Goal: Task Accomplishment & Management: Use online tool/utility

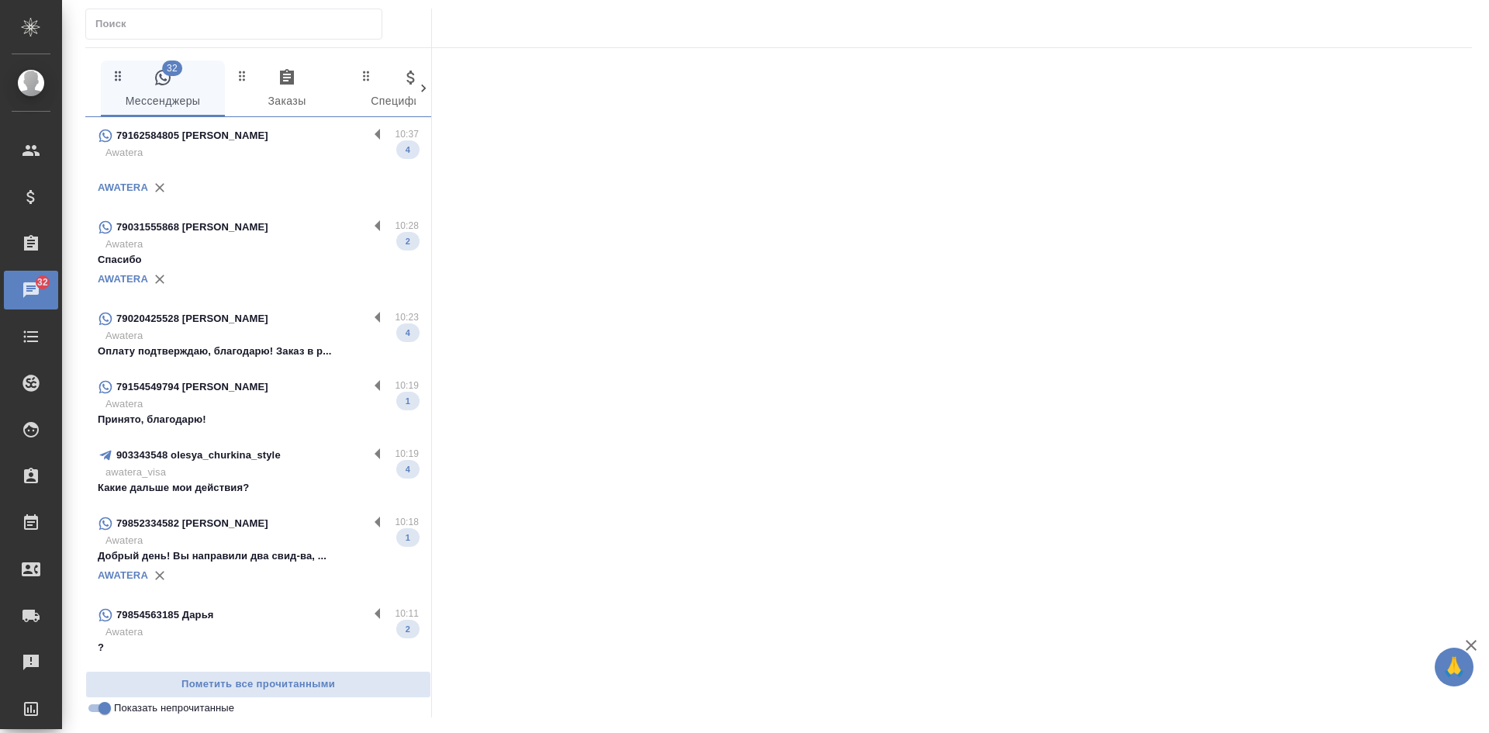
click at [215, 353] on p "Оплату подтверждаю, благодарю! Заказ в р..." at bounding box center [258, 352] width 321 height 16
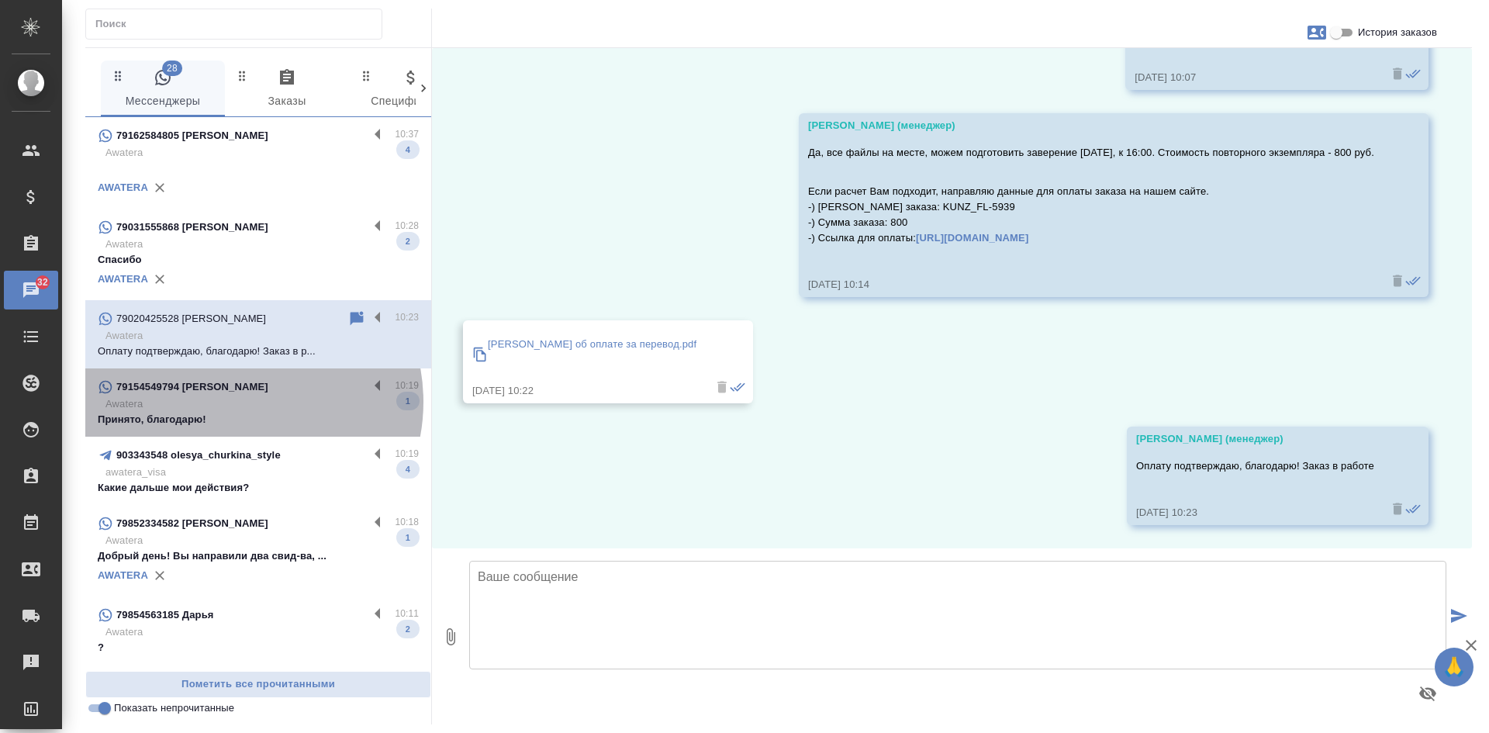
click at [234, 402] on p "Awatera" at bounding box center [261, 404] width 313 height 16
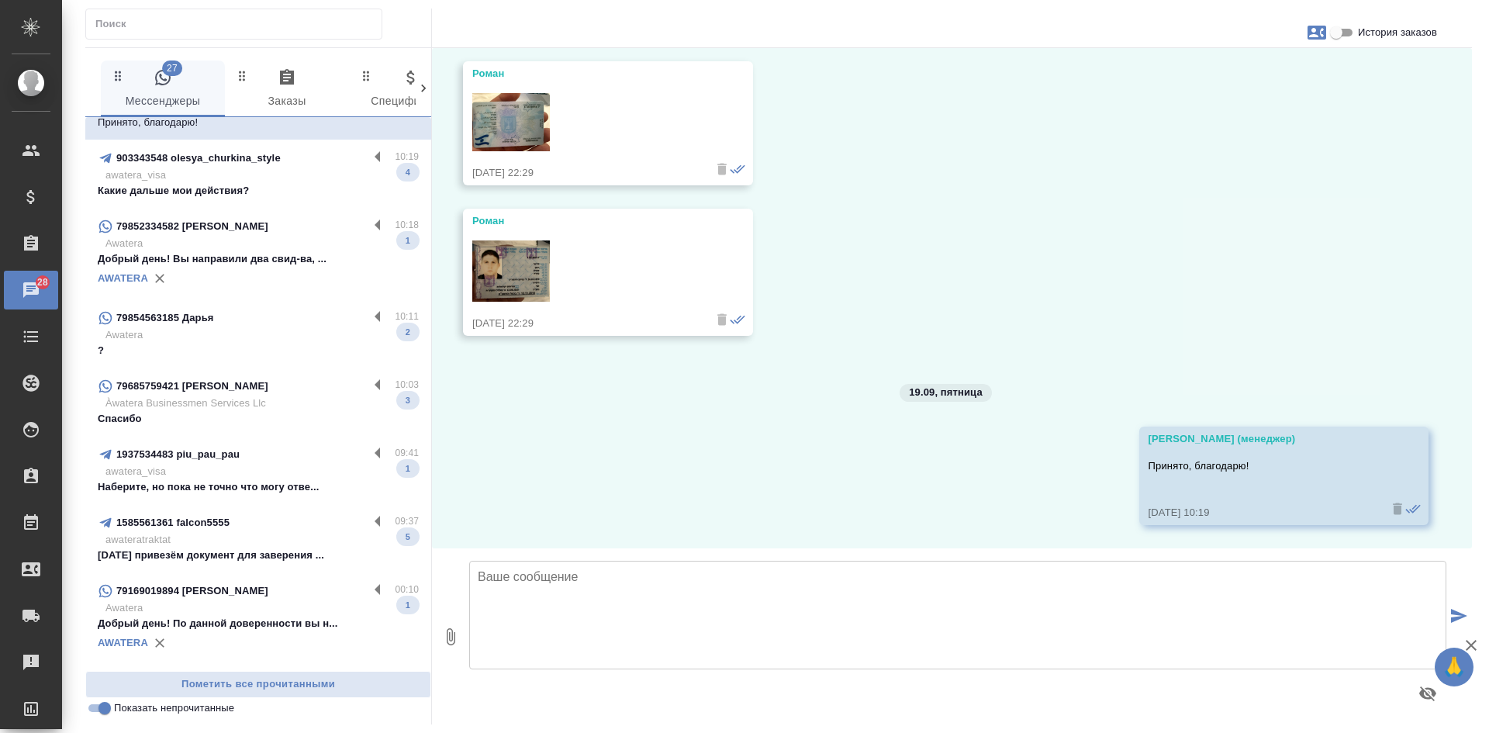
scroll to position [310, 0]
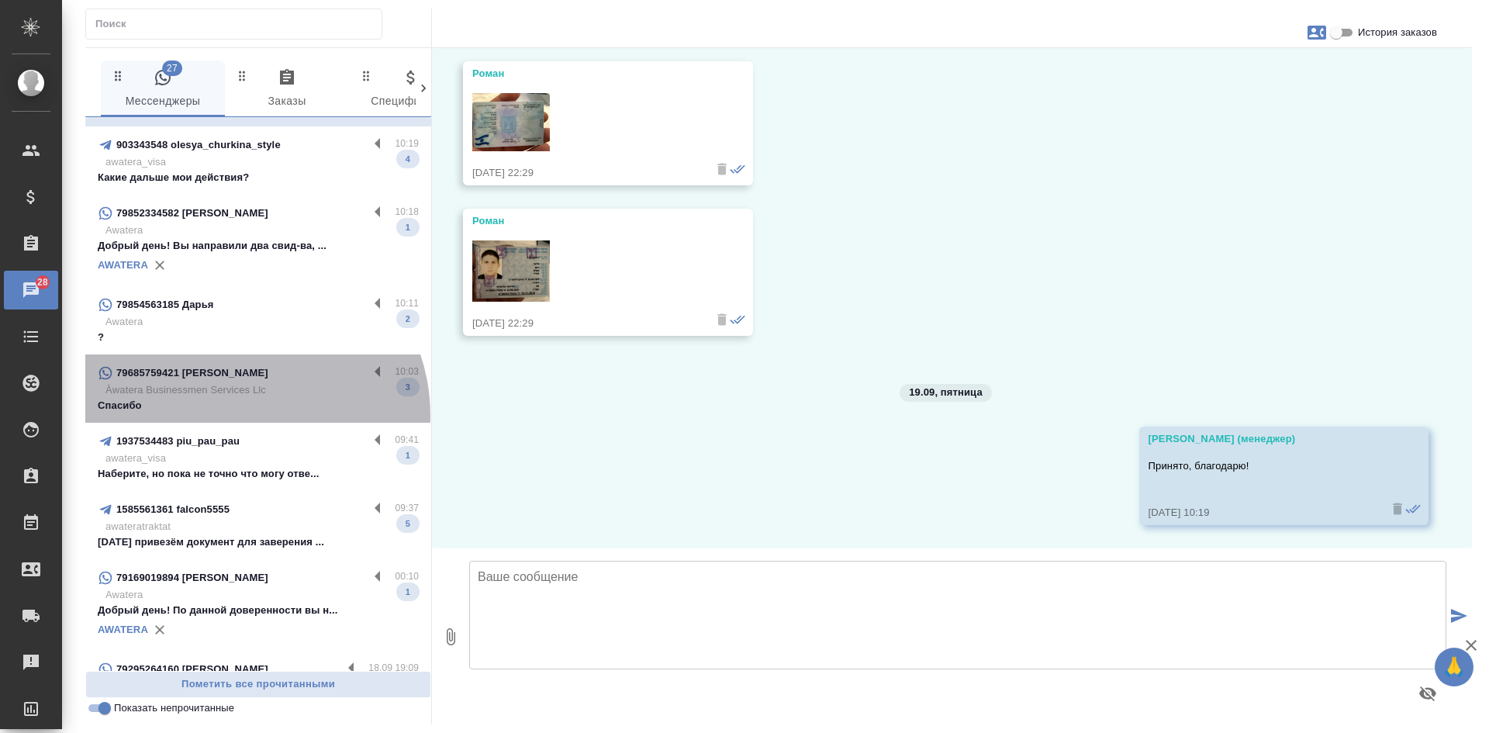
click at [238, 416] on div "79685759421 Nadya 10:03 Àwatera Businessmen Services Llc Спасибо 3" at bounding box center [258, 388] width 346 height 68
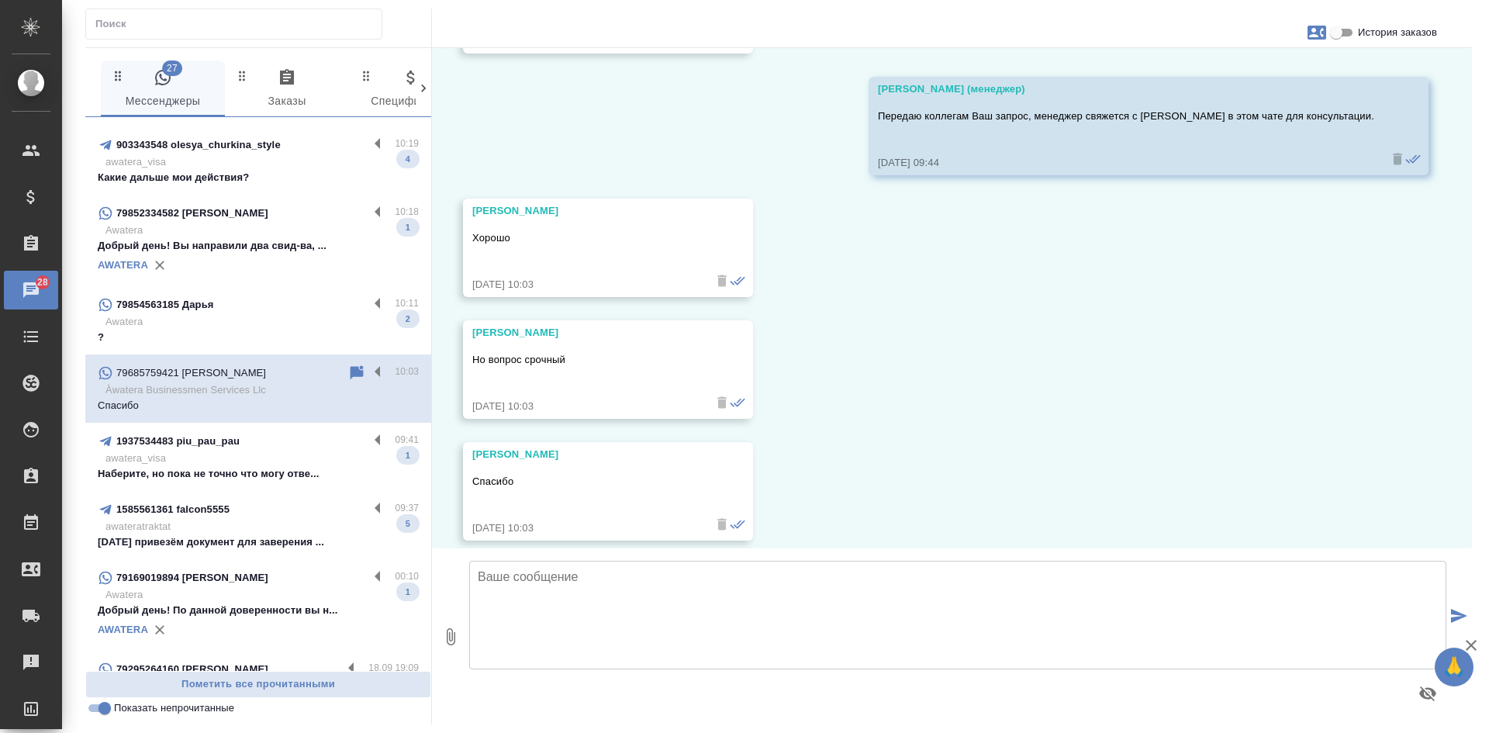
scroll to position [541, 0]
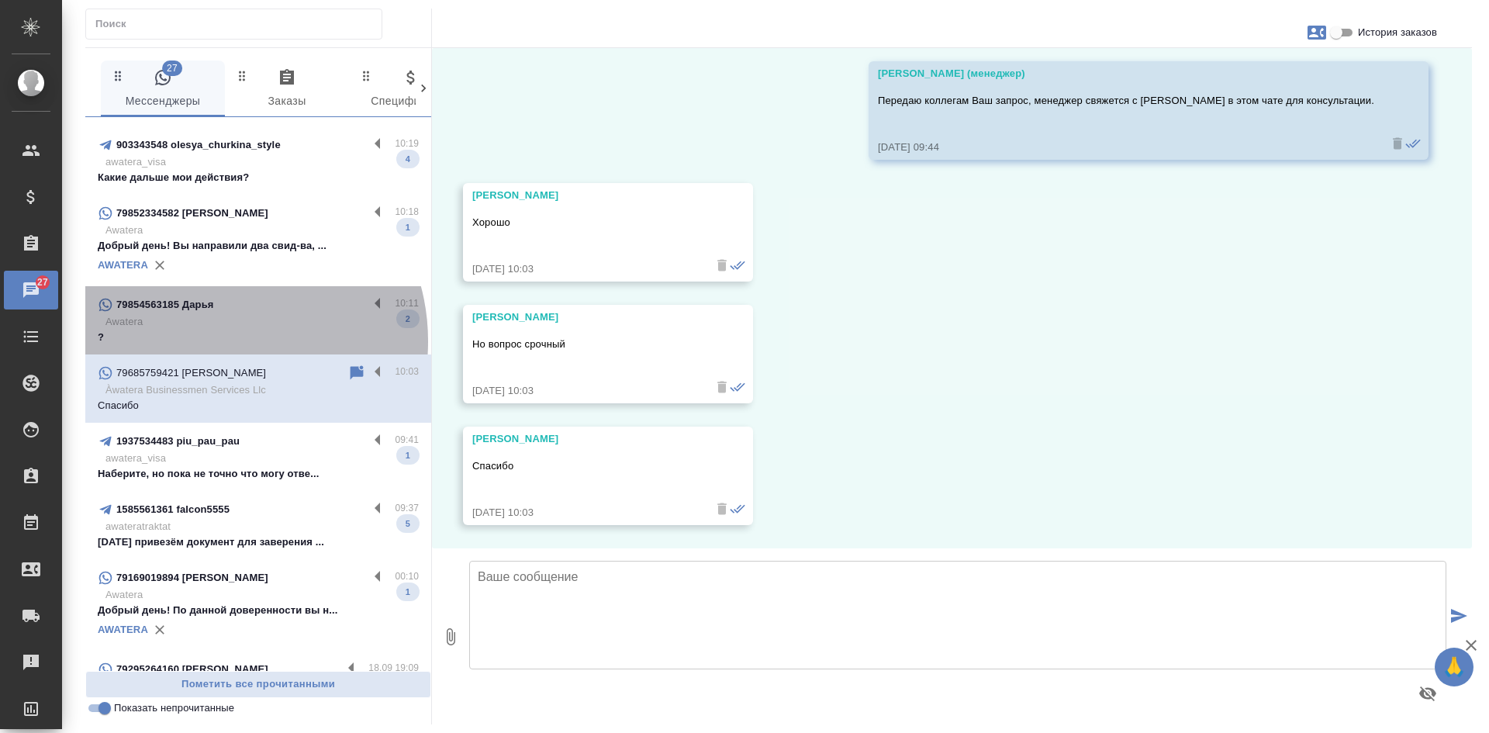
click at [214, 341] on p "?" at bounding box center [258, 338] width 321 height 16
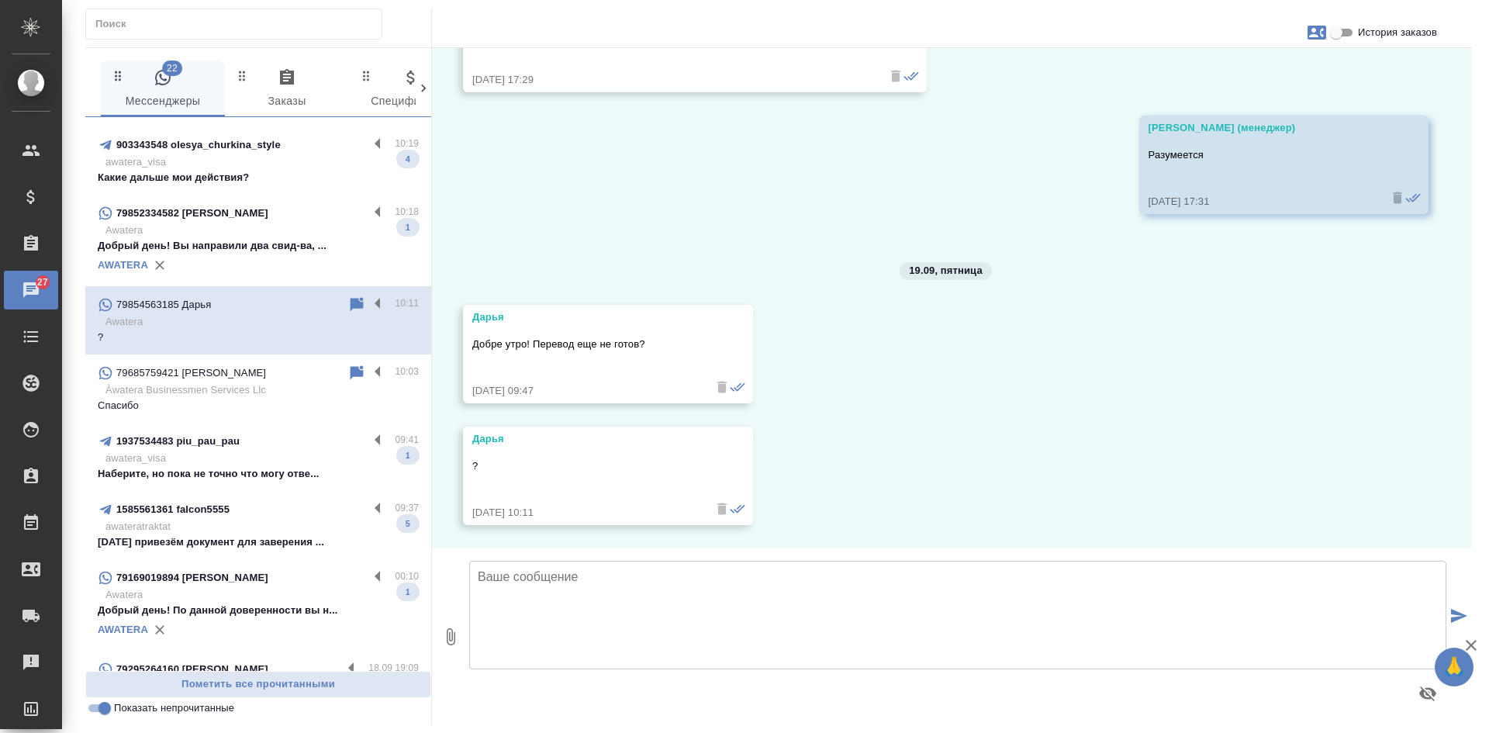
scroll to position [27746, 0]
click at [354, 303] on icon at bounding box center [356, 305] width 19 height 19
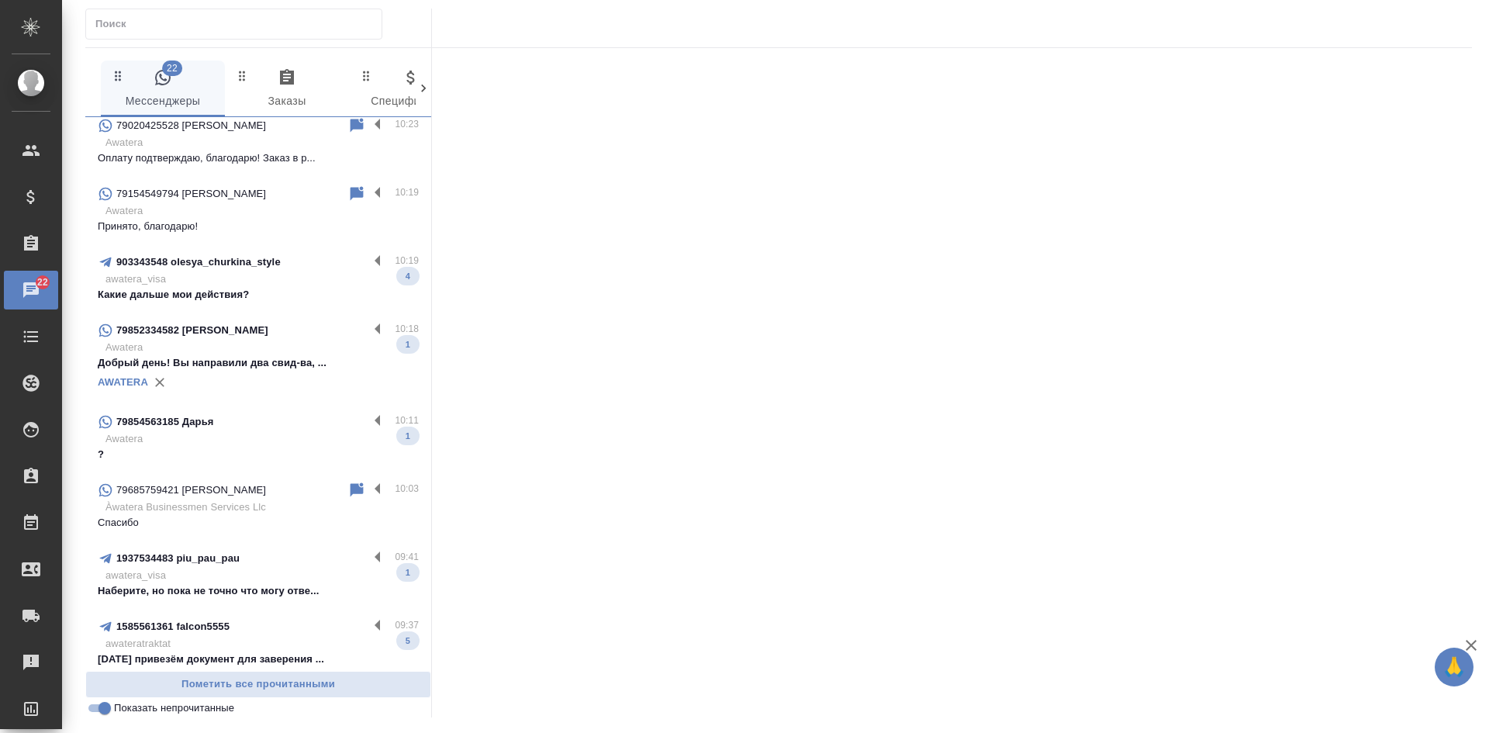
scroll to position [155, 0]
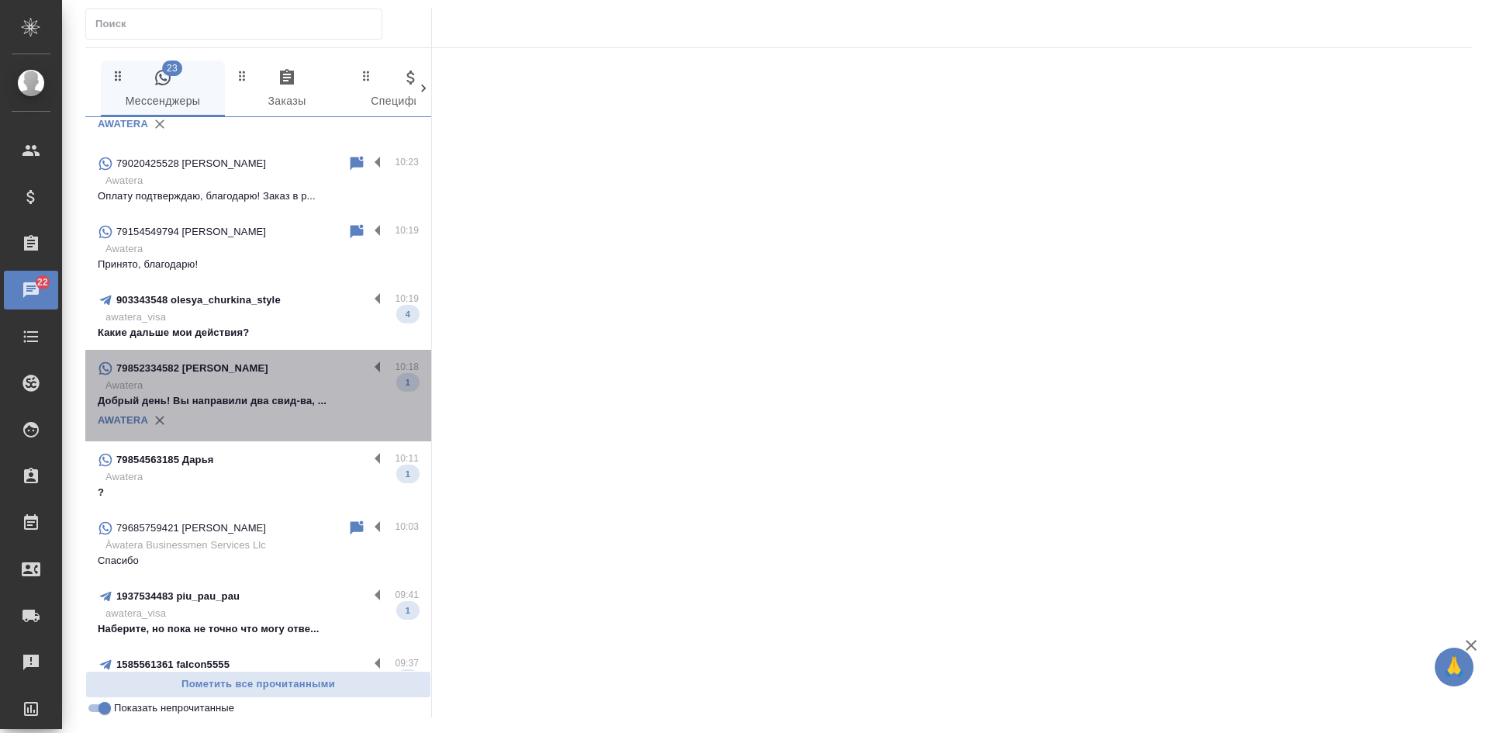
click at [258, 409] on div "AWATERA" at bounding box center [258, 420] width 321 height 23
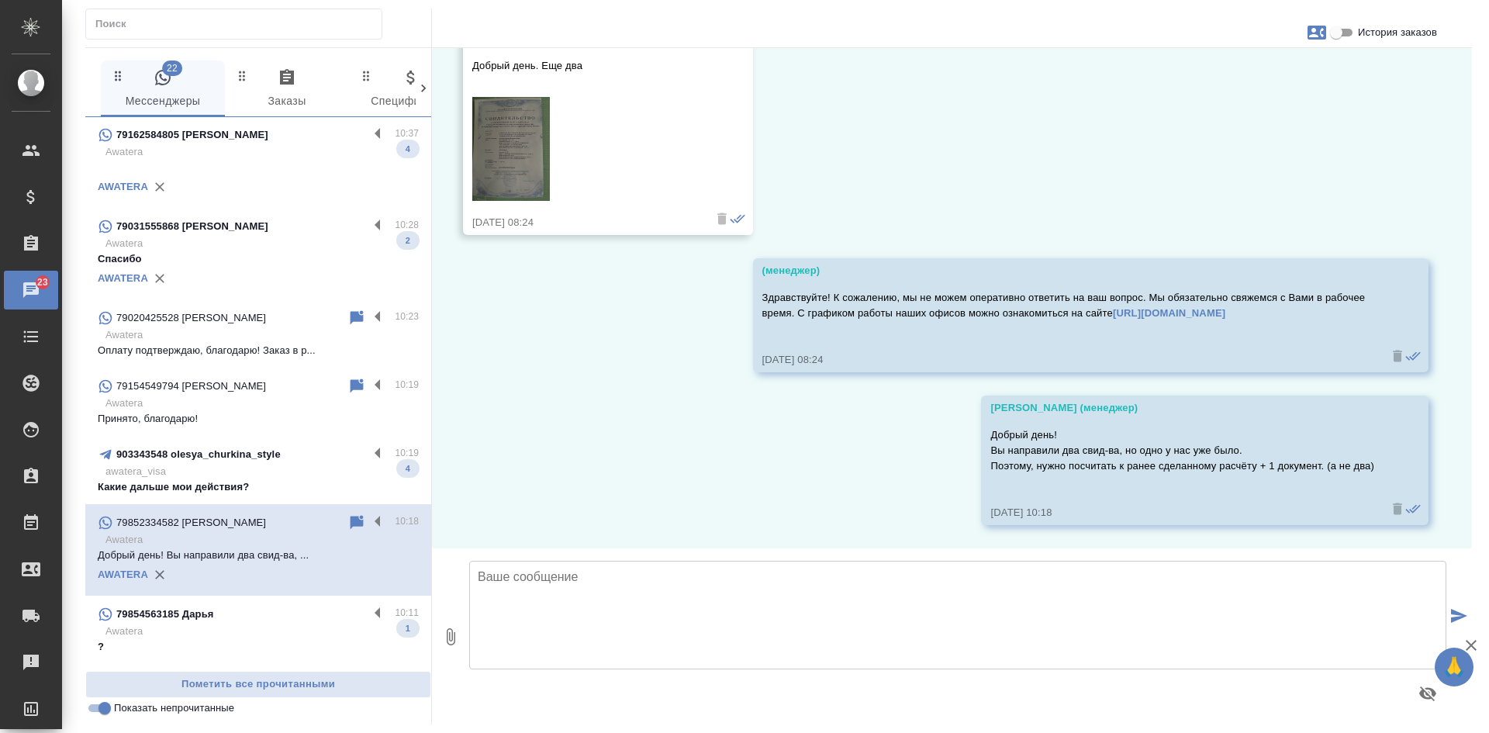
scroll to position [0, 0]
click at [199, 271] on div "AWATERA" at bounding box center [258, 279] width 321 height 23
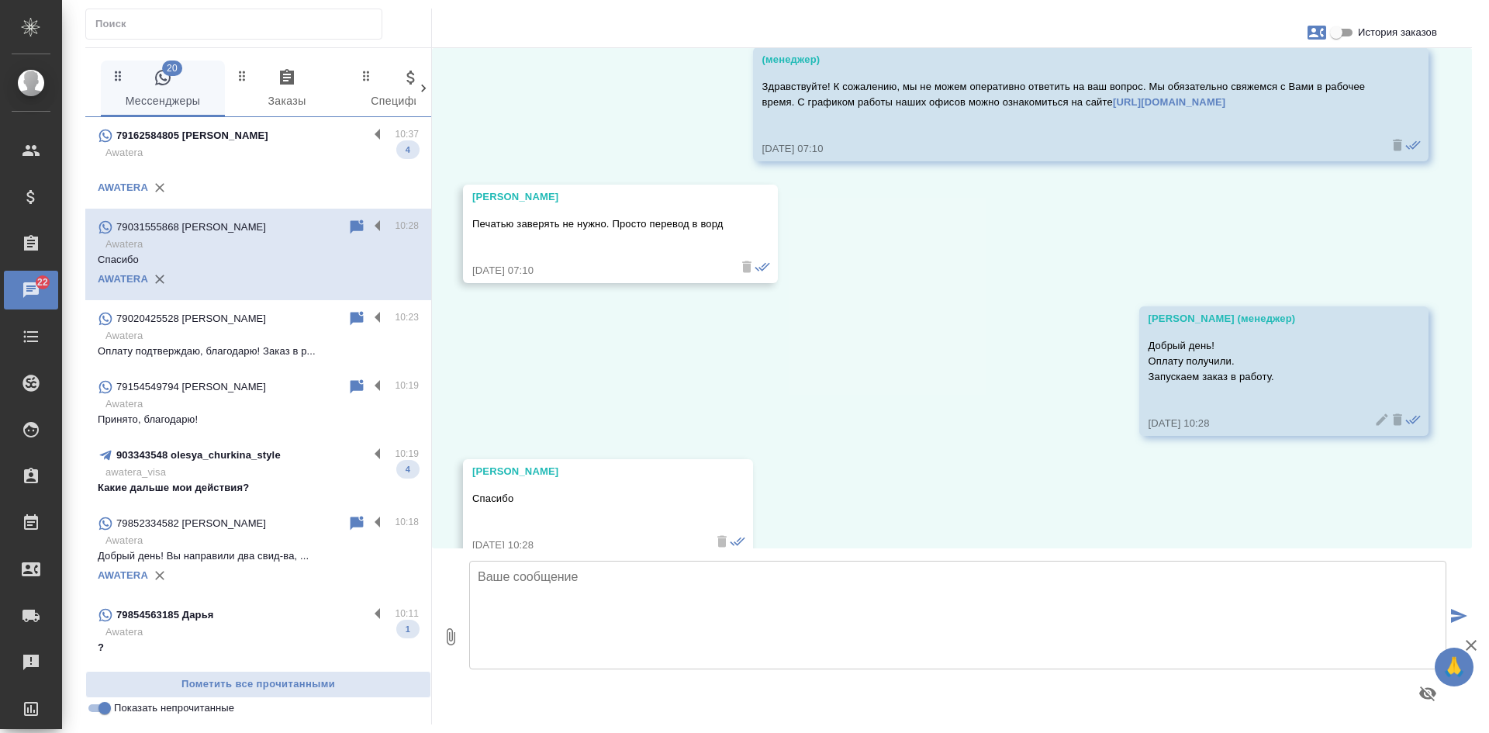
scroll to position [2433, 0]
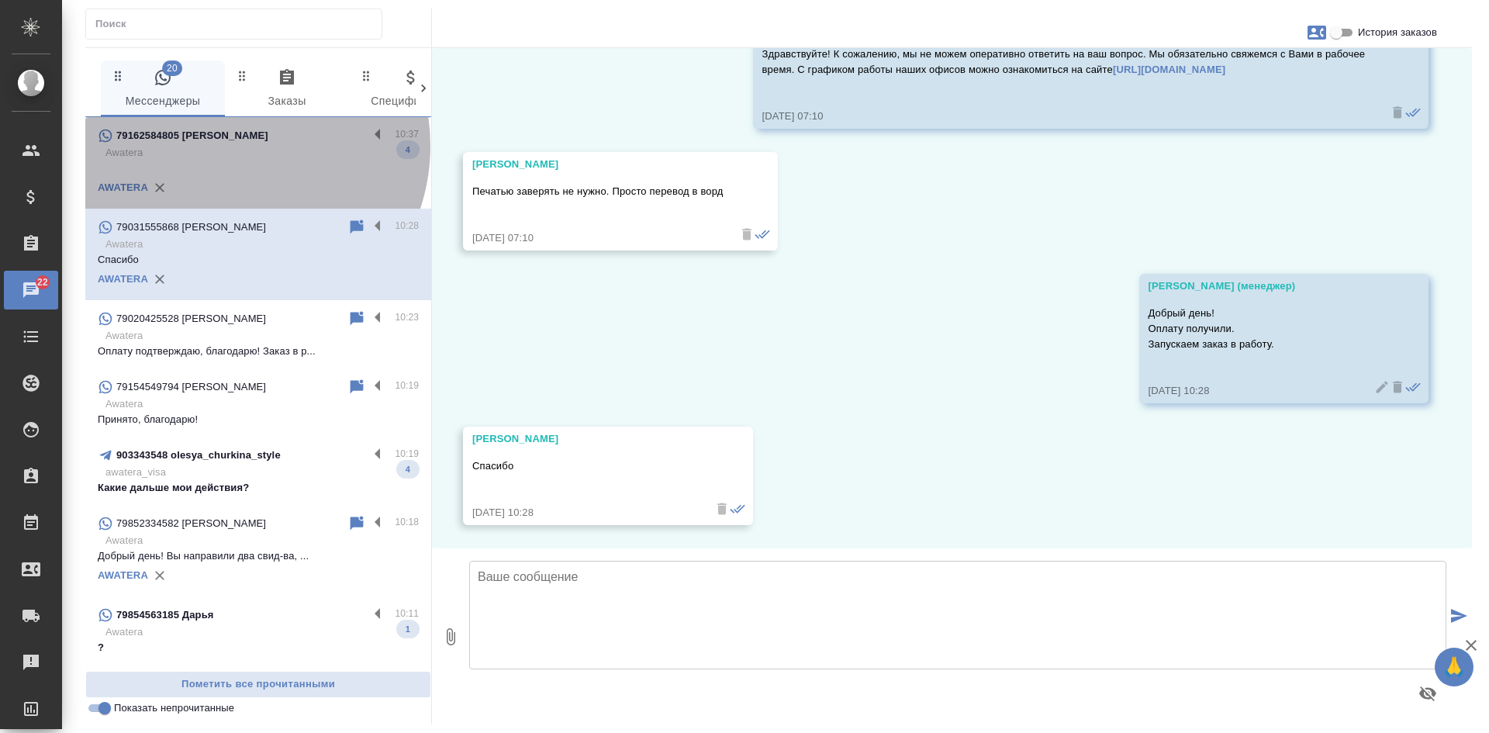
click at [231, 146] on p "Awatera" at bounding box center [261, 153] width 313 height 16
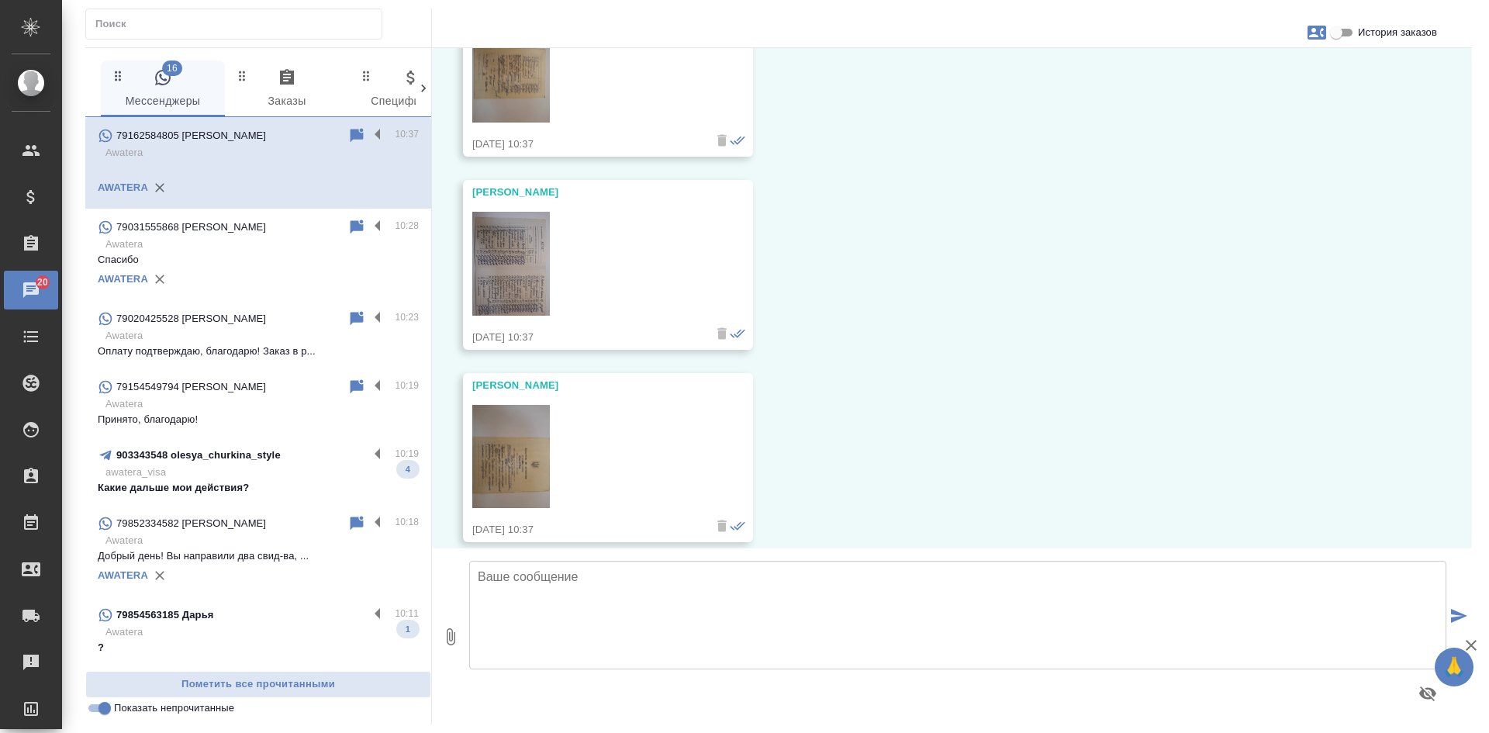
scroll to position [613, 0]
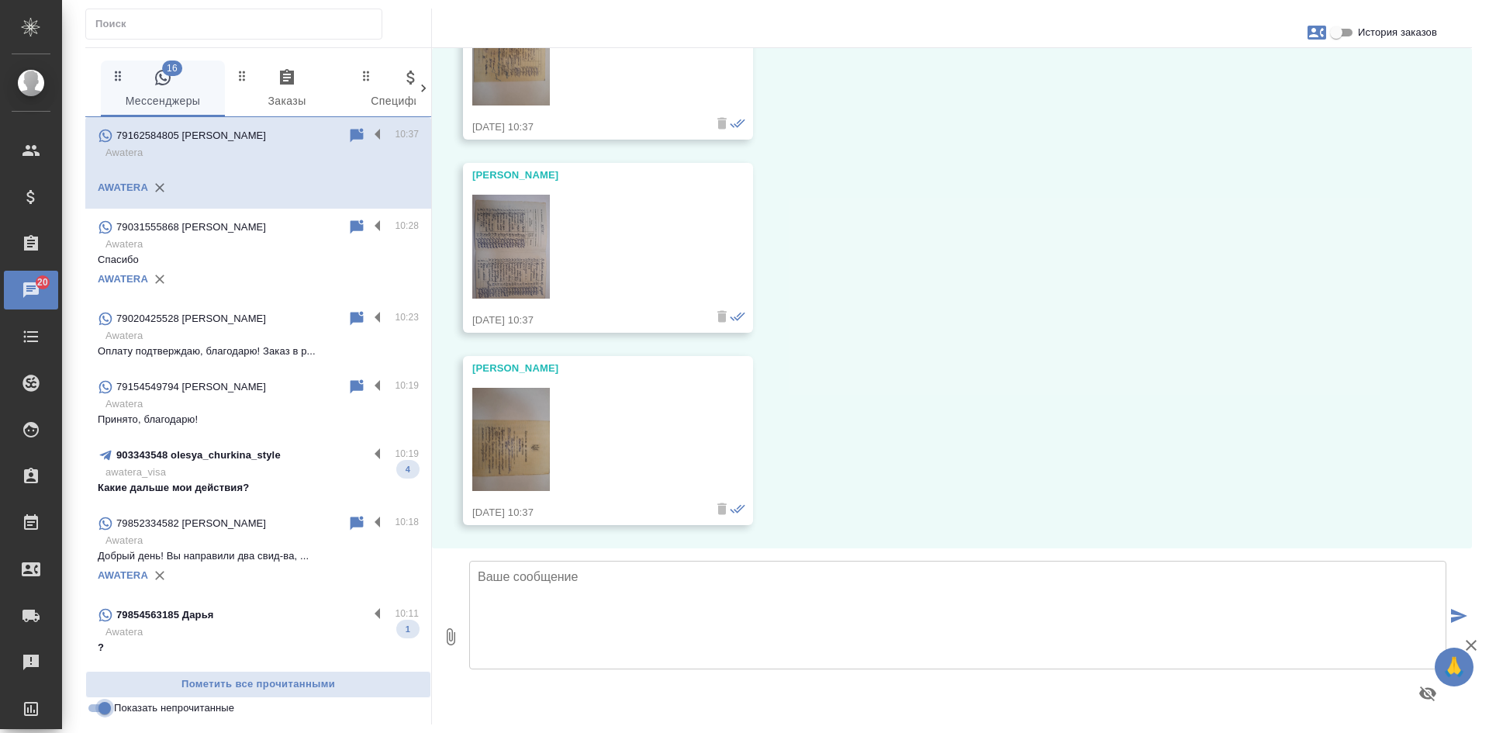
click at [105, 711] on input "Показать непрочитанные" at bounding box center [105, 708] width 56 height 19
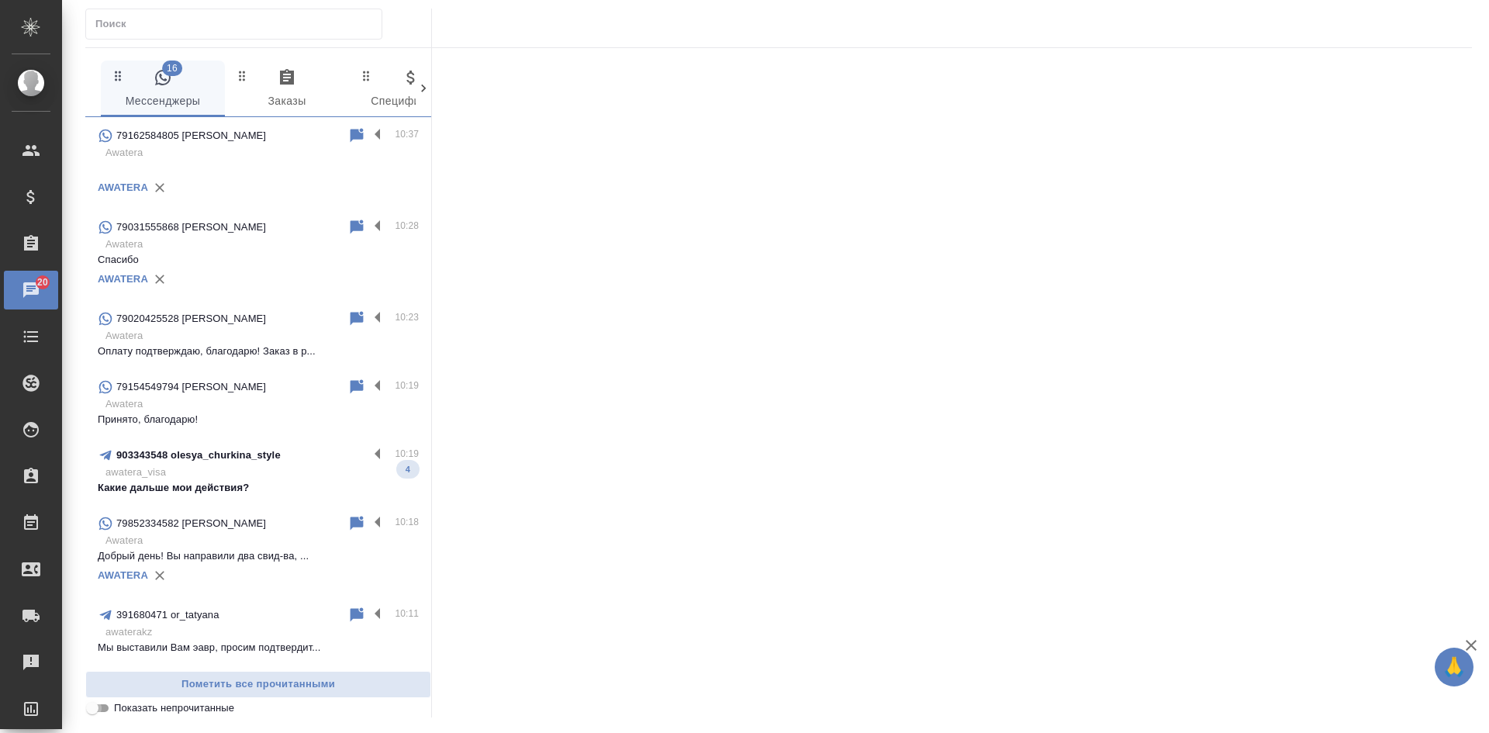
click at [101, 709] on input "Показать непрочитанные" at bounding box center [92, 708] width 56 height 19
checkbox input "true"
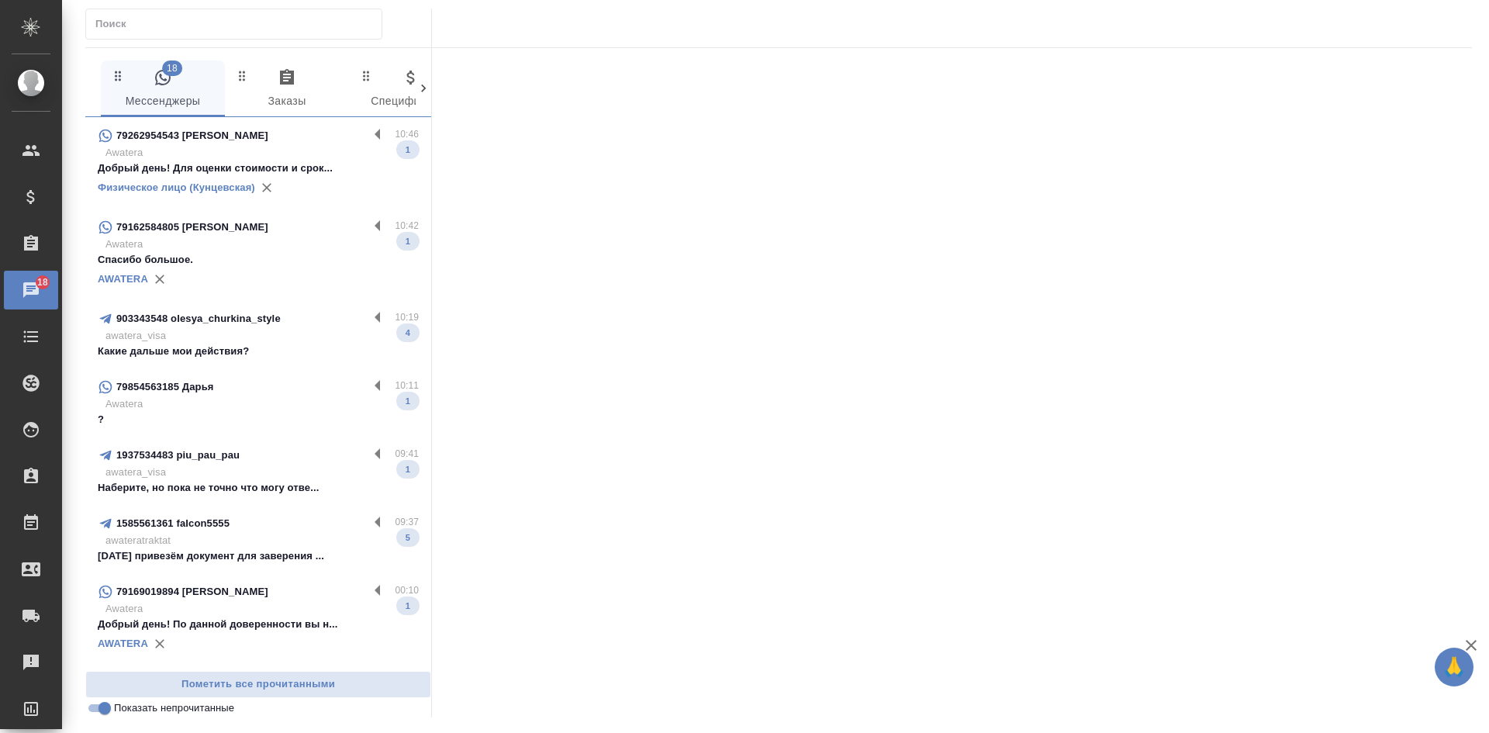
click at [306, 149] on p "Awatera" at bounding box center [261, 153] width 313 height 16
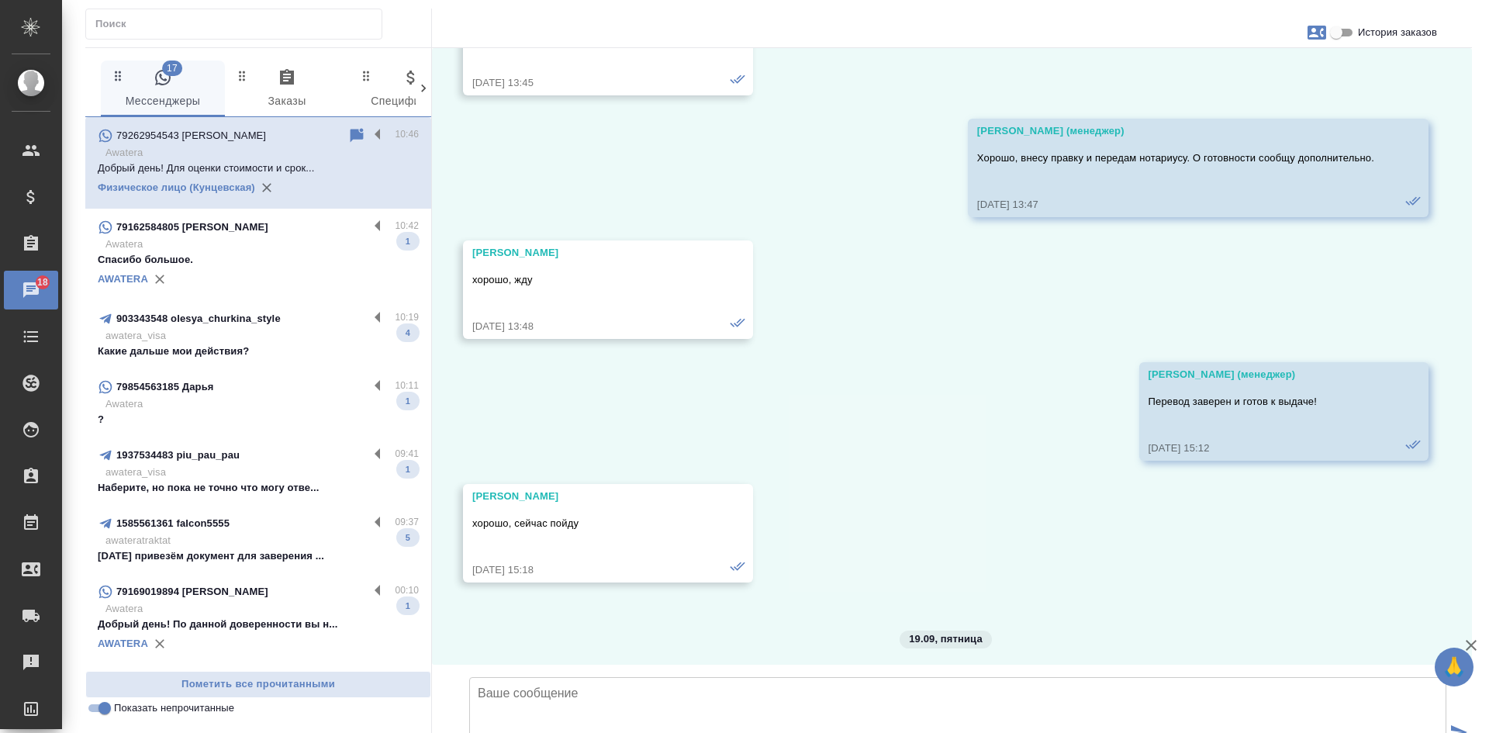
scroll to position [18242, 0]
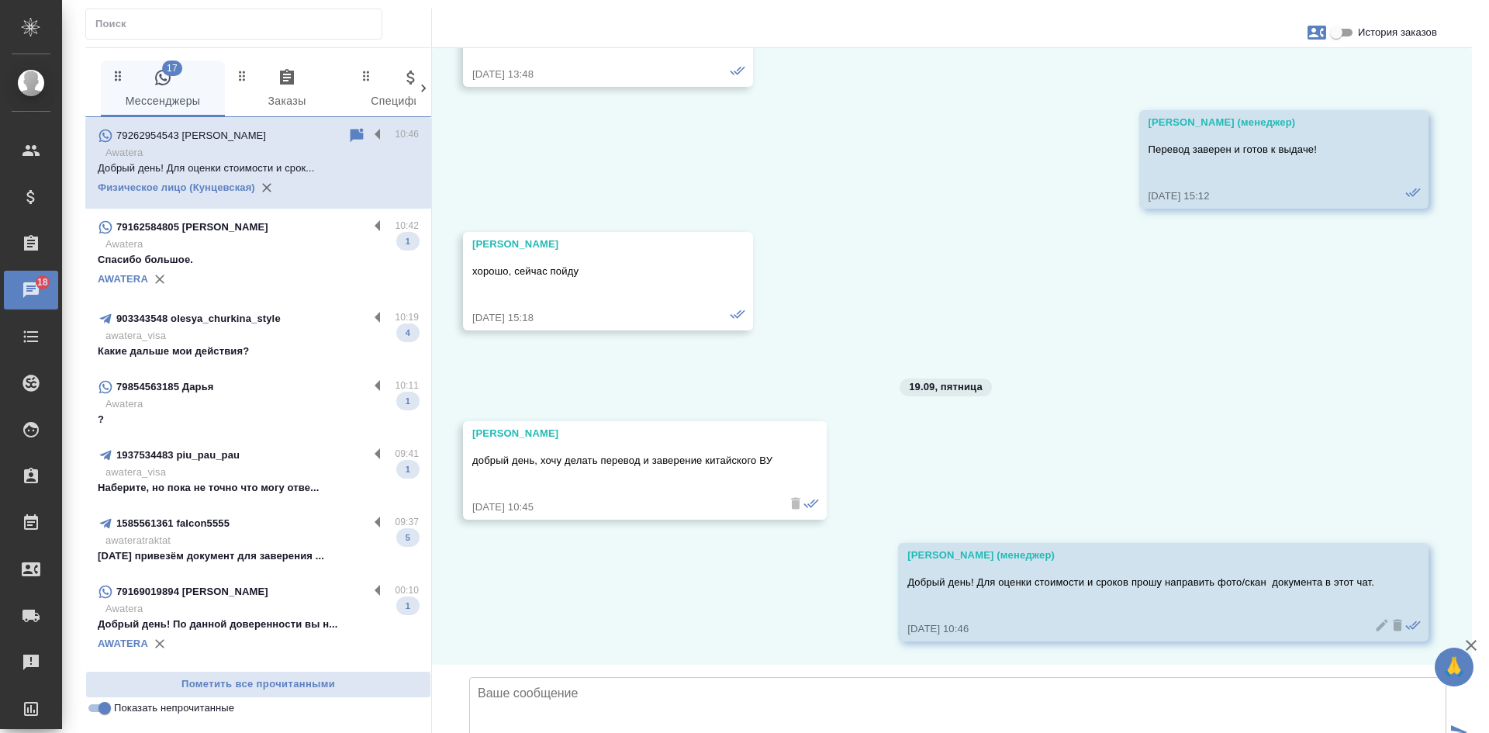
click at [206, 247] on p "Awatera" at bounding box center [261, 245] width 313 height 16
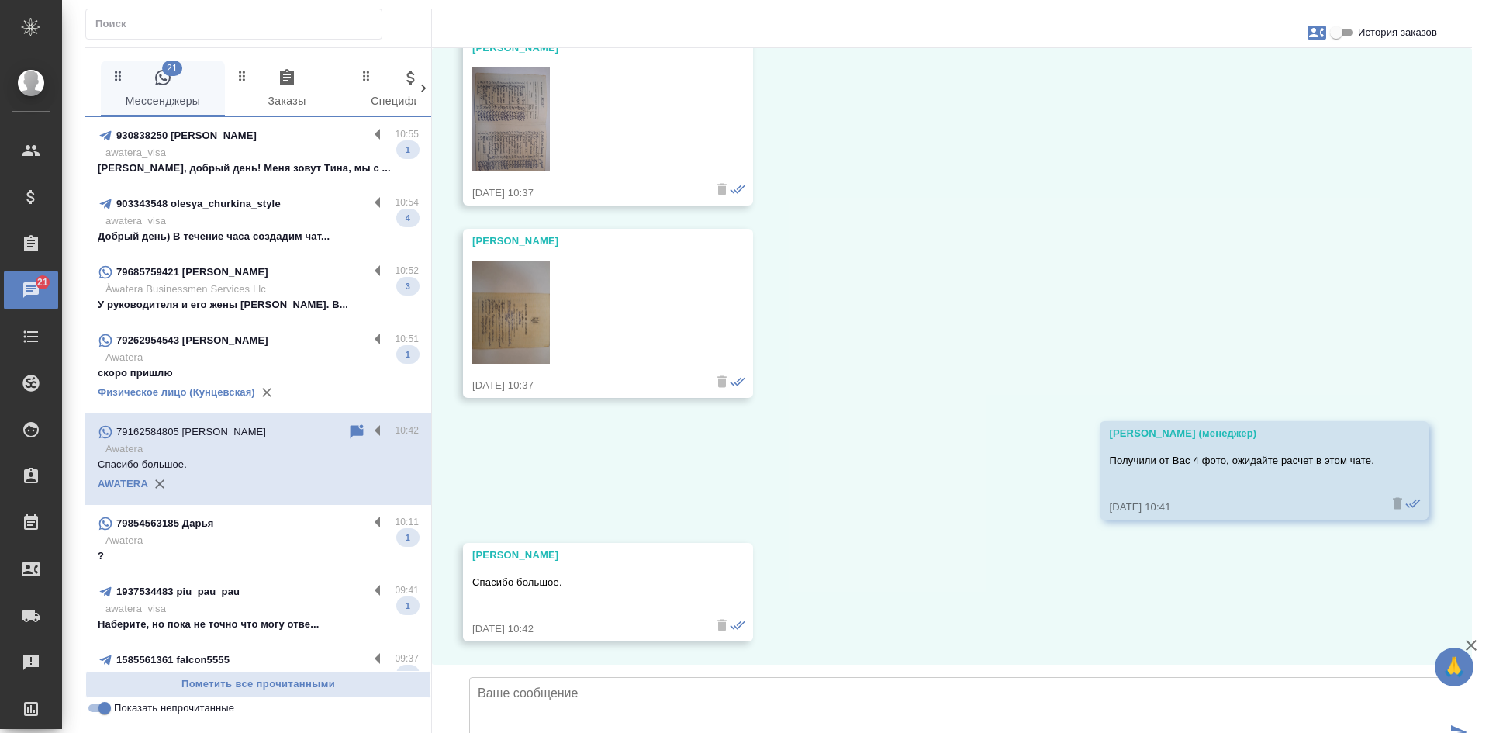
scroll to position [856, 0]
click at [240, 220] on p "awatera_visa" at bounding box center [261, 221] width 313 height 16
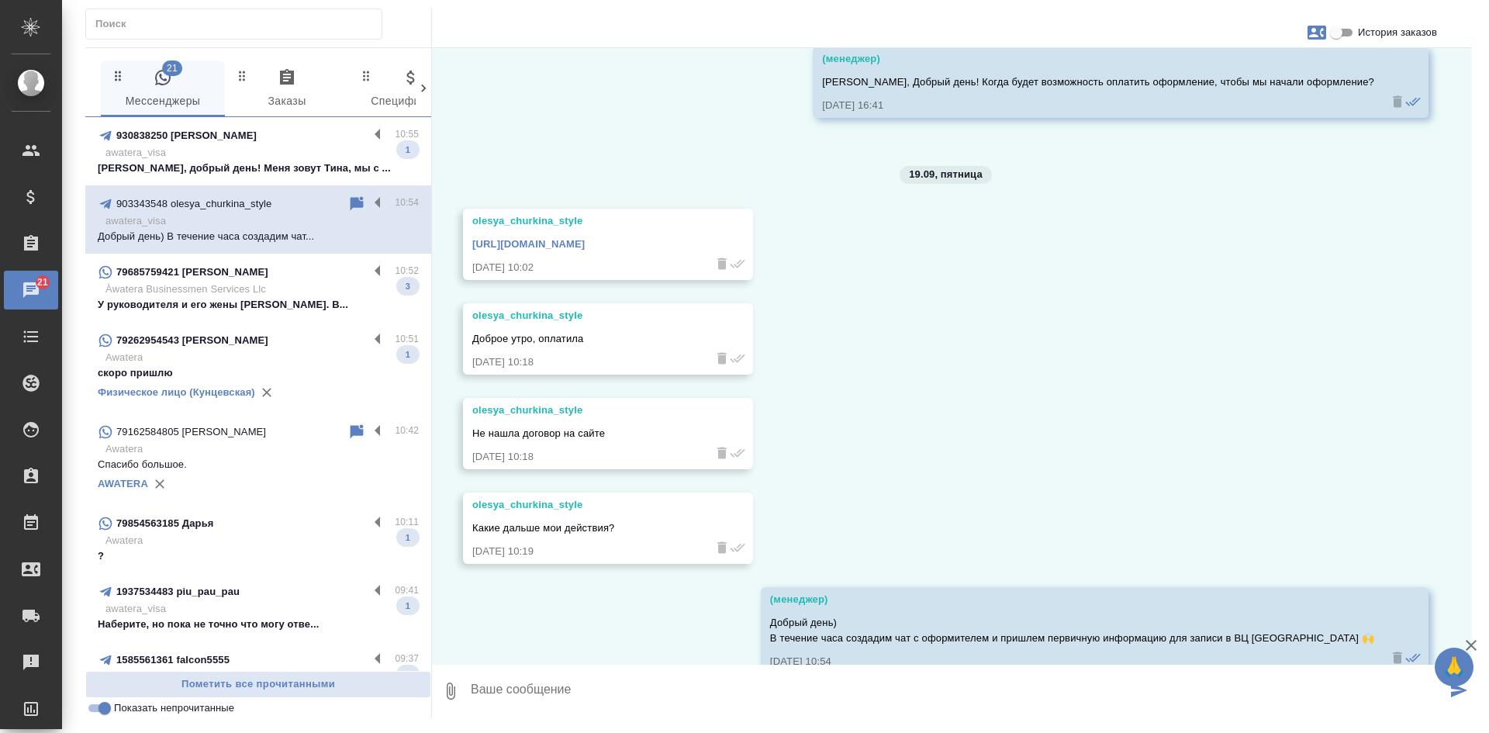
scroll to position [3008, 0]
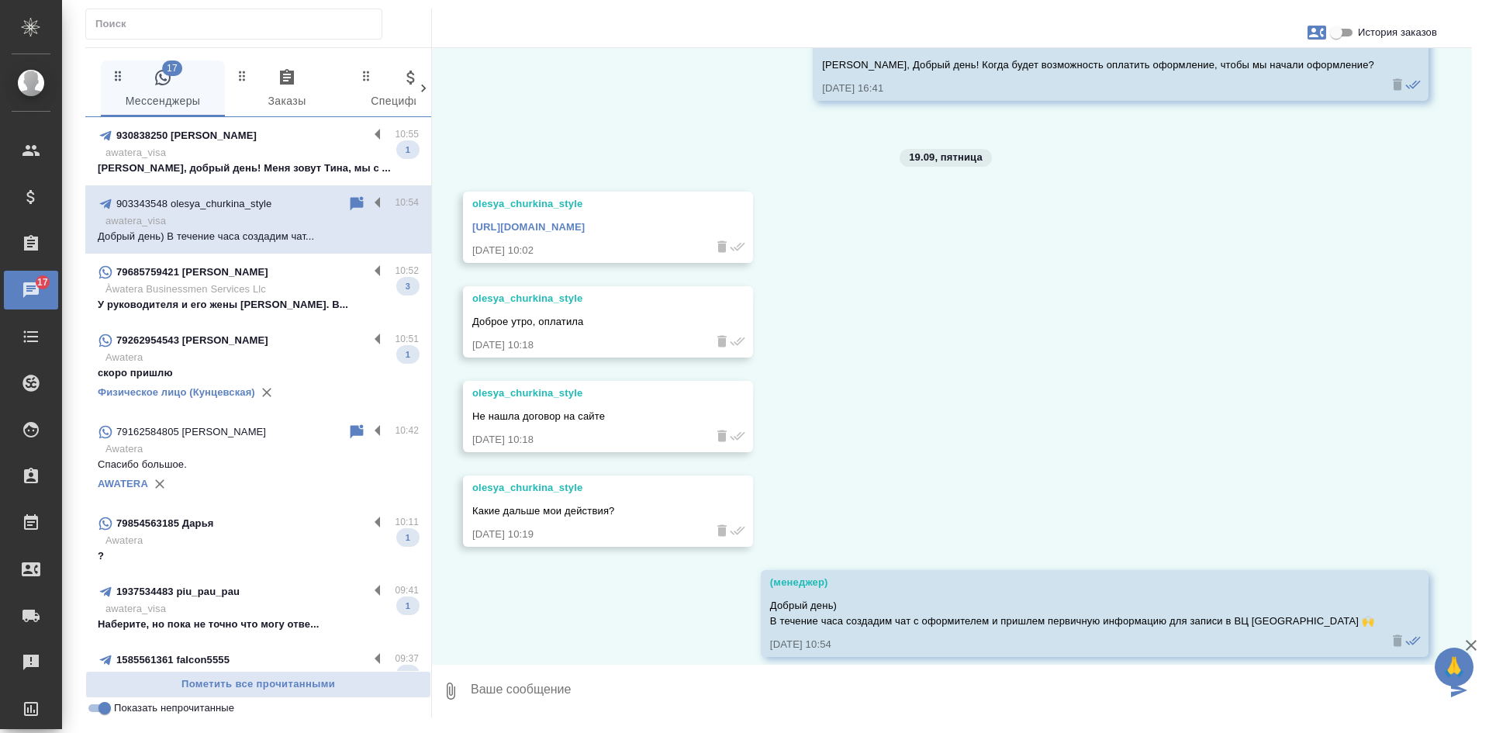
click at [297, 358] on p "Awatera" at bounding box center [261, 358] width 313 height 16
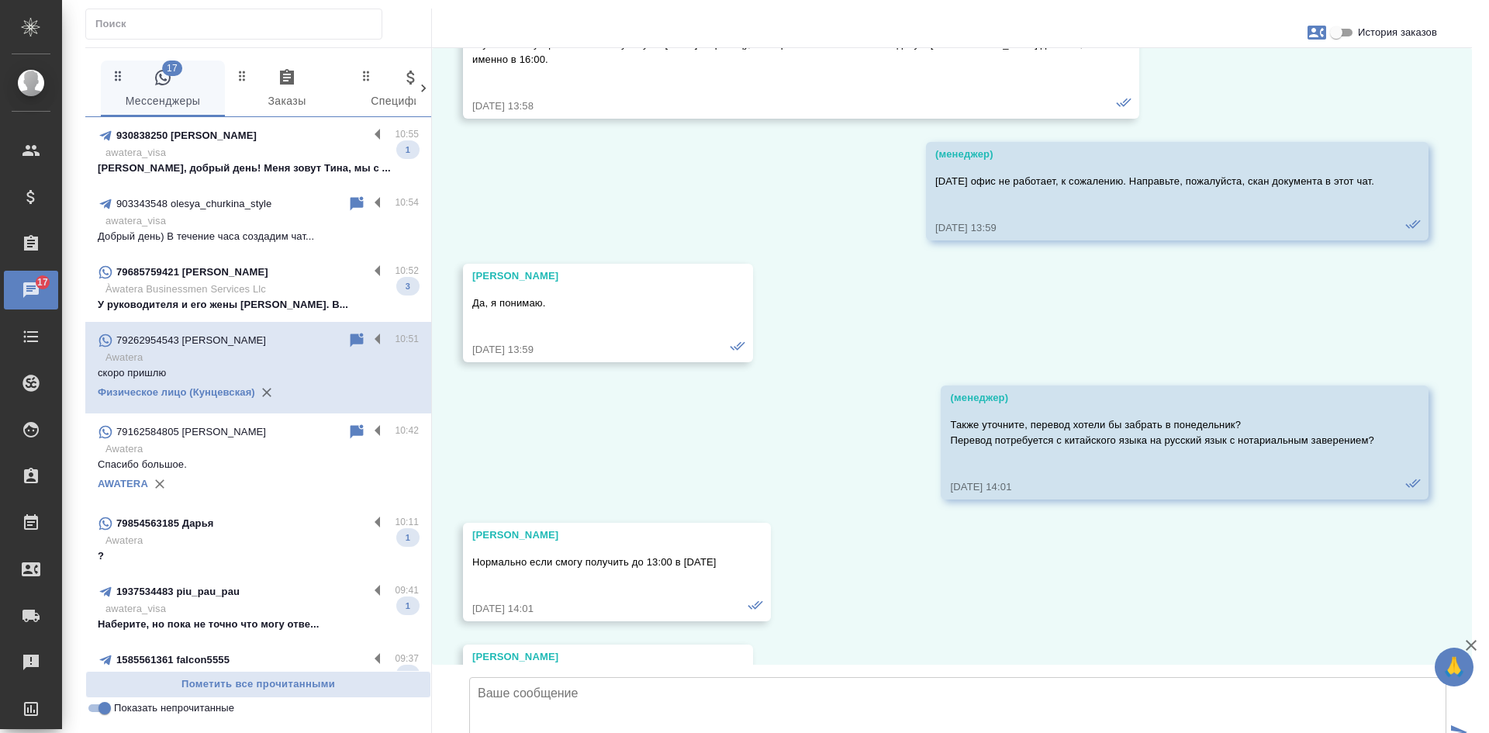
scroll to position [18363, 0]
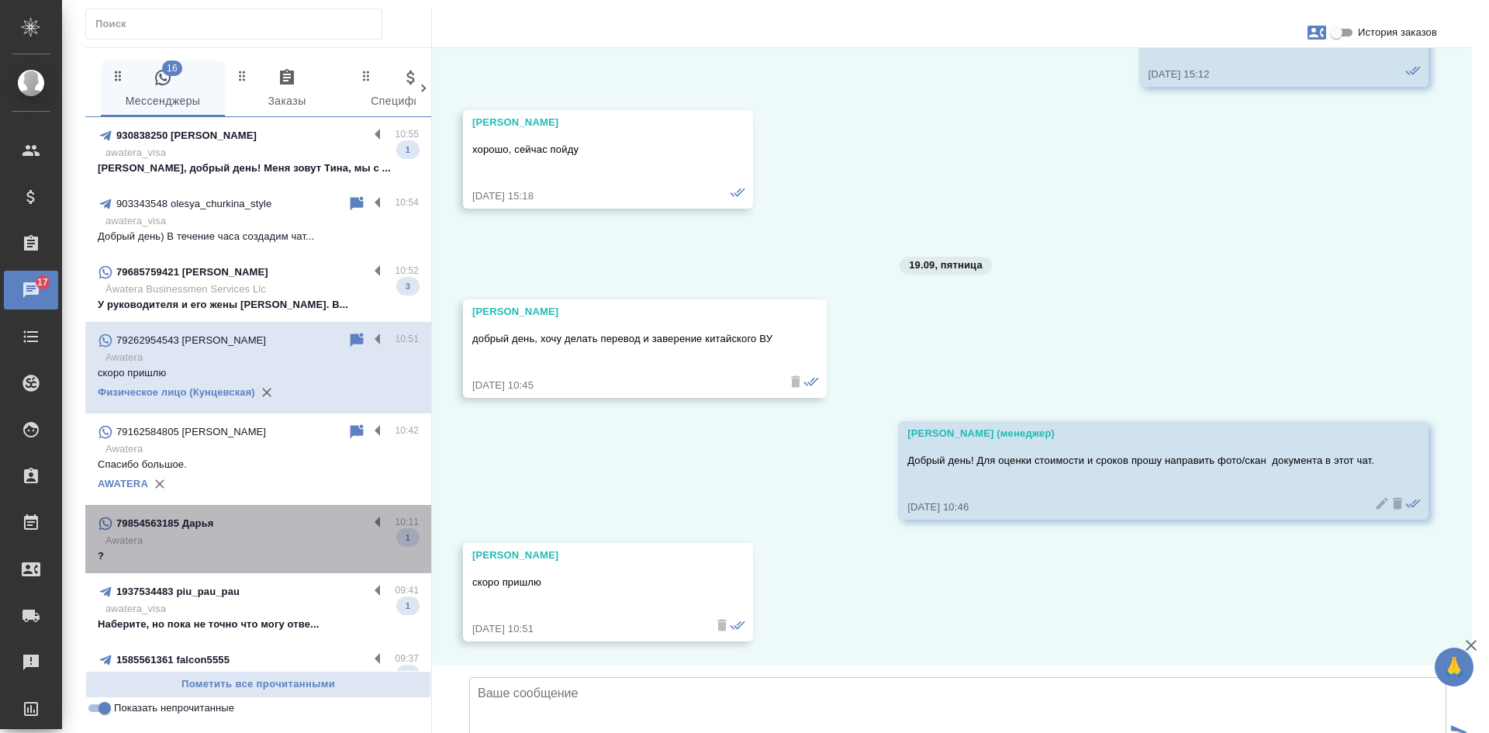
click at [297, 509] on div "79854563185 Дарья 10:11 Awatera ? 1" at bounding box center [258, 539] width 346 height 68
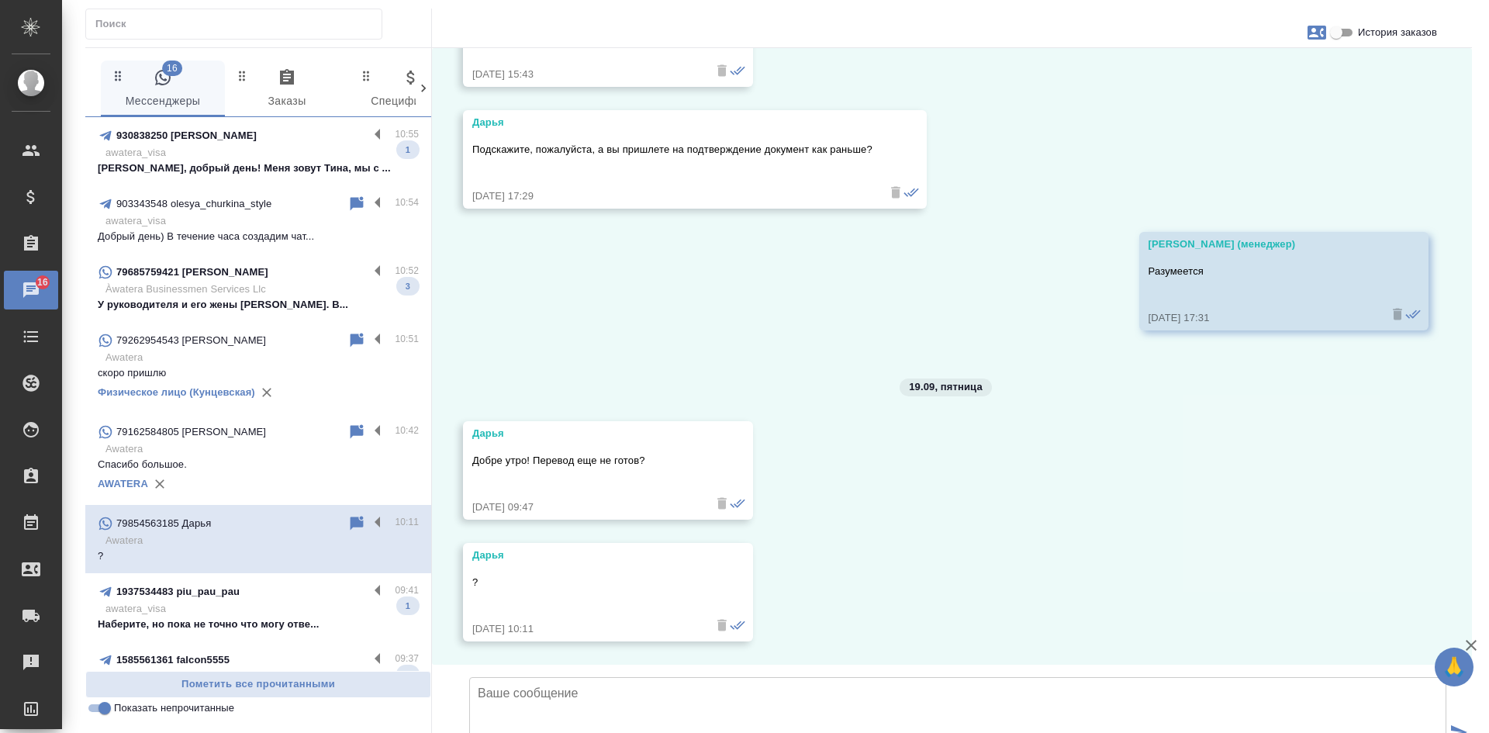
click at [1347, 37] on input "История заказов" at bounding box center [1337, 32] width 56 height 19
checkbox input "true"
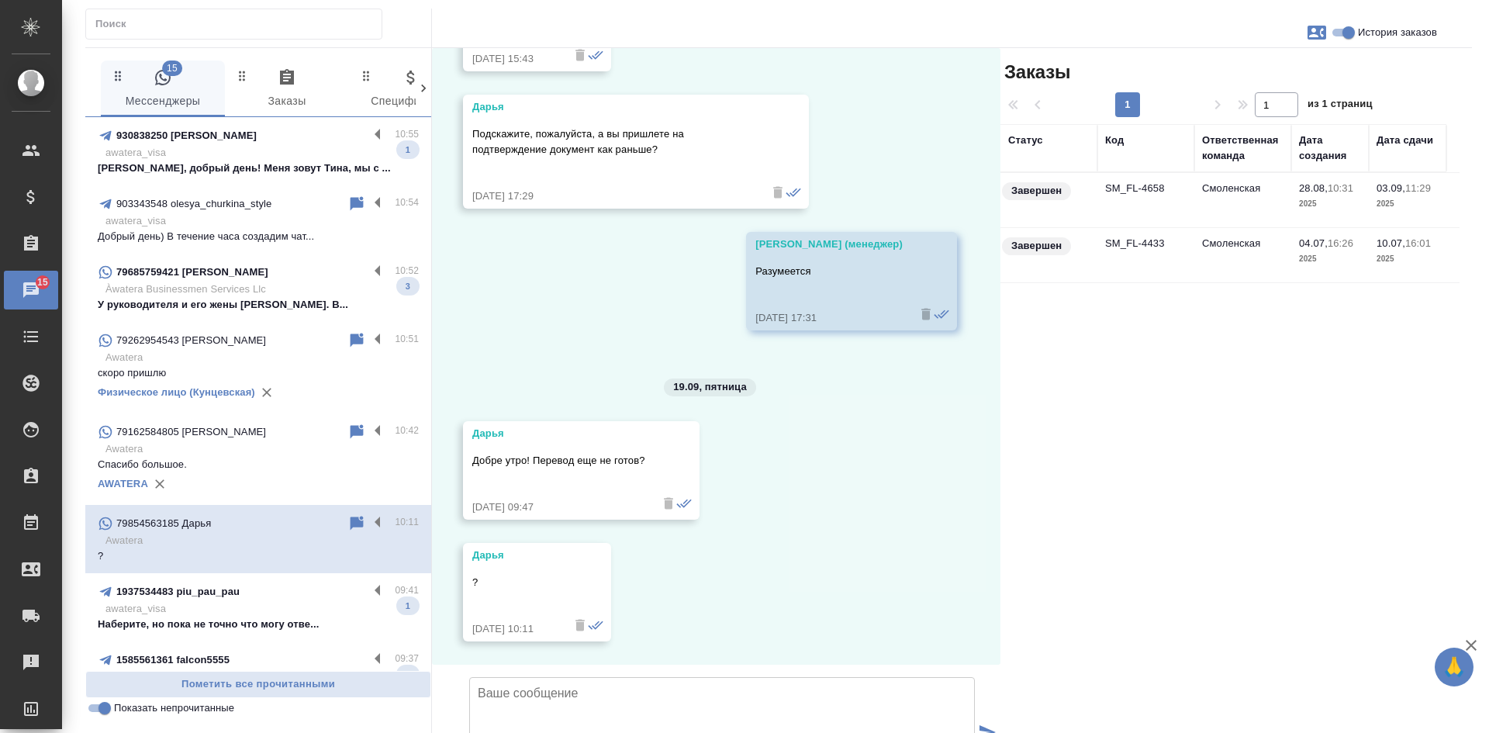
scroll to position [29033, 0]
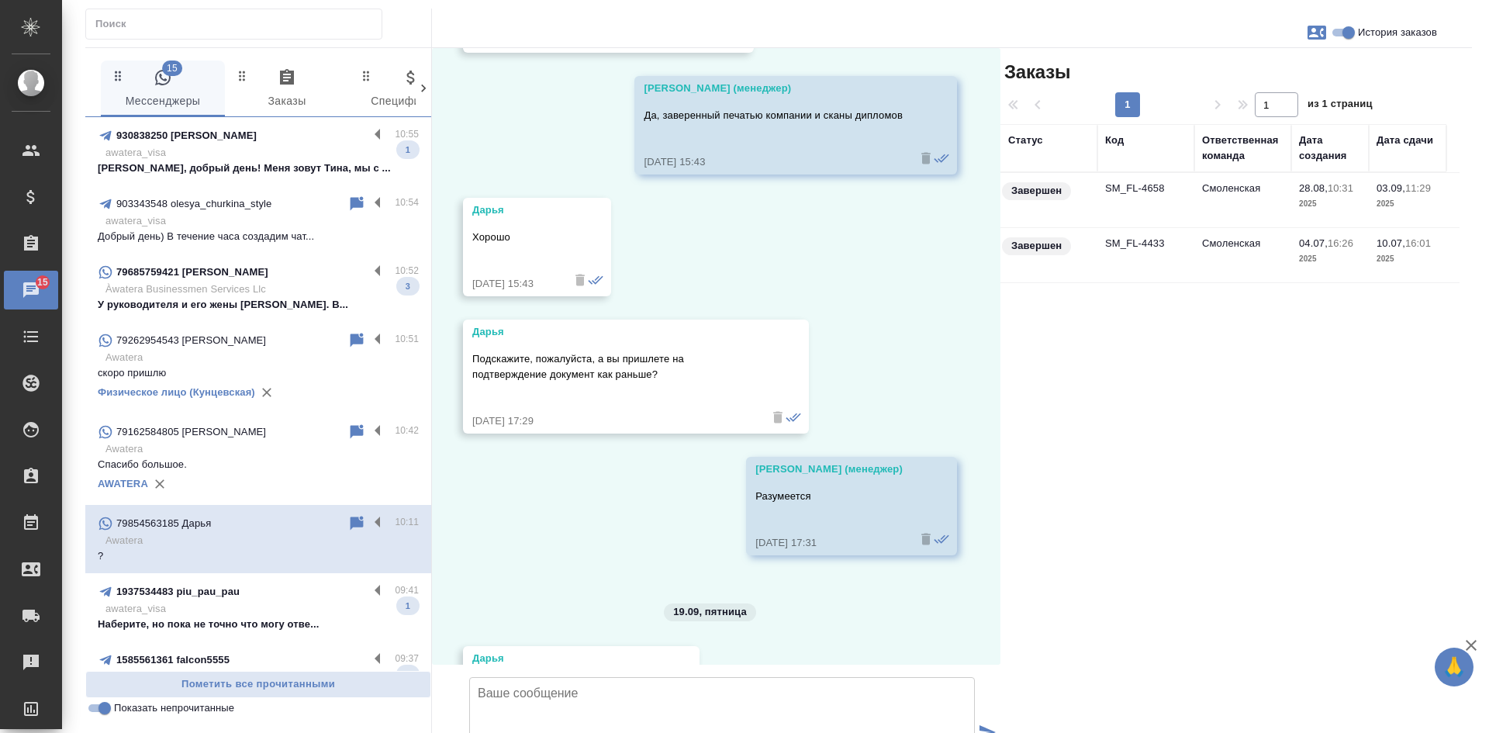
click at [1143, 185] on td "SM_FL-4658" at bounding box center [1146, 200] width 97 height 54
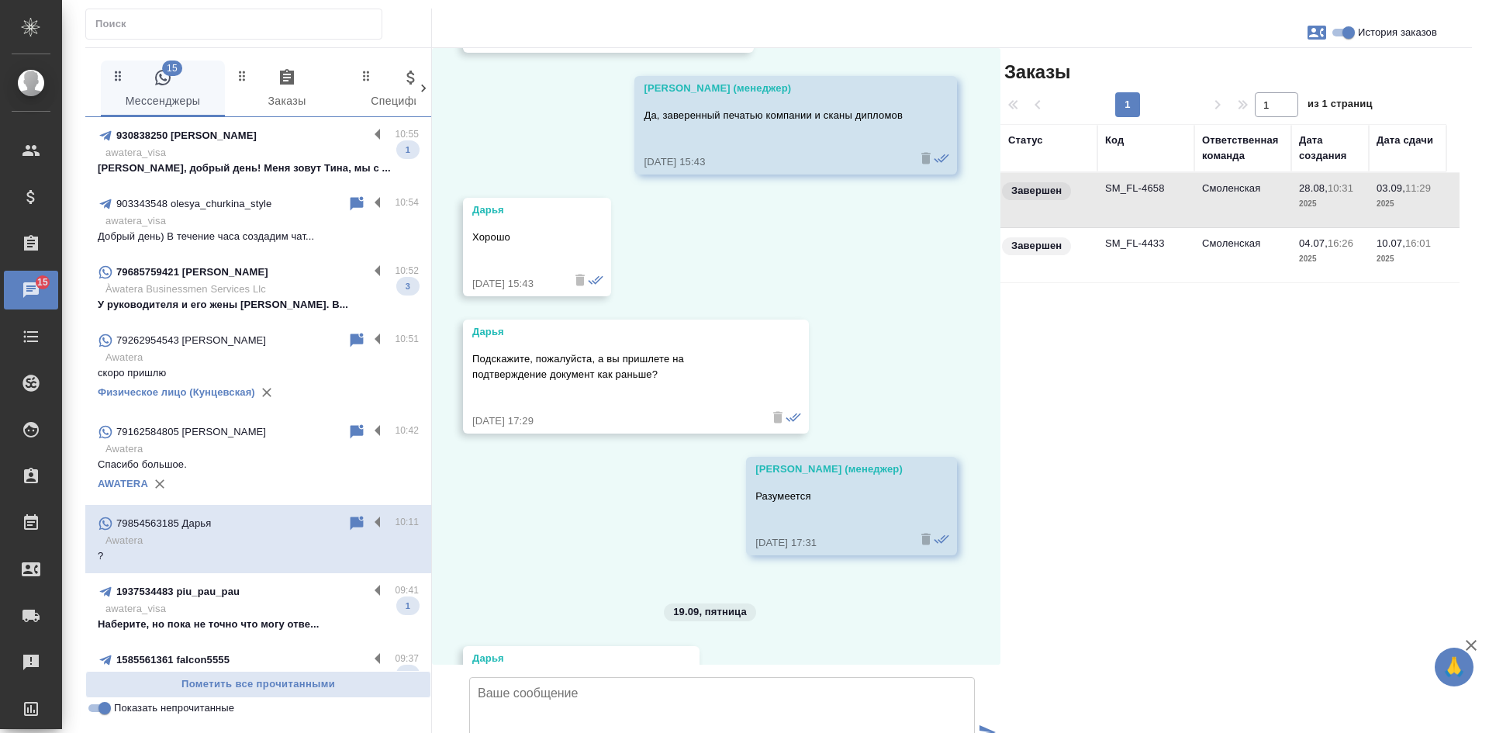
click at [1143, 185] on td "SM_FL-4658" at bounding box center [1146, 200] width 97 height 54
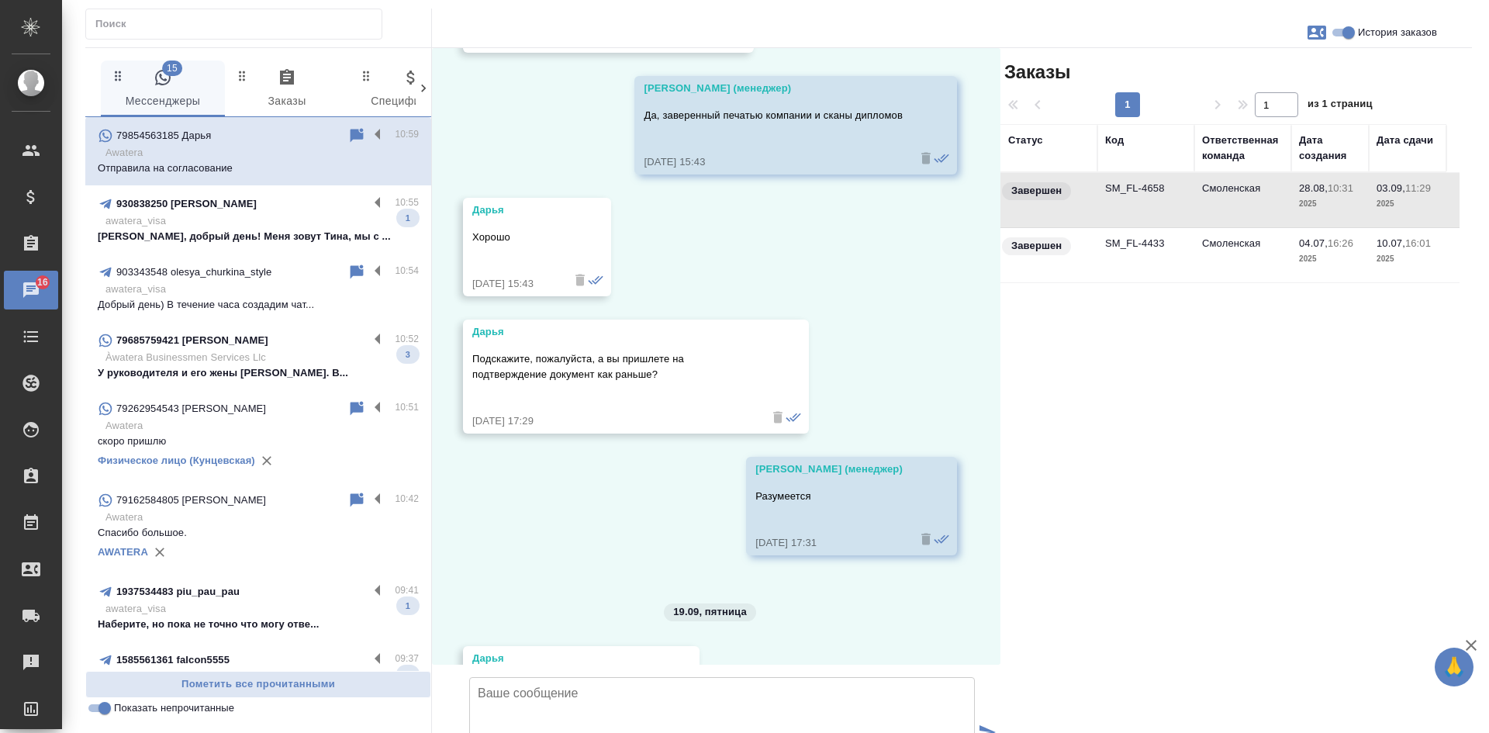
scroll to position [29647, 0]
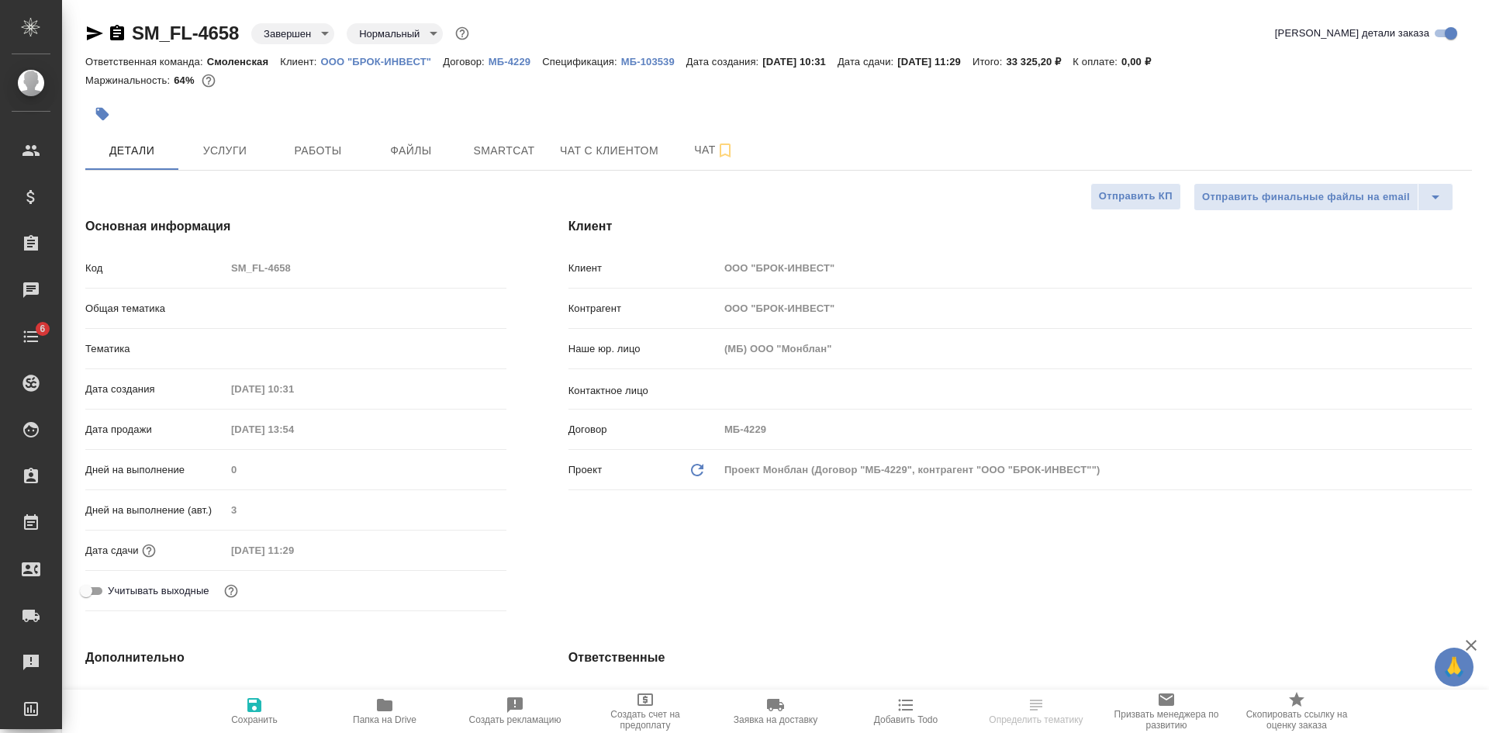
select select "RU"
type textarea "x"
type input "Баданян Артак"
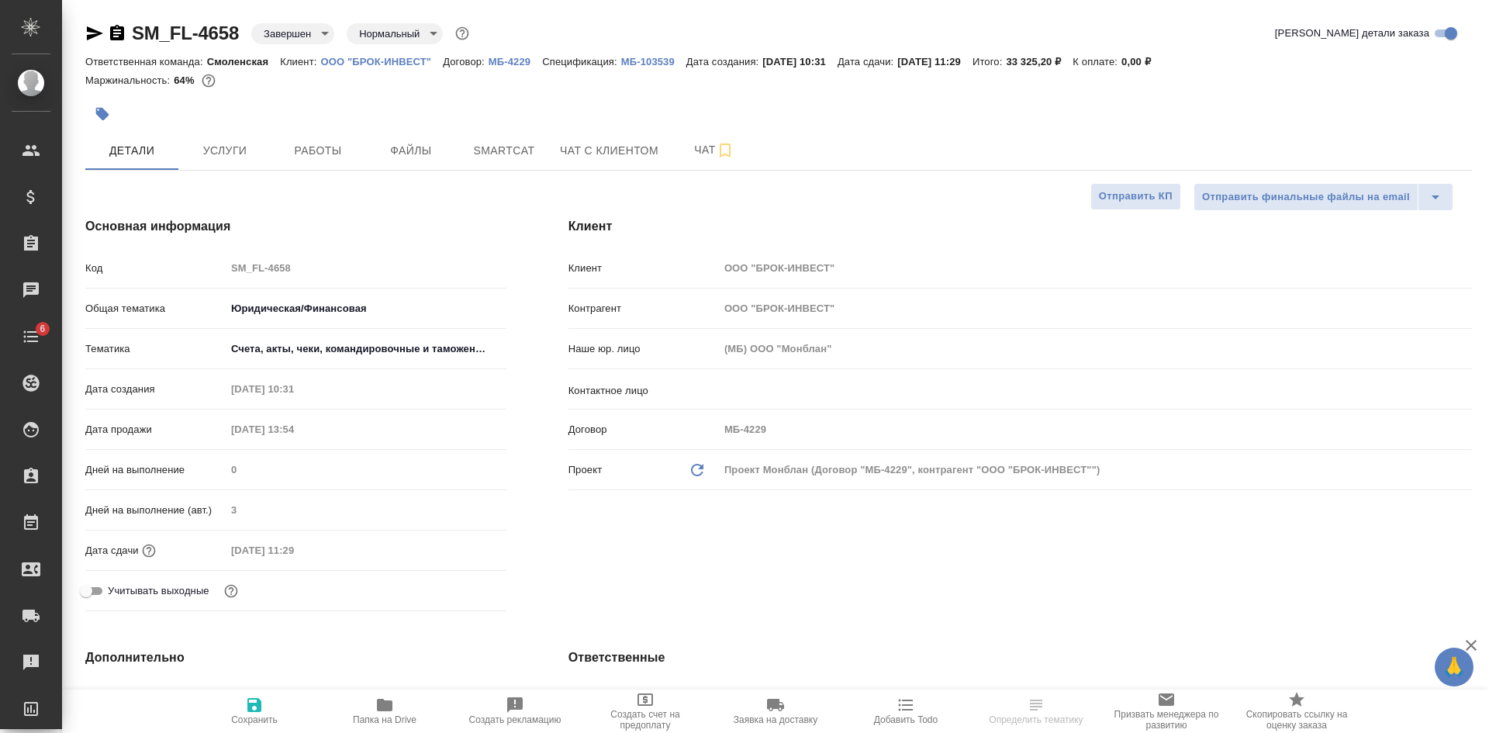
type input "Шульгина Анна"
click at [388, 64] on p "ООО "БРОК-ИНВЕСТ"" at bounding box center [381, 62] width 123 height 12
type textarea "x"
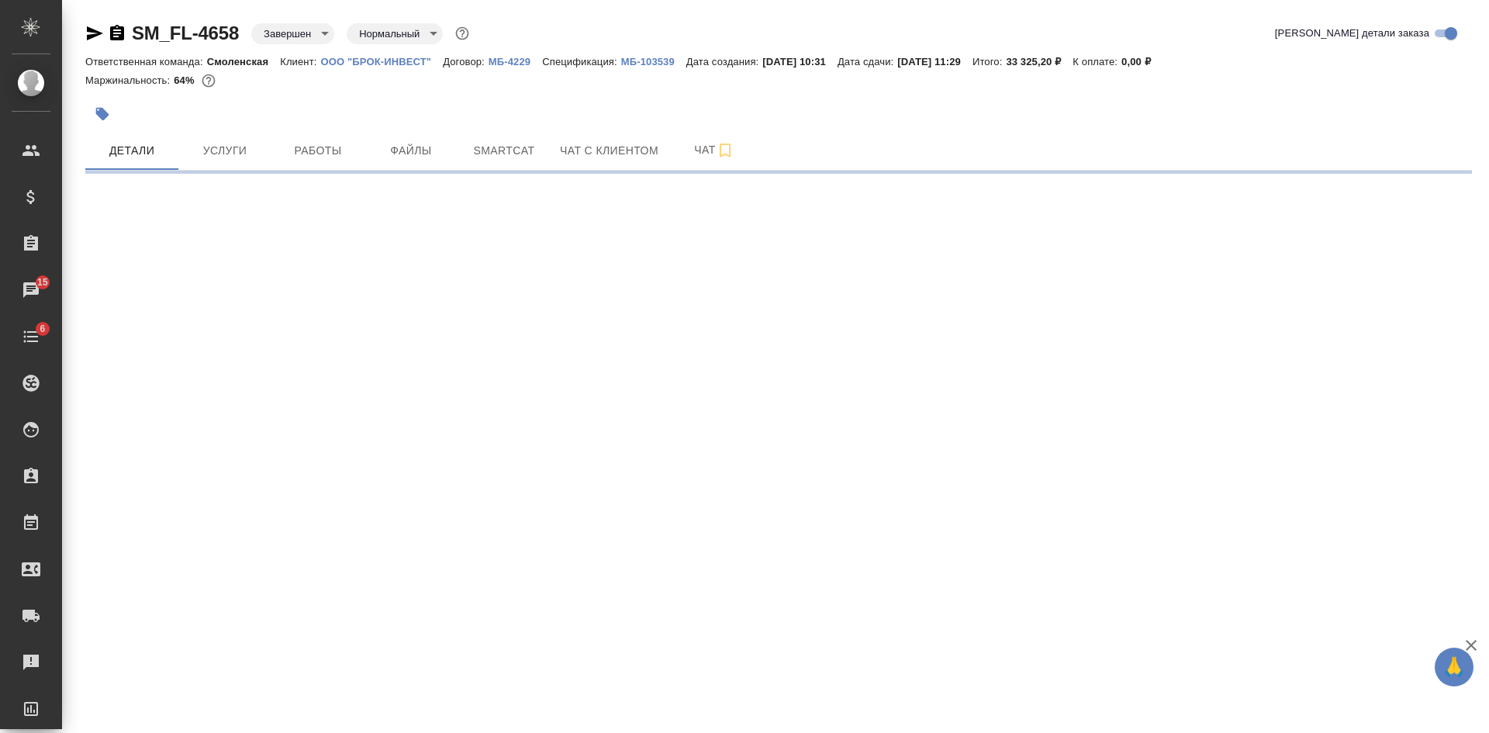
select select "RU"
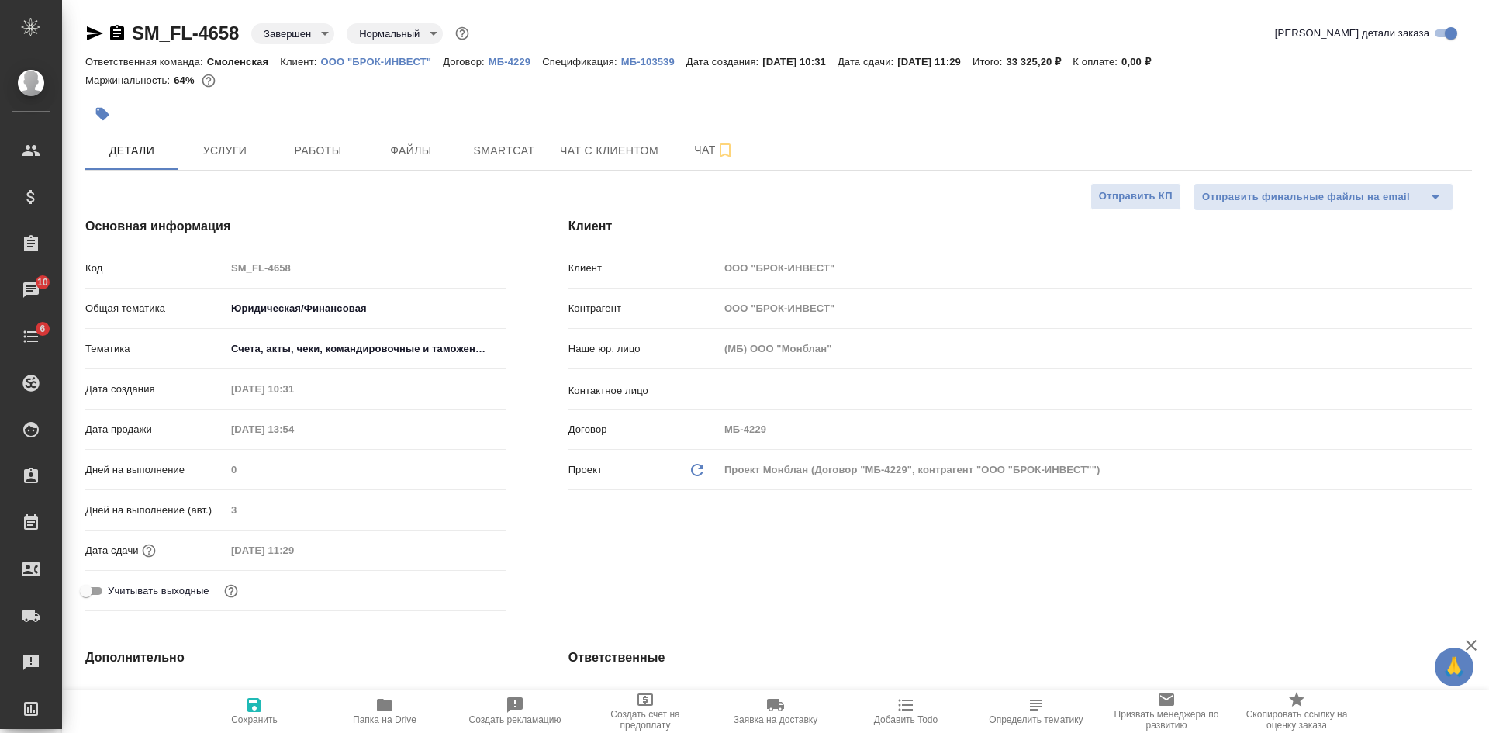
type textarea "x"
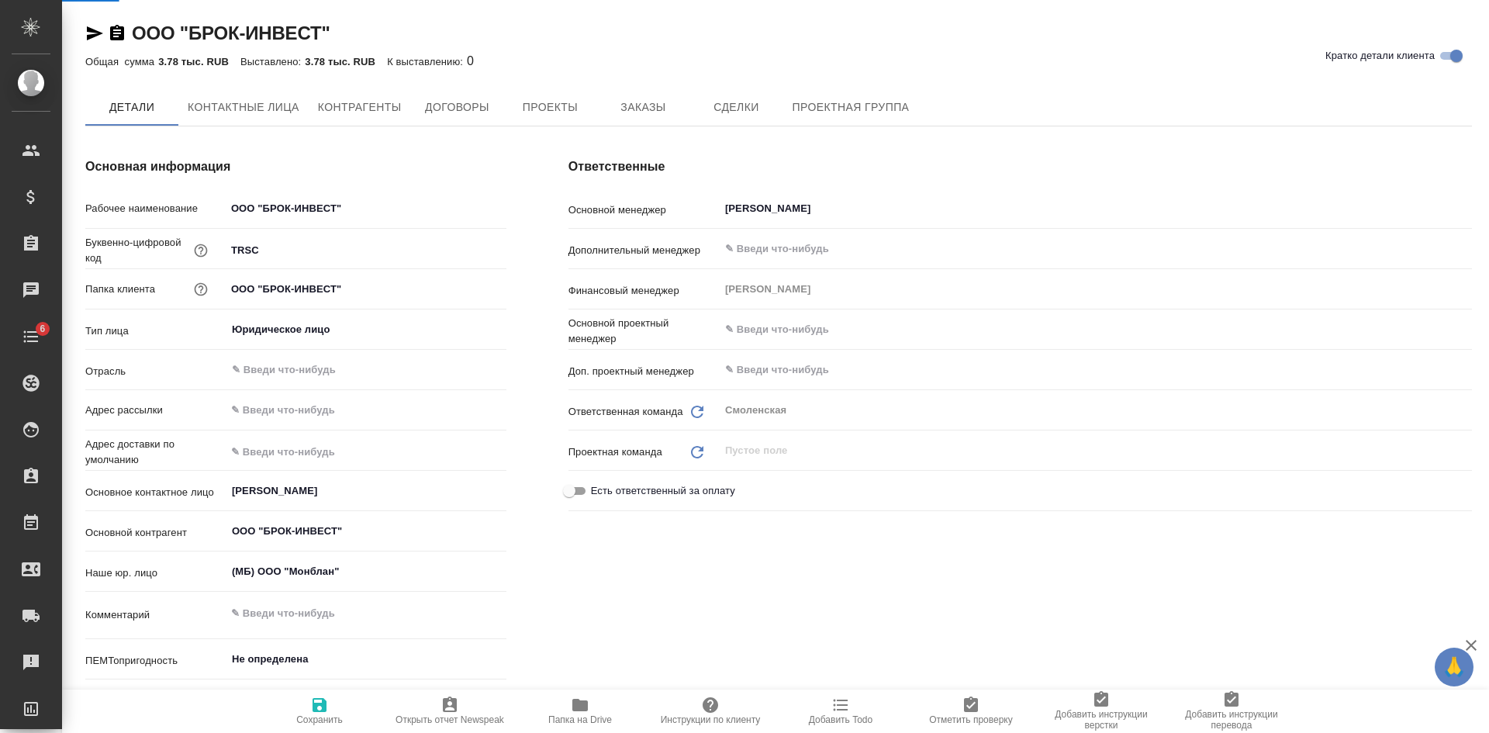
type textarea "x"
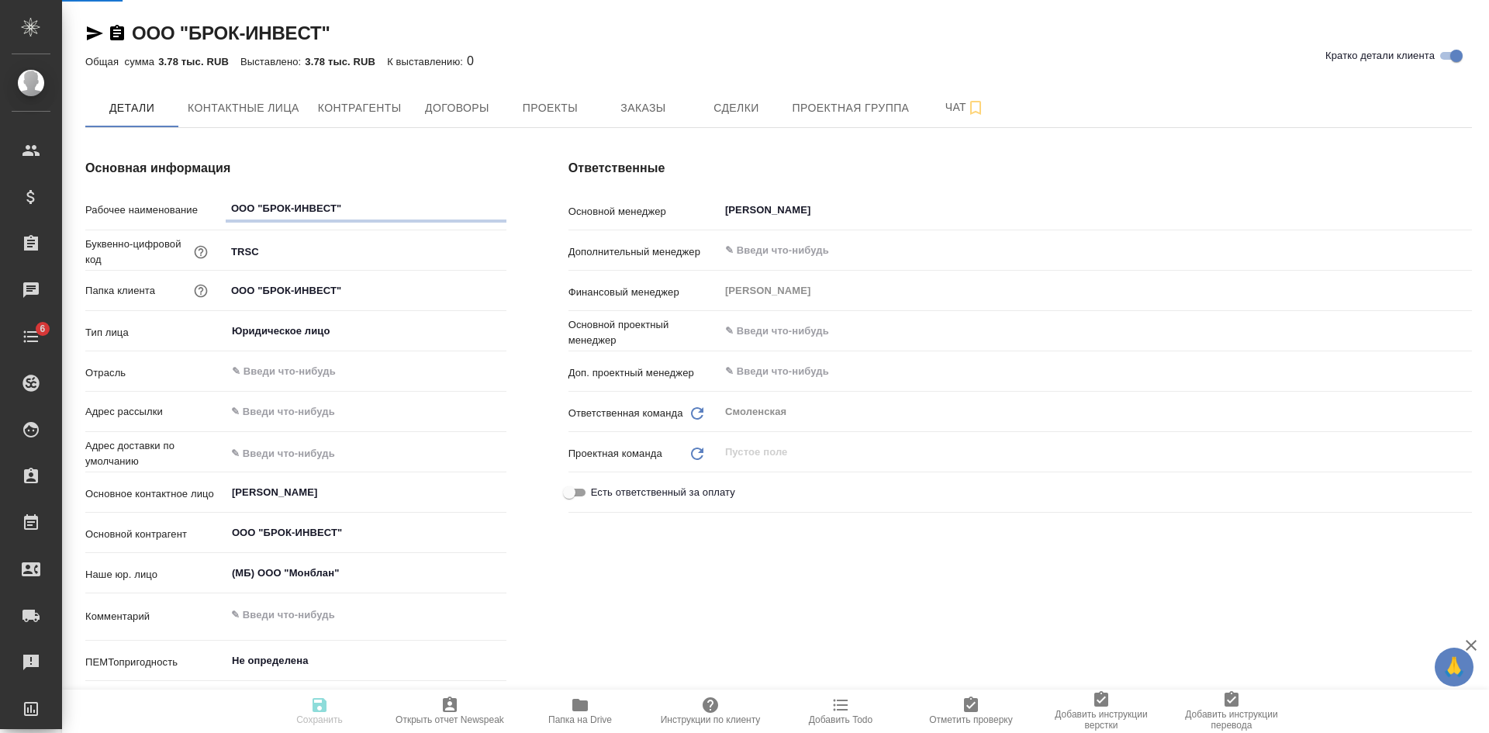
type textarea "x"
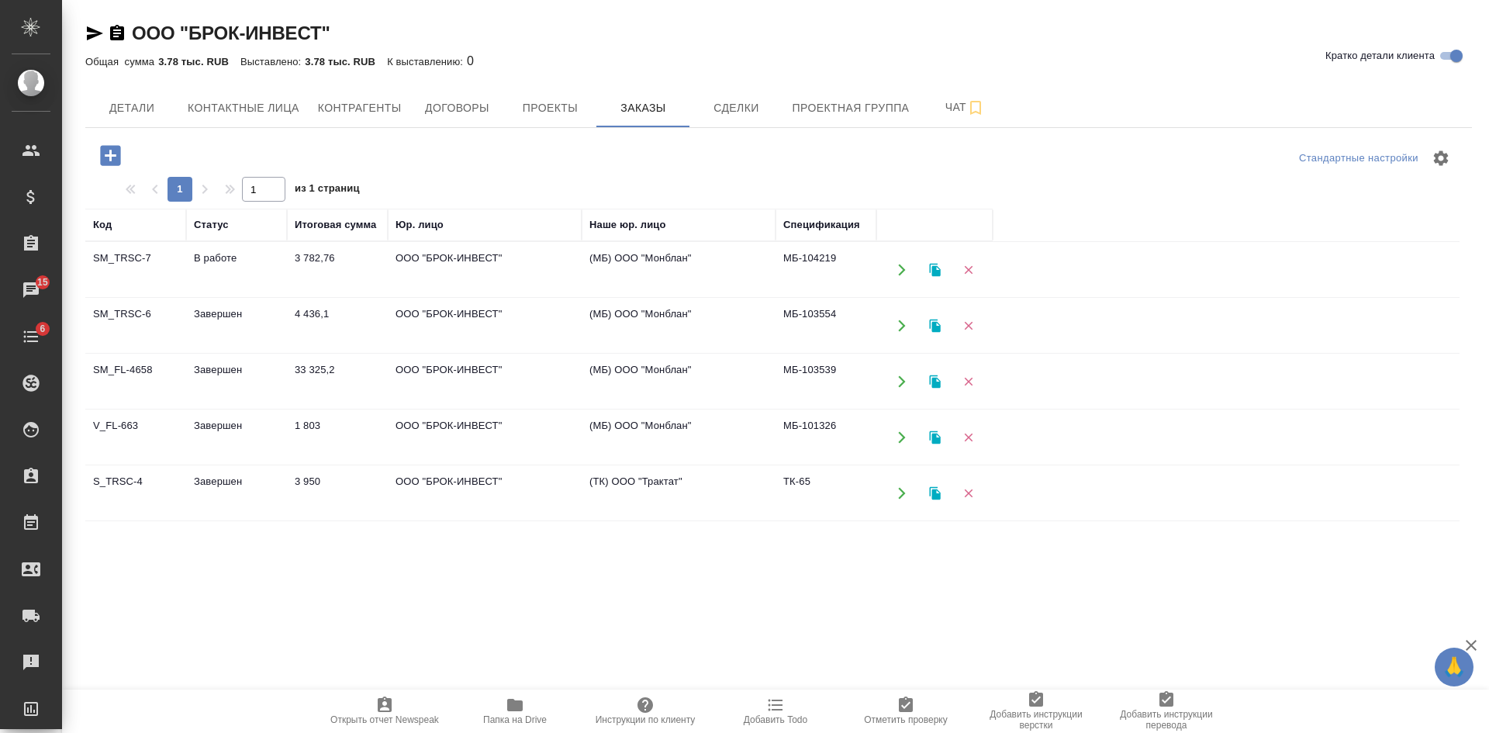
click at [233, 271] on td "В работе" at bounding box center [236, 270] width 101 height 54
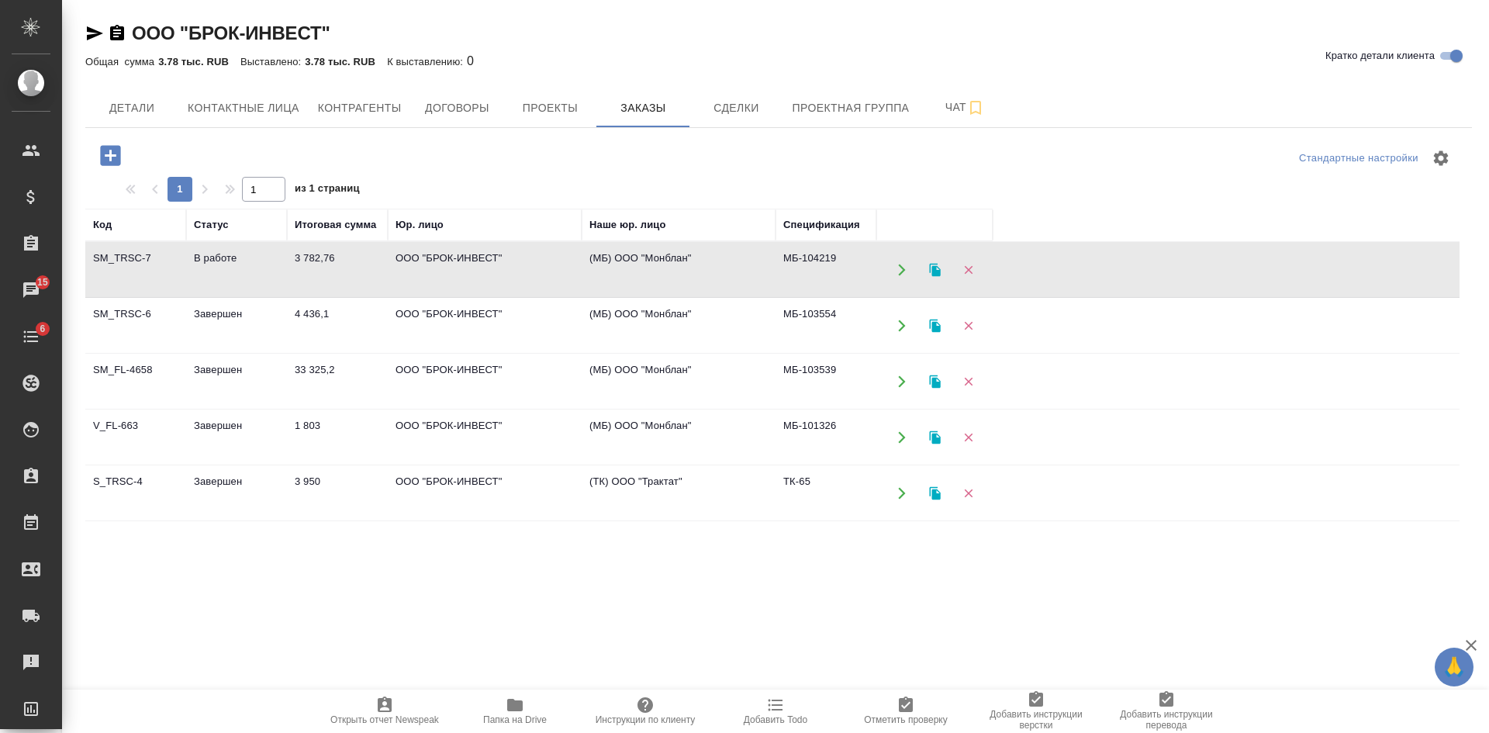
click at [233, 271] on td "В работе" at bounding box center [236, 270] width 101 height 54
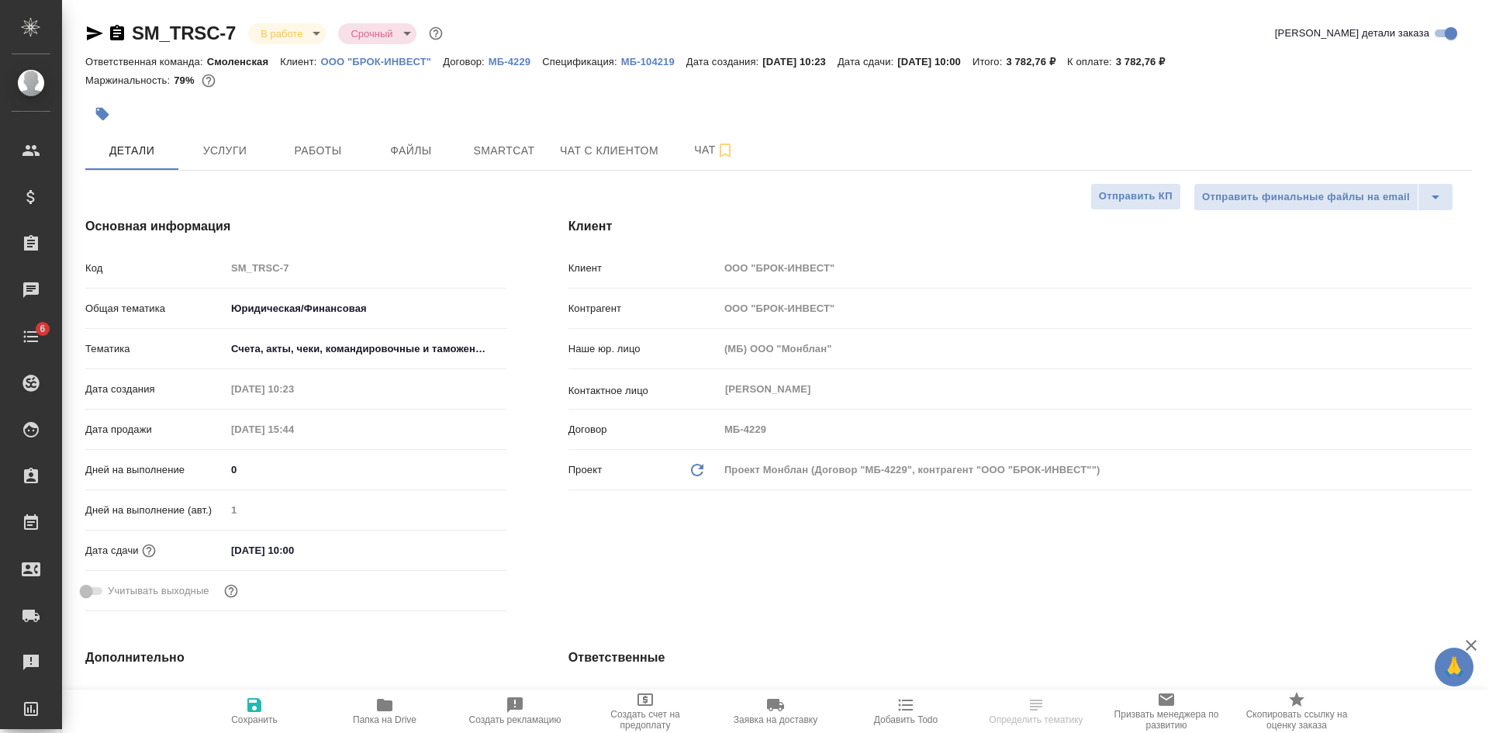
select select "RU"
click at [113, 34] on icon "button" at bounding box center [117, 33] width 14 height 16
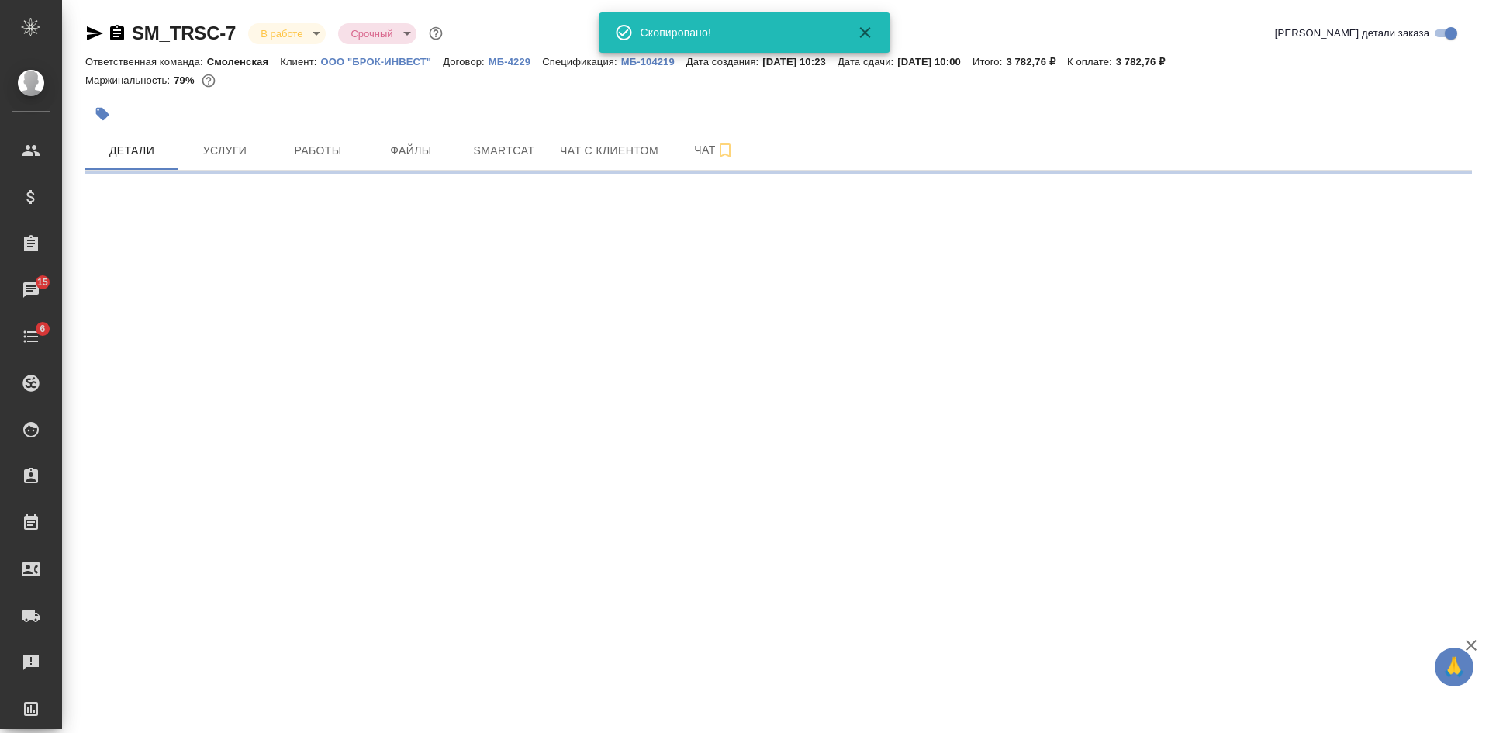
select select "RU"
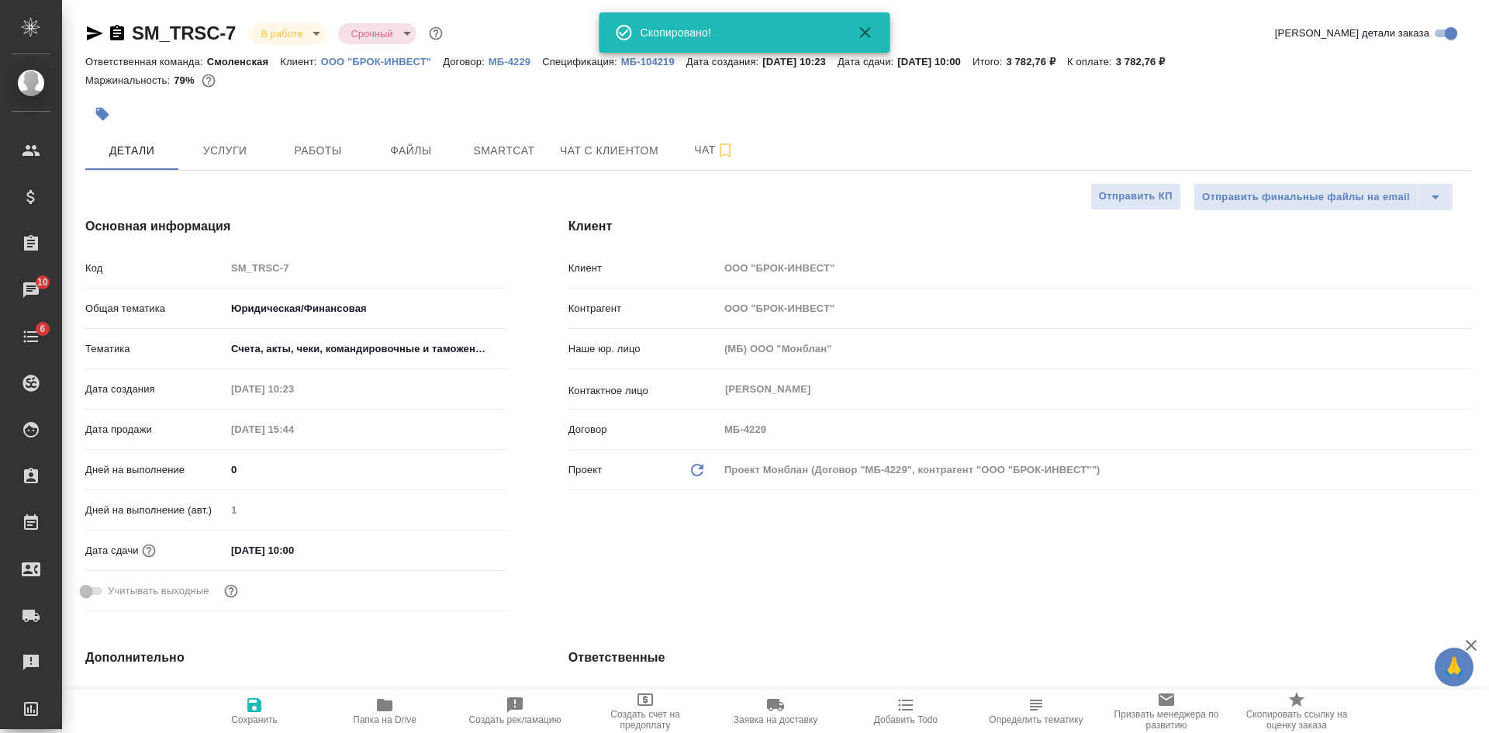
type textarea "x"
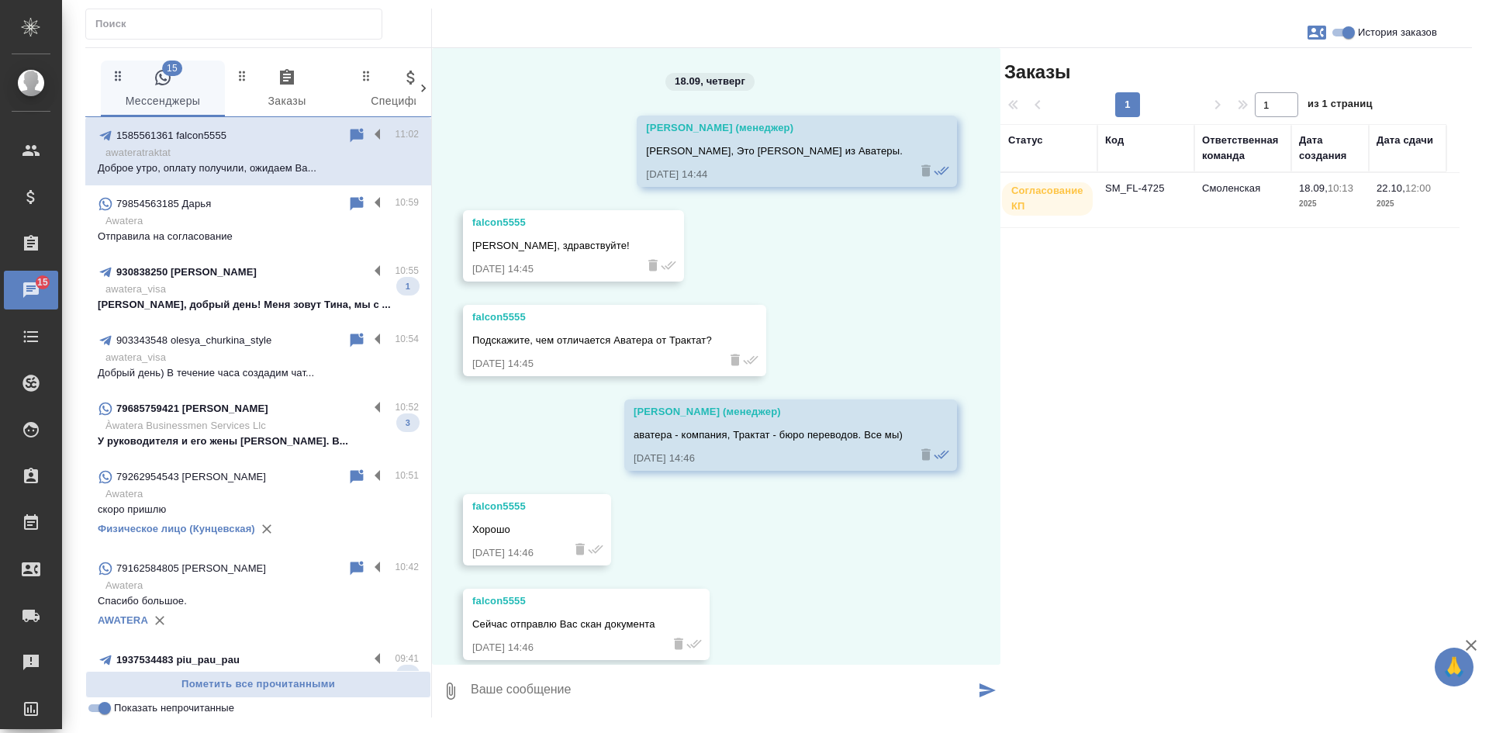
scroll to position [3469, 0]
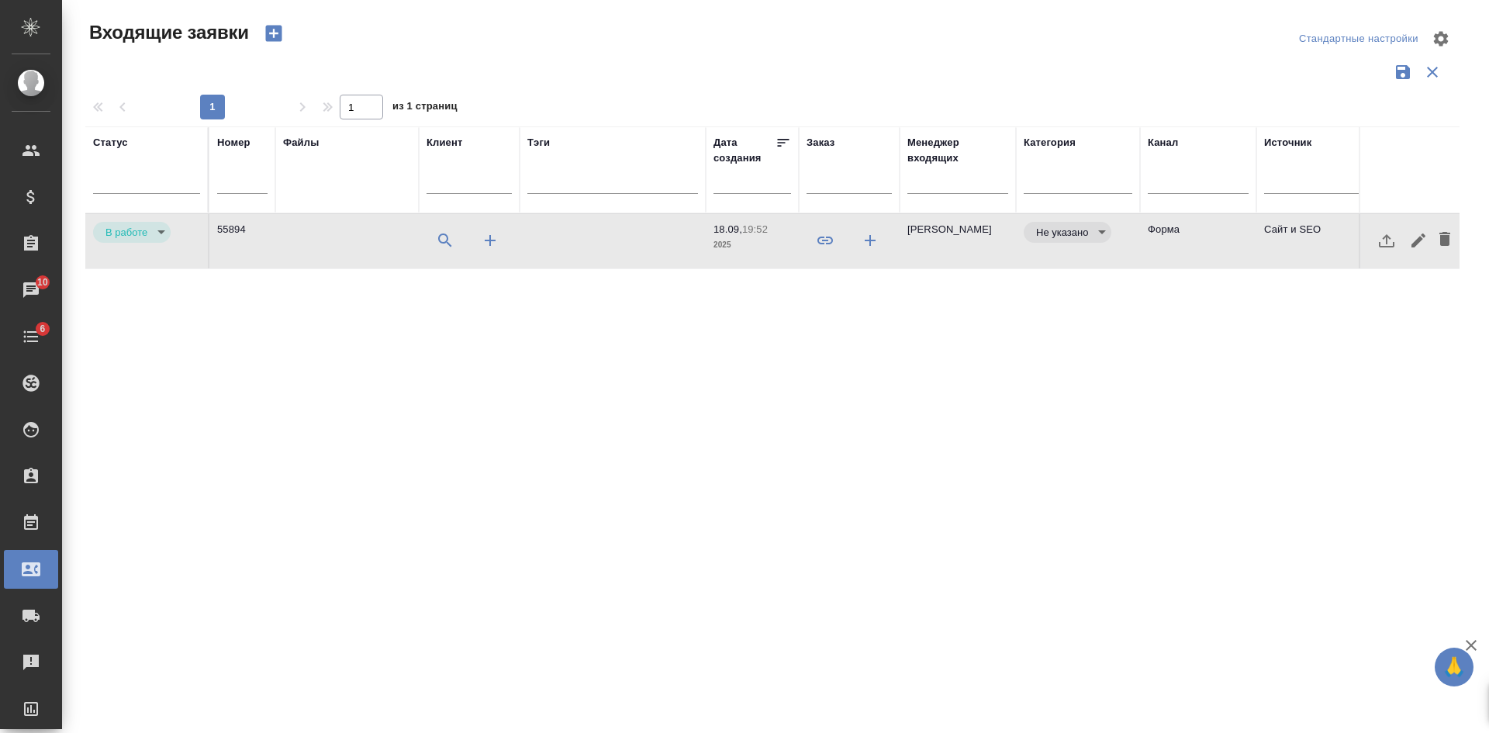
select select "RU"
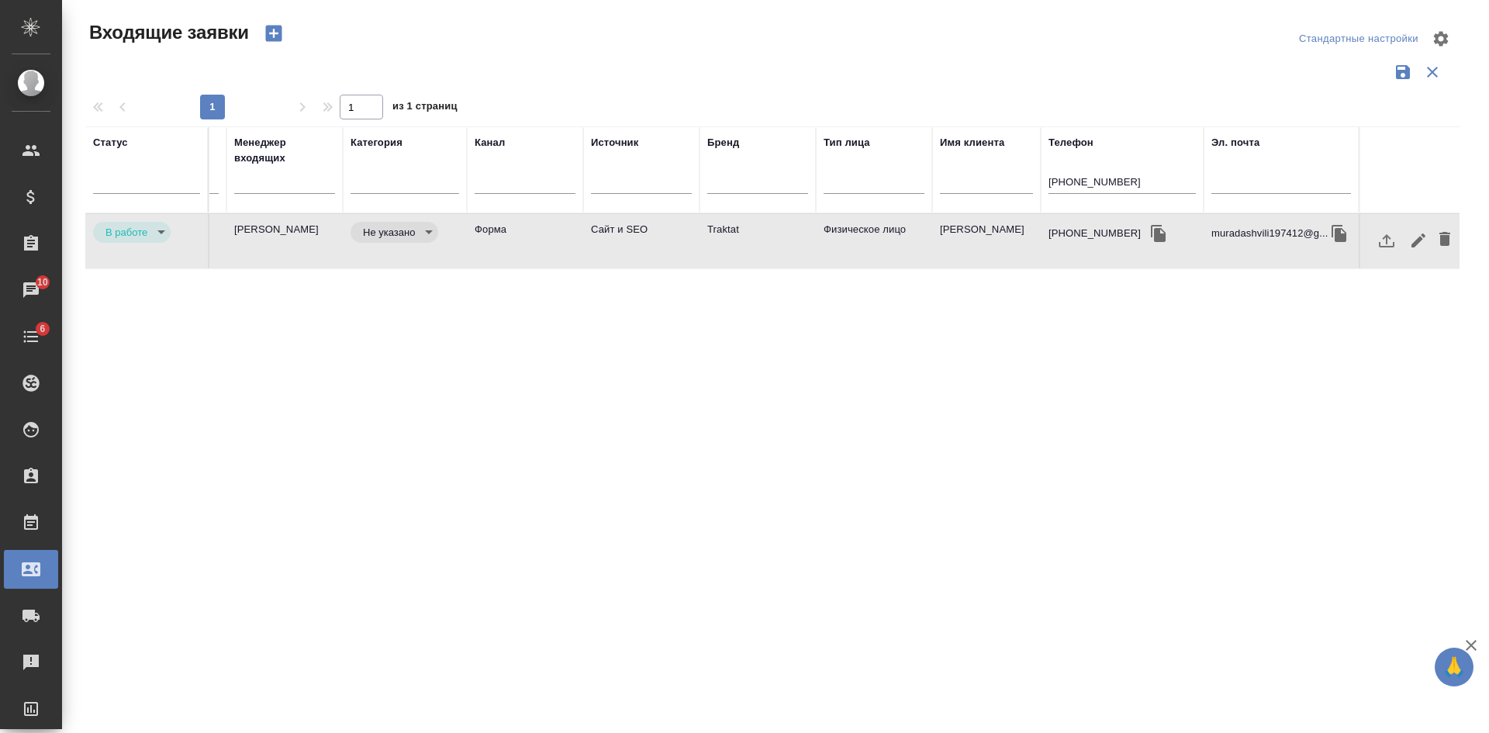
drag, startPoint x: 1135, startPoint y: 177, endPoint x: 959, endPoint y: 170, distance: 176.2
click at [995, 175] on tr "Статус Номер Файлы Клиент Тэги Дата создания Заказ Менеджер входящих Категория …" at bounding box center [436, 169] width 2048 height 87
paste input "79313001600"
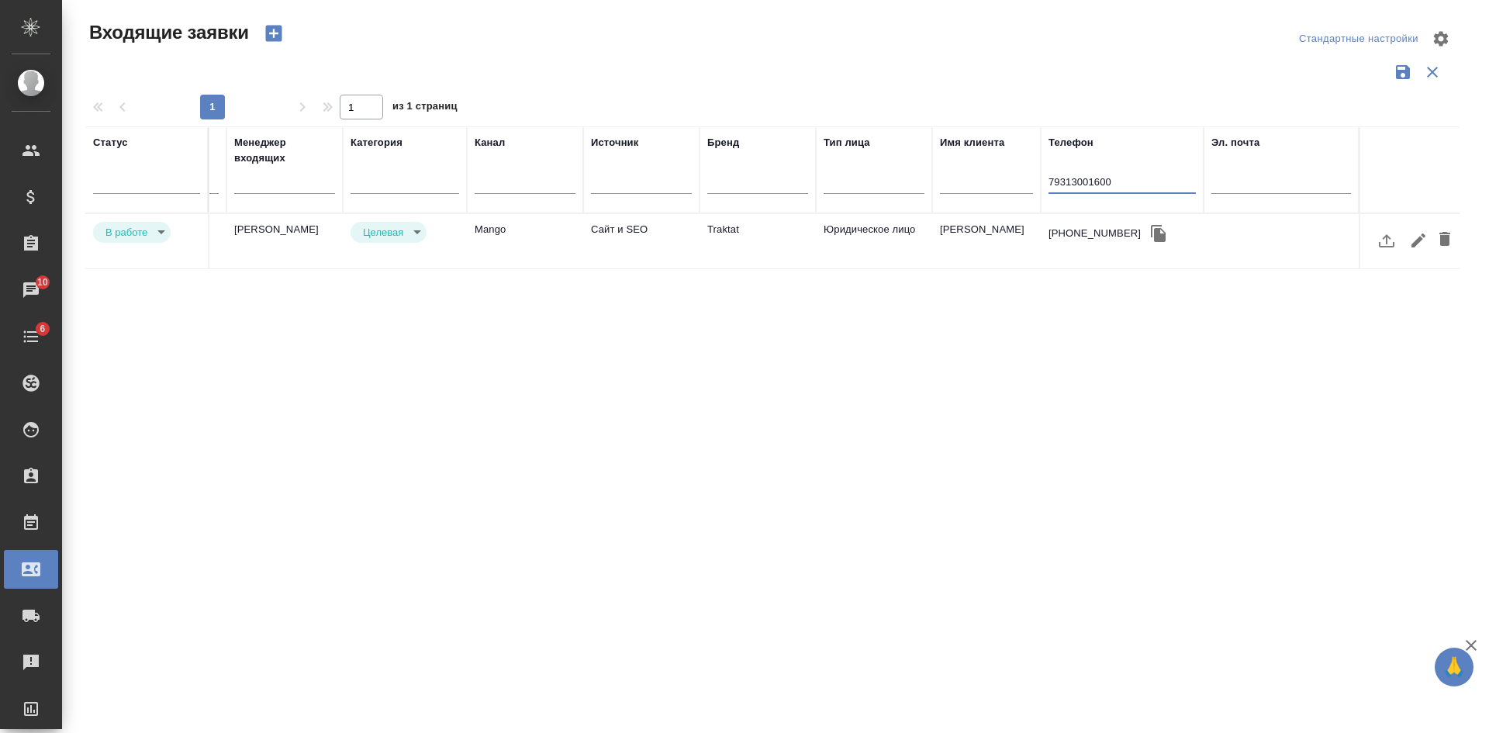
click at [1055, 179] on input "79313001600" at bounding box center [1122, 183] width 147 height 19
type input "9313001600"
click at [844, 254] on td "Юридическое лицо" at bounding box center [874, 241] width 116 height 54
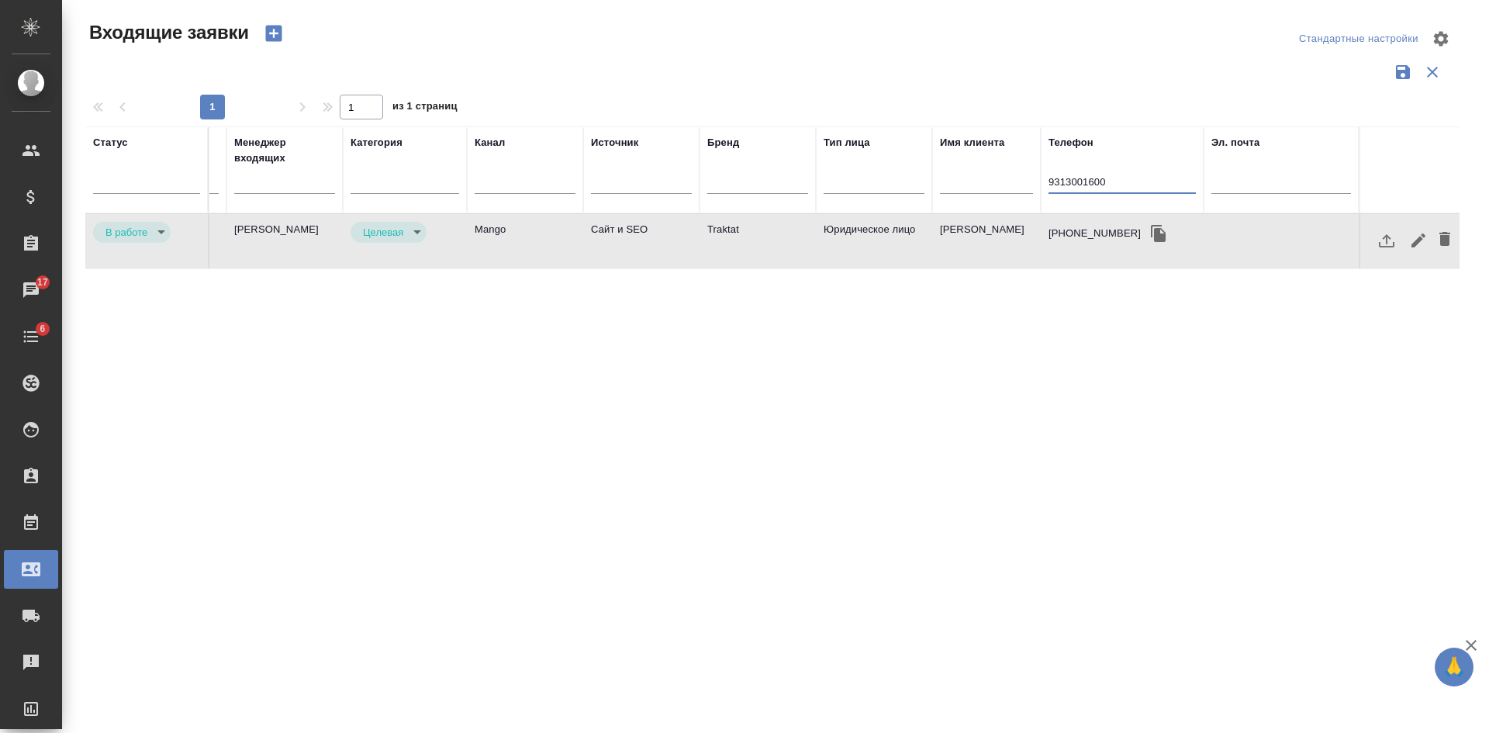
drag, startPoint x: 1115, startPoint y: 177, endPoint x: 978, endPoint y: 184, distance: 137.5
click at [980, 185] on tr "Статус Номер Файлы Клиент Тэги Дата создания Заказ Менеджер входящих Категория …" at bounding box center [436, 169] width 2048 height 87
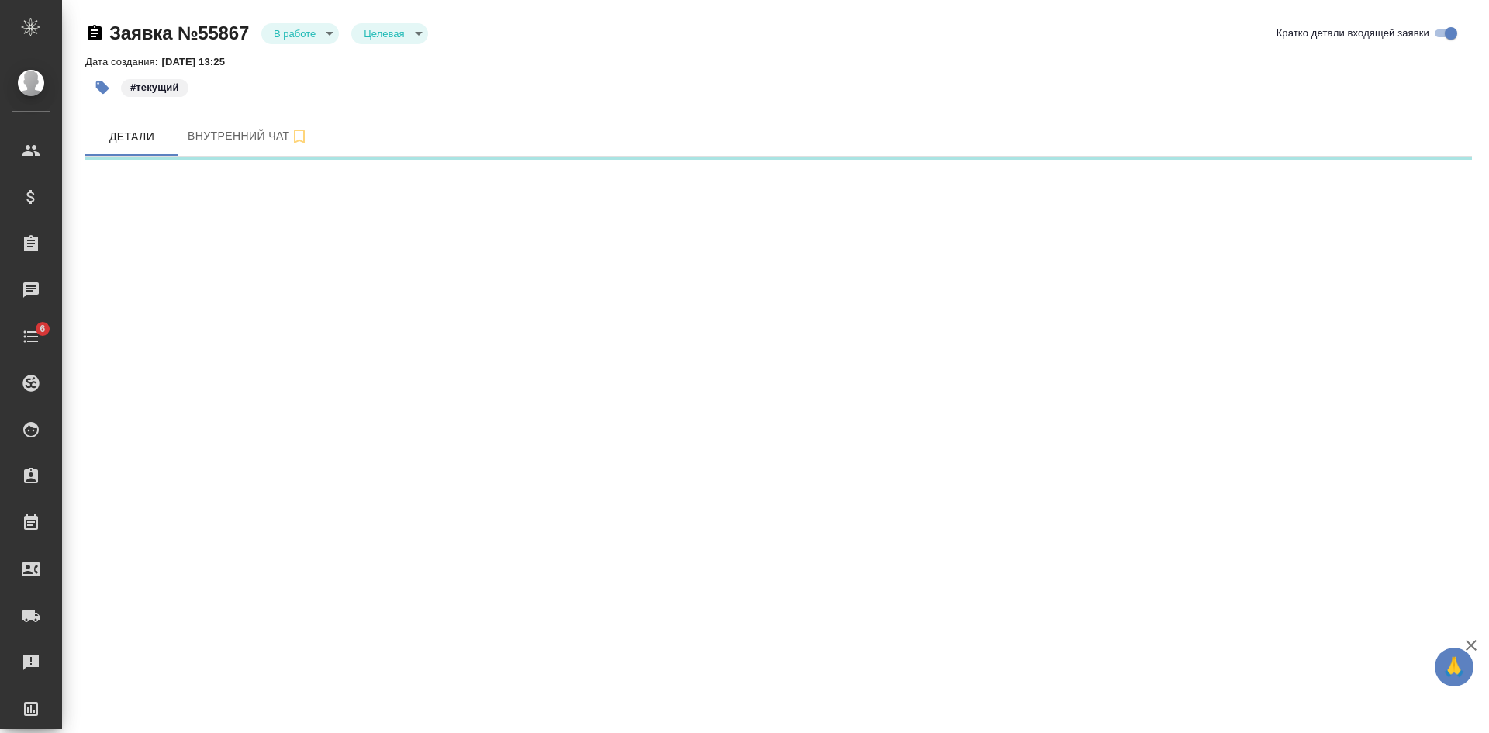
select select "RU"
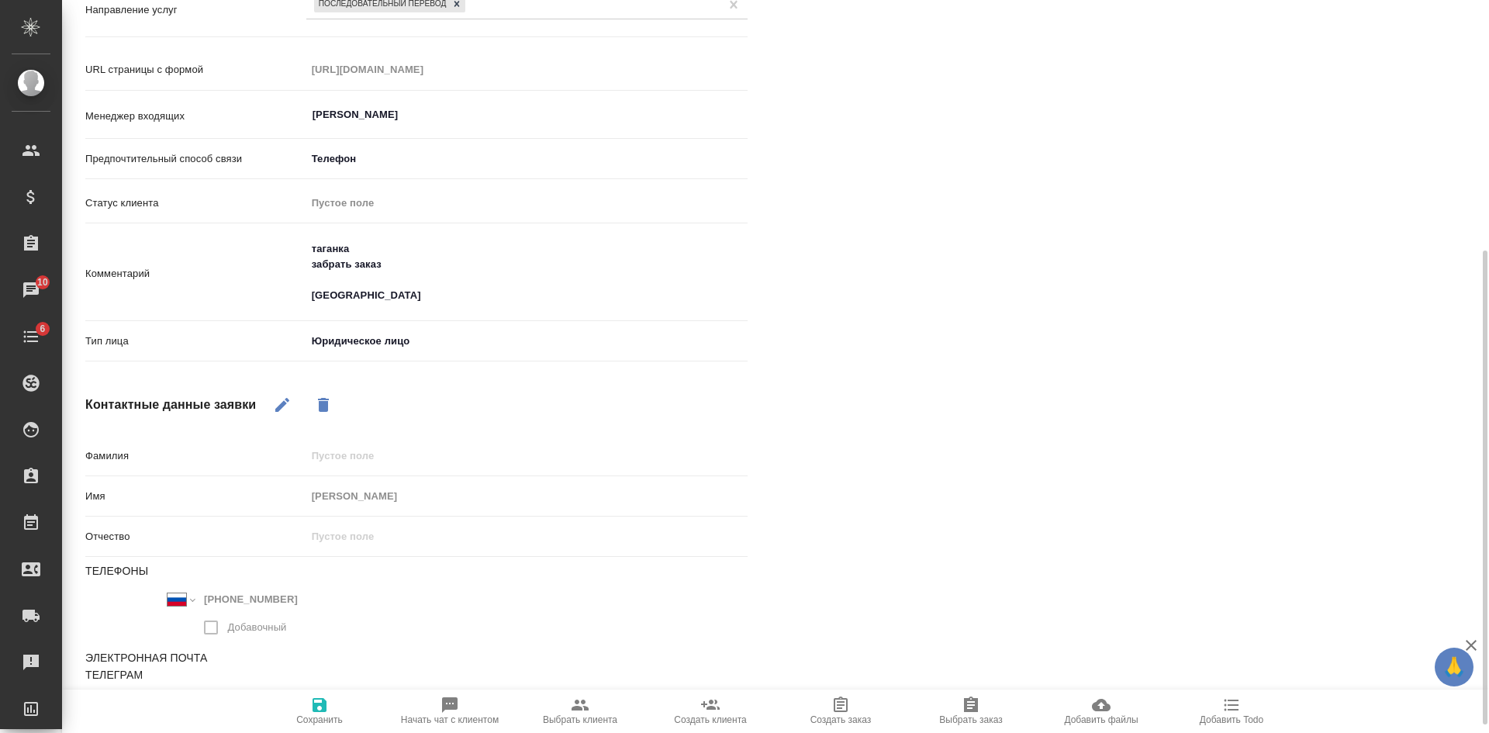
scroll to position [400, 0]
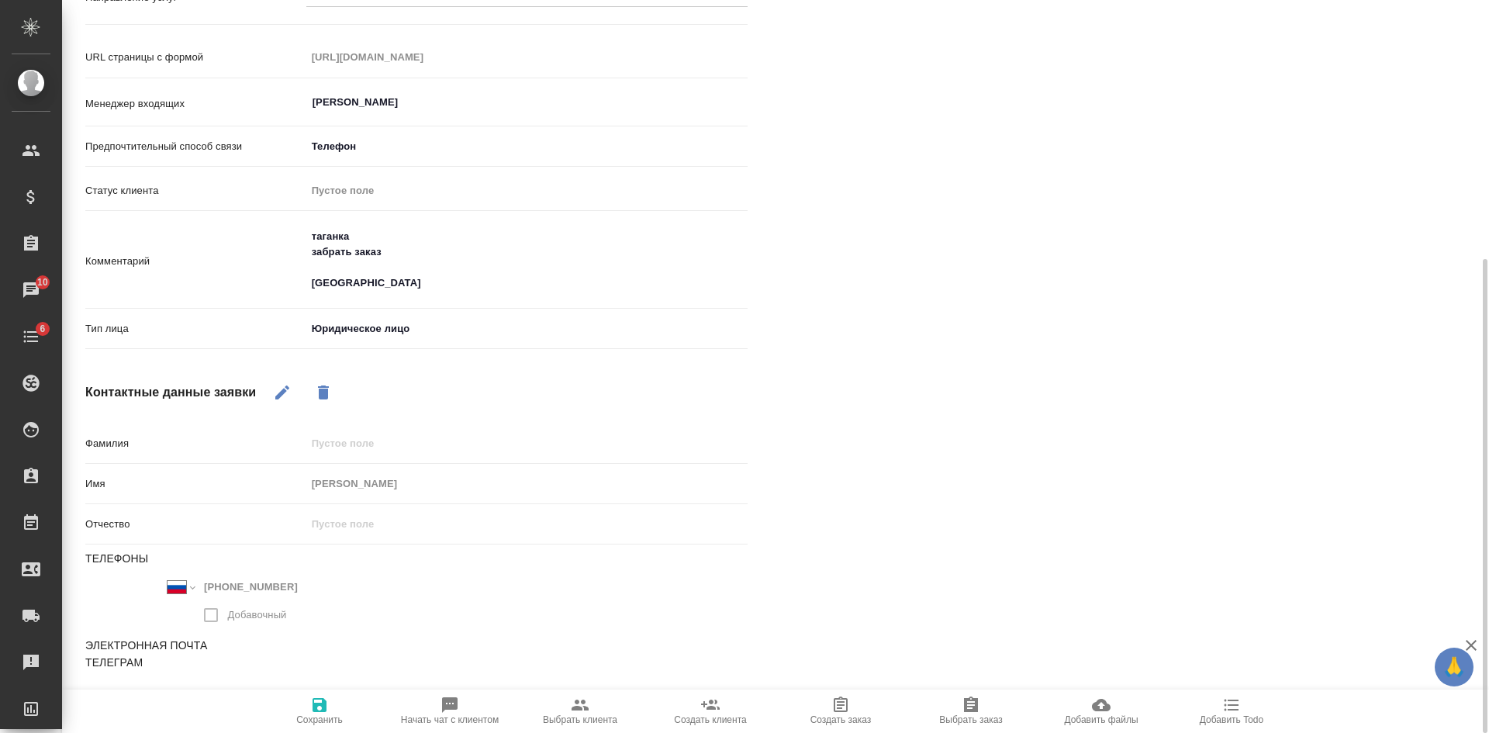
type textarea "x"
click at [415, 271] on textarea "таганка забрать заказ Цифра" at bounding box center [526, 259] width 441 height 73
click at [399, 282] on textarea "таганка забрать заказ Цифра" at bounding box center [527, 260] width 440 height 73
type textarea "таганка забрать заказ Цифра"
type textarea "x"
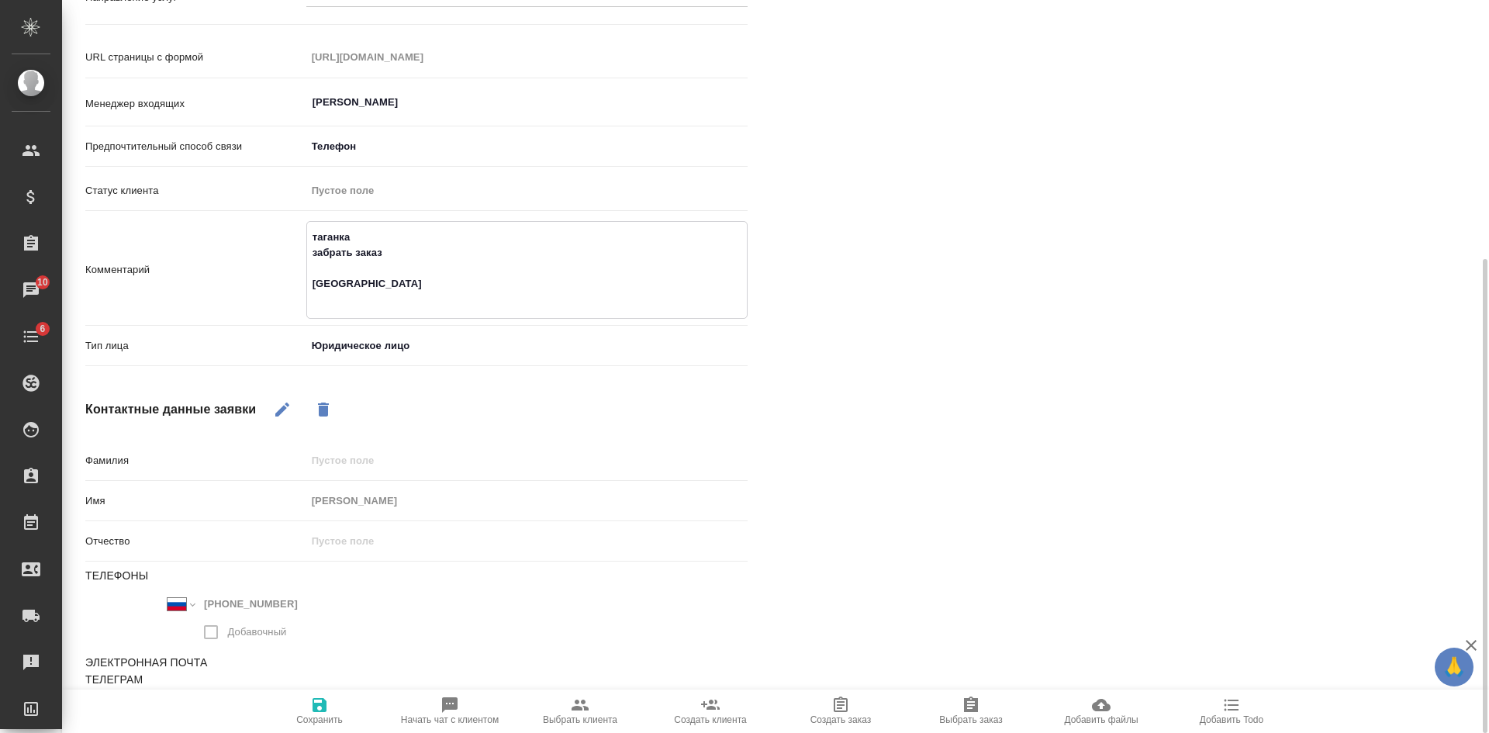
type textarea "таганка забрать заказ Цифра"
type textarea "x"
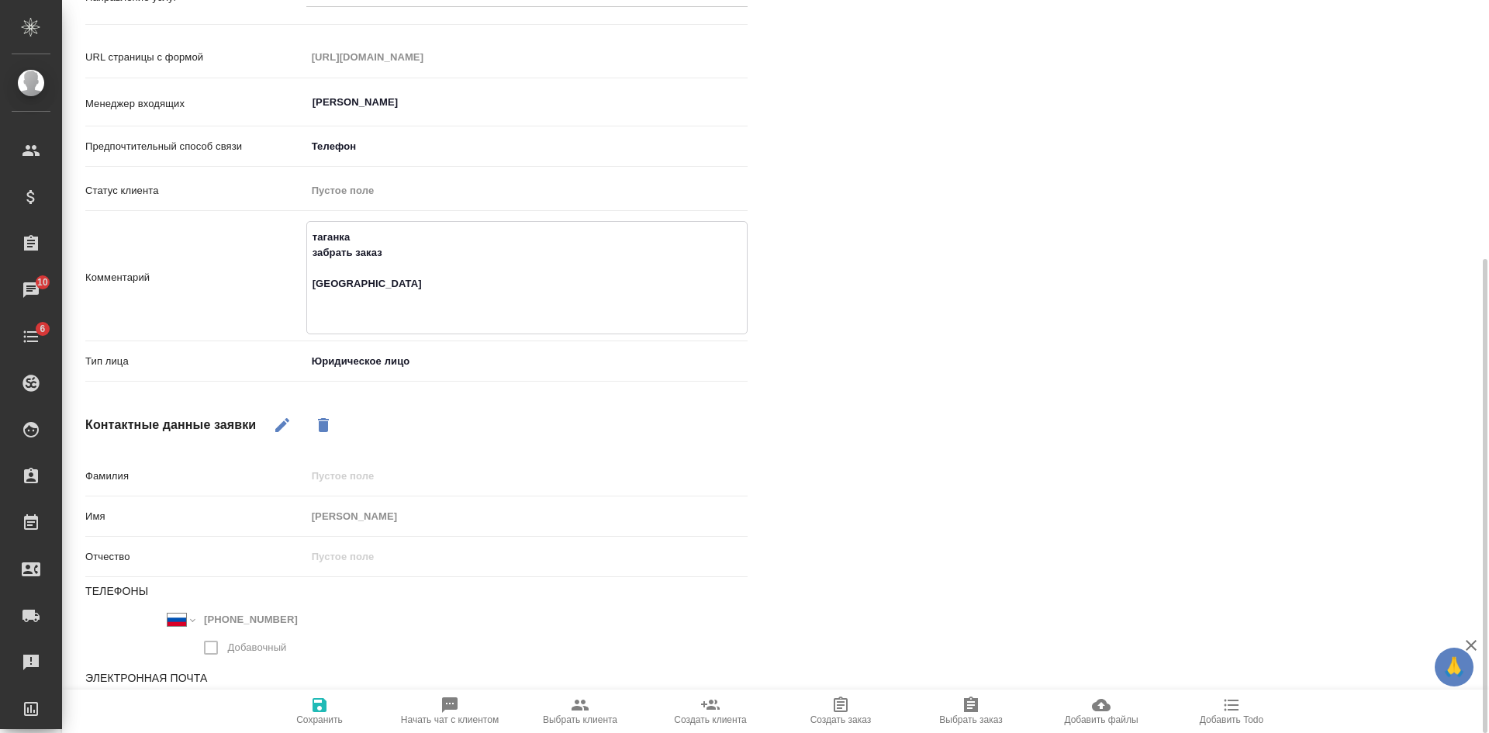
paste textarea "T_Zyfra-31"
type textarea "таганка забрать заказ Цифра T_Zyfra-31"
type textarea "x"
type textarea "таганка забрать заказ Цифра T_Zyfra-31"
type textarea "x"
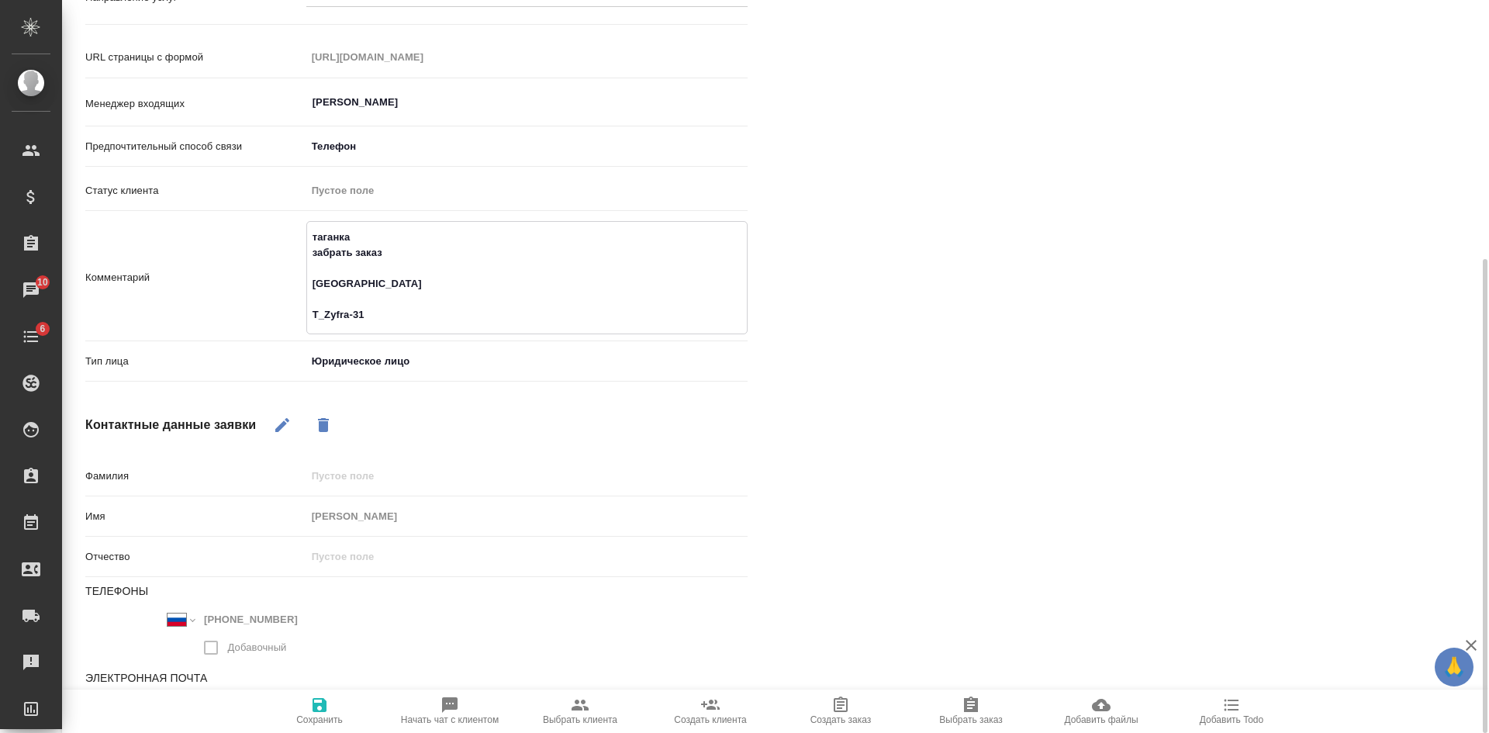
type textarea "таганка забрать заказ Цифра T_Zyfra-31 ?"
type textarea "x"
type textarea "таганка забрать заказ Цифра T_Zyfra-31 ?"
type textarea "x"
click at [330, 721] on span "Сохранить" at bounding box center [319, 719] width 47 height 11
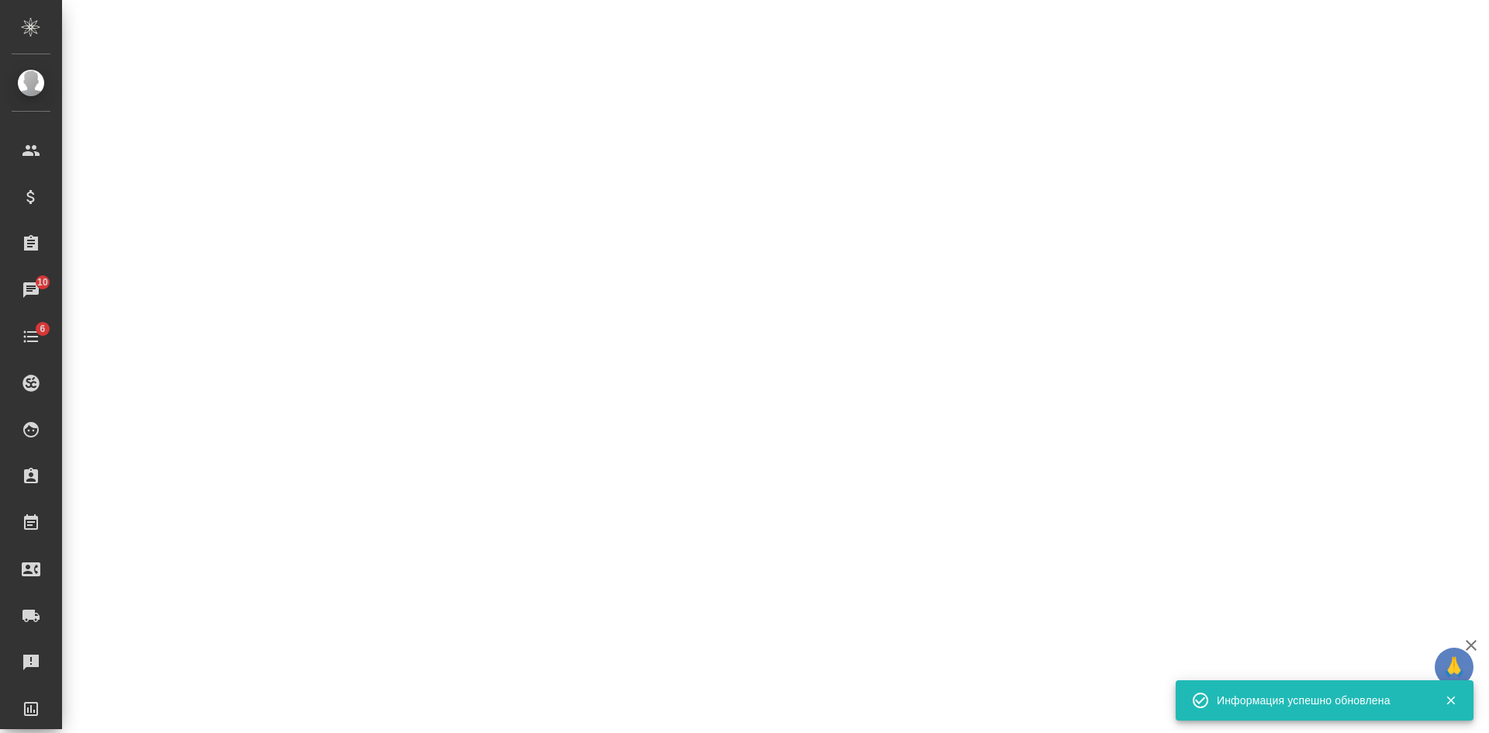
select select "RU"
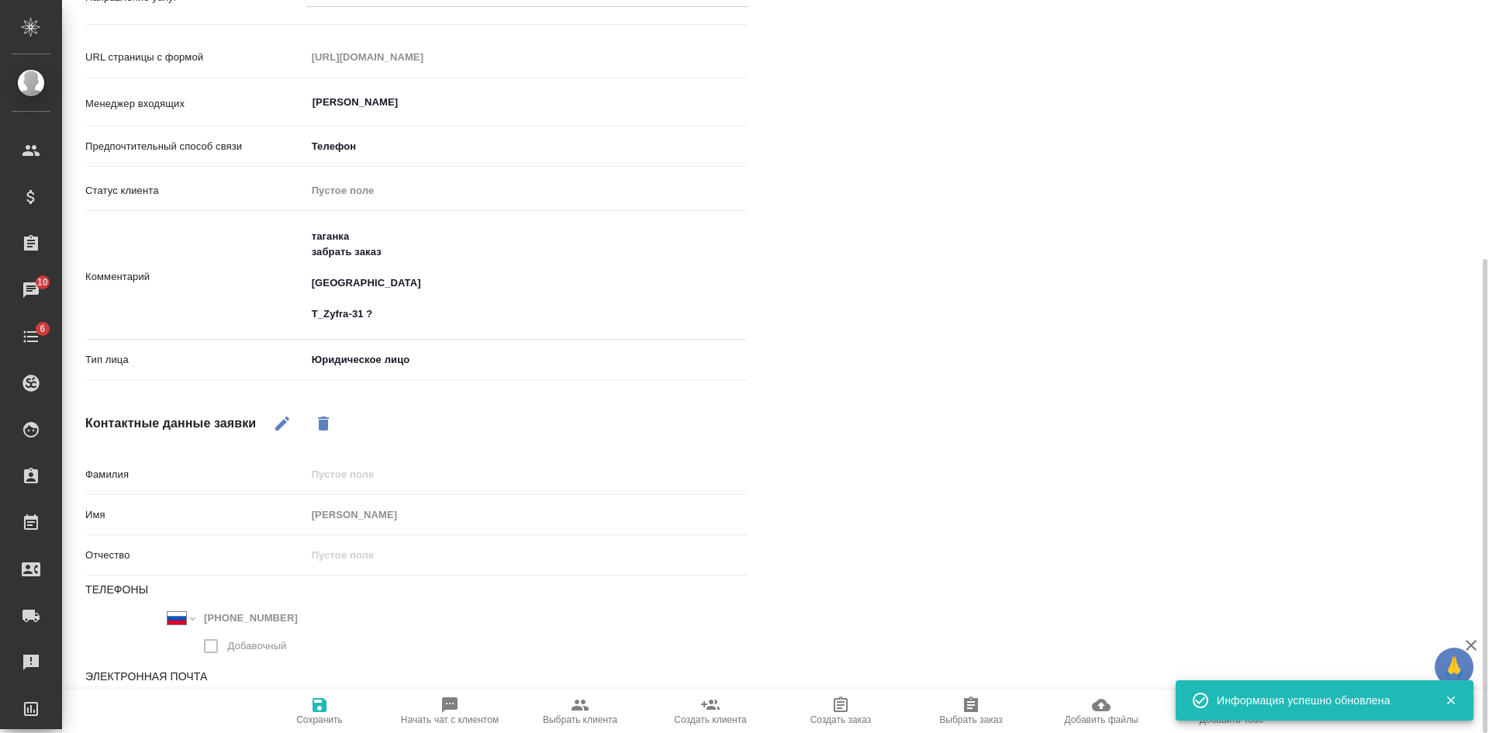
type textarea "x"
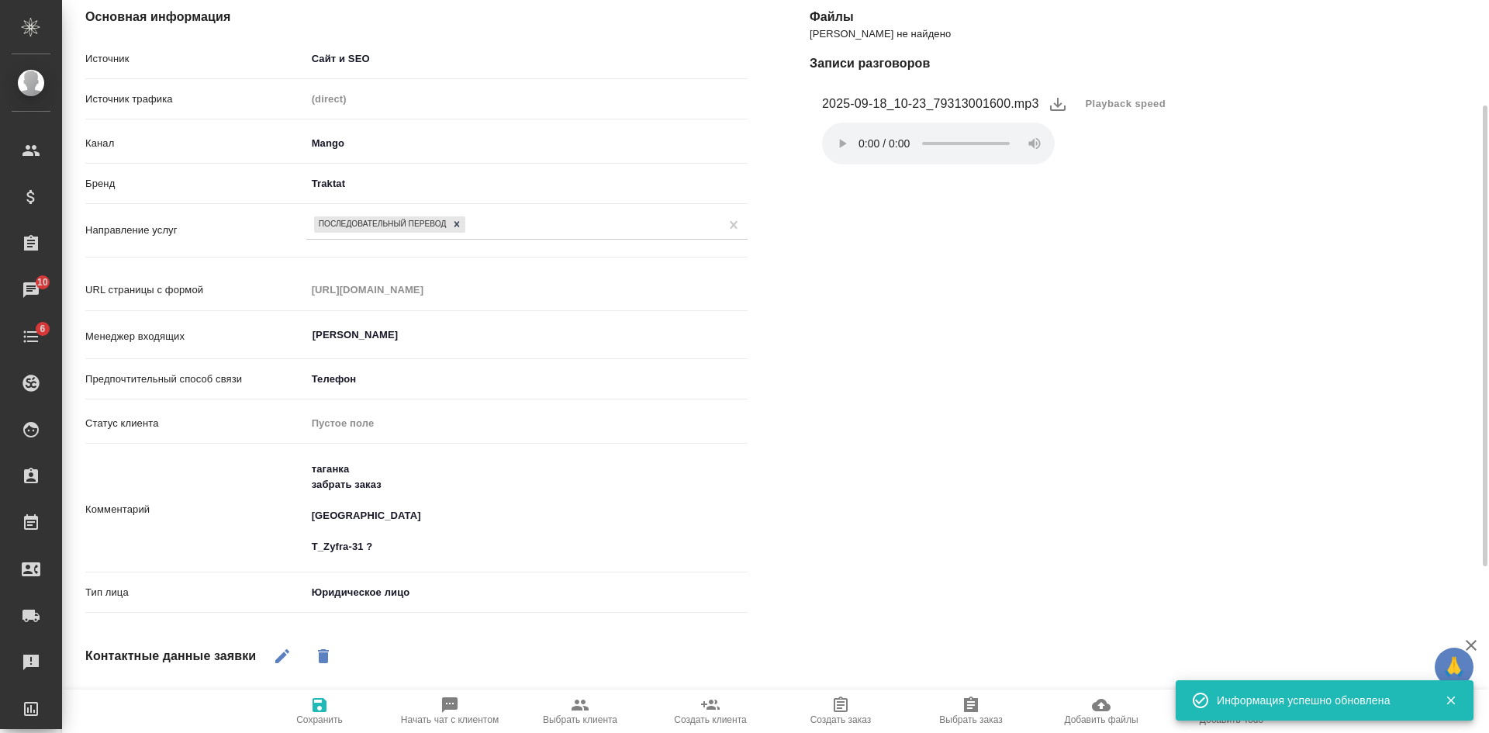
scroll to position [0, 0]
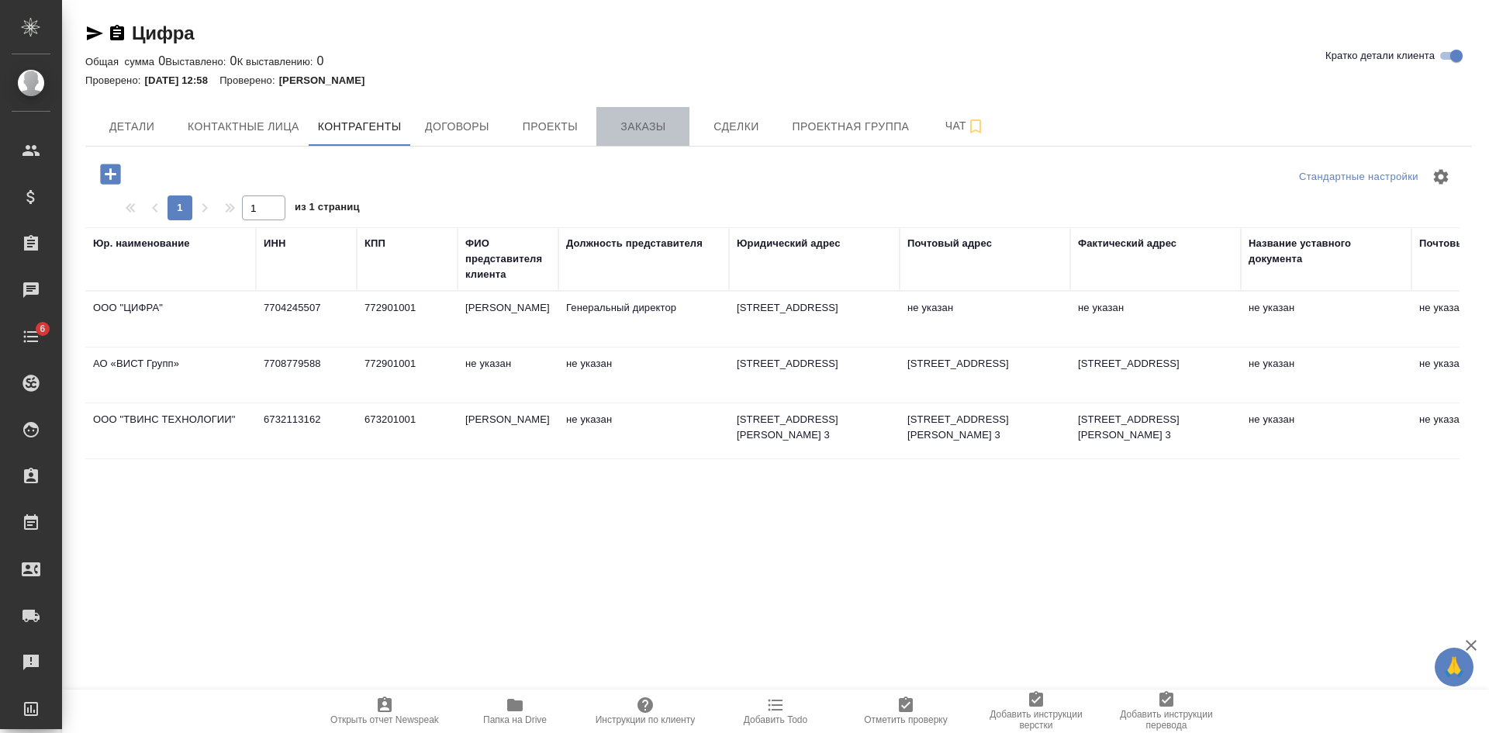
click at [659, 128] on span "Заказы" at bounding box center [643, 126] width 74 height 19
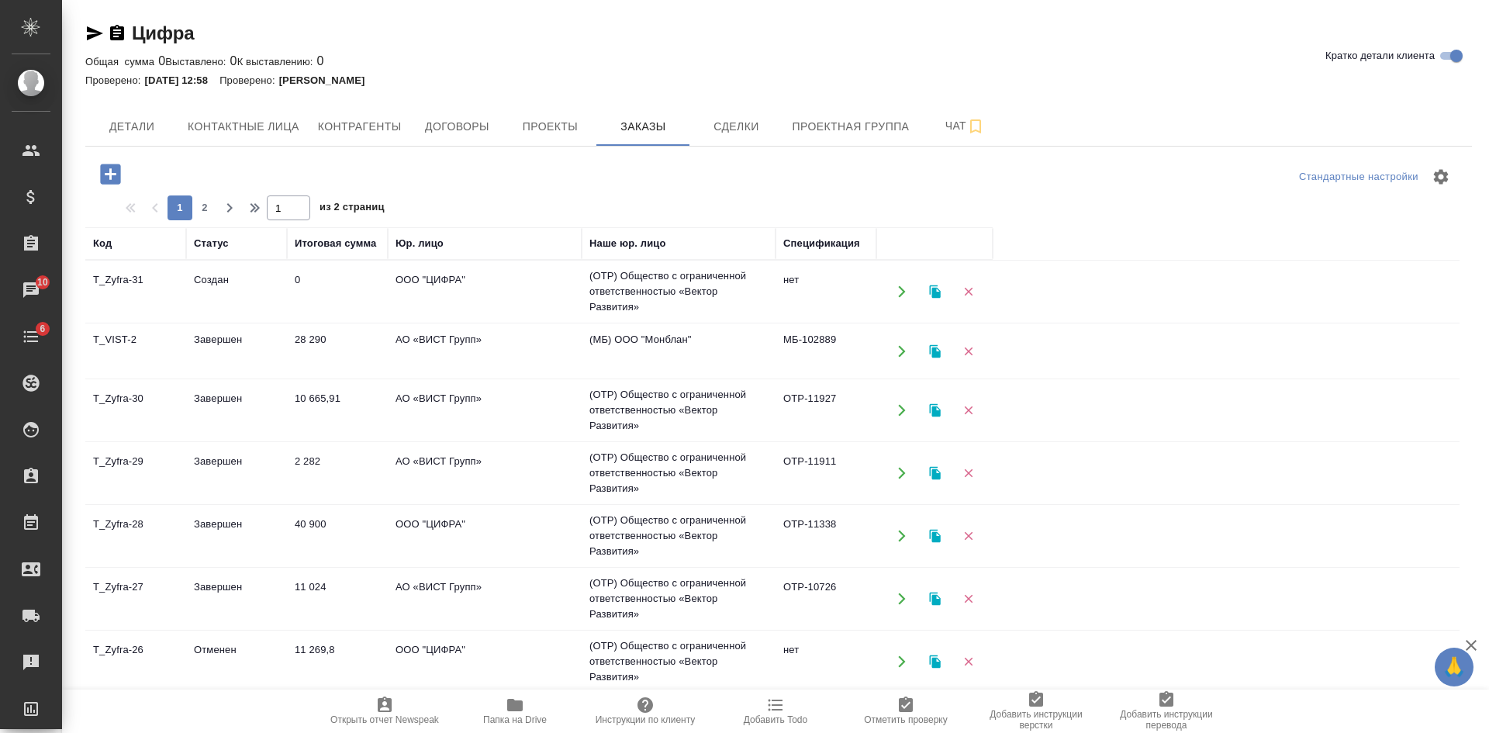
click at [324, 284] on td "0" at bounding box center [337, 291] width 101 height 54
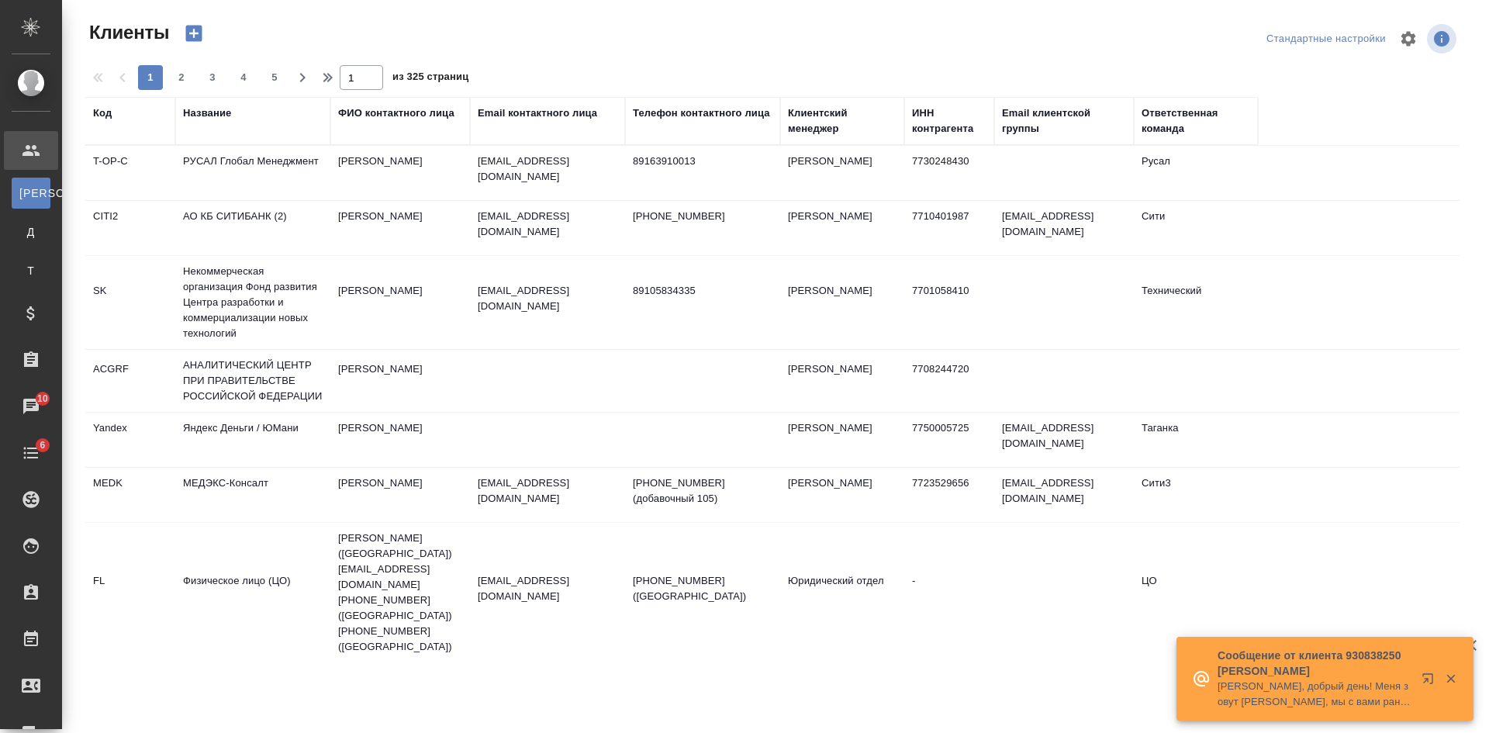
select select "RU"
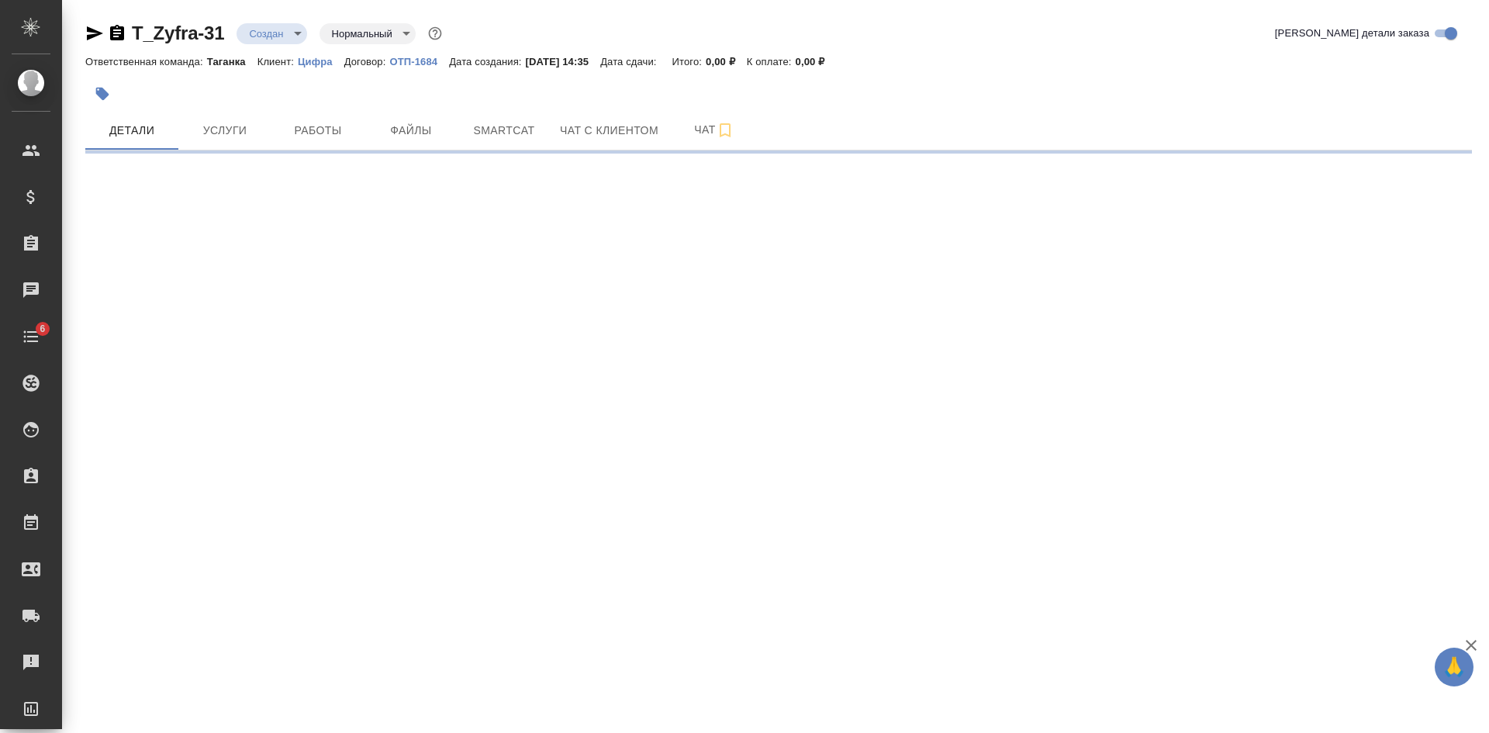
select select "RU"
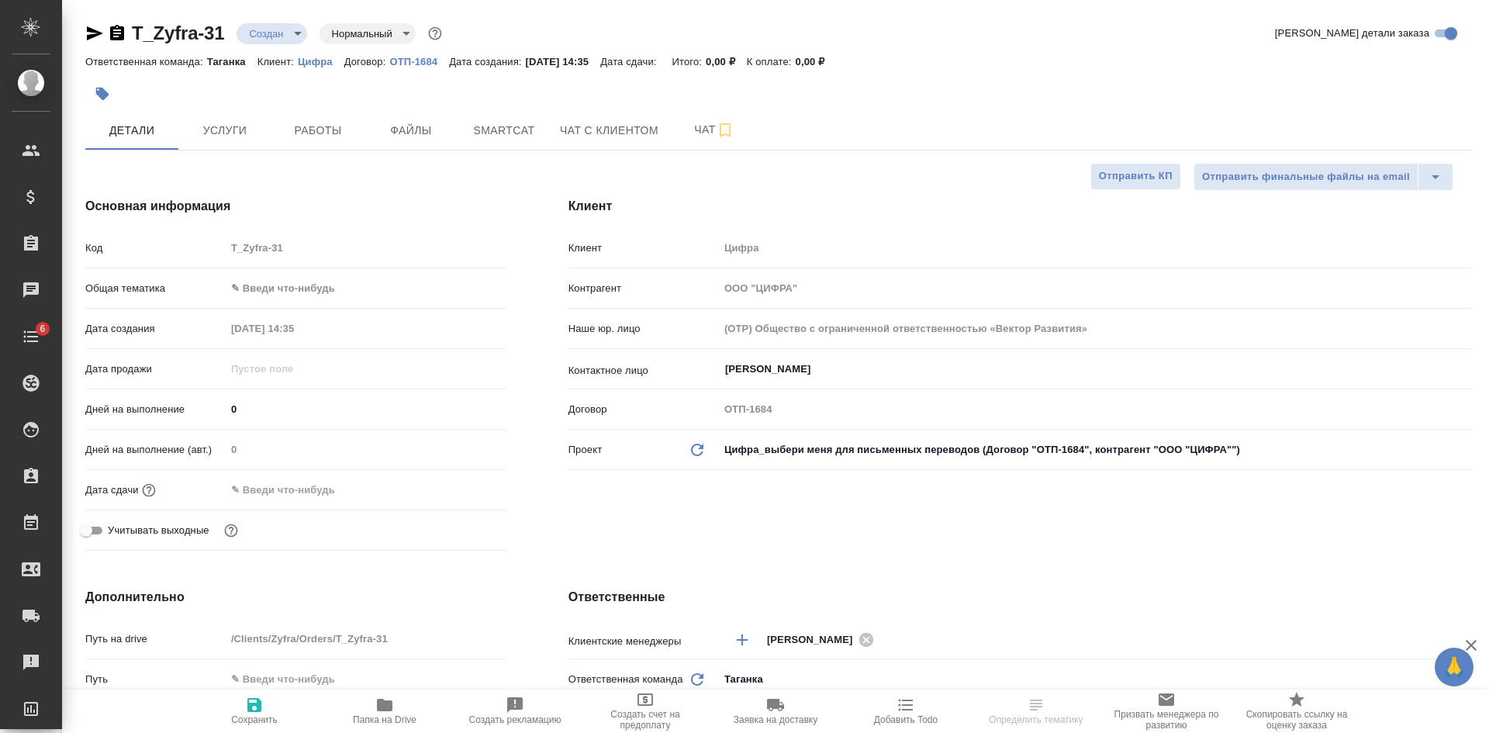
type textarea "x"
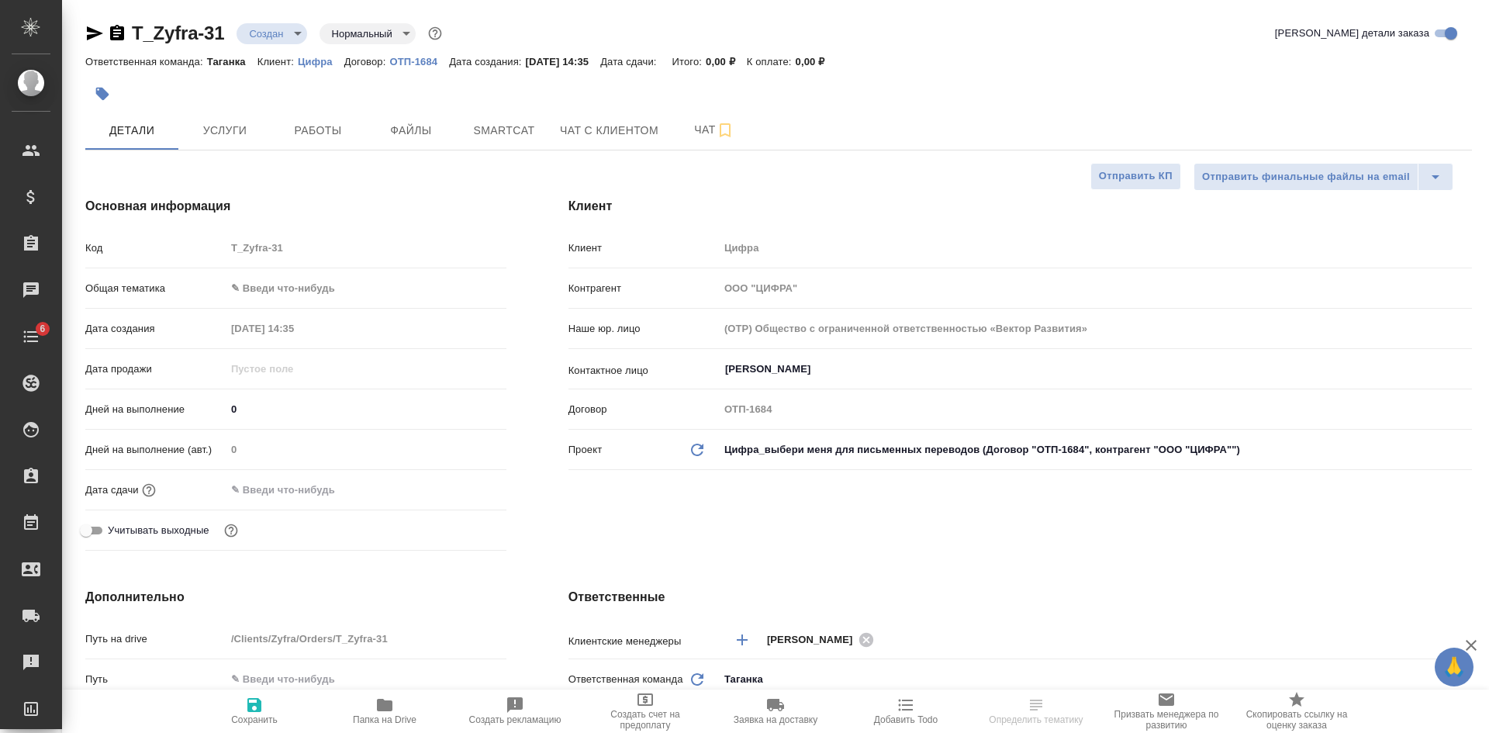
type textarea "x"
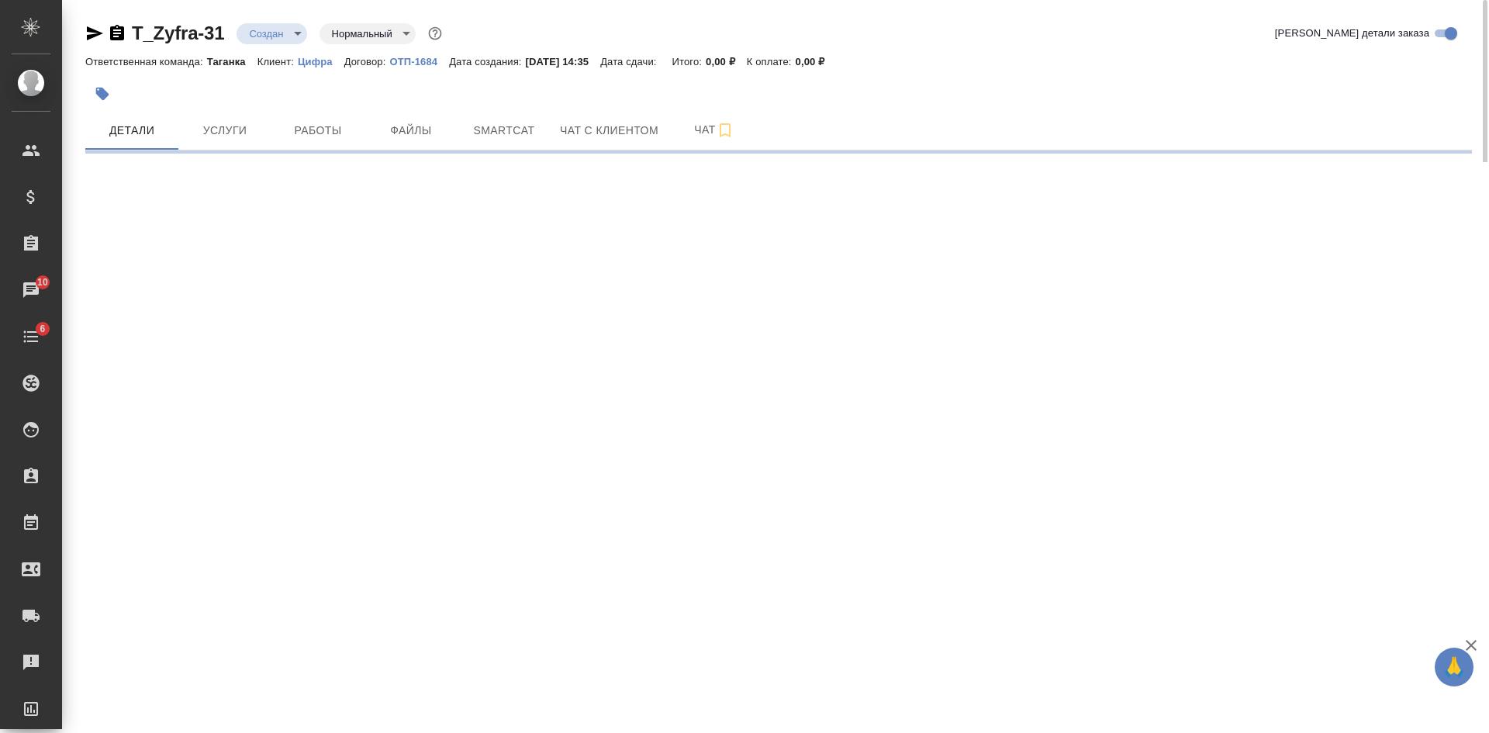
select select "RU"
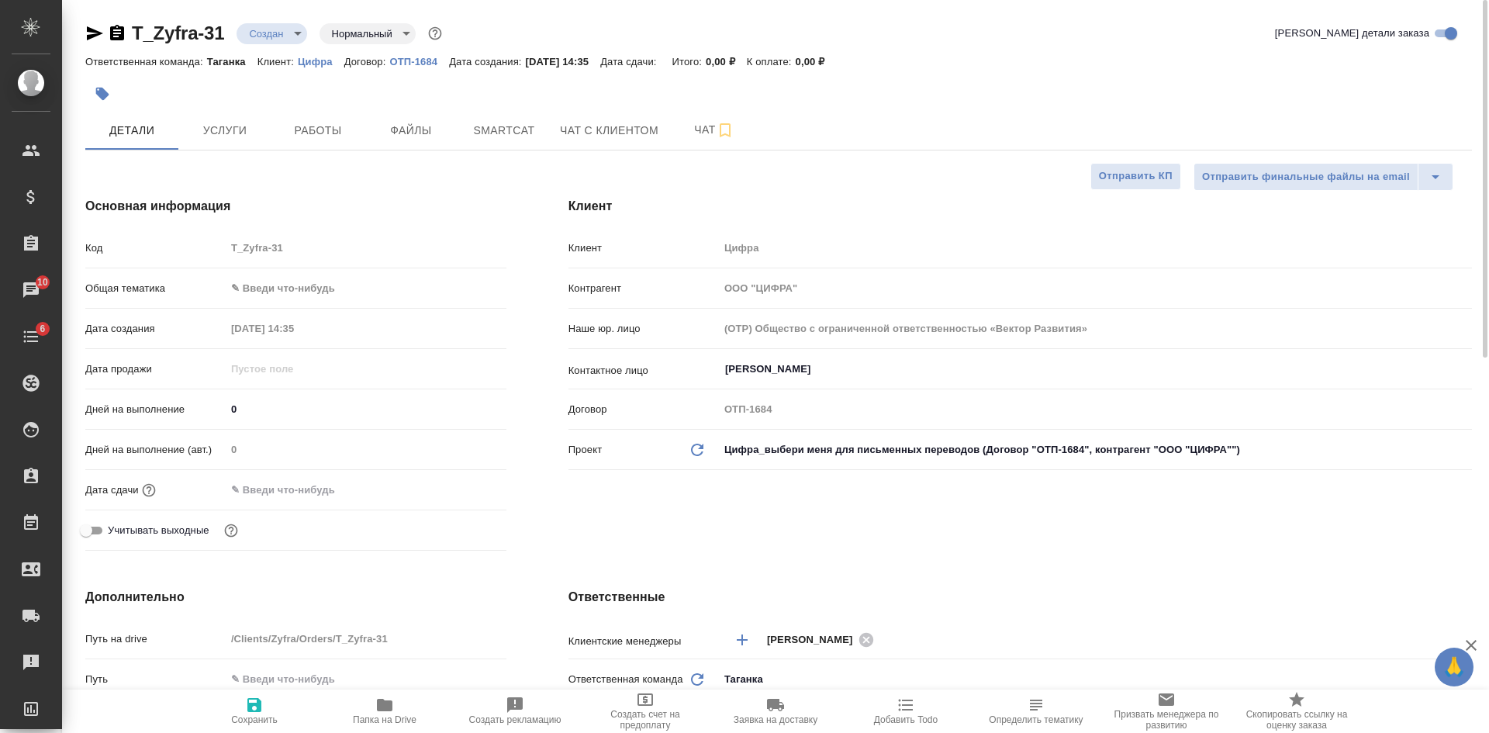
type textarea "x"
click at [119, 29] on icon "button" at bounding box center [117, 33] width 14 height 16
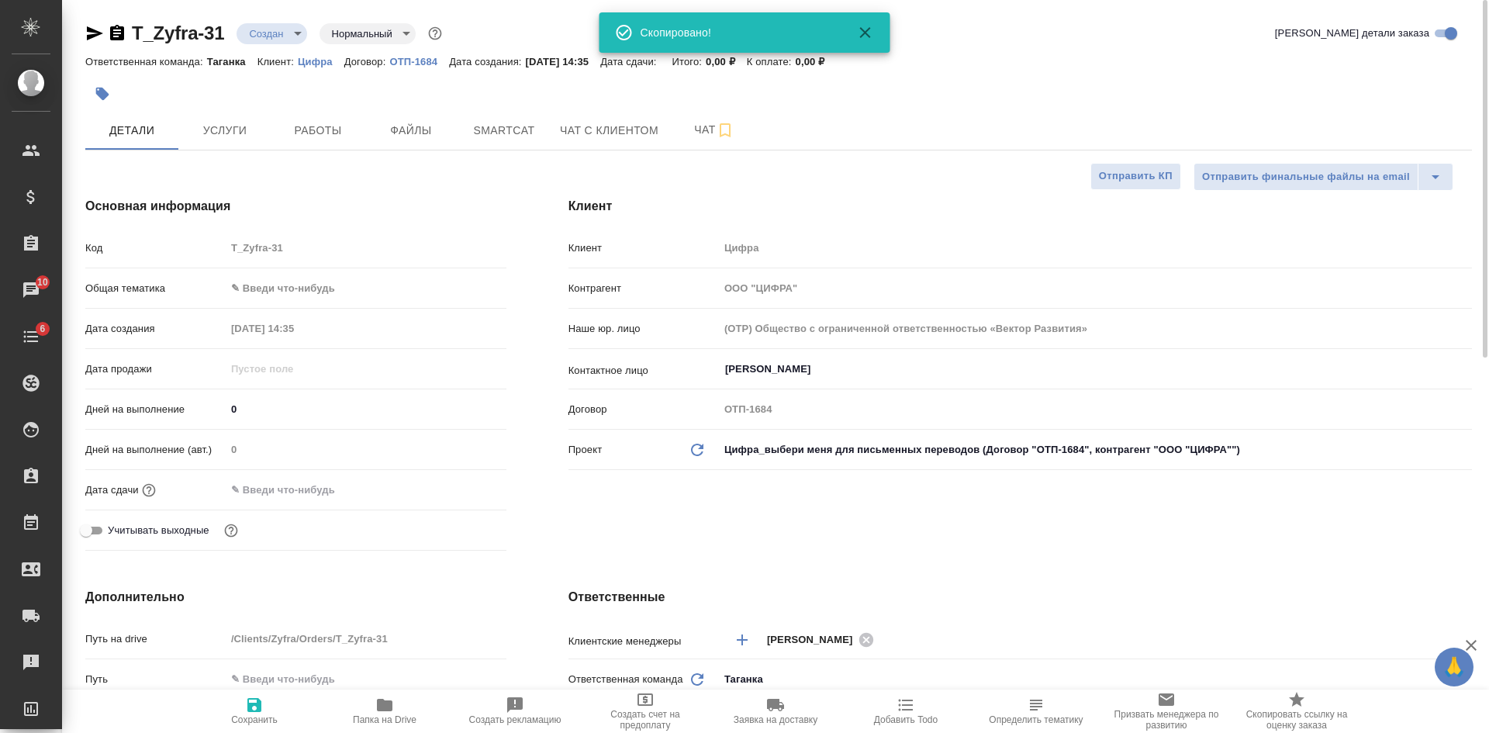
type textarea "x"
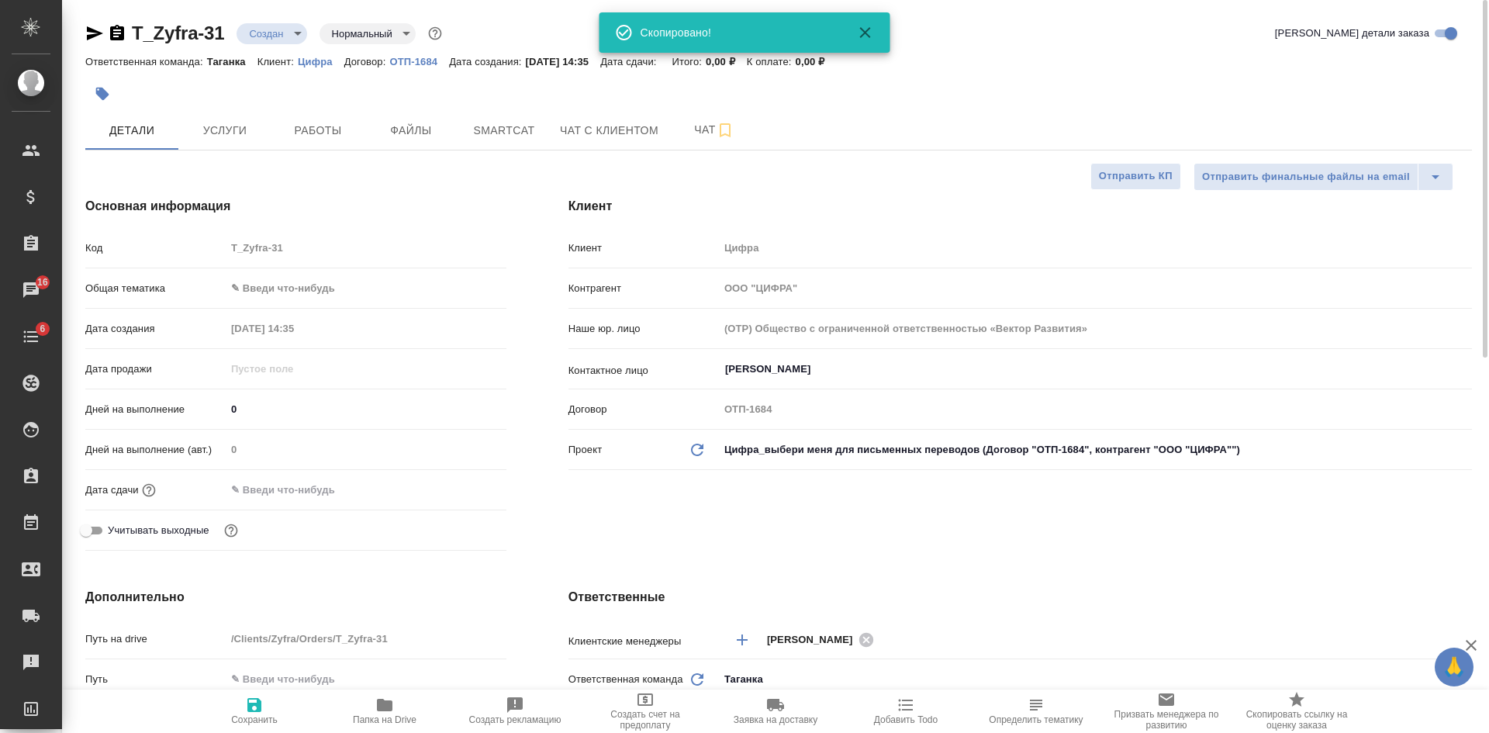
type textarea "x"
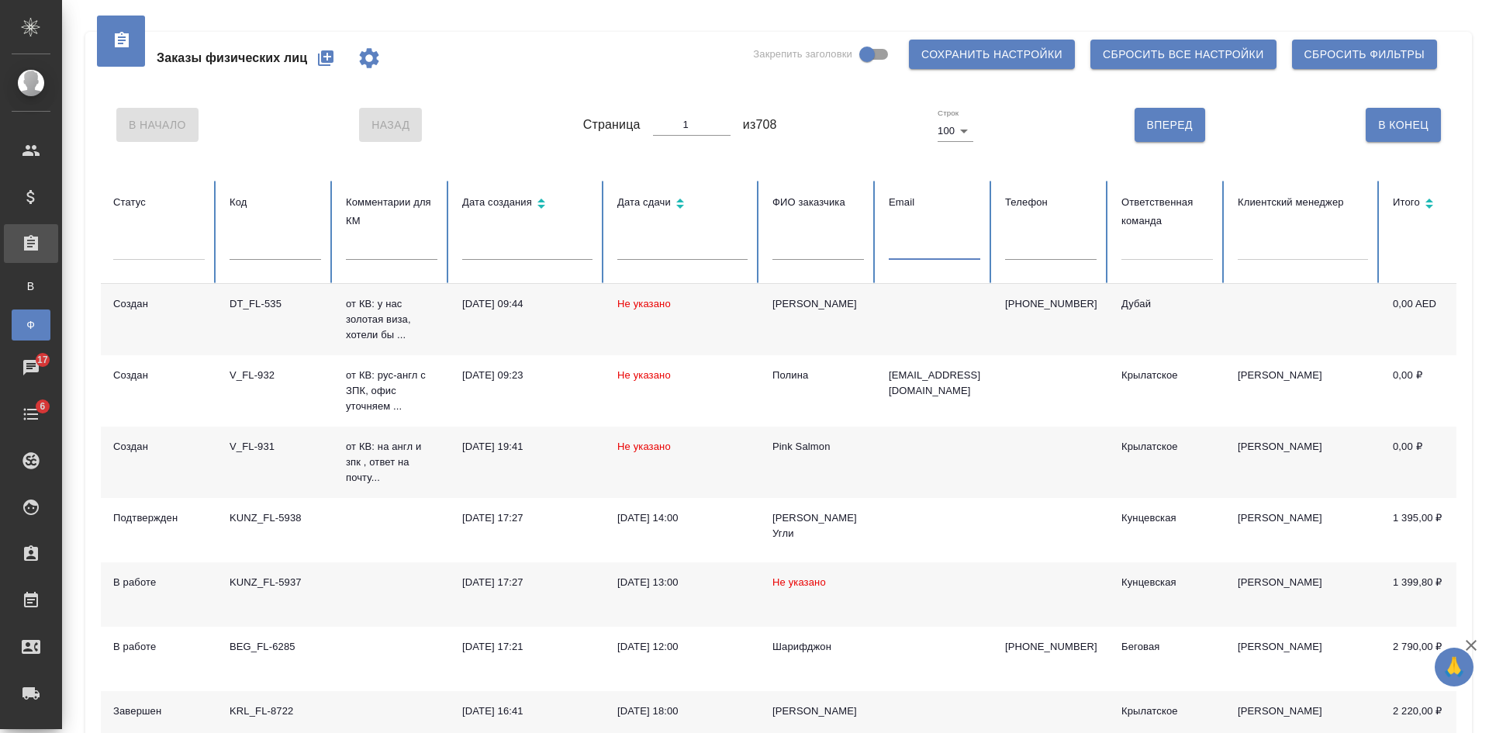
click at [943, 239] on input "text" at bounding box center [935, 249] width 92 height 22
paste input "[EMAIL_ADDRESS][PERSON_NAME][DOMAIN_NAME]"
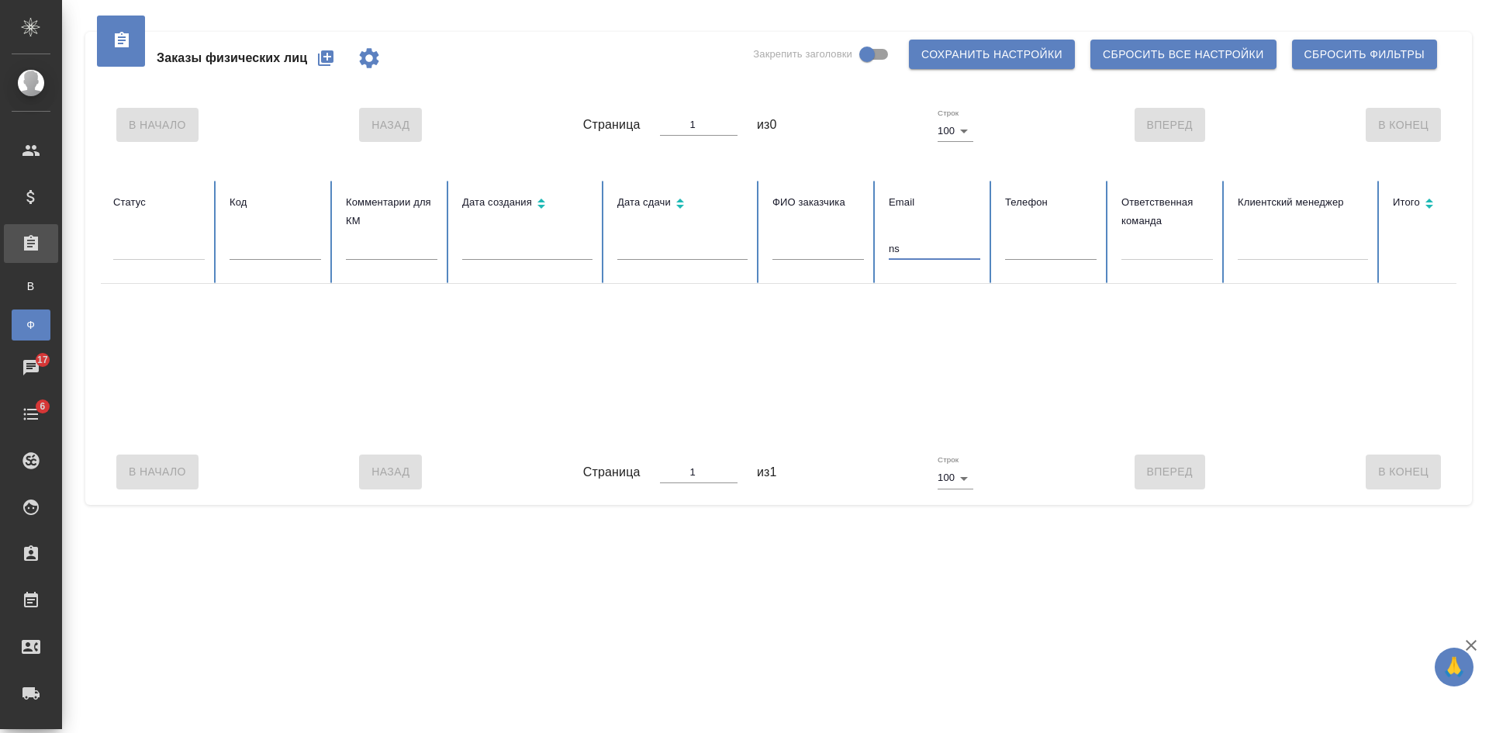
type input "n"
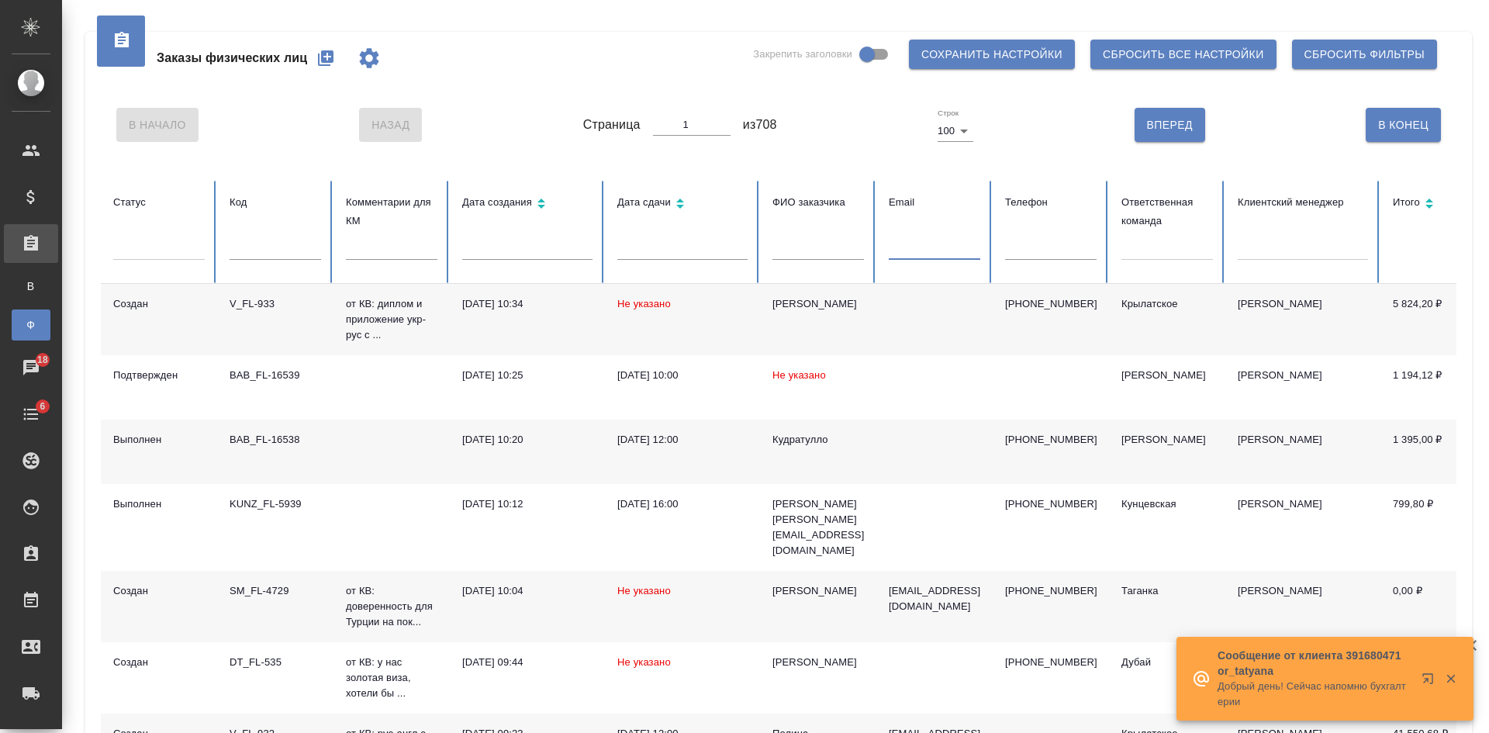
click at [792, 245] on input "text" at bounding box center [819, 249] width 92 height 22
type input "Серова"
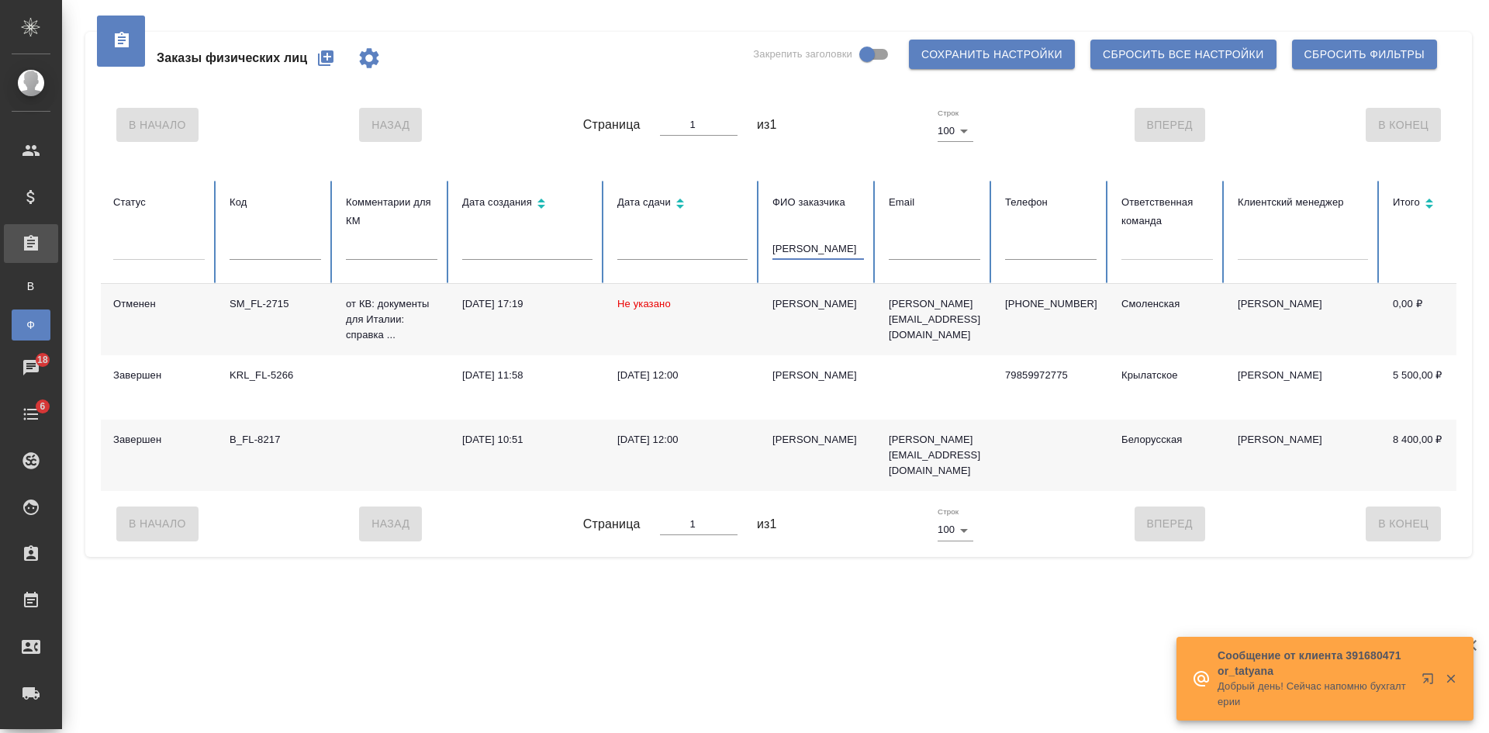
drag, startPoint x: 820, startPoint y: 242, endPoint x: 743, endPoint y: 246, distance: 76.9
click at [745, 247] on tr "Статус Код Комментарии для КМ Дата создания Дата сдачи ФИО заказчика Серова Ema…" at bounding box center [973, 232] width 1745 height 103
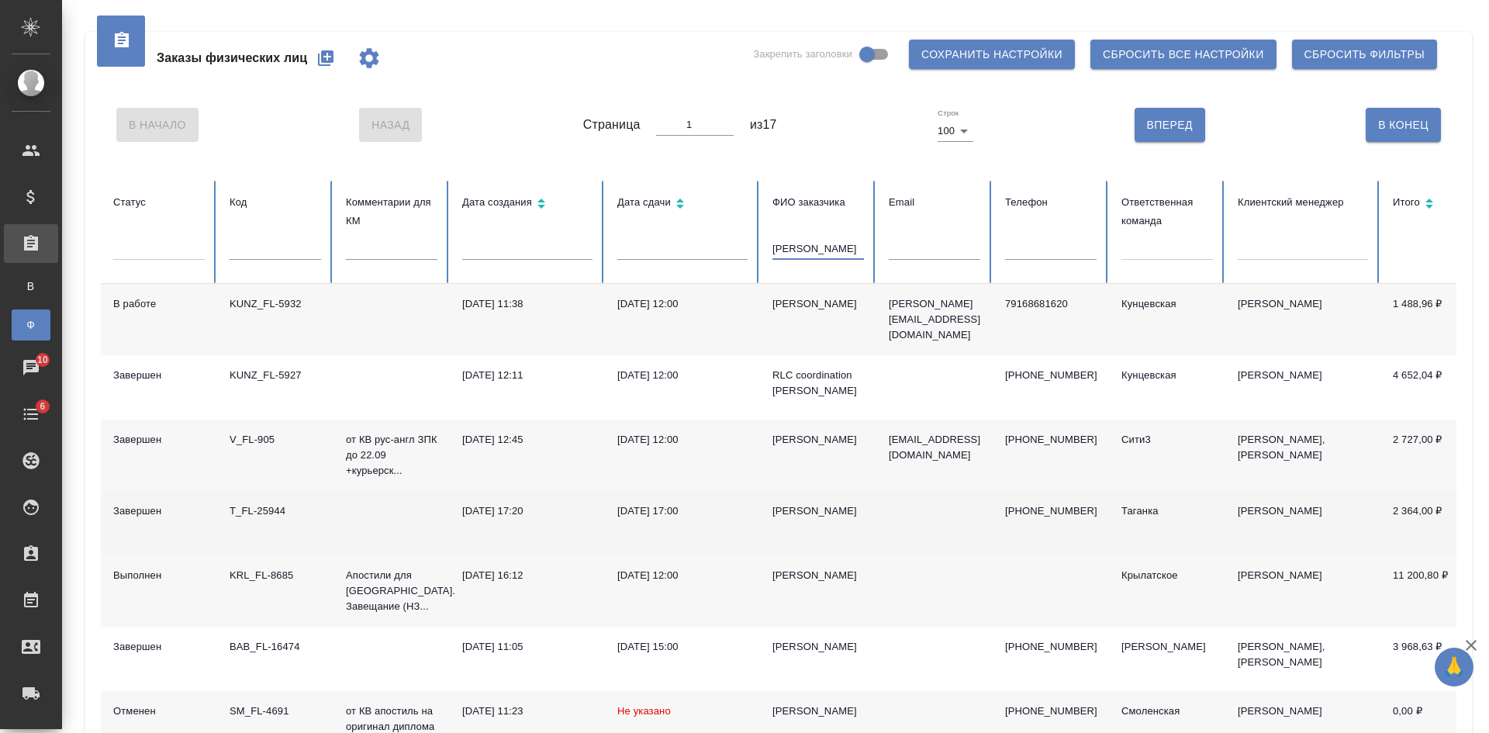
type input "[PERSON_NAME]"
click at [849, 524] on td "[PERSON_NAME]" at bounding box center [818, 523] width 116 height 64
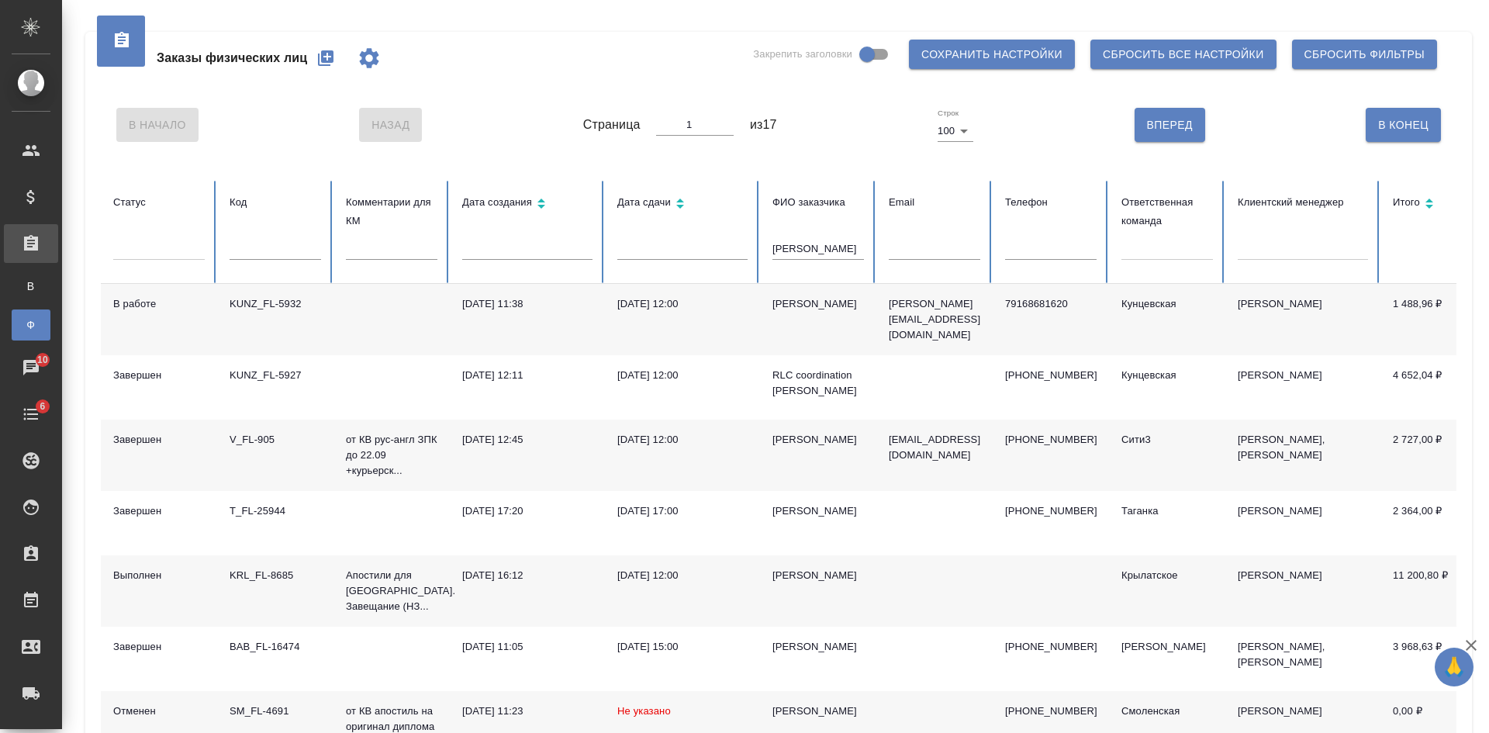
click at [865, 597] on td "[PERSON_NAME]" at bounding box center [818, 590] width 116 height 71
click at [871, 589] on td "[PERSON_NAME]" at bounding box center [818, 590] width 116 height 71
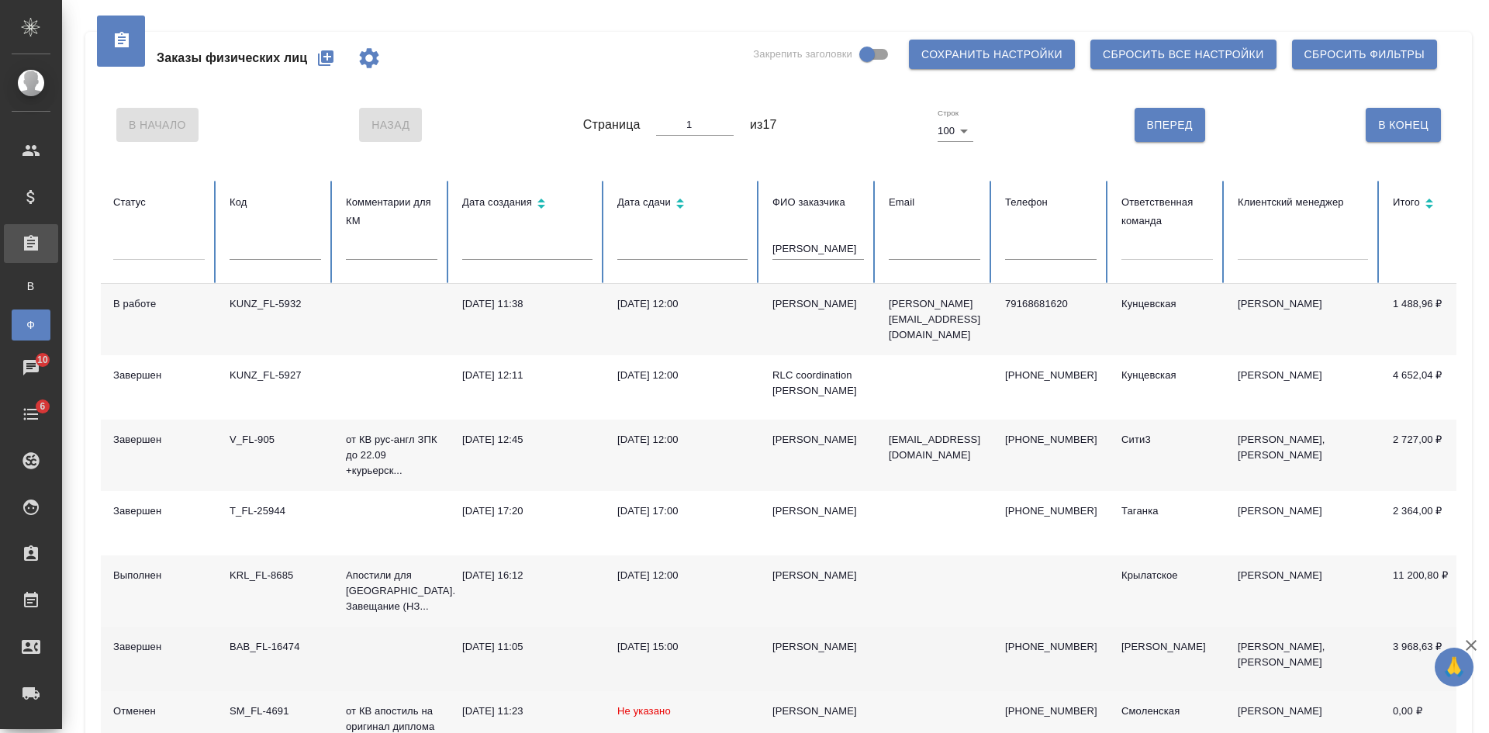
click at [885, 650] on td at bounding box center [934, 659] width 116 height 64
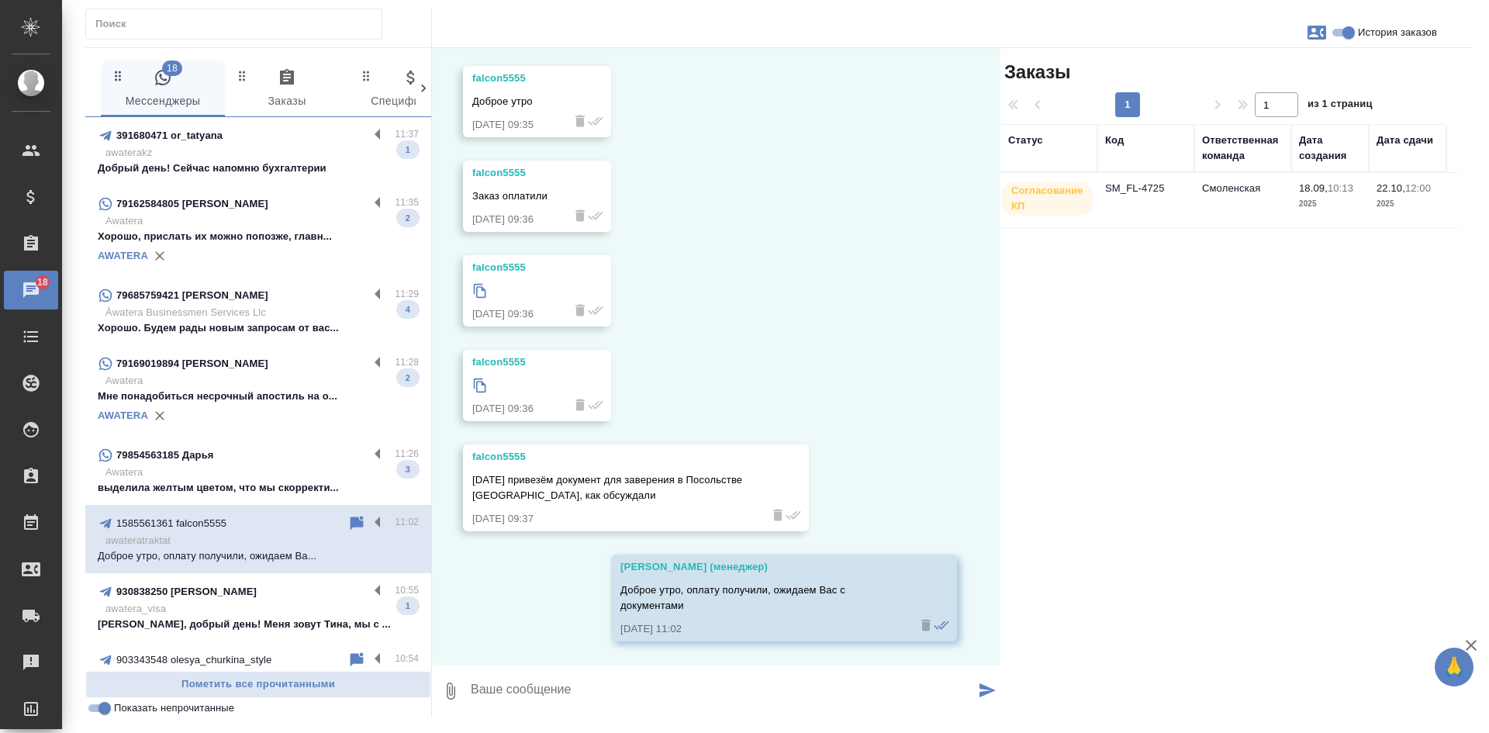
scroll to position [3469, 0]
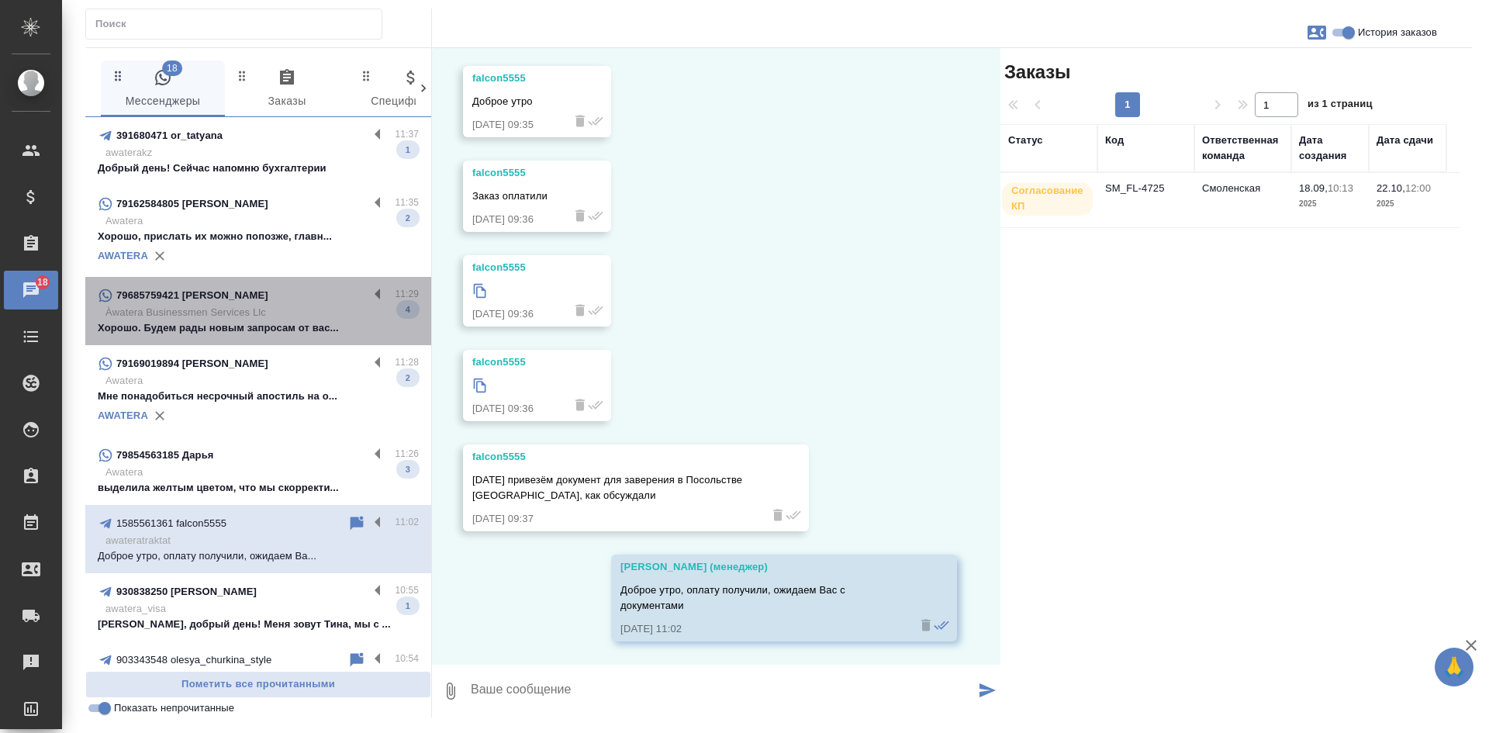
click at [261, 313] on p "Àwatera Businessmen Services Llc" at bounding box center [261, 313] width 313 height 16
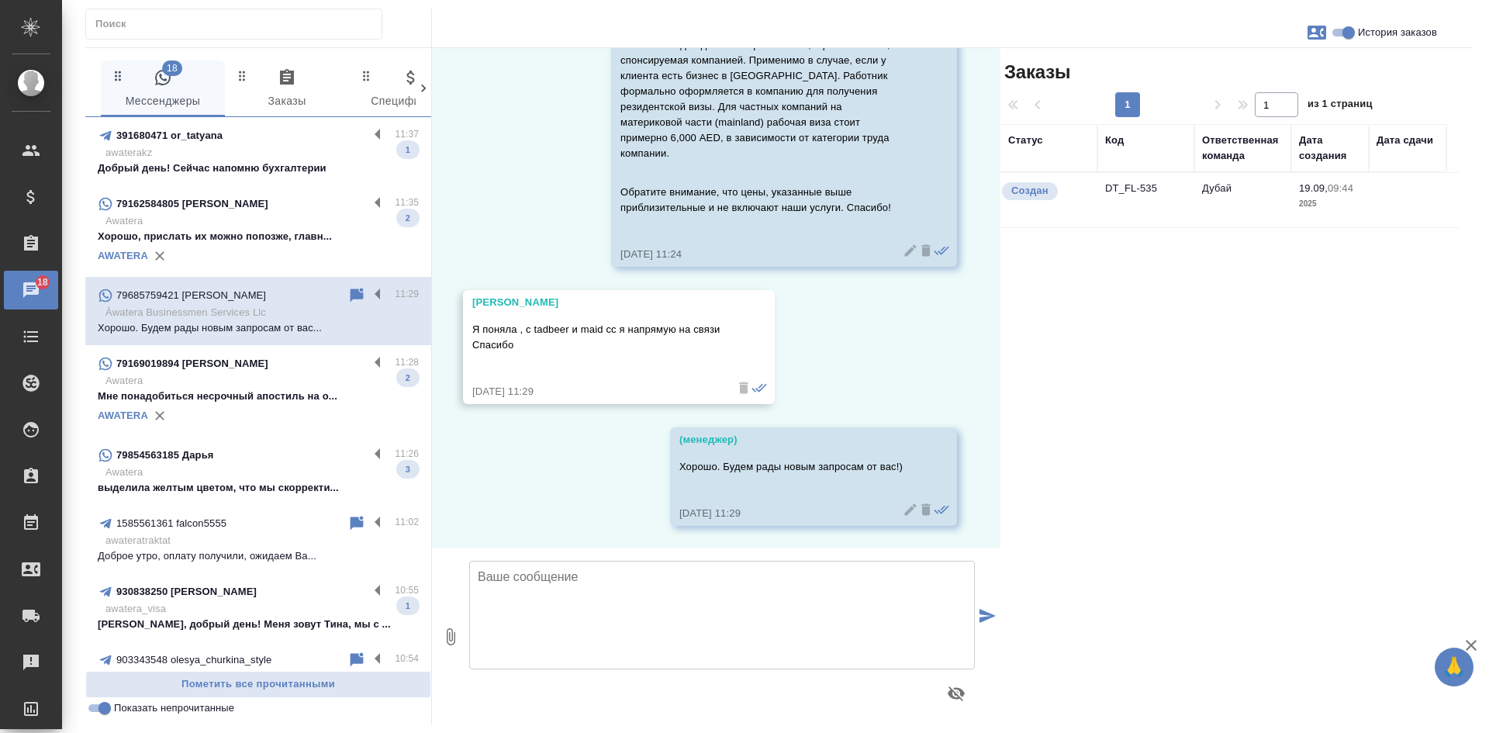
scroll to position [2428, 0]
click at [222, 233] on p "Хорошо, прислать их можно попозже, главн..." at bounding box center [258, 237] width 321 height 16
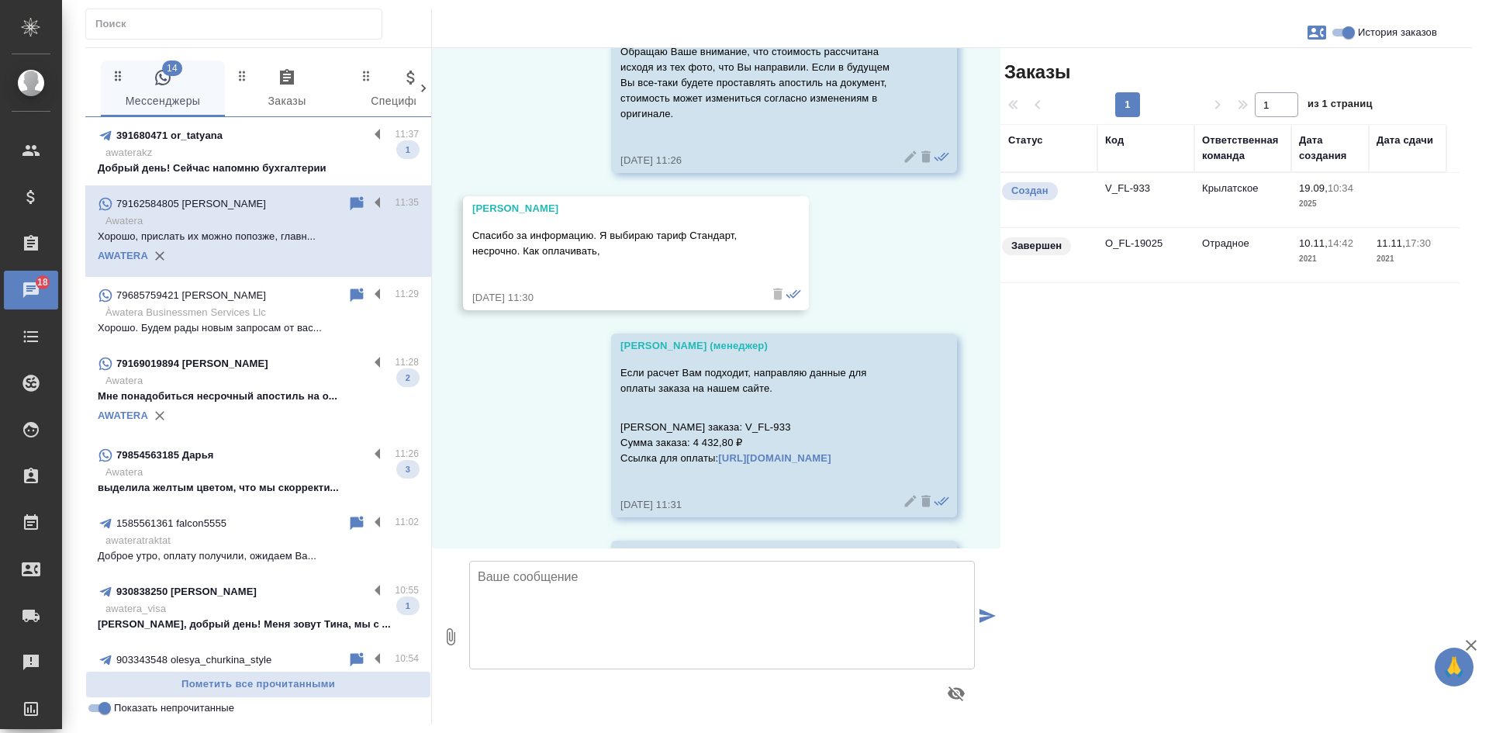
scroll to position [2512, 0]
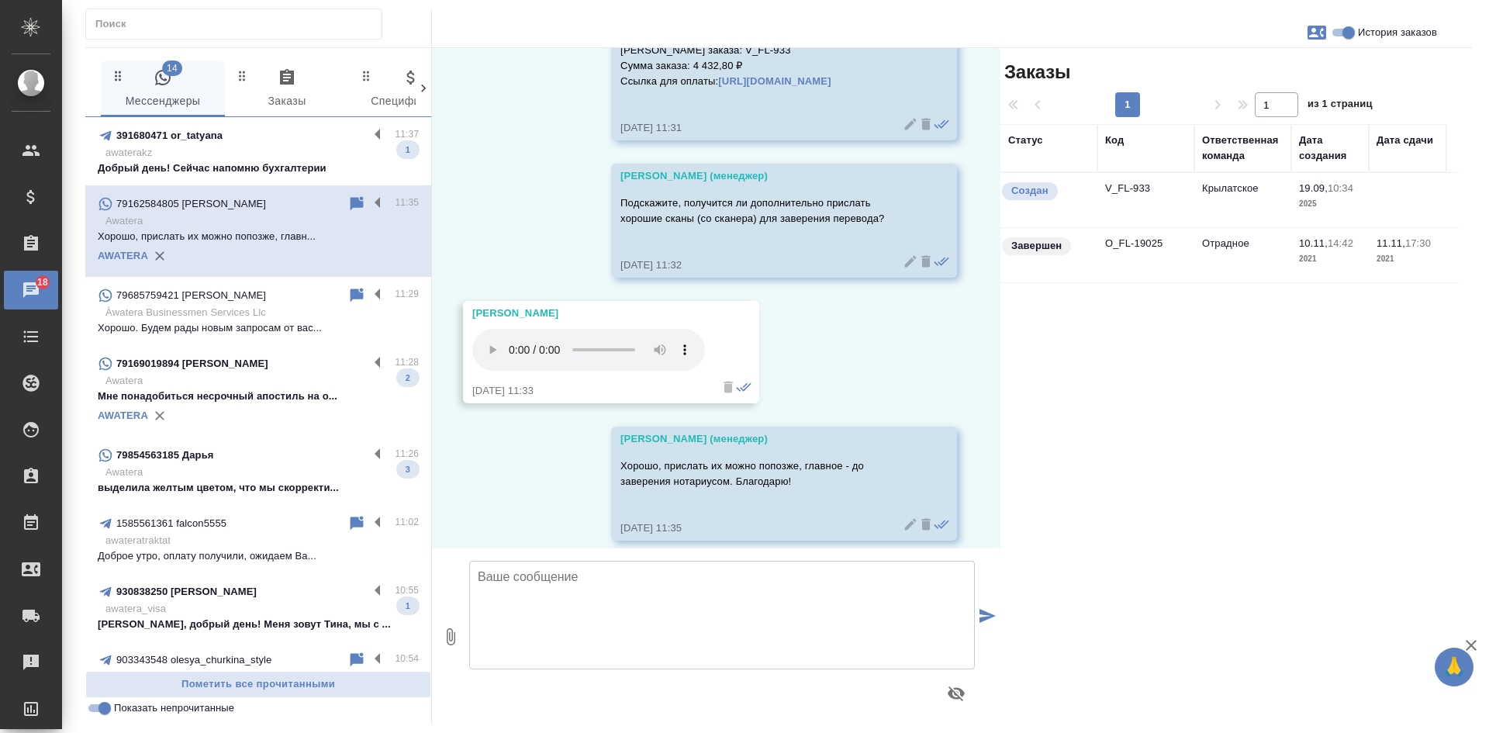
click at [270, 166] on p "Добрый день! Сейчас напомню бухгалтерии" at bounding box center [258, 169] width 321 height 16
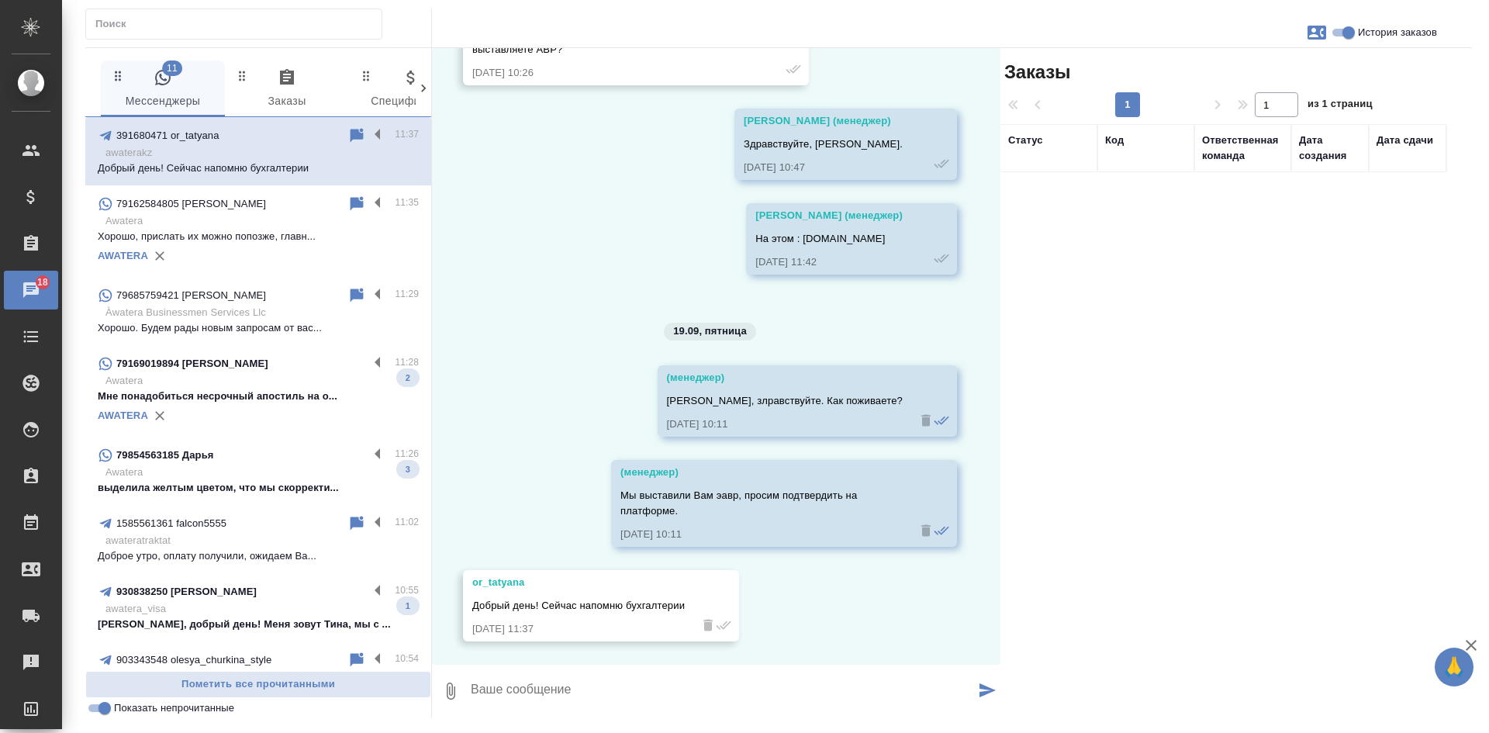
scroll to position [9660, 0]
click at [240, 400] on p "Мне понадобиться несрочный апостиль на о..." at bounding box center [258, 397] width 321 height 16
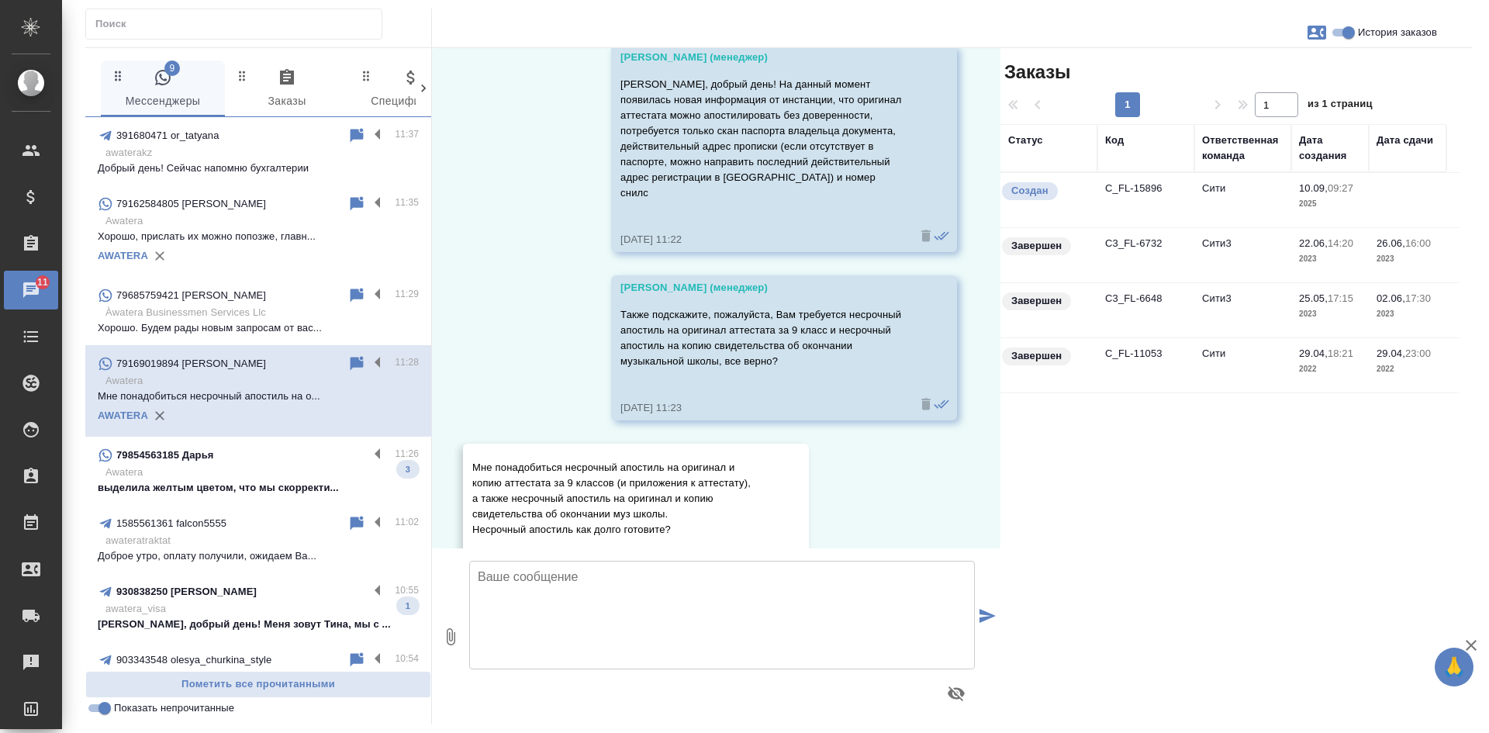
scroll to position [7149, 0]
click at [351, 364] on icon at bounding box center [357, 363] width 13 height 14
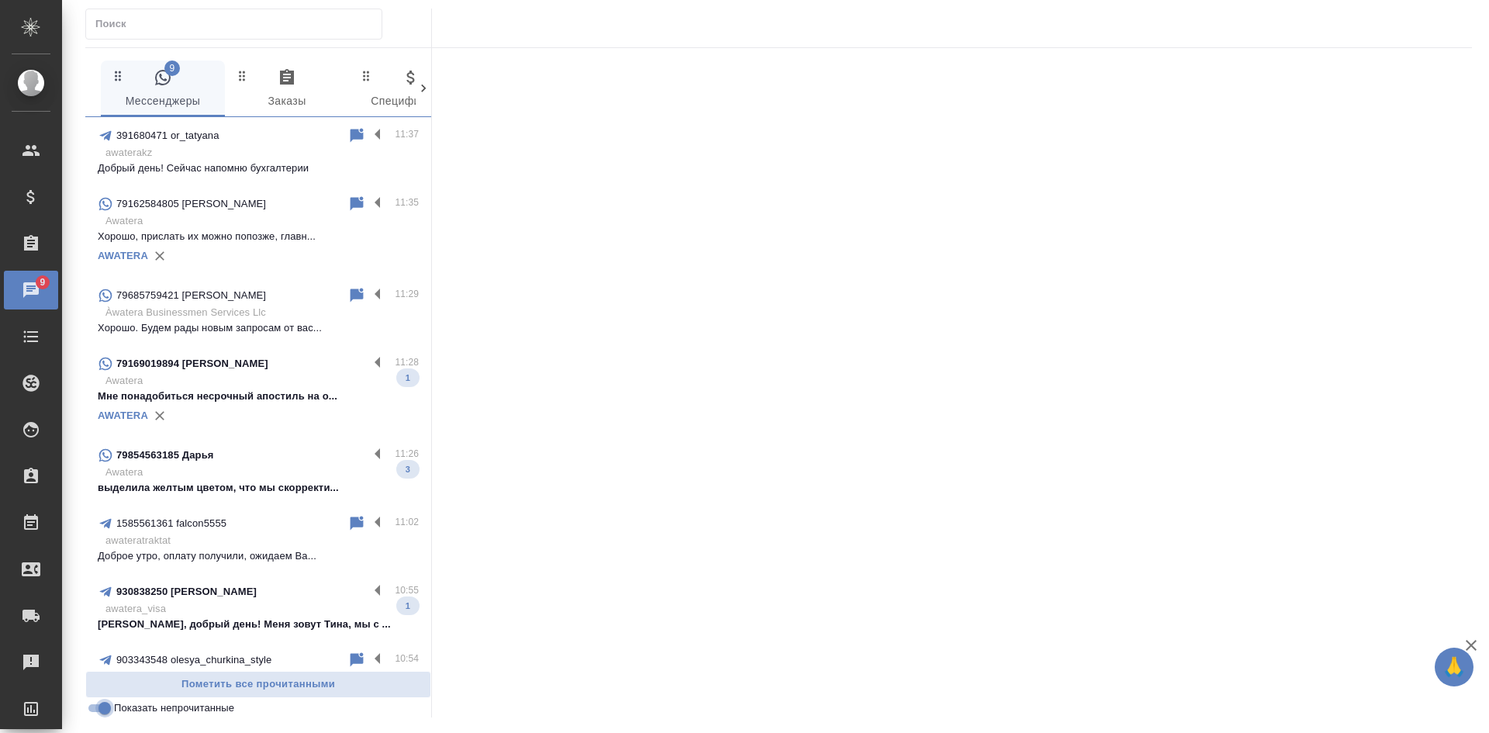
click at [96, 713] on input "Показать непрочитанные" at bounding box center [105, 708] width 56 height 19
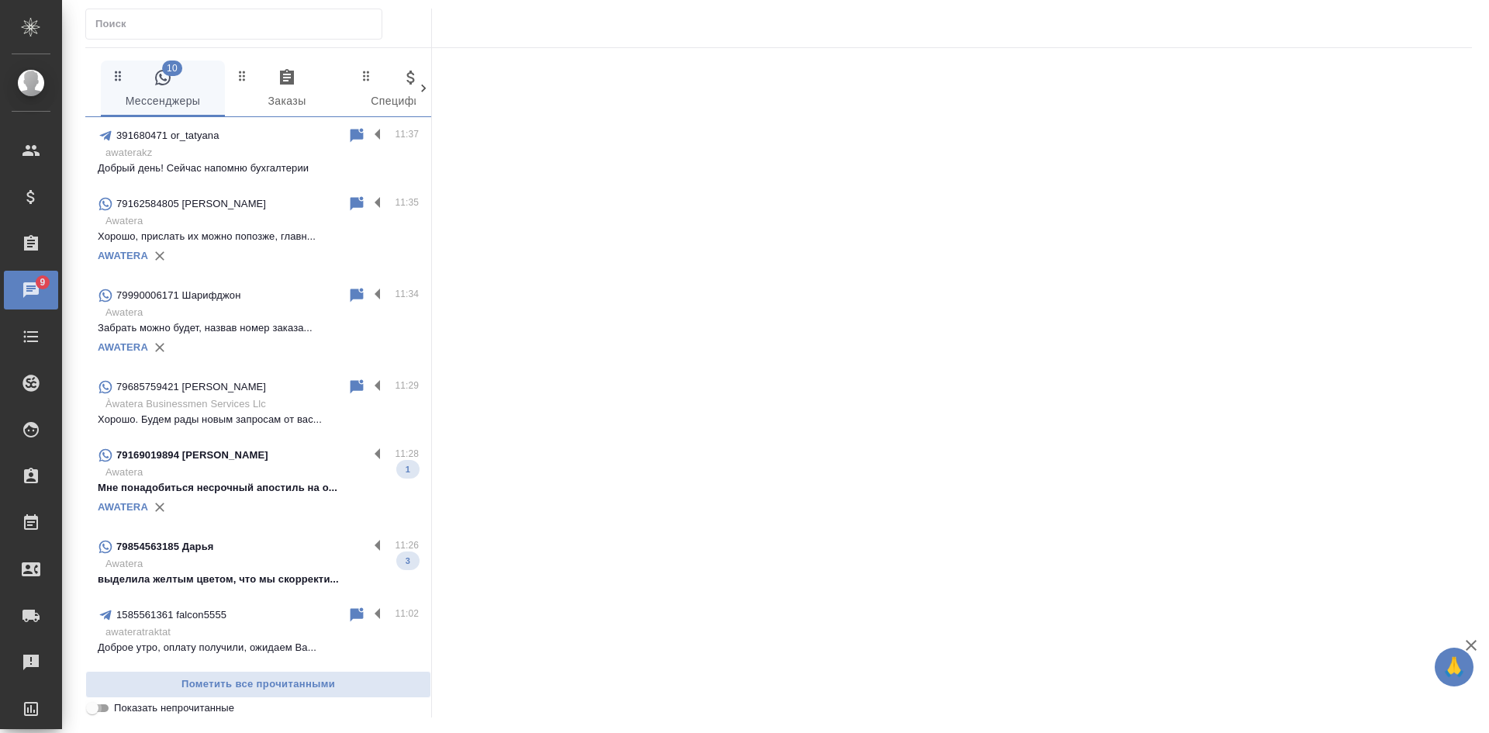
click at [95, 713] on input "Показать непрочитанные" at bounding box center [92, 708] width 56 height 19
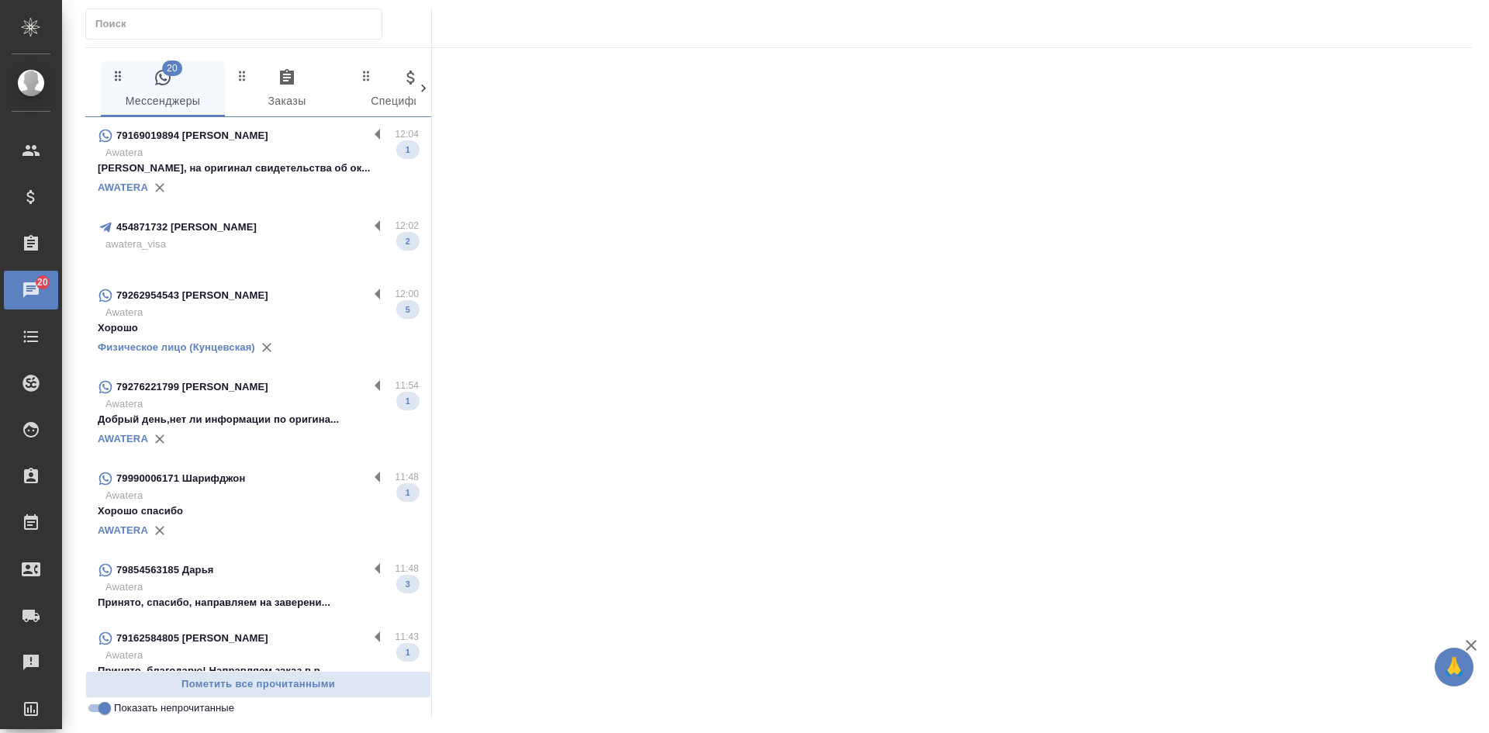
click at [247, 173] on p "Татьяна, на оригинал свидетельства об ок..." at bounding box center [258, 169] width 321 height 16
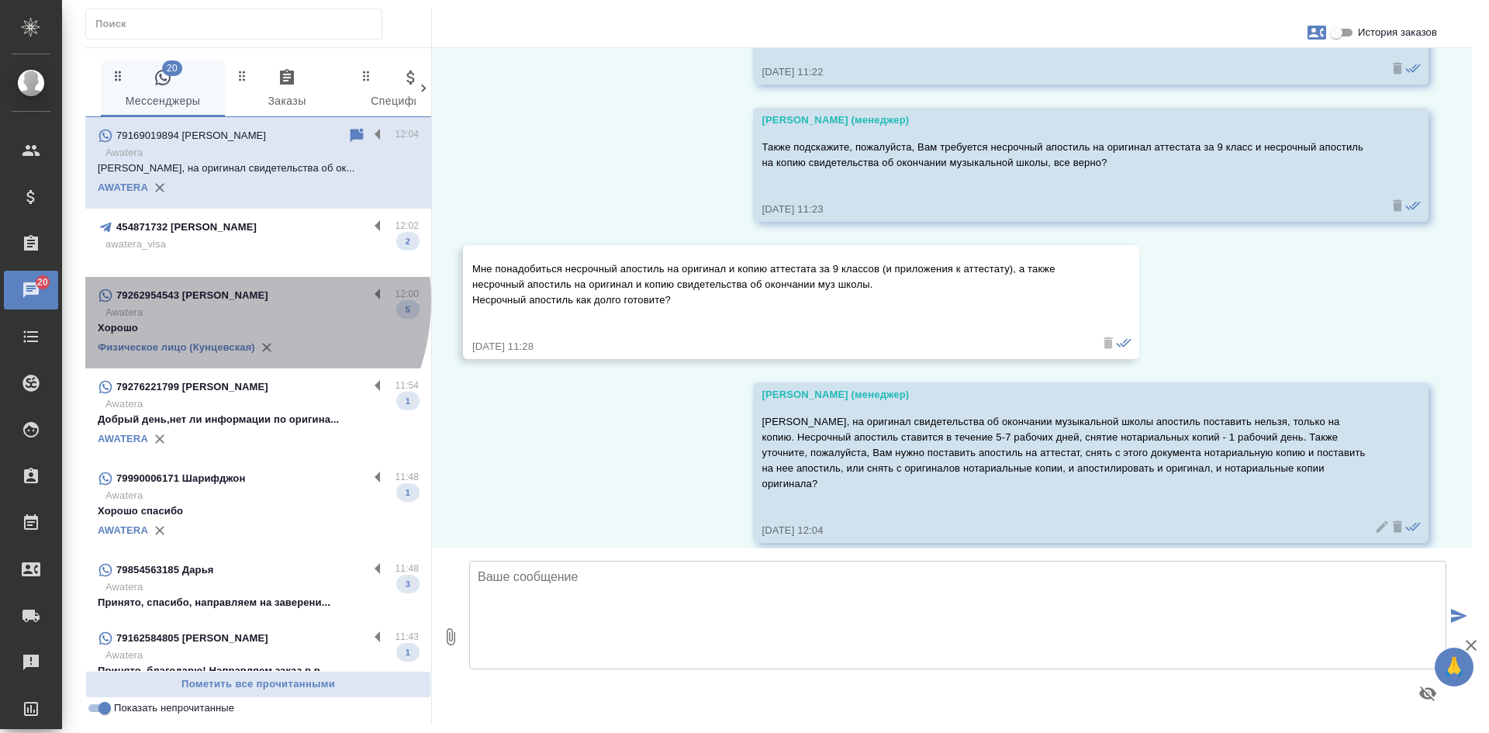
click at [209, 300] on p "79262954543 Цзян Ханьсян" at bounding box center [192, 296] width 152 height 16
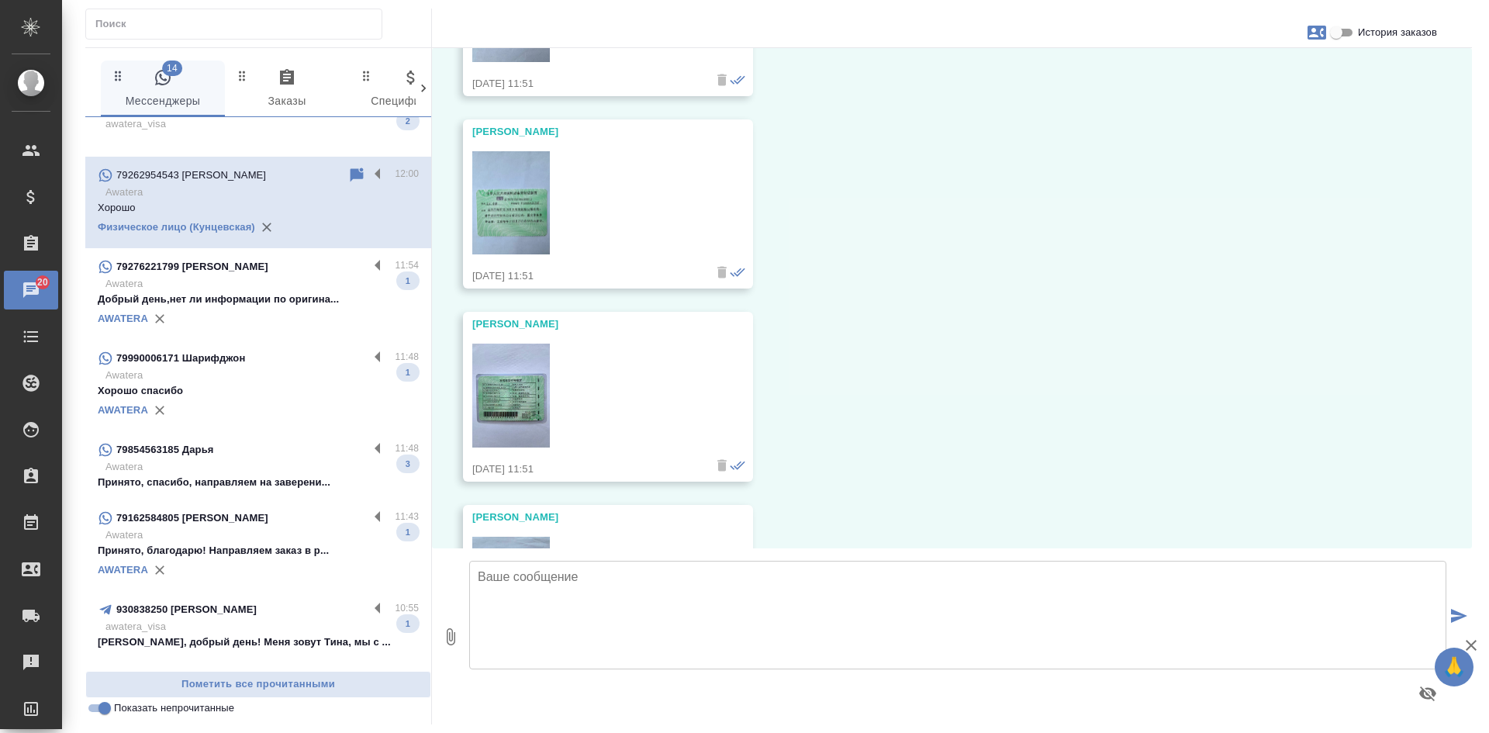
scroll to position [155, 0]
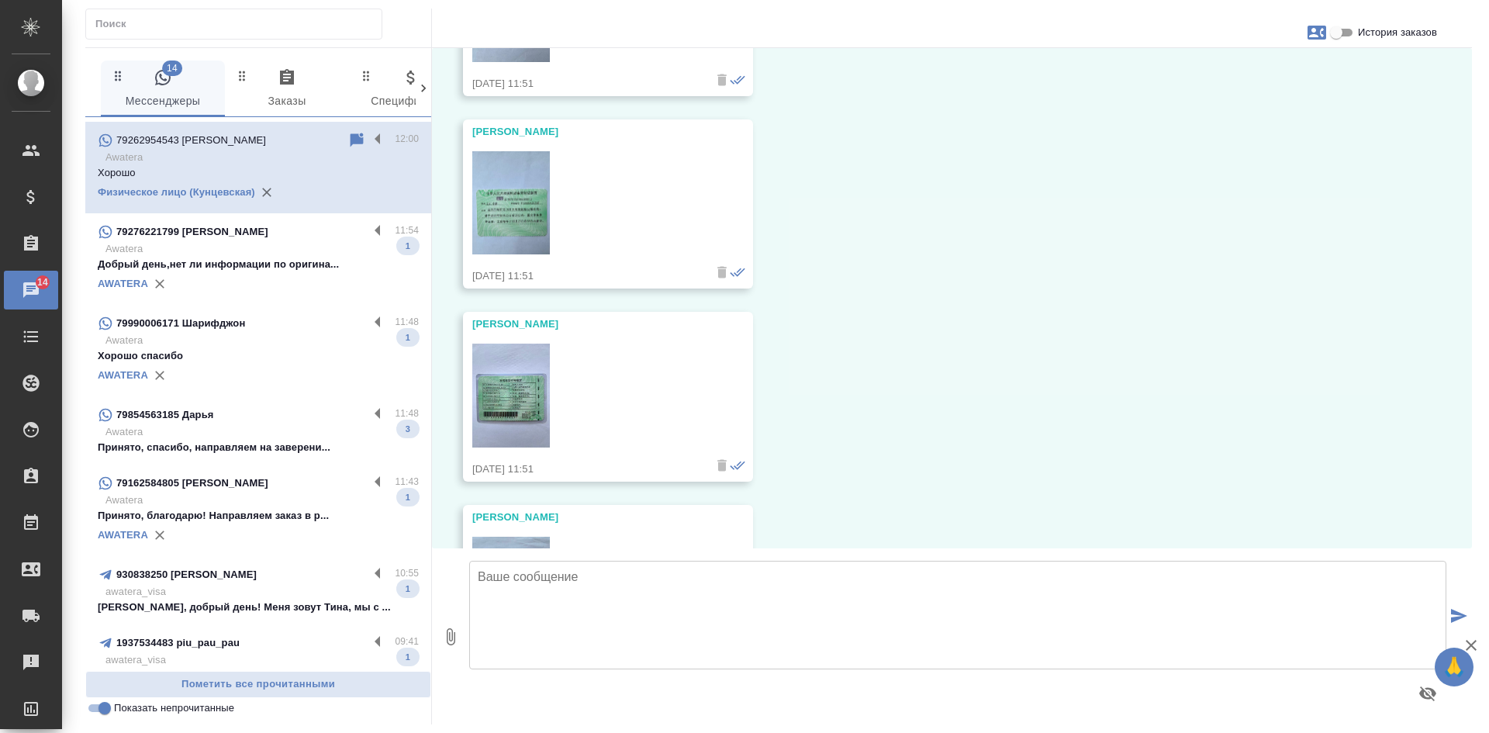
click at [235, 427] on p "Awatera" at bounding box center [261, 432] width 313 height 16
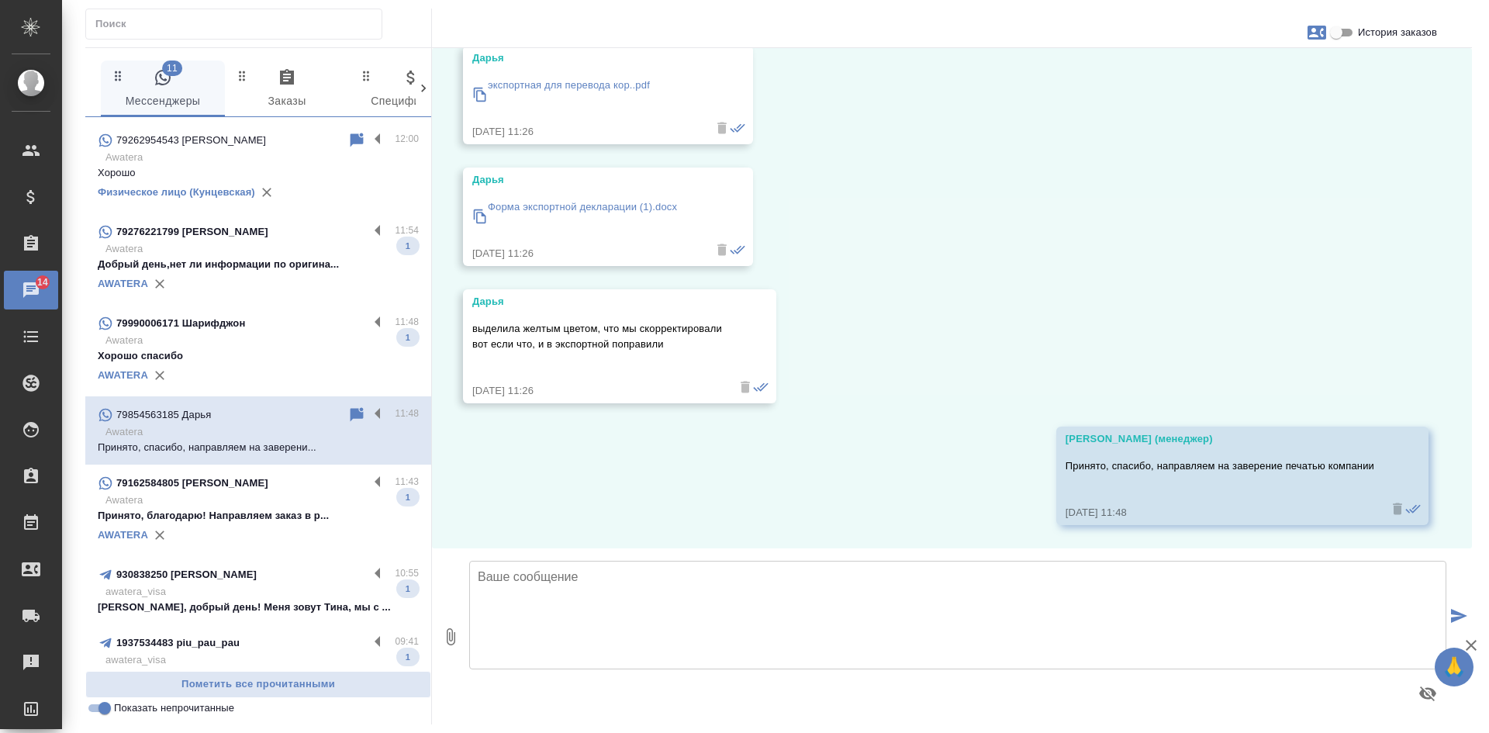
scroll to position [28614, 0]
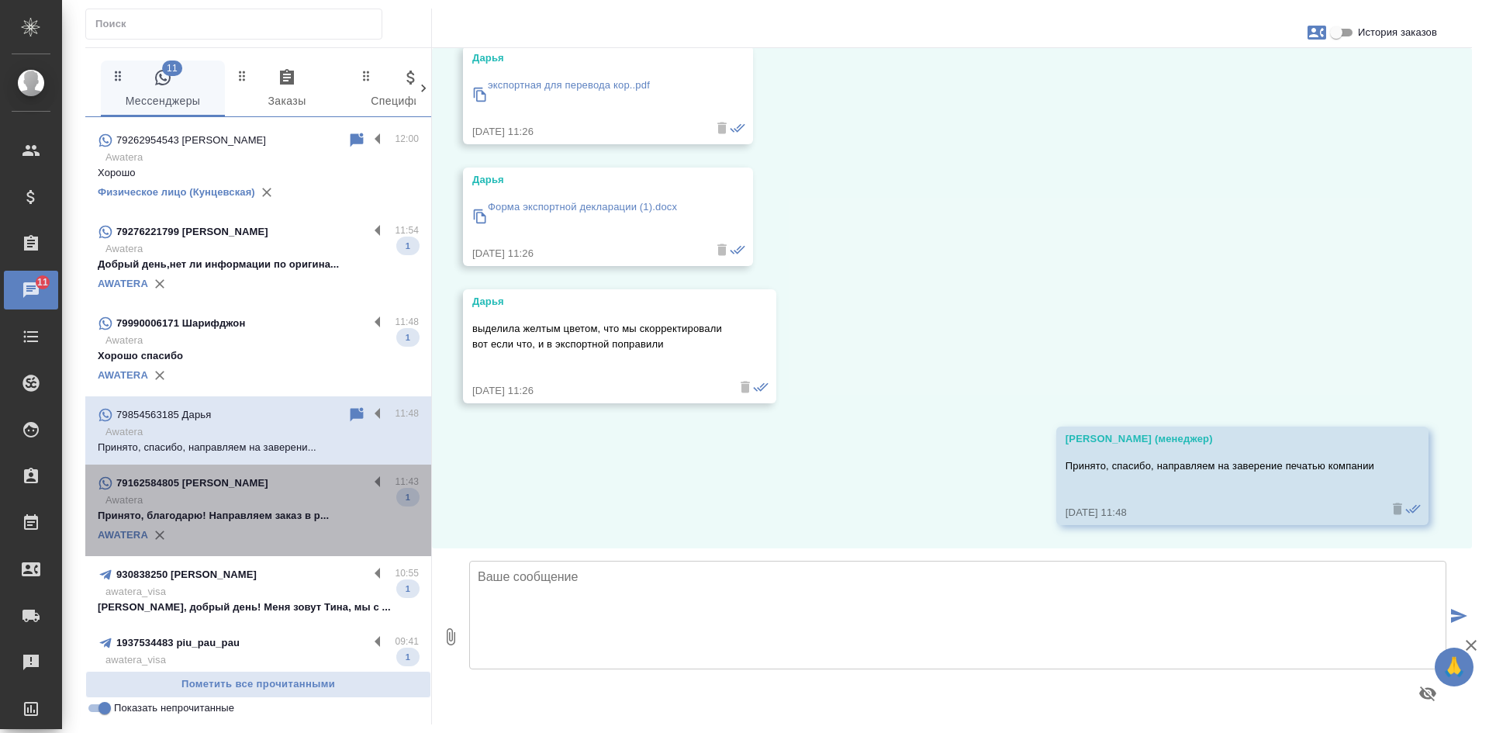
click at [268, 516] on p "Принято, благодарю! Направляем заказ в р..." at bounding box center [258, 516] width 321 height 16
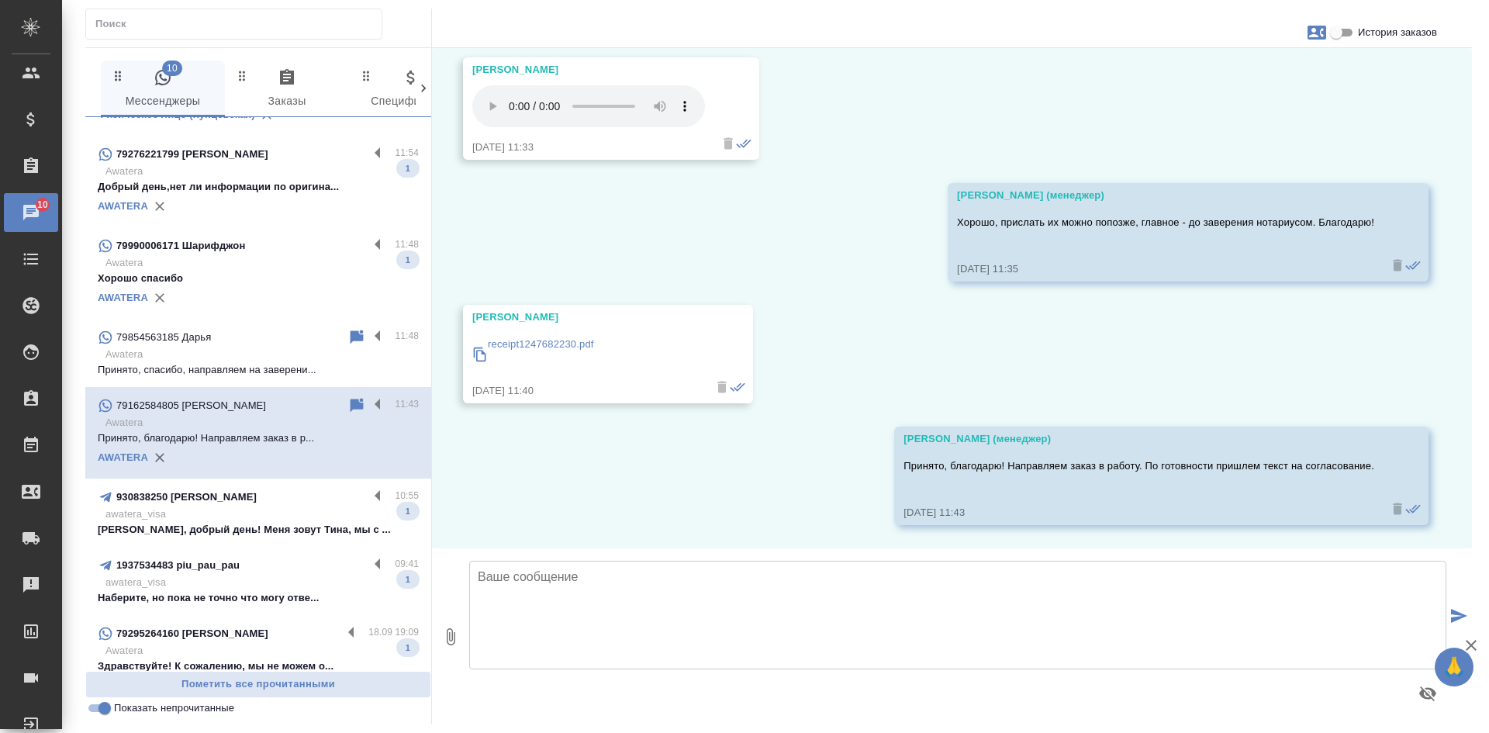
scroll to position [2383, 0]
click at [100, 711] on input "Показать непрочитанные" at bounding box center [105, 708] width 56 height 19
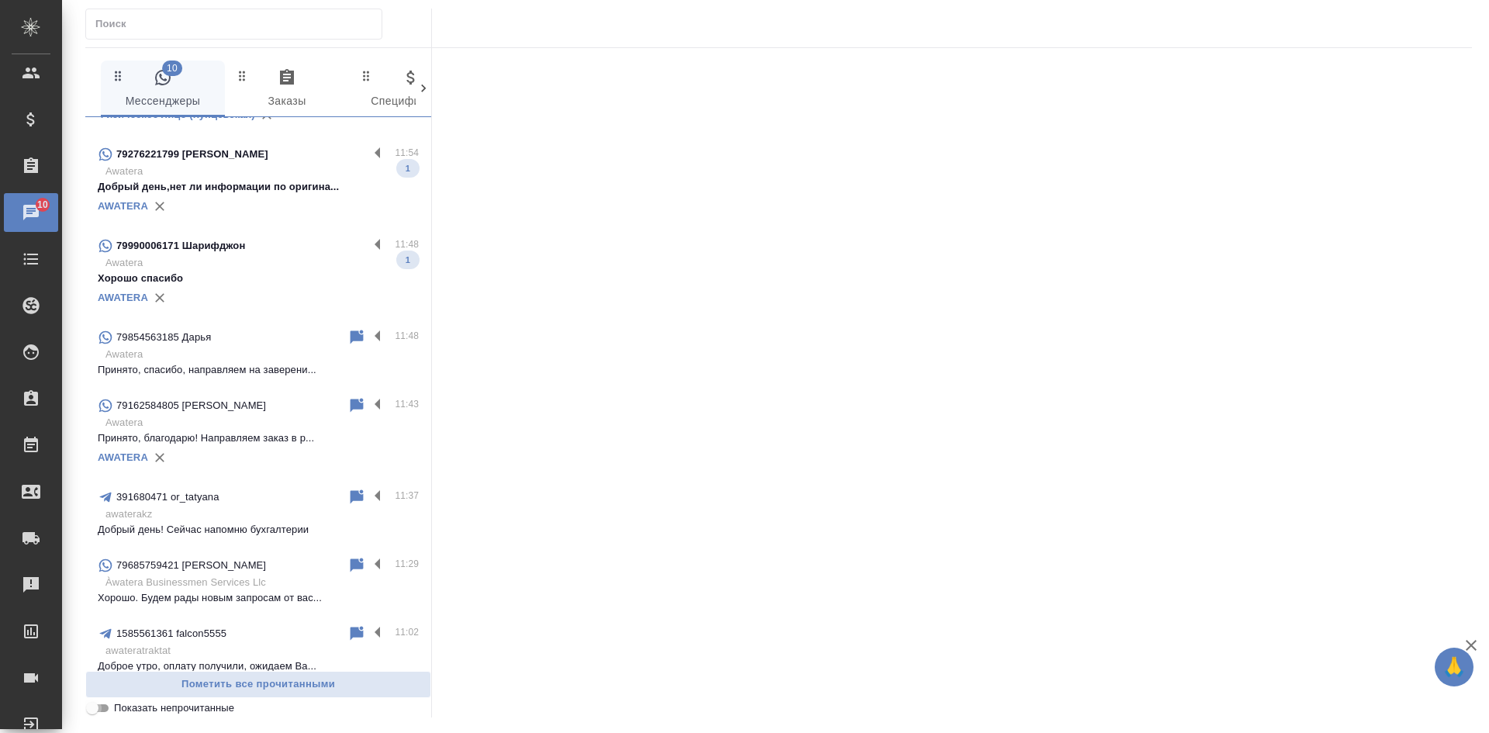
click at [100, 711] on input "Показать непрочитанные" at bounding box center [92, 708] width 56 height 19
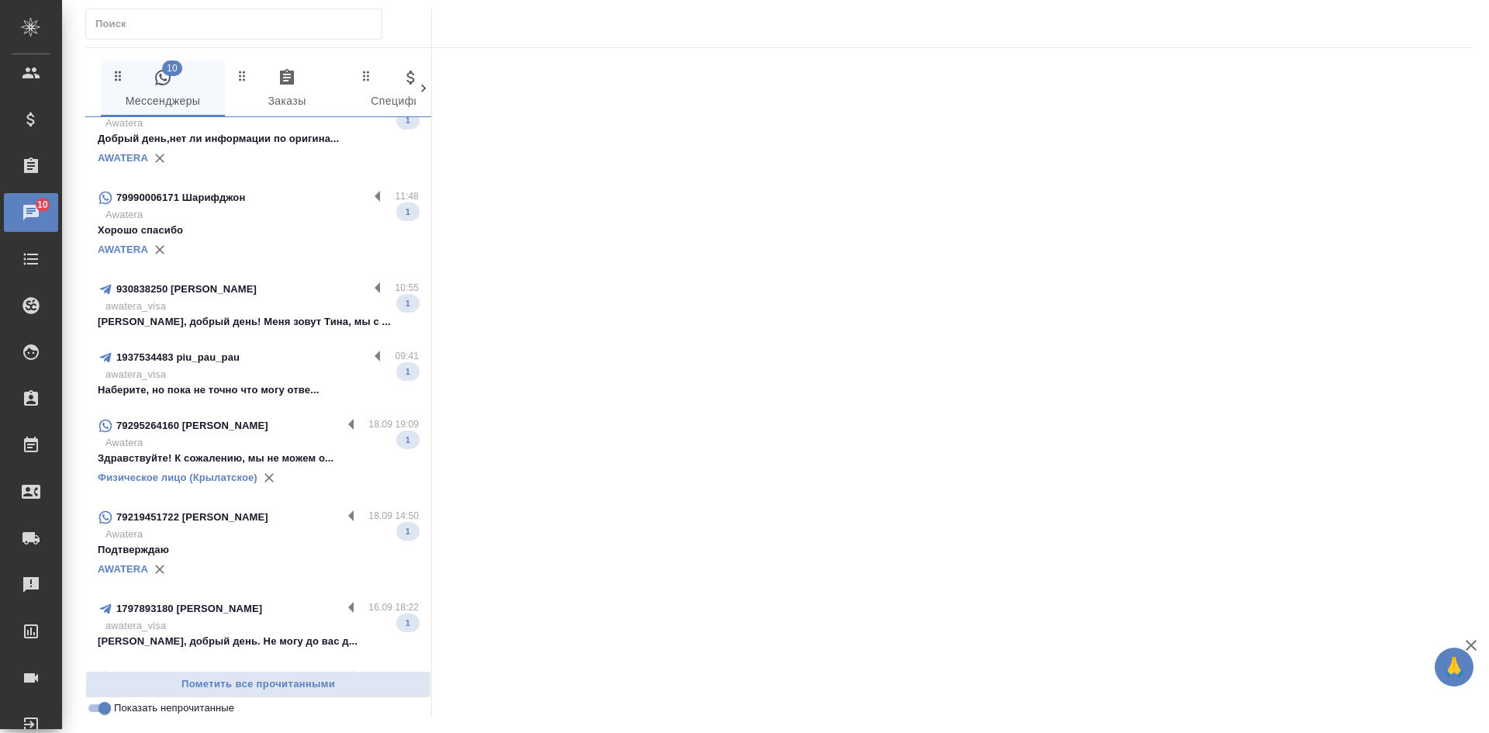
scroll to position [0, 0]
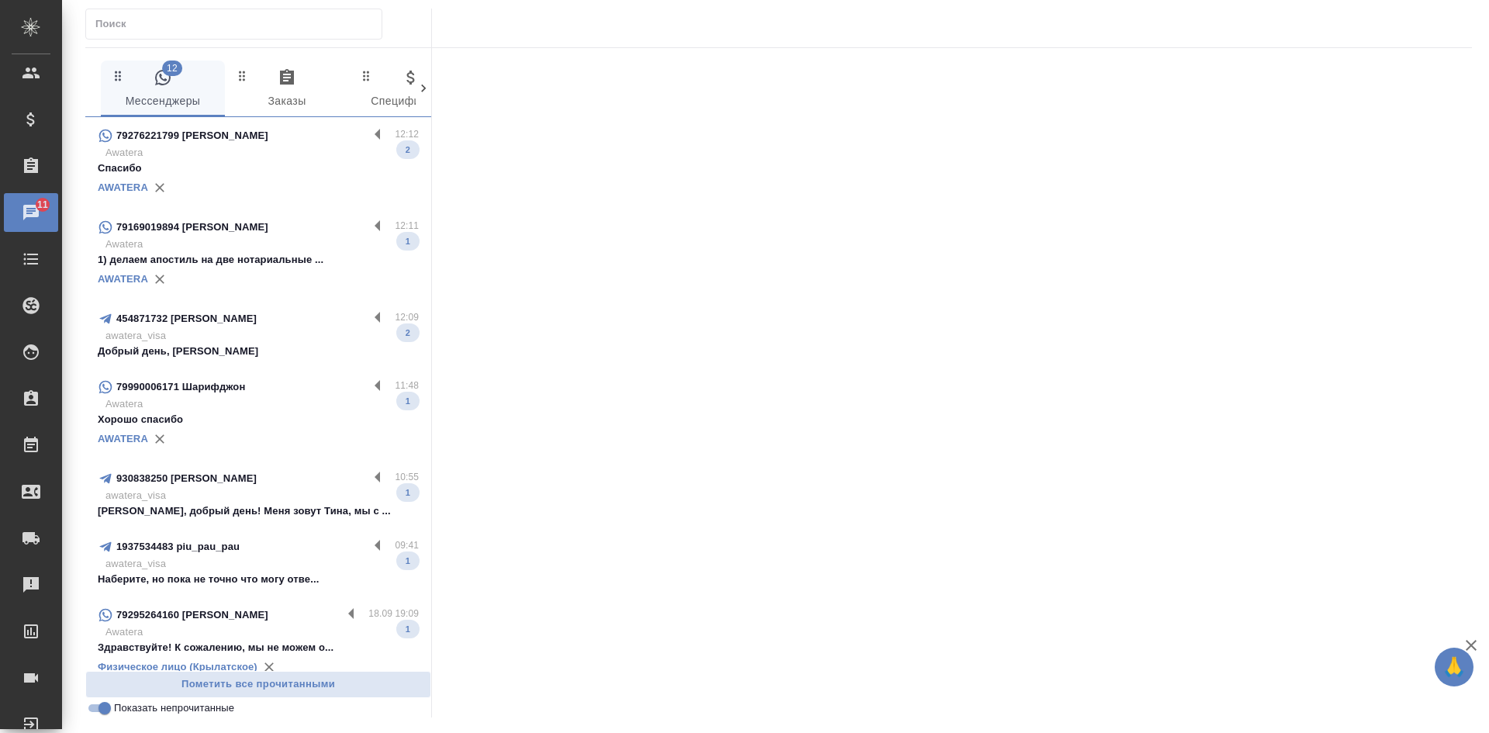
click at [246, 147] on p "Awatera" at bounding box center [261, 153] width 313 height 16
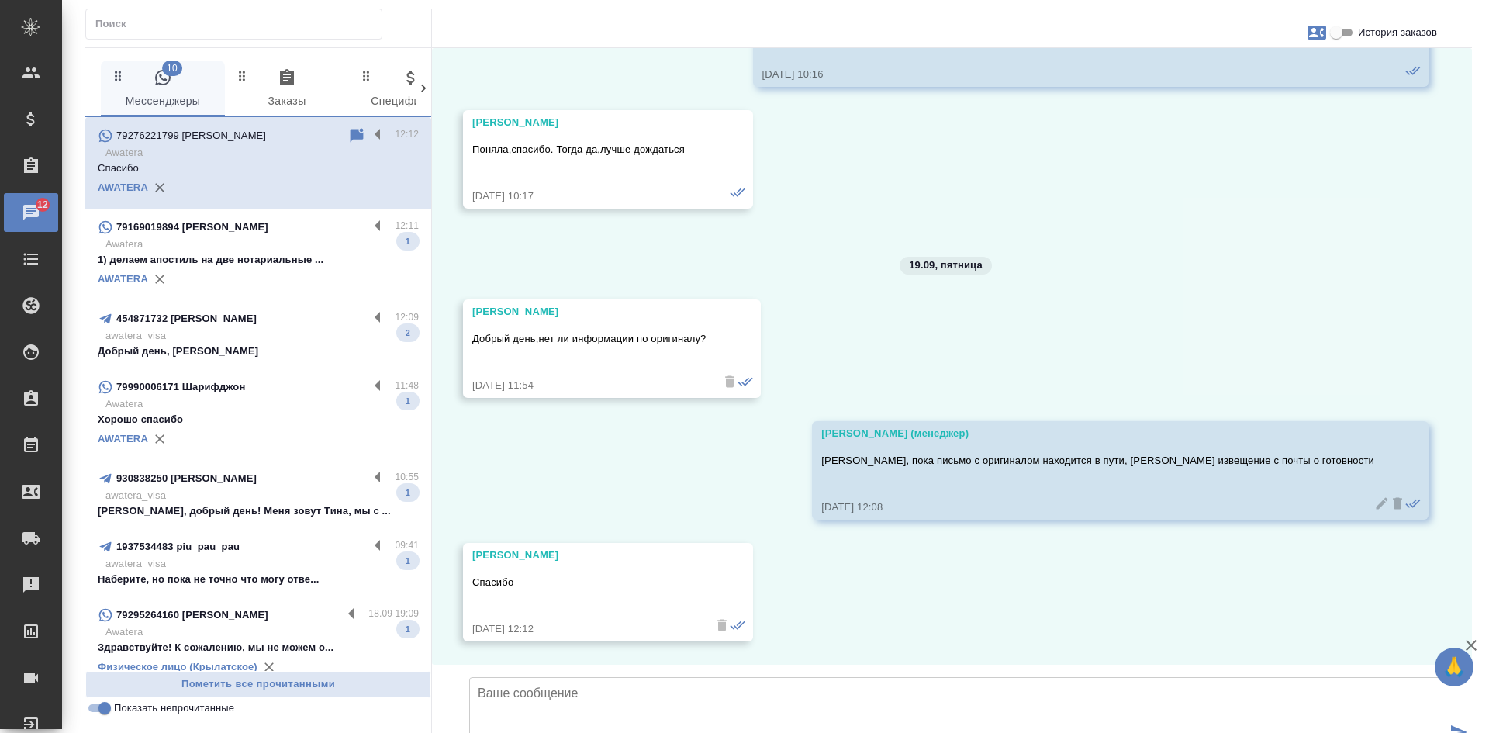
scroll to position [15974, 0]
click at [254, 329] on p "awatera_visa" at bounding box center [261, 336] width 313 height 16
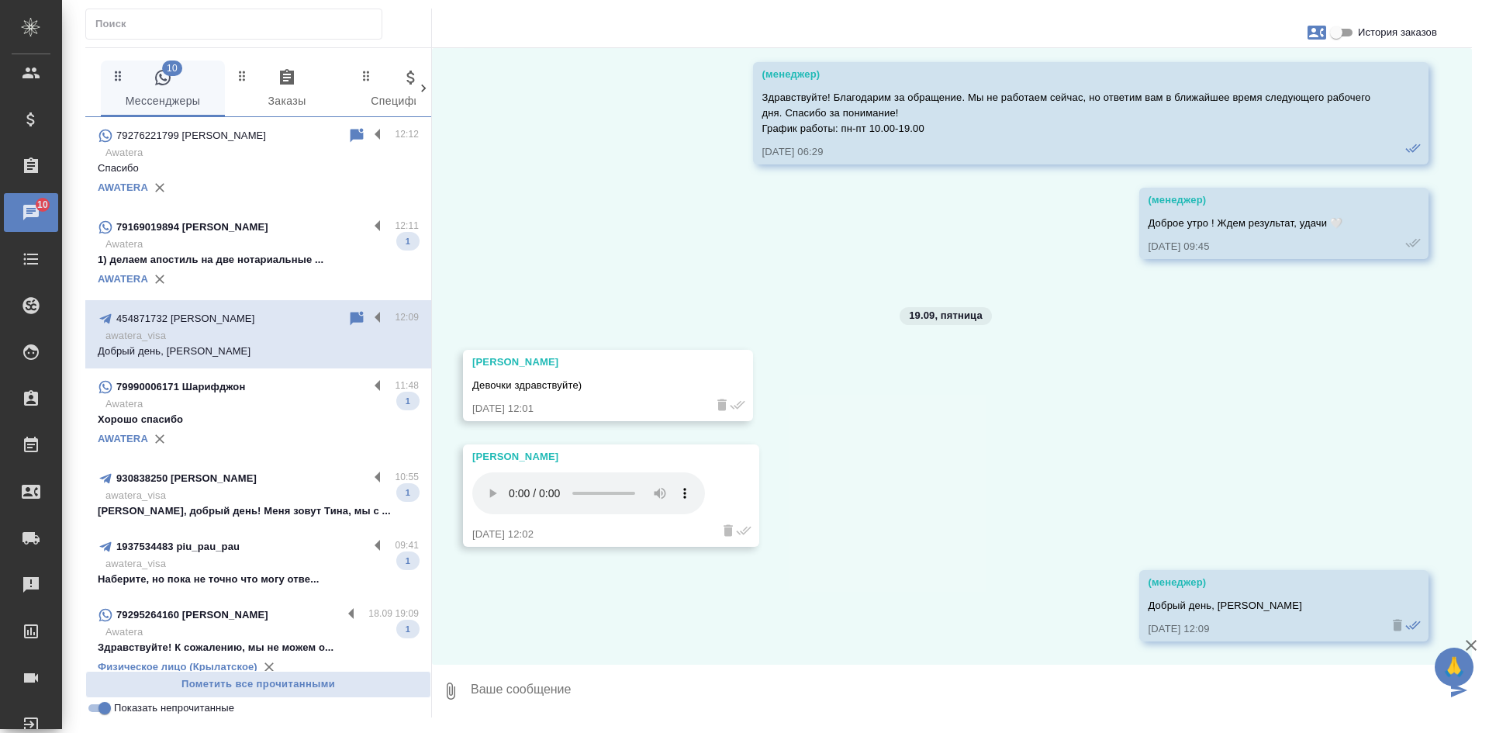
scroll to position [9575, 0]
click at [291, 397] on p "Awatera" at bounding box center [261, 404] width 313 height 16
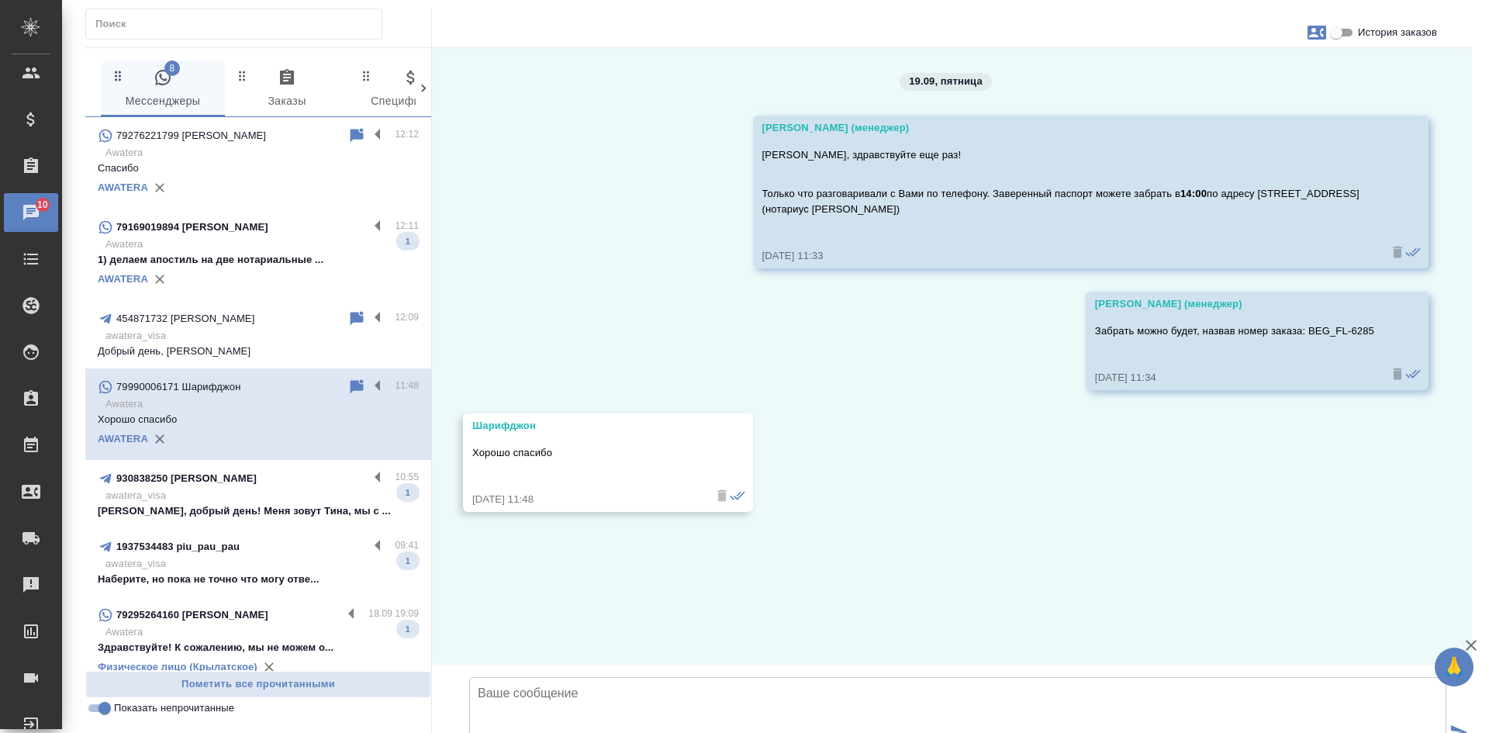
scroll to position [0, 0]
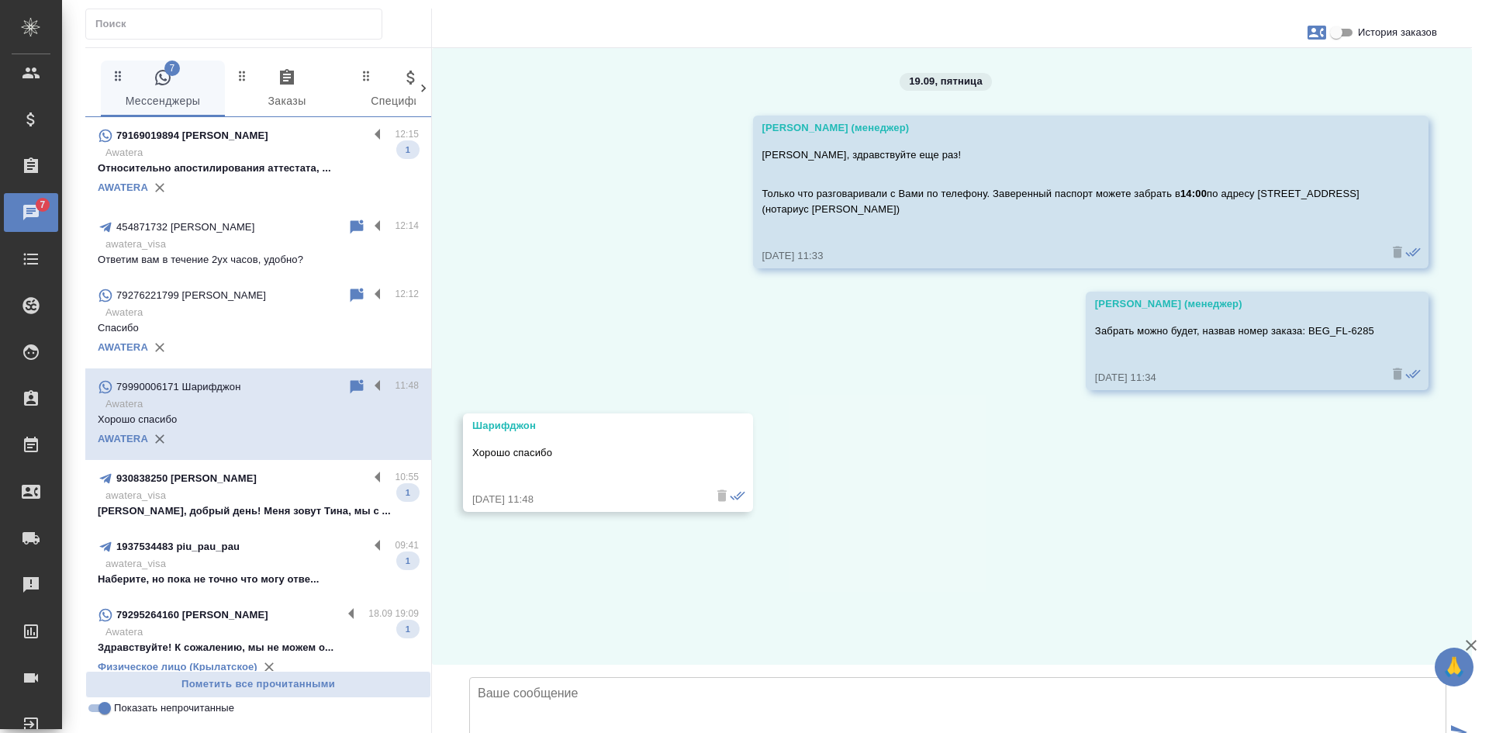
click at [238, 164] on p "Относительно апостилирования аттестата, ..." at bounding box center [258, 169] width 321 height 16
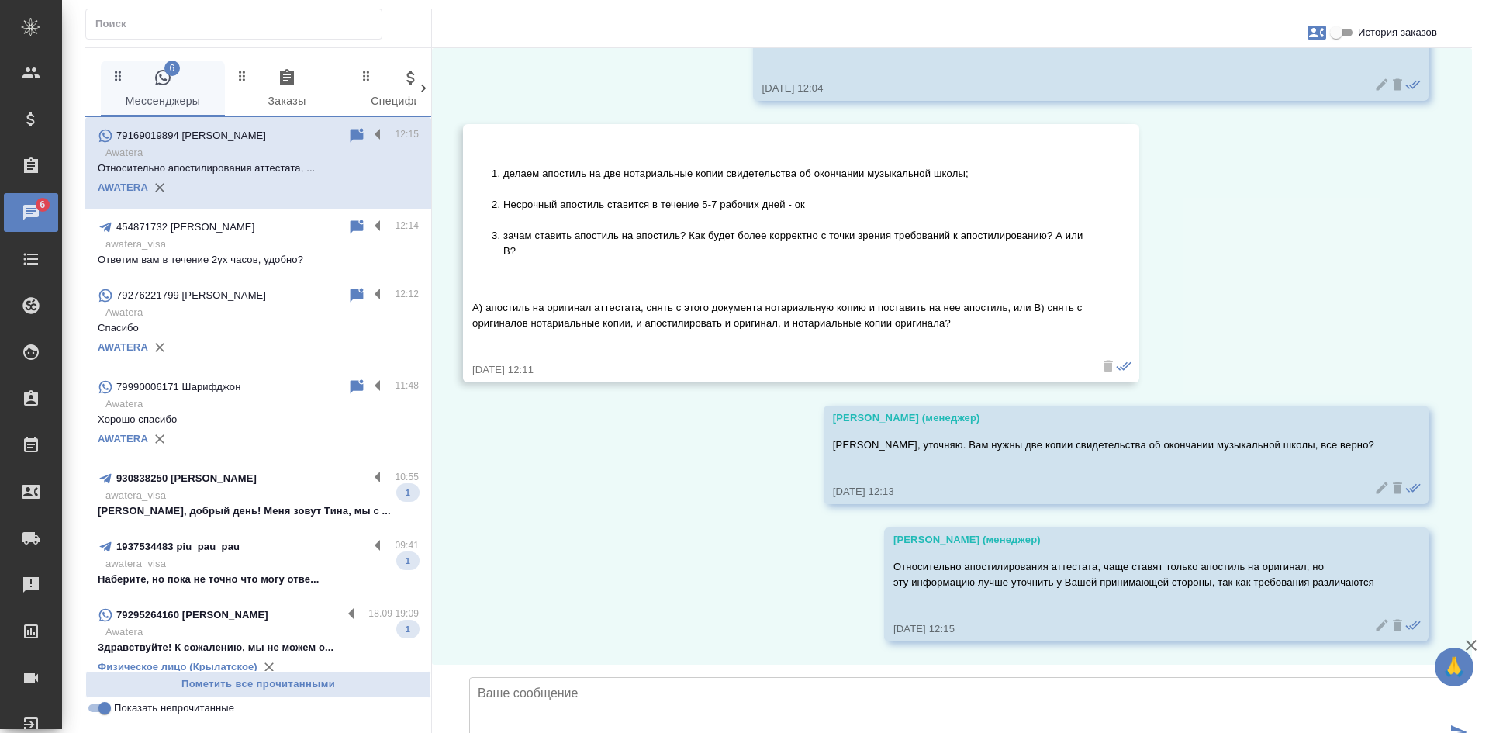
scroll to position [6927, 0]
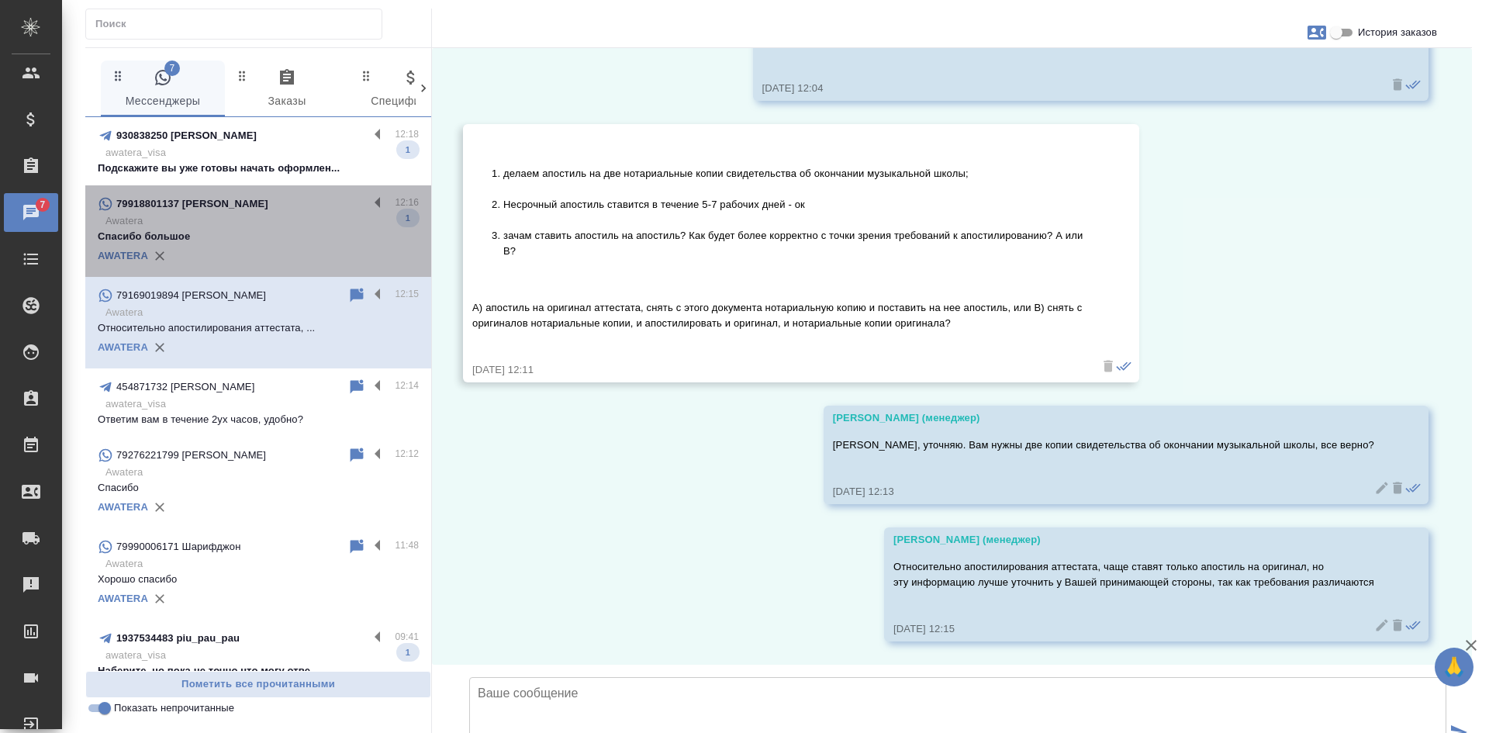
click at [273, 235] on p "Спасибо большое" at bounding box center [258, 237] width 321 height 16
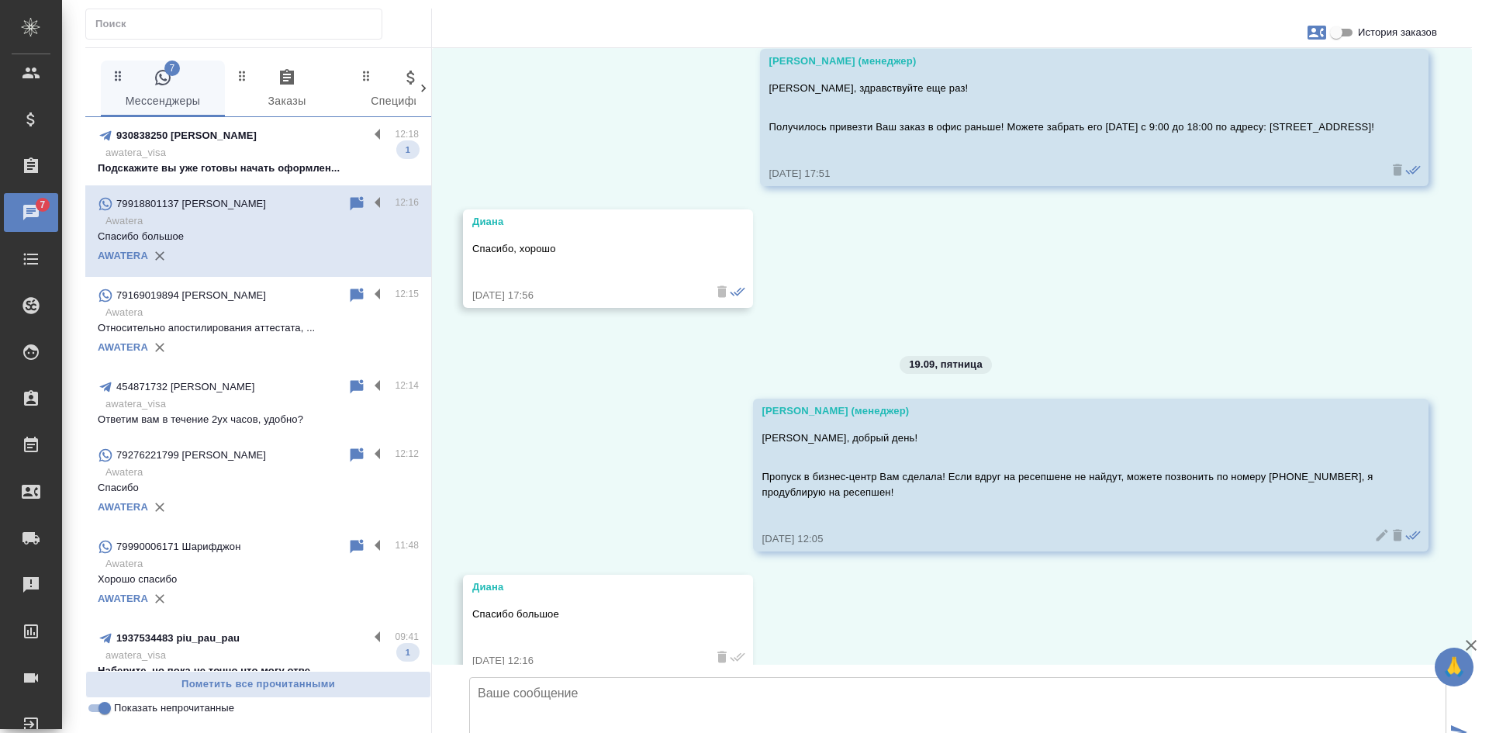
scroll to position [2577, 0]
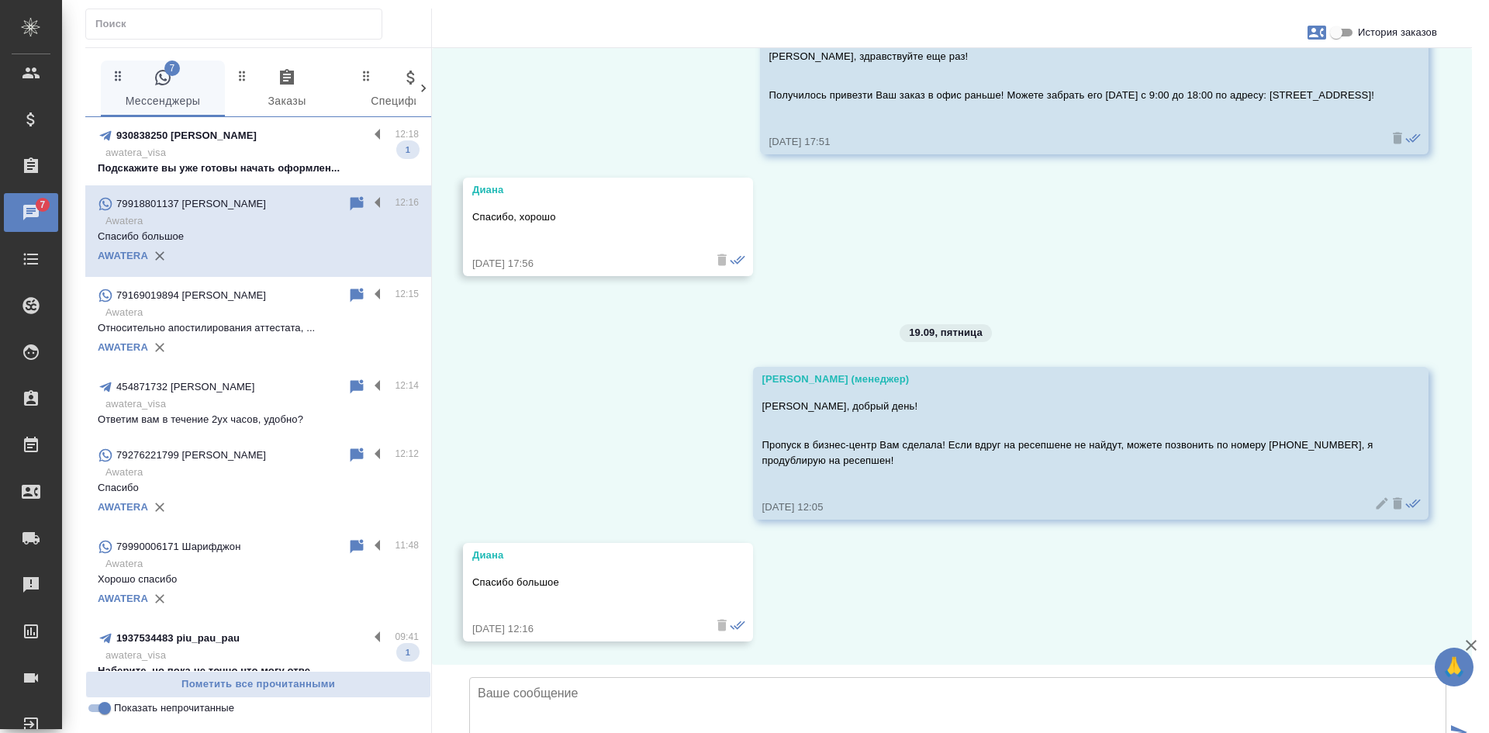
click at [289, 137] on div "930838250 tina_miss" at bounding box center [233, 135] width 271 height 19
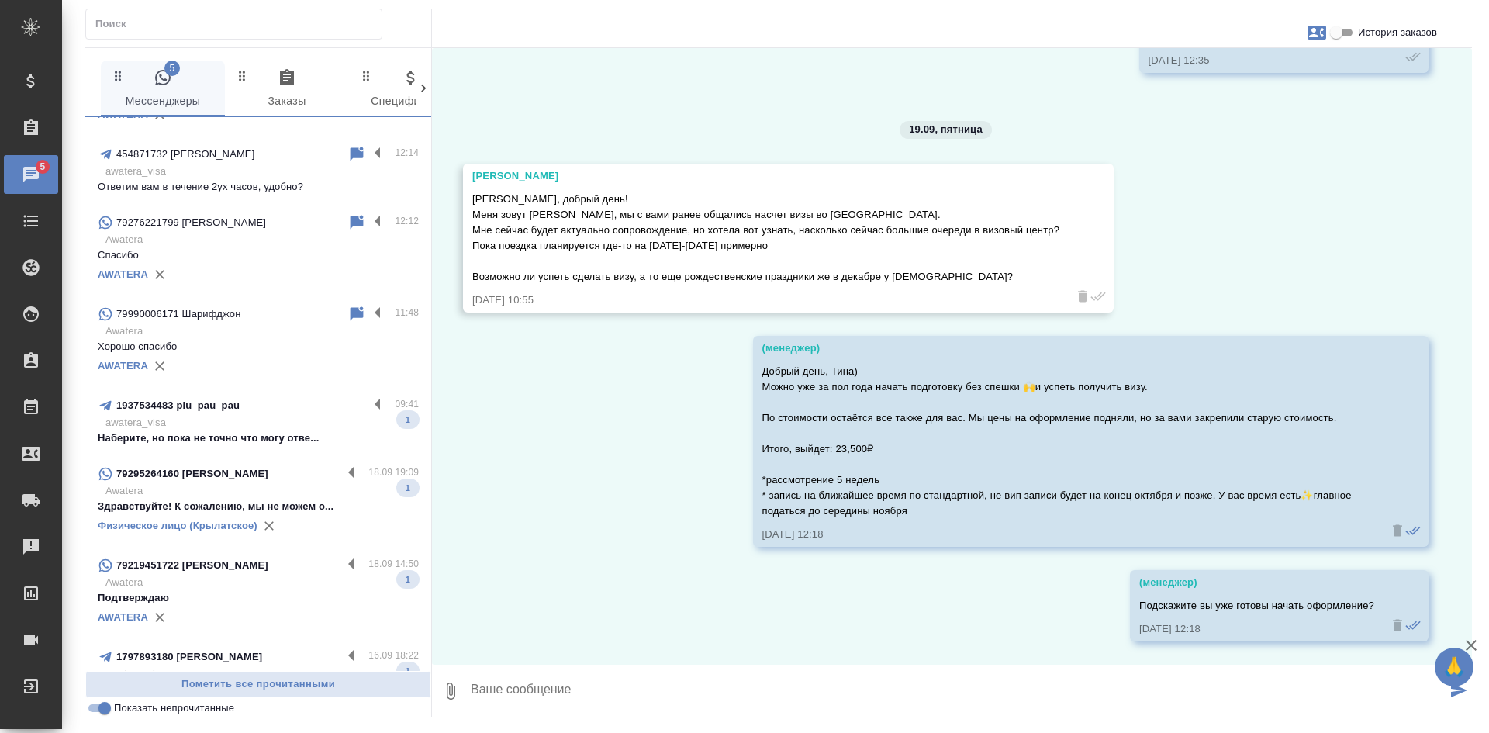
scroll to position [0, 0]
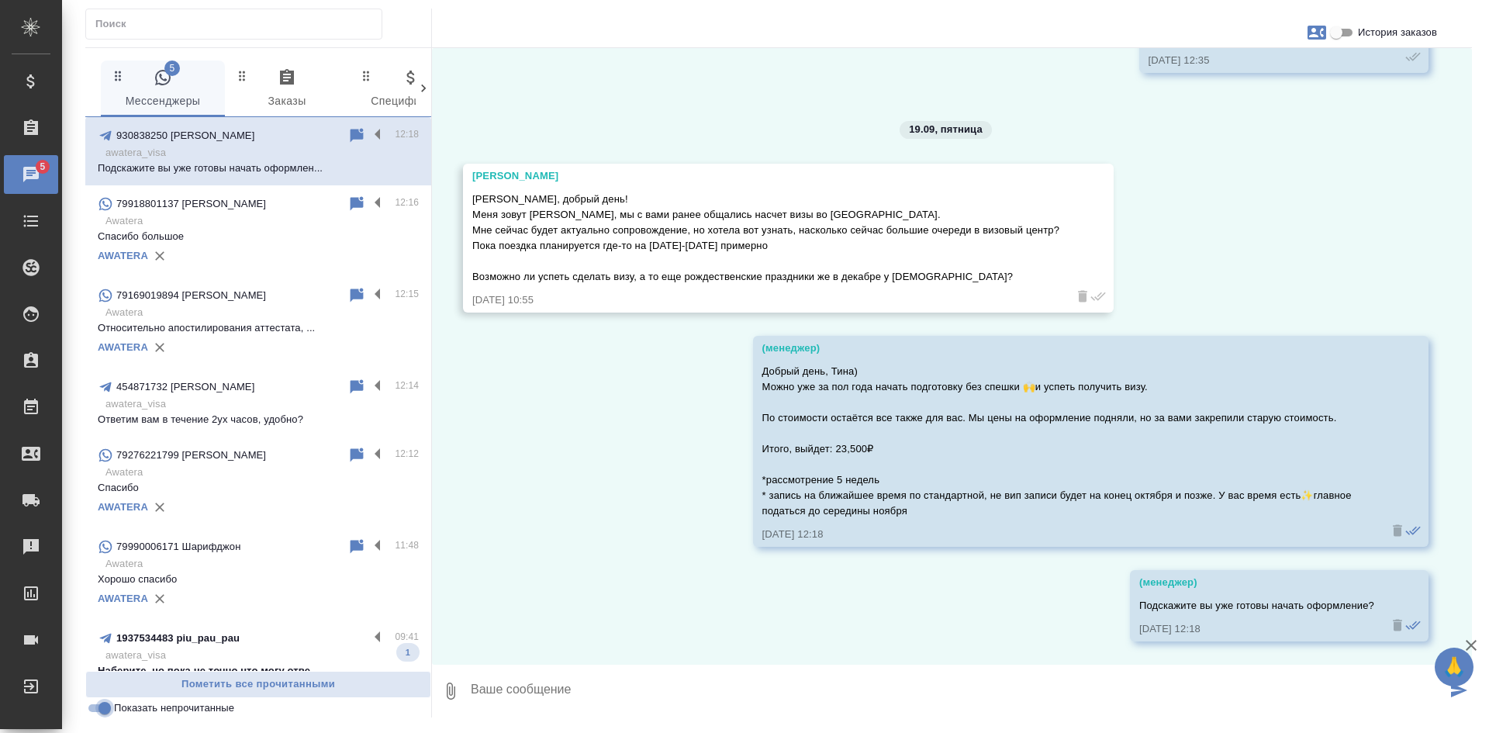
click at [109, 707] on input "Показать непрочитанные" at bounding box center [105, 708] width 56 height 19
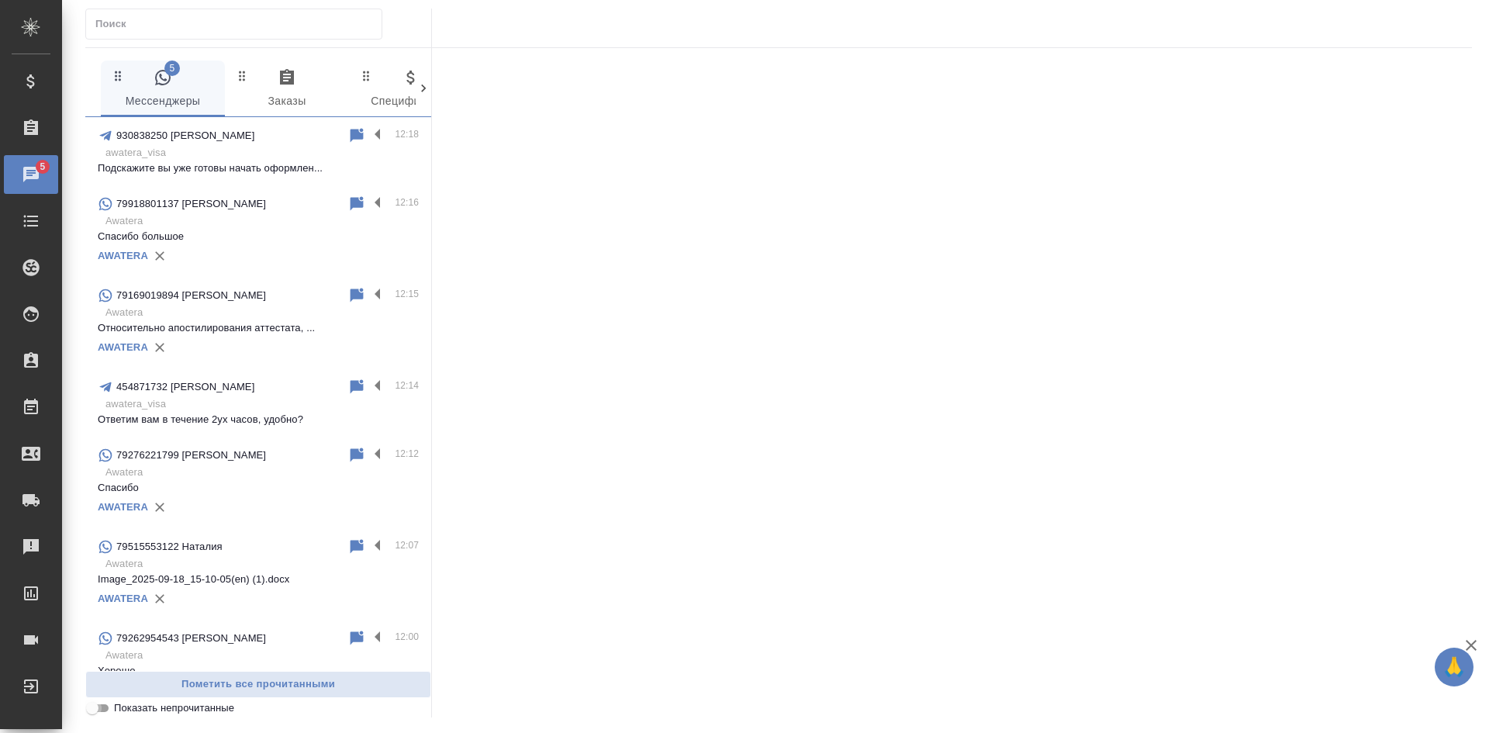
click at [107, 707] on input "Показать непрочитанные" at bounding box center [92, 708] width 56 height 19
checkbox input "true"
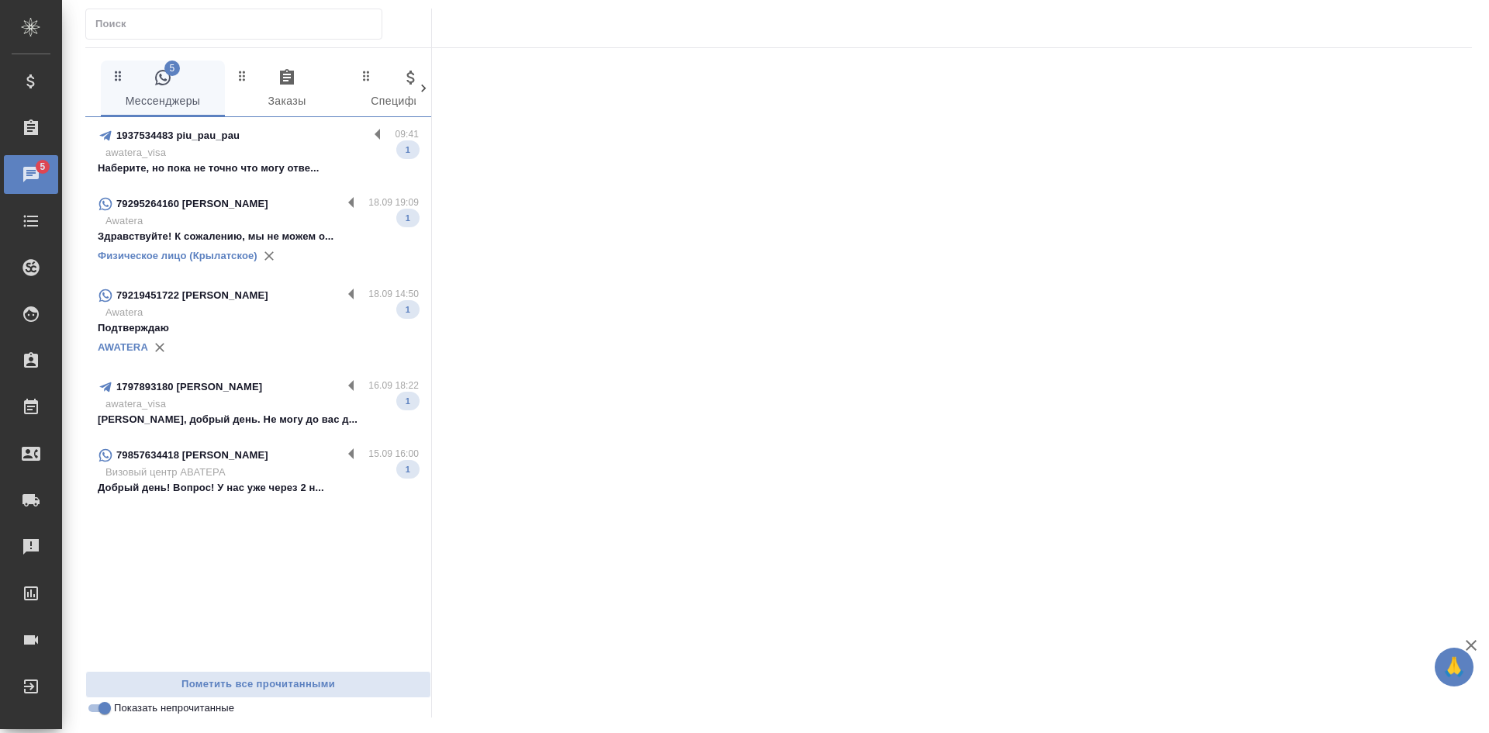
click at [259, 223] on p "Awatera" at bounding box center [261, 221] width 313 height 16
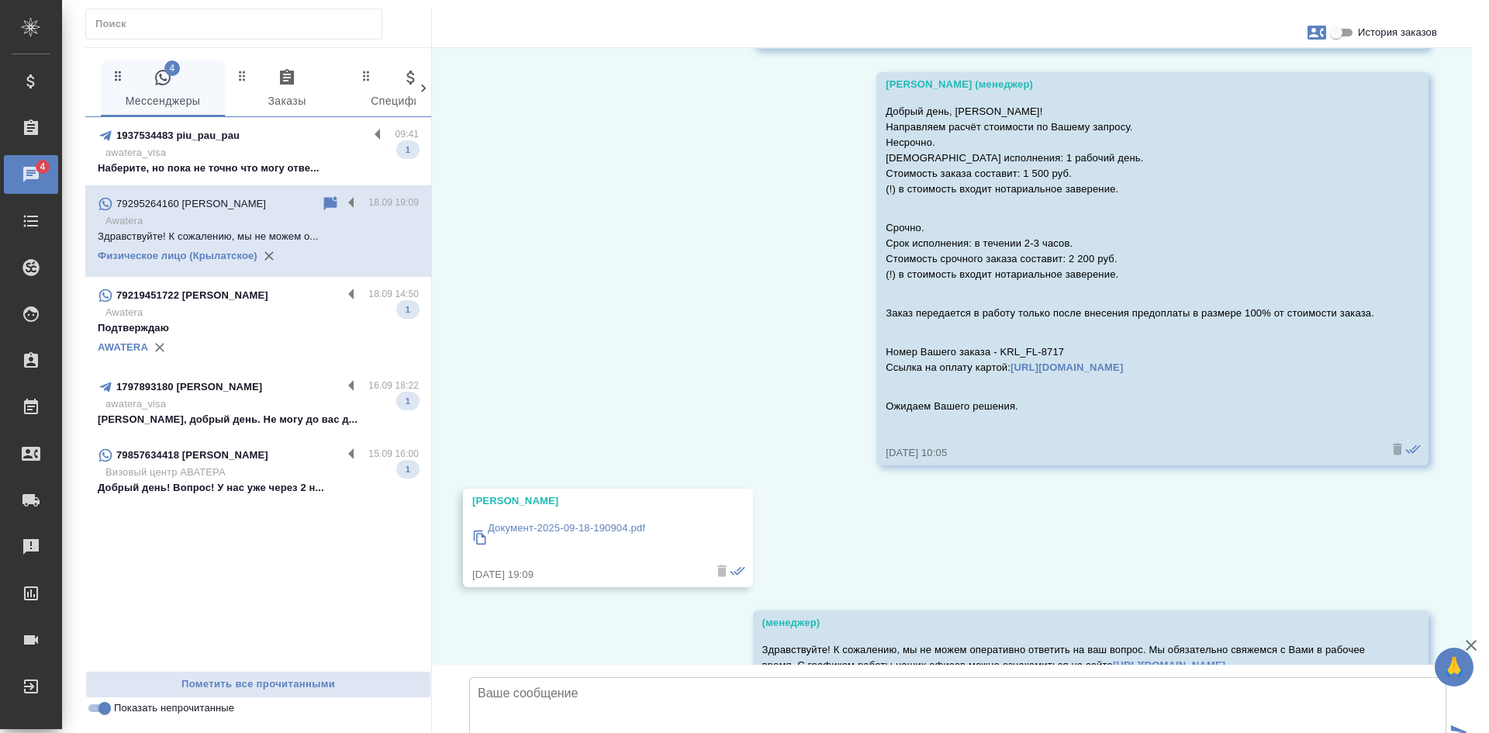
scroll to position [5369, 0]
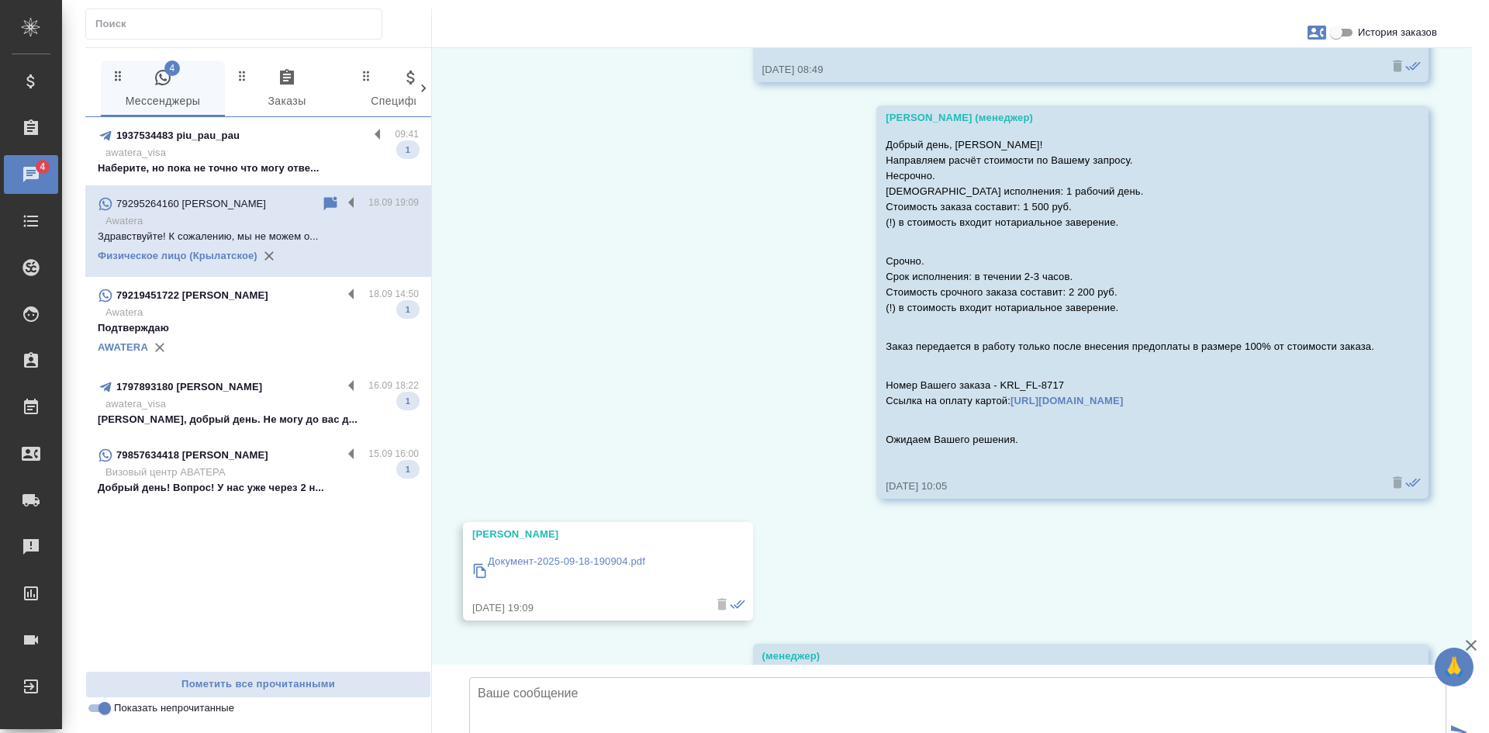
click at [1339, 37] on input "История заказов" at bounding box center [1337, 32] width 56 height 19
checkbox input "true"
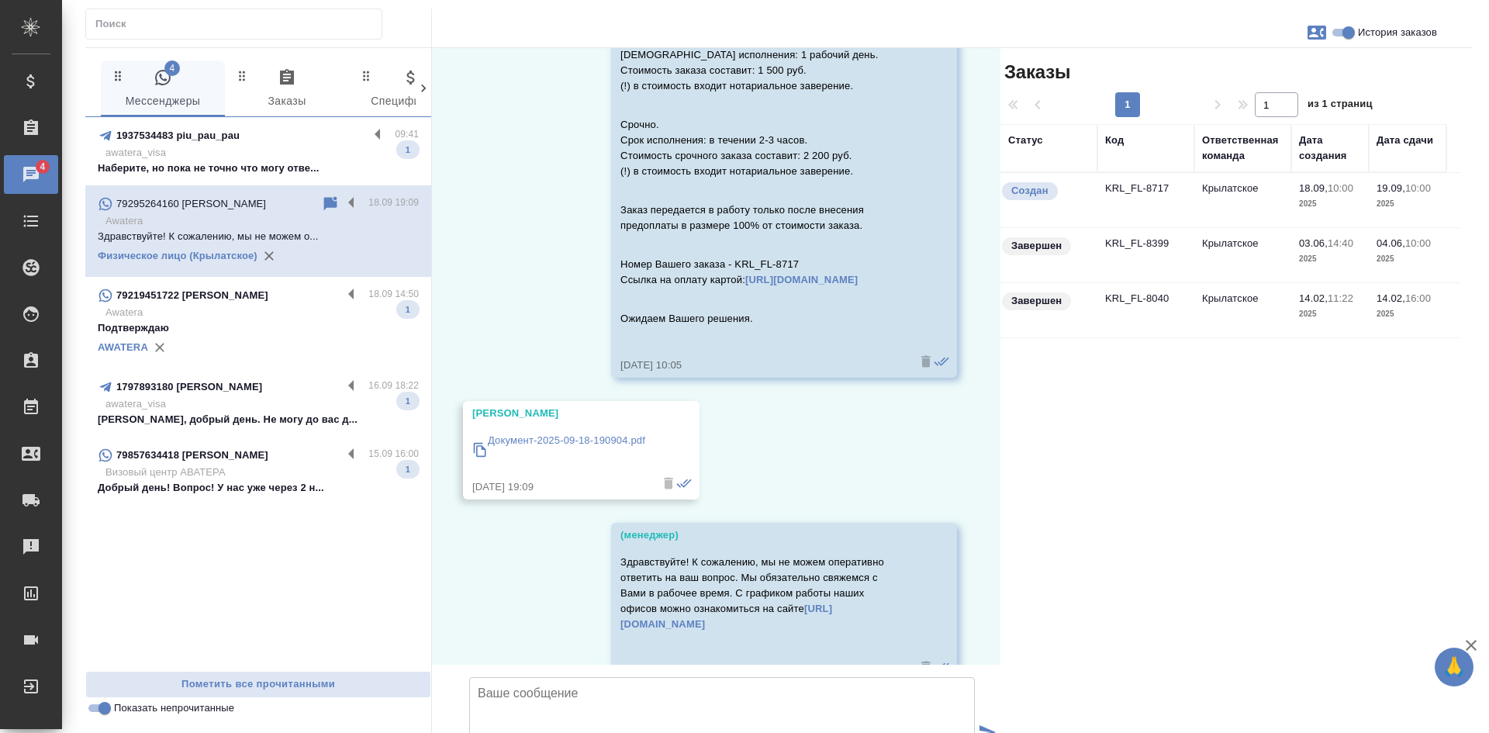
scroll to position [5726, 0]
click at [628, 445] on p "Документ-2025-09-18-190904.pdf" at bounding box center [566, 438] width 157 height 16
drag, startPoint x: 771, startPoint y: 292, endPoint x: 796, endPoint y: 296, distance: 25.1
click at [796, 285] on p "Номер Вашего заказа - KRL_FL-8717 Ссылка на оплату картой: https://www.traktat.…" at bounding box center [762, 269] width 282 height 31
copy p "8717"
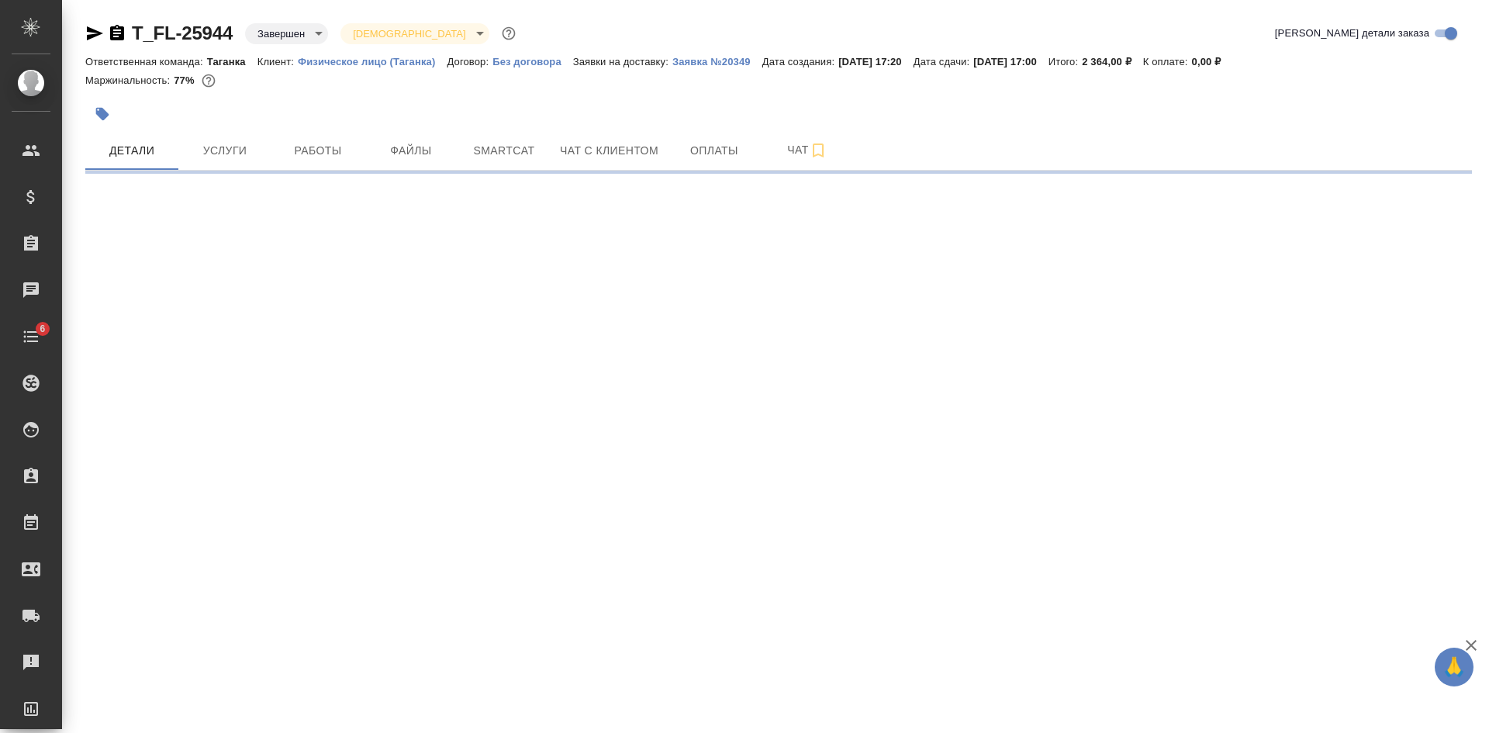
select select "RU"
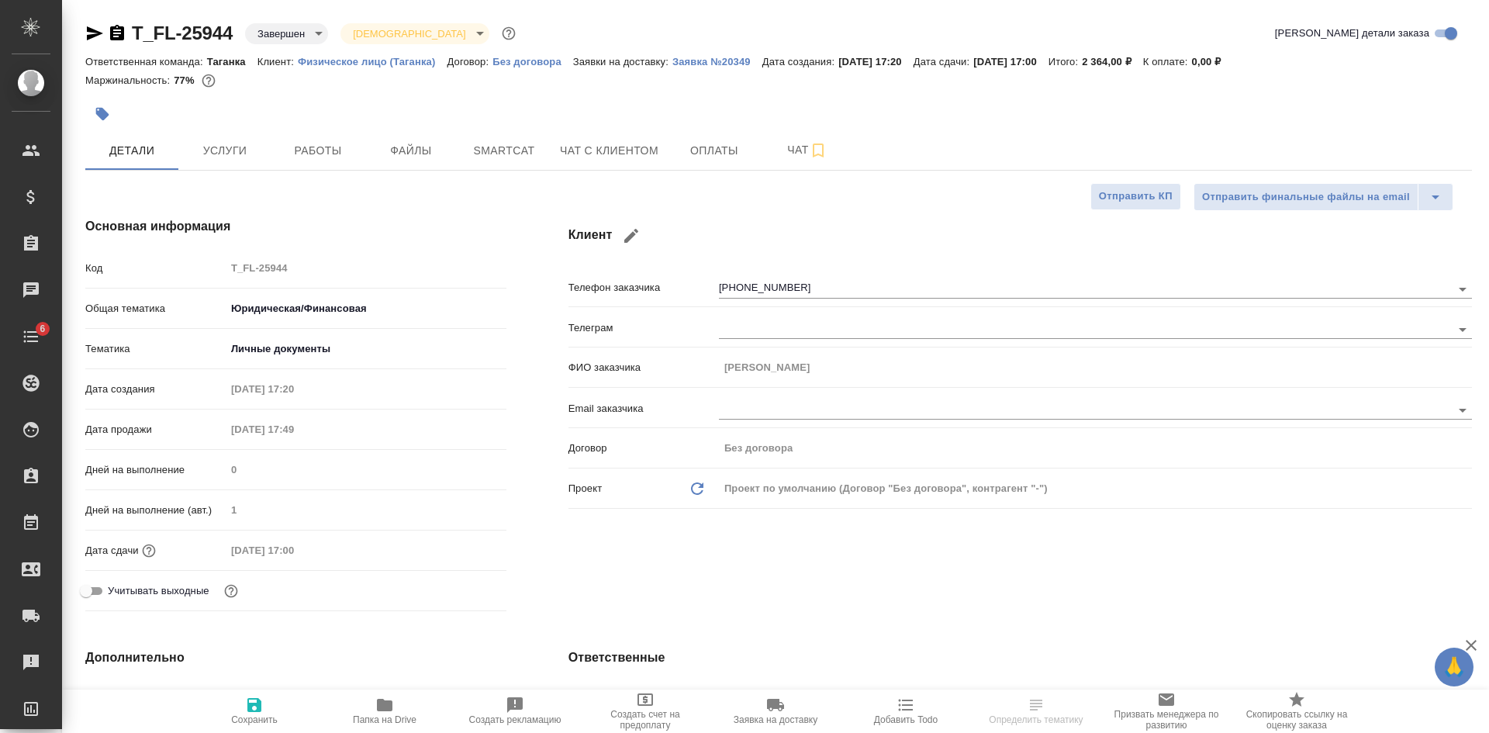
type textarea "x"
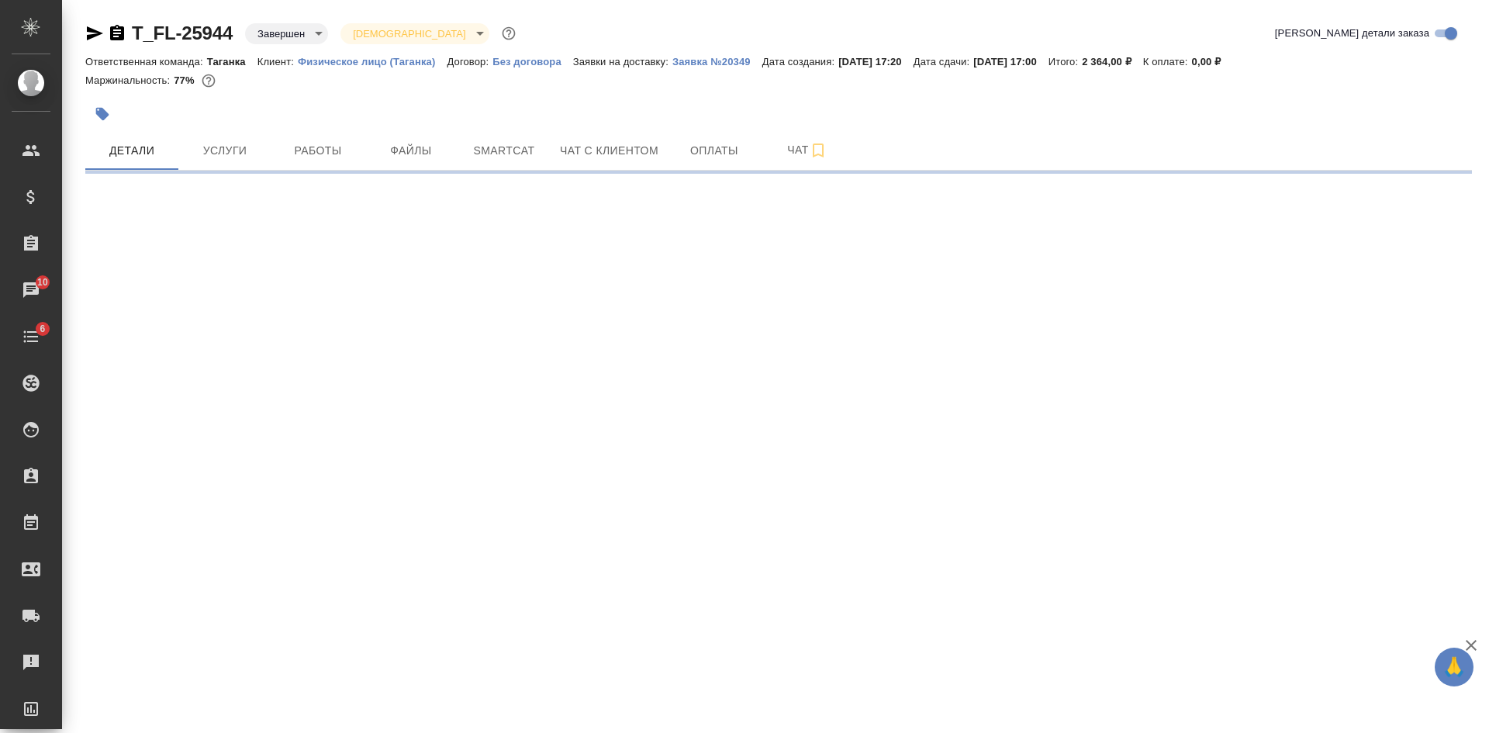
select select "RU"
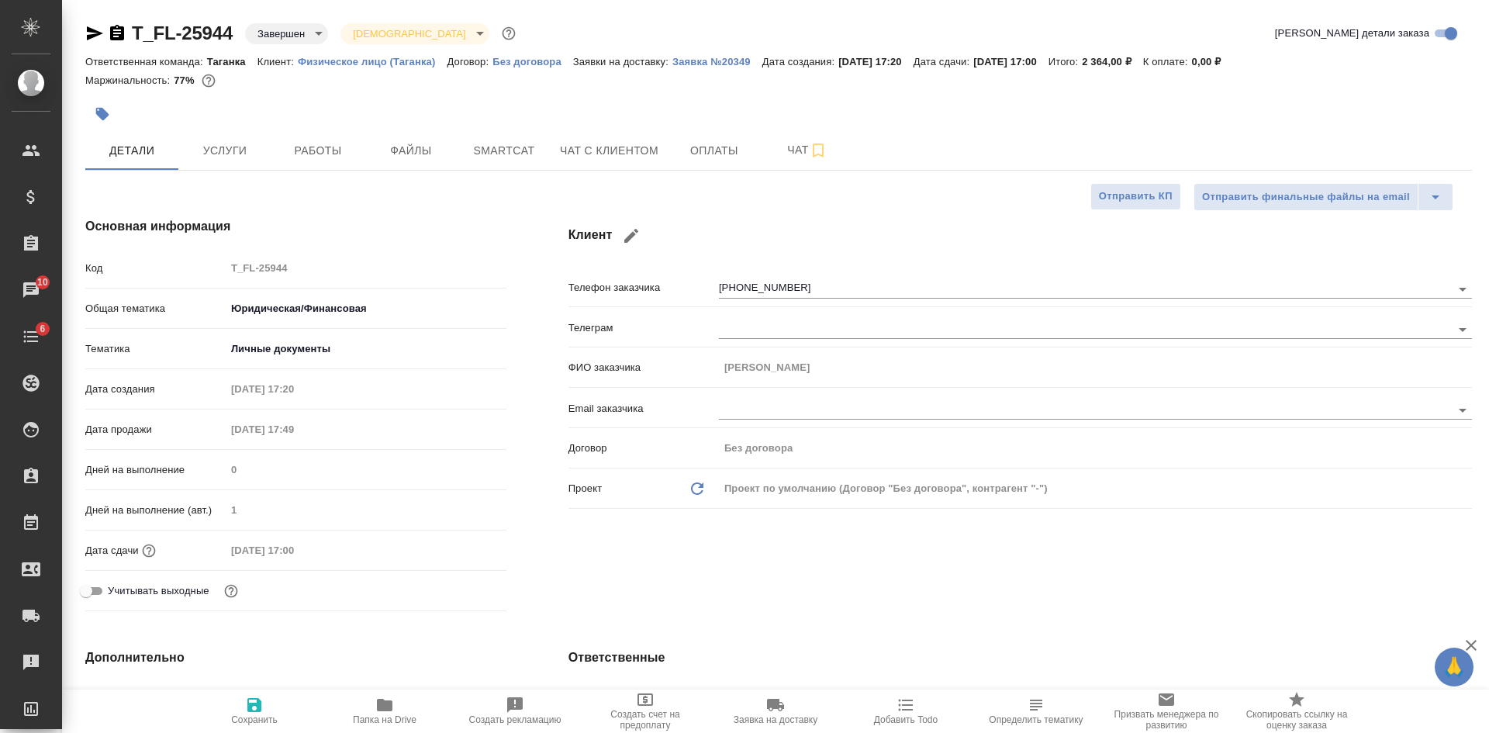
type textarea "x"
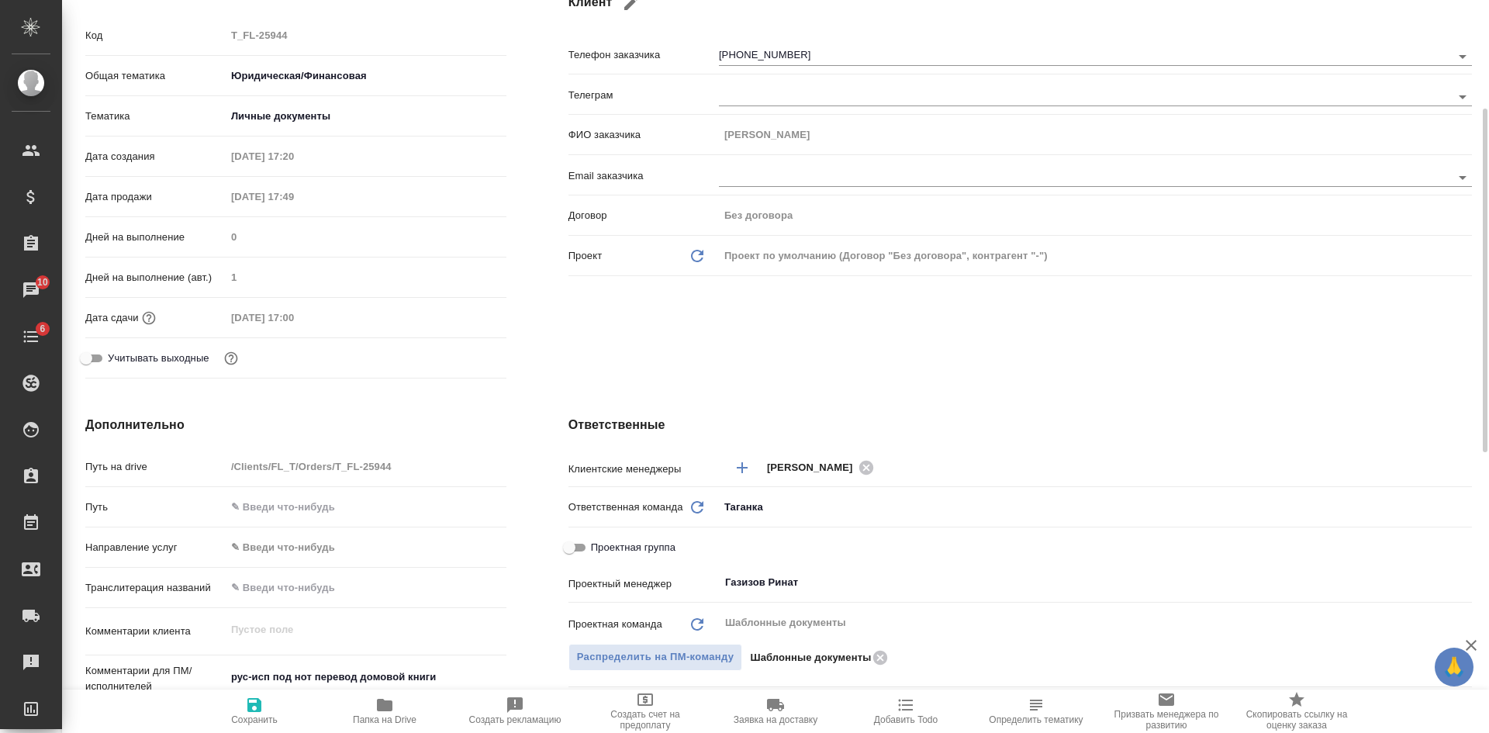
scroll to position [310, 0]
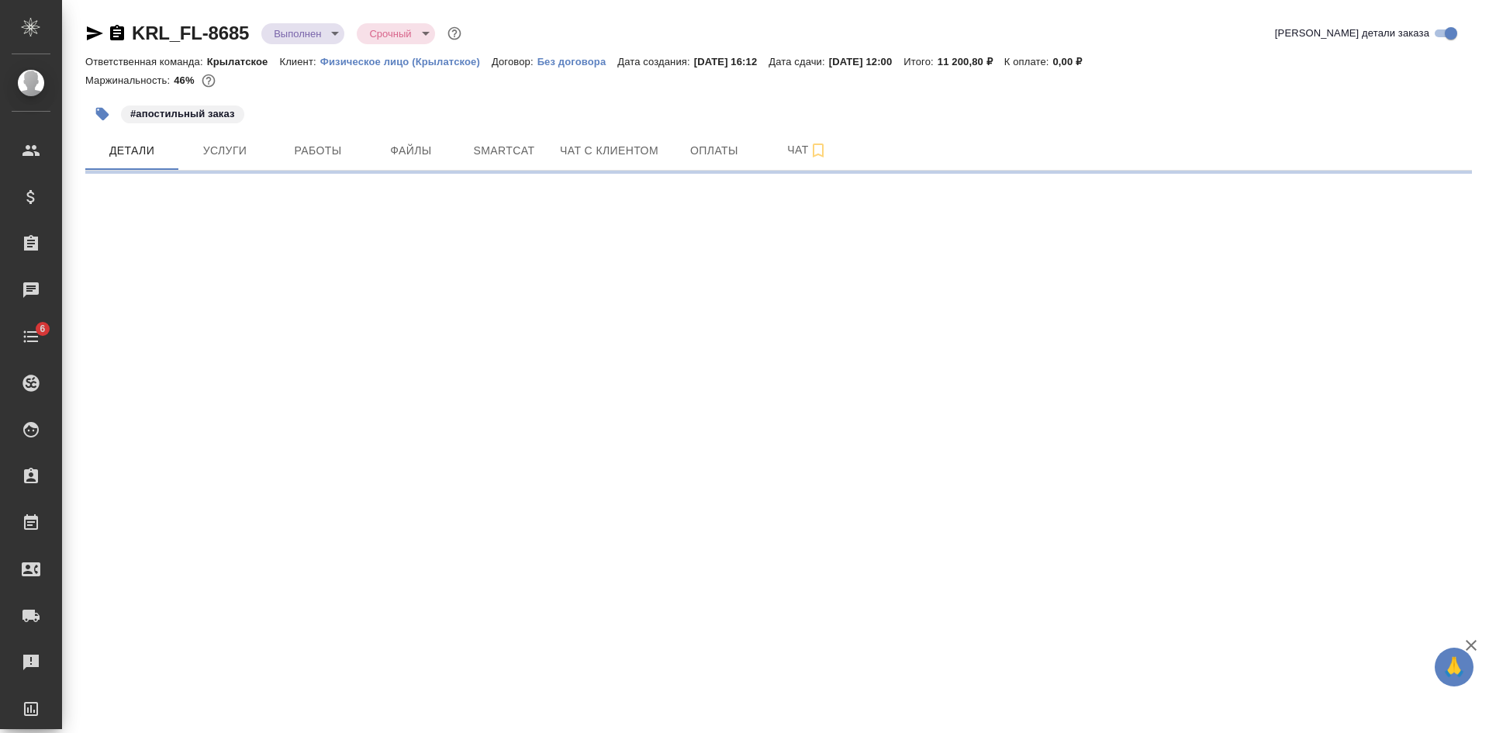
select select "RU"
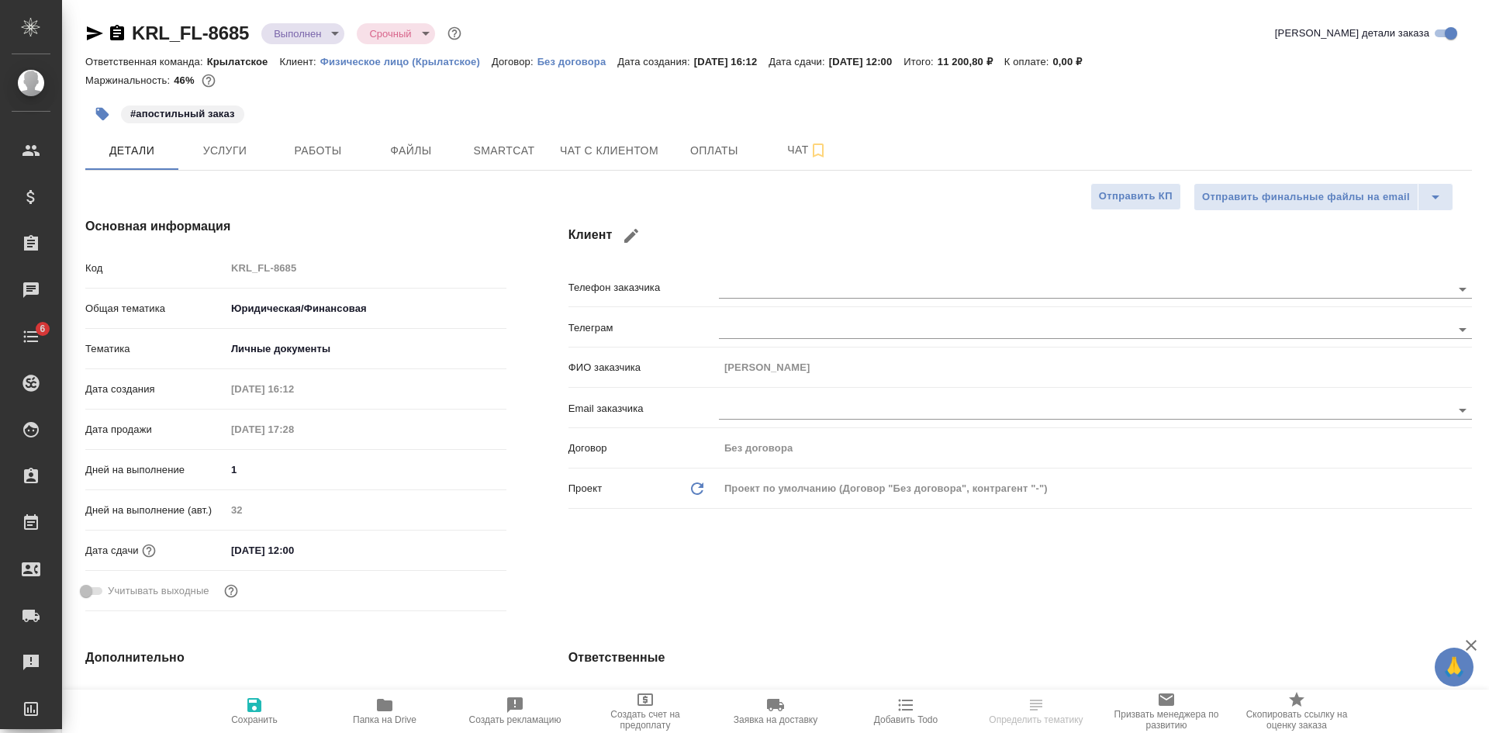
type textarea "x"
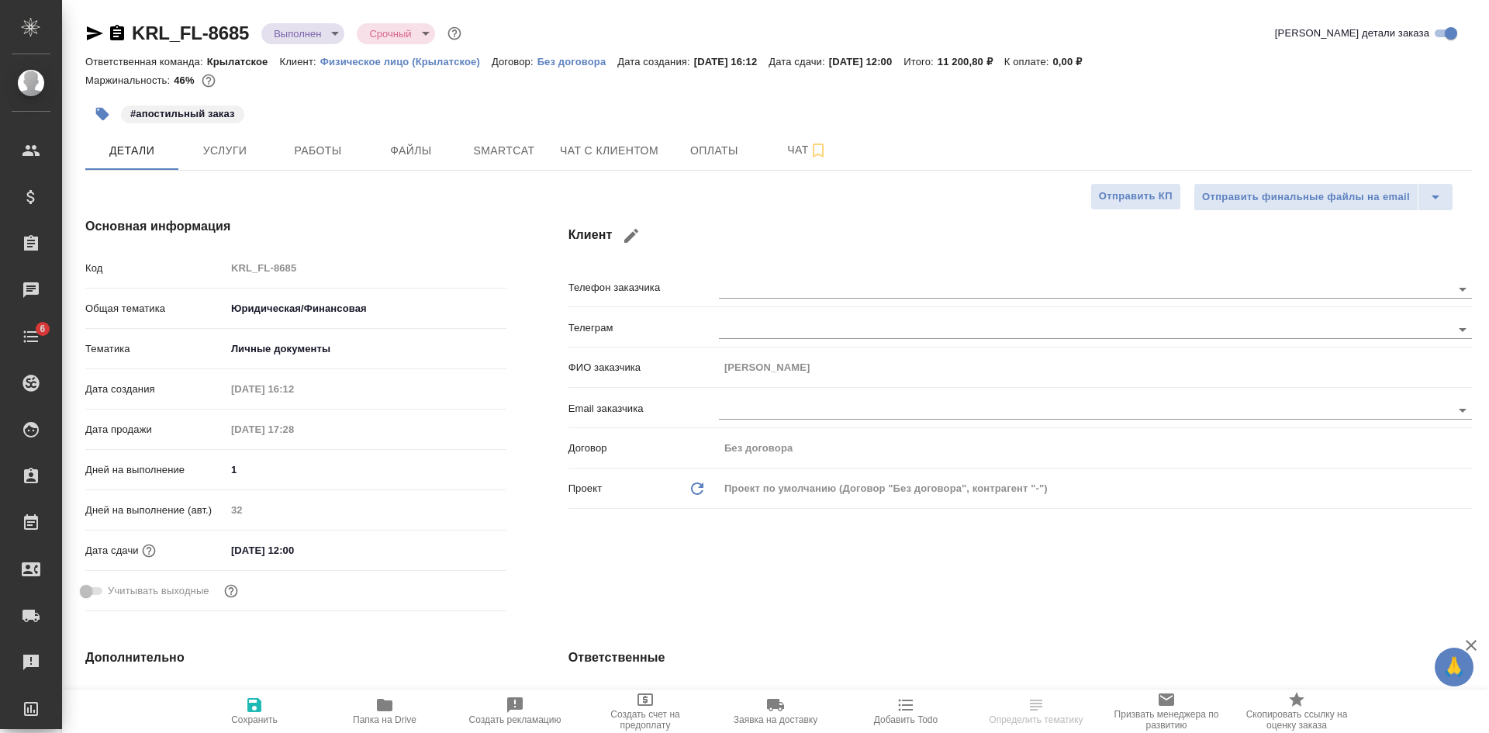
type textarea "x"
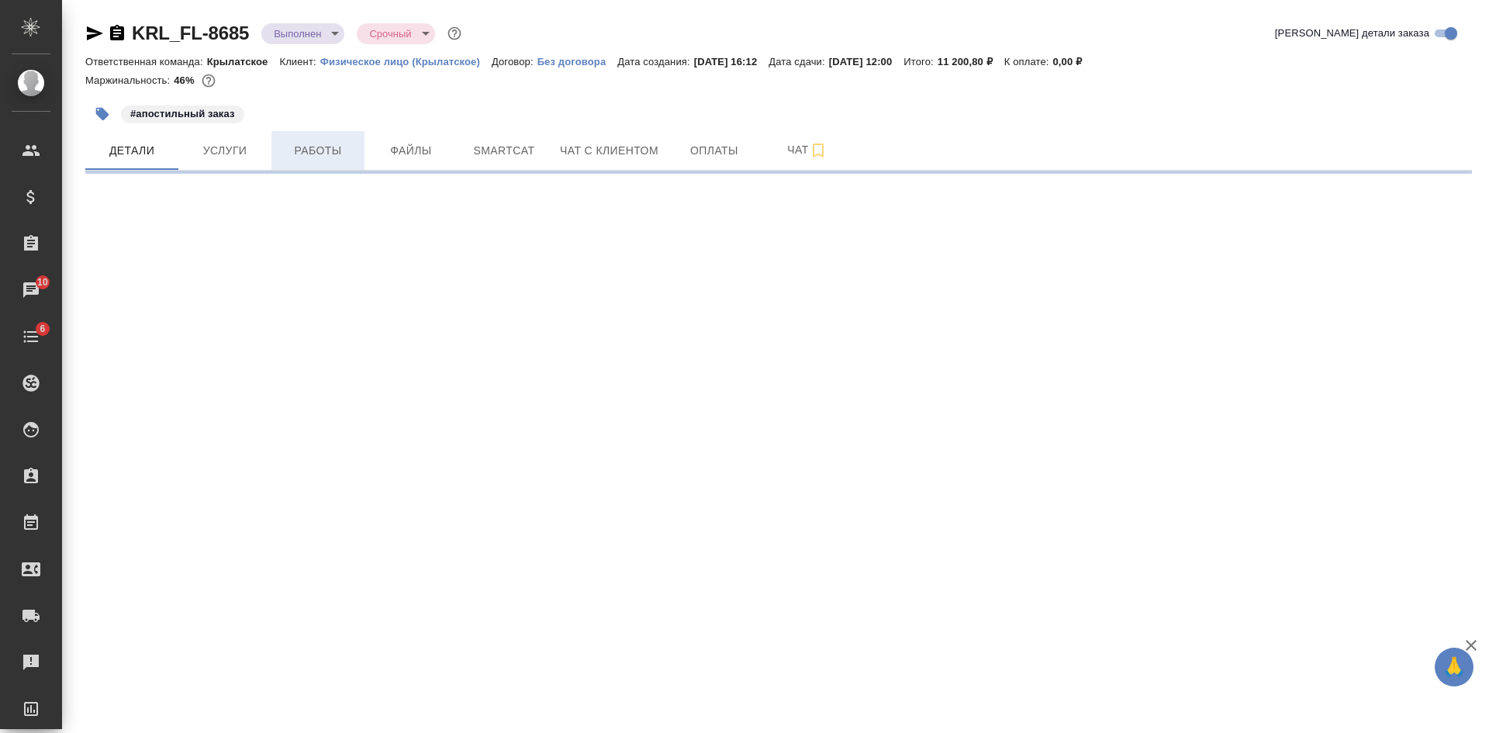
select select "RU"
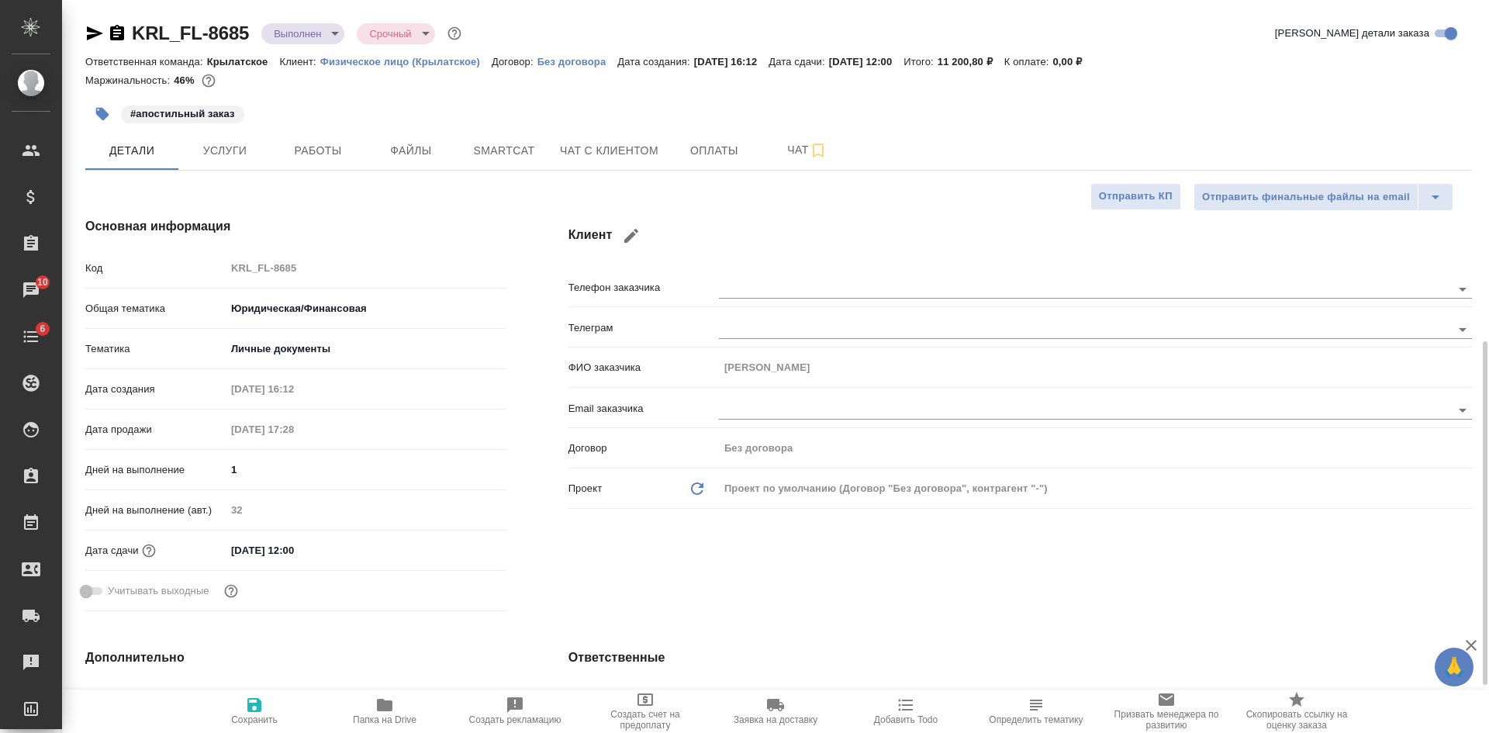
type textarea "x"
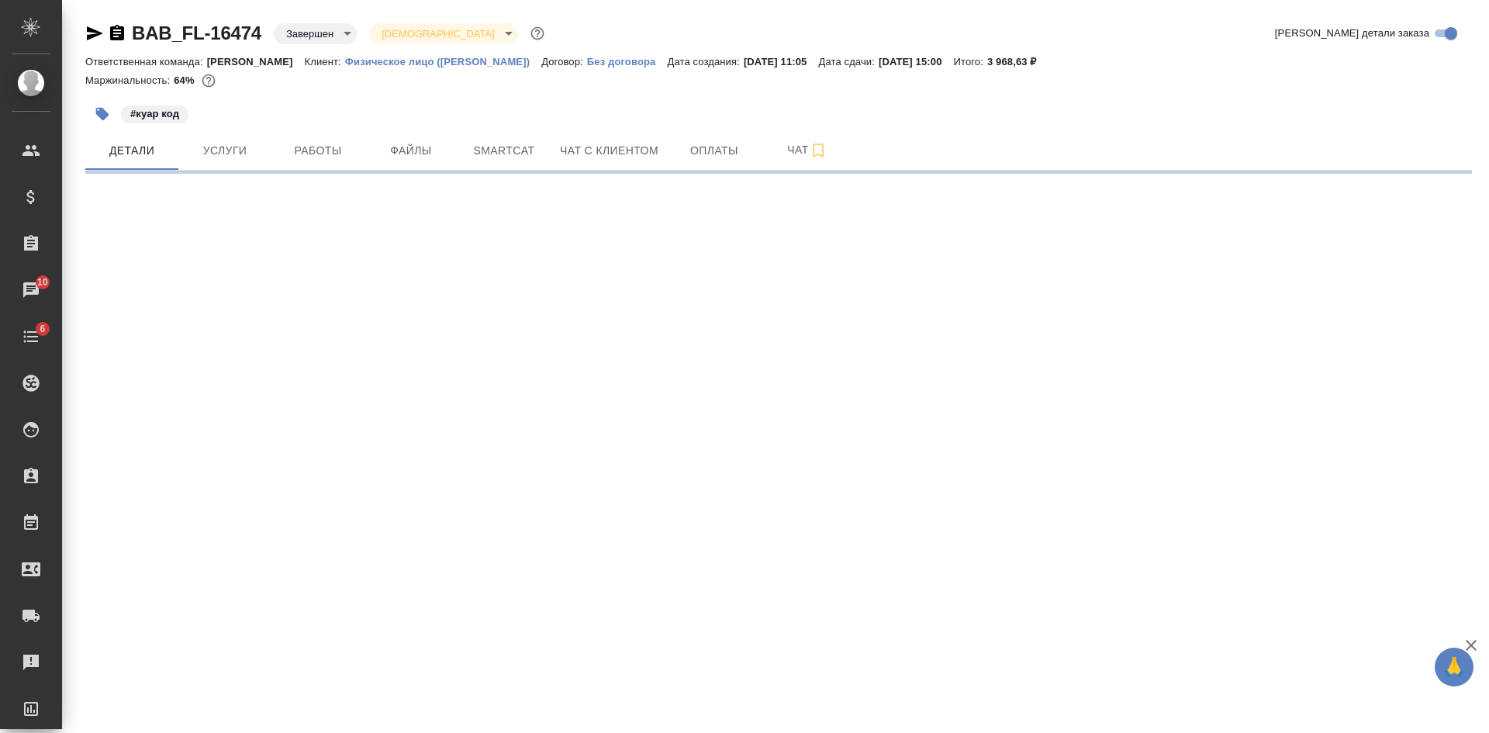
select select "RU"
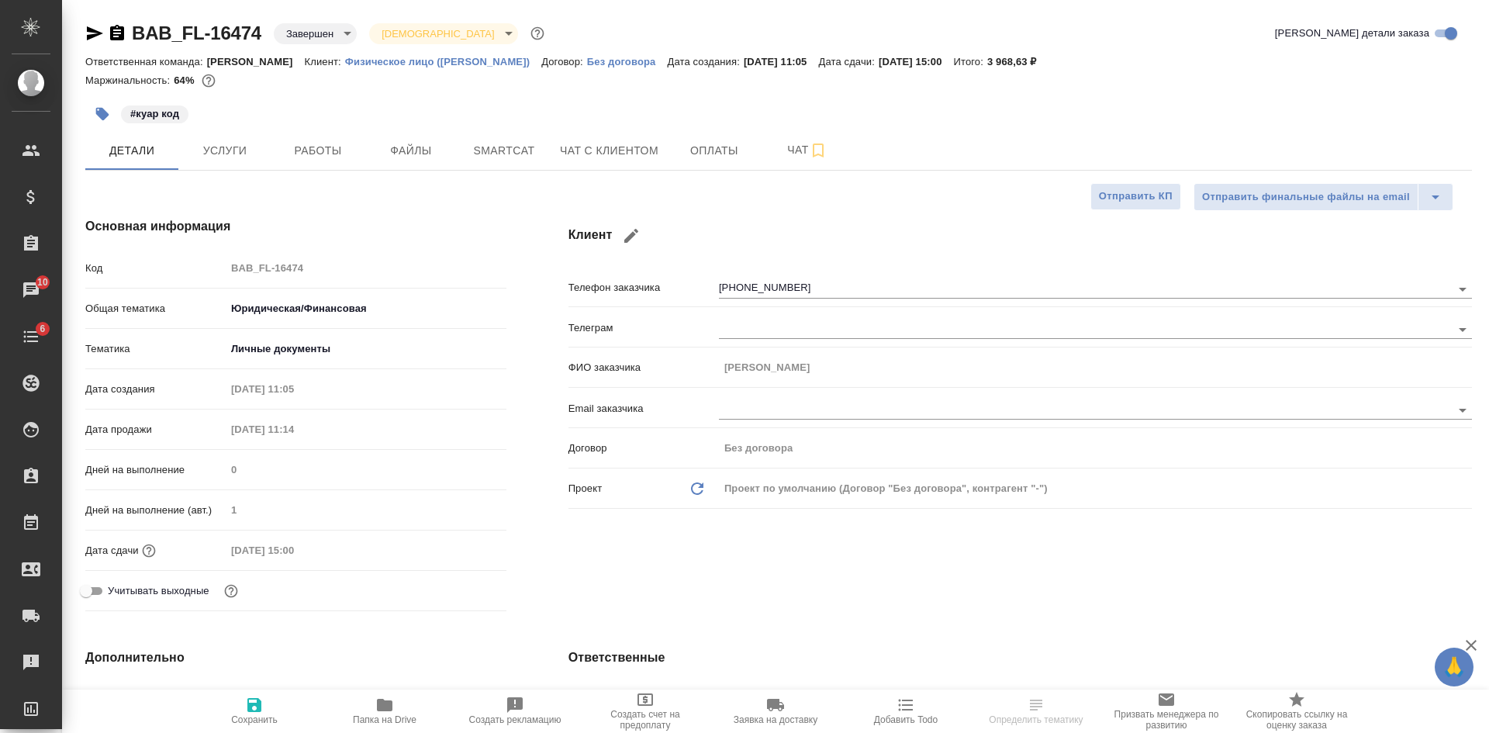
type textarea "x"
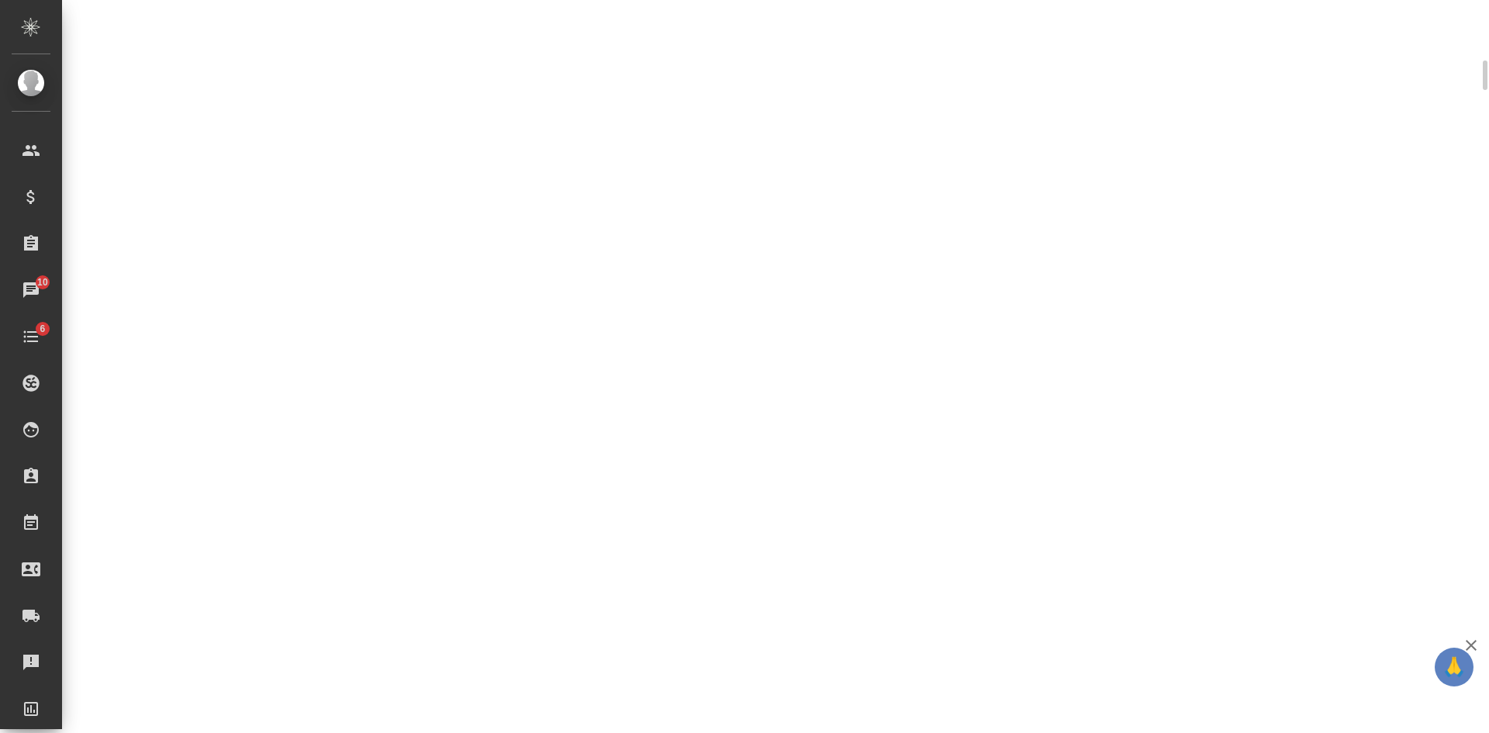
scroll to position [375, 0]
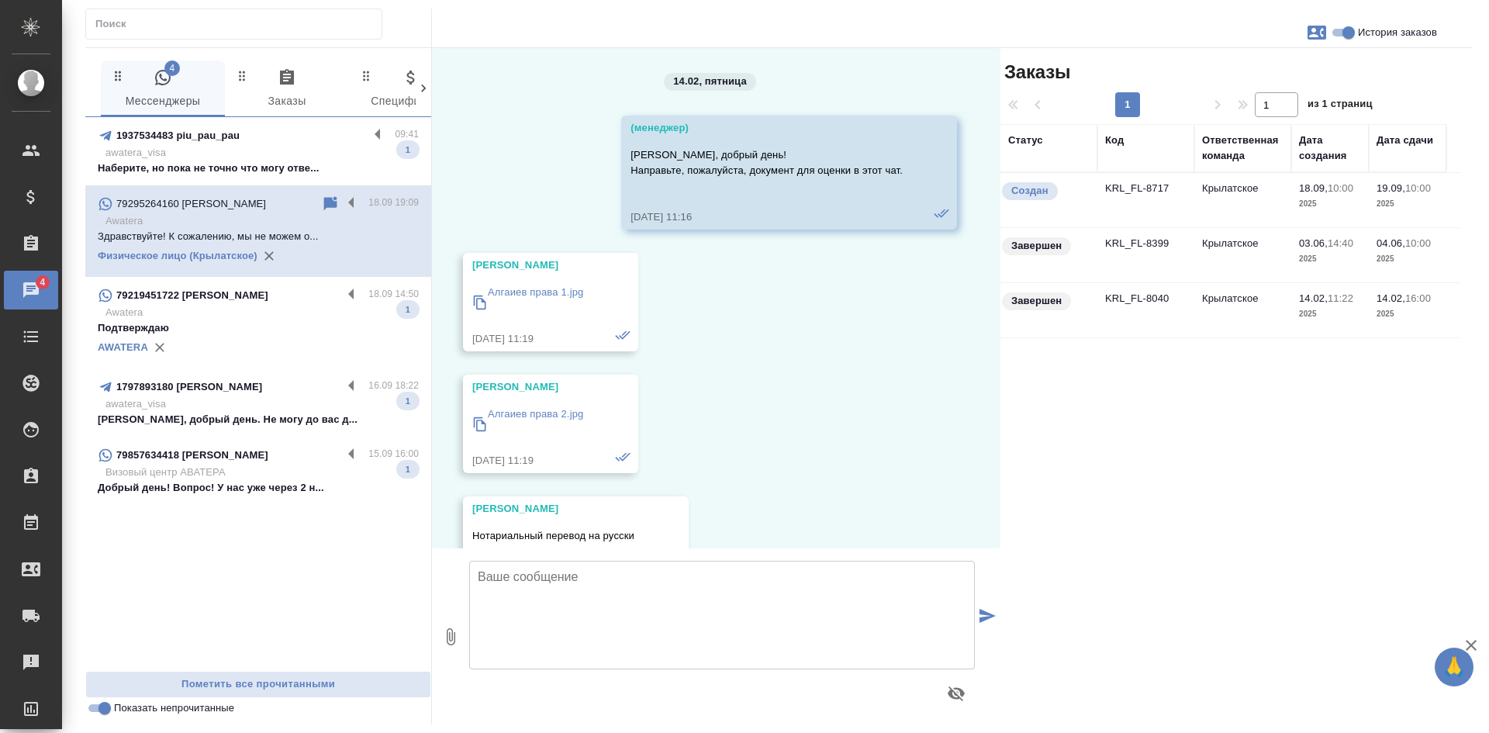
scroll to position [5726, 0]
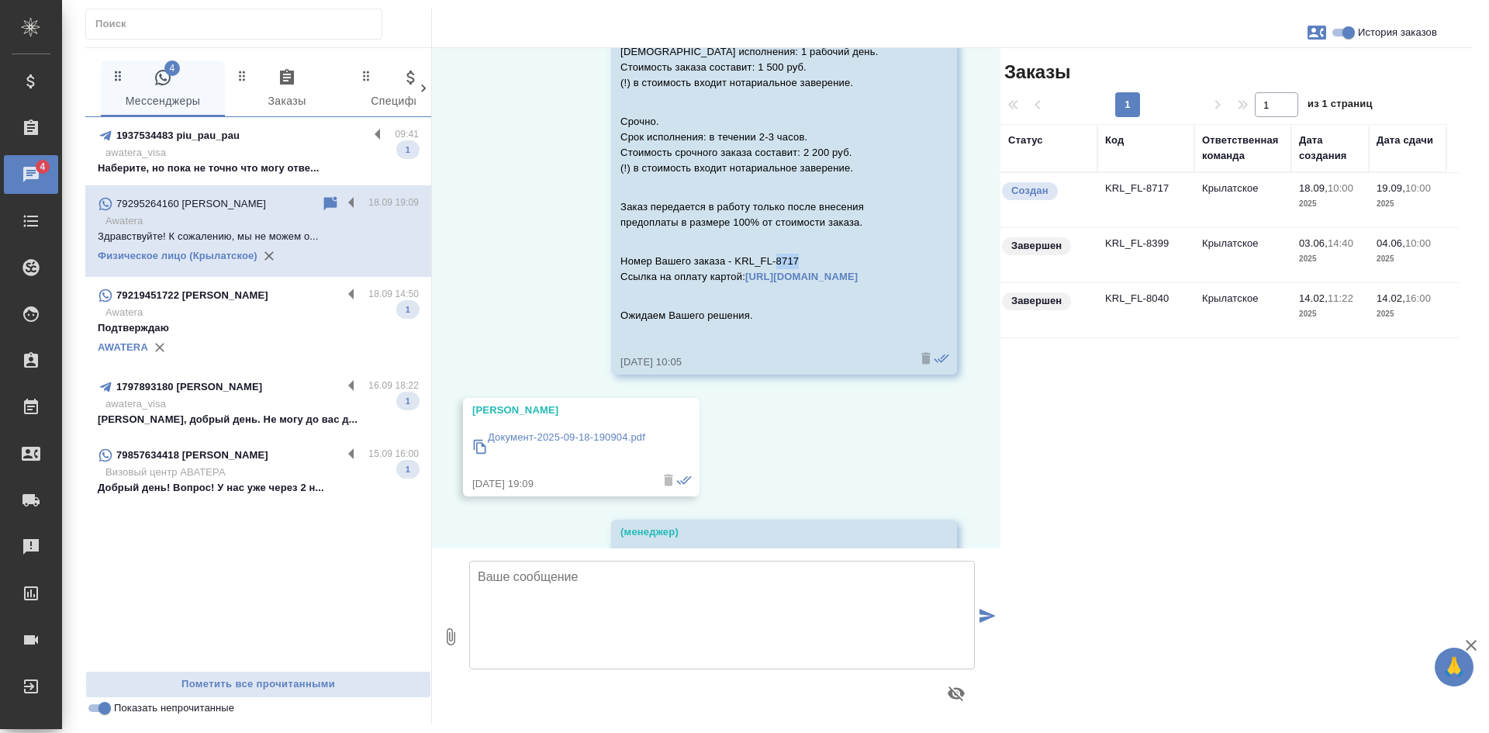
click at [1271, 211] on td "Крылатское" at bounding box center [1242, 200] width 97 height 54
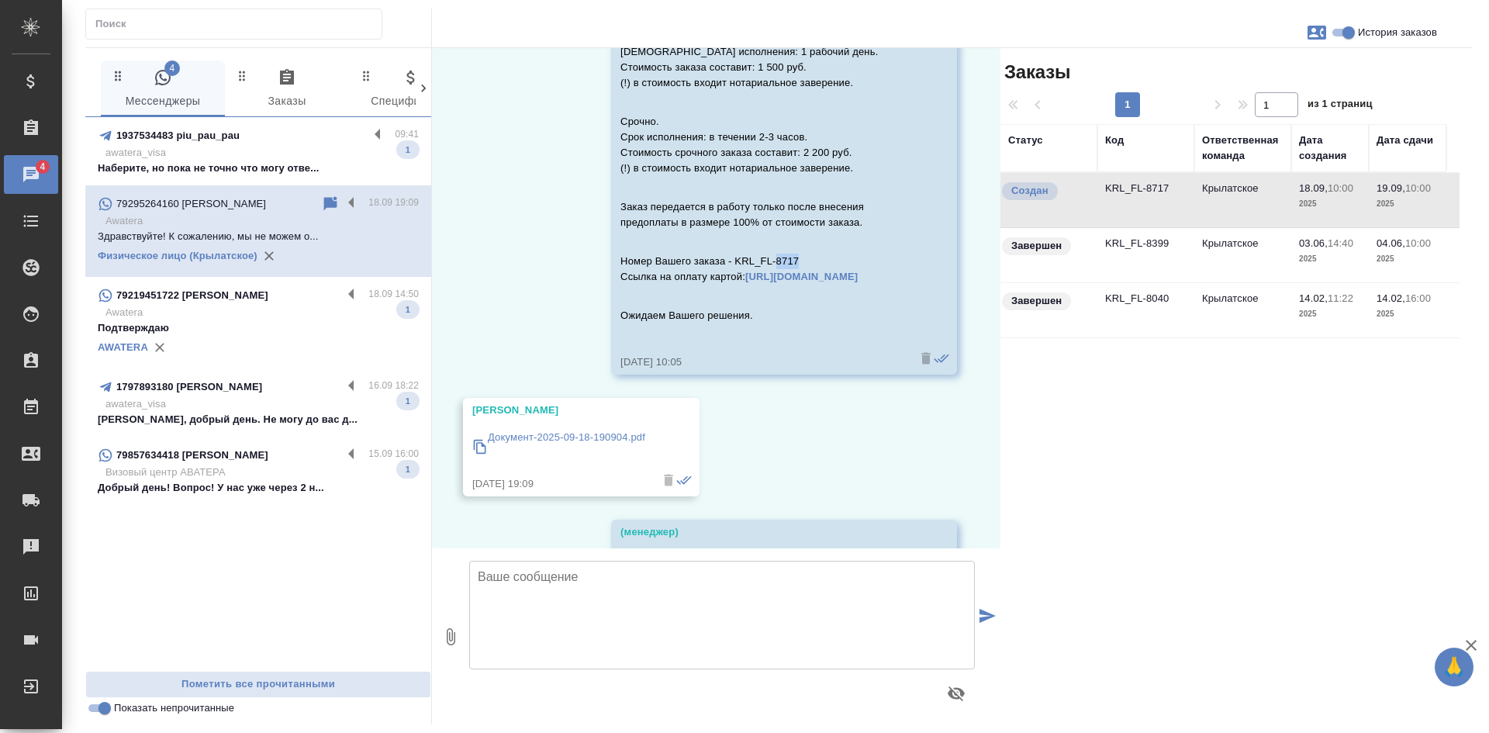
click at [1271, 211] on td "Крылатское" at bounding box center [1242, 200] width 97 height 54
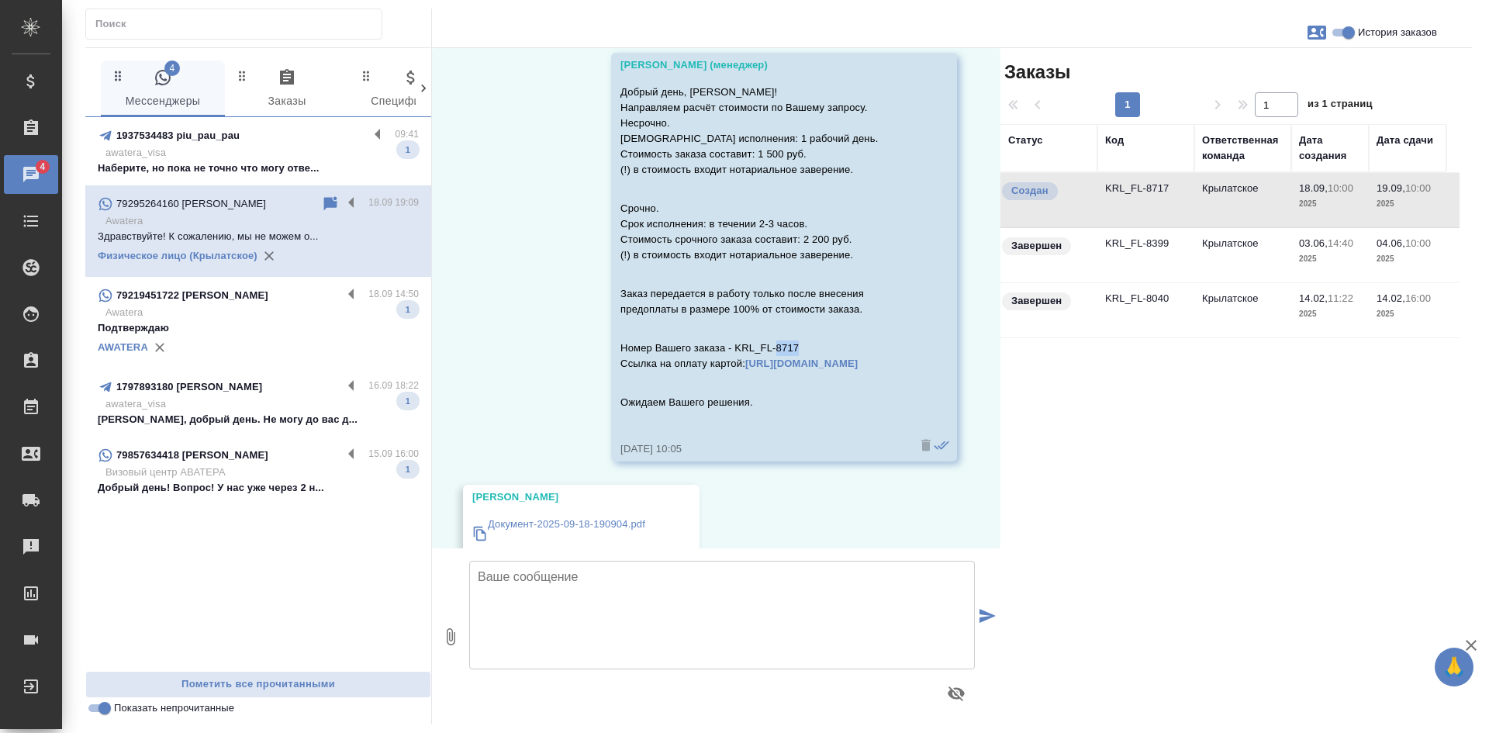
scroll to position [5571, 0]
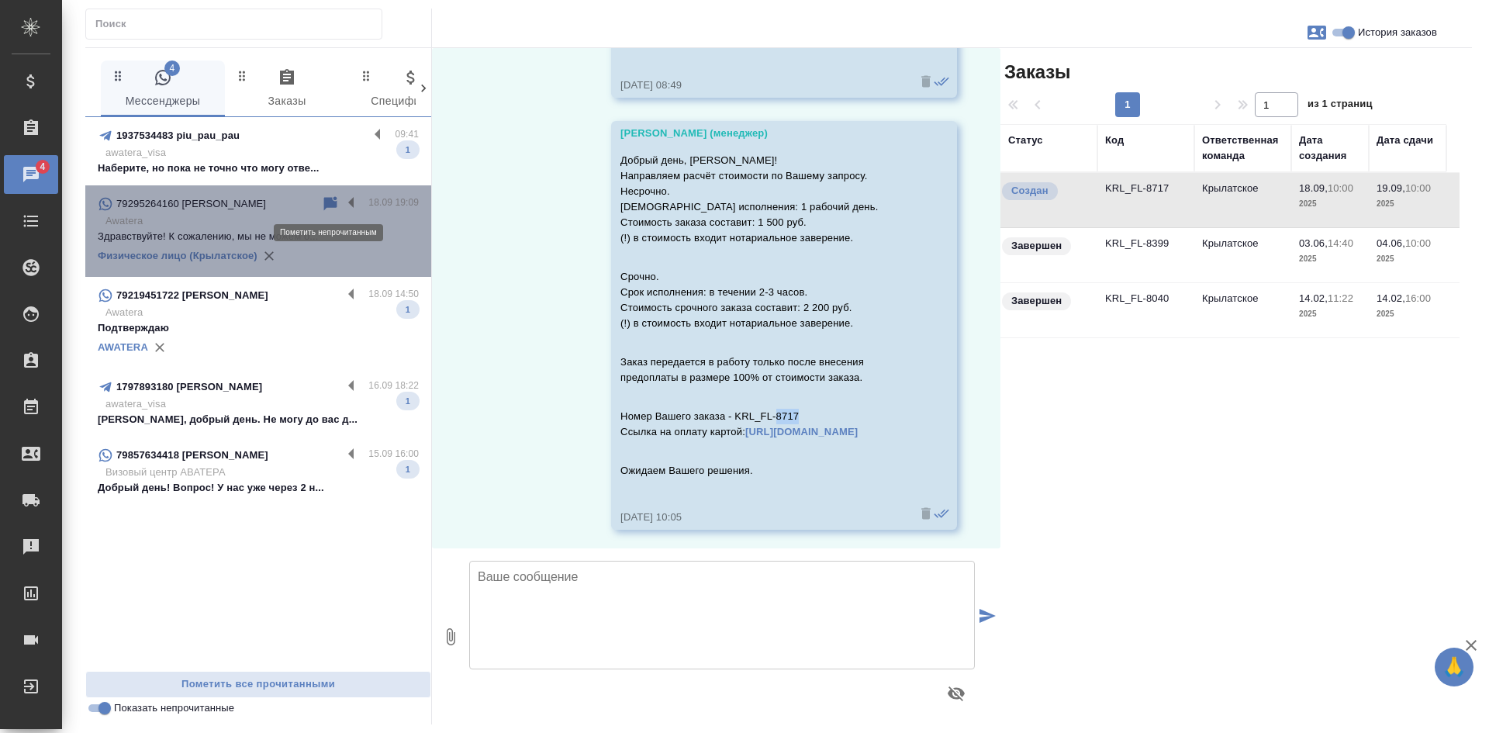
click at [328, 202] on icon at bounding box center [330, 203] width 13 height 14
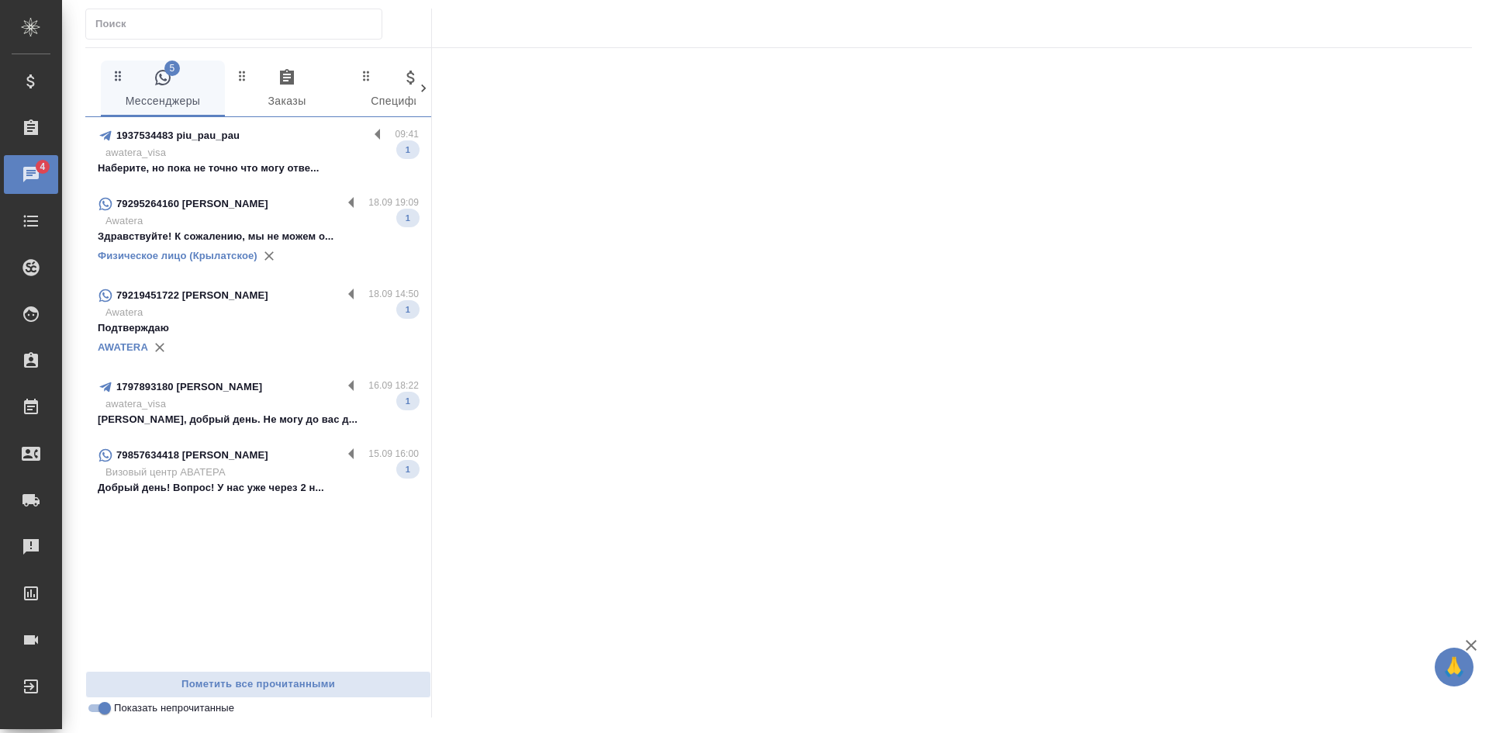
click at [280, 169] on p "Наберите, но пока не точно что могу отве..." at bounding box center [258, 169] width 321 height 16
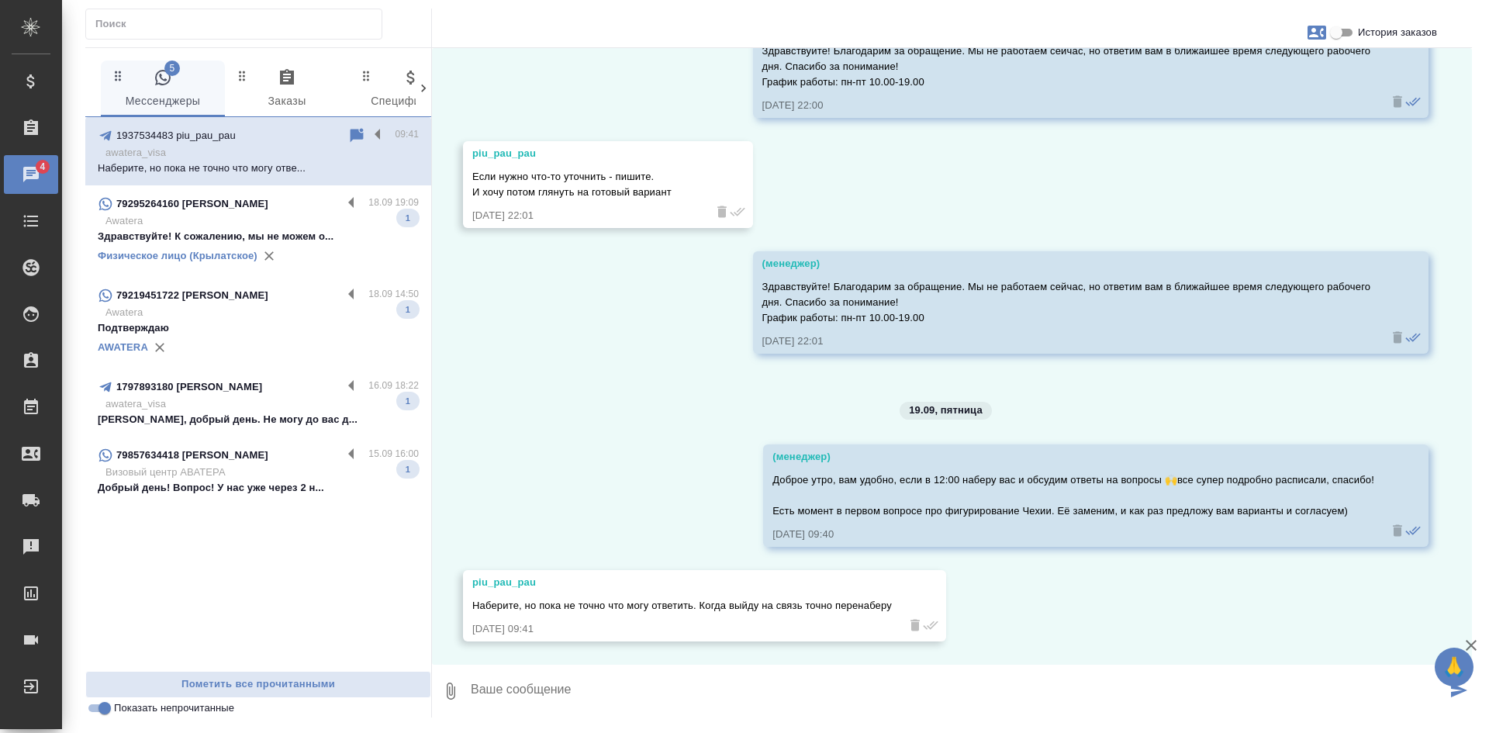
scroll to position [5879, 0]
click at [102, 710] on input "Показать непрочитанные" at bounding box center [105, 708] width 56 height 19
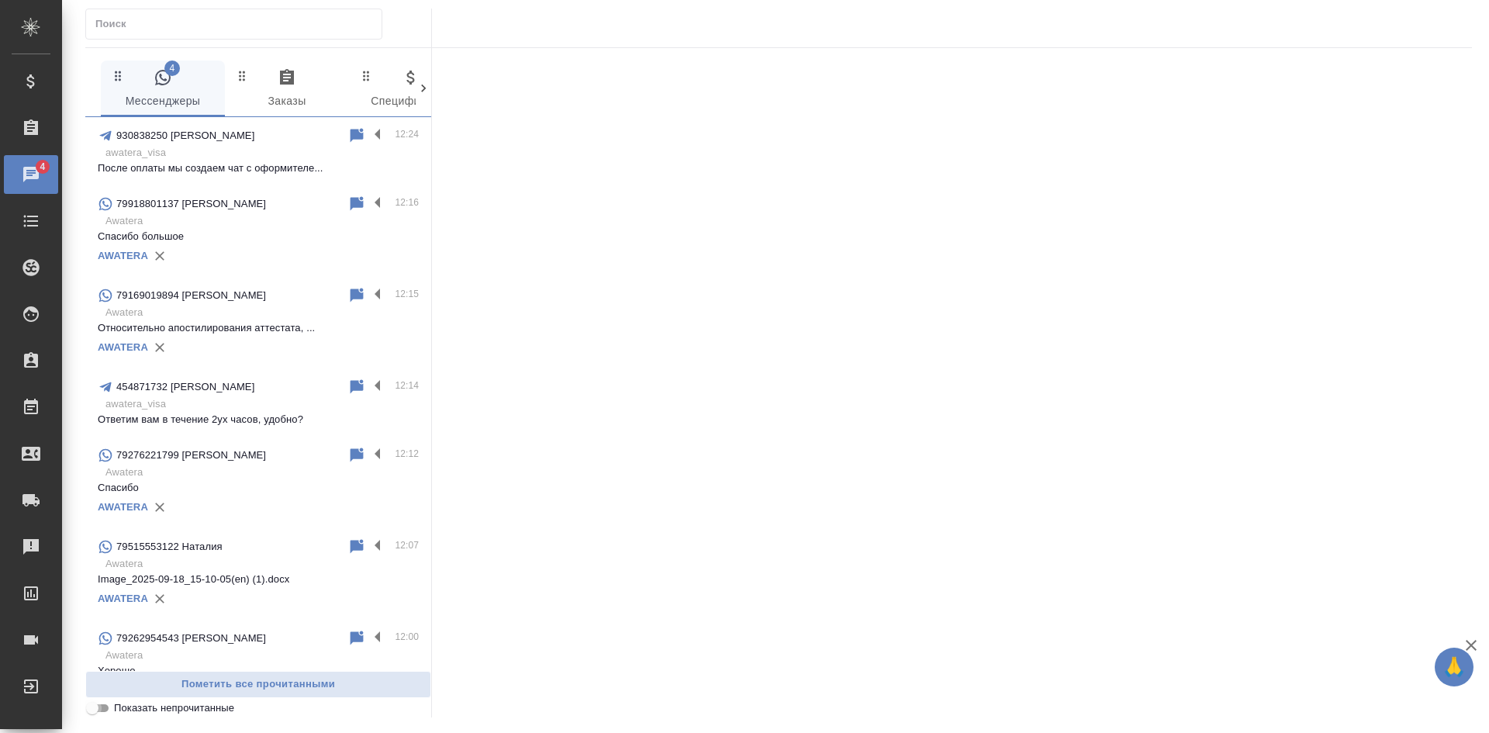
click at [102, 710] on input "Показать непрочитанные" at bounding box center [92, 708] width 56 height 19
checkbox input "true"
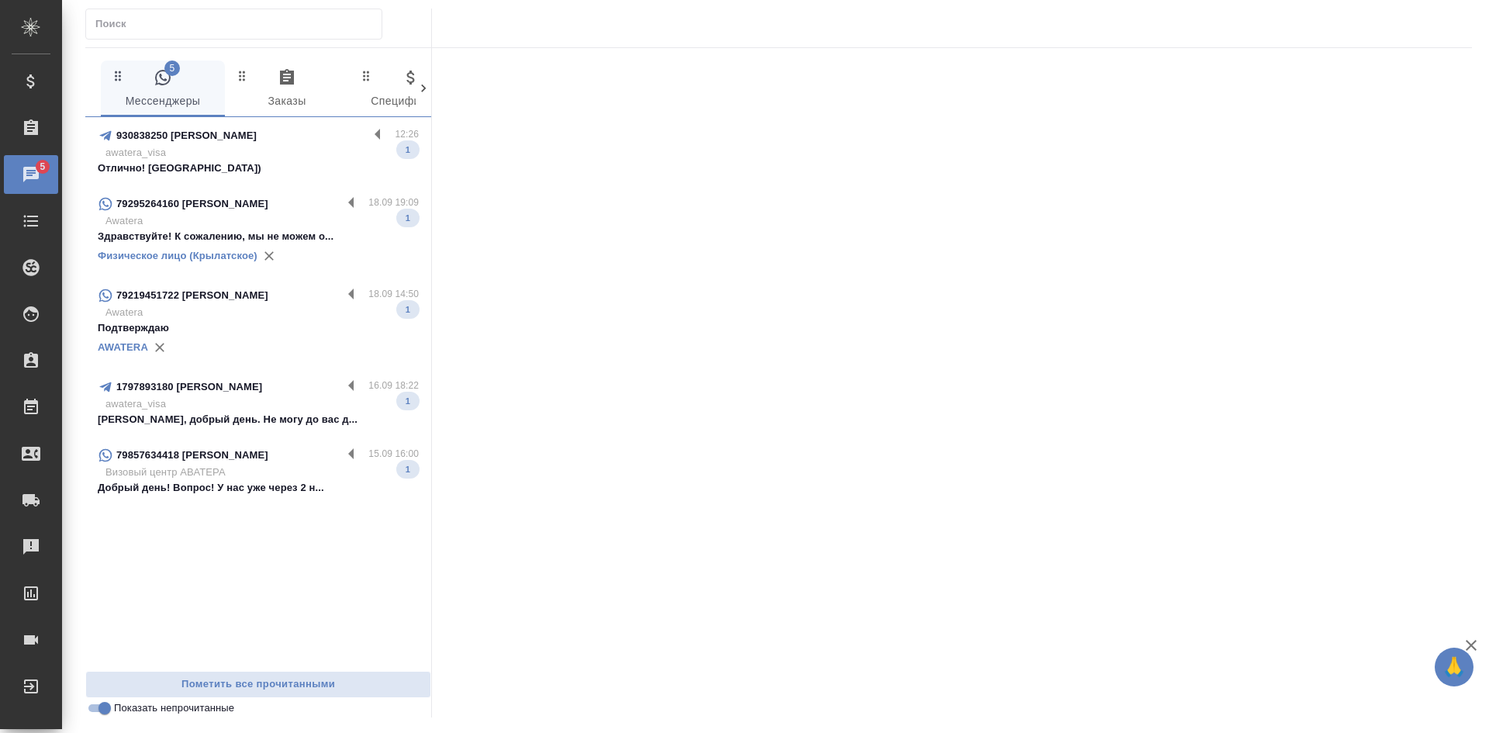
click at [234, 153] on p "awatera_visa" at bounding box center [261, 153] width 313 height 16
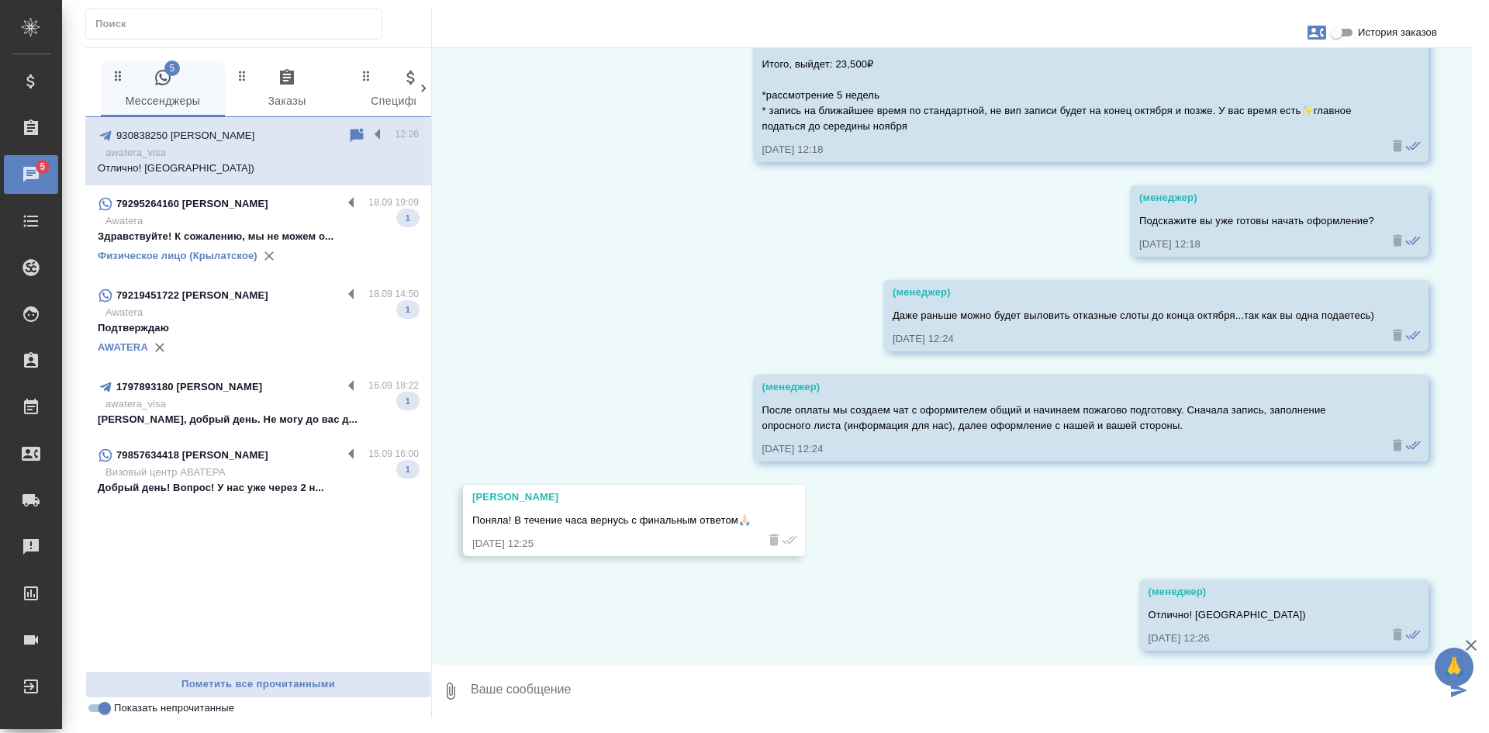
scroll to position [1650, 0]
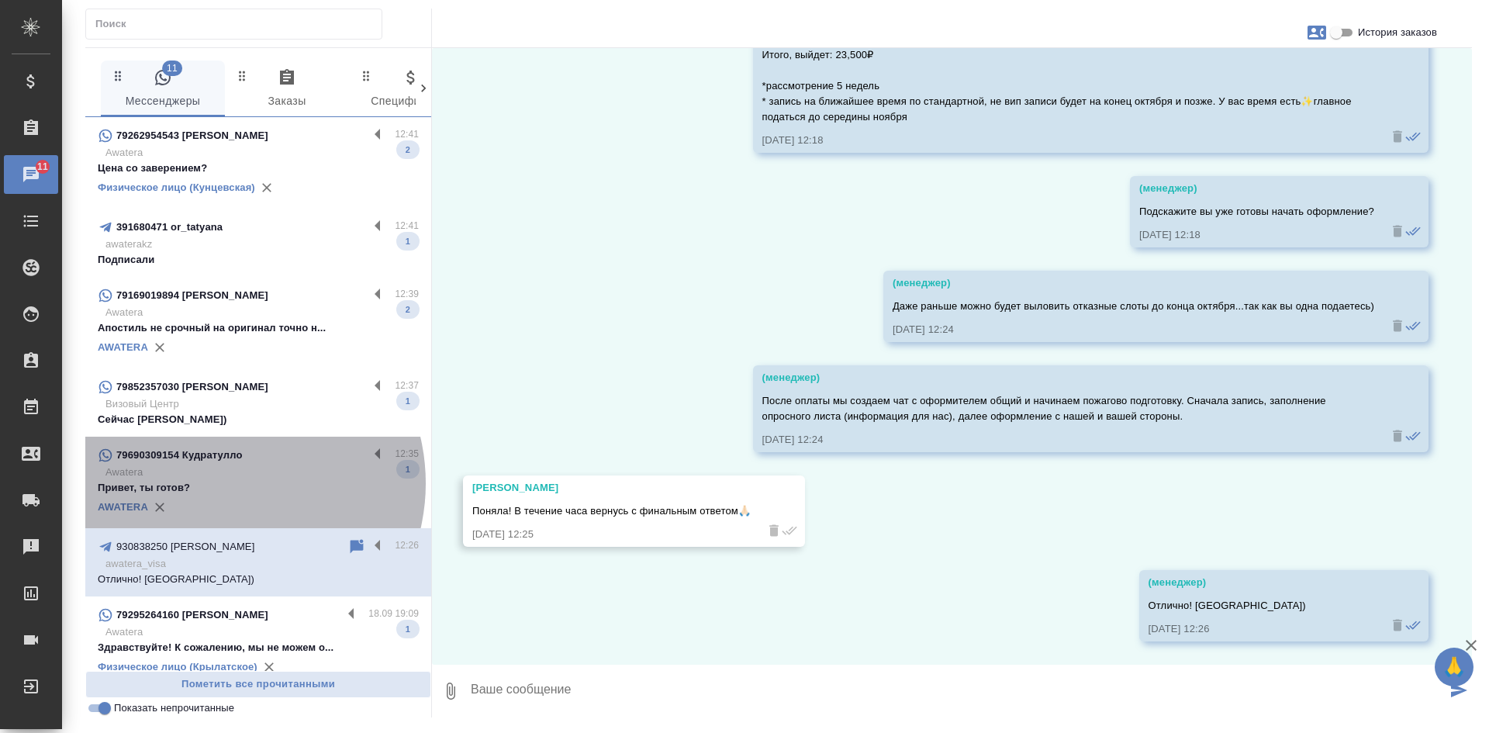
click at [223, 483] on p "Привет, ты готов?" at bounding box center [258, 488] width 321 height 16
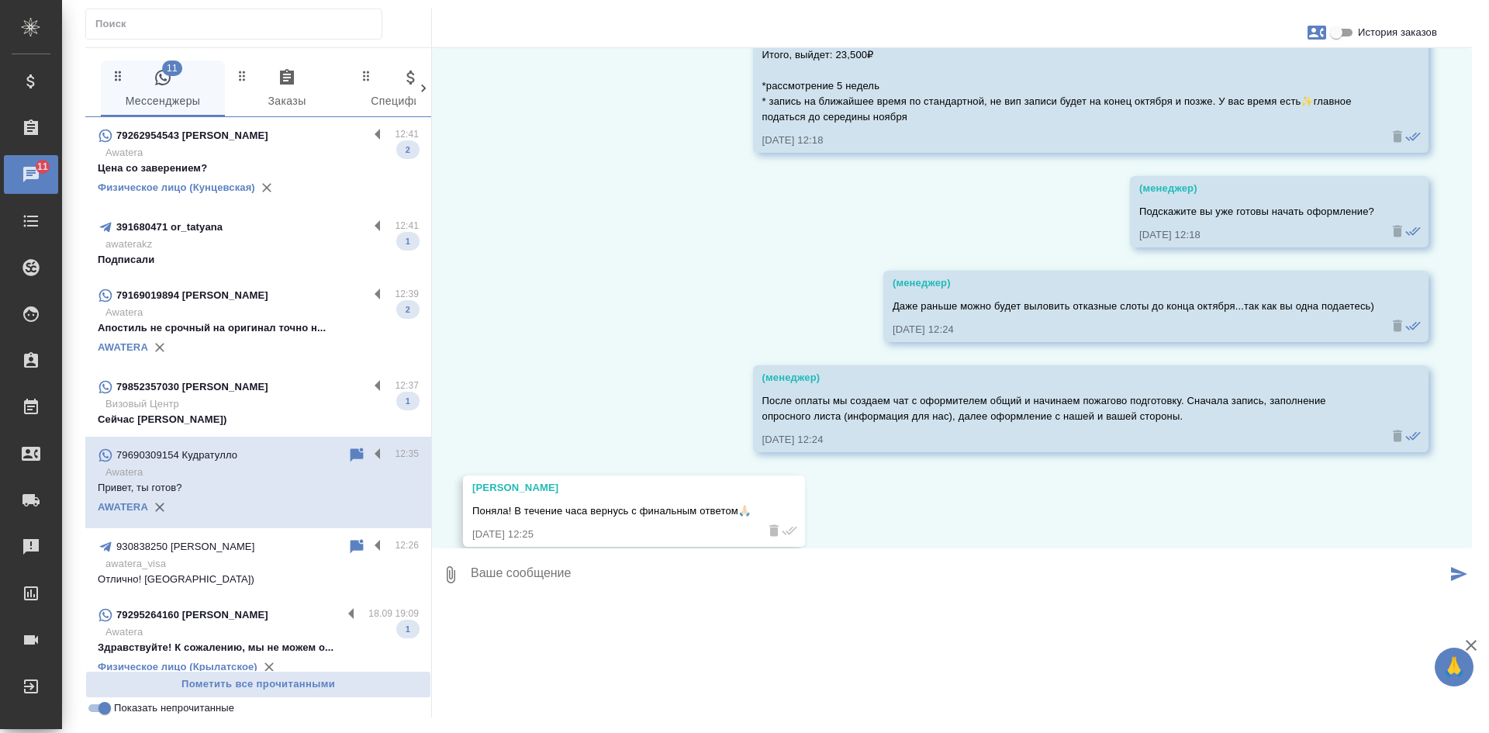
scroll to position [0, 0]
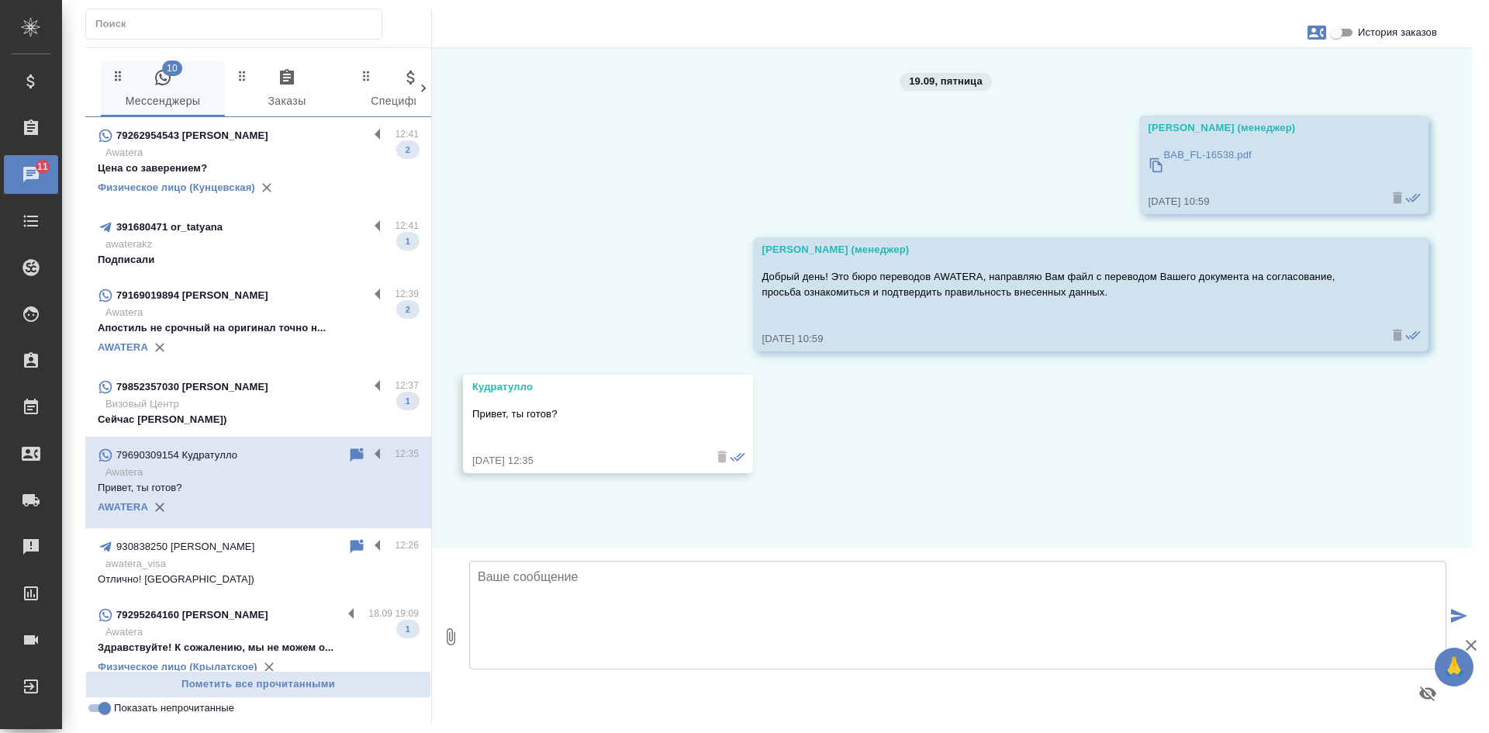
click at [351, 458] on icon at bounding box center [357, 455] width 13 height 14
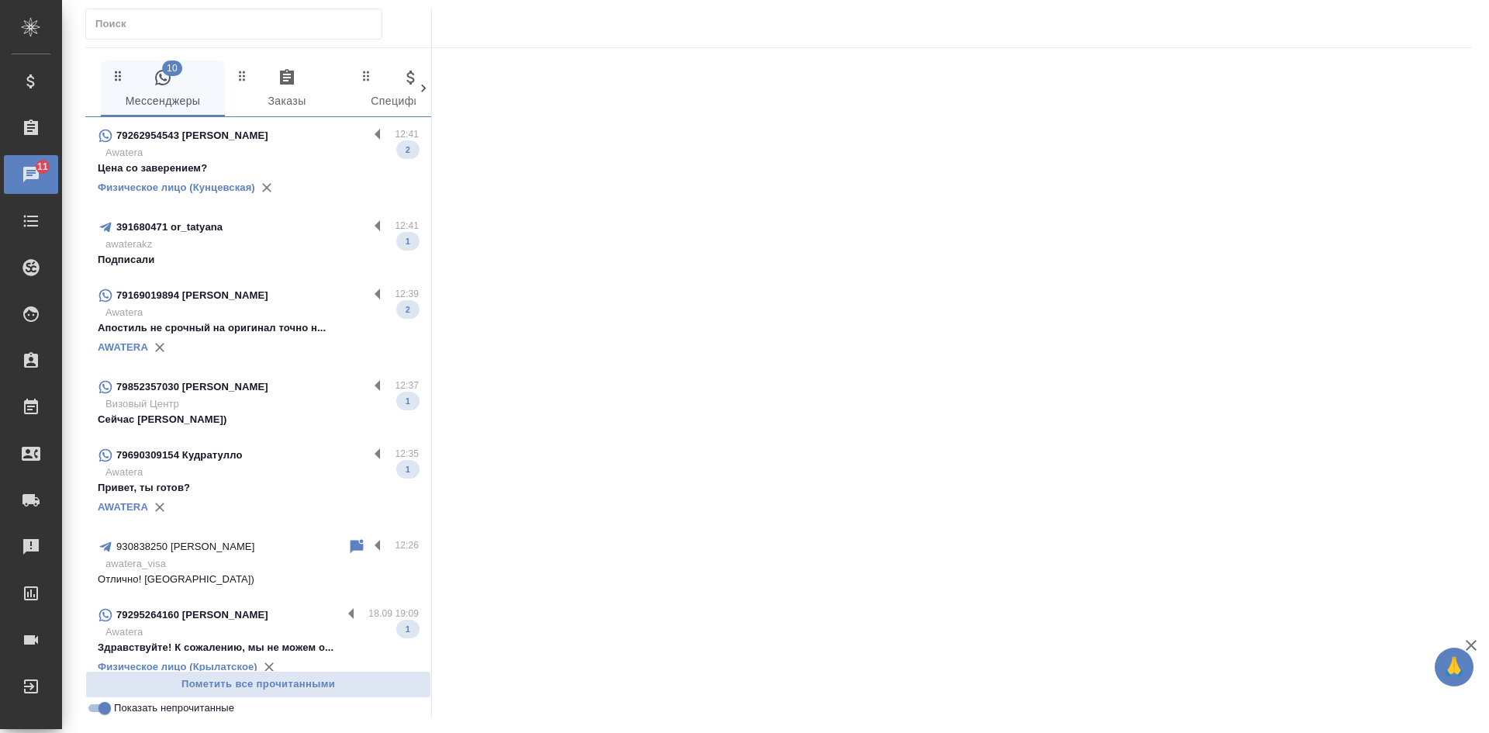
click at [298, 399] on p "Визовый Центр" at bounding box center [261, 404] width 313 height 16
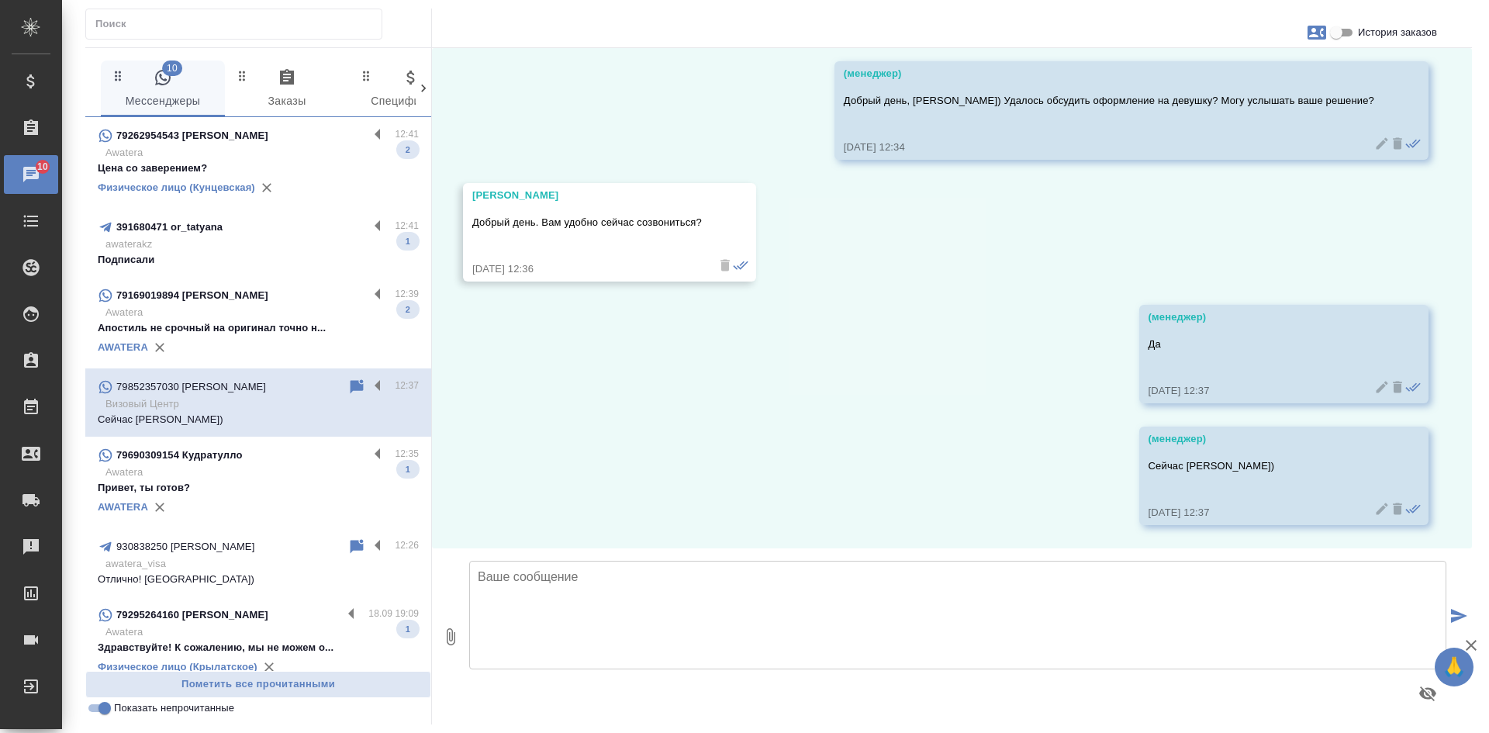
scroll to position [5624, 0]
click at [239, 322] on p "Апостиль не срочный на оригинал точно н..." at bounding box center [258, 328] width 321 height 16
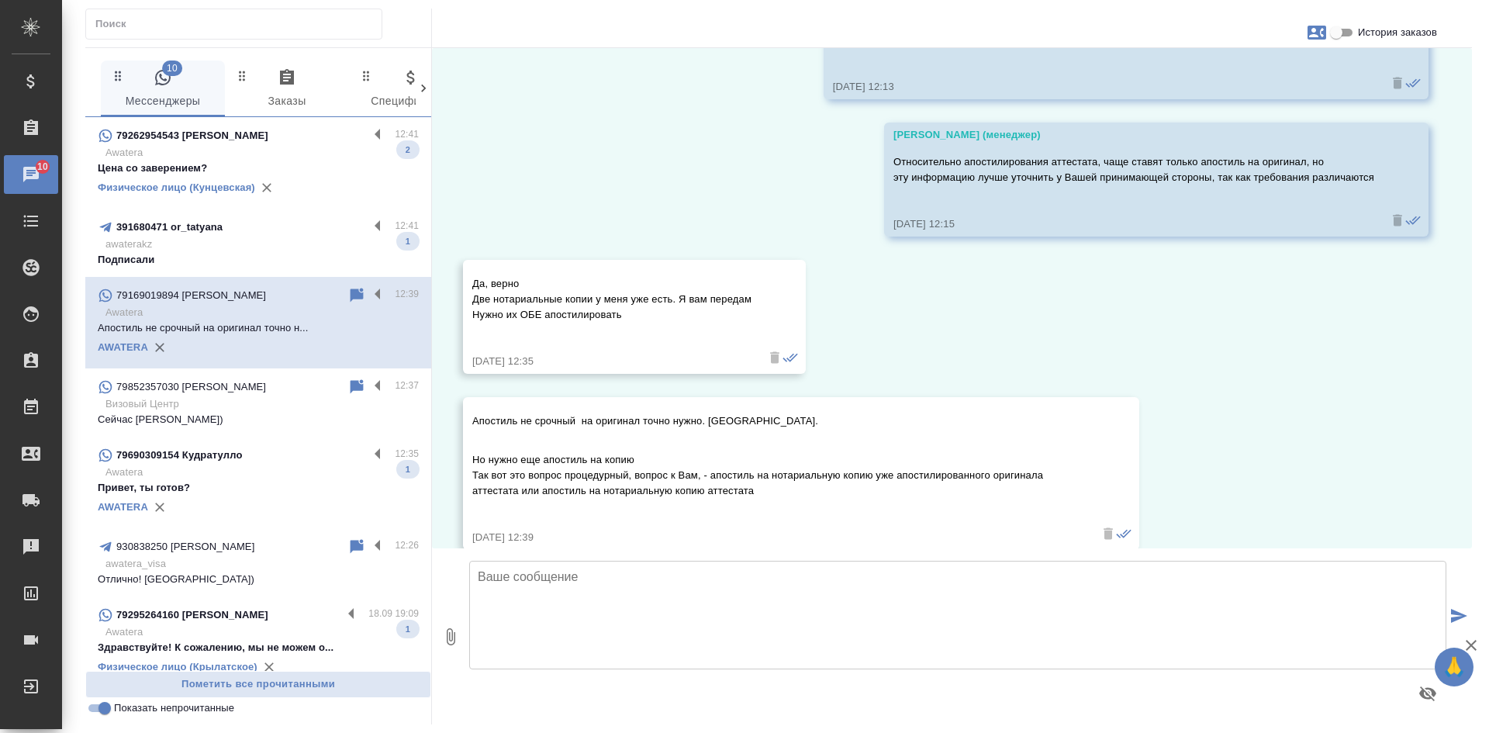
scroll to position [7241, 0]
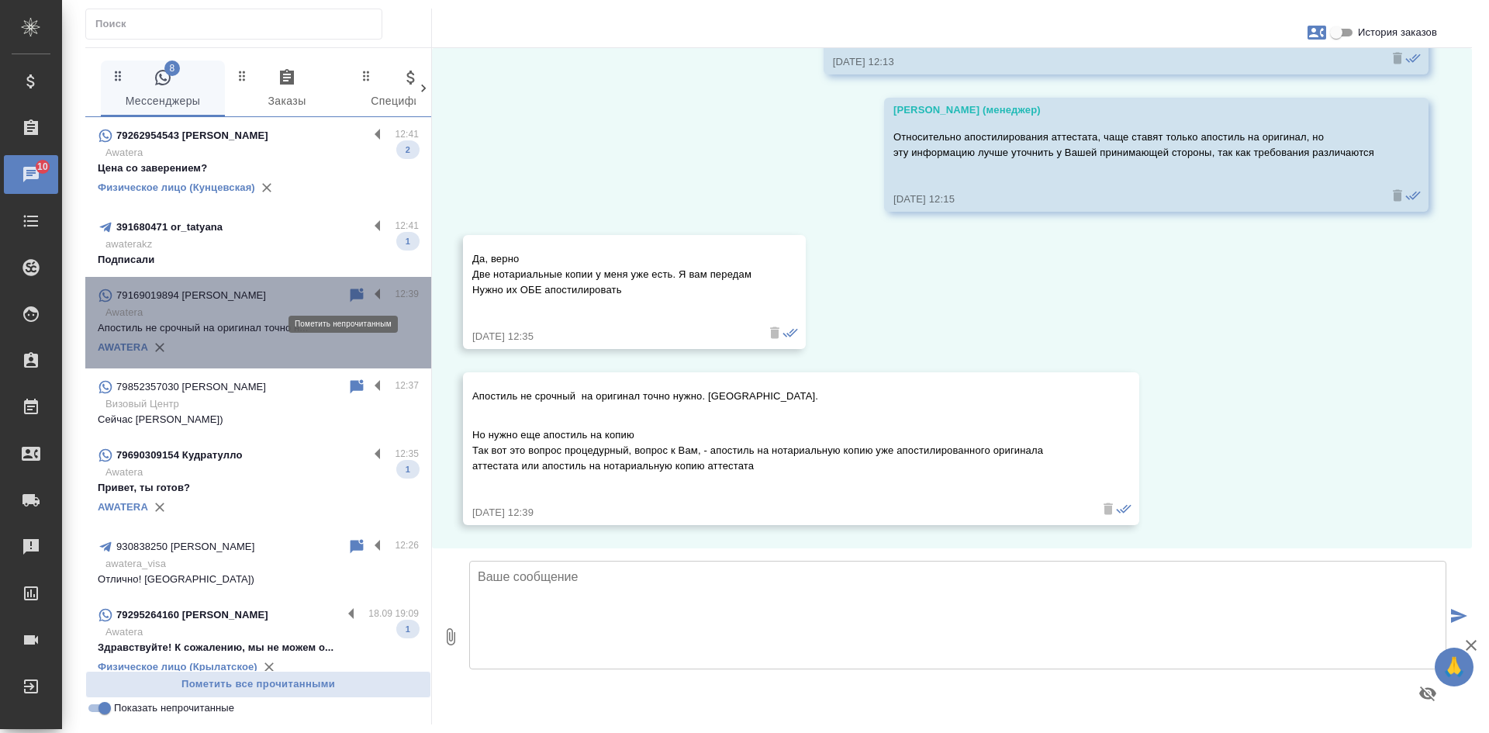
click at [347, 294] on icon at bounding box center [356, 295] width 19 height 19
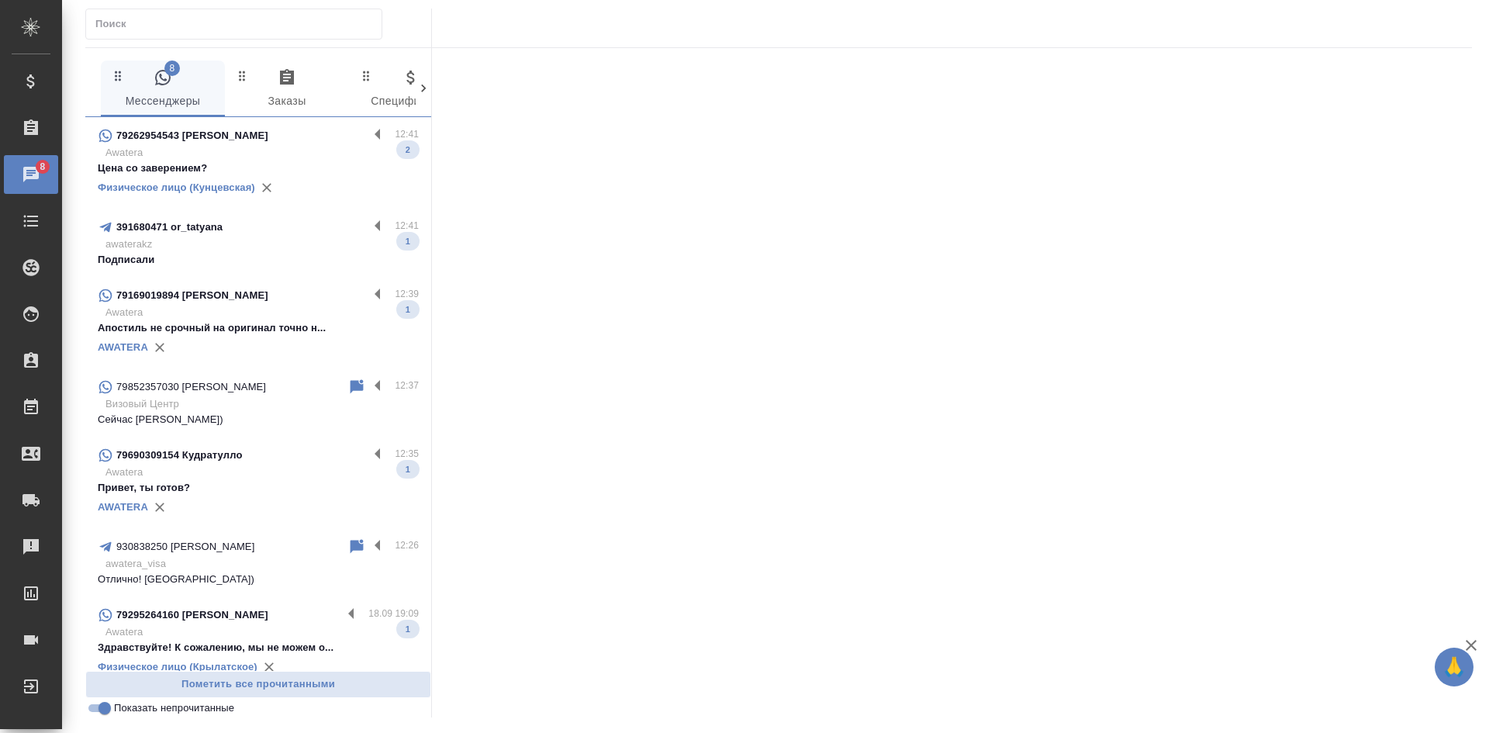
click at [247, 249] on p "awaterakz" at bounding box center [261, 245] width 313 height 16
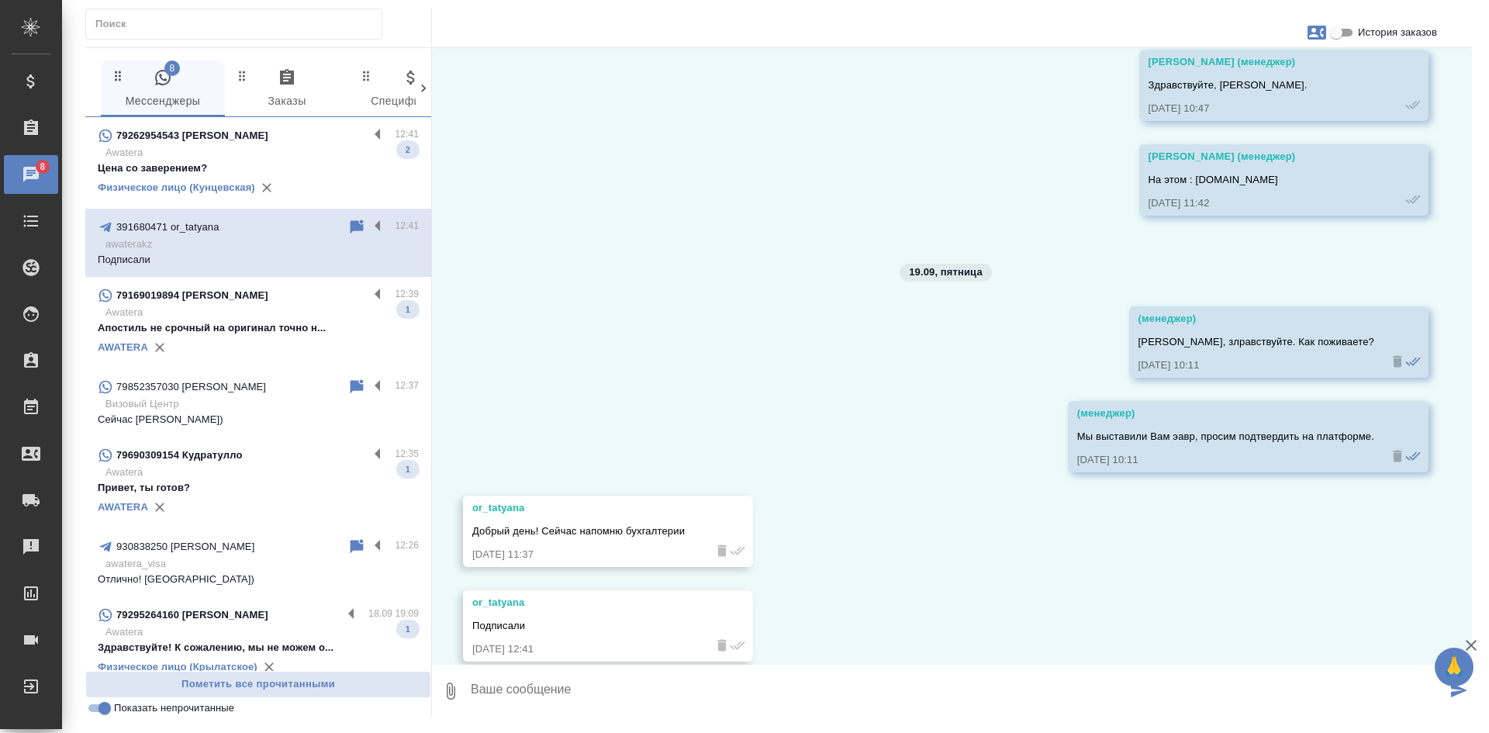
scroll to position [8901, 0]
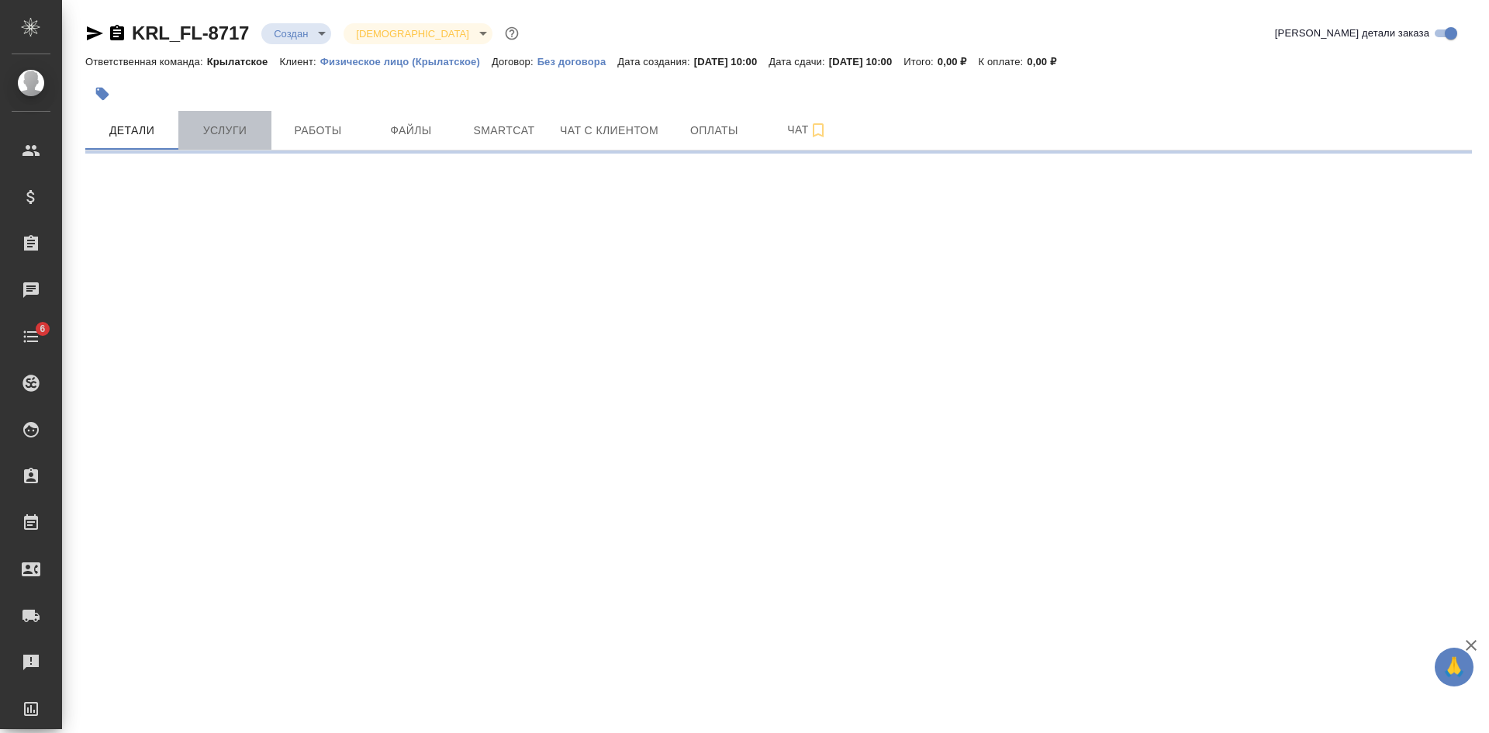
click at [223, 131] on span "Услуги" at bounding box center [225, 130] width 74 height 19
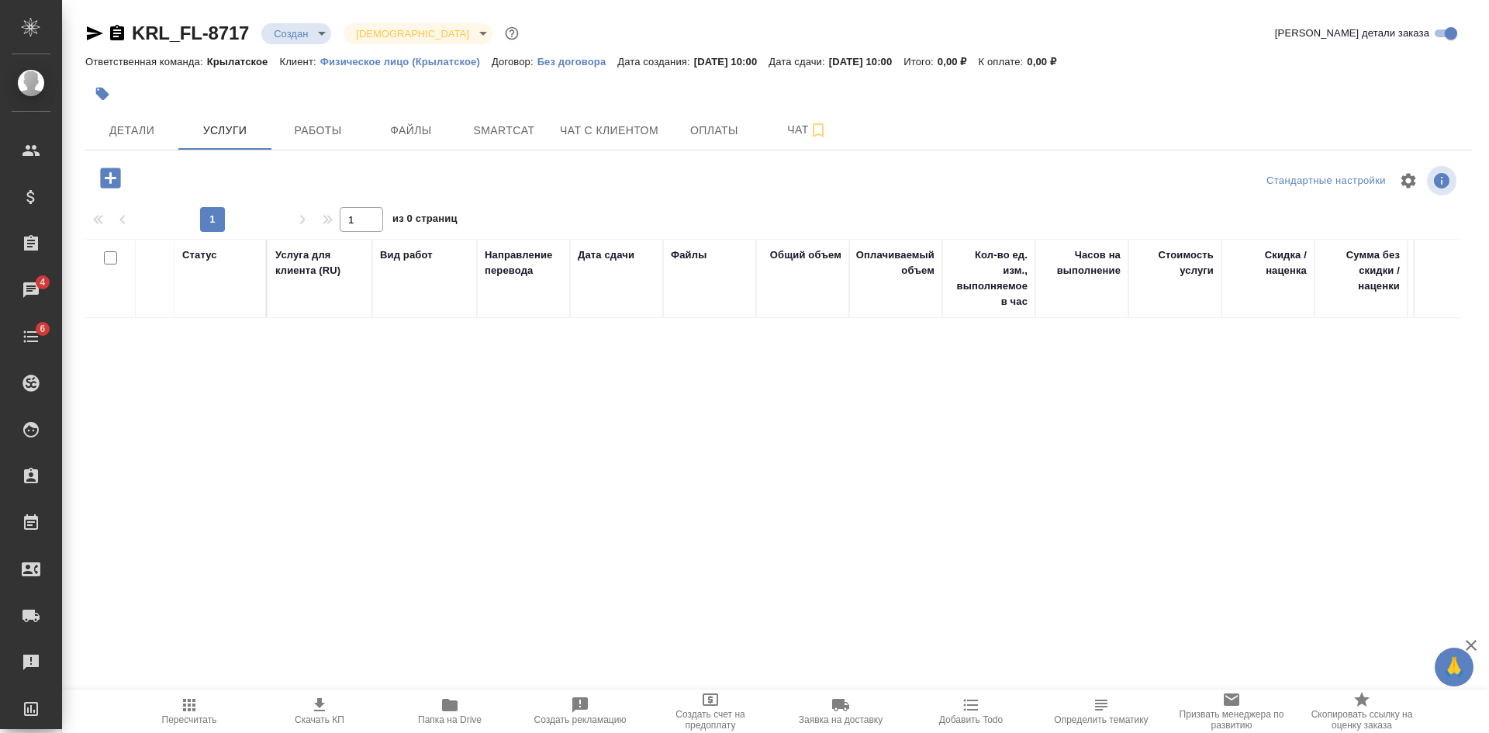
click at [113, 34] on icon "button" at bounding box center [117, 33] width 14 height 16
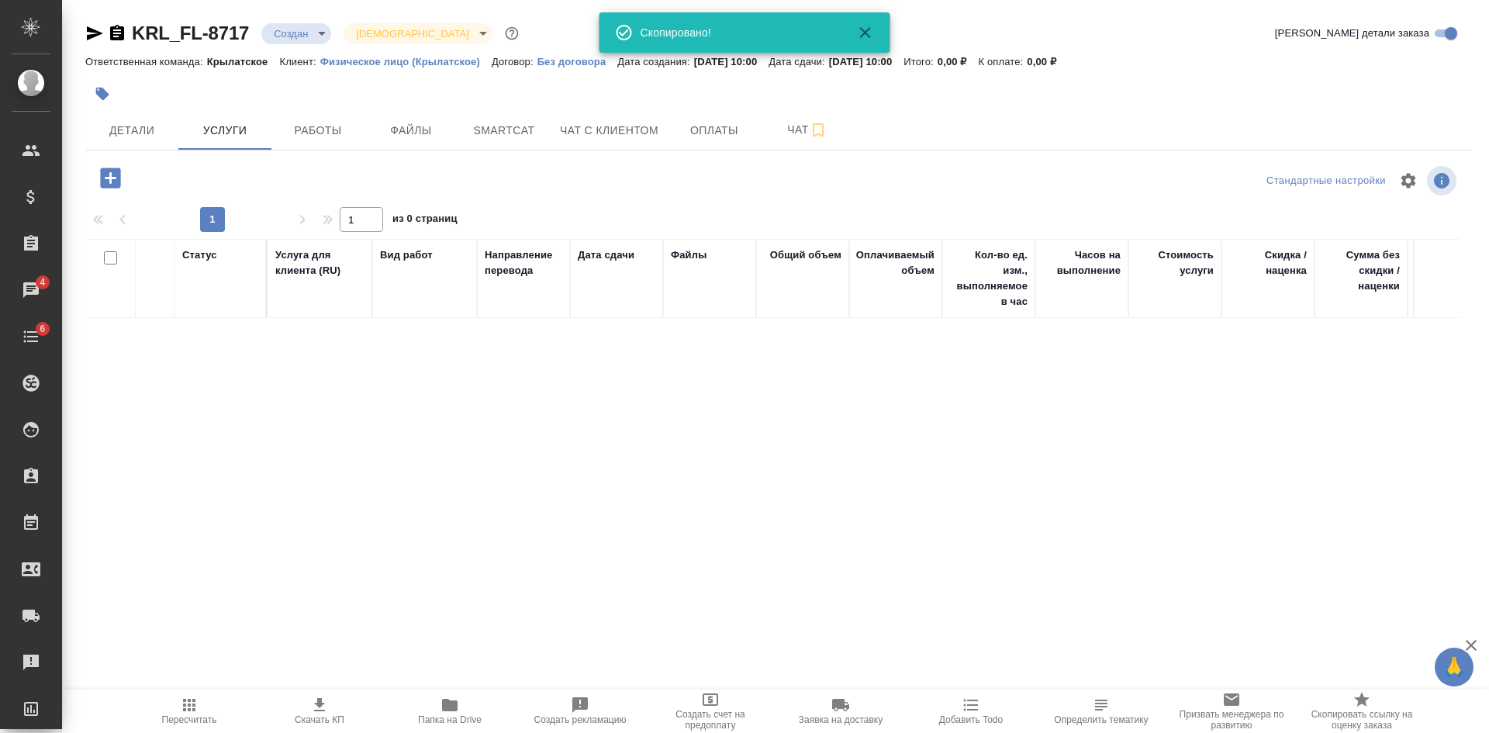
click at [98, 34] on icon "button" at bounding box center [95, 33] width 16 height 14
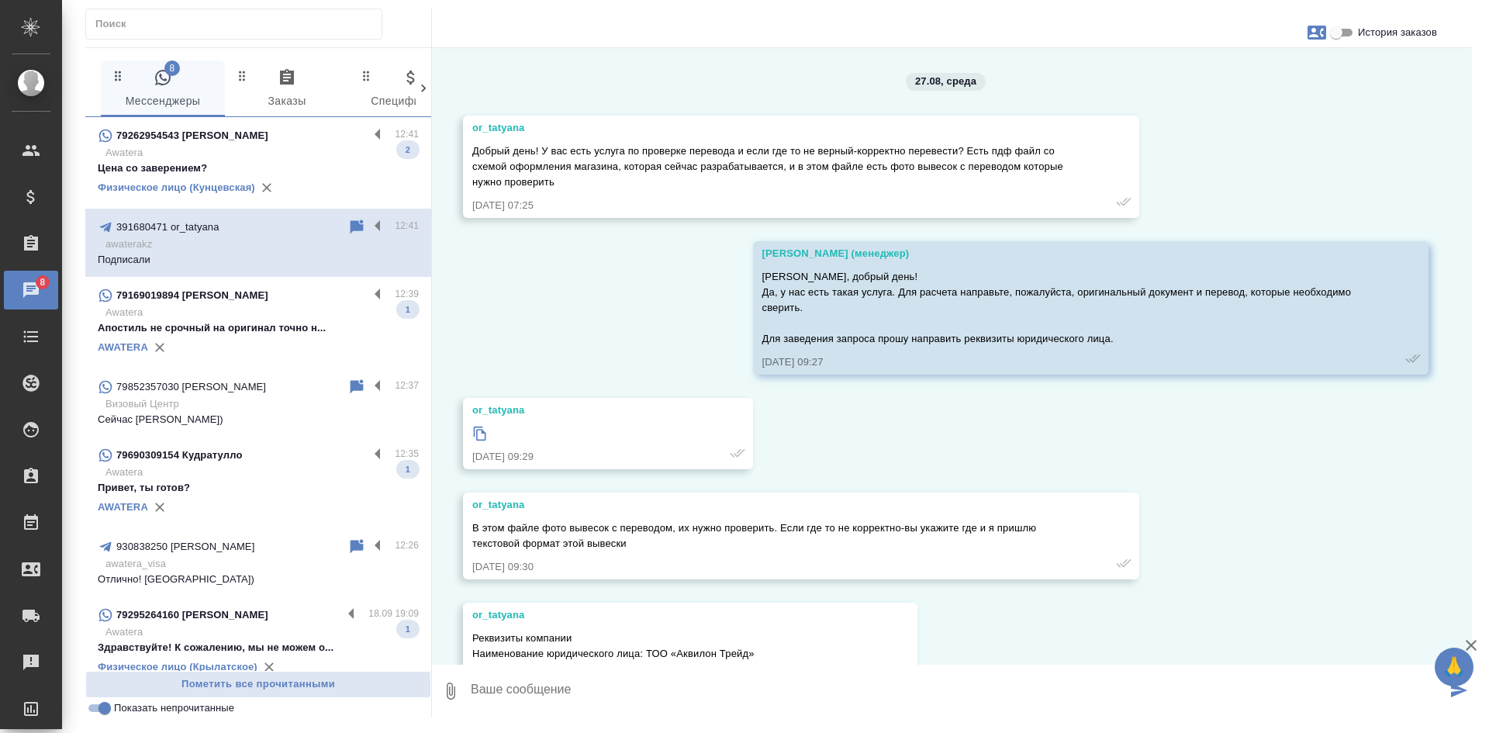
scroll to position [8901, 0]
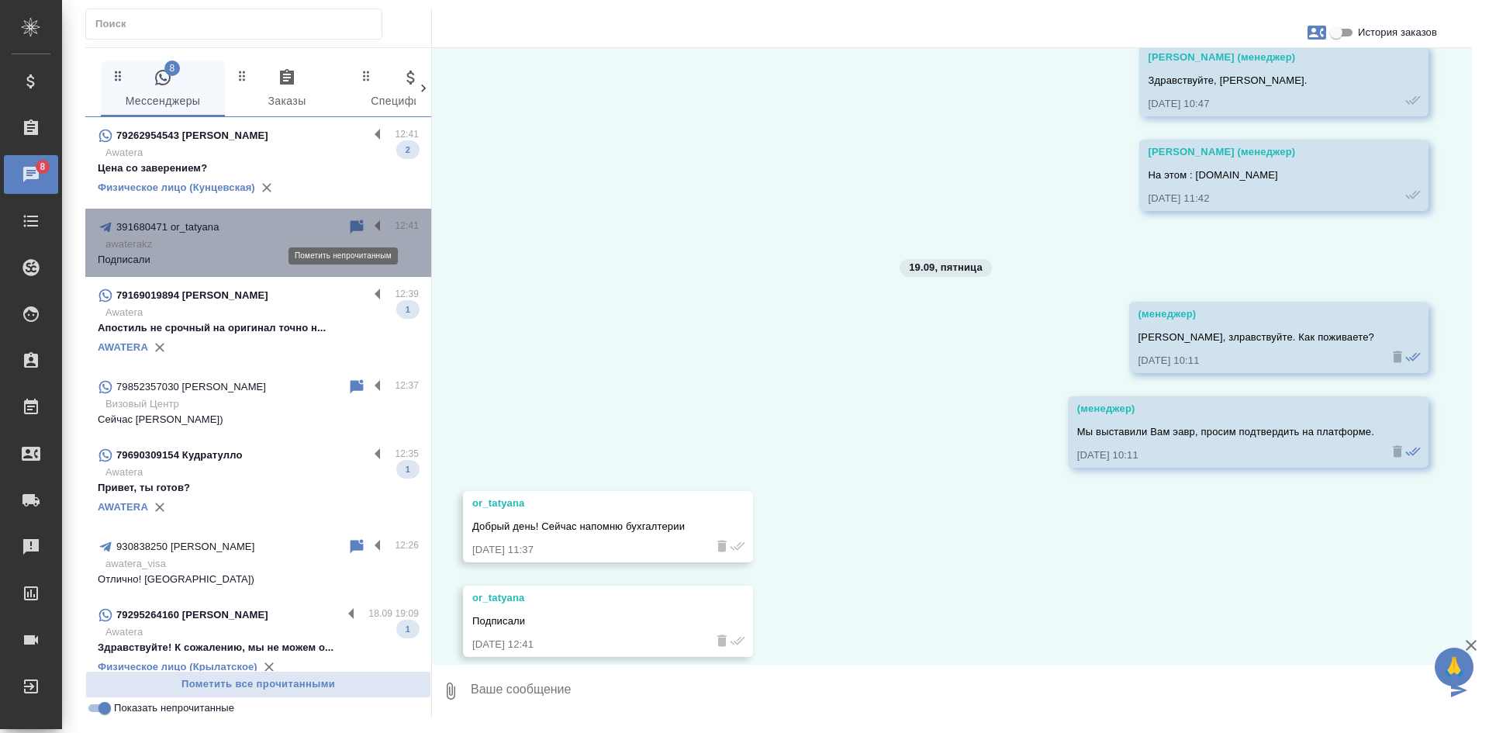
click at [351, 224] on icon at bounding box center [357, 227] width 13 height 14
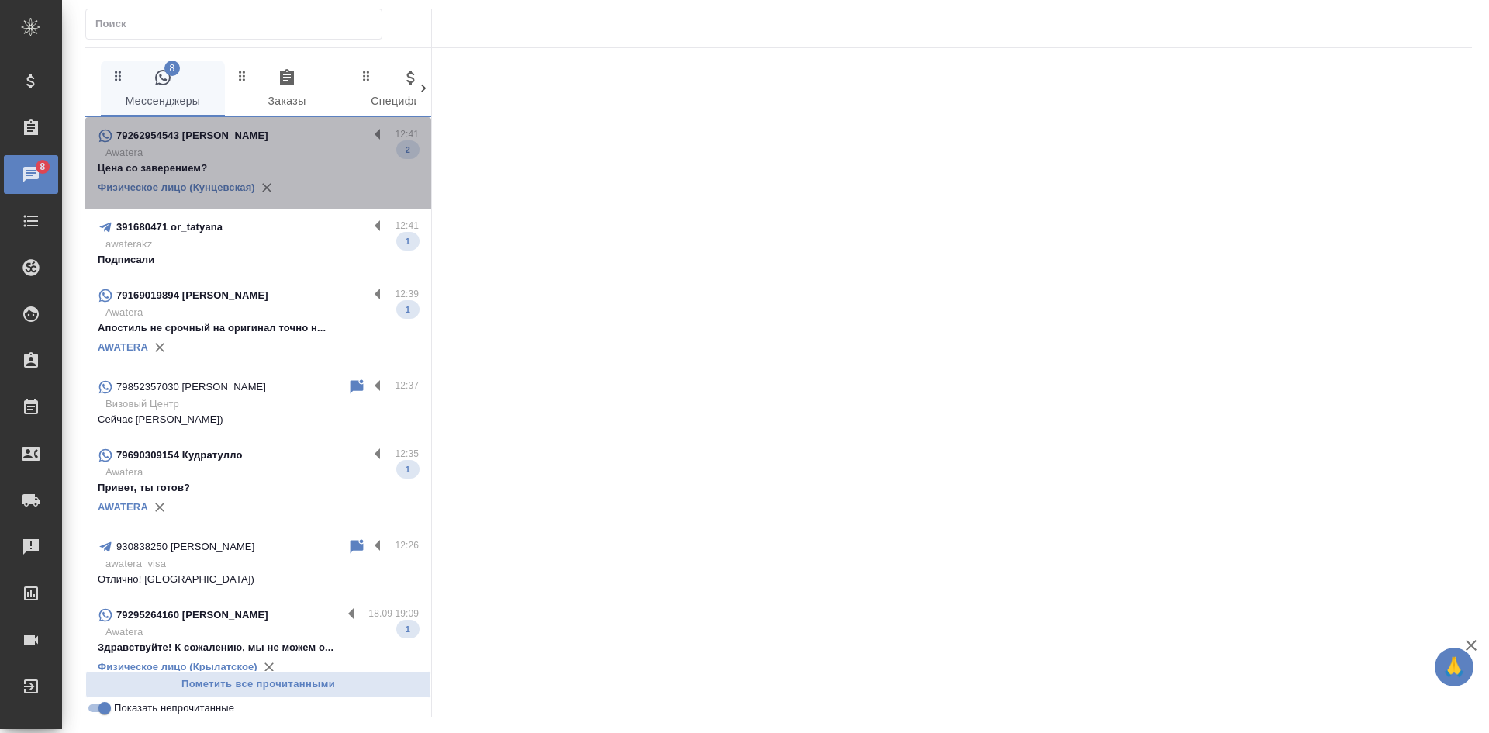
click at [305, 158] on p "Awatera" at bounding box center [261, 153] width 313 height 16
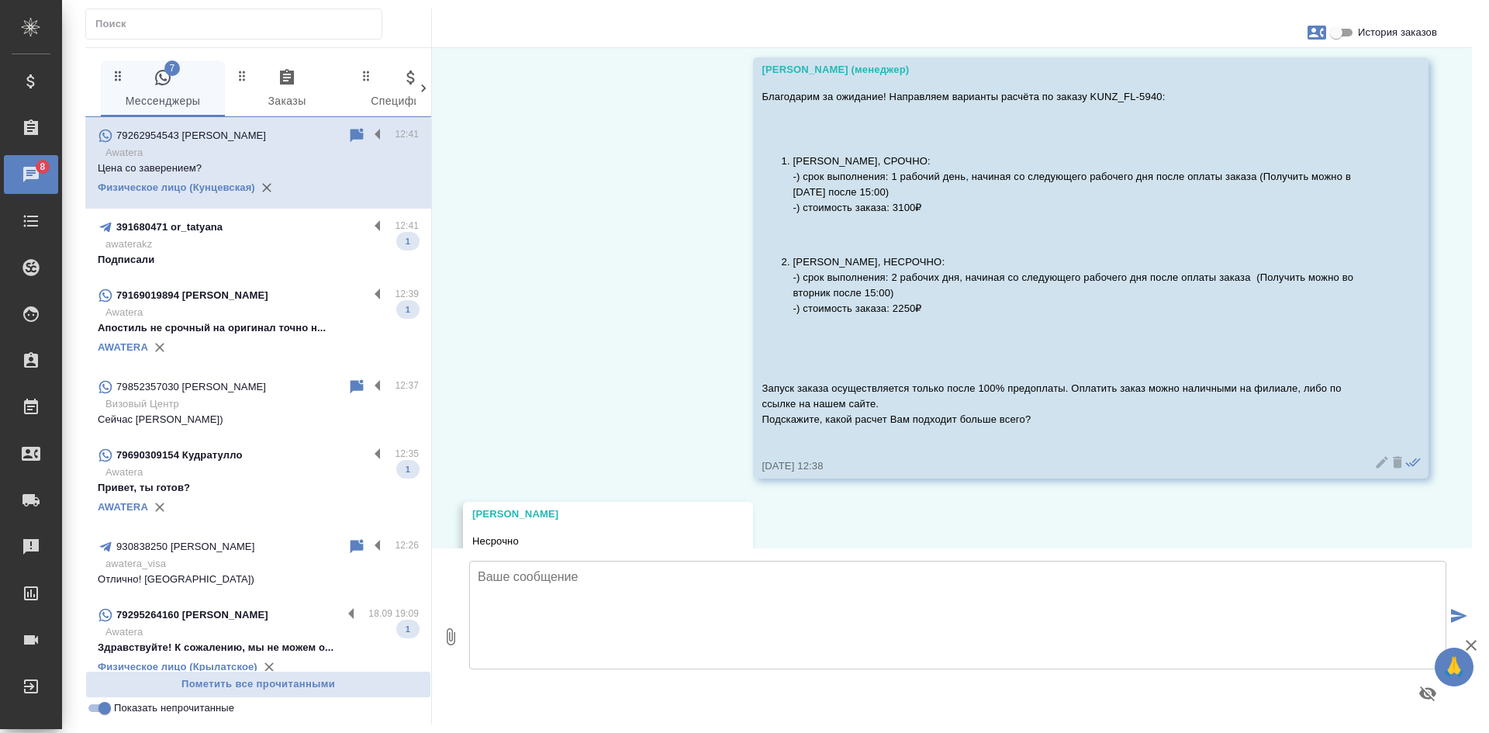
scroll to position [20066, 0]
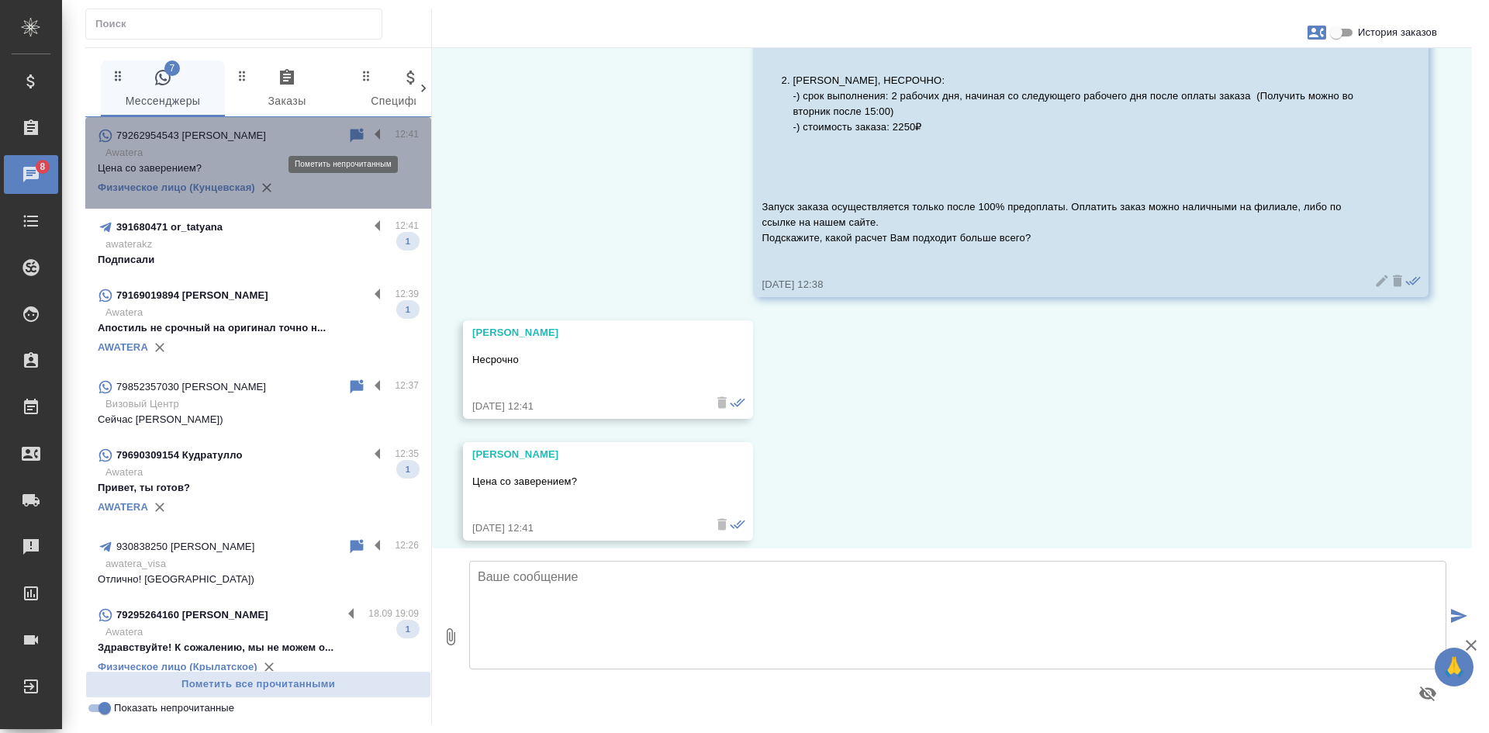
click at [347, 135] on icon at bounding box center [356, 135] width 19 height 19
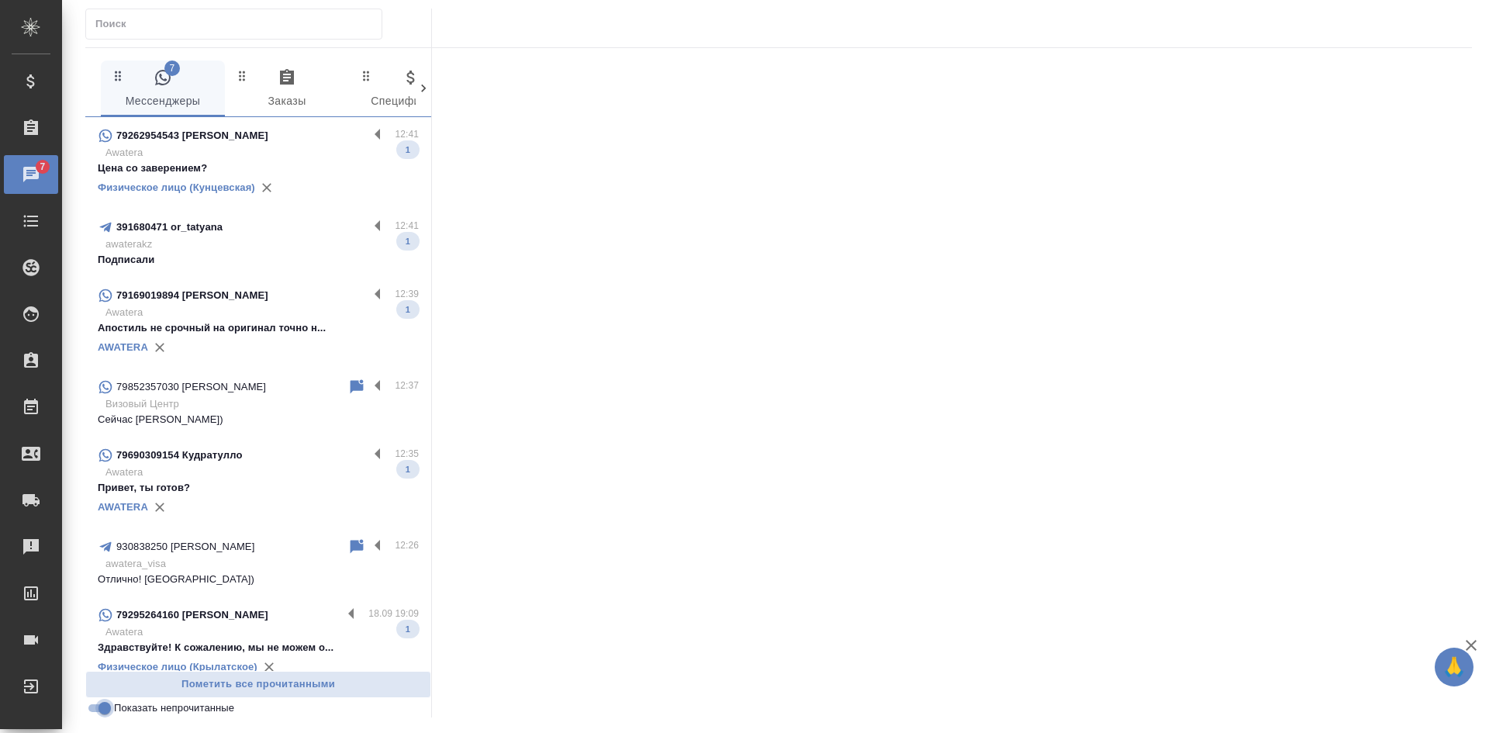
click at [102, 713] on input "Показать непрочитанные" at bounding box center [105, 708] width 56 height 19
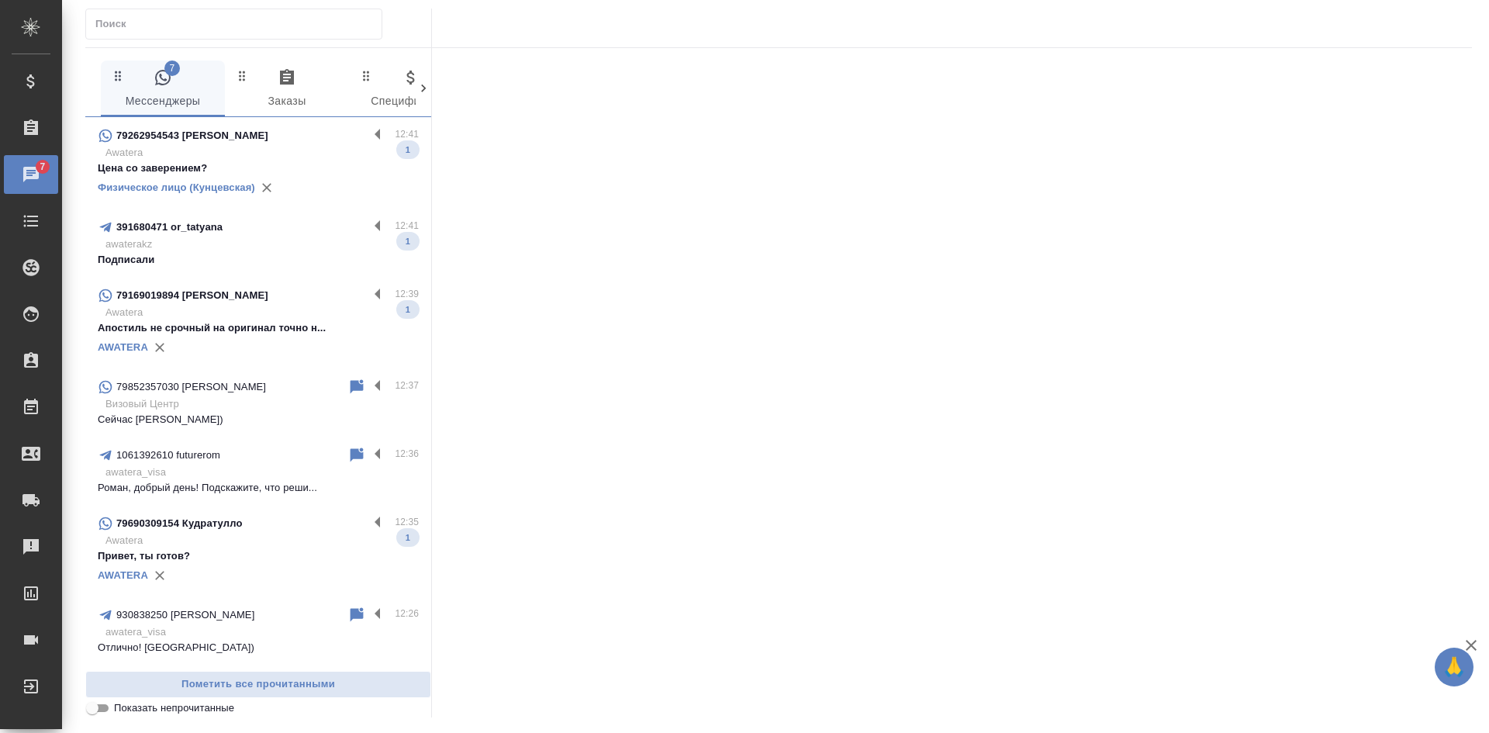
click at [102, 713] on input "Показать непрочитанные" at bounding box center [92, 708] width 56 height 19
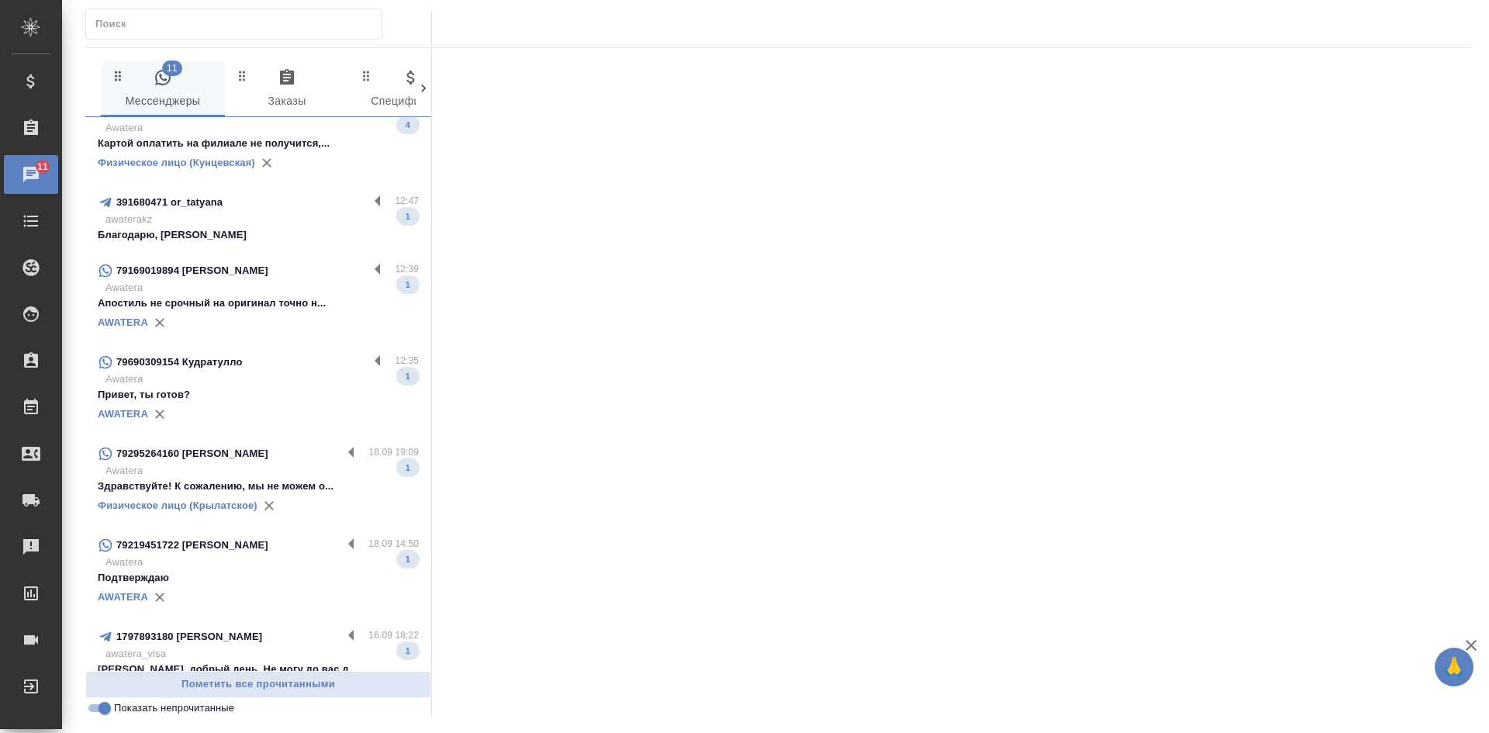
scroll to position [109, 0]
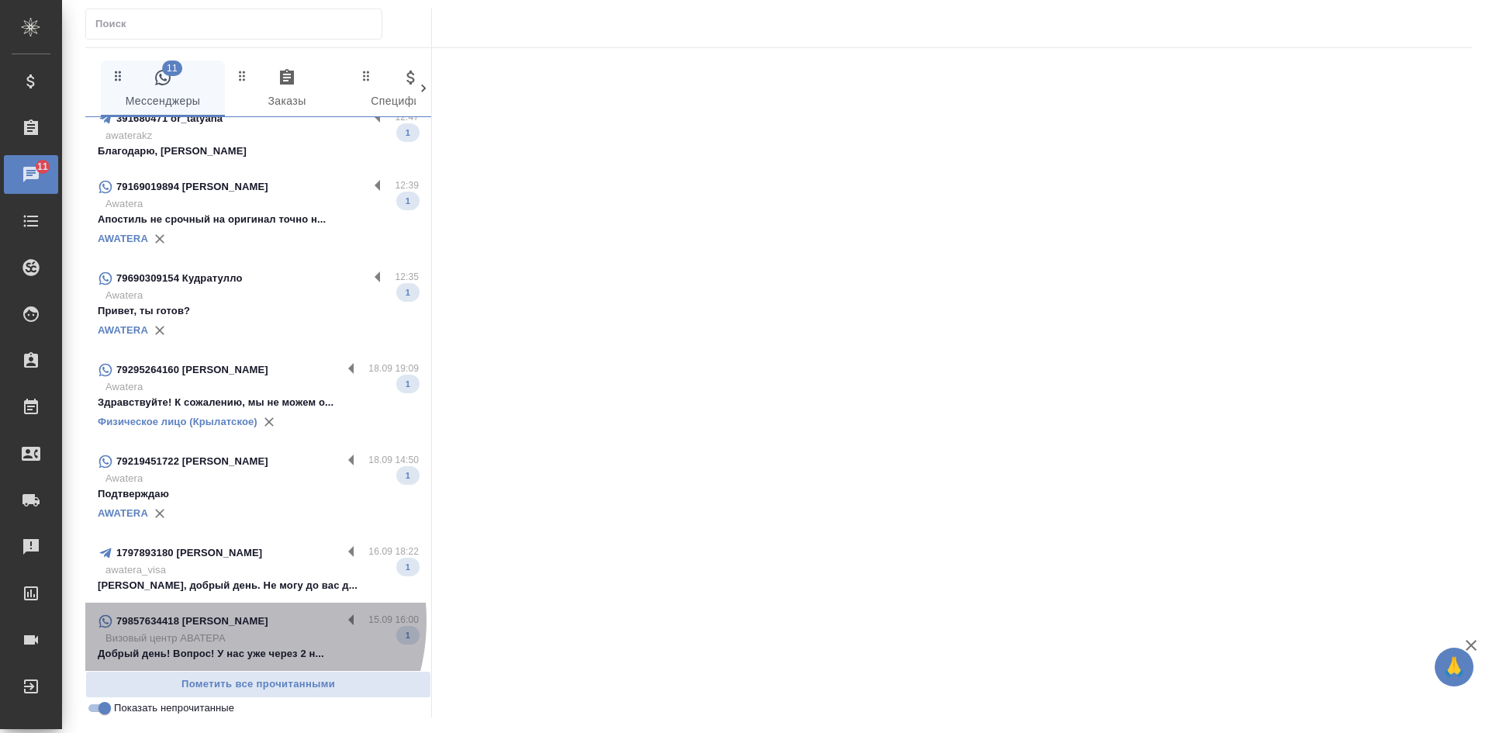
click at [215, 621] on div "79857634418 [PERSON_NAME]" at bounding box center [220, 621] width 244 height 19
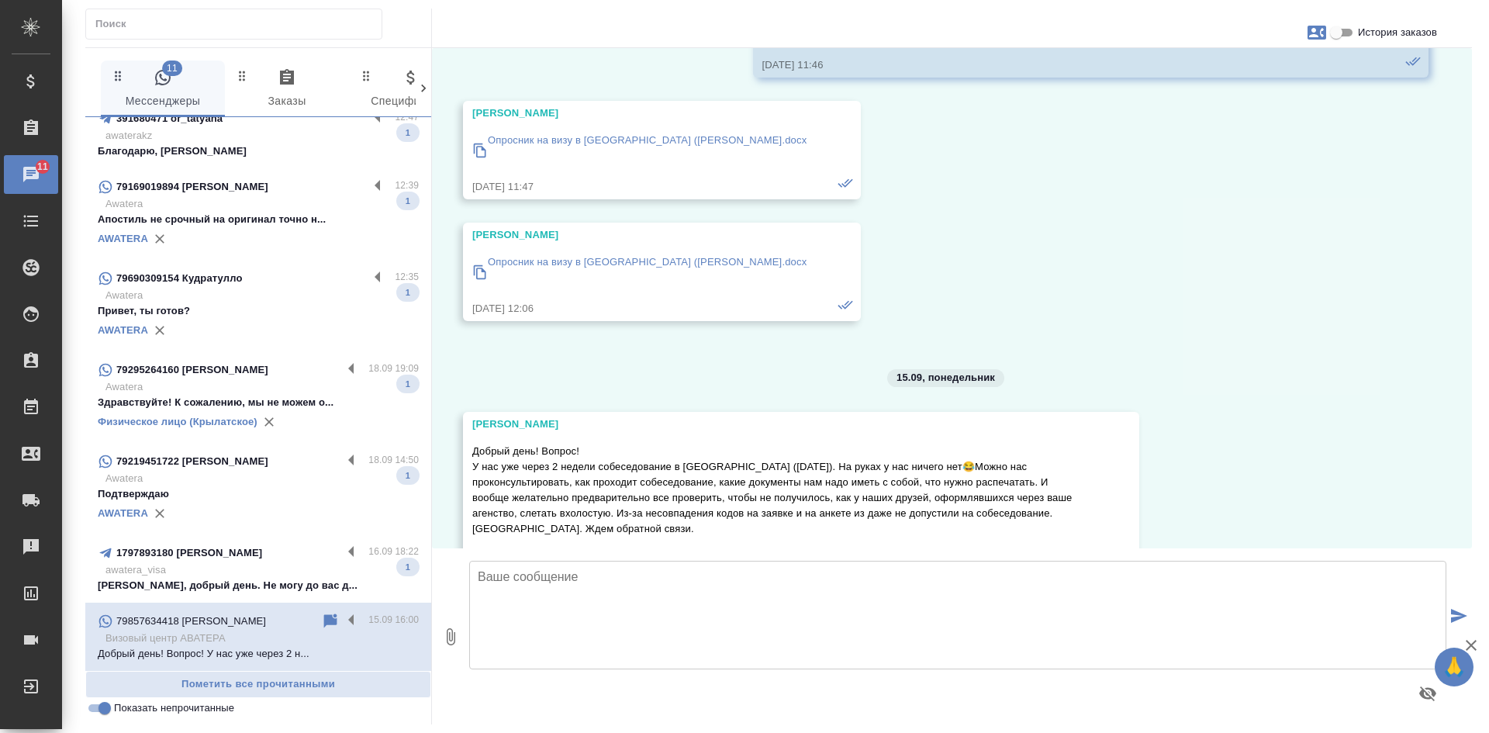
scroll to position [2242, 0]
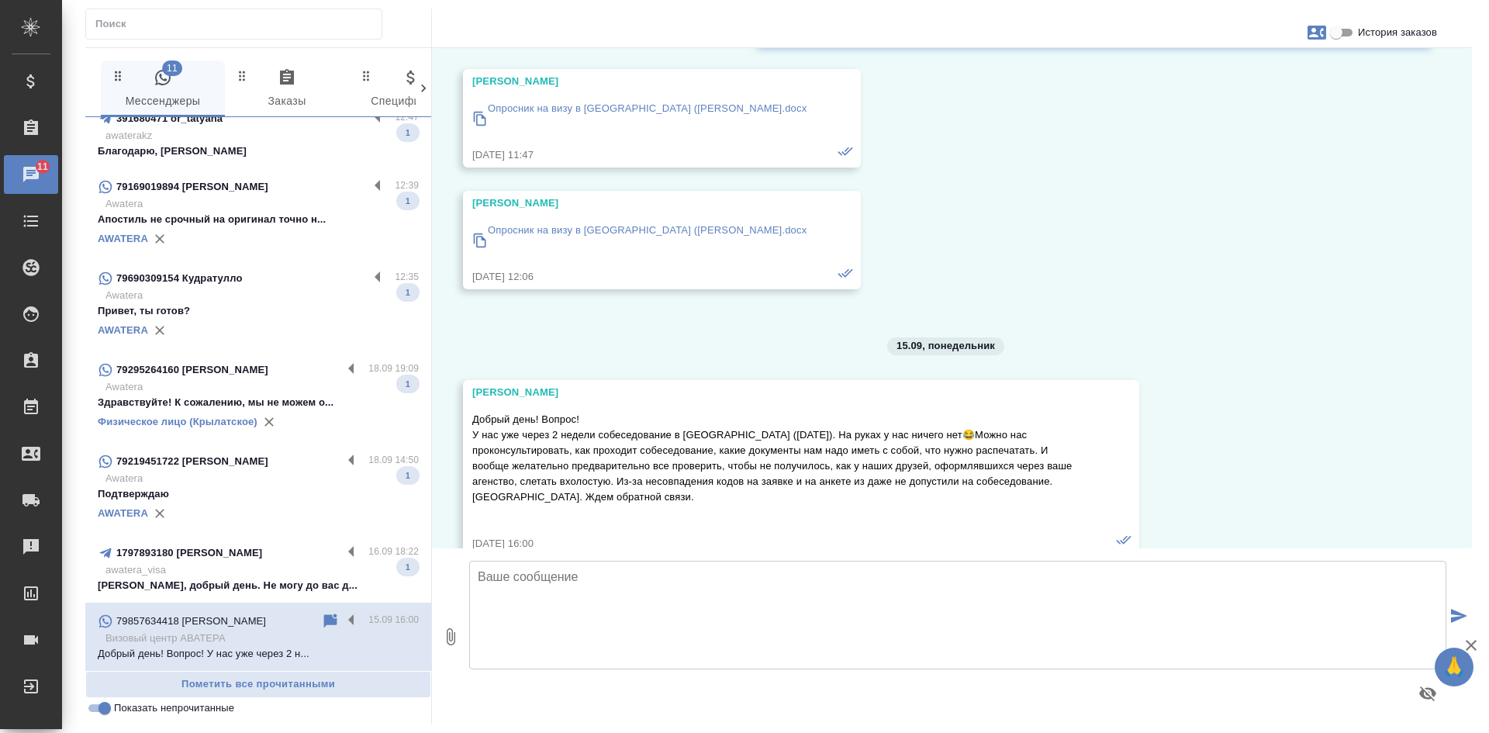
click at [244, 549] on p "1797893180 Вера Клиент Визы" at bounding box center [189, 553] width 146 height 16
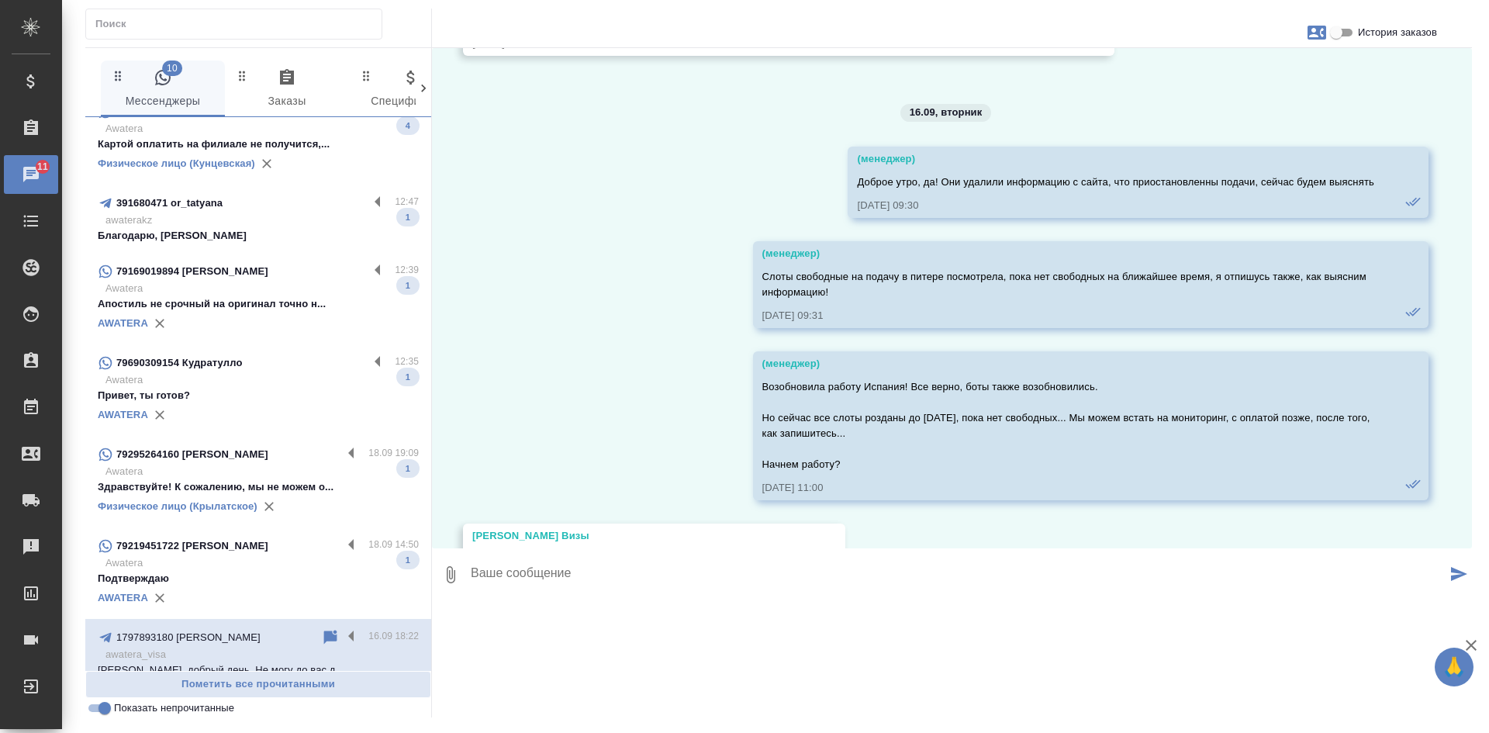
scroll to position [0, 0]
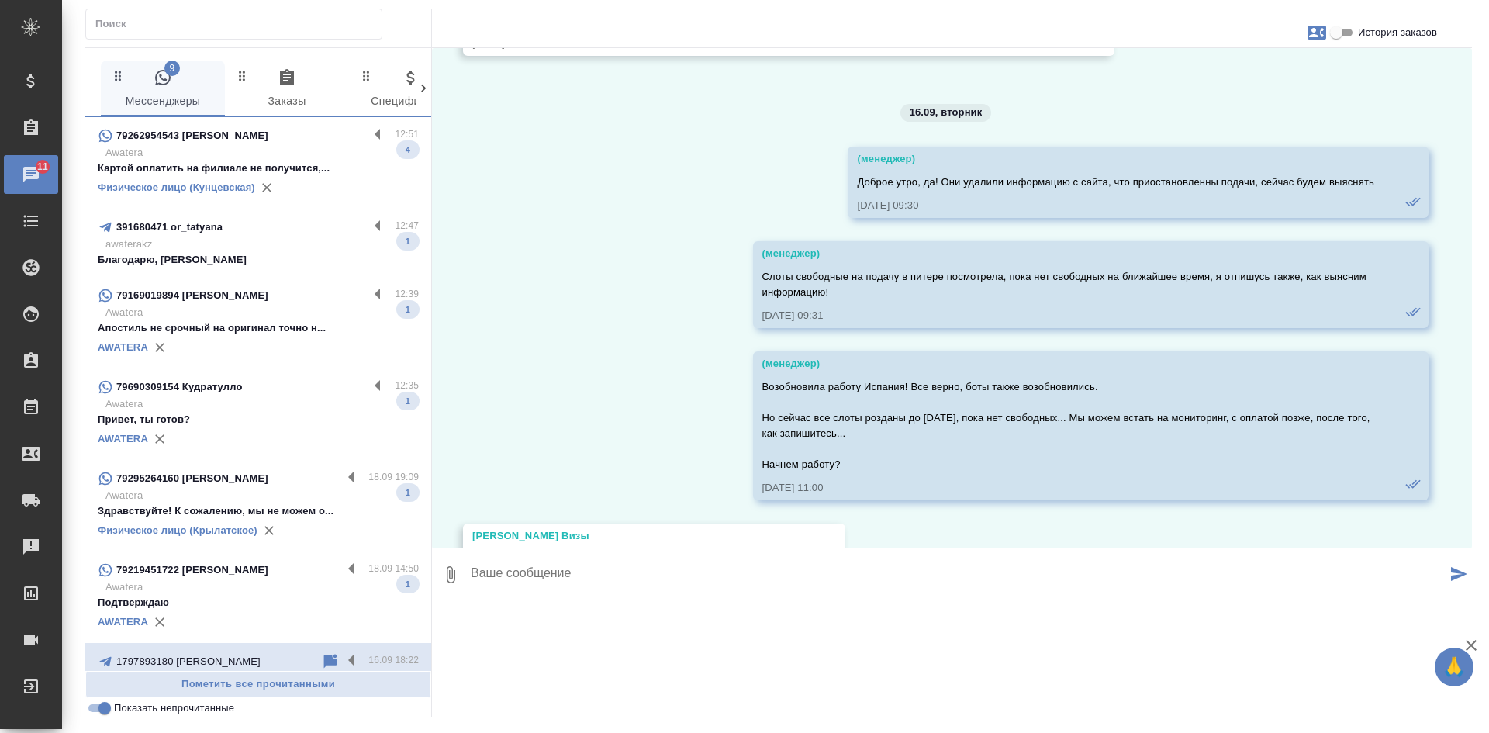
click at [259, 230] on div "391680471 or_tatyana" at bounding box center [233, 227] width 271 height 19
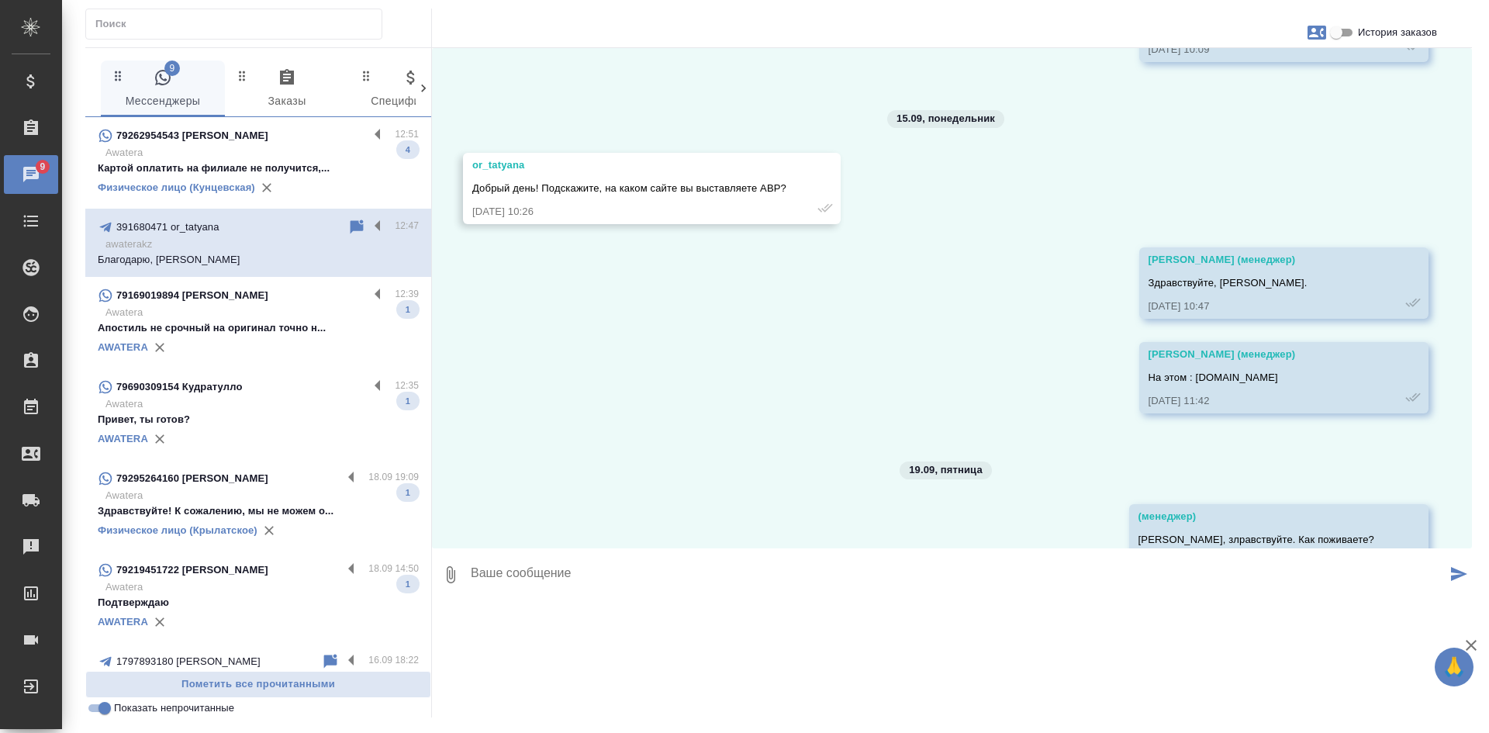
scroll to position [8808, 0]
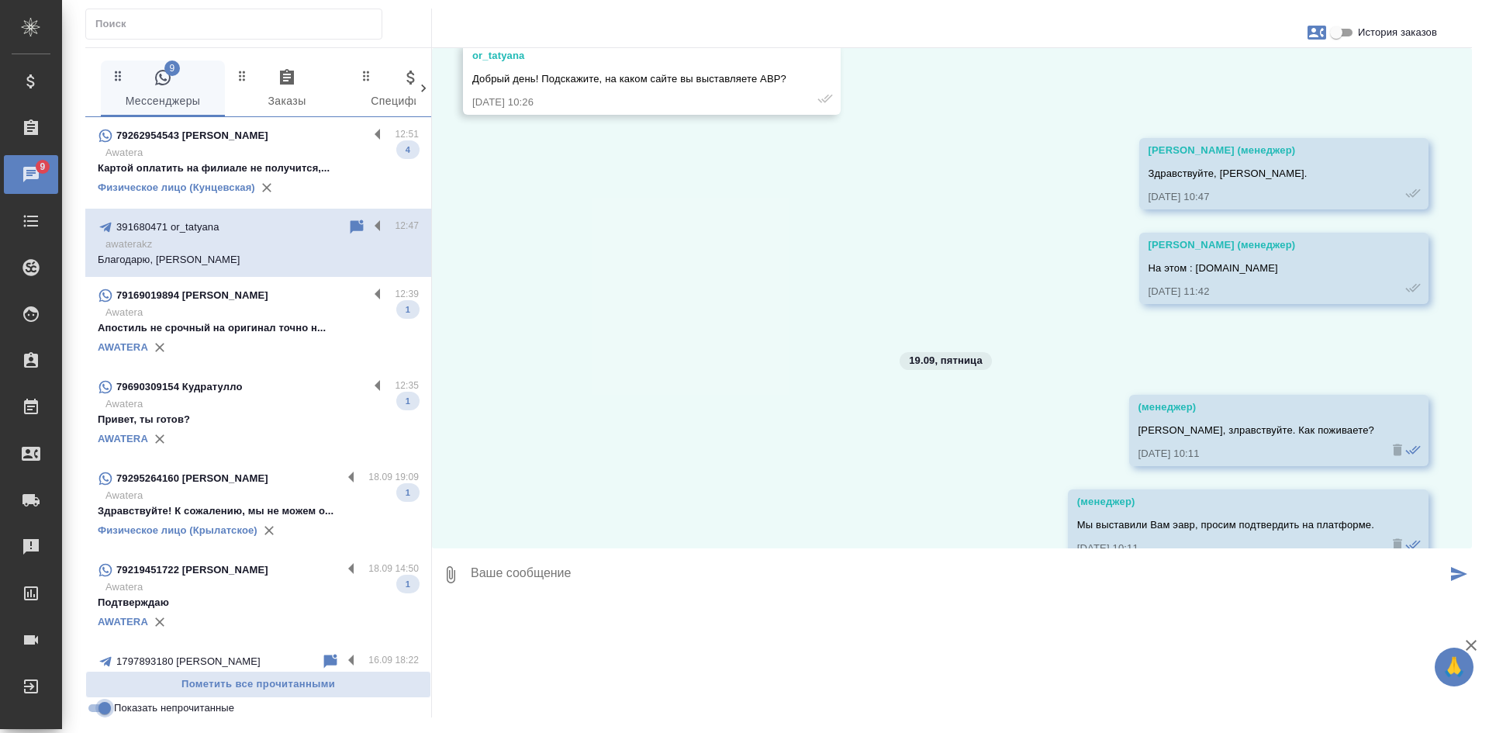
click at [102, 713] on input "Показать непрочитанные" at bounding box center [105, 708] width 56 height 19
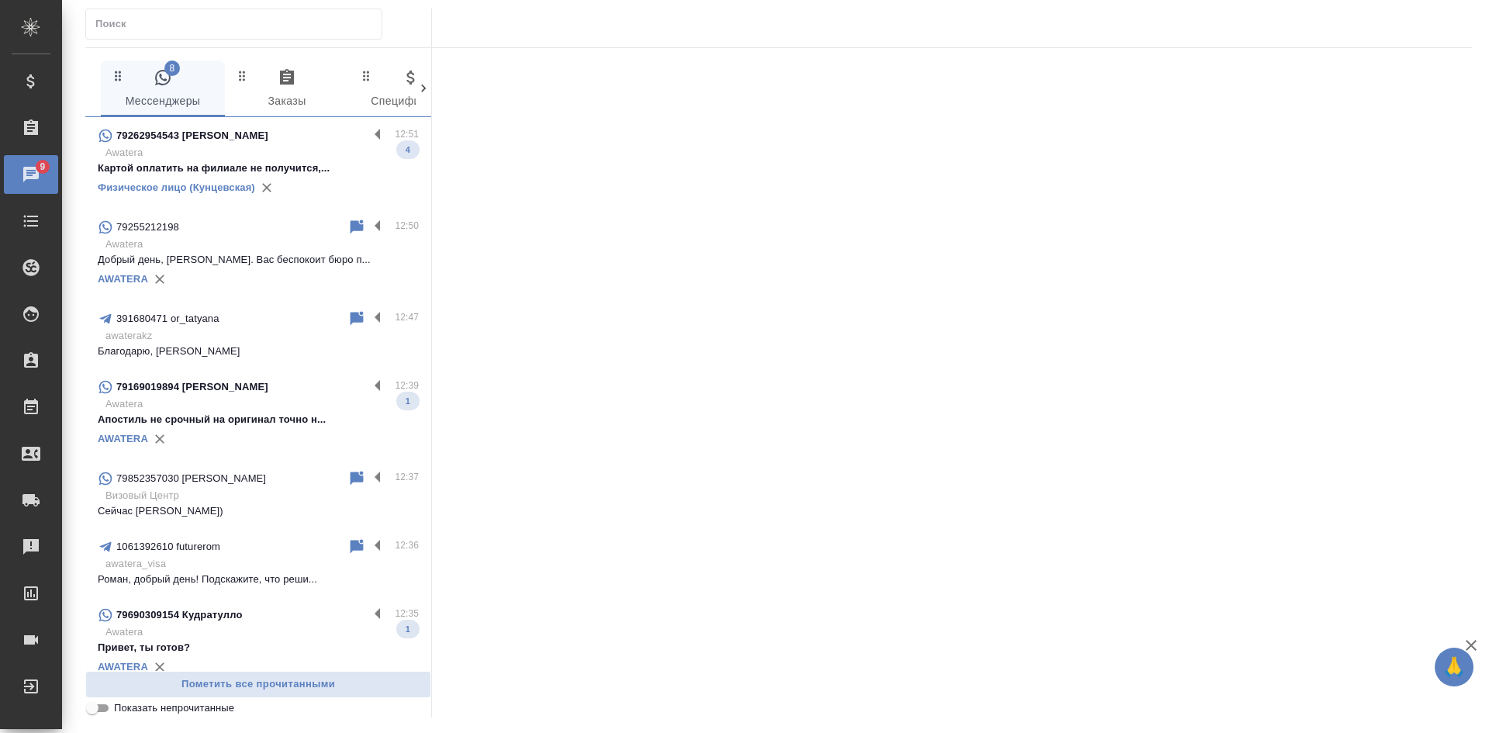
click at [99, 712] on input "Показать непрочитанные" at bounding box center [92, 708] width 56 height 19
checkbox input "true"
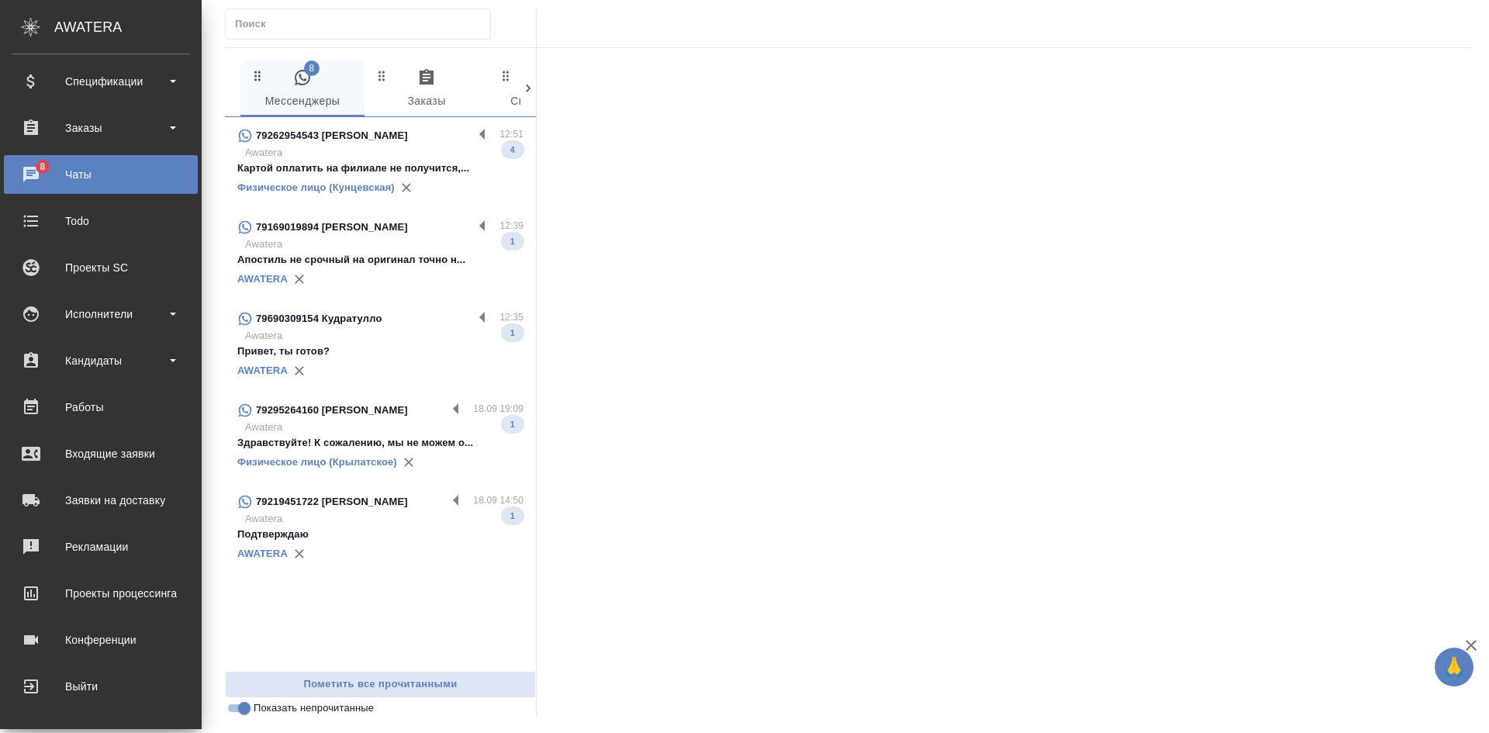
scroll to position [38, 0]
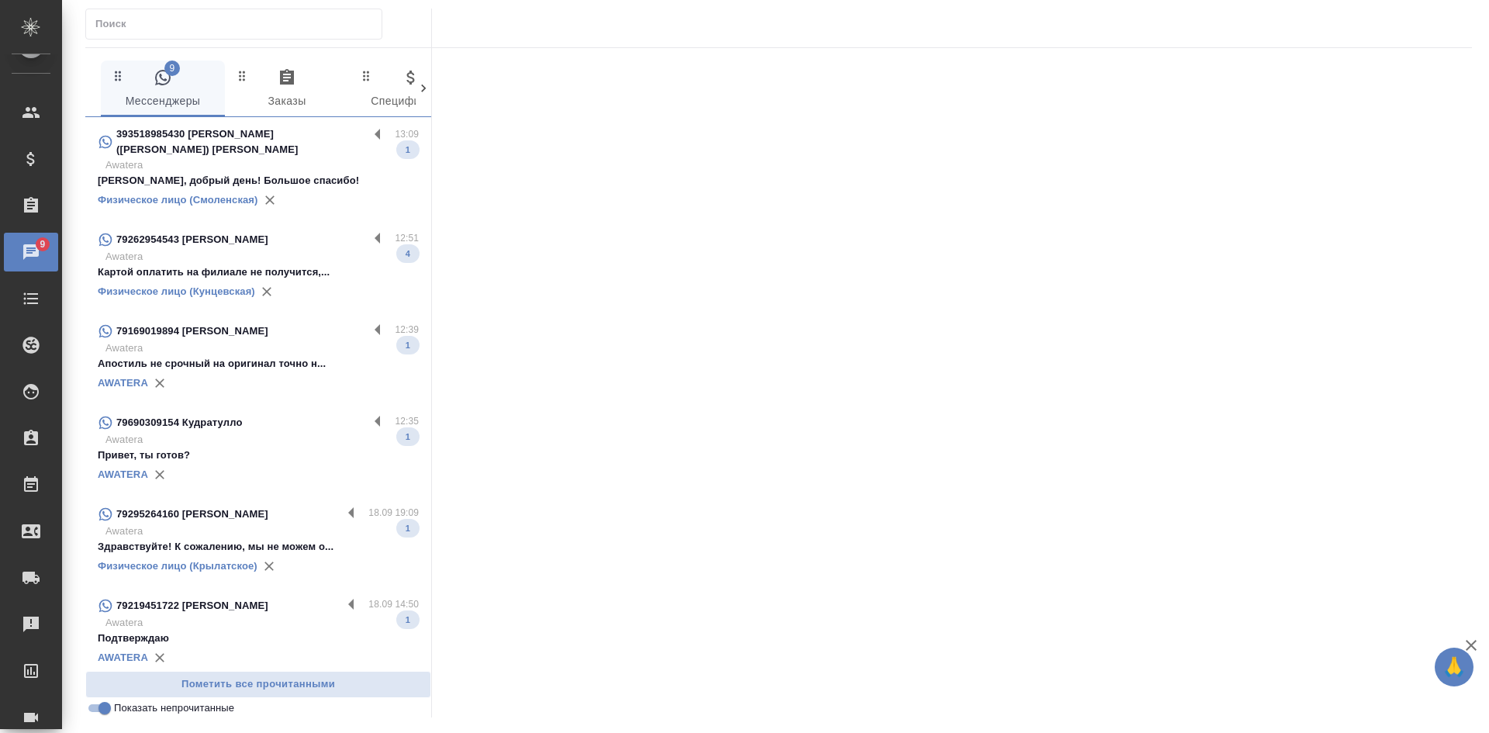
click at [301, 173] on p "Мария, добрый день! Большое спасибо!" at bounding box center [258, 181] width 321 height 16
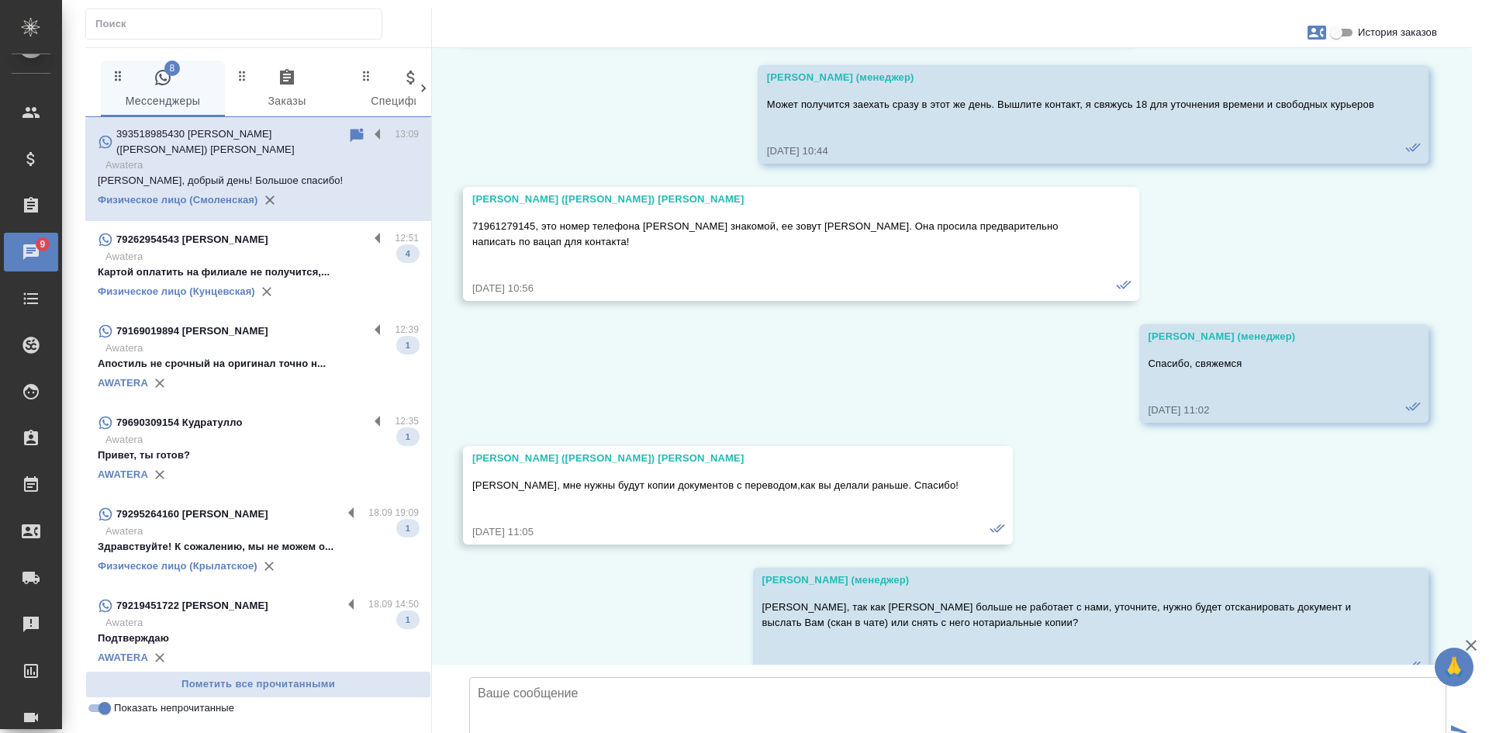
scroll to position [41924, 0]
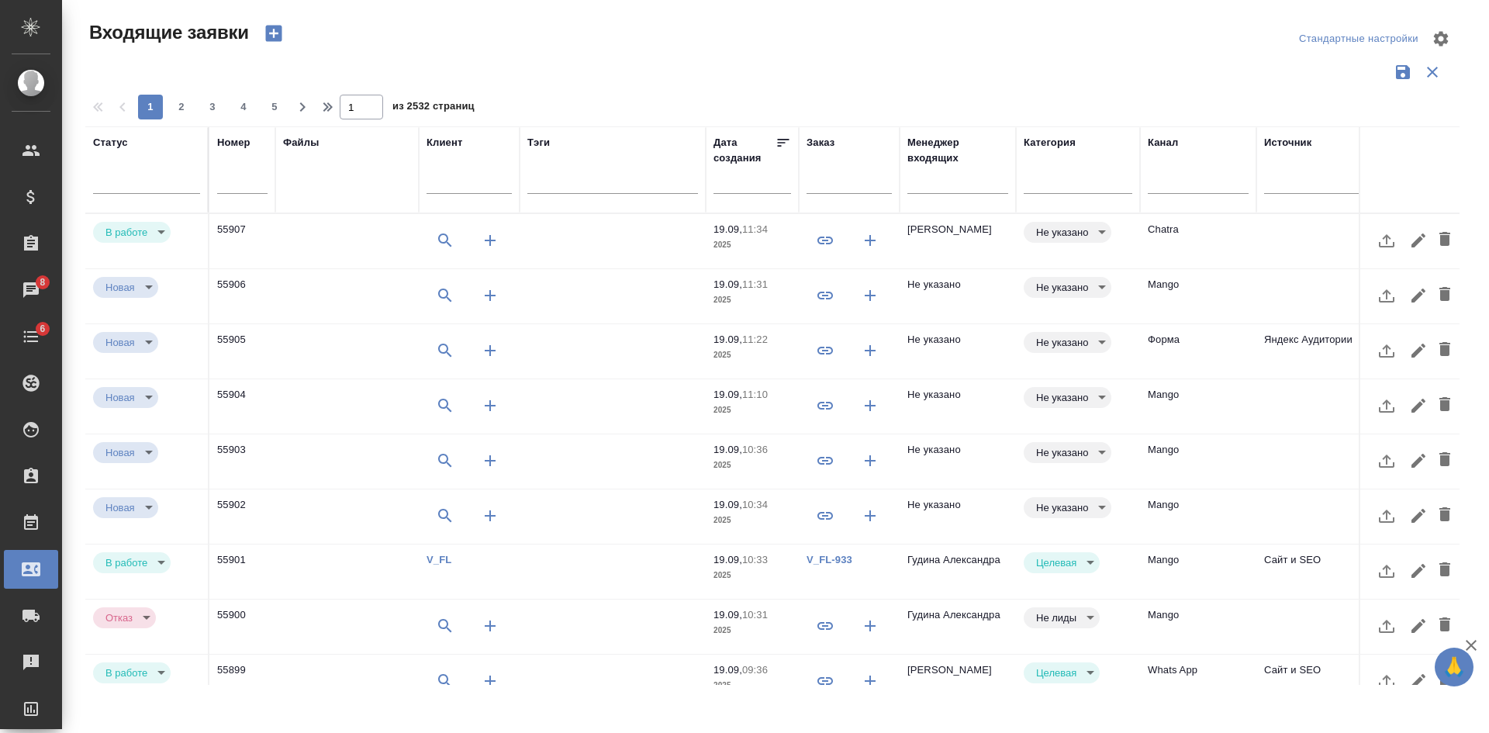
select select "RU"
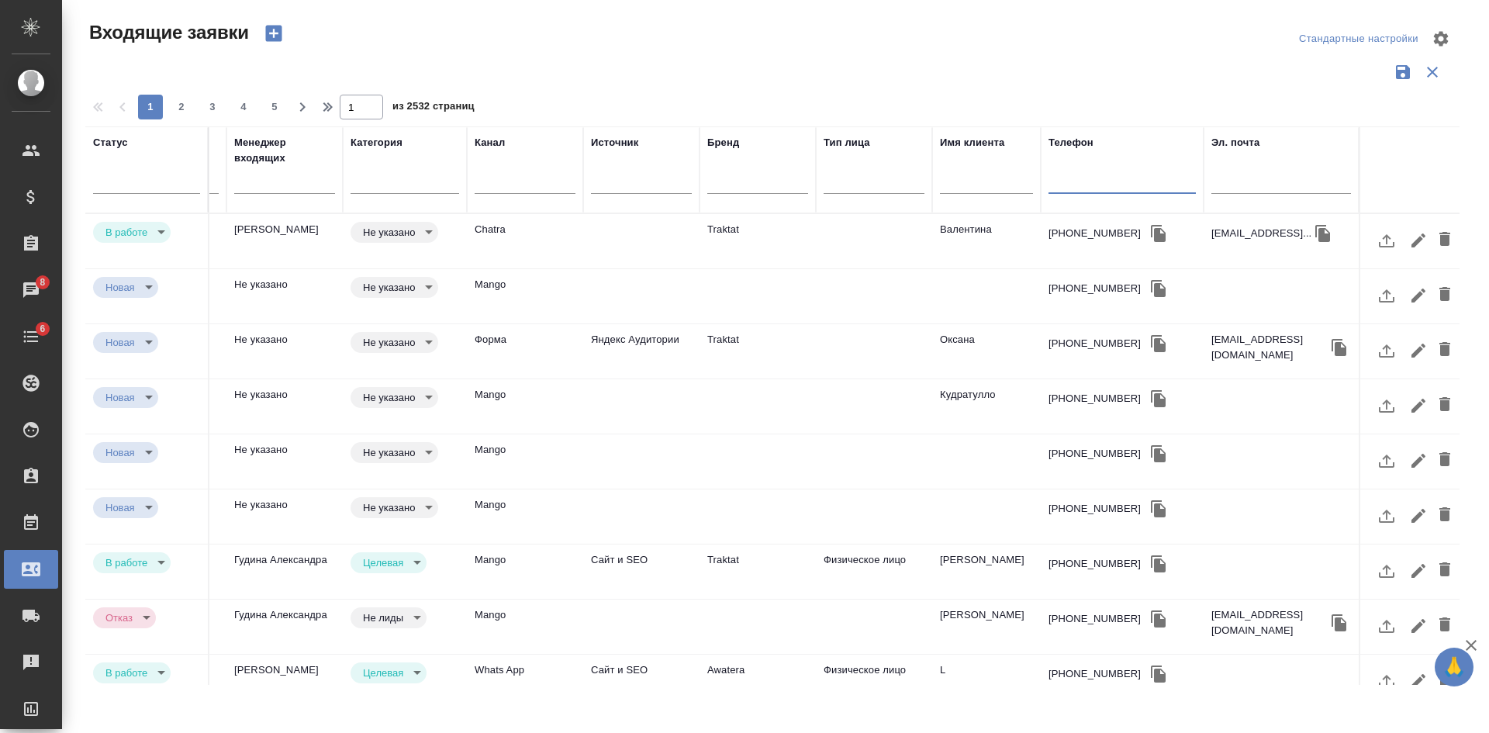
click at [1284, 188] on input "text" at bounding box center [1282, 183] width 140 height 19
paste input "[EMAIL_ADDRESS][DOMAIN_NAME]"
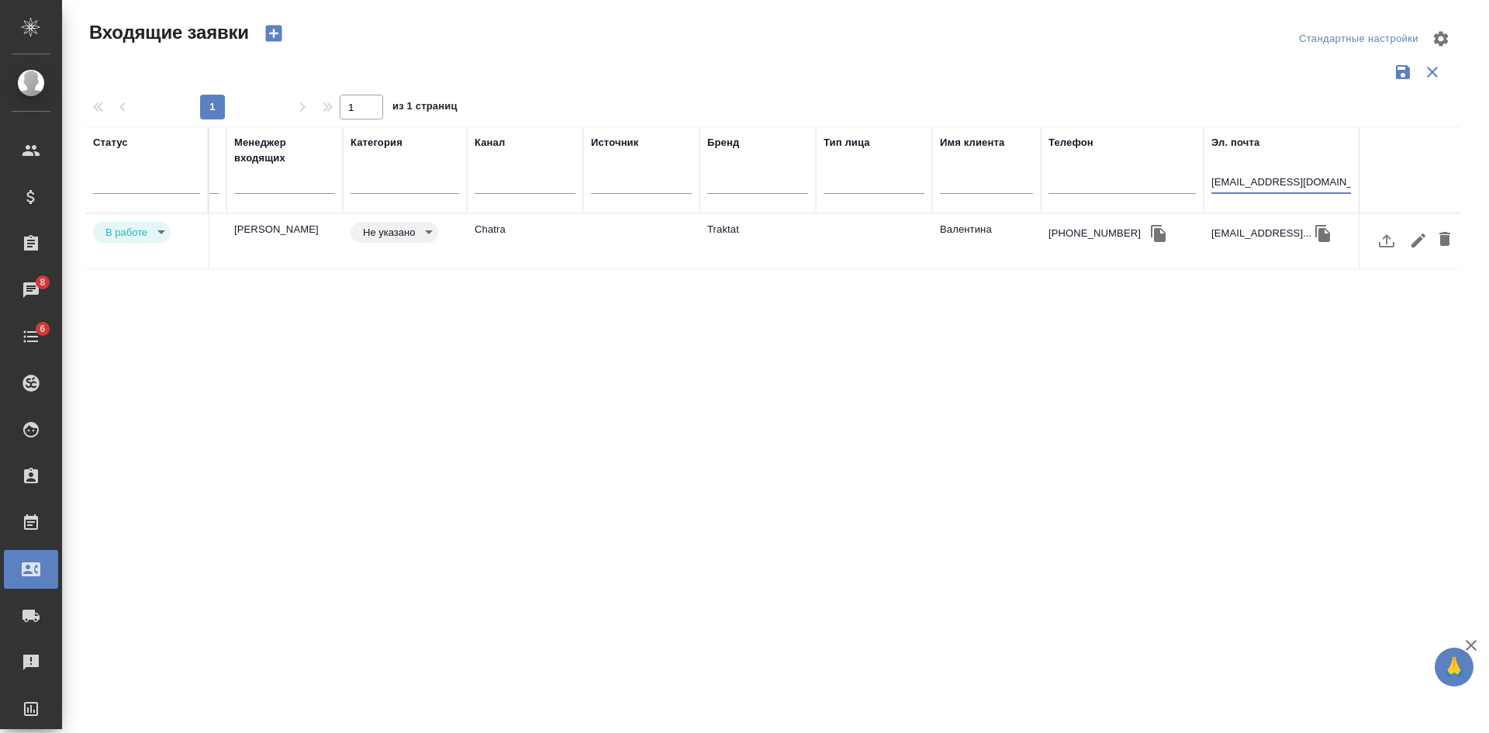
type input "[EMAIL_ADDRESS][DOMAIN_NAME]"
click at [582, 235] on td "Chatra" at bounding box center [525, 241] width 116 height 54
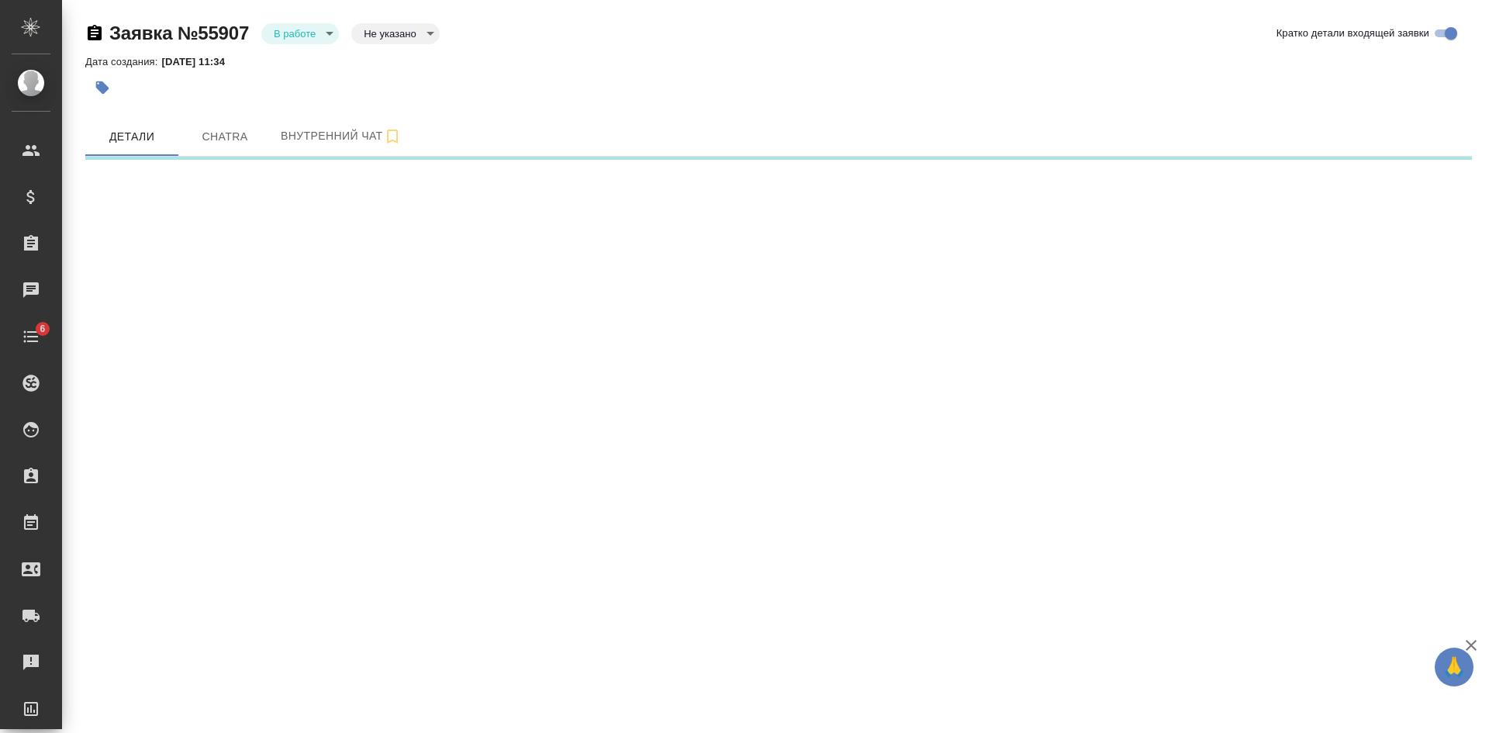
select select "RU"
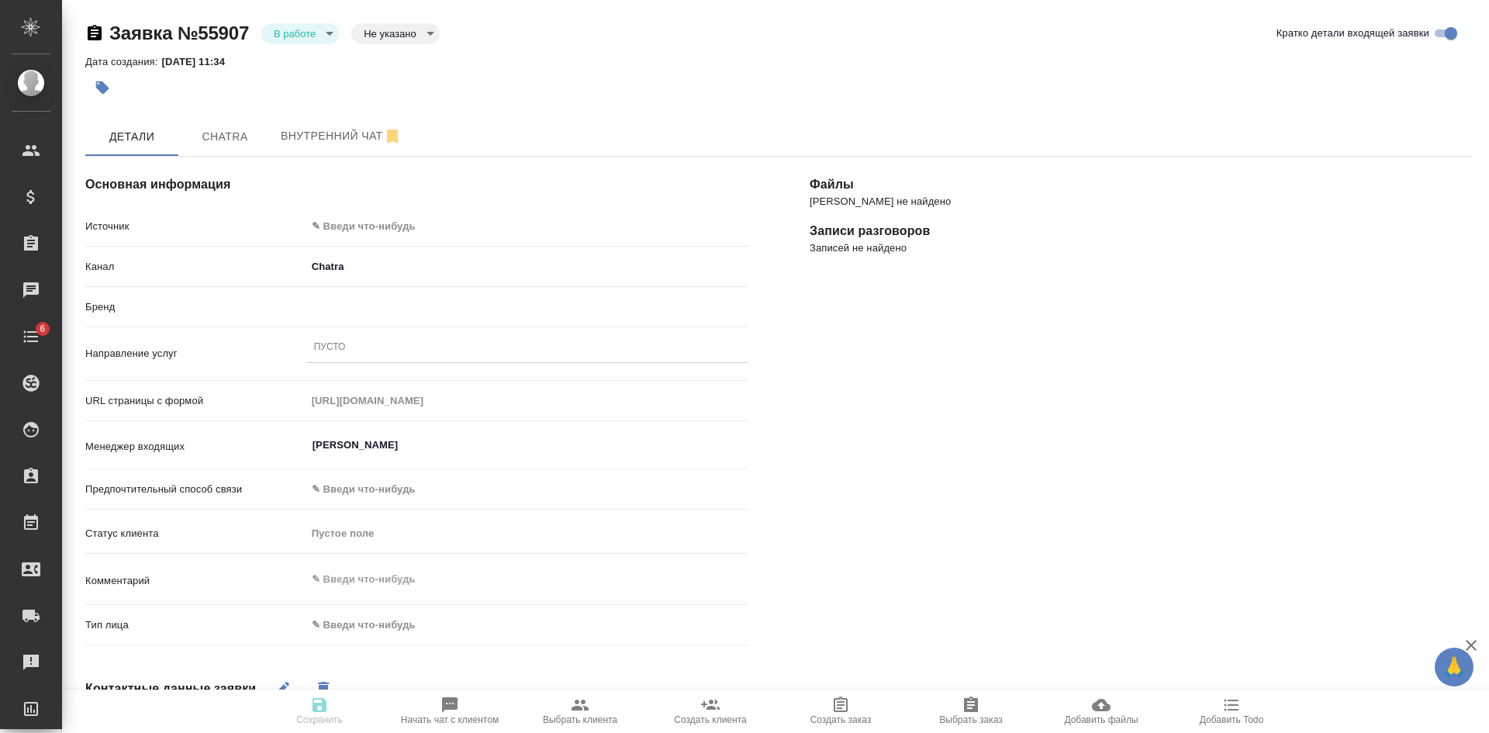
click at [379, 29] on body "🙏 .cls-1 fill:#fff; AWATERA [PERSON_NAME] Спецификации Заказы Чаты 6 Todo Проек…" at bounding box center [744, 366] width 1489 height 733
type textarea "x"
click at [393, 54] on button "Целевая" at bounding box center [389, 58] width 50 height 17
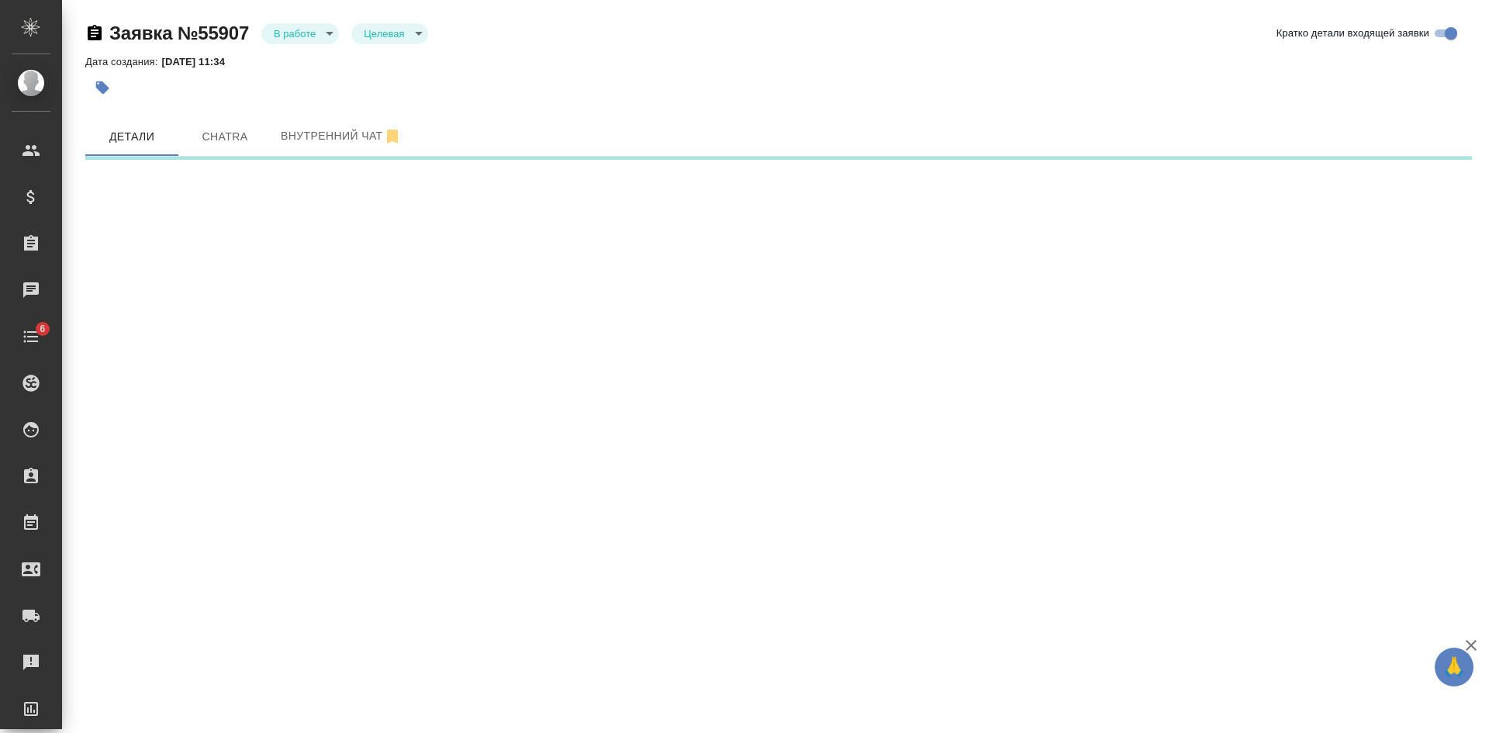
select select "RU"
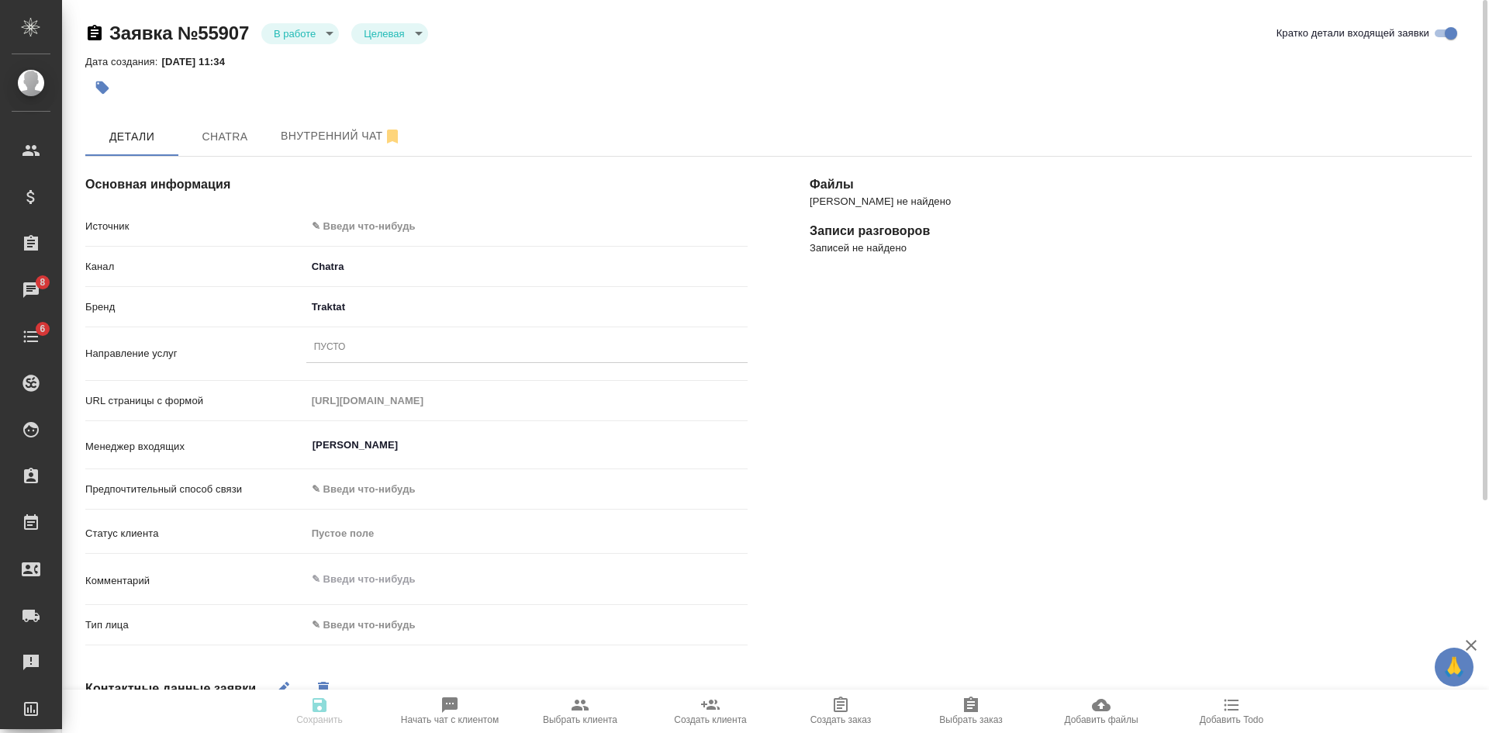
click at [590, 703] on span "Выбрать клиента" at bounding box center [580, 710] width 112 height 29
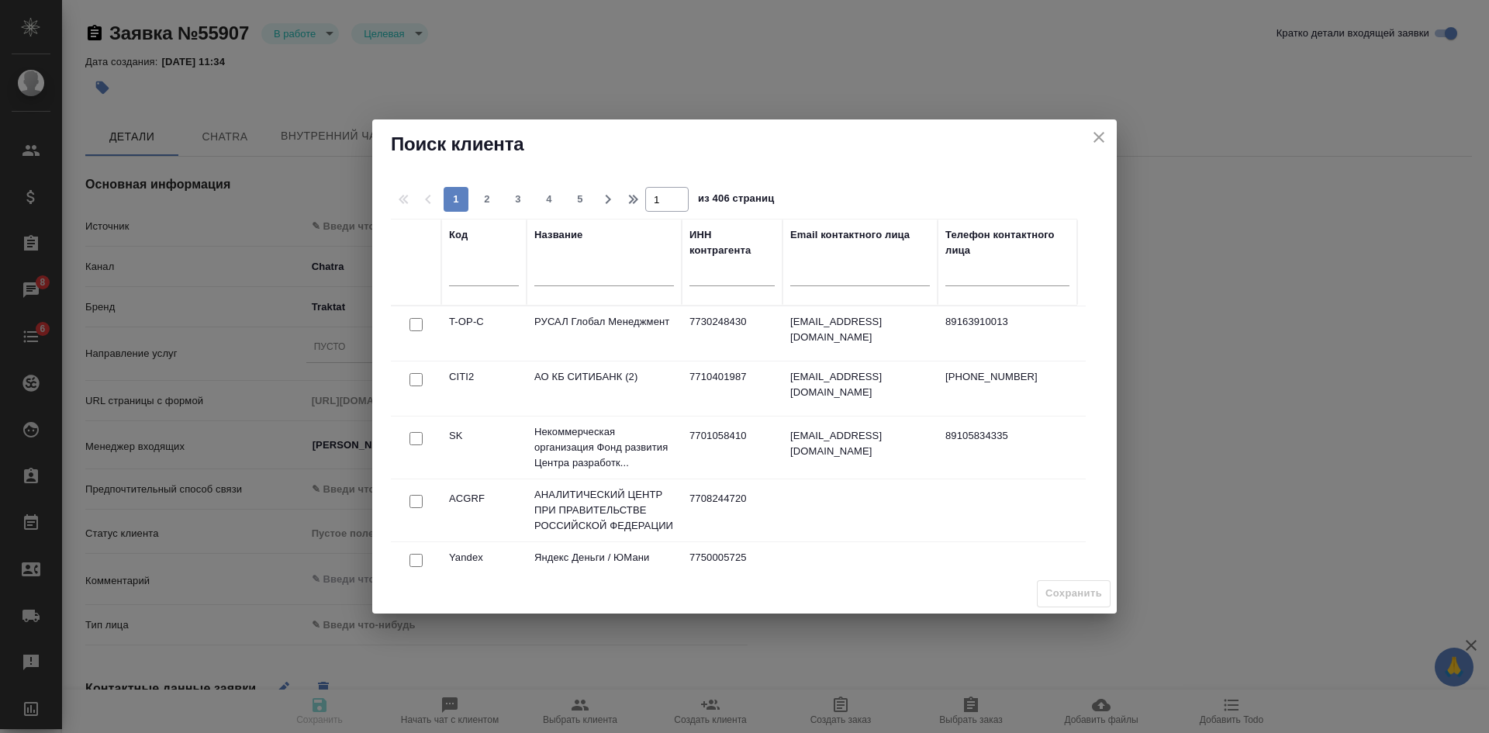
click at [1169, 442] on div "Поиск клиента 1 2 3 4 5 1 из 406 страниц Код Название ИНН контрагента Email кон…" at bounding box center [744, 366] width 1489 height 733
click at [1105, 130] on icon "close" at bounding box center [1099, 137] width 19 height 19
type textarea "x"
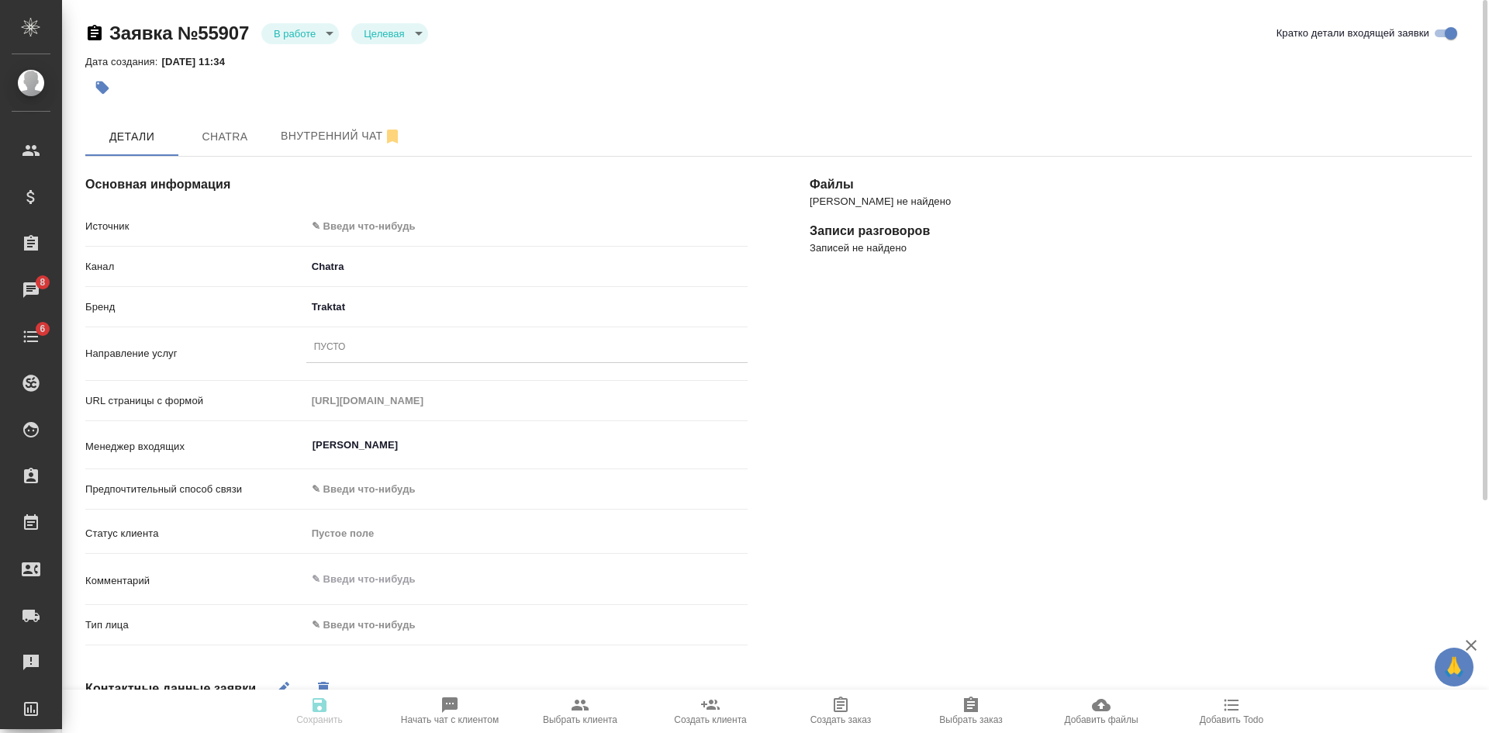
click at [334, 351] on div "Пусто" at bounding box center [330, 347] width 32 height 13
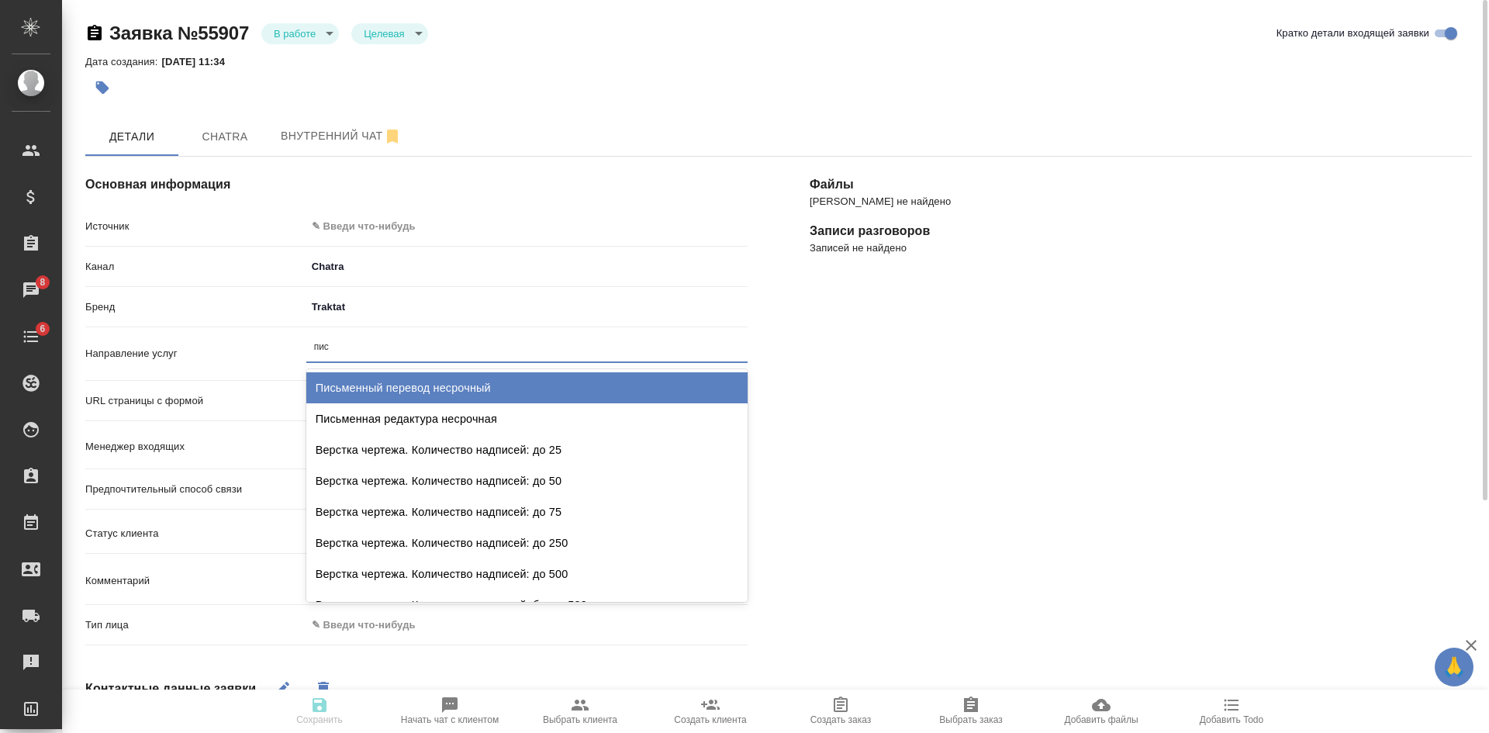
type input "пись"
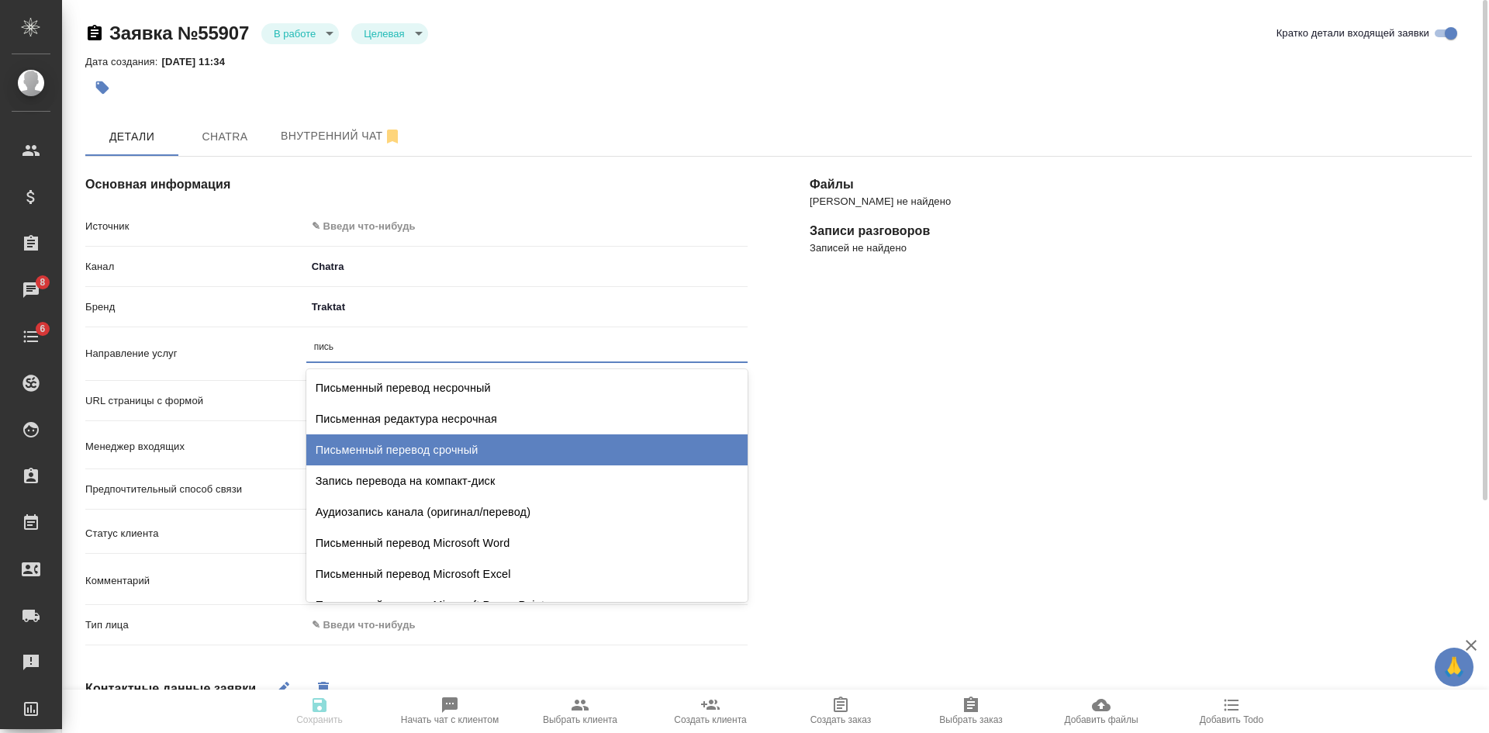
drag, startPoint x: 412, startPoint y: 441, endPoint x: 465, endPoint y: 365, distance: 92.5
click at [413, 441] on div "Письменный перевод срочный" at bounding box center [526, 449] width 441 height 31
type textarea "x"
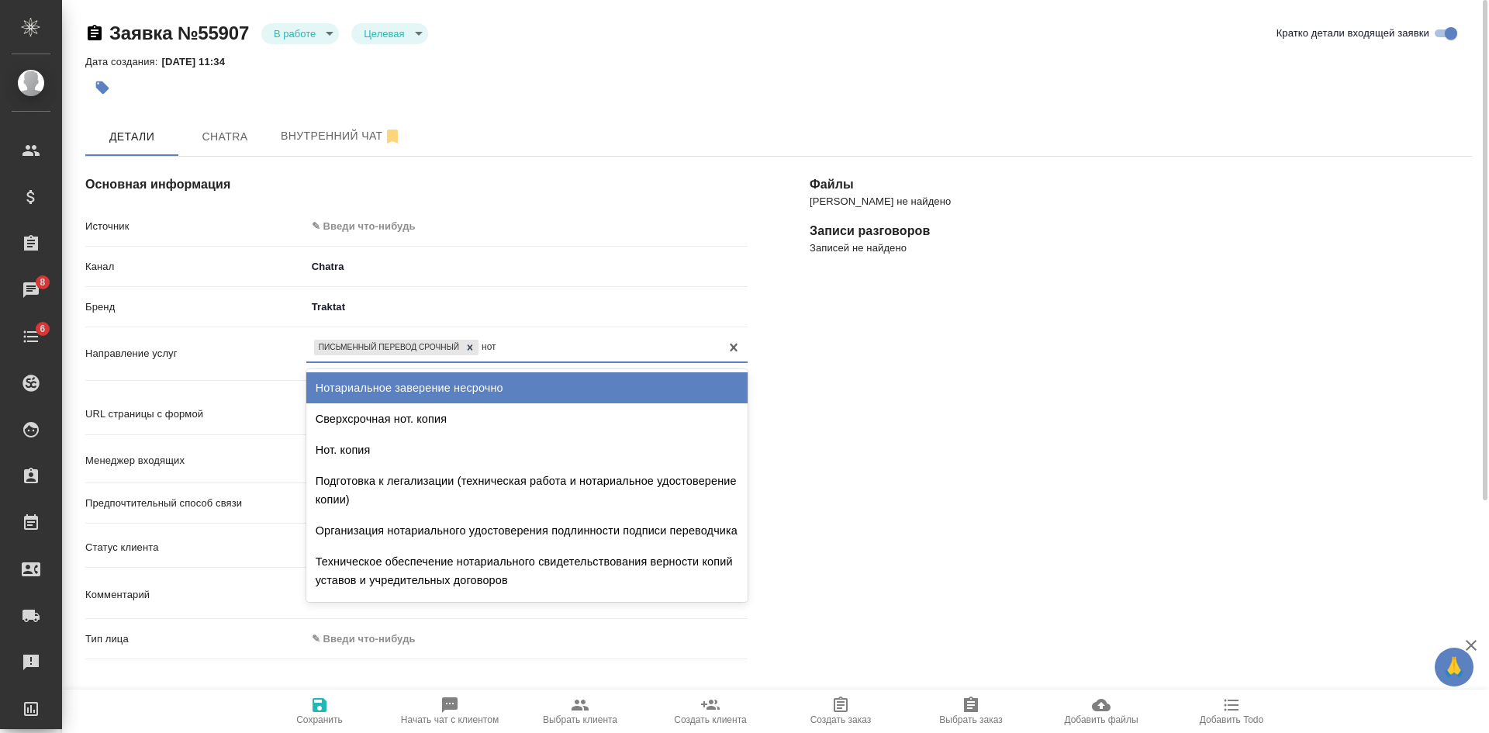
type input "нота"
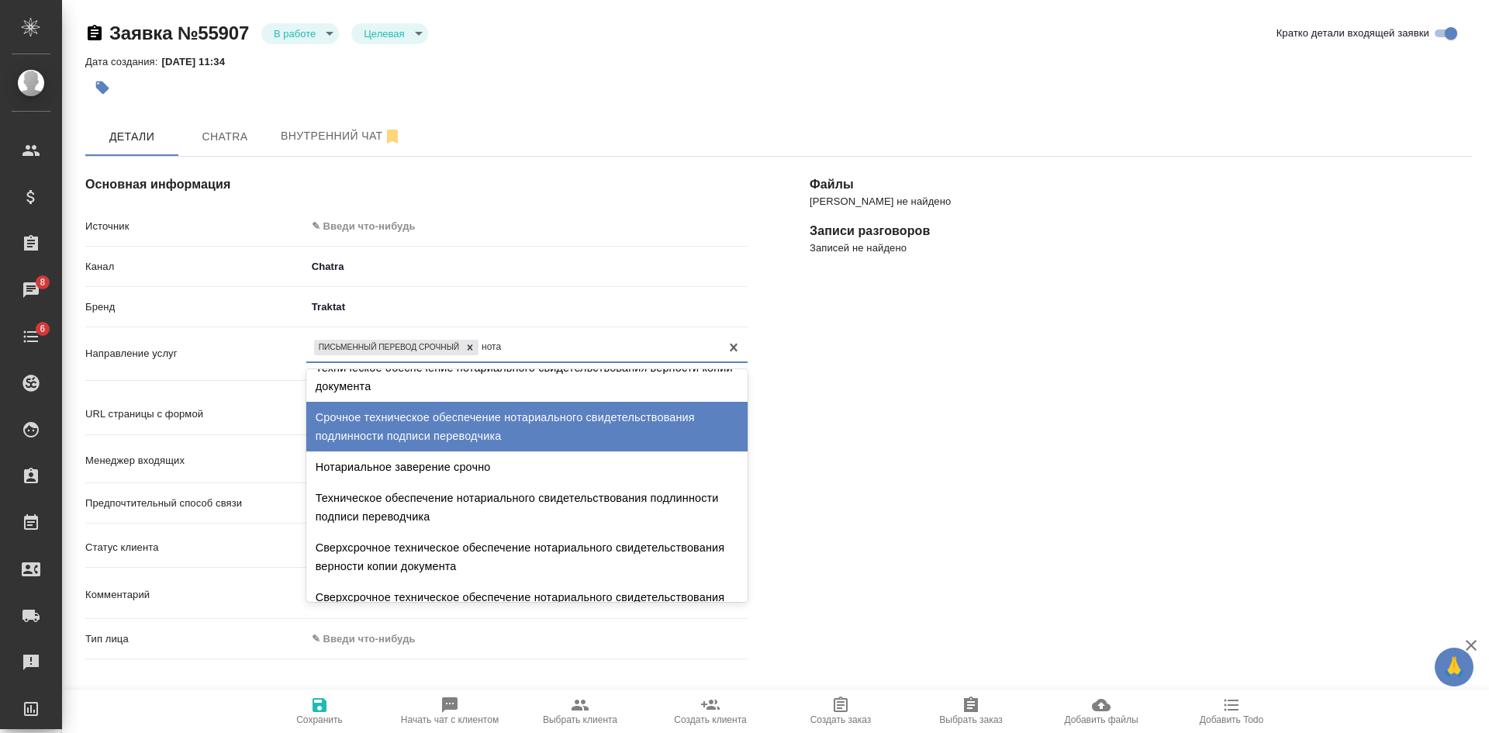
scroll to position [233, 0]
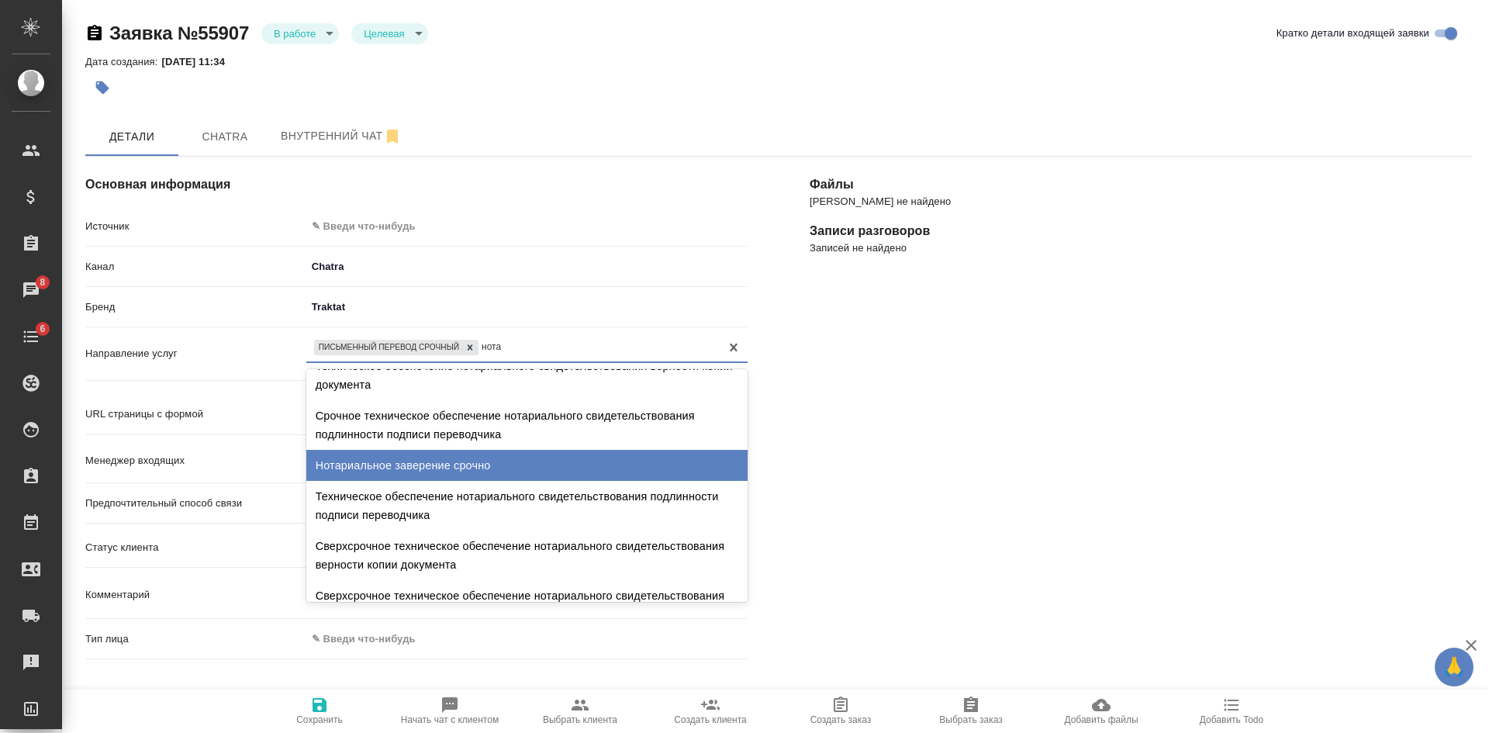
click at [456, 481] on div "Нотариальное заверение срочно" at bounding box center [526, 465] width 441 height 31
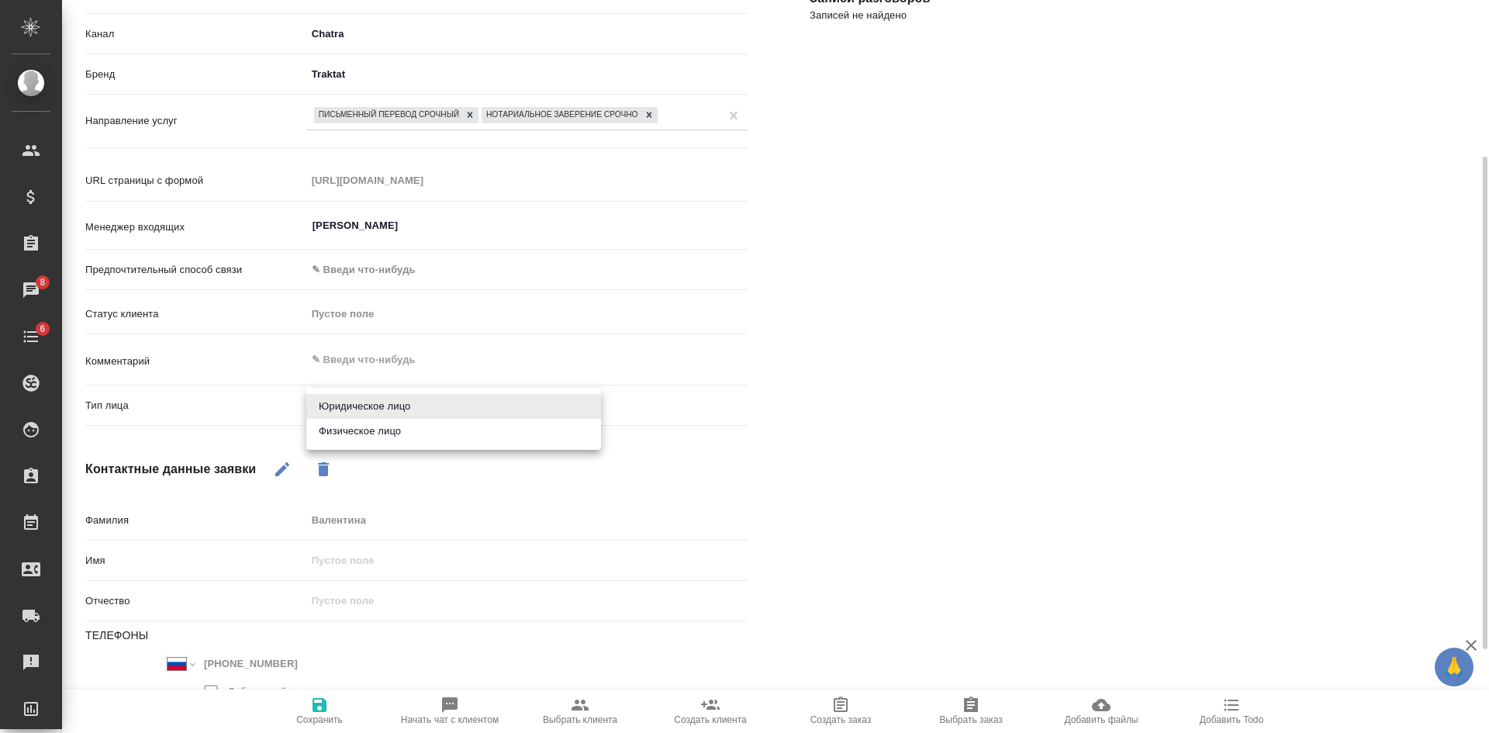
click at [392, 402] on body "🙏 .cls-1 fill:#fff; AWATERA Kasatkina Aleksandra Клиенты Спецификации Заказы 8 …" at bounding box center [744, 366] width 1489 height 733
drag, startPoint x: 375, startPoint y: 434, endPoint x: 375, endPoint y: 478, distance: 44.2
click at [375, 437] on li "Физическое лицо" at bounding box center [453, 431] width 295 height 25
type textarea "x"
type input "private"
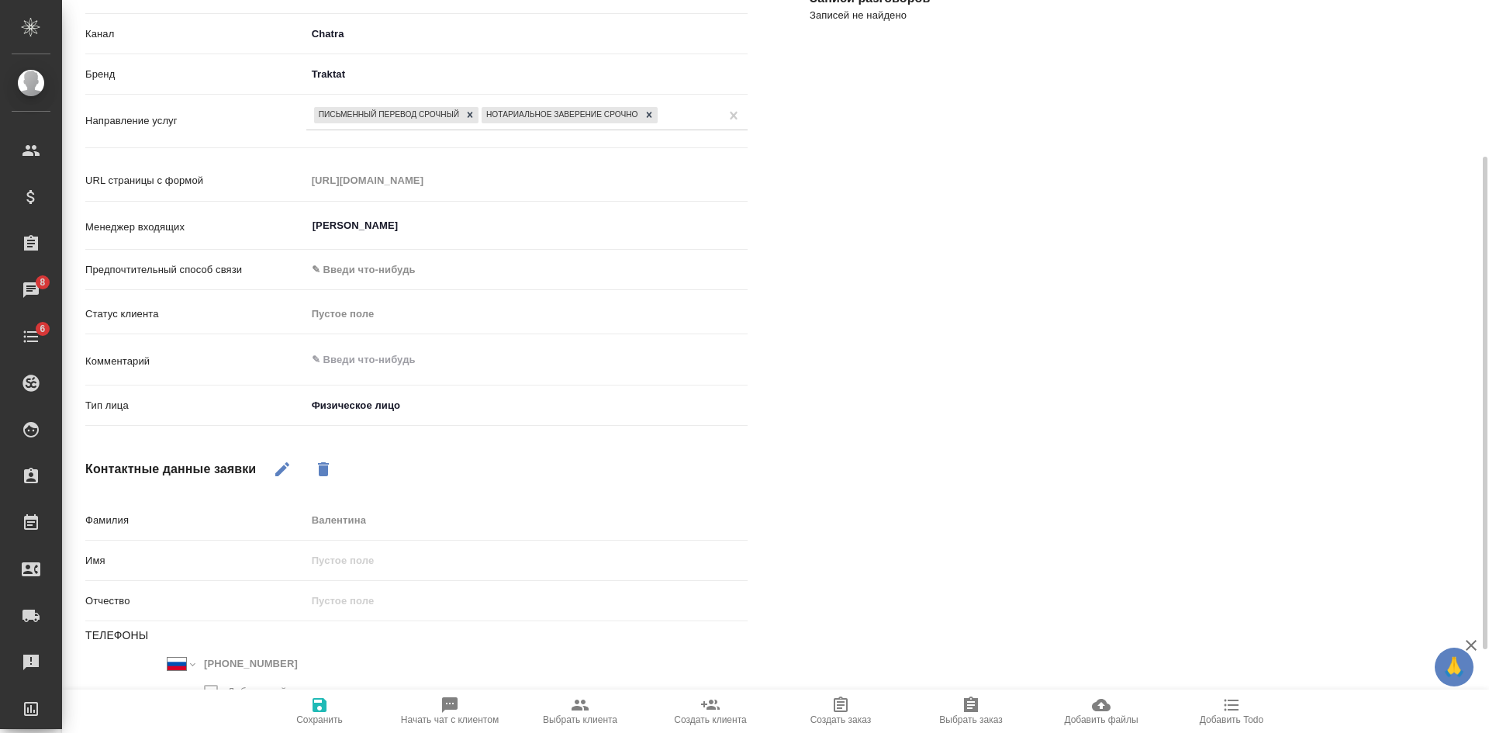
click at [330, 718] on span "Сохранить" at bounding box center [319, 719] width 47 height 11
select select "RU"
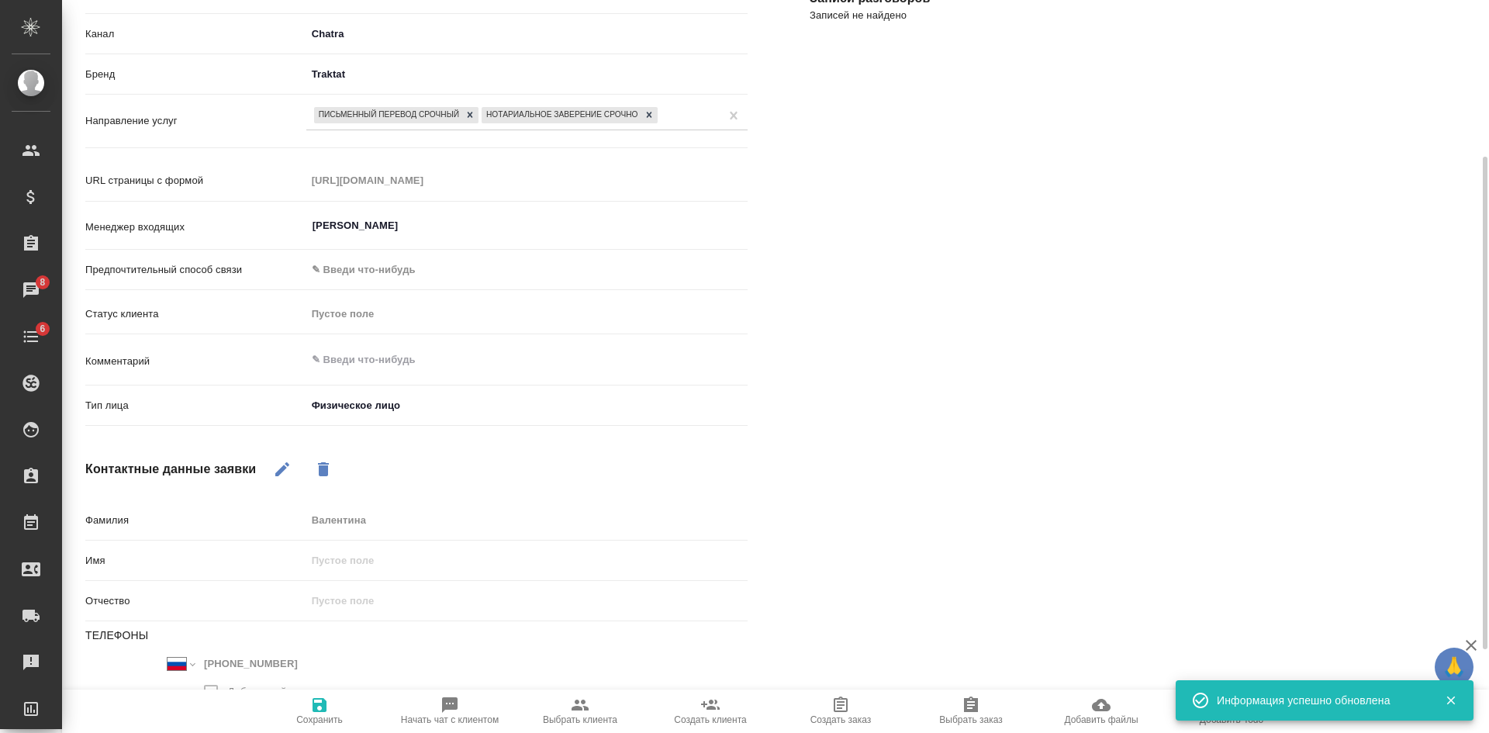
type textarea "x"
click at [300, 717] on span "Сохранить" at bounding box center [319, 719] width 47 height 11
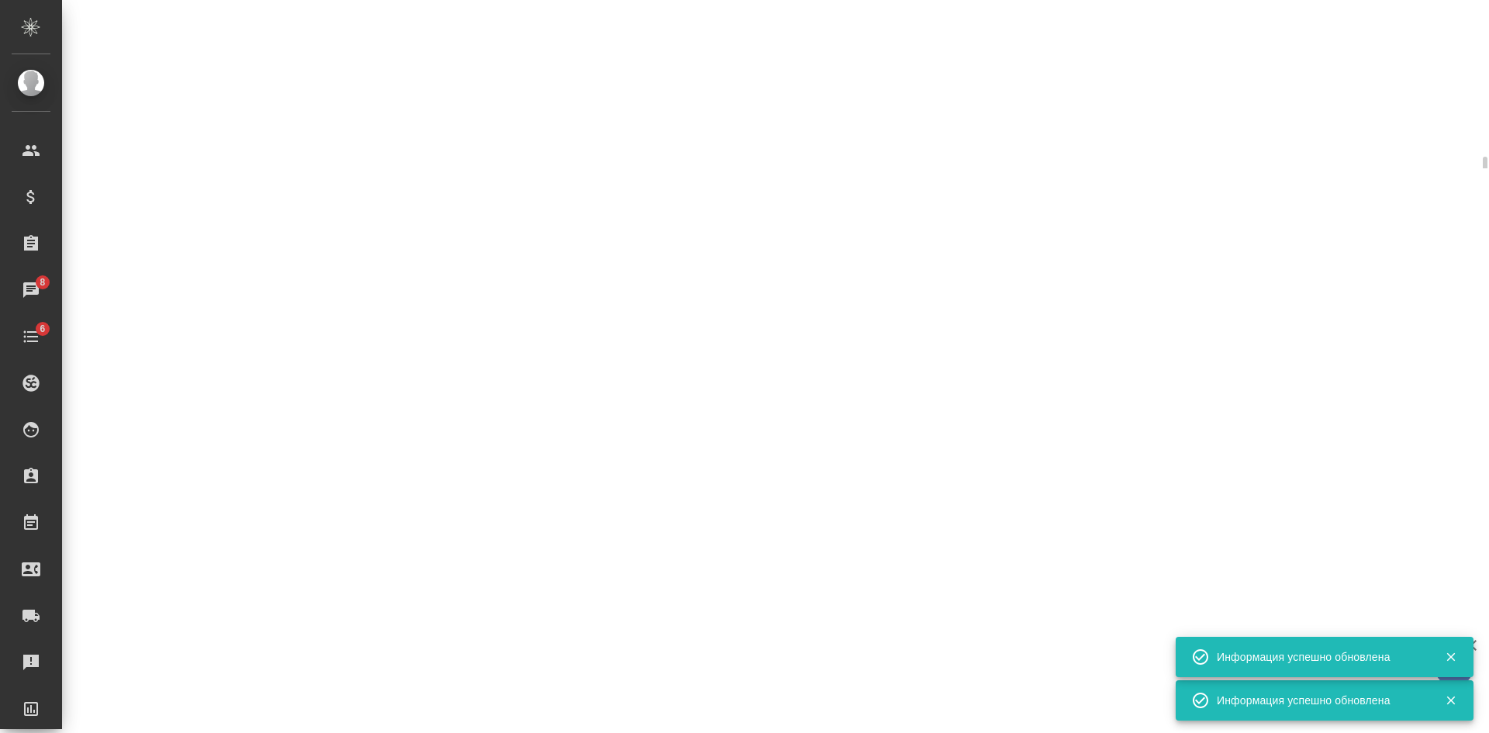
select select "RU"
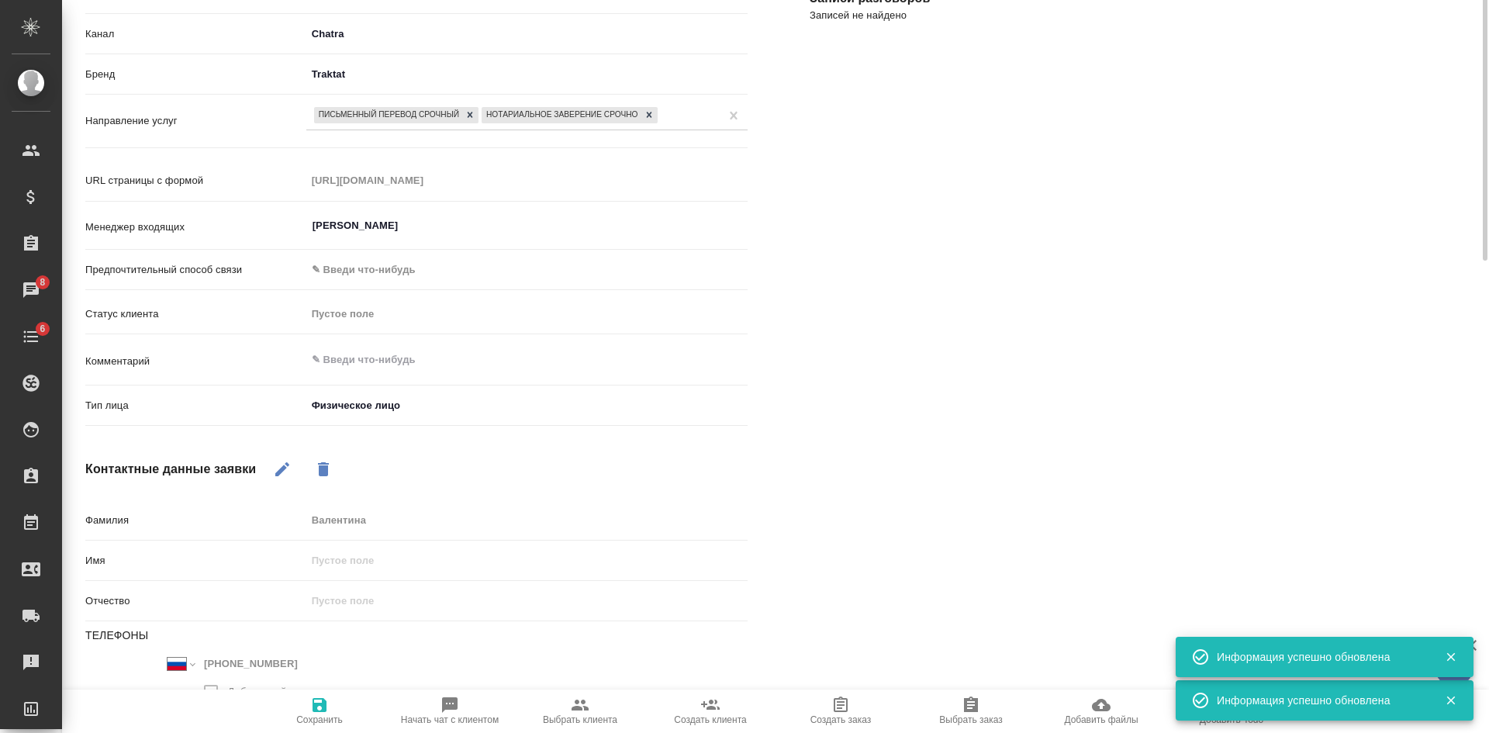
scroll to position [0, 0]
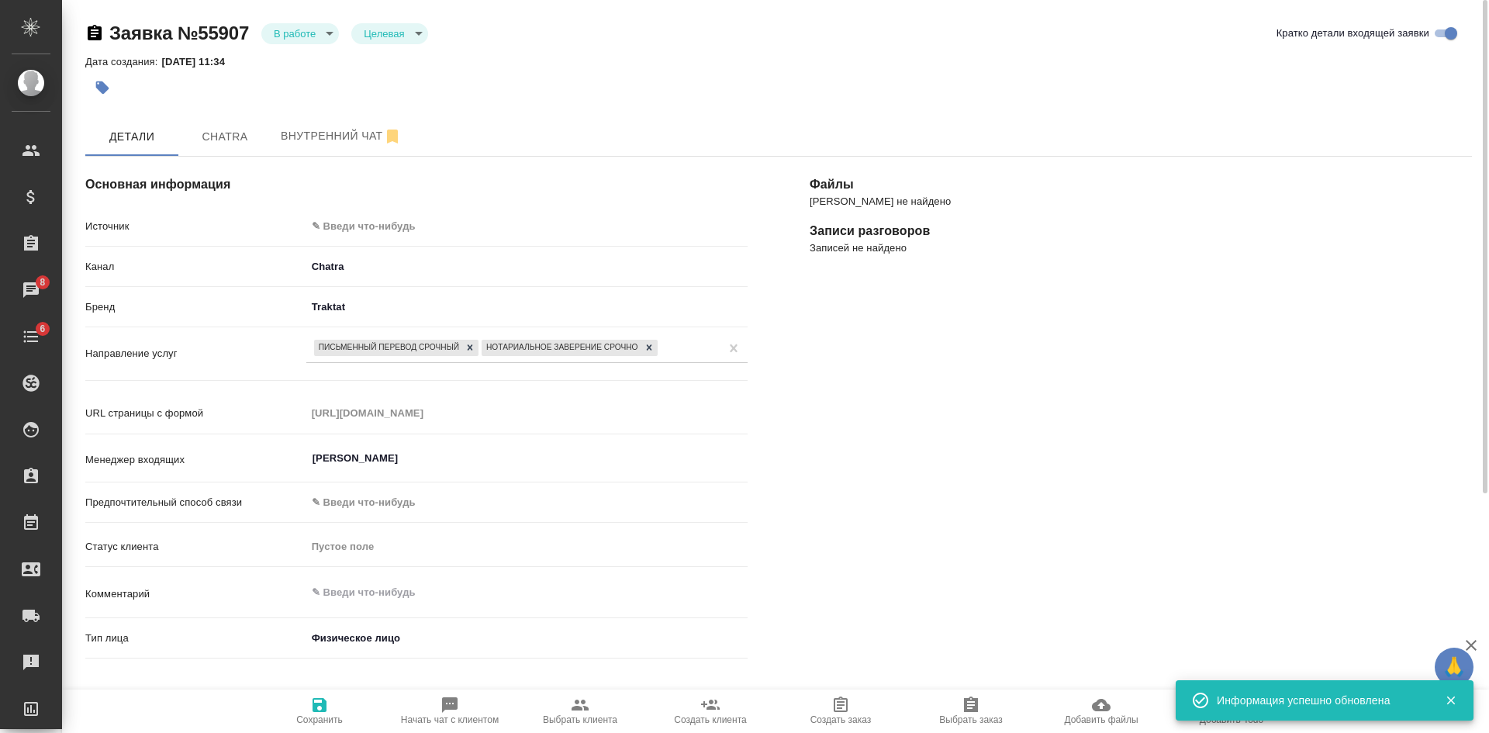
click at [590, 722] on span "Выбрать клиента" at bounding box center [580, 719] width 74 height 11
type textarea "x"
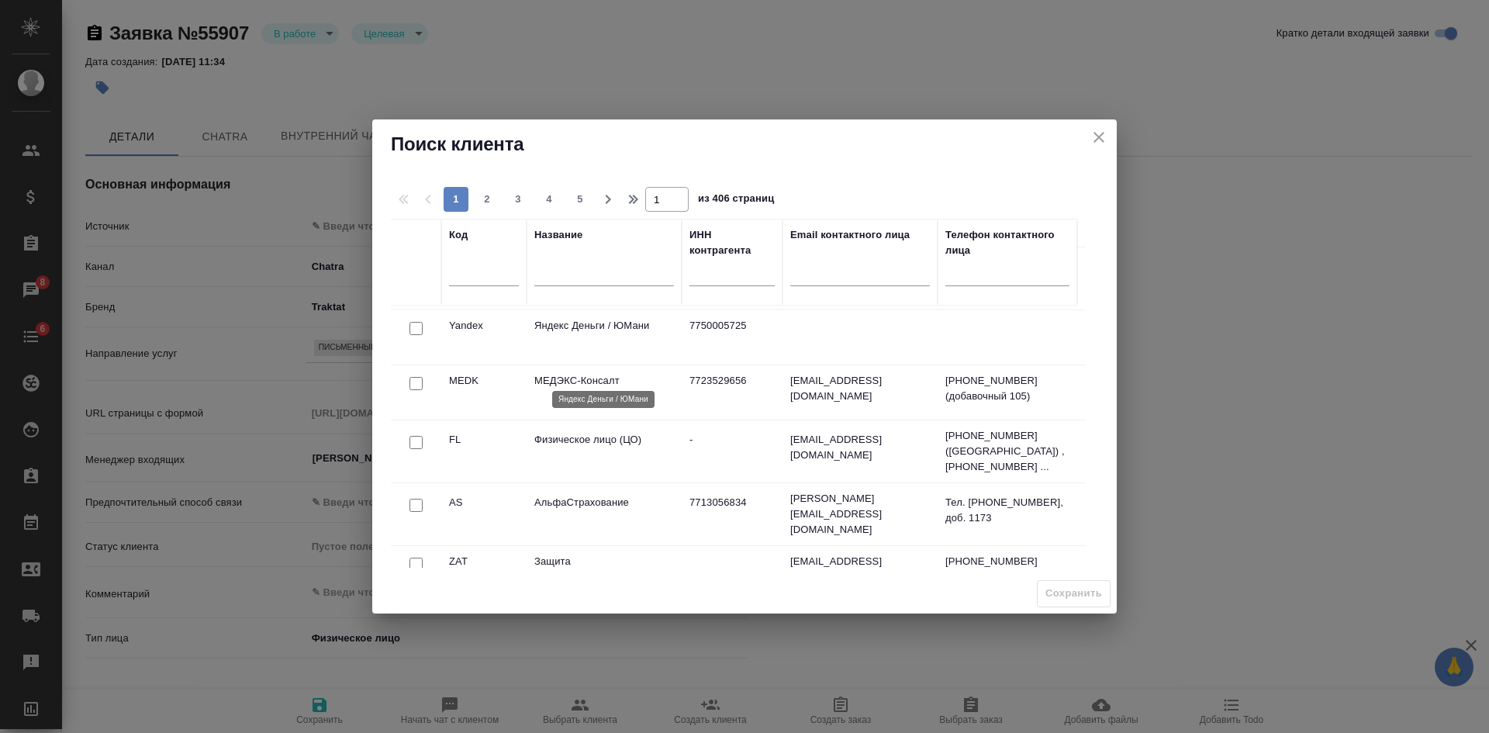
scroll to position [233, 0]
click at [544, 282] on input "text" at bounding box center [604, 275] width 140 height 19
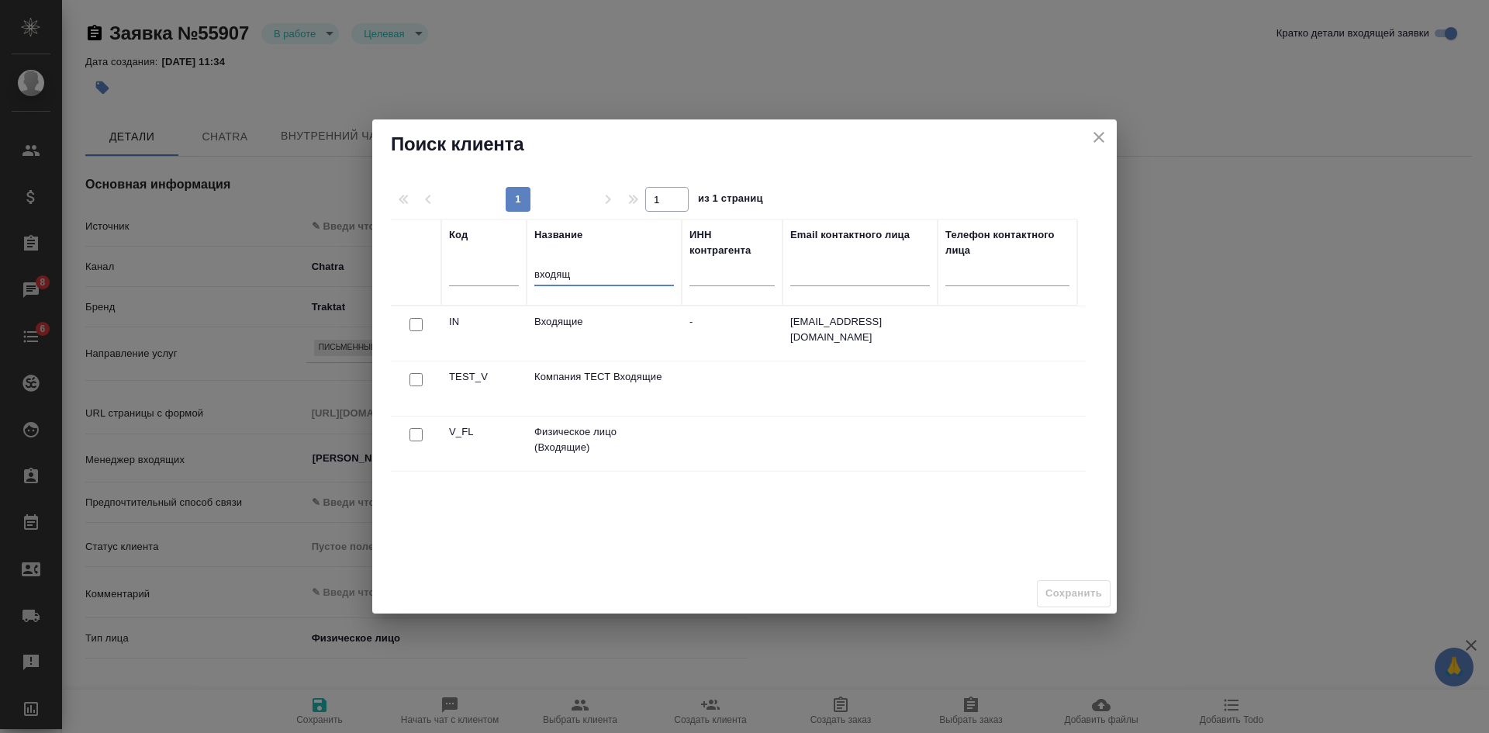
scroll to position [0, 0]
type input "входящ"
click at [415, 436] on input "checkbox" at bounding box center [416, 434] width 13 height 13
checkbox input "true"
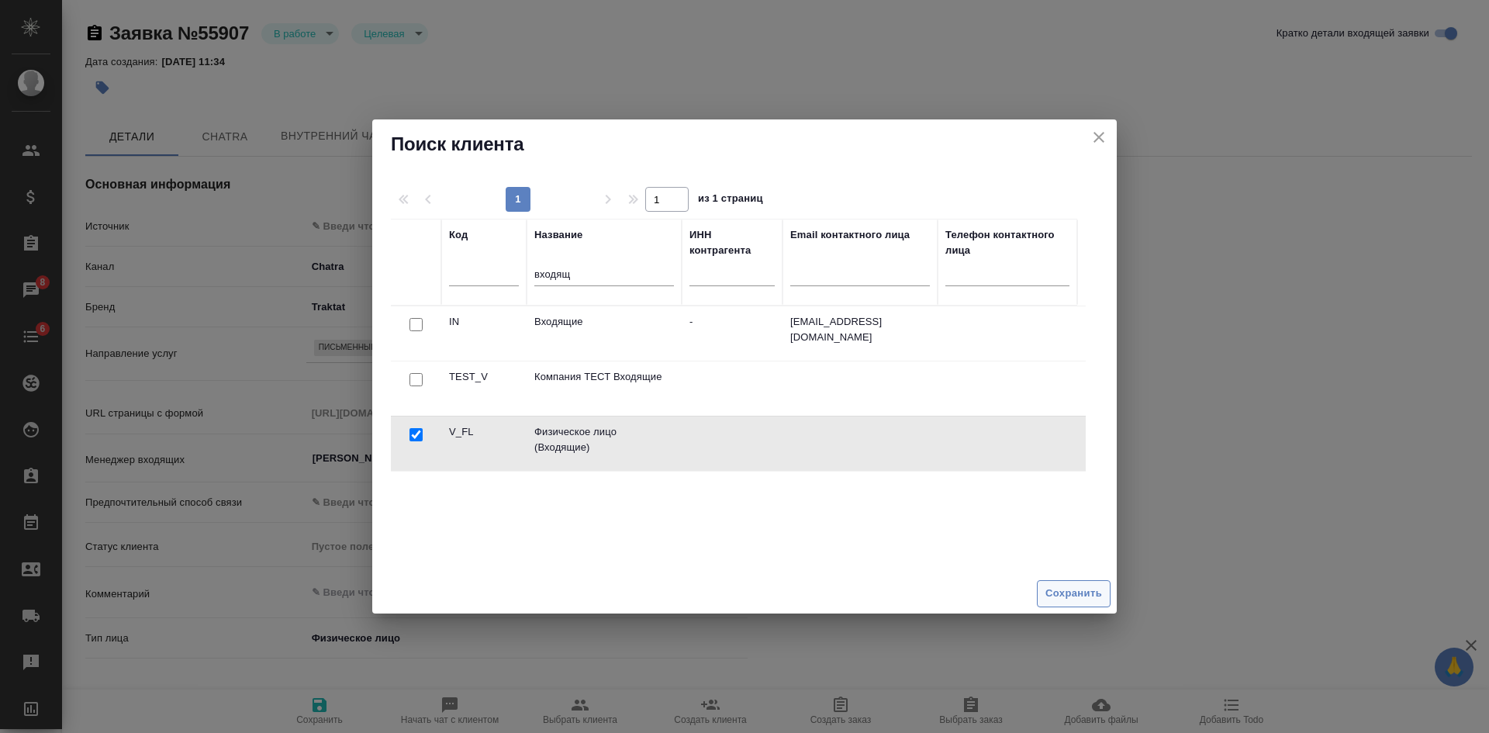
click at [1070, 600] on span "Сохранить" at bounding box center [1074, 594] width 57 height 18
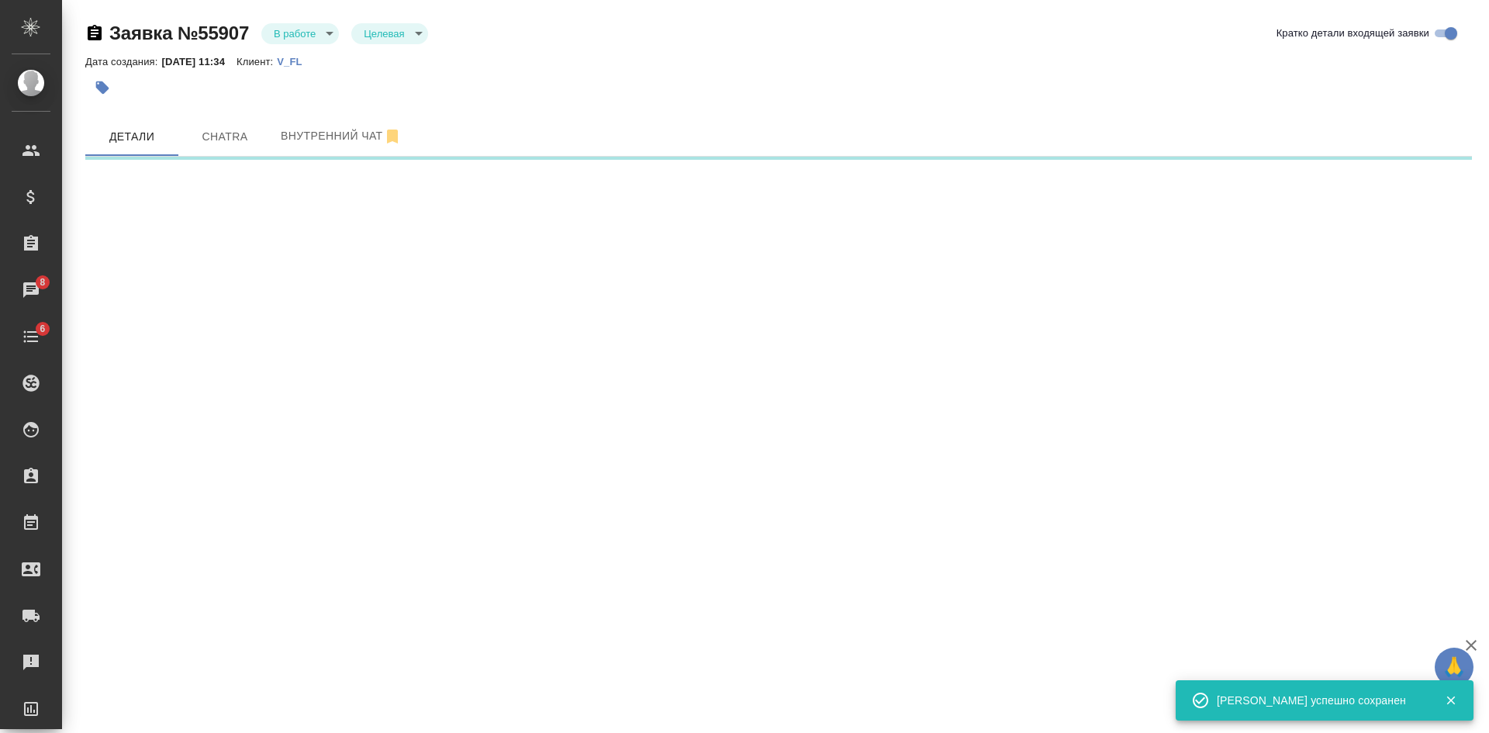
select select "RU"
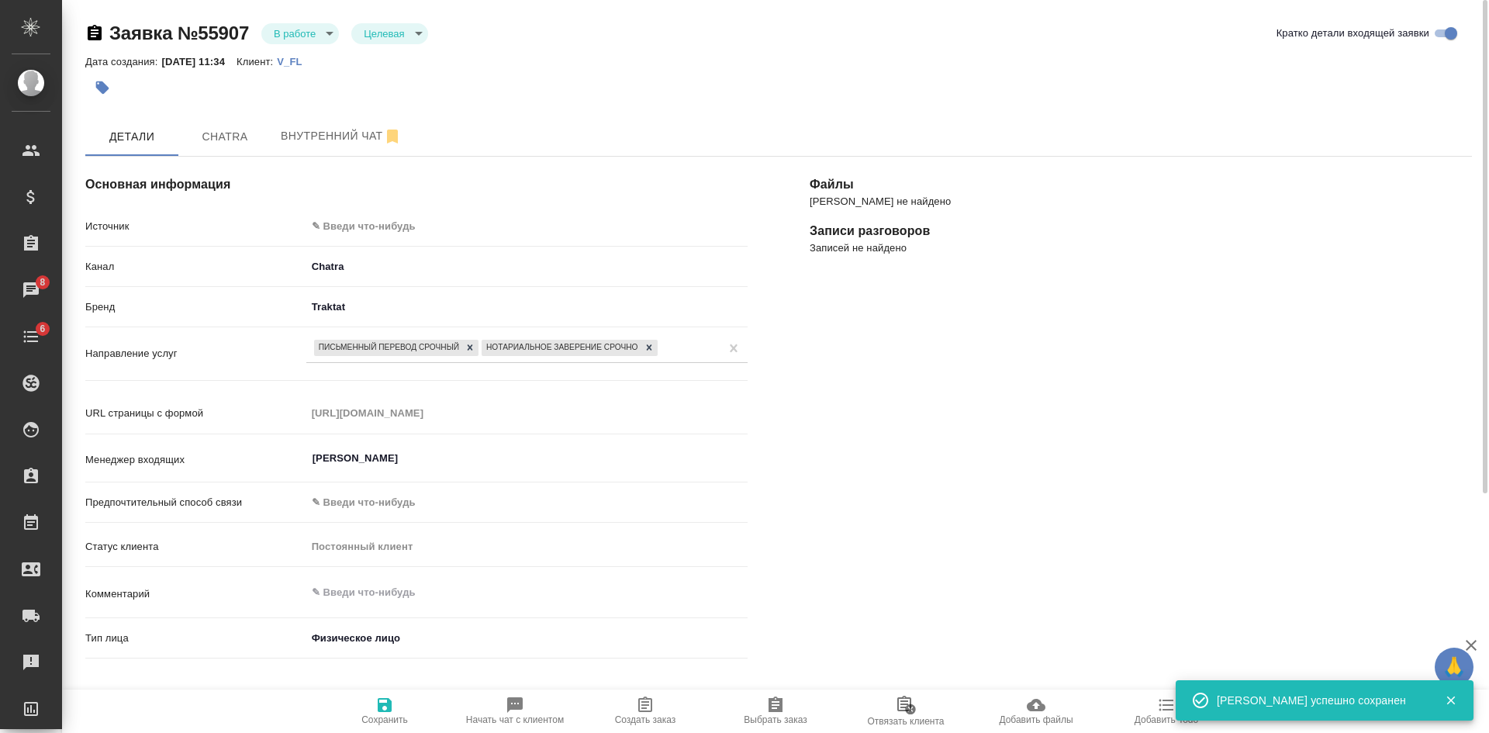
type textarea "x"
click at [384, 226] on body "🙏 .cls-1 fill:#fff; AWATERA Kasatkina Aleksandra Клиенты Спецификации Заказы 8 …" at bounding box center [744, 366] width 1489 height 733
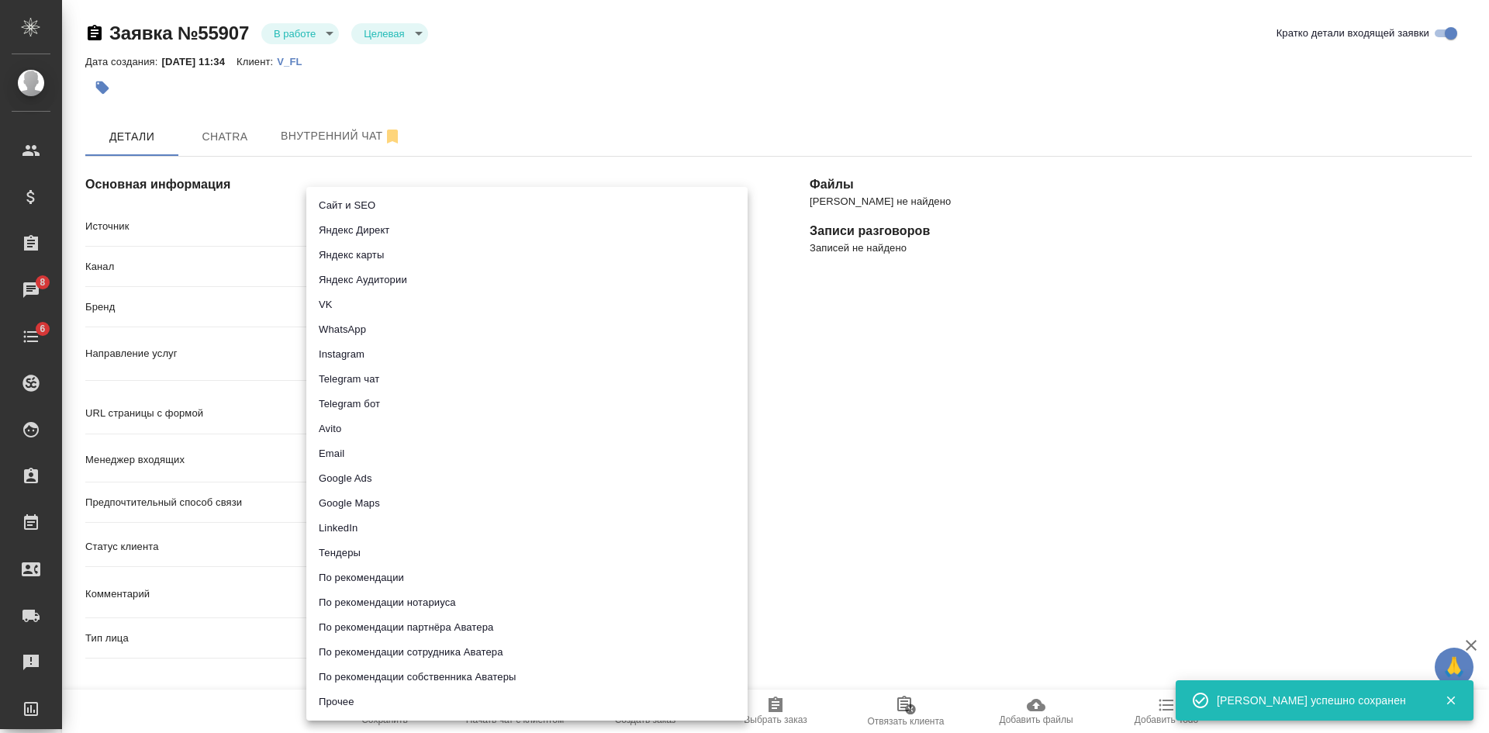
click at [371, 206] on li "Сайт и SEO" at bounding box center [526, 205] width 441 height 25
type input "seo"
type textarea "x"
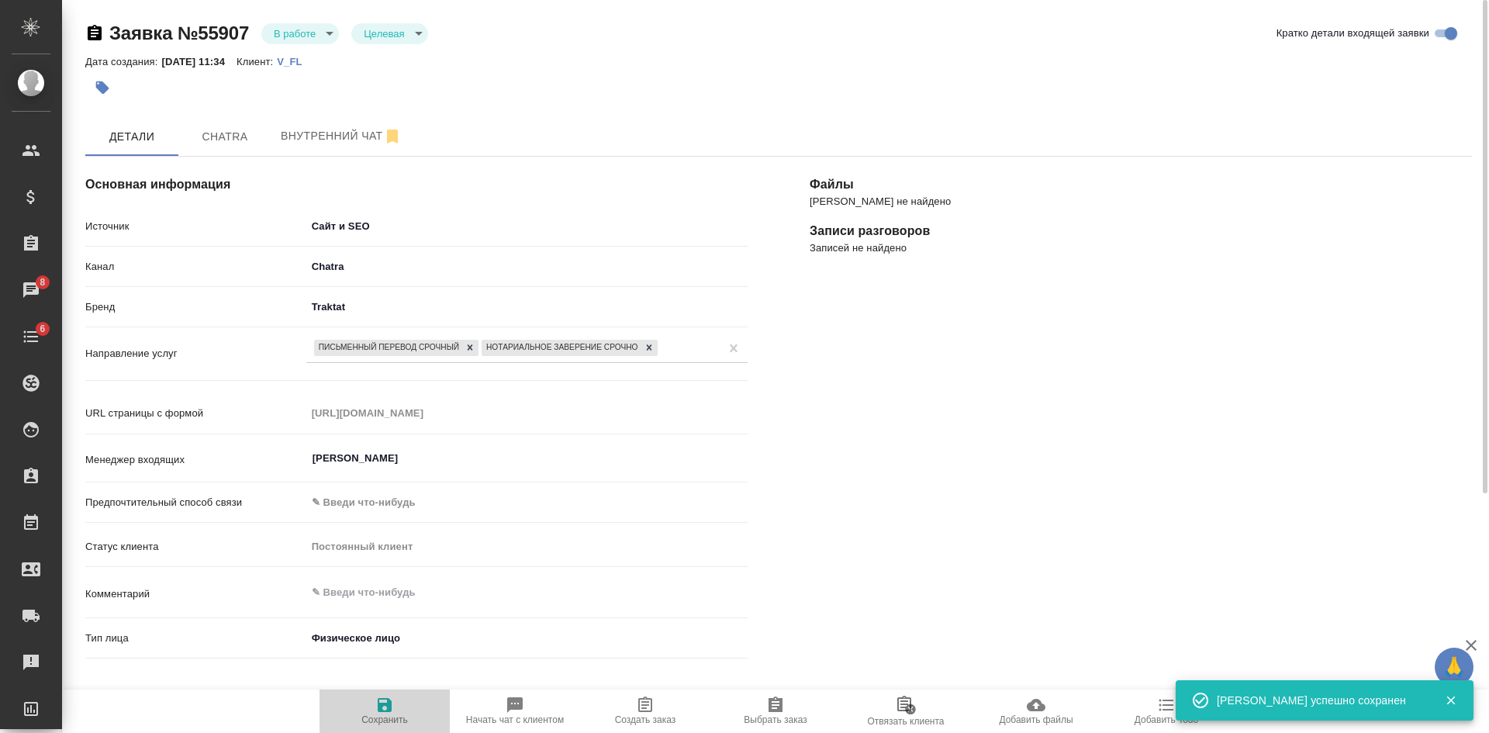
click at [389, 709] on icon "button" at bounding box center [385, 705] width 14 height 14
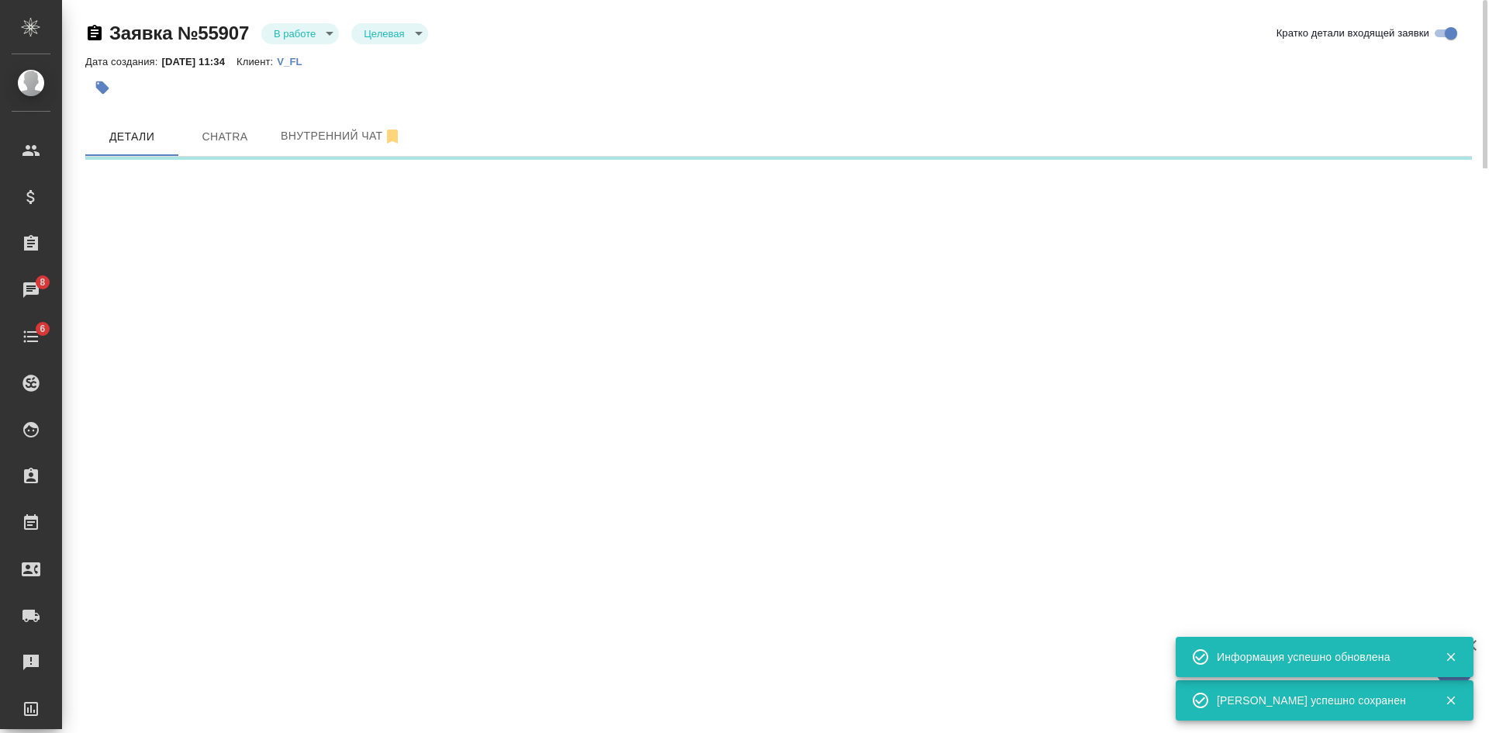
select select "RU"
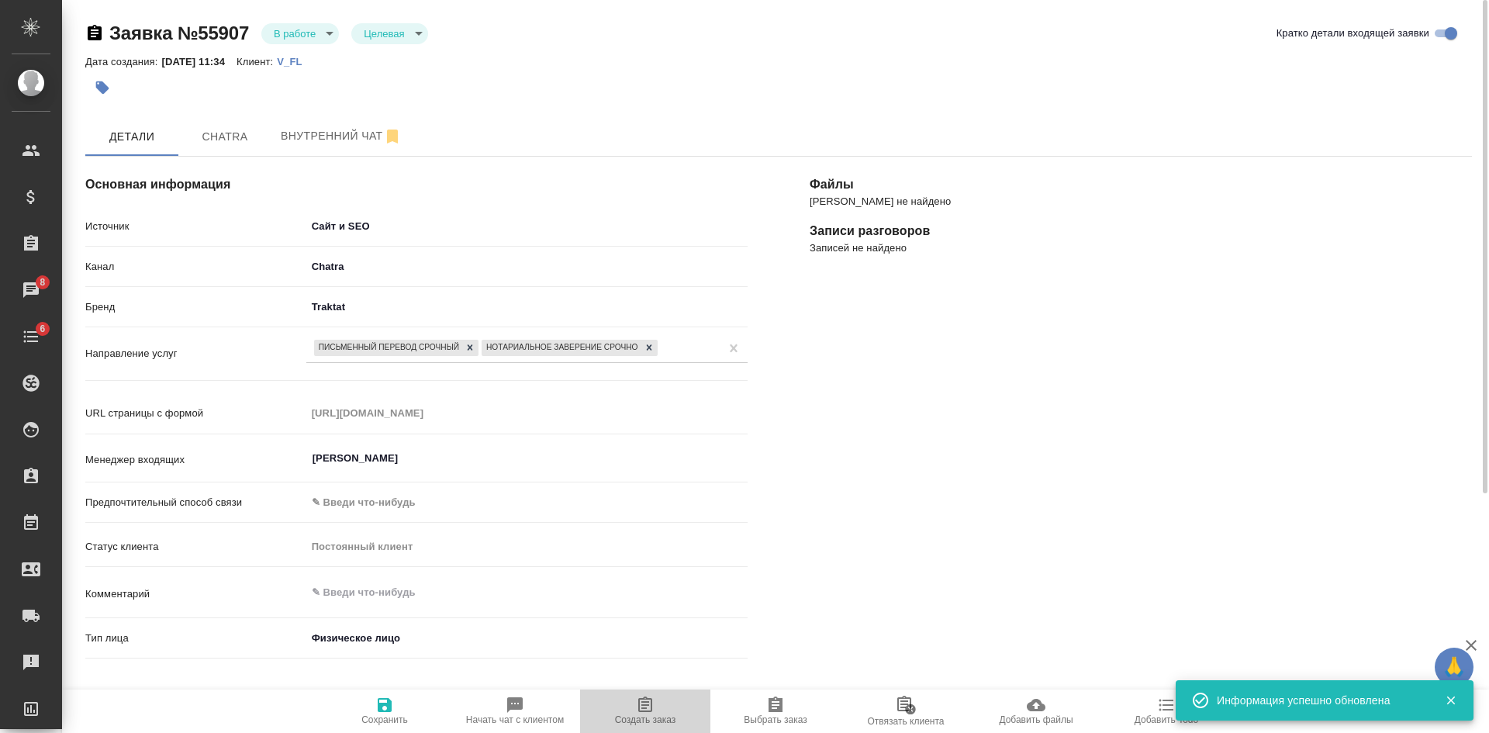
click at [650, 711] on icon "button" at bounding box center [645, 705] width 14 height 16
type textarea "x"
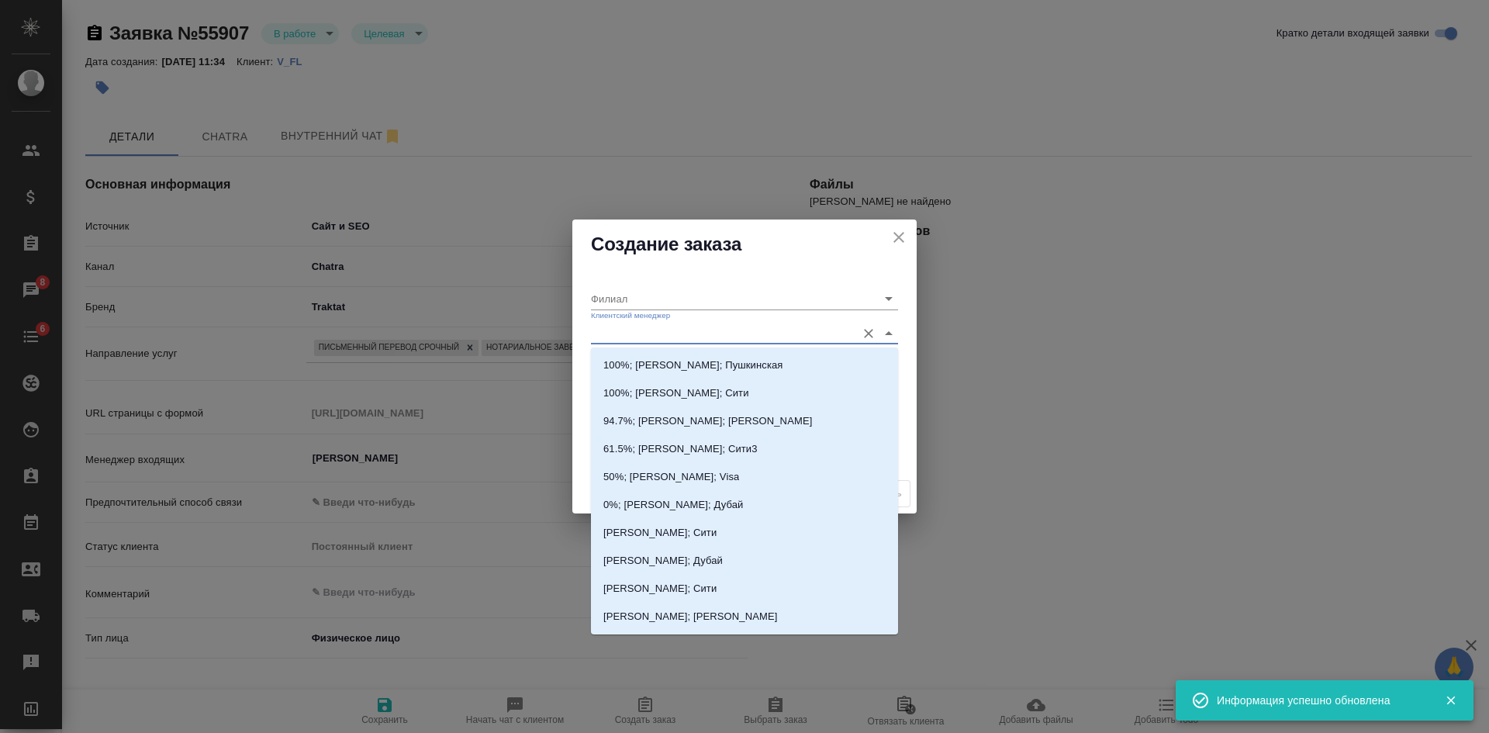
click at [606, 340] on input "Клиентский менеджер" at bounding box center [720, 333] width 258 height 21
type input "кас"
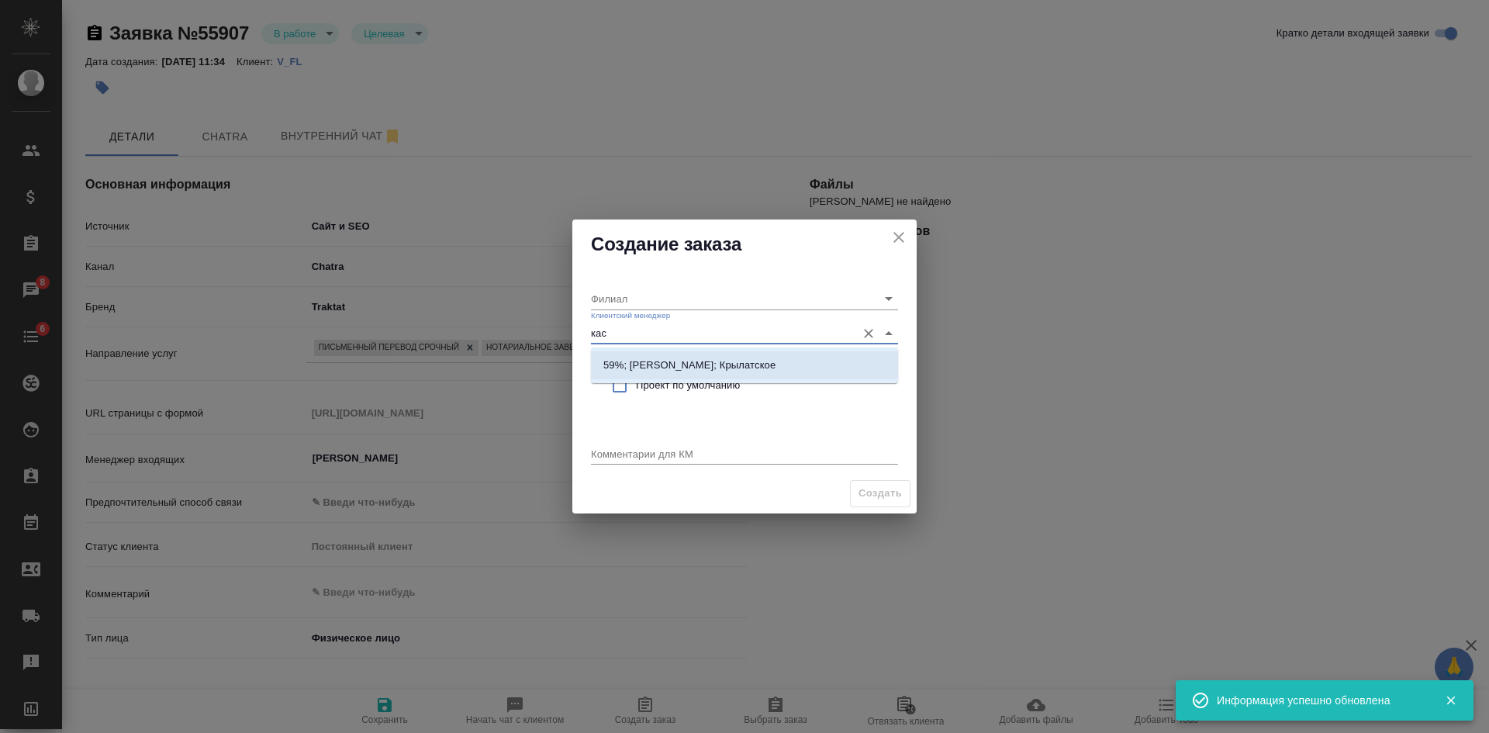
click at [612, 365] on p "59%; Касымов Тимур; Крылатское" at bounding box center [689, 366] width 172 height 16
type input "Крылатское"
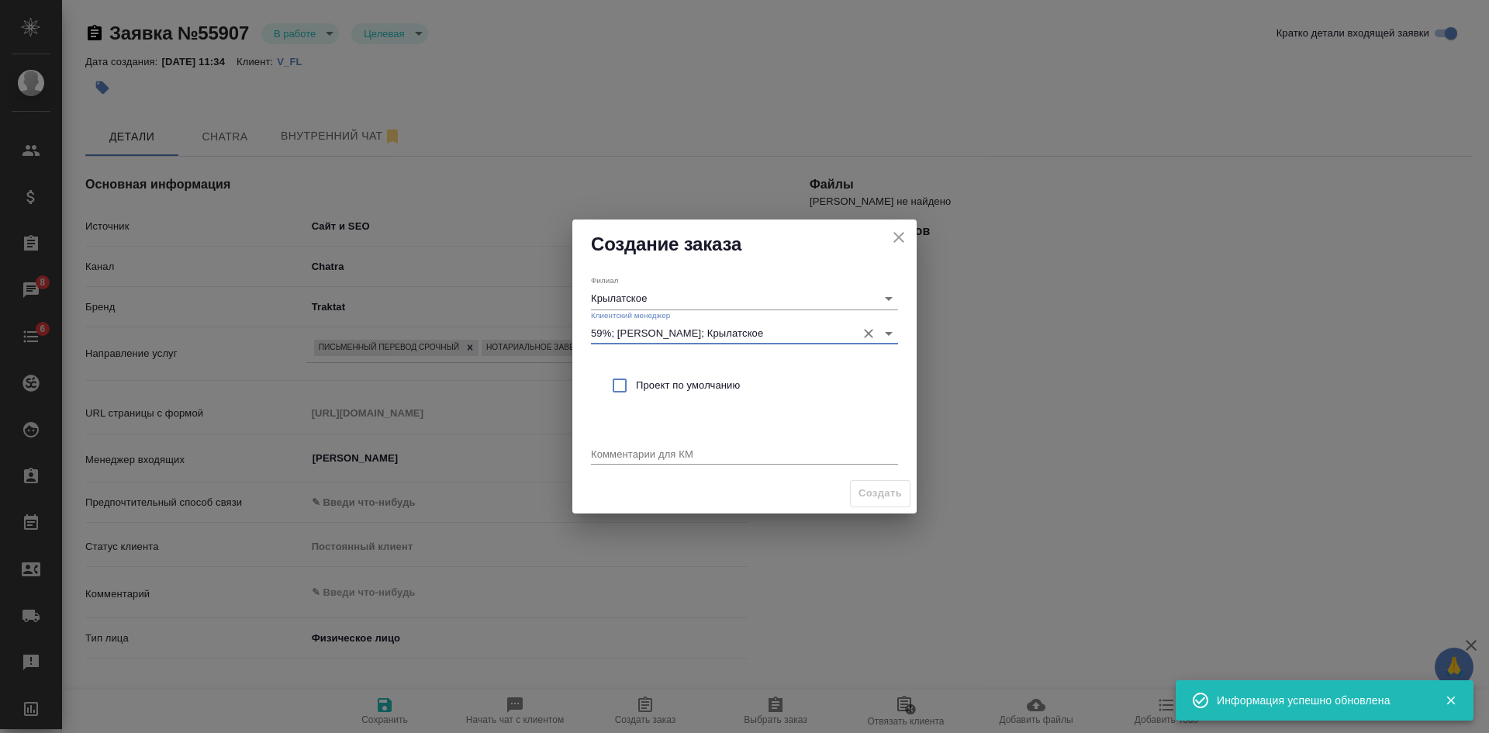
type input "59%; Касымов Тимур; Крылатское"
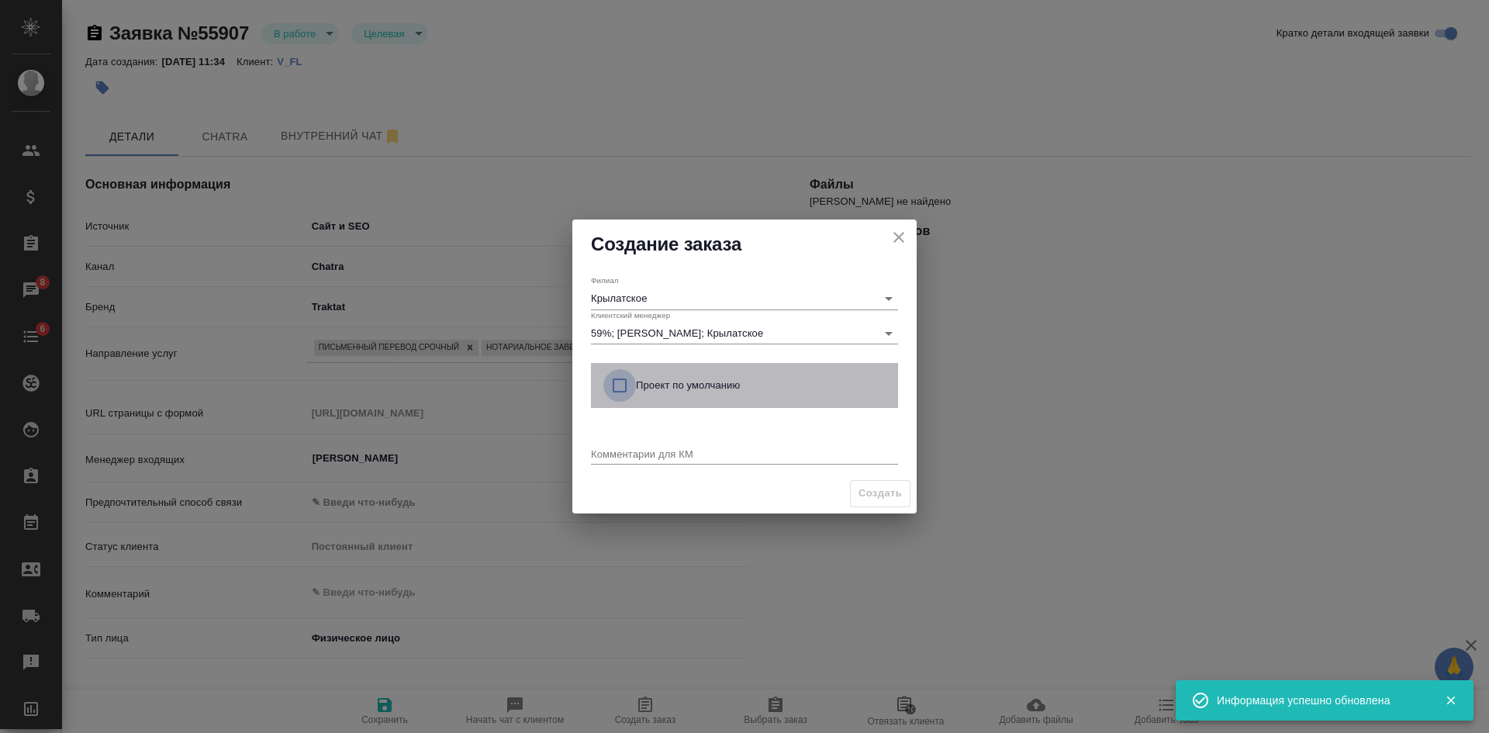
drag, startPoint x: 628, startPoint y: 381, endPoint x: 624, endPoint y: 427, distance: 46.7
click at [628, 382] on input "checkbox" at bounding box center [619, 385] width 33 height 33
checkbox input "true"
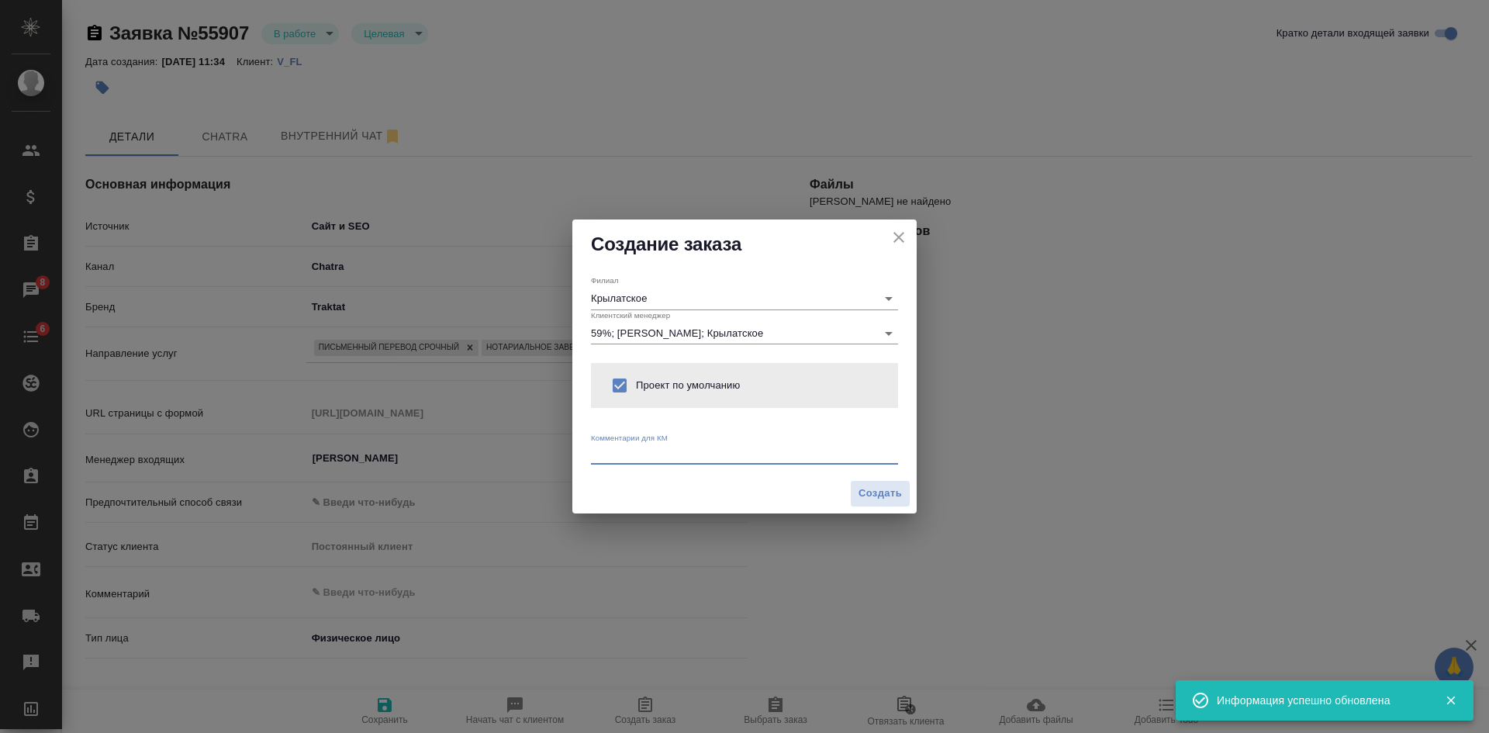
click at [618, 455] on textarea at bounding box center [744, 454] width 307 height 12
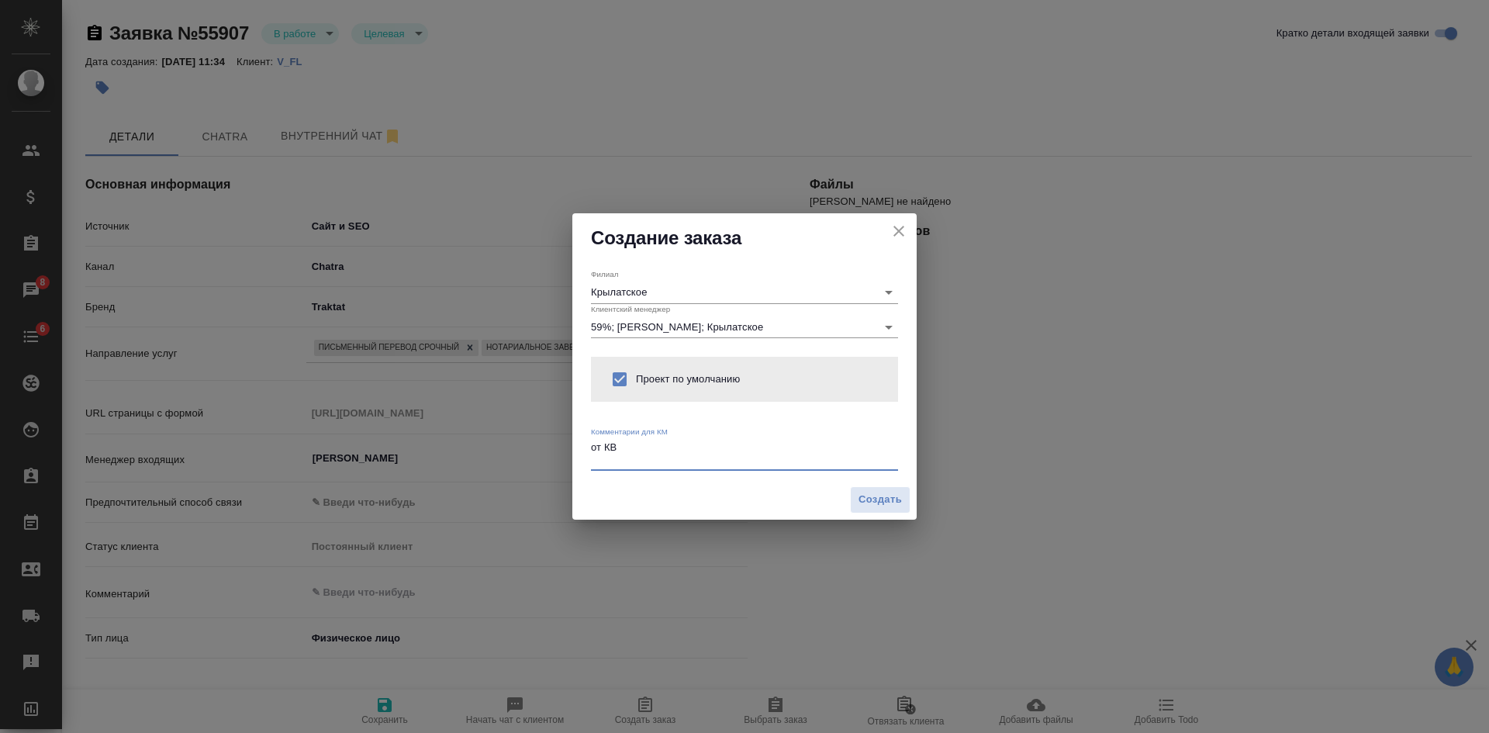
type textarea "от КВ"
type textarea "x"
paste textarea "на английский язык с нотариальным заверением."
click at [691, 457] on textarea "от КВ на английский язык с нотариальным заверением." at bounding box center [744, 453] width 307 height 24
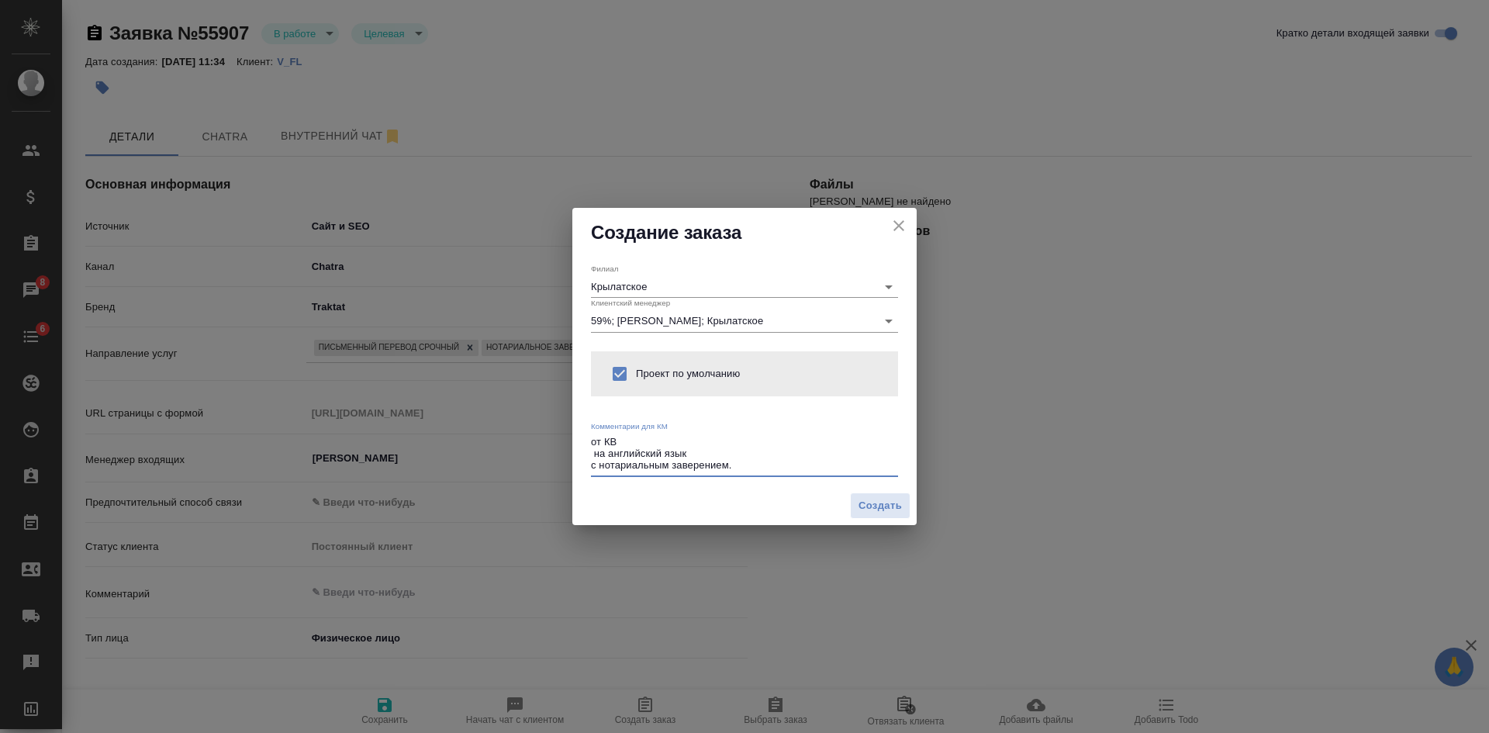
click at [747, 468] on textarea "от КВ на английский язык с нотариальным заверением." at bounding box center [744, 454] width 307 height 36
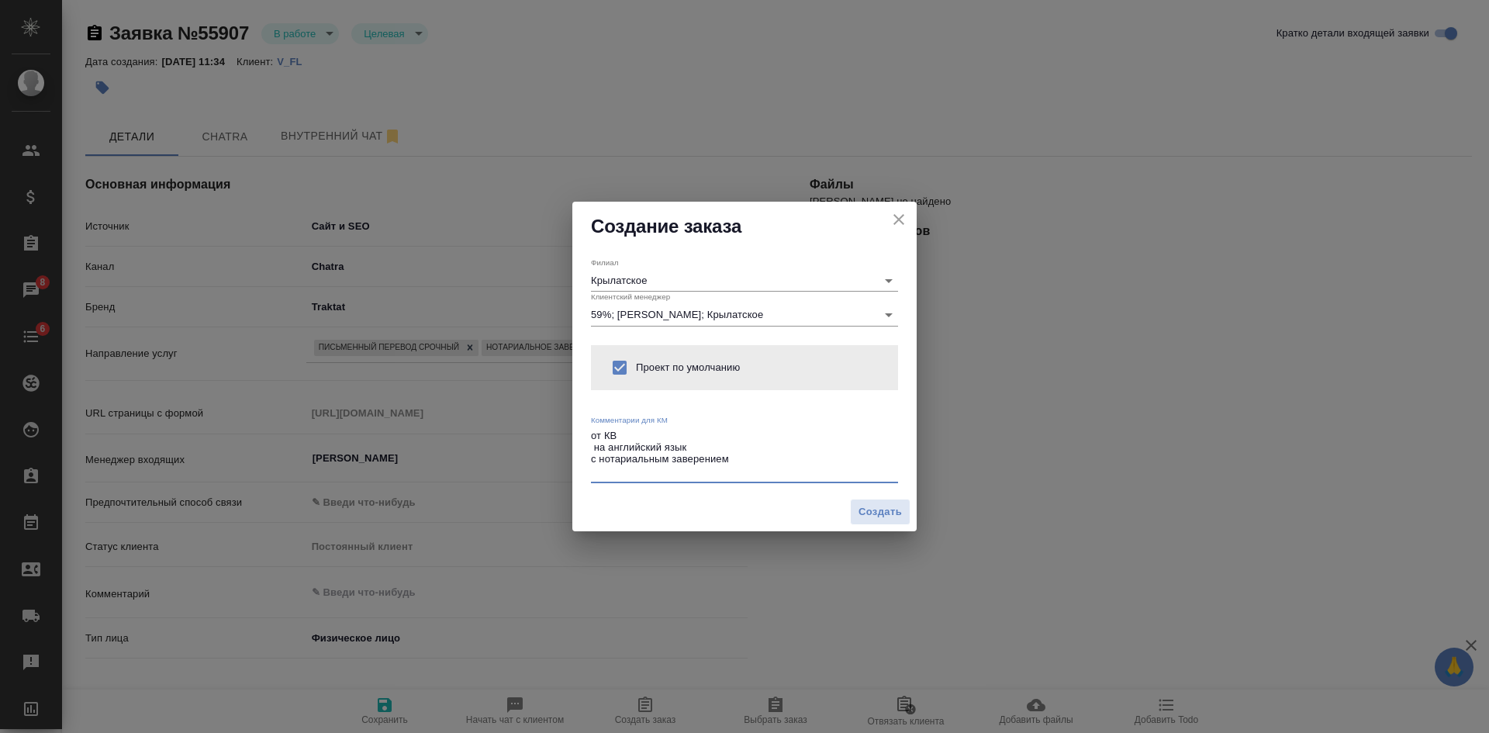
type textarea "от КВ на английский язык с нотариальным заверением"
type textarea "x"
paste textarea "Бумажный не понадобится - направляю в авиакомпанию скан"
click at [736, 461] on textarea "от КВ на английский язык с нотариальным заверением Бумажный не понадобится - на…" at bounding box center [744, 454] width 307 height 48
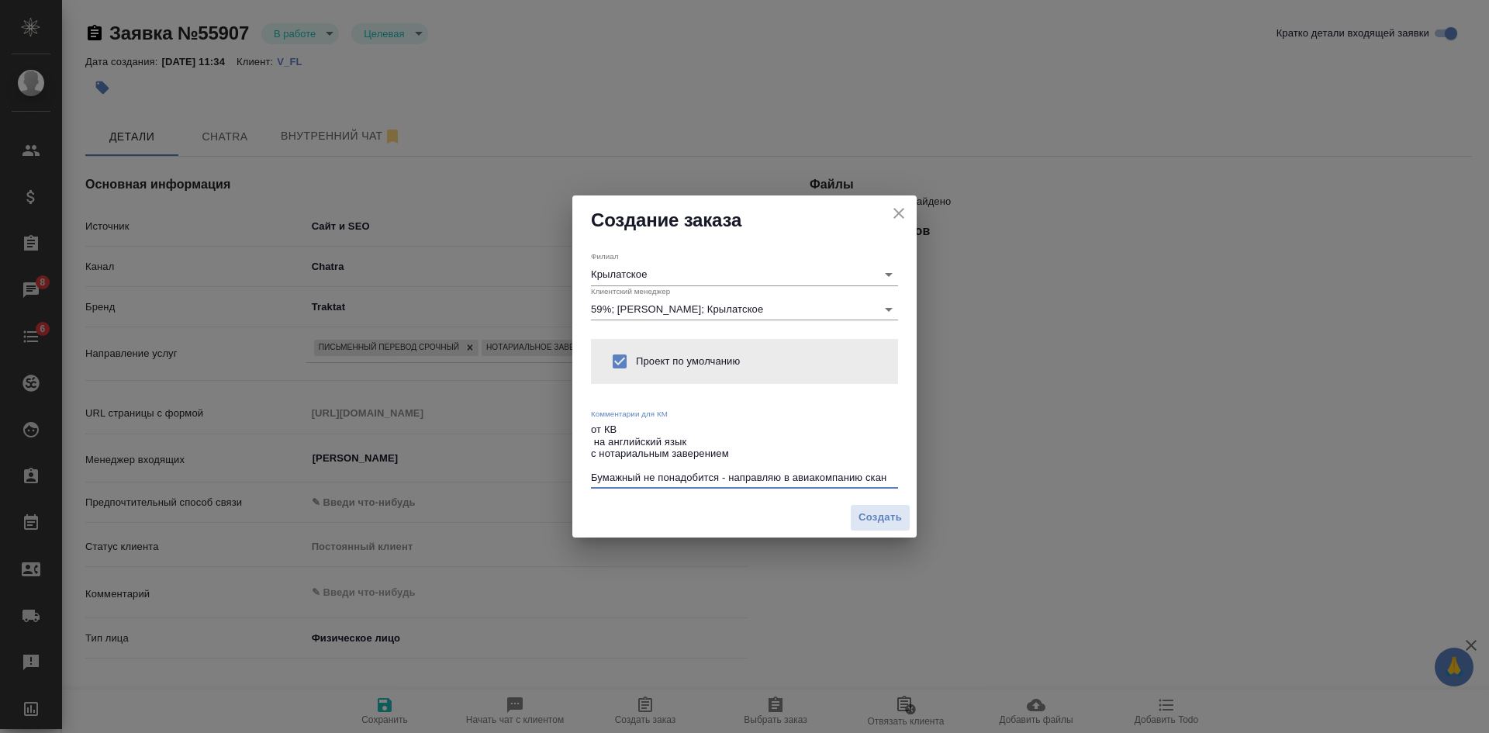
click at [643, 479] on textarea "от КВ на английский язык с нотариальным заверением Бумажный не понадобится - на…" at bounding box center [744, 454] width 307 height 60
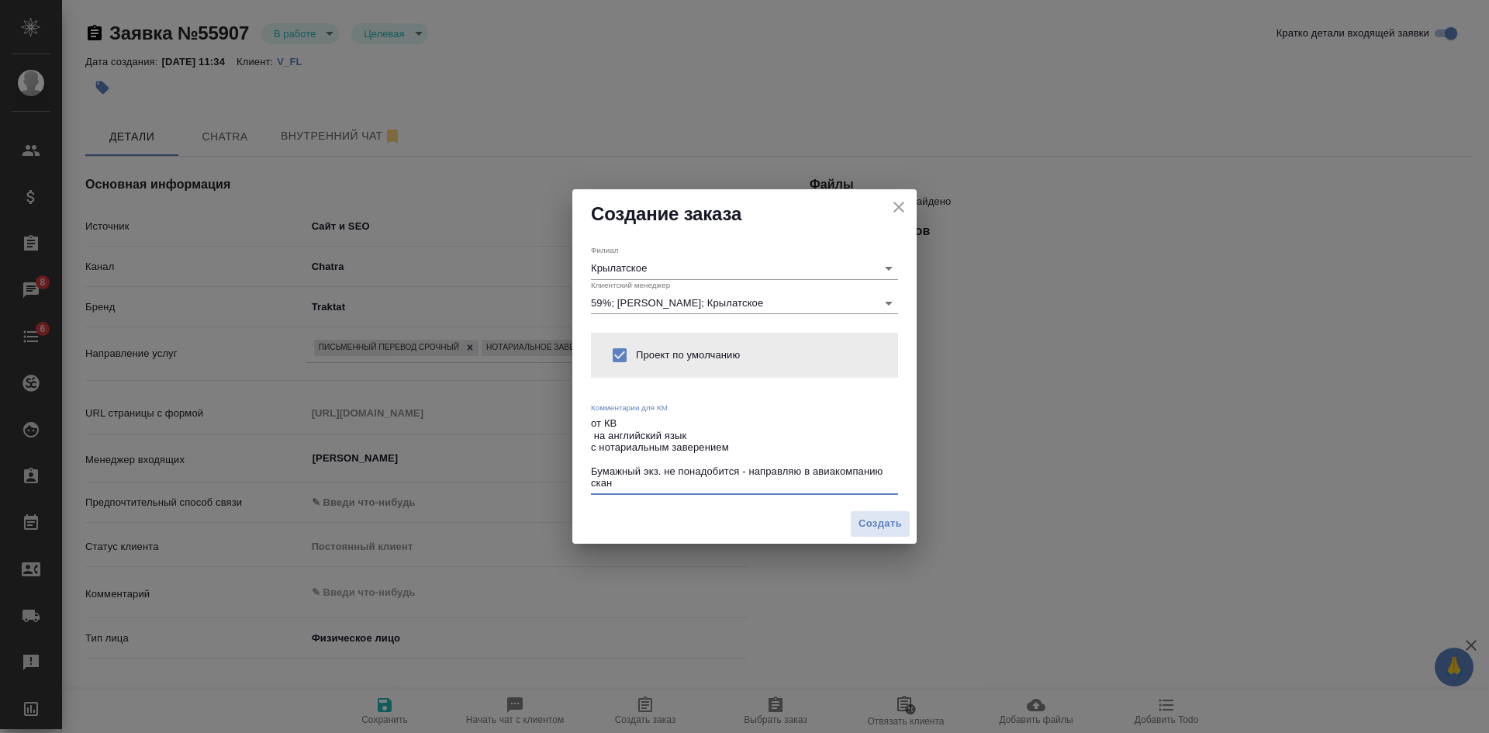
type textarea "от КВ на английский язык с нотариальным заверением Бумажный экз. не понадобится…"
click at [631, 482] on textarea "от КВ на английский язык с нотариальным заверением Бумажный экз. не понадобится…" at bounding box center [744, 453] width 307 height 72
type textarea "x"
click at [755, 444] on textarea "от КВ на английский язык с нотариальным заверением Бумажный экз. не понадобится…" at bounding box center [744, 453] width 307 height 72
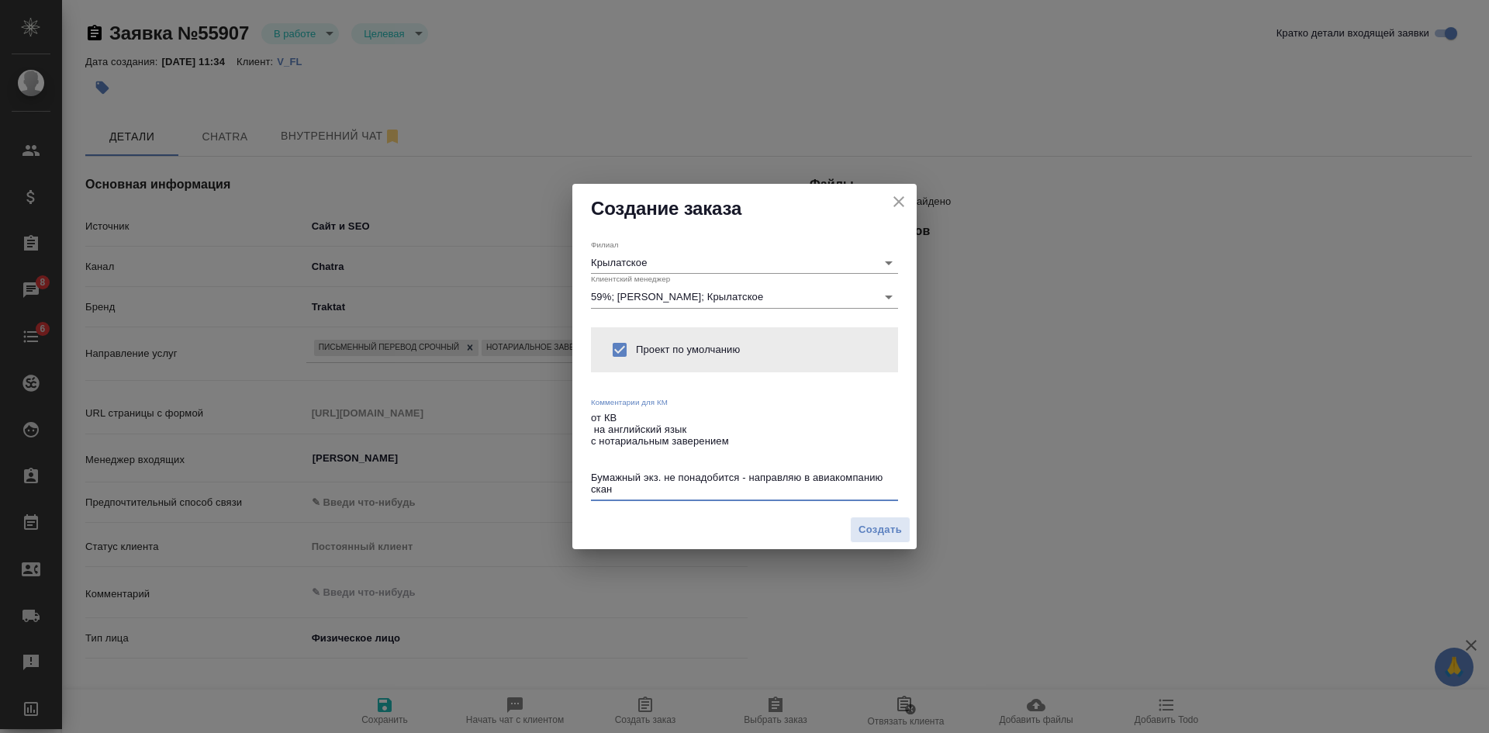
paste textarea "Нужно успеть сделать до конца завтрашнего дня"
type textarea "от КВ на английский язык с нотариальным заверением Нужно успеть сделать до конц…"
click at [874, 531] on span "Создать" at bounding box center [880, 530] width 43 height 18
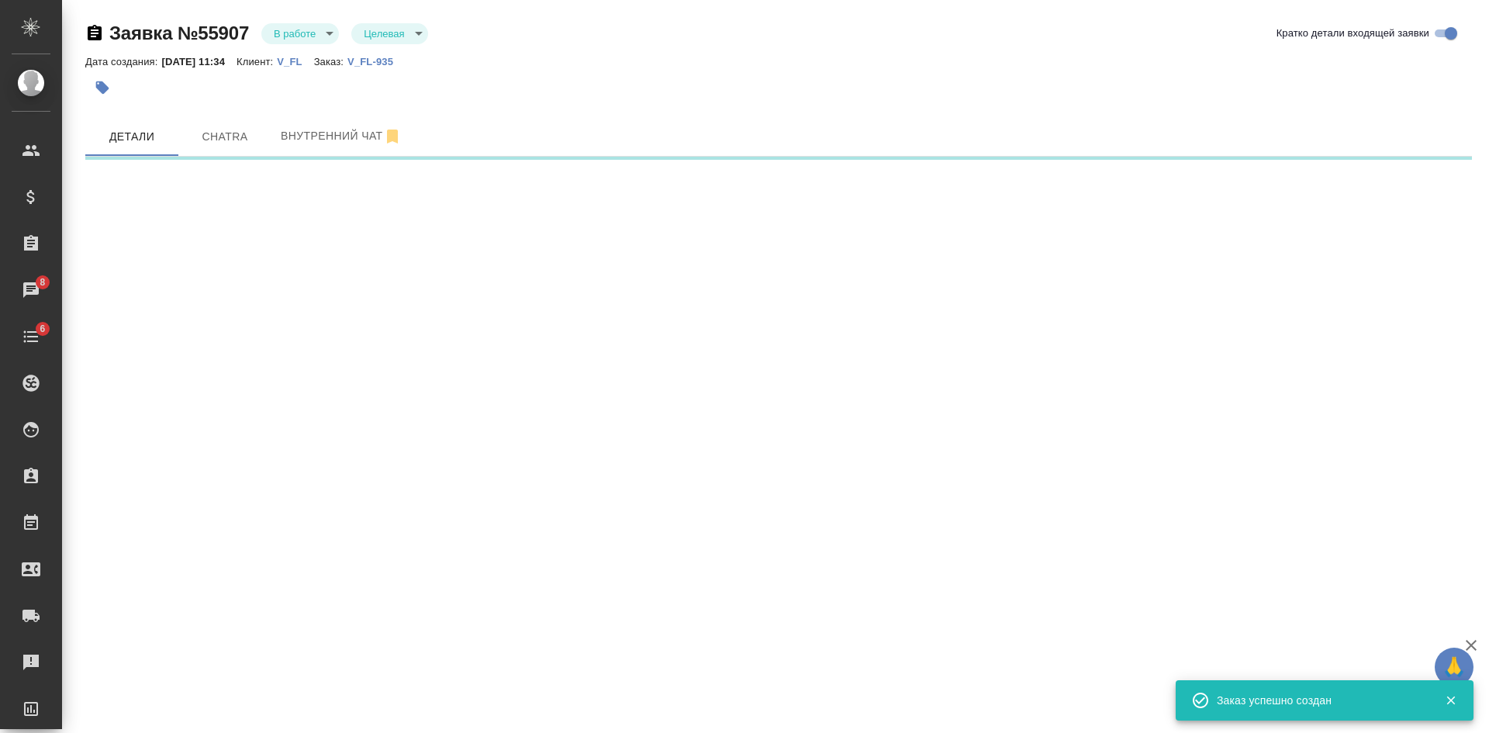
select select "RU"
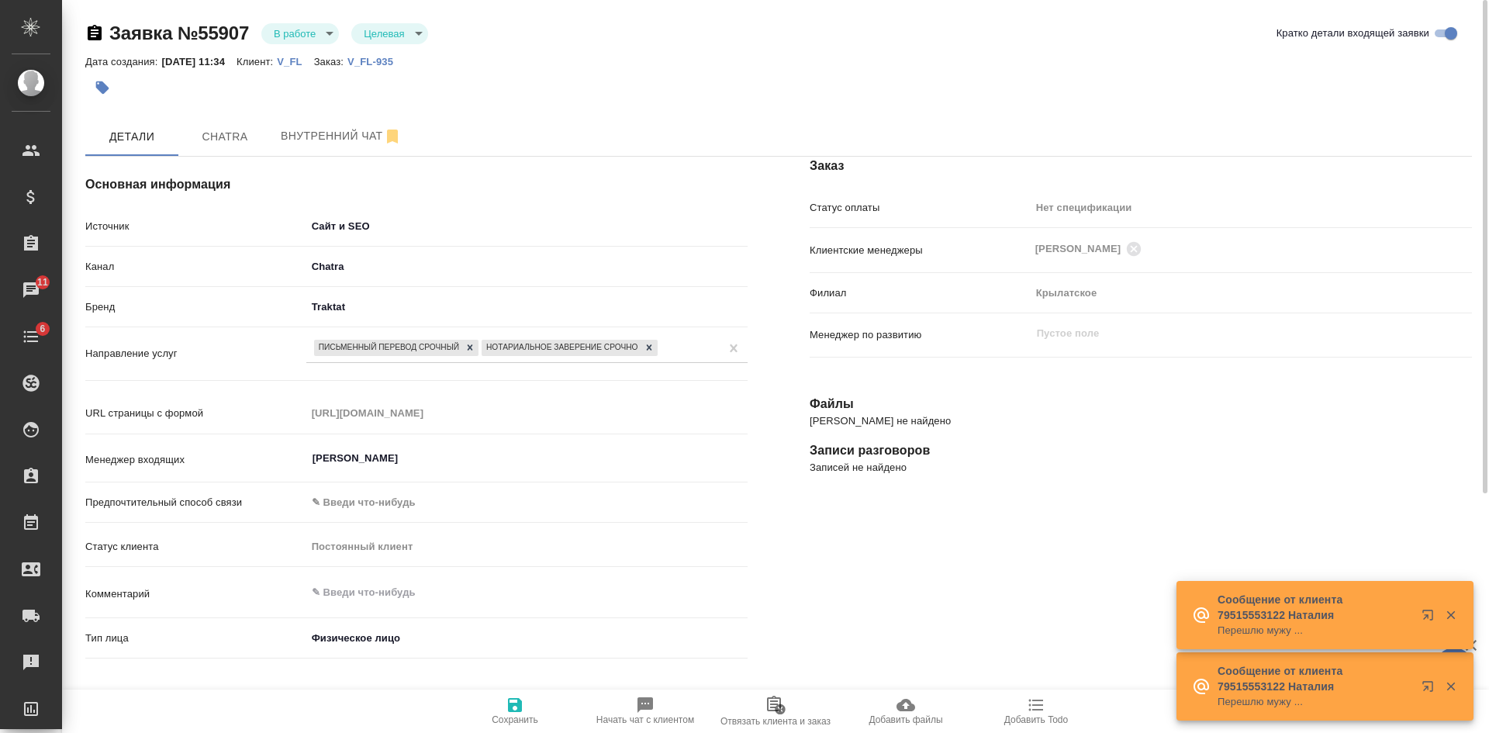
type textarea "x"
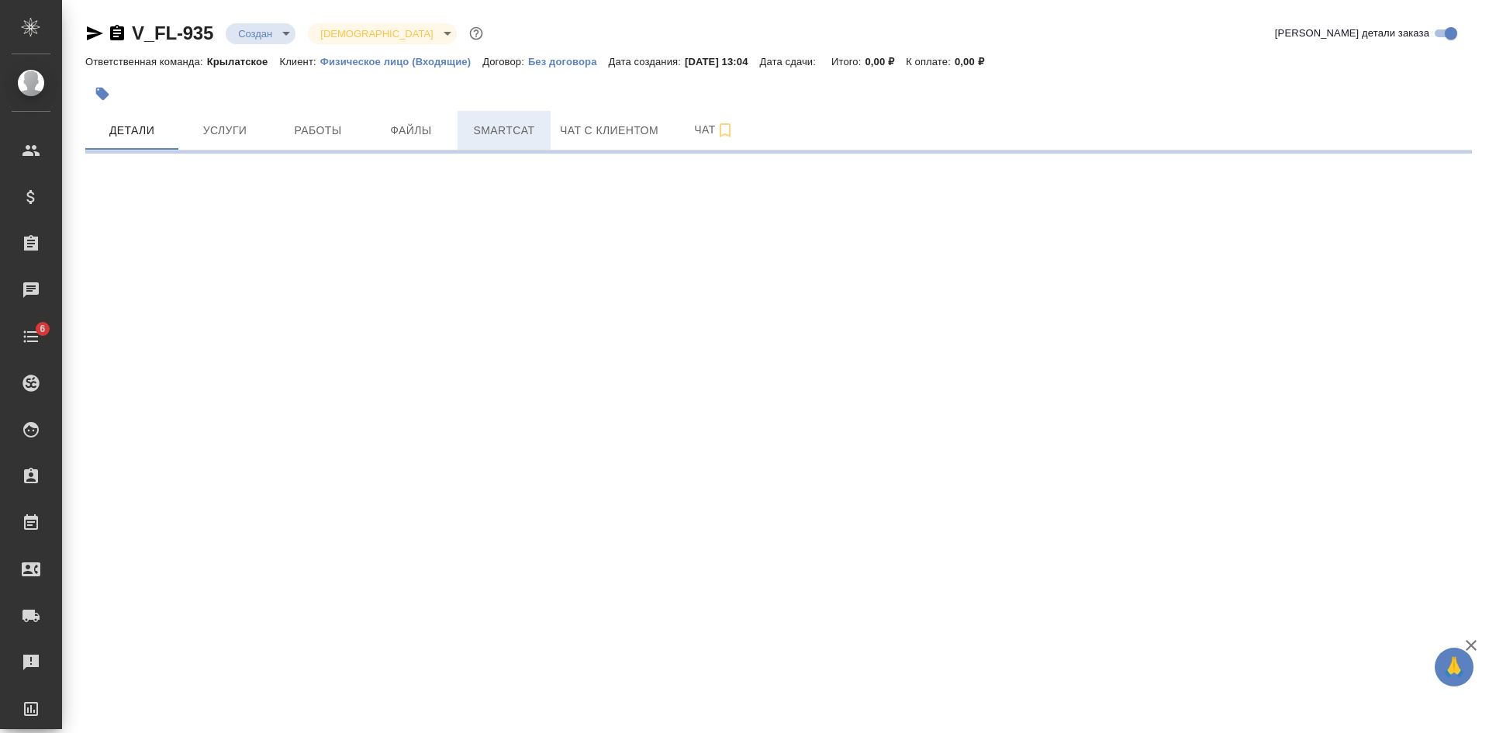
select select "RU"
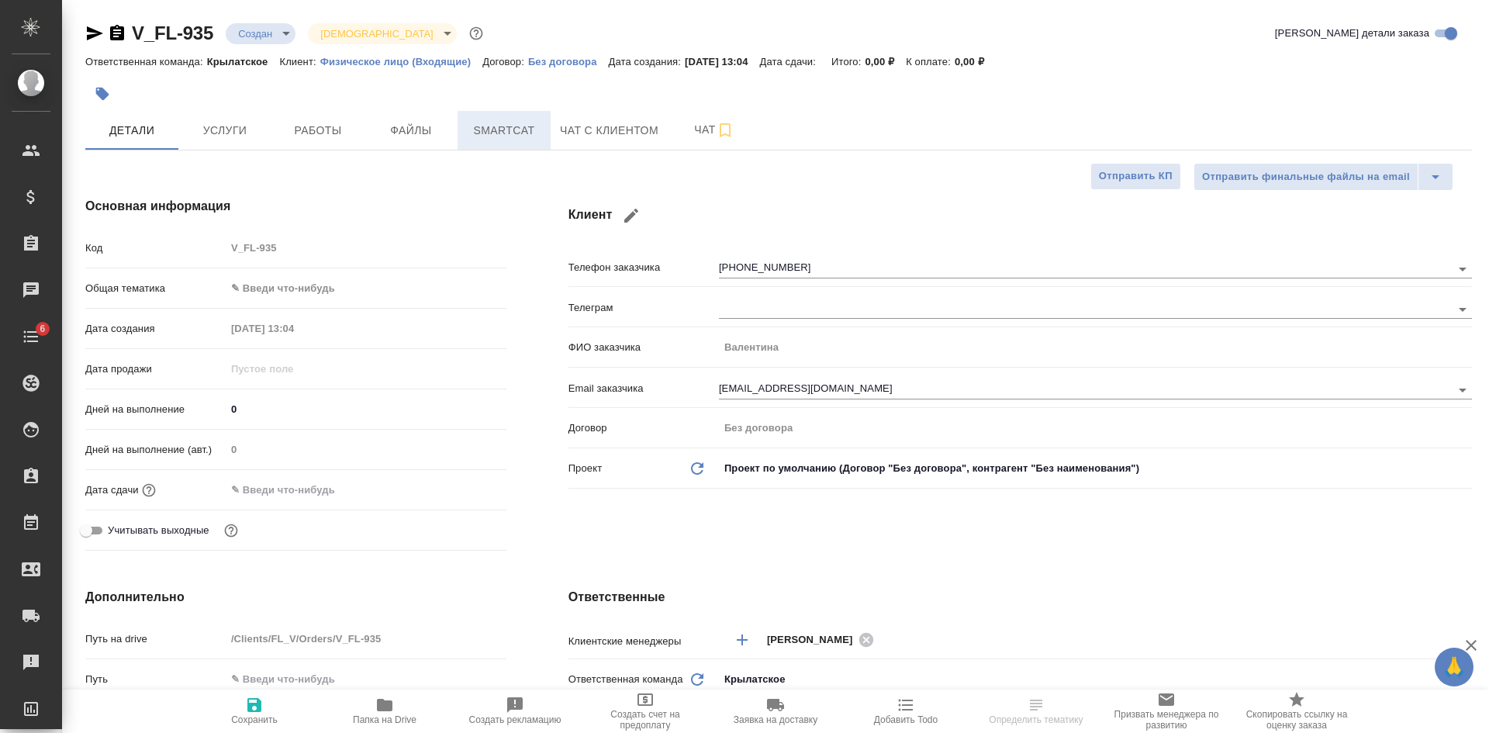
type textarea "x"
click at [420, 140] on button "Файлы" at bounding box center [411, 130] width 93 height 39
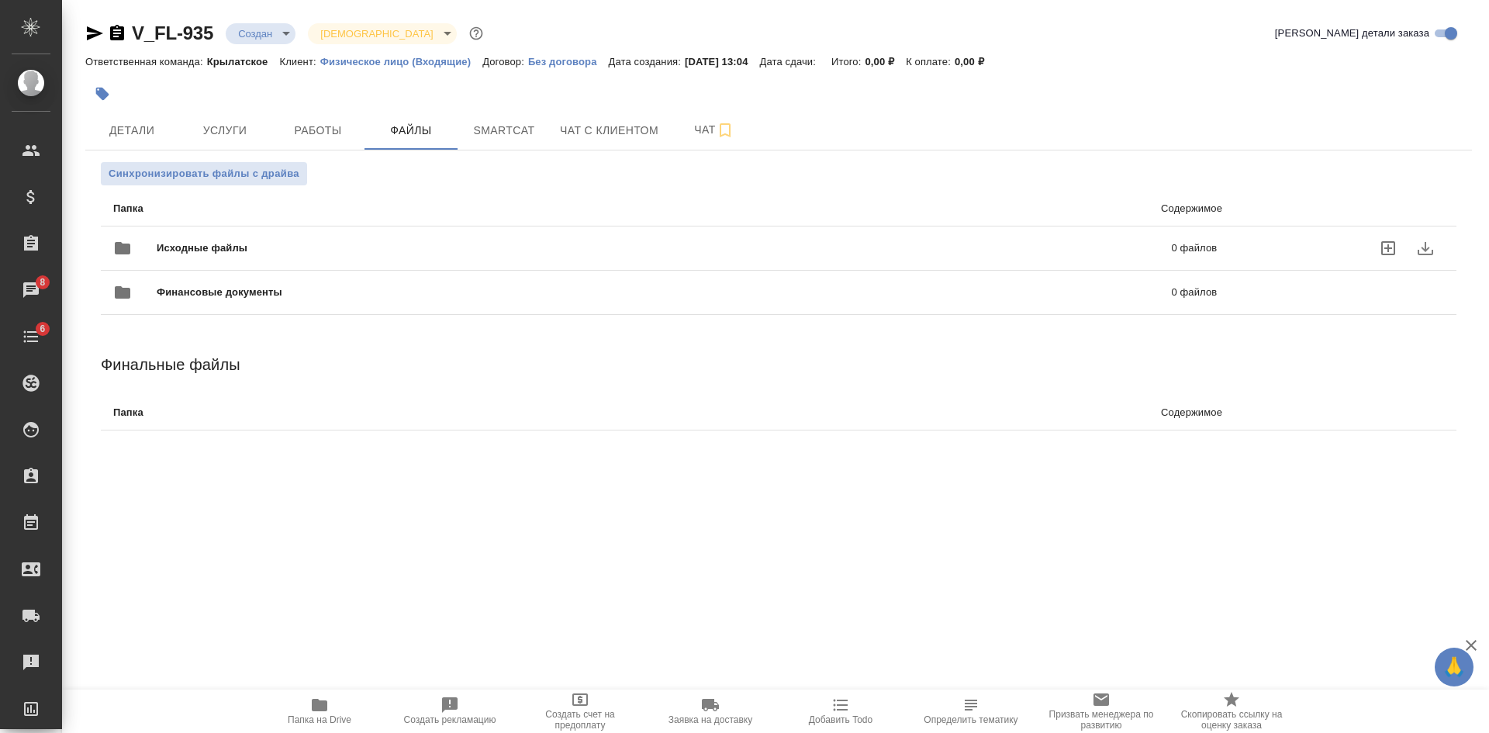
click at [1379, 248] on icon "uploadFiles" at bounding box center [1388, 248] width 19 height 19
click at [0, 0] on input "uploadFiles" at bounding box center [0, 0] width 0 height 0
click at [508, 122] on span "Smartcat" at bounding box center [504, 130] width 74 height 19
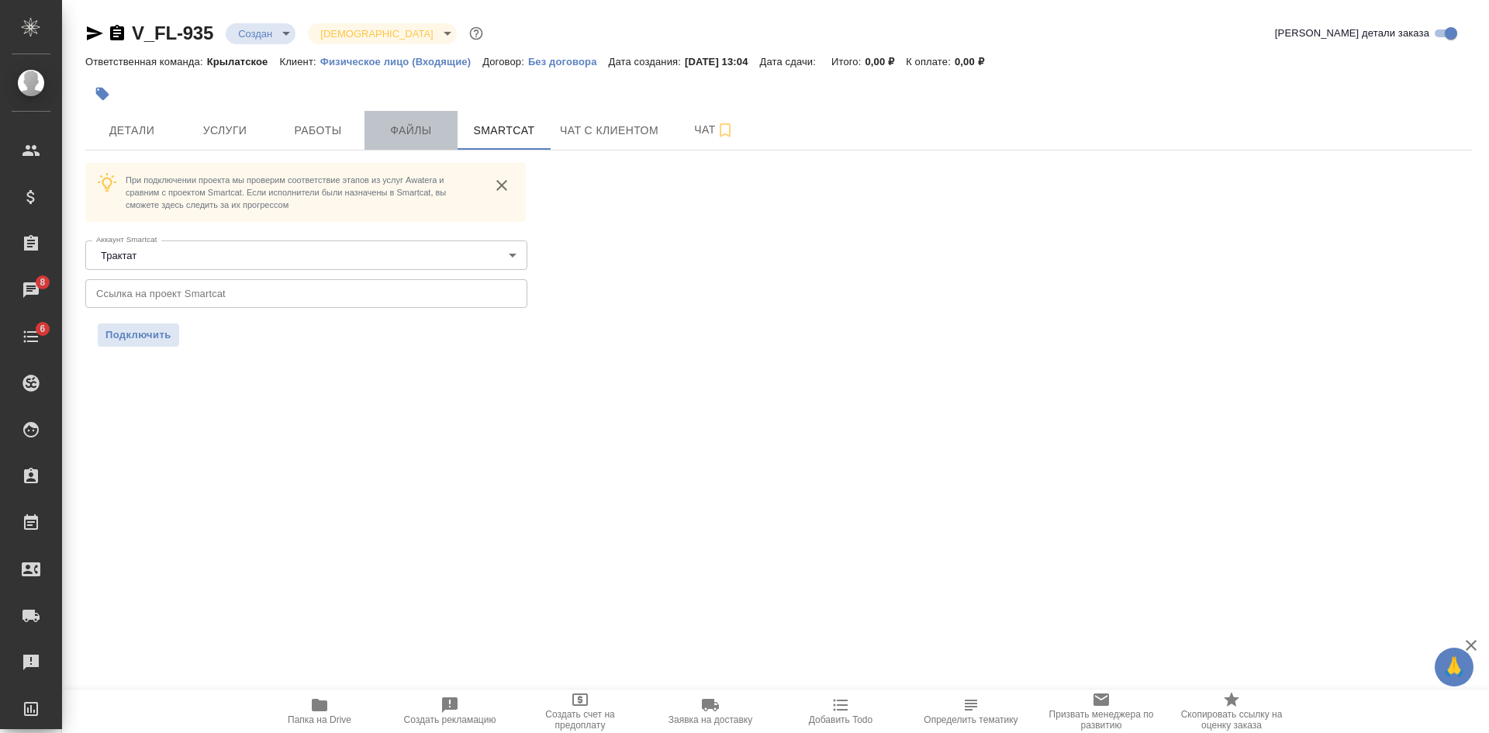
click at [403, 130] on span "Файлы" at bounding box center [411, 130] width 74 height 19
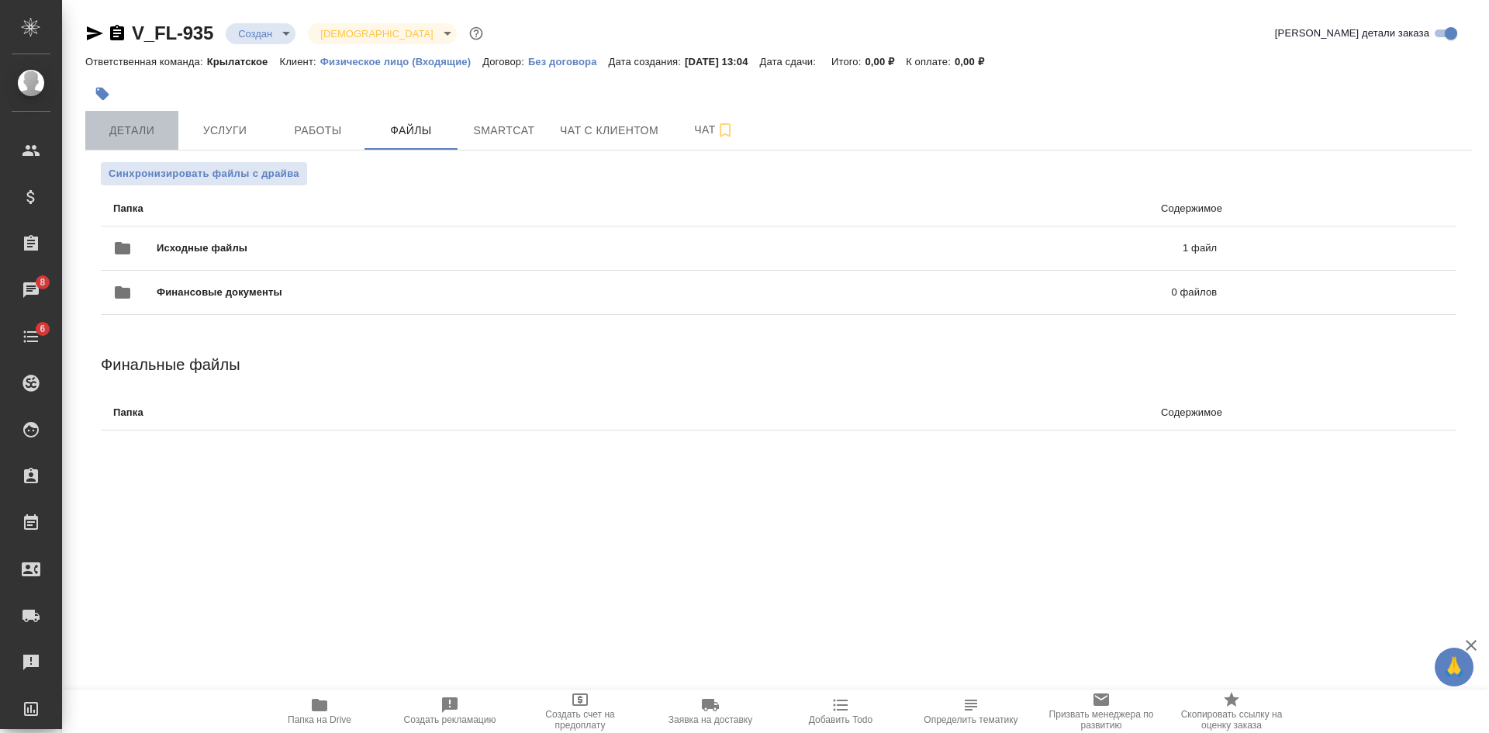
click at [133, 134] on span "Детали" at bounding box center [132, 130] width 74 height 19
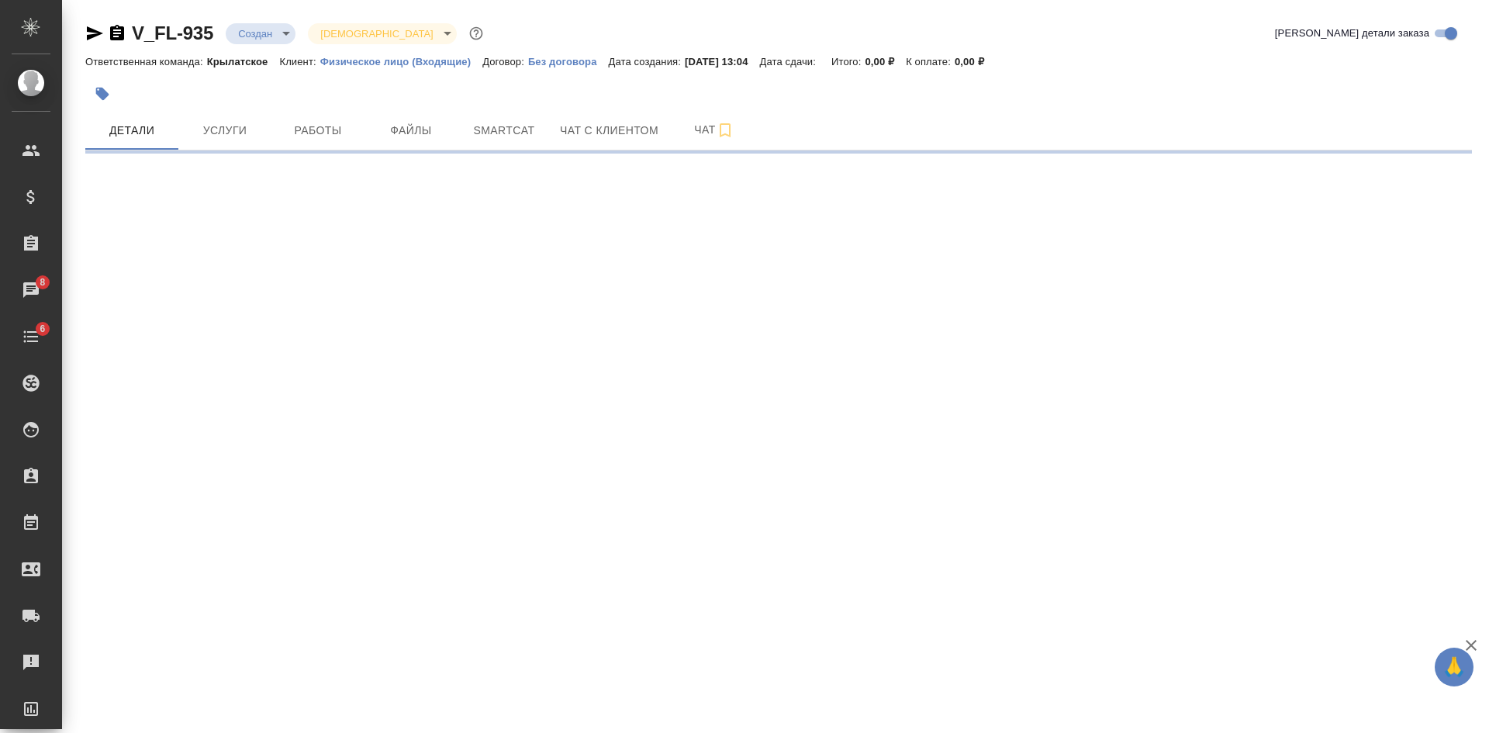
click at [94, 27] on icon "button" at bounding box center [94, 33] width 19 height 19
select select "RU"
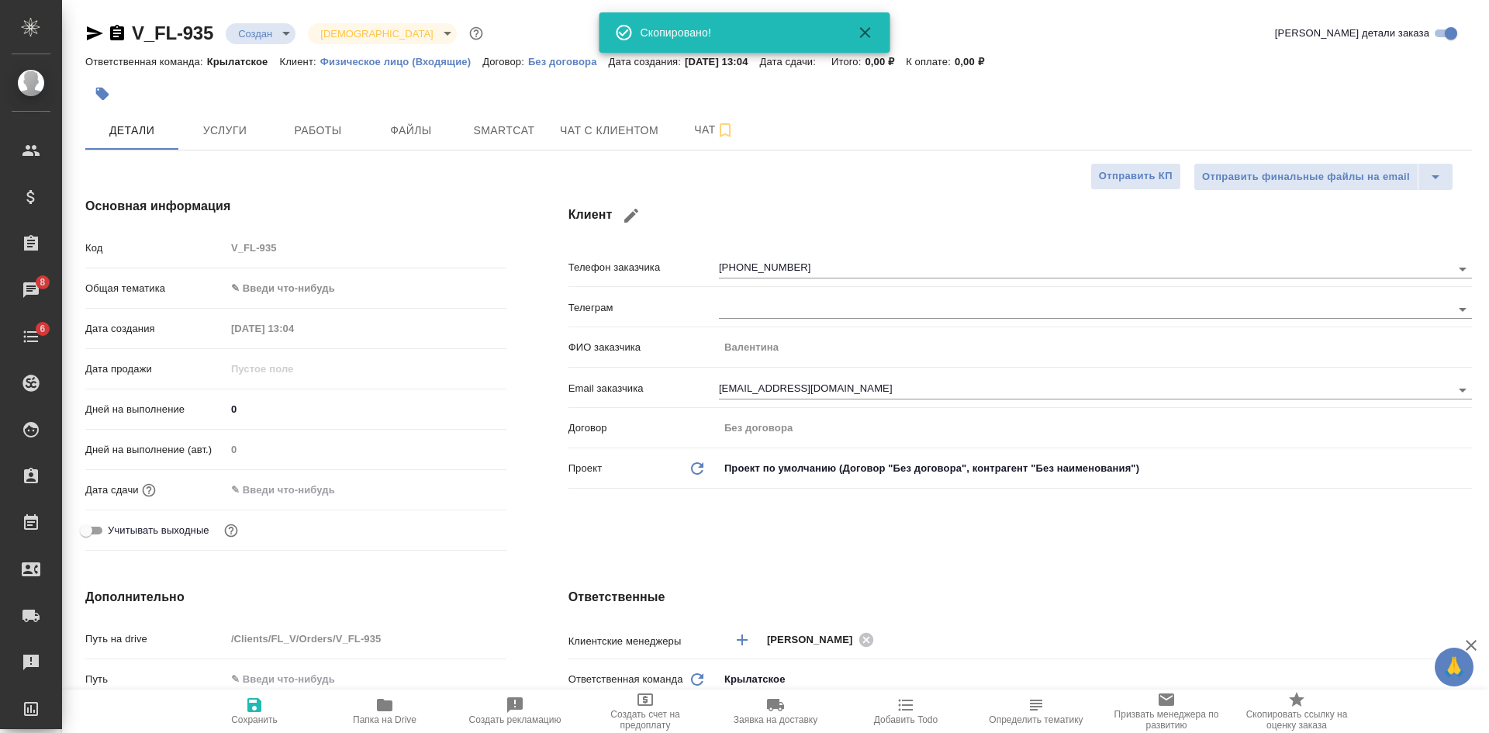
type textarea "x"
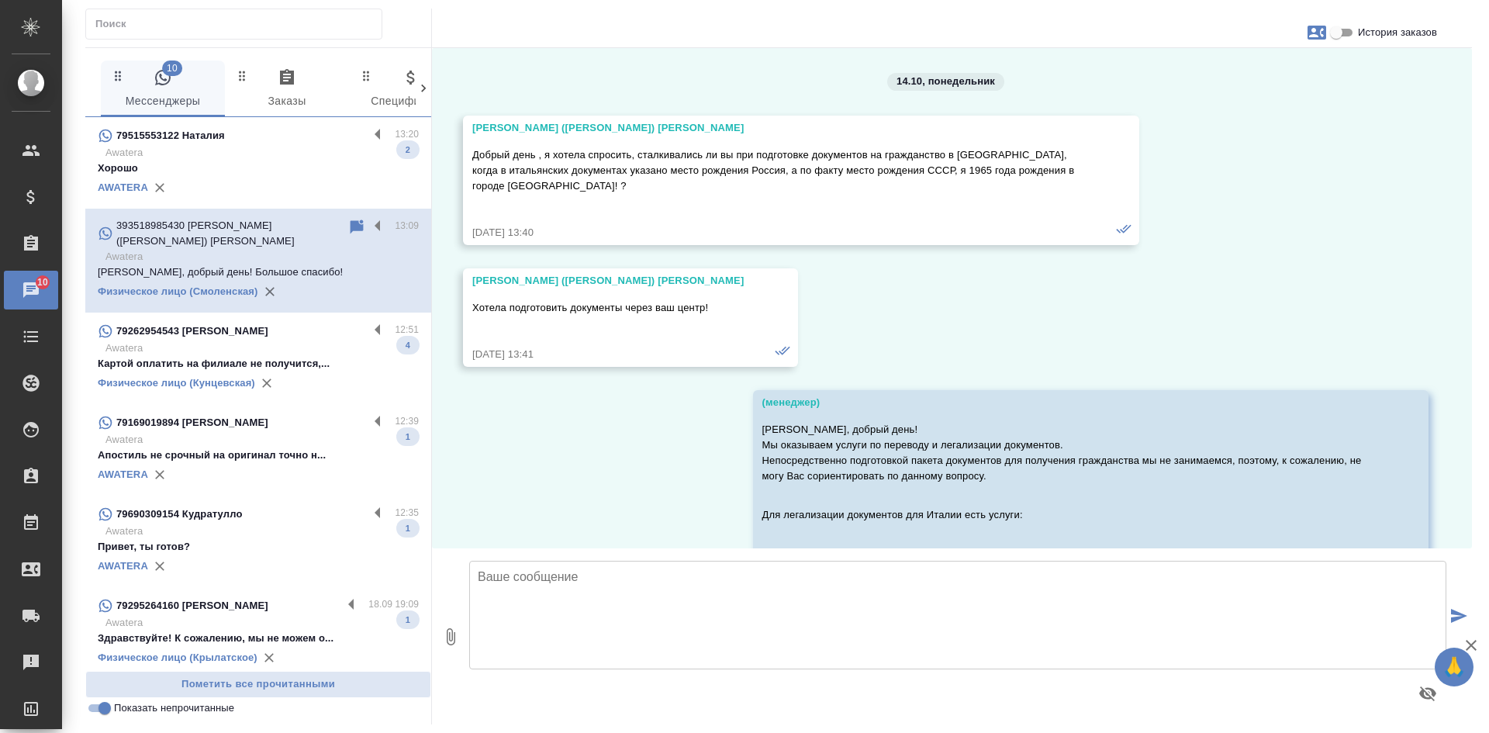
scroll to position [41924, 0]
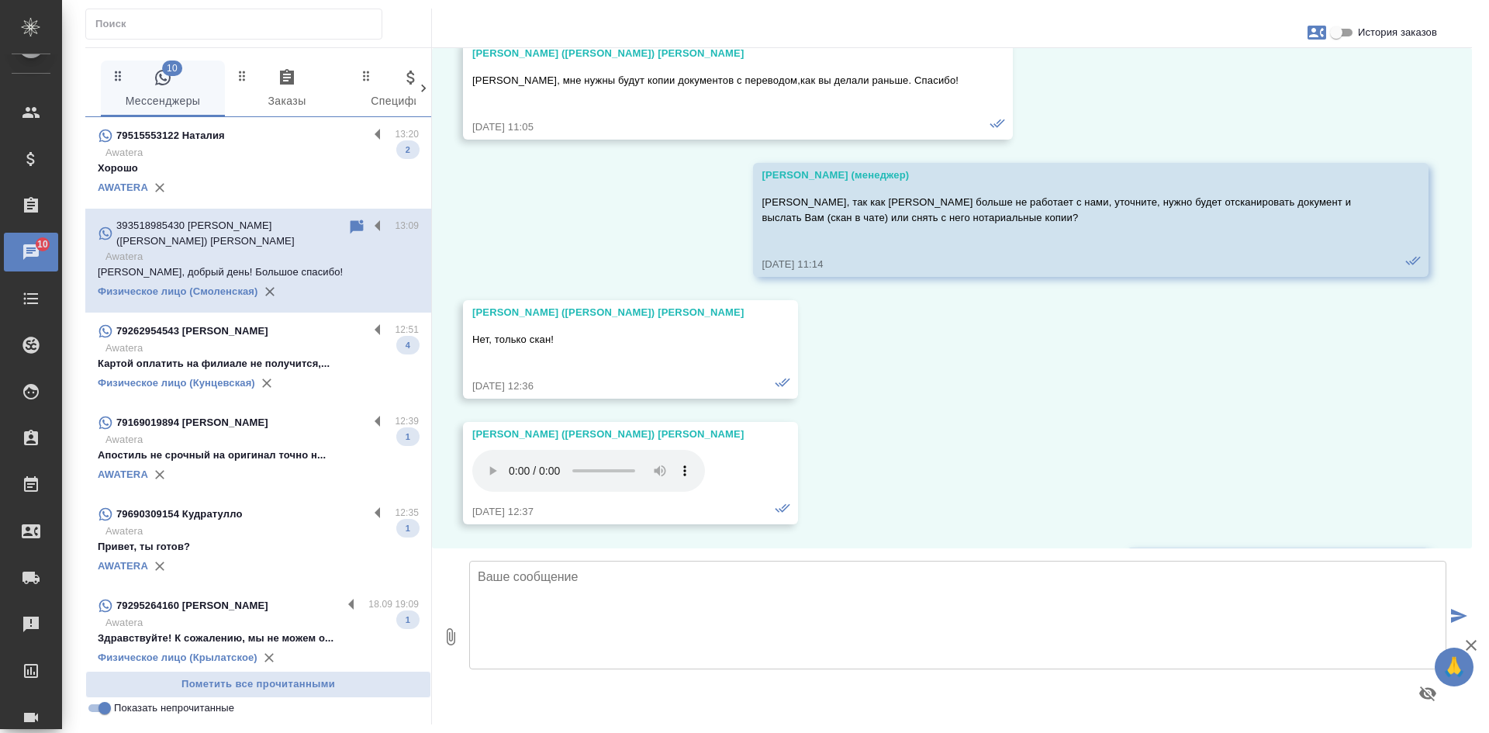
click at [98, 711] on input "Показать непрочитанные" at bounding box center [105, 708] width 56 height 19
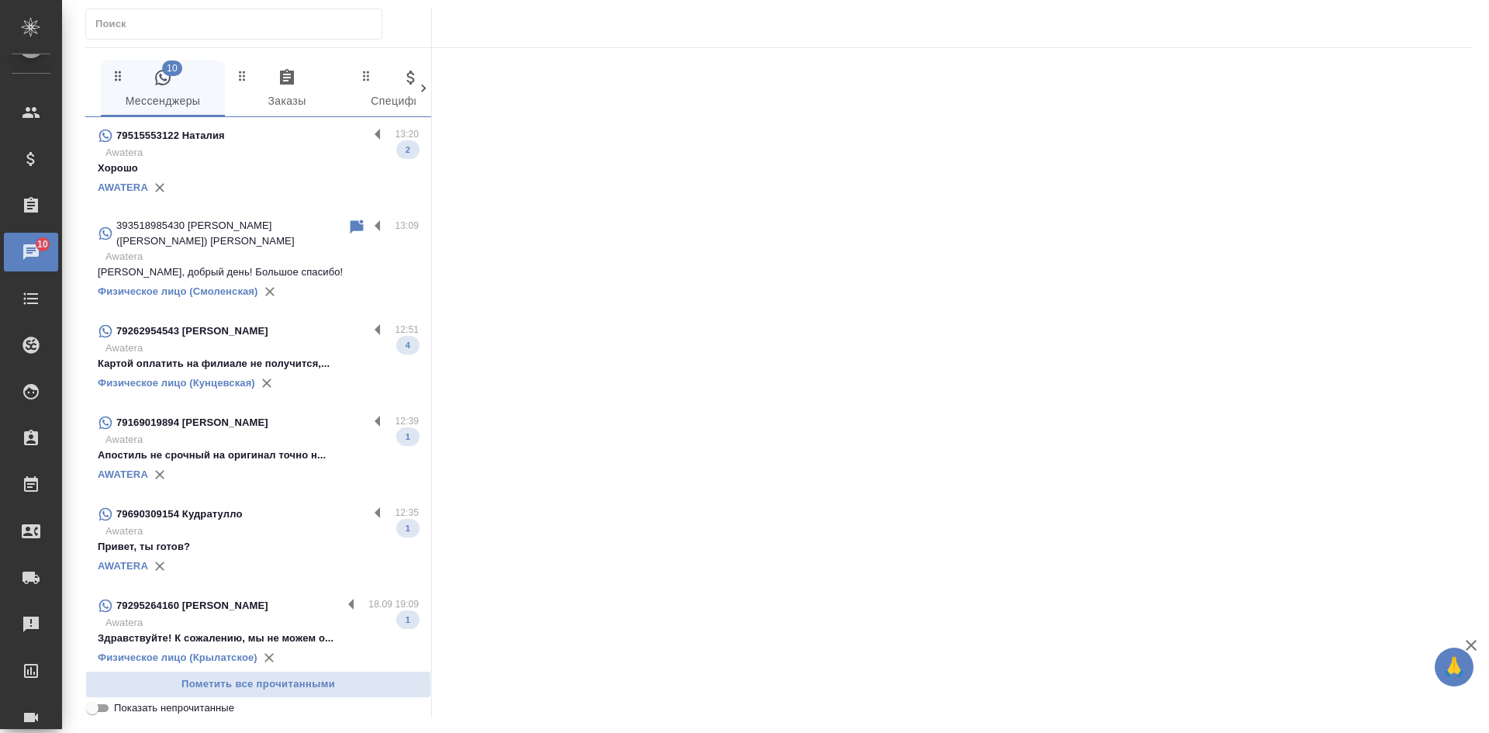
click at [97, 710] on input "Показать непрочитанные" at bounding box center [92, 708] width 56 height 19
checkbox input "true"
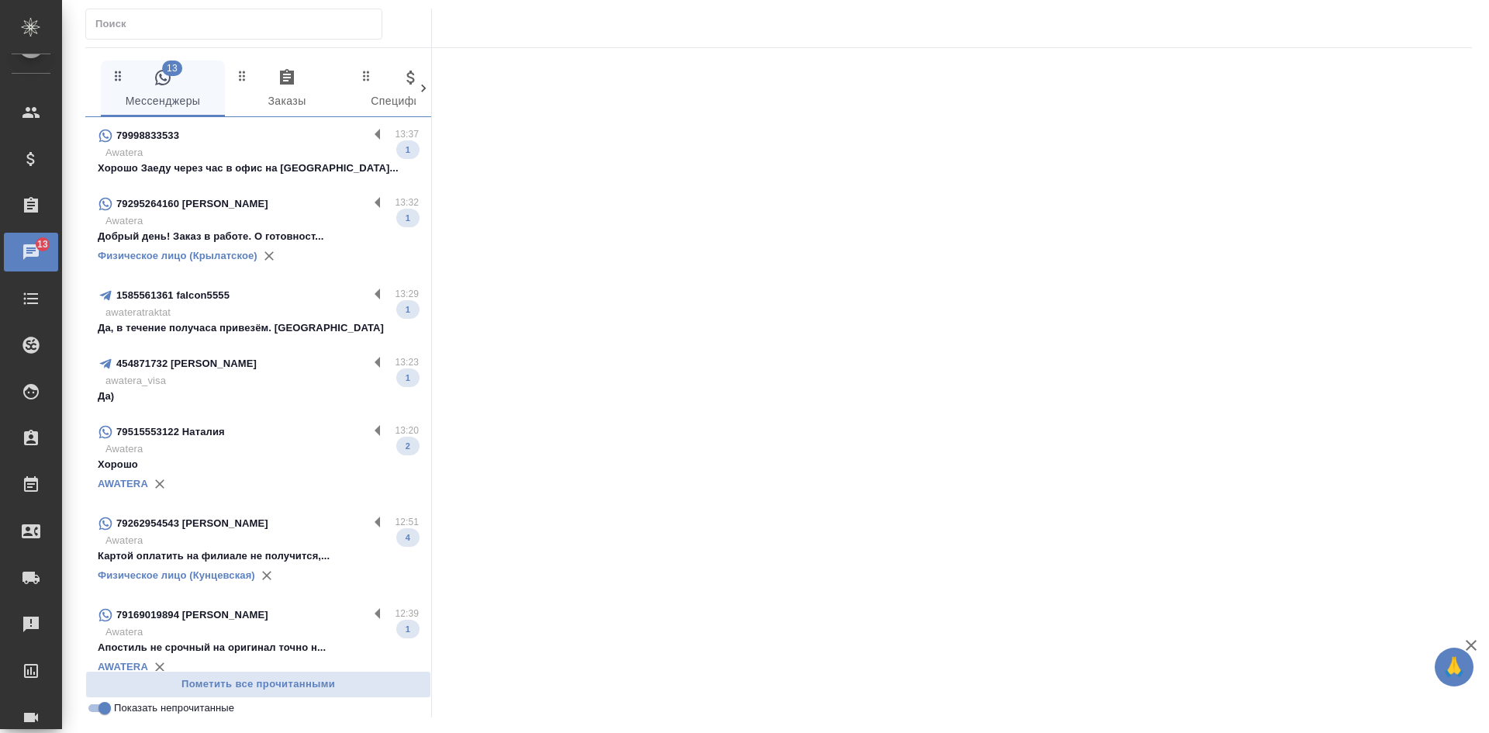
click at [251, 155] on p "Awatera" at bounding box center [261, 153] width 313 height 16
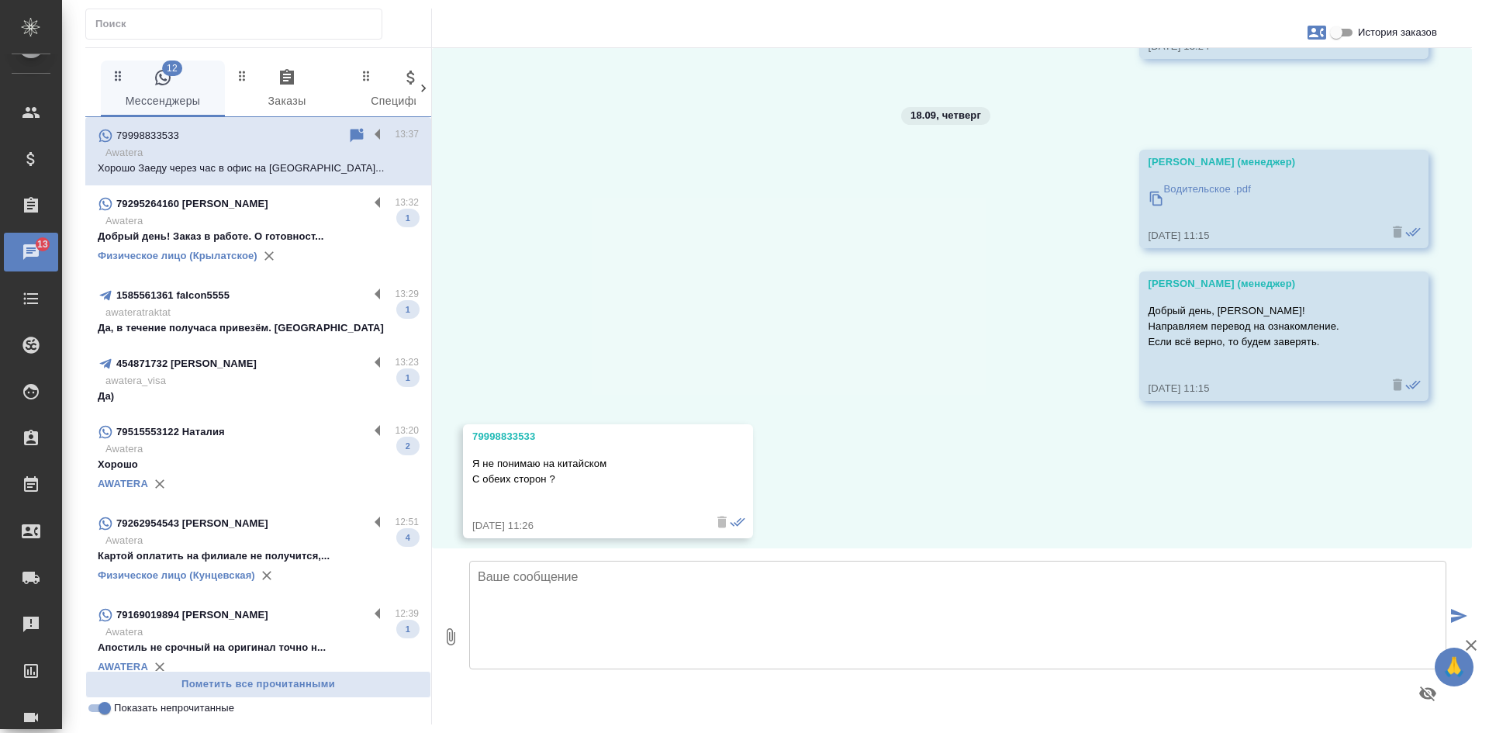
scroll to position [4140, 0]
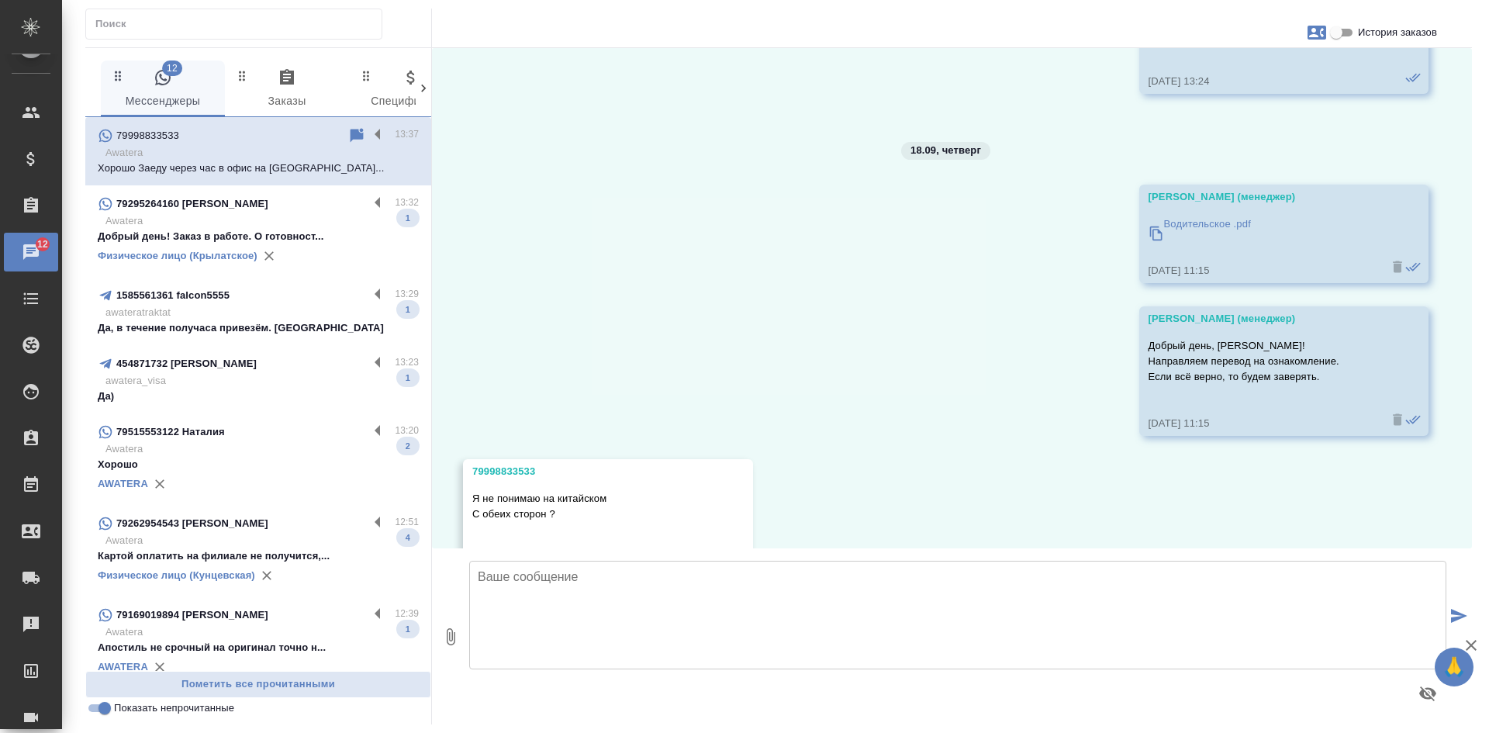
click at [1340, 39] on input "История заказов" at bounding box center [1337, 32] width 56 height 19
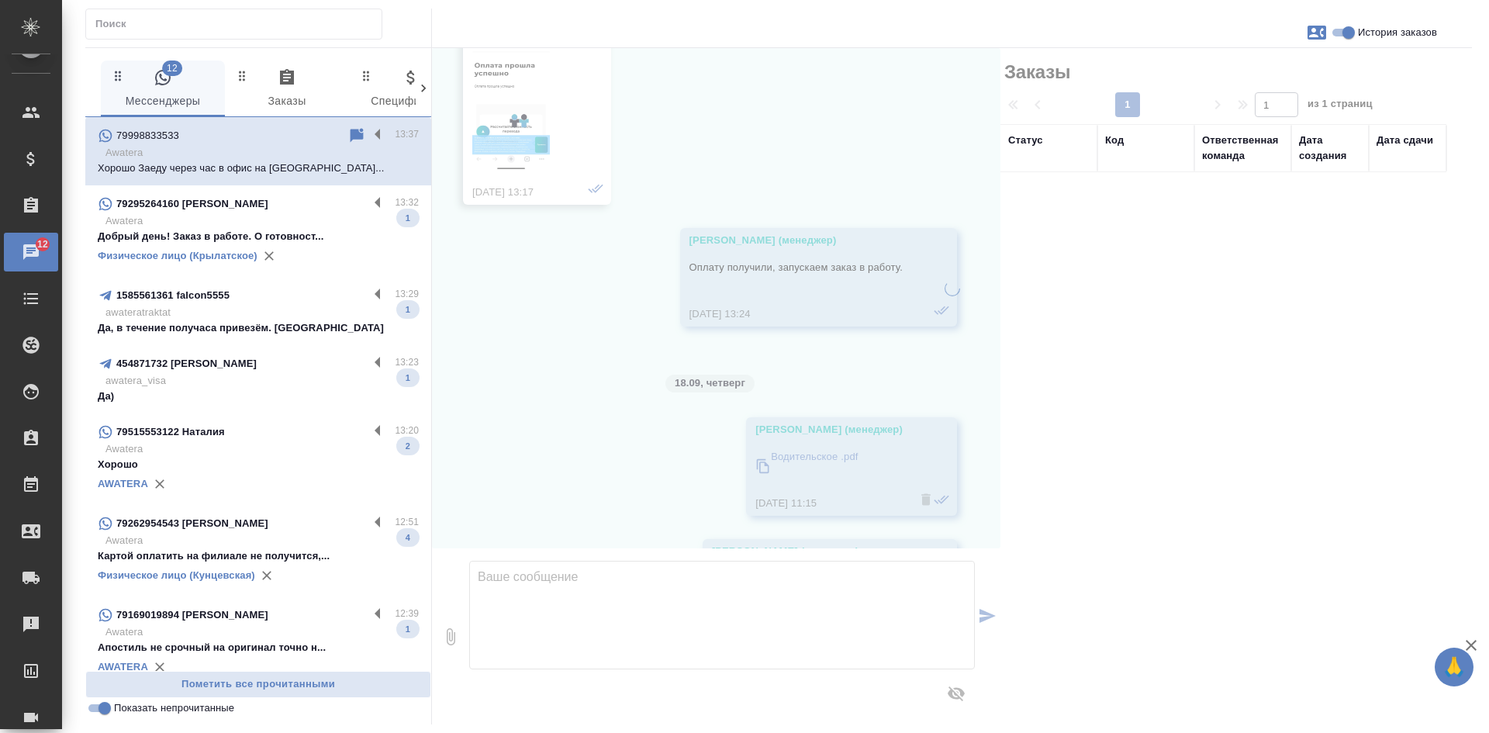
scroll to position [4419, 0]
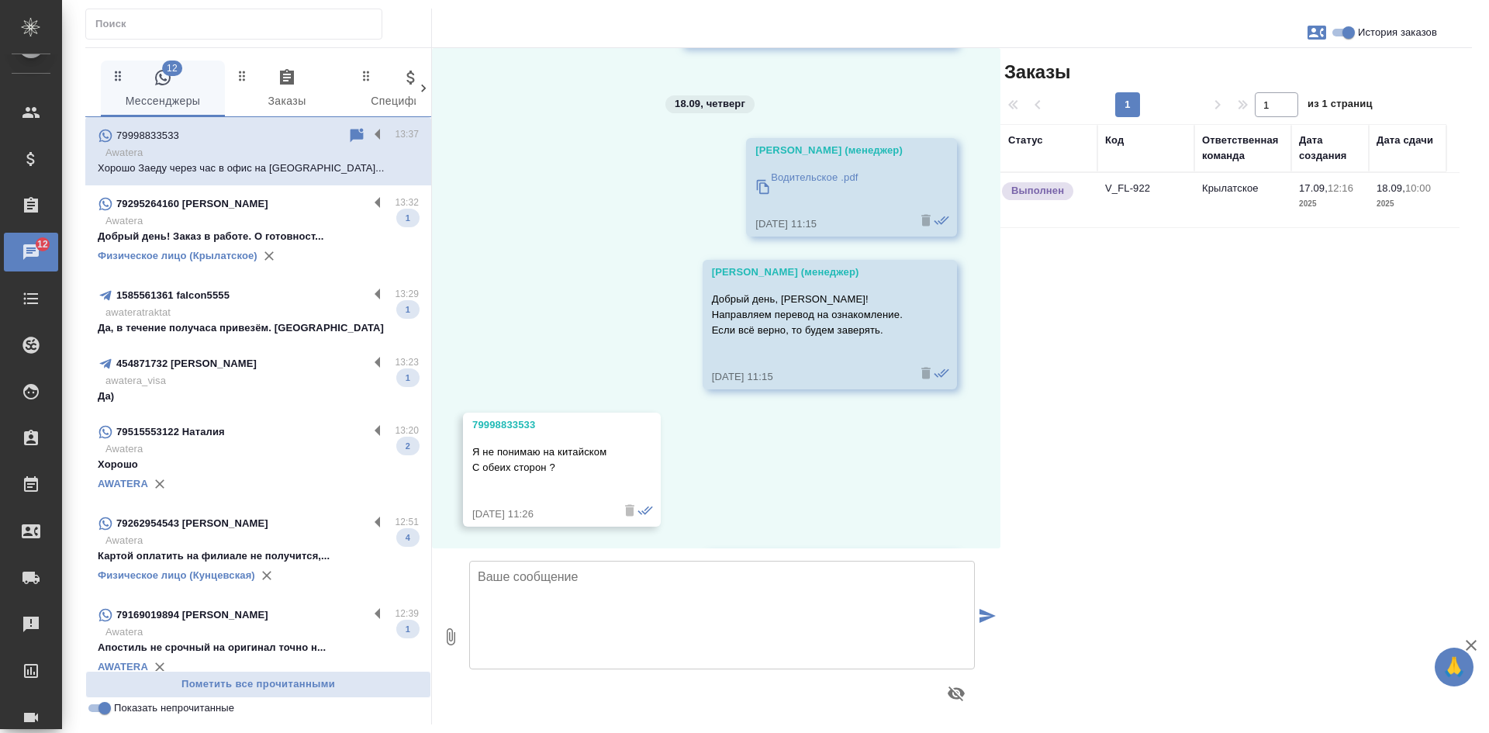
click at [1340, 39] on input "История заказов" at bounding box center [1349, 32] width 56 height 19
checkbox input "false"
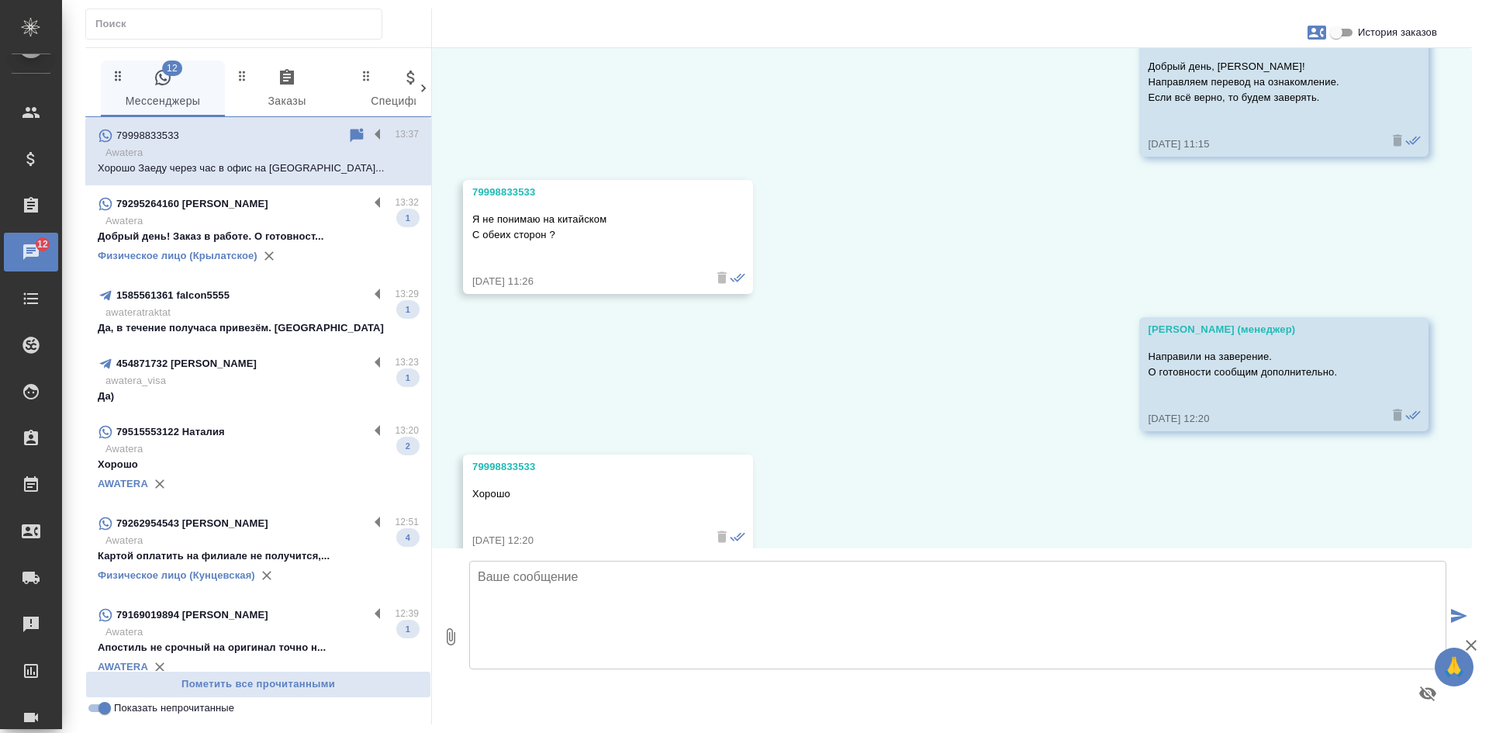
scroll to position [4140, 0]
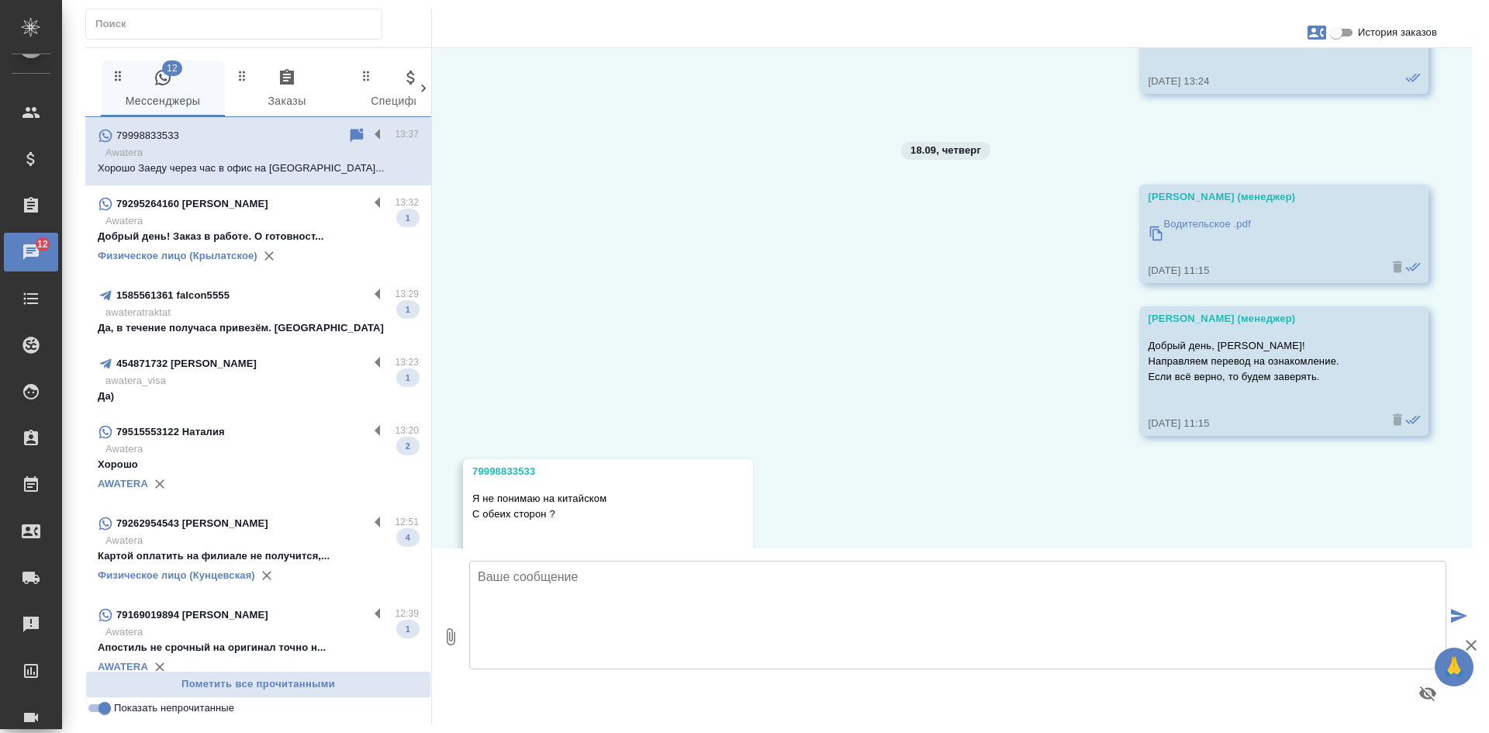
click at [351, 134] on icon at bounding box center [357, 135] width 13 height 14
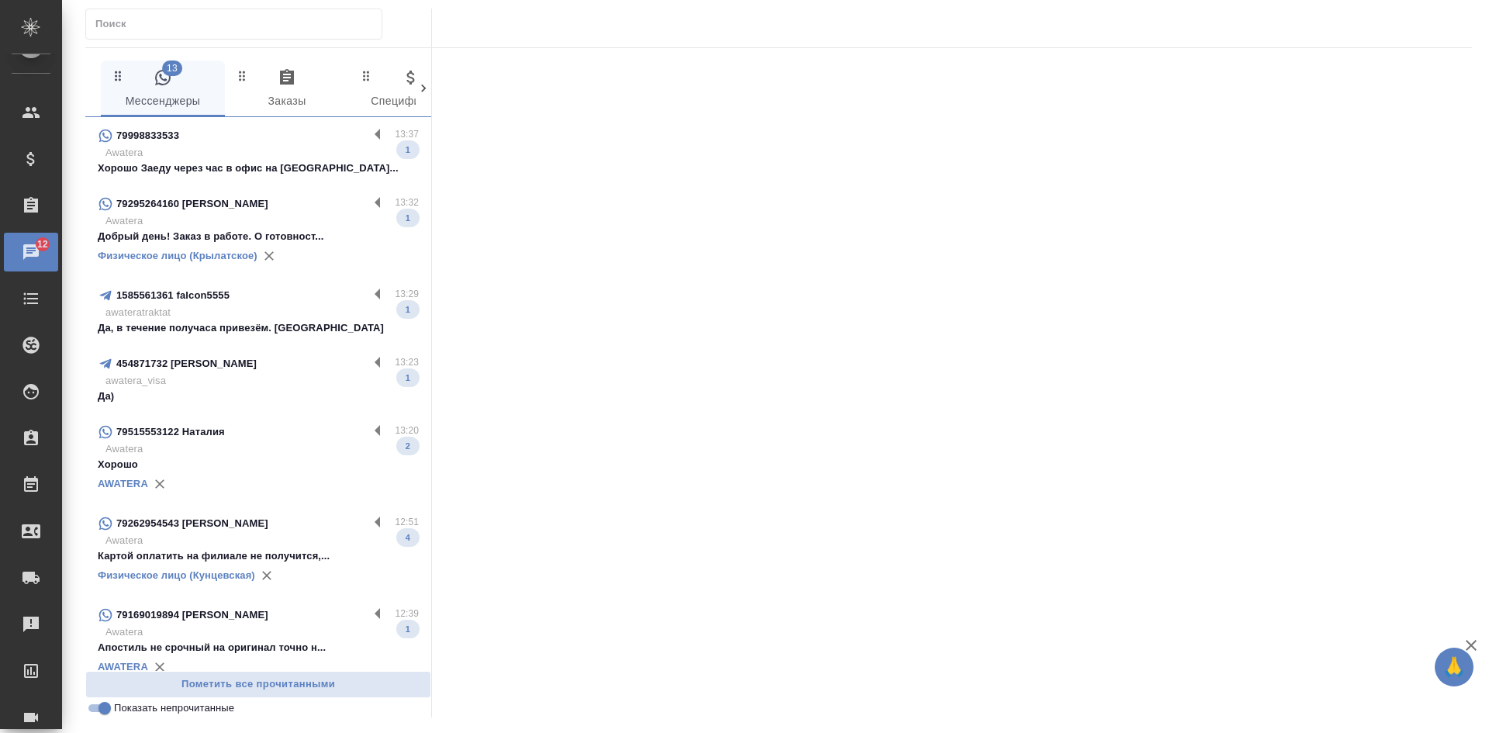
click at [296, 217] on p "Awatera" at bounding box center [261, 221] width 313 height 16
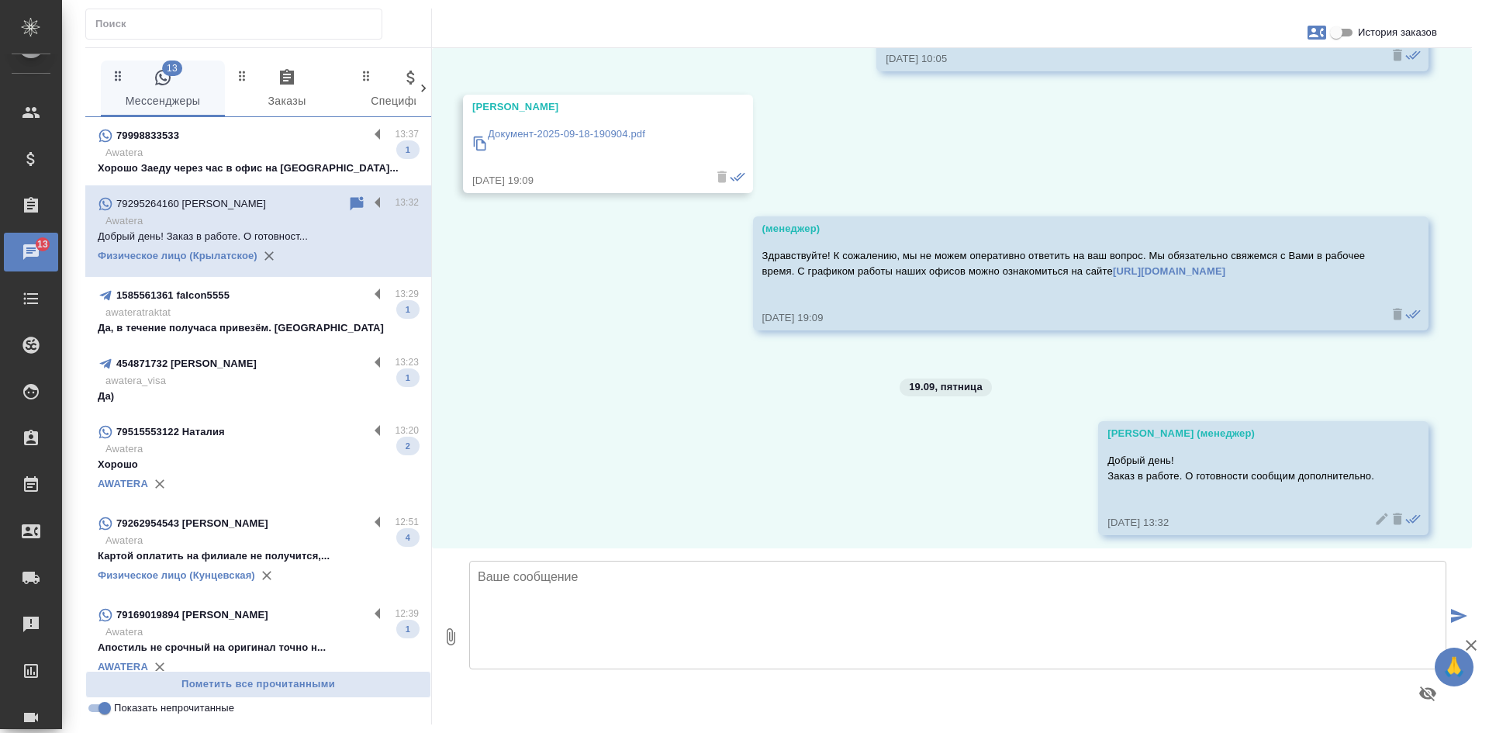
scroll to position [5806, 0]
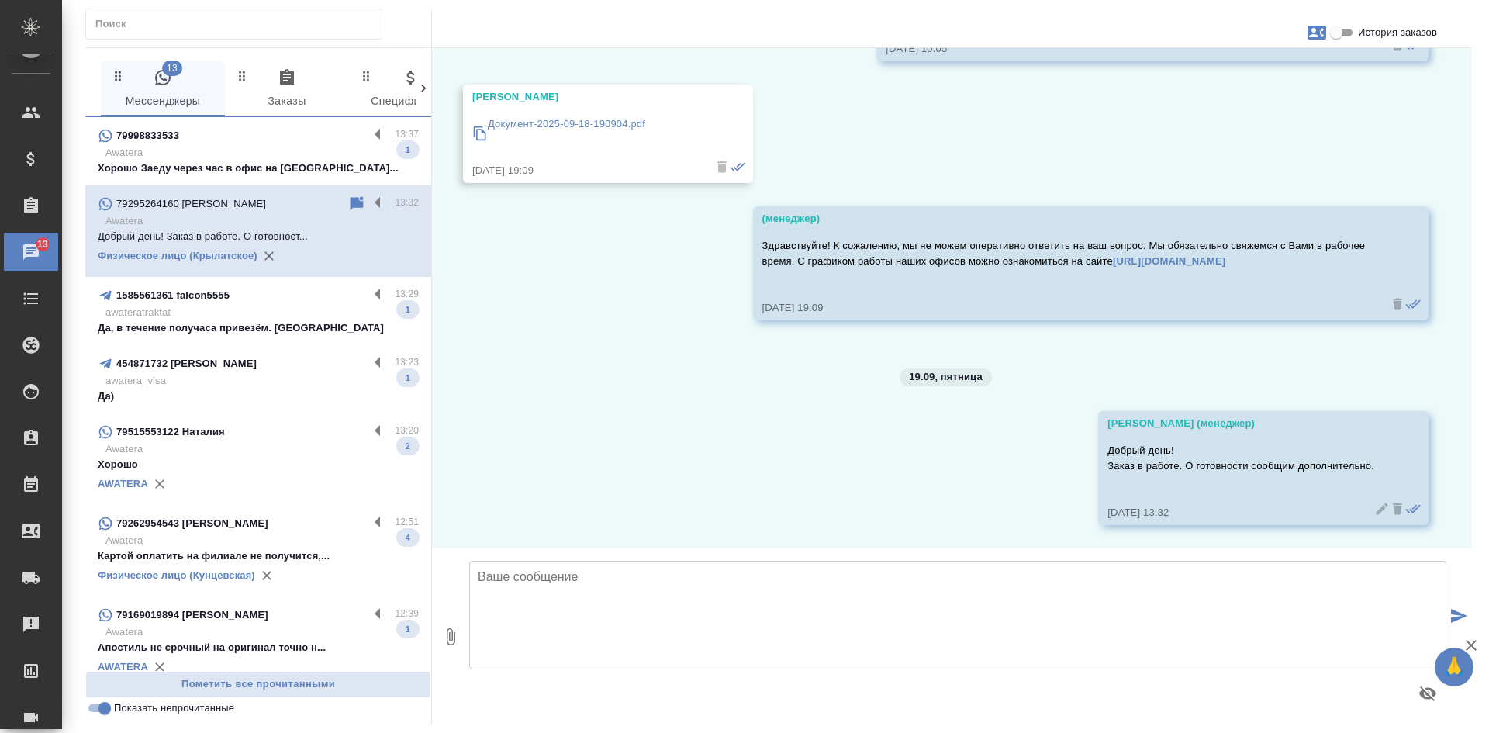
click at [241, 328] on p "Да, в течение получаса привезём. Спасибо" at bounding box center [258, 328] width 321 height 16
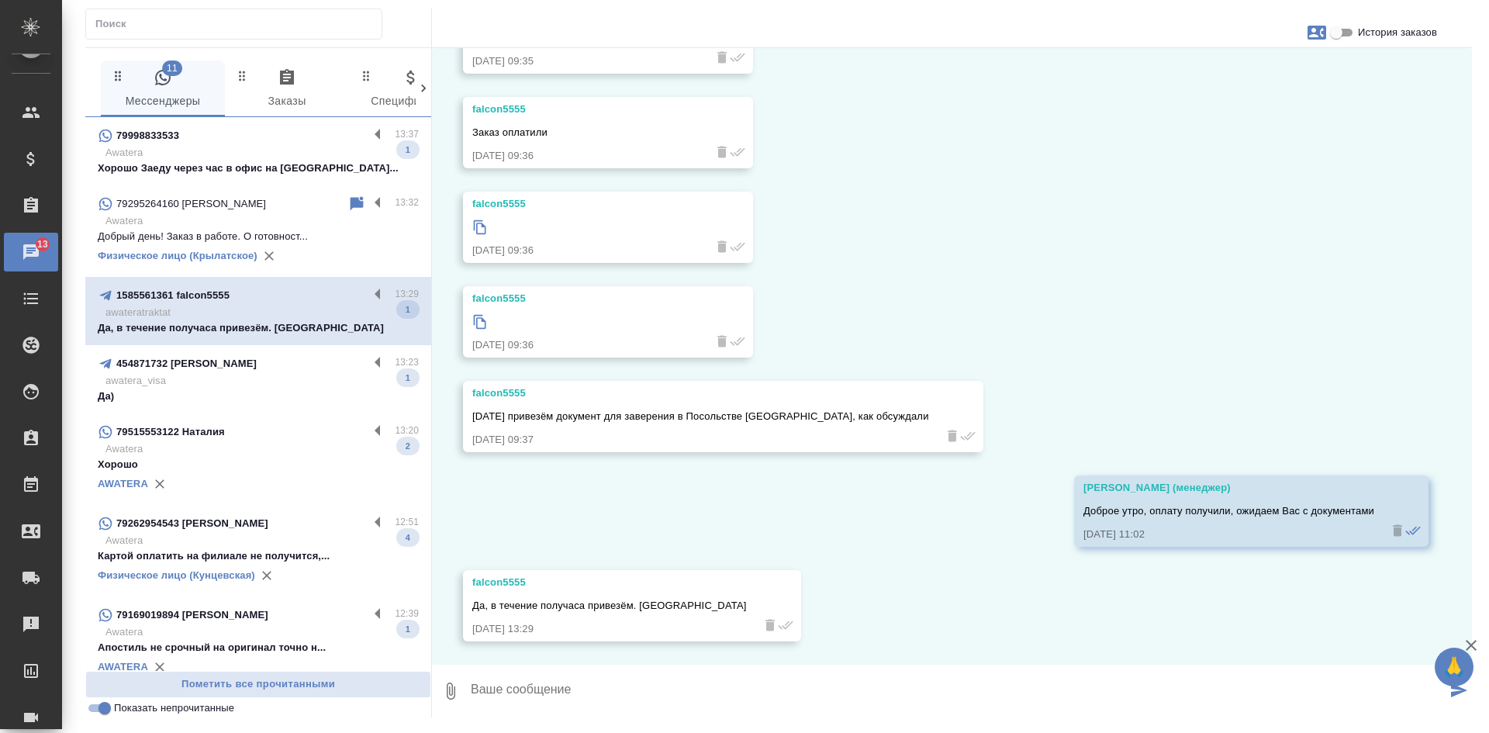
scroll to position [3316, 0]
click at [259, 389] on p "Да)" at bounding box center [258, 397] width 321 height 16
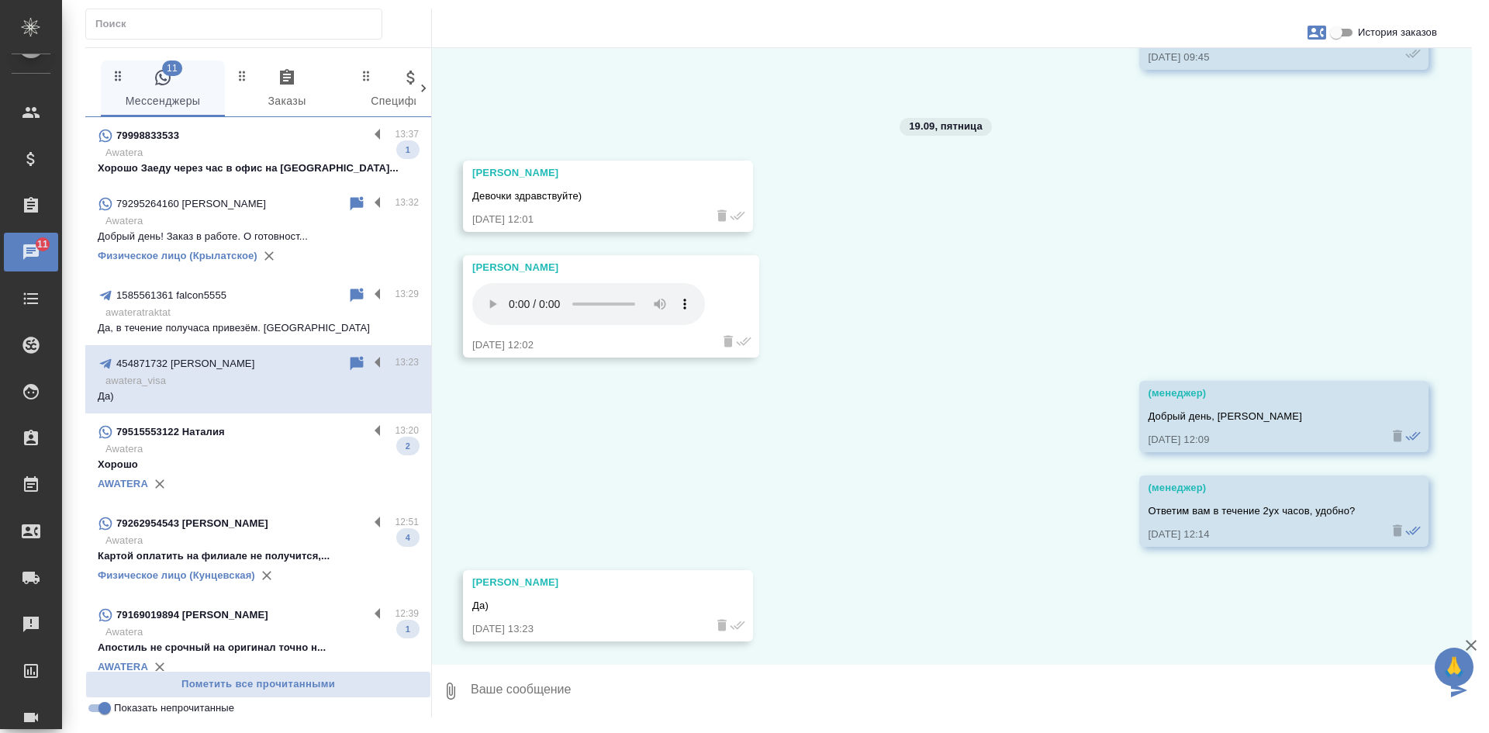
scroll to position [9765, 0]
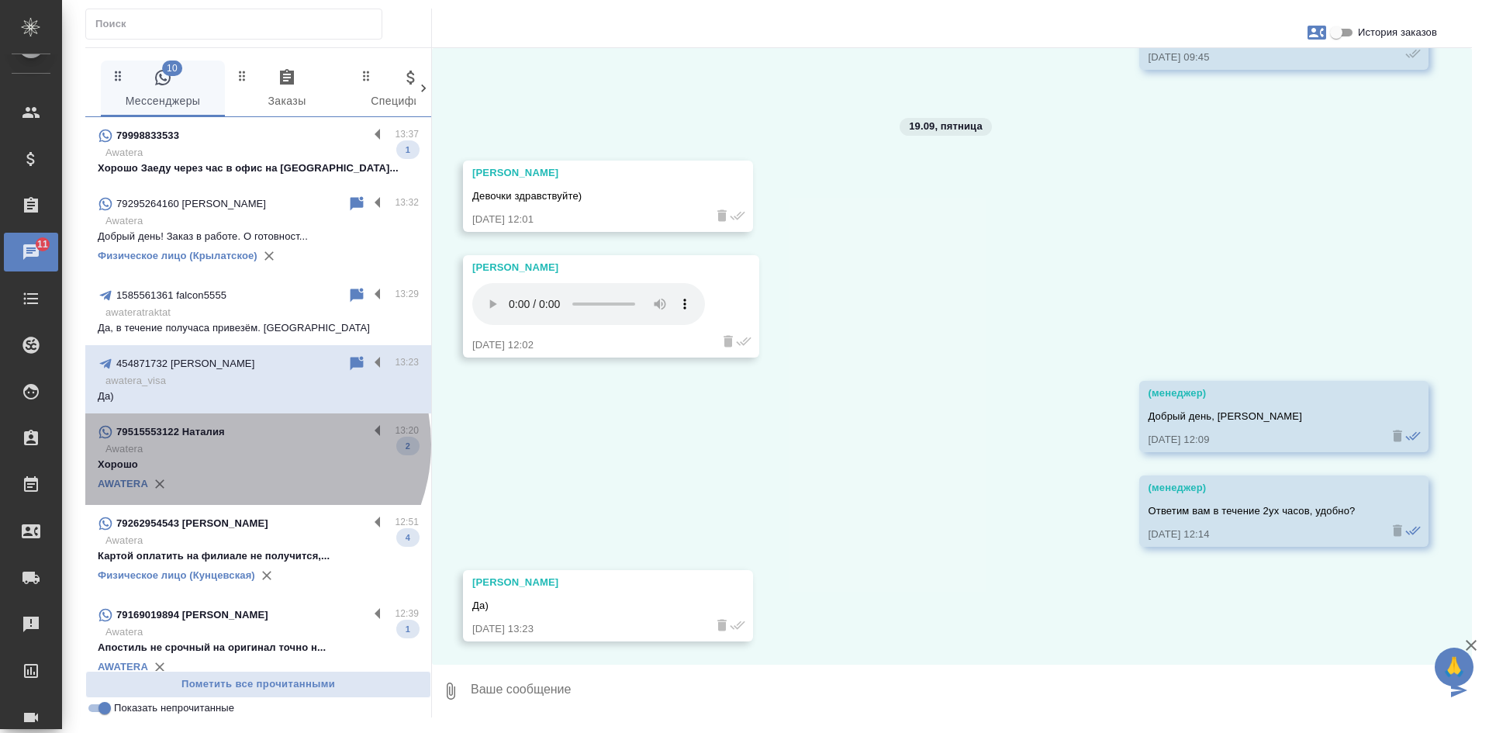
click at [250, 444] on p "Awatera" at bounding box center [261, 449] width 313 height 16
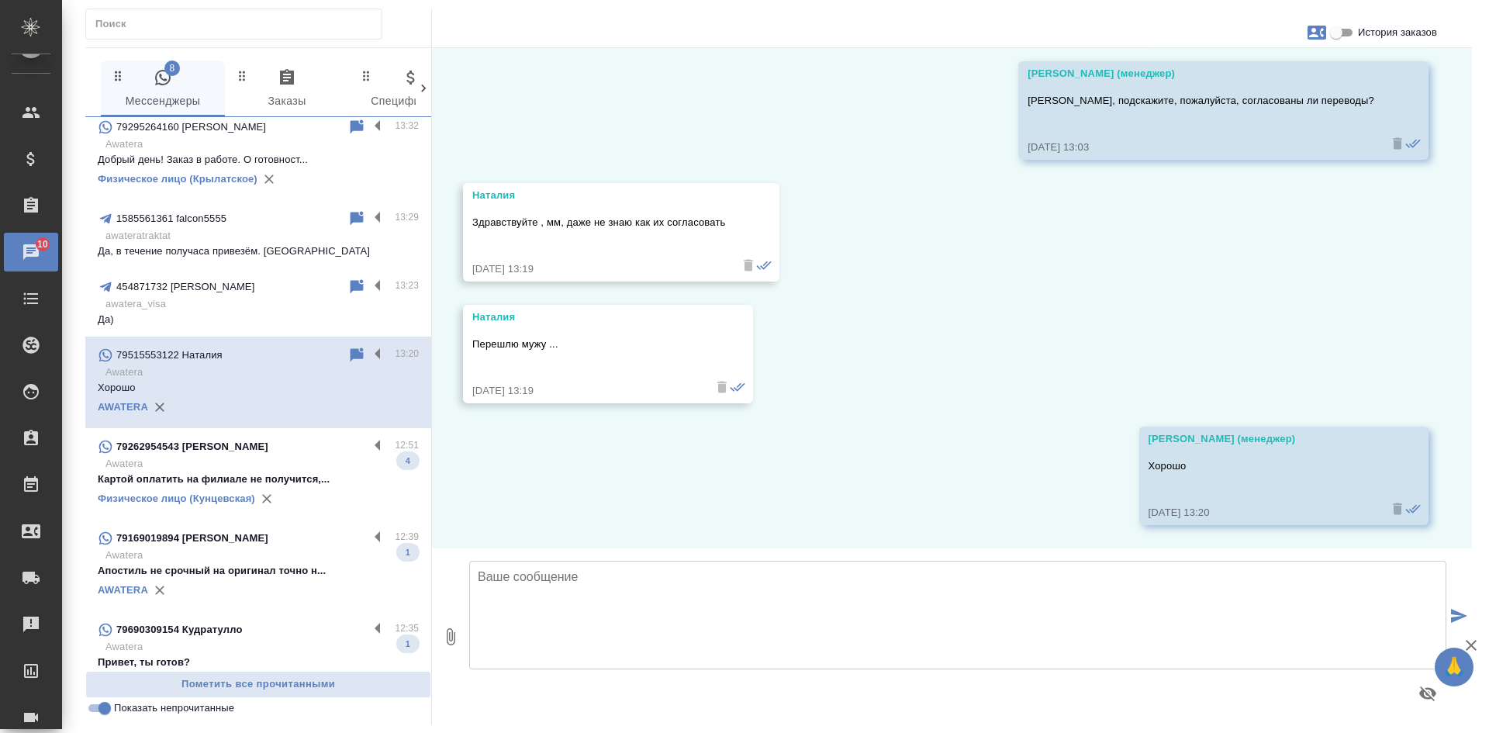
scroll to position [78, 0]
click at [103, 707] on input "Показать непрочитанные" at bounding box center [105, 708] width 56 height 19
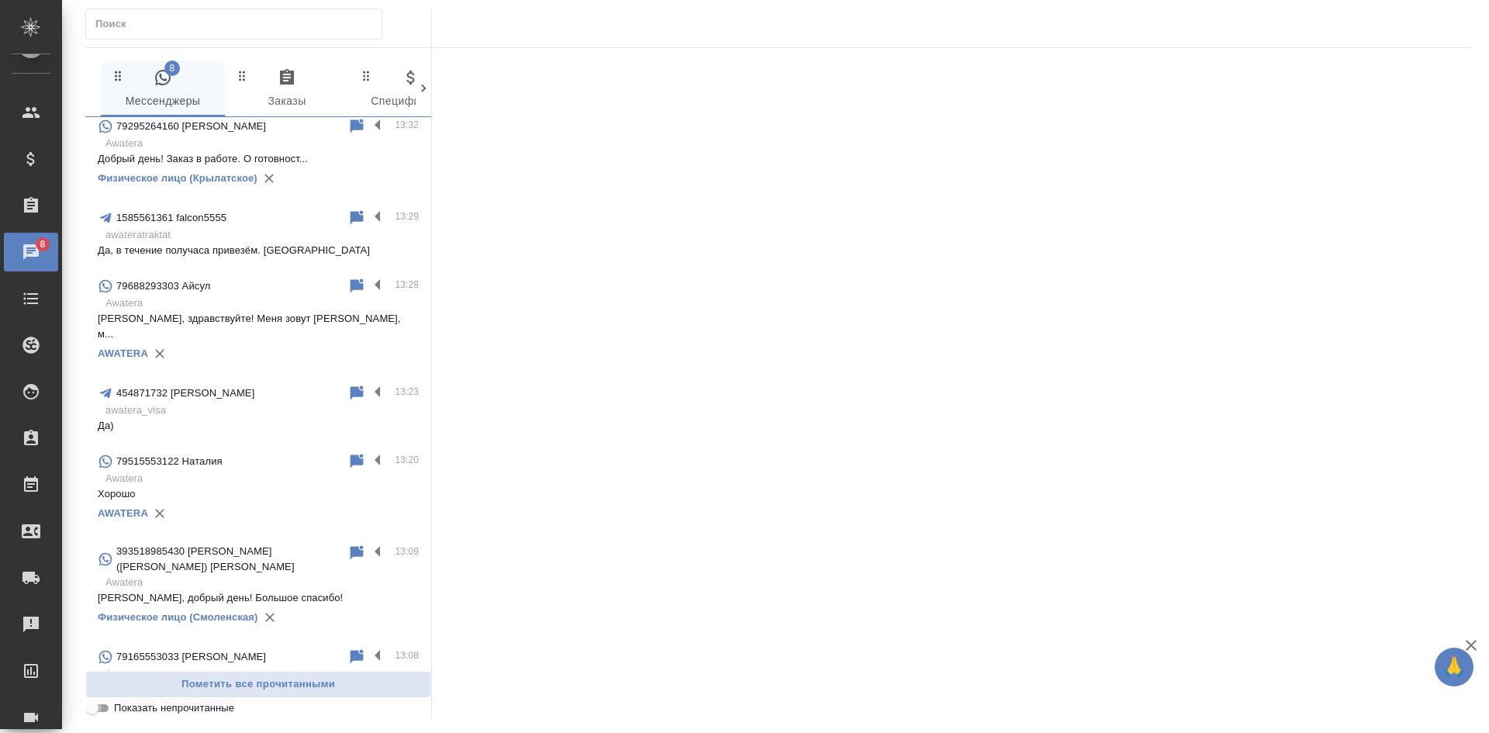
click at [103, 707] on input "Показать непрочитанные" at bounding box center [92, 708] width 56 height 19
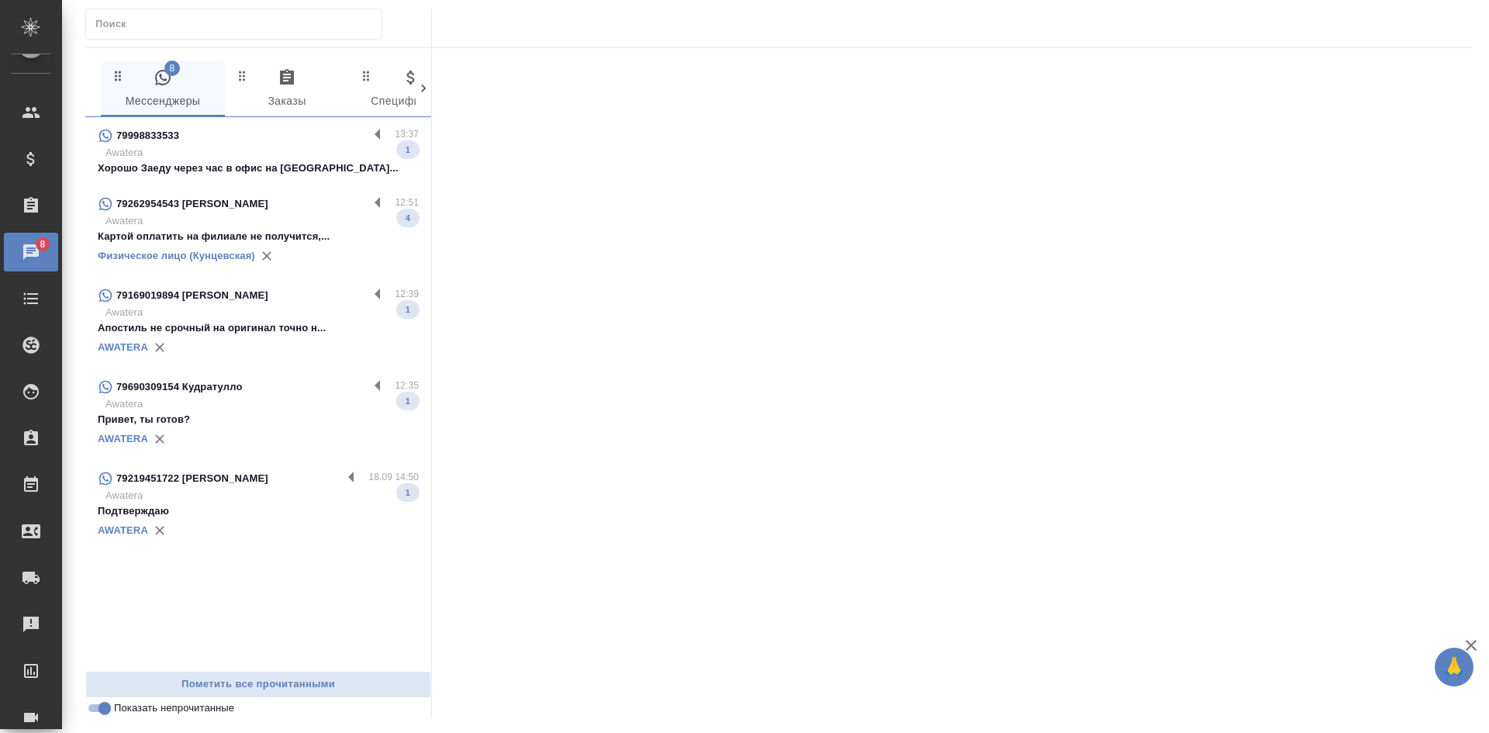
click at [233, 208] on p "79262954543 Цзян Ханьсян" at bounding box center [192, 204] width 152 height 16
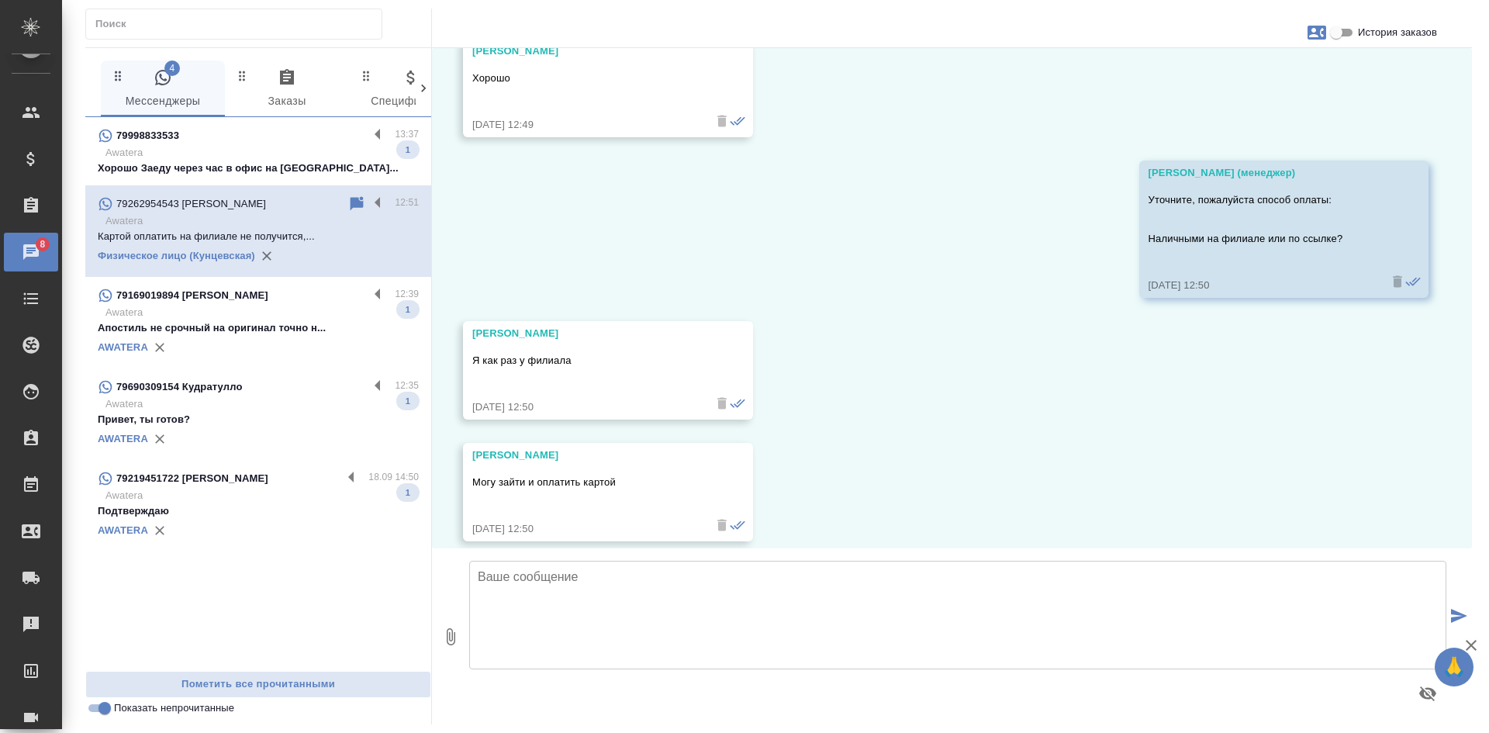
scroll to position [20957, 0]
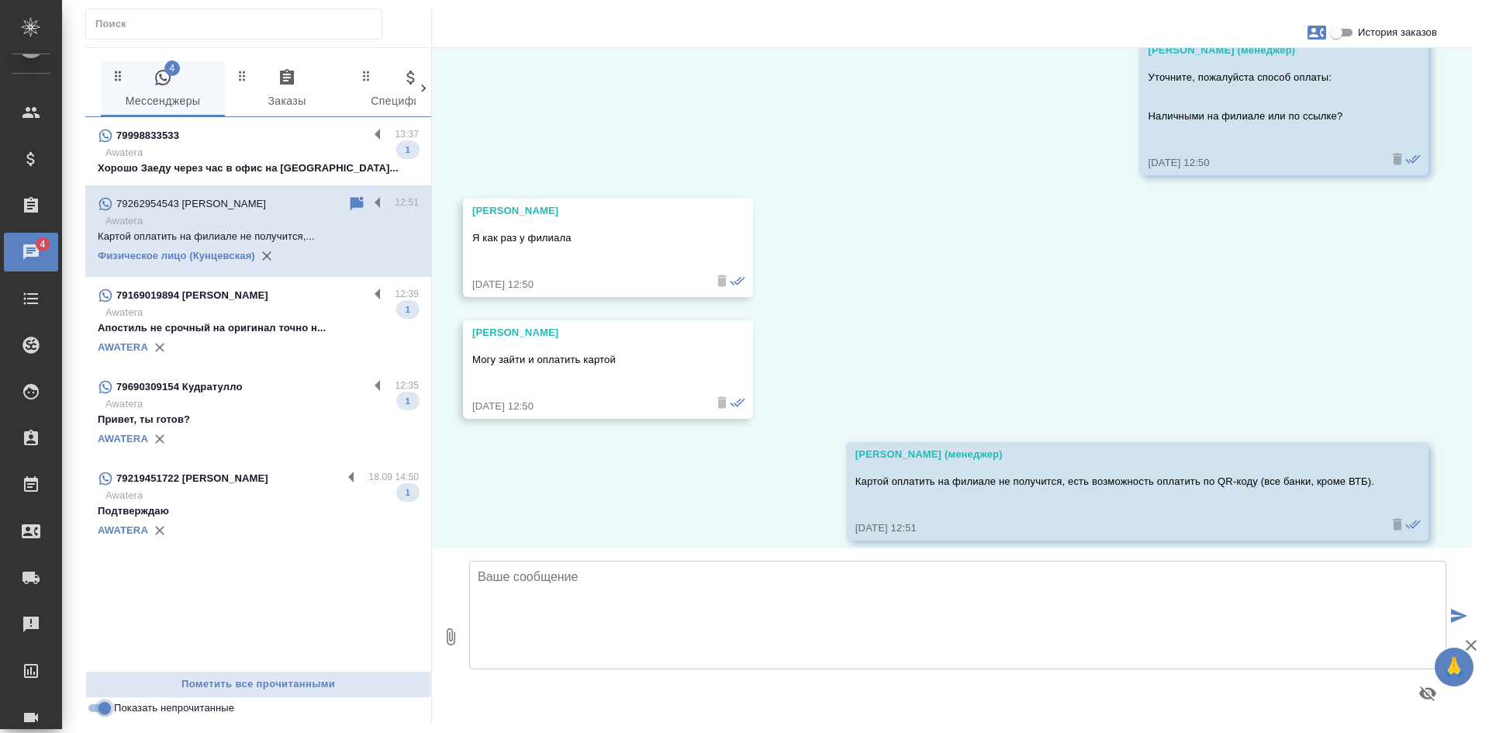
click at [105, 710] on input "Показать непрочитанные" at bounding box center [105, 708] width 56 height 19
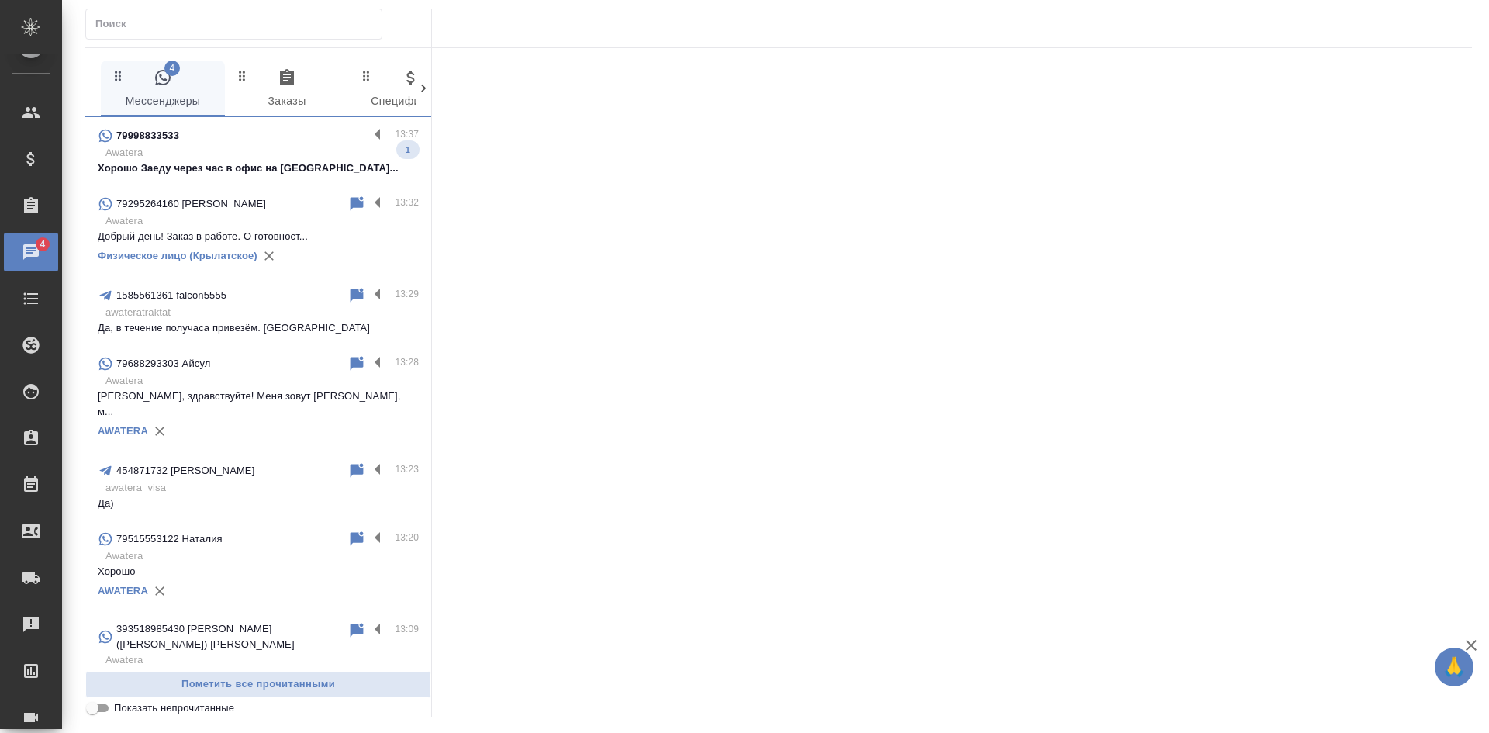
click at [105, 710] on input "Показать непрочитанные" at bounding box center [92, 708] width 56 height 19
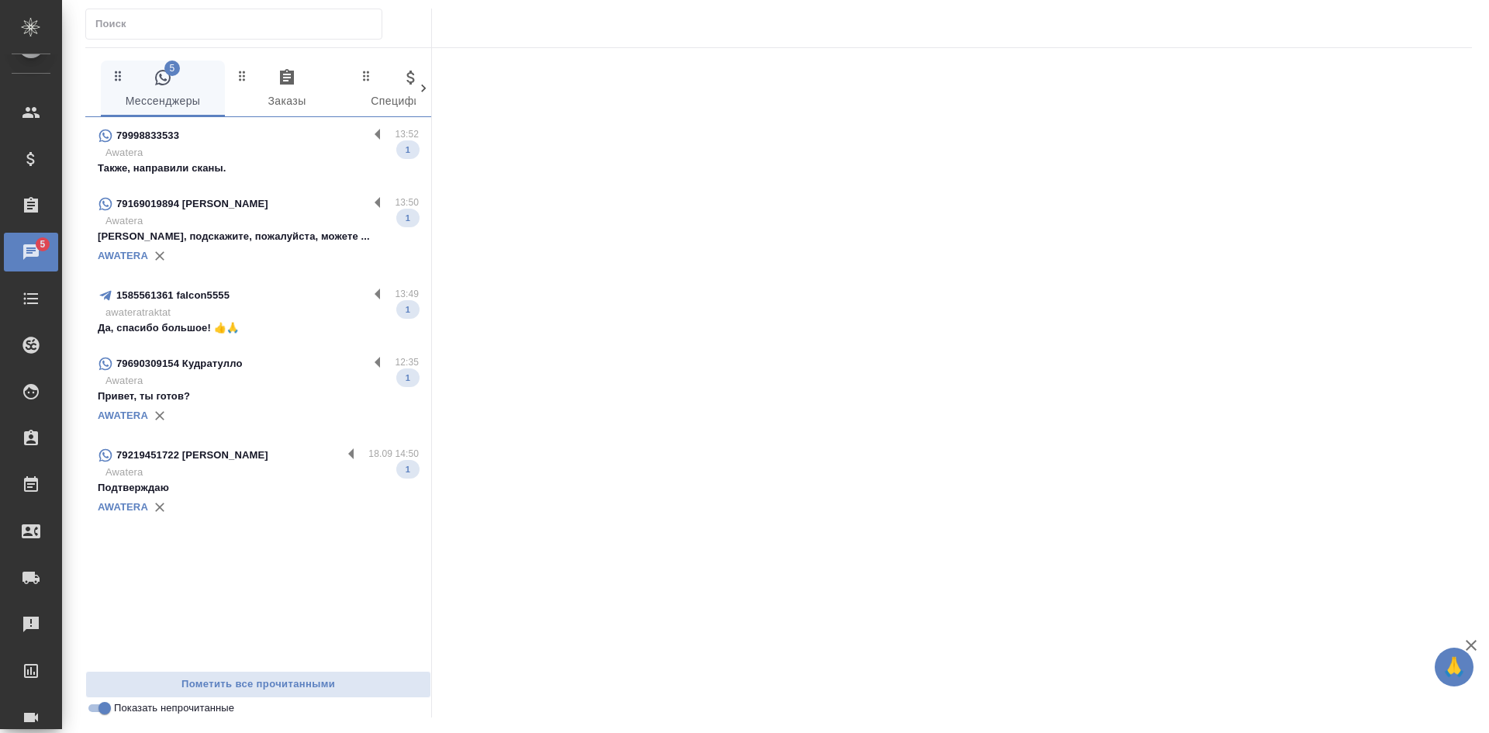
click at [275, 147] on p "Awatera" at bounding box center [261, 153] width 313 height 16
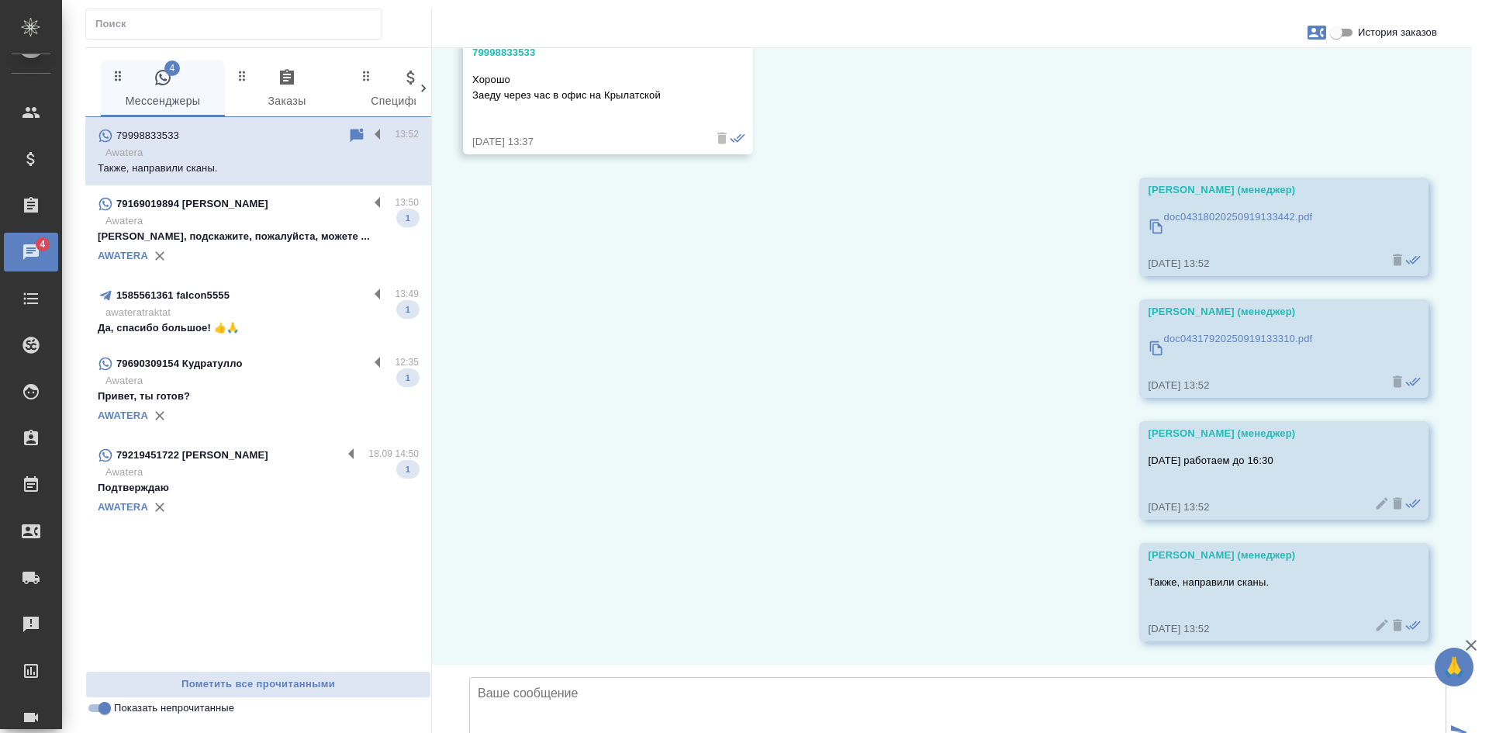
scroll to position [5276, 0]
click at [267, 247] on div "AWATERA" at bounding box center [258, 255] width 321 height 23
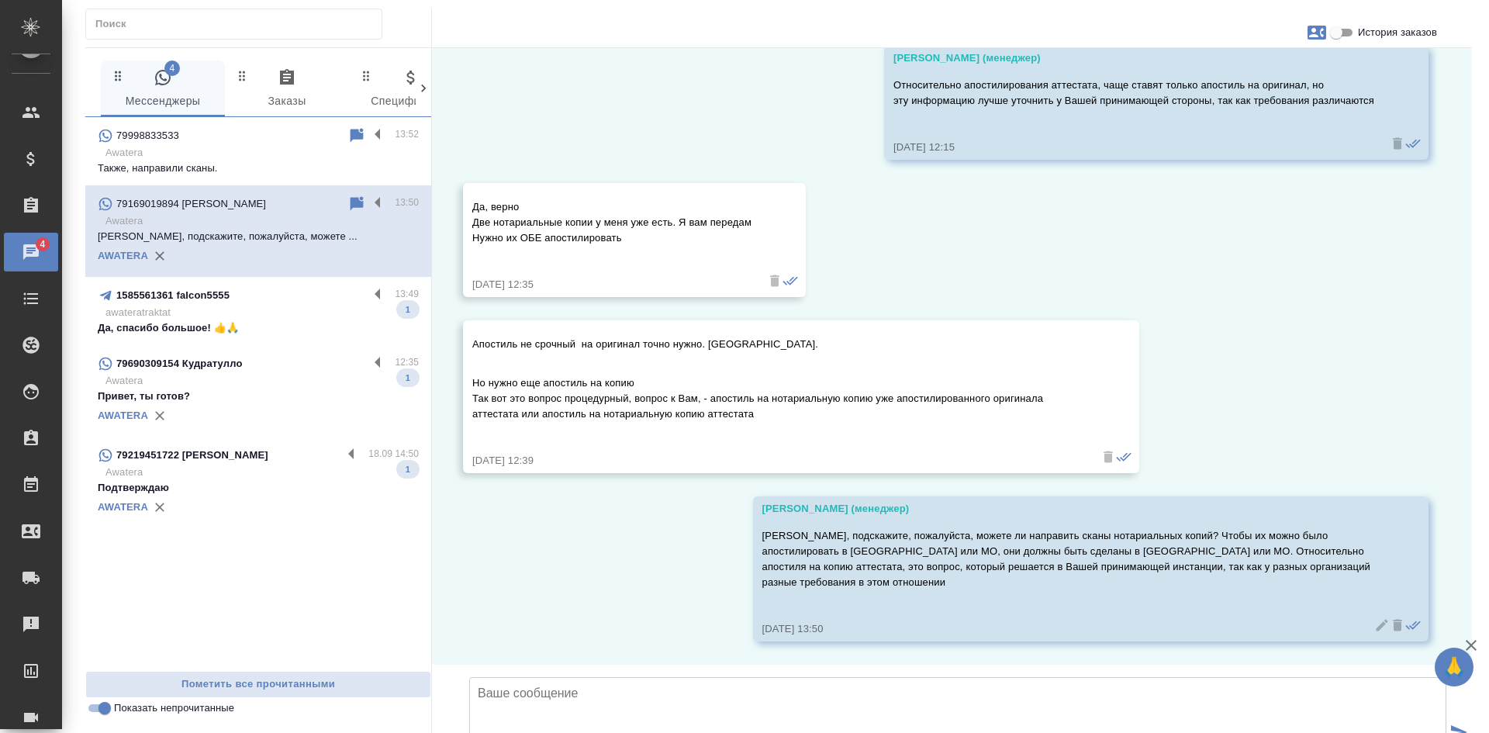
scroll to position [7393, 0]
click at [303, 302] on div "1585561361 falcon5555" at bounding box center [233, 295] width 271 height 19
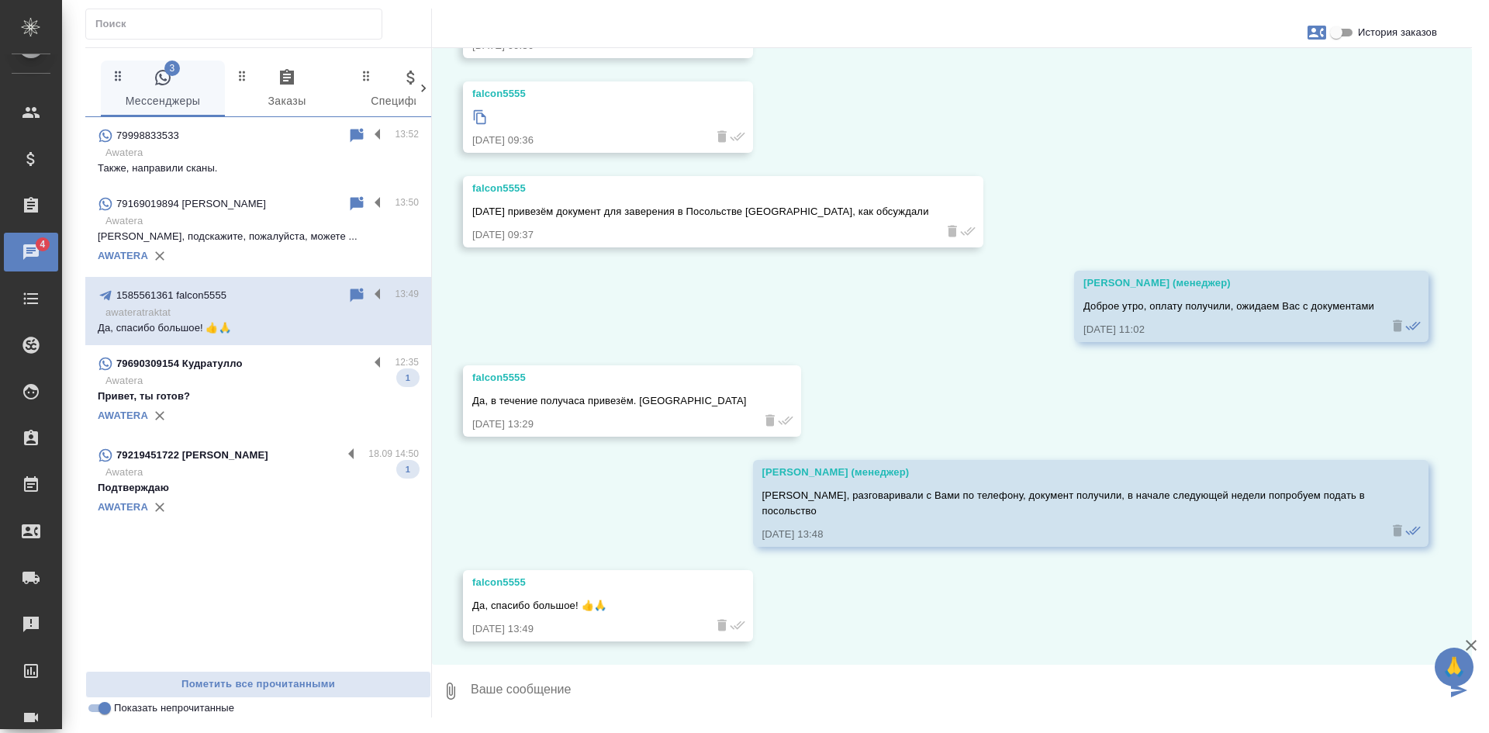
scroll to position [3521, 0]
click at [100, 712] on input "Показать непрочитанные" at bounding box center [105, 708] width 56 height 19
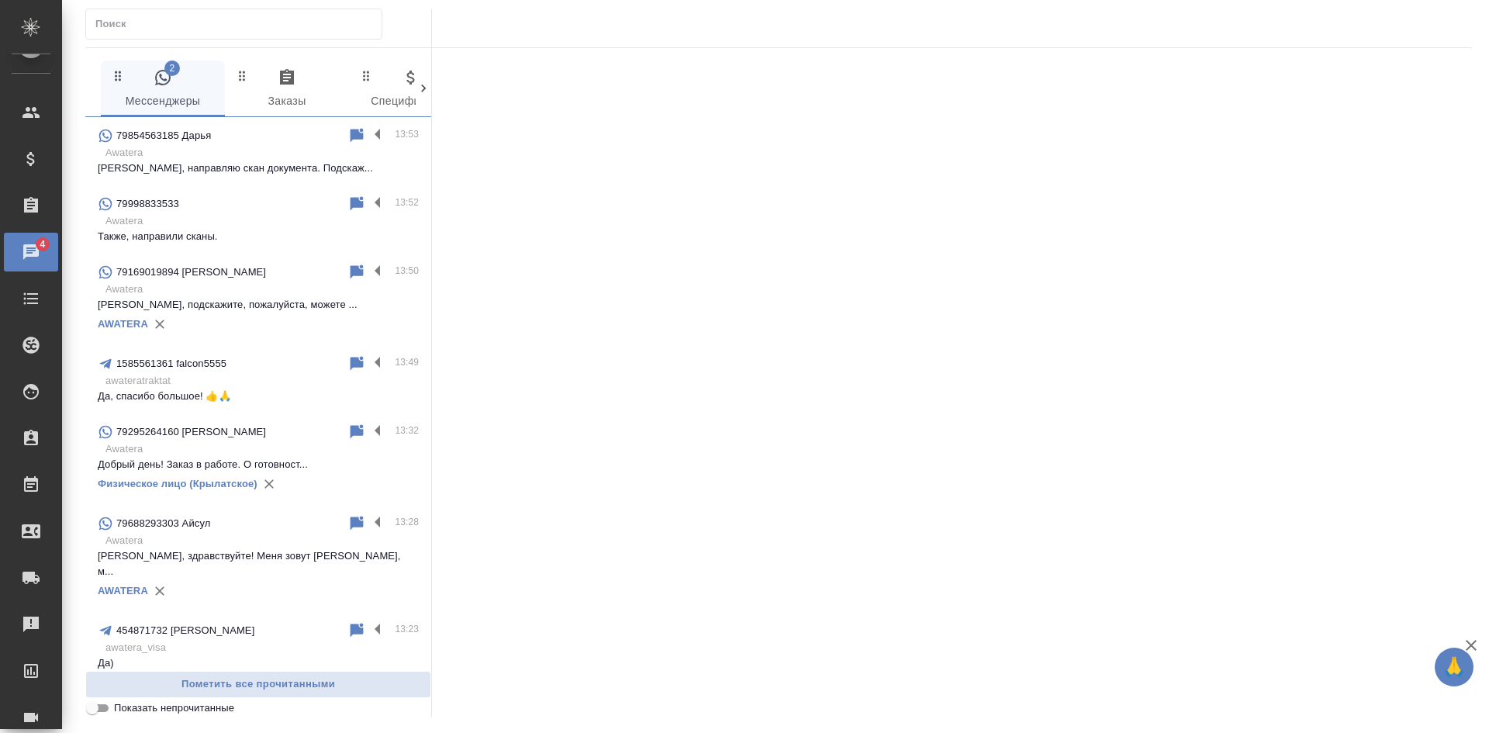
click at [100, 712] on input "Показать непрочитанные" at bounding box center [92, 708] width 56 height 19
checkbox input "true"
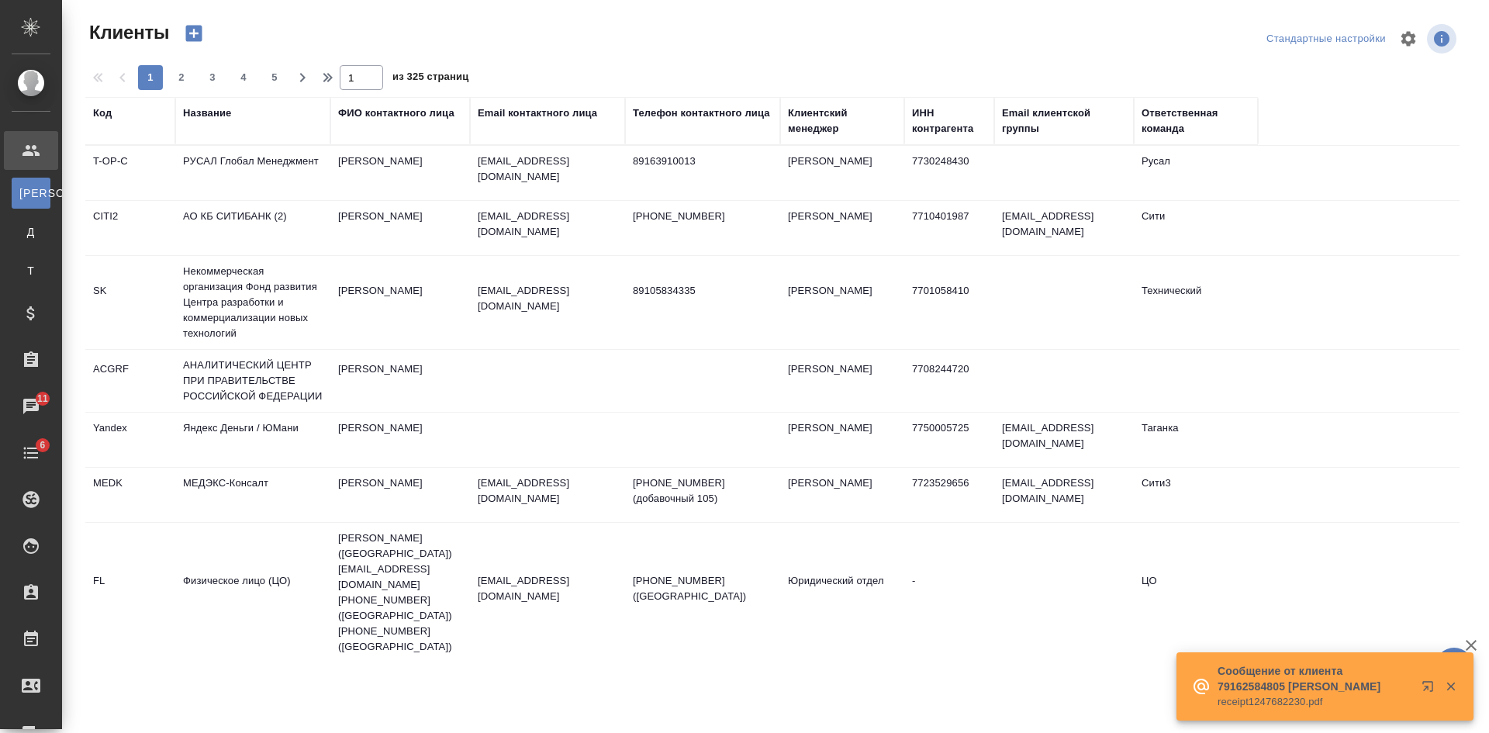
select select "RU"
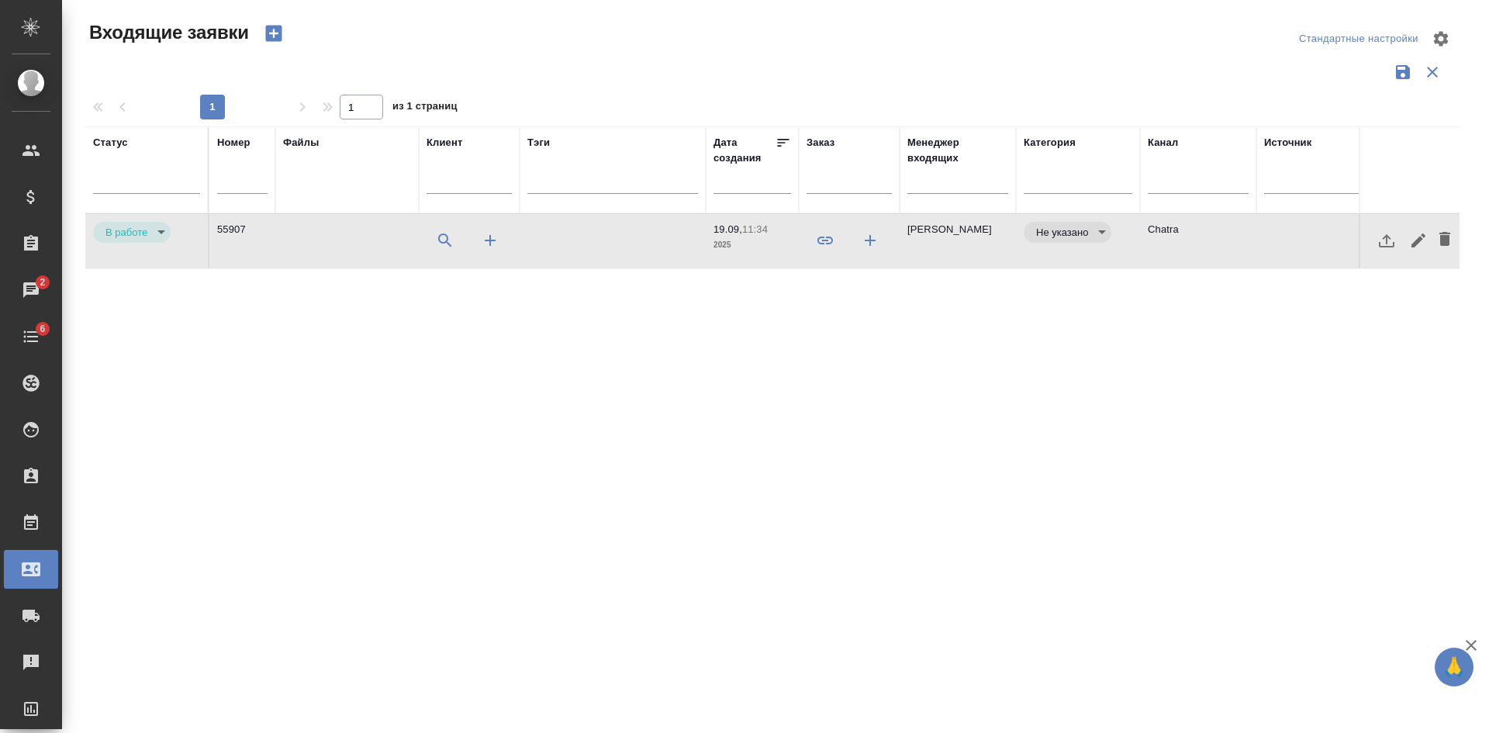
select select "RU"
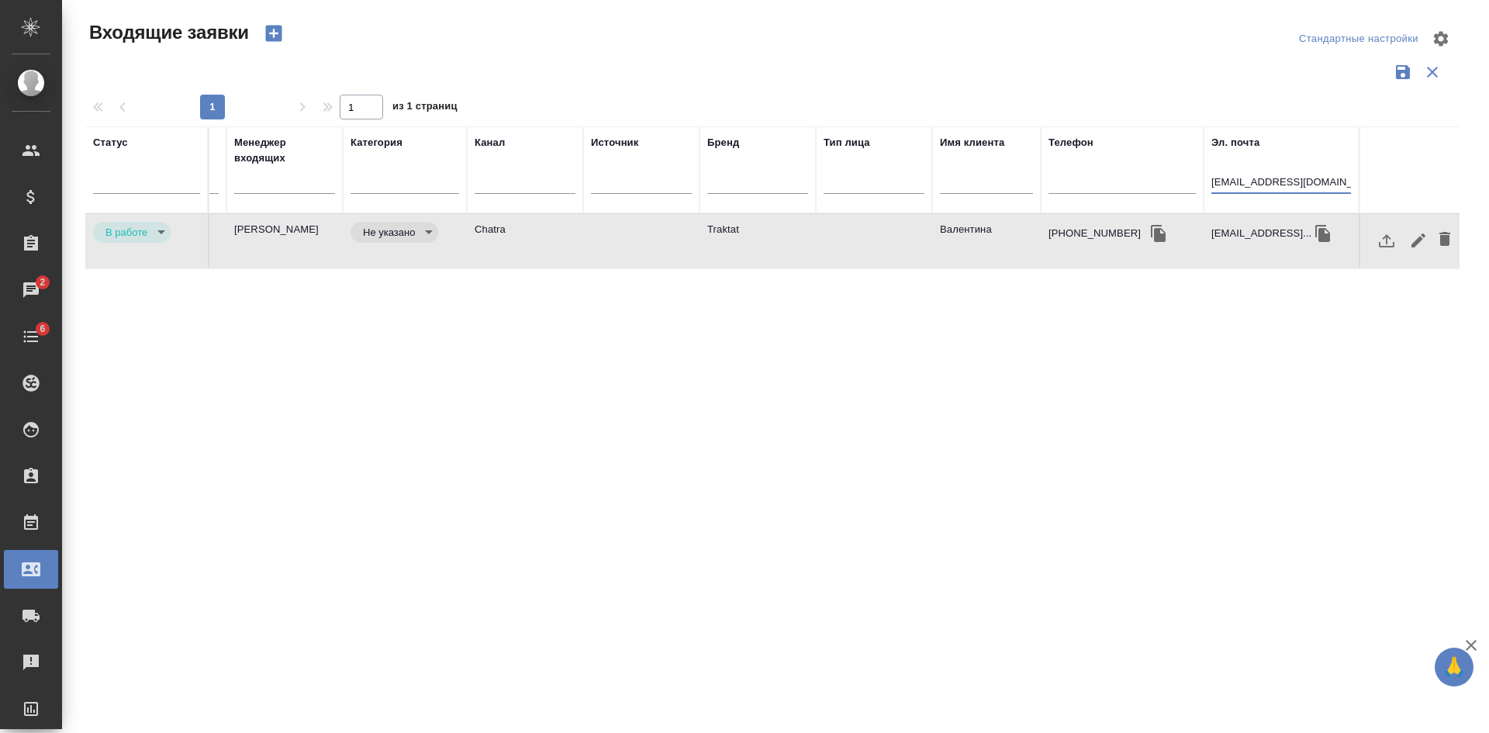
drag, startPoint x: 1347, startPoint y: 184, endPoint x: 1161, endPoint y: 184, distance: 186.2
click at [1188, 184] on tr "Статус Номер Файлы Клиент Тэги Дата создания Заказ Менеджер входящих Категория …" at bounding box center [436, 169] width 2048 height 87
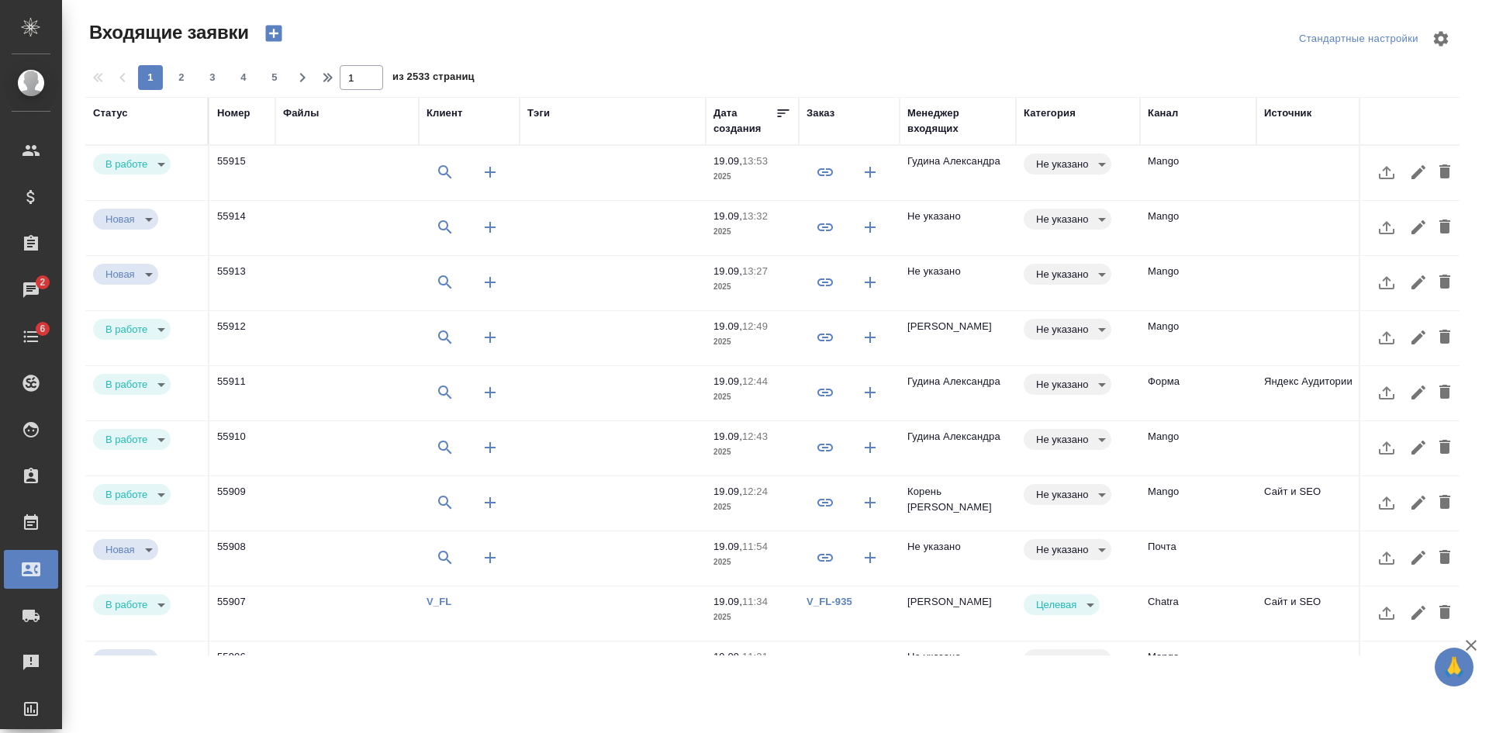
select select "RU"
click at [1215, 162] on td "Mango" at bounding box center [1198, 173] width 116 height 54
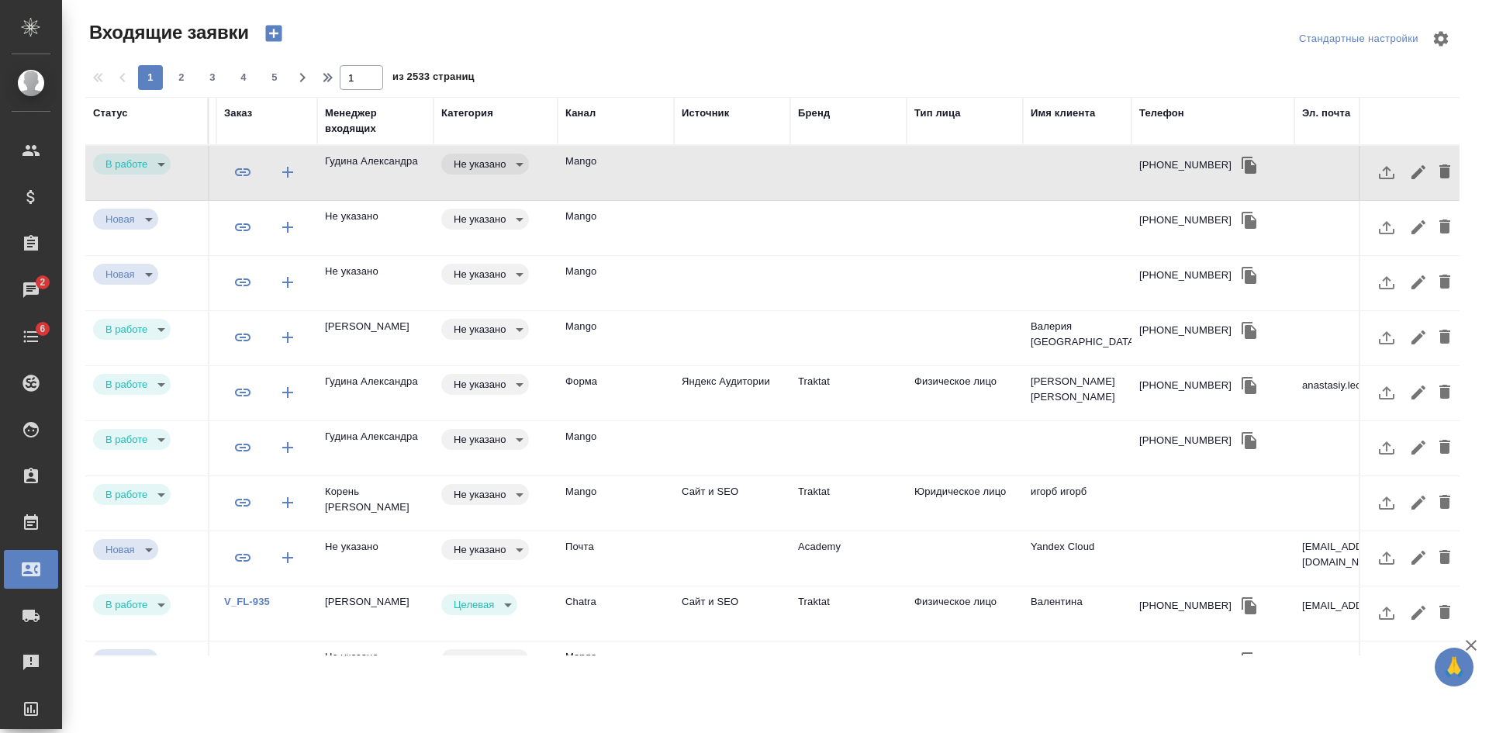
scroll to position [0, 685]
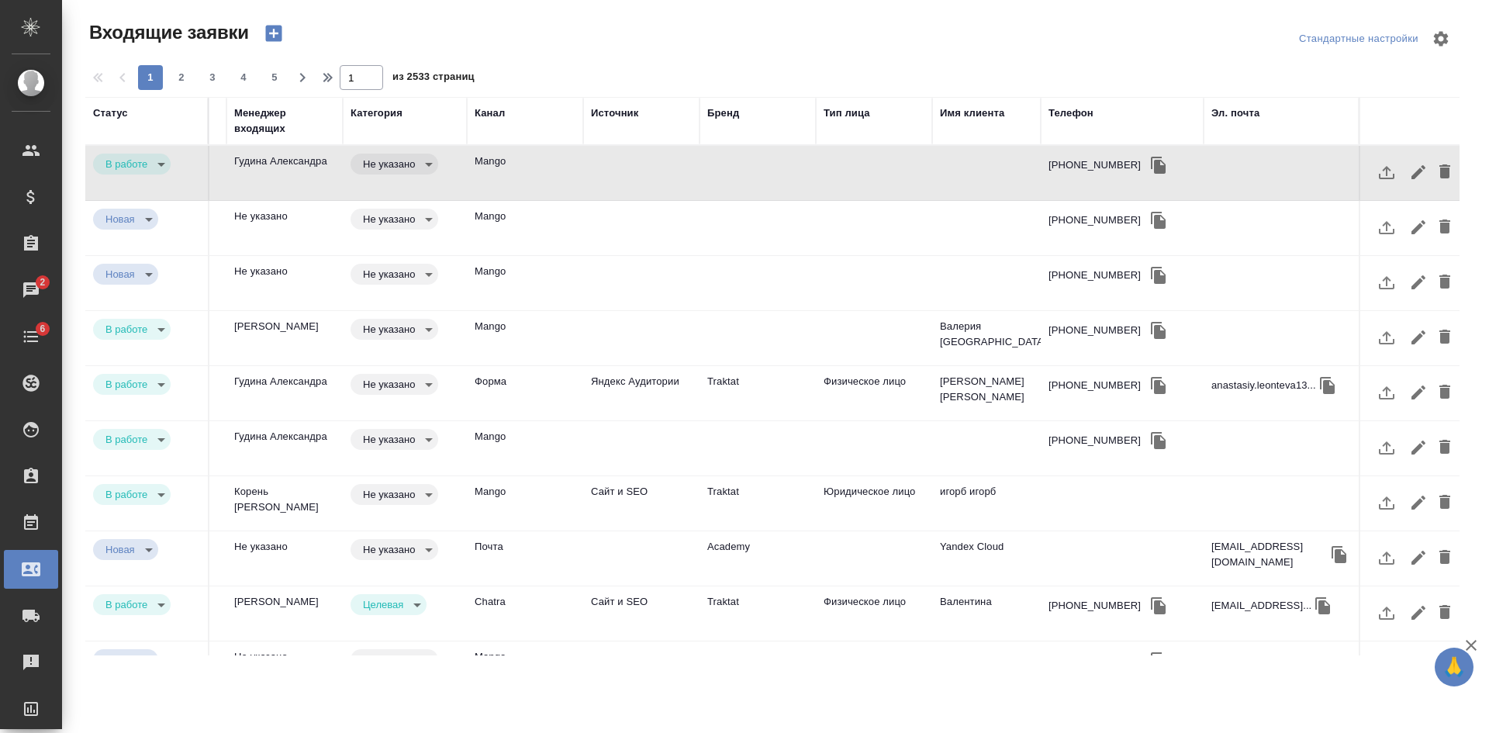
click at [841, 113] on div "Тип лица" at bounding box center [847, 113] width 47 height 16
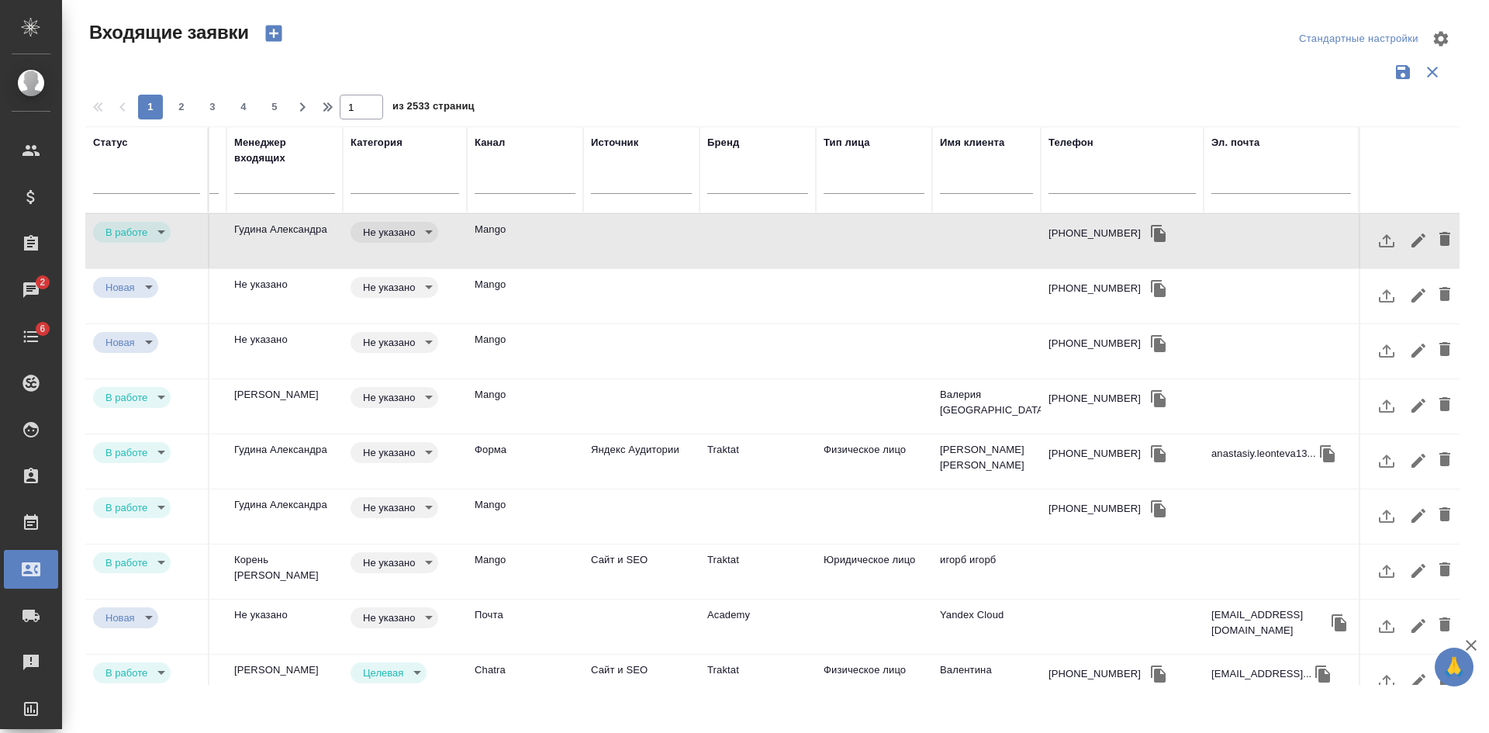
click at [839, 194] on div at bounding box center [874, 184] width 101 height 40
click at [839, 190] on div at bounding box center [874, 178] width 101 height 29
click at [851, 188] on div at bounding box center [874, 178] width 101 height 22
click at [279, 191] on input "text" at bounding box center [284, 183] width 101 height 19
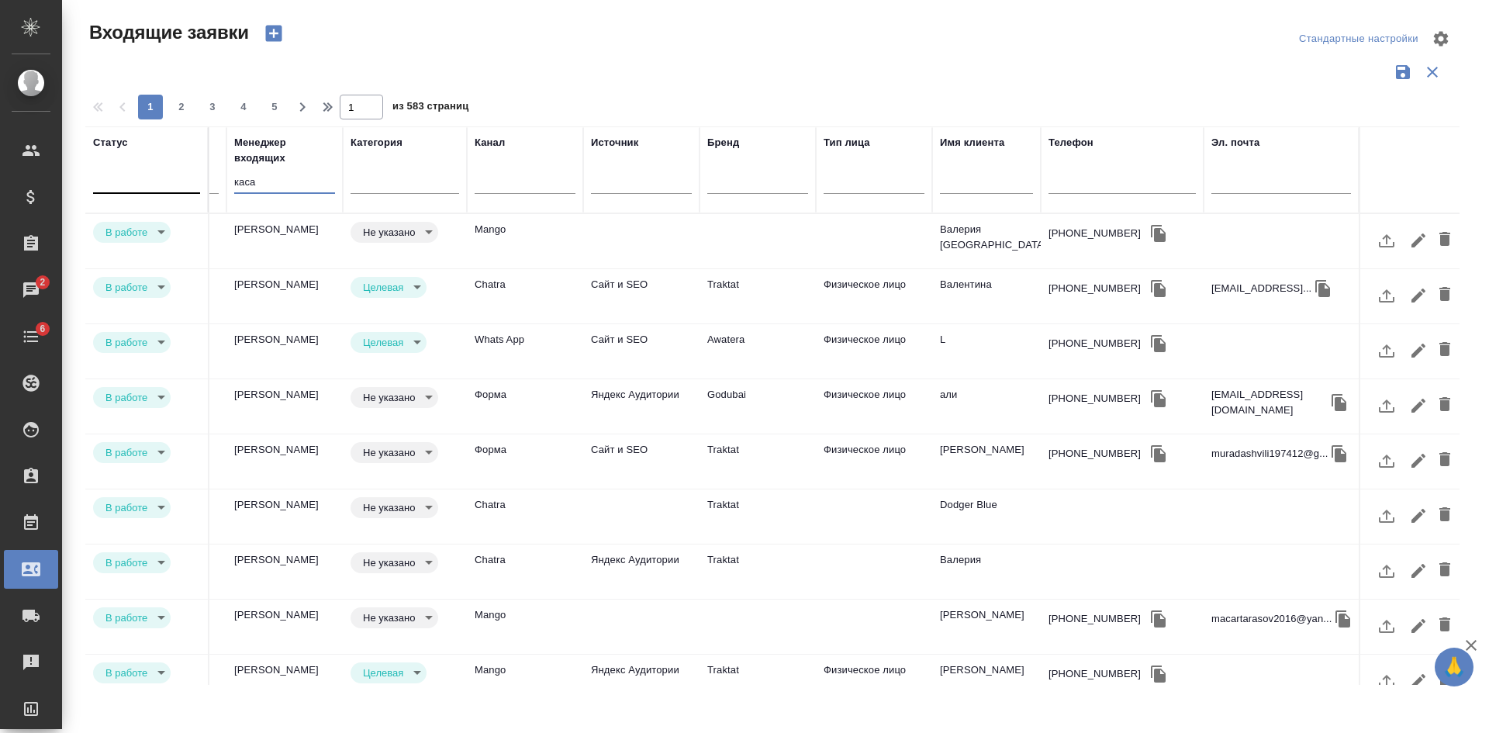
type input "каса"
click at [154, 168] on div at bounding box center [146, 178] width 107 height 22
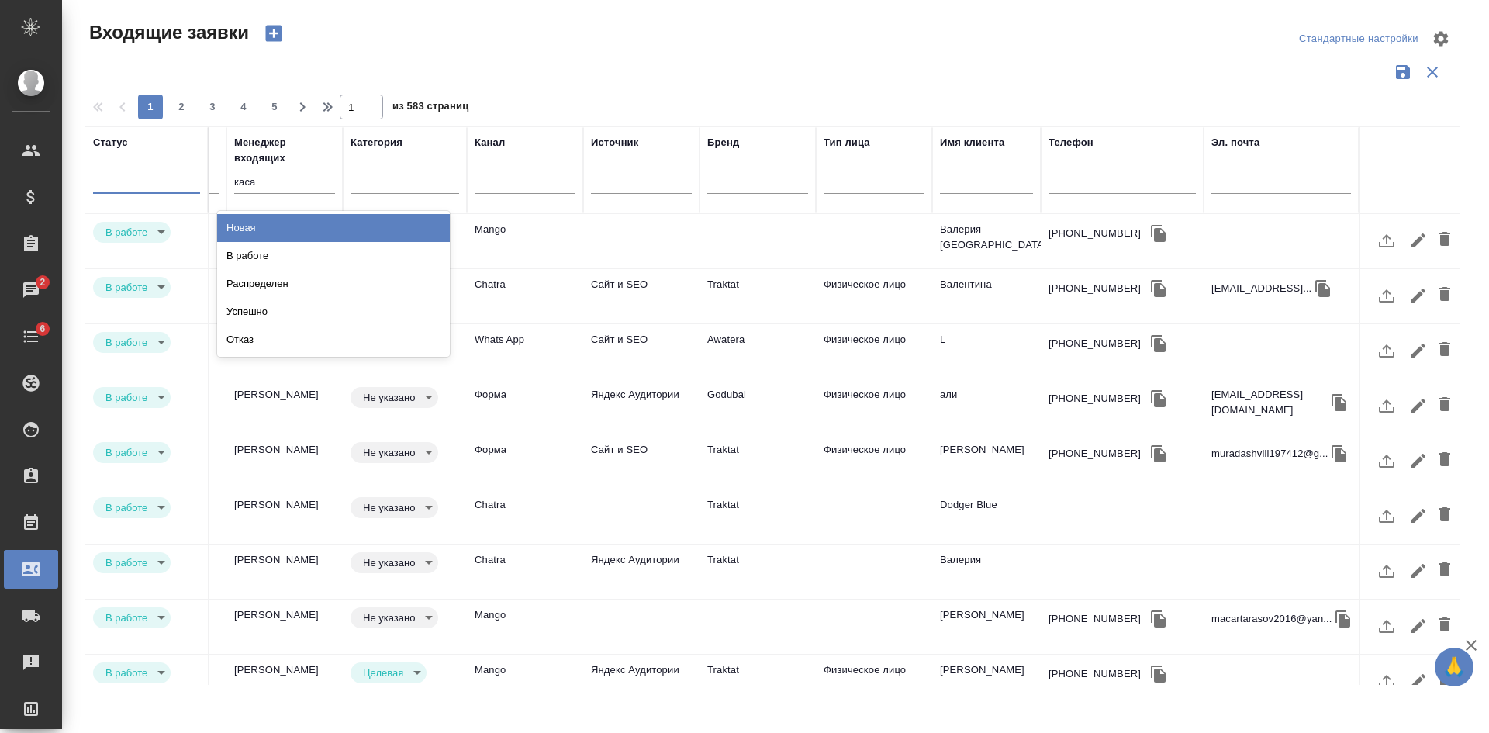
click at [508, 38] on div "Входящие заявки" at bounding box center [316, 33] width 462 height 26
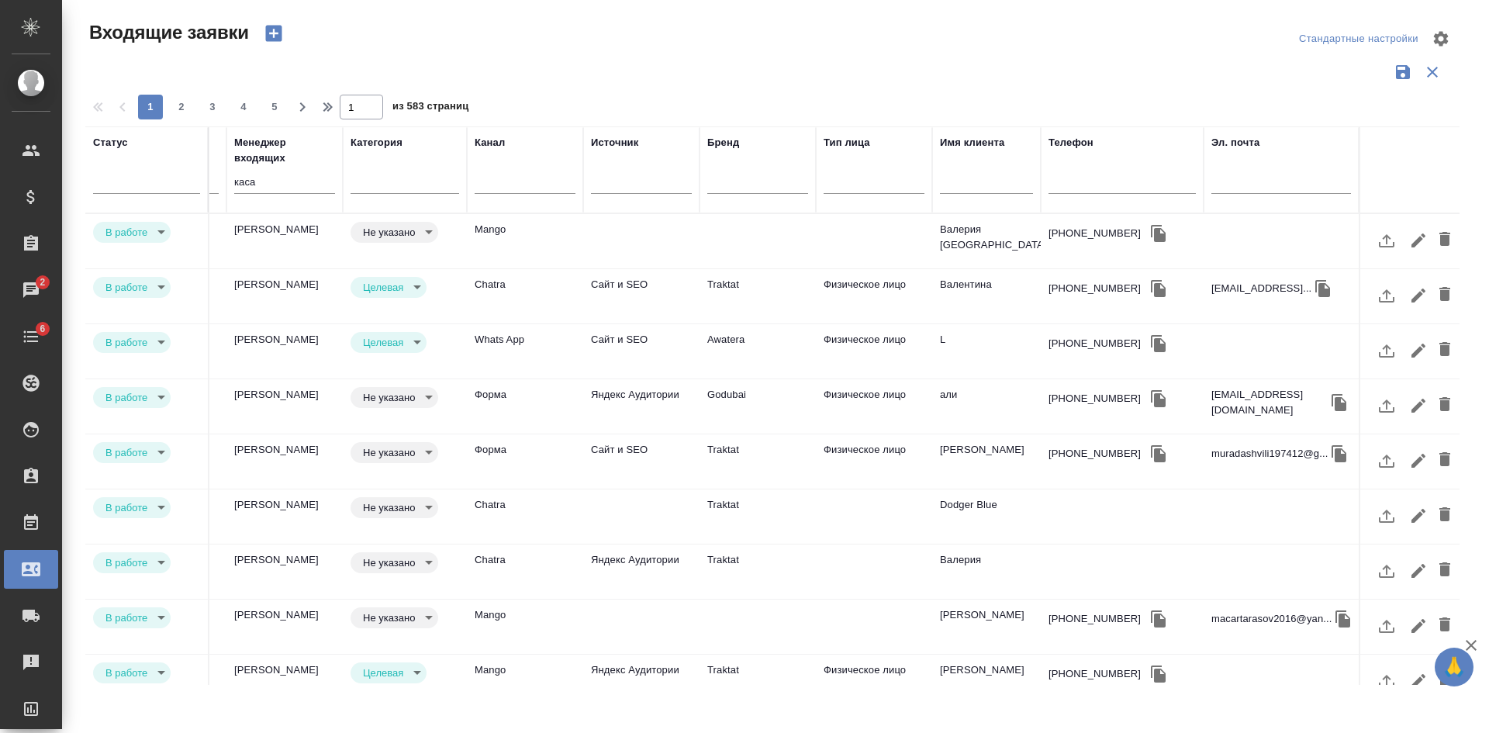
click at [510, 230] on td "Mango" at bounding box center [525, 241] width 116 height 54
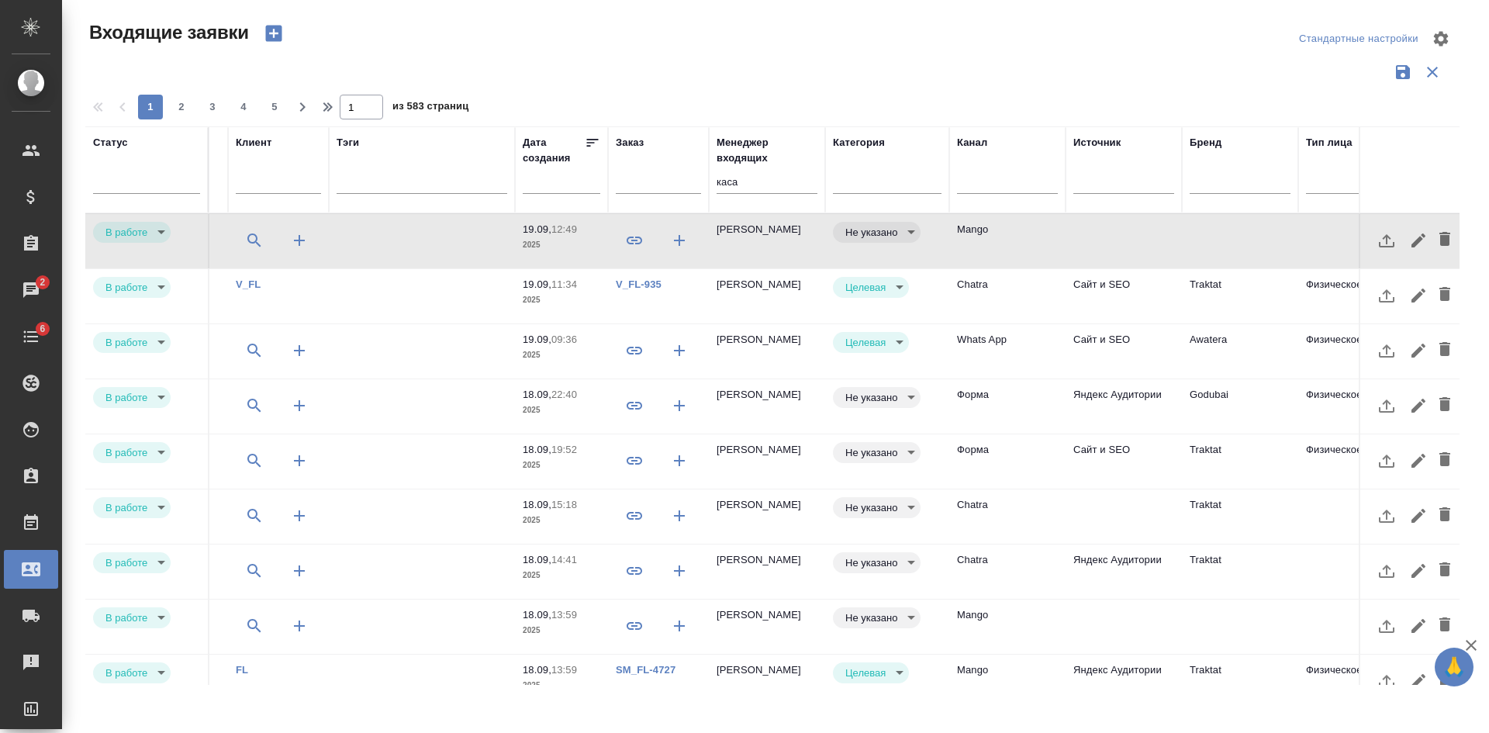
scroll to position [0, 188]
click at [544, 181] on input "text" at bounding box center [568, 181] width 68 height 22
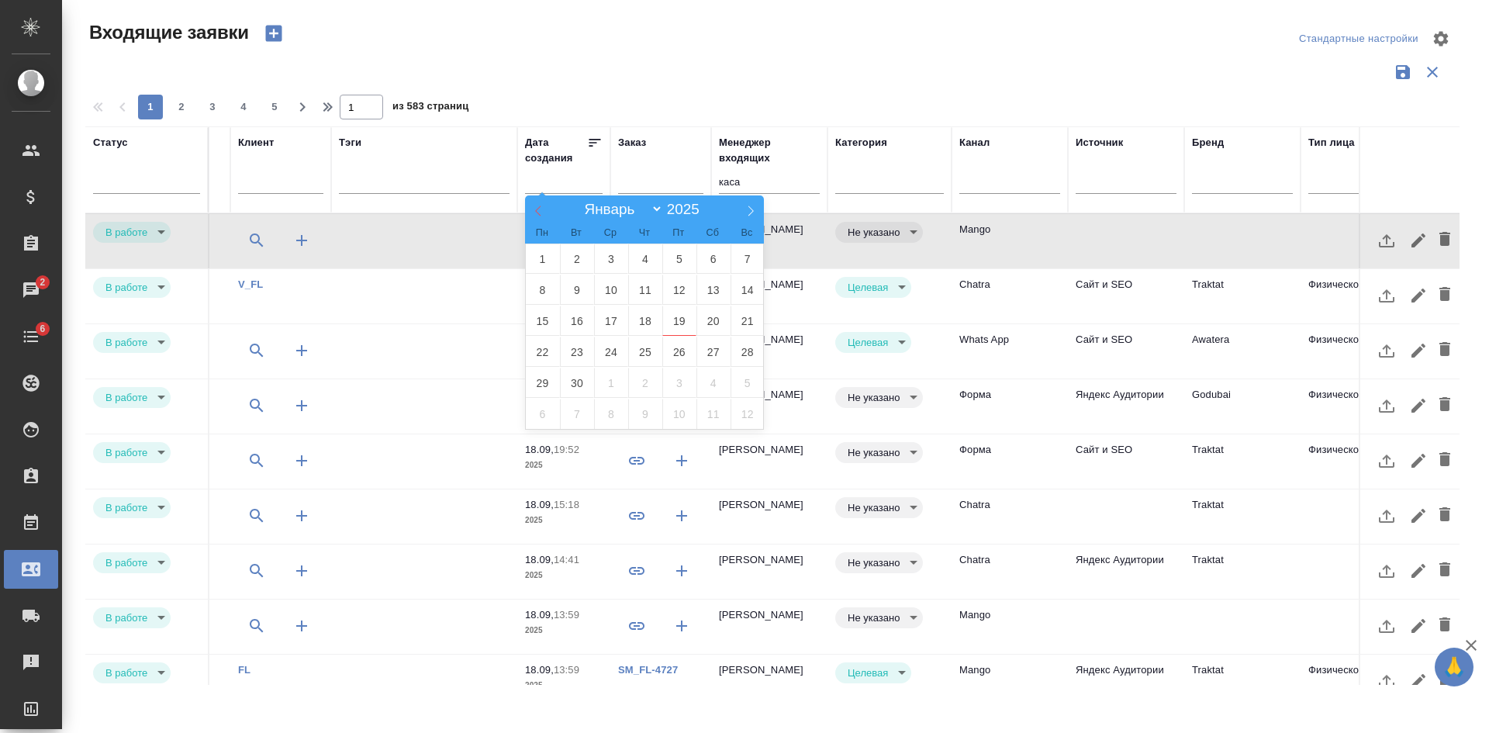
click at [535, 199] on span at bounding box center [538, 208] width 26 height 26
select select "7"
click at [670, 266] on span "1" at bounding box center [679, 259] width 34 height 30
type div "2025-07-31T21:00:00.000Z"
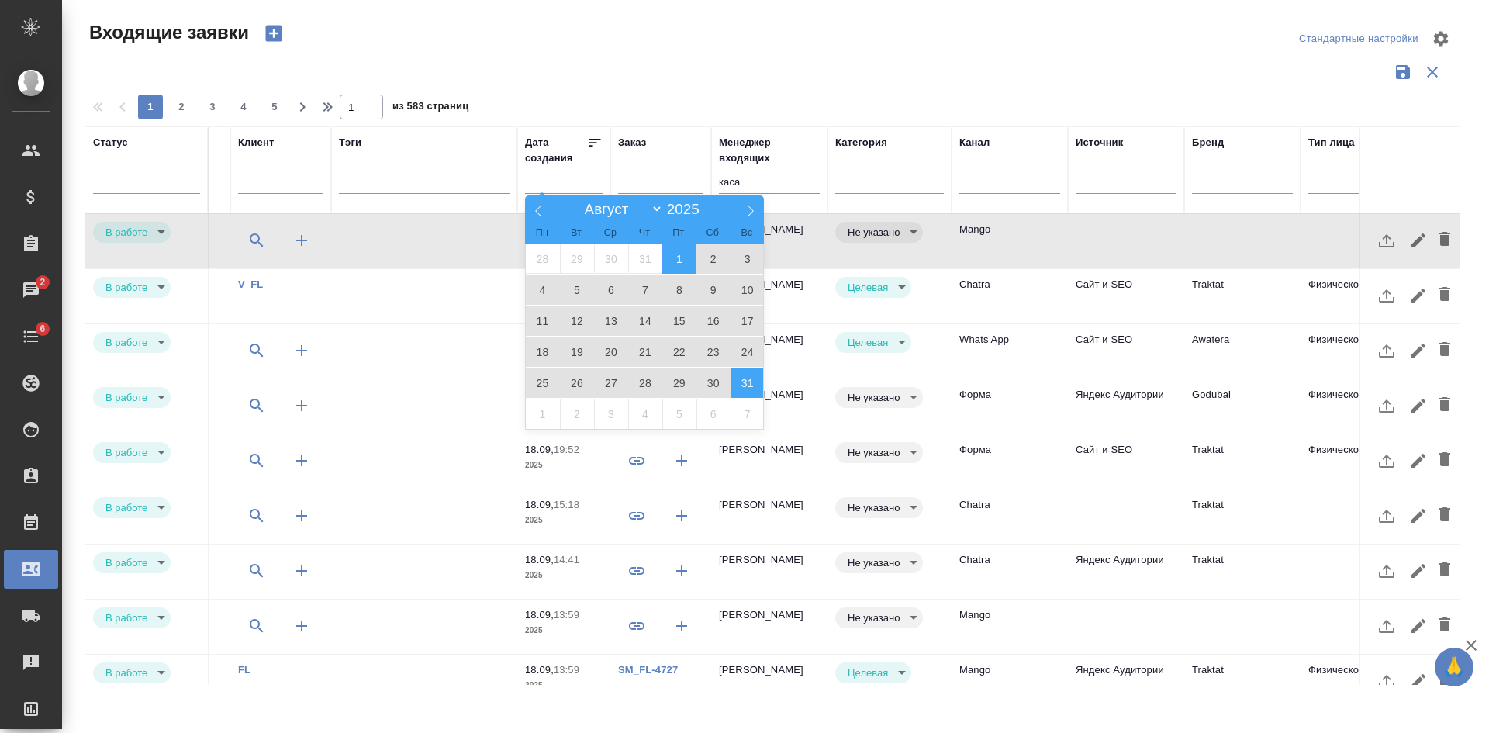
click at [741, 383] on span "31" at bounding box center [748, 383] width 34 height 30
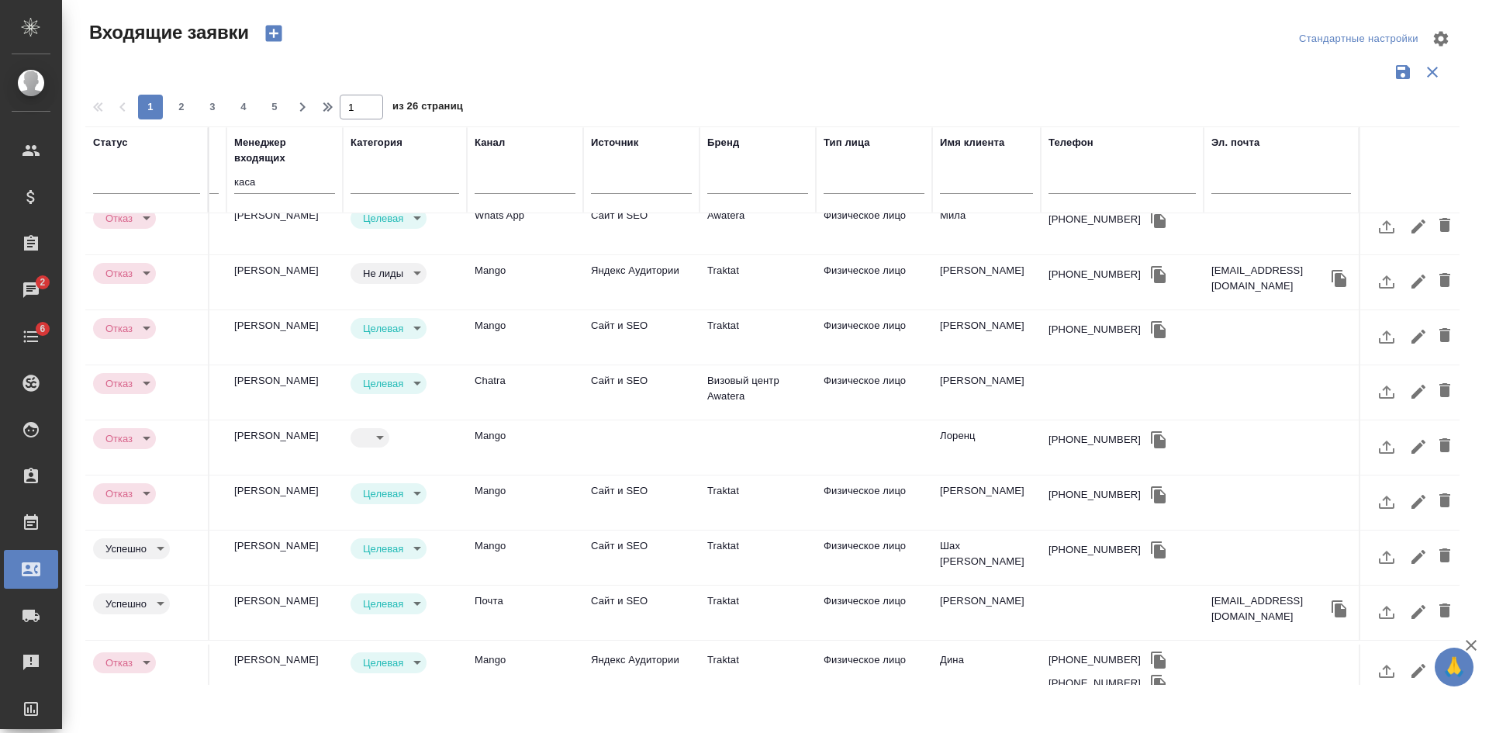
scroll to position [310, 685]
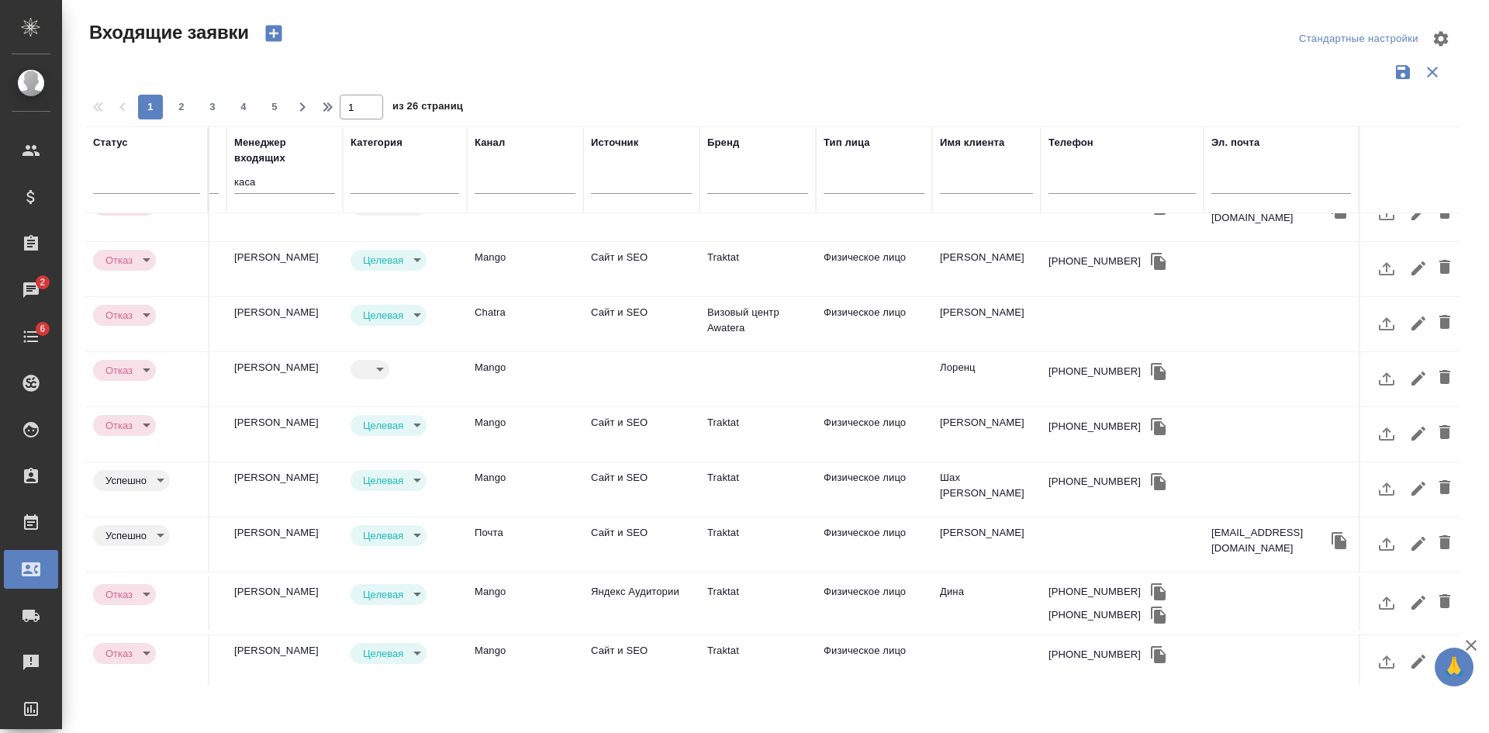
click at [852, 379] on td at bounding box center [874, 379] width 116 height 54
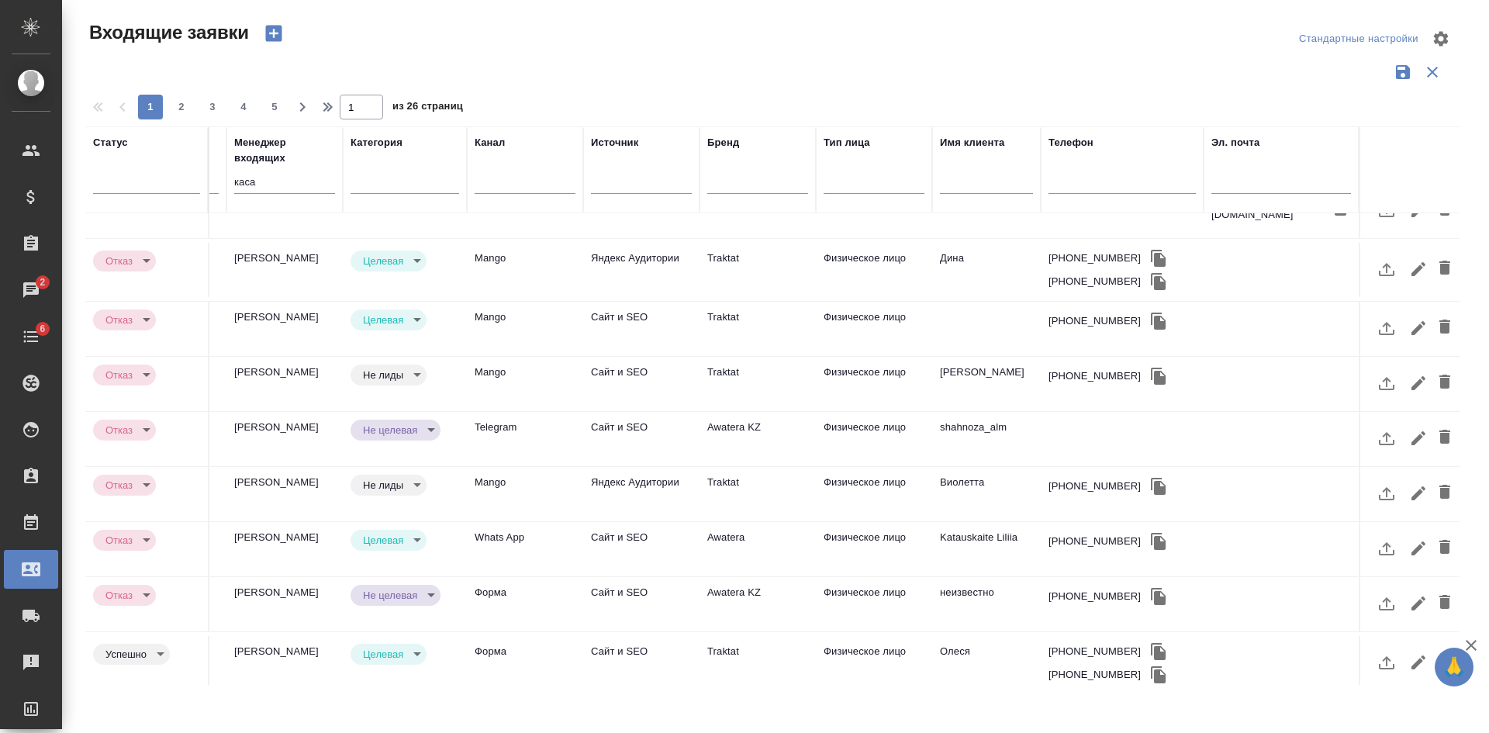
scroll to position [666, 685]
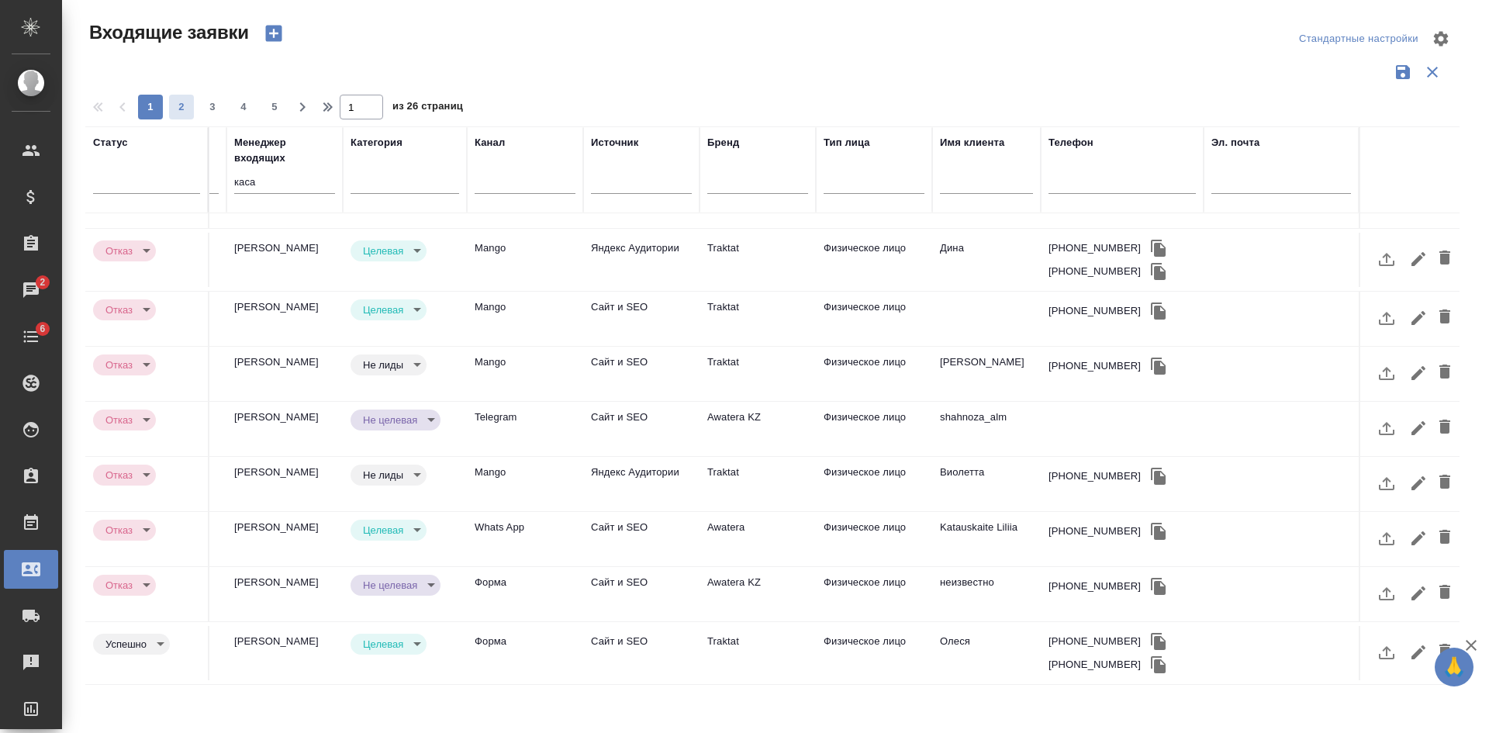
click at [181, 105] on span "2" at bounding box center [181, 107] width 25 height 16
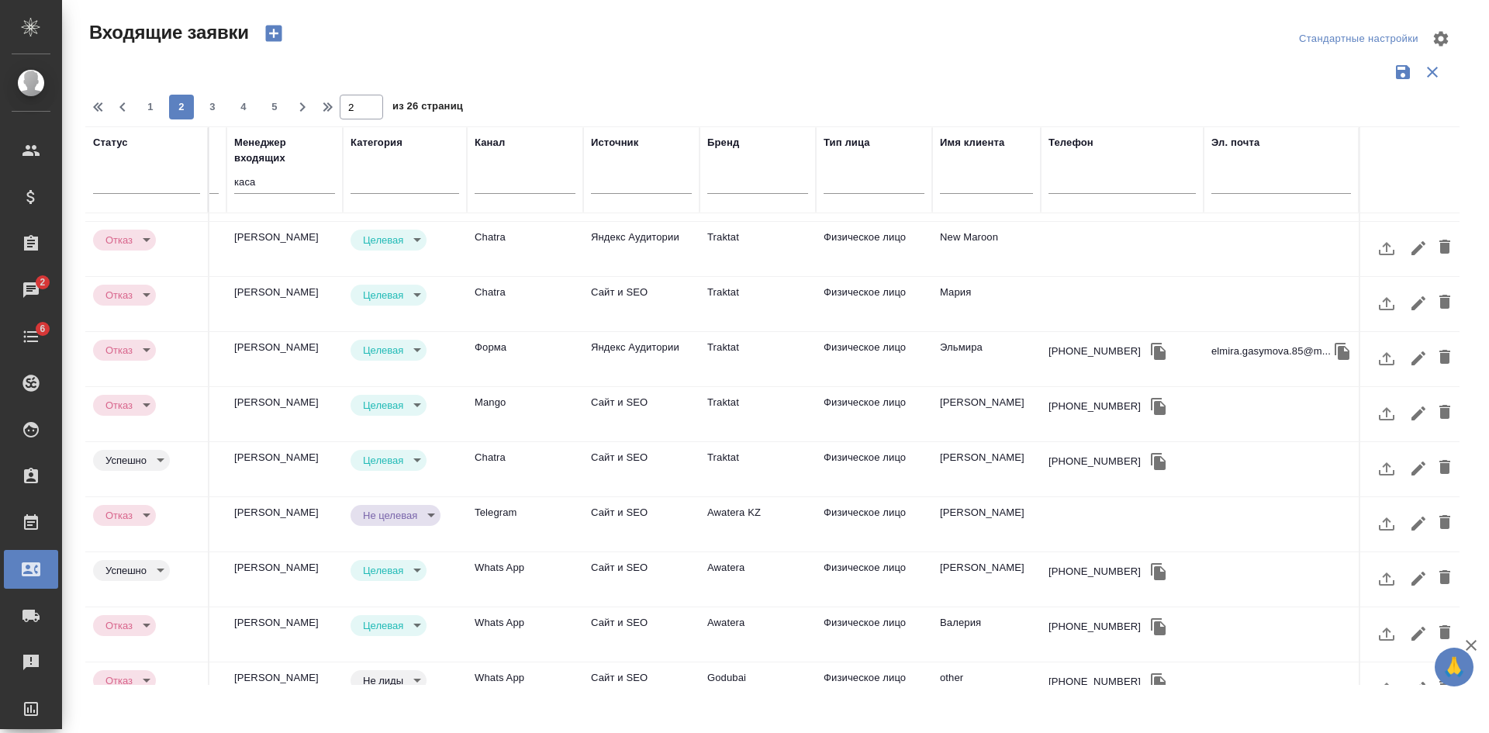
scroll to position [642, 685]
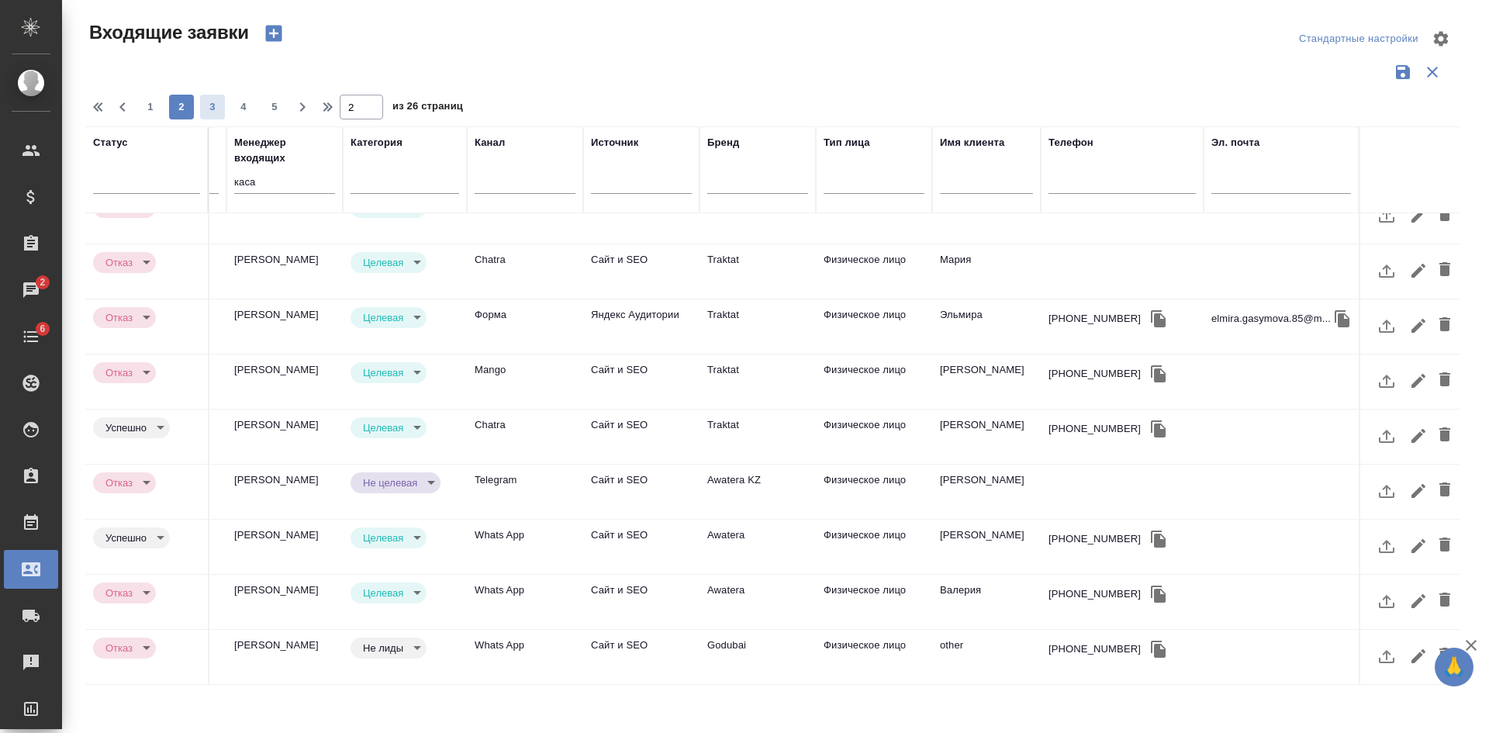
click at [219, 100] on span "3" at bounding box center [212, 107] width 25 height 16
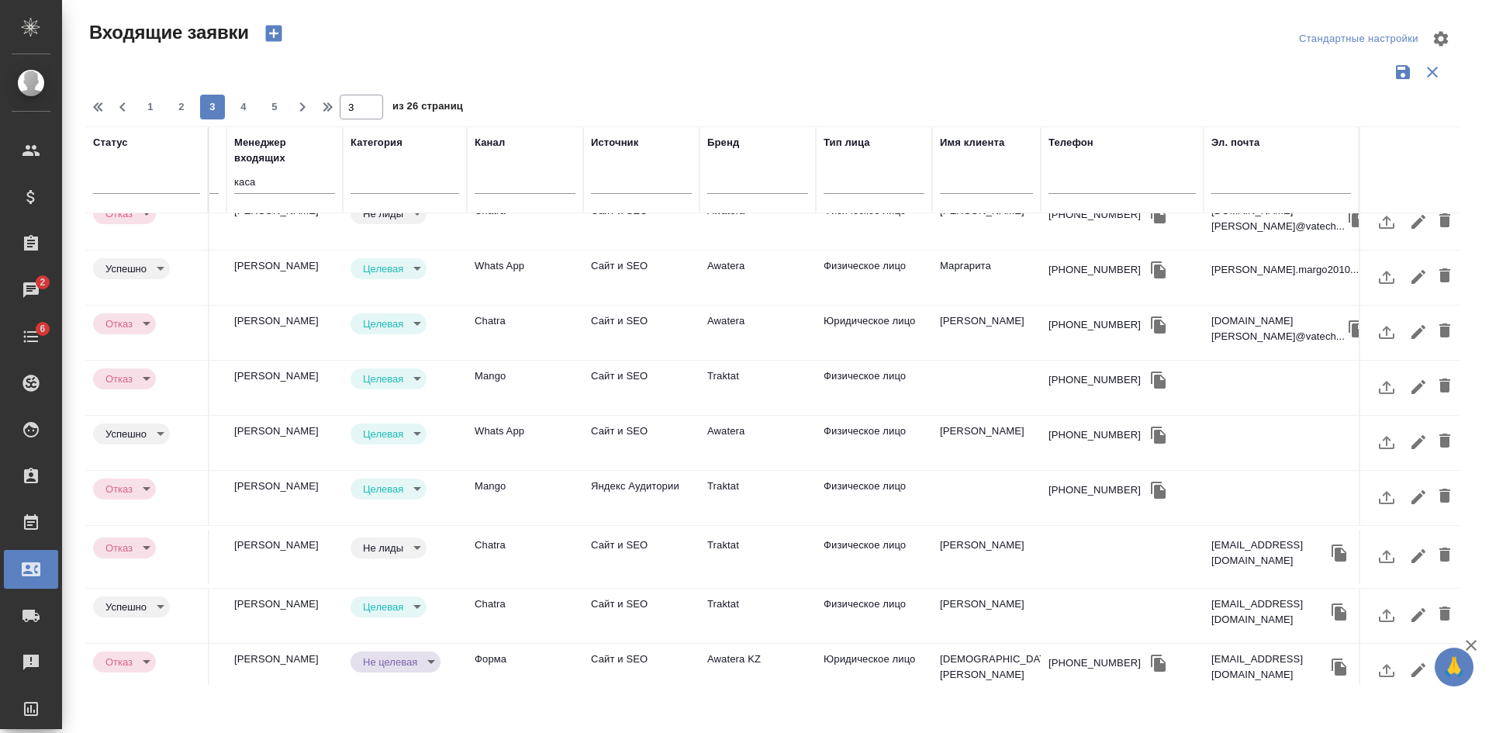
scroll to position [658, 685]
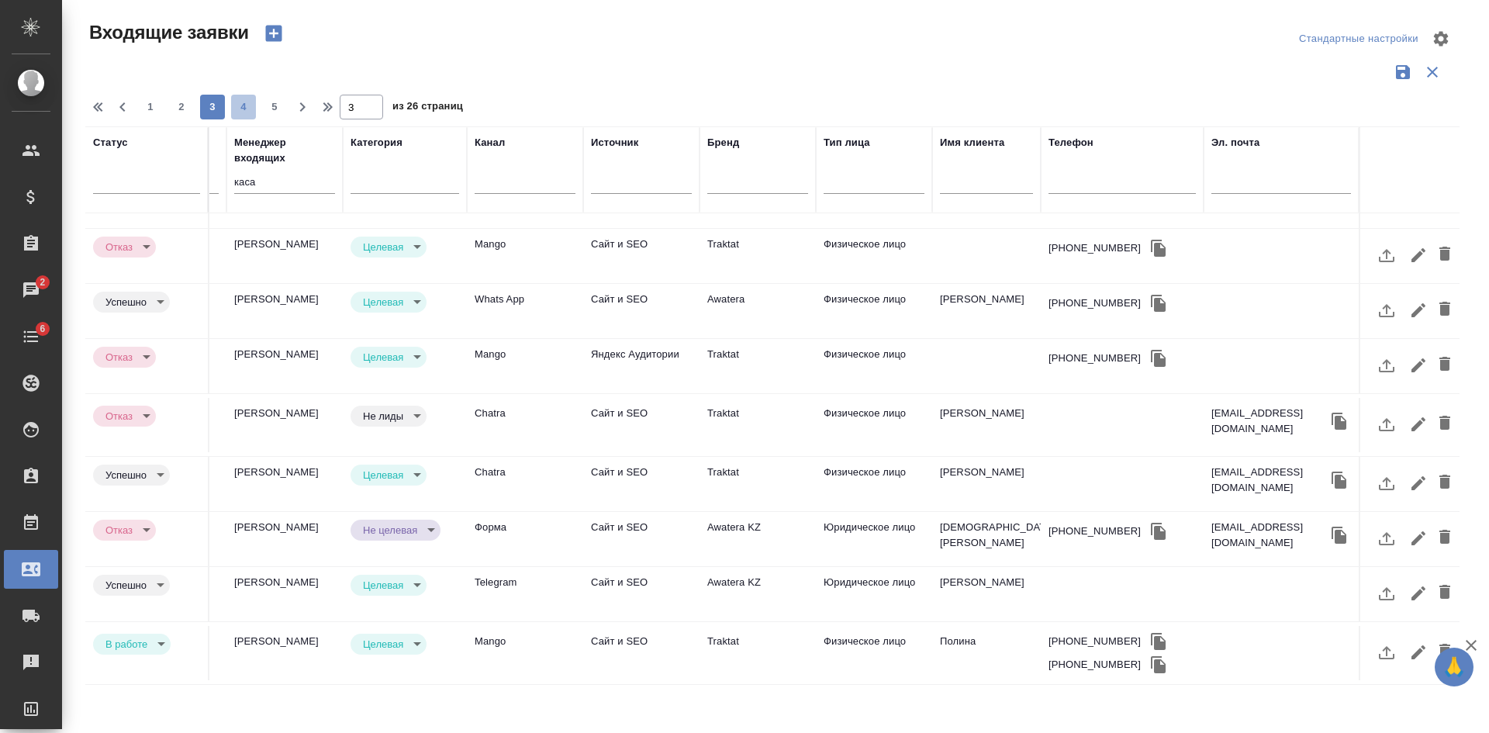
click at [247, 105] on span "4" at bounding box center [243, 107] width 25 height 16
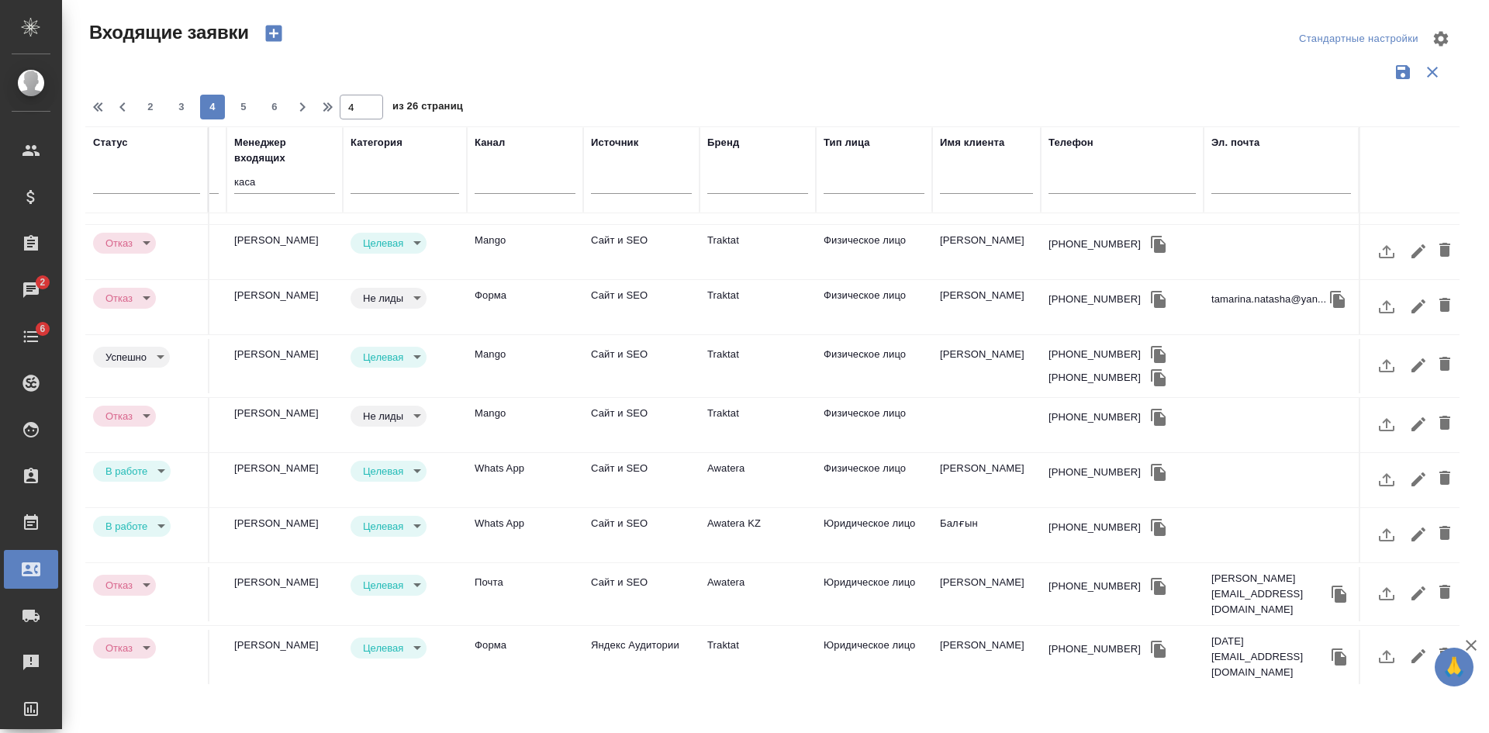
drag, startPoint x: 246, startPoint y: 105, endPoint x: 1194, endPoint y: 385, distance: 988.3
click at [244, 105] on span "5" at bounding box center [243, 107] width 25 height 16
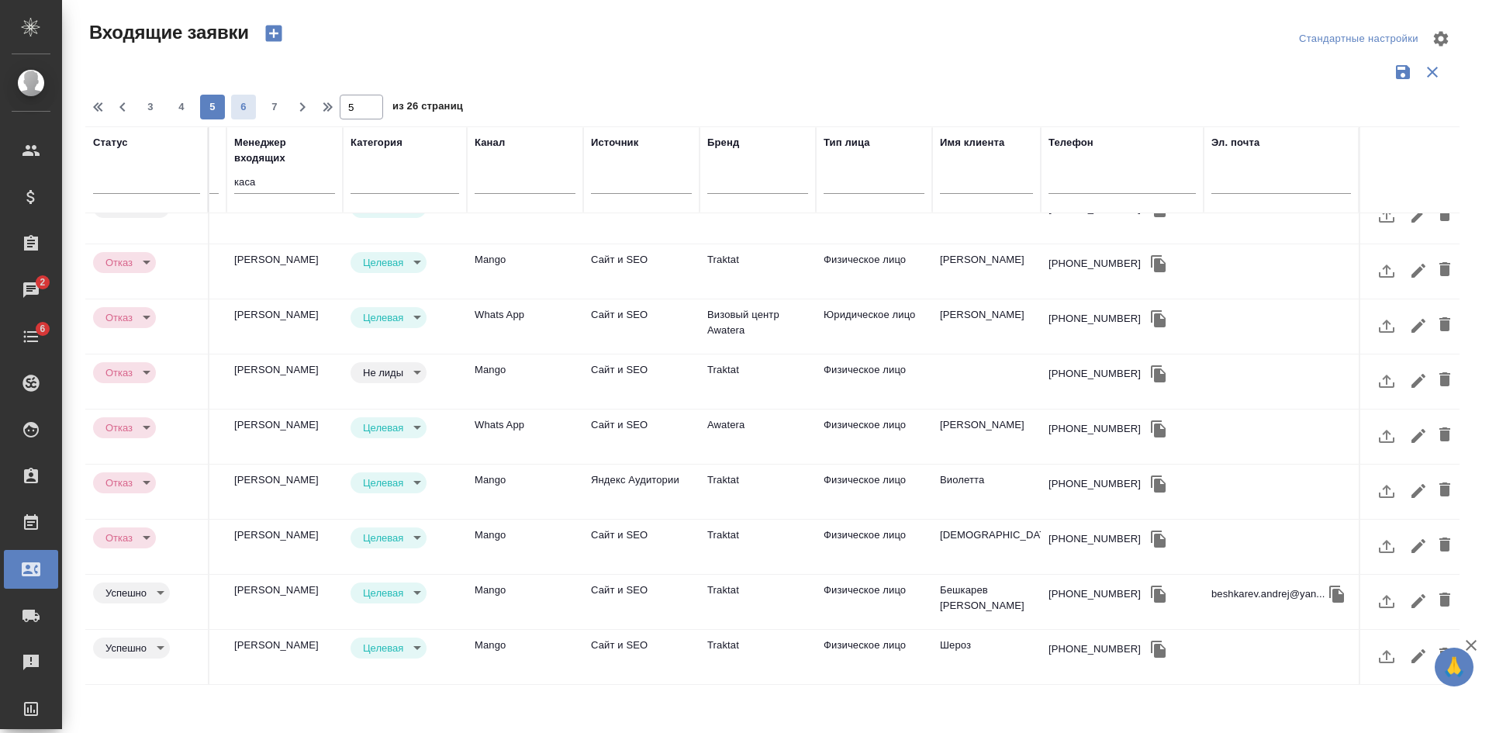
click at [237, 98] on button "6" at bounding box center [243, 107] width 25 height 25
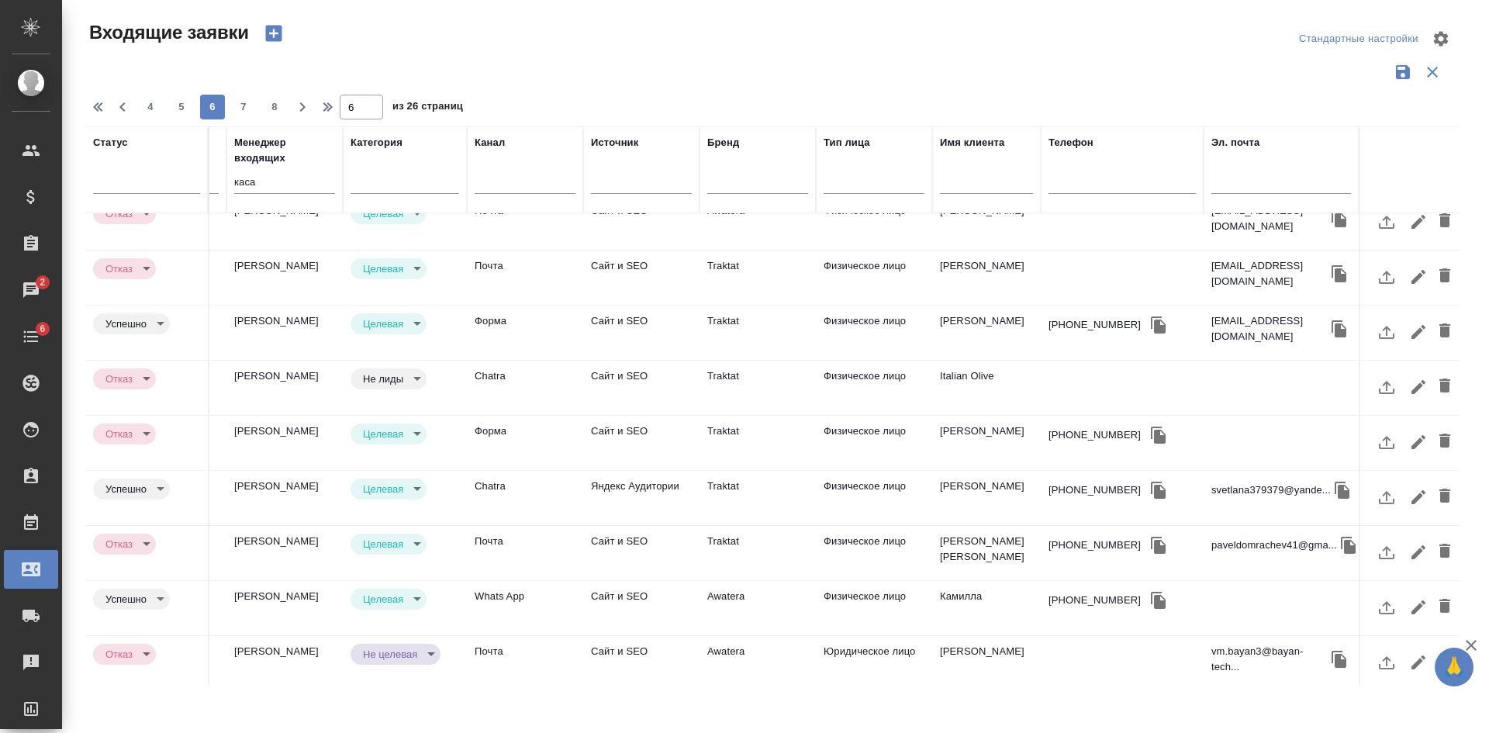
scroll to position [642, 685]
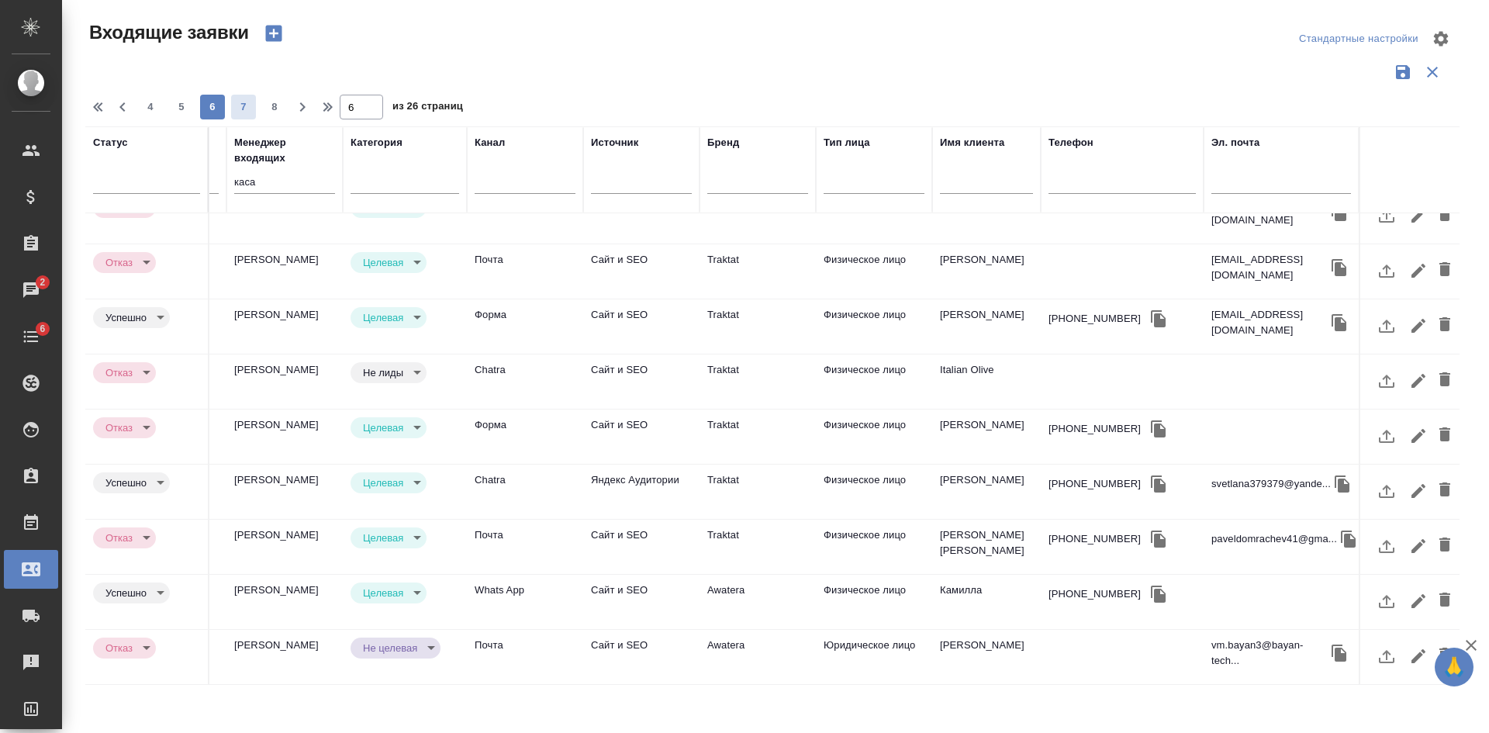
click at [249, 103] on span "7" at bounding box center [243, 107] width 25 height 16
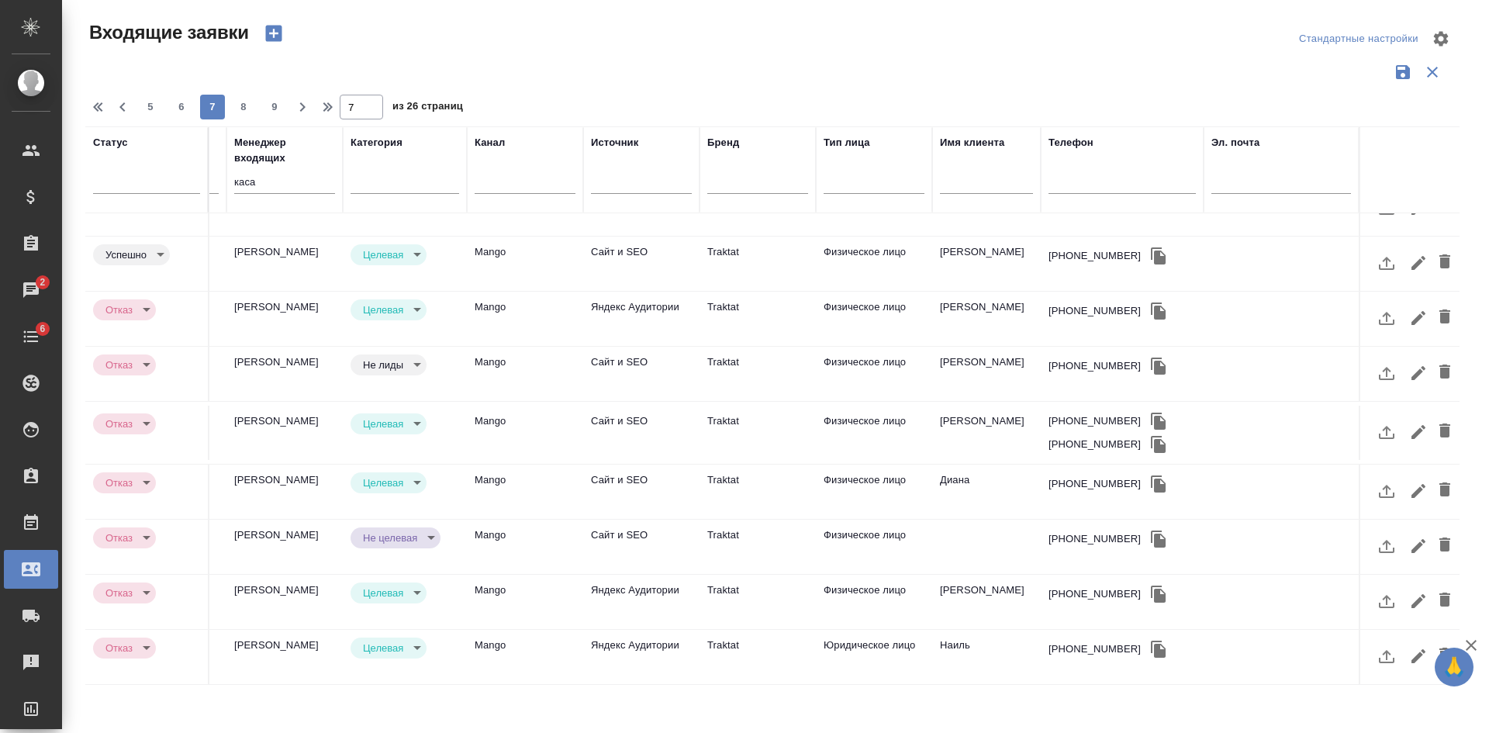
scroll to position [658, 685]
click at [242, 102] on span "8" at bounding box center [243, 107] width 25 height 16
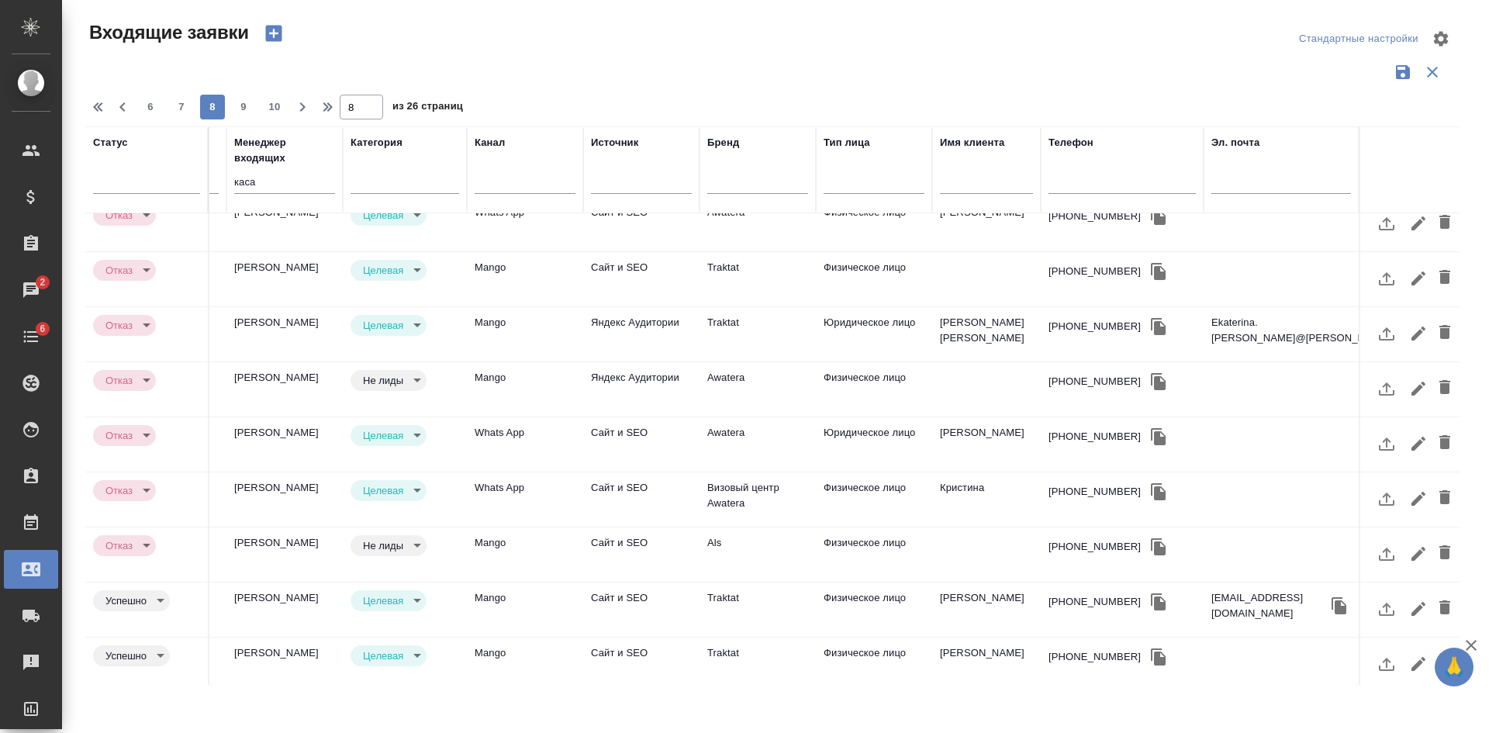
scroll to position [666, 685]
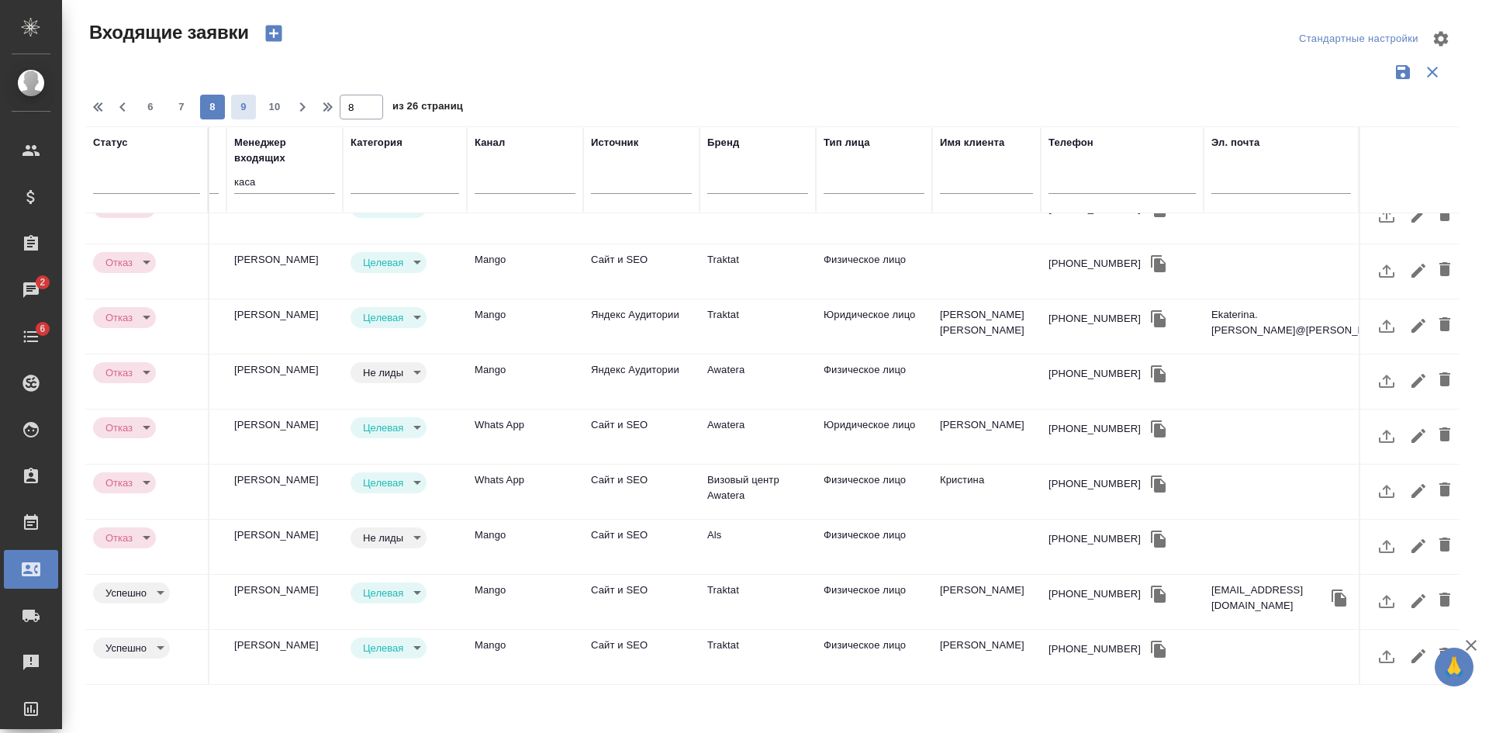
click at [244, 109] on span "9" at bounding box center [243, 107] width 25 height 16
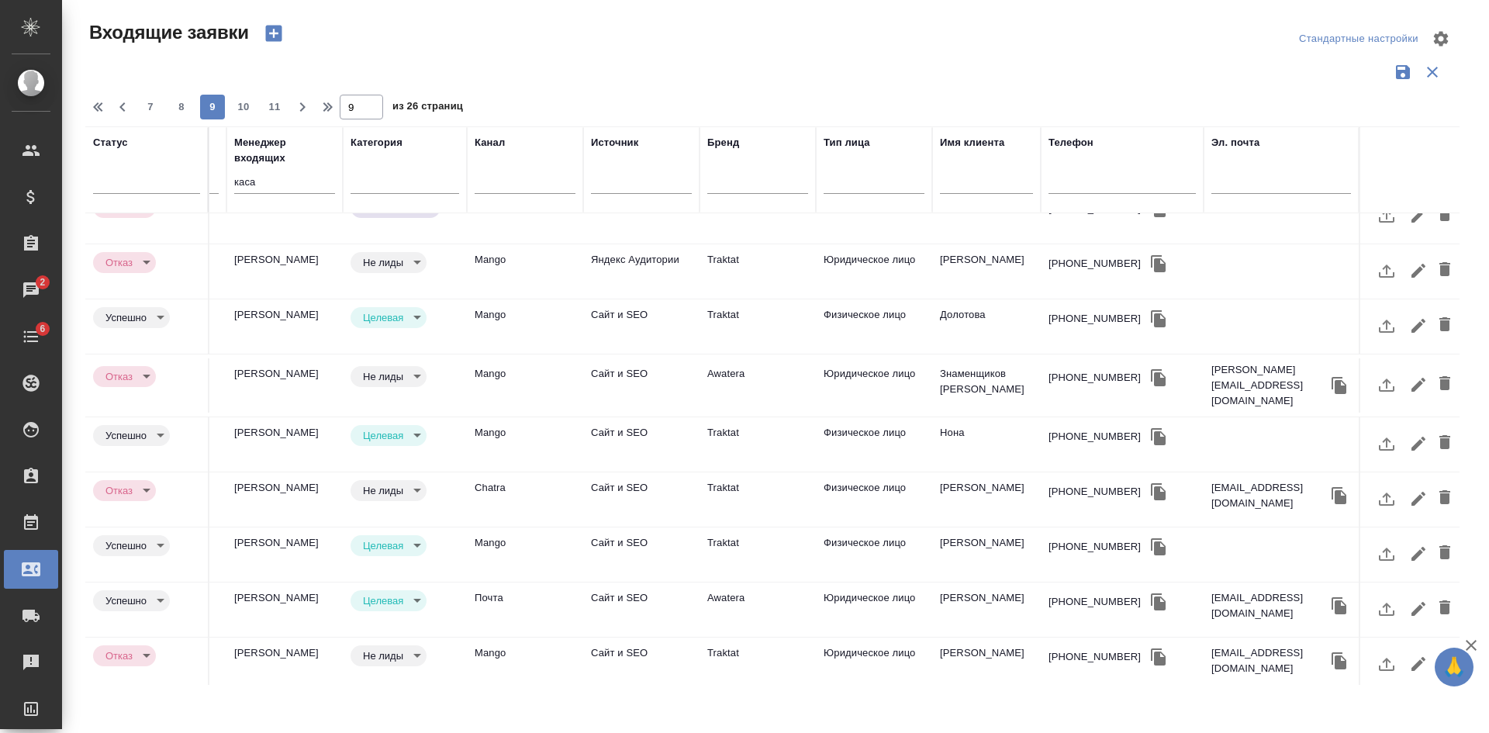
scroll to position [650, 685]
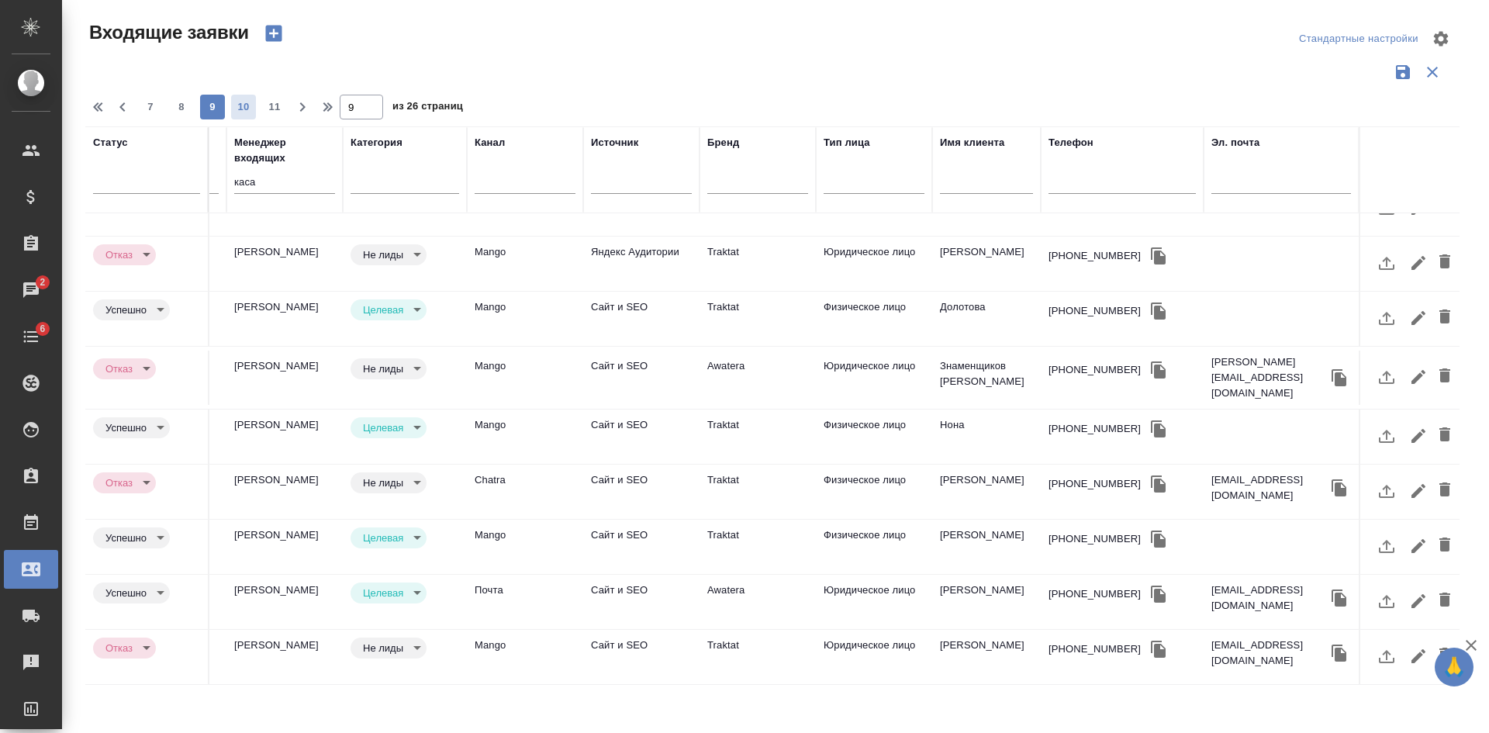
click at [247, 109] on span "10" at bounding box center [243, 107] width 25 height 16
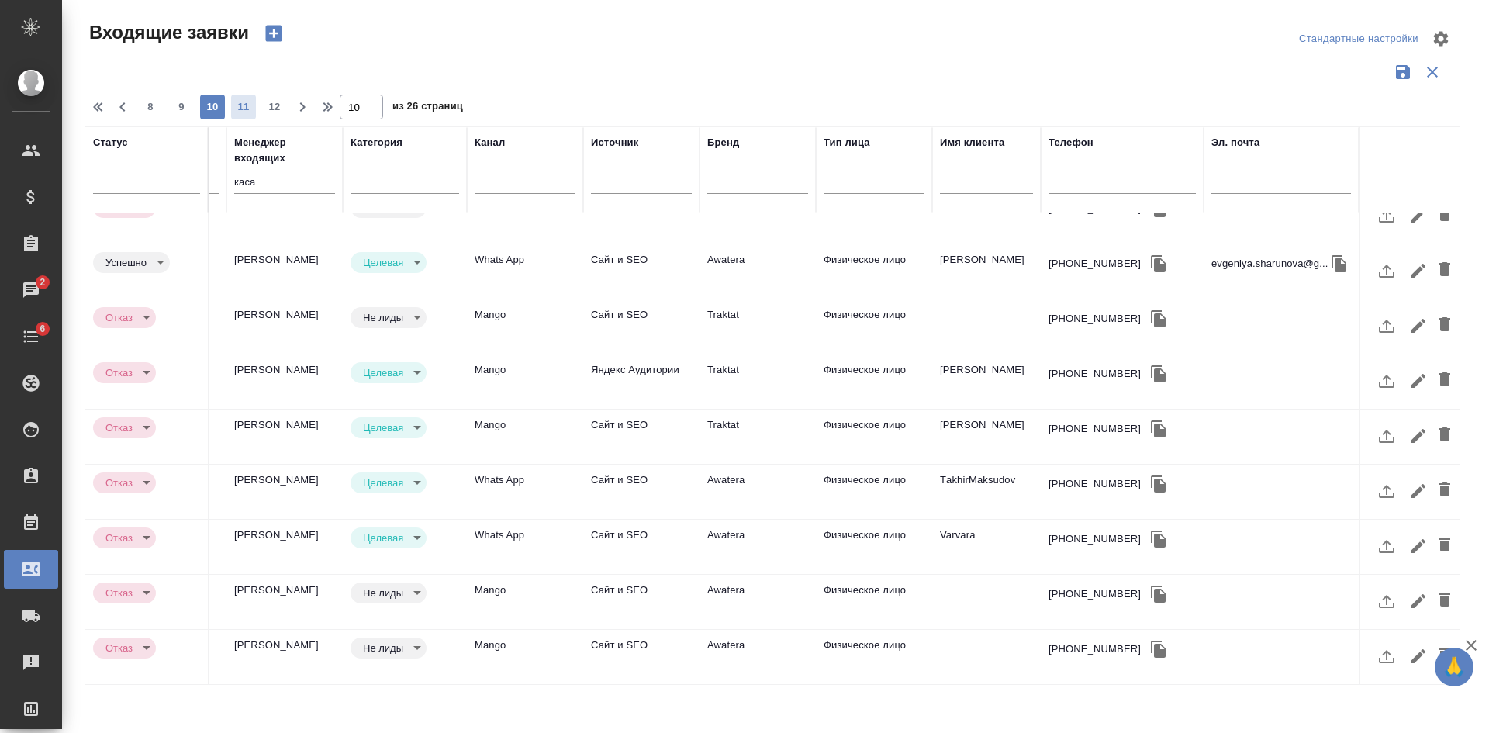
click at [249, 103] on span "11" at bounding box center [243, 107] width 25 height 16
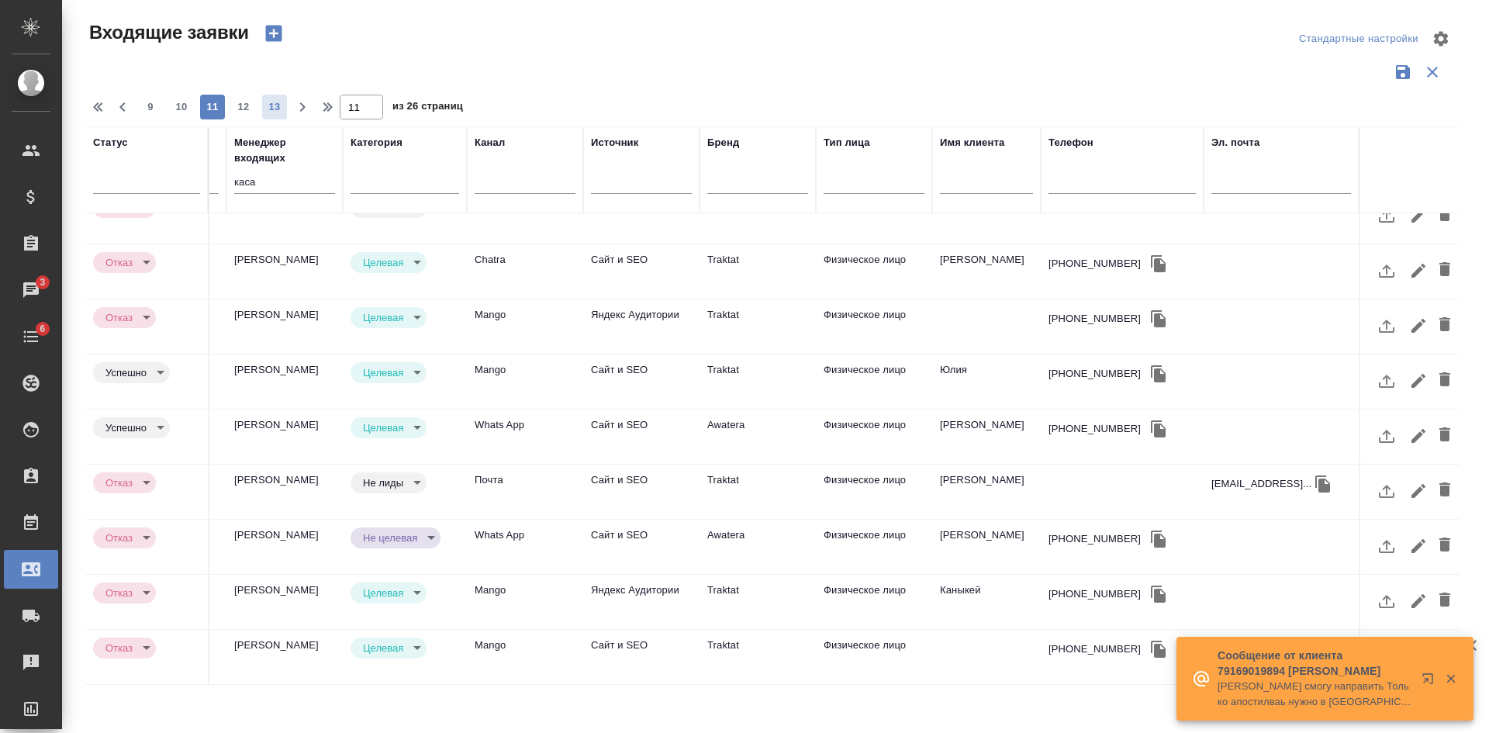
click at [253, 105] on span "12" at bounding box center [243, 107] width 25 height 16
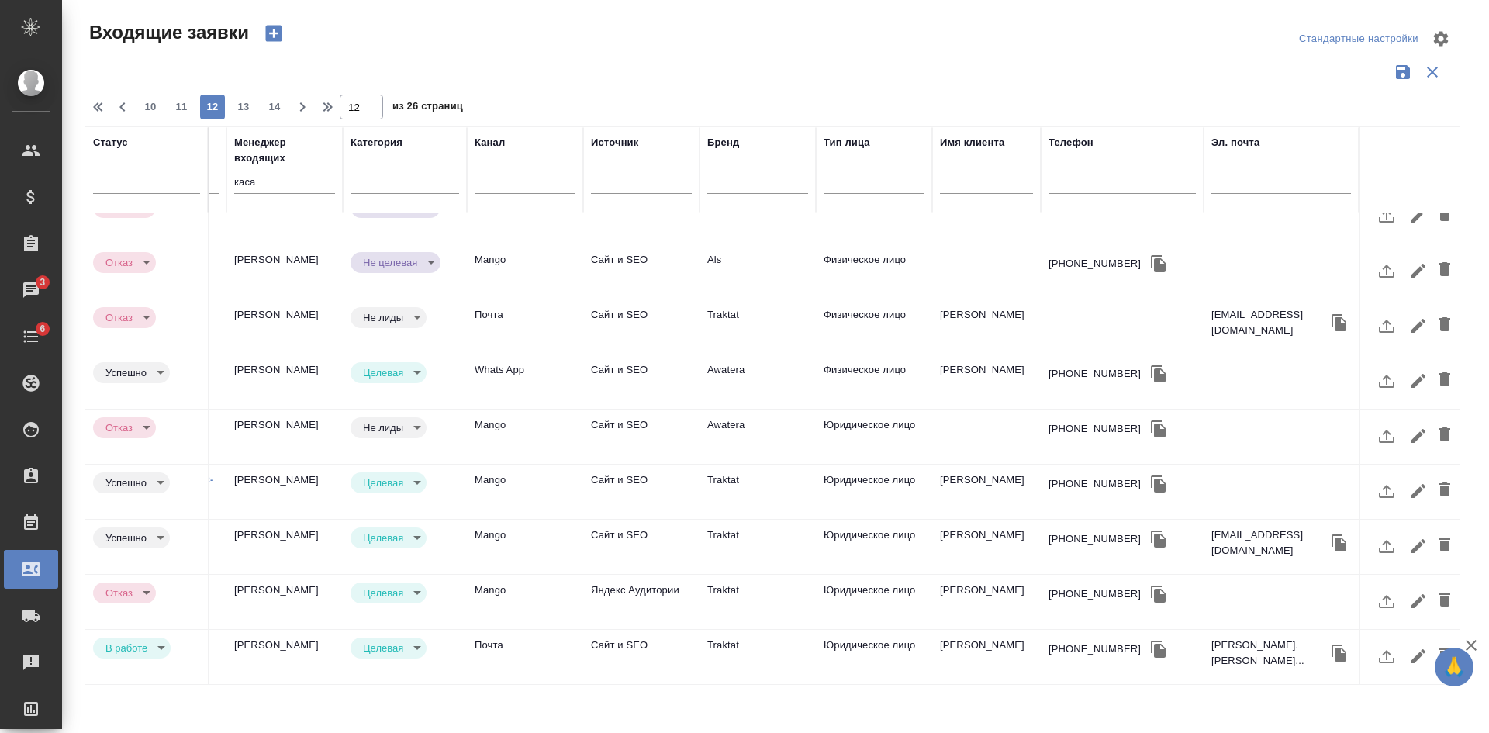
scroll to position [642, 685]
click at [252, 104] on span "13" at bounding box center [243, 107] width 25 height 16
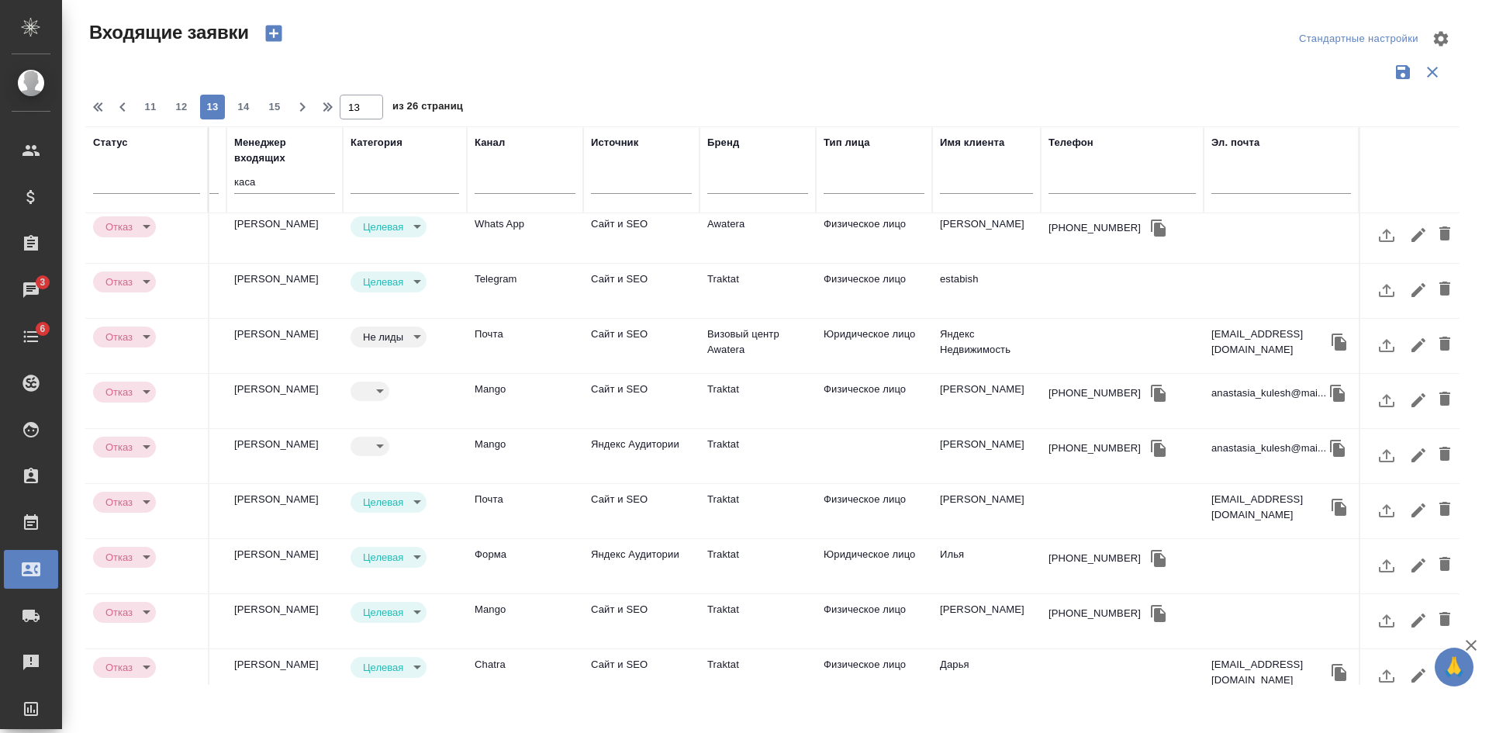
scroll to position [465, 685]
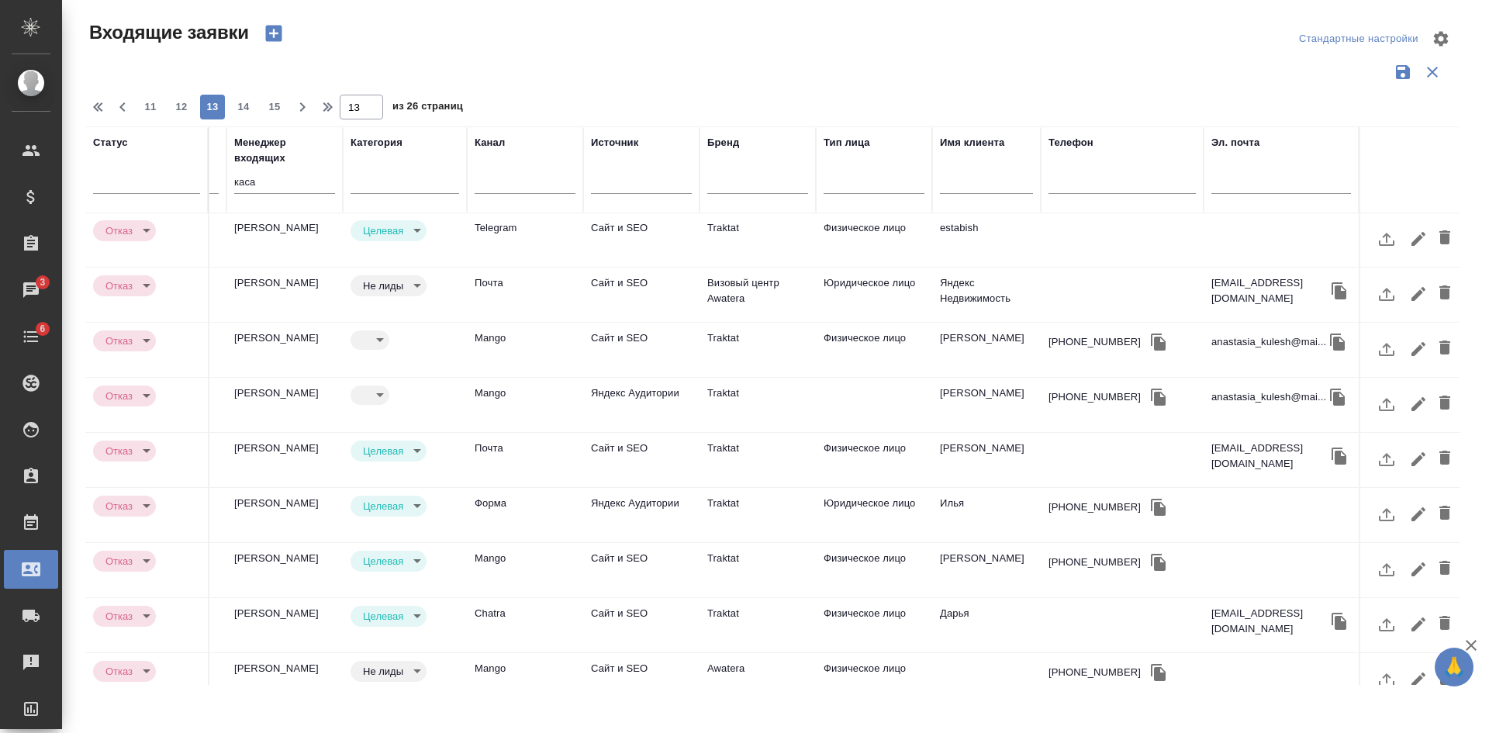
click at [852, 378] on td at bounding box center [874, 405] width 116 height 54
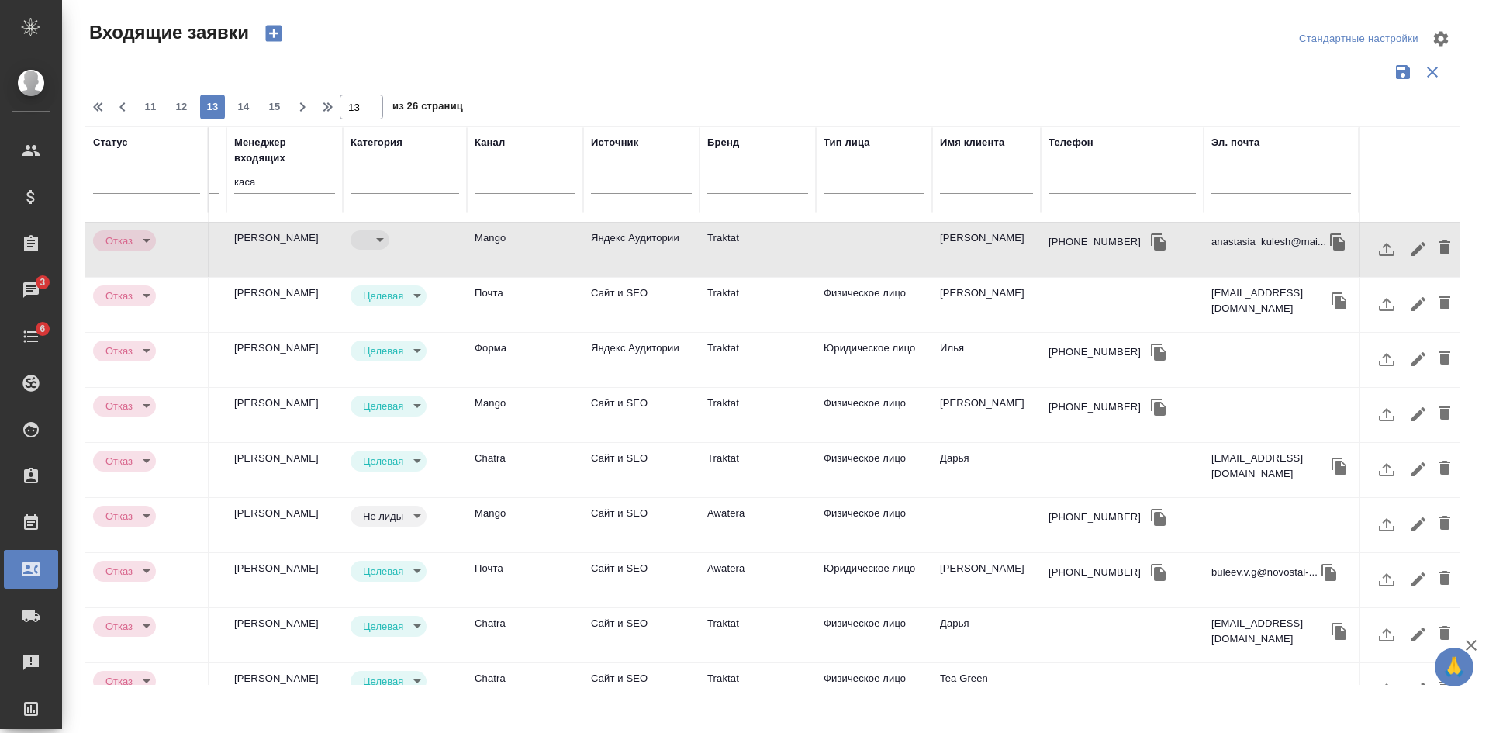
scroll to position [642, 685]
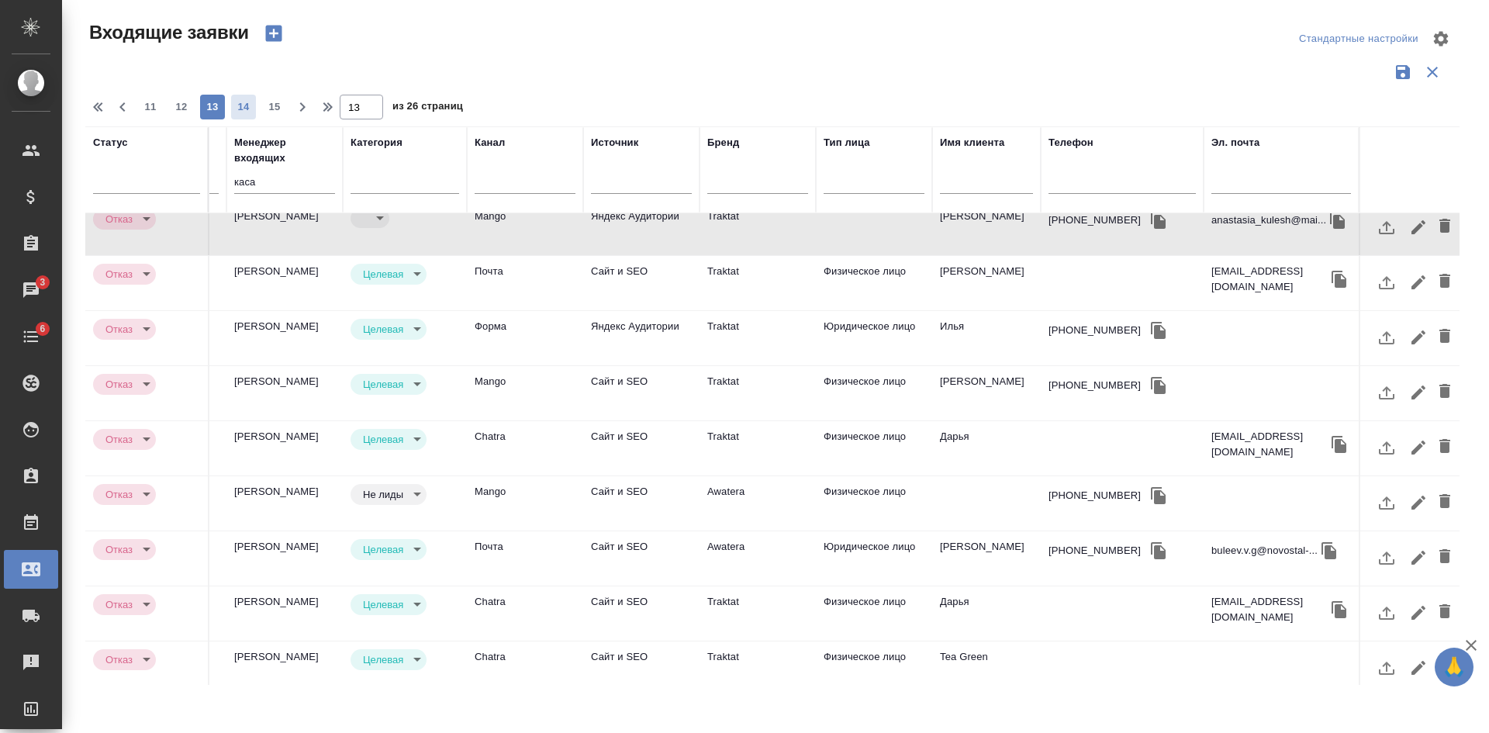
click at [245, 105] on span "14" at bounding box center [243, 107] width 25 height 16
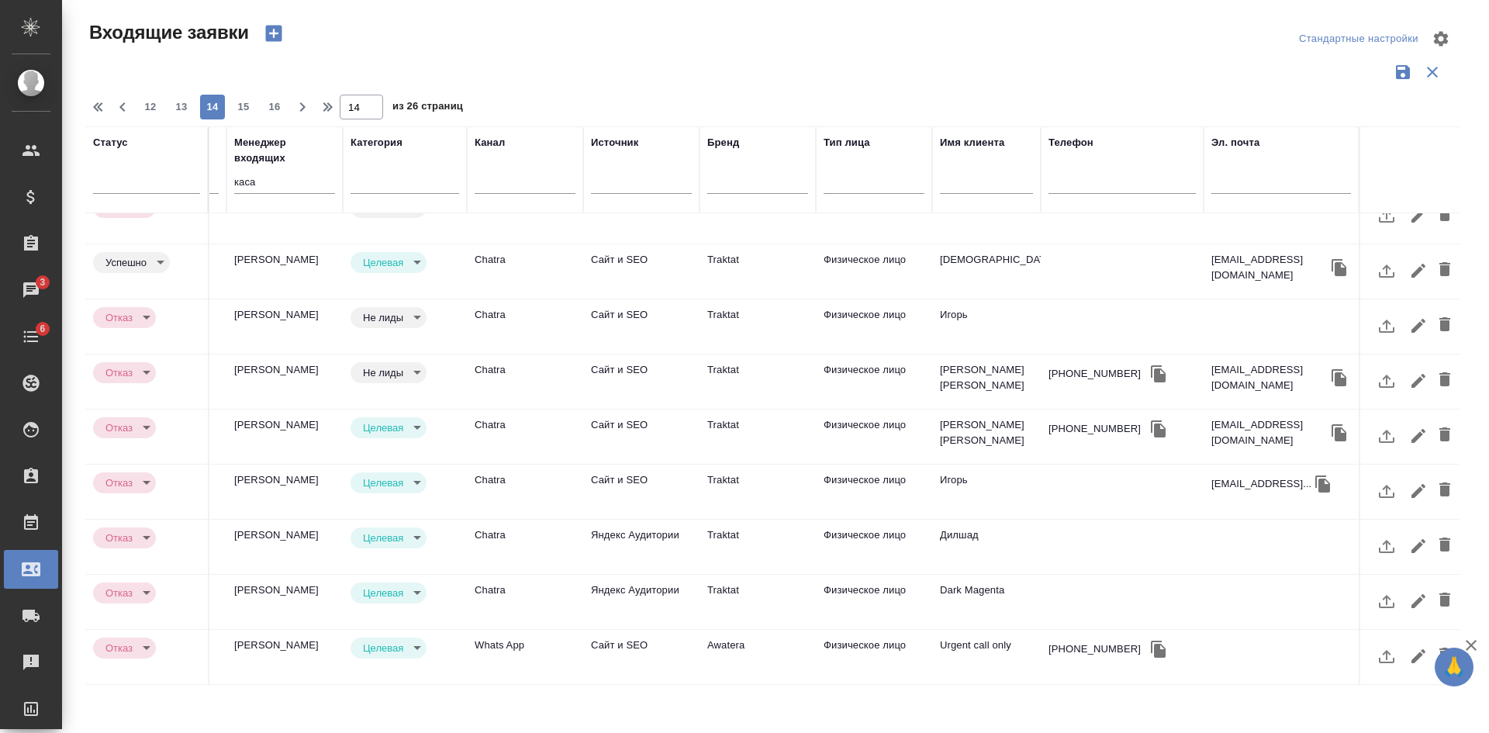
scroll to position [650, 685]
click at [247, 111] on span "15" at bounding box center [243, 107] width 25 height 16
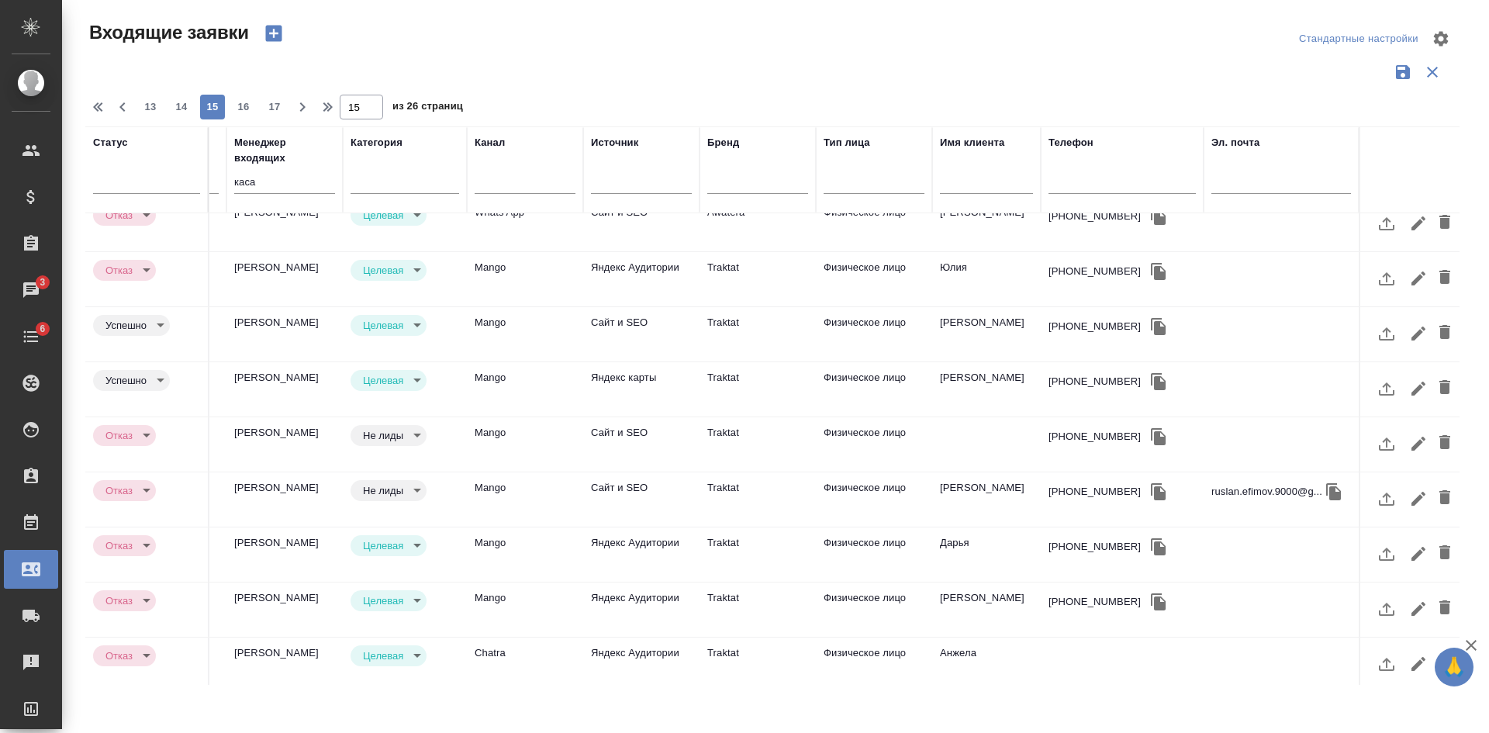
scroll to position [642, 685]
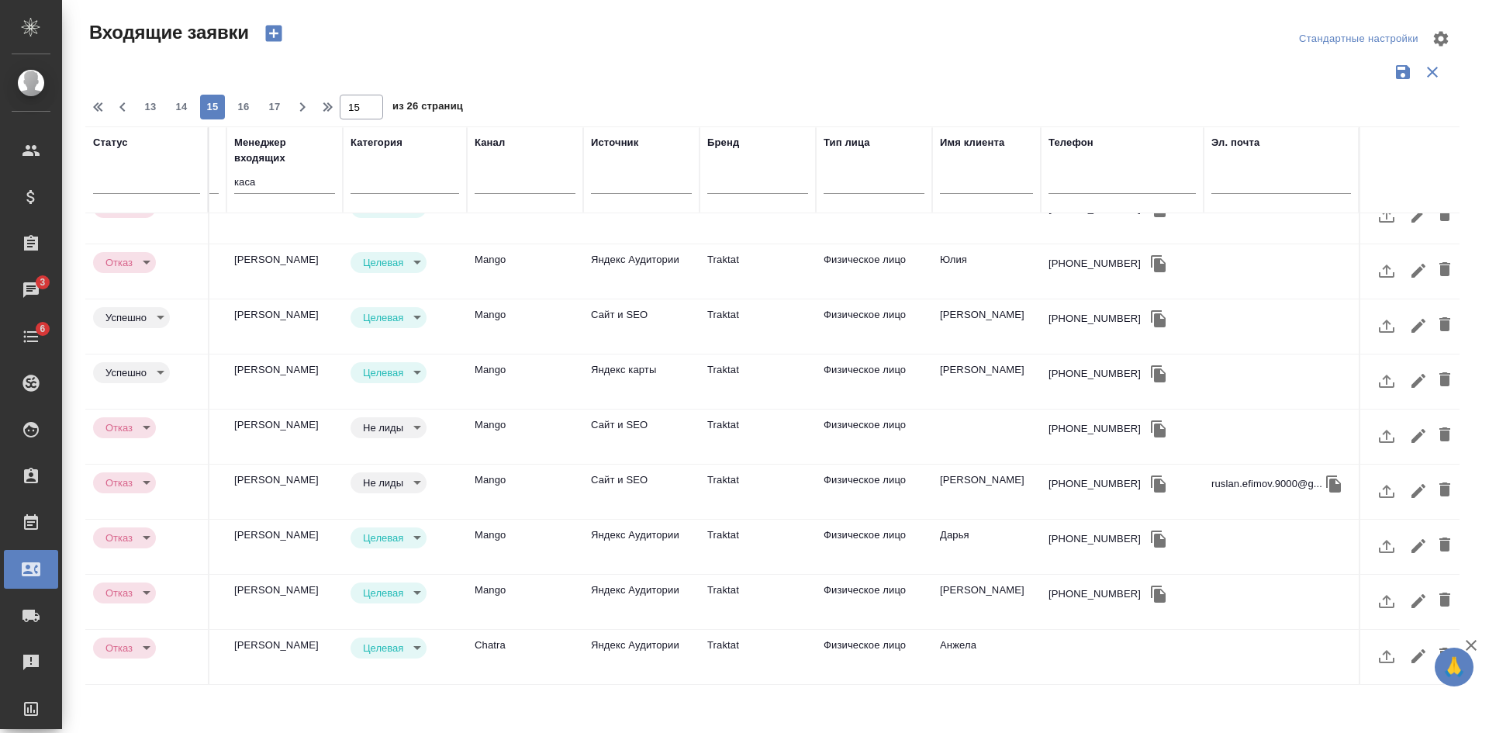
click at [240, 94] on div at bounding box center [778, 91] width 1387 height 8
click at [247, 106] on span "16" at bounding box center [243, 107] width 25 height 16
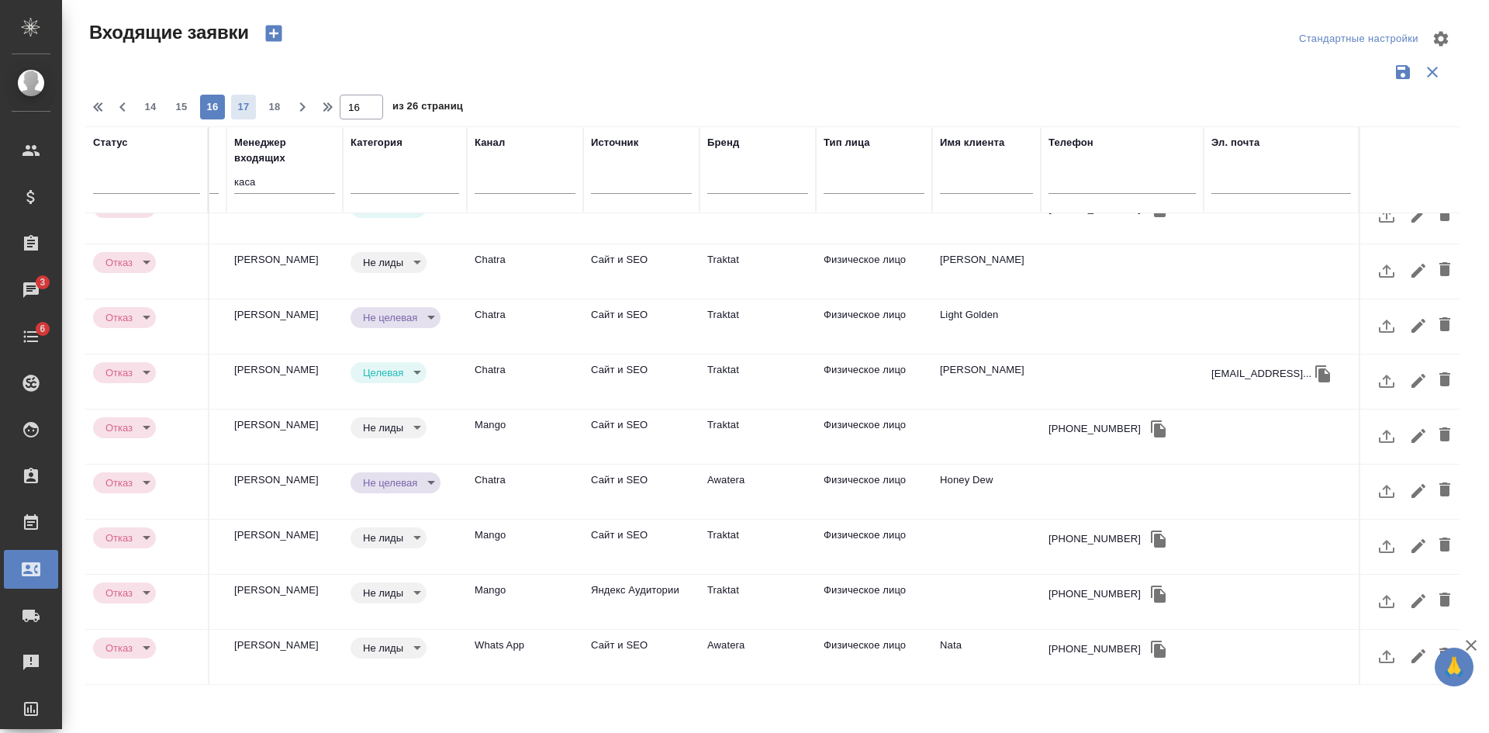
click at [250, 107] on span "17" at bounding box center [243, 107] width 25 height 16
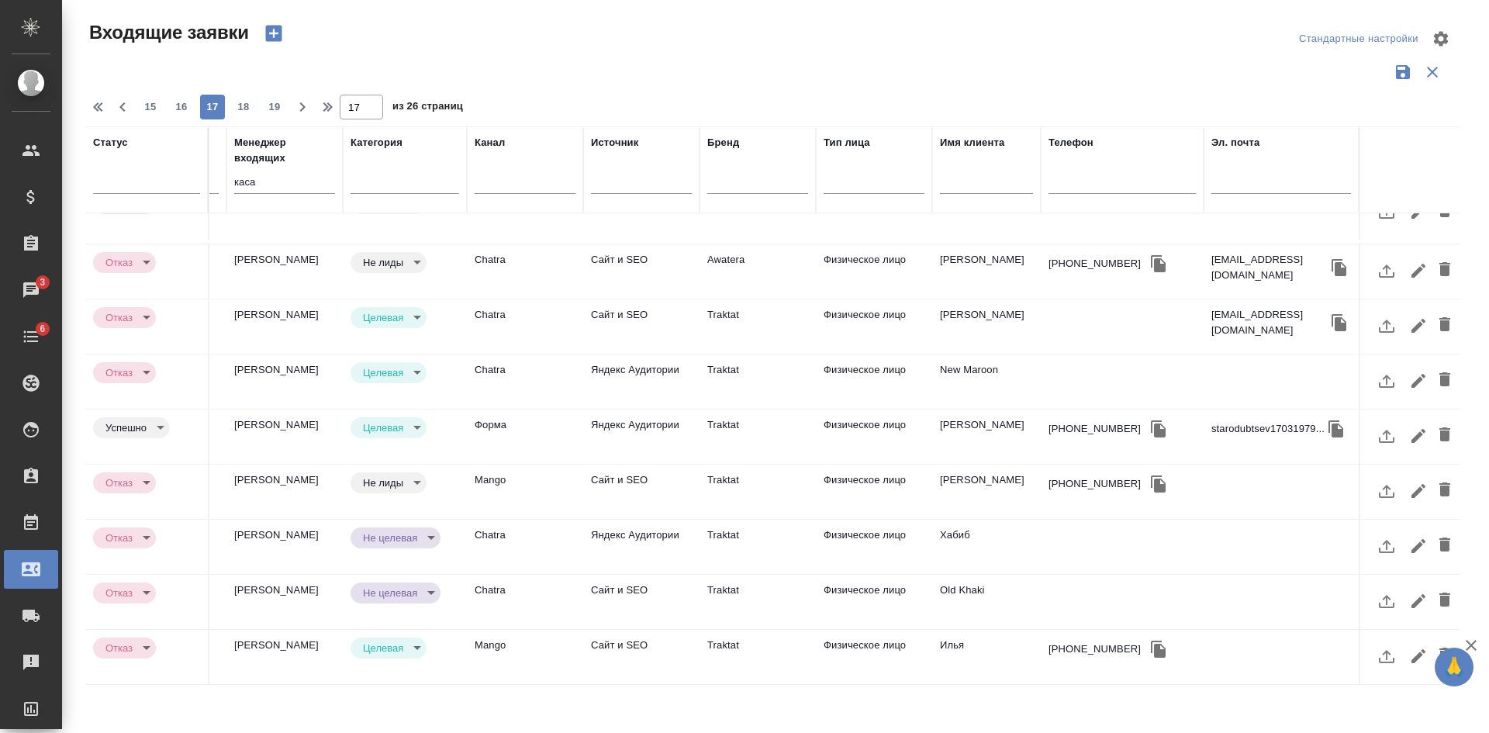
scroll to position [666, 685]
click at [249, 105] on span "18" at bounding box center [243, 107] width 25 height 16
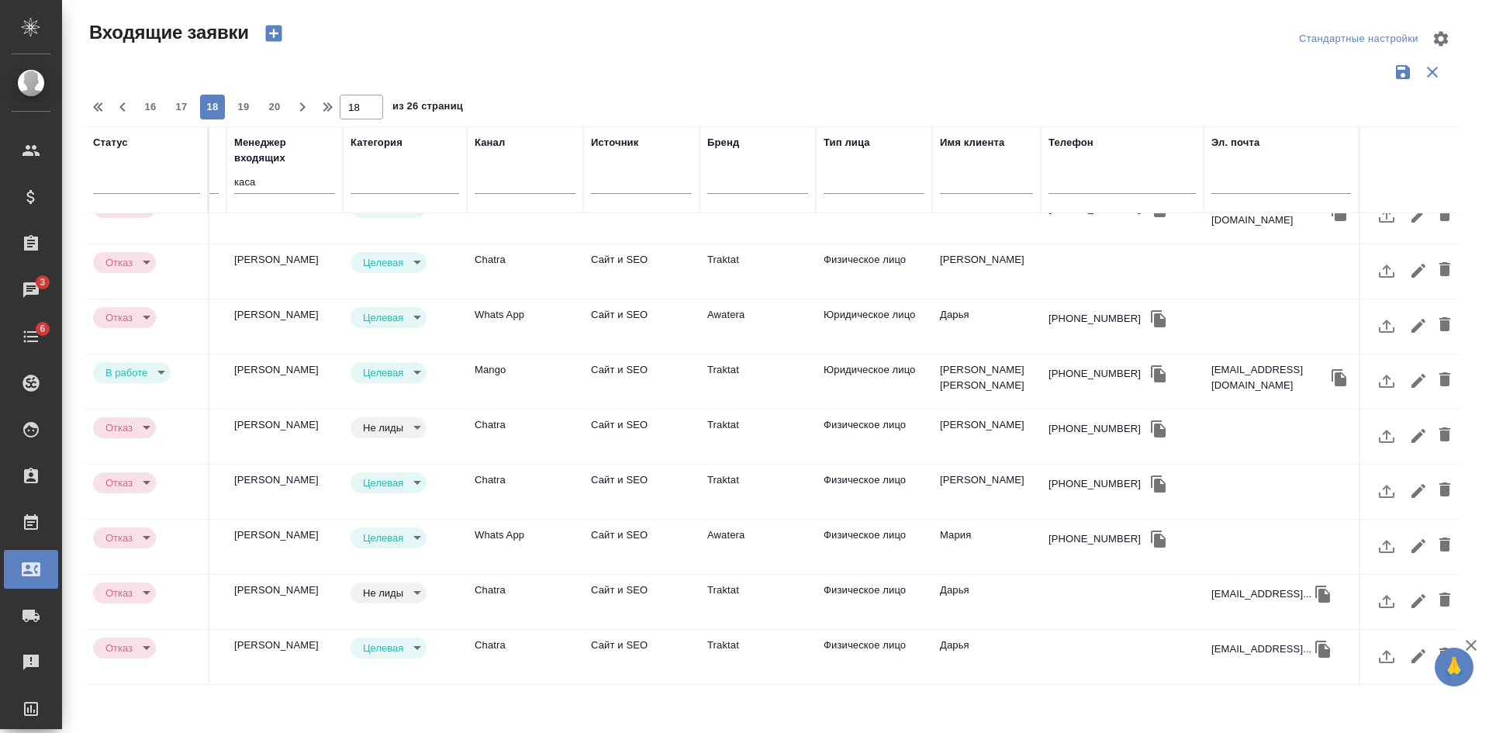
scroll to position [642, 685]
click at [247, 111] on span "19" at bounding box center [243, 107] width 25 height 16
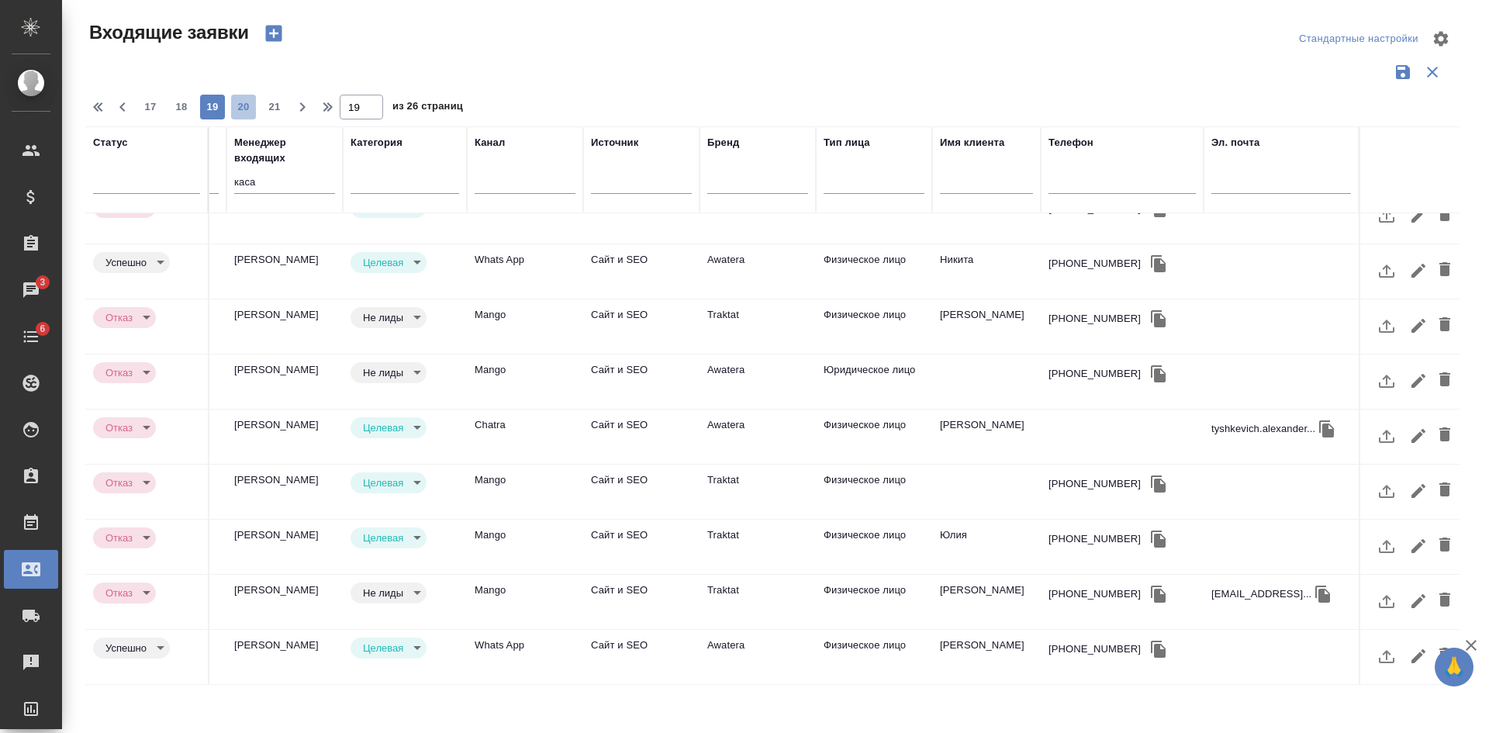
click at [253, 99] on span "20" at bounding box center [243, 107] width 25 height 16
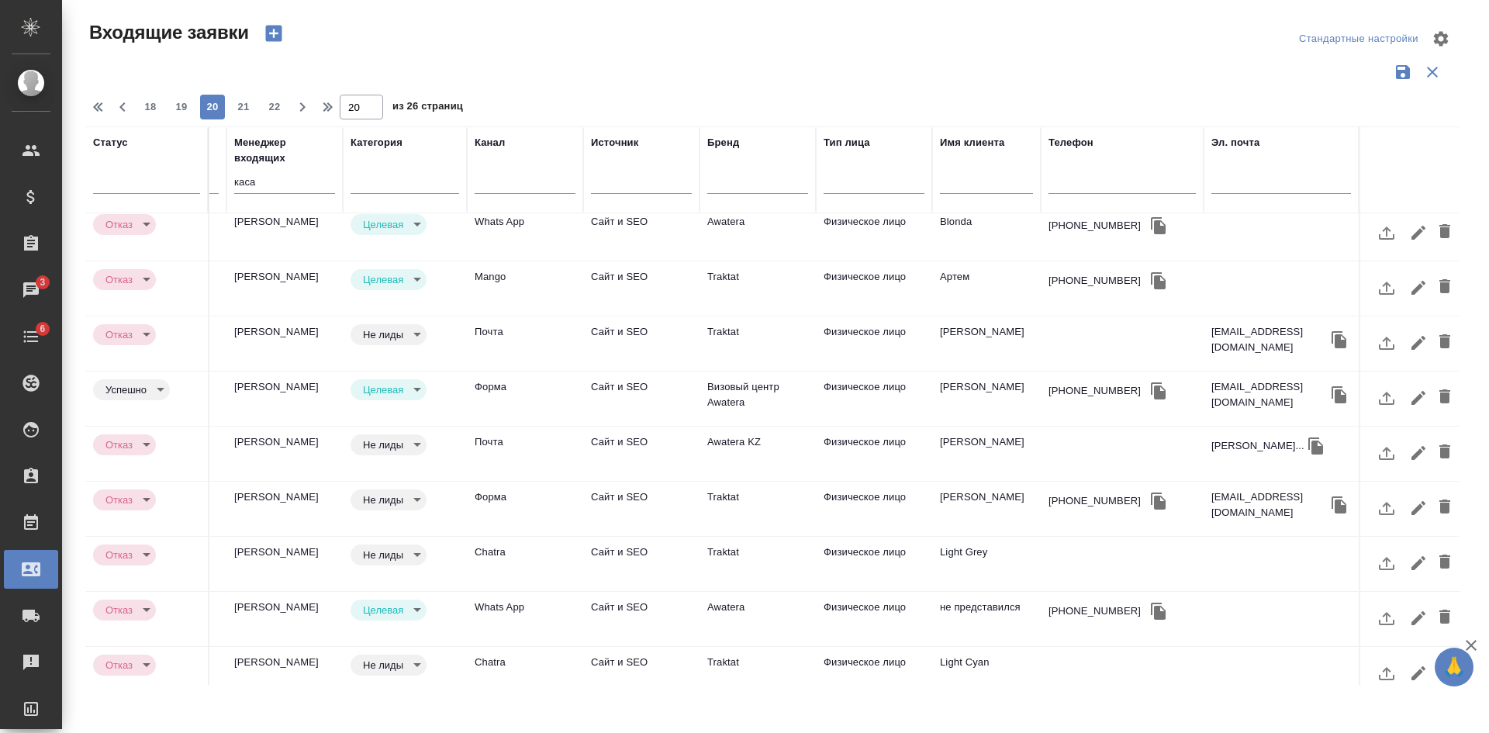
scroll to position [650, 685]
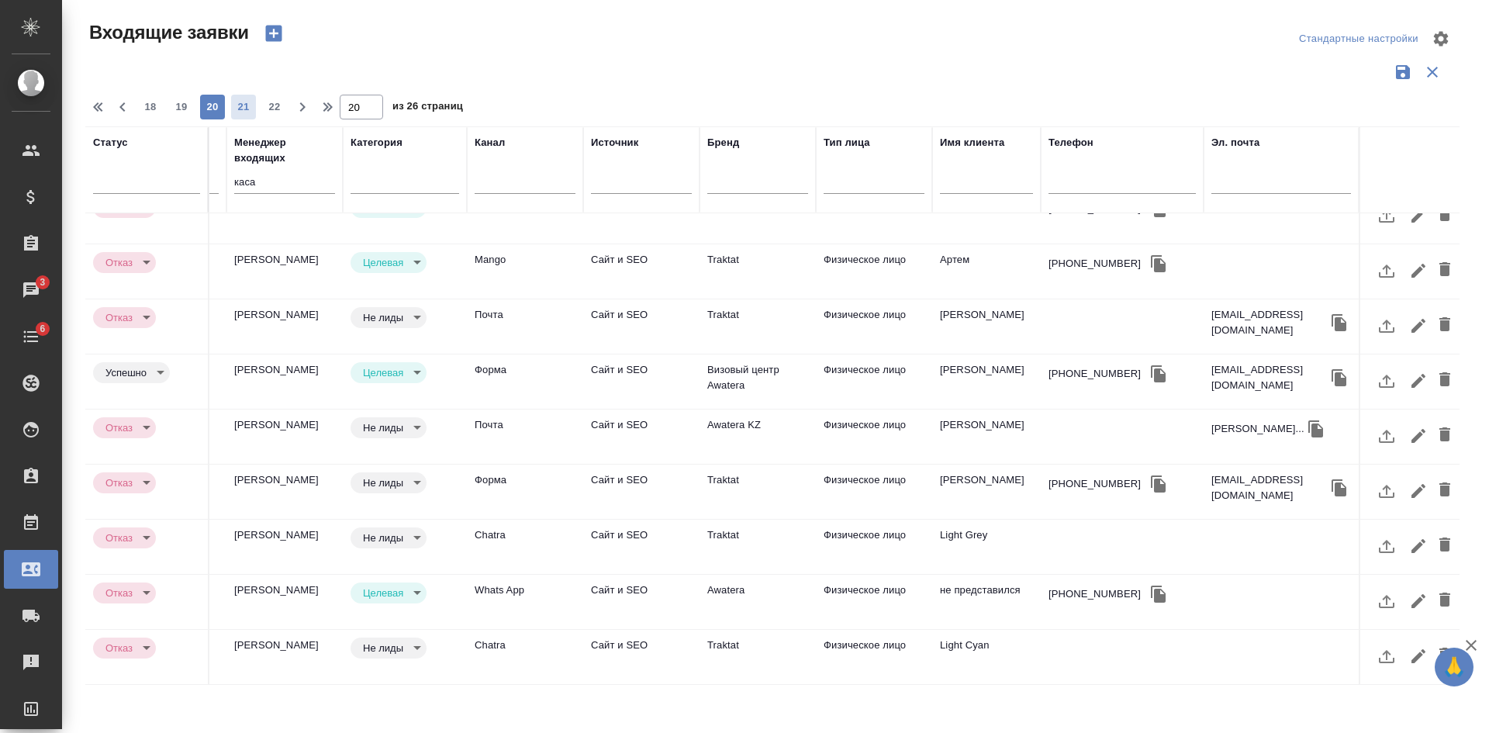
click at [254, 111] on span "21" at bounding box center [243, 107] width 25 height 16
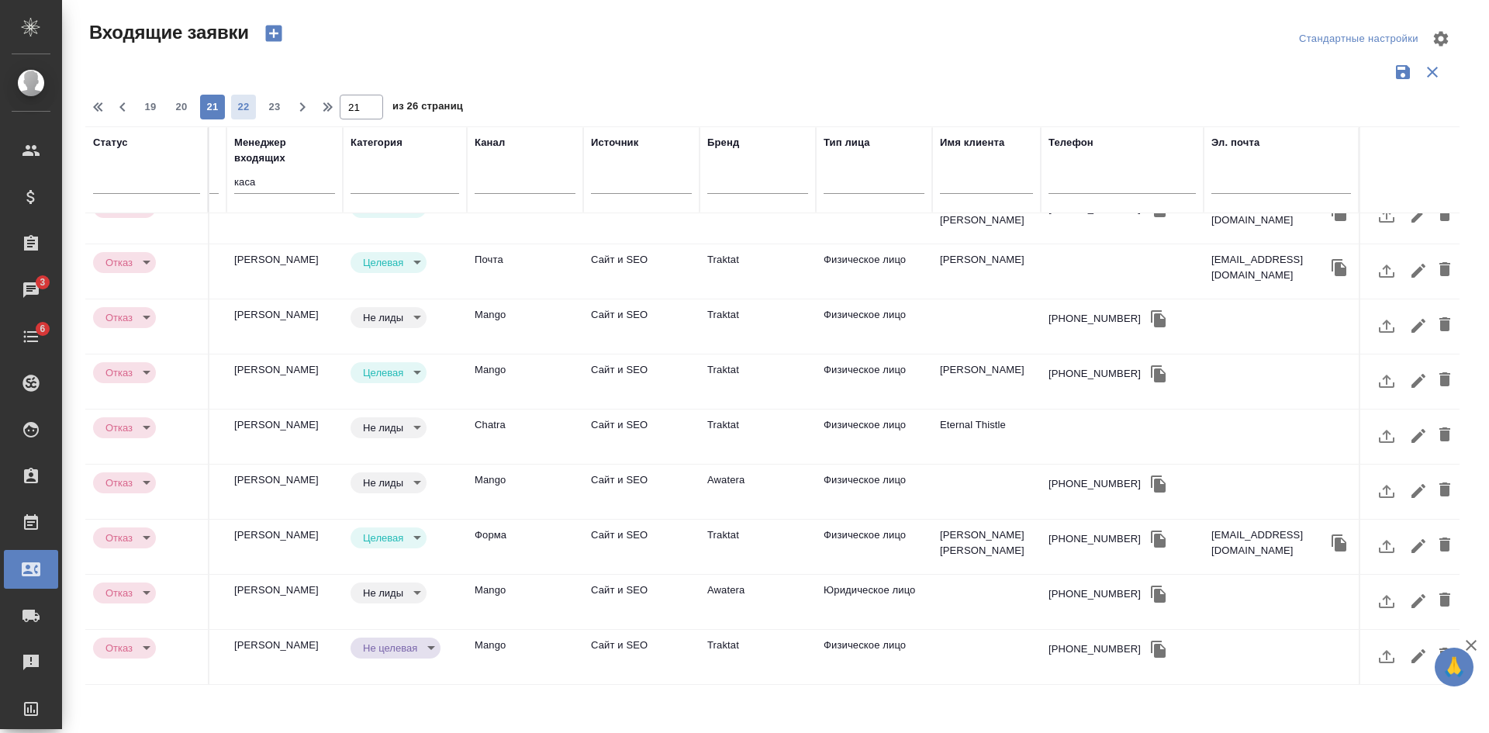
click at [240, 107] on span "22" at bounding box center [243, 107] width 25 height 16
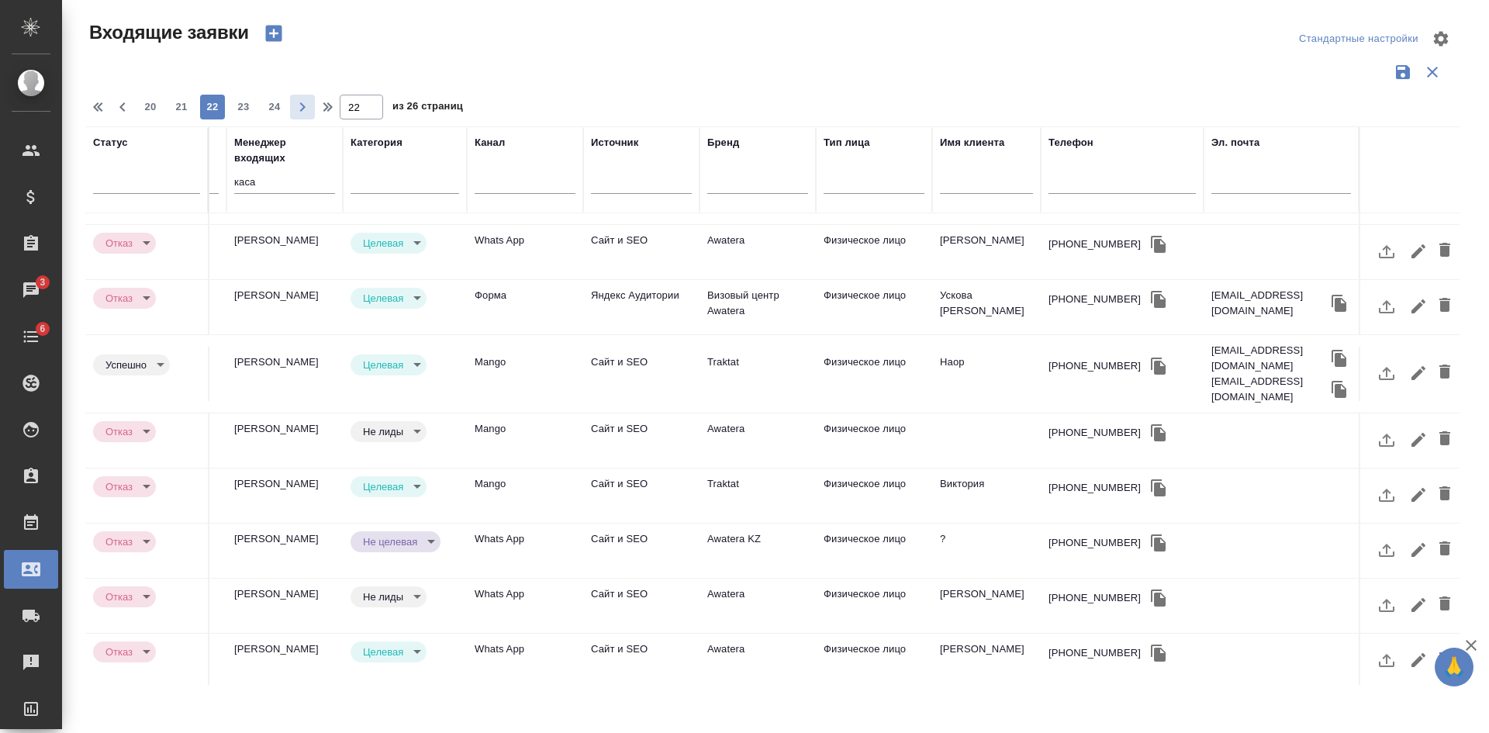
click at [247, 102] on span "23" at bounding box center [243, 107] width 25 height 16
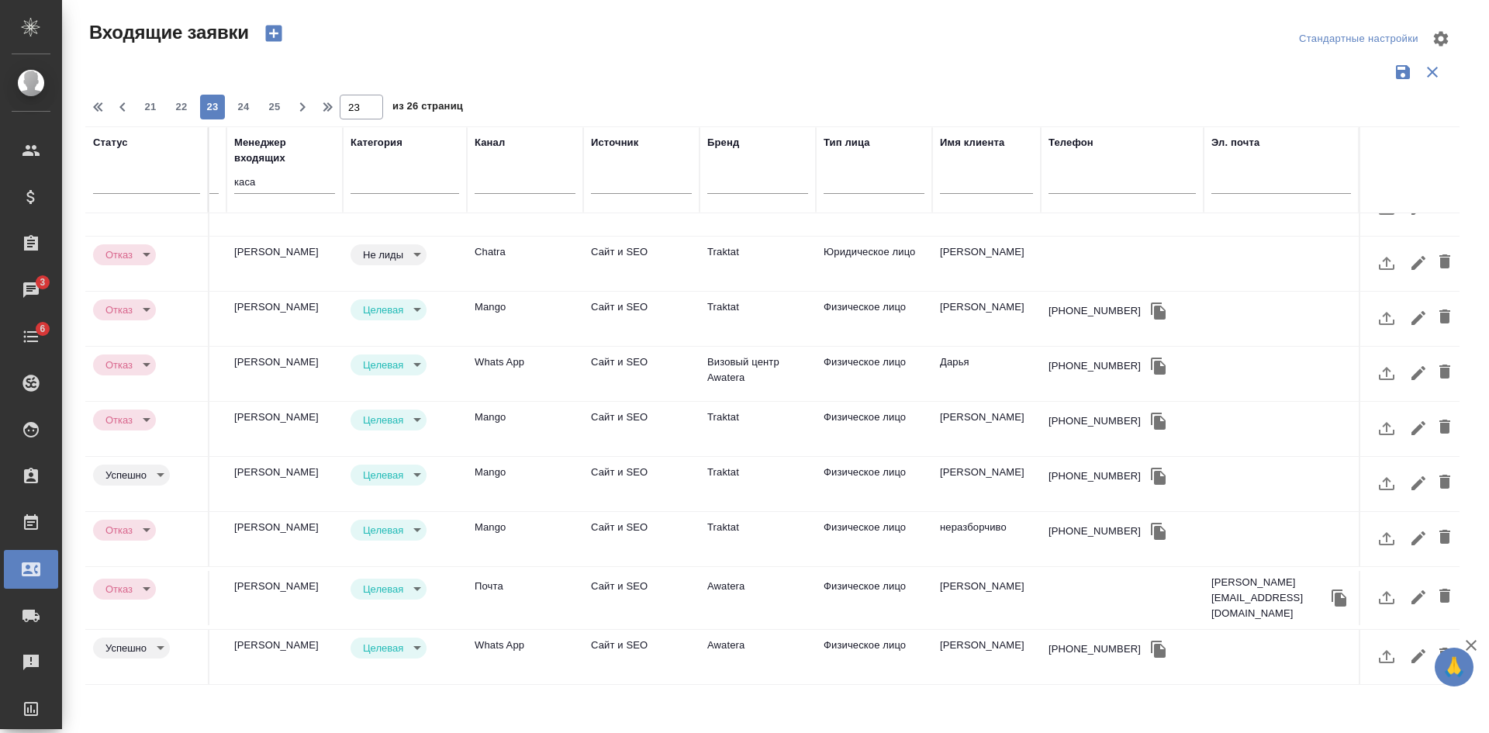
scroll to position [642, 685]
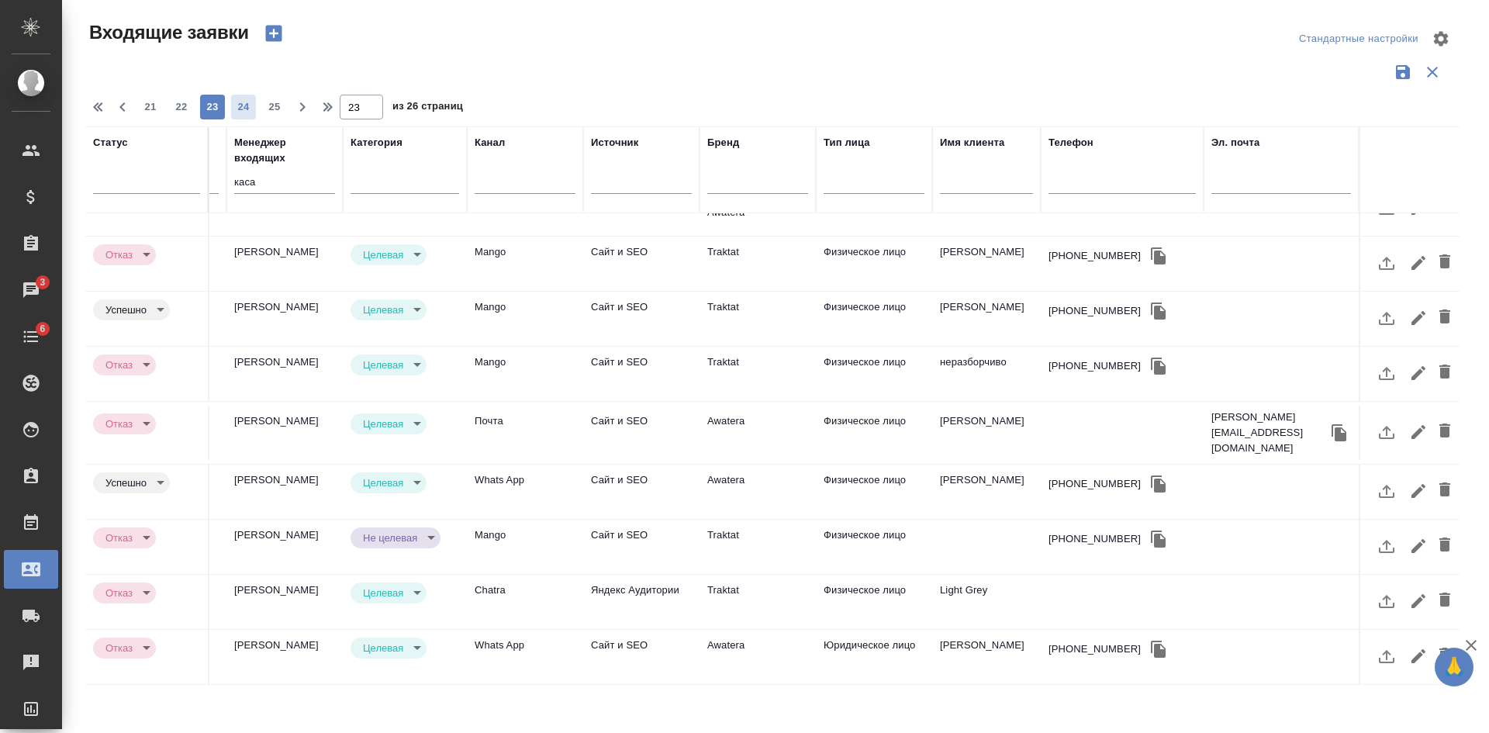
click at [240, 109] on span "24" at bounding box center [243, 107] width 25 height 16
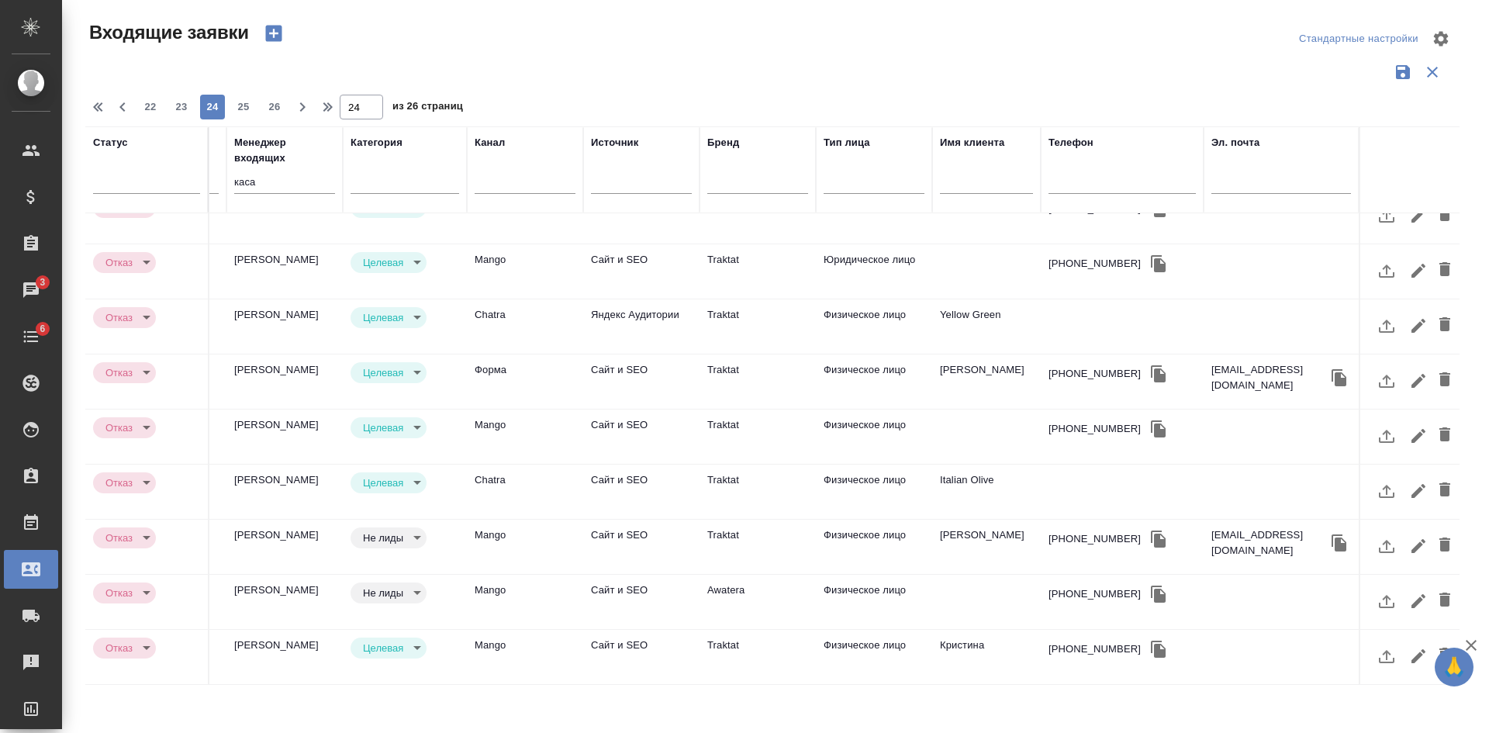
scroll to position [650, 685]
click at [246, 109] on span "25" at bounding box center [243, 107] width 25 height 16
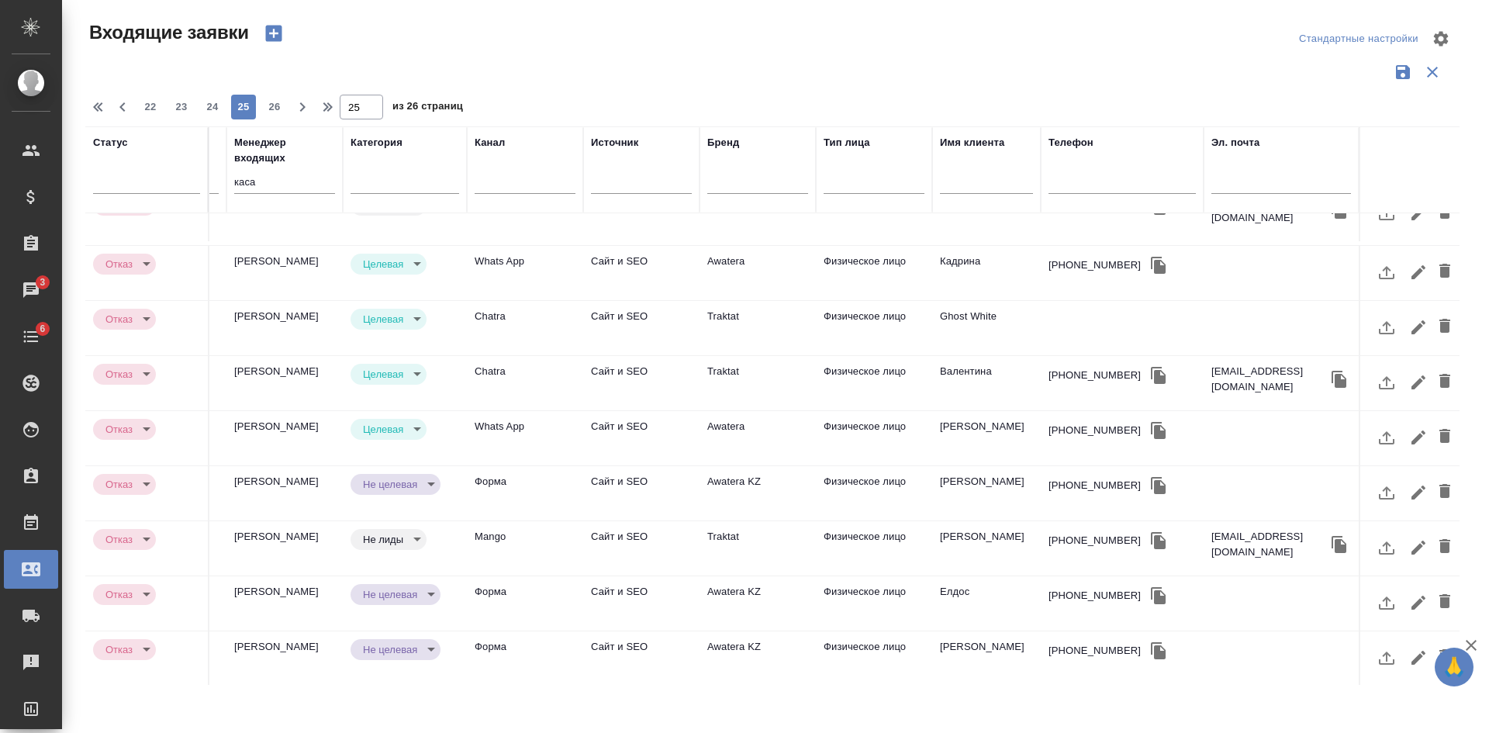
scroll to position [0, 685]
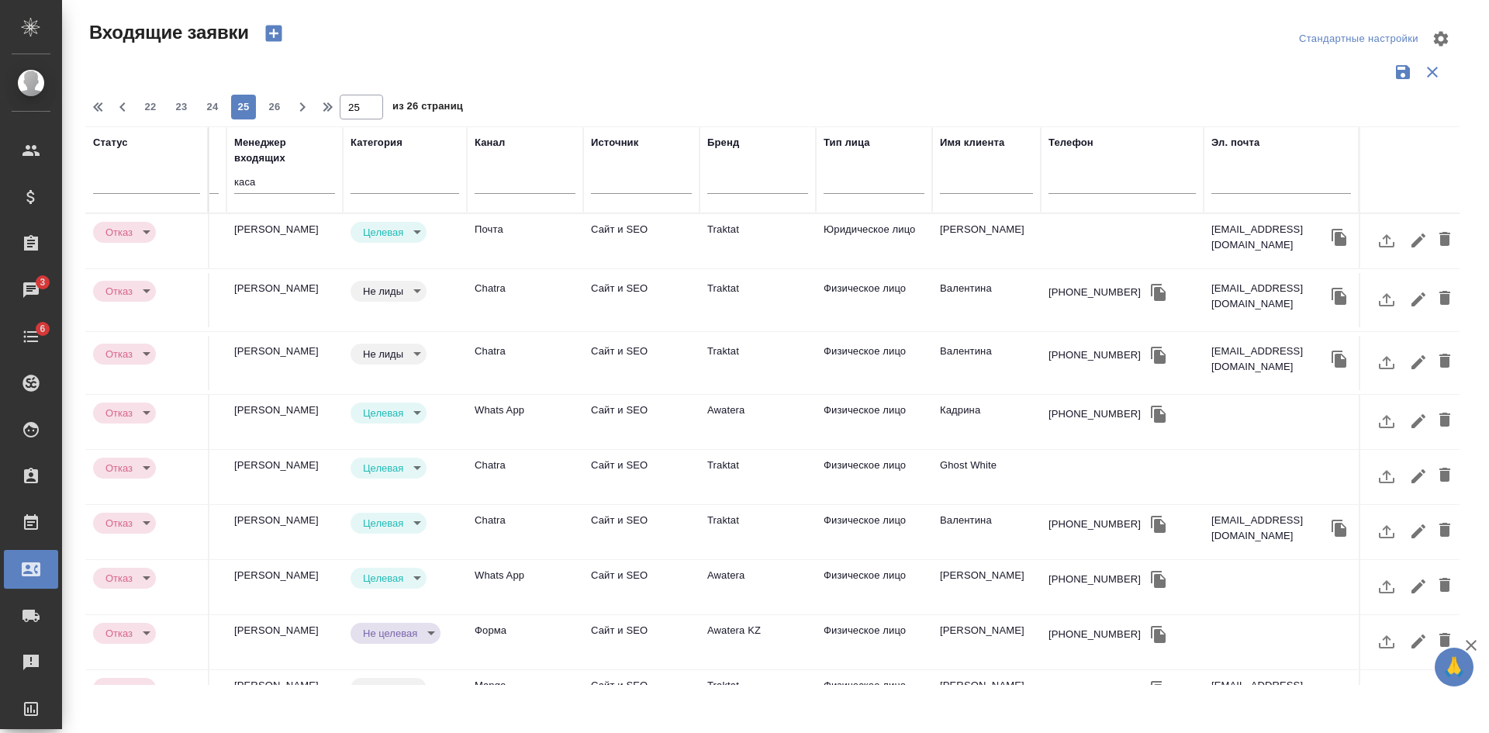
click at [276, 122] on div "Входящие заявки Стандартные настройки 22 23 24 25 26 25 из 26 страниц Статус Но…" at bounding box center [779, 346] width 1404 height 693
click at [278, 108] on span "26" at bounding box center [274, 107] width 25 height 16
type input "26"
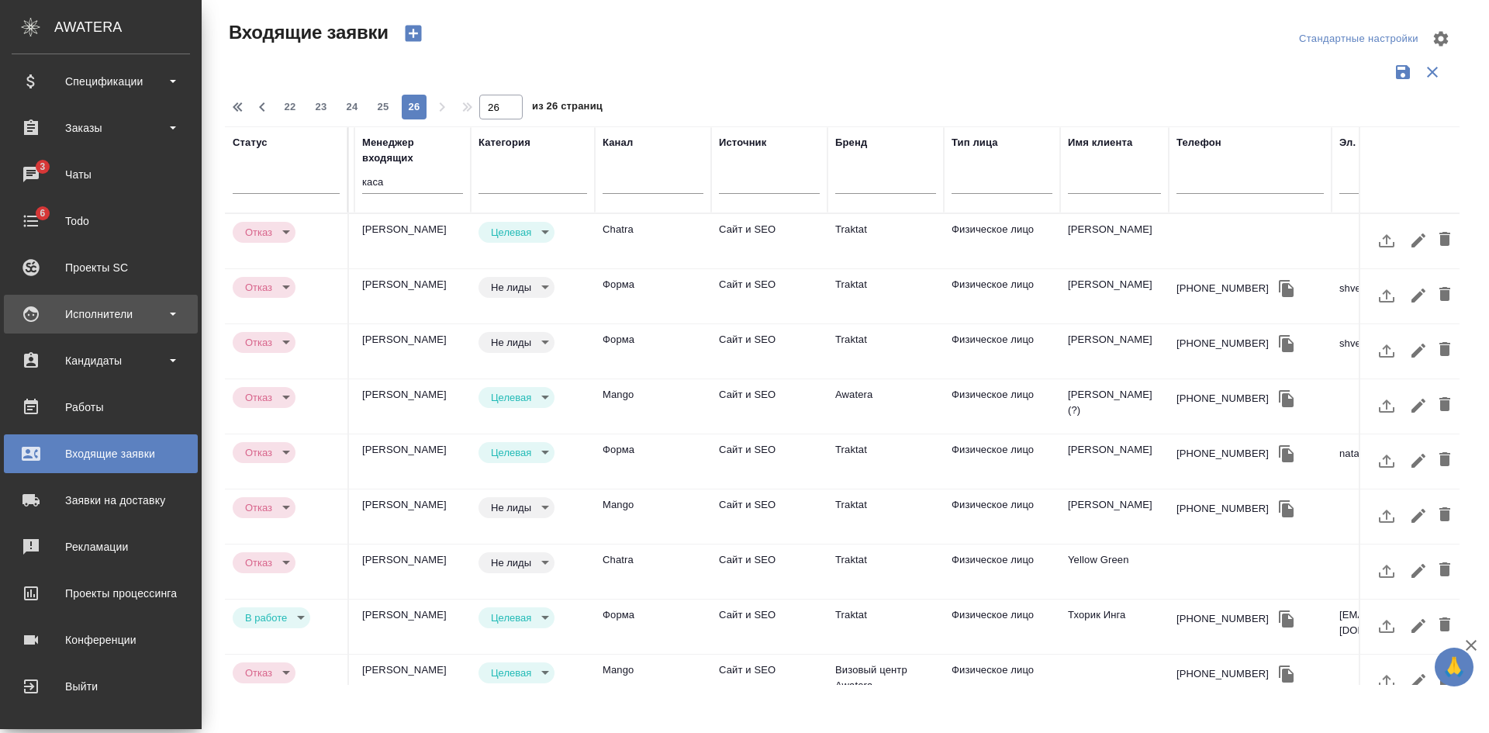
scroll to position [0, 0]
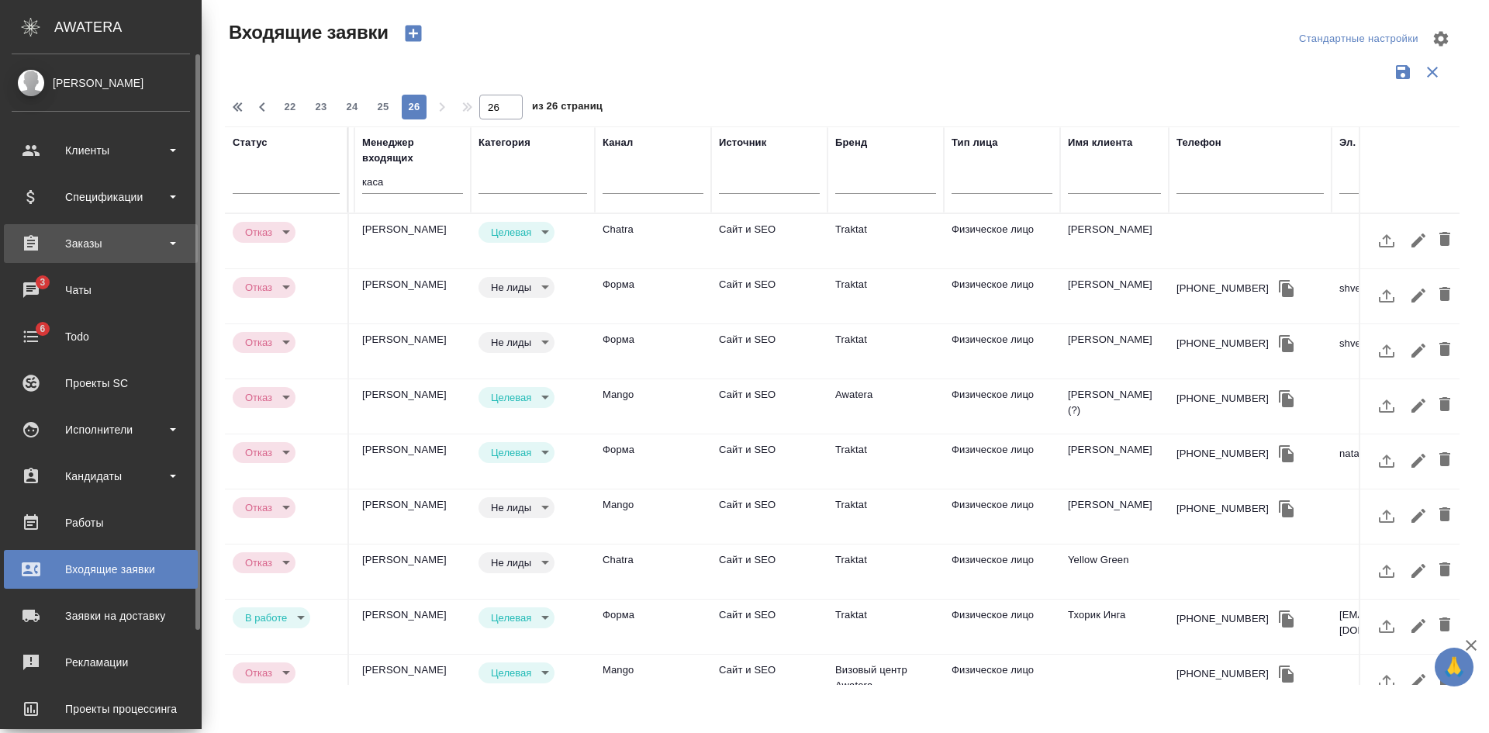
click at [169, 244] on div "Заказы" at bounding box center [101, 243] width 178 height 23
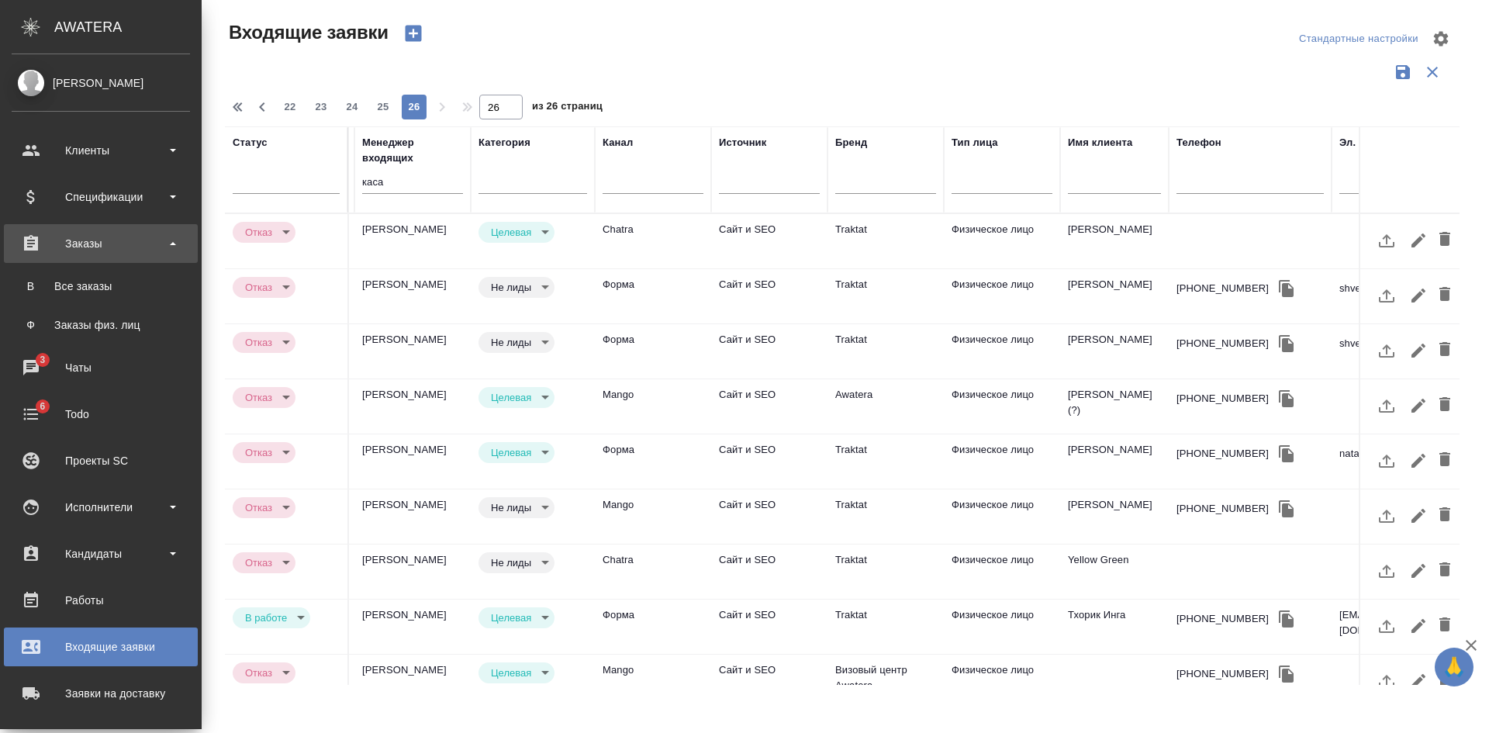
click at [169, 244] on div "Заказы" at bounding box center [101, 243] width 178 height 23
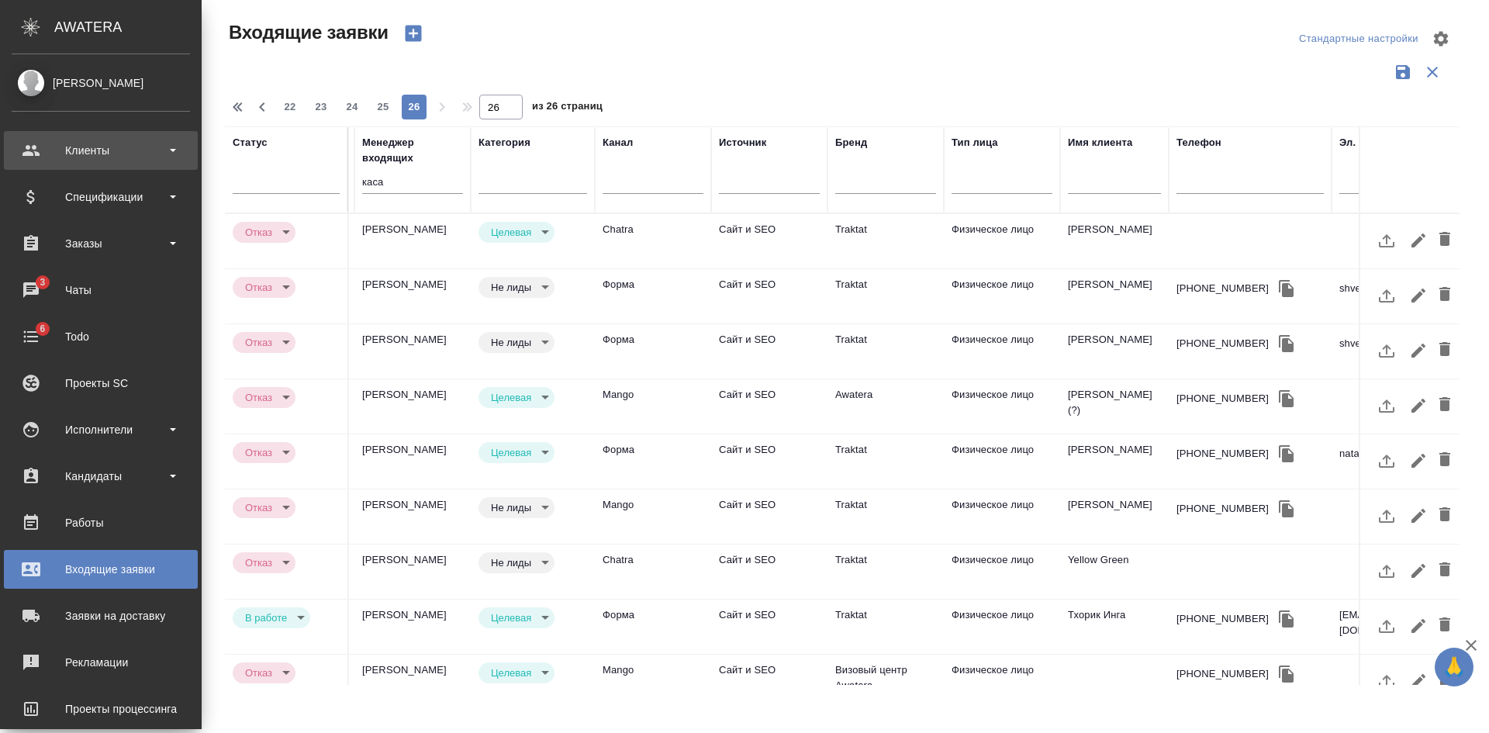
click at [182, 156] on div "Клиенты" at bounding box center [101, 150] width 178 height 23
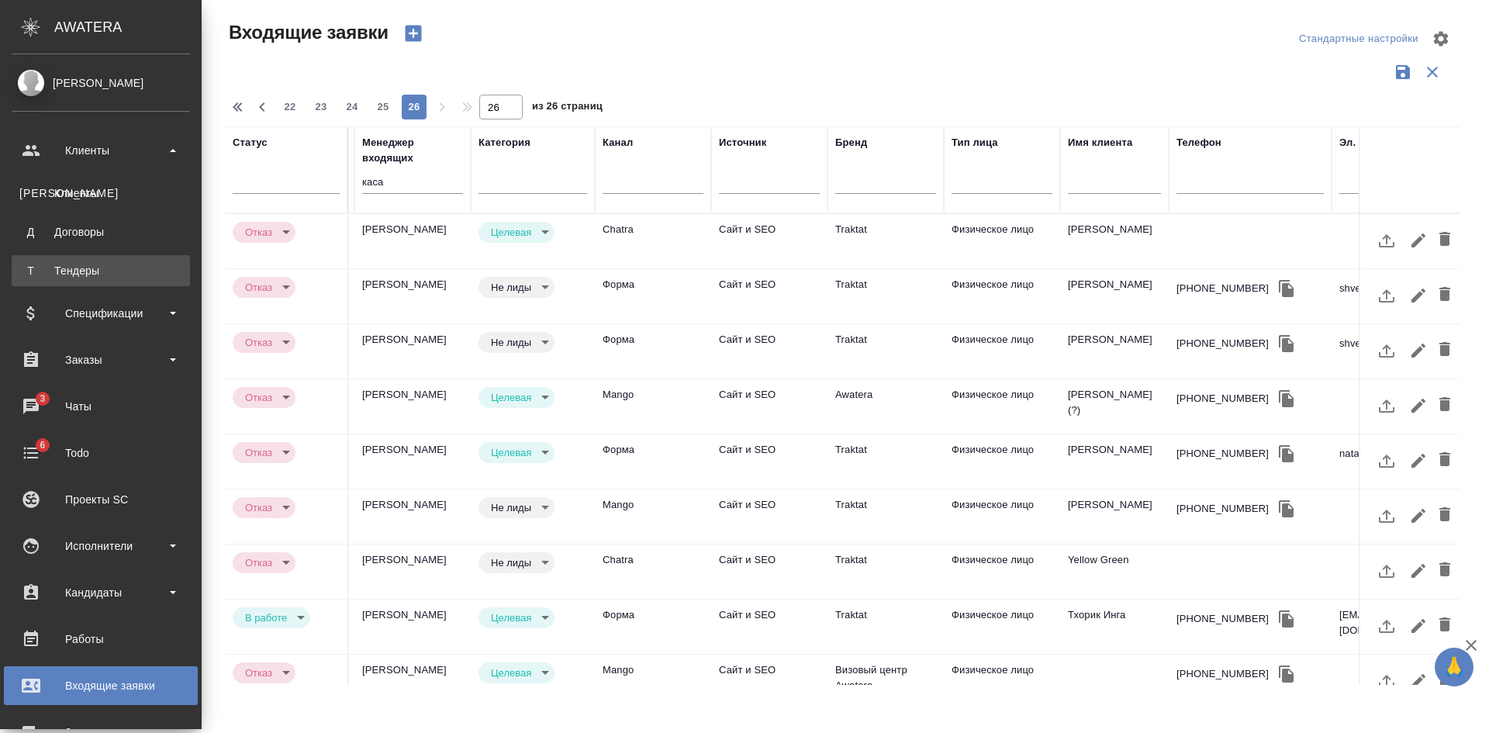
click at [81, 278] on div "Тендеры" at bounding box center [100, 271] width 163 height 16
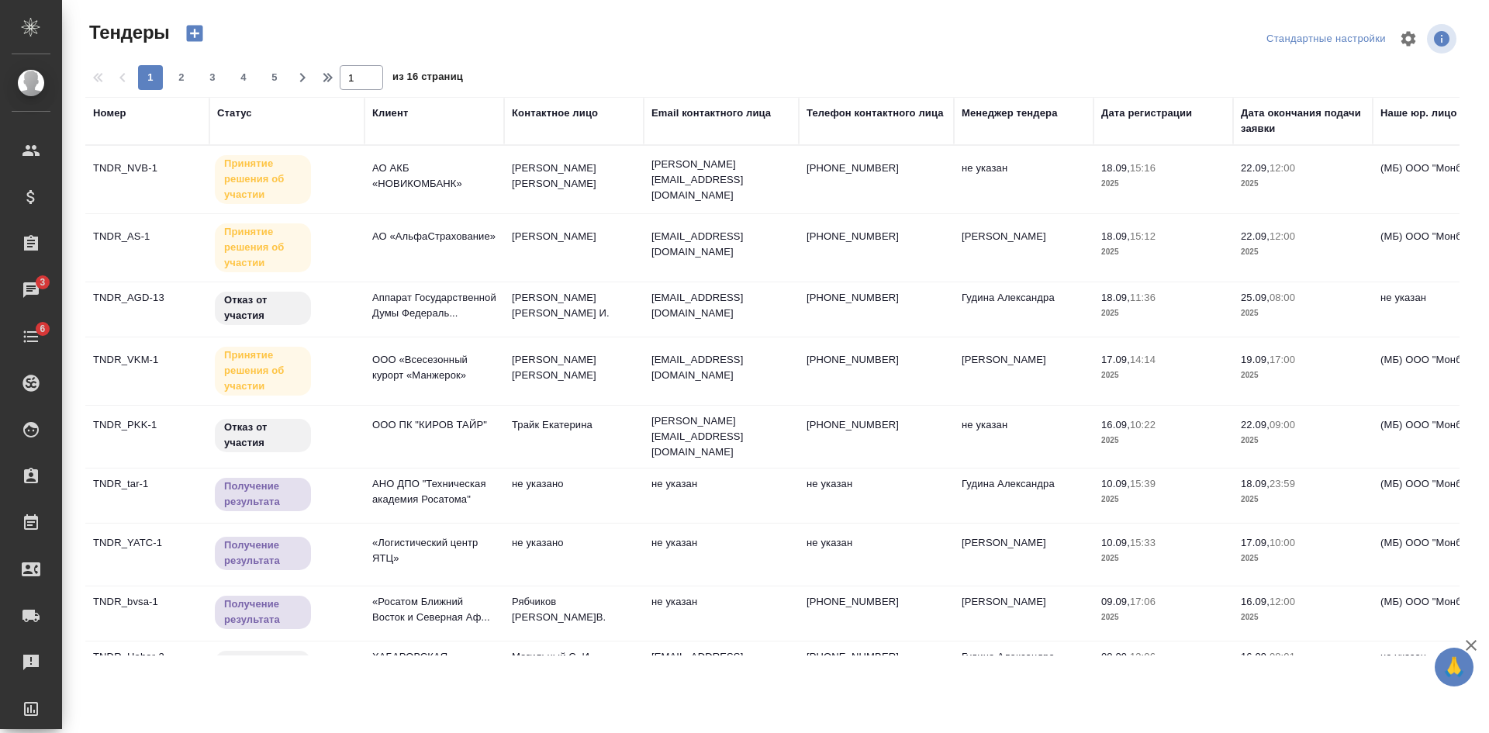
click at [1004, 113] on div "Менеджер тендера" at bounding box center [1010, 113] width 96 height 16
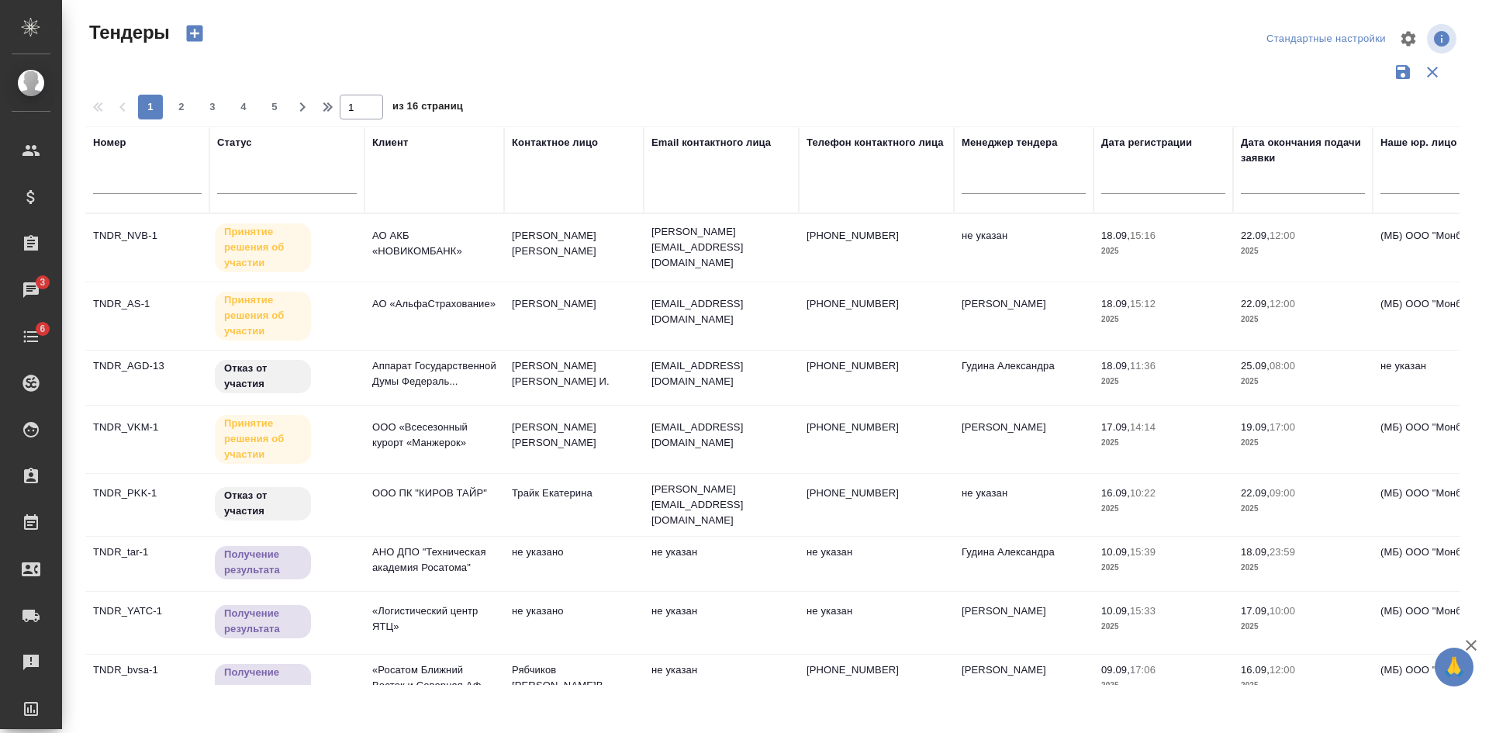
click at [987, 242] on td "не указан" at bounding box center [1024, 247] width 140 height 54
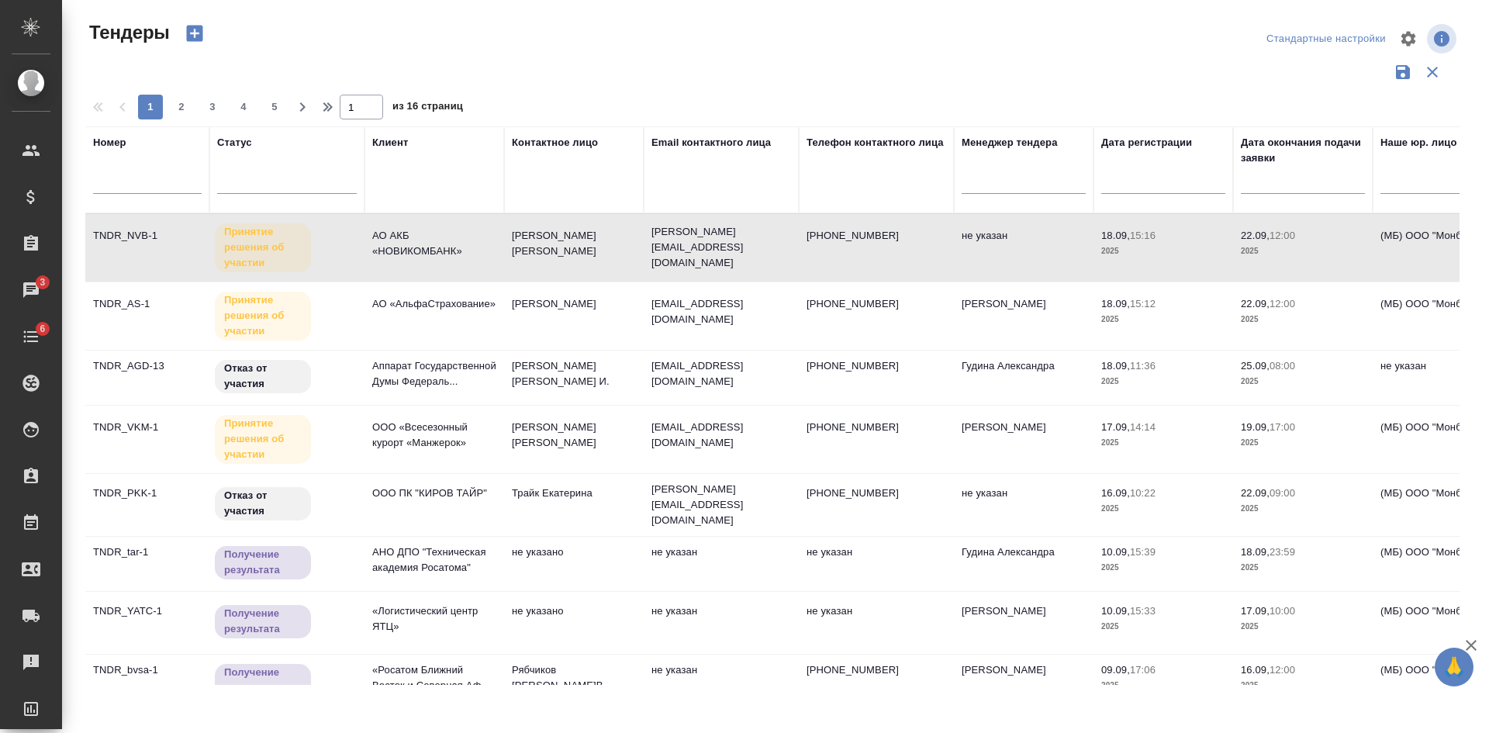
click at [987, 242] on td "не указан" at bounding box center [1024, 247] width 140 height 54
click at [1005, 181] on div at bounding box center [1024, 178] width 124 height 22
type input "каса"
click at [982, 503] on td "не указан" at bounding box center [1024, 505] width 140 height 54
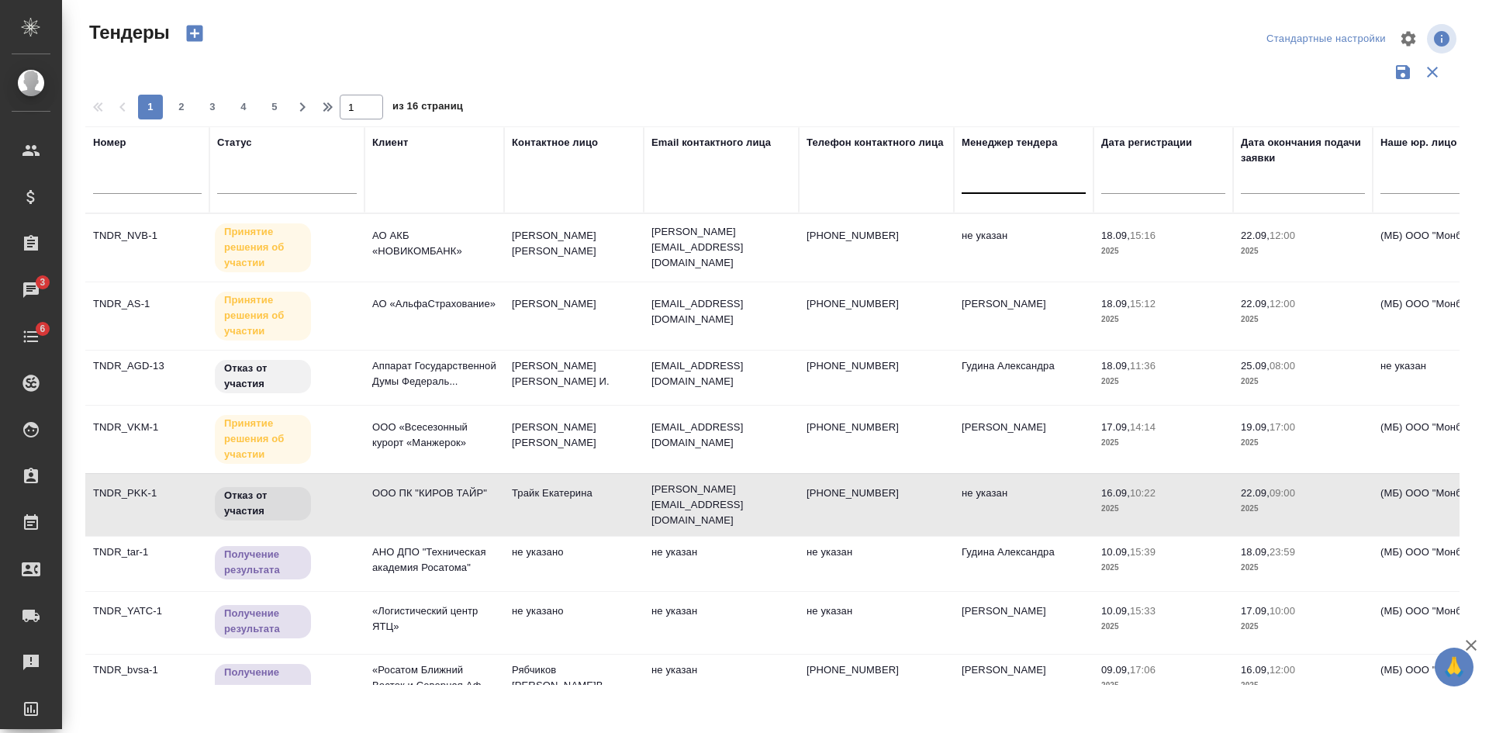
click at [1013, 179] on div at bounding box center [1024, 178] width 124 height 22
type input "каса"
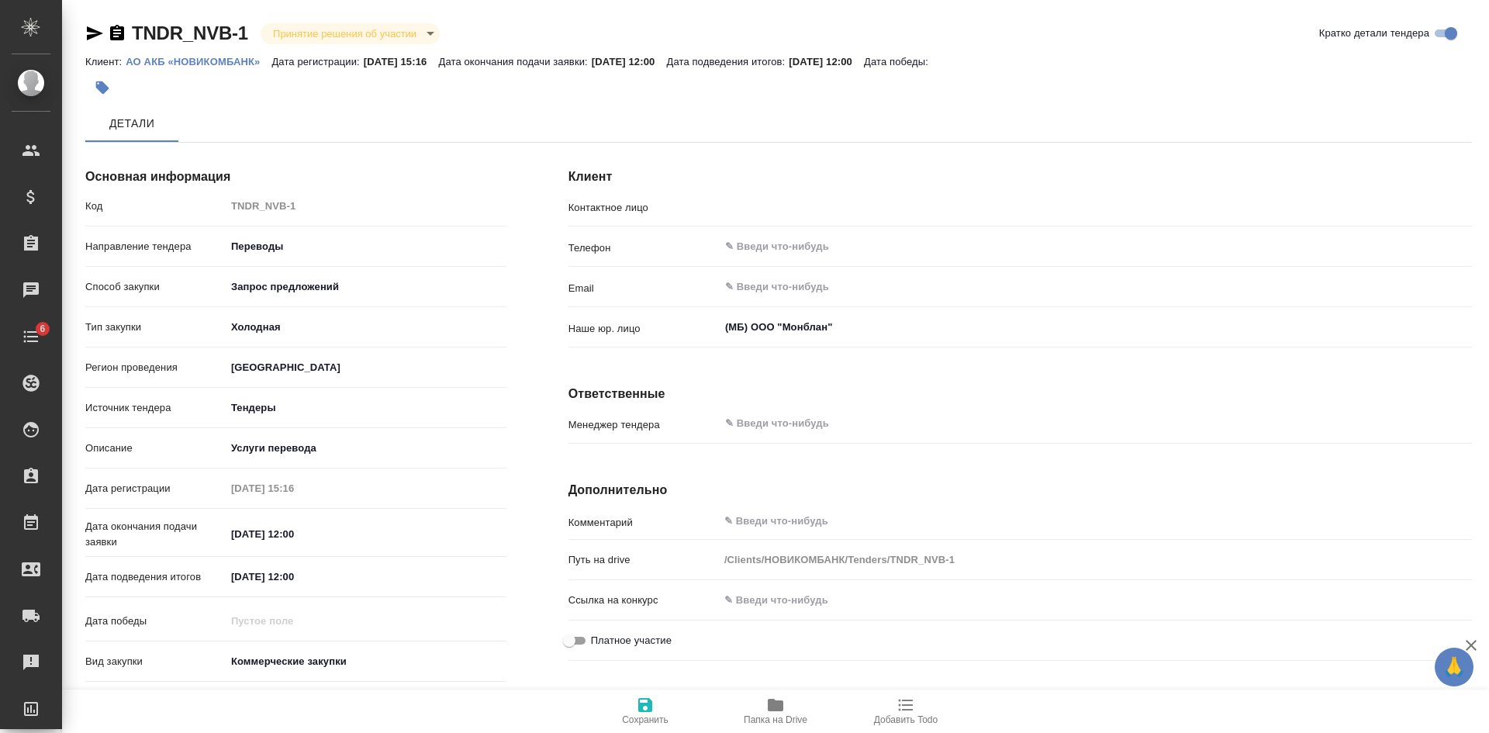
type input "[PERSON_NAME]"
click at [319, 33] on body "🙏 .cls-1 fill:#fff; AWATERA Kasatkina Aleksandra Клиенты Спецификации Заказы Ча…" at bounding box center [744, 366] width 1489 height 733
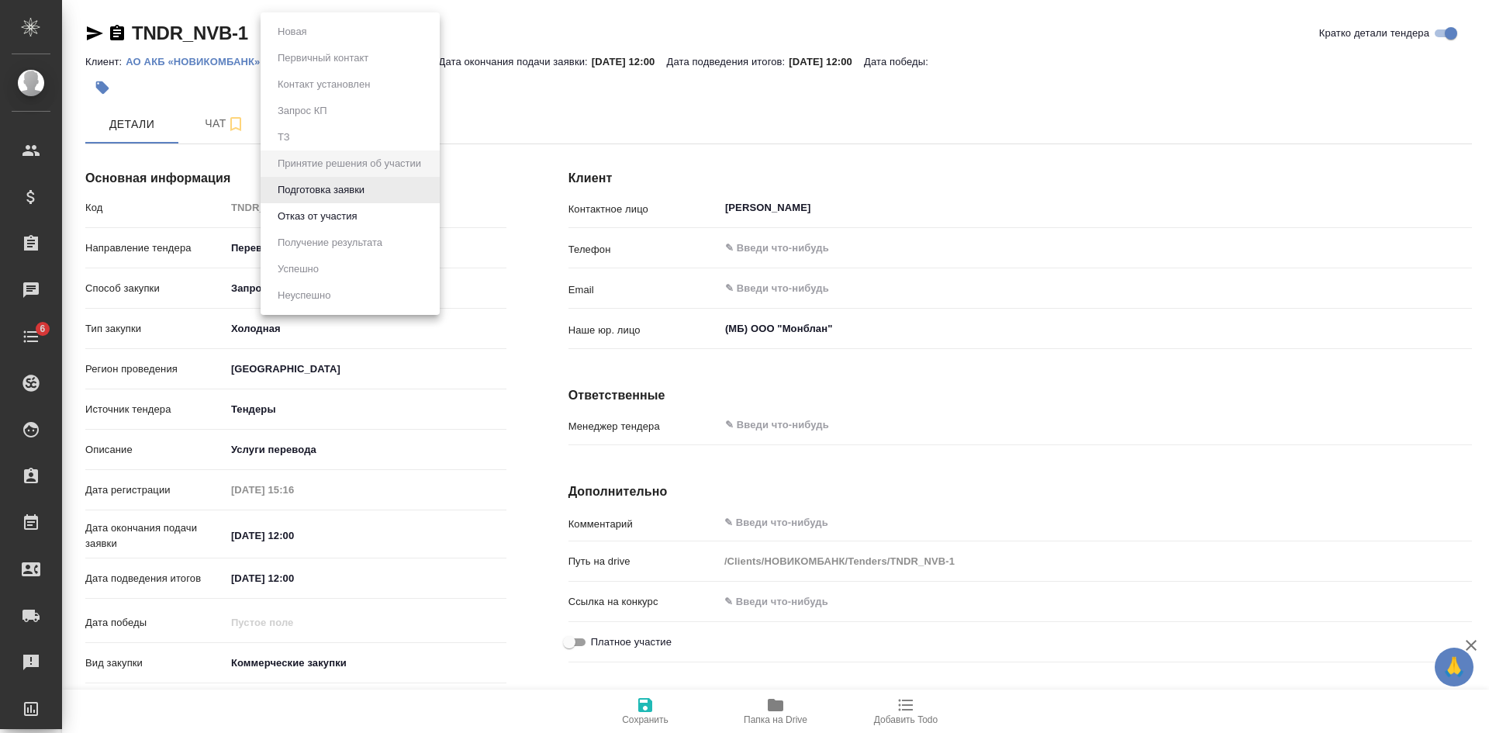
click at [334, 222] on button "Отказ от участия" at bounding box center [317, 216] width 88 height 17
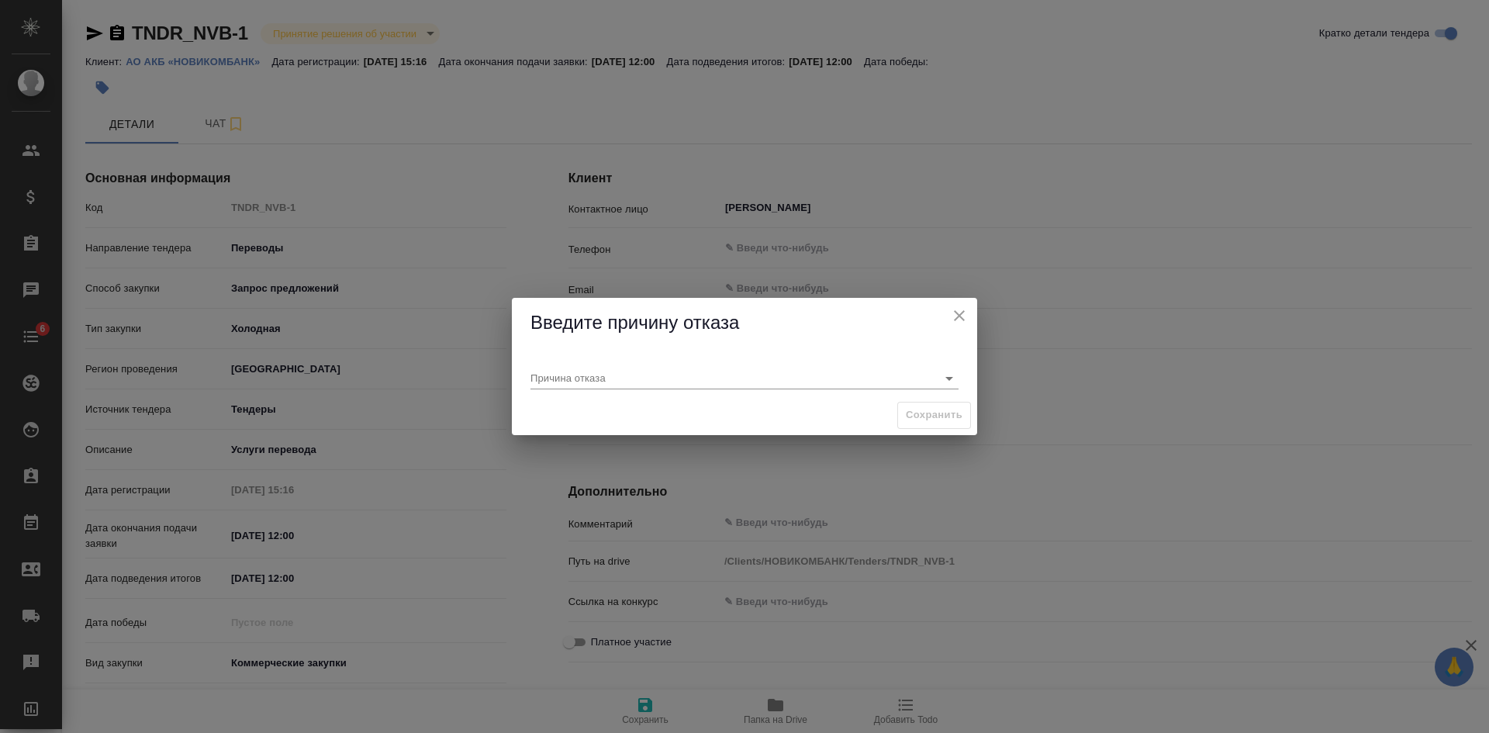
click at [954, 314] on icon "close" at bounding box center [959, 315] width 19 height 19
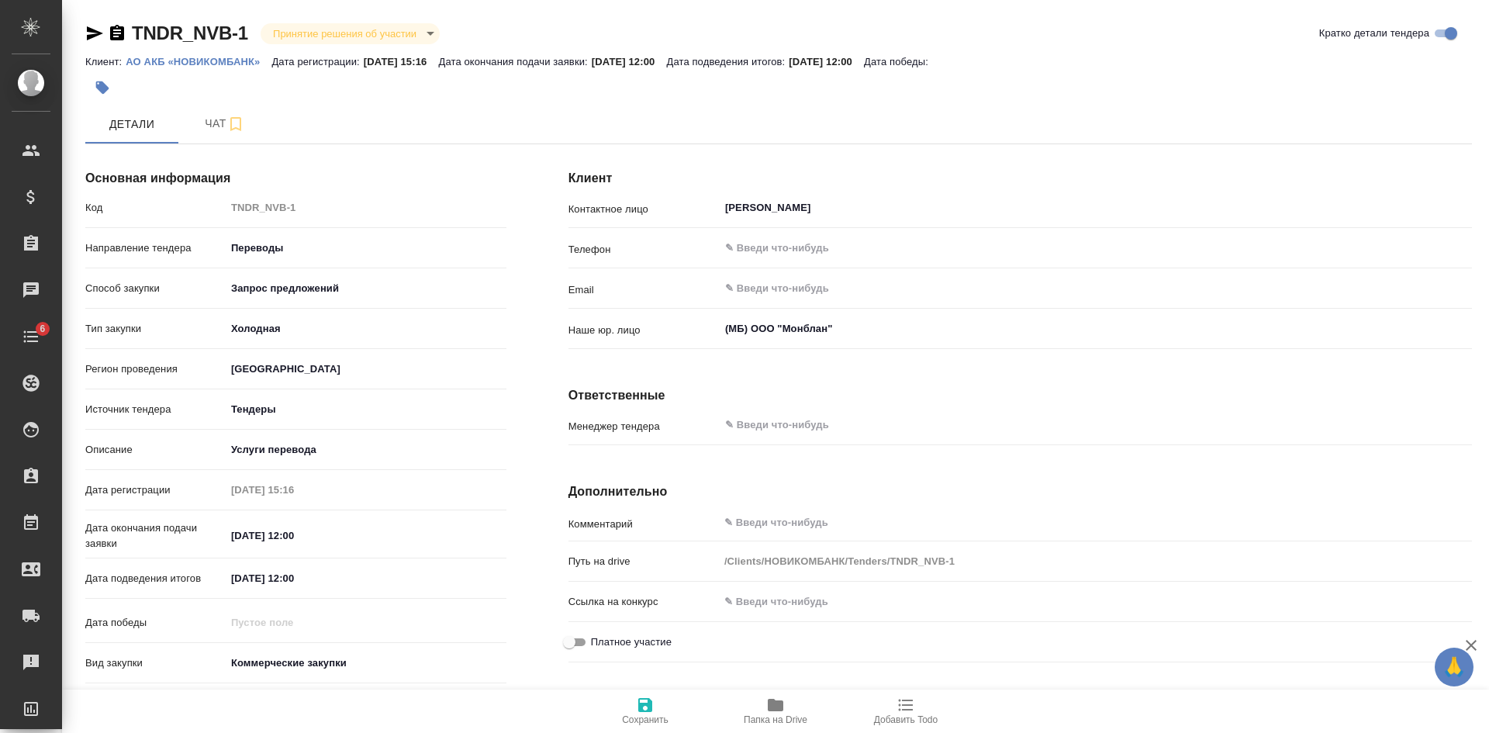
click at [299, 28] on body "🙏 .cls-1 fill:#fff; AWATERA Kasatkina Aleksandra Клиенты Спецификации Заказы Ча…" at bounding box center [744, 366] width 1489 height 733
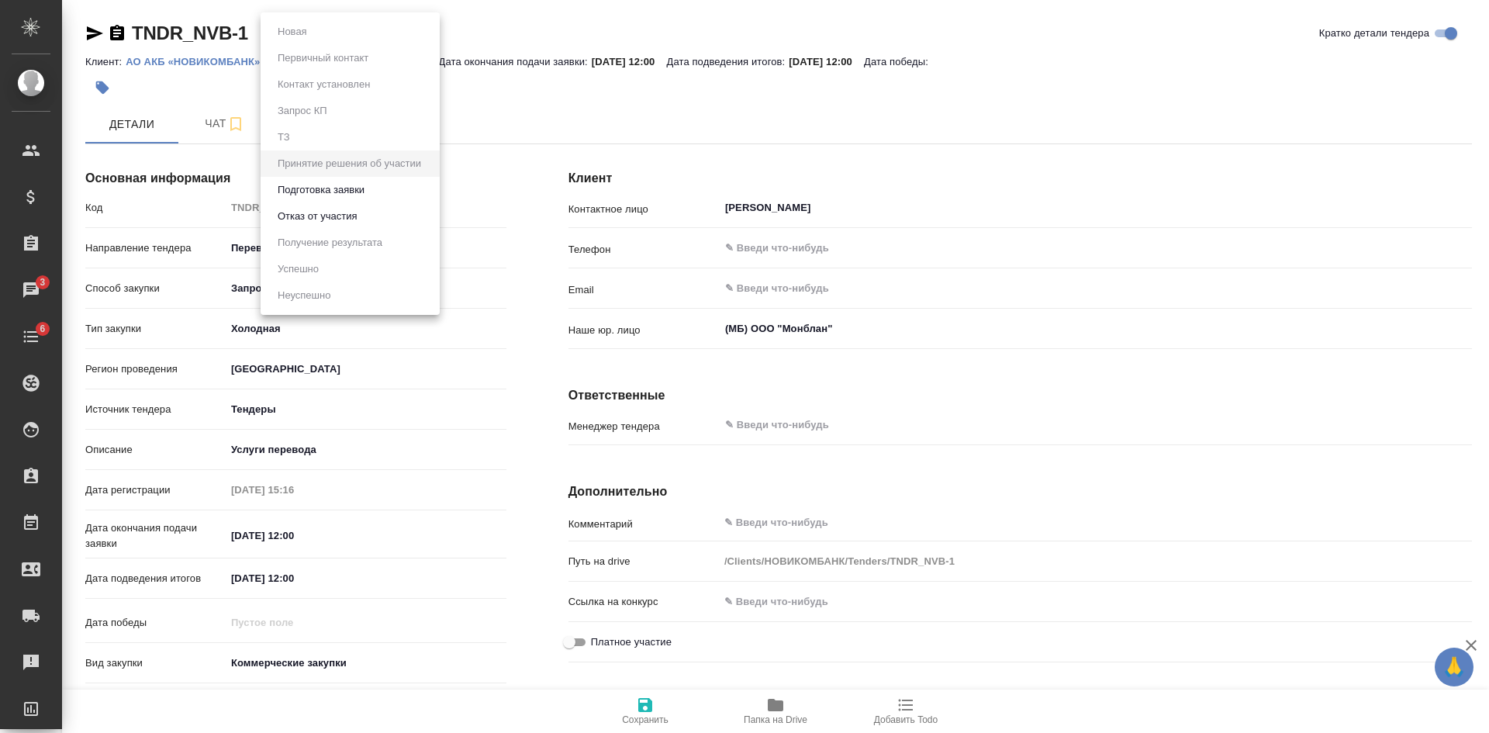
click at [341, 195] on button "Подготовка заявки" at bounding box center [321, 190] width 96 height 17
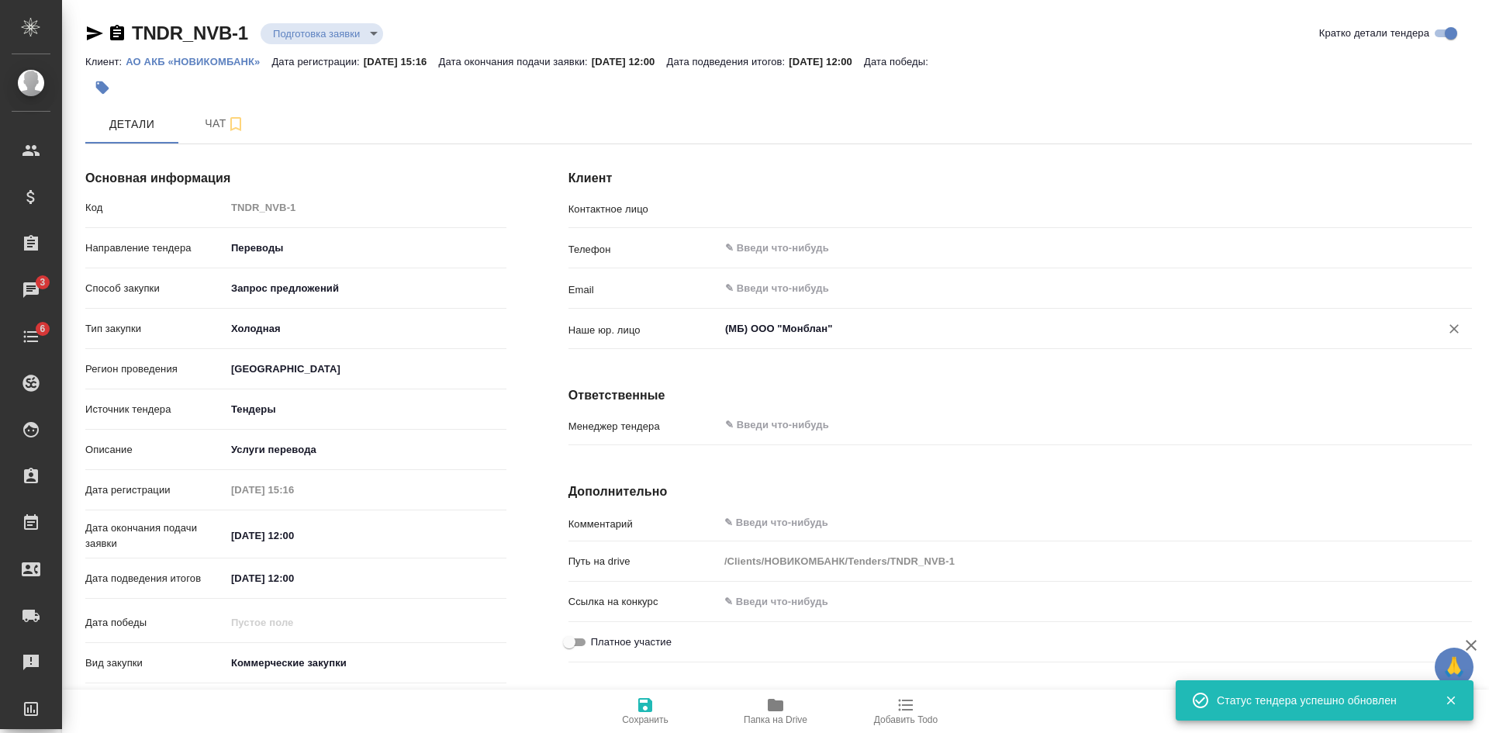
type input "[PERSON_NAME]"
click at [796, 445] on div "Менеджер тендера ​" at bounding box center [1021, 431] width 904 height 40
click at [783, 427] on input "text" at bounding box center [1070, 425] width 692 height 19
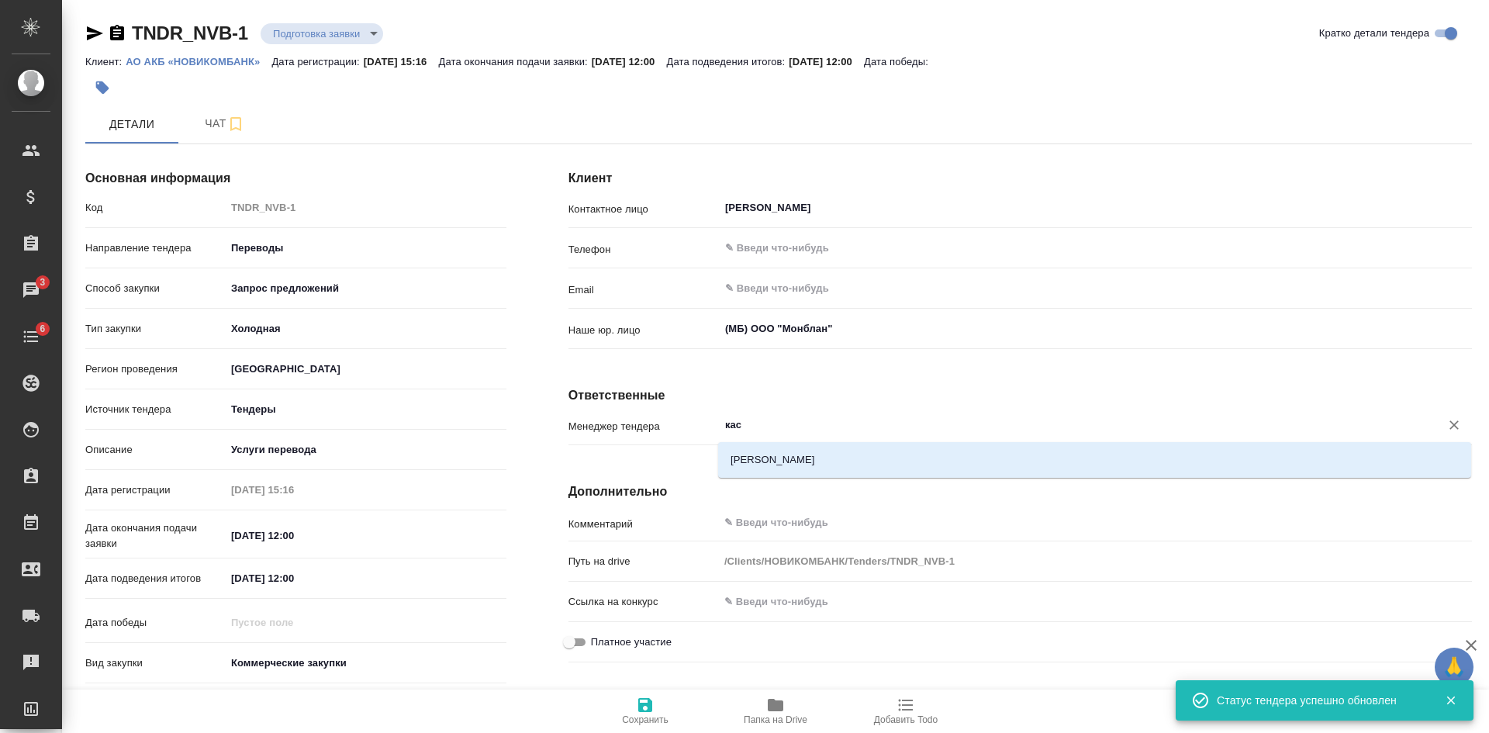
type input "каса"
click at [738, 448] on li "[PERSON_NAME]" at bounding box center [1094, 460] width 753 height 28
type textarea "x"
type input "[PERSON_NAME]"
type textarea "x"
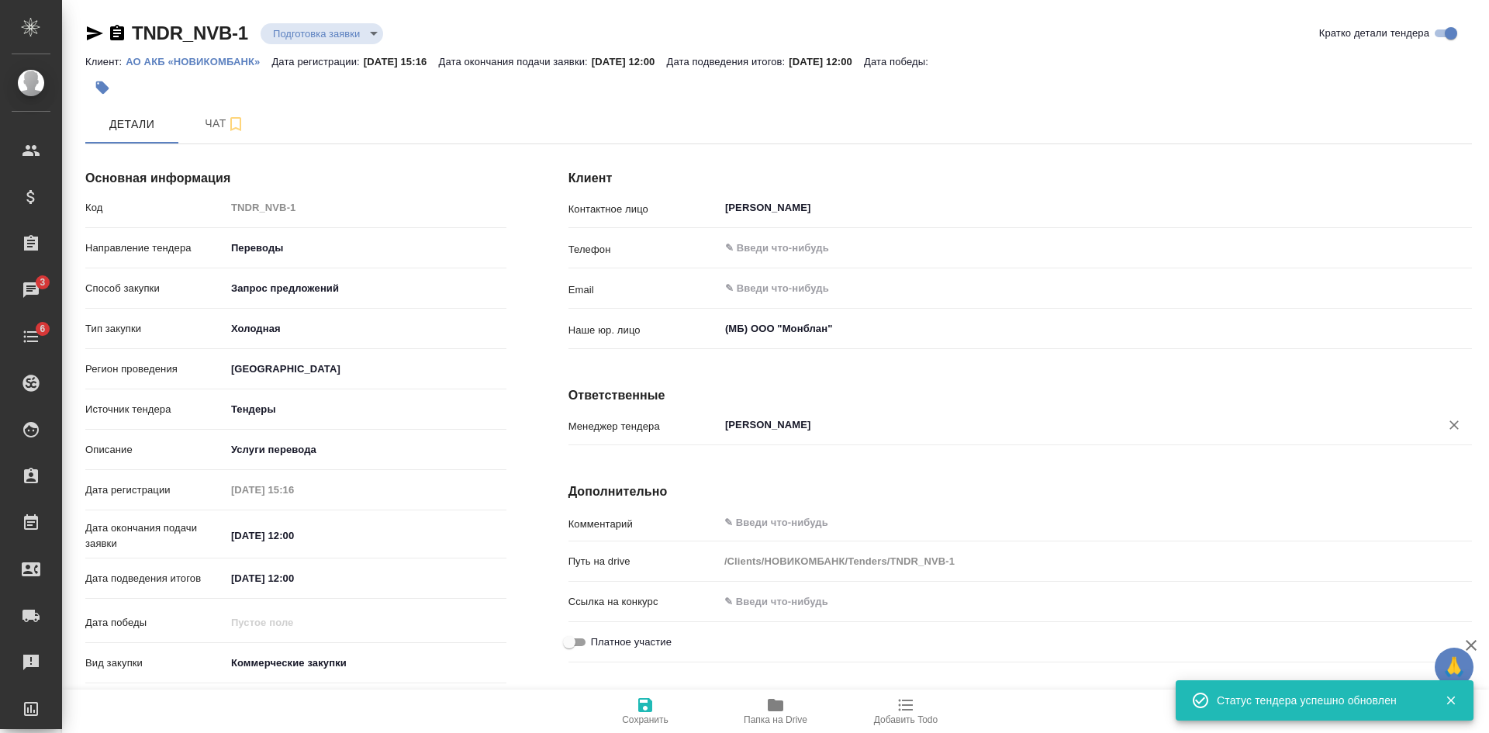
type input "[PERSON_NAME]"
click at [659, 708] on span "Сохранить" at bounding box center [645, 710] width 112 height 29
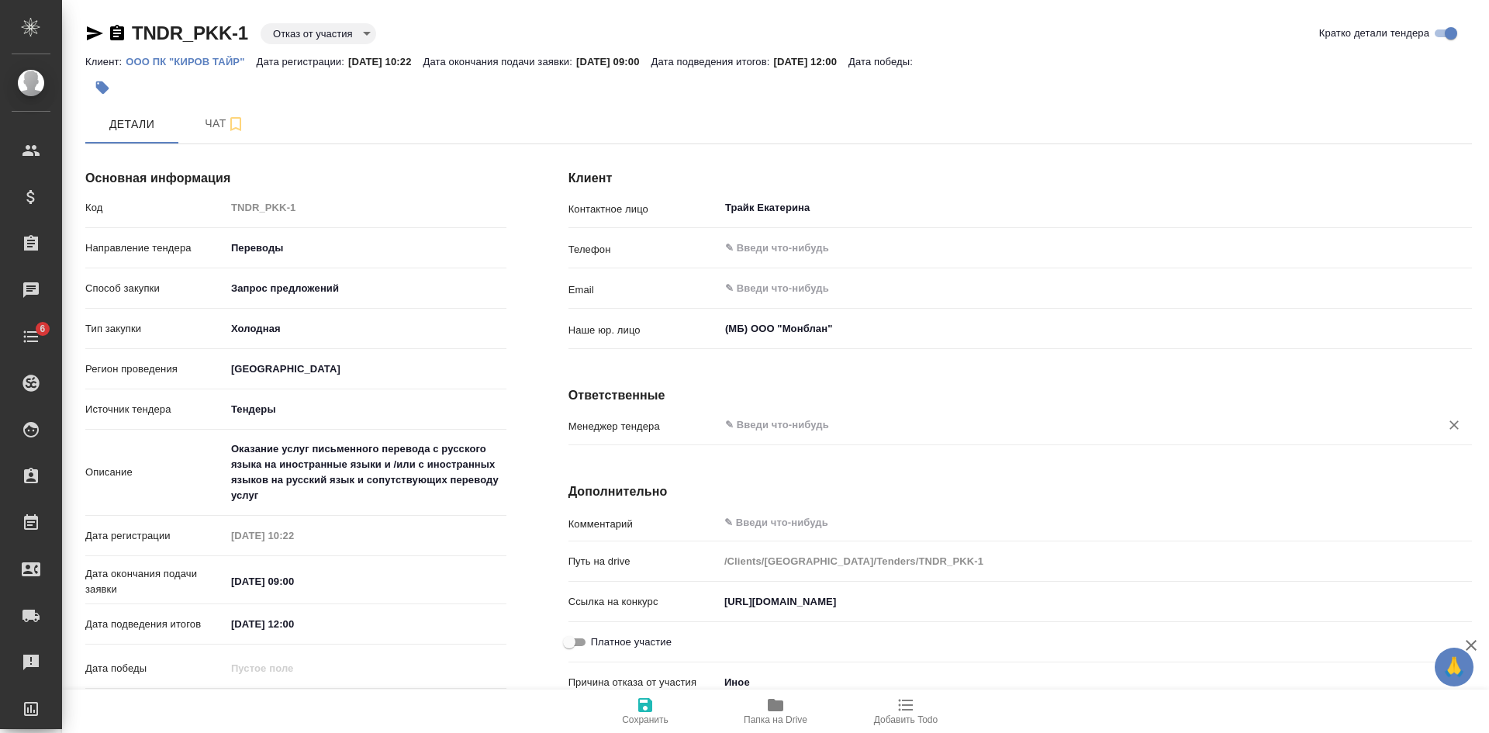
click at [759, 429] on input "text" at bounding box center [1070, 425] width 692 height 19
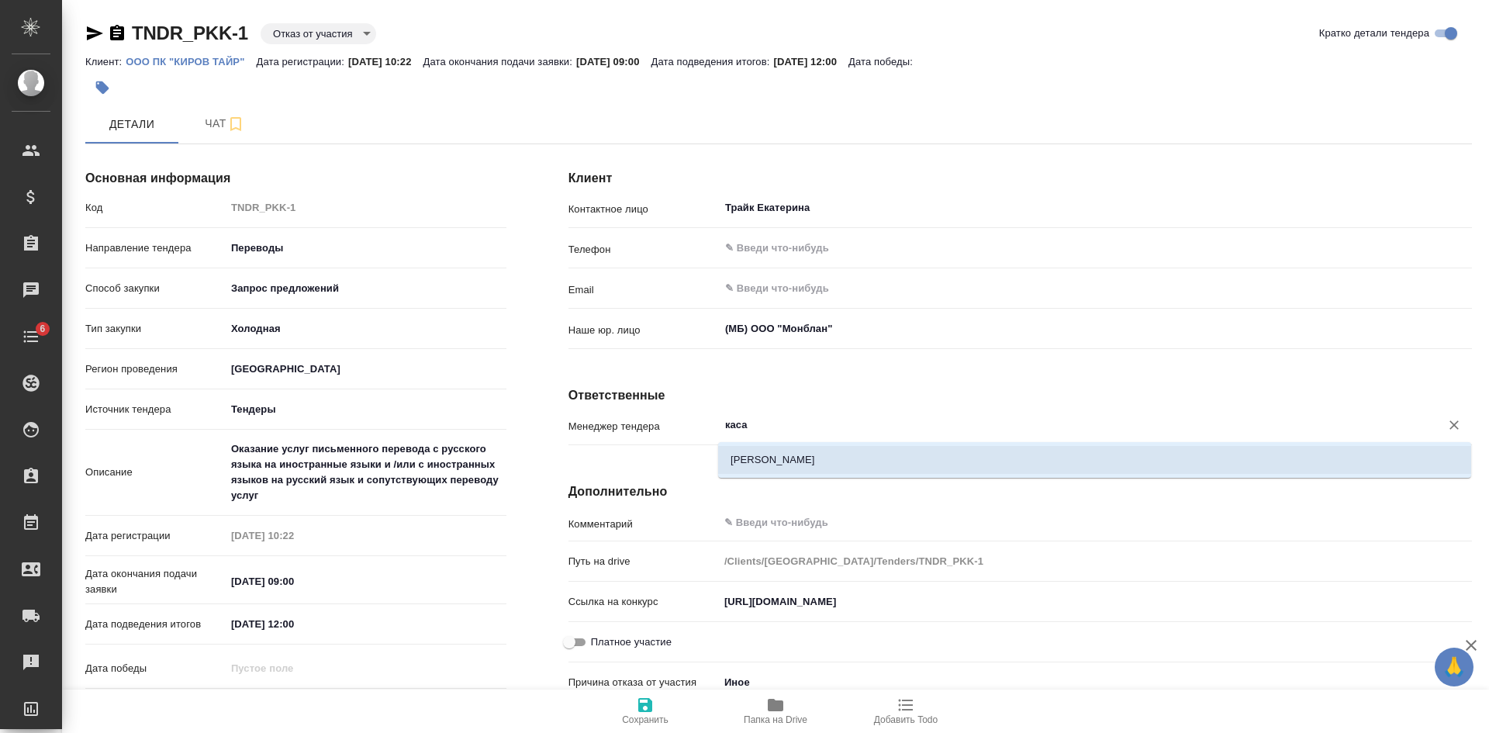
click at [774, 463] on li "[PERSON_NAME]" at bounding box center [1094, 460] width 753 height 28
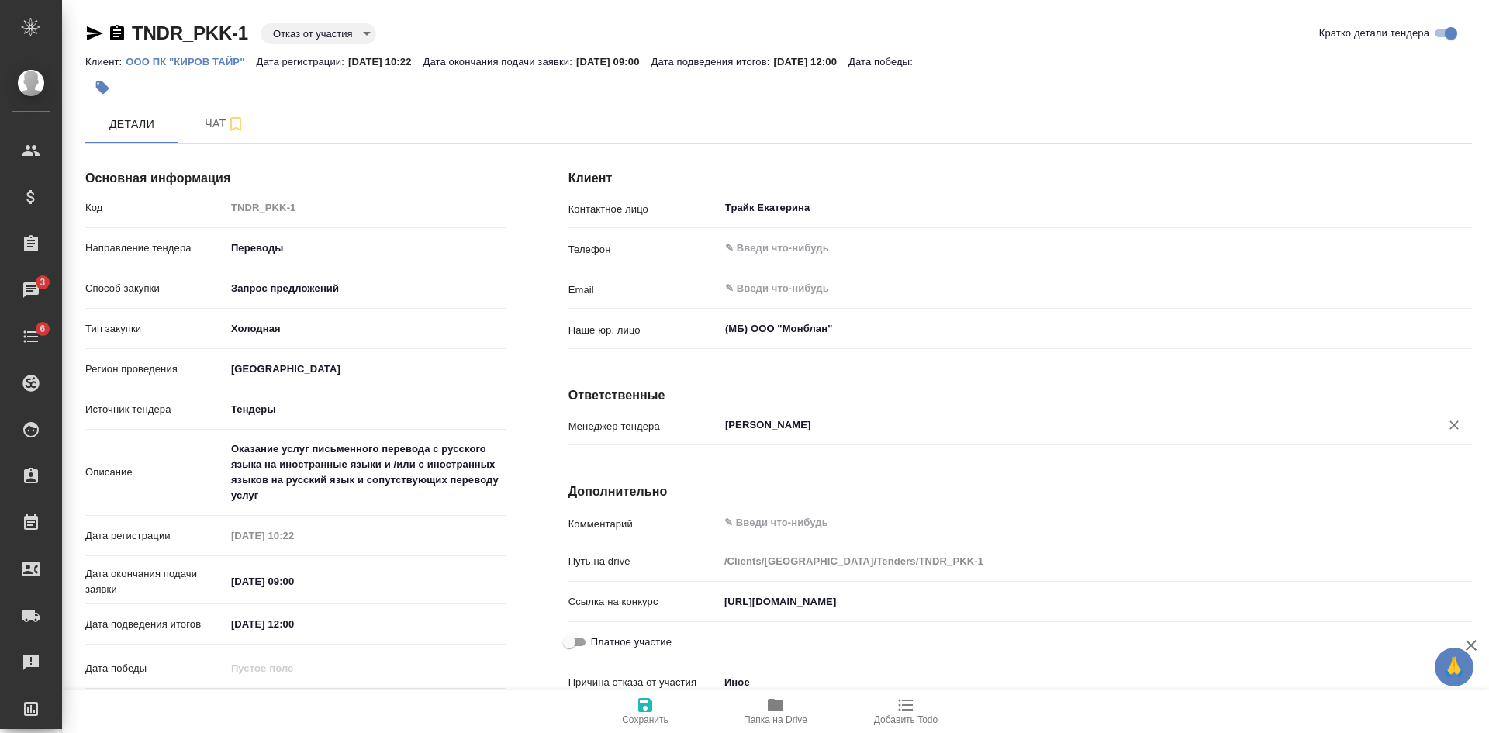
type input "[PERSON_NAME]"
click at [641, 715] on span "Сохранить" at bounding box center [645, 719] width 47 height 11
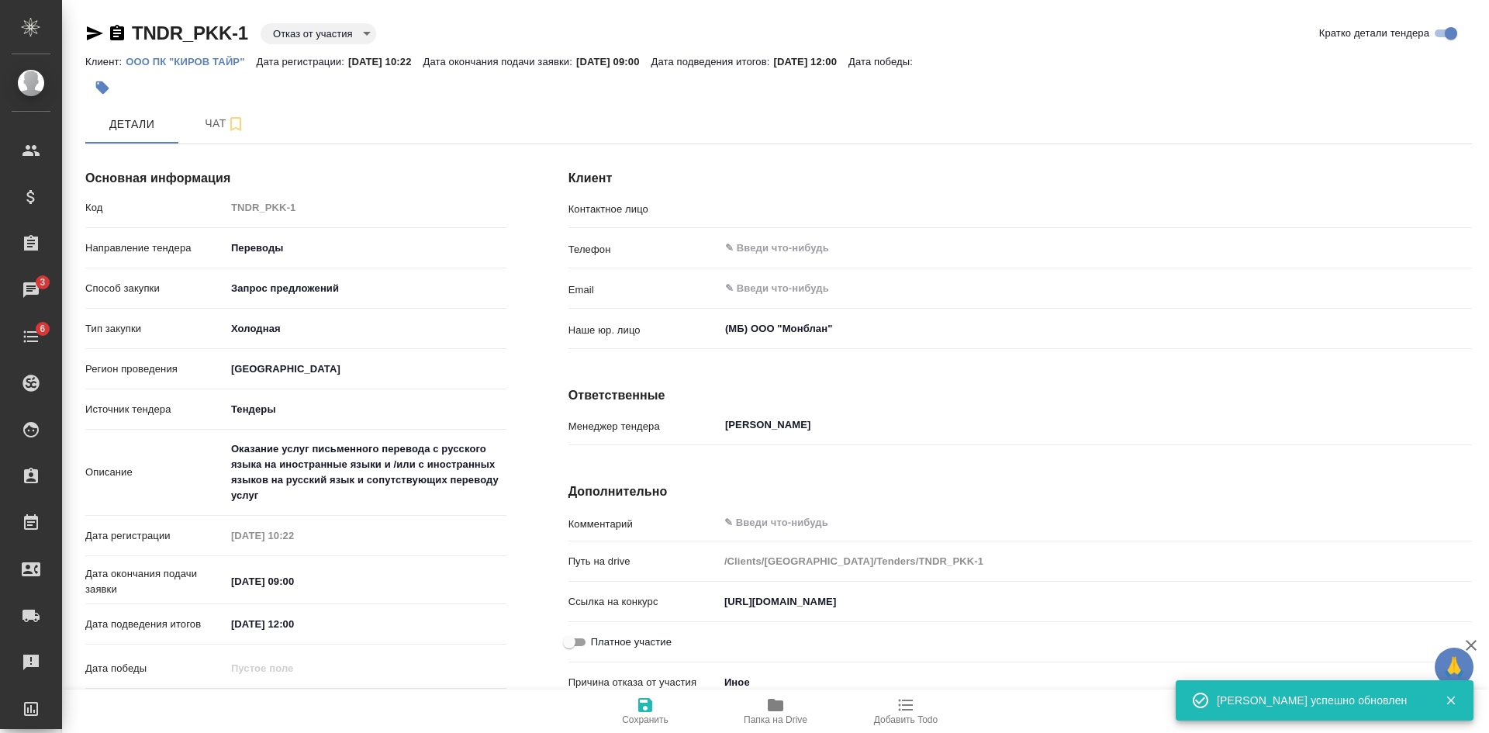
type input "Трайк Екатерина"
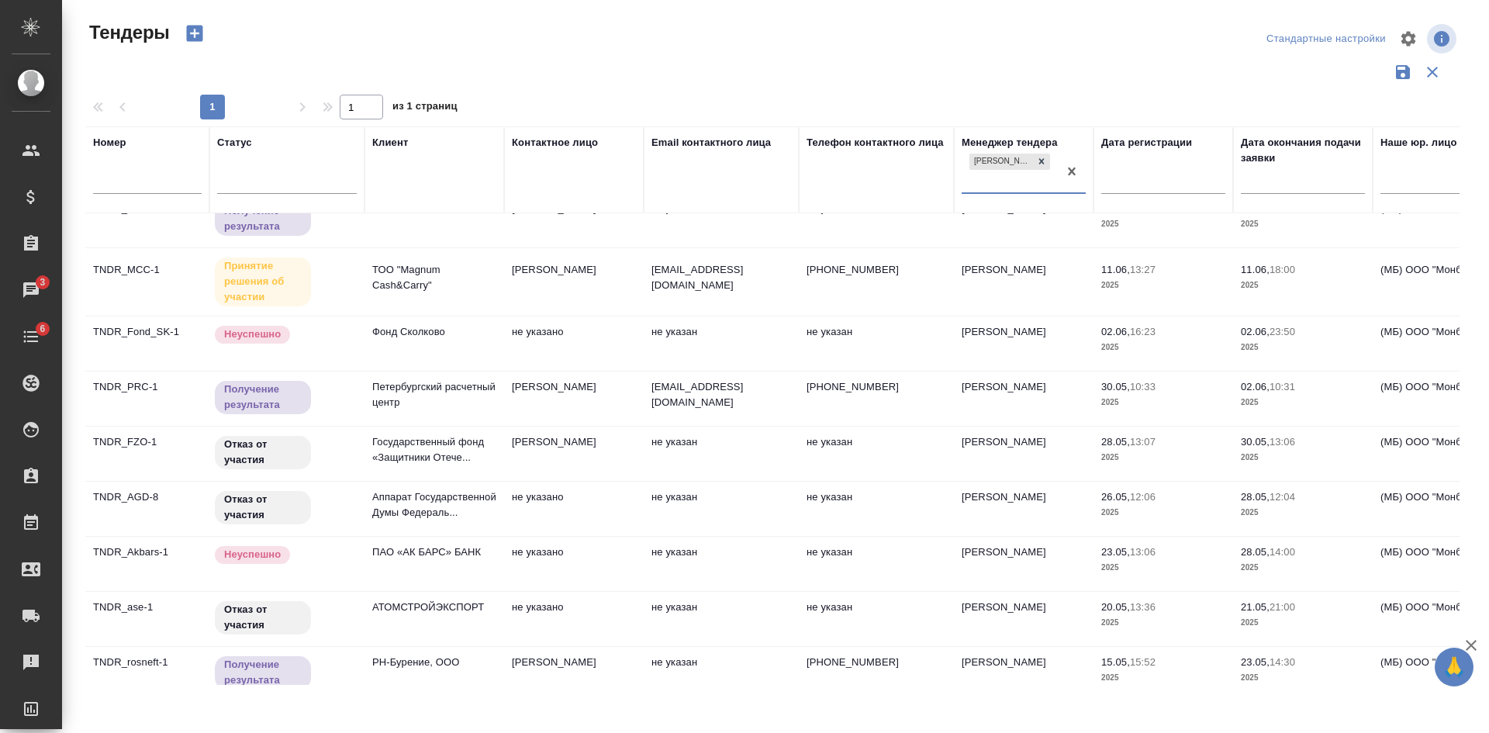
scroll to position [639, 0]
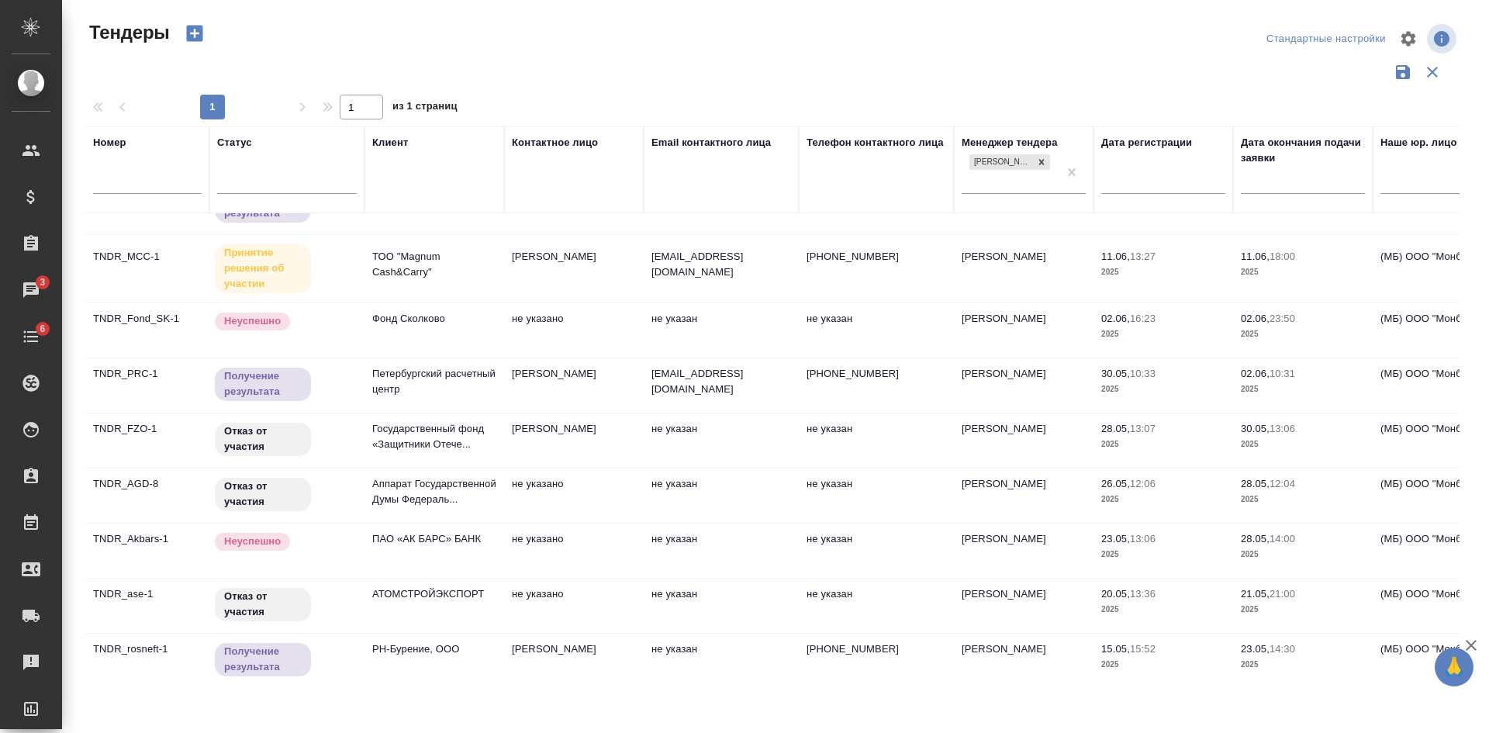
click at [492, 646] on td "РН-Бурение, ООО" at bounding box center [435, 661] width 140 height 54
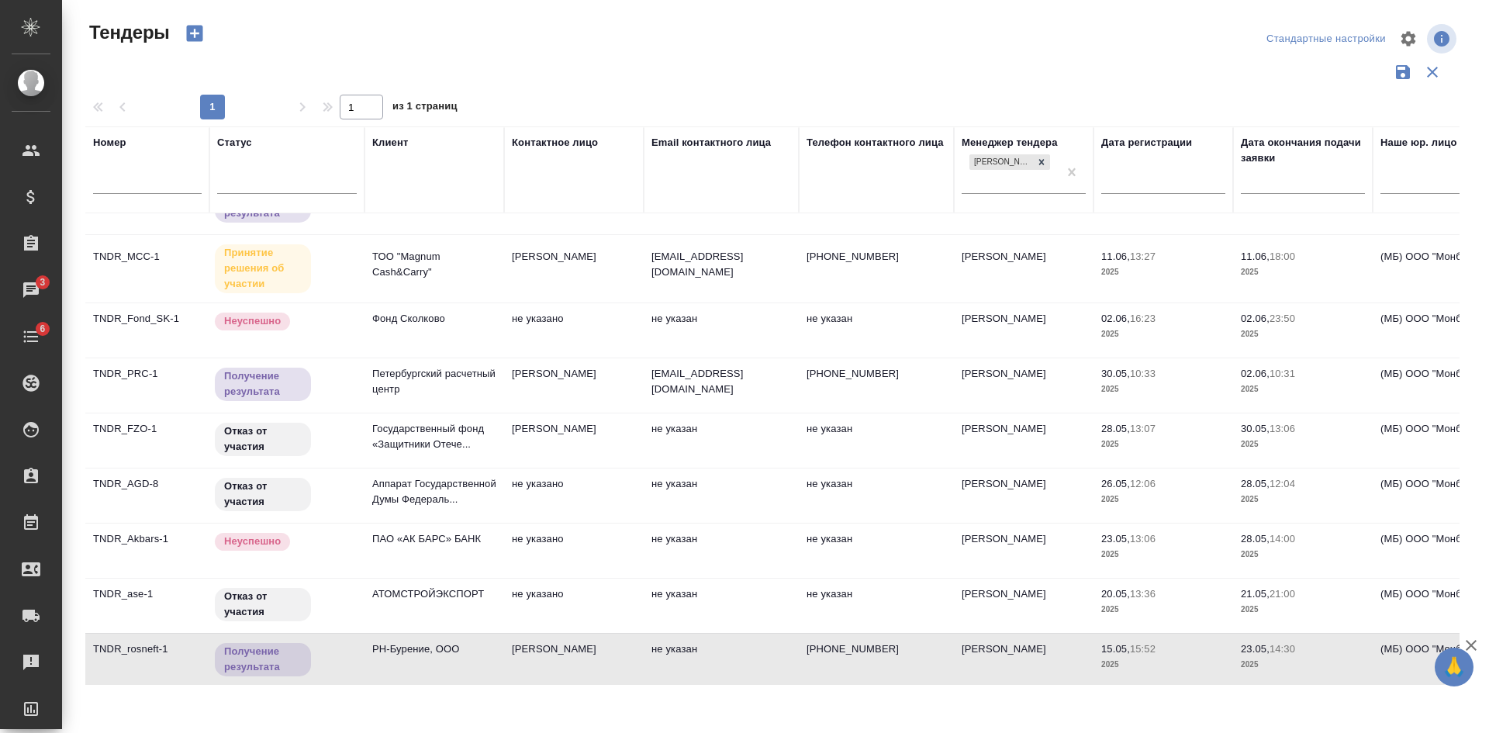
click at [433, 370] on p "Петербургский расчетный центр" at bounding box center [434, 381] width 124 height 31
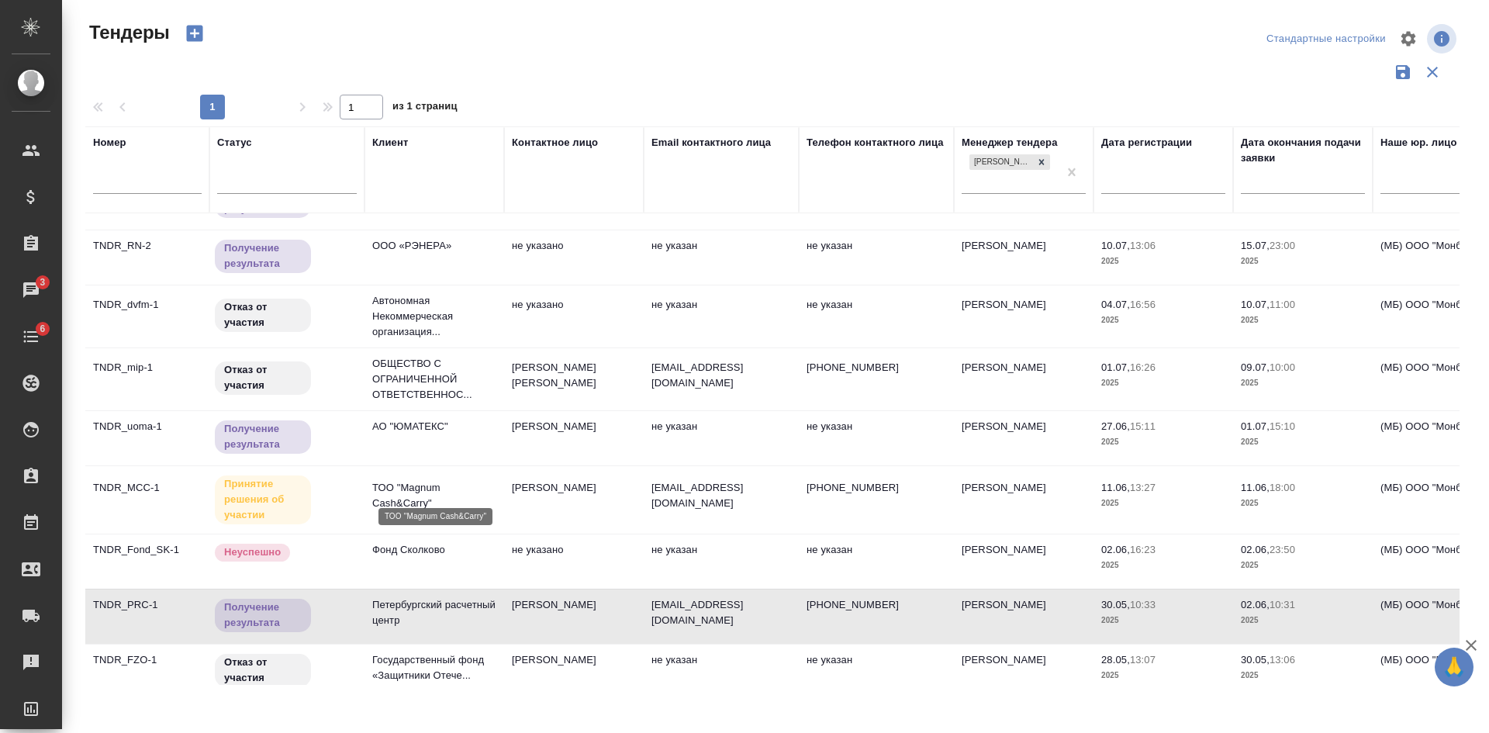
scroll to position [406, 0]
click at [458, 482] on p "ТОО "Magnum Cash&Carry"" at bounding box center [434, 497] width 124 height 31
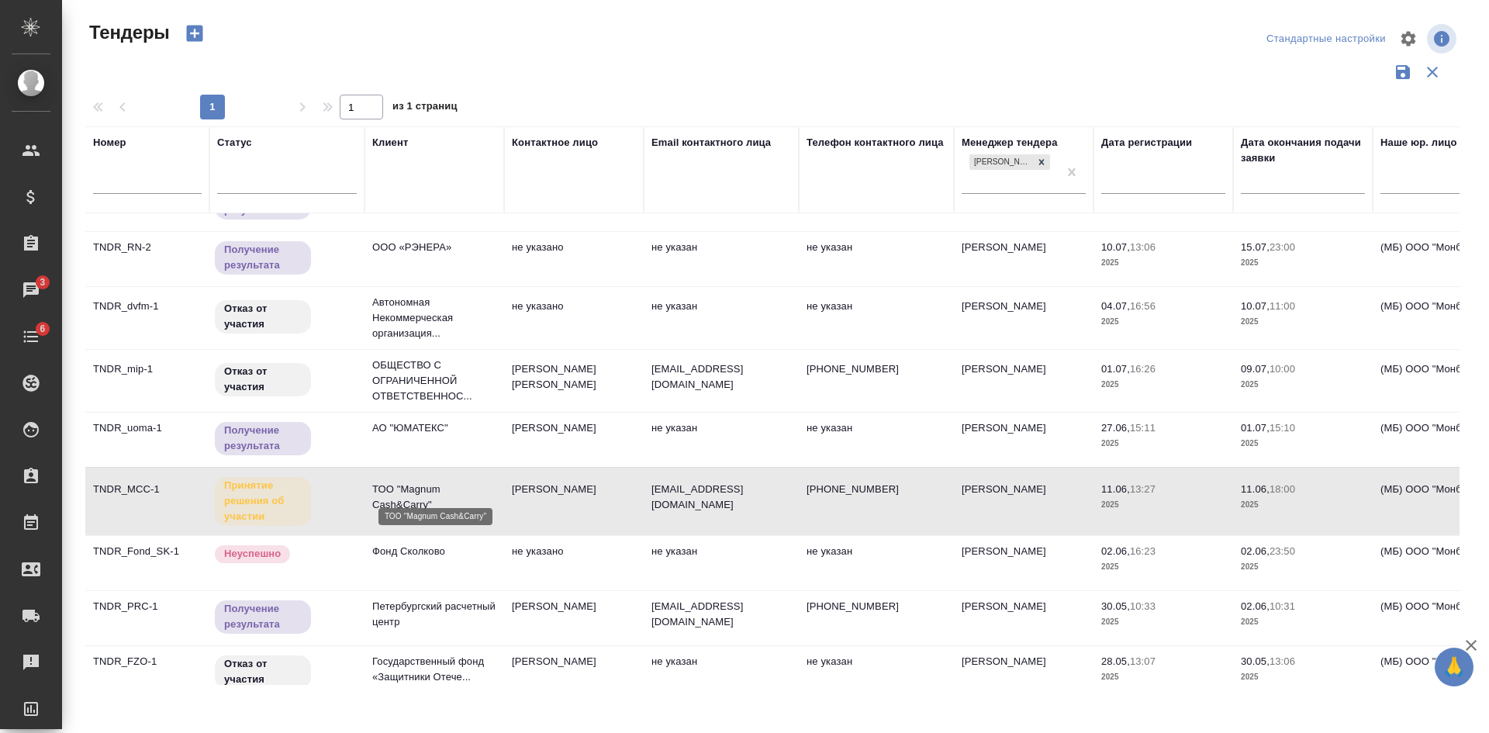
click at [458, 482] on p "ТОО "Magnum Cash&Carry"" at bounding box center [434, 497] width 124 height 31
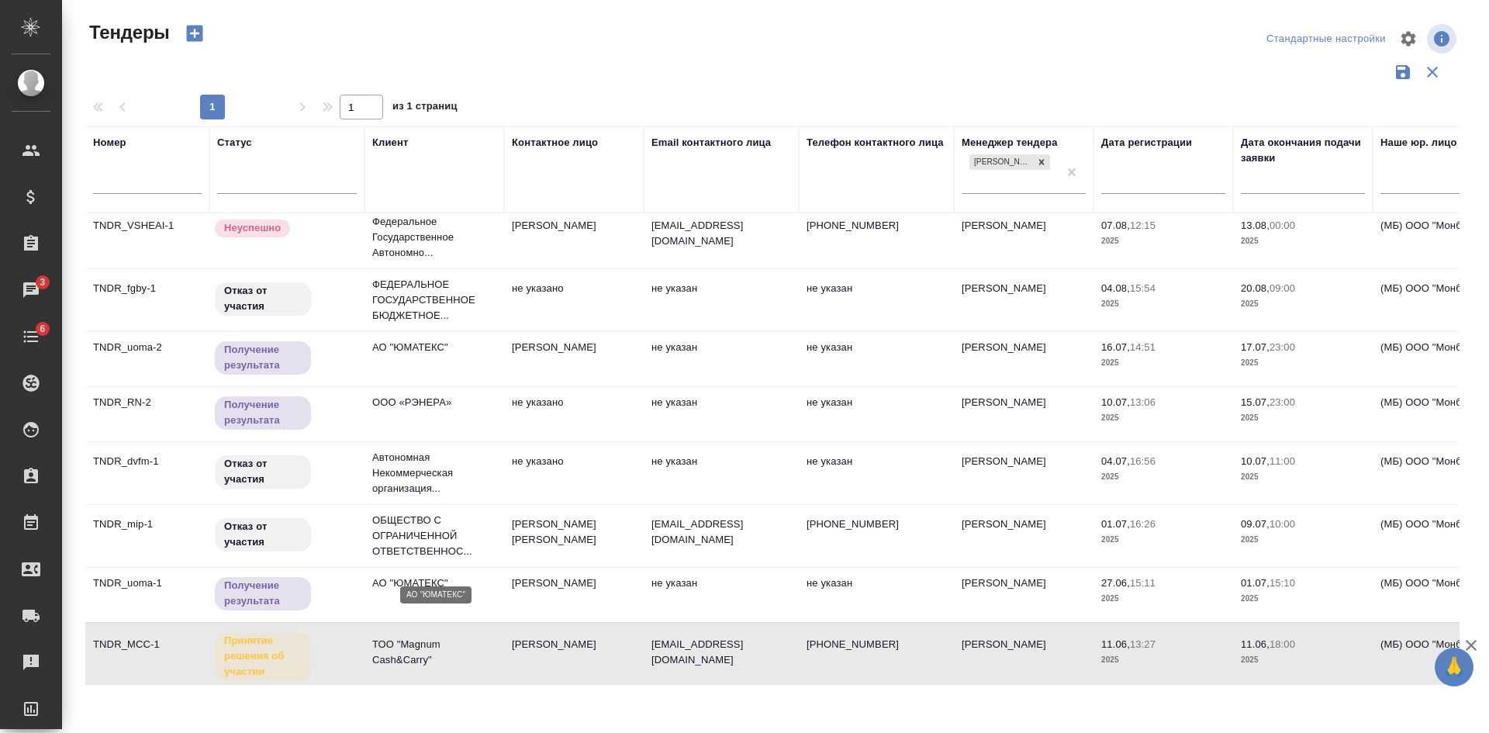
click at [467, 576] on p "АО "ЮМАТЕКС"" at bounding box center [434, 584] width 124 height 16
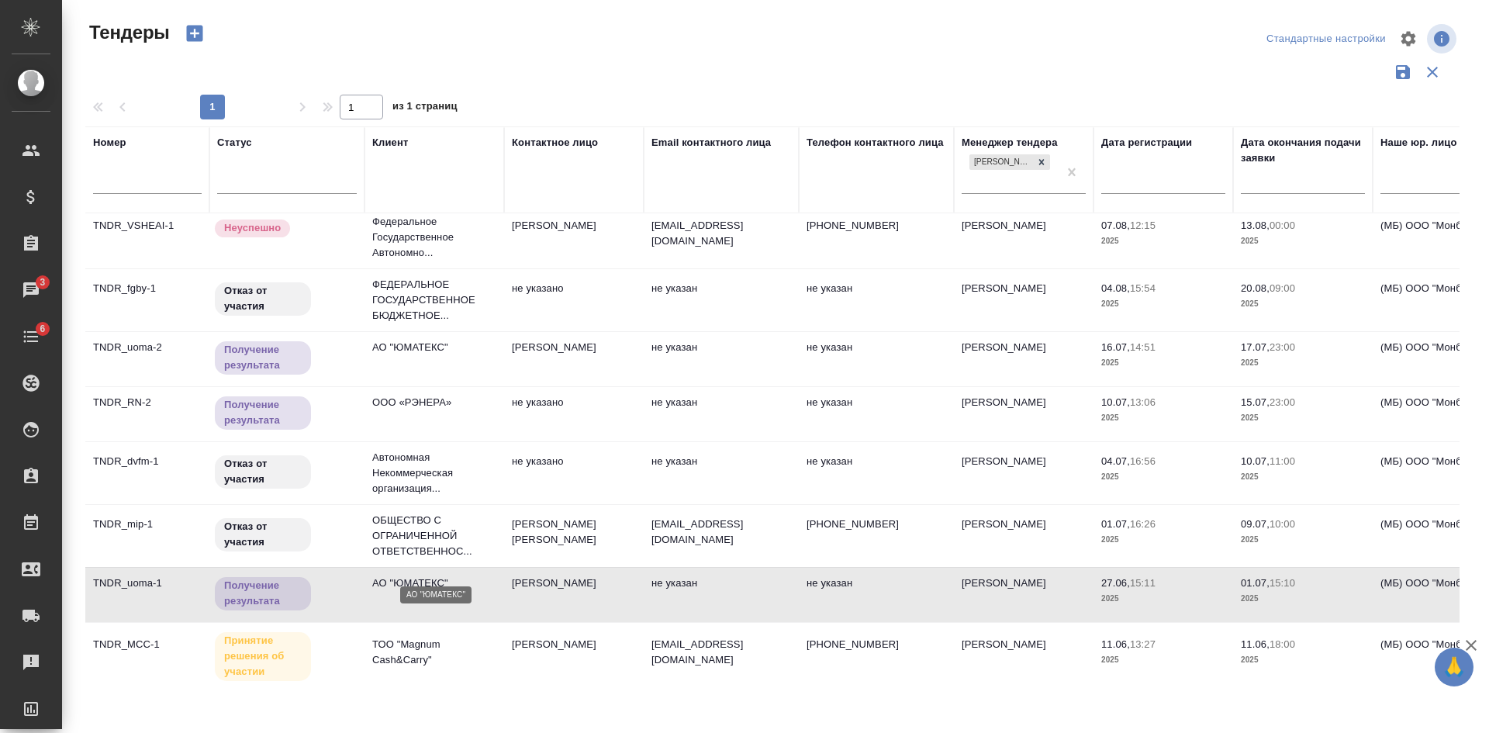
click at [467, 576] on p "АО "ЮМАТЕКС"" at bounding box center [434, 584] width 124 height 16
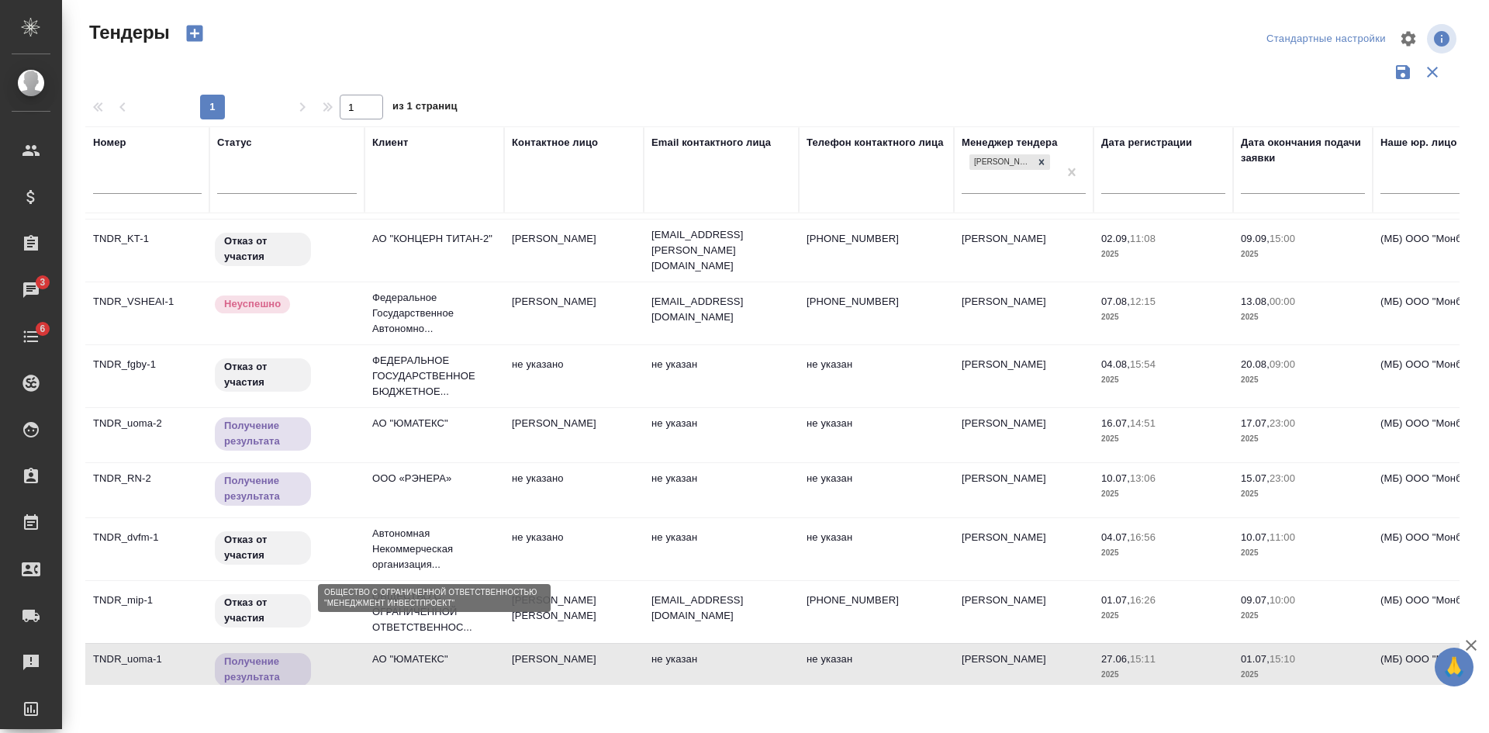
scroll to position [174, 0]
click at [465, 486] on td "ООО «РЭНЕРА»" at bounding box center [435, 492] width 140 height 54
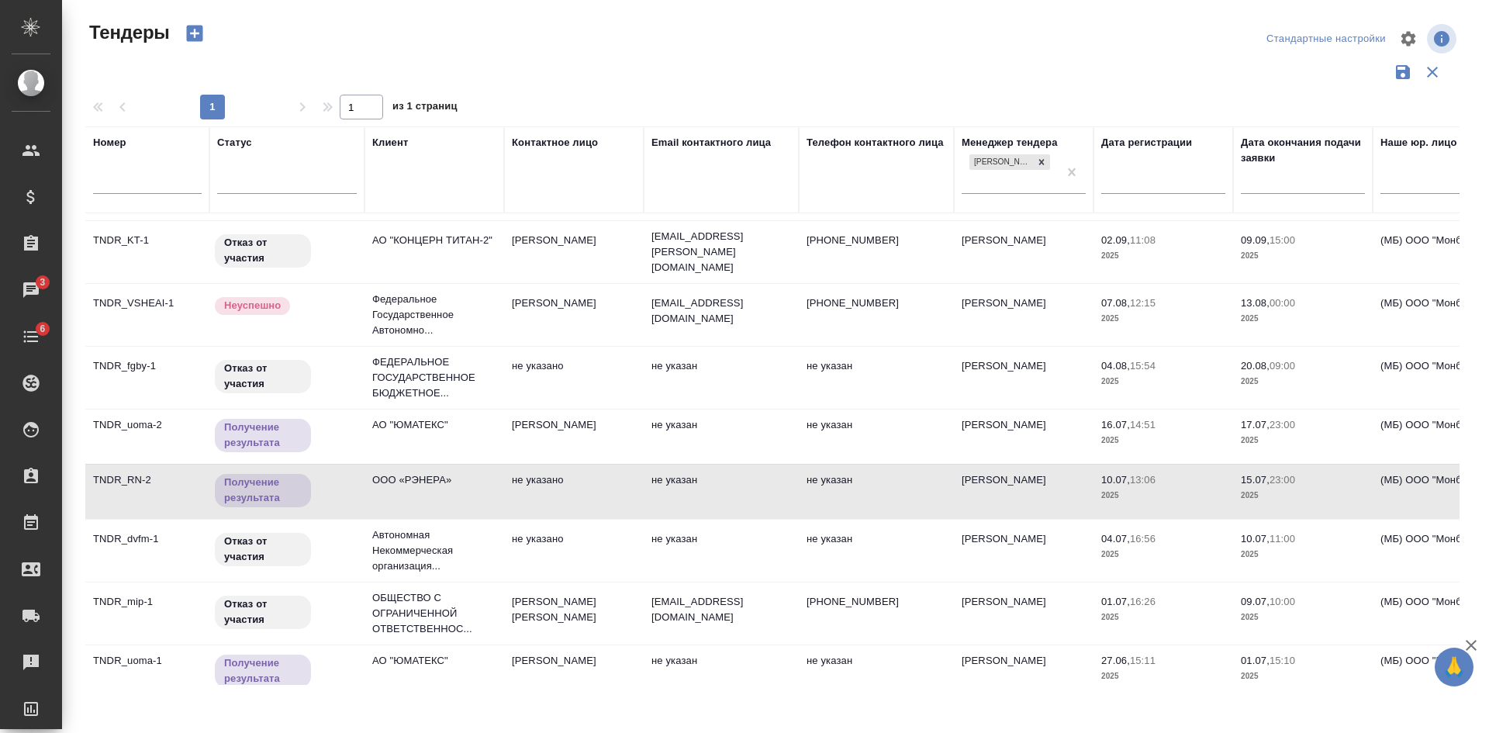
click at [465, 486] on td "ООО «РЭНЕРА»" at bounding box center [435, 492] width 140 height 54
click at [465, 428] on td "АО "ЮМАТЕКС"" at bounding box center [435, 437] width 140 height 54
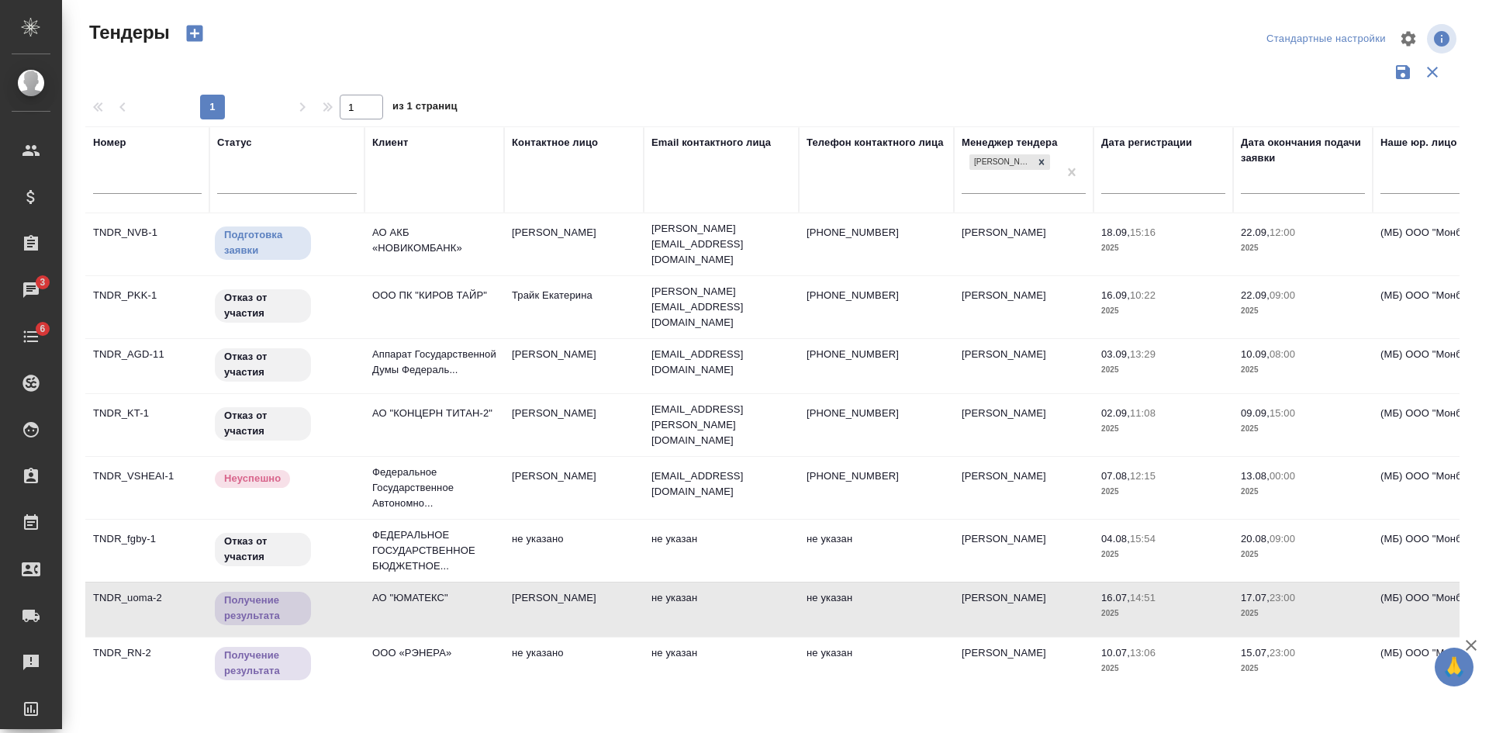
scroll to position [0, 0]
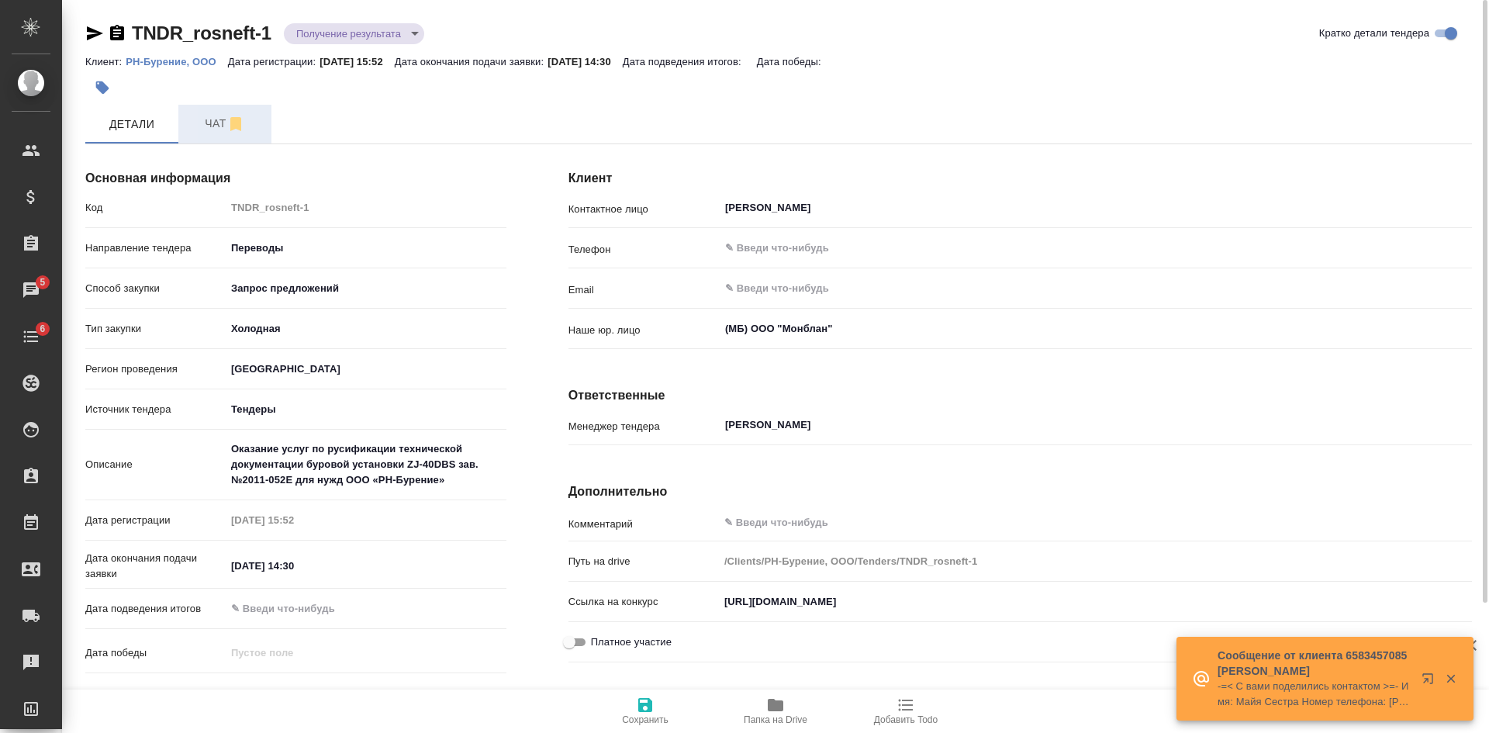
click at [216, 128] on span "Чат" at bounding box center [225, 123] width 74 height 19
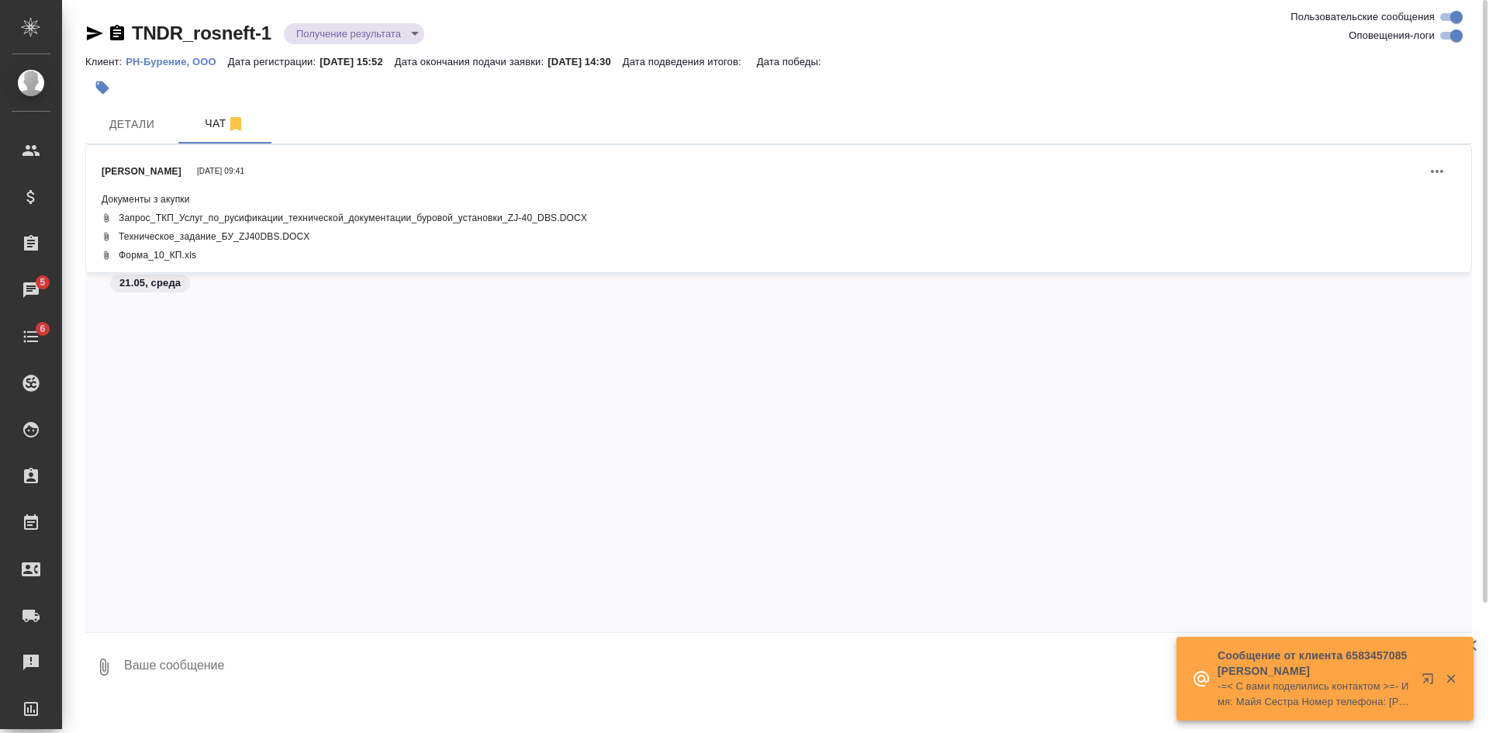
scroll to position [833, 0]
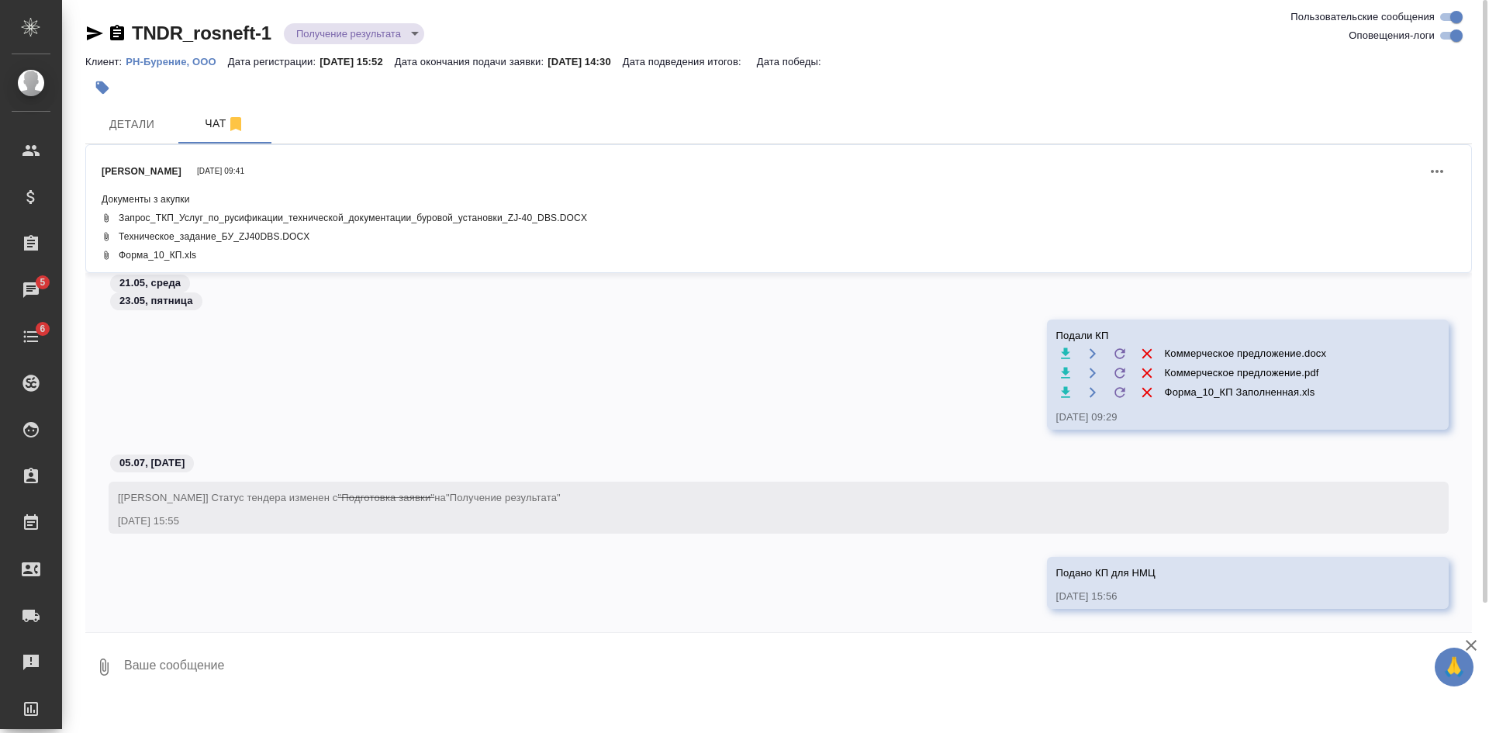
click at [171, 64] on p "РН-Бурение, ООО" at bounding box center [177, 62] width 102 height 12
click at [309, 33] on body "🙏 .cls-1 fill:#fff; AWATERA [PERSON_NAME] Спецификации Заказы 5 Чаты 6 Todo Про…" at bounding box center [744, 366] width 1489 height 733
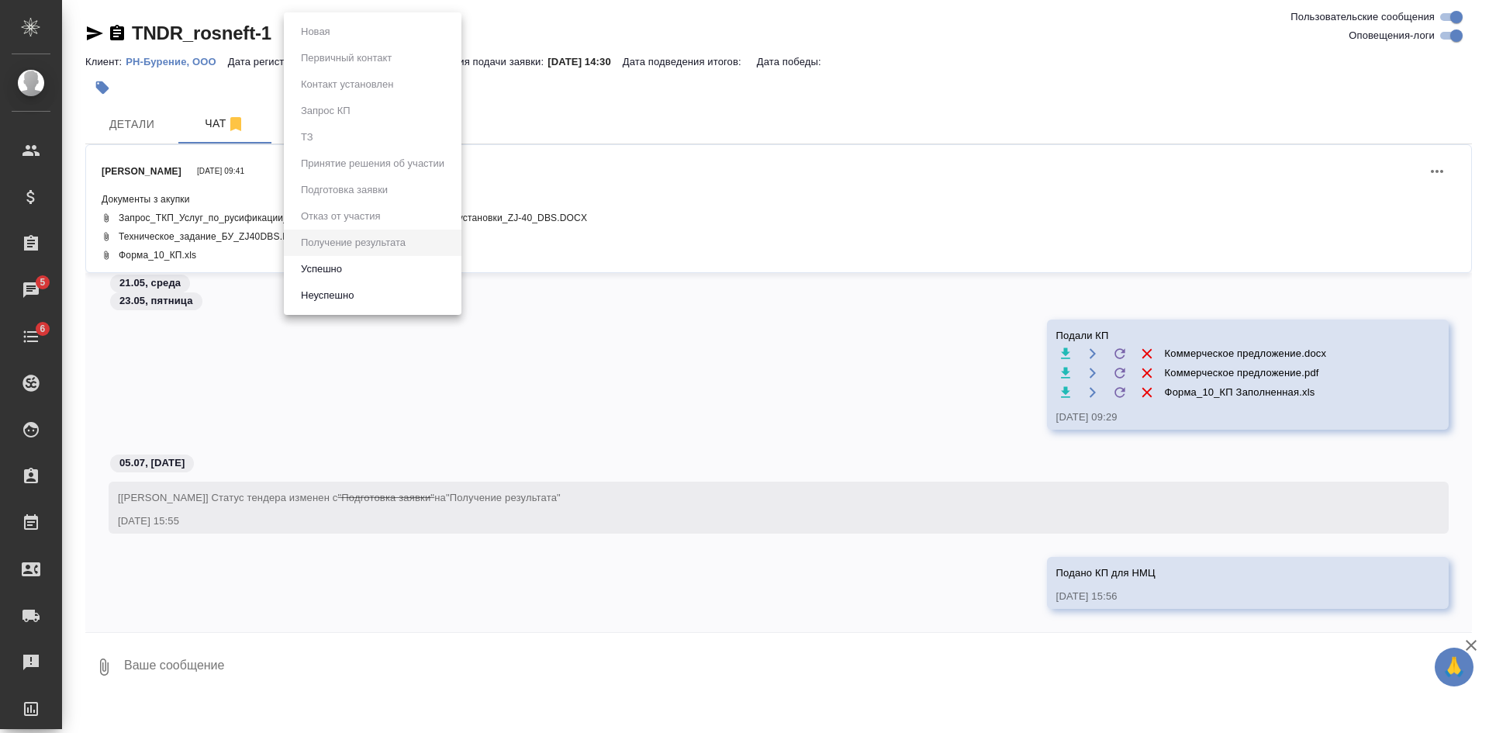
click at [410, 298] on li "Неуспешно" at bounding box center [373, 295] width 178 height 26
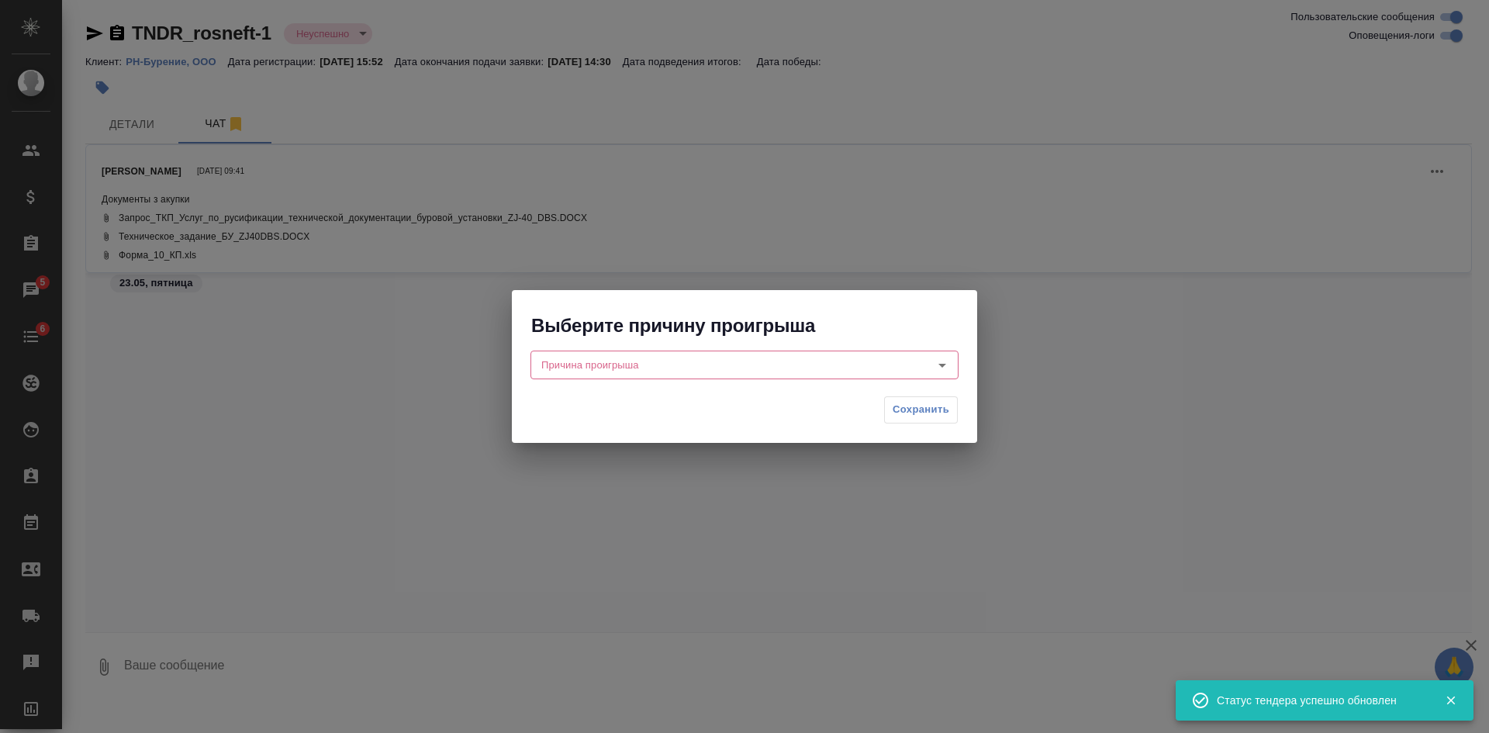
scroll to position [972, 0]
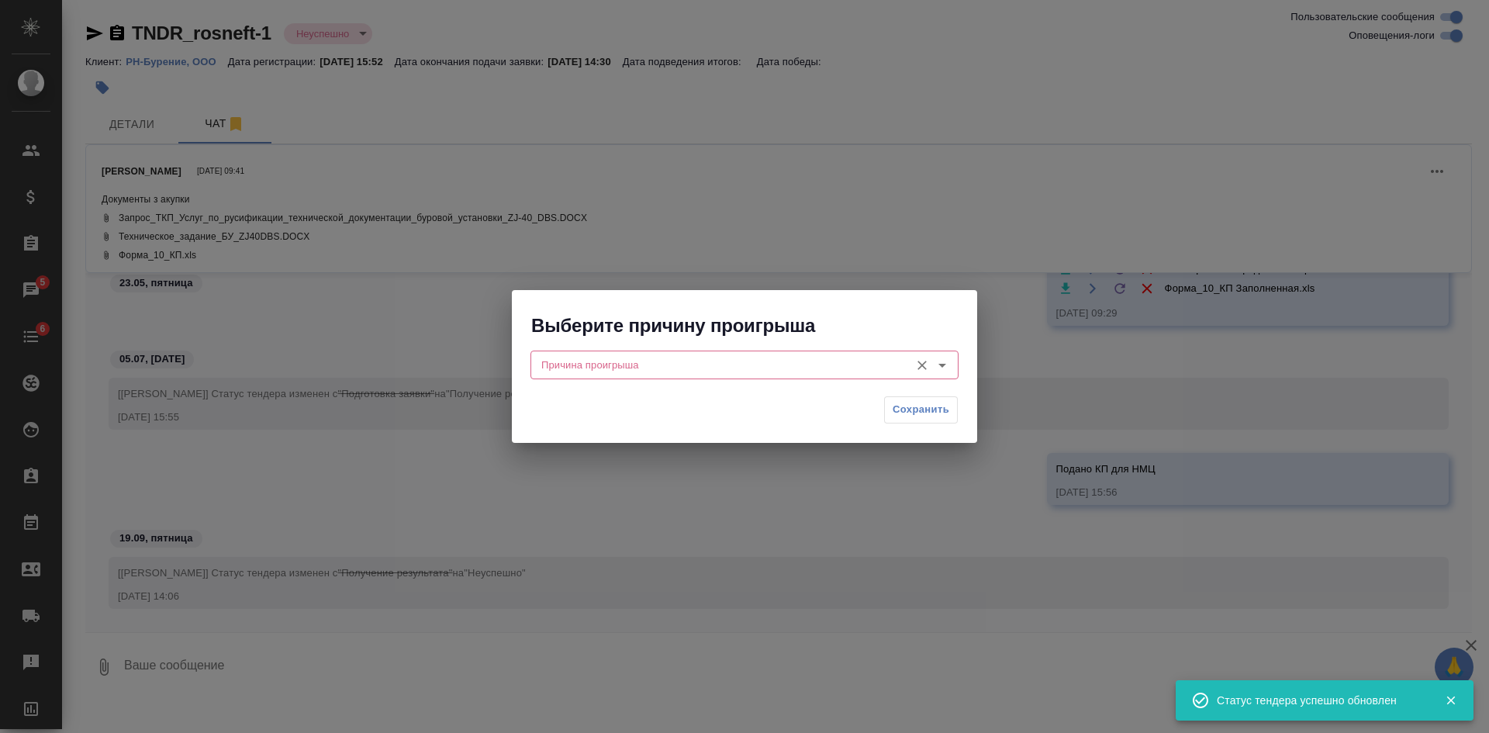
click at [627, 365] on input "Причина проигрыша" at bounding box center [718, 364] width 367 height 19
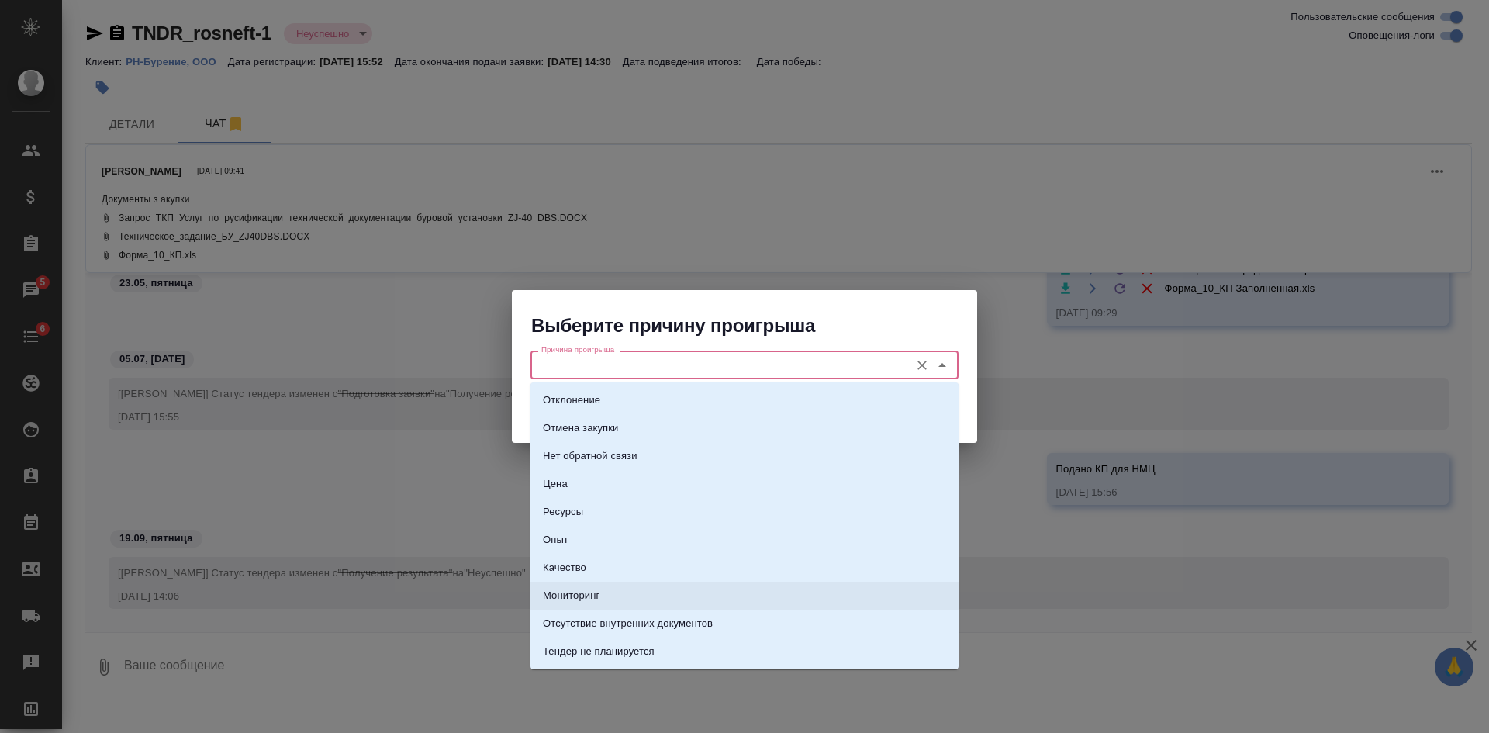
click at [608, 591] on li "Мониторинг" at bounding box center [745, 596] width 428 height 28
type input "Мониторинг"
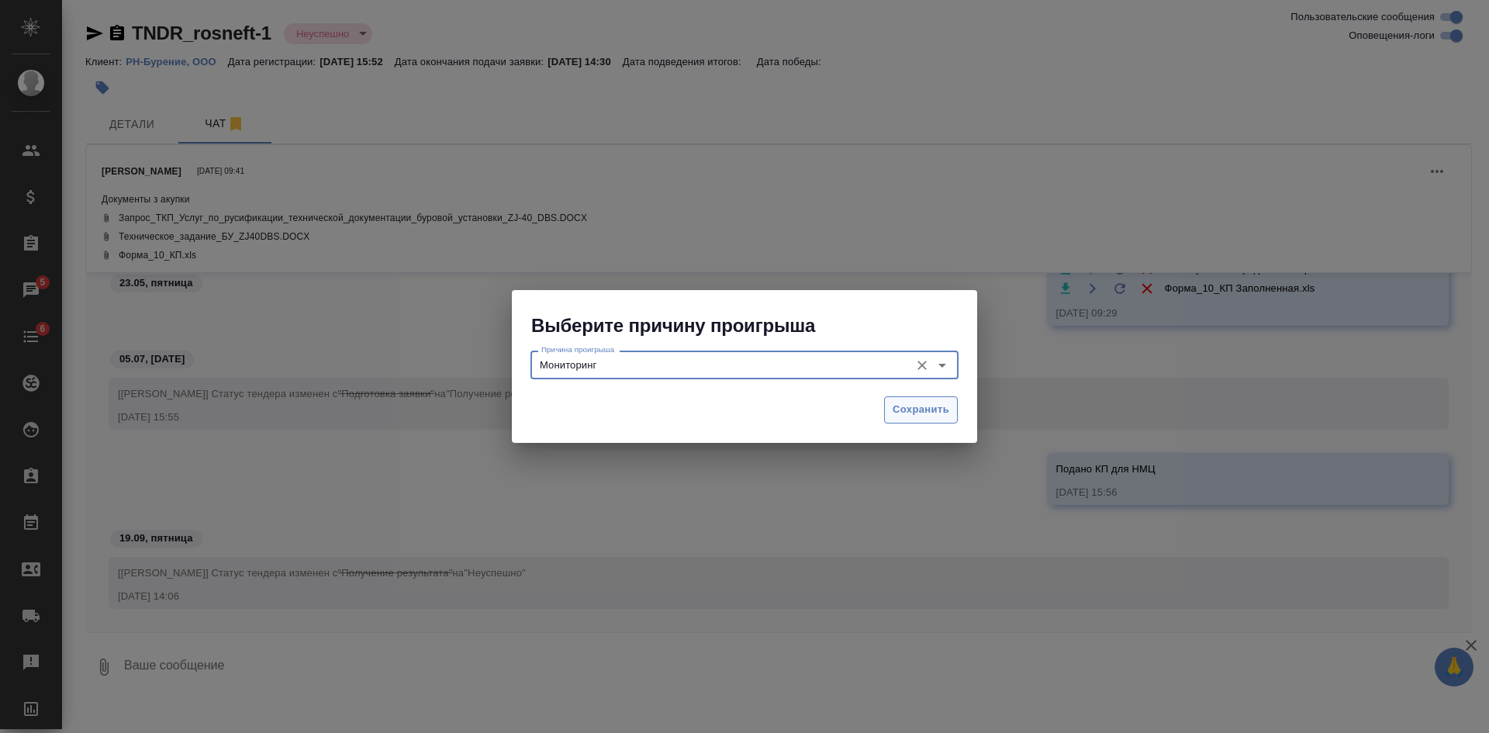
click at [911, 412] on span "Сохранить" at bounding box center [921, 410] width 57 height 18
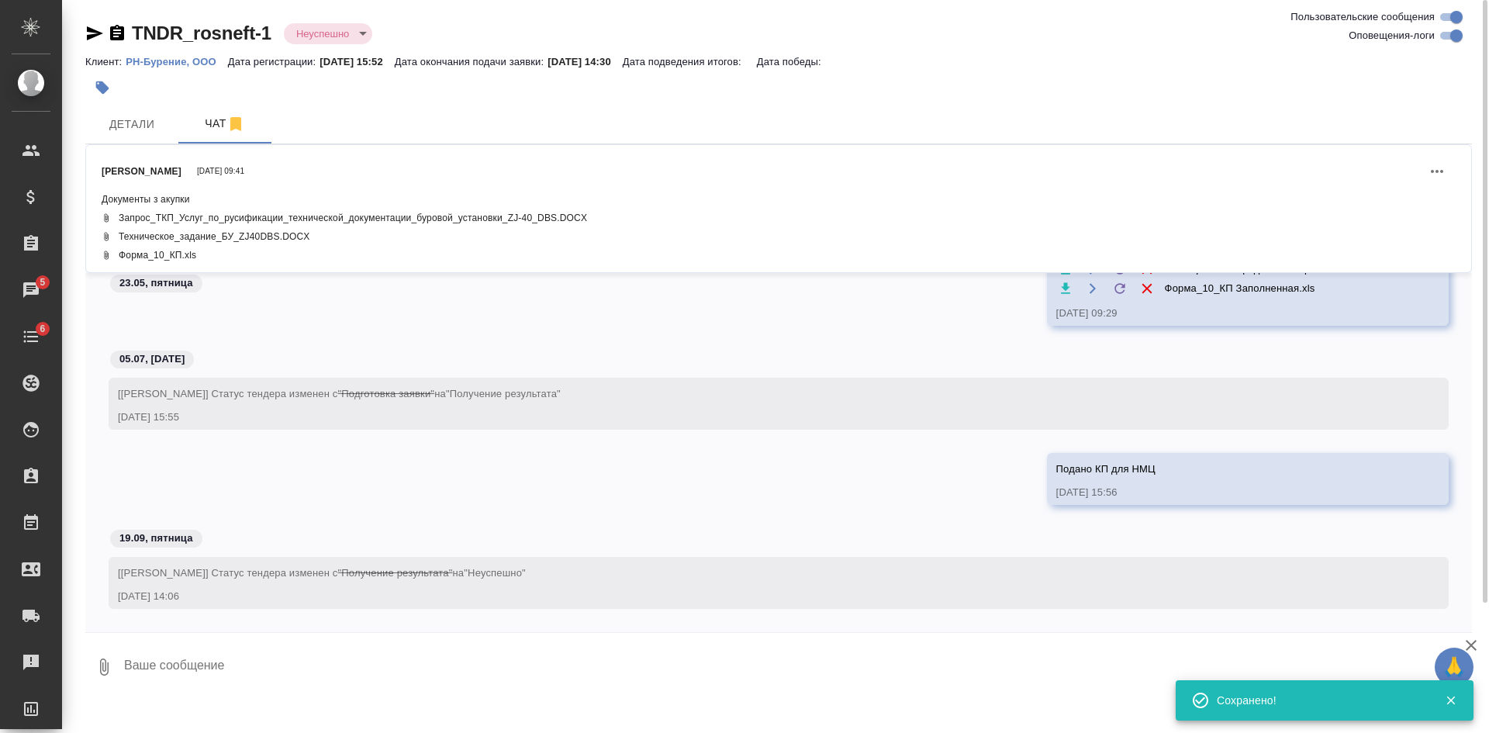
click at [351, 658] on textarea at bounding box center [798, 667] width 1350 height 53
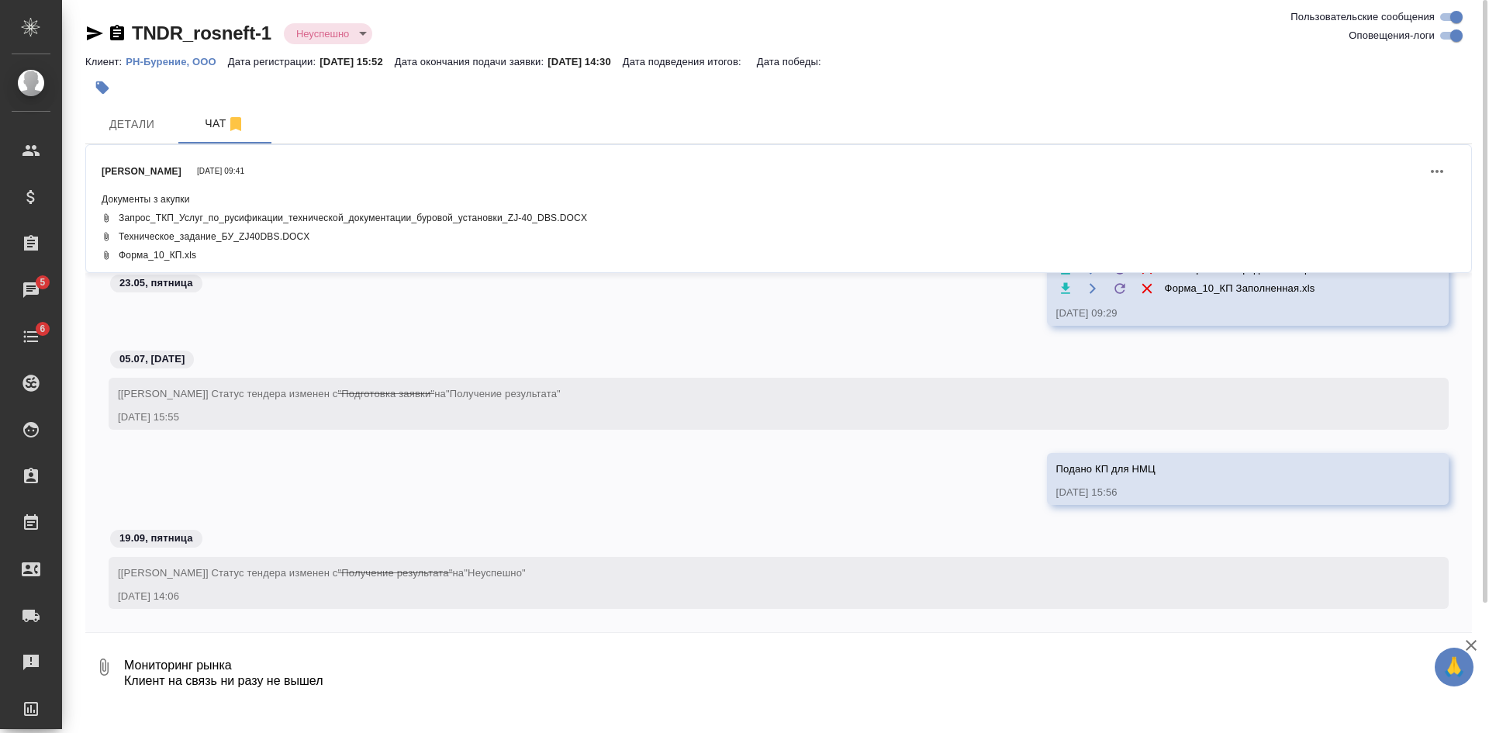
type textarea "Мониторинг рынка Клиент на связь ни разу не вышел"
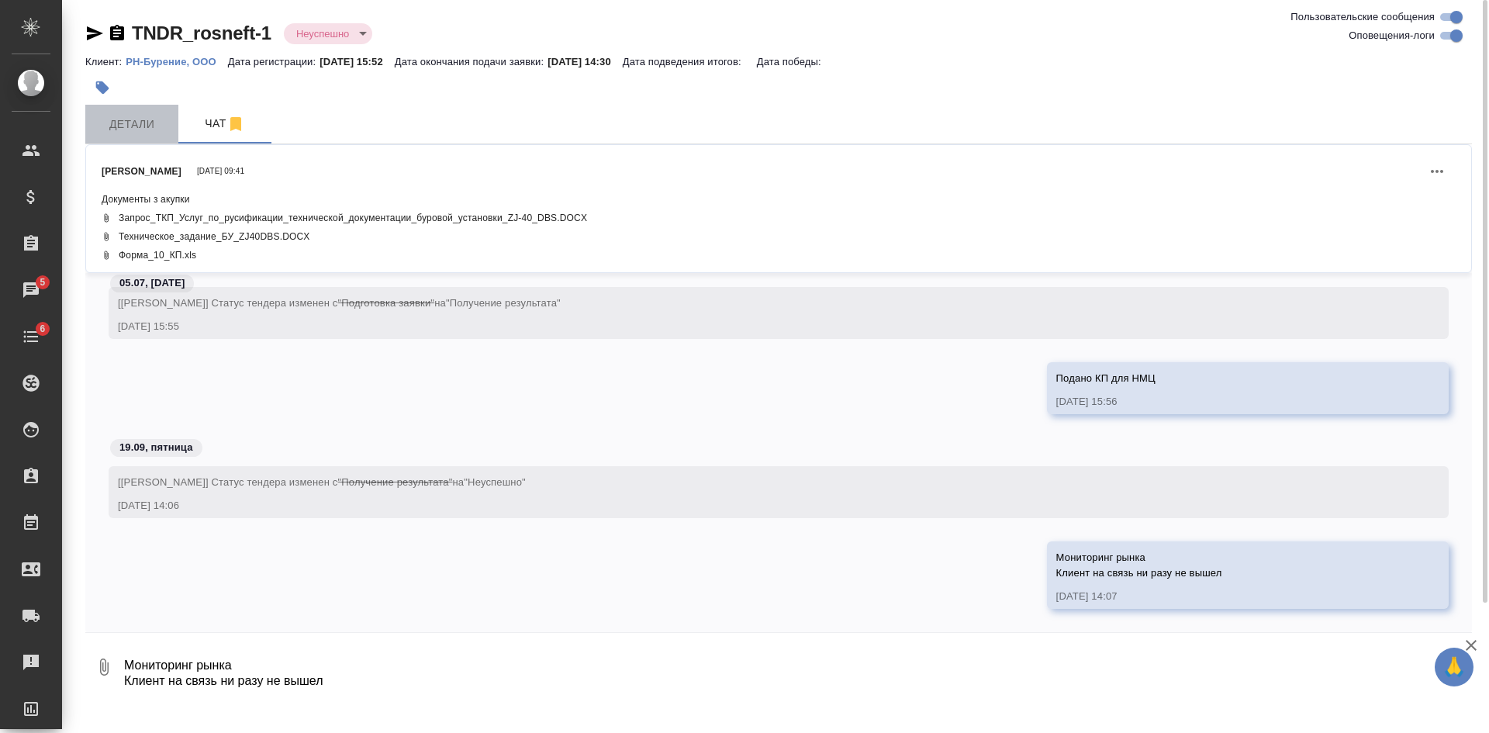
click at [144, 131] on span "Детали" at bounding box center [132, 124] width 74 height 19
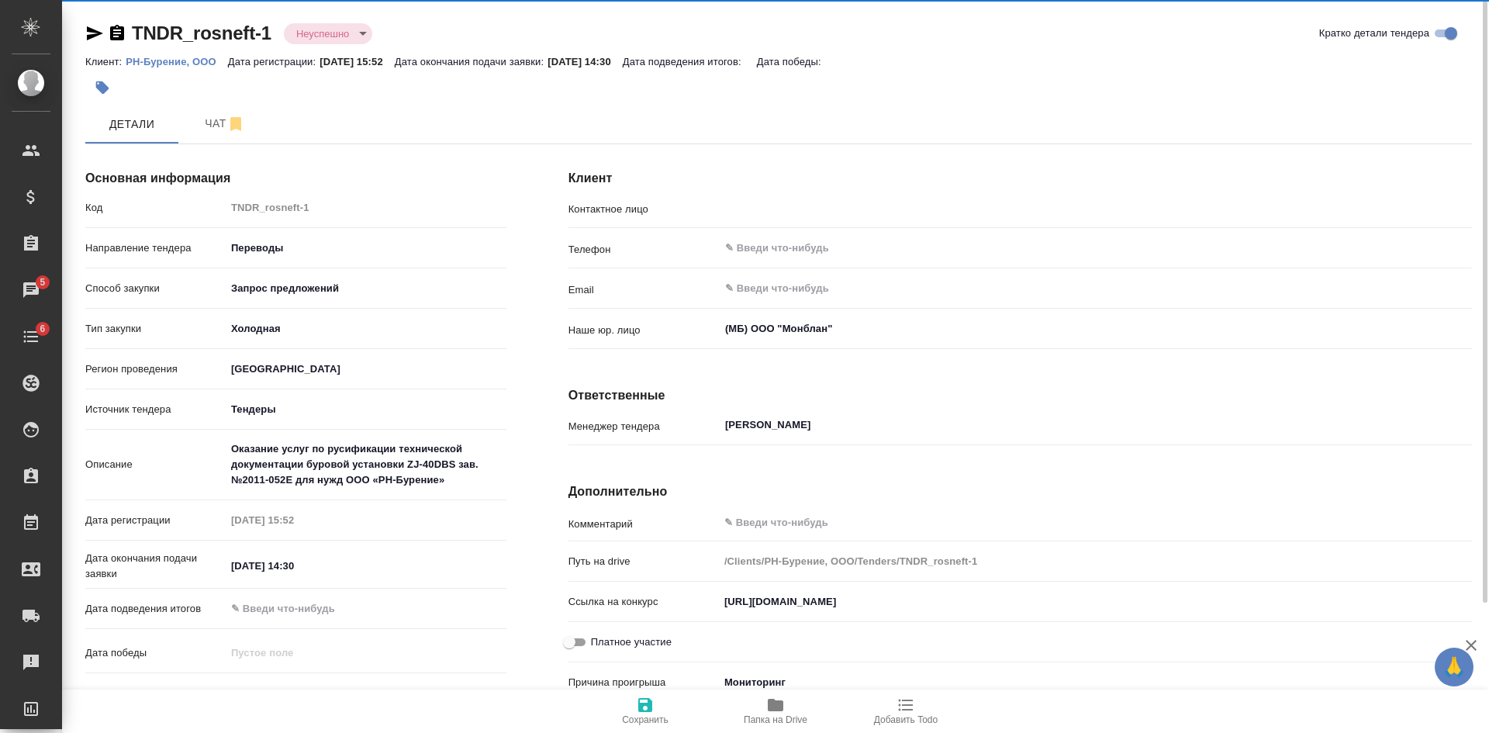
type input "[PERSON_NAME]"
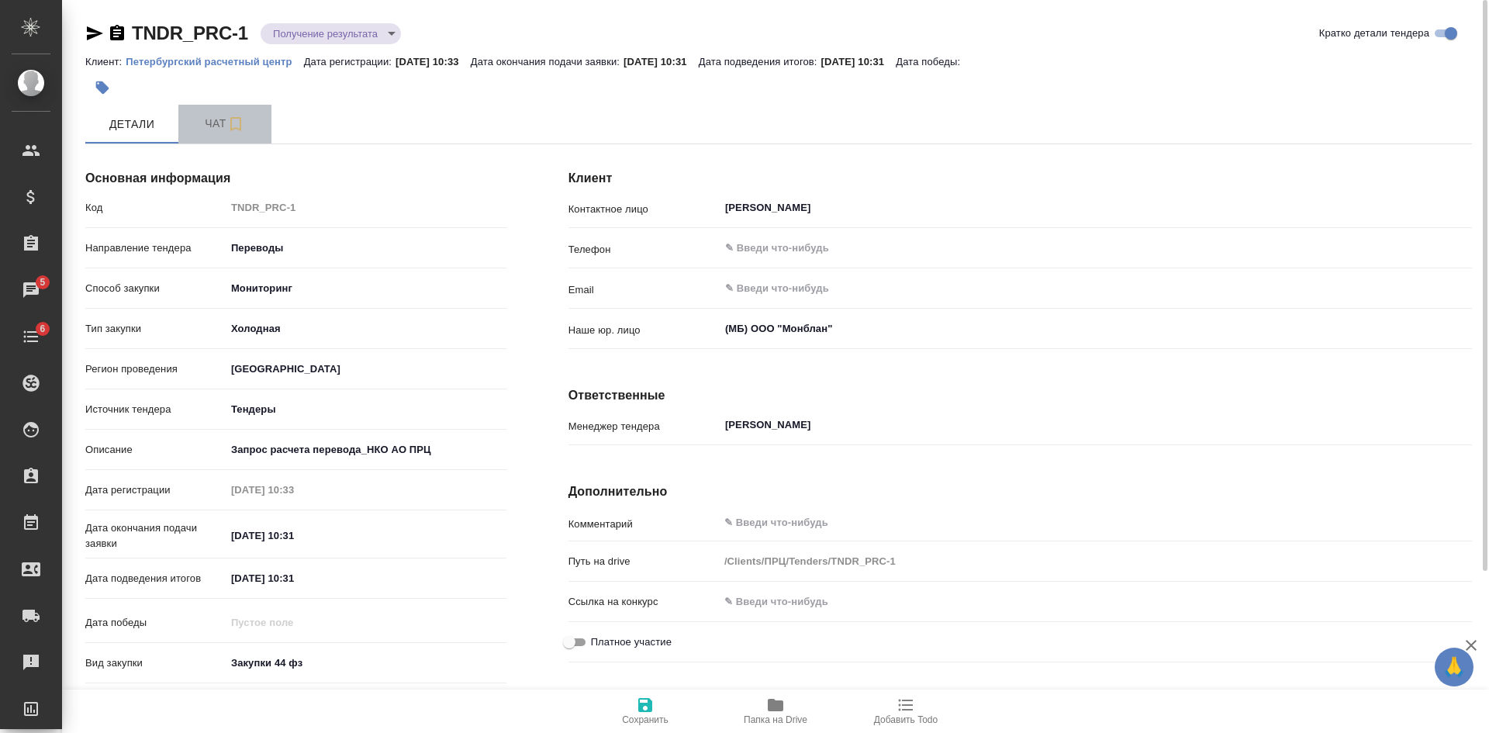
click at [220, 127] on span "Чат" at bounding box center [225, 123] width 74 height 19
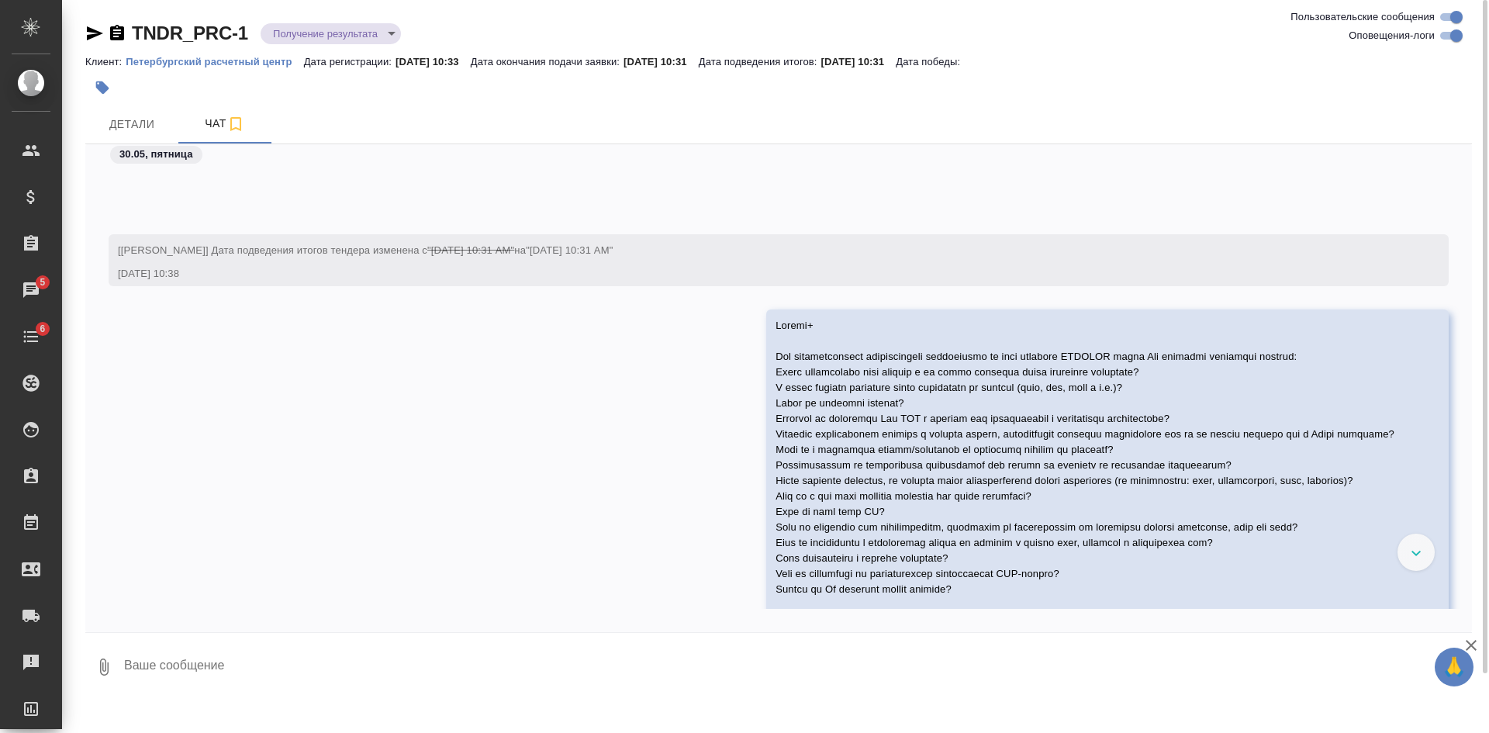
scroll to position [1905, 0]
click at [127, 118] on span "Детали" at bounding box center [132, 124] width 74 height 19
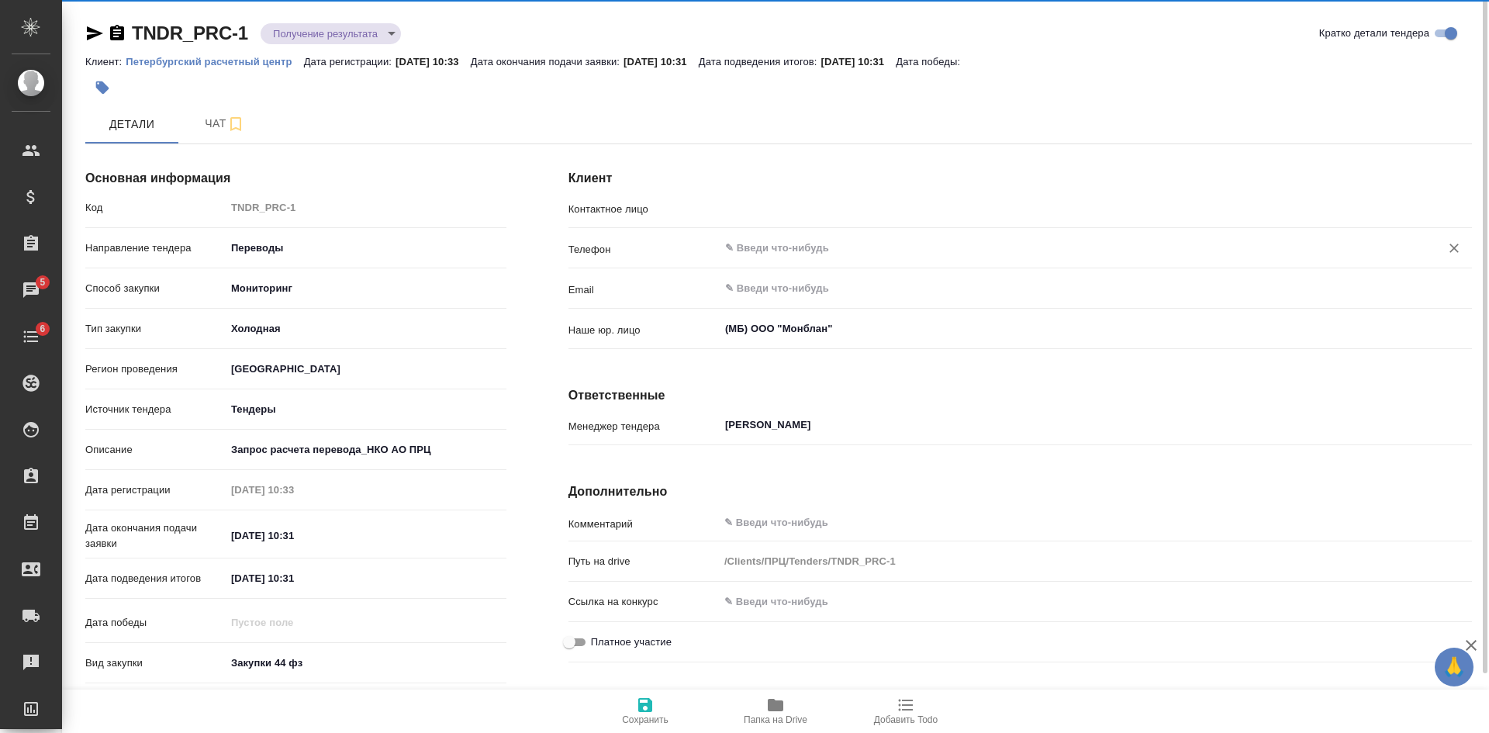
type input "[PERSON_NAME]"
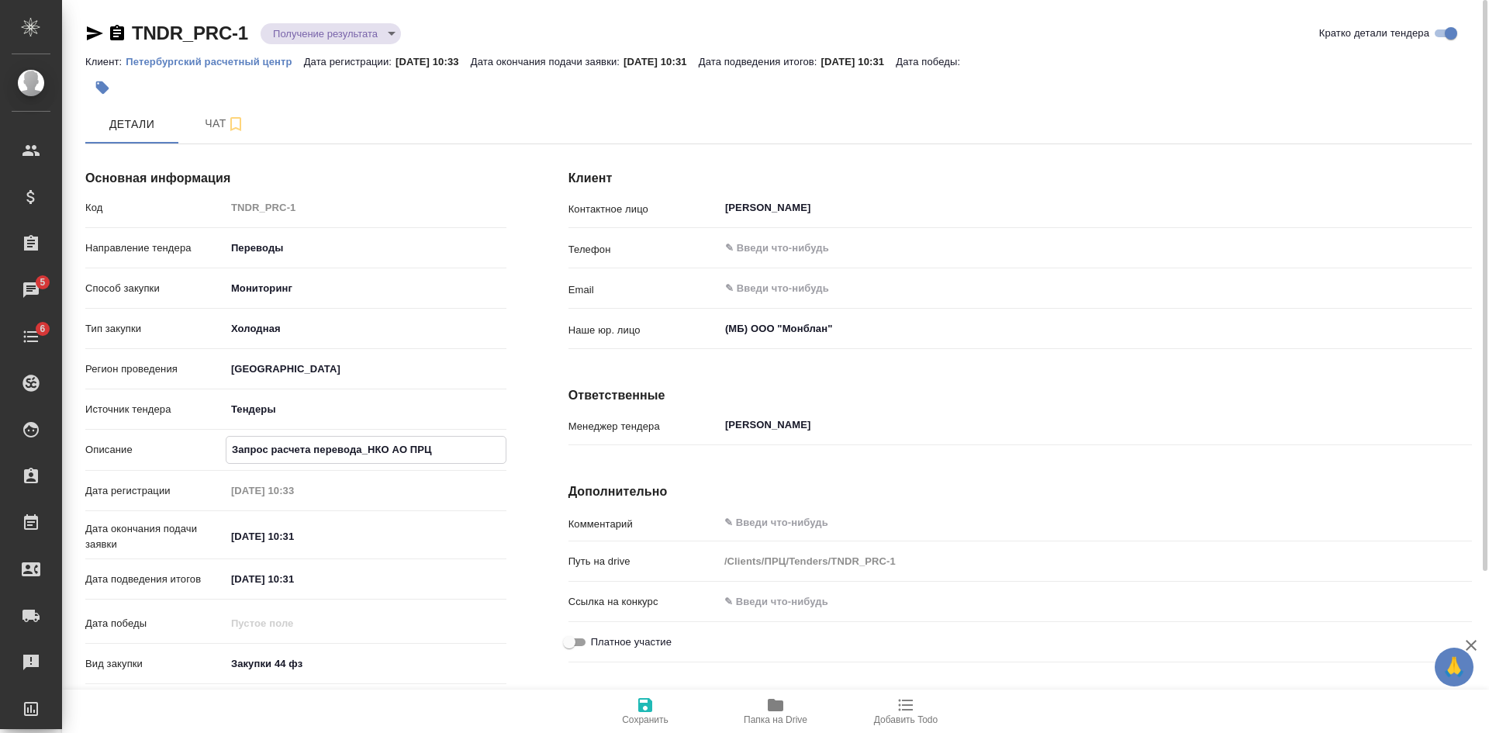
drag, startPoint x: 228, startPoint y: 444, endPoint x: 464, endPoint y: 436, distance: 236.0
click at [464, 436] on div "Запрос расчета перевода_НКО АО ПРЦ x" at bounding box center [366, 450] width 281 height 28
type textarea "x"
click at [202, 118] on span "Чат" at bounding box center [225, 123] width 74 height 19
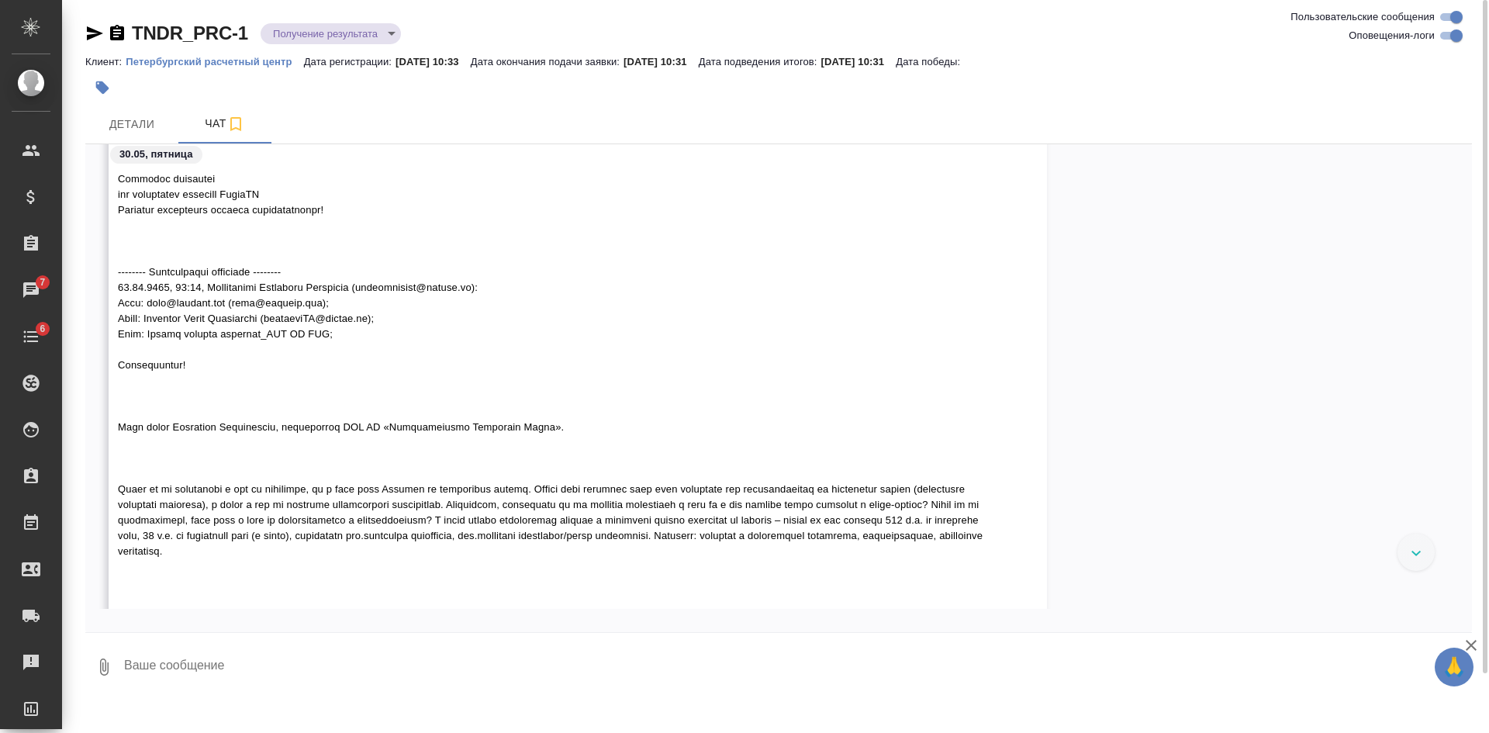
scroll to position [354, 0]
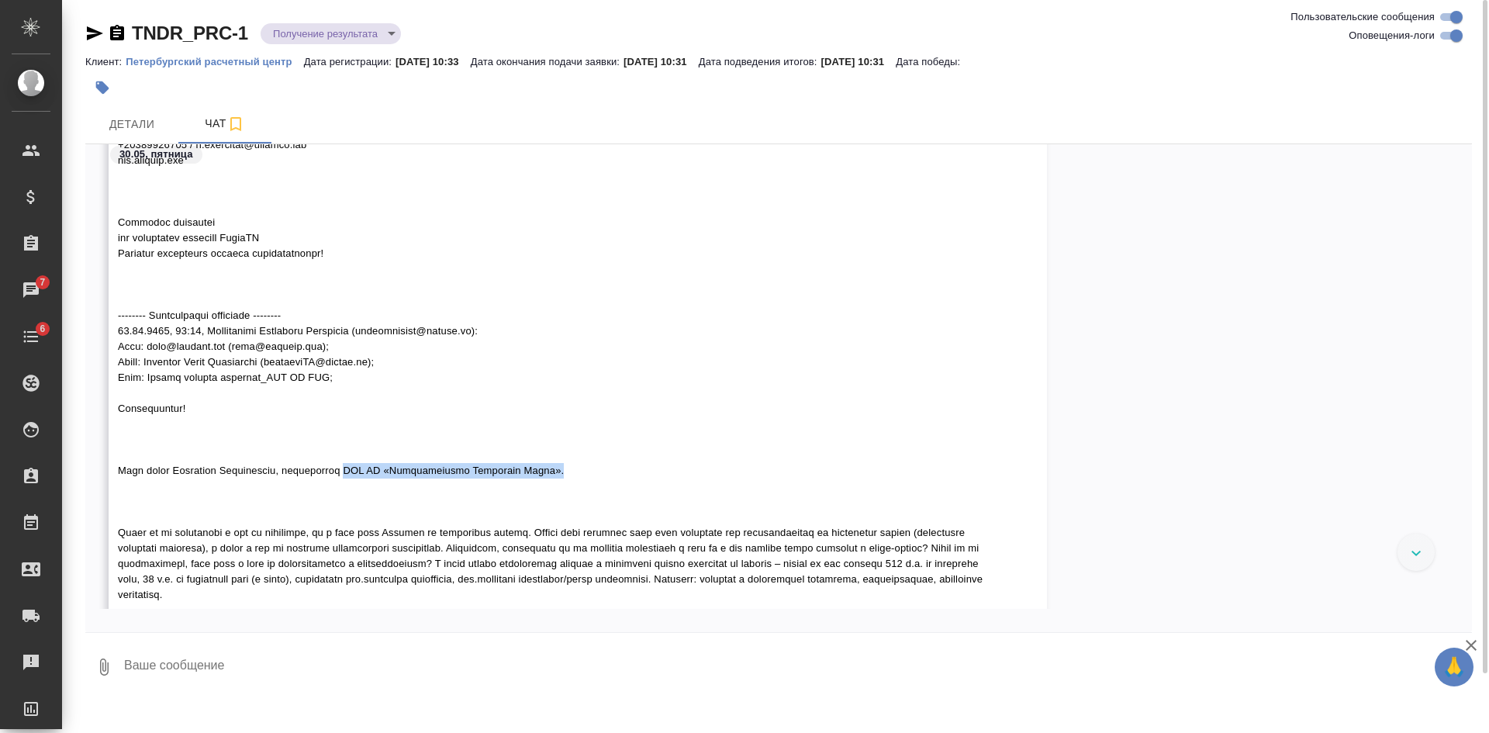
drag, startPoint x: 364, startPoint y: 467, endPoint x: 586, endPoint y: 463, distance: 221.9
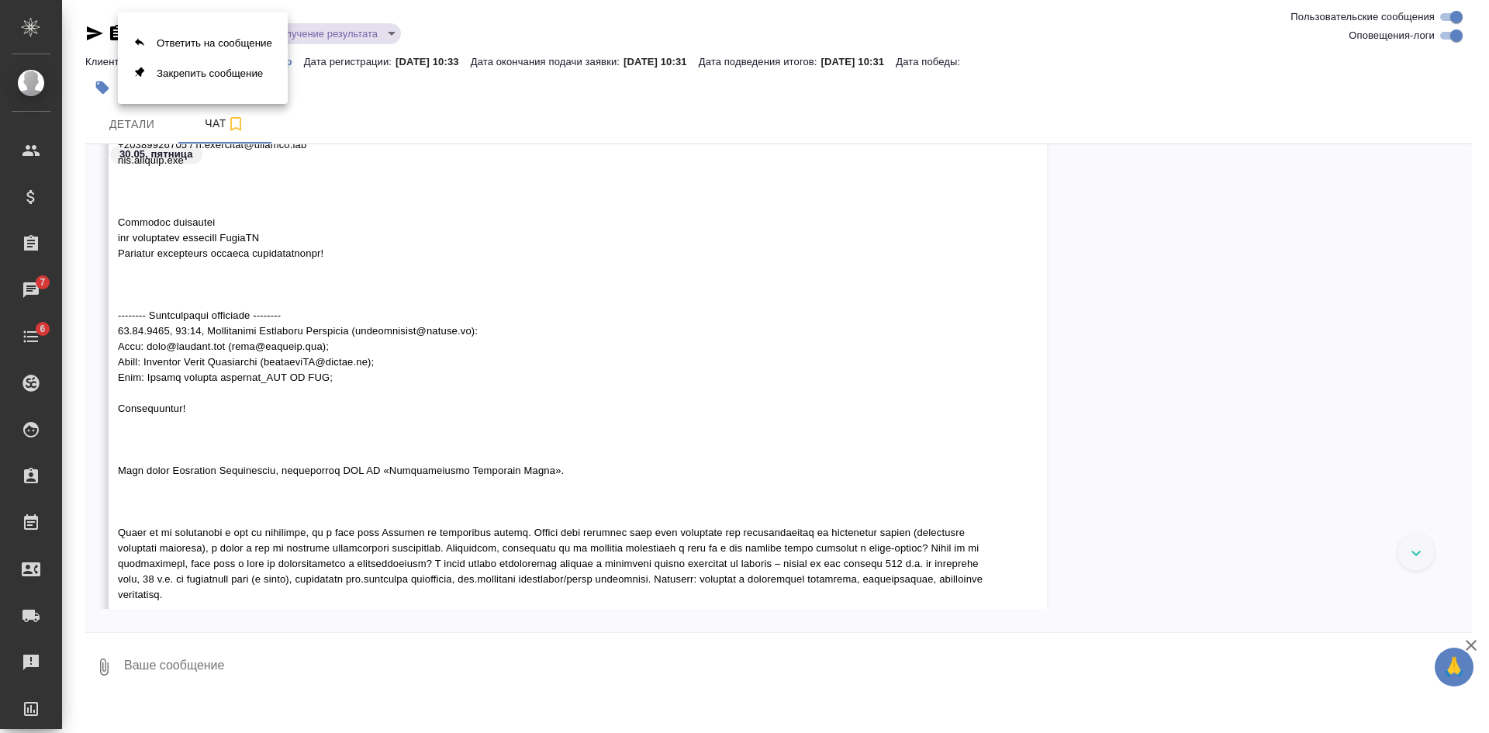
click at [671, 482] on div at bounding box center [744, 366] width 1489 height 733
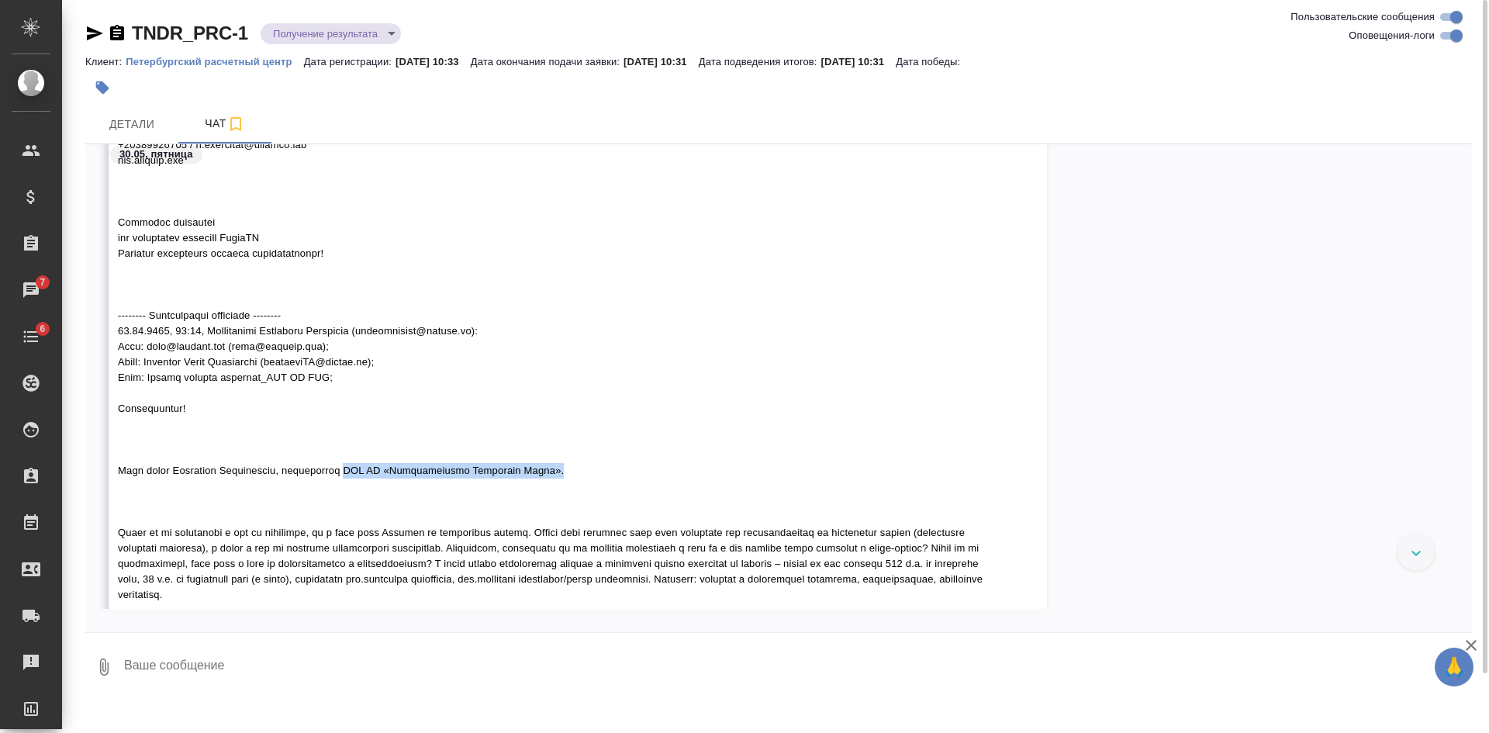
drag, startPoint x: 573, startPoint y: 477, endPoint x: 365, endPoint y: 469, distance: 208.0
copy span "НКО АО «Петербургский Расчетный Центр»."
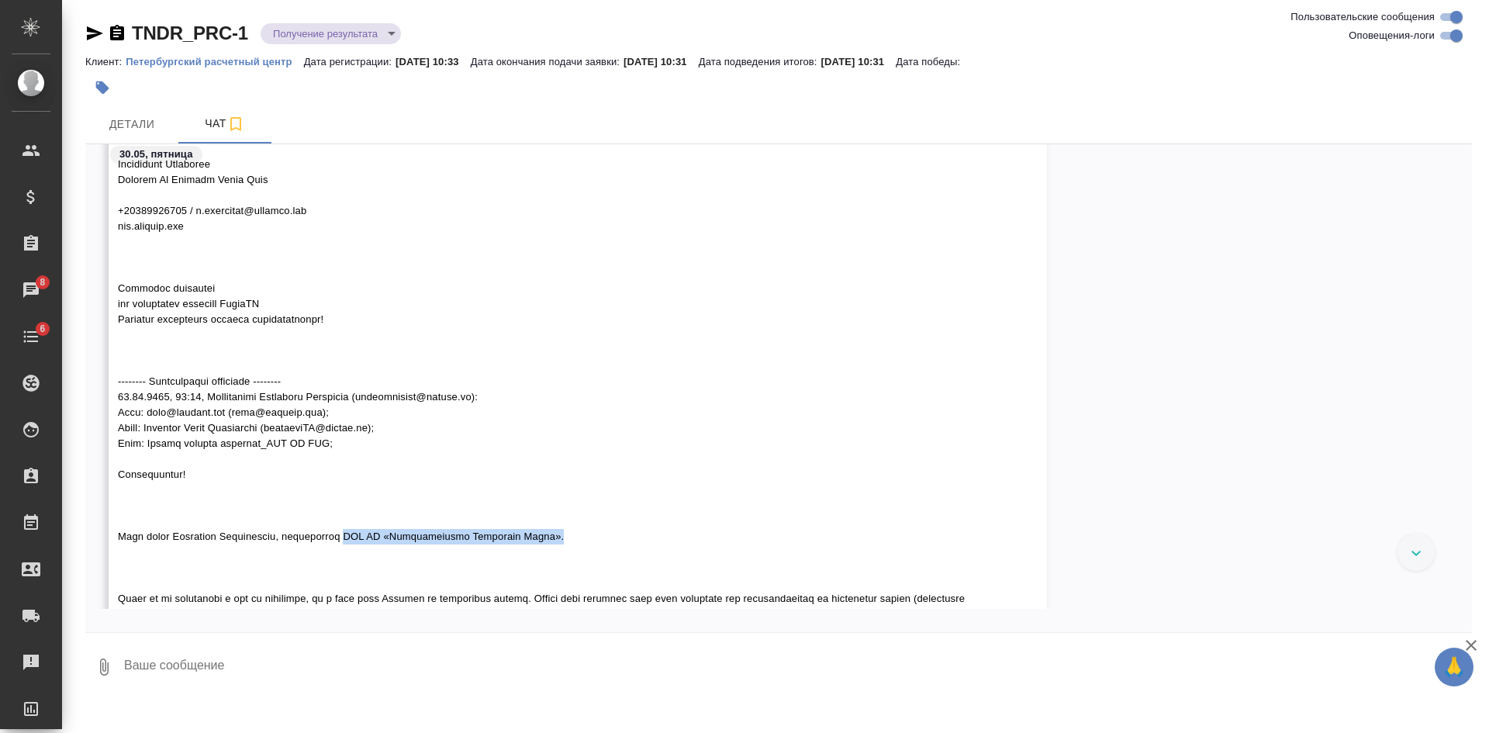
scroll to position [233, 0]
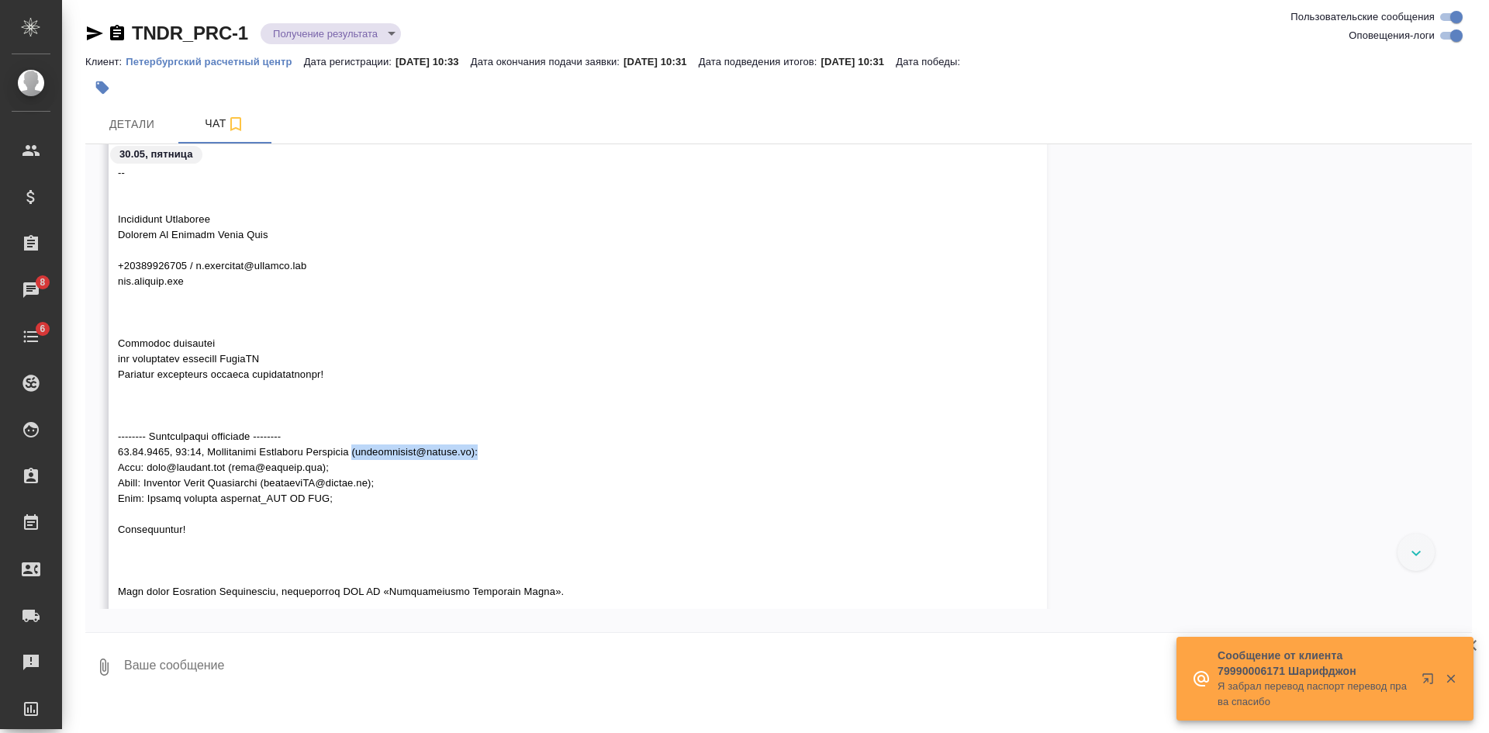
drag, startPoint x: 378, startPoint y: 451, endPoint x: 505, endPoint y: 444, distance: 127.4
copy span "(kondratevaas@lccnco.ru):"
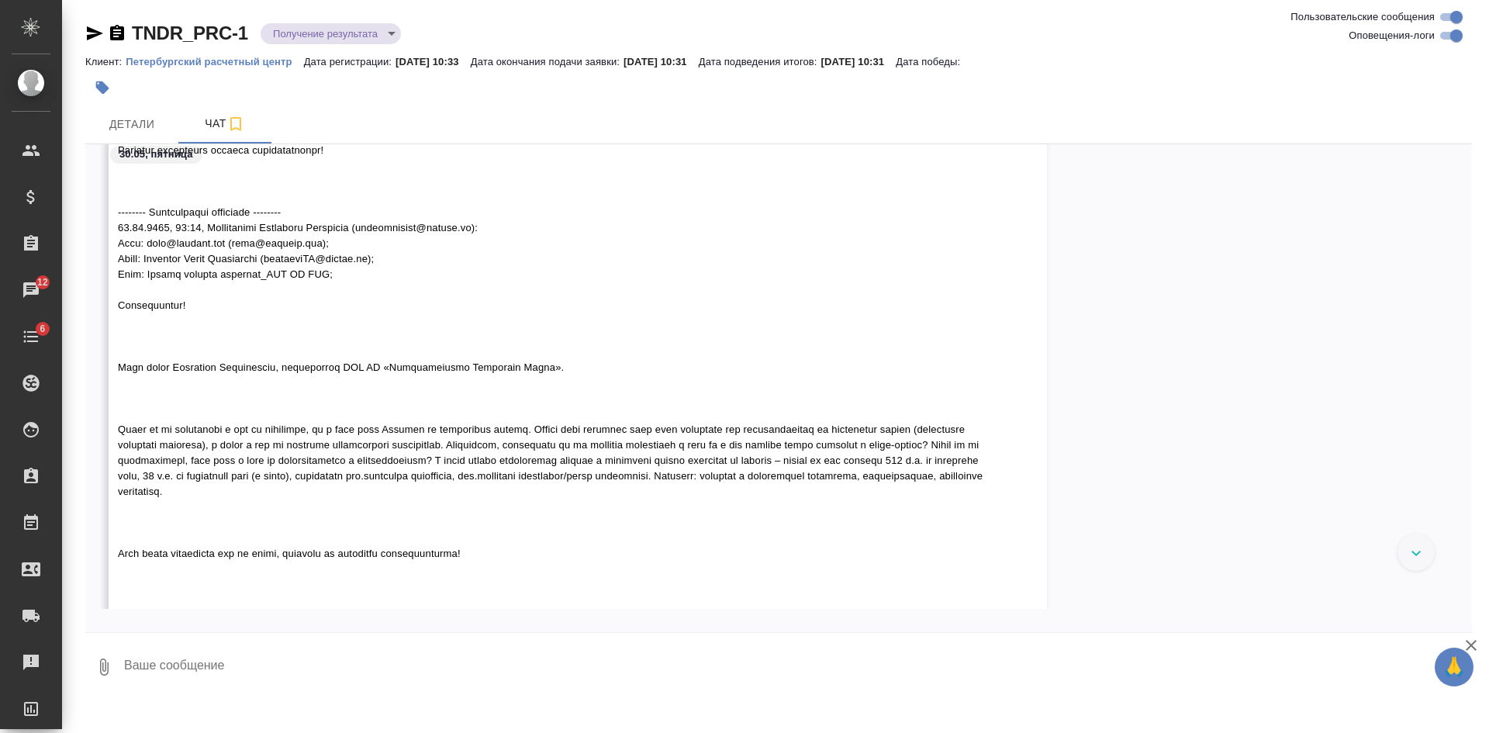
scroll to position [431, 0]
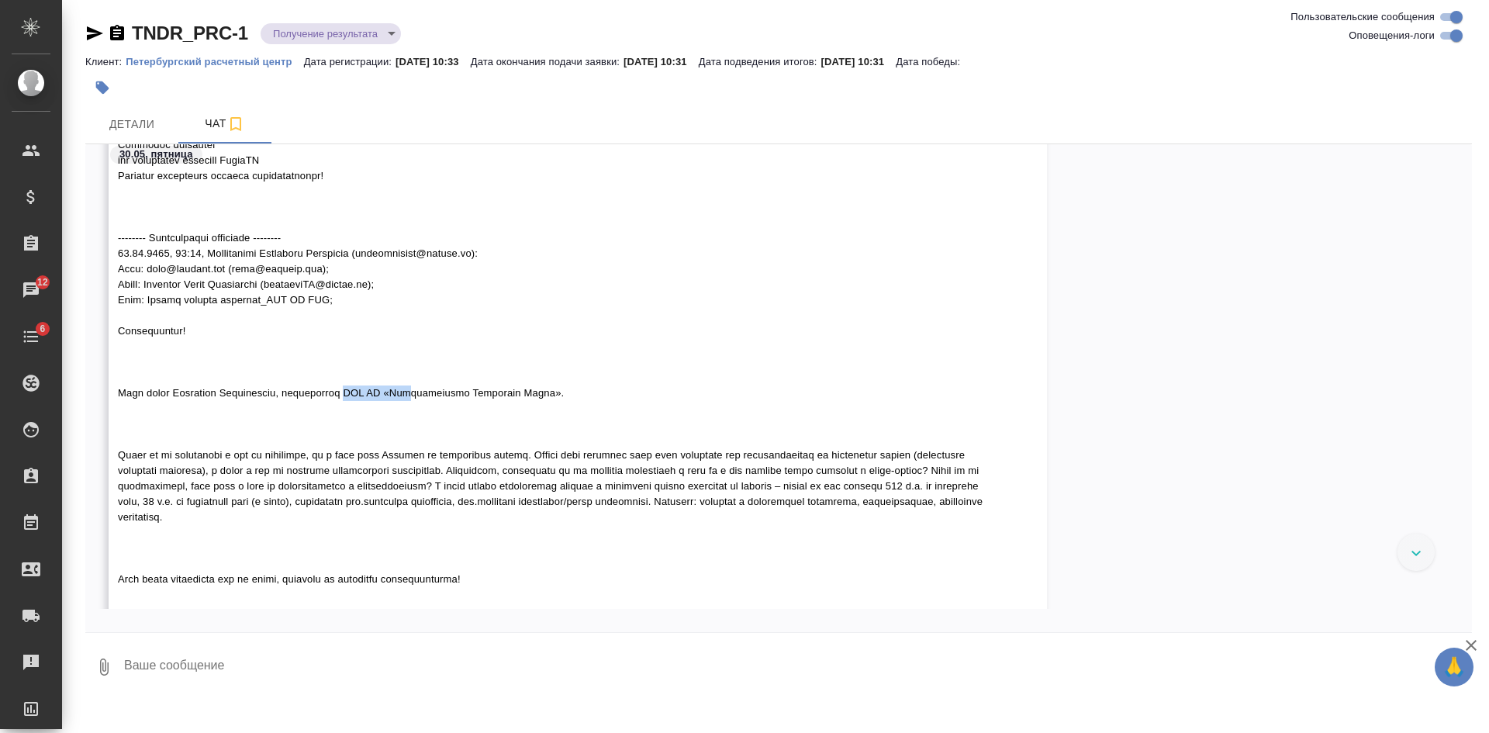
drag, startPoint x: 361, startPoint y: 389, endPoint x: 428, endPoint y: 389, distance: 66.7
drag, startPoint x: 381, startPoint y: 251, endPoint x: 494, endPoint y: 251, distance: 113.2
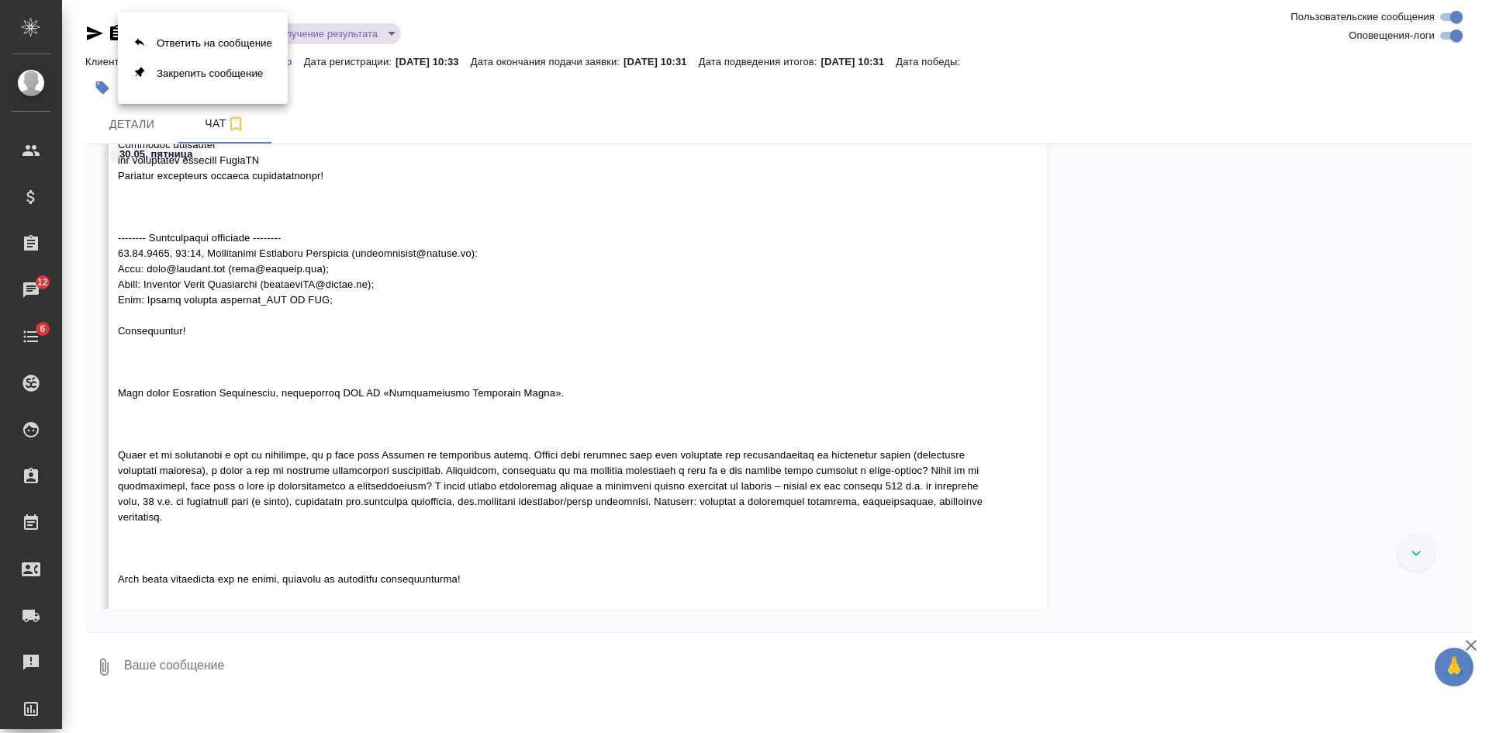
click at [402, 295] on div at bounding box center [744, 366] width 1489 height 733
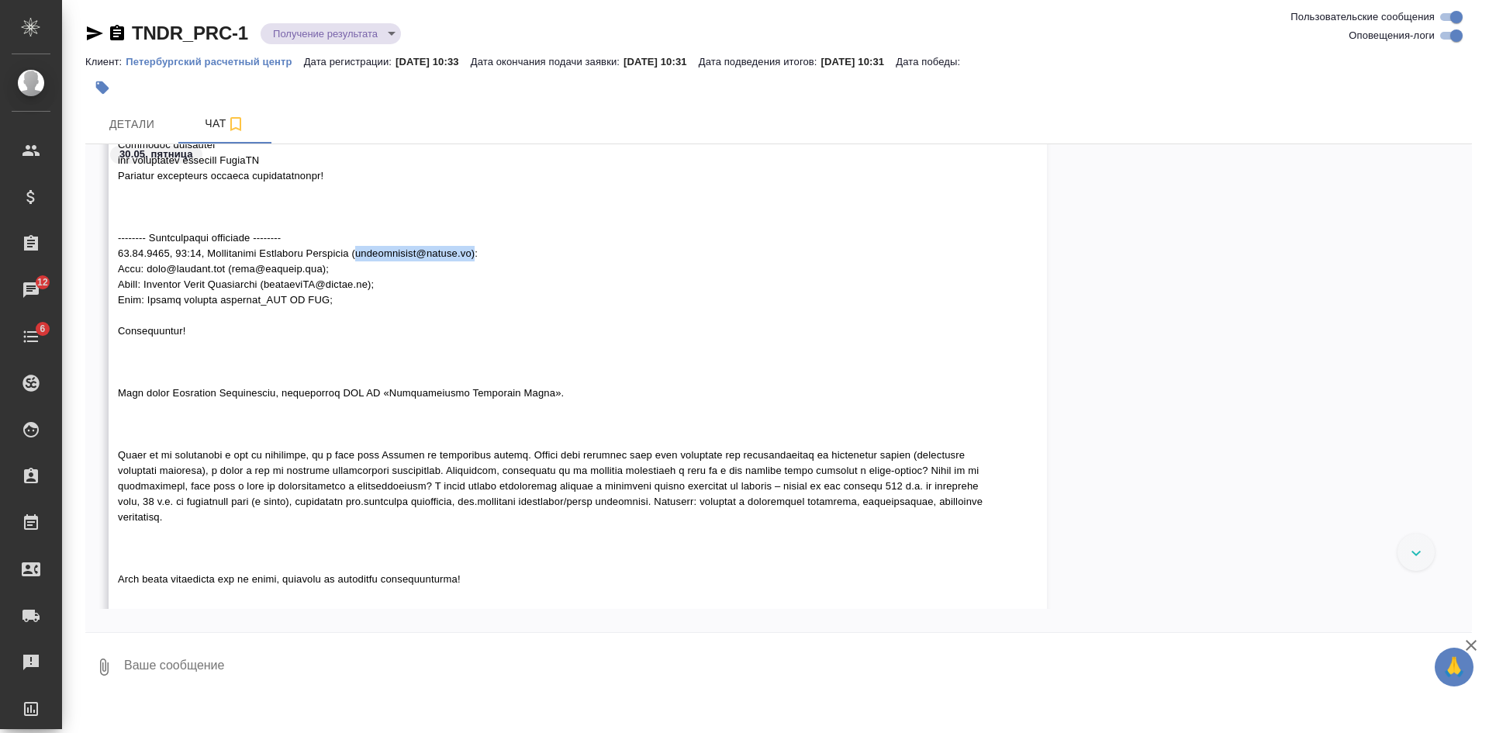
drag, startPoint x: 383, startPoint y: 250, endPoint x: 499, endPoint y: 254, distance: 115.6
copy span "kondratevaas@lccnco.ru)"
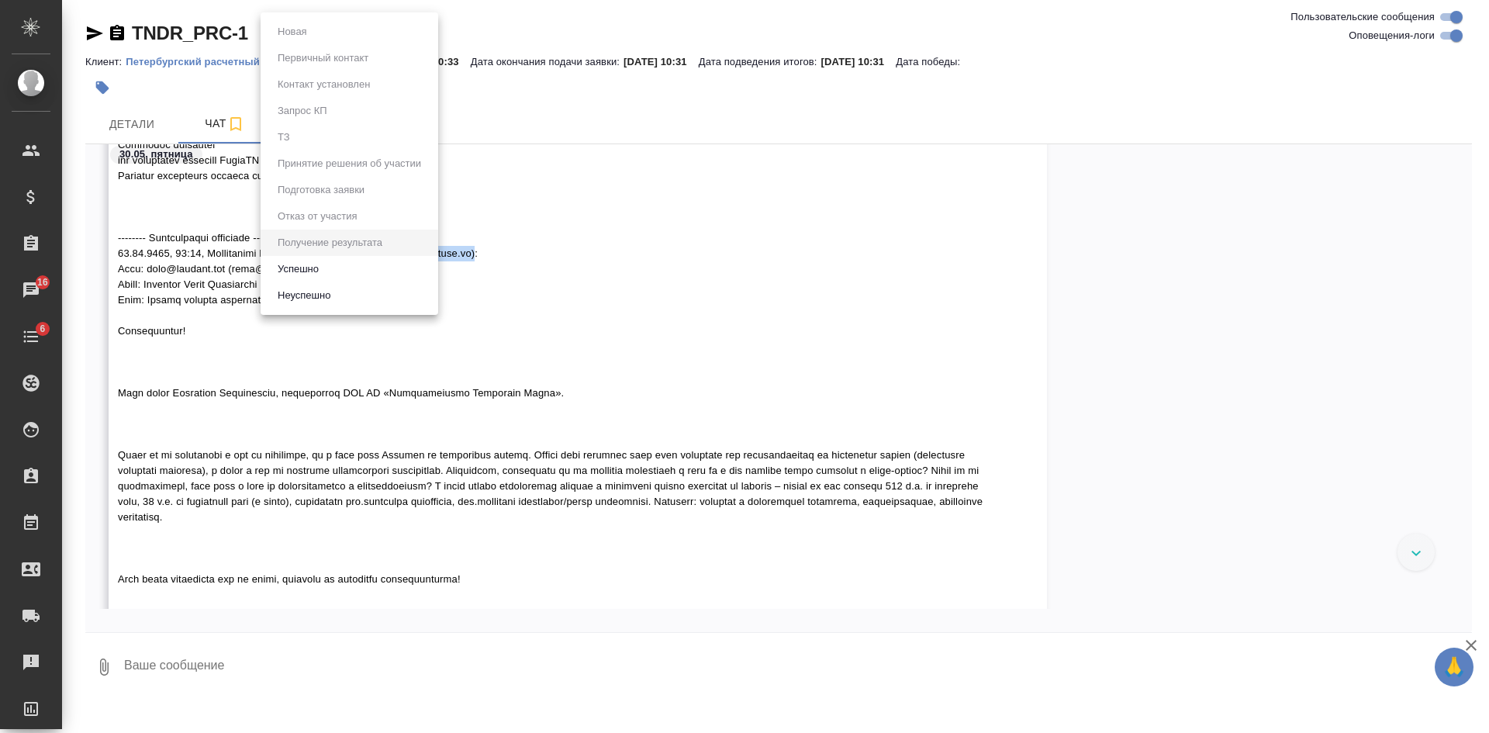
click at [278, 29] on body "🙏 .cls-1 fill:#fff; AWATERA Kasatkina Aleksandra Клиенты Спецификации Заказы 16…" at bounding box center [744, 366] width 1489 height 733
click at [327, 296] on button "Неуспешно" at bounding box center [304, 295] width 62 height 17
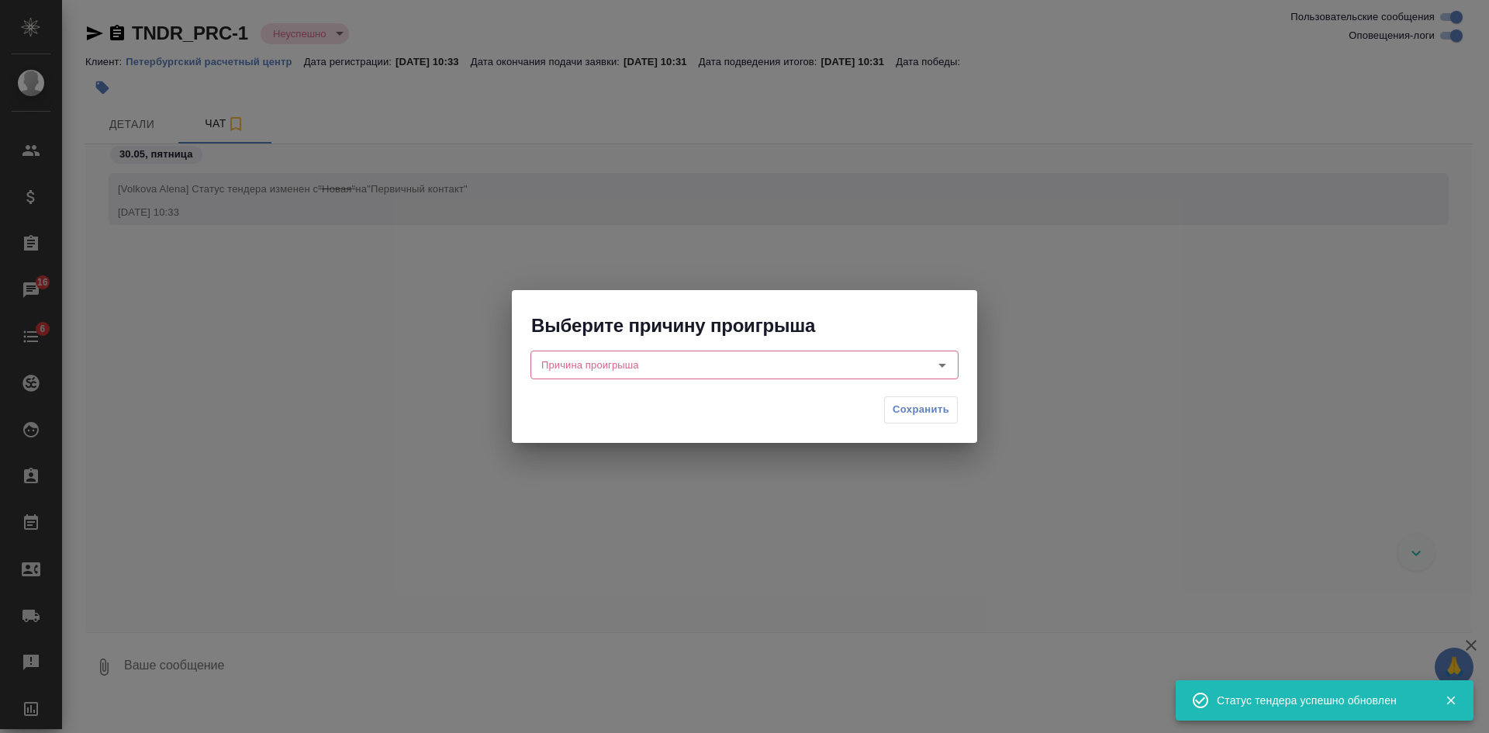
scroll to position [578, 0]
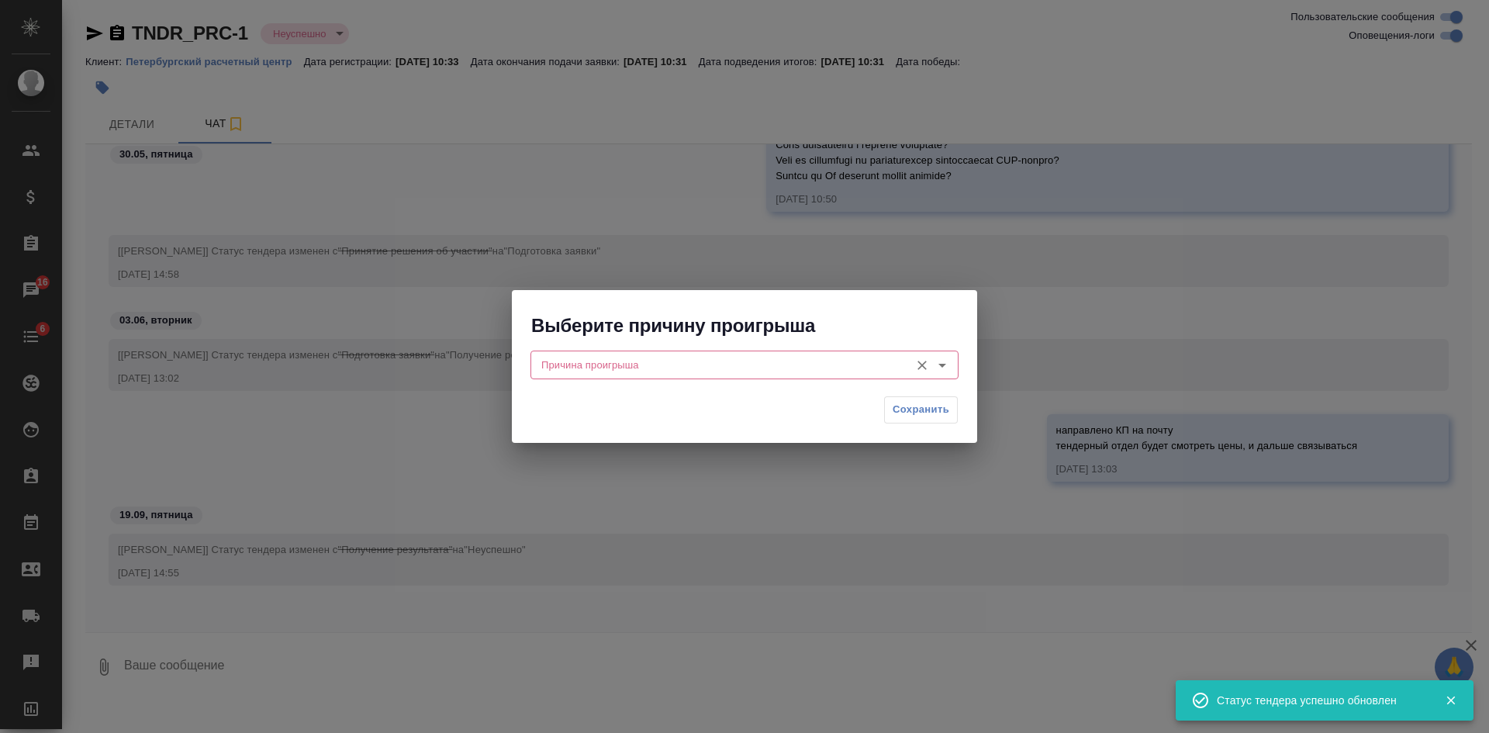
click at [574, 363] on input "Причина проигрыша" at bounding box center [718, 364] width 367 height 19
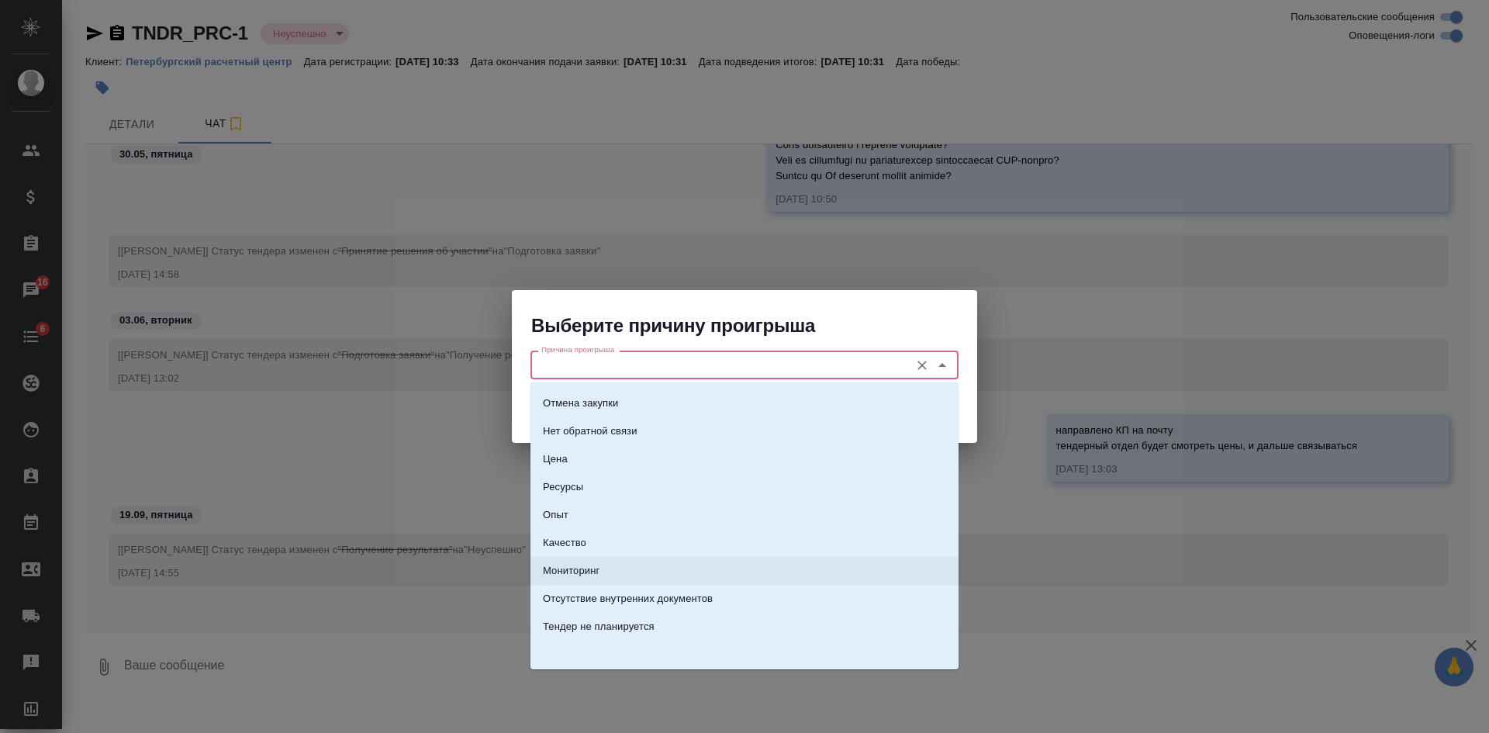
scroll to position [0, 0]
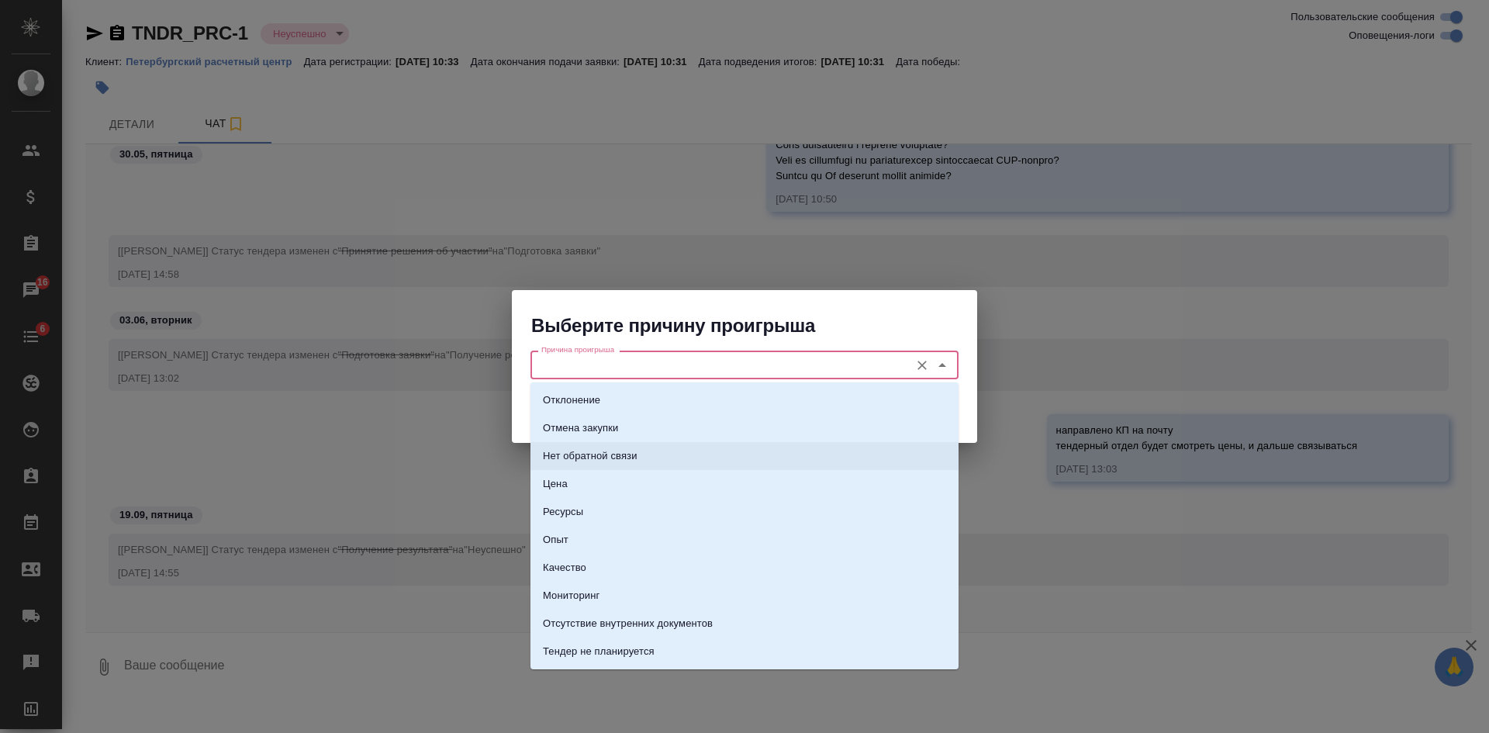
click at [578, 460] on p "Нет обратной связи" at bounding box center [590, 456] width 95 height 16
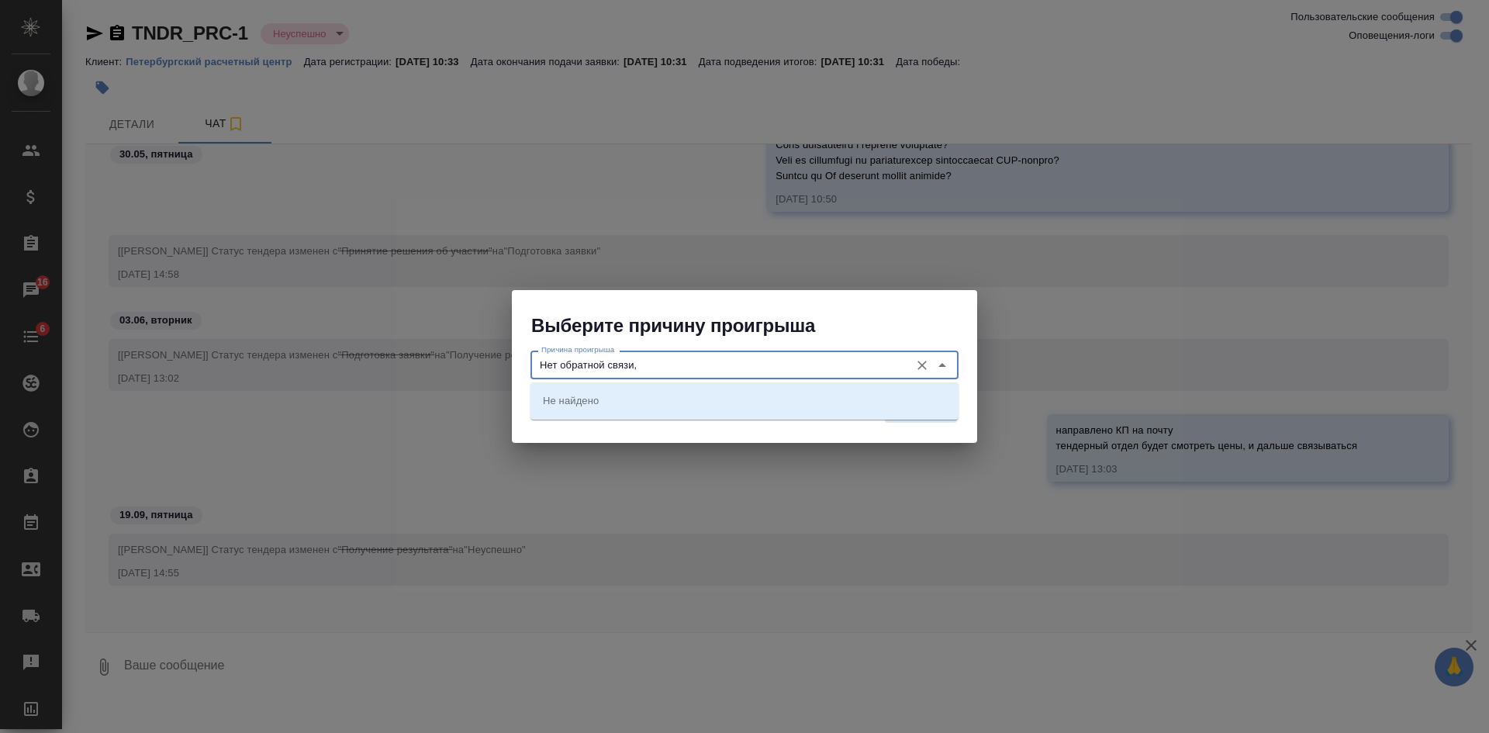
type input "Нет обратной связи"
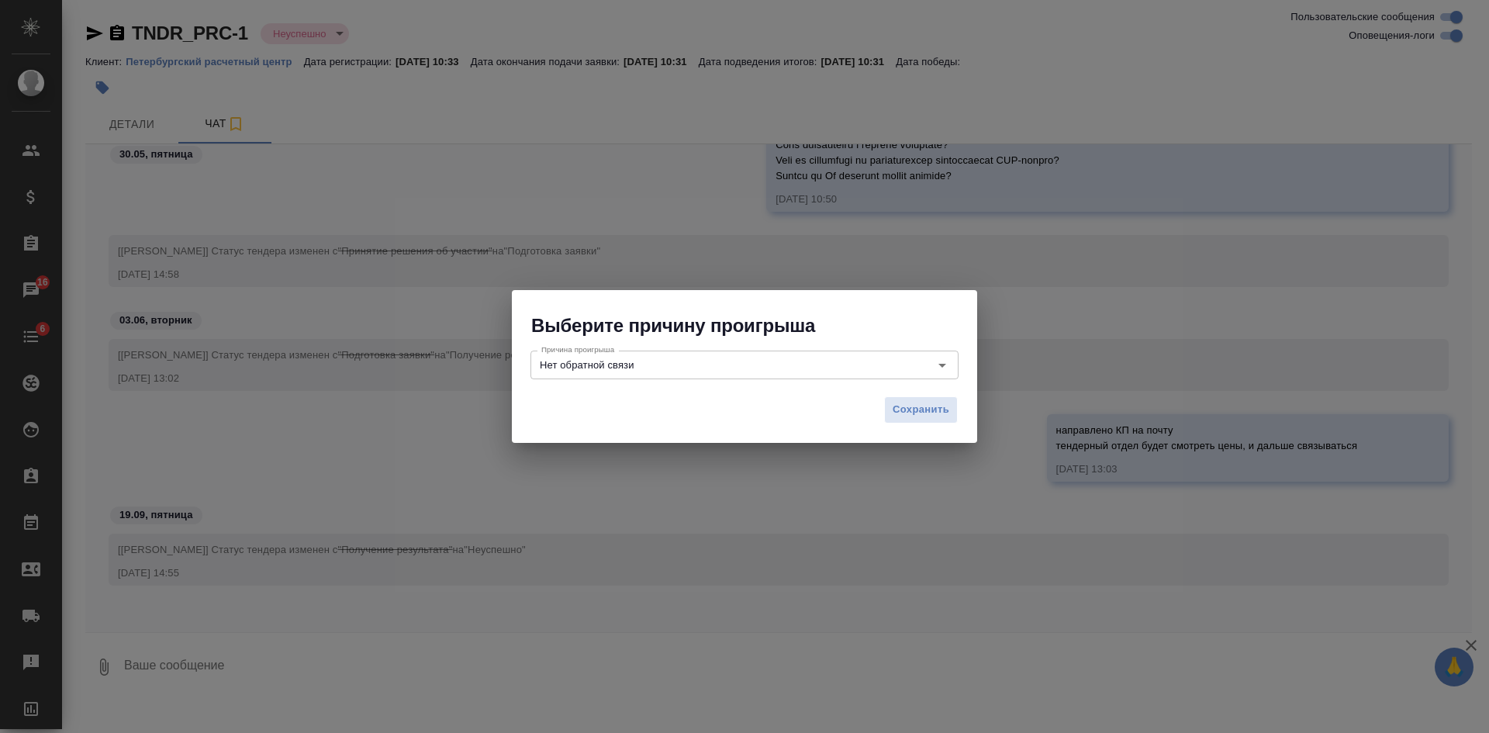
click at [903, 307] on div "Выберите причину проигрыша" at bounding box center [744, 314] width 465 height 48
click at [925, 411] on span "Сохранить" at bounding box center [921, 410] width 57 height 18
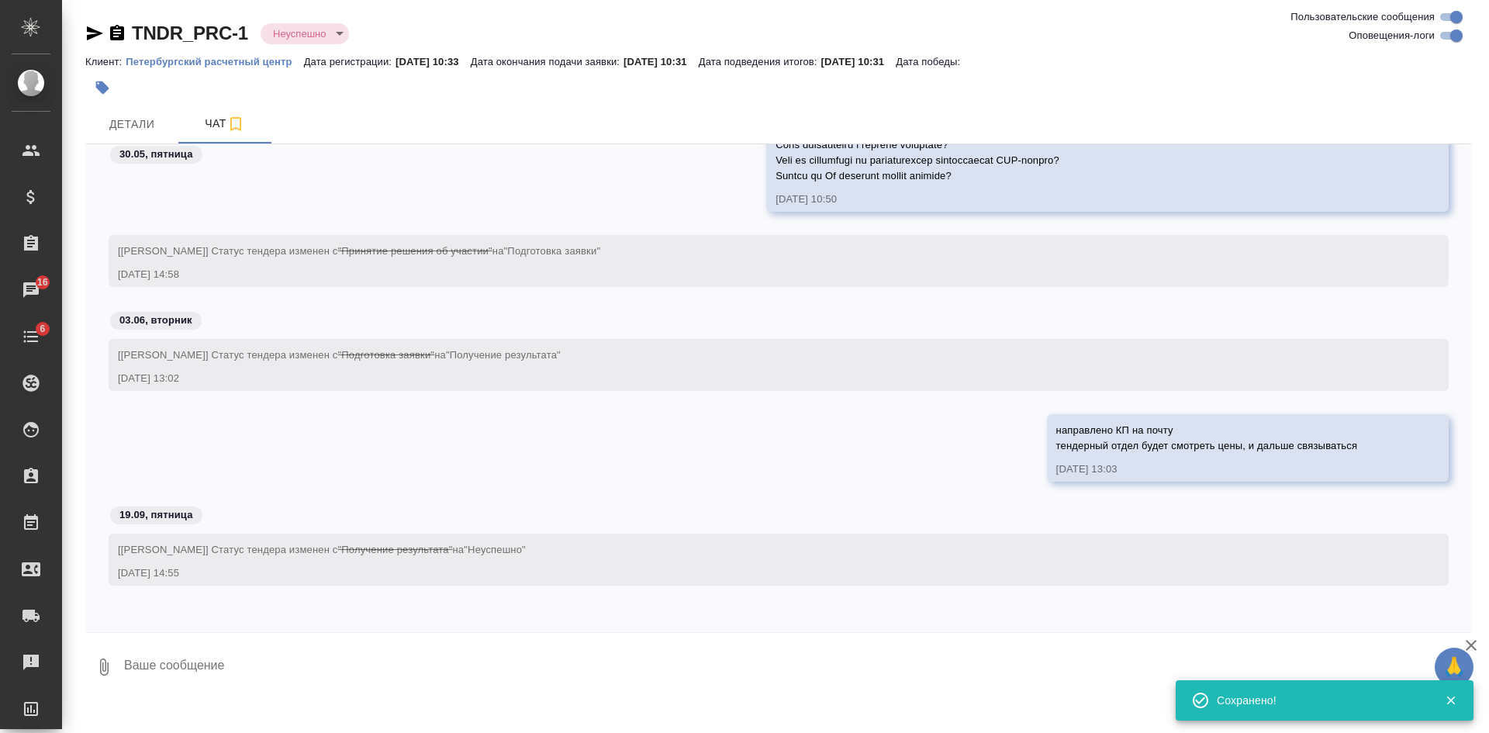
click at [249, 670] on textarea at bounding box center [798, 667] width 1350 height 53
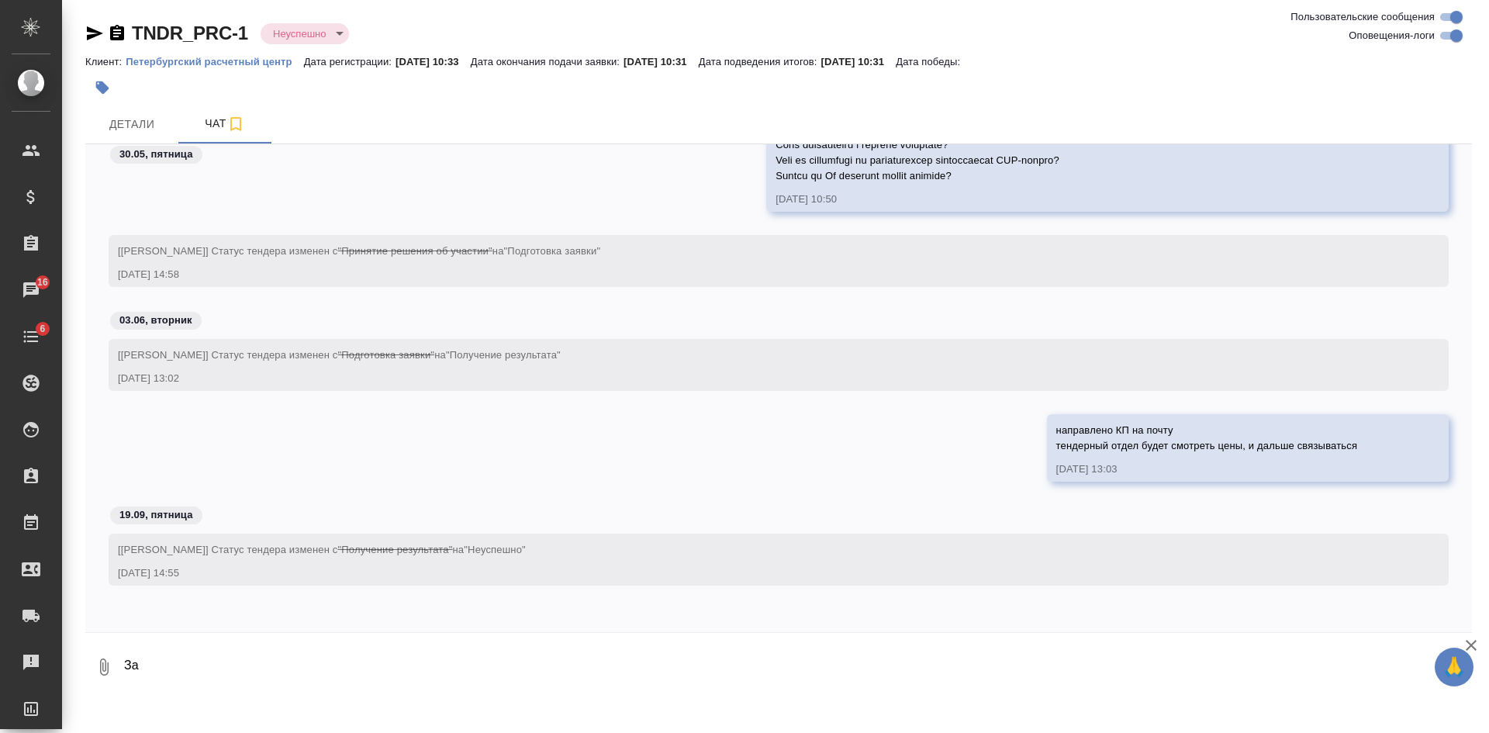
type textarea "З"
click at [133, 113] on button "Детали" at bounding box center [131, 124] width 93 height 39
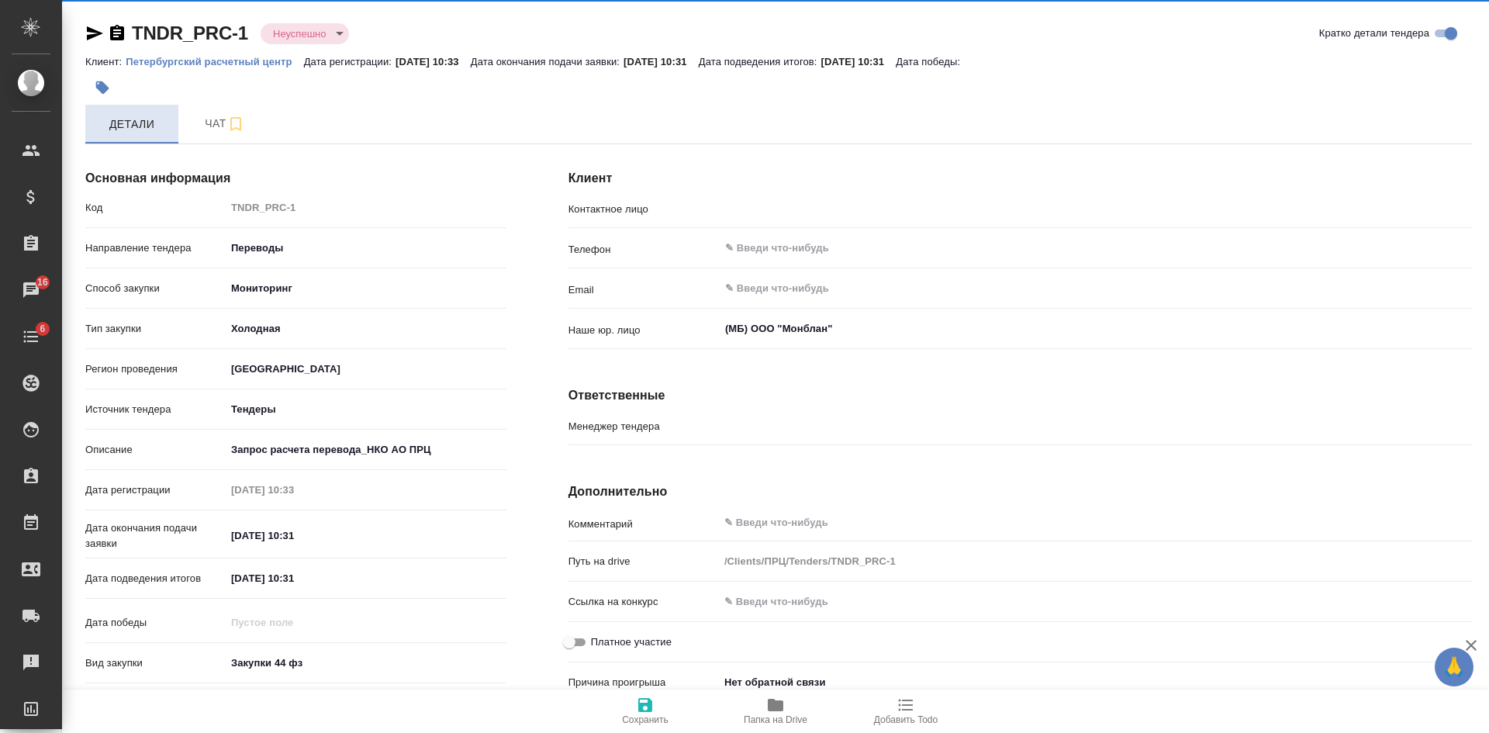
type input "Кондратьева Анастасия"
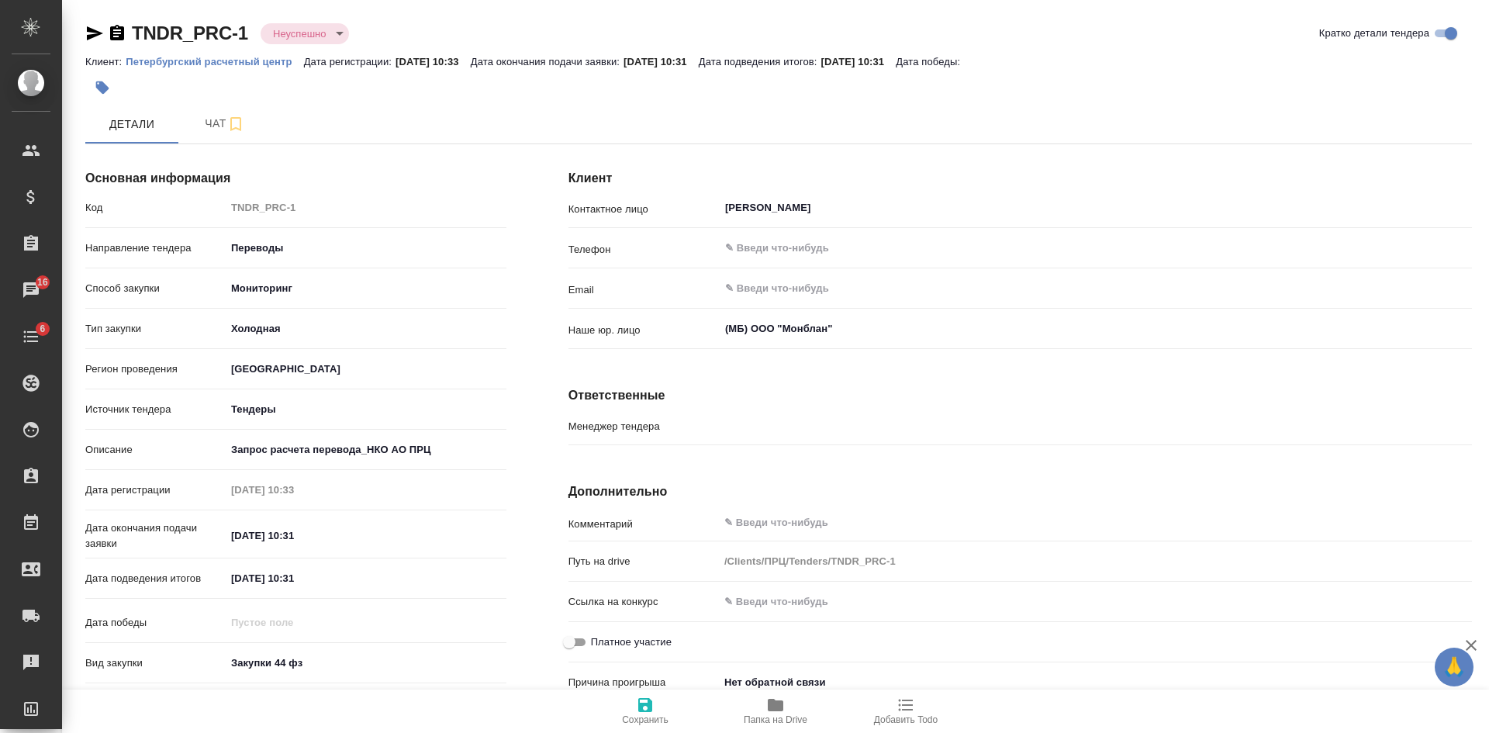
type input "Касаткина Александра"
click at [208, 126] on span "Чат" at bounding box center [225, 123] width 74 height 19
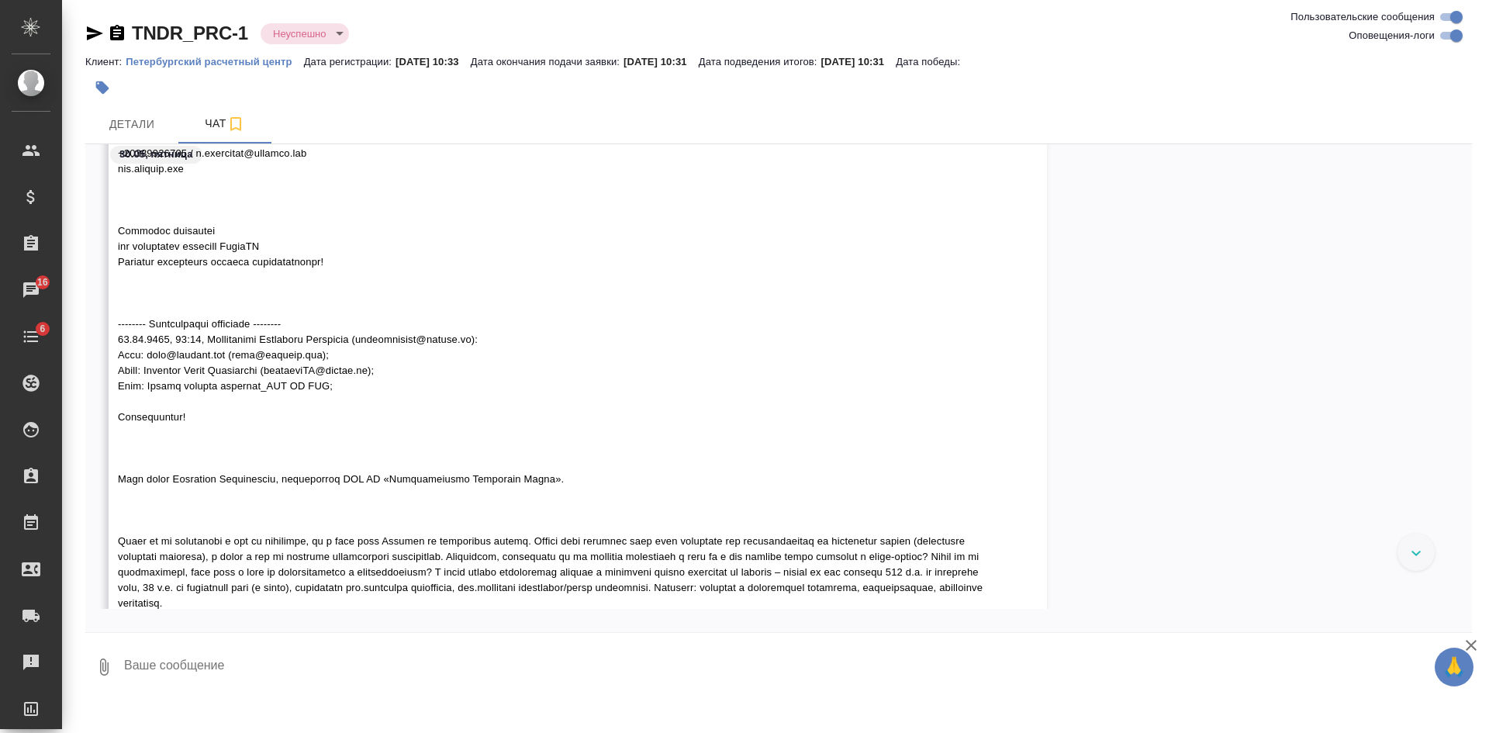
scroll to position [303, 0]
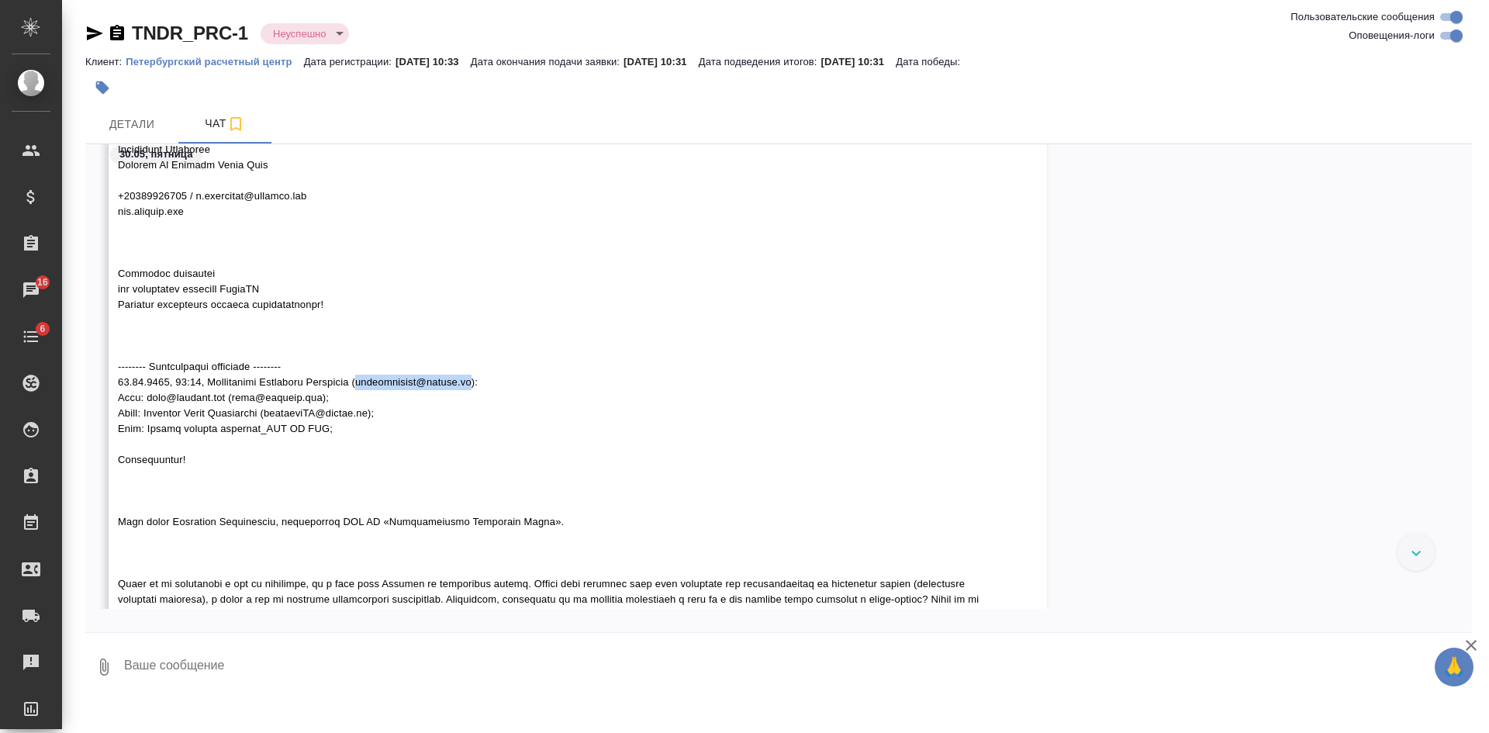
drag, startPoint x: 382, startPoint y: 377, endPoint x: 496, endPoint y: 379, distance: 114.0
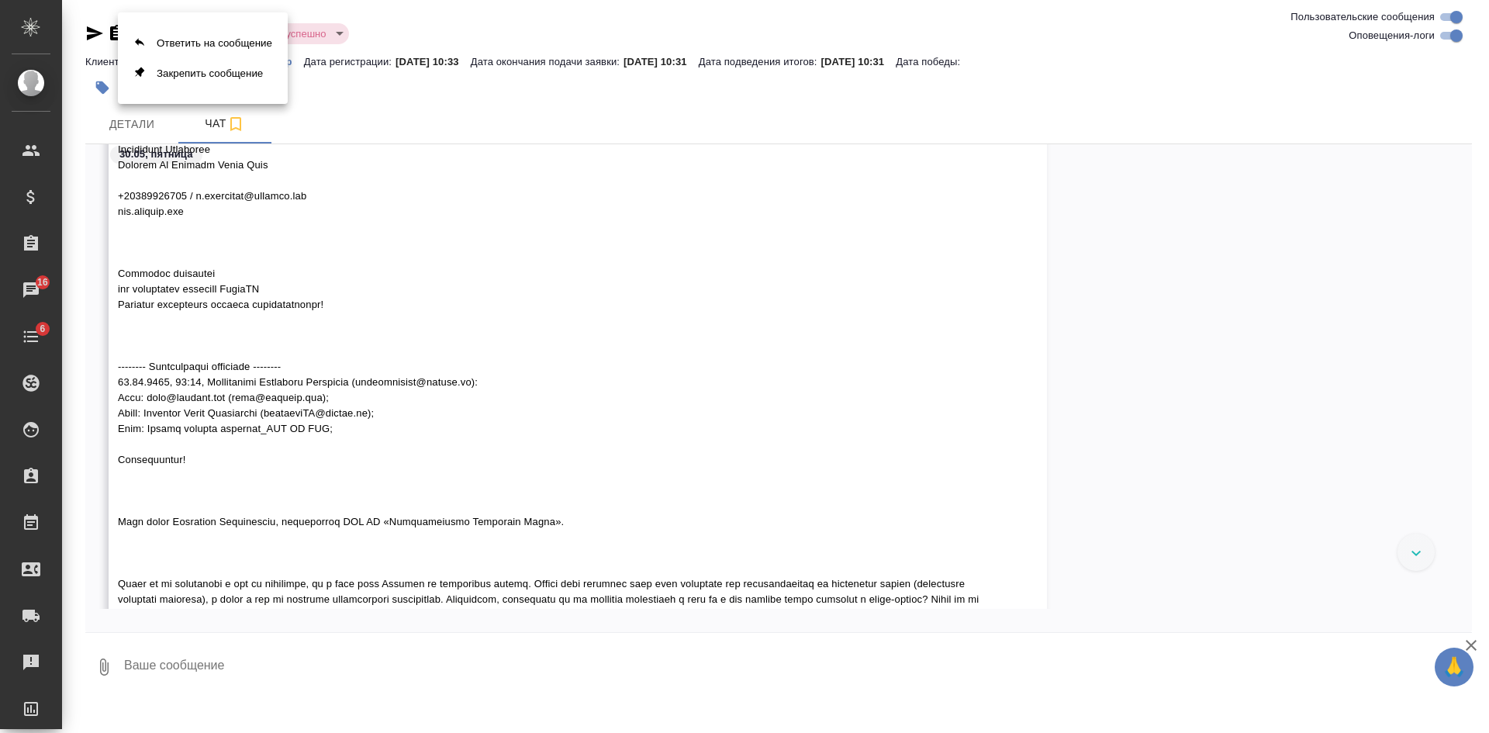
click at [399, 375] on div at bounding box center [744, 366] width 1489 height 733
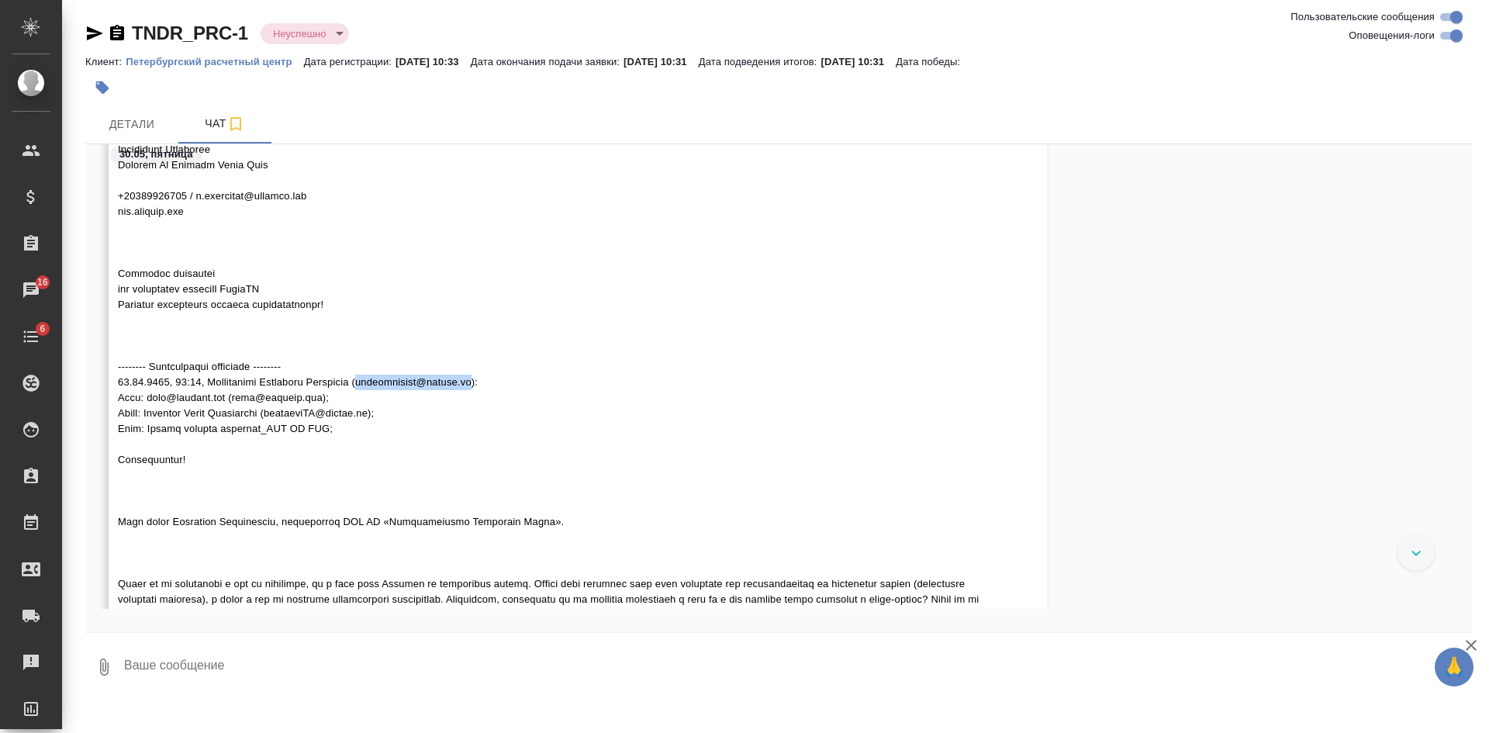
drag, startPoint x: 382, startPoint y: 379, endPoint x: 495, endPoint y: 382, distance: 113.3
copy span "kondratevaas@lccnco.ru"
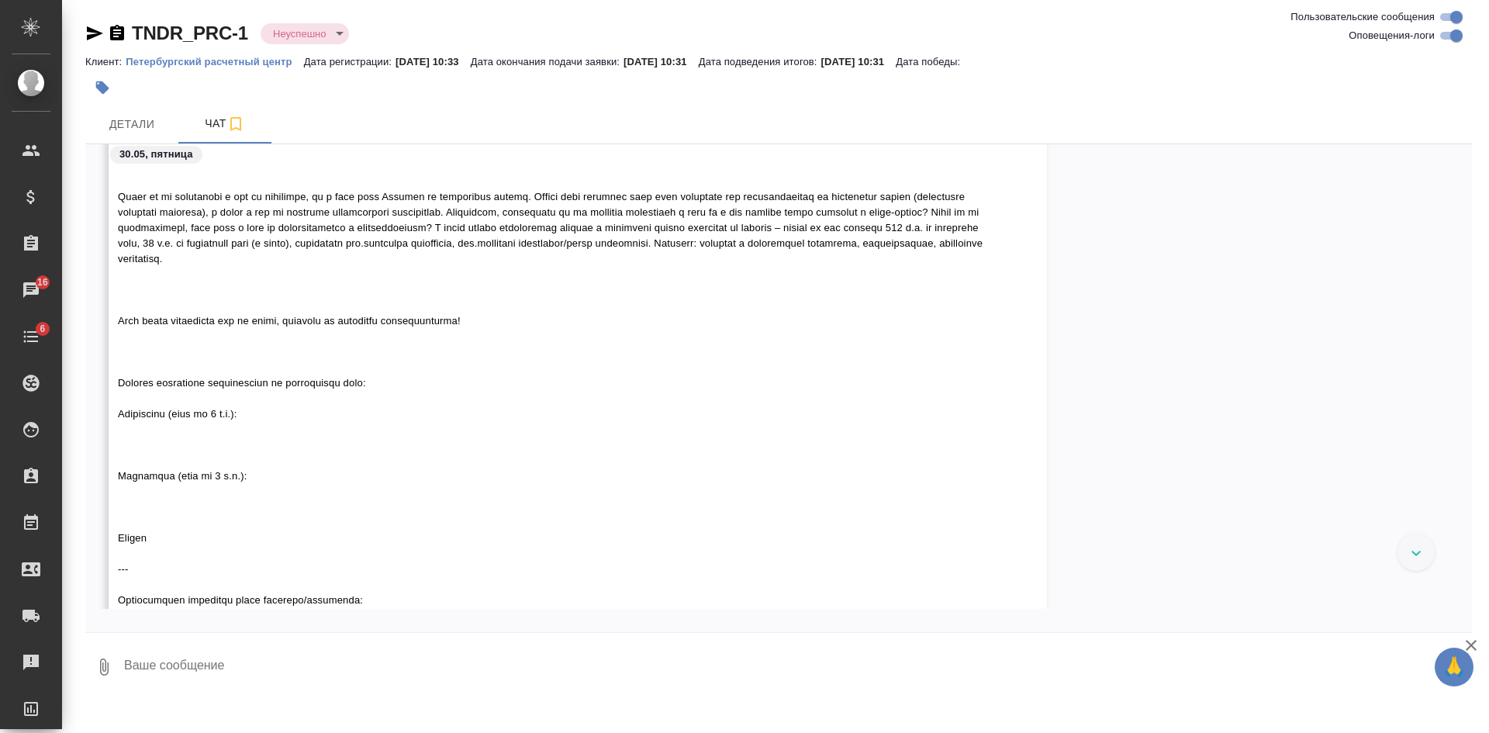
scroll to position [690, 0]
click at [337, 670] on textarea at bounding box center [798, 667] width 1350 height 53
paste textarea "Исходя из полученной информации, наш отдел закупок будет выбирать, с какими ком…"
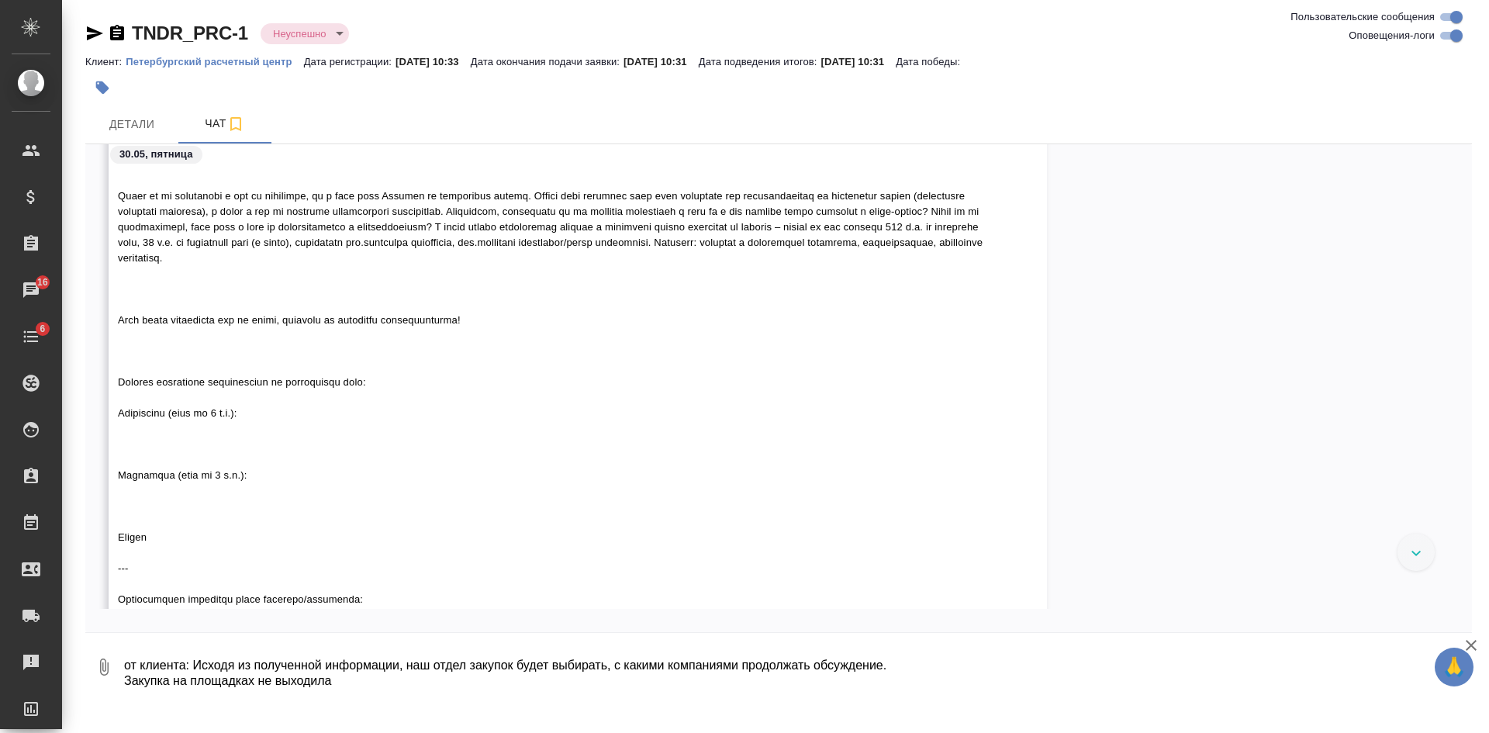
click at [396, 685] on textarea "от клиента: Исходя из полученной информации, наш отдел закупок будет выбирать, …" at bounding box center [785, 667] width 1324 height 53
drag, startPoint x: 355, startPoint y: 677, endPoint x: 119, endPoint y: 679, distance: 236.6
click at [119, 679] on div "0 от клиента: Исходя из полученной информации, наш отдел закупок будет выбирать…" at bounding box center [778, 667] width 1387 height 53
type textarea "от клиента: Исходя из полученной информации, наш отдел закупок будет выбирать, …"
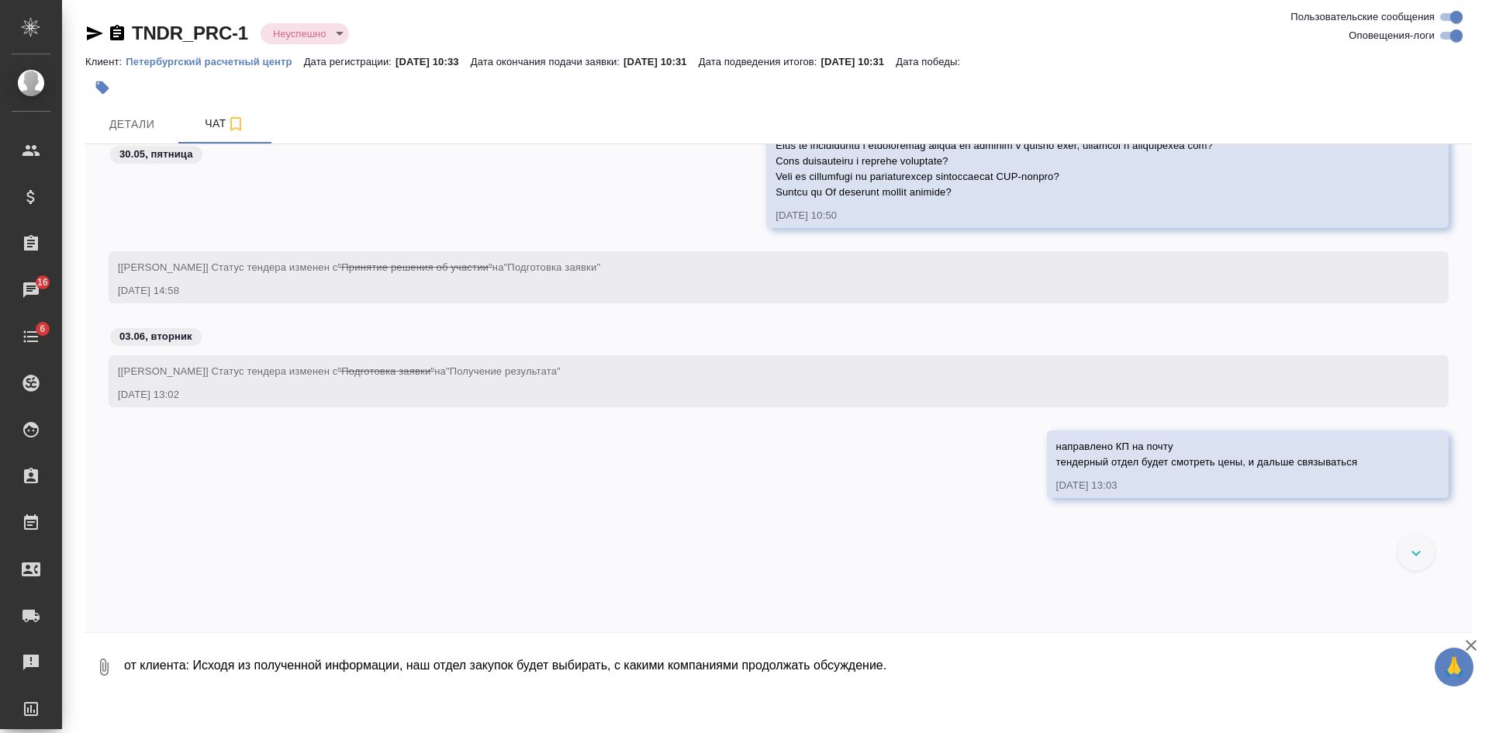
scroll to position [2319, 0]
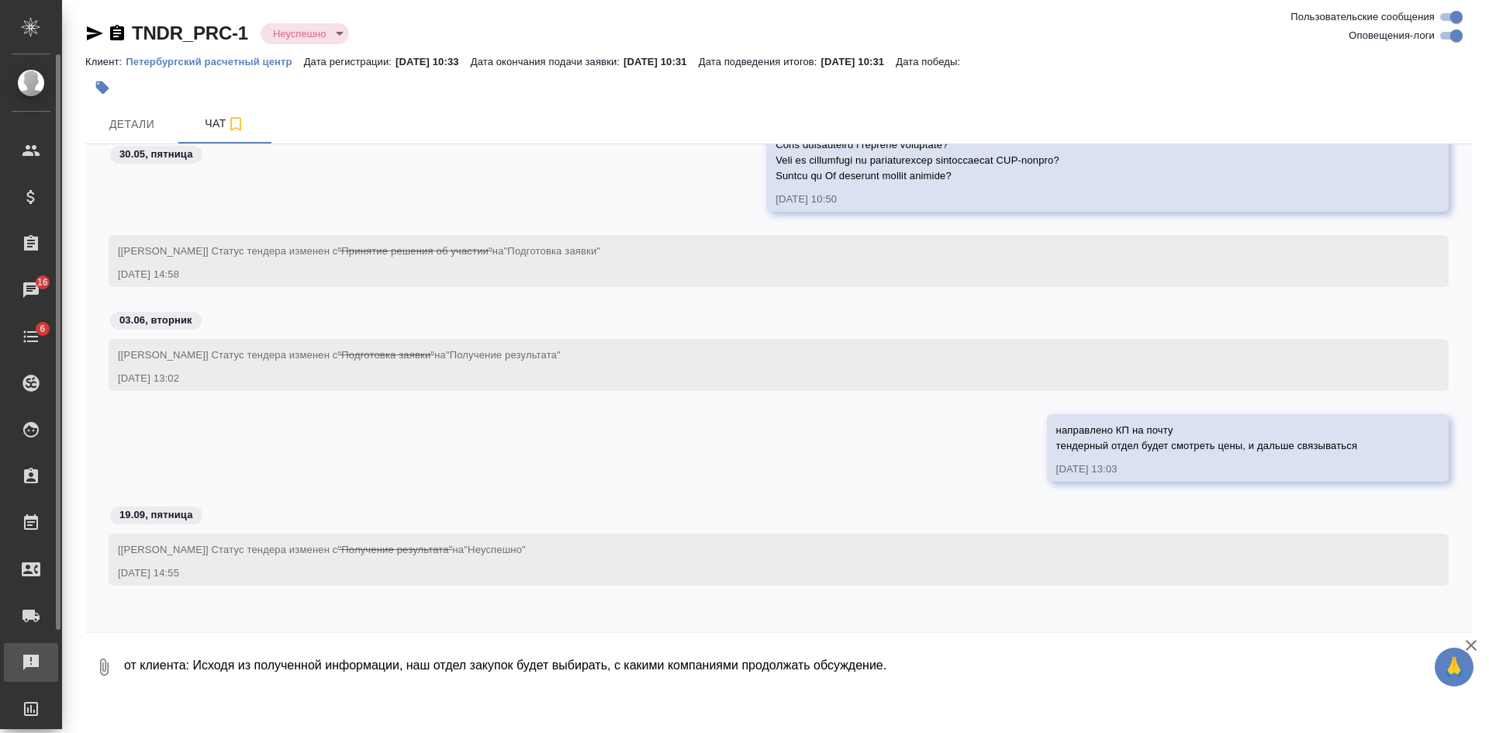
drag, startPoint x: 934, startPoint y: 654, endPoint x: 47, endPoint y: 662, distance: 886.6
click at [57, 662] on div ".cls-1 fill:#fff; AWATERA Kasatkina Aleksandra Клиенты Спецификации Заказы 16 Ч…" at bounding box center [744, 366] width 1489 height 733
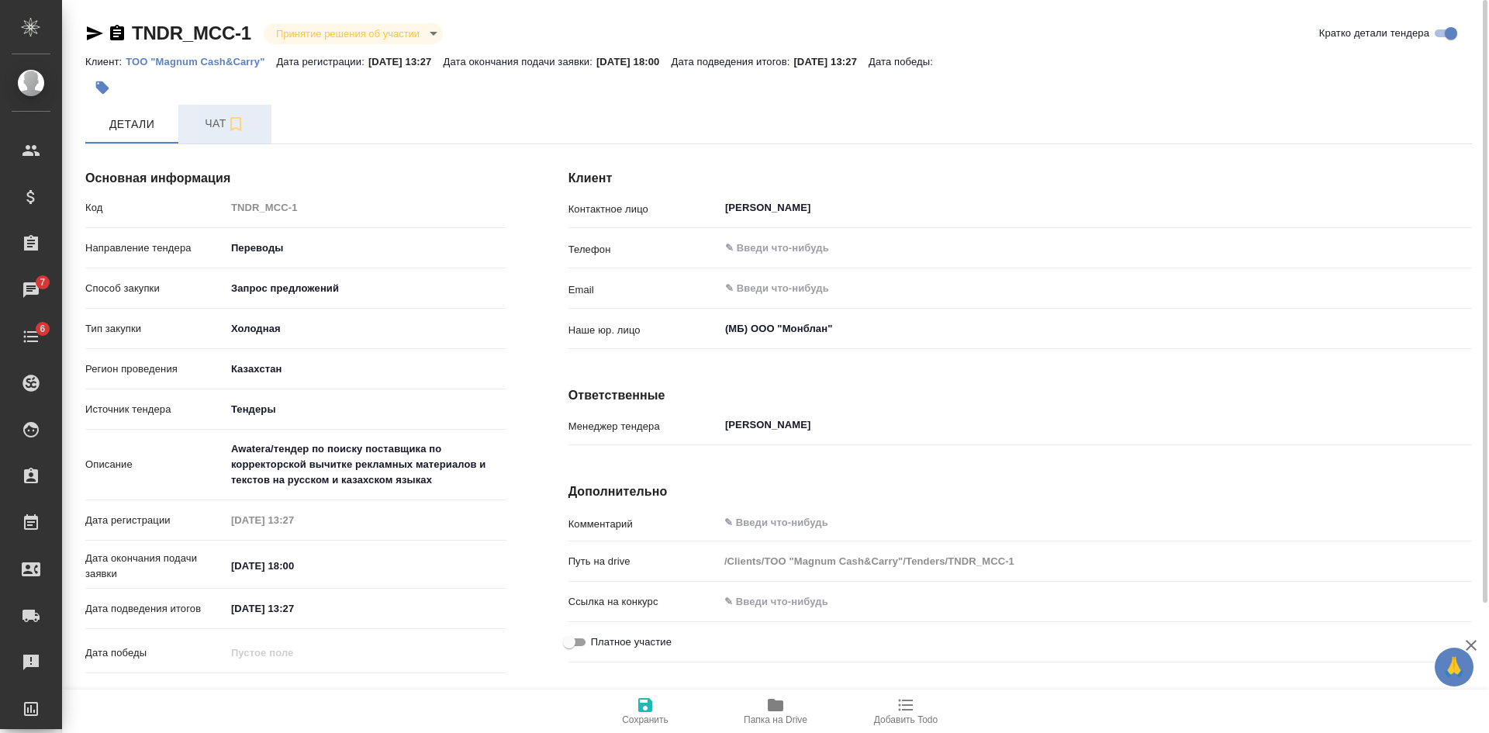
click at [210, 126] on span "Чат" at bounding box center [225, 123] width 74 height 19
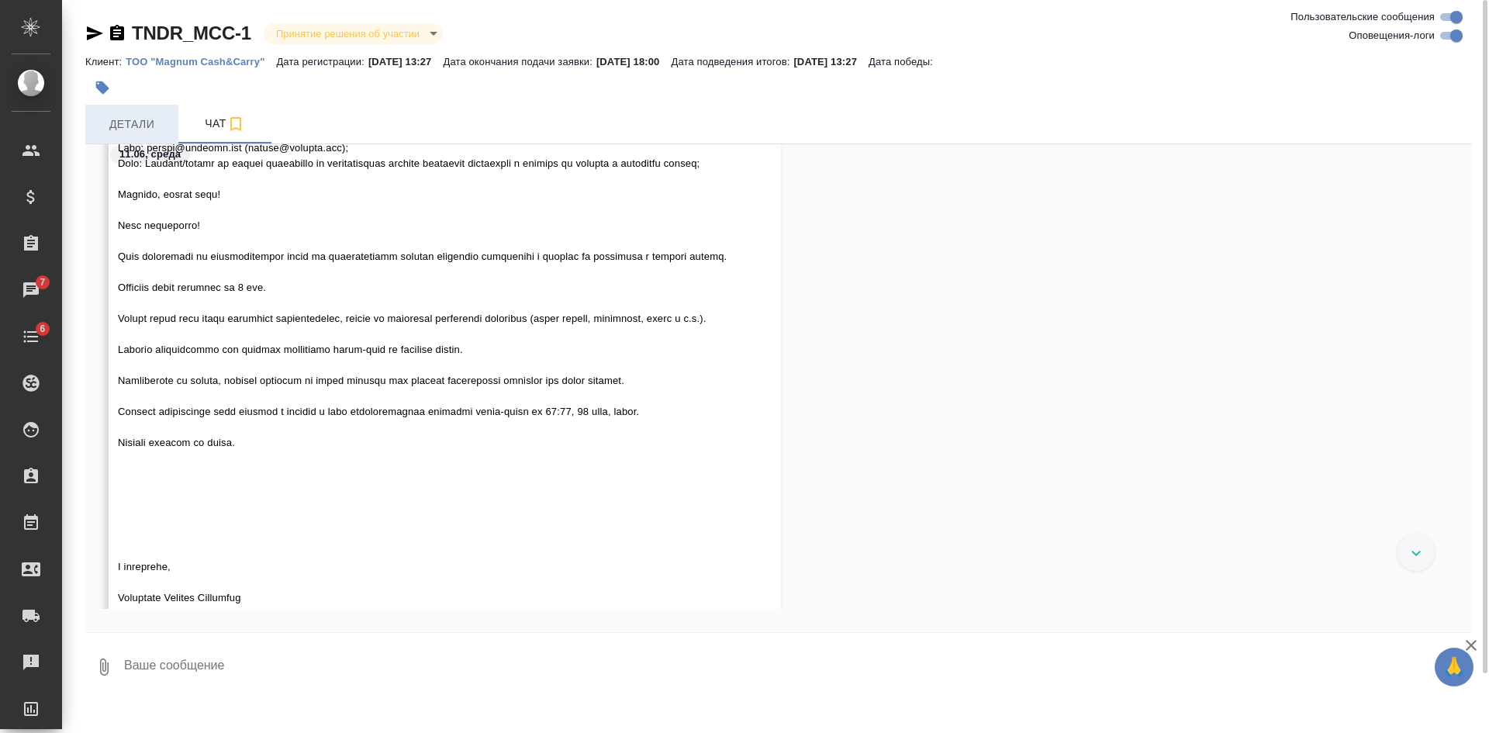
scroll to position [562, 0]
click at [137, 124] on span "Детали" at bounding box center [132, 124] width 74 height 19
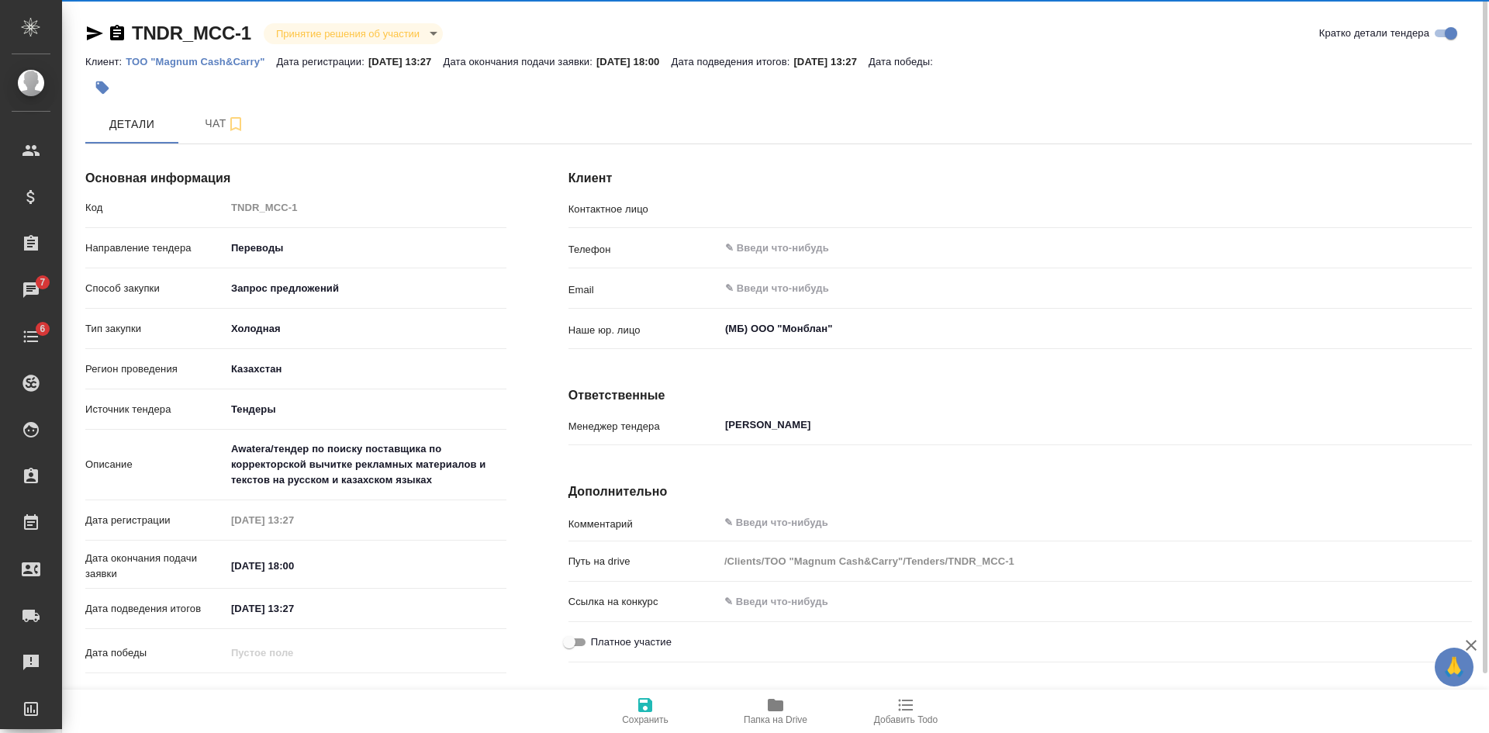
type input "[PERSON_NAME]"
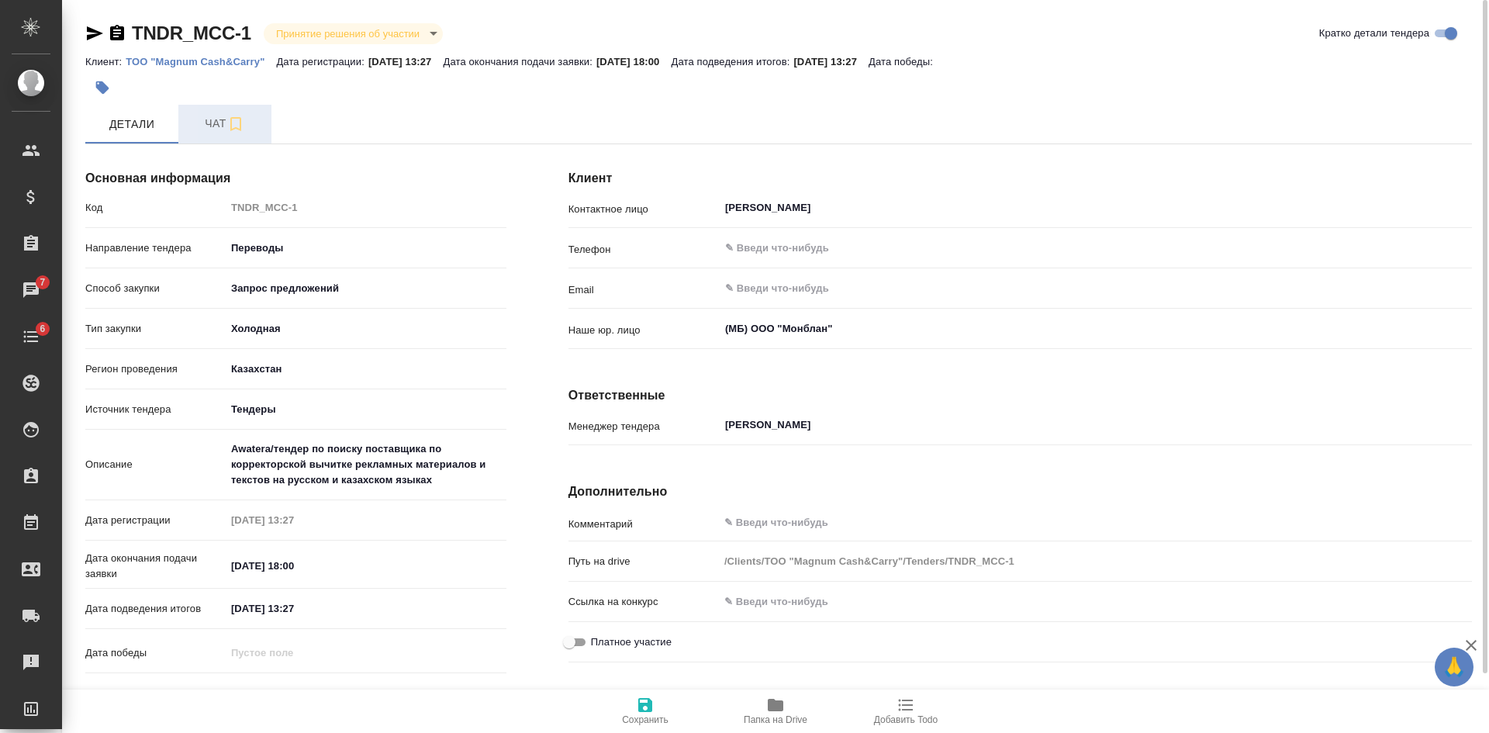
click at [224, 122] on span "Чат" at bounding box center [225, 123] width 74 height 19
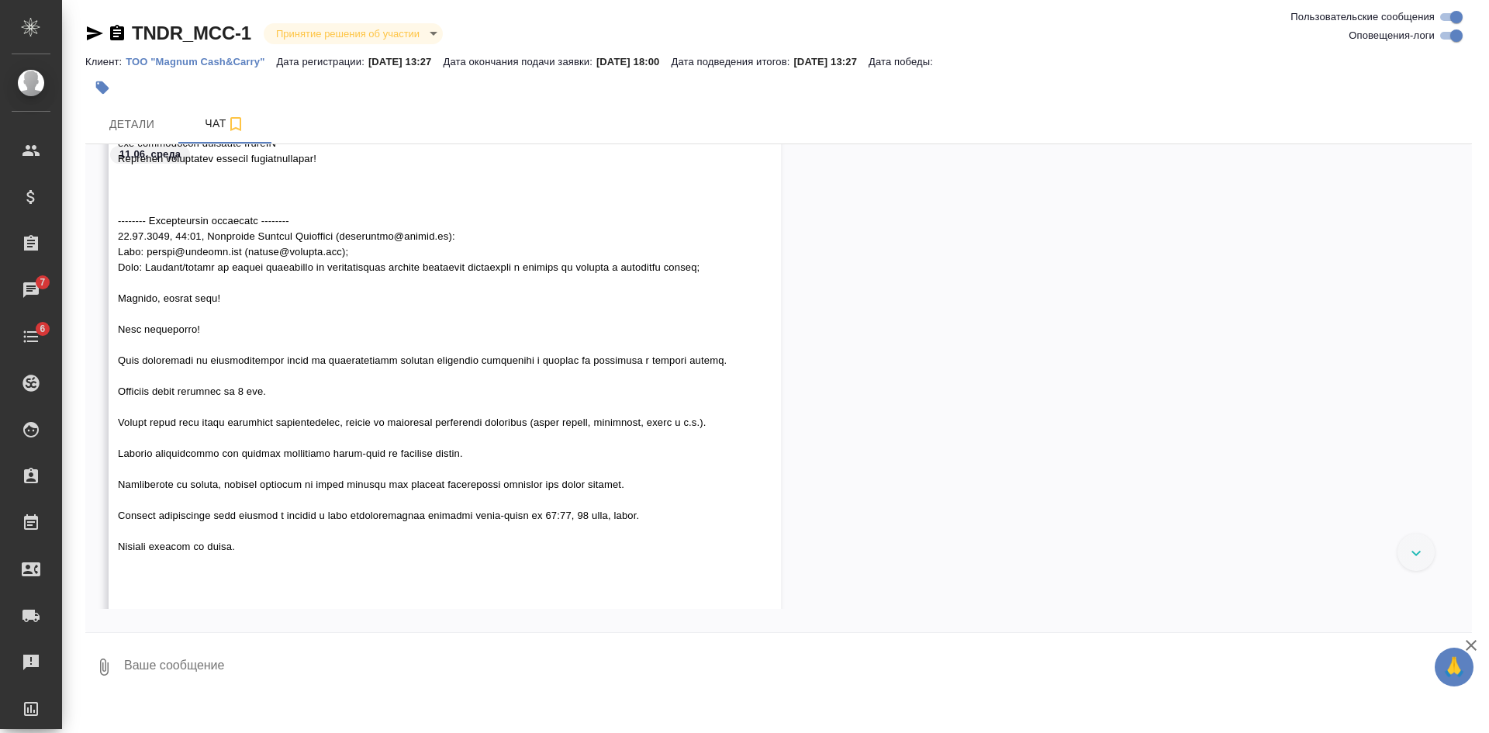
scroll to position [465, 0]
drag, startPoint x: 363, startPoint y: 230, endPoint x: 476, endPoint y: 236, distance: 113.4
click at [476, 236] on span at bounding box center [422, 343] width 609 height 911
drag, startPoint x: 436, startPoint y: 233, endPoint x: 392, endPoint y: 247, distance: 45.4
click at [392, 247] on div at bounding box center [744, 366] width 1489 height 733
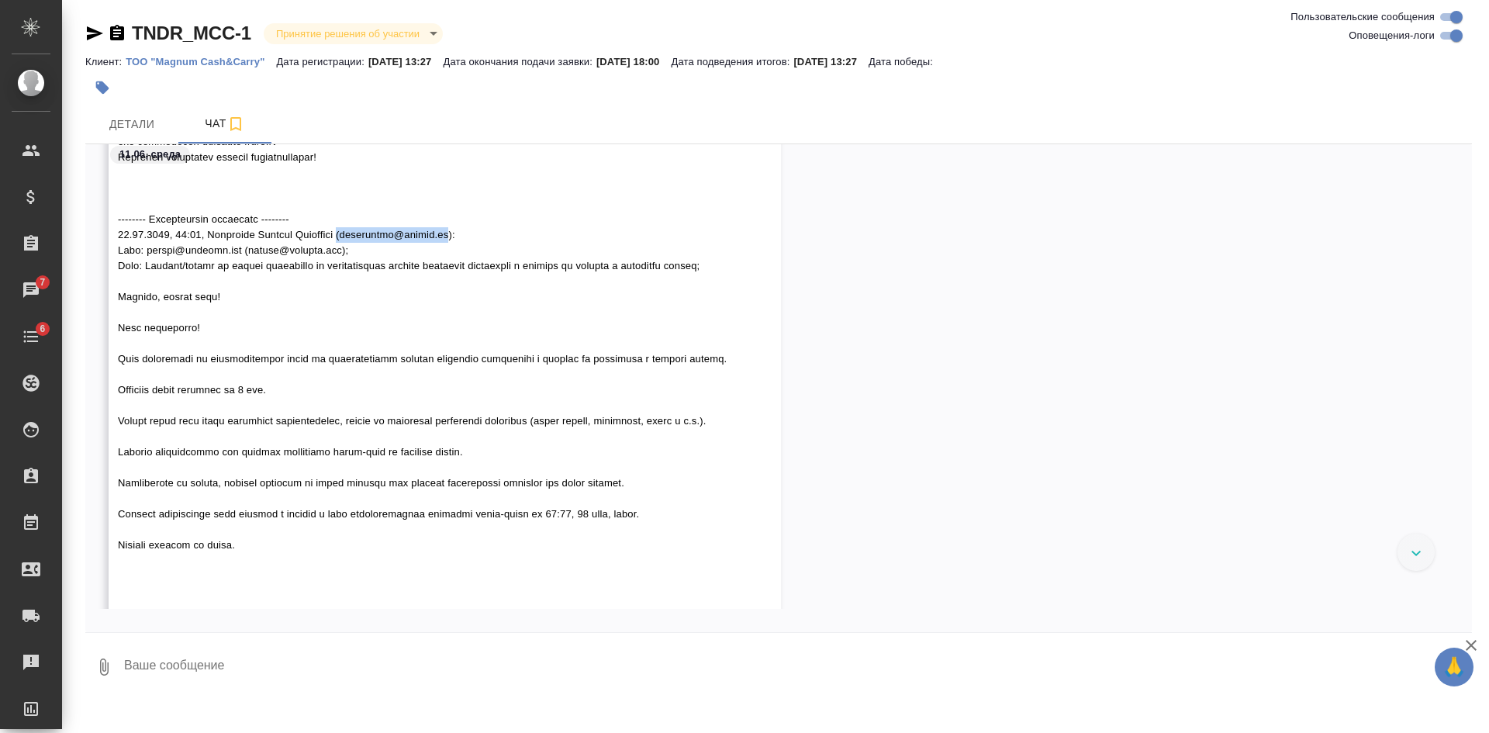
drag, startPoint x: 362, startPoint y: 235, endPoint x: 477, endPoint y: 240, distance: 114.9
click at [477, 240] on div at bounding box center [422, 341] width 609 height 919
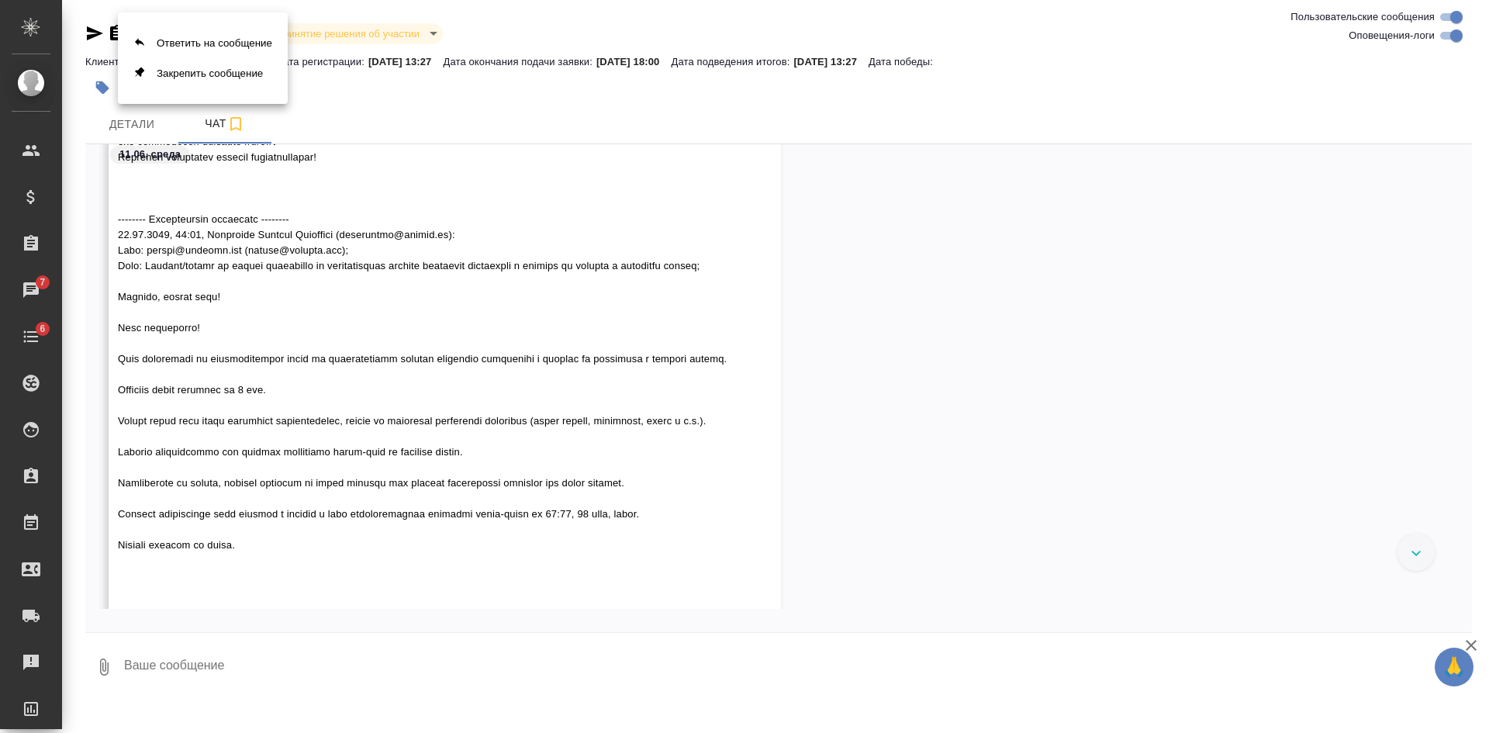
click at [463, 249] on div at bounding box center [744, 366] width 1489 height 733
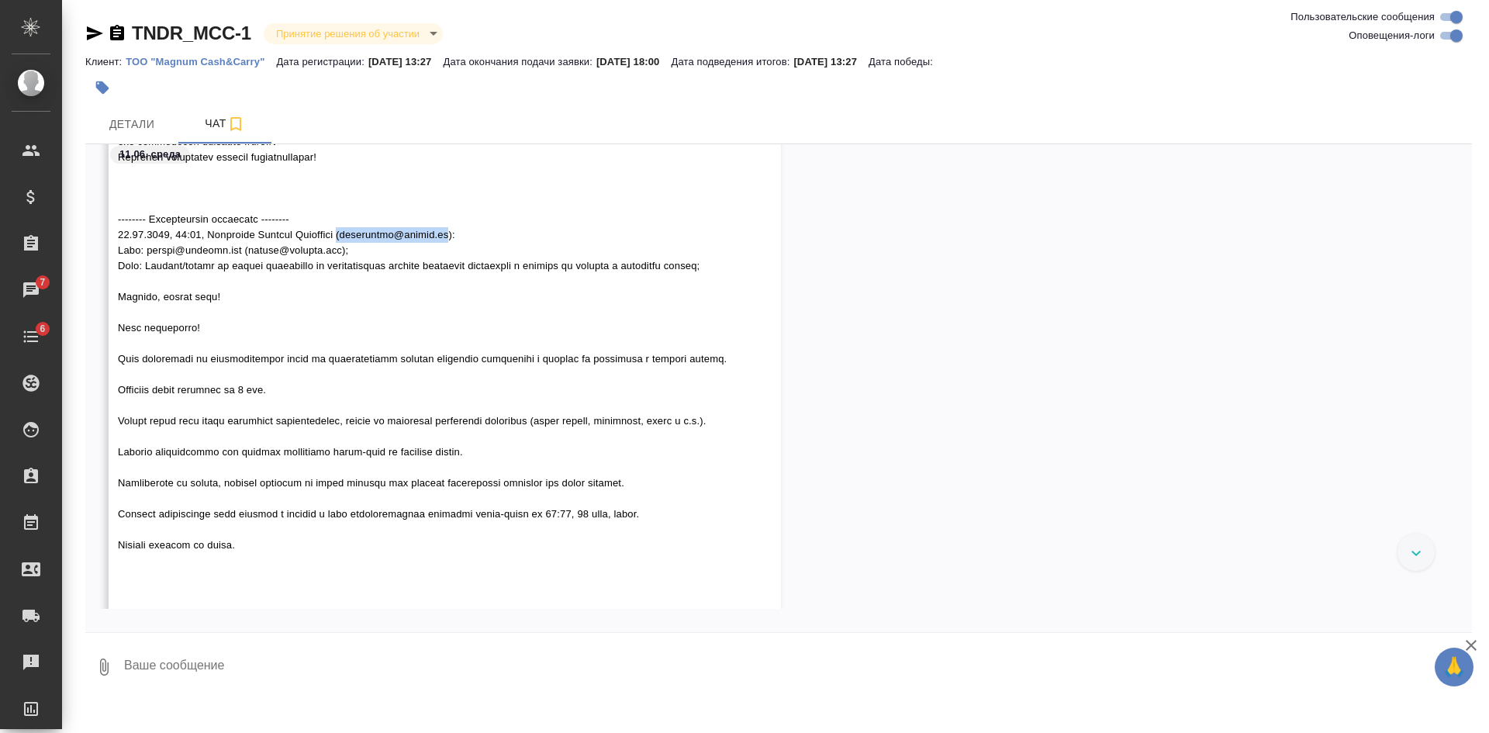
drag, startPoint x: 363, startPoint y: 231, endPoint x: 475, endPoint y: 237, distance: 112.6
click at [475, 237] on span at bounding box center [422, 343] width 609 height 911
copy span "([EMAIL_ADDRESS][DOMAIN_NAME]"
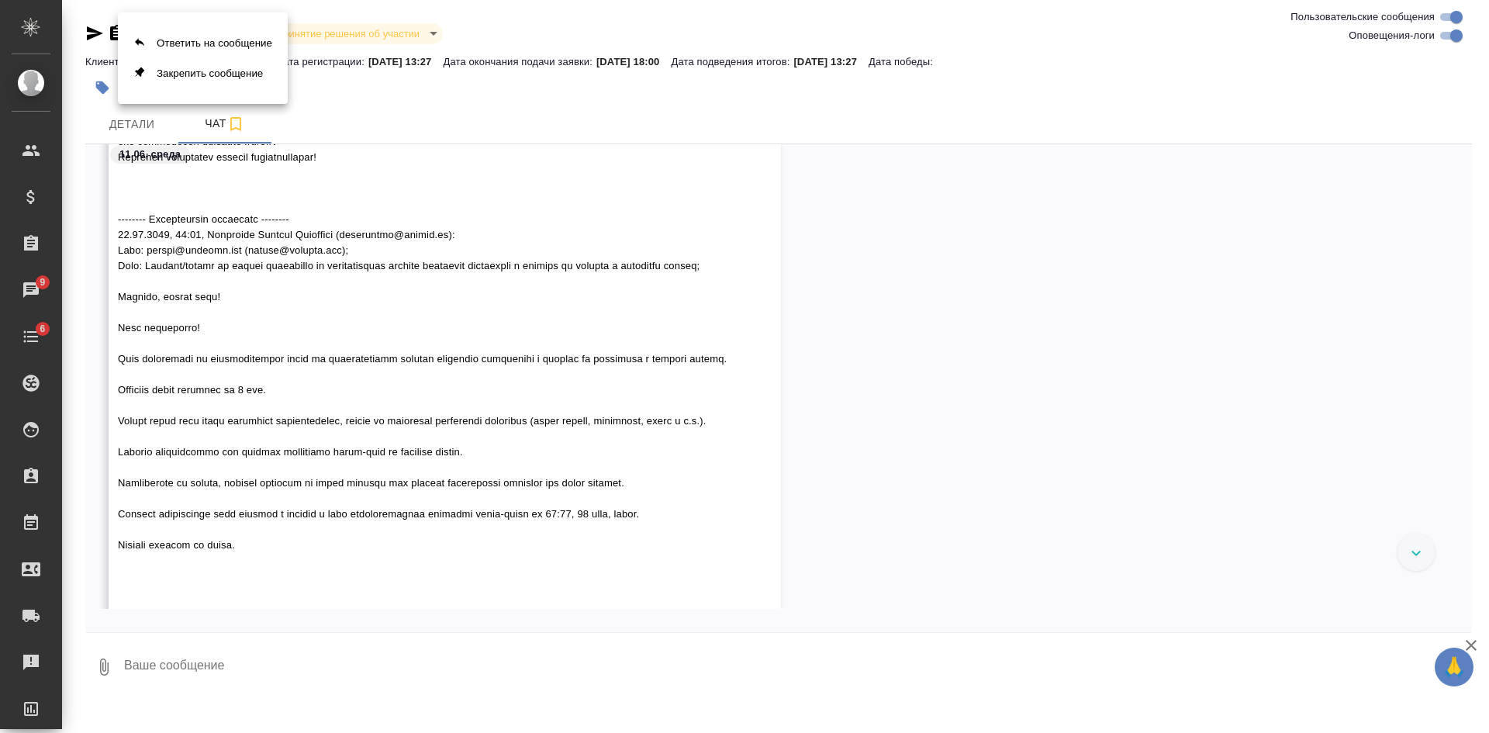
click at [407, 292] on div at bounding box center [744, 366] width 1489 height 733
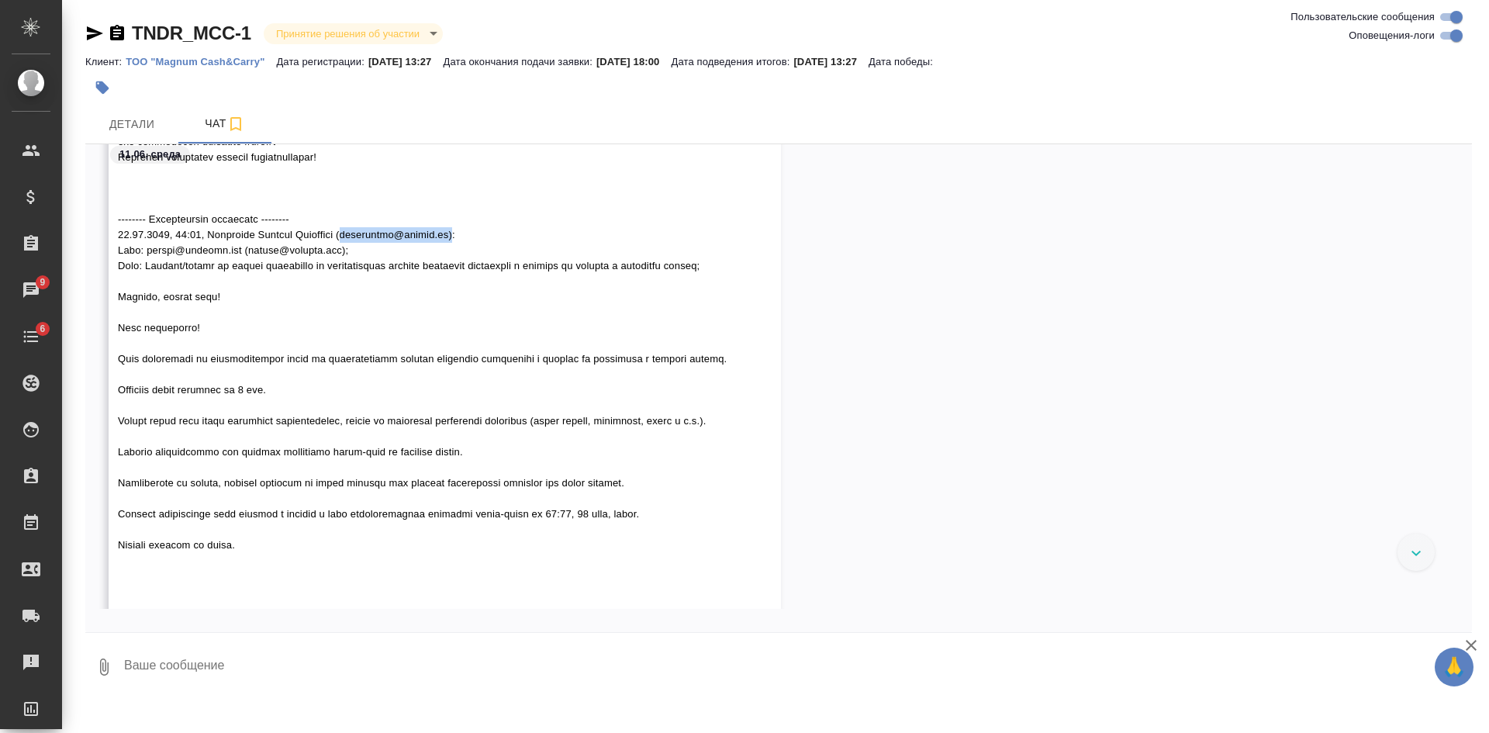
drag, startPoint x: 365, startPoint y: 230, endPoint x: 479, endPoint y: 233, distance: 114.1
click at [479, 233] on span at bounding box center [422, 343] width 609 height 911
copy span "[EMAIL_ADDRESS][DOMAIN_NAME])"
click at [345, 115] on div "[PERSON_NAME]" at bounding box center [778, 124] width 1387 height 39
click at [223, 61] on p "ТОО "Magnum Cash&Carry"" at bounding box center [201, 62] width 150 height 12
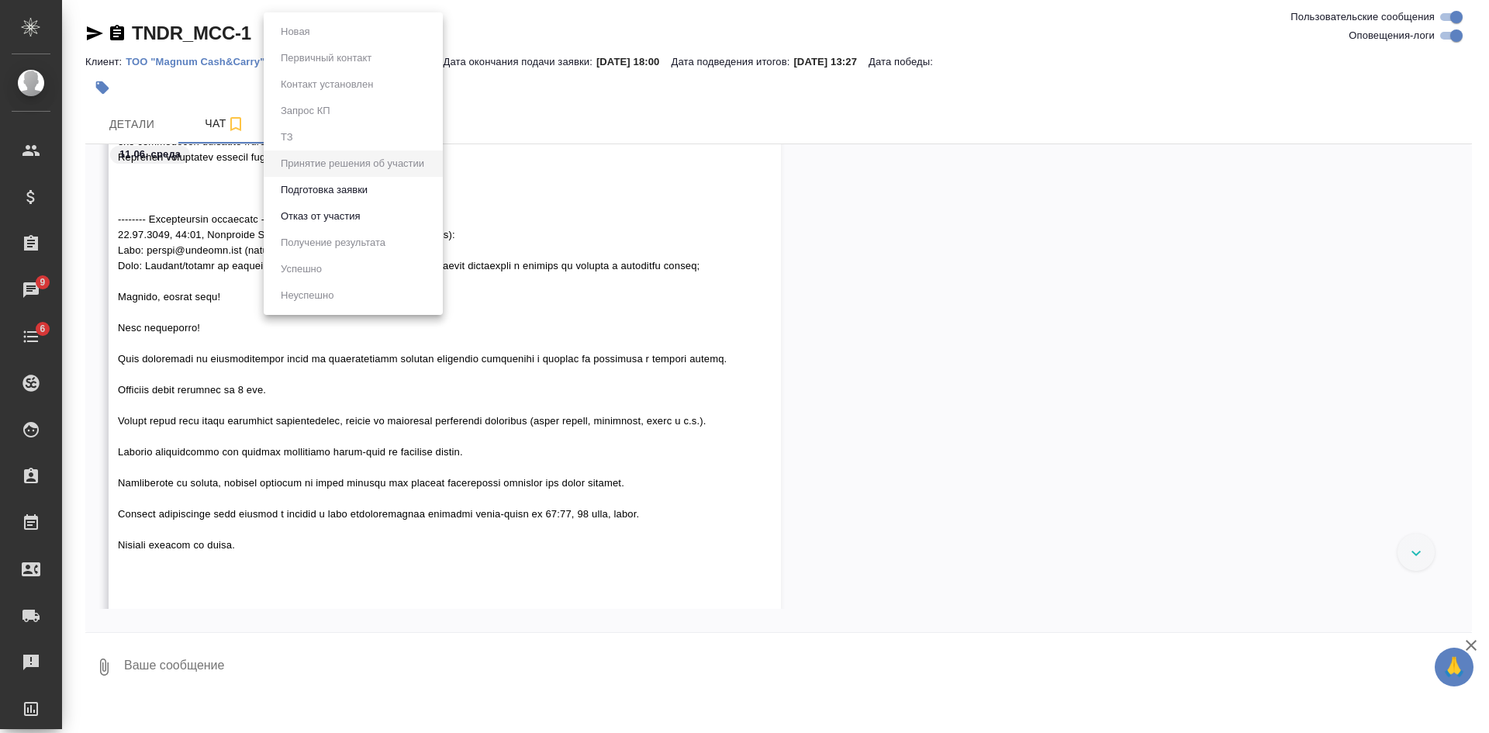
click at [337, 32] on body "🙏 .cls-1 fill:#fff; AWATERA [PERSON_NAME] Спецификации Заказы 9 Чаты 6 Todo Про…" at bounding box center [744, 366] width 1489 height 733
click at [896, 306] on div at bounding box center [744, 366] width 1489 height 733
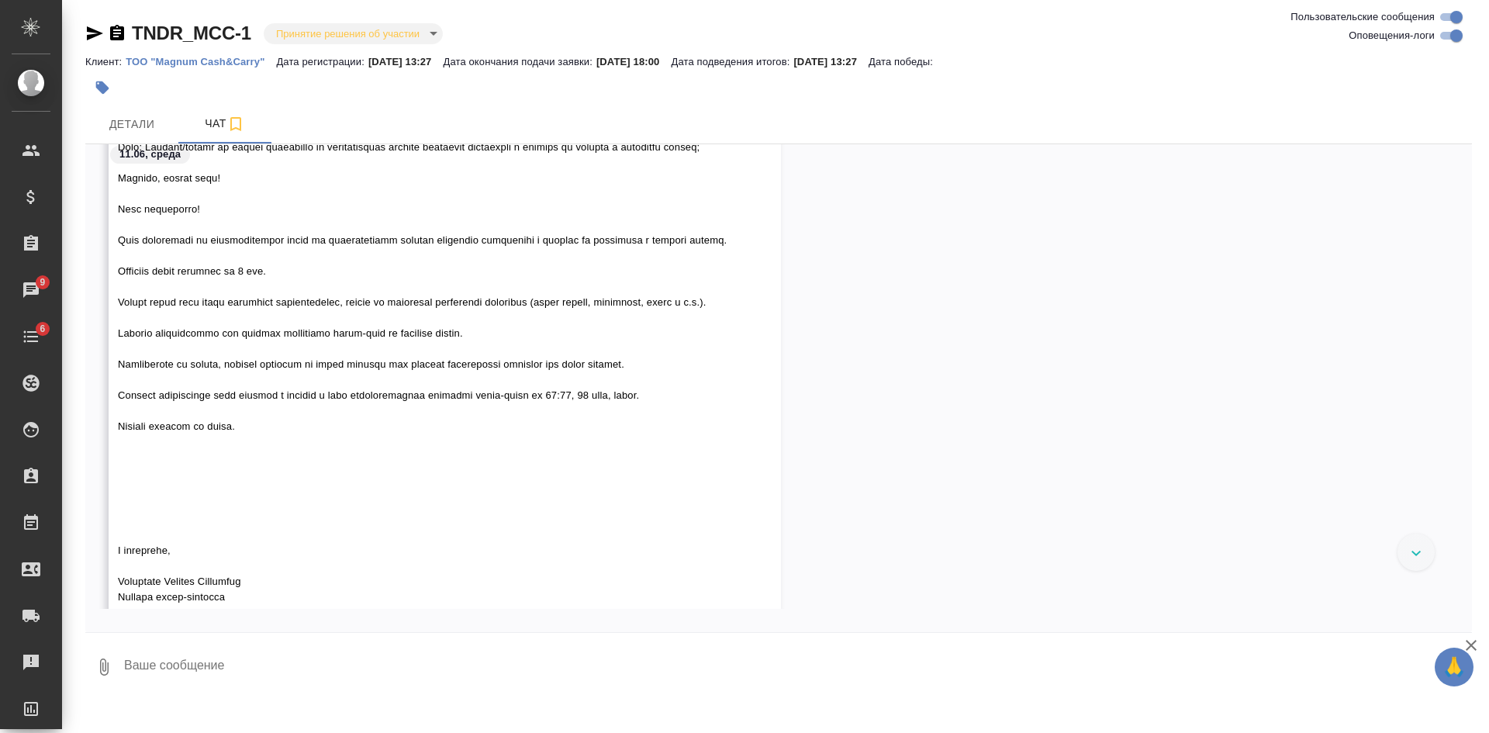
scroll to position [562, 0]
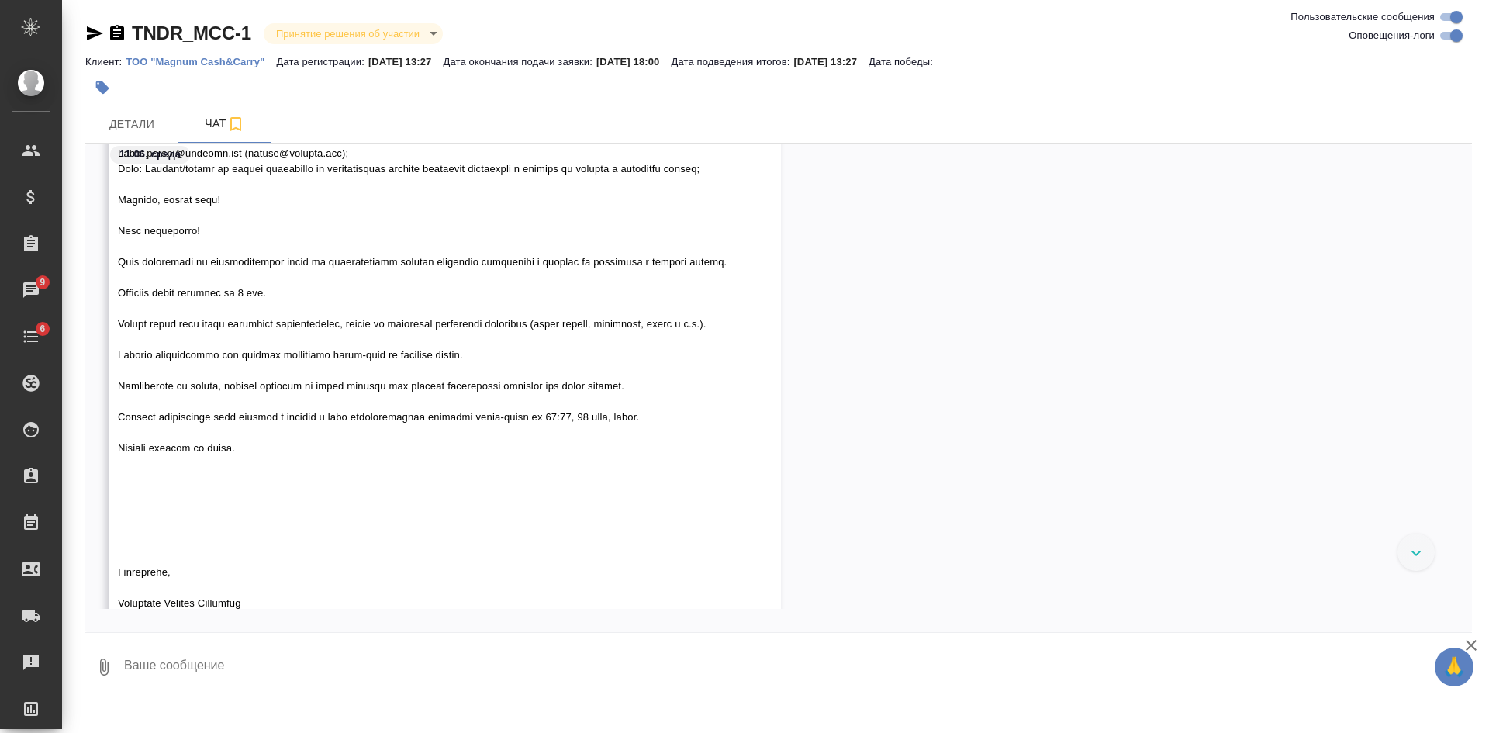
click at [97, 30] on icon "button" at bounding box center [94, 33] width 19 height 19
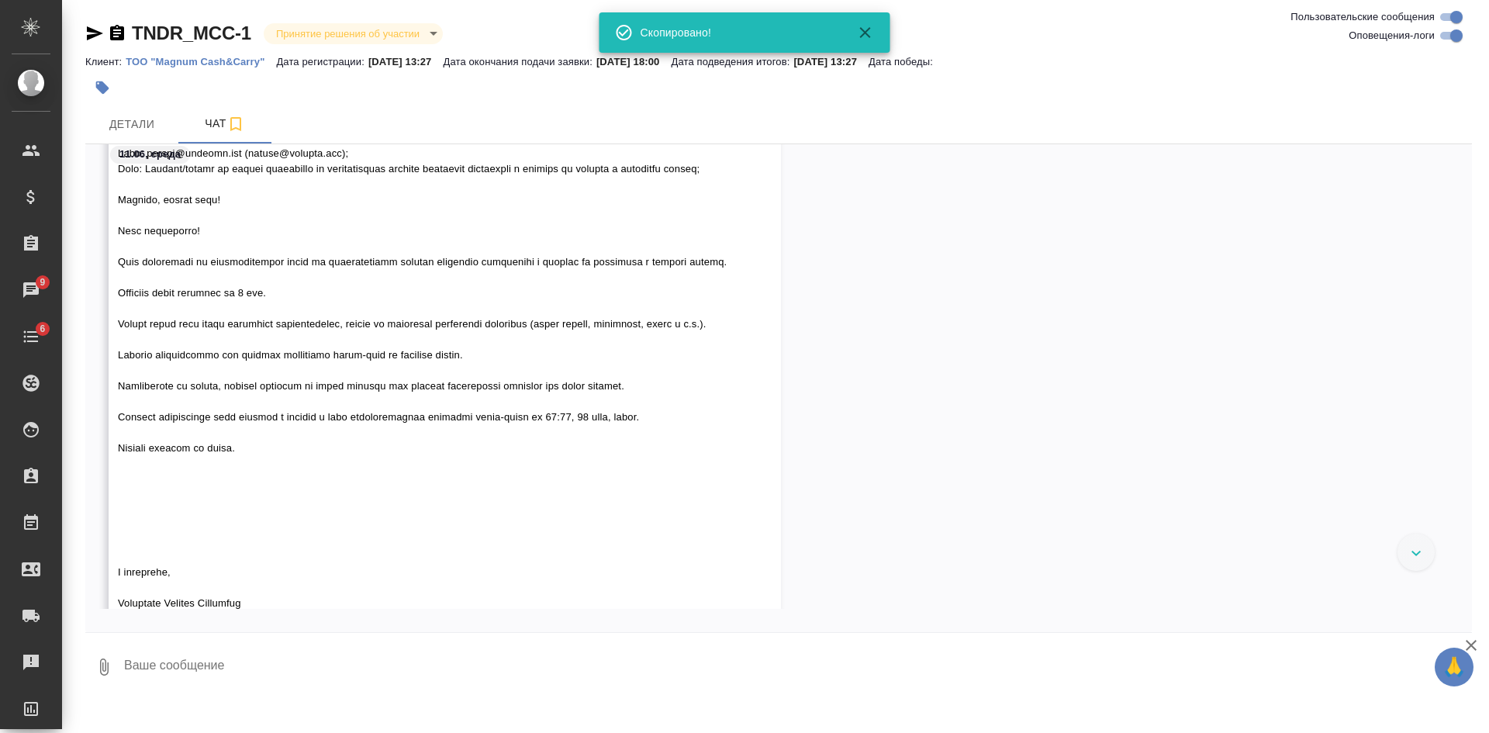
click at [391, 32] on body "🙏 .cls-1 fill:#fff; AWATERA Kasatkina Aleksandra Клиенты Спецификации Заказы 9 …" at bounding box center [744, 366] width 1489 height 733
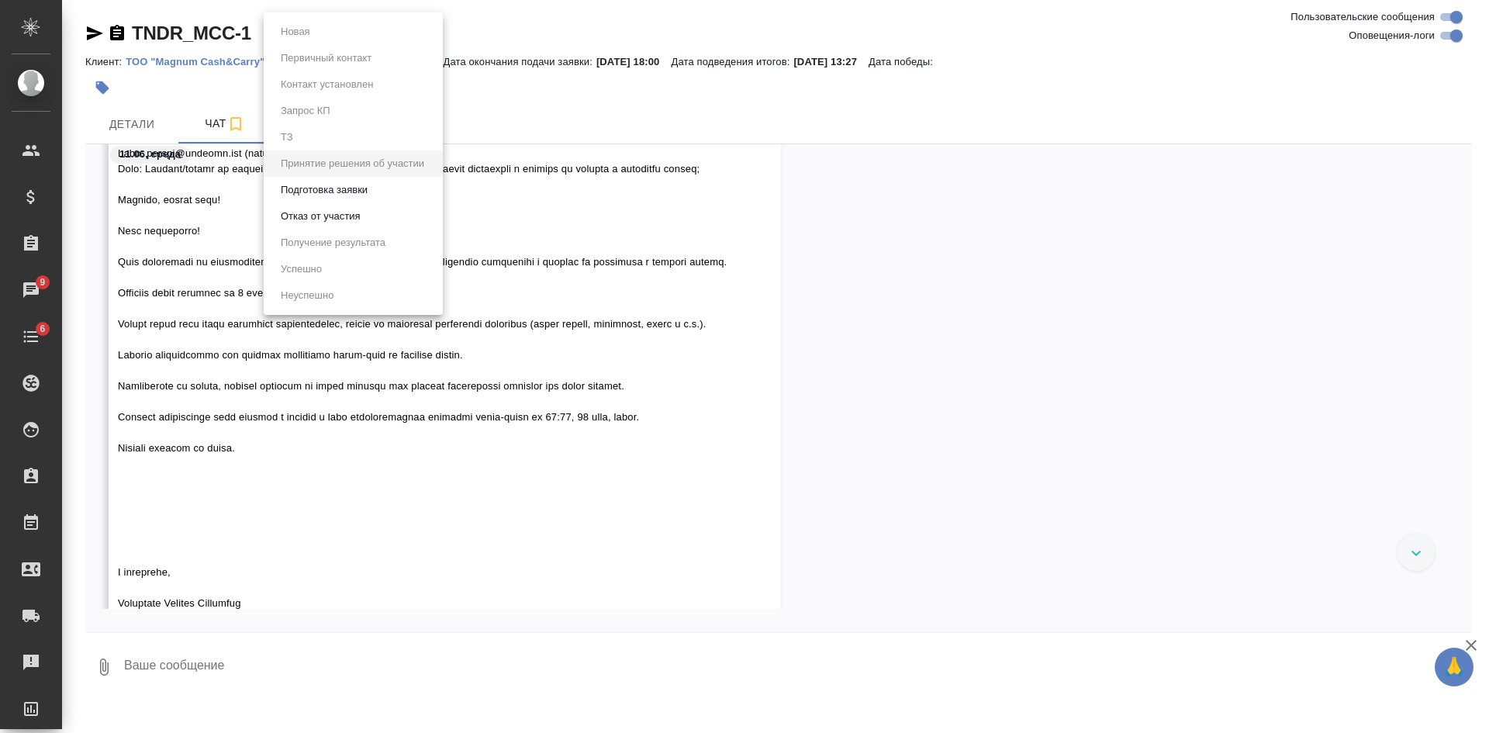
click at [346, 188] on button "Подготовка заявки" at bounding box center [324, 190] width 96 height 17
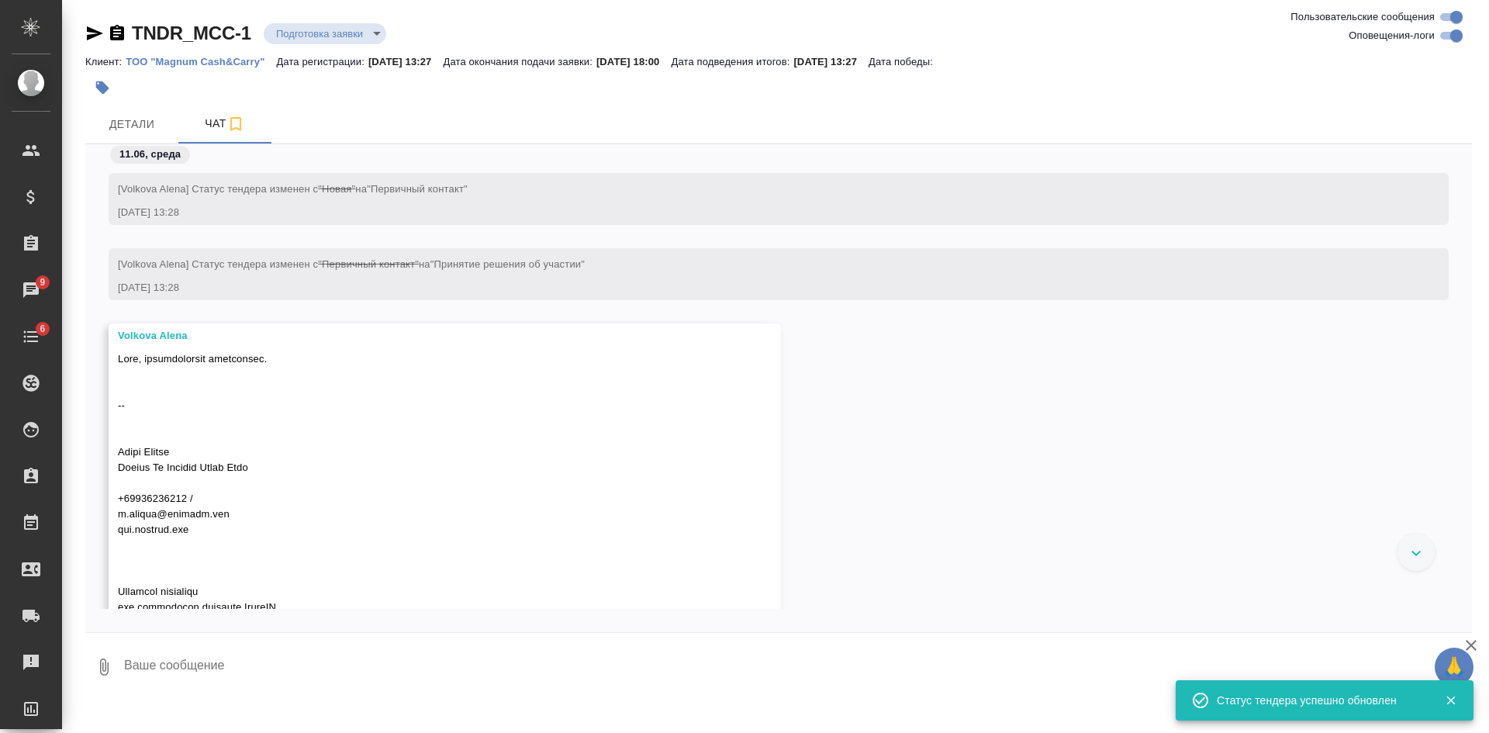
scroll to position [1364, 0]
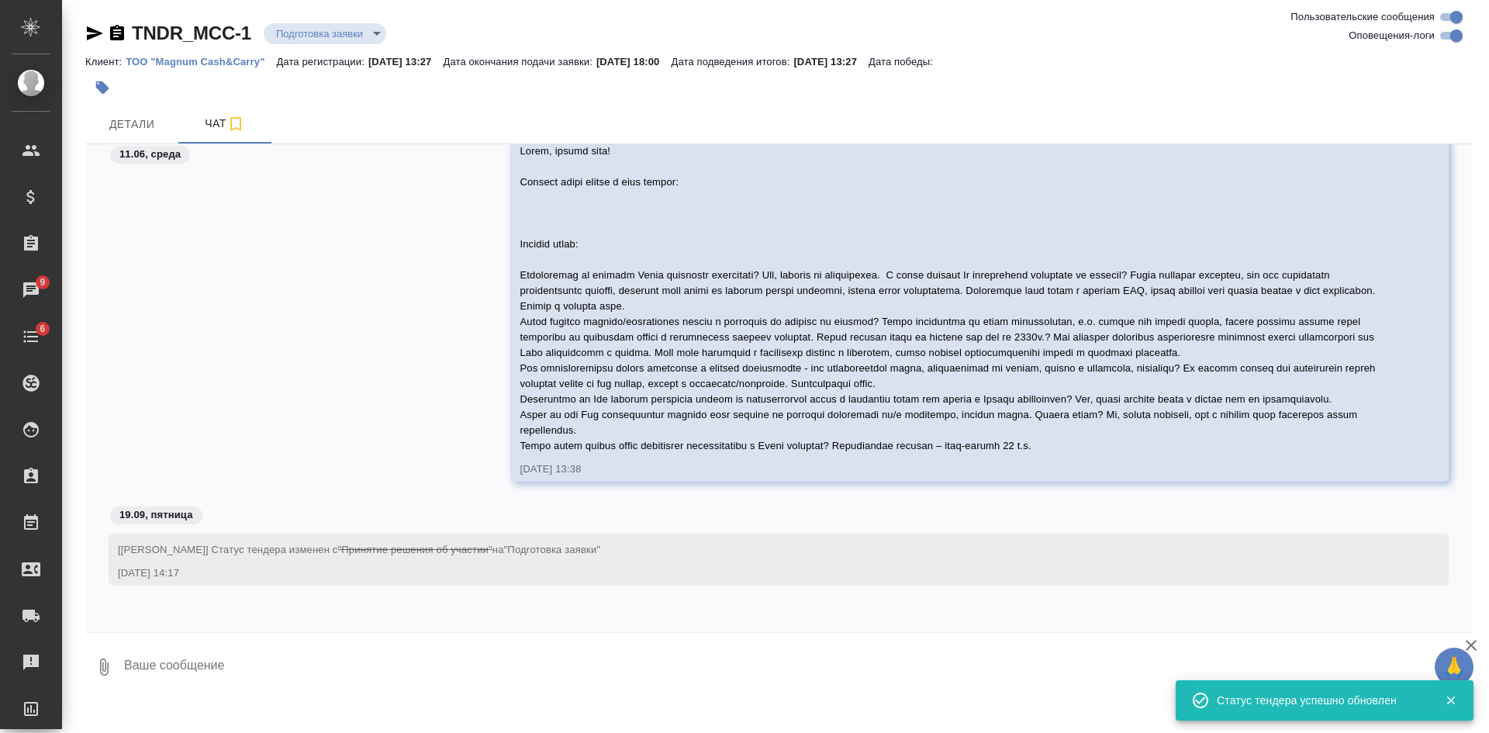
click at [359, 40] on body "🙏 .cls-1 fill:#fff; AWATERA Kasatkina Aleksandra Клиенты Спецификации Заказы 9 …" at bounding box center [744, 366] width 1489 height 733
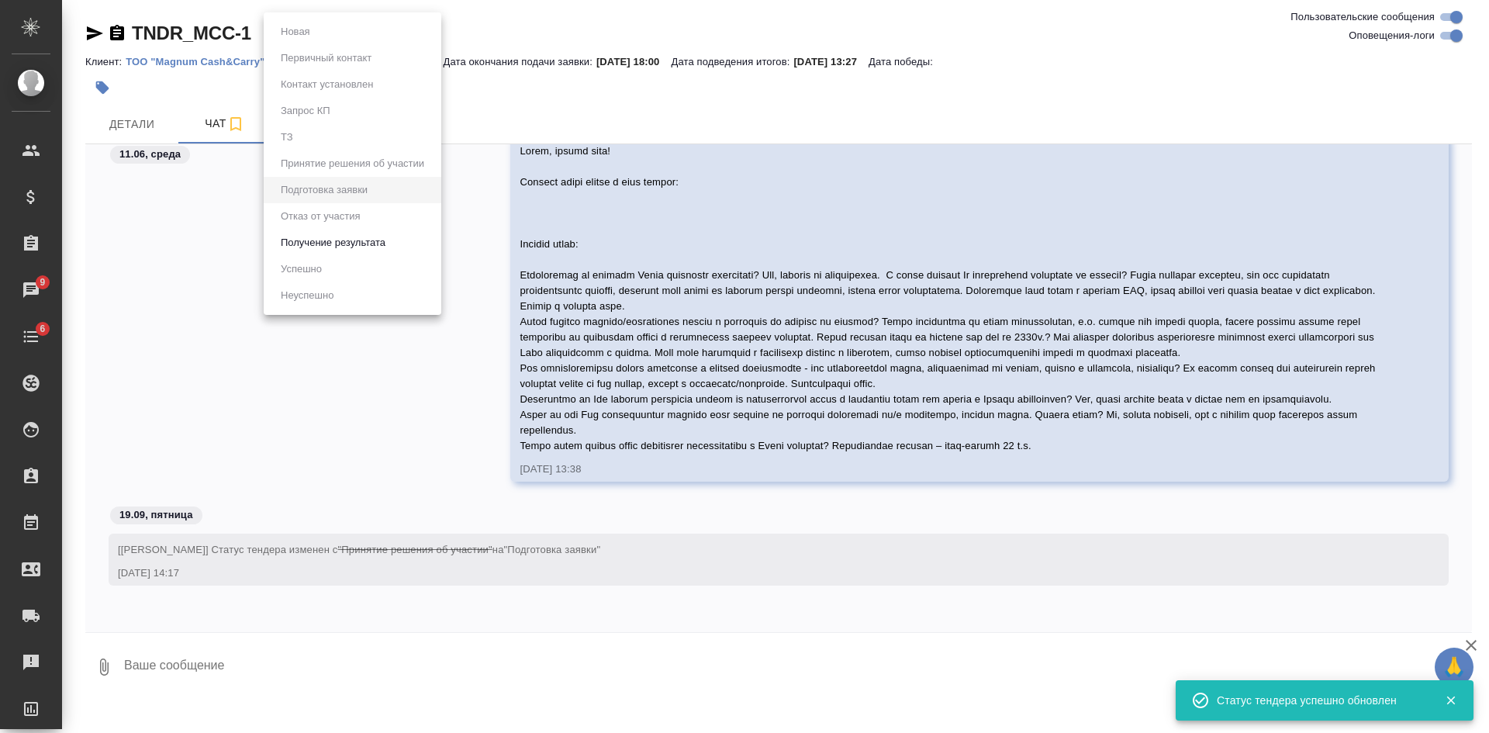
click at [378, 244] on button "Получение результата" at bounding box center [333, 242] width 114 height 17
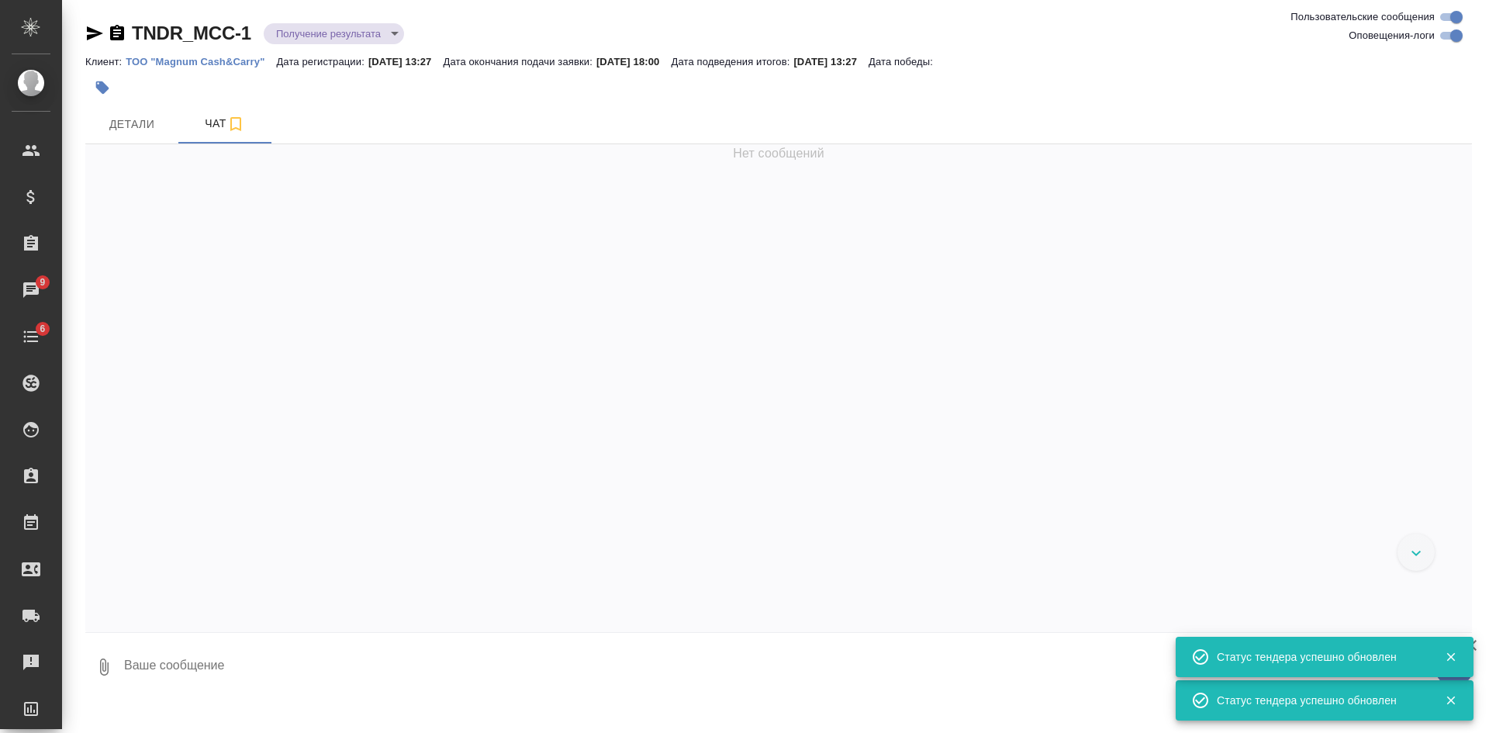
scroll to position [1440, 0]
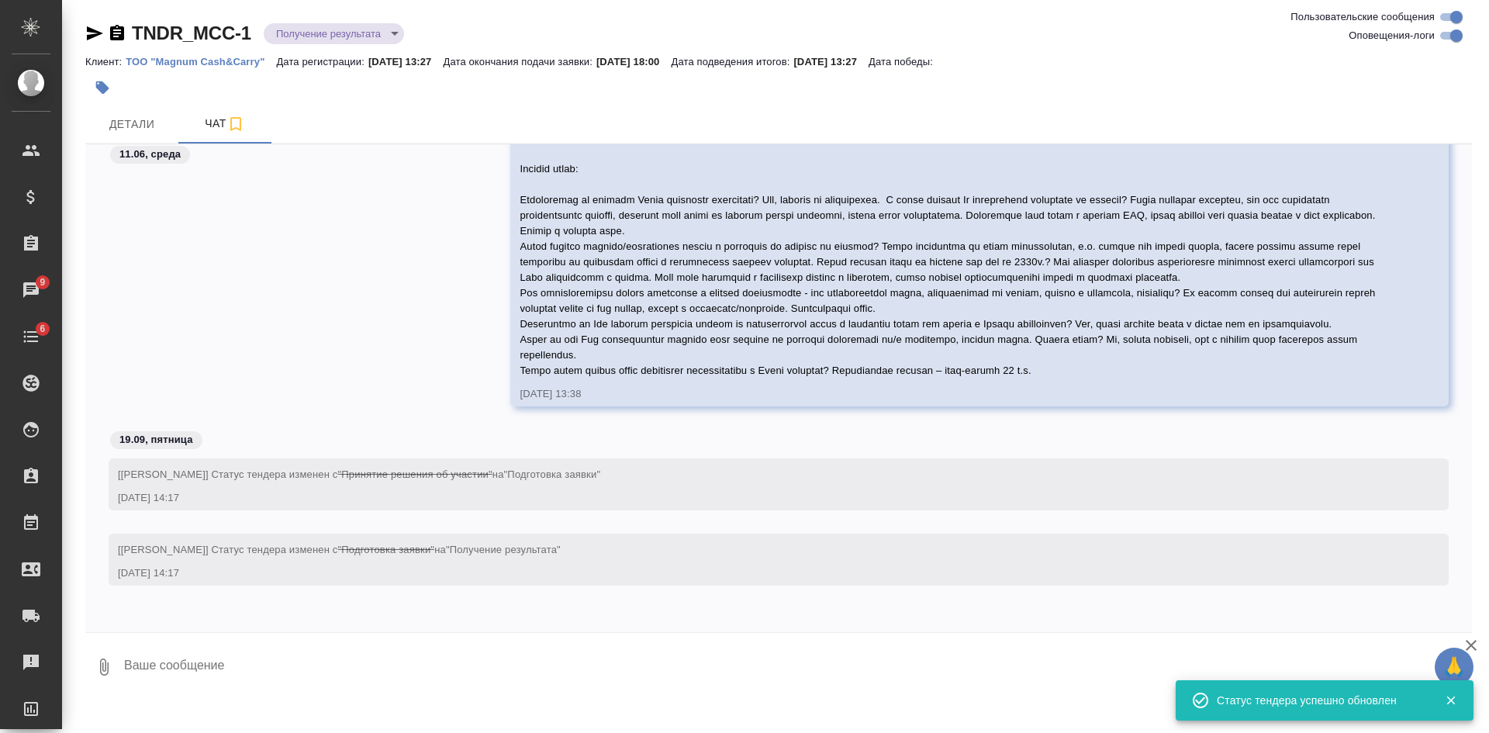
click at [320, 33] on body "🙏 .cls-1 fill:#fff; AWATERA Kasatkina Aleksandra Клиенты Спецификации Заказы 9 …" at bounding box center [744, 366] width 1489 height 733
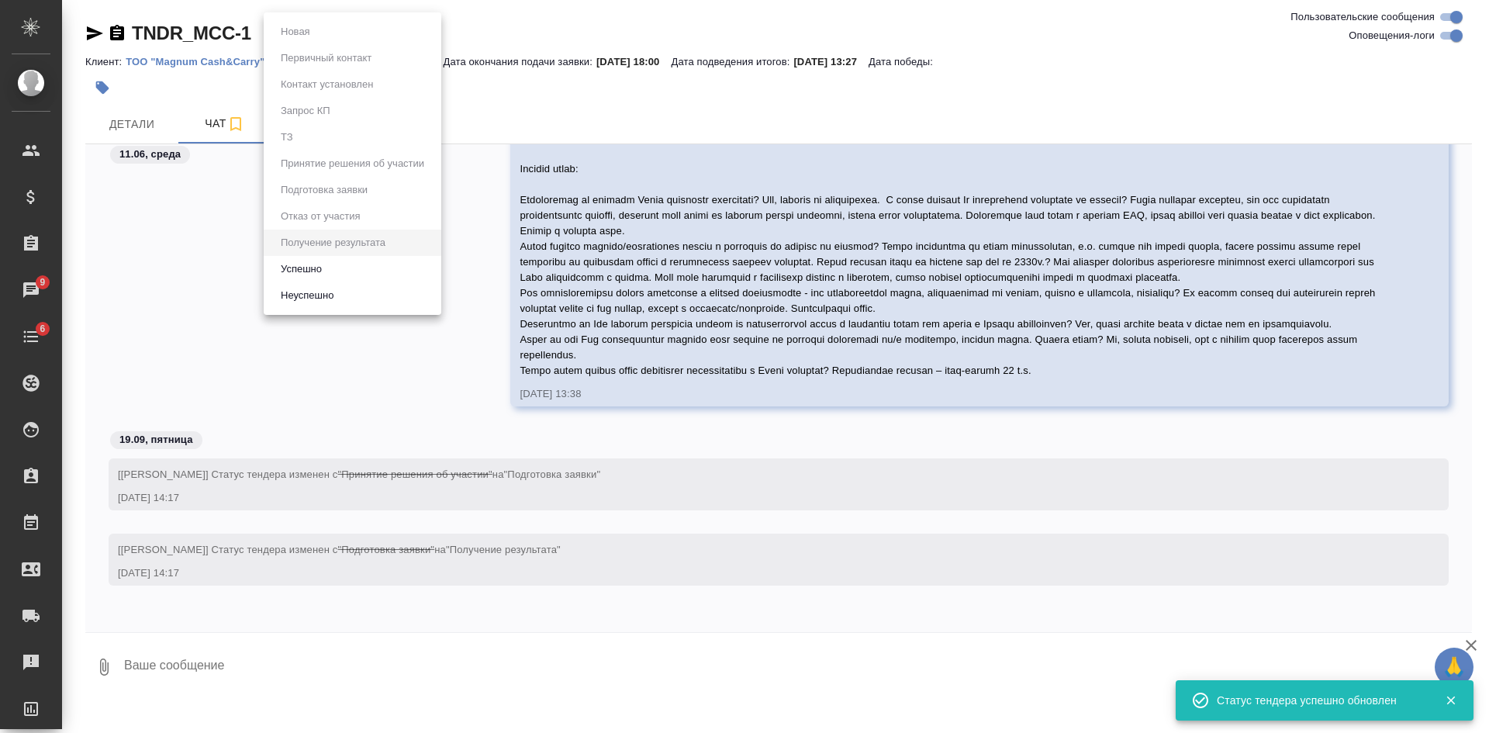
click at [173, 264] on div at bounding box center [744, 366] width 1489 height 733
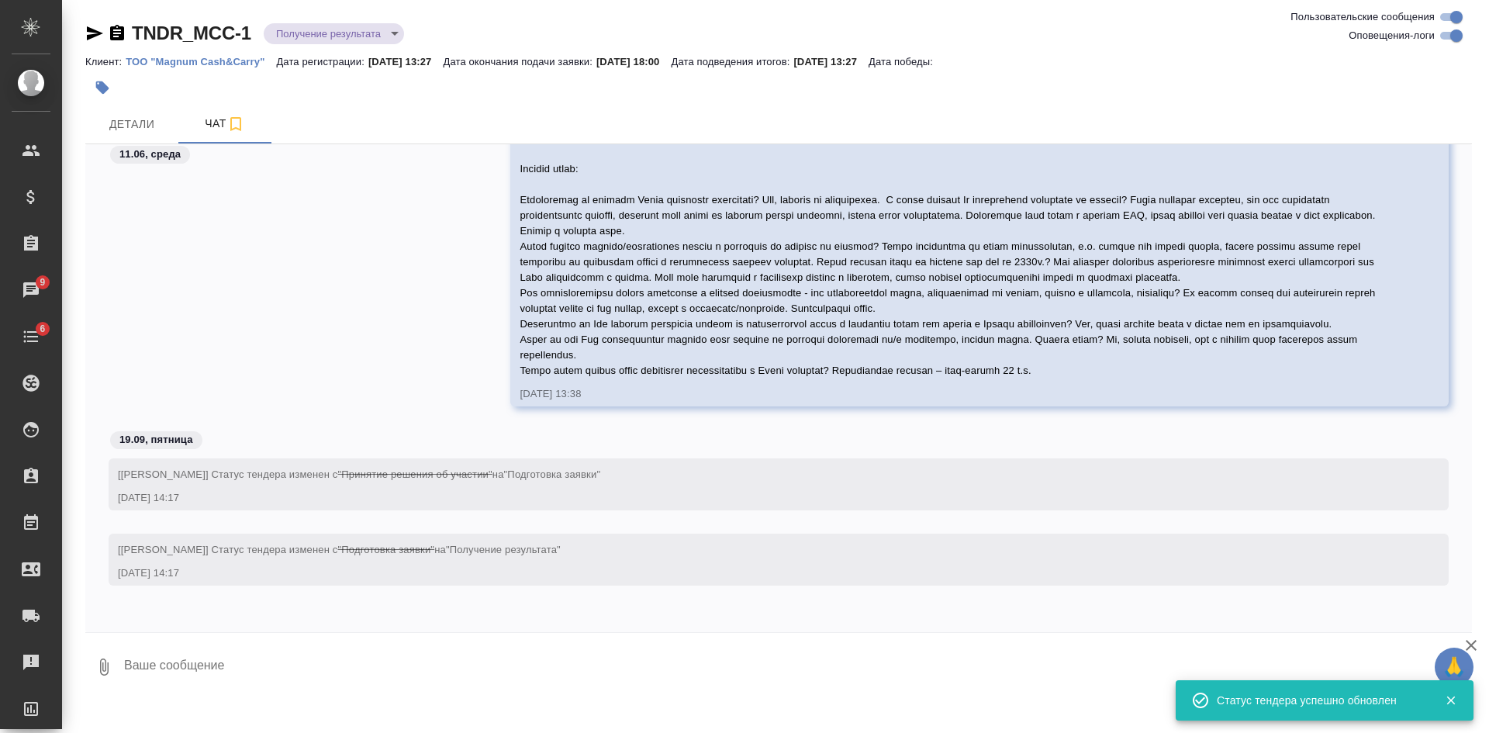
click at [92, 30] on icon "button" at bounding box center [95, 33] width 16 height 14
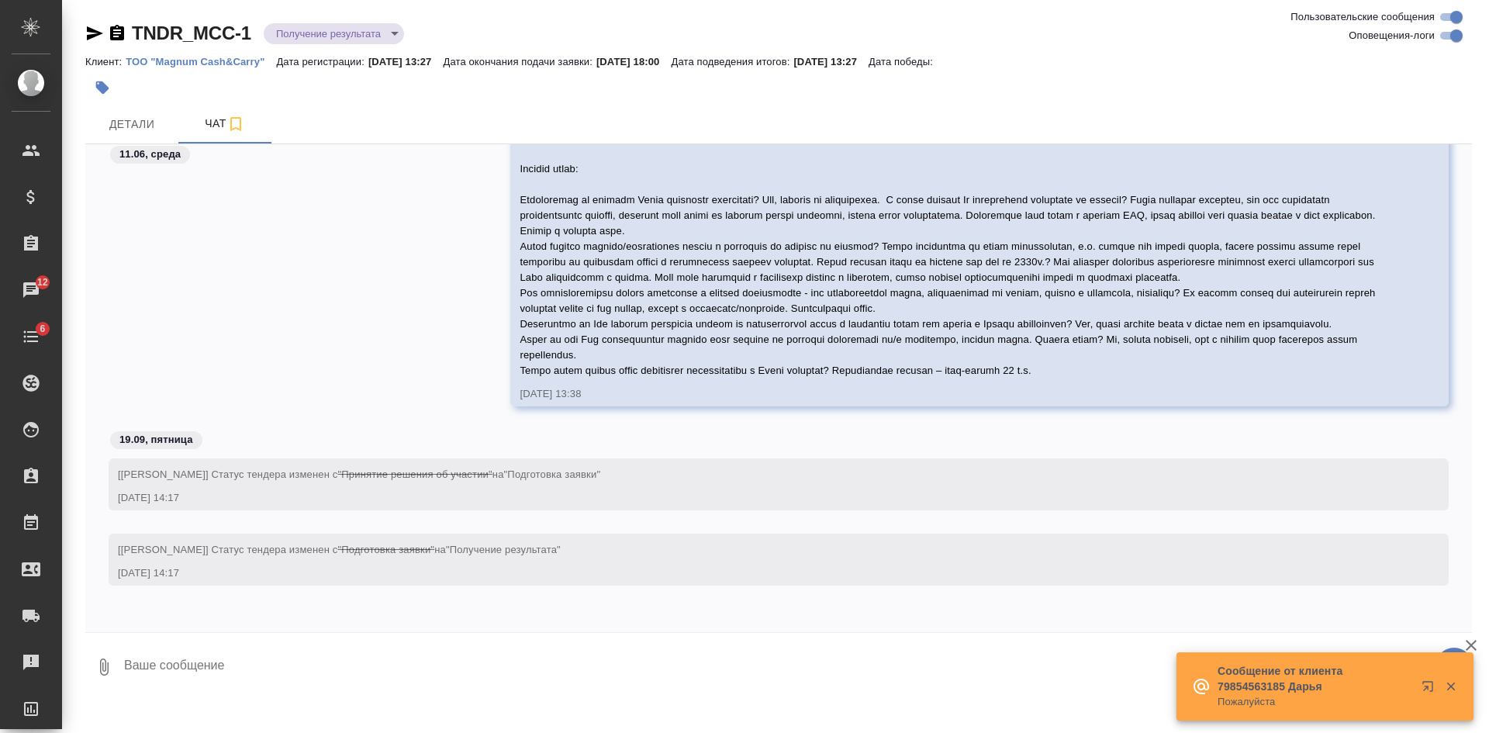
click at [367, 14] on div "TNDR_MCC-1 Получение результата gettingResult Клиент: ТОО "Magnum Cash&Carry" Д…" at bounding box center [779, 351] width 1404 height 703
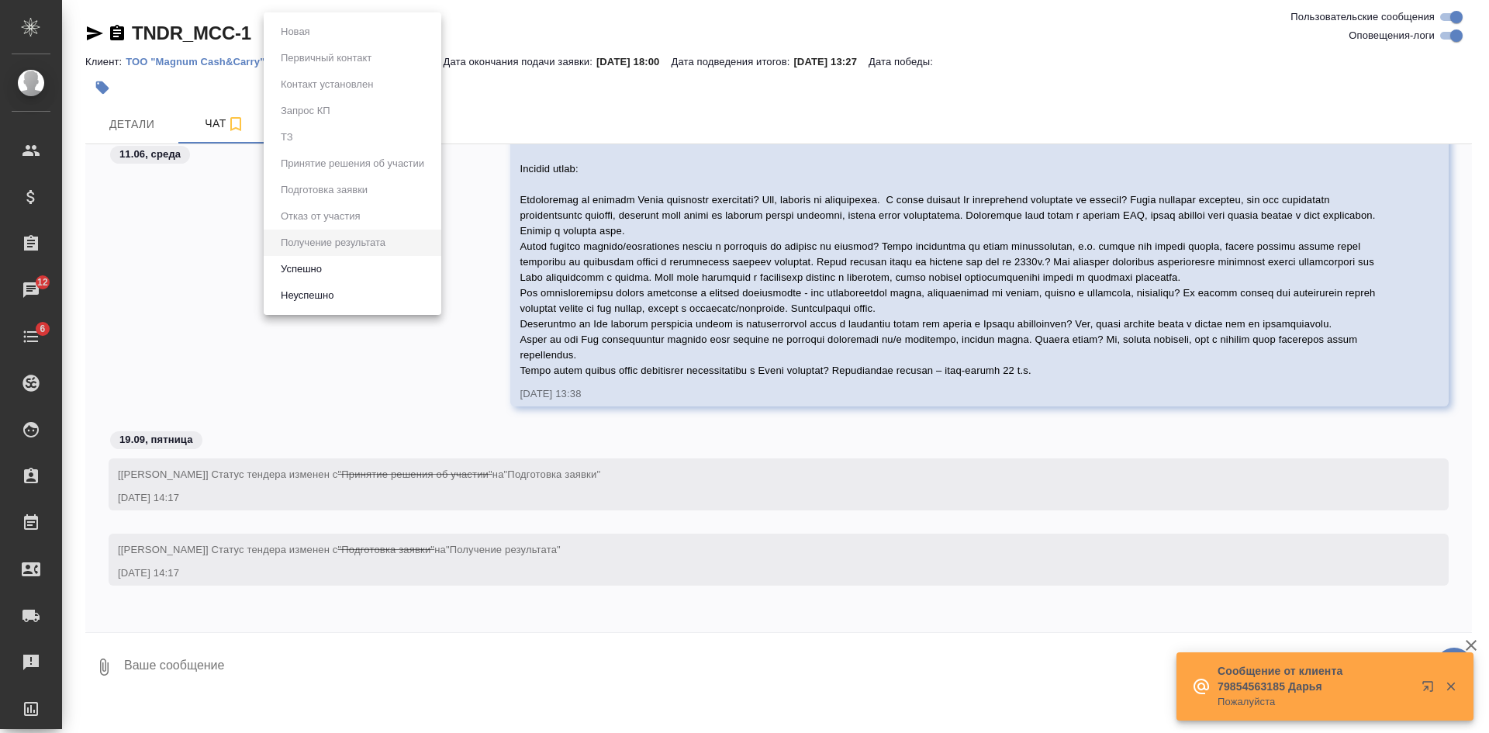
click at [357, 23] on body "🙏 .cls-1 fill:#fff; AWATERA Kasatkina Aleksandra Клиенты Спецификации Заказы 12…" at bounding box center [744, 366] width 1489 height 733
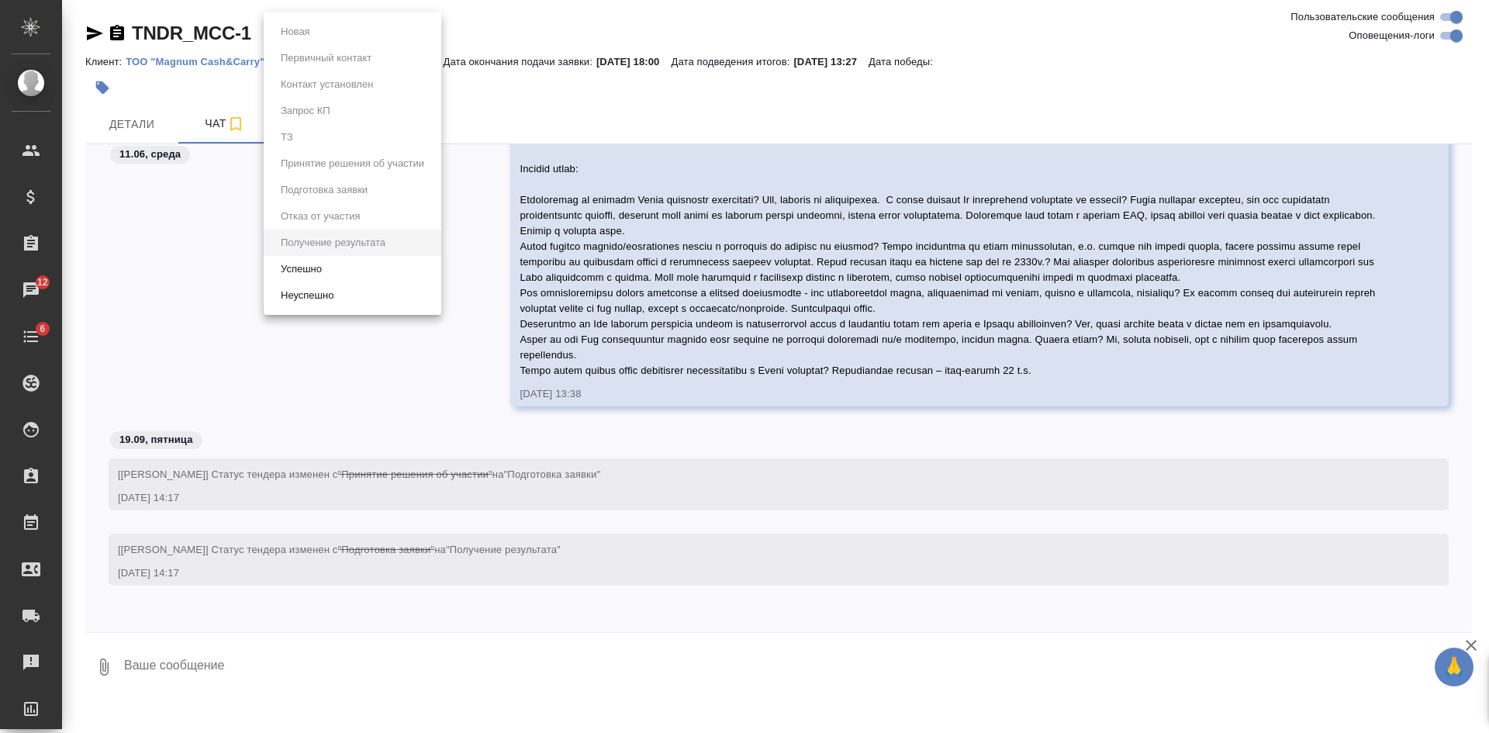
click at [334, 268] on li "Успешно" at bounding box center [353, 269] width 178 height 26
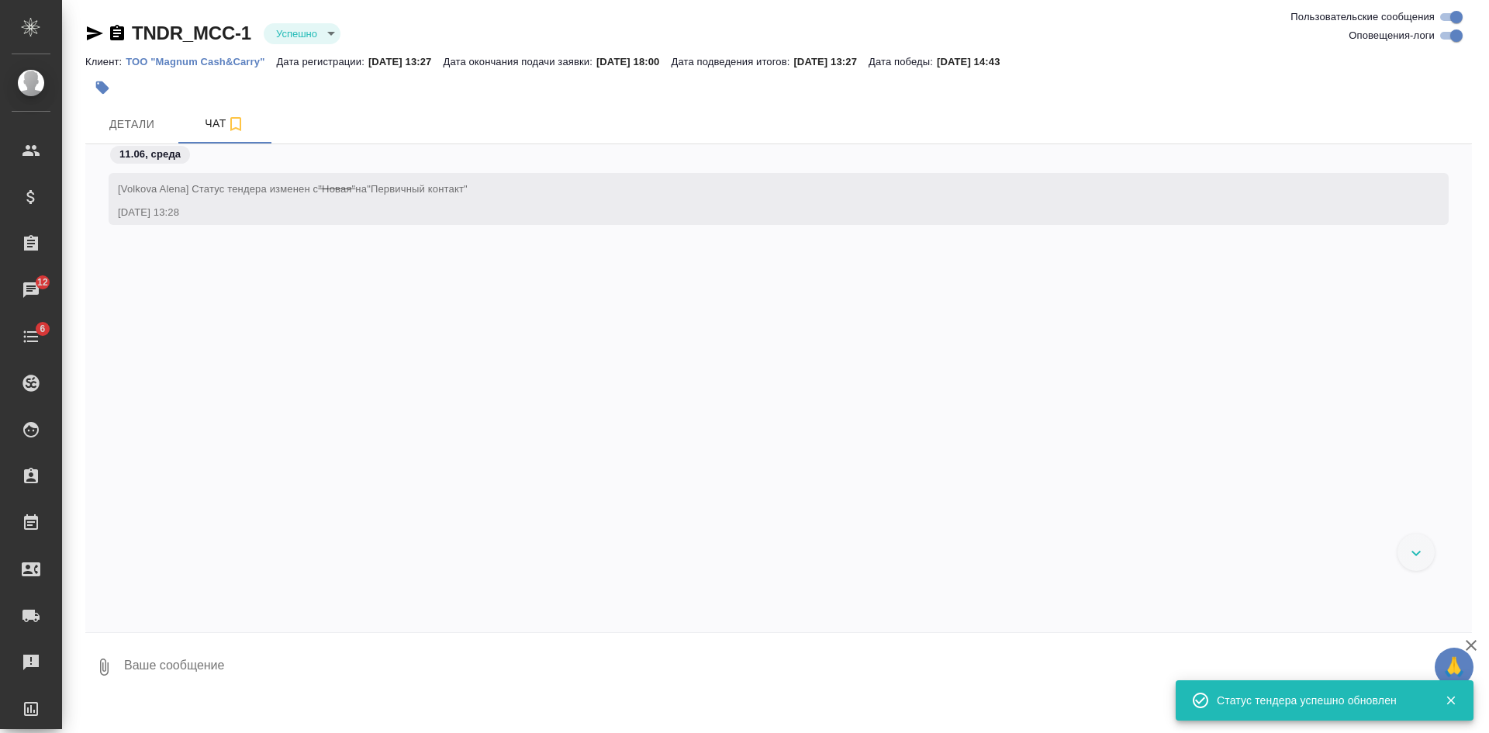
scroll to position [596, 0]
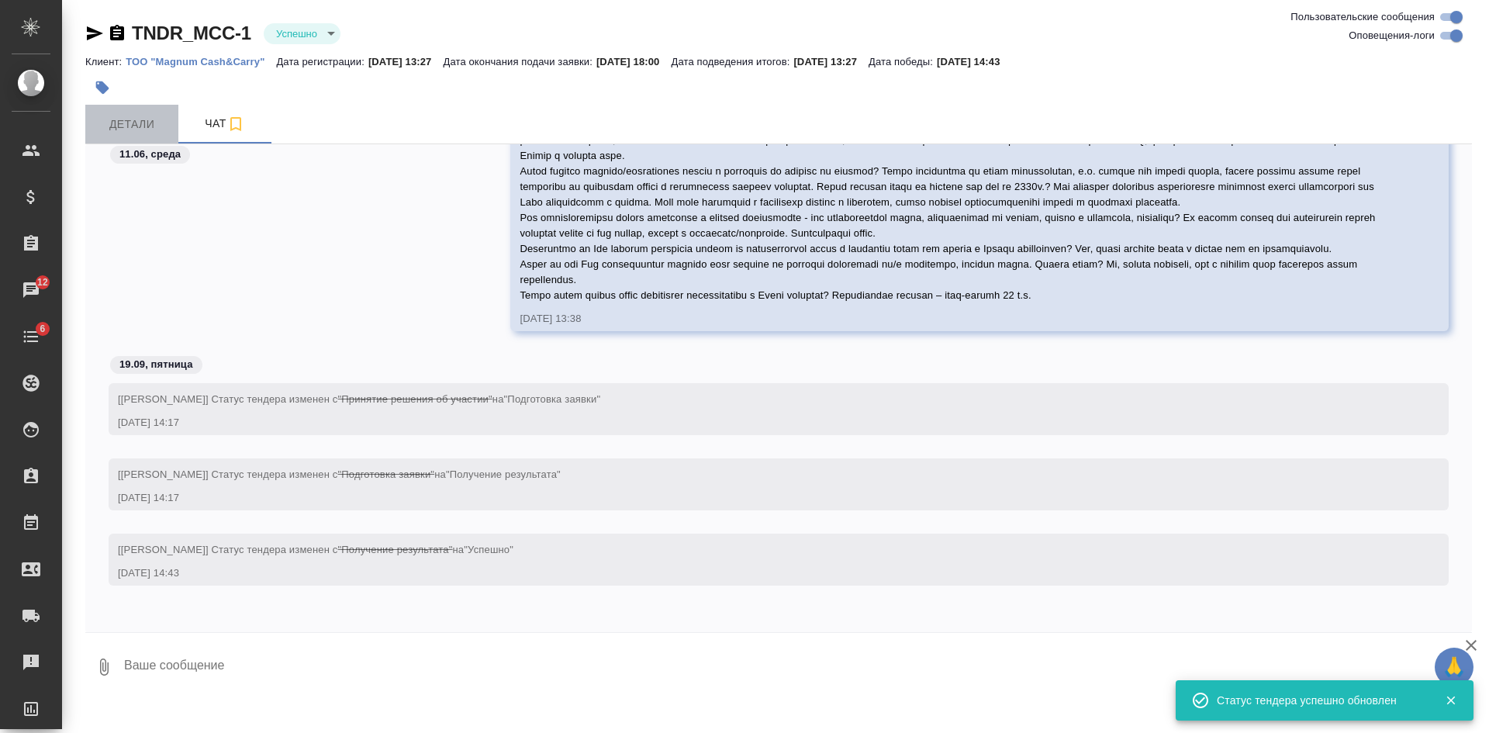
click at [140, 127] on span "Детали" at bounding box center [132, 124] width 74 height 19
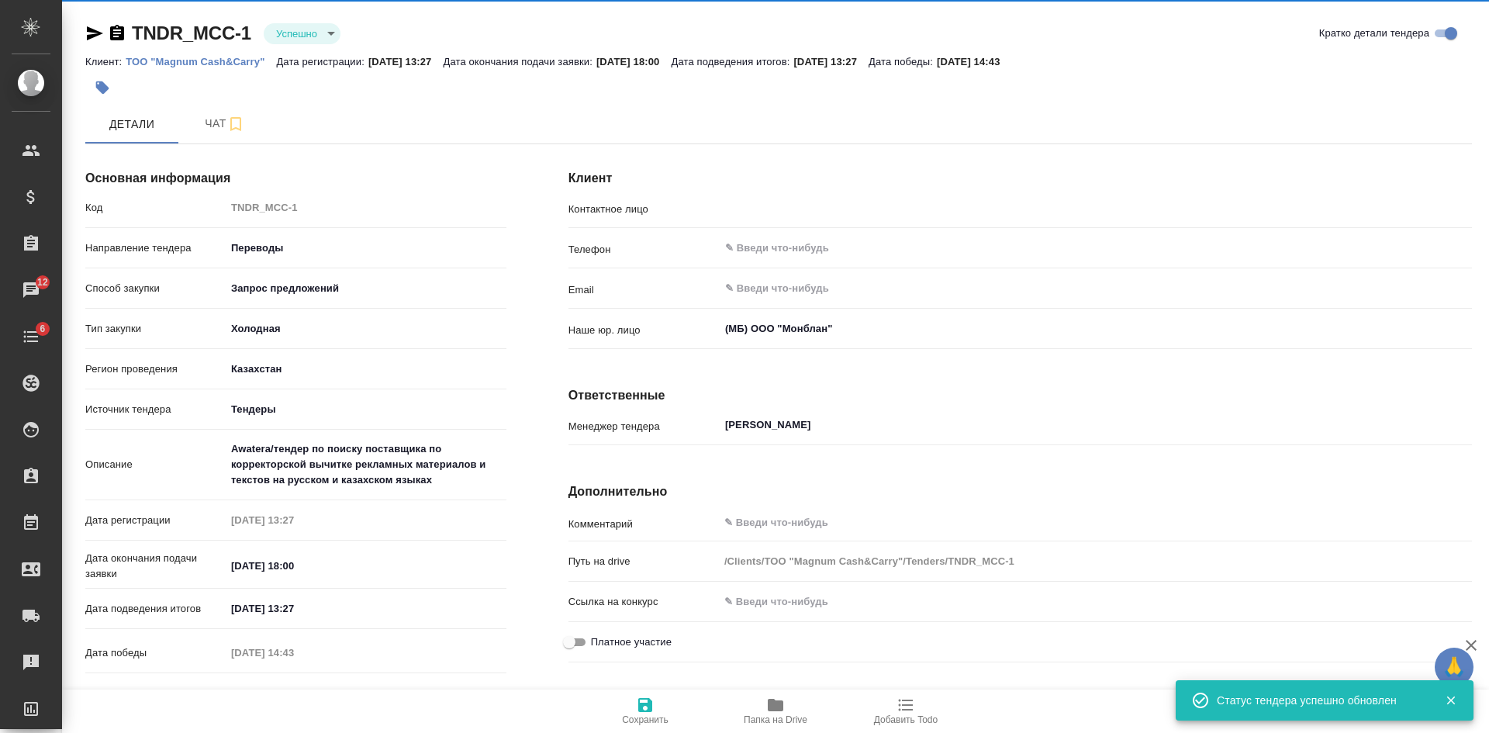
type input "Столярова Наталия Фёдоровна"
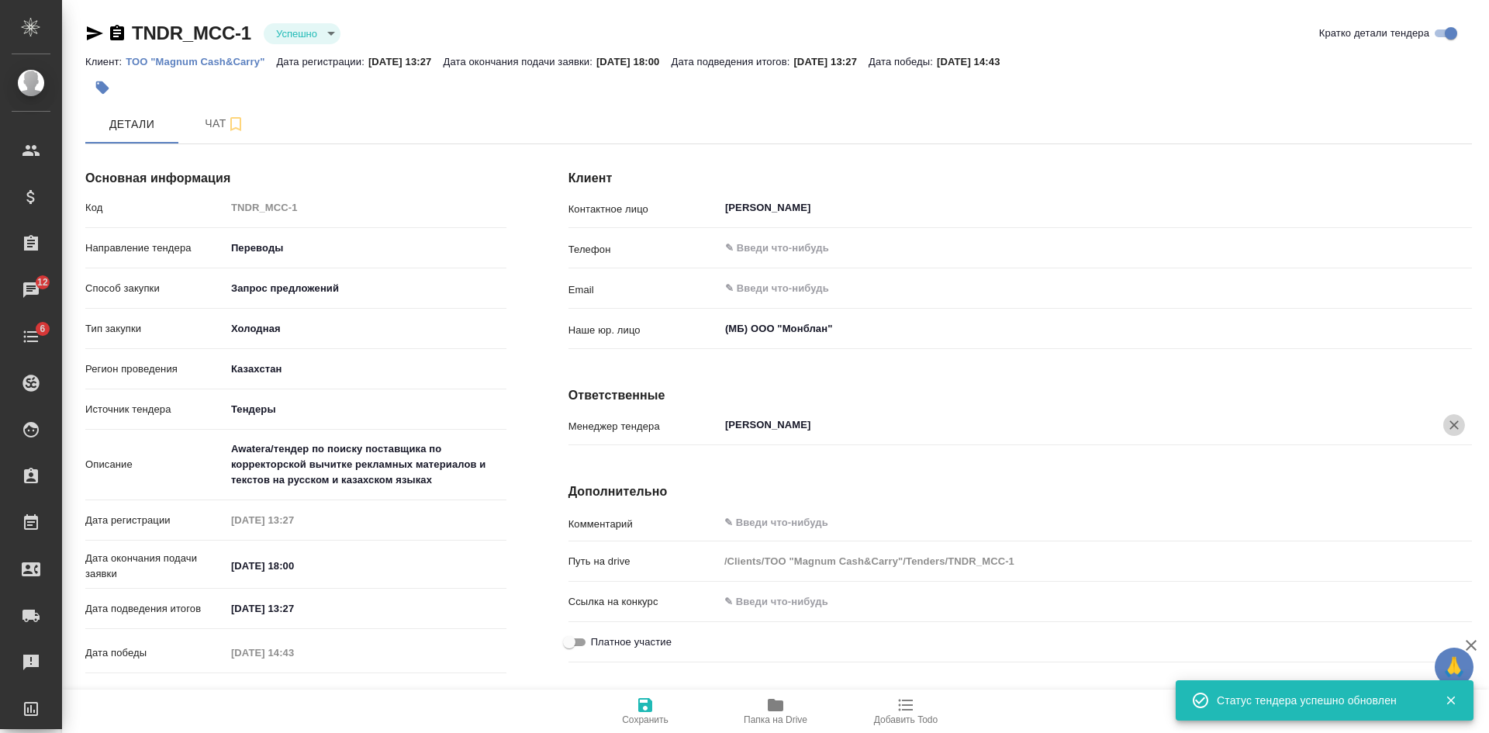
click at [1449, 427] on icon "Очистить" at bounding box center [1455, 425] width 16 height 16
type textarea "x"
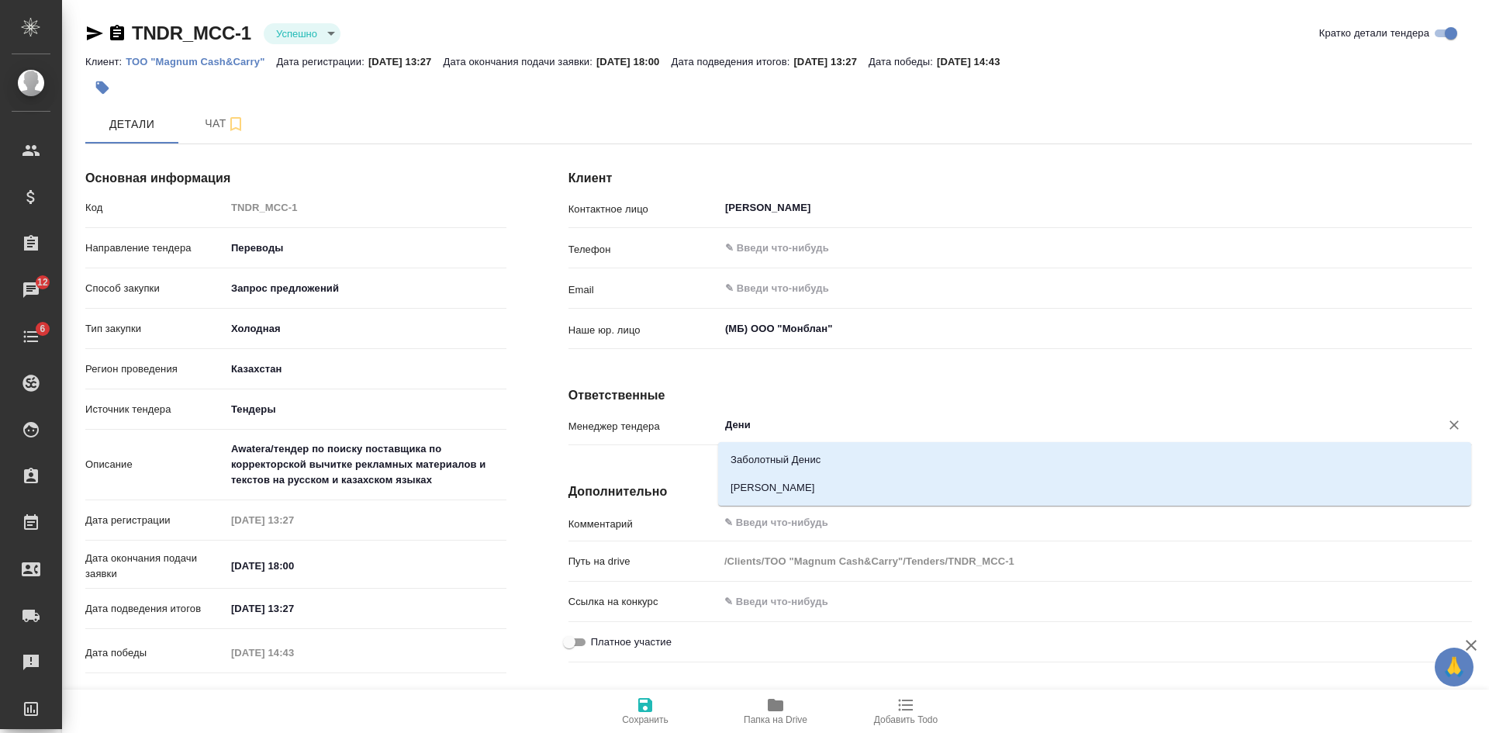
type input "Денис"
click at [739, 486] on li "Журавлев Денис" at bounding box center [1094, 488] width 753 height 28
type textarea "x"
type input "Журавлев Денис"
type textarea "x"
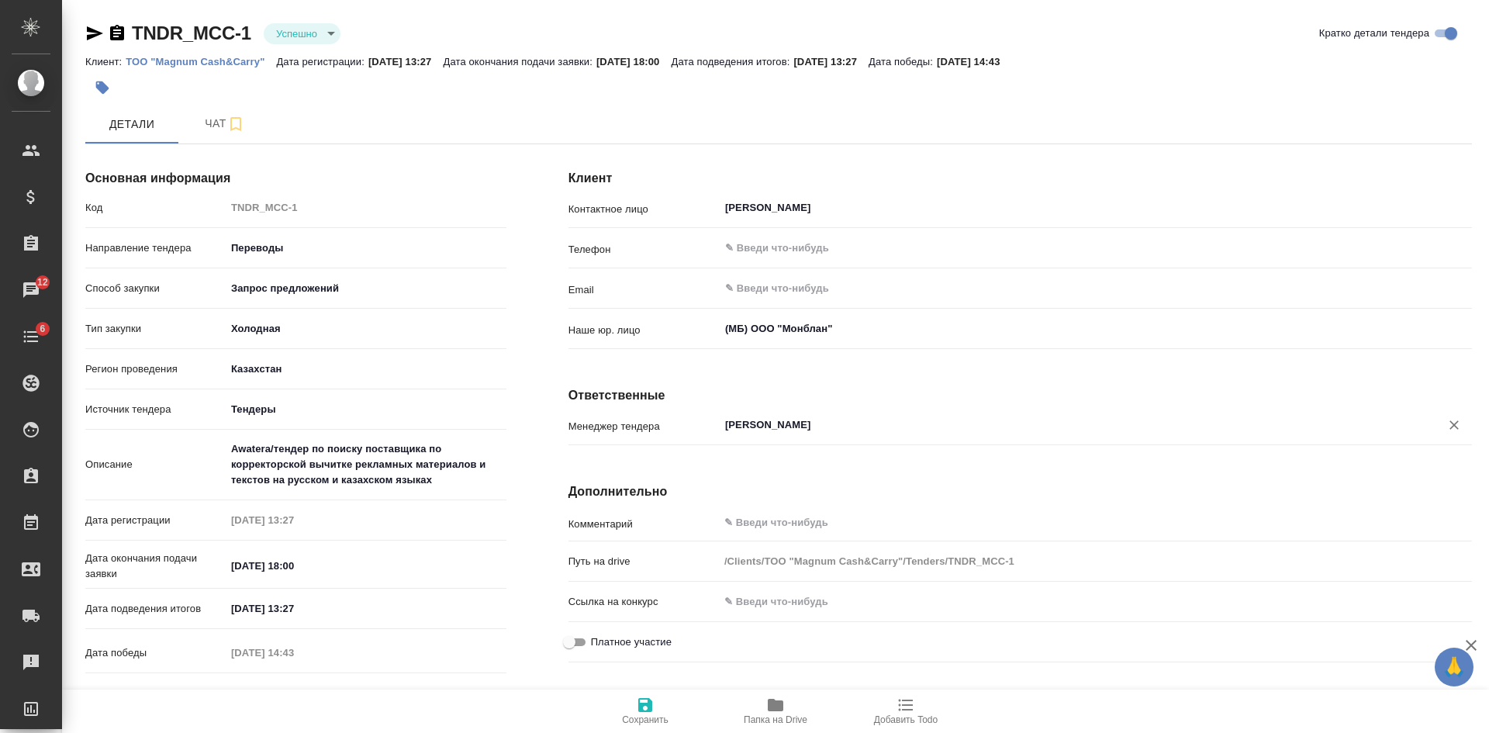
type input "Журавлев Денис"
click at [646, 704] on icon "button" at bounding box center [645, 705] width 14 height 14
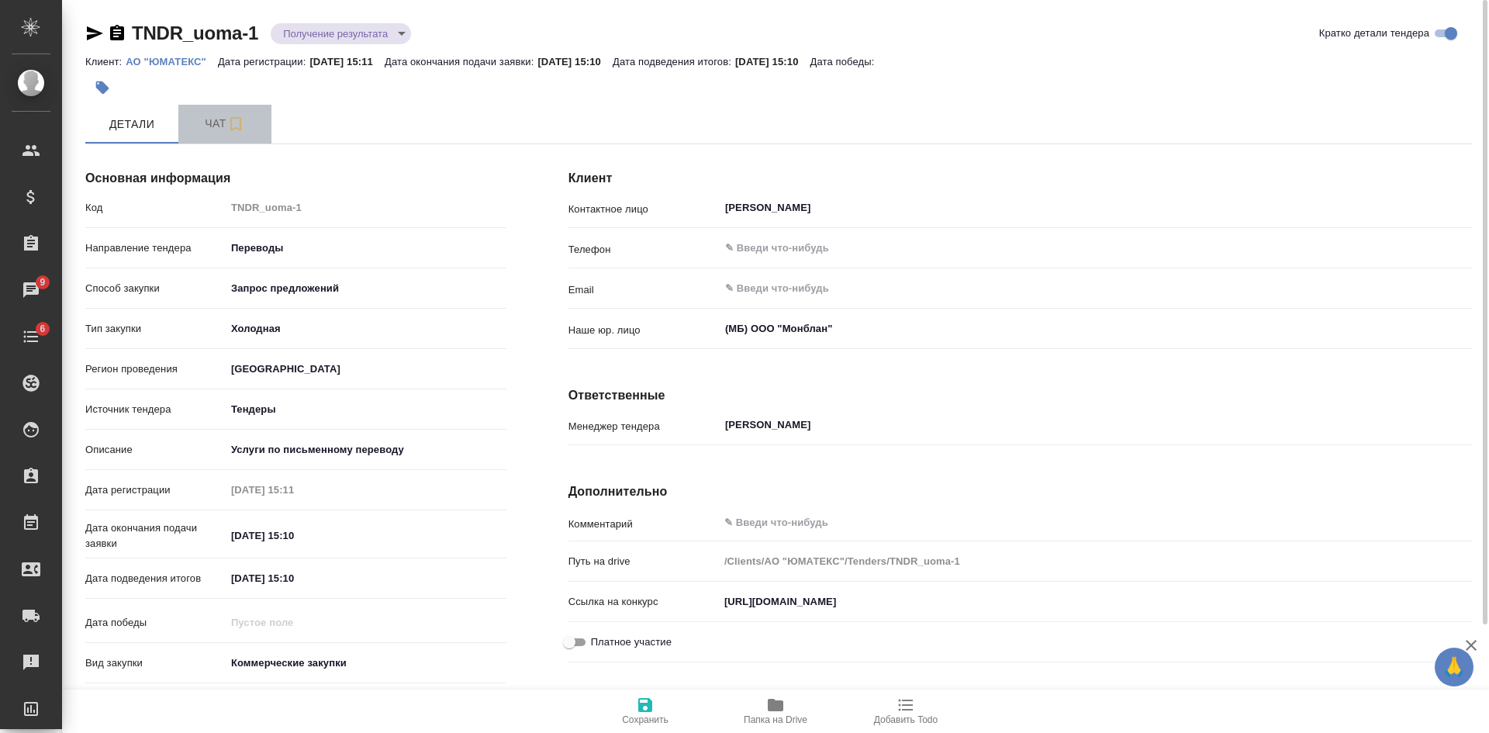
click at [209, 131] on span "Чат" at bounding box center [225, 123] width 74 height 19
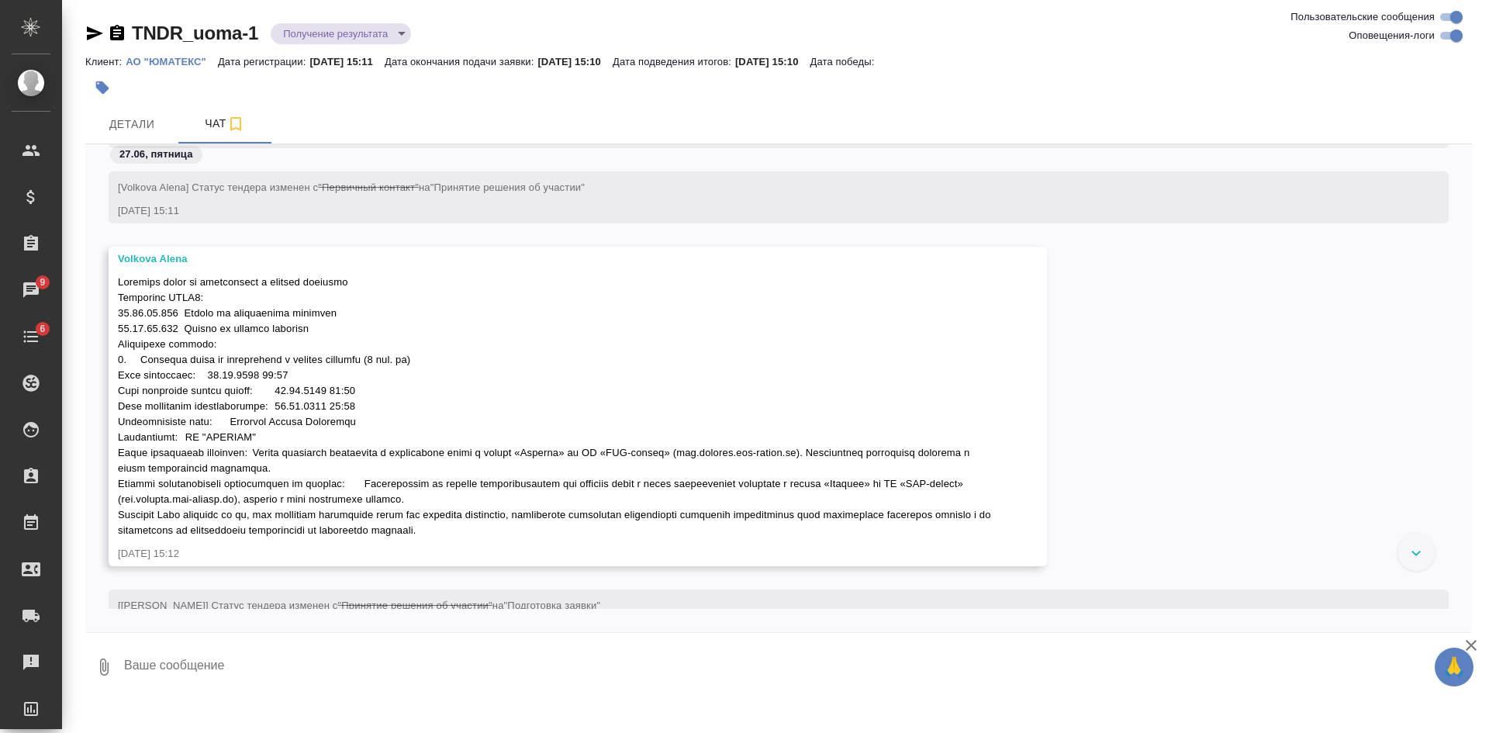
scroll to position [78, 0]
click at [137, 119] on span "Детали" at bounding box center [132, 124] width 74 height 19
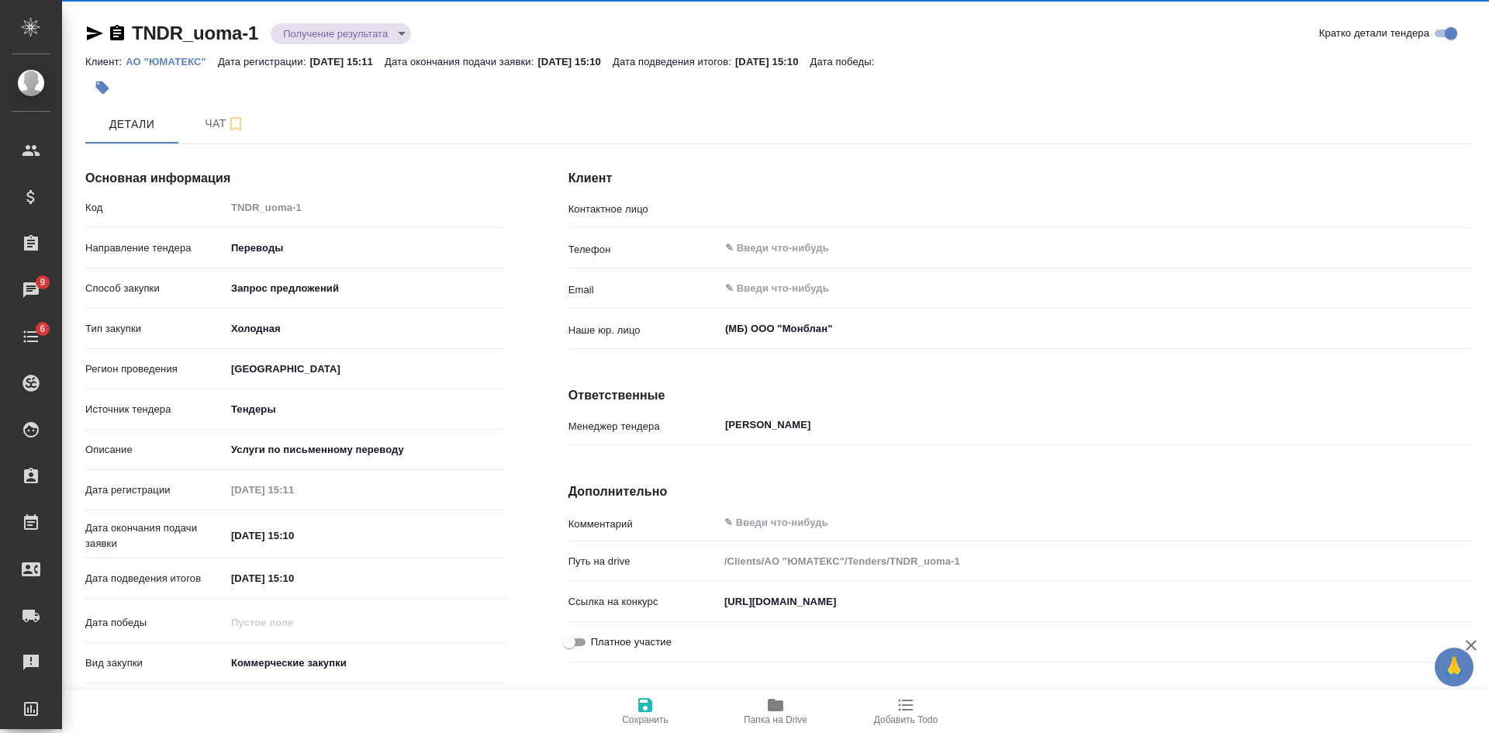
type input "Дмитриев Кирилл Вадимович"
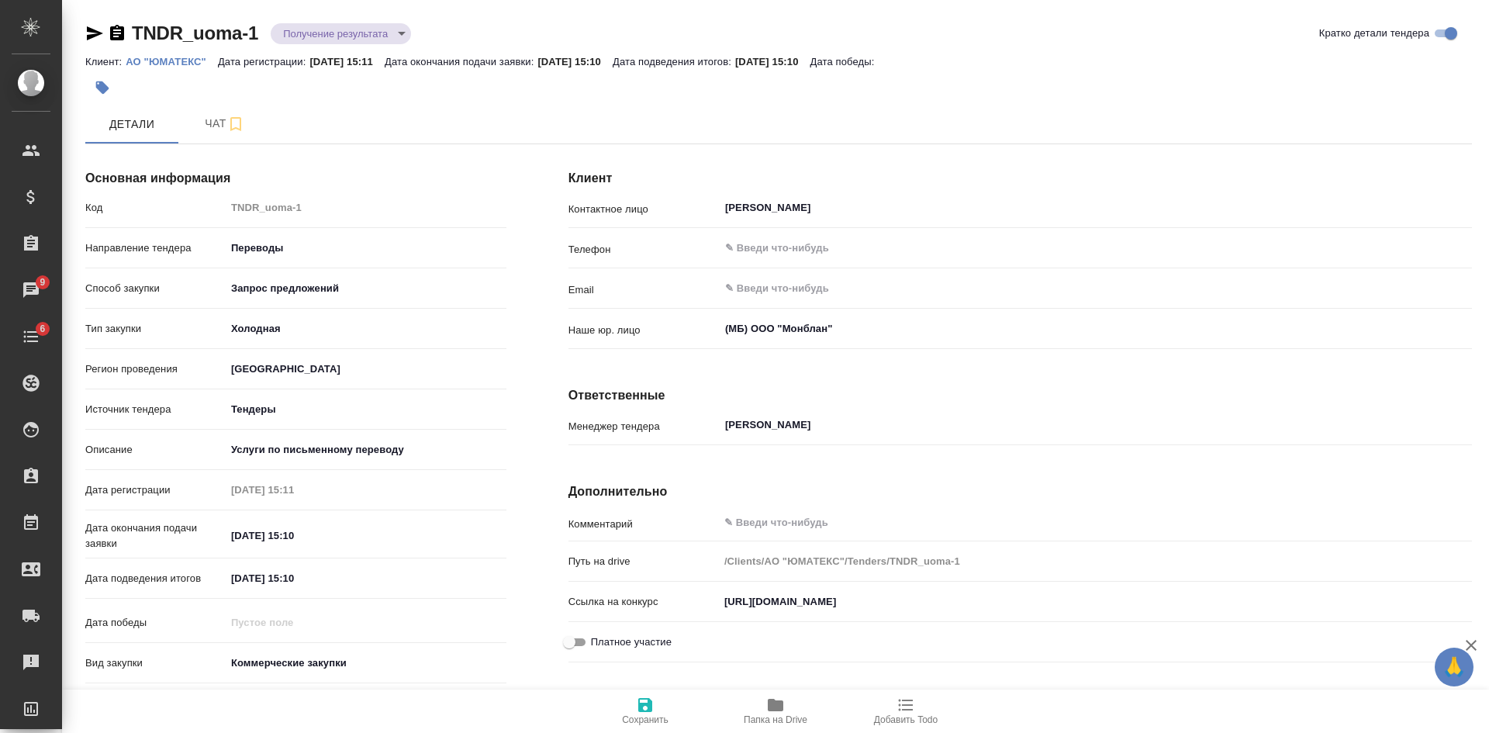
scroll to position [127, 0]
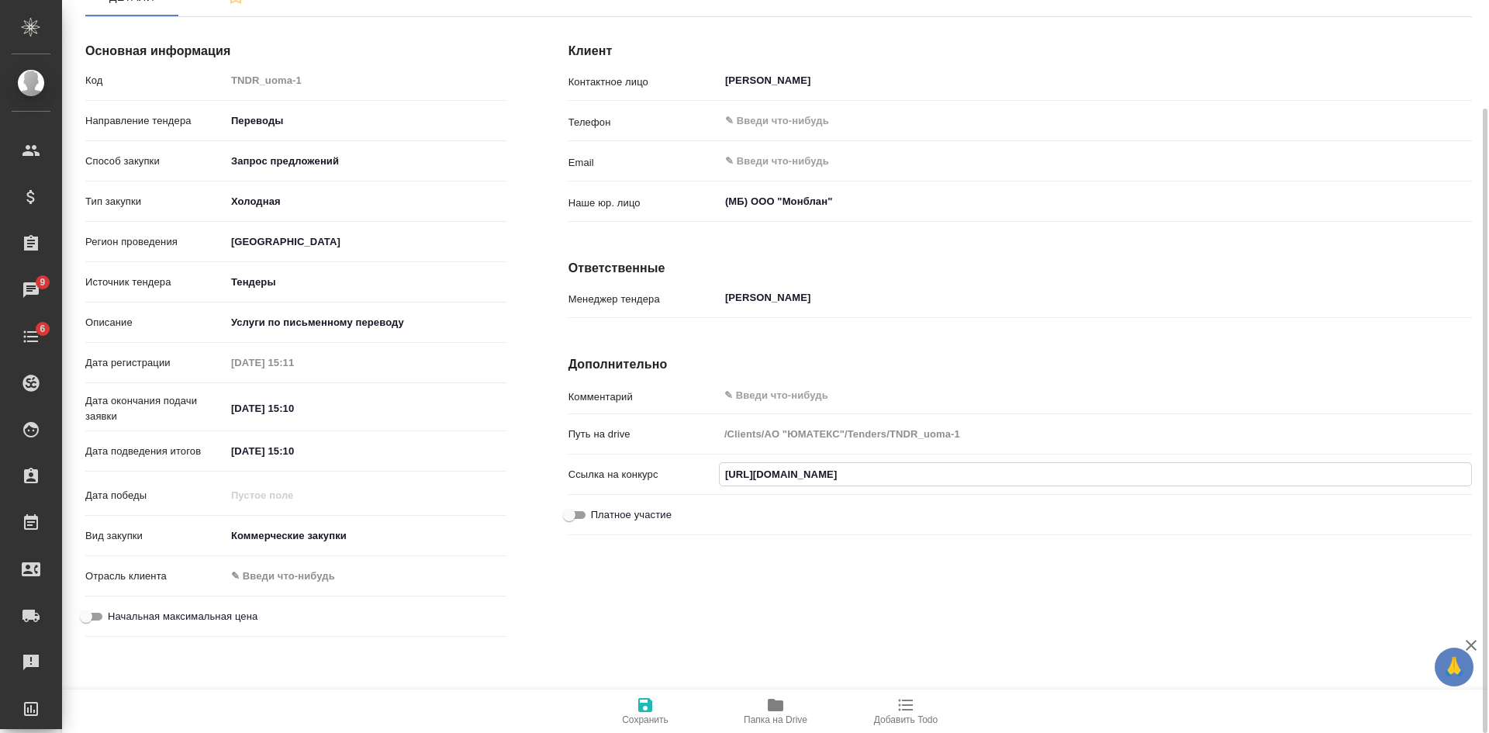
drag, startPoint x: 824, startPoint y: 471, endPoint x: 783, endPoint y: 475, distance: 41.4
click at [823, 471] on input "https://www.rosatom.rts-tender.ru/market/okazanie-uslug-po-pismennomu-i-ustnomu…" at bounding box center [1096, 474] width 752 height 22
drag, startPoint x: 728, startPoint y: 473, endPoint x: 1488, endPoint y: 473, distance: 760.9
click at [1488, 473] on div "TNDR_uoma-1 Получение результата gettingResult Кратко детали тендера Клиент: АО…" at bounding box center [775, 366] width 1427 height 733
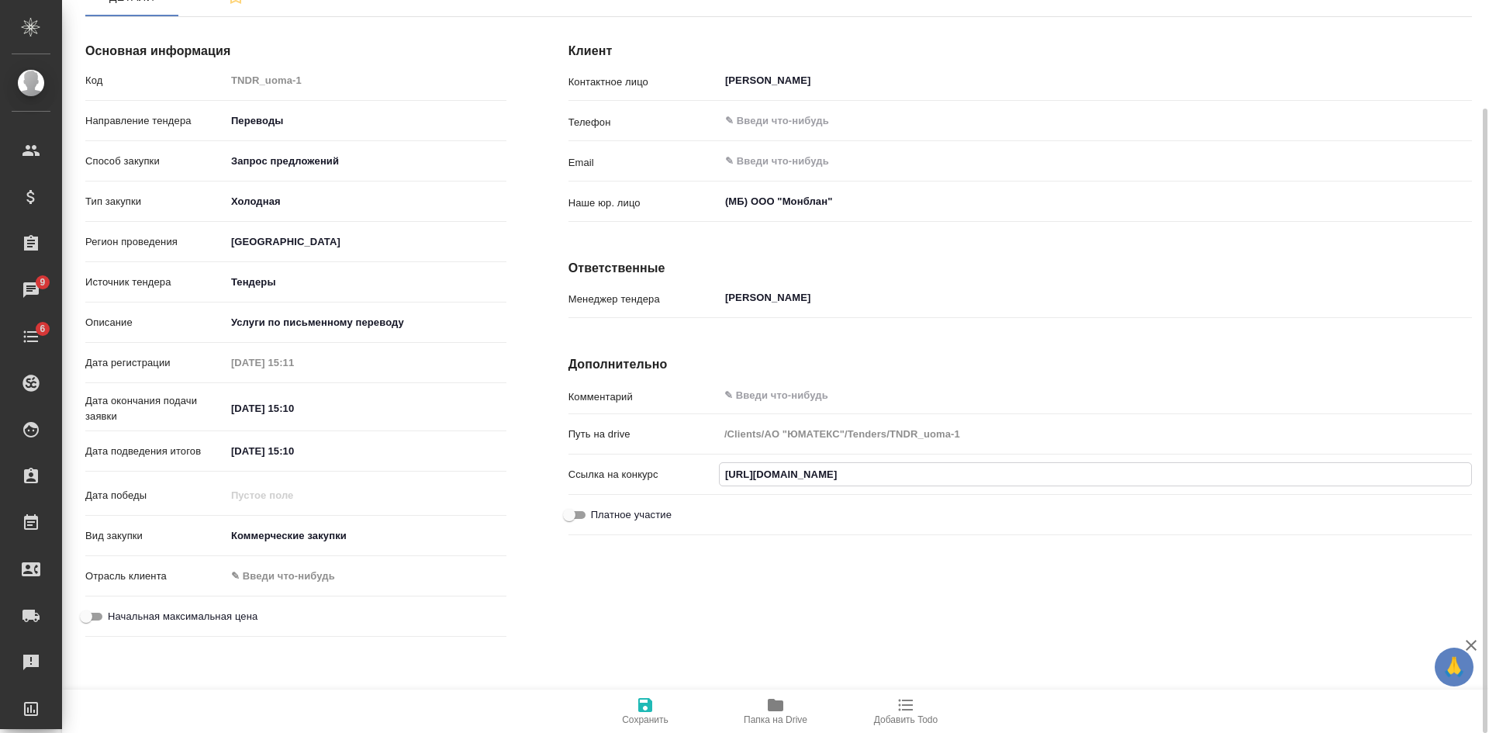
scroll to position [0, 0]
click at [793, 466] on input "https://www.rosatom.rts-tender.ru/market/okazanie-uslug-po-pismennomu-i-ustnomu…" at bounding box center [1096, 474] width 752 height 22
drag, startPoint x: 724, startPoint y: 474, endPoint x: 1488, endPoint y: 480, distance: 764.8
click at [1488, 480] on div "TNDR_uoma-1 Получение результата gettingResult Кратко детали тендера Клиент: АО…" at bounding box center [775, 366] width 1427 height 733
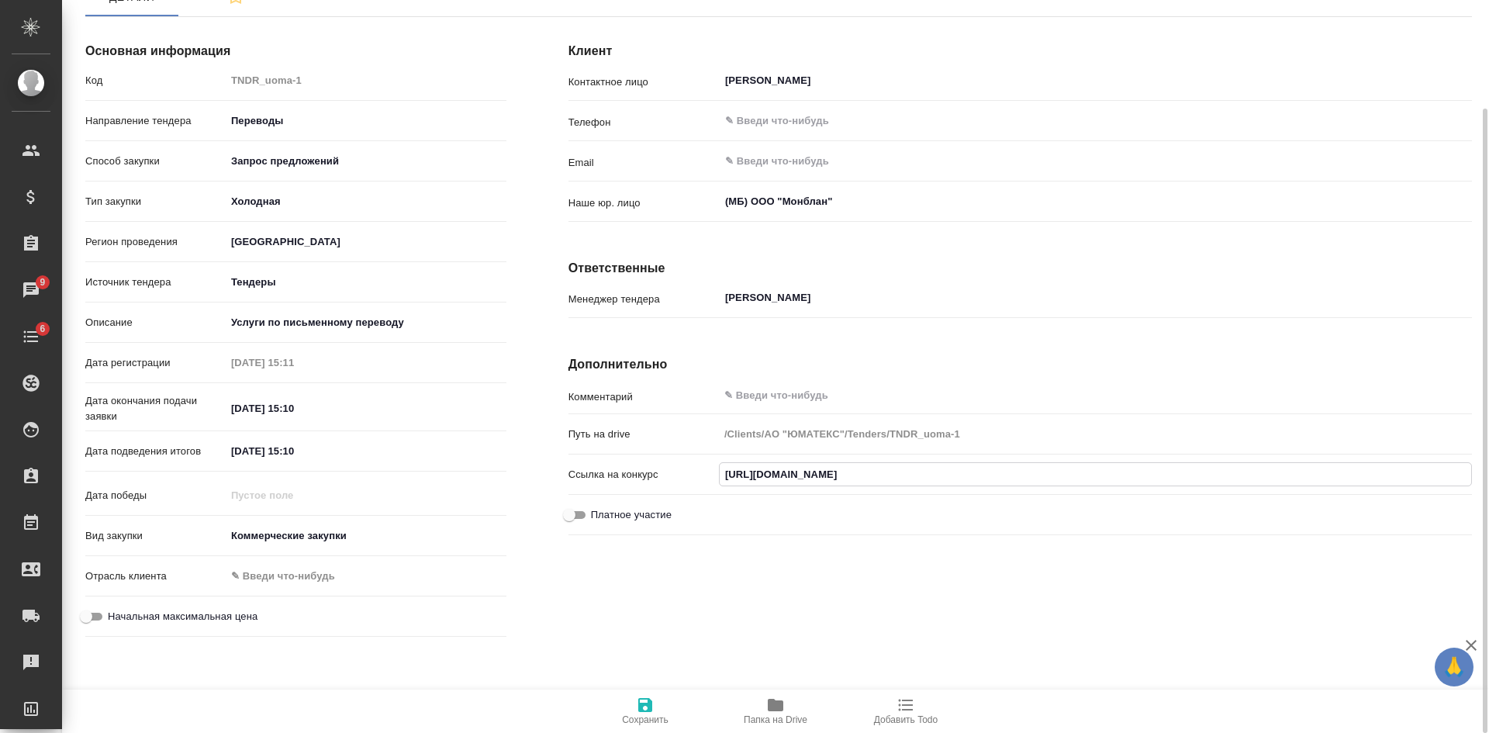
scroll to position [0, 0]
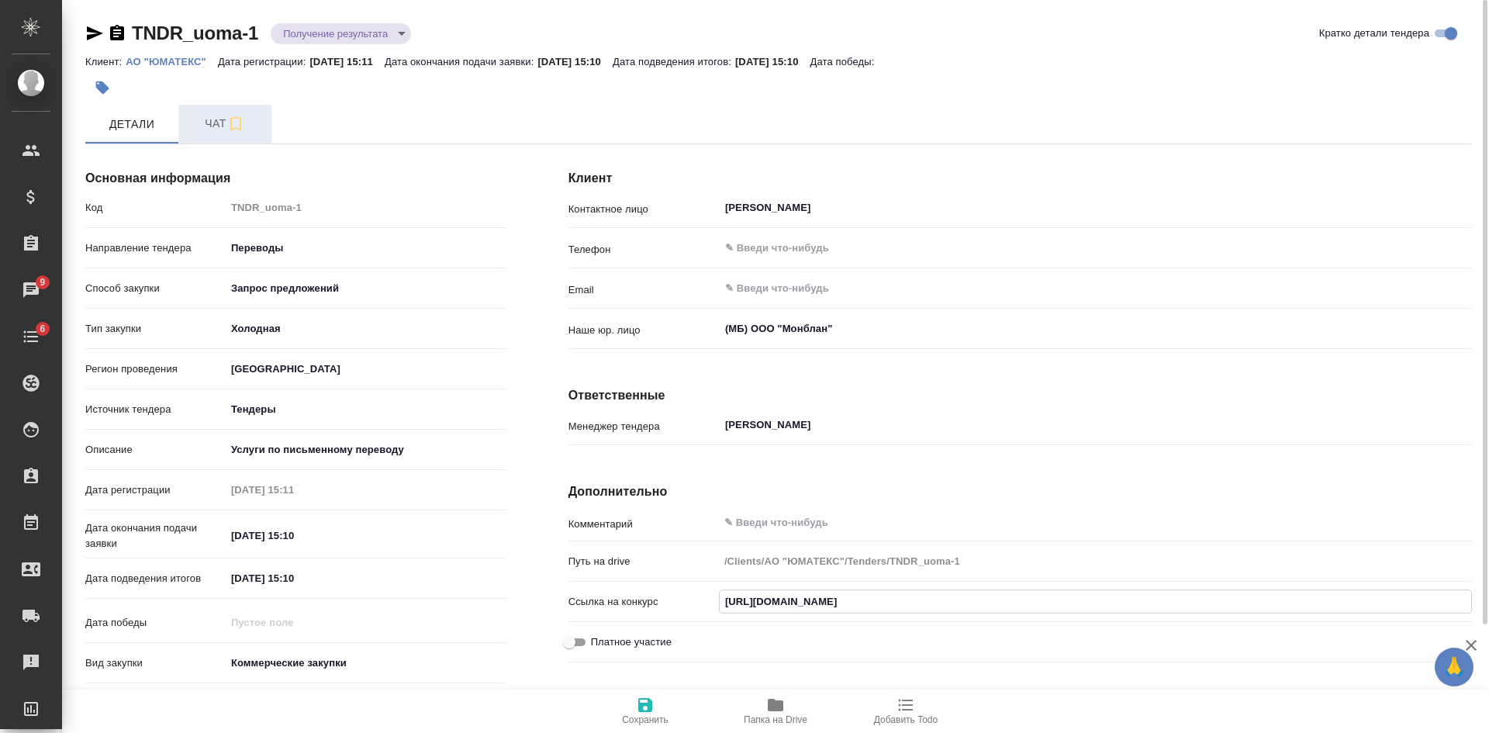
click at [209, 113] on button "Чат" at bounding box center [224, 124] width 93 height 39
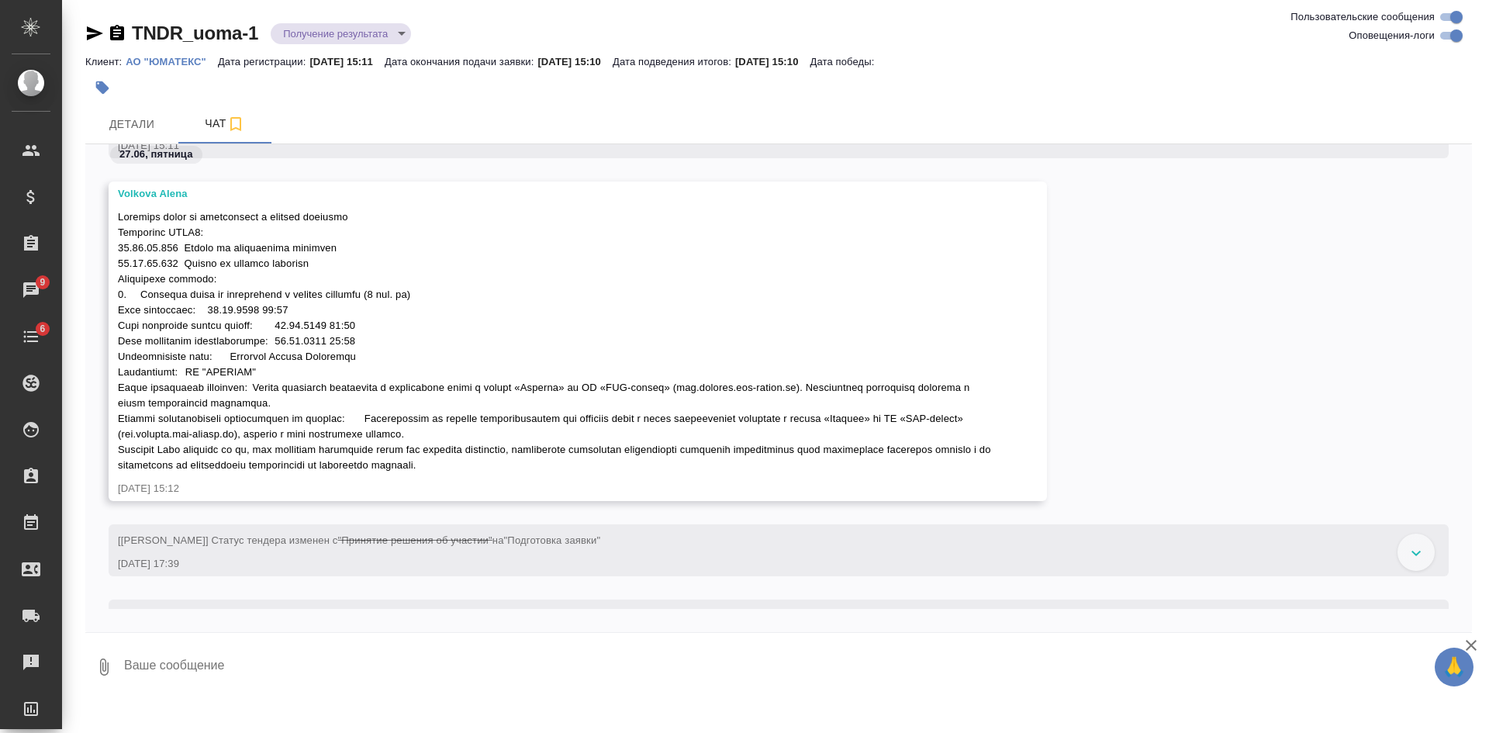
scroll to position [103, 0]
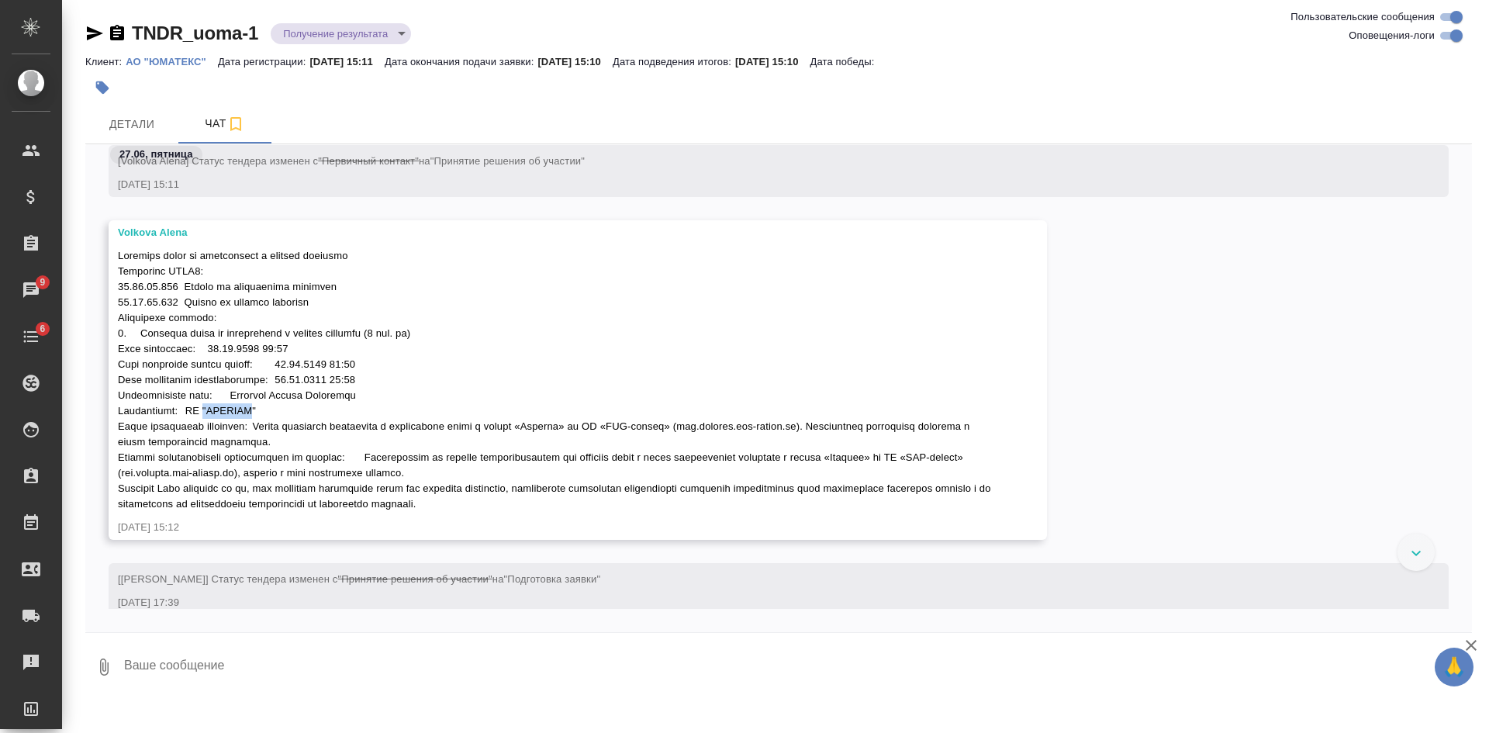
drag, startPoint x: 206, startPoint y: 413, endPoint x: 261, endPoint y: 412, distance: 55.1
click at [261, 412] on span at bounding box center [556, 380] width 876 height 260
click at [244, 413] on div at bounding box center [744, 366] width 1489 height 733
drag, startPoint x: 209, startPoint y: 410, endPoint x: 261, endPoint y: 406, distance: 52.8
click at [261, 406] on span at bounding box center [556, 380] width 876 height 260
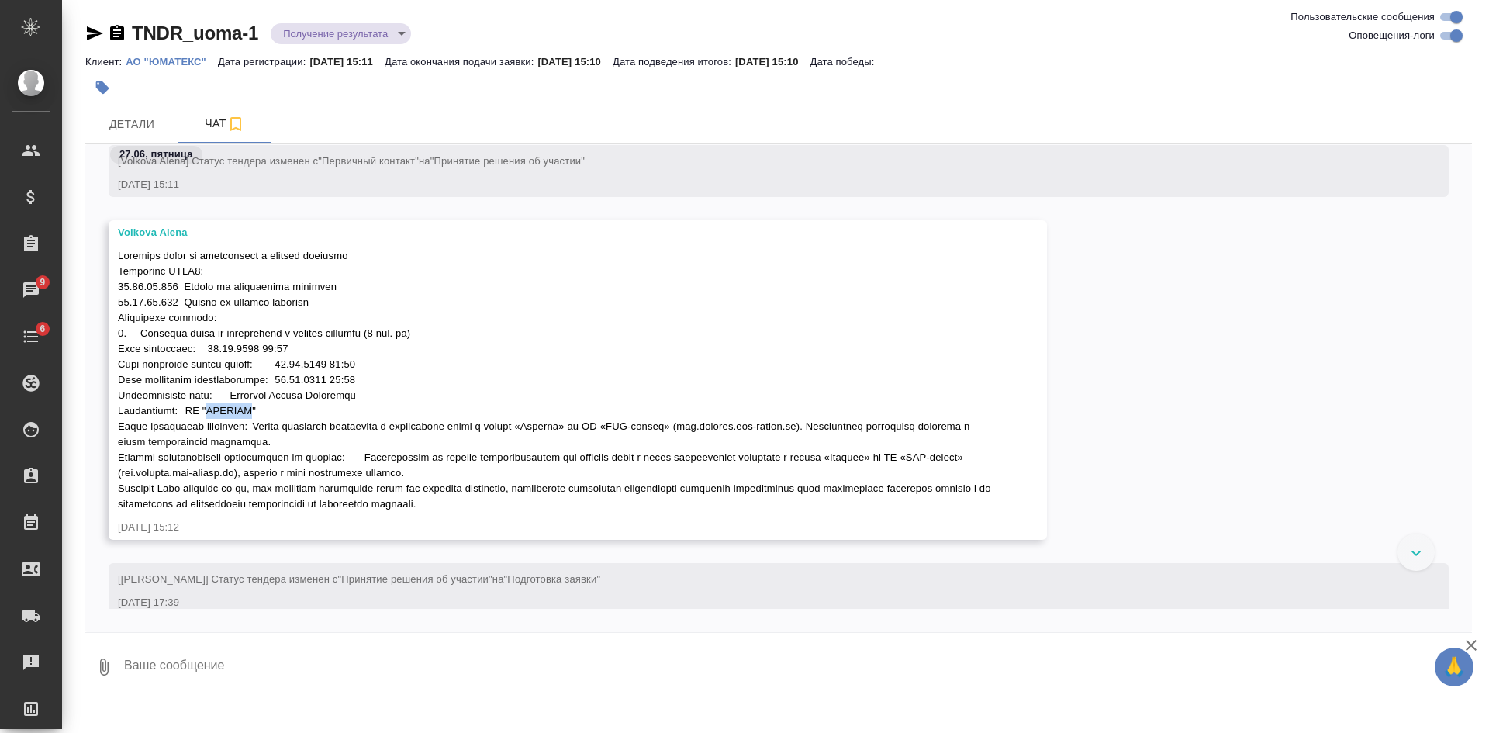
copy span "ЮМАТЕКС"
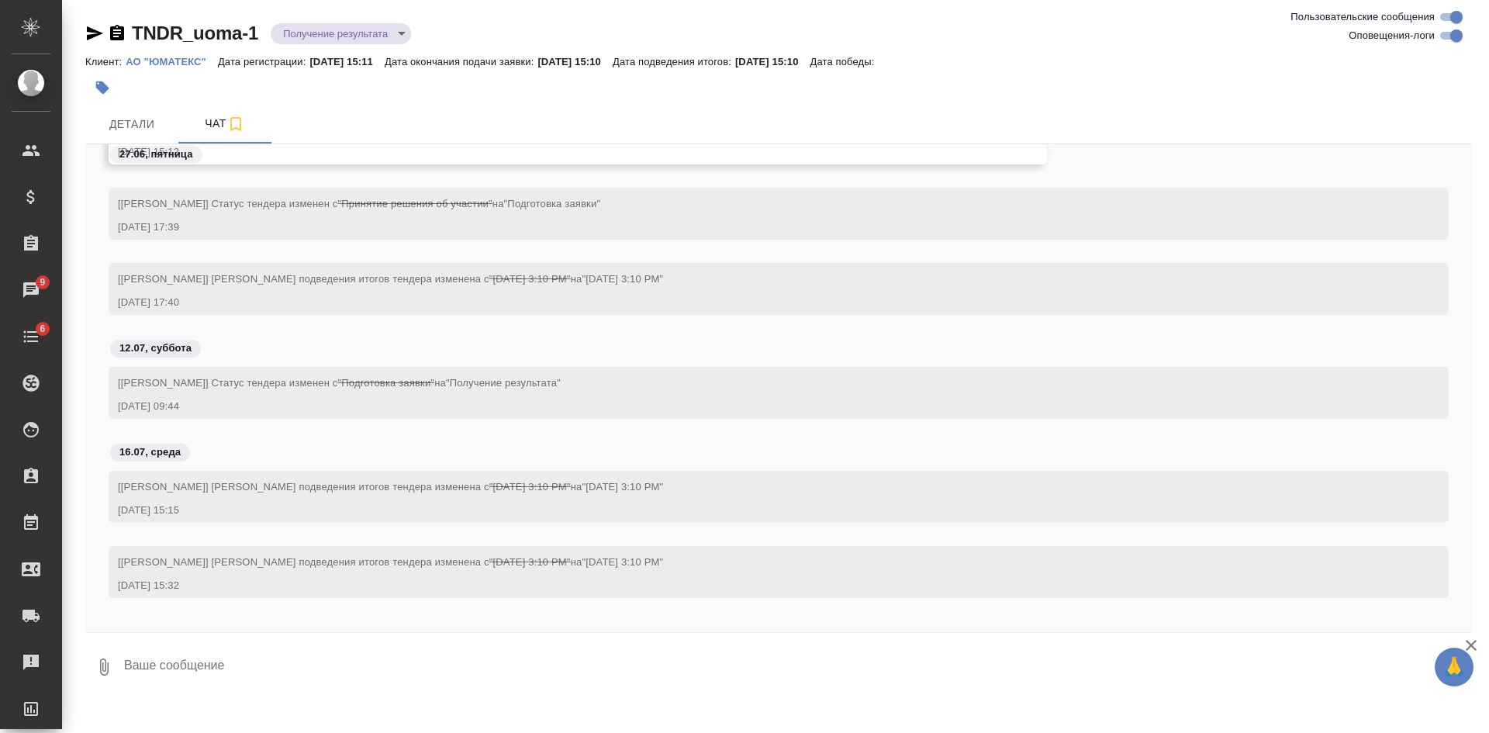
scroll to position [491, 0]
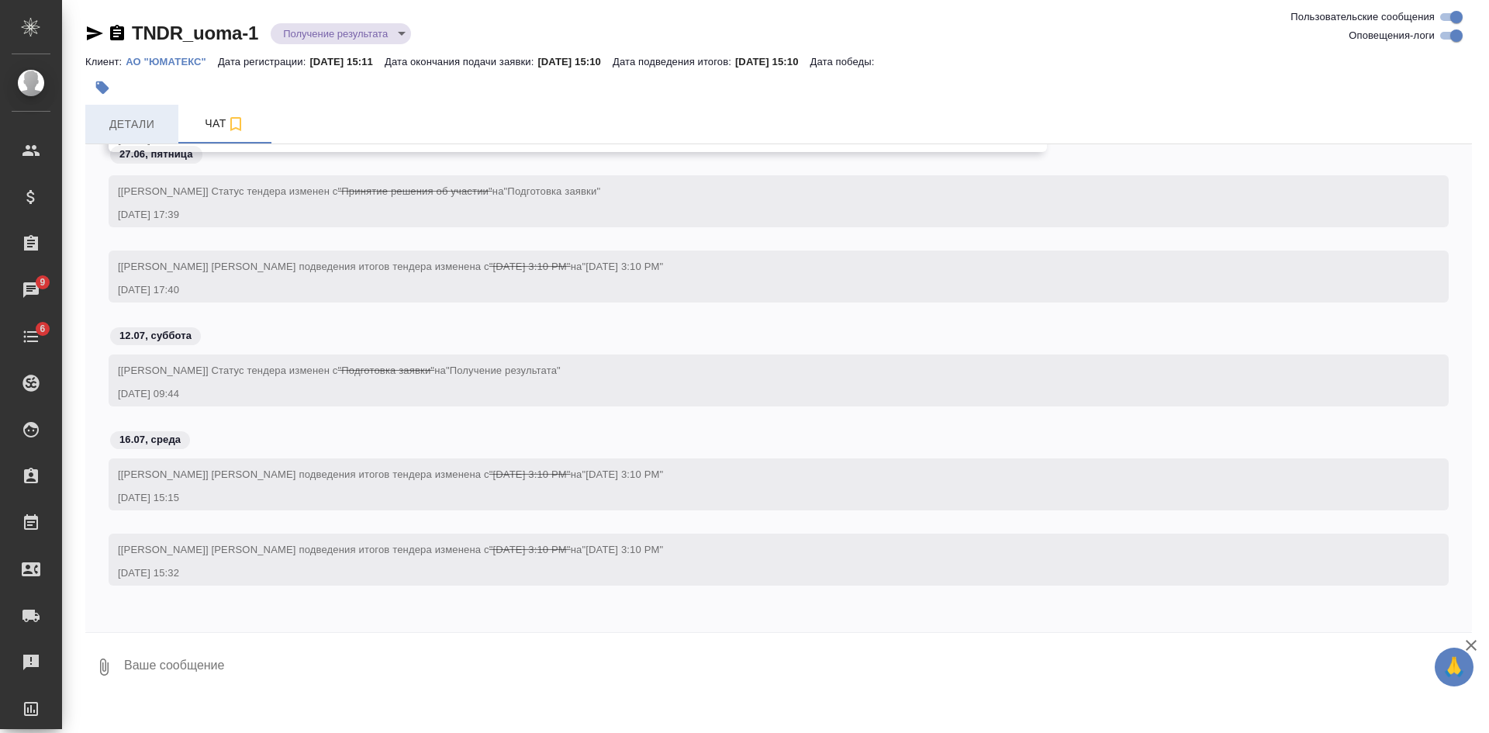
click at [137, 130] on span "Детали" at bounding box center [132, 124] width 74 height 19
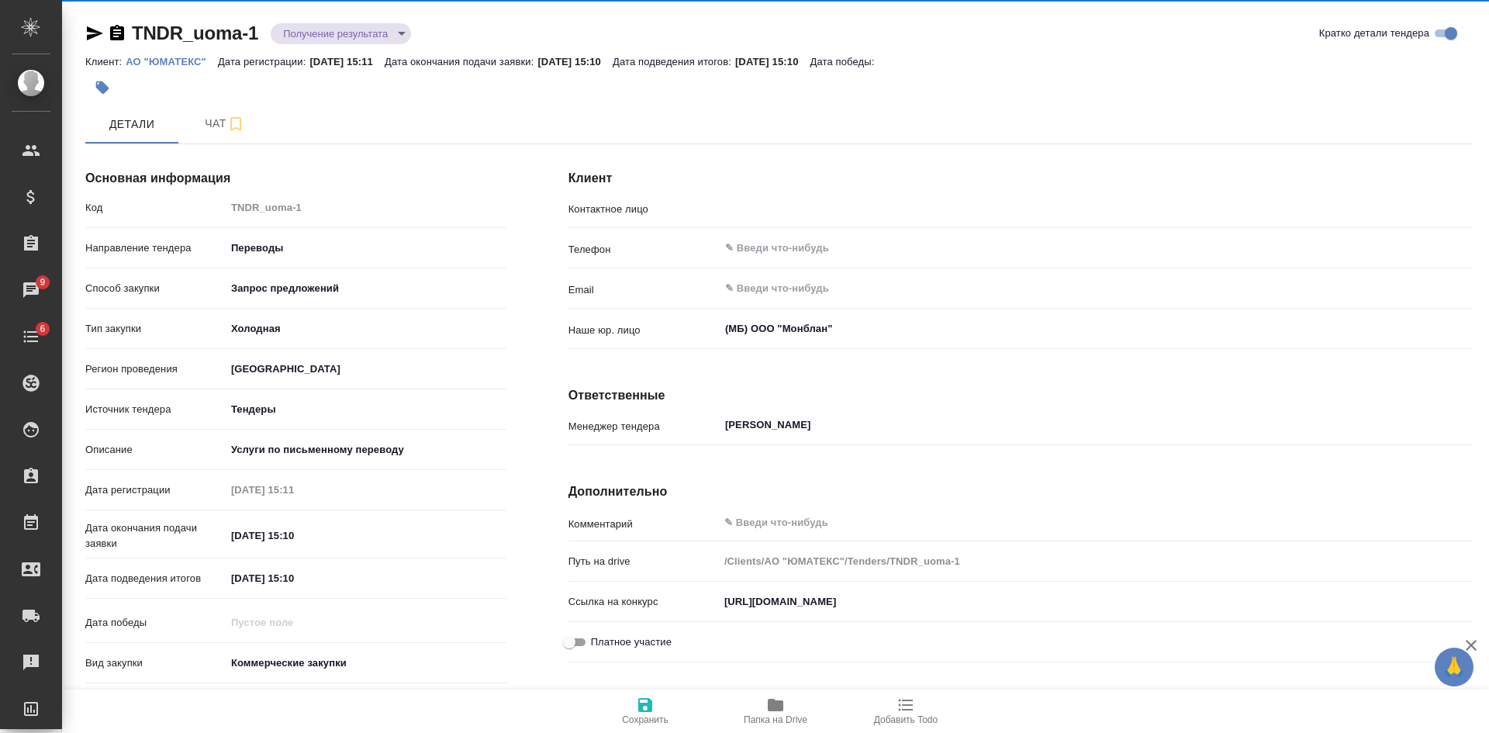
type input "[PERSON_NAME]"
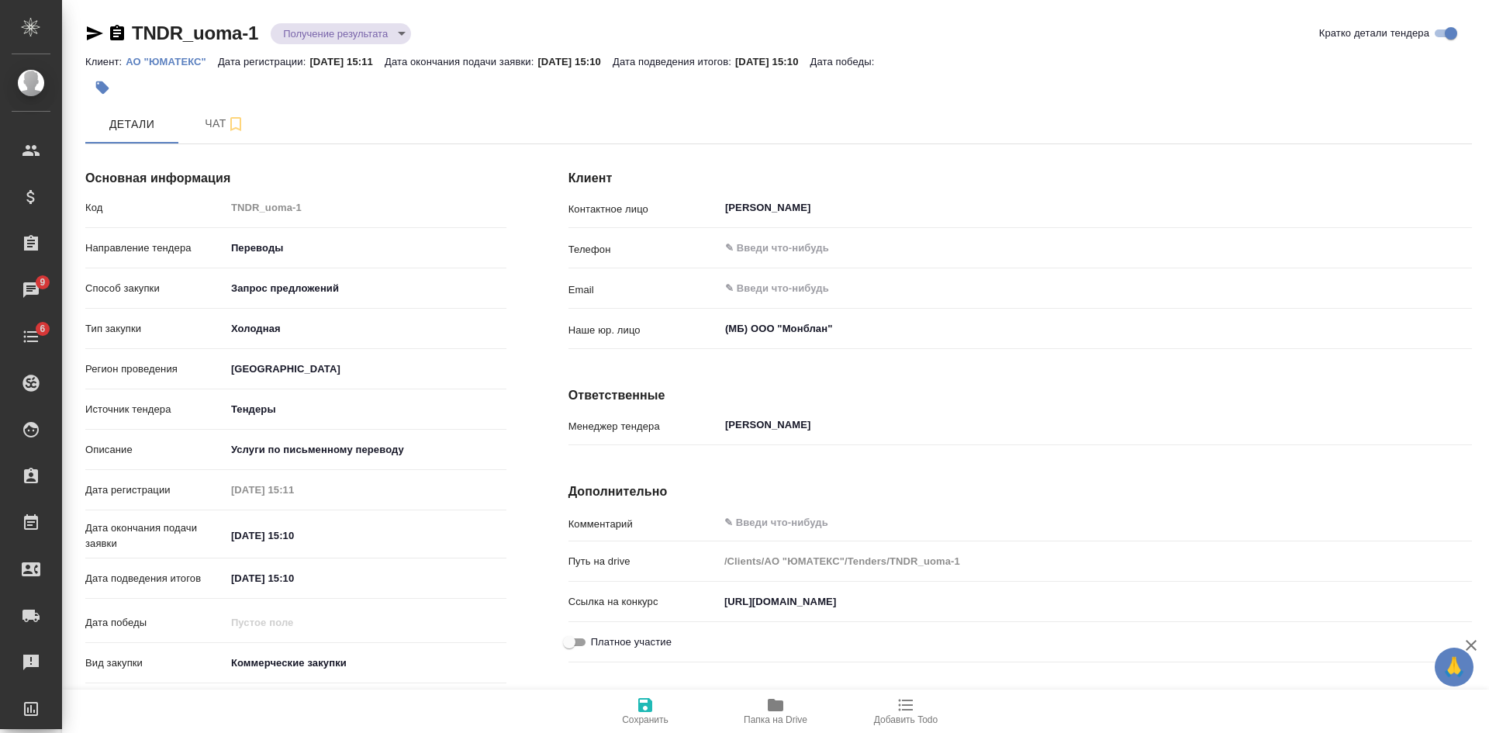
click at [93, 29] on icon "button" at bounding box center [95, 33] width 16 height 14
drag, startPoint x: 717, startPoint y: 600, endPoint x: 1416, endPoint y: 514, distance: 704.9
click at [1487, 585] on div "TNDR_uoma-1 Получение результата gettingResult Кратко детали тендера Клиент: АО…" at bounding box center [775, 366] width 1427 height 733
click at [96, 30] on icon "button" at bounding box center [94, 33] width 19 height 19
click at [389, 33] on body "🙏 .cls-1 fill:#fff; AWATERA Kasatkina Aleksandra Клиенты Спецификации Заказы 16…" at bounding box center [744, 366] width 1489 height 733
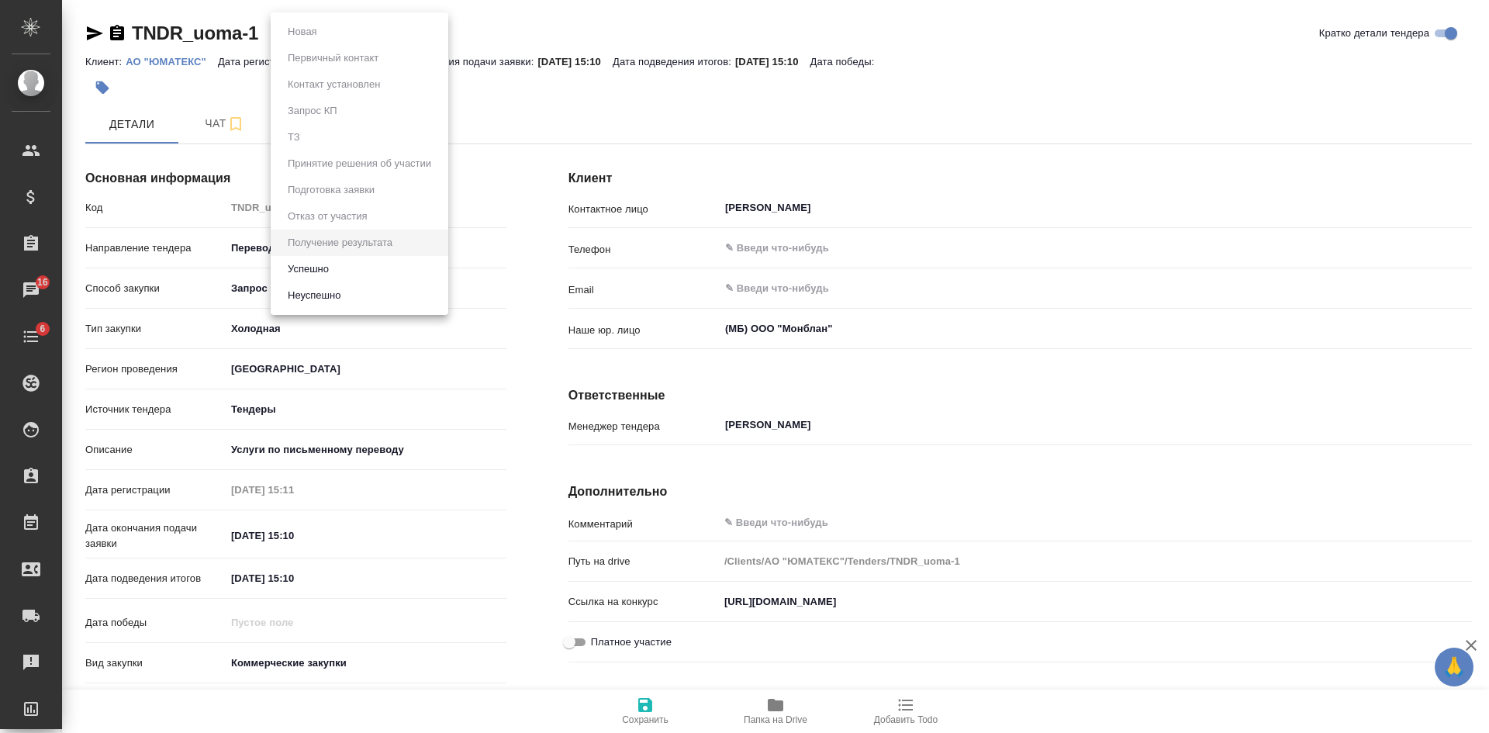
click at [350, 293] on li "Неуспешно" at bounding box center [360, 295] width 178 height 26
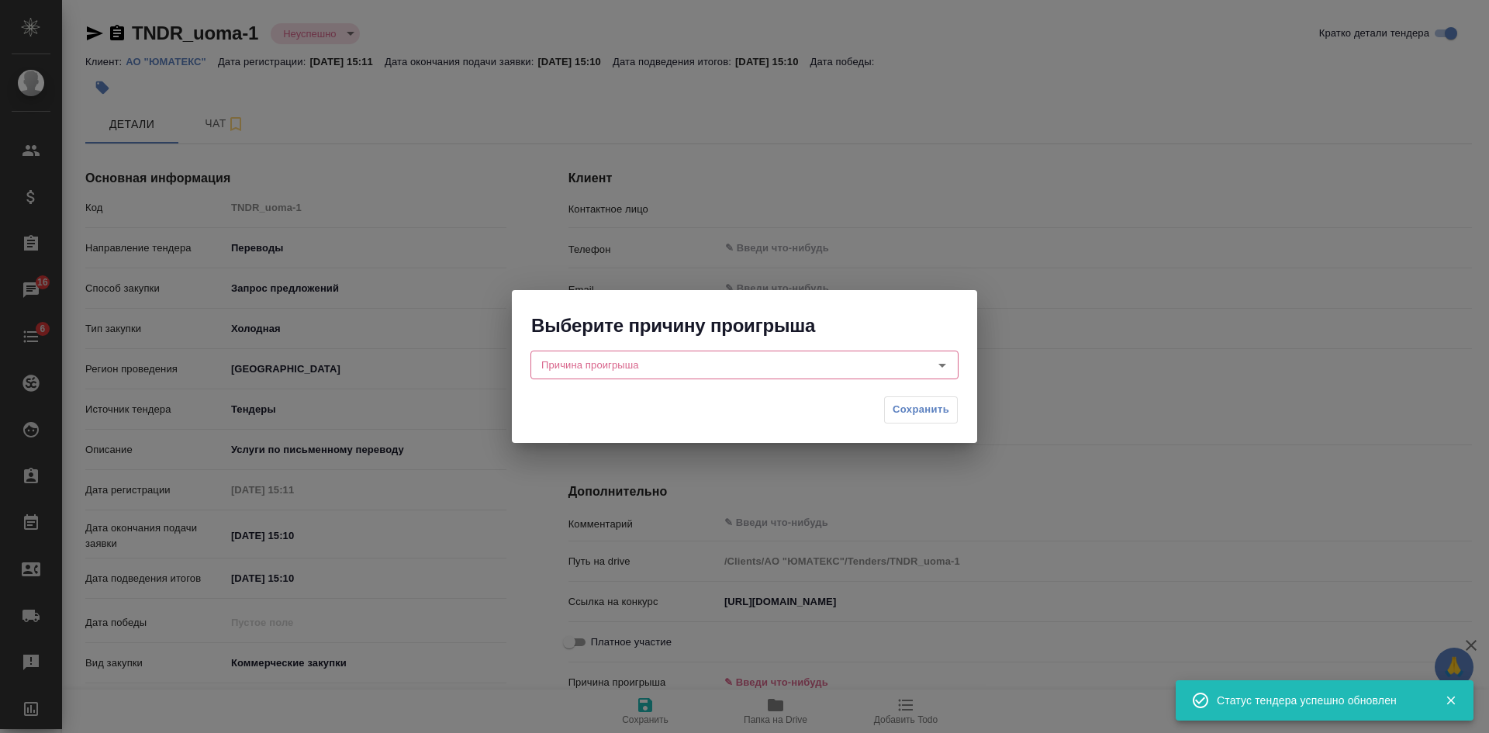
type input "Дмитриев Кирилл Вадимович"
click at [614, 358] on input "Причина проигрыша" at bounding box center [718, 364] width 367 height 19
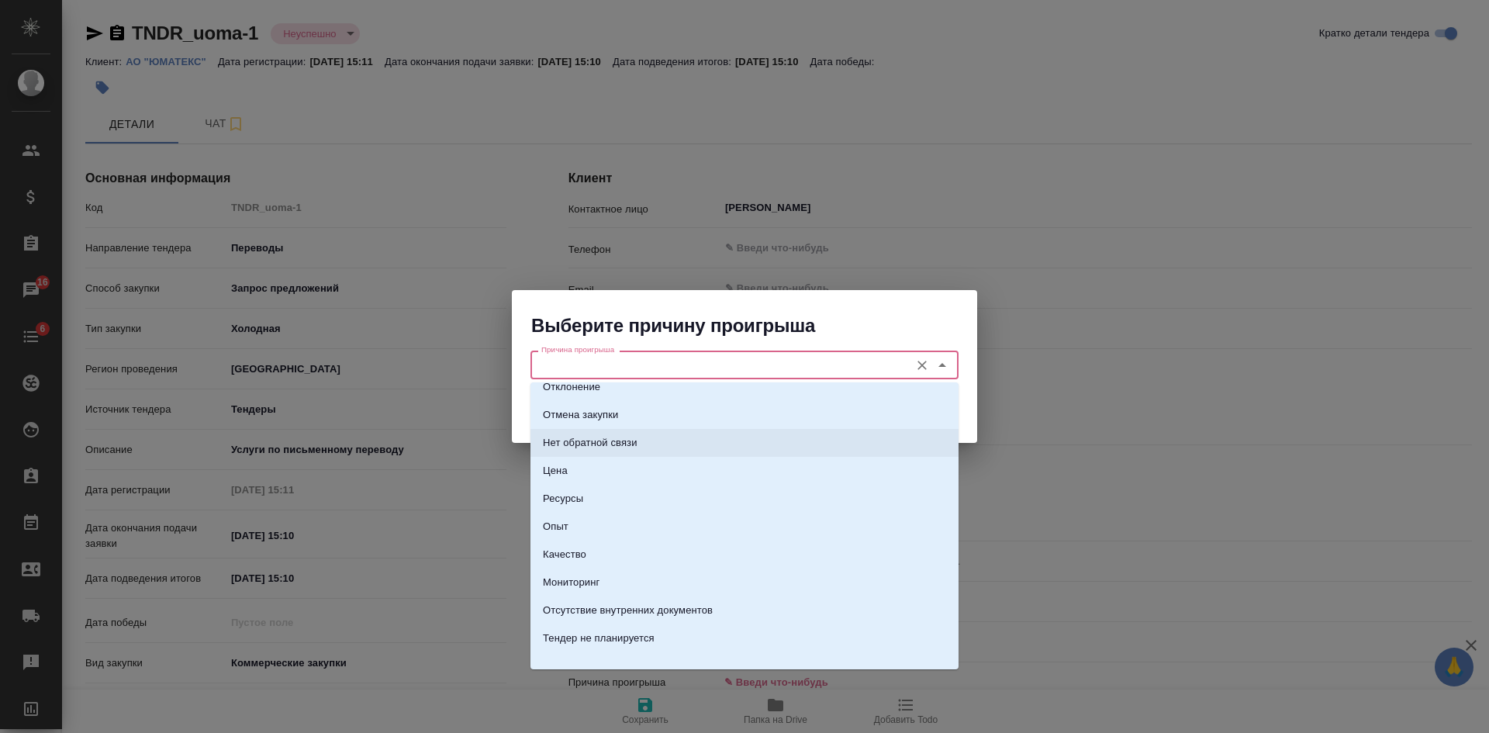
scroll to position [25, 0]
click at [604, 431] on p "Нет обратной связи" at bounding box center [590, 432] width 95 height 16
type input "Нет обратной связи"
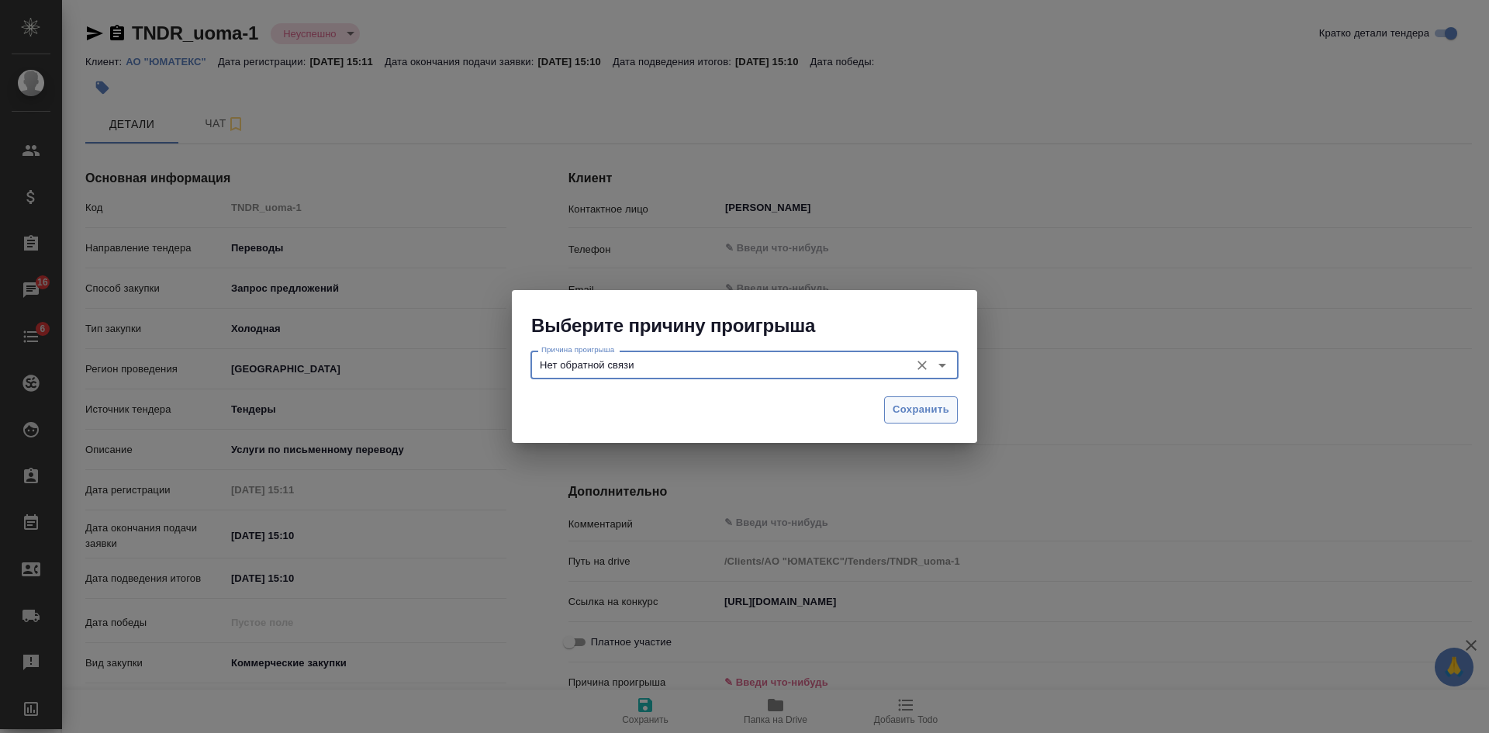
click at [908, 413] on span "Сохранить" at bounding box center [921, 410] width 57 height 18
type textarea "x"
type input "noFeedback"
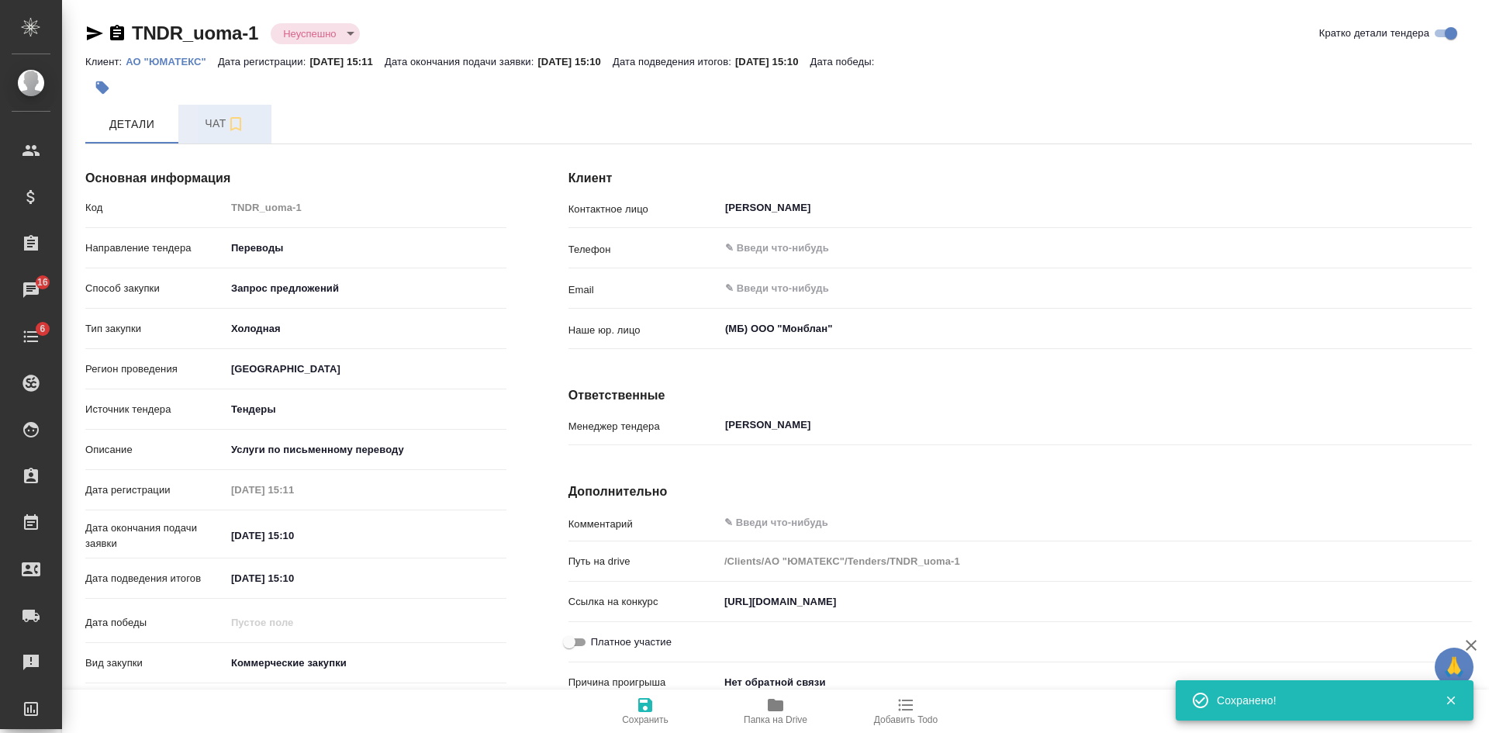
click at [210, 116] on span "Чат" at bounding box center [225, 123] width 74 height 19
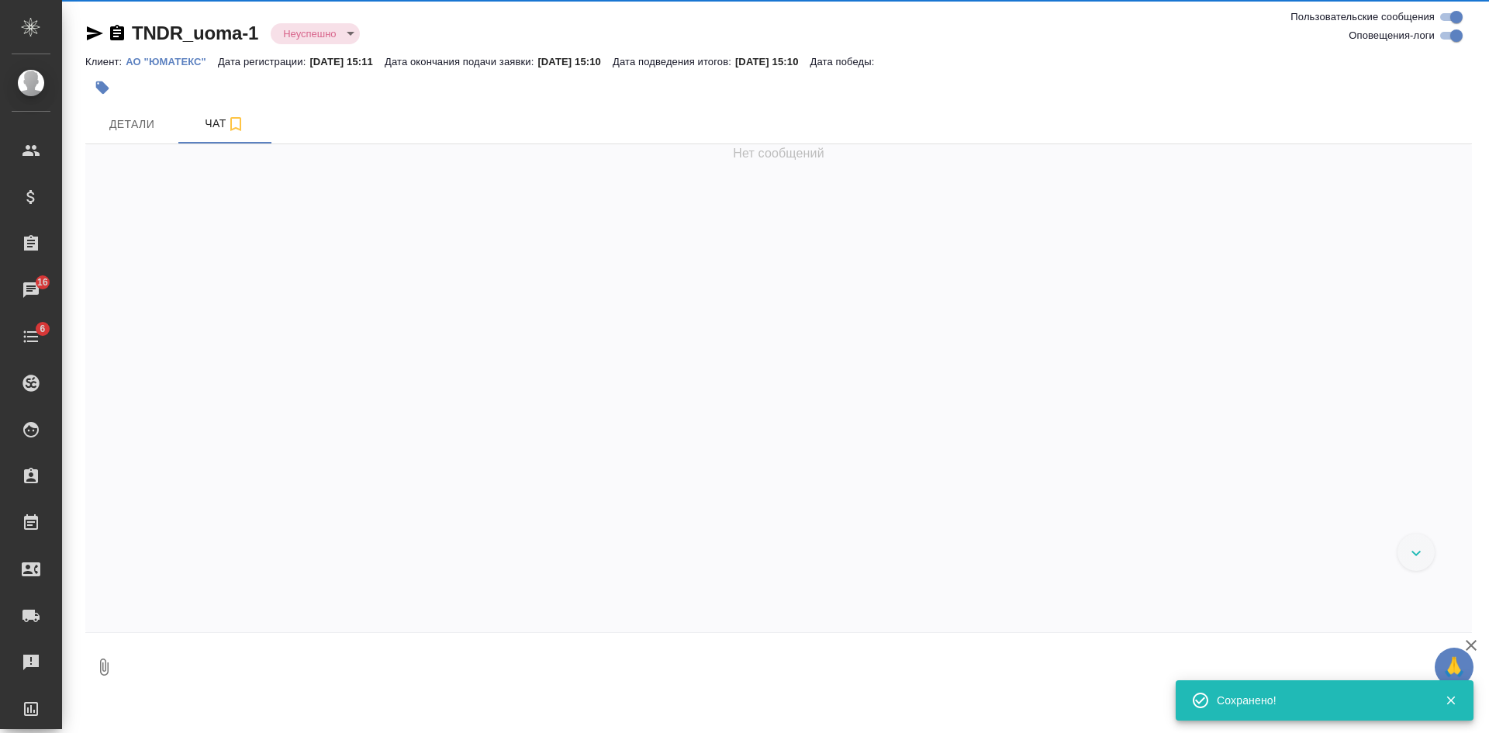
scroll to position [327, 0]
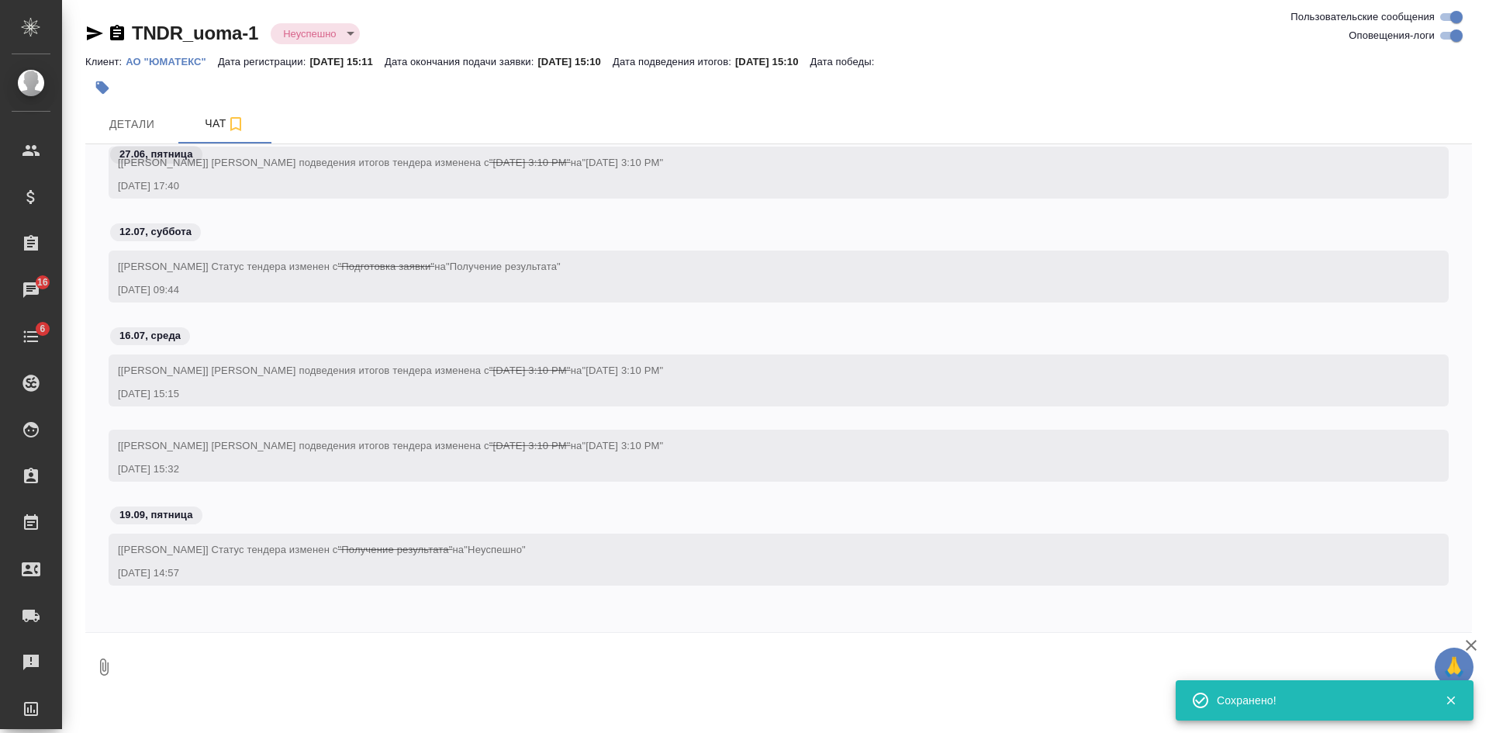
click at [375, 689] on textarea at bounding box center [798, 667] width 1350 height 53
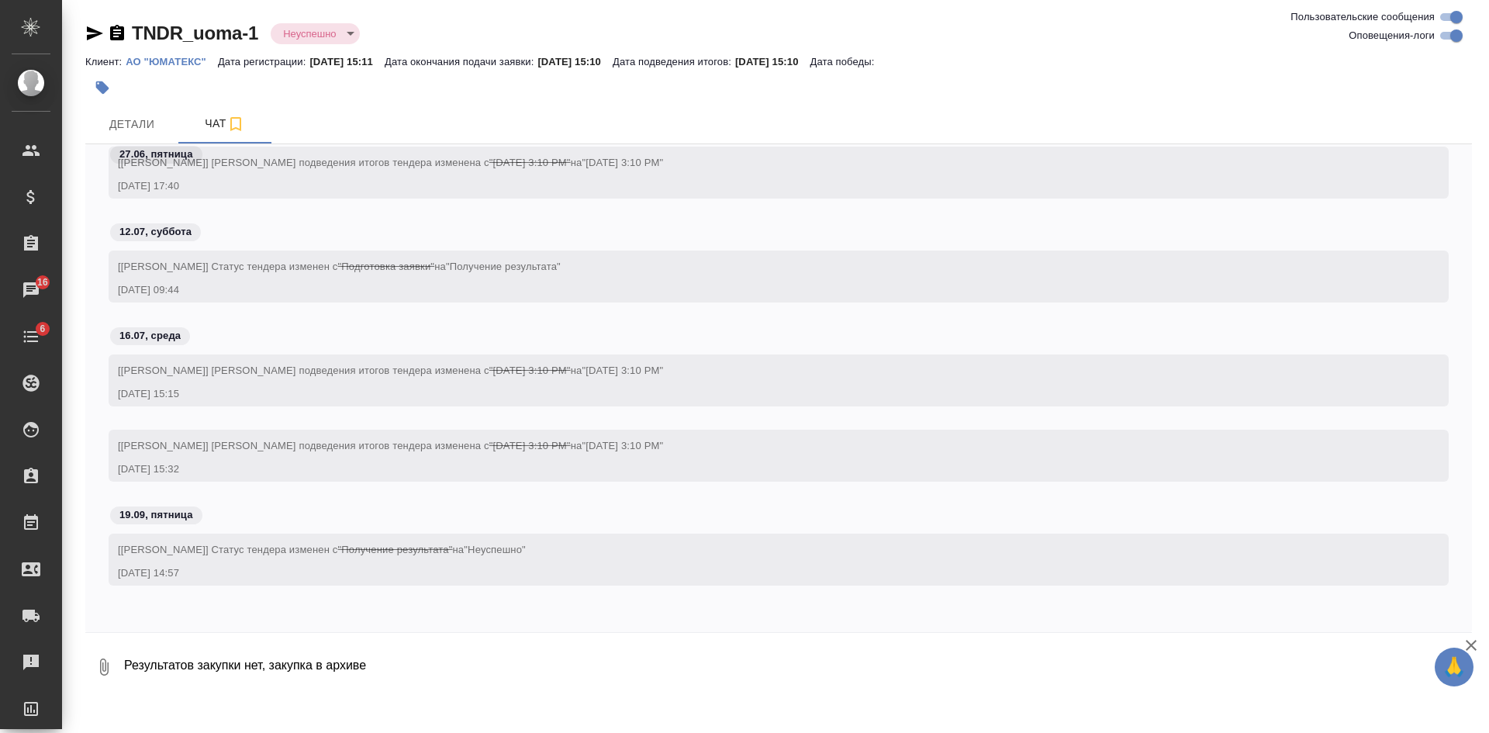
click at [197, 664] on textarea "Результатов закупки нет, закупка в архиве" at bounding box center [785, 667] width 1324 height 53
click at [246, 667] on textarea "Результатов закупки нет, закупка в архиве" at bounding box center [785, 667] width 1324 height 53
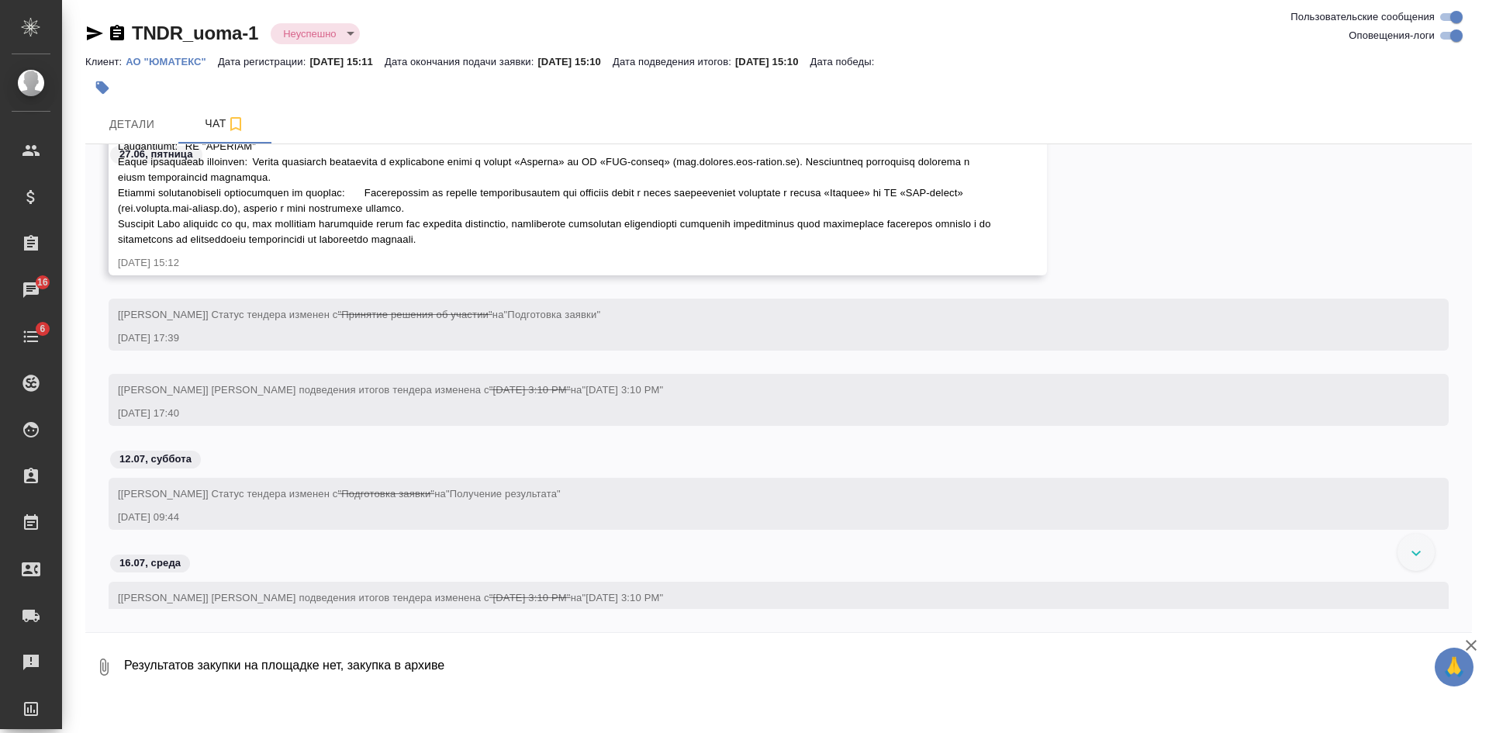
scroll to position [595, 0]
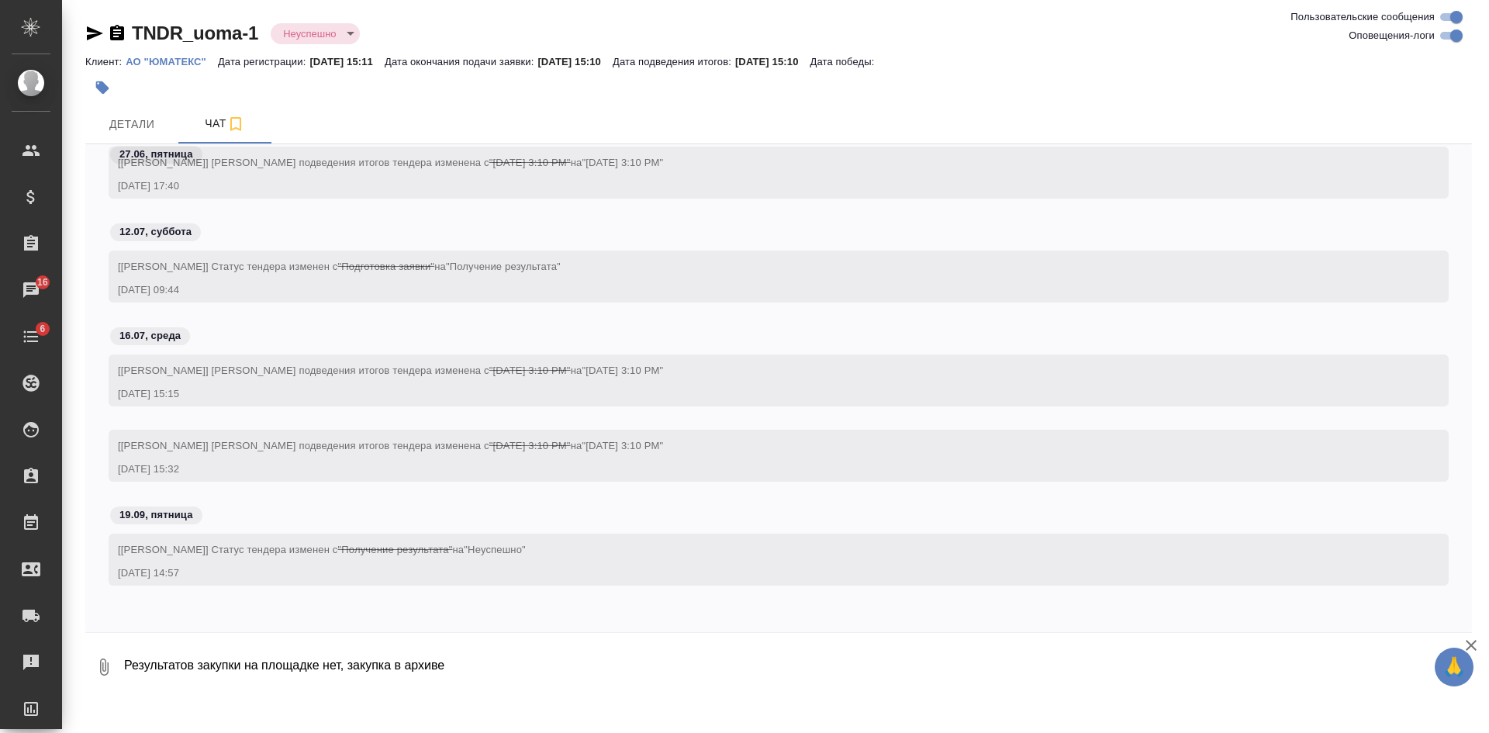
drag, startPoint x: 478, startPoint y: 675, endPoint x: 134, endPoint y: 663, distance: 343.8
click at [140, 669] on textarea "Результатов закупки на площадке нет, закупка в архиве" at bounding box center [785, 667] width 1324 height 53
click at [126, 662] on textarea "Результатов закупки на площадке нет, закупка в архиве" at bounding box center [785, 667] width 1324 height 53
drag, startPoint x: 126, startPoint y: 662, endPoint x: 468, endPoint y: 661, distance: 342.1
click at [468, 661] on textarea "Результатов закупки на площадке нет, закупка в архиве" at bounding box center [785, 667] width 1324 height 53
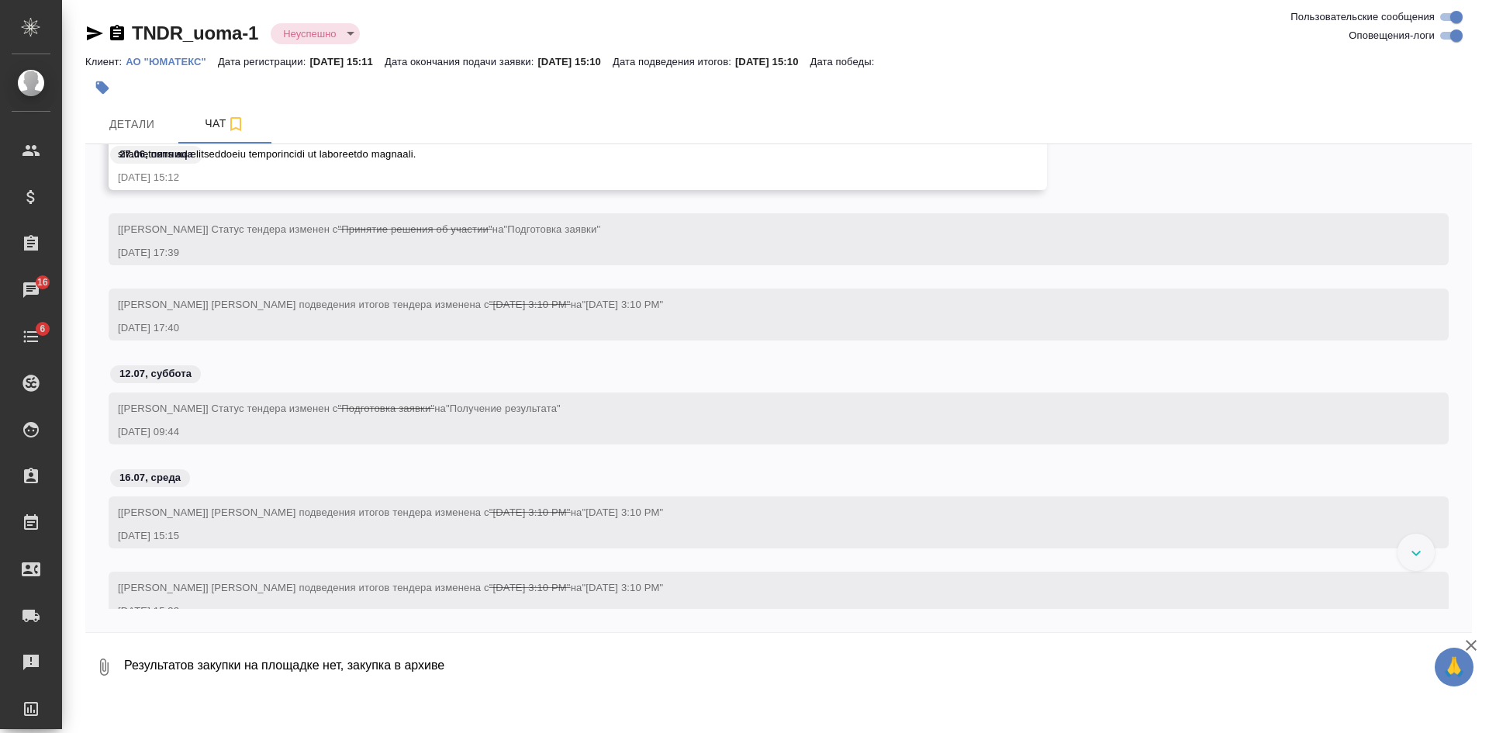
scroll to position [465, 0]
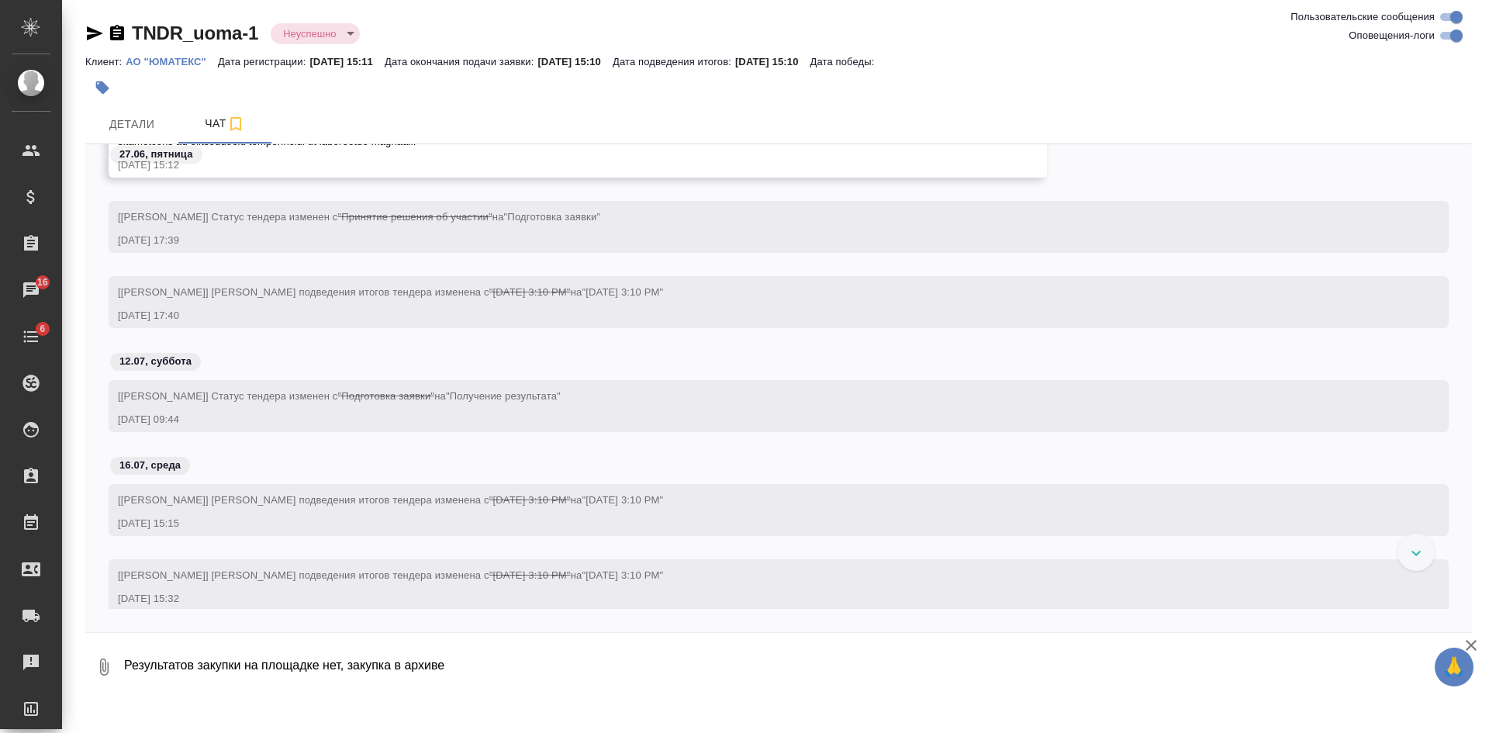
click at [610, 664] on textarea "Результатов закупки на площадке нет, закупка в архиве" at bounding box center [785, 667] width 1324 height 53
type textarea "Результатов закупки на площадке нет, закупка в архиве"
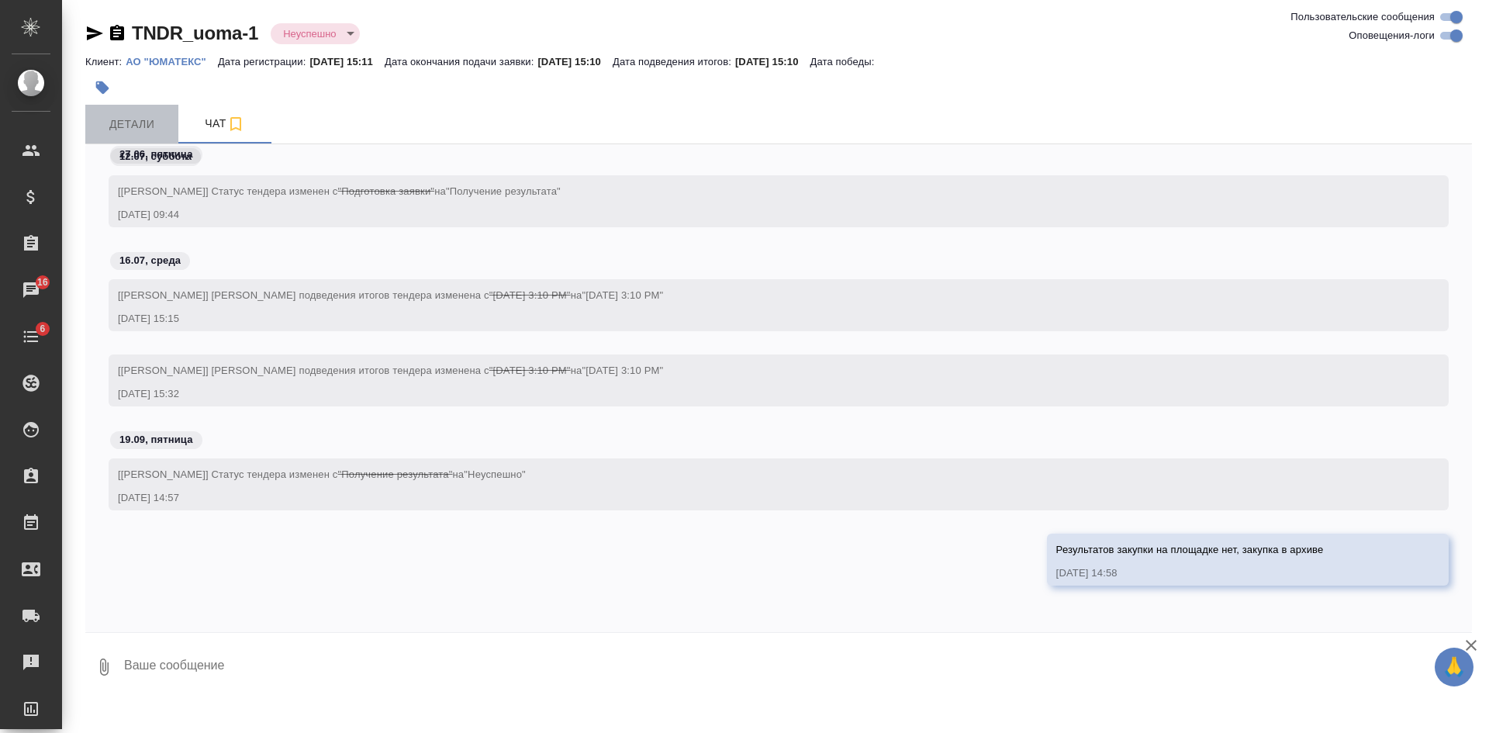
click at [128, 121] on span "Детали" at bounding box center [132, 124] width 74 height 19
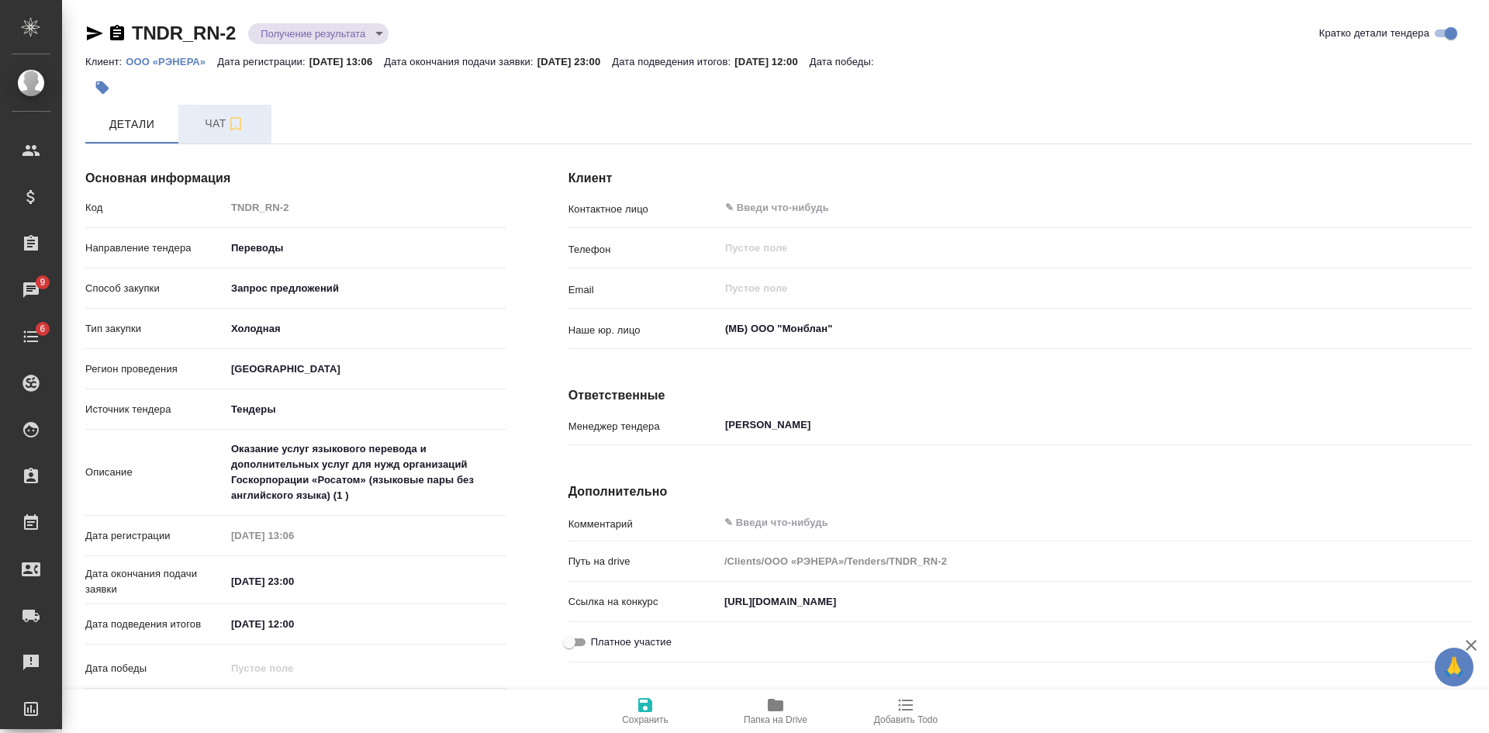
click at [211, 113] on button "Чат" at bounding box center [224, 124] width 93 height 39
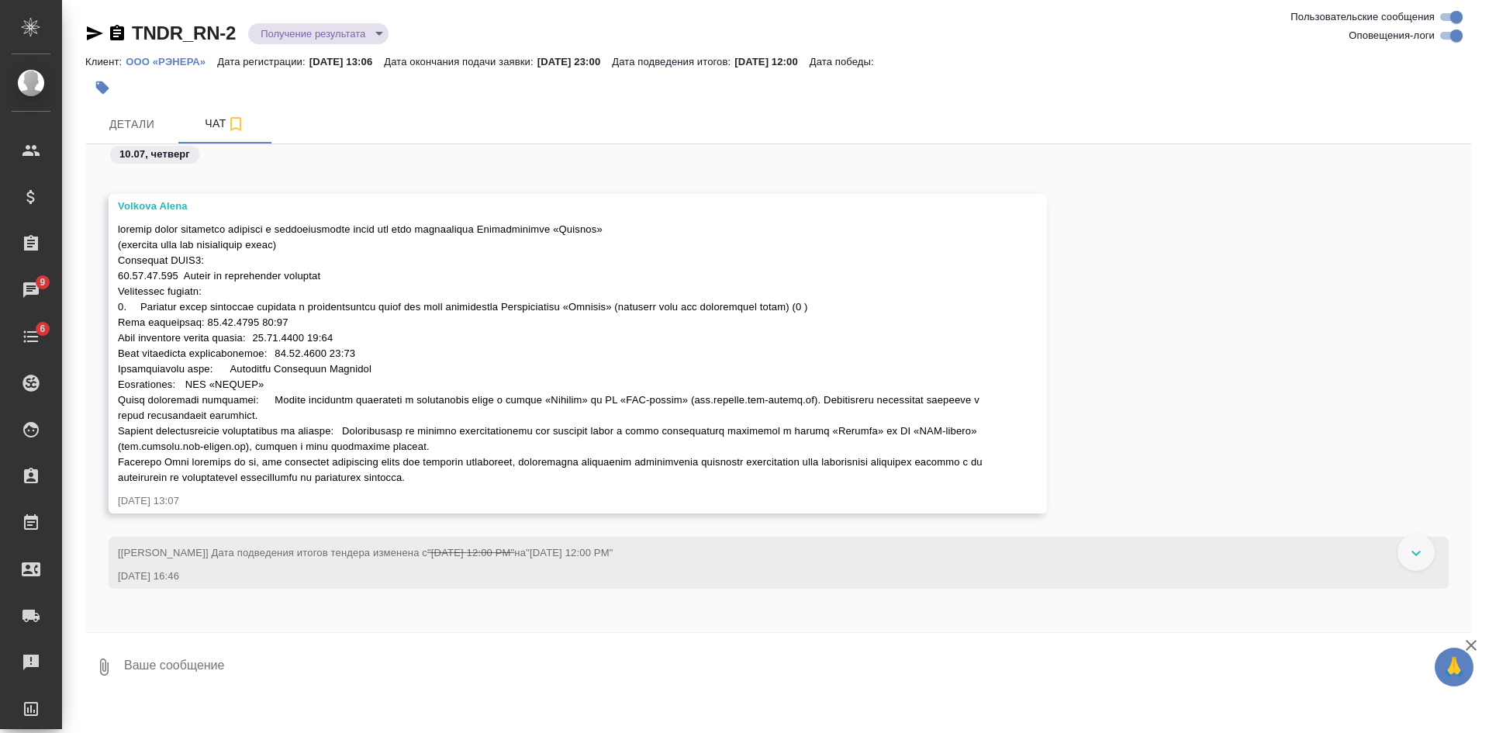
scroll to position [183, 0]
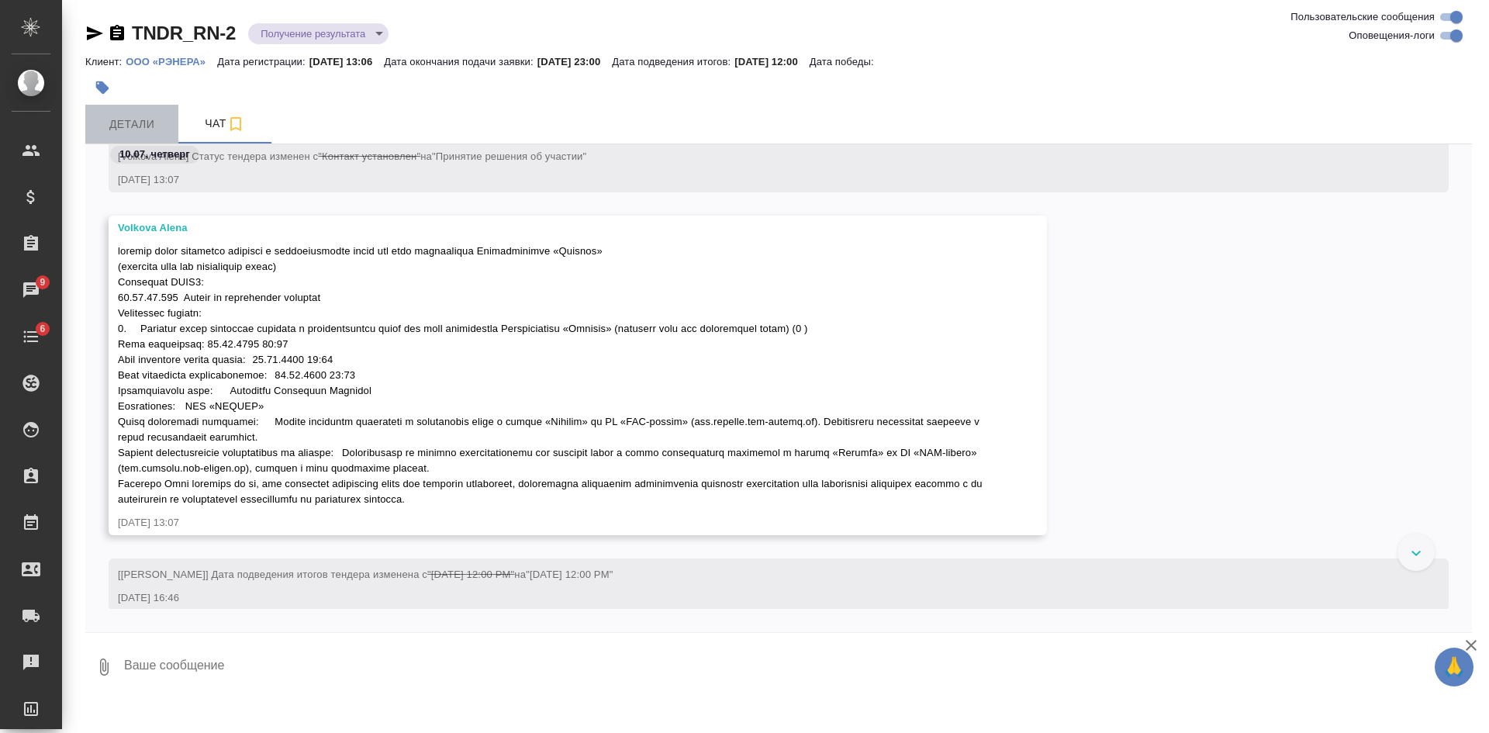
click at [131, 119] on span "Детали" at bounding box center [132, 124] width 74 height 19
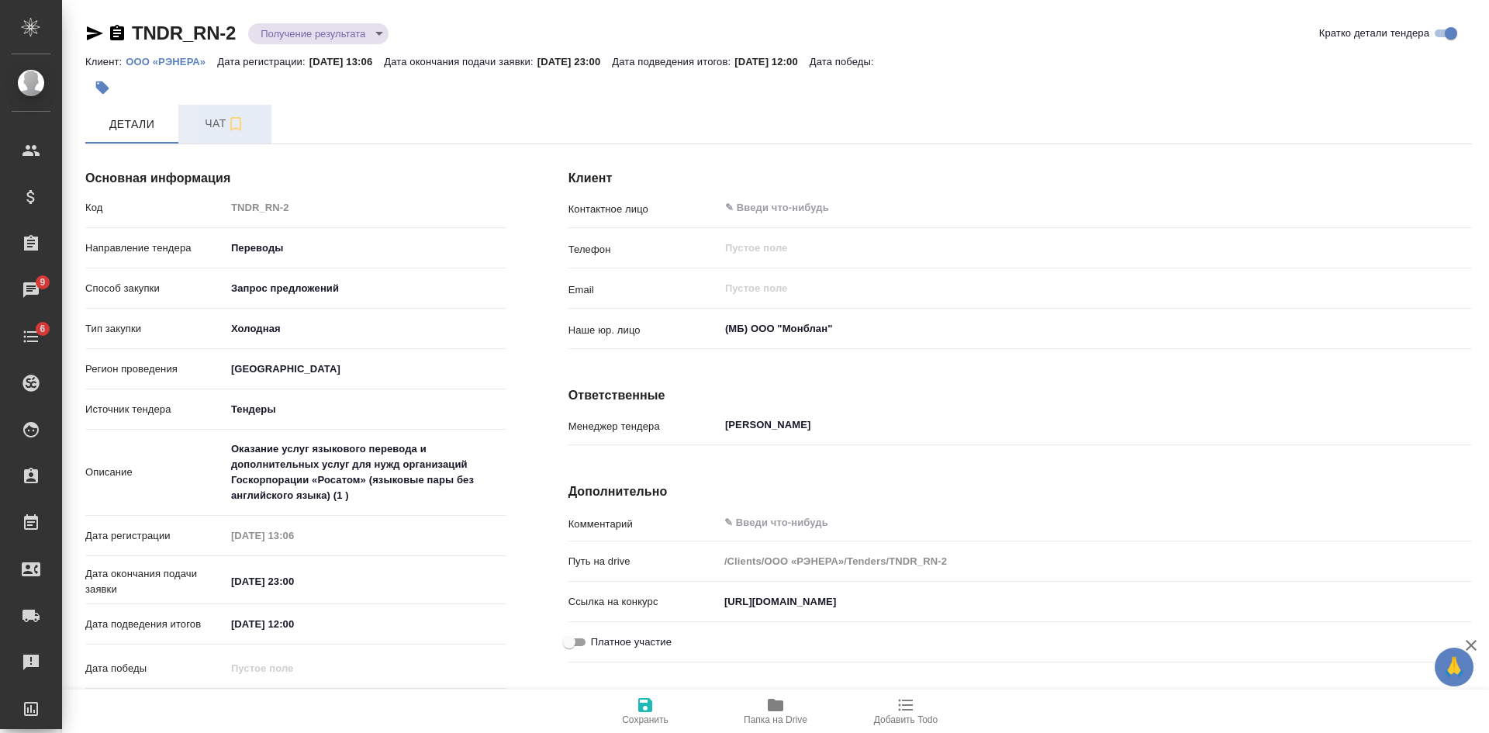
click at [208, 115] on span "Чат" at bounding box center [225, 123] width 74 height 19
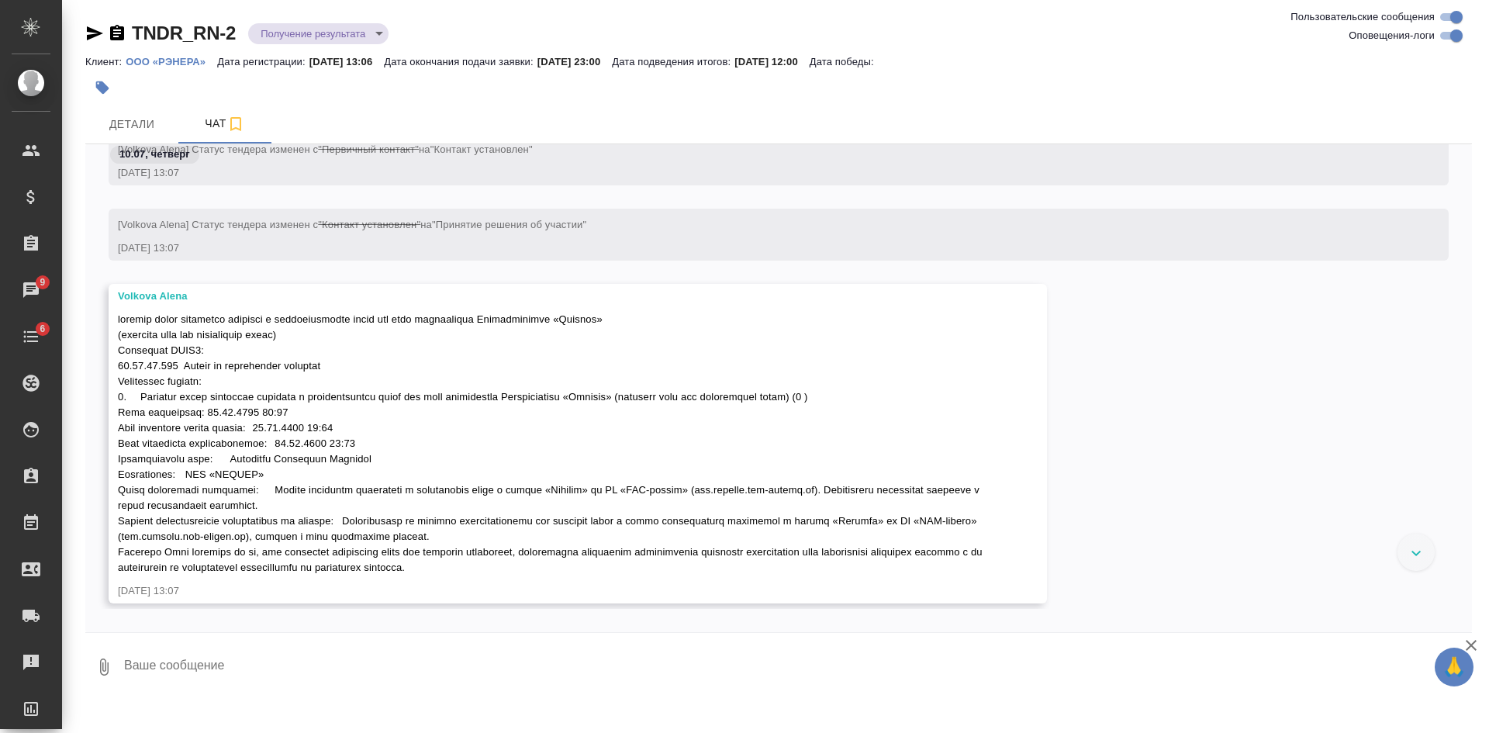
scroll to position [155, 0]
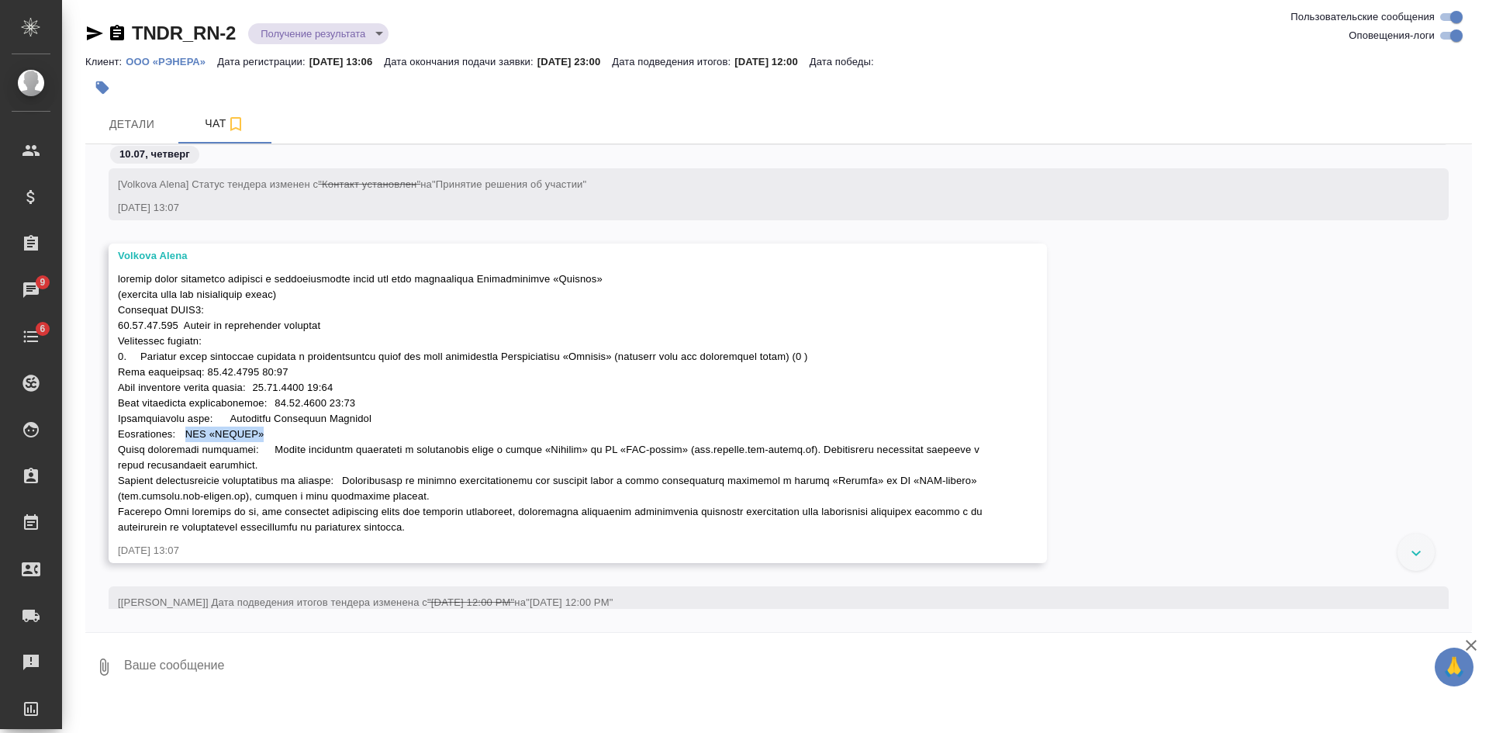
drag, startPoint x: 188, startPoint y: 437, endPoint x: 268, endPoint y: 434, distance: 80.7
click at [268, 434] on div at bounding box center [555, 402] width 875 height 268
click at [348, 416] on div at bounding box center [744, 366] width 1489 height 733
drag, startPoint x: 186, startPoint y: 430, endPoint x: 275, endPoint y: 433, distance: 88.5
click at [275, 433] on div at bounding box center [555, 402] width 875 height 268
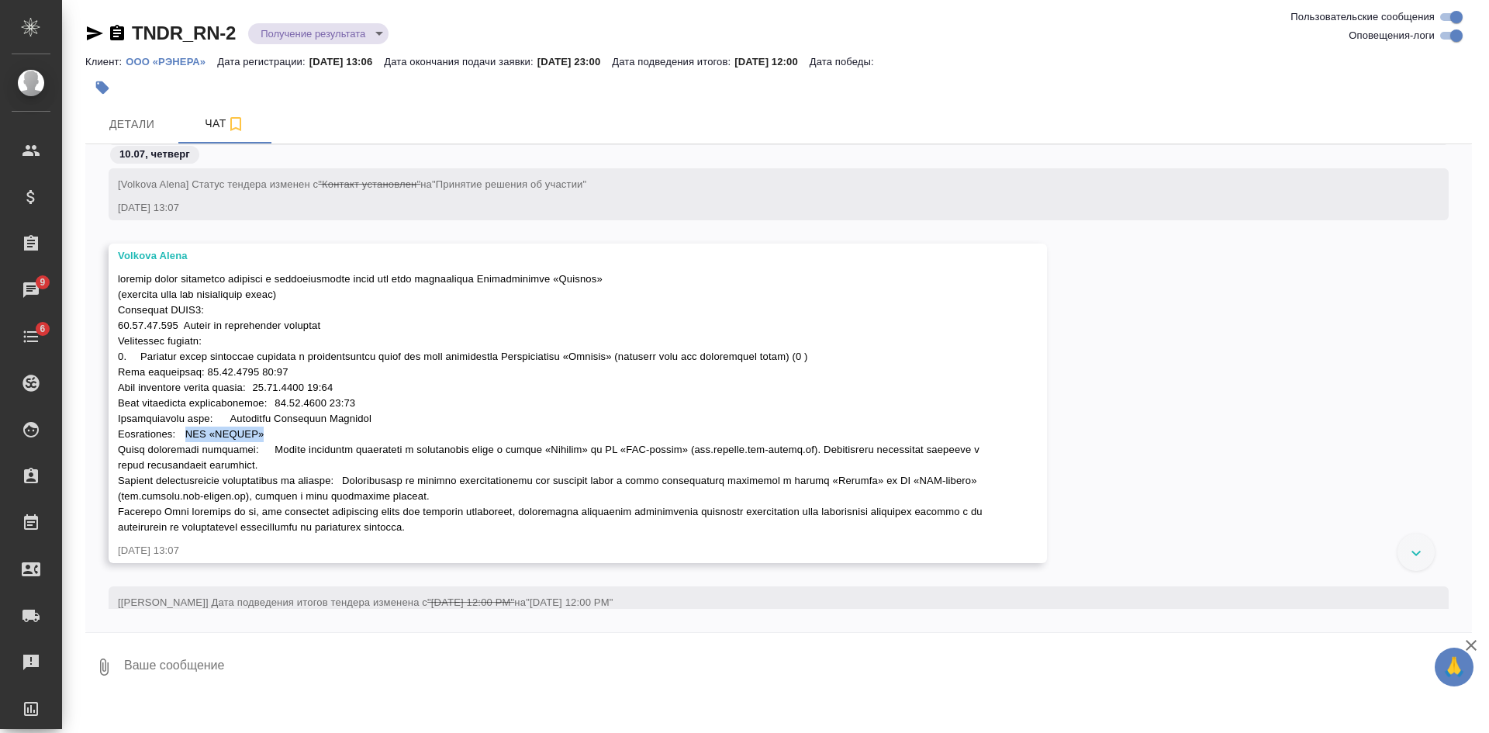
copy span "ООО «РЭНЕРА»"
click at [285, 381] on div at bounding box center [555, 402] width 875 height 268
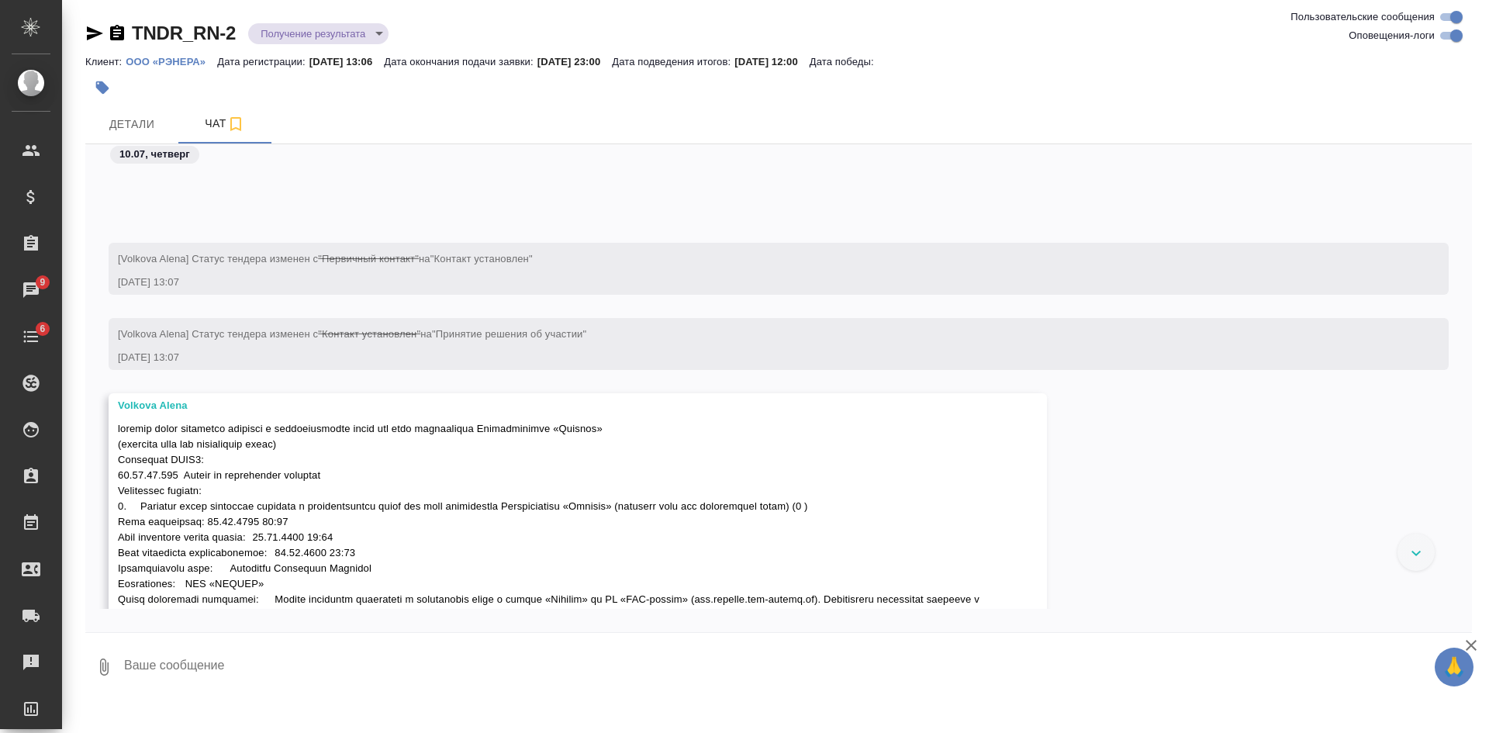
scroll to position [0, 0]
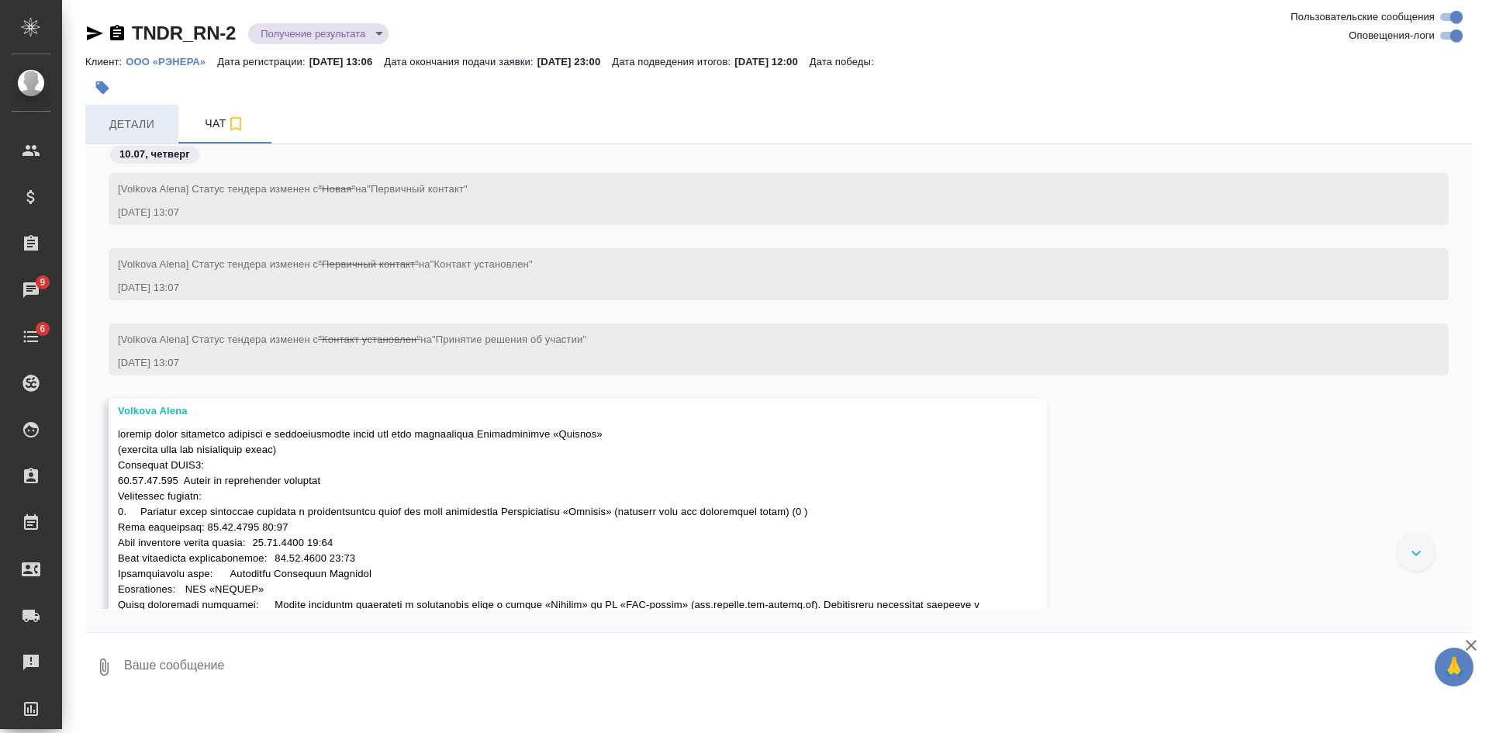
click at [133, 123] on span "Детали" at bounding box center [132, 124] width 74 height 19
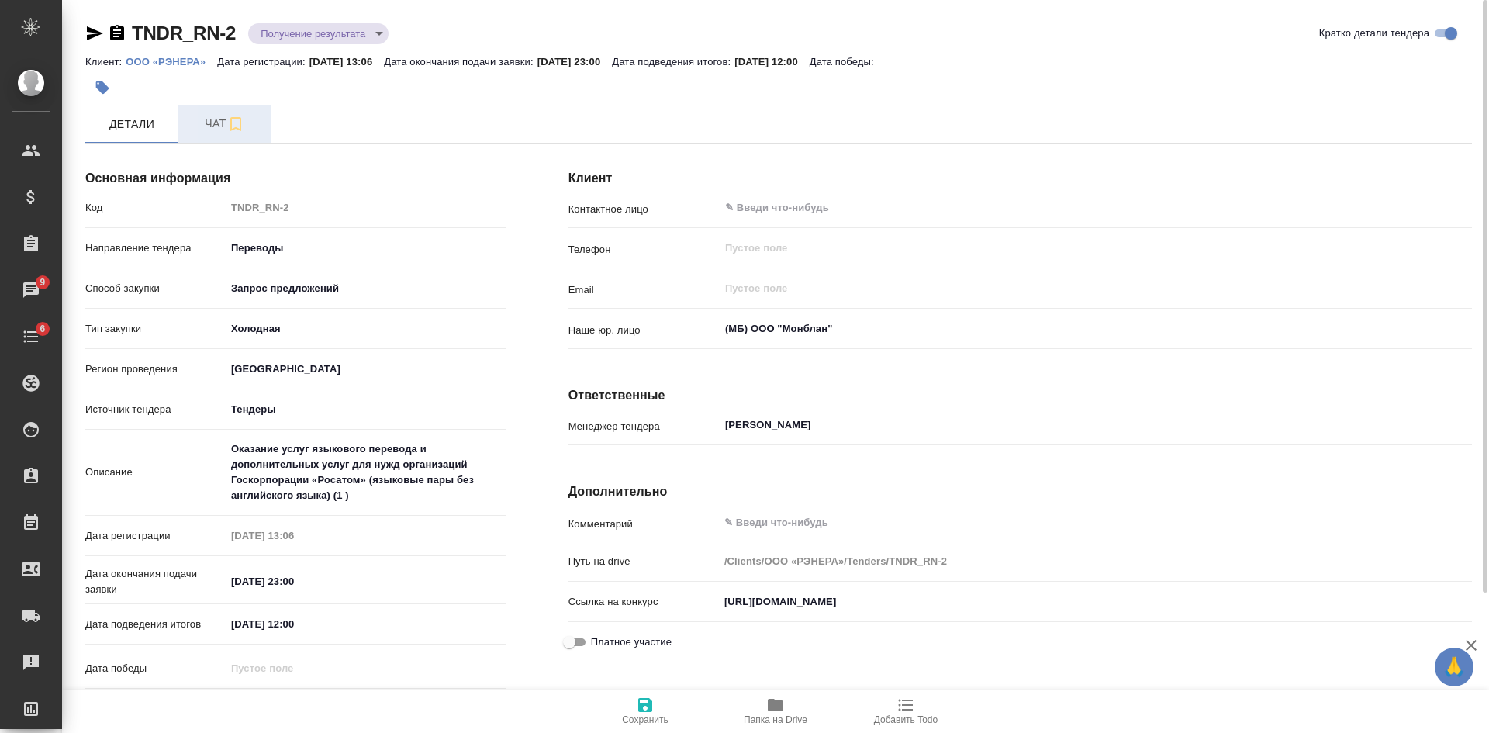
click at [212, 115] on span "Чат" at bounding box center [225, 123] width 74 height 19
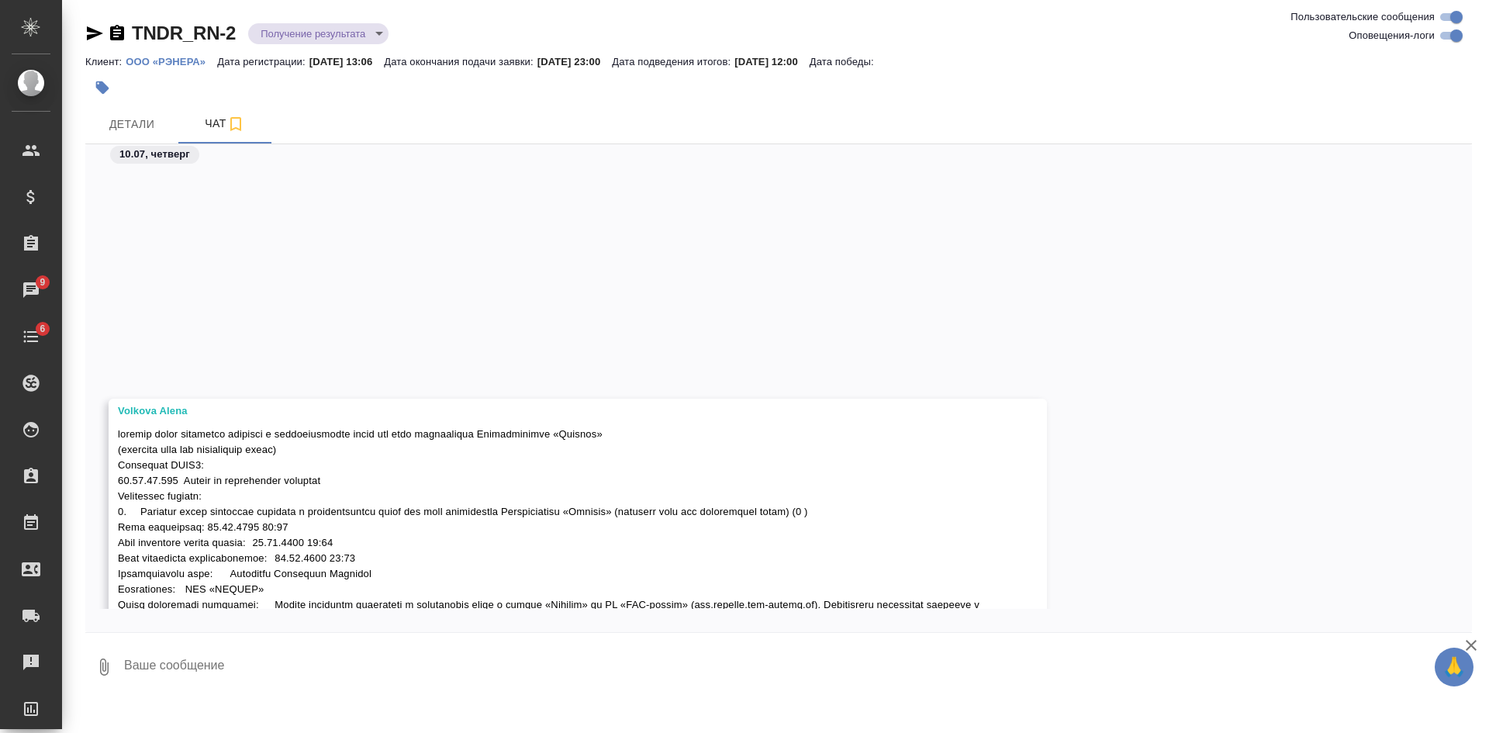
scroll to position [416, 0]
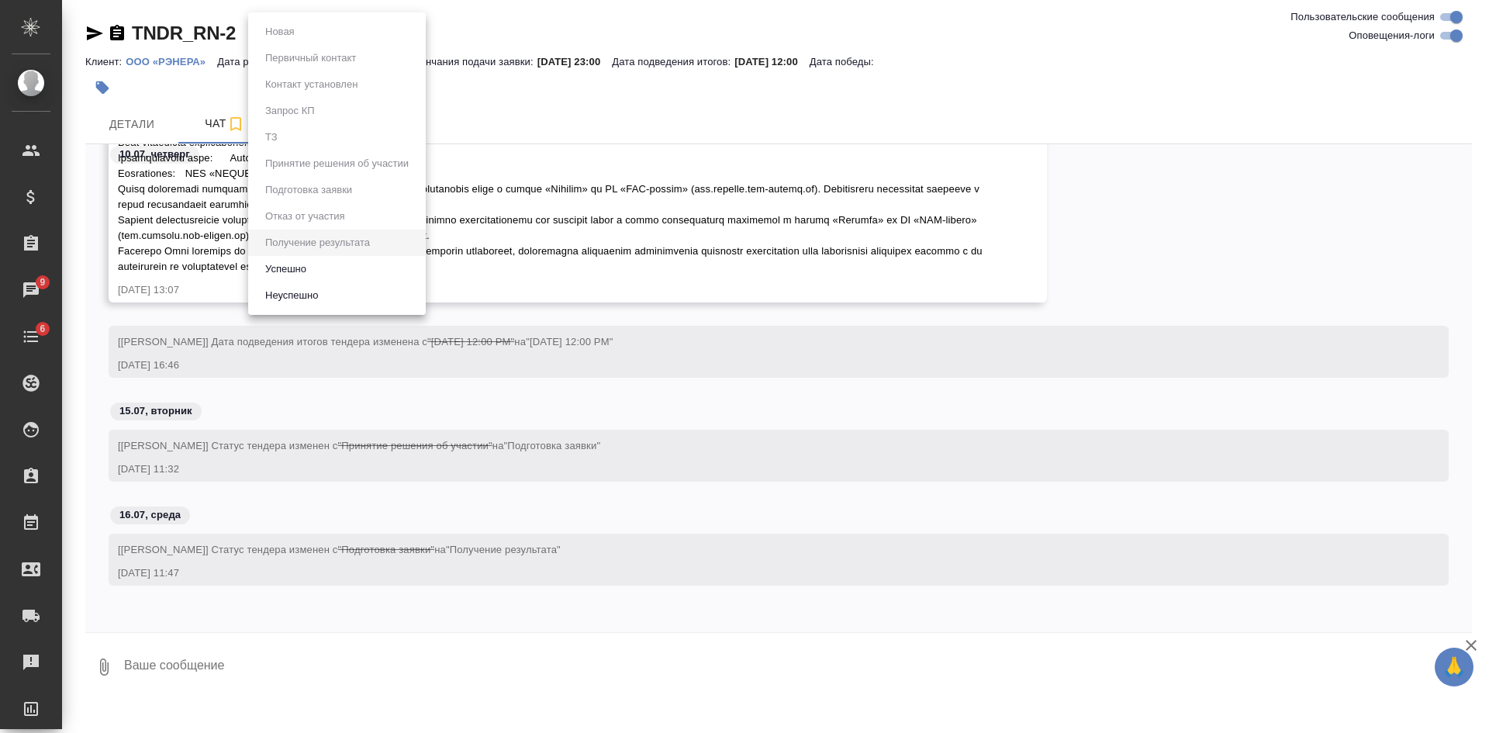
click at [279, 33] on body "🙏 .cls-1 fill:#fff; AWATERA [PERSON_NAME] Спецификации Заказы 9 Чаты 6 Todo Про…" at bounding box center [744, 366] width 1489 height 733
click at [302, 293] on button "Неуспешно" at bounding box center [292, 295] width 62 height 17
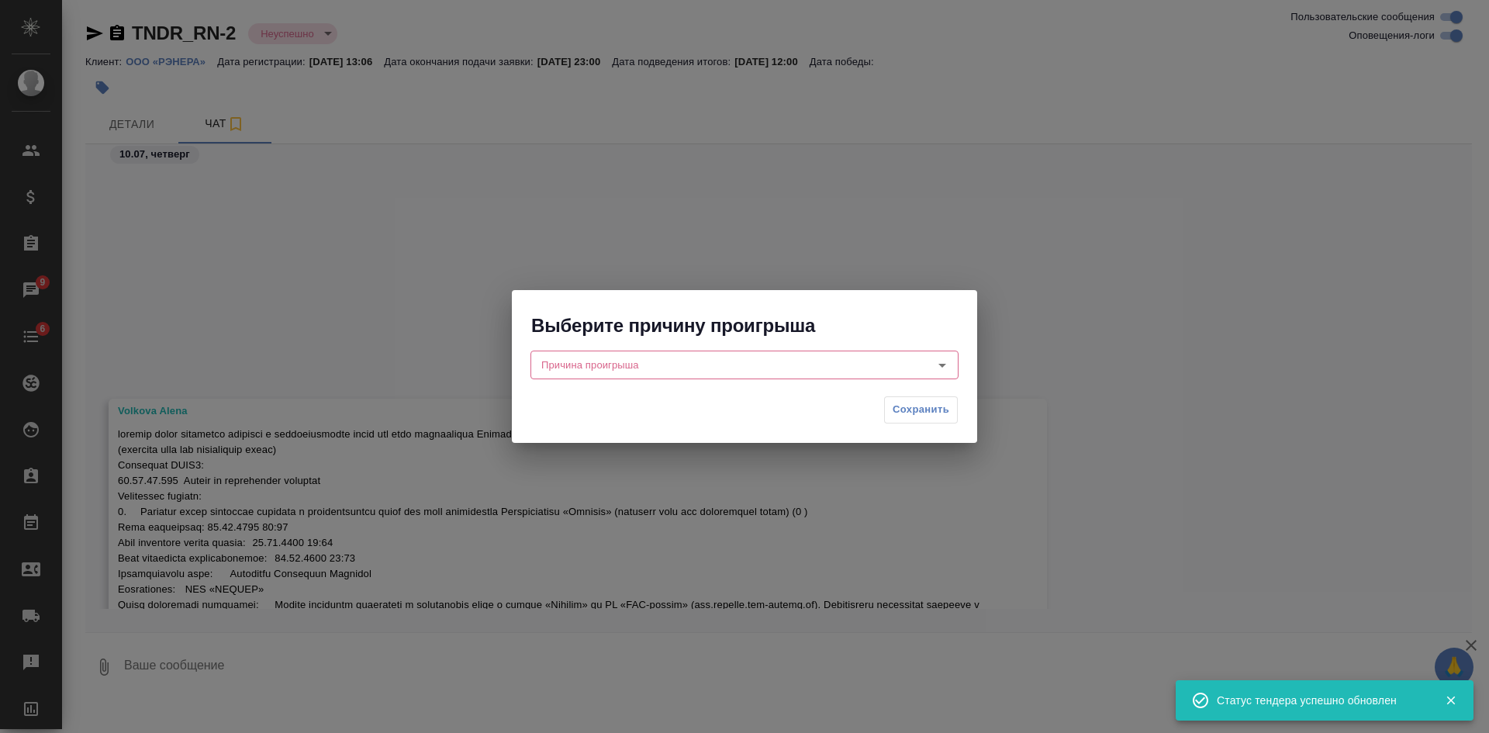
scroll to position [520, 0]
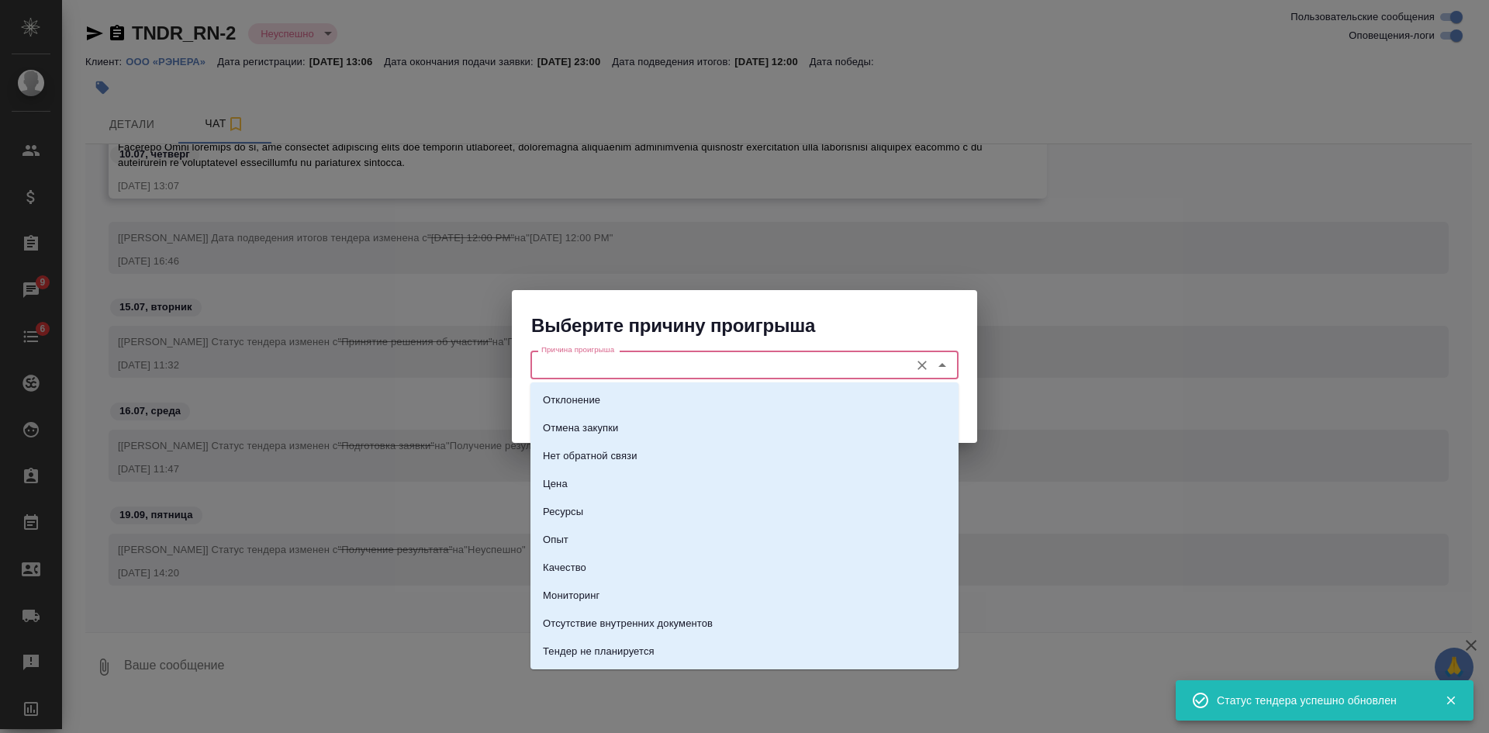
click at [636, 368] on input "Причина проигрыша" at bounding box center [718, 364] width 367 height 19
click at [584, 592] on p "Мониторинг" at bounding box center [571, 596] width 57 height 16
type input "Мониторинг"
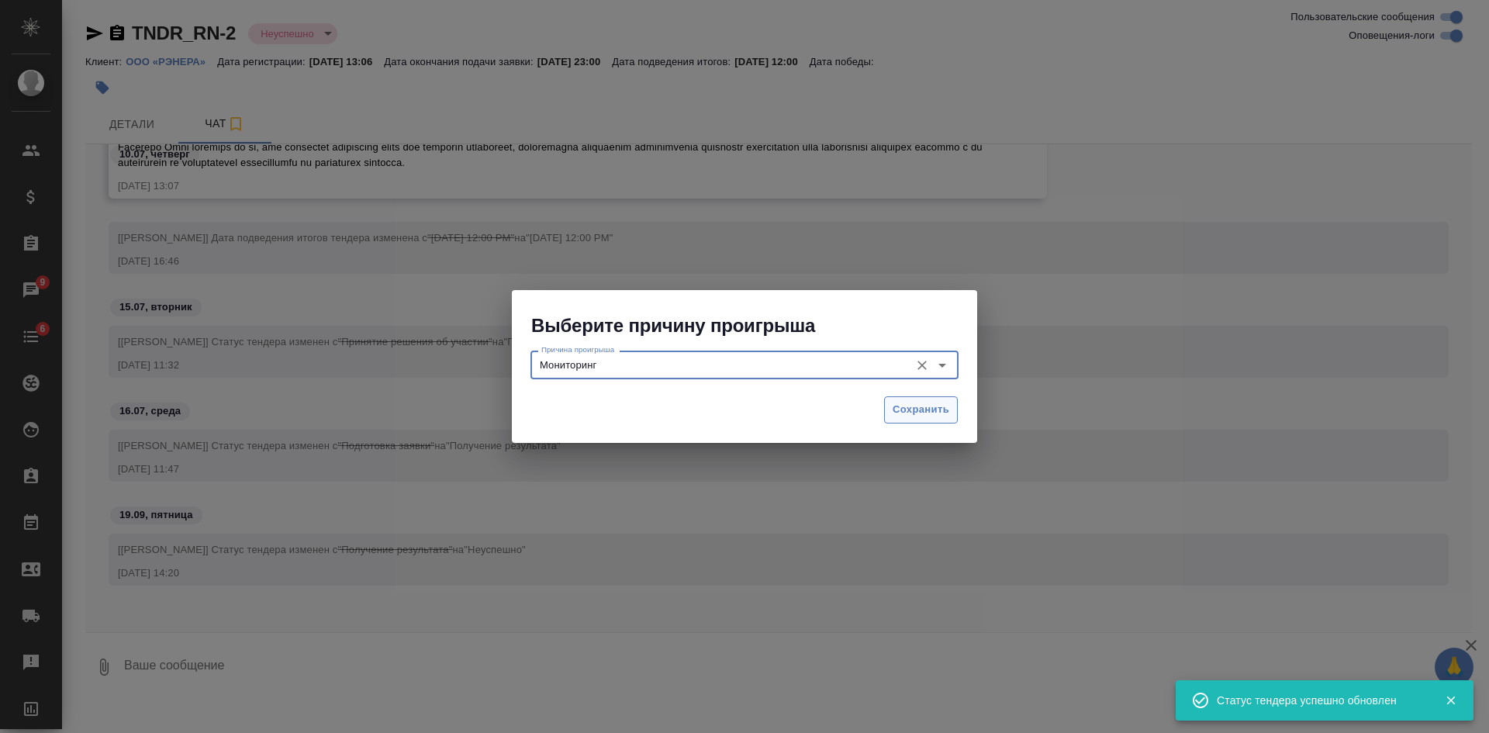
click at [918, 399] on button "Сохранить" at bounding box center [921, 409] width 74 height 27
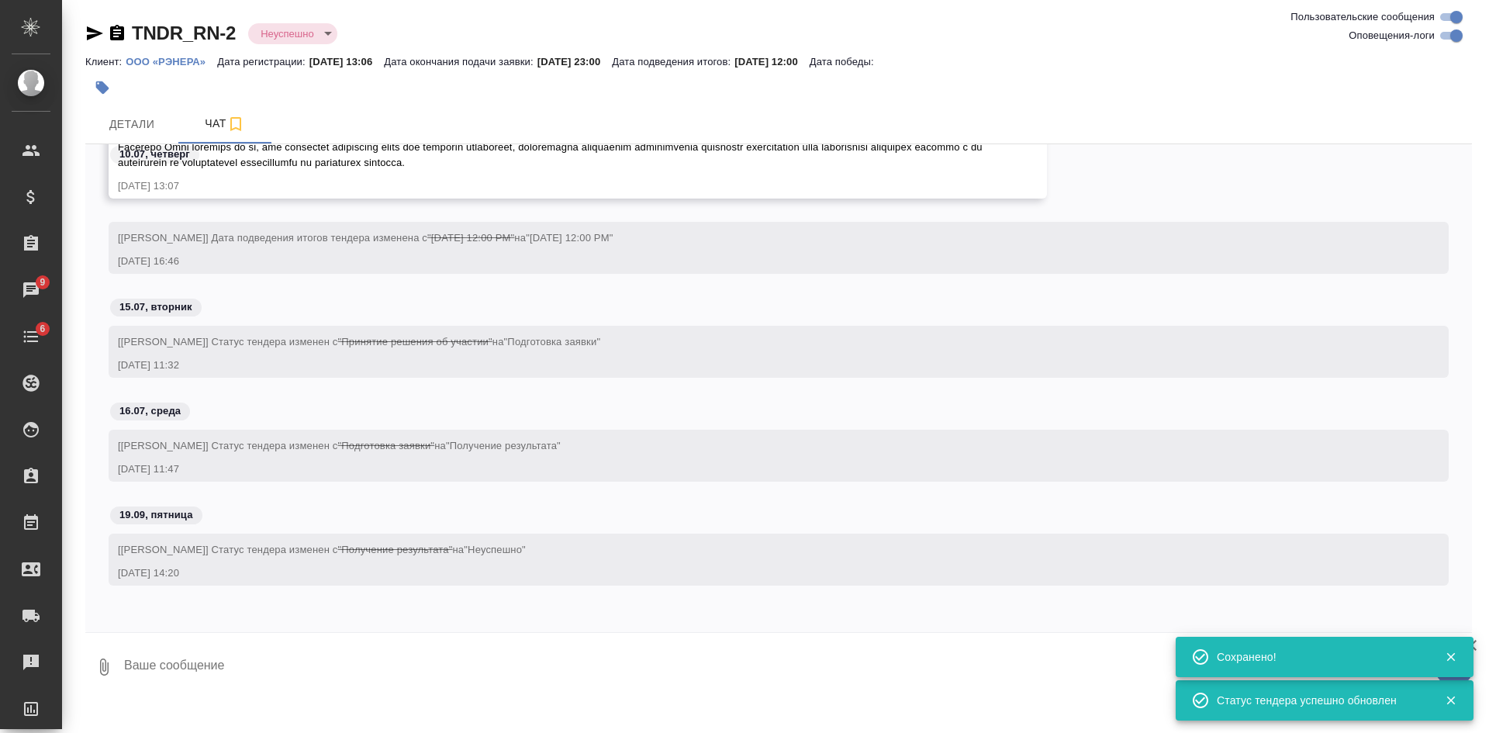
click at [468, 641] on textarea at bounding box center [798, 667] width 1350 height 53
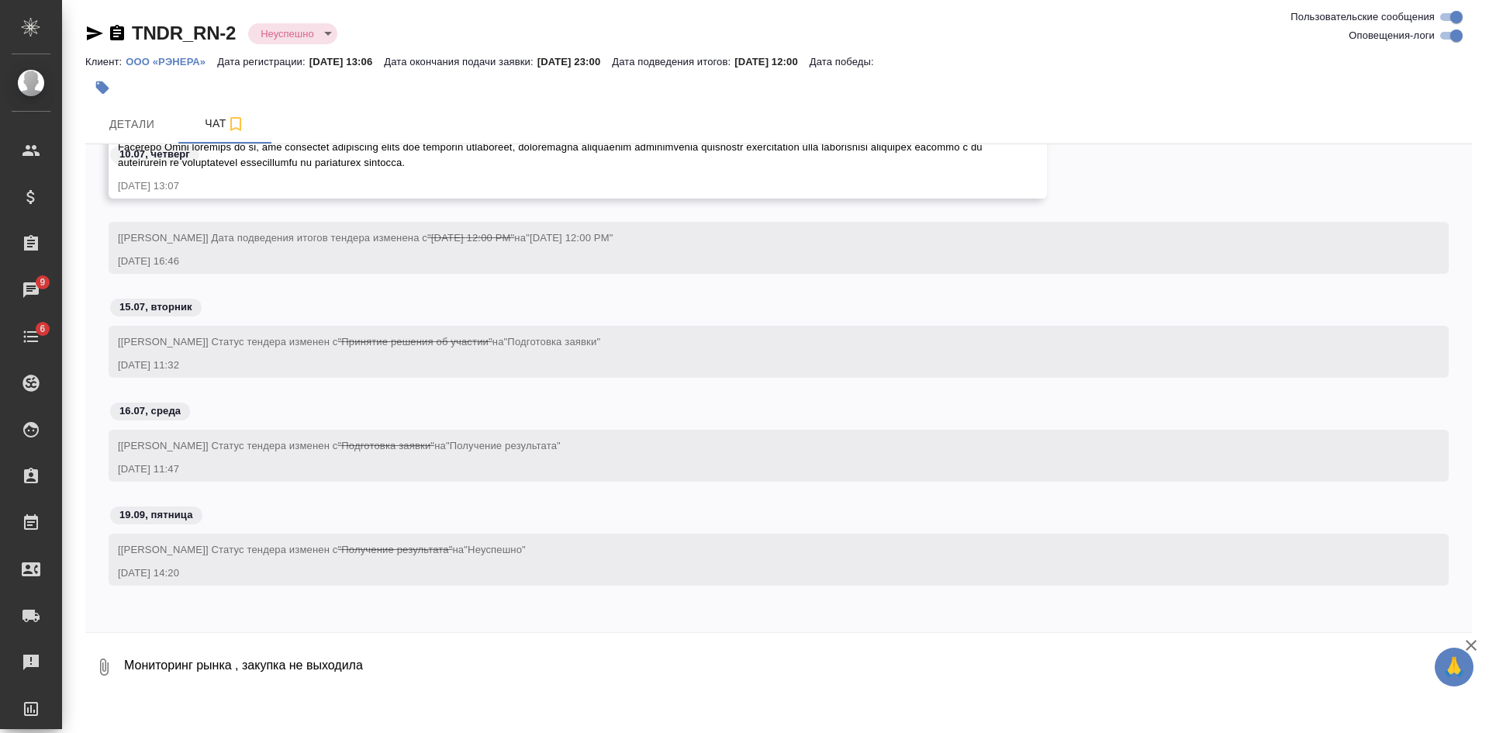
type textarea "Мониторинг рынка , закупка не выходила"
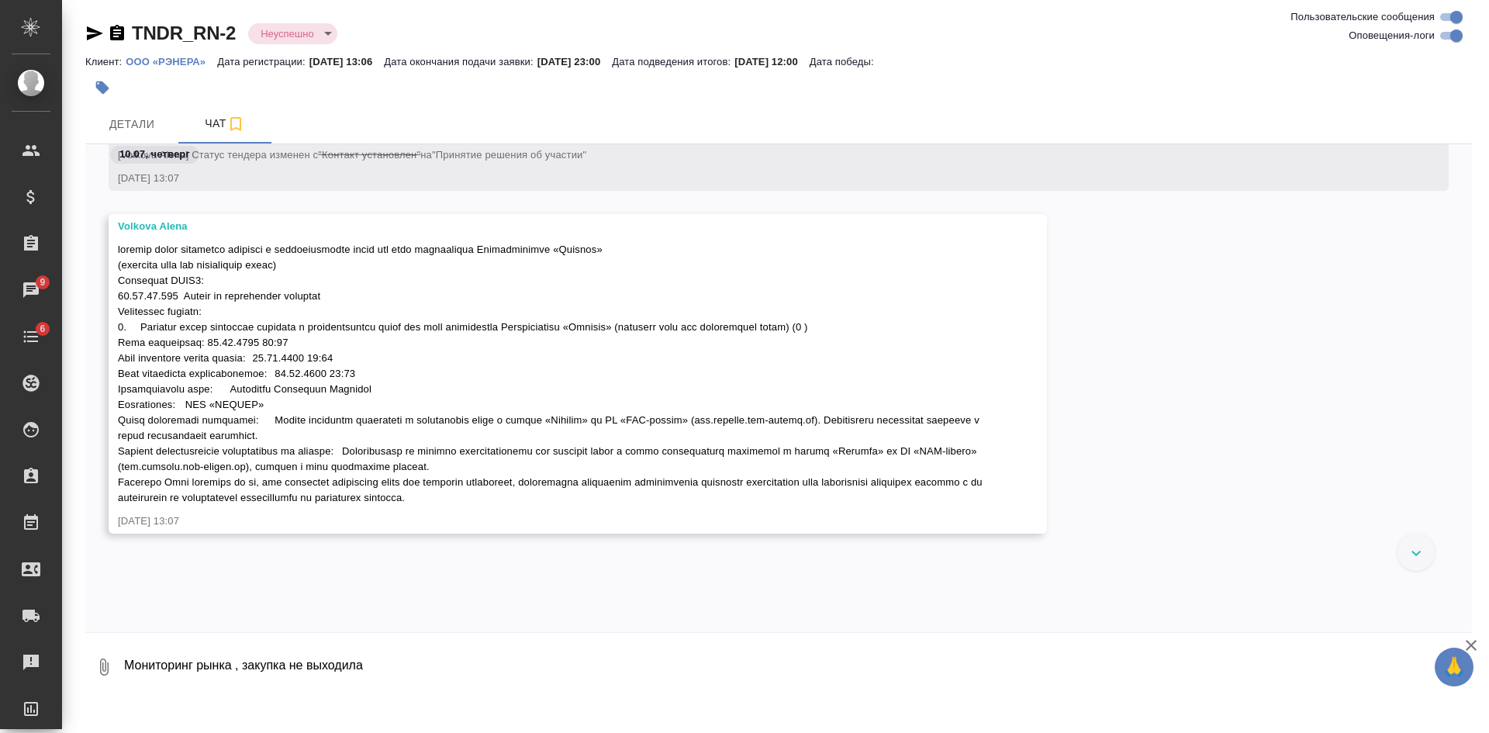
scroll to position [233, 0]
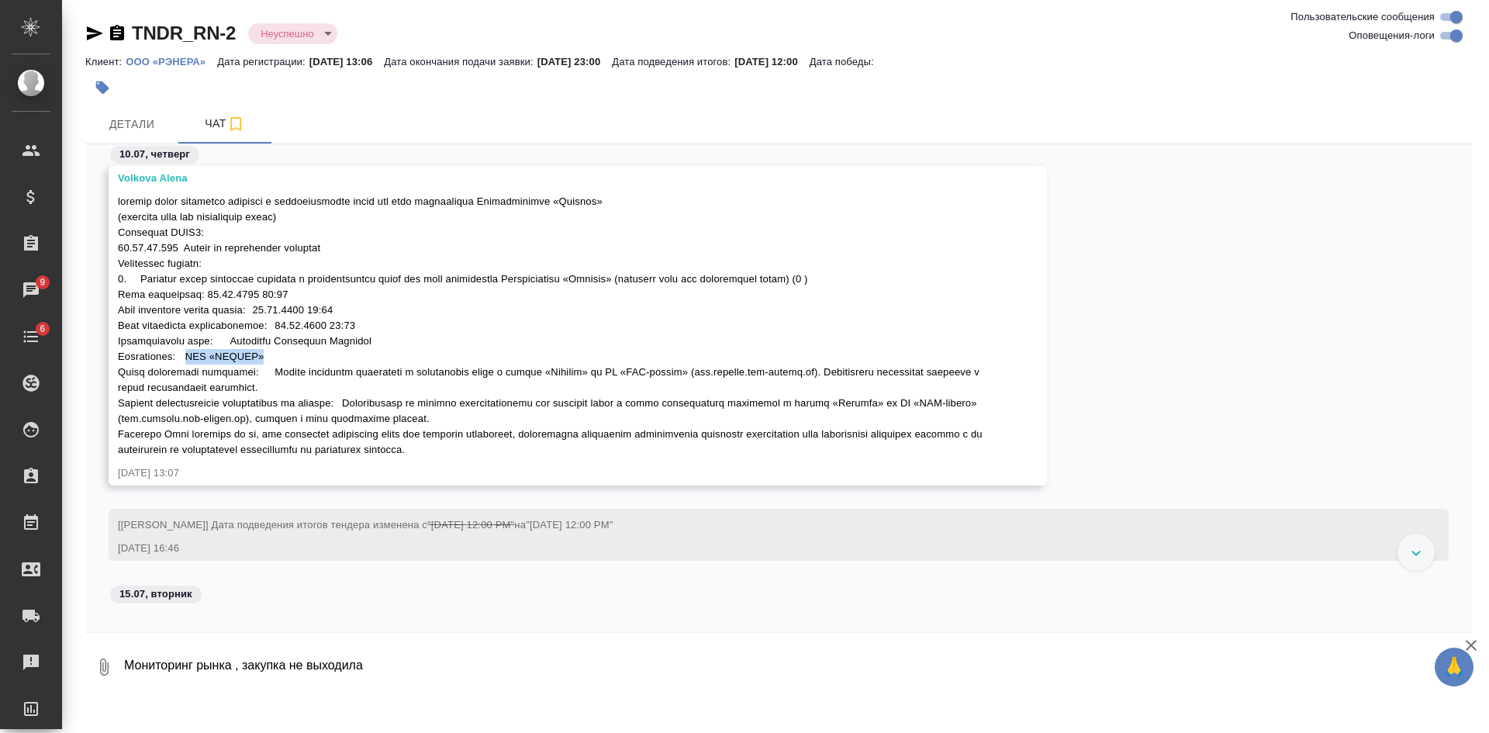
drag, startPoint x: 189, startPoint y: 358, endPoint x: 275, endPoint y: 357, distance: 86.1
click at [275, 357] on div at bounding box center [555, 324] width 875 height 268
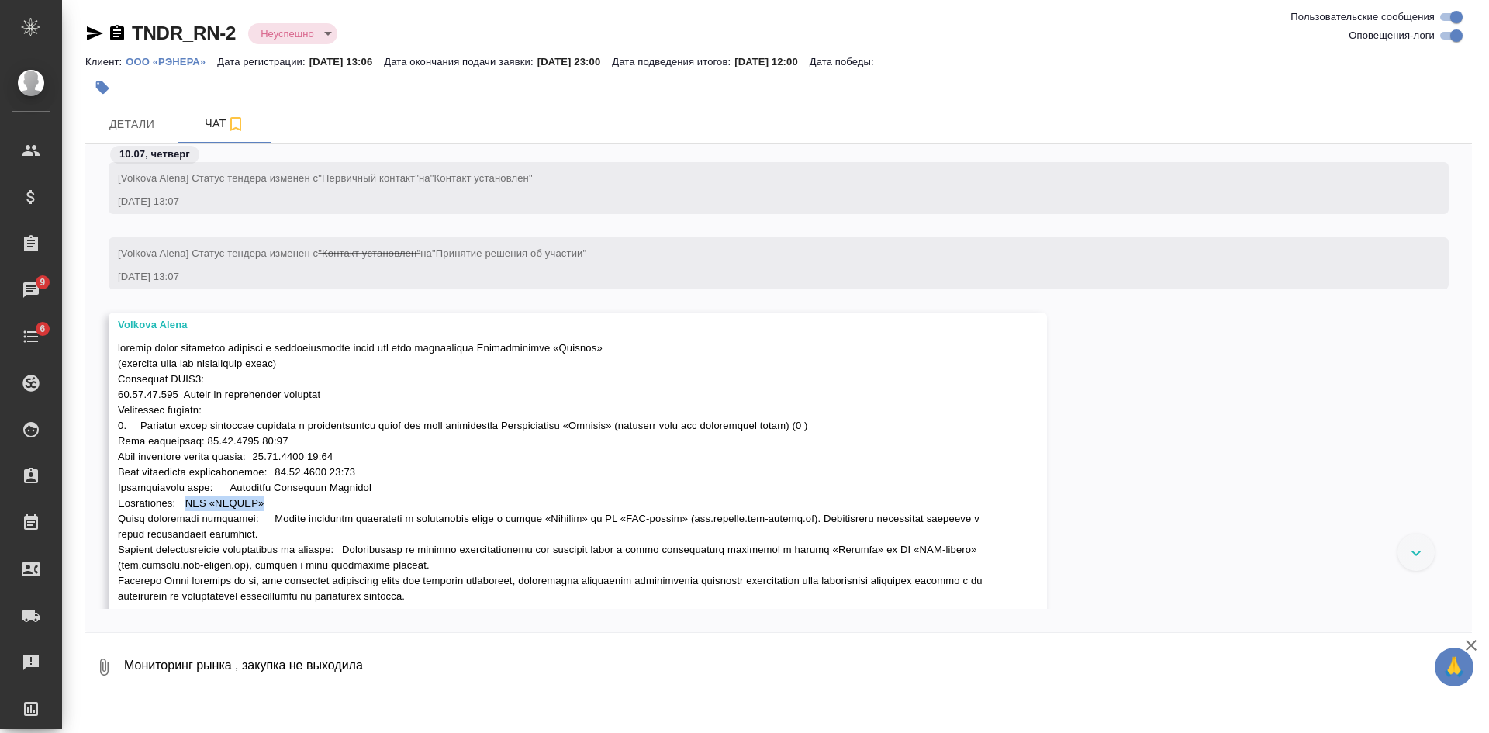
scroll to position [78, 0]
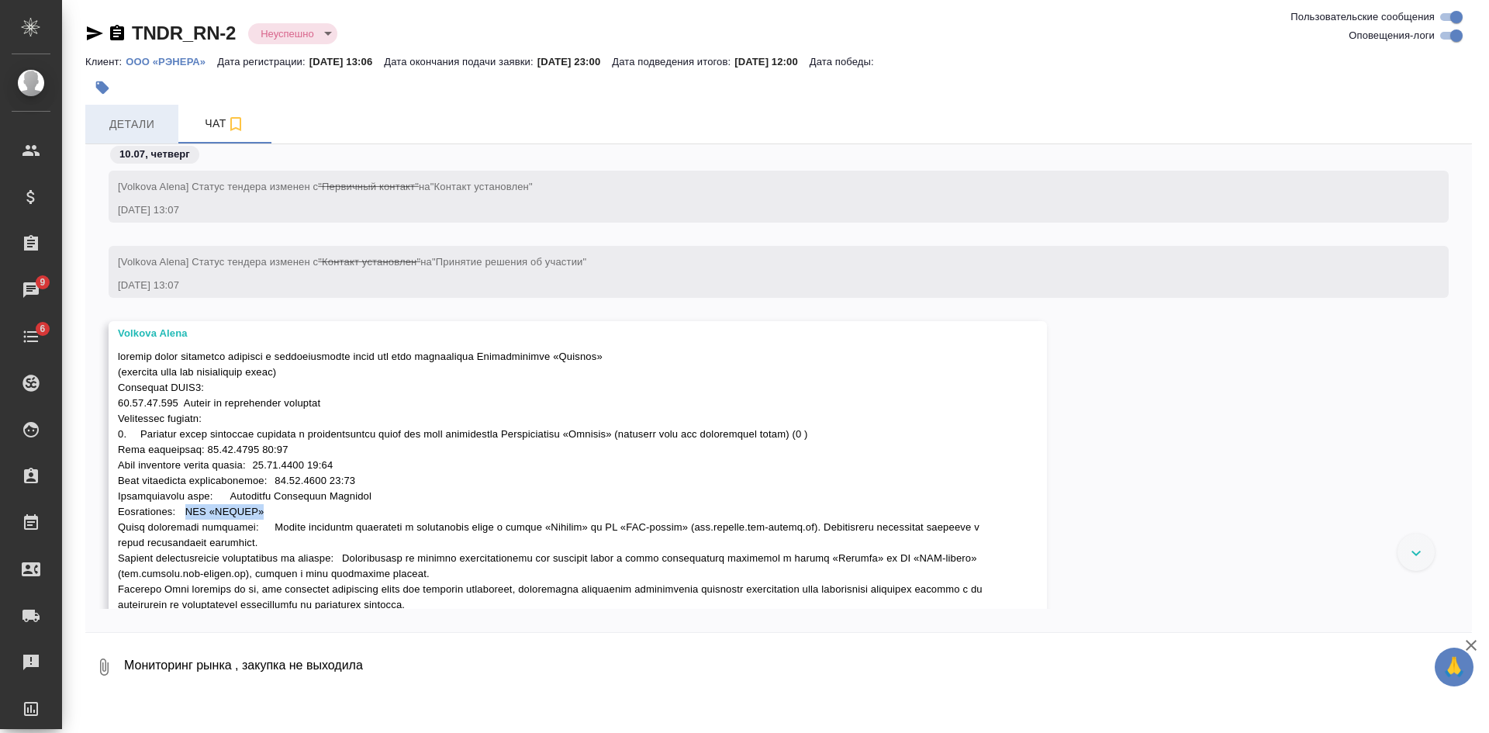
click at [126, 115] on span "Детали" at bounding box center [132, 124] width 74 height 19
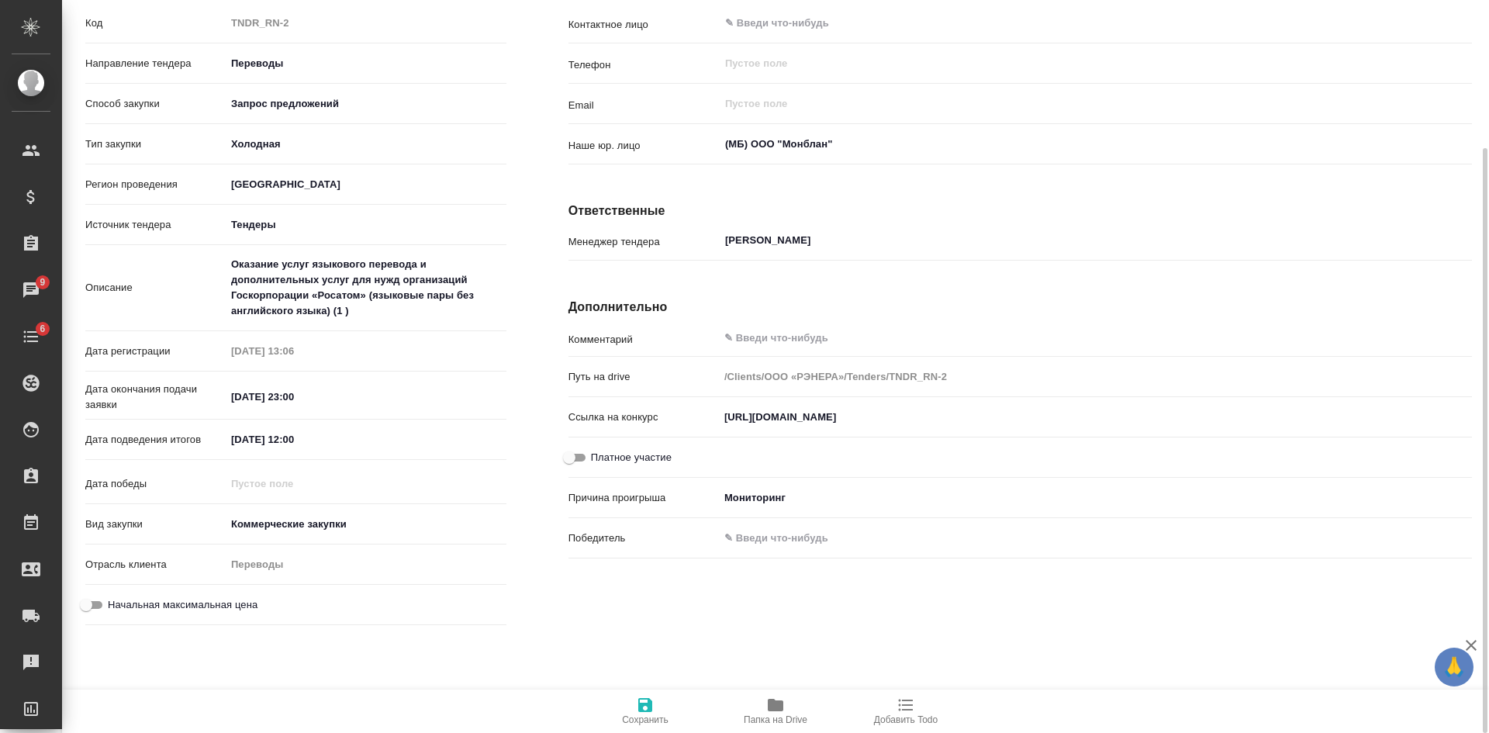
scroll to position [220, 0]
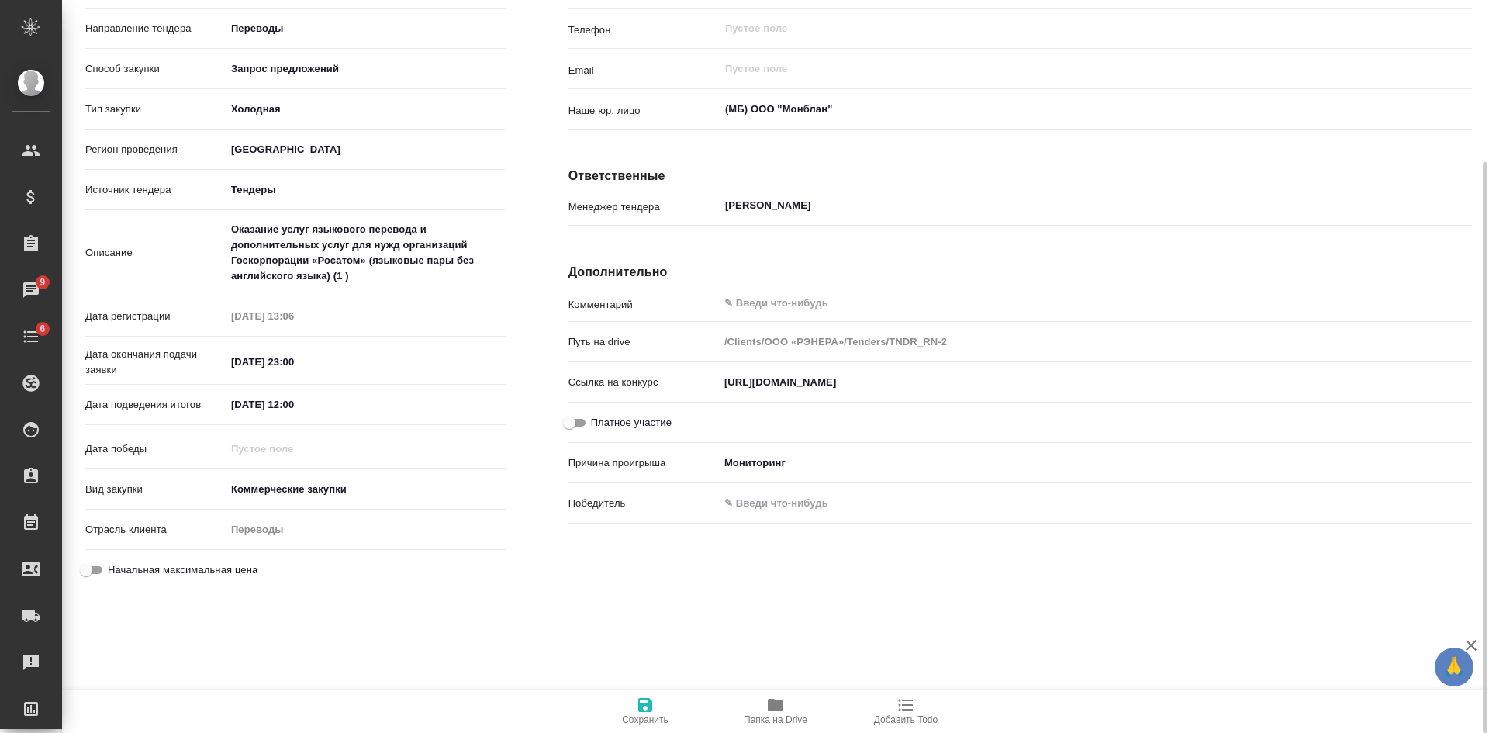
click at [719, 385] on input "[URL][DOMAIN_NAME]" at bounding box center [1095, 382] width 753 height 22
drag, startPoint x: 717, startPoint y: 377, endPoint x: 1396, endPoint y: 378, distance: 678.7
click at [1396, 378] on input "[URL][DOMAIN_NAME]" at bounding box center [1096, 382] width 752 height 22
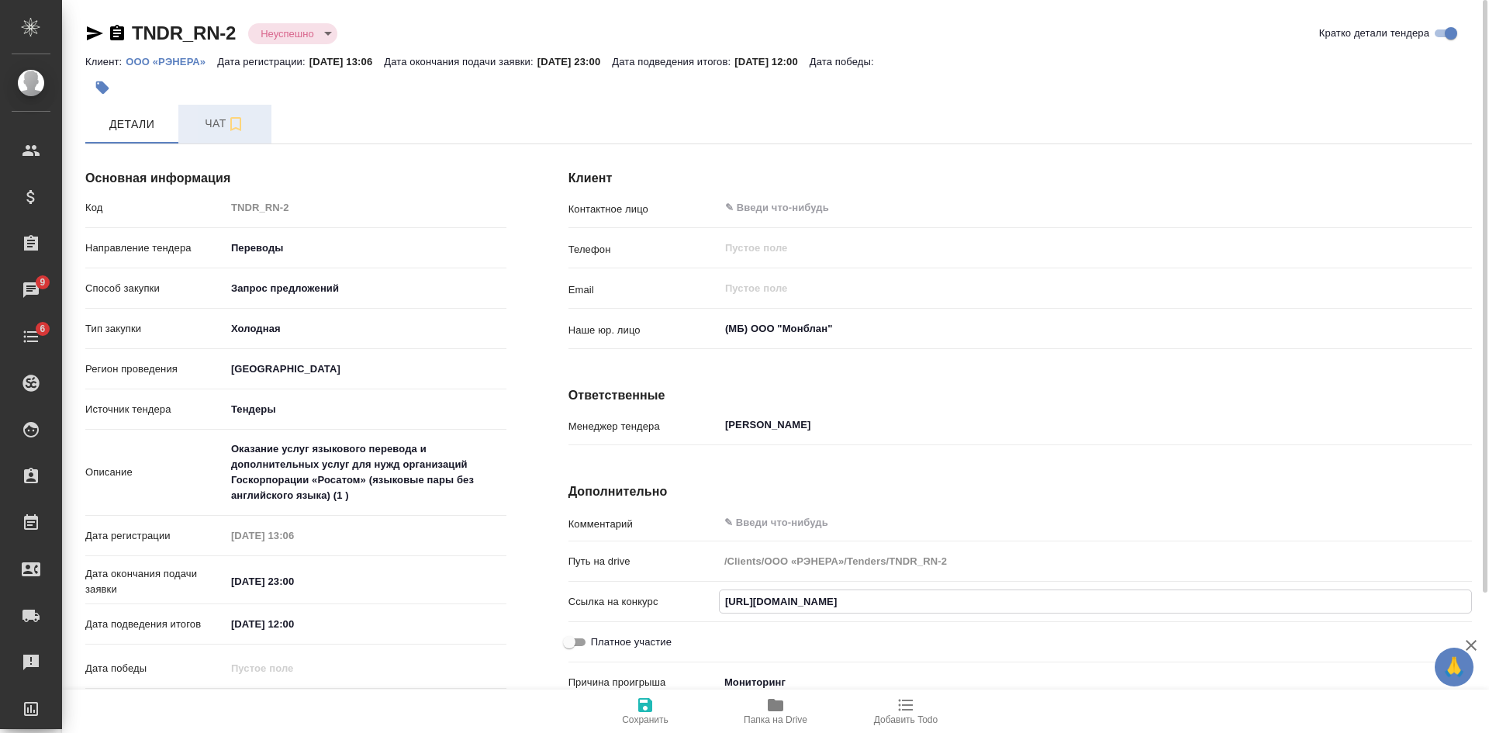
click at [206, 112] on button "Чат" at bounding box center [224, 124] width 93 height 39
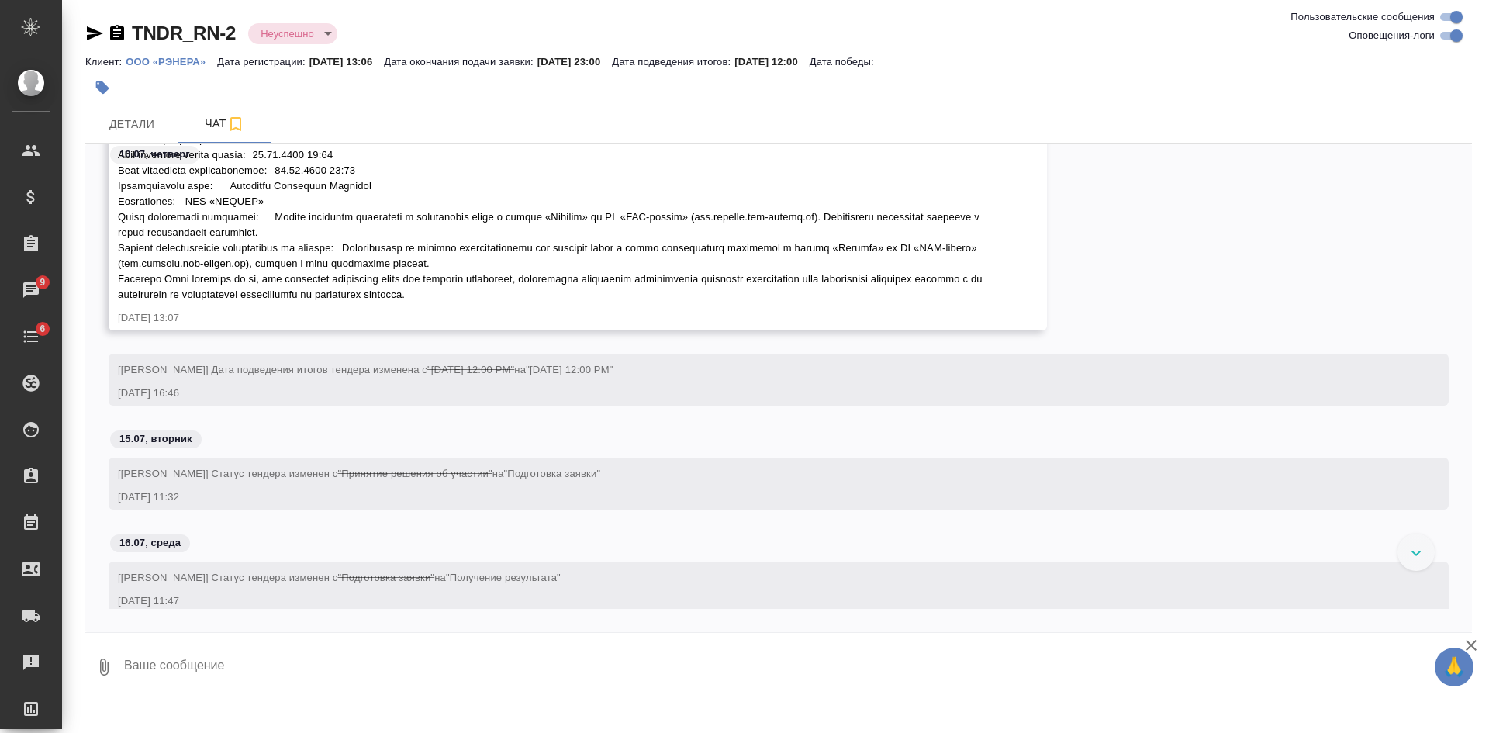
scroll to position [595, 0]
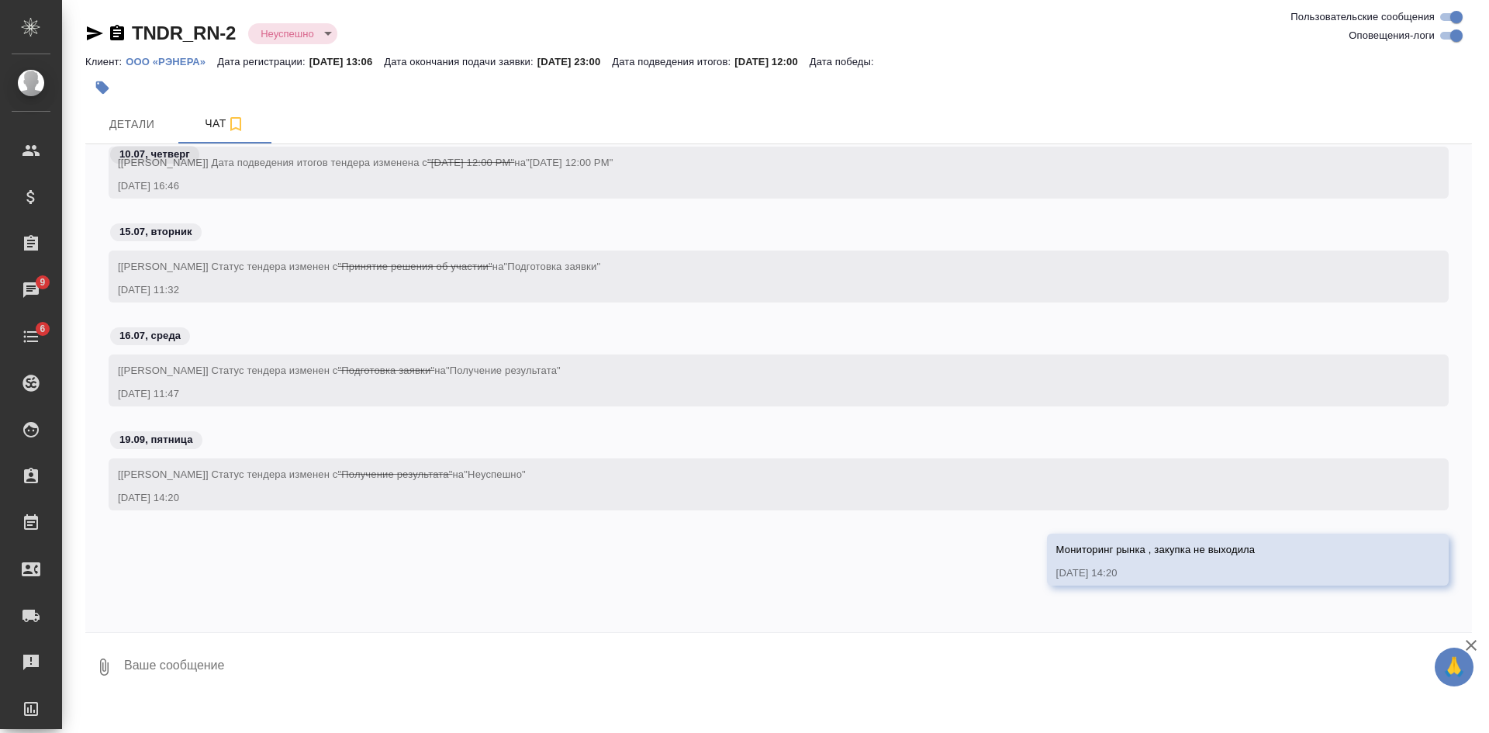
click at [717, 659] on textarea at bounding box center [798, 667] width 1350 height 53
type textarea "С"
click at [876, 551] on div at bounding box center [744, 366] width 1489 height 733
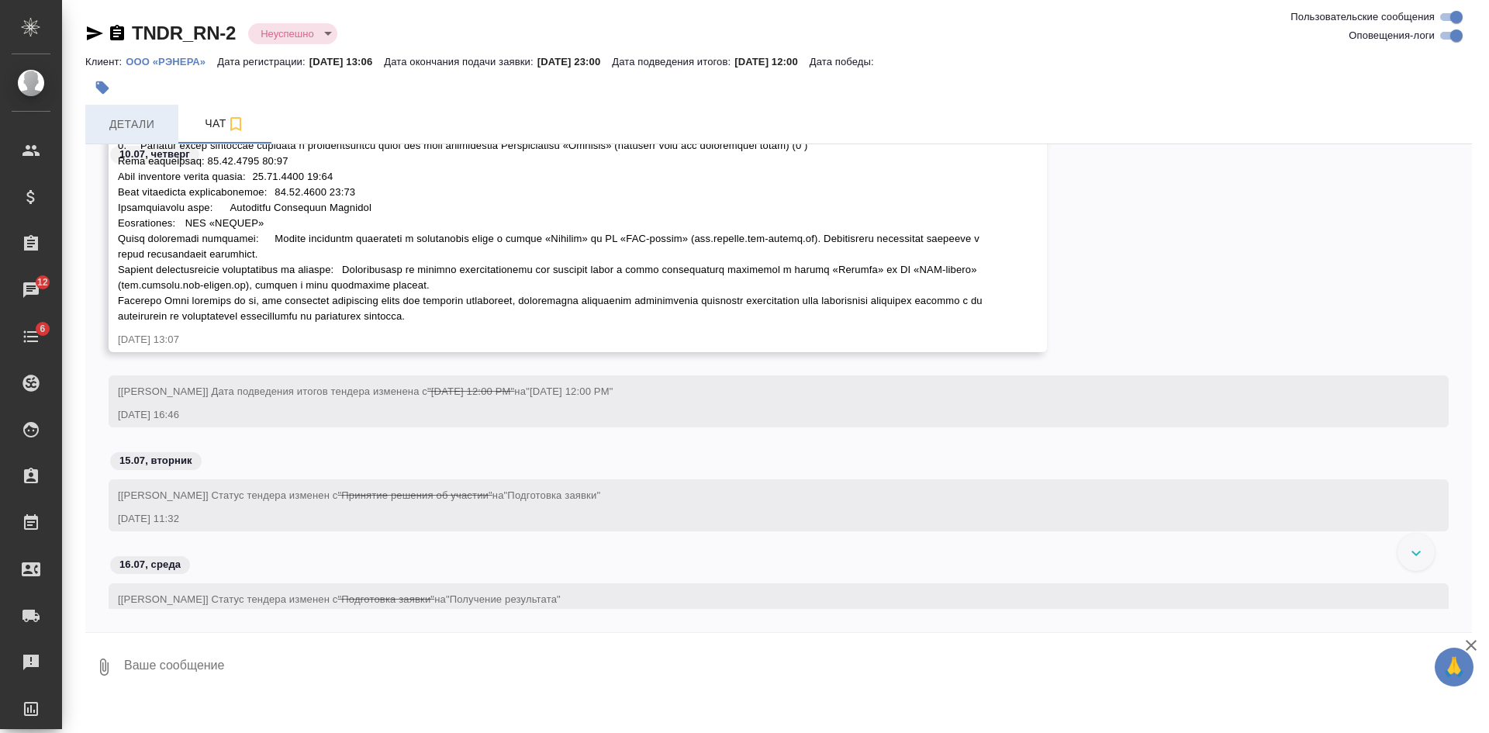
scroll to position [362, 0]
click at [149, 117] on span "Детали" at bounding box center [132, 124] width 74 height 19
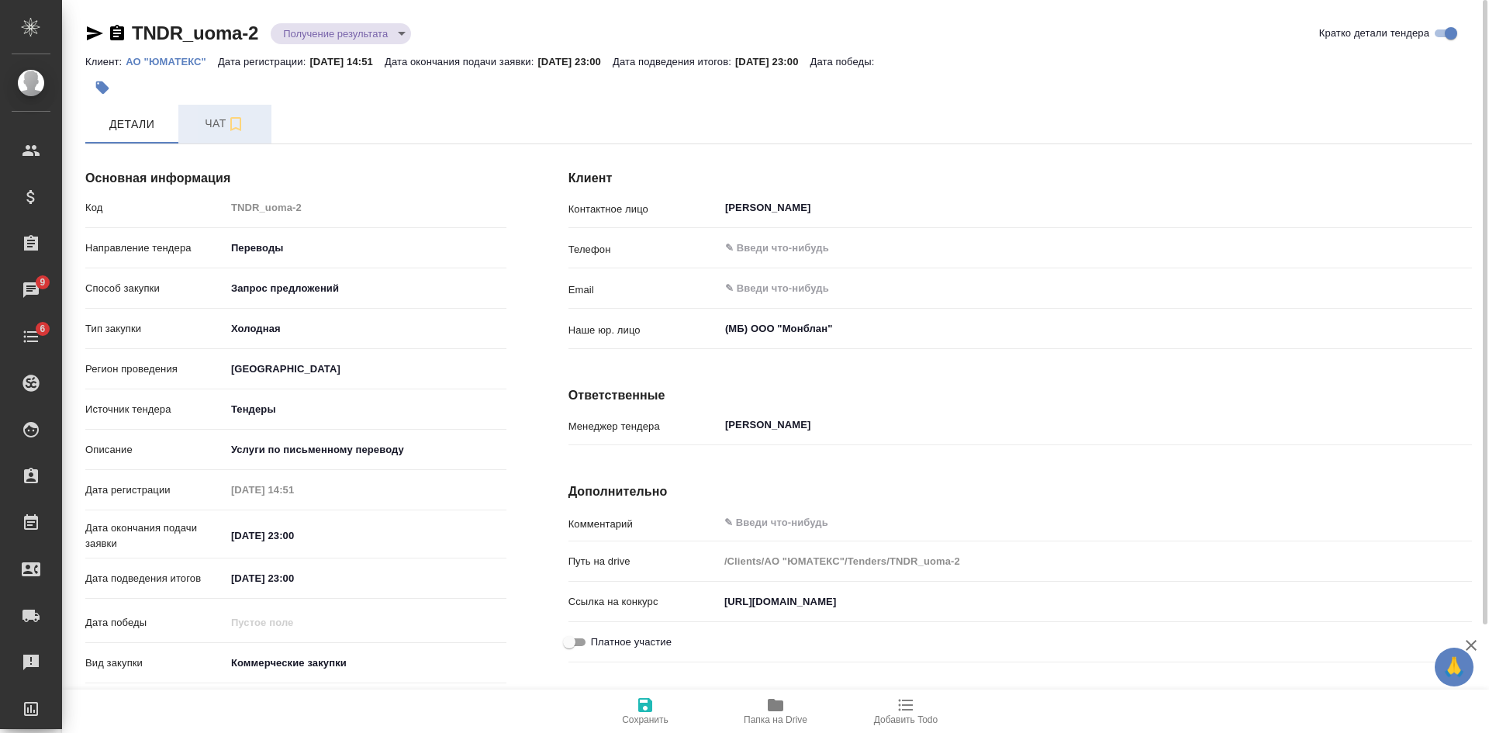
click at [221, 131] on span "Чат" at bounding box center [225, 123] width 74 height 19
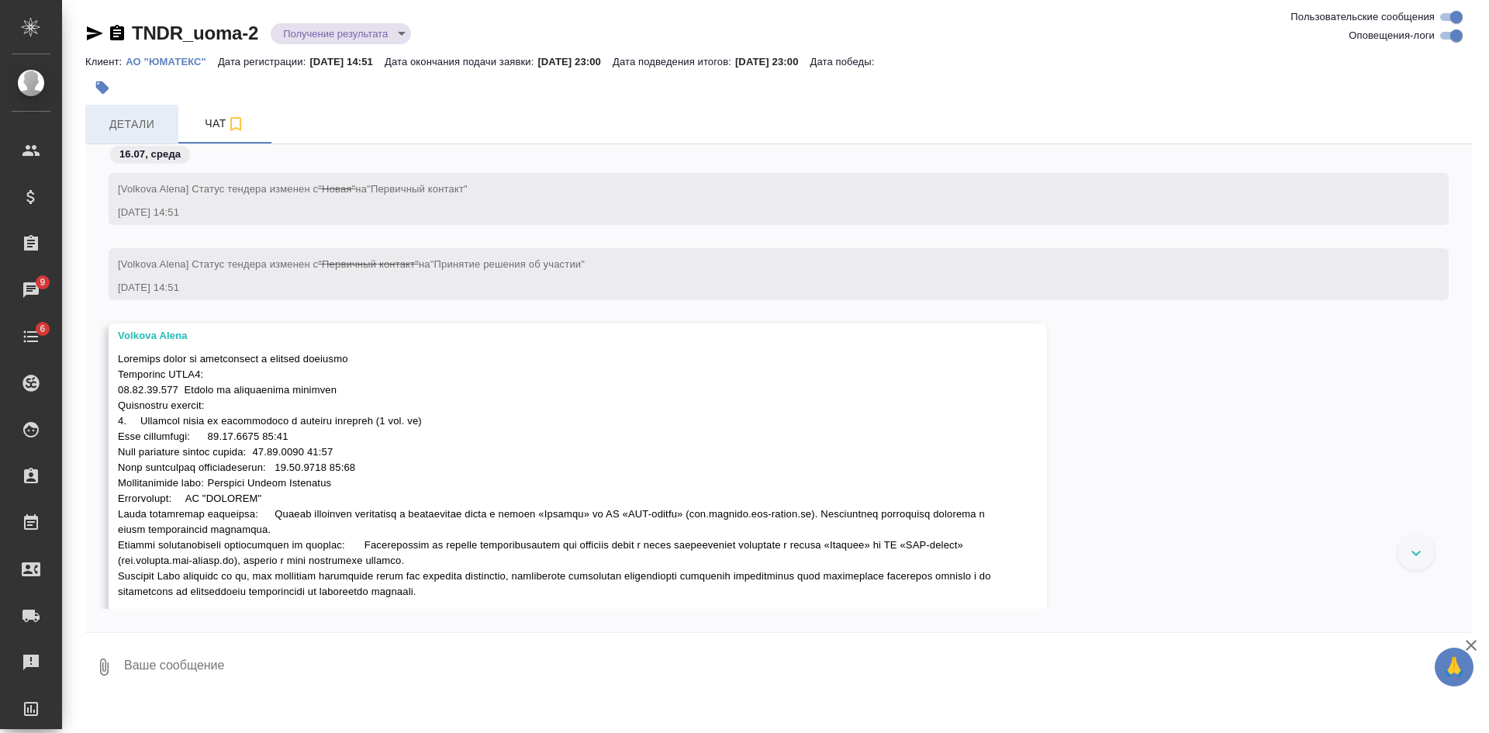
click at [141, 120] on span "Детали" at bounding box center [132, 124] width 74 height 19
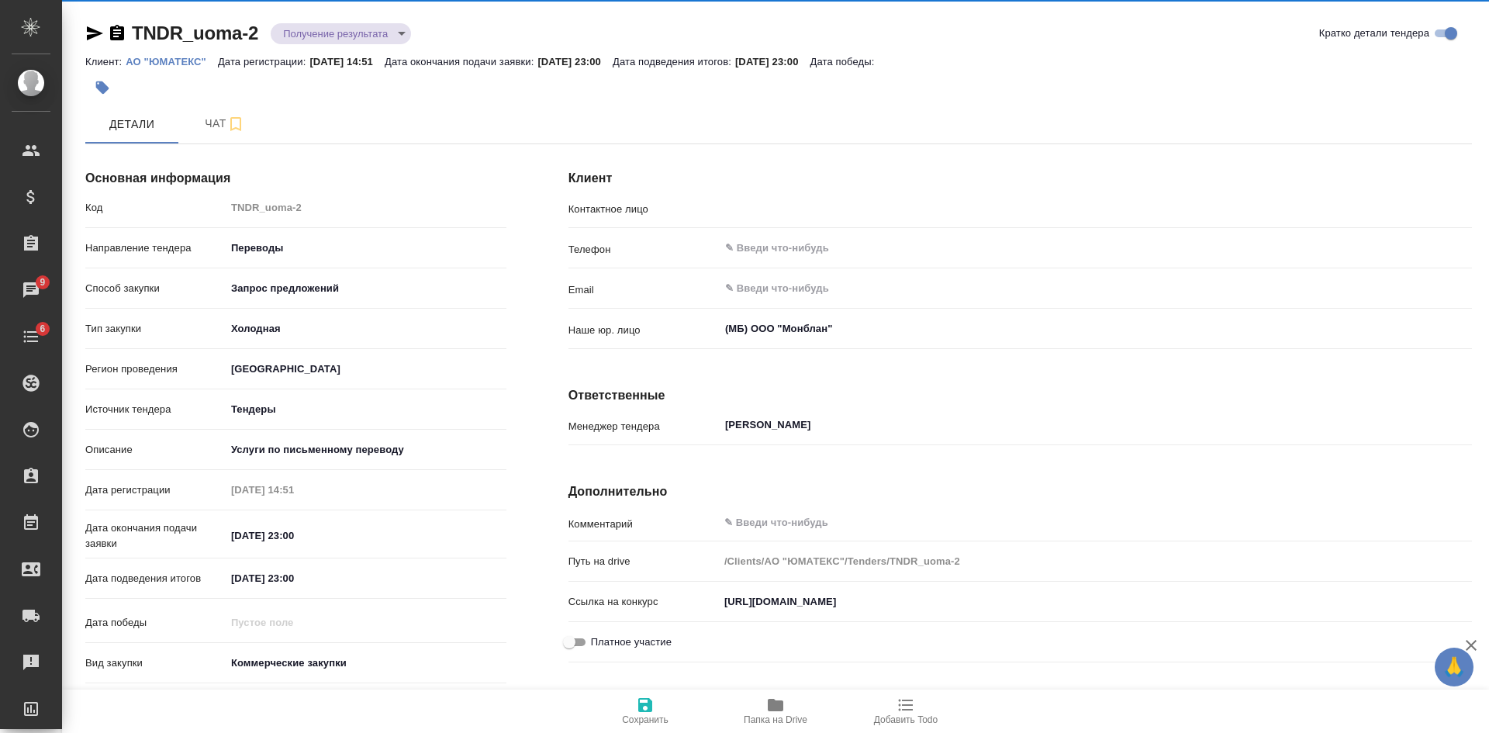
type input "[PERSON_NAME]"
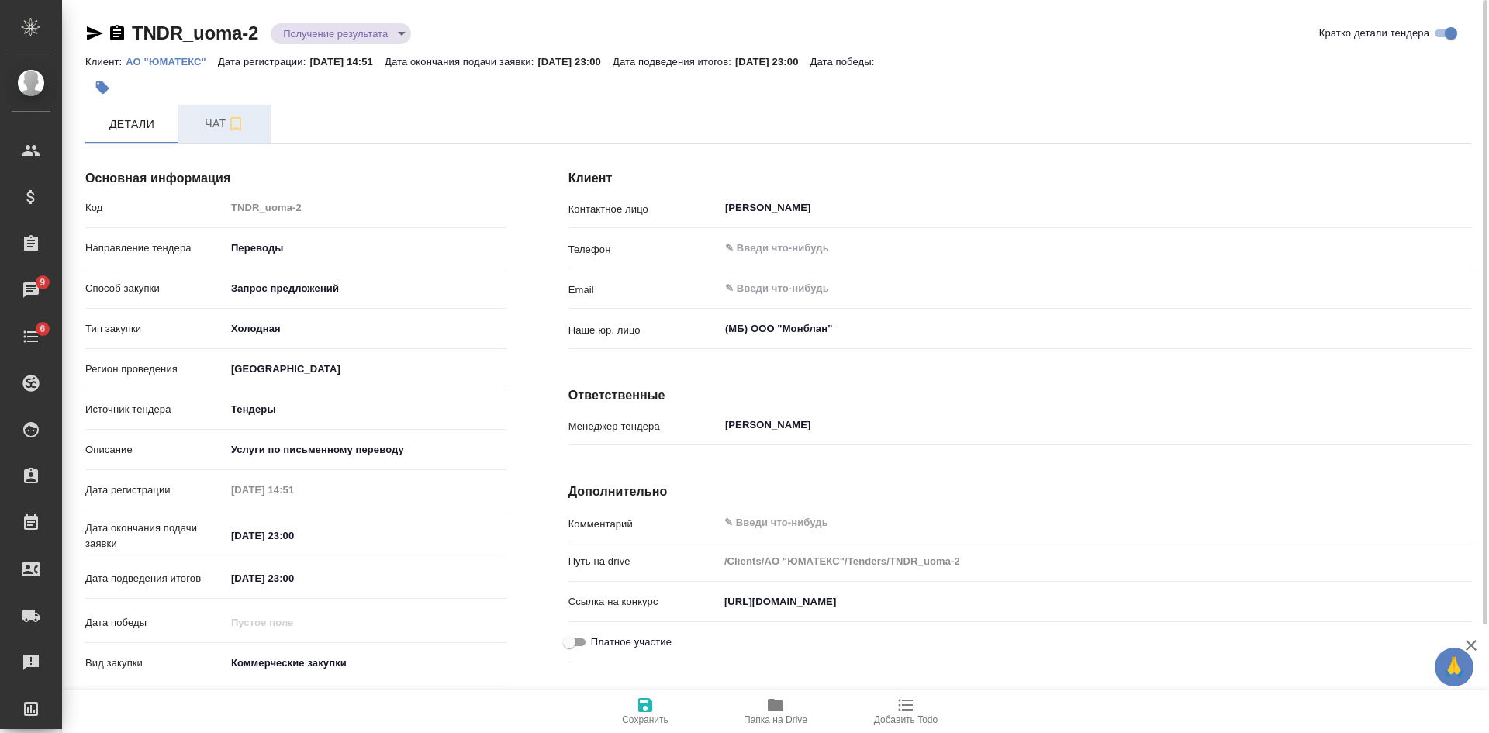
click at [209, 123] on span "Чат" at bounding box center [225, 123] width 74 height 19
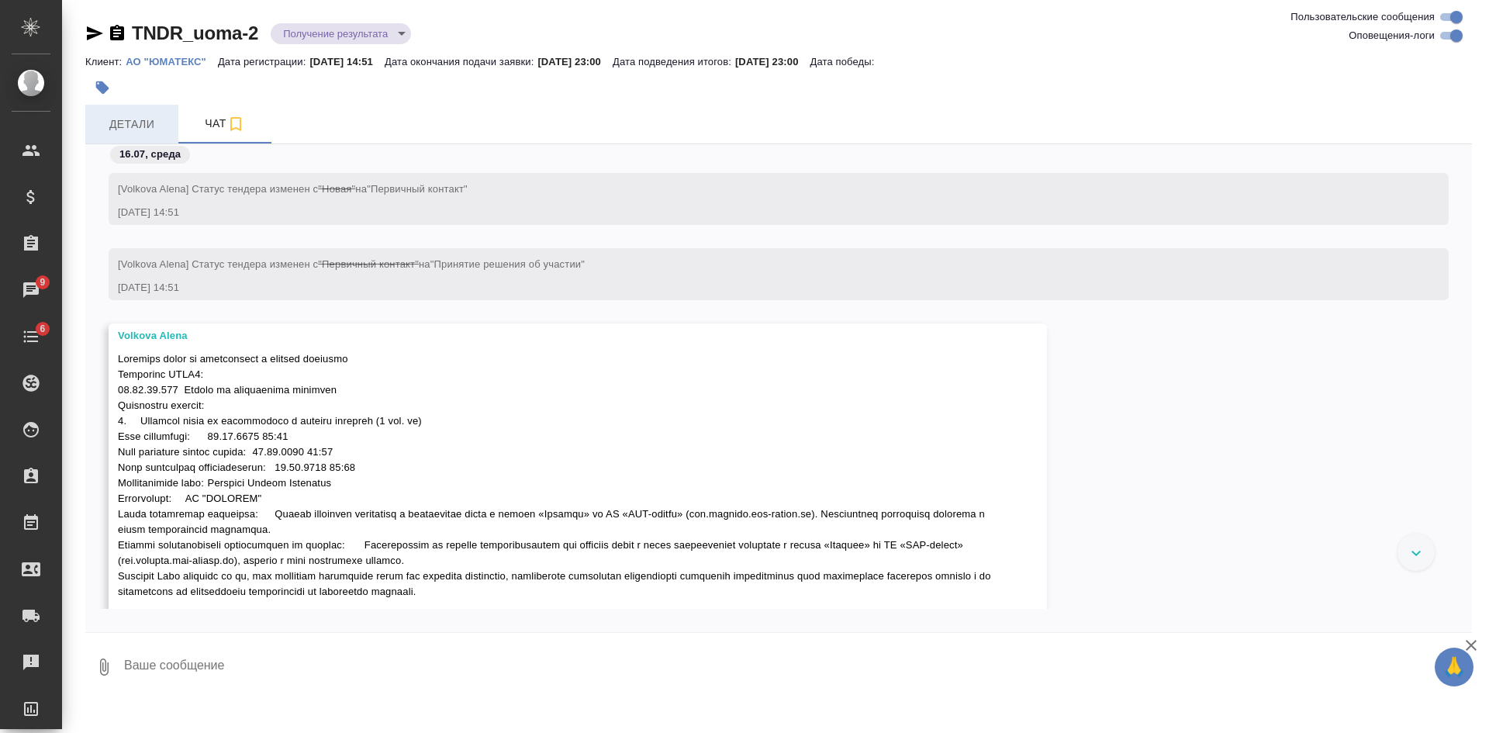
click at [106, 121] on span "Детали" at bounding box center [132, 124] width 74 height 19
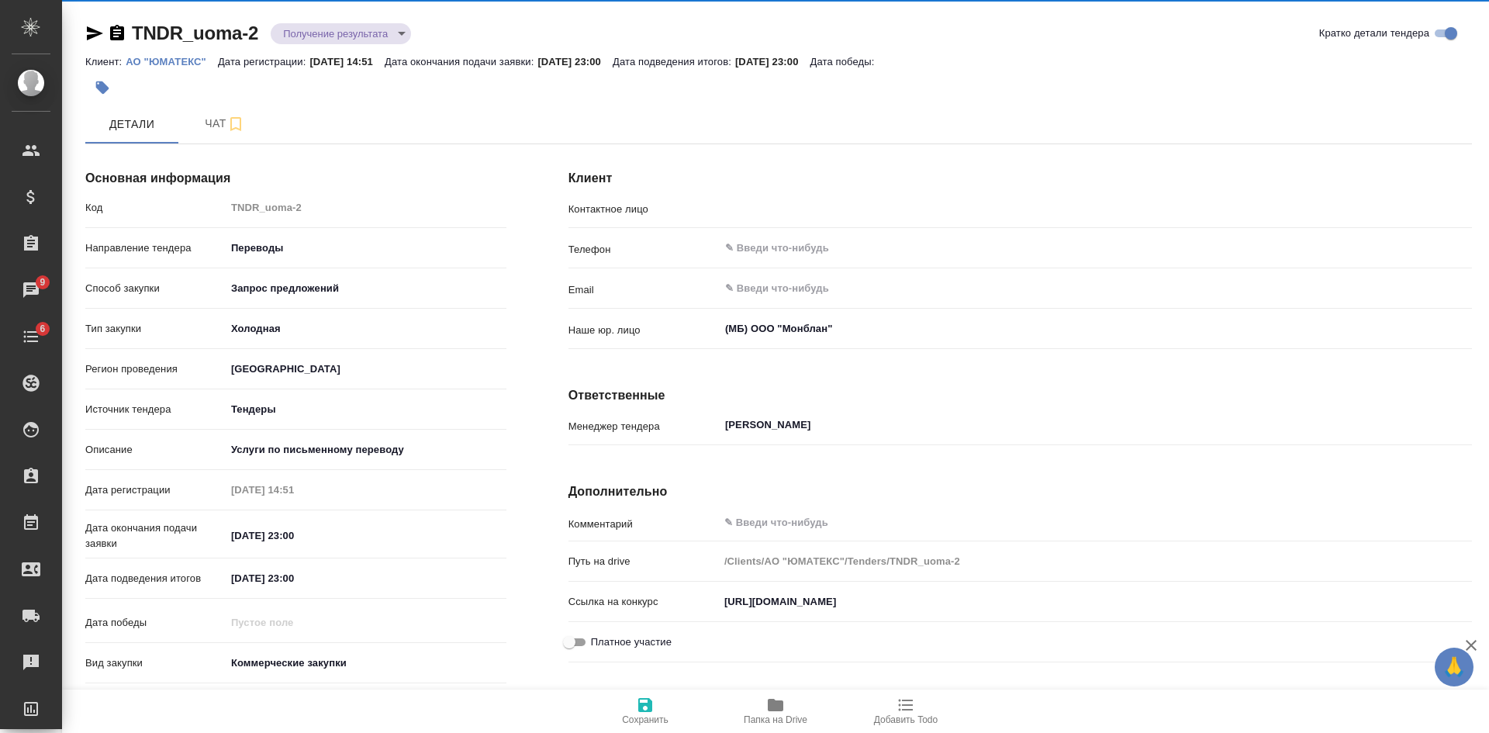
type input "[PERSON_NAME]"
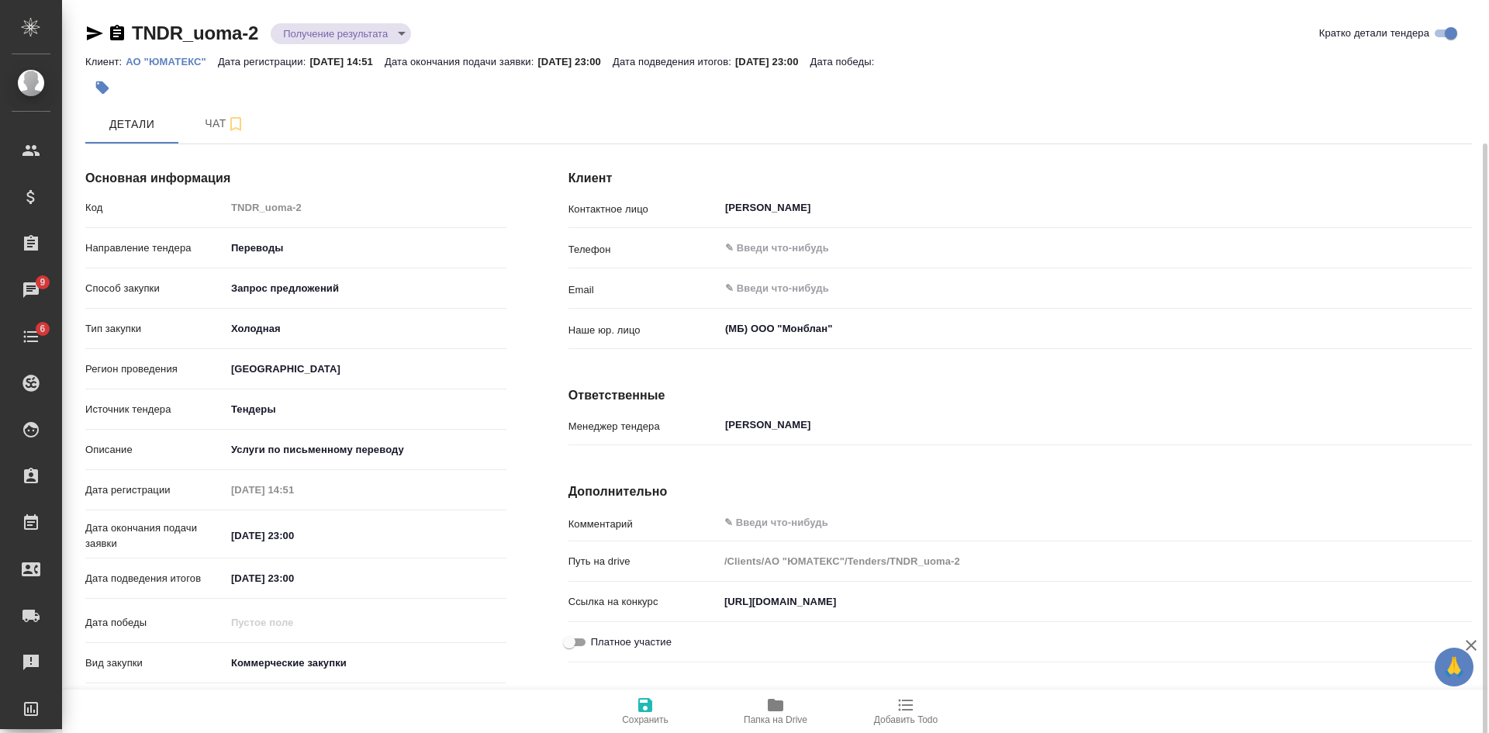
scroll to position [127, 0]
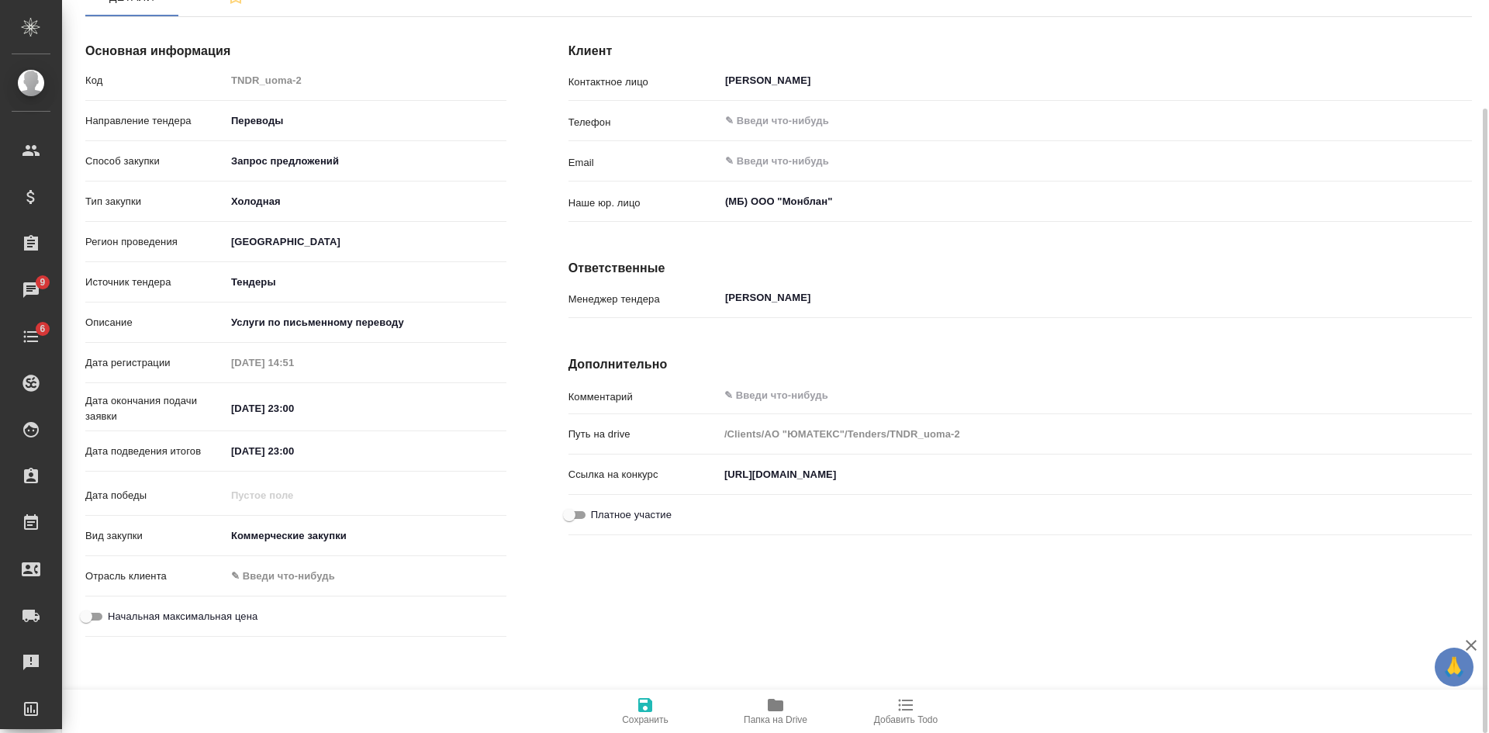
click at [744, 479] on input "[URL][DOMAIN_NAME]" at bounding box center [1095, 474] width 753 height 22
drag, startPoint x: 725, startPoint y: 473, endPoint x: 1488, endPoint y: 455, distance: 763.4
click at [1488, 455] on div "TNDR_uoma-2 Получение результата gettingResult Кратко детали тендера Клиент: АО…" at bounding box center [775, 366] width 1427 height 733
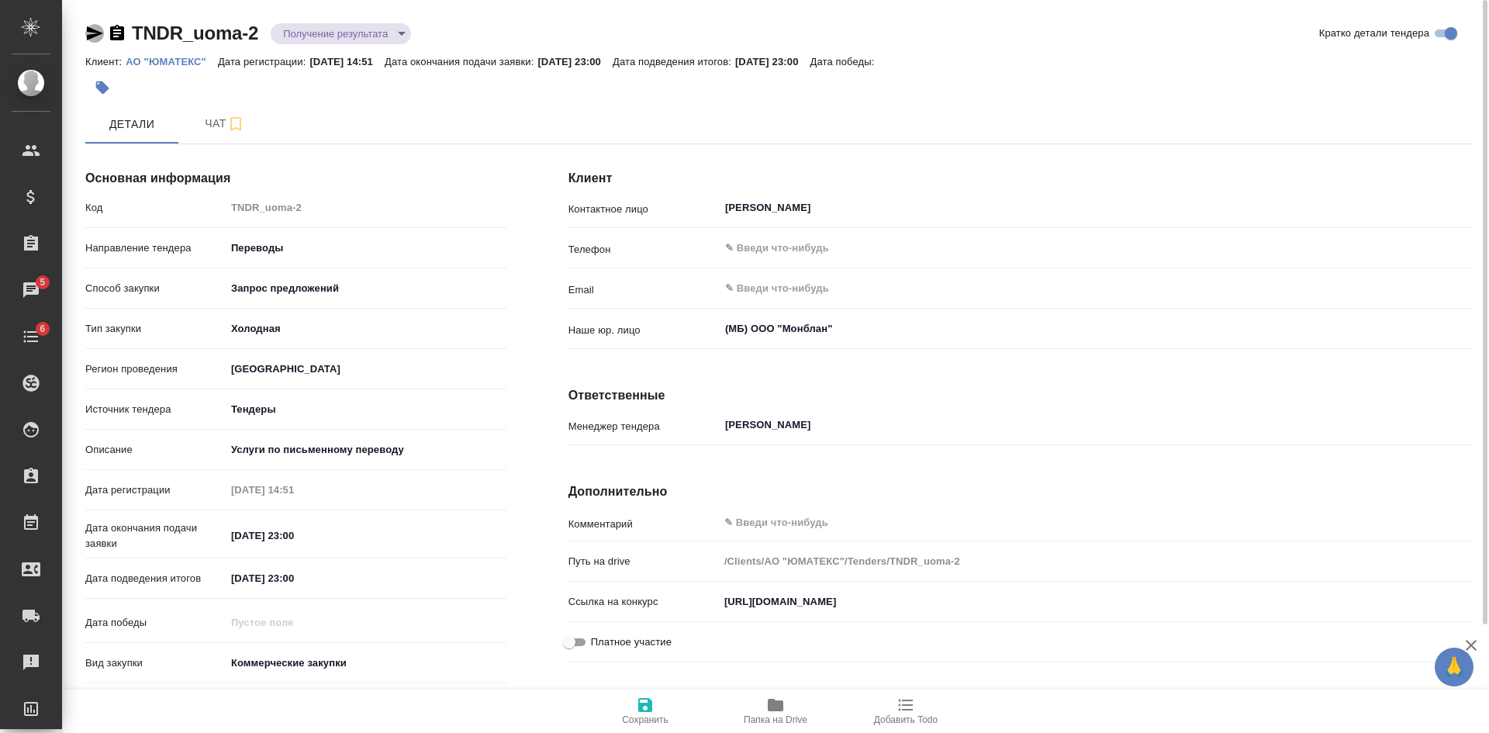
click at [98, 32] on icon "button" at bounding box center [95, 33] width 16 height 14
click at [748, 30] on div "TNDR_uoma-2 Получение результата gettingResult Кратко детали тендера" at bounding box center [778, 33] width 1387 height 25
click at [1160, 42] on div "TNDR_uoma-2 Получение результата gettingResult Кратко детали тендера" at bounding box center [778, 33] width 1387 height 25
click at [321, 33] on body "🙏 .cls-1 fill:#fff; AWATERA [PERSON_NAME] Спецификации Заказы 16 Чаты 6 Todo Пр…" at bounding box center [744, 366] width 1489 height 733
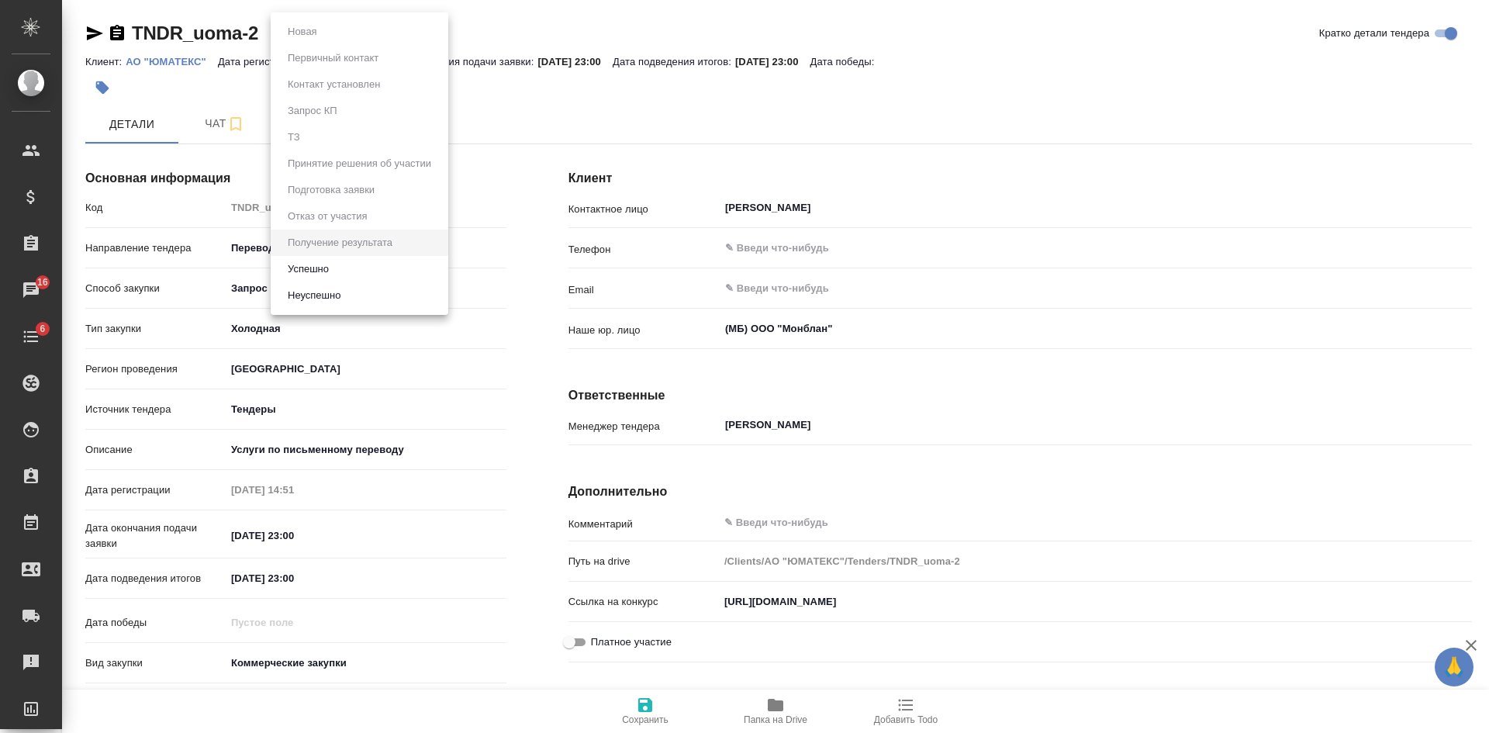
click at [323, 302] on button "Неуспешно" at bounding box center [314, 295] width 62 height 17
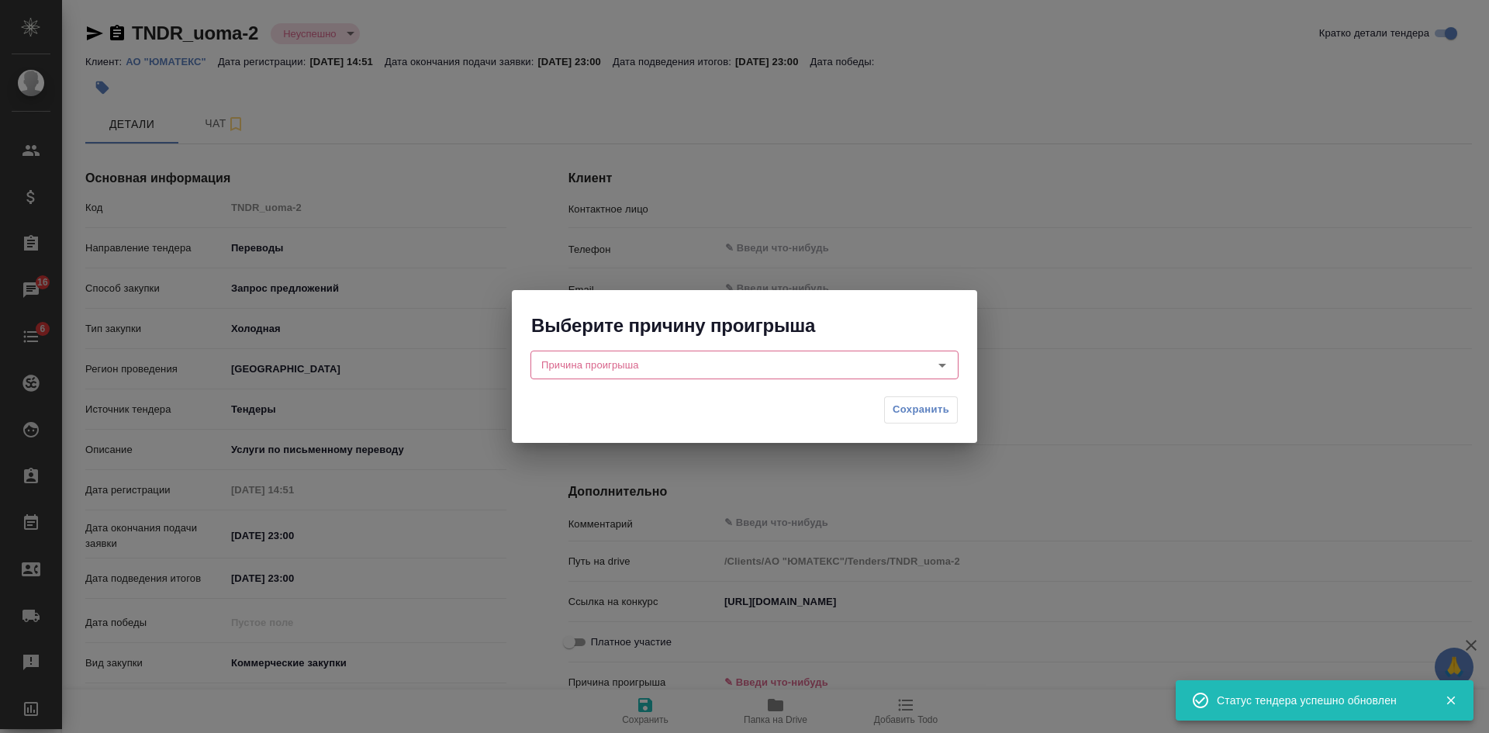
type input "Дмитриев Кирилл Вадимович"
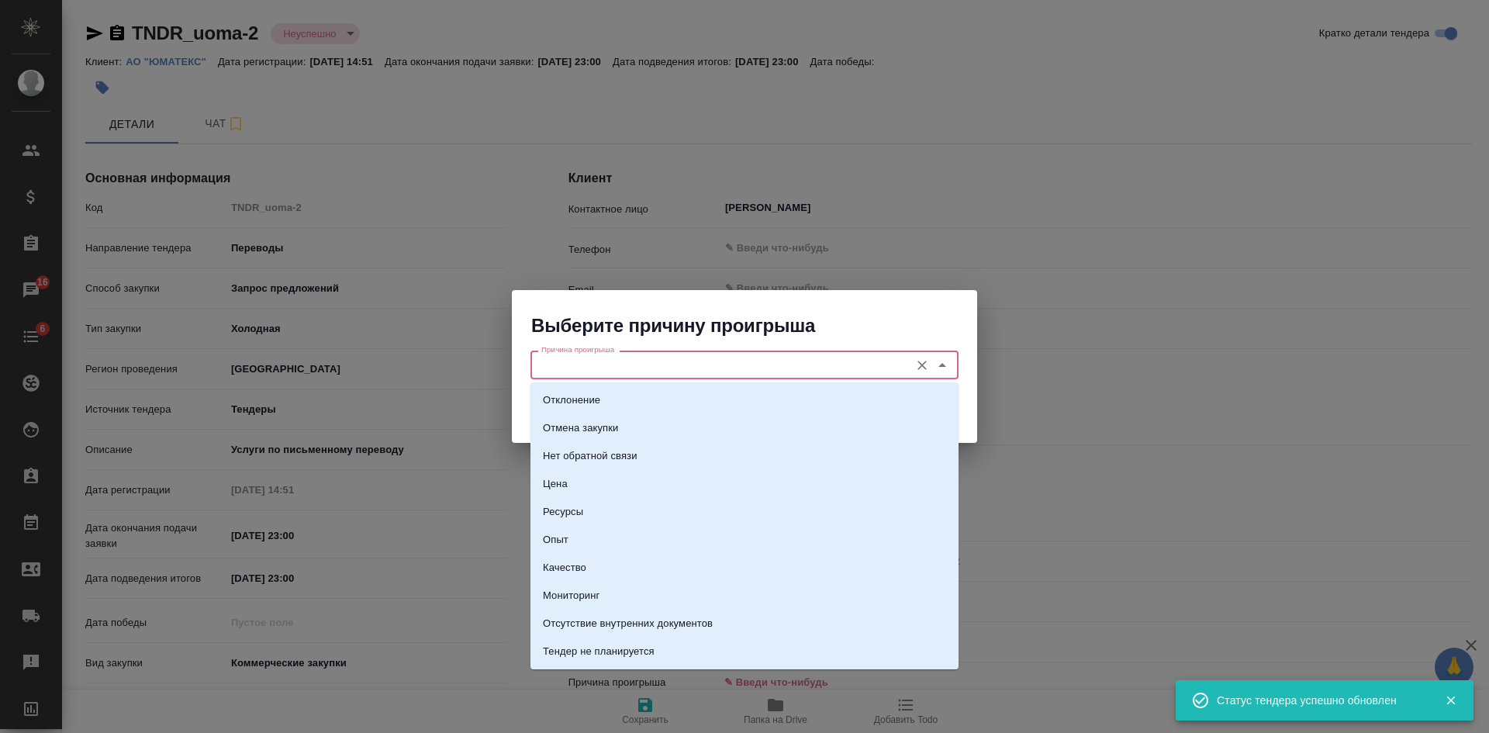
click at [610, 365] on input "Причина проигрыша" at bounding box center [718, 364] width 367 height 19
click at [603, 432] on p "Нет обратной связи" at bounding box center [590, 432] width 95 height 16
type input "Нет обратной связи"
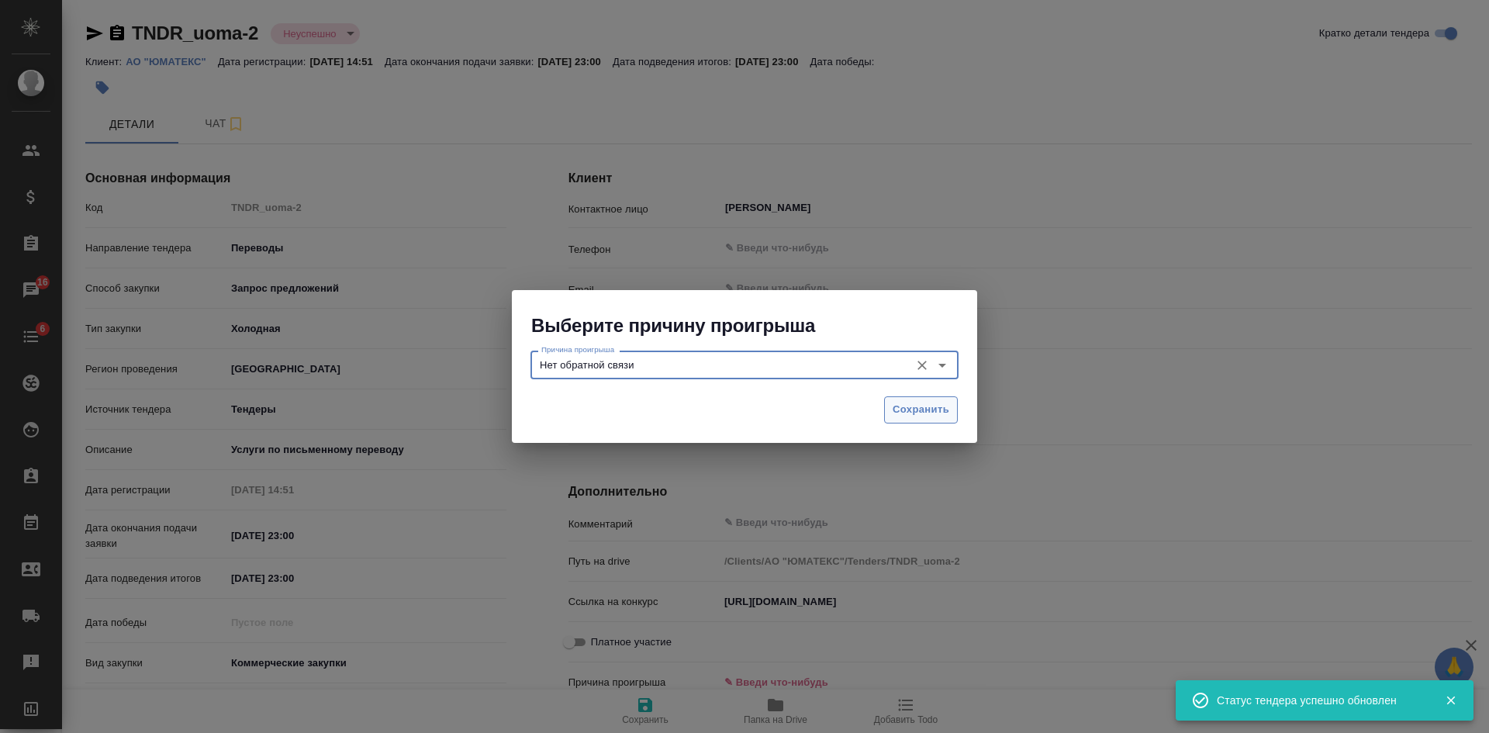
click at [914, 408] on span "Сохранить" at bounding box center [921, 410] width 57 height 18
type textarea "x"
type input "noFeedback"
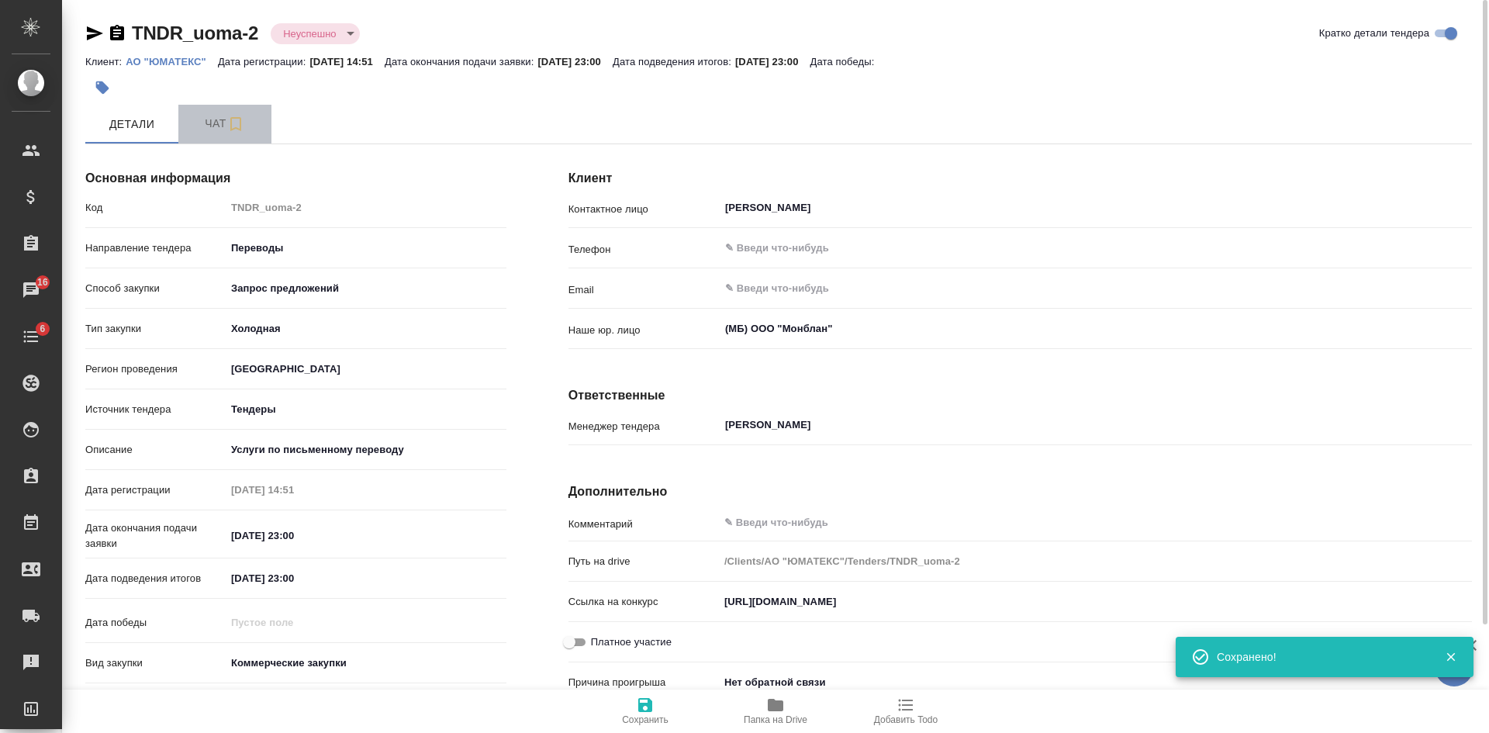
click at [221, 123] on span "Чат" at bounding box center [225, 123] width 74 height 19
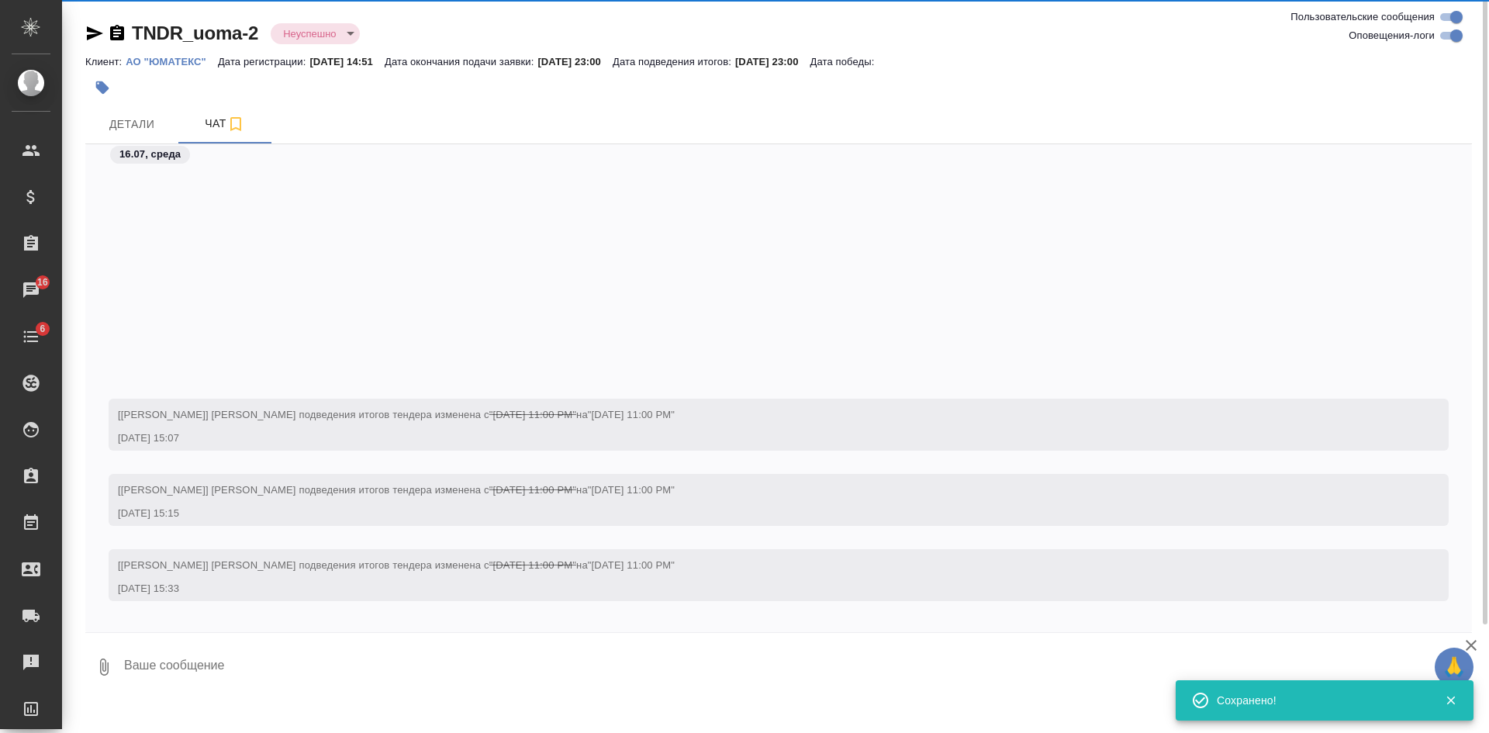
scroll to position [299, 0]
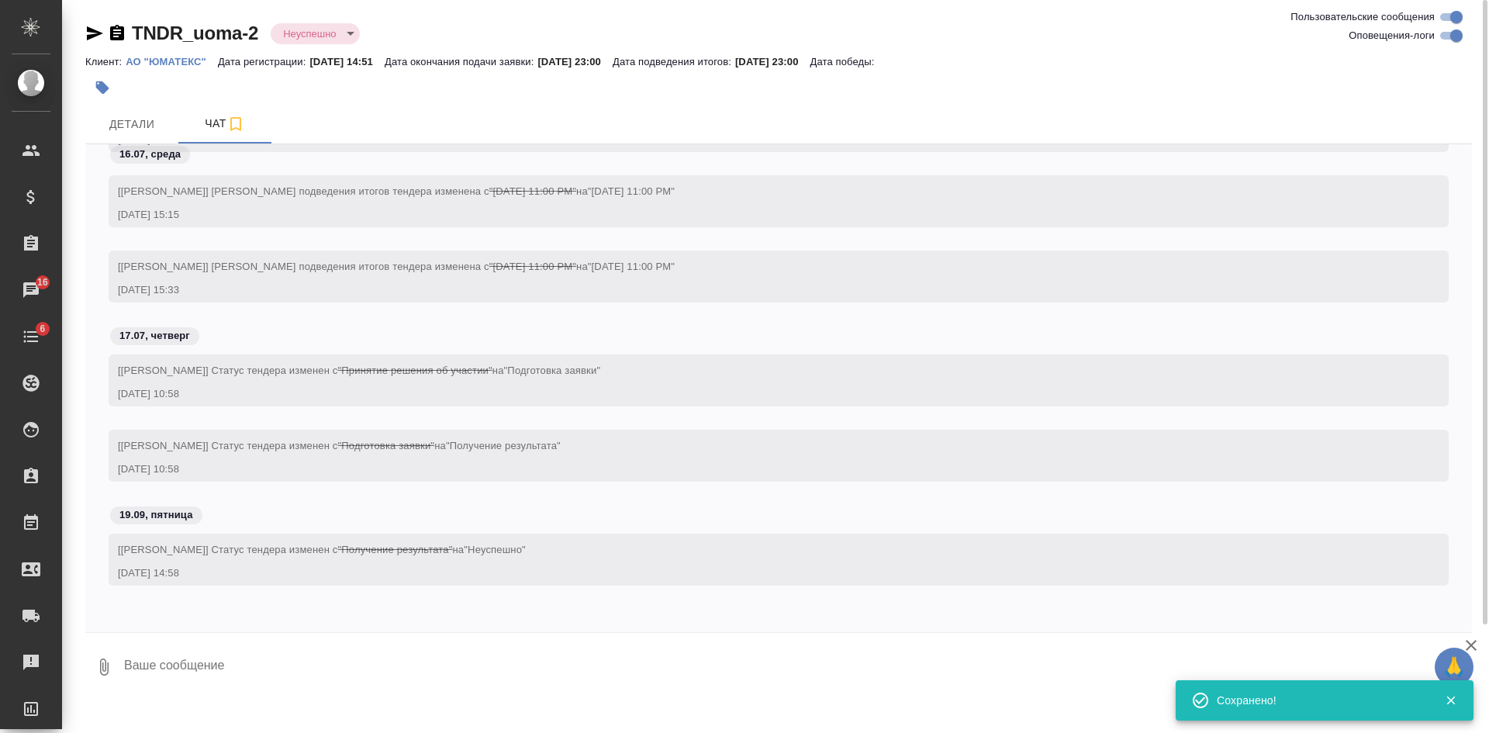
drag, startPoint x: 772, startPoint y: 674, endPoint x: 769, endPoint y: 661, distance: 13.4
click at [770, 674] on textarea at bounding box center [798, 667] width 1350 height 53
paste textarea "Результатов закупки на площадке нет, закупка в архиве"
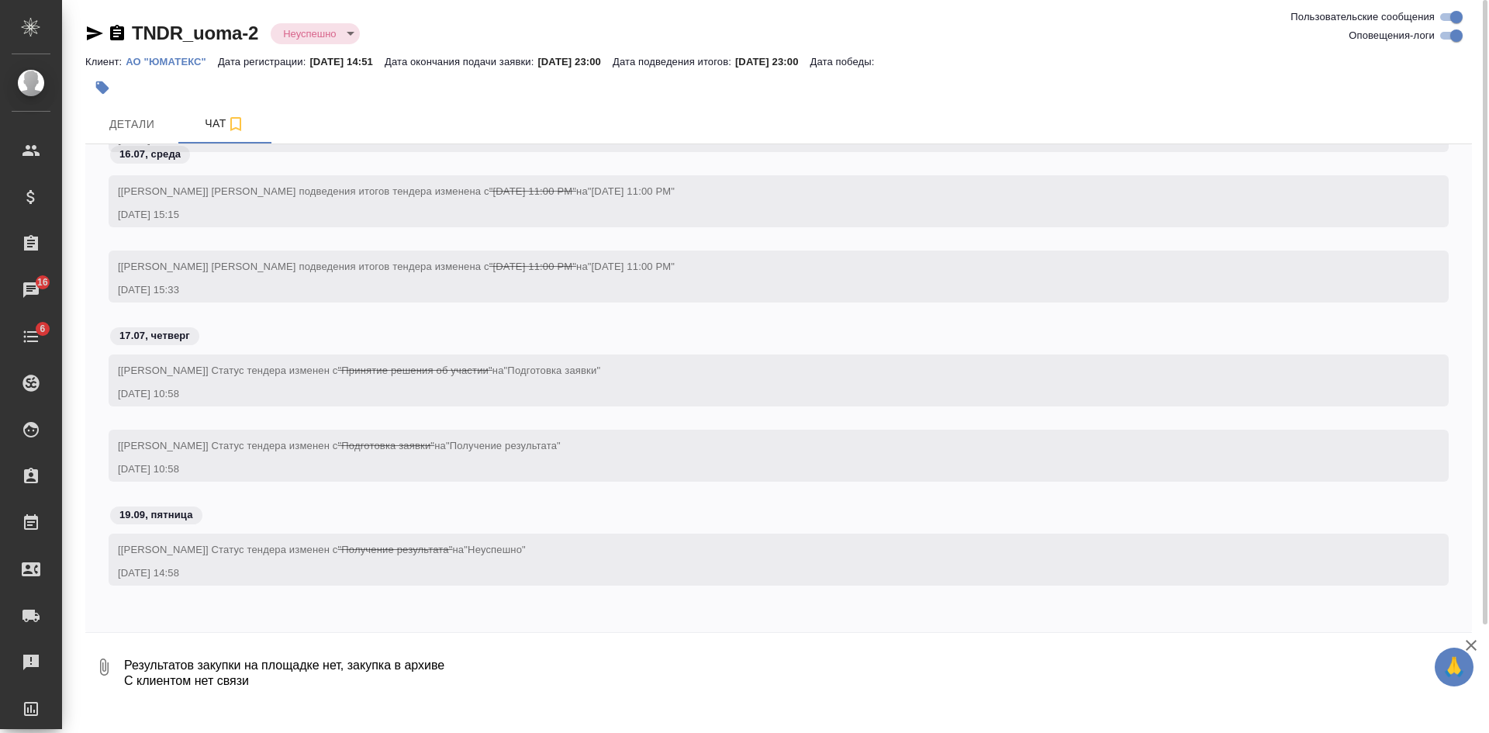
type textarea "Результатов закупки на площадке нет, закупка в архиве С клиентом нет связи"
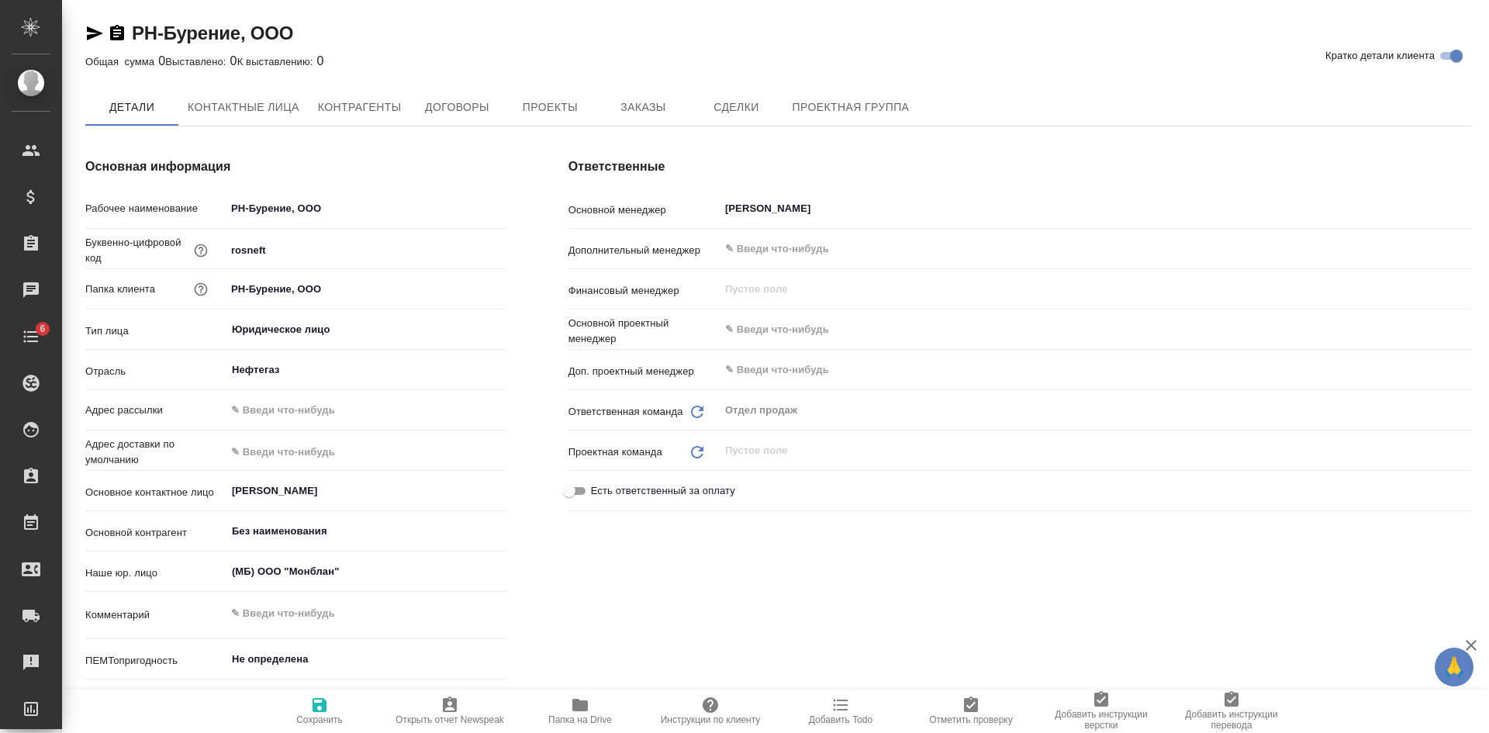
type textarea "x"
click at [119, 29] on icon "button" at bounding box center [117, 33] width 14 height 16
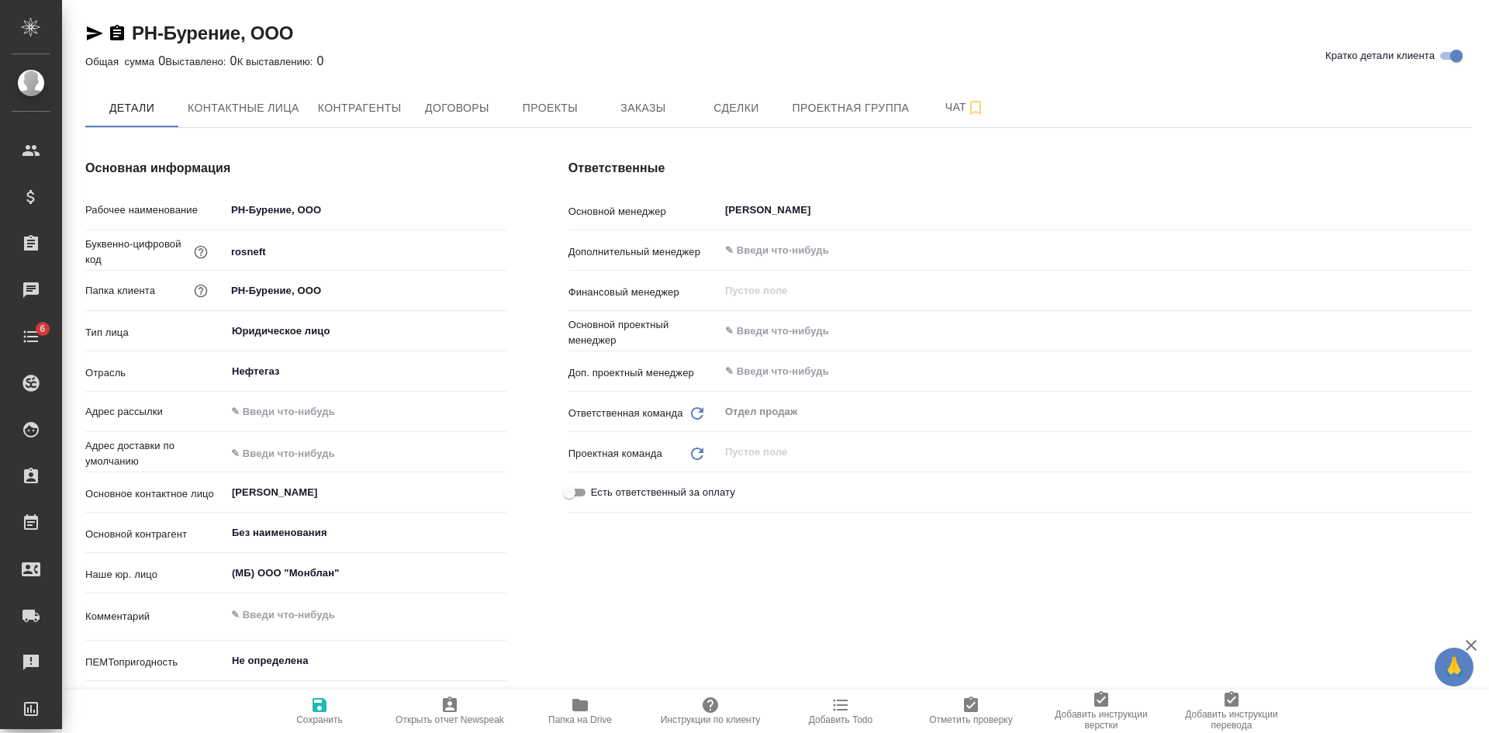
type textarea "x"
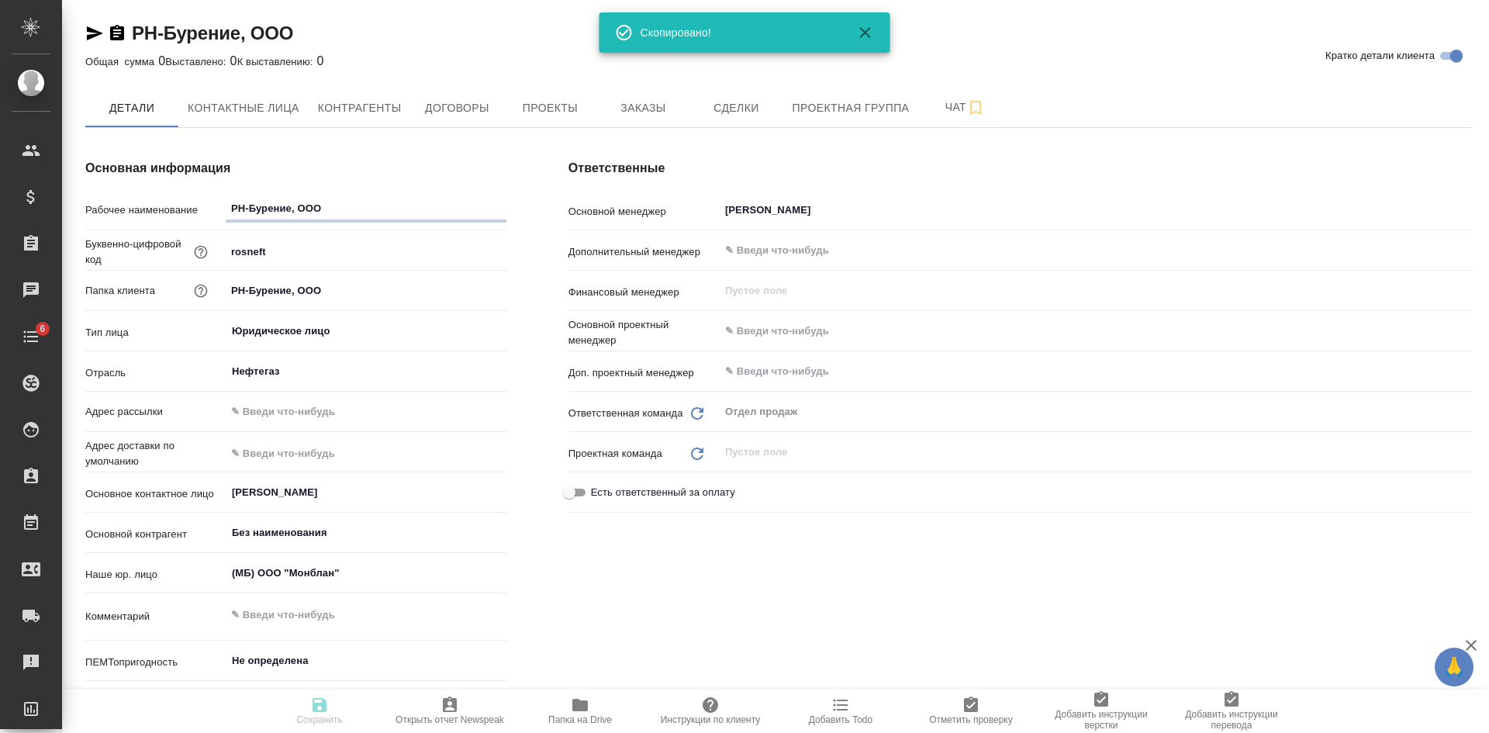
type textarea "x"
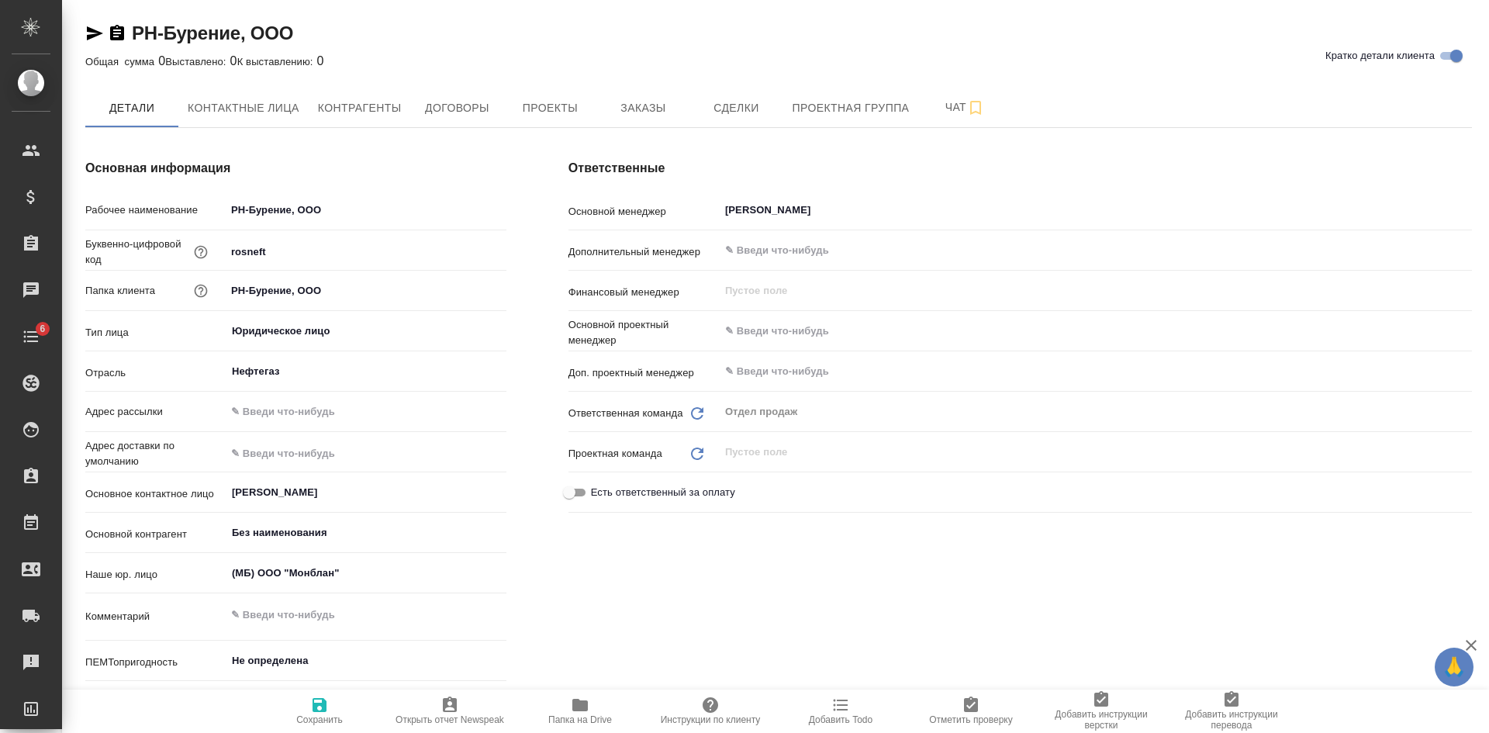
type textarea "x"
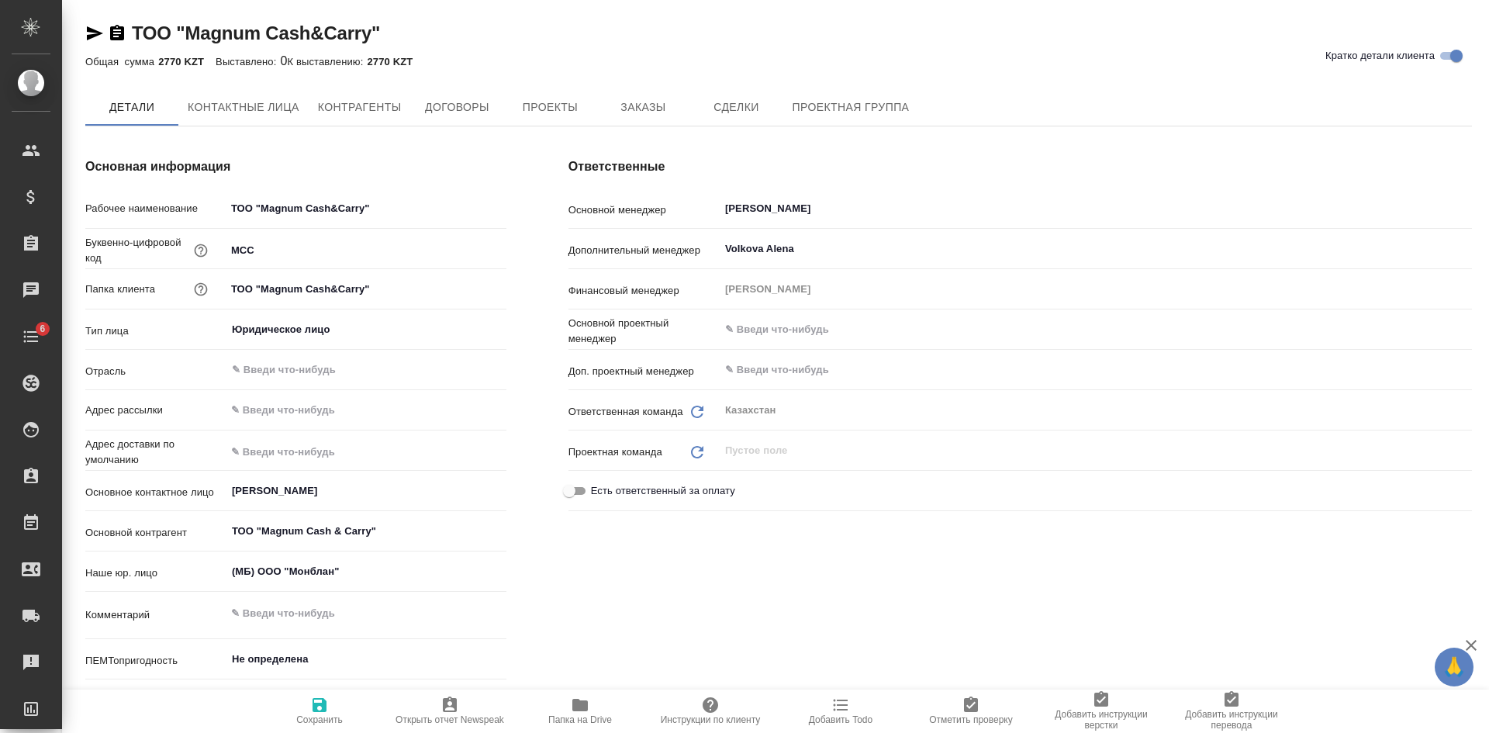
type textarea "x"
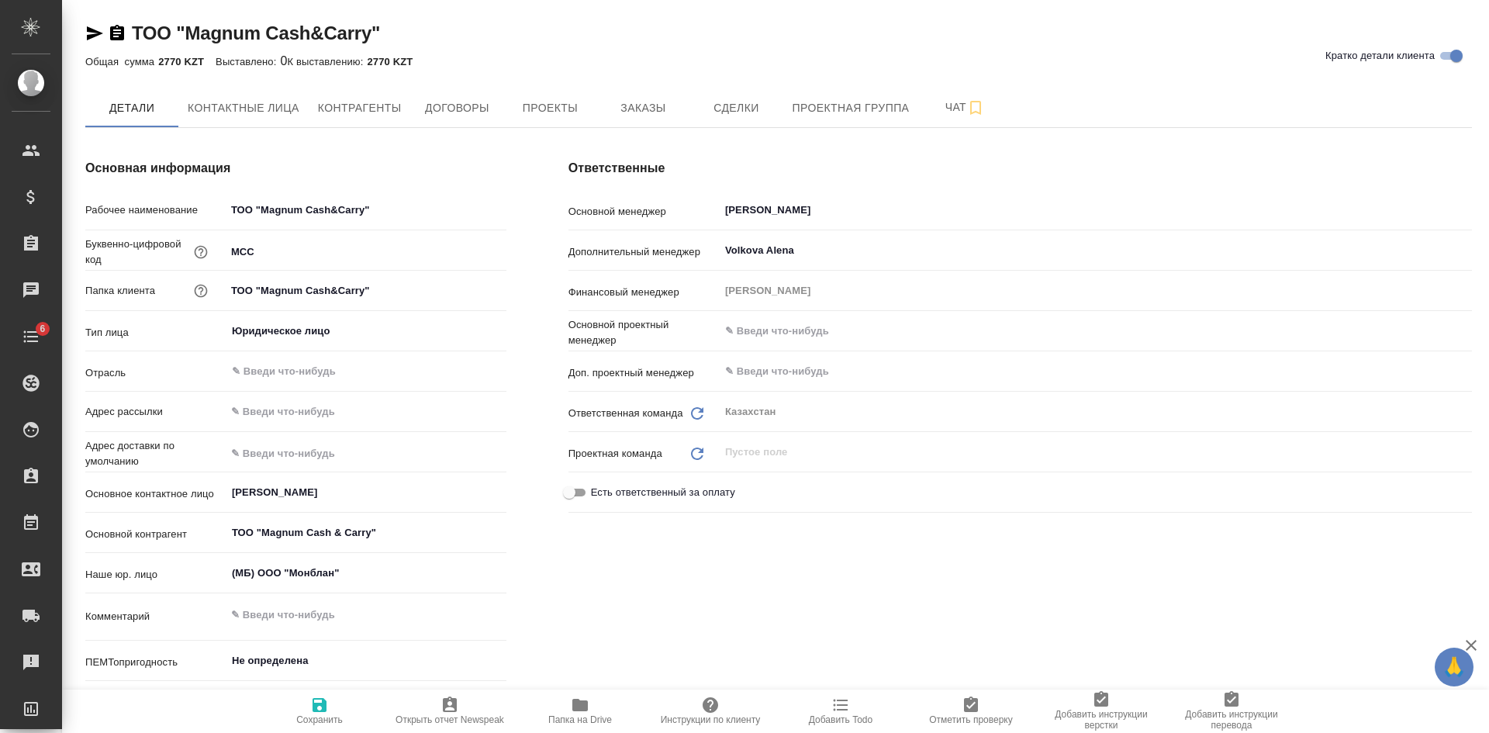
type textarea "x"
click at [746, 104] on span "Сделки" at bounding box center [736, 108] width 74 height 19
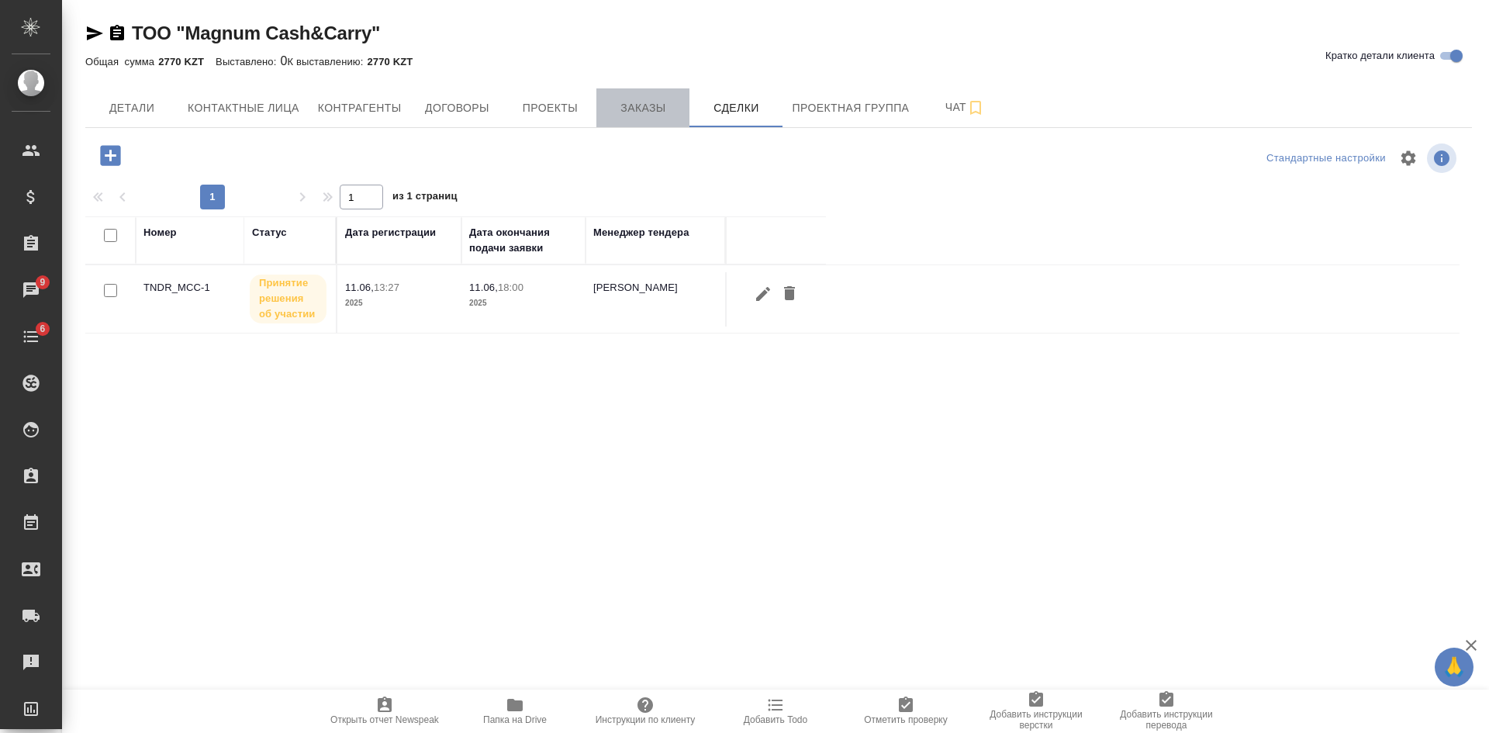
click at [659, 116] on span "Заказы" at bounding box center [643, 108] width 74 height 19
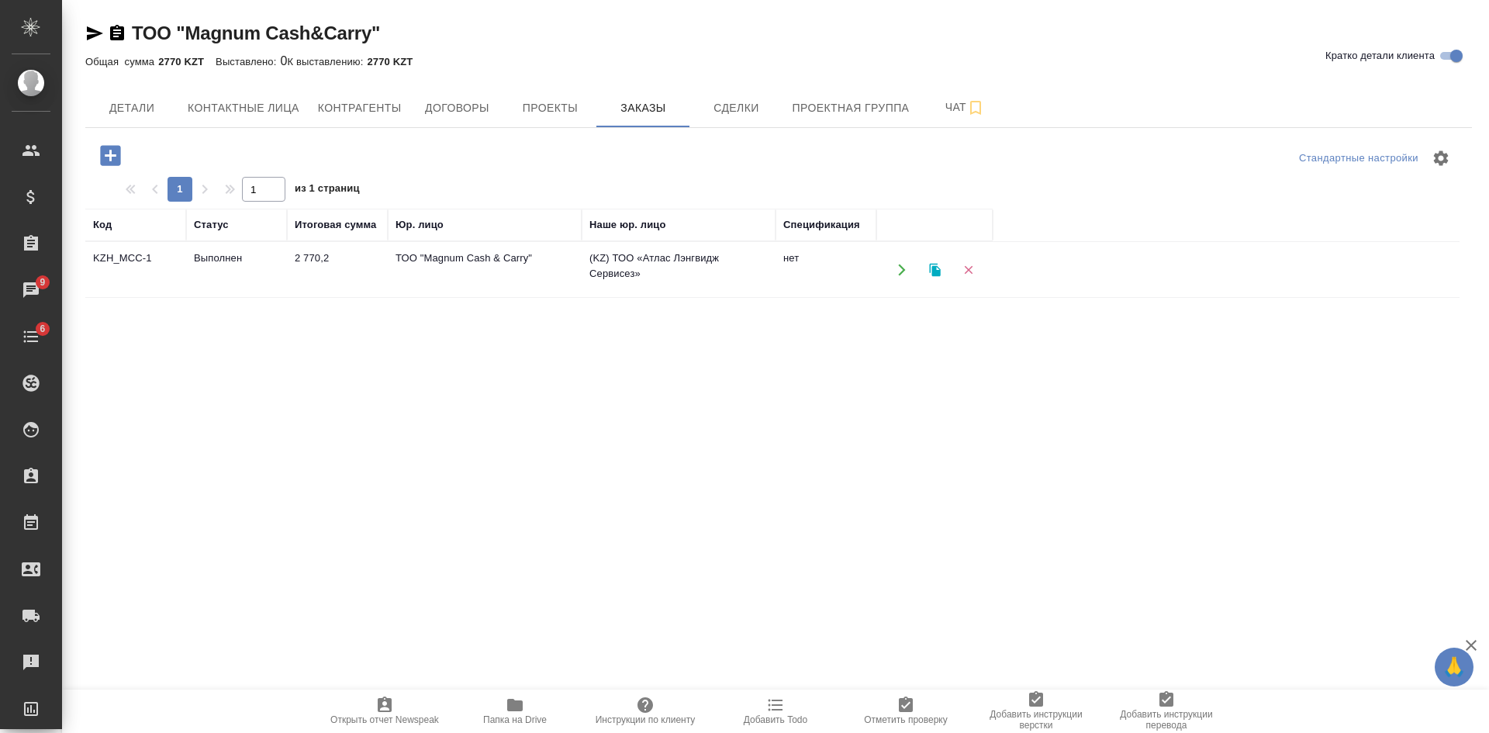
click at [536, 271] on td "ТОО "Magnum Cash & Carry"" at bounding box center [485, 270] width 194 height 54
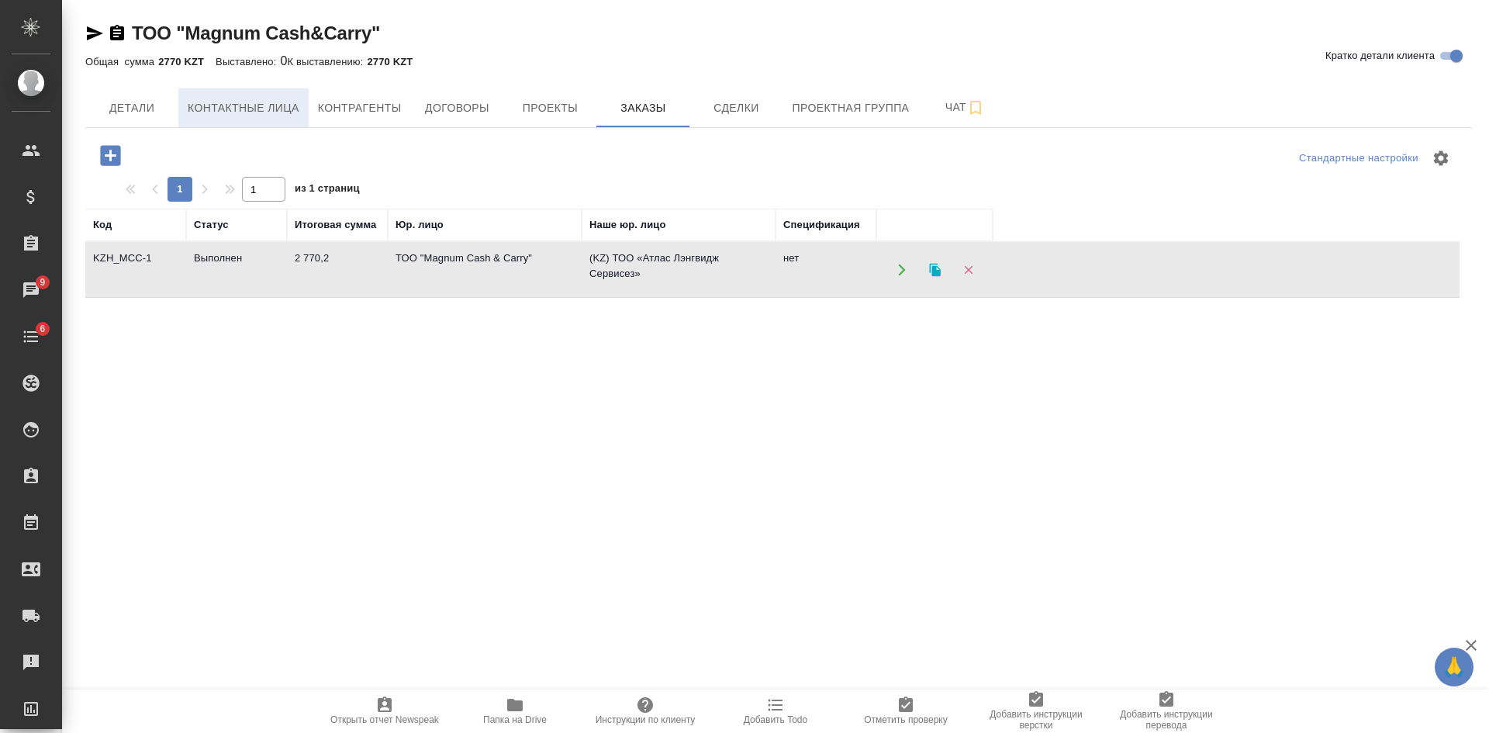
click at [270, 116] on span "Контактные лица" at bounding box center [244, 108] width 112 height 19
select select "RU"
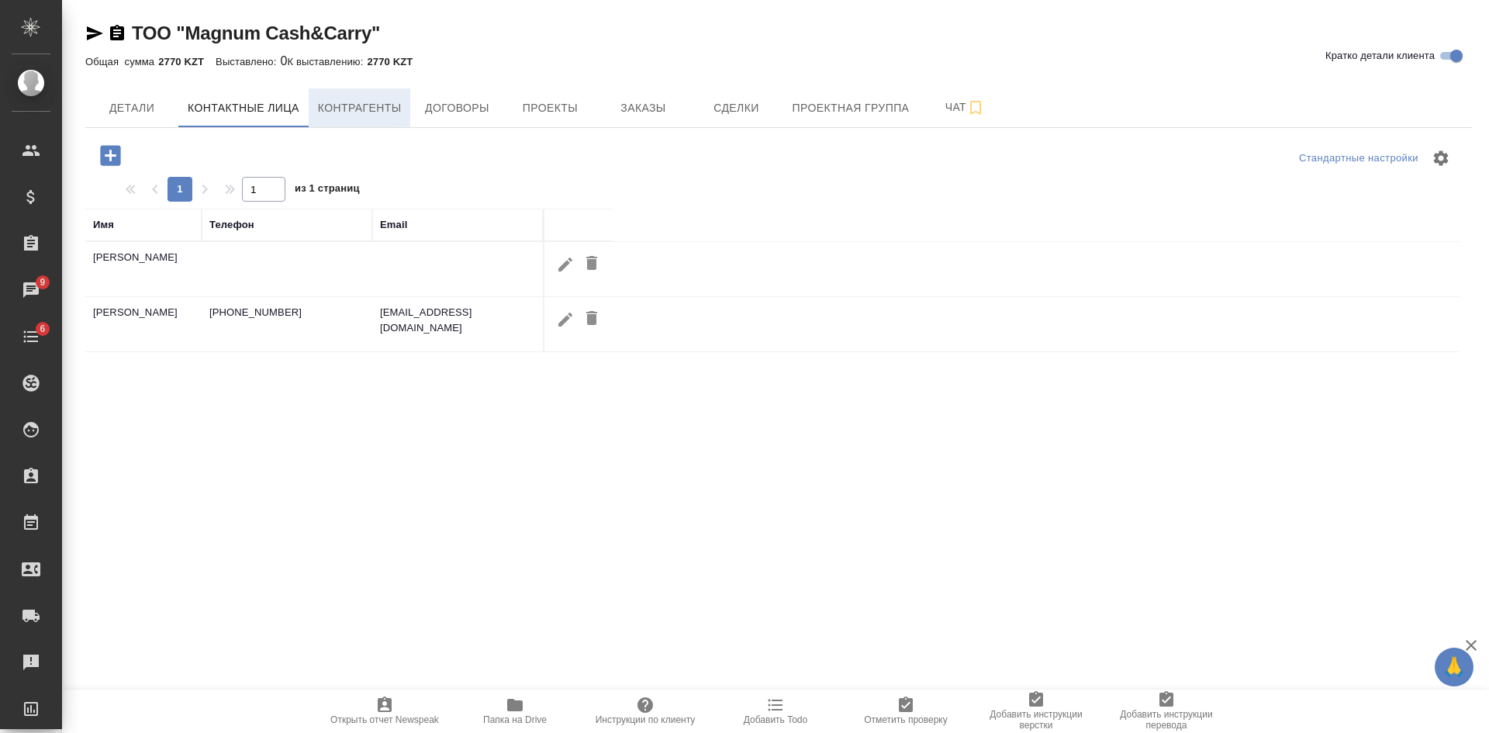
click at [378, 110] on span "Контрагенты" at bounding box center [360, 108] width 84 height 19
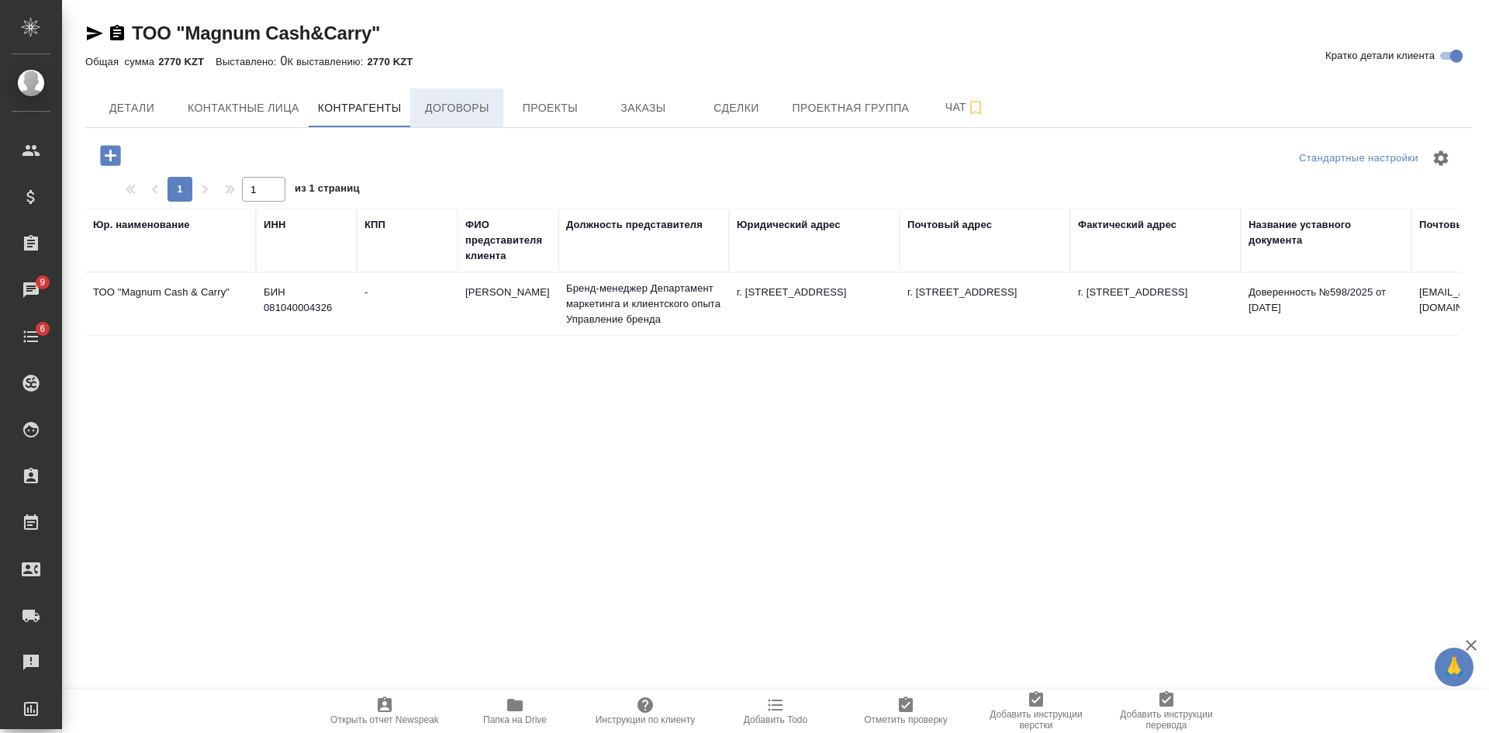
click at [434, 112] on span "Договоры" at bounding box center [457, 108] width 74 height 19
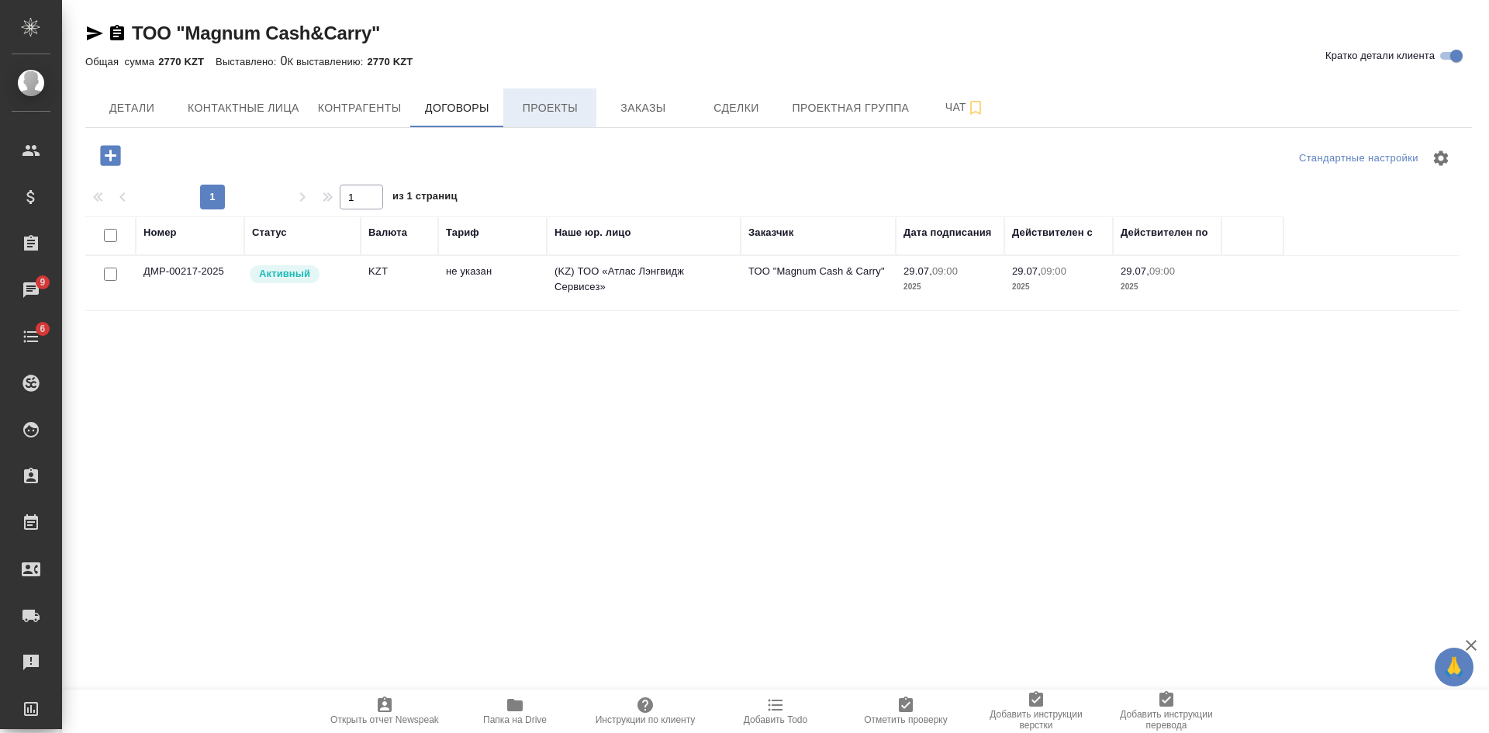
click at [563, 114] on span "Проекты" at bounding box center [550, 108] width 74 height 19
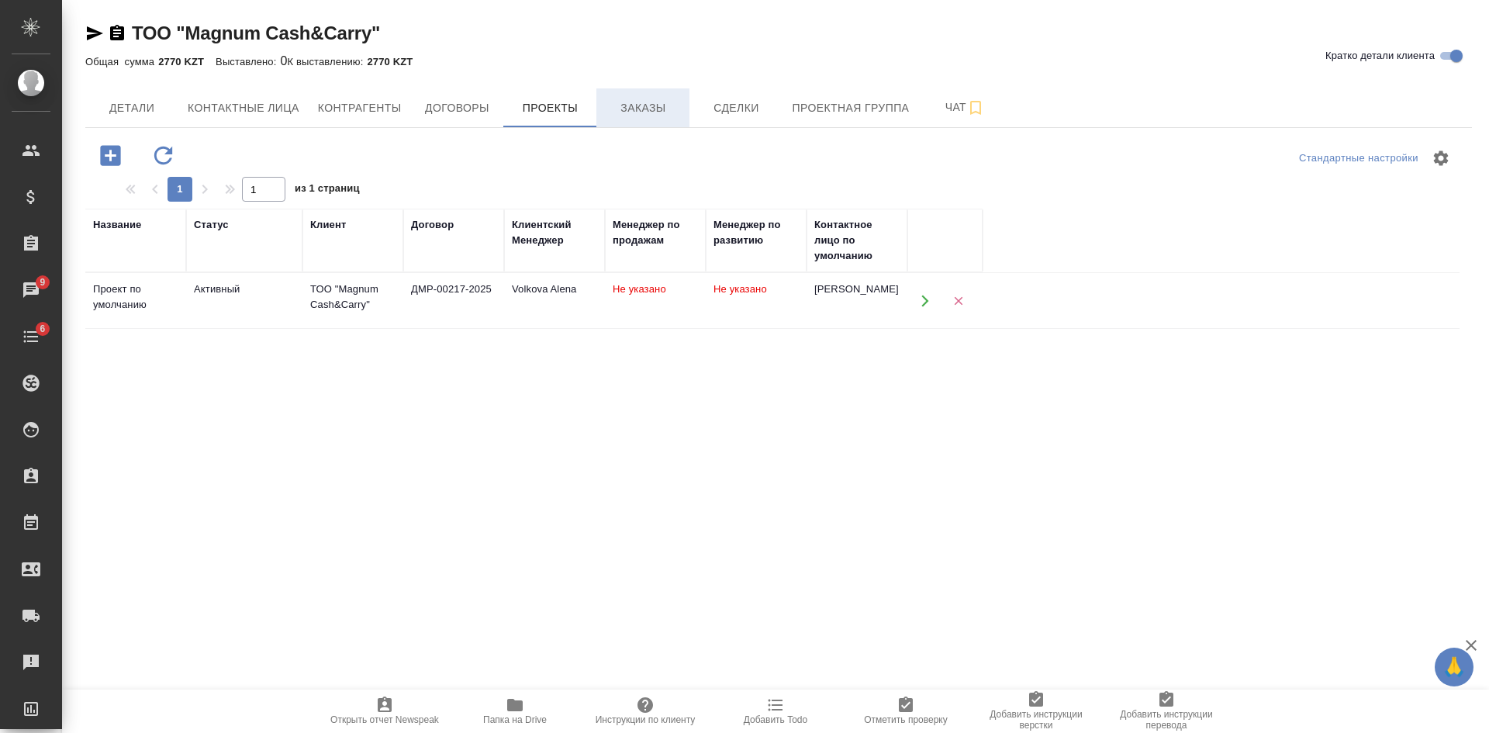
click at [659, 111] on span "Заказы" at bounding box center [643, 108] width 74 height 19
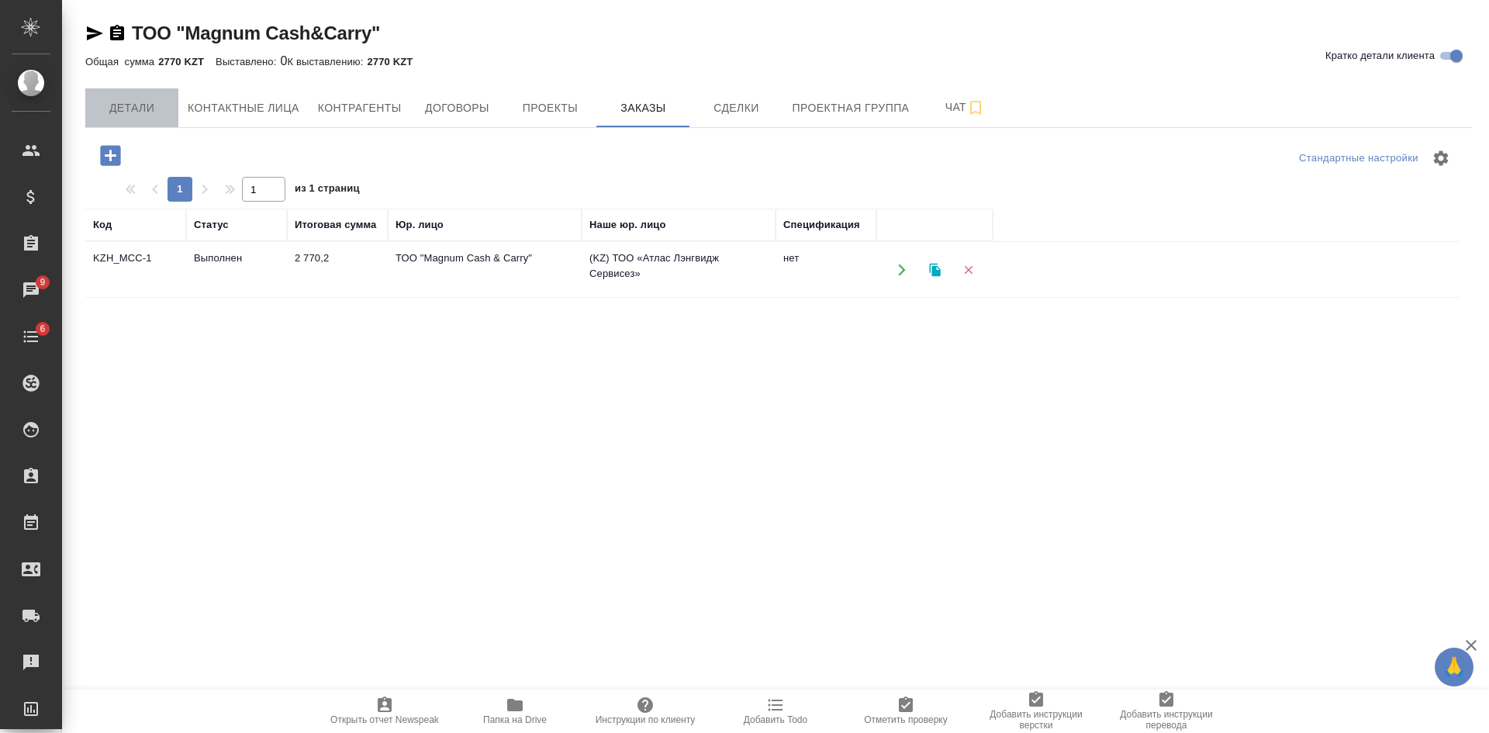
click at [118, 112] on span "Детали" at bounding box center [132, 108] width 74 height 19
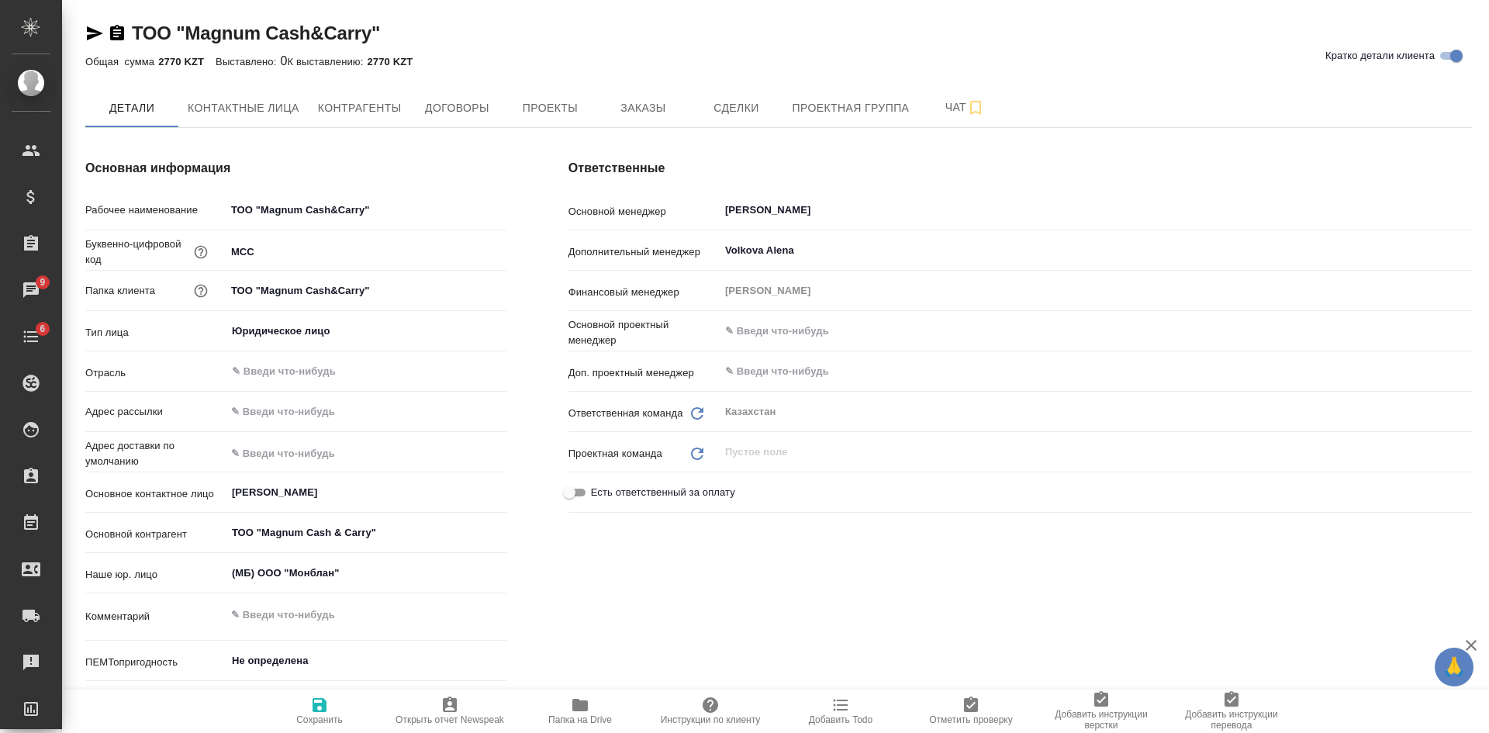
type textarea "x"
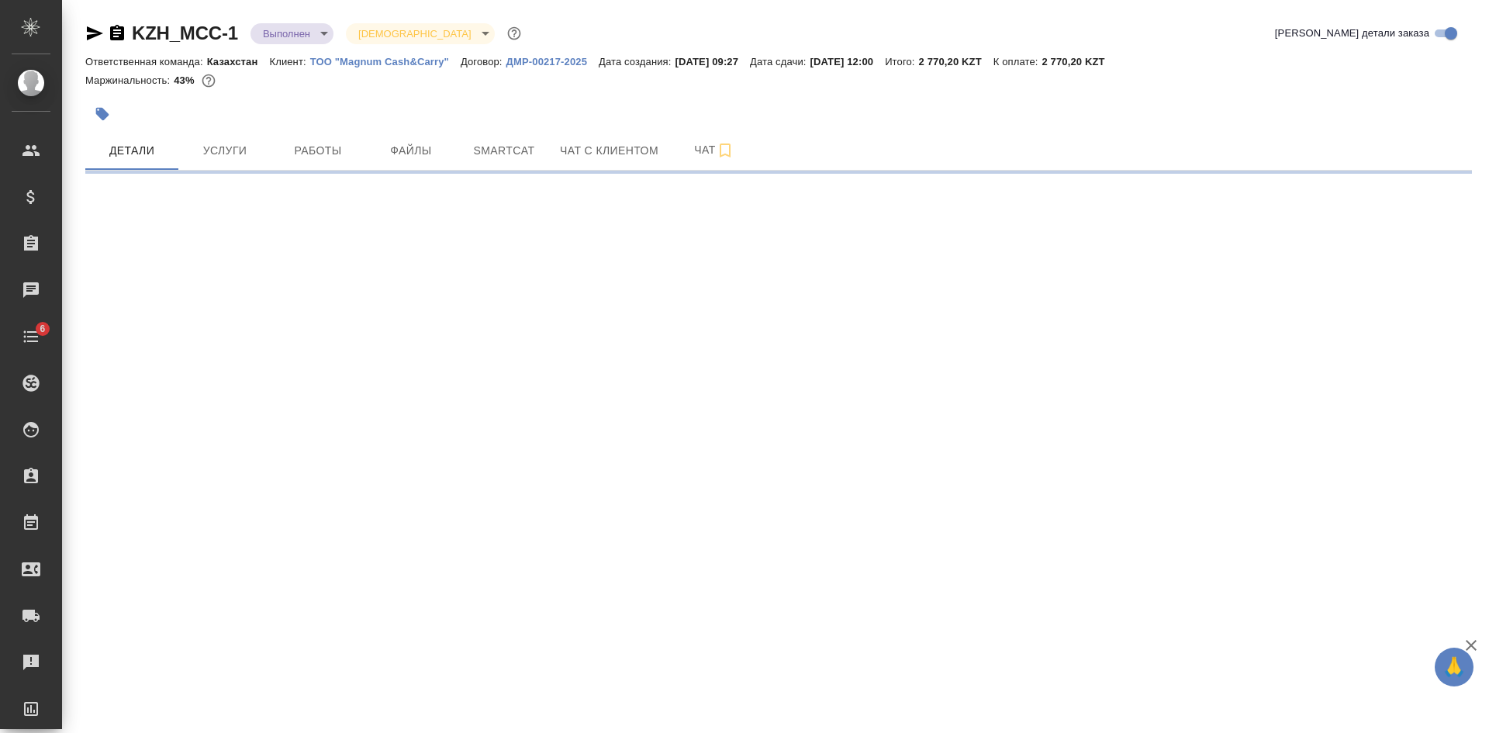
select select "RU"
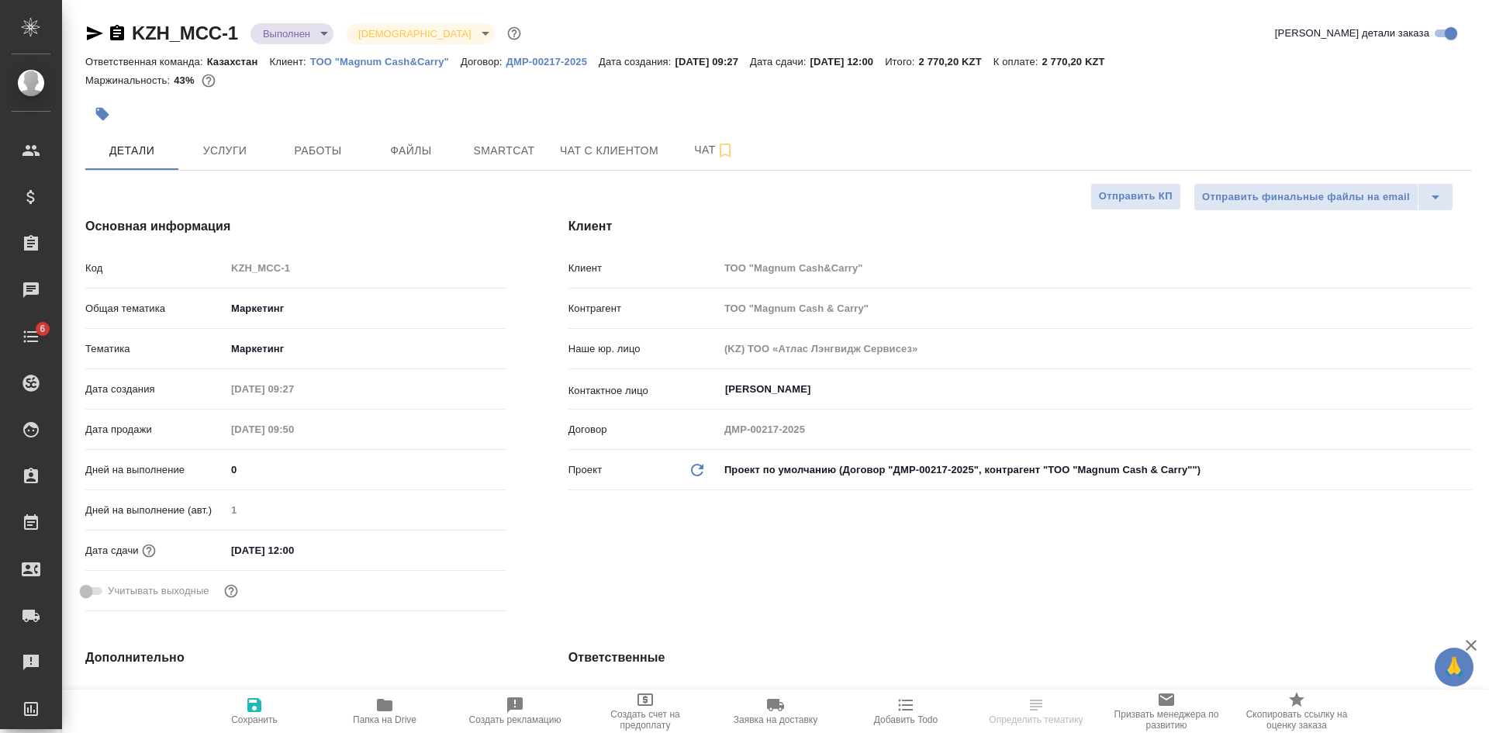
type textarea "x"
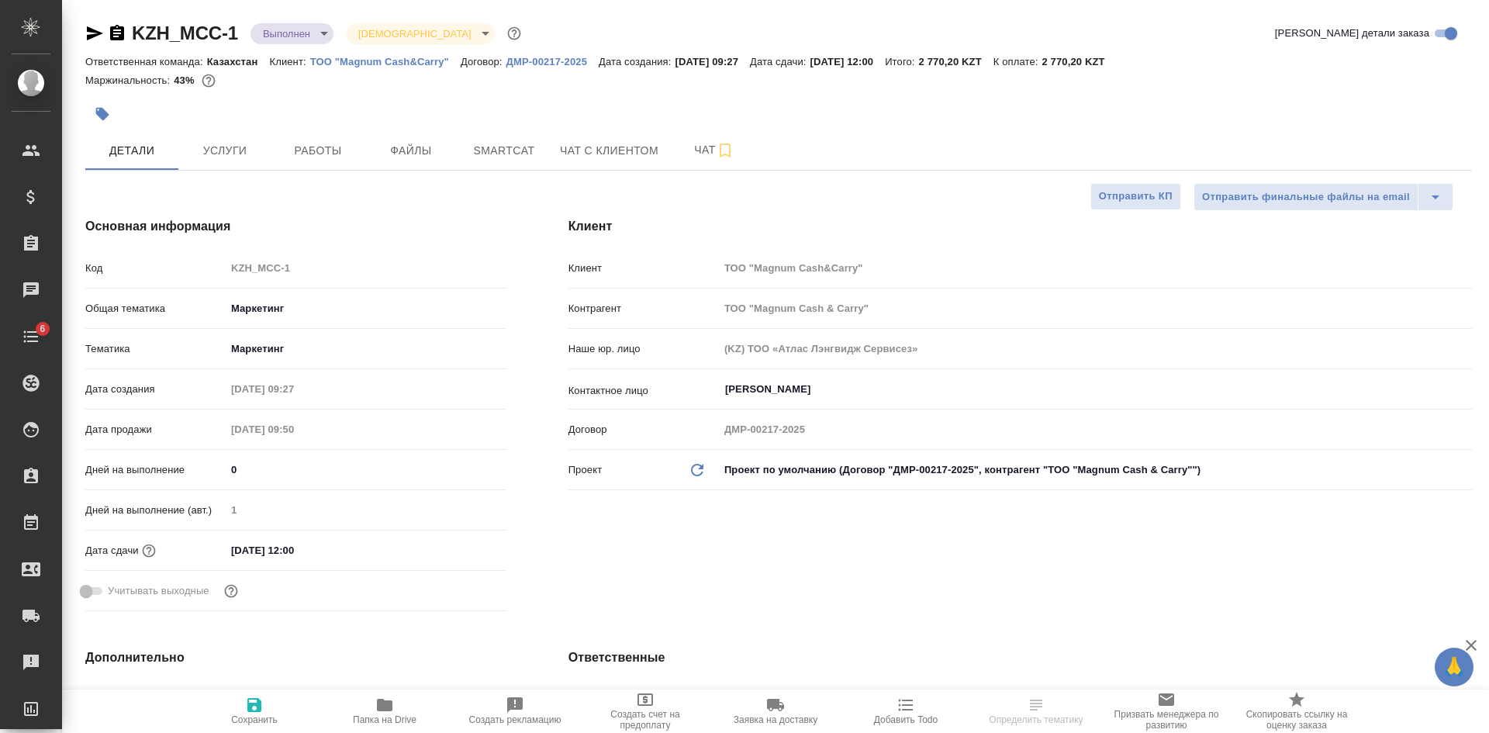
type textarea "x"
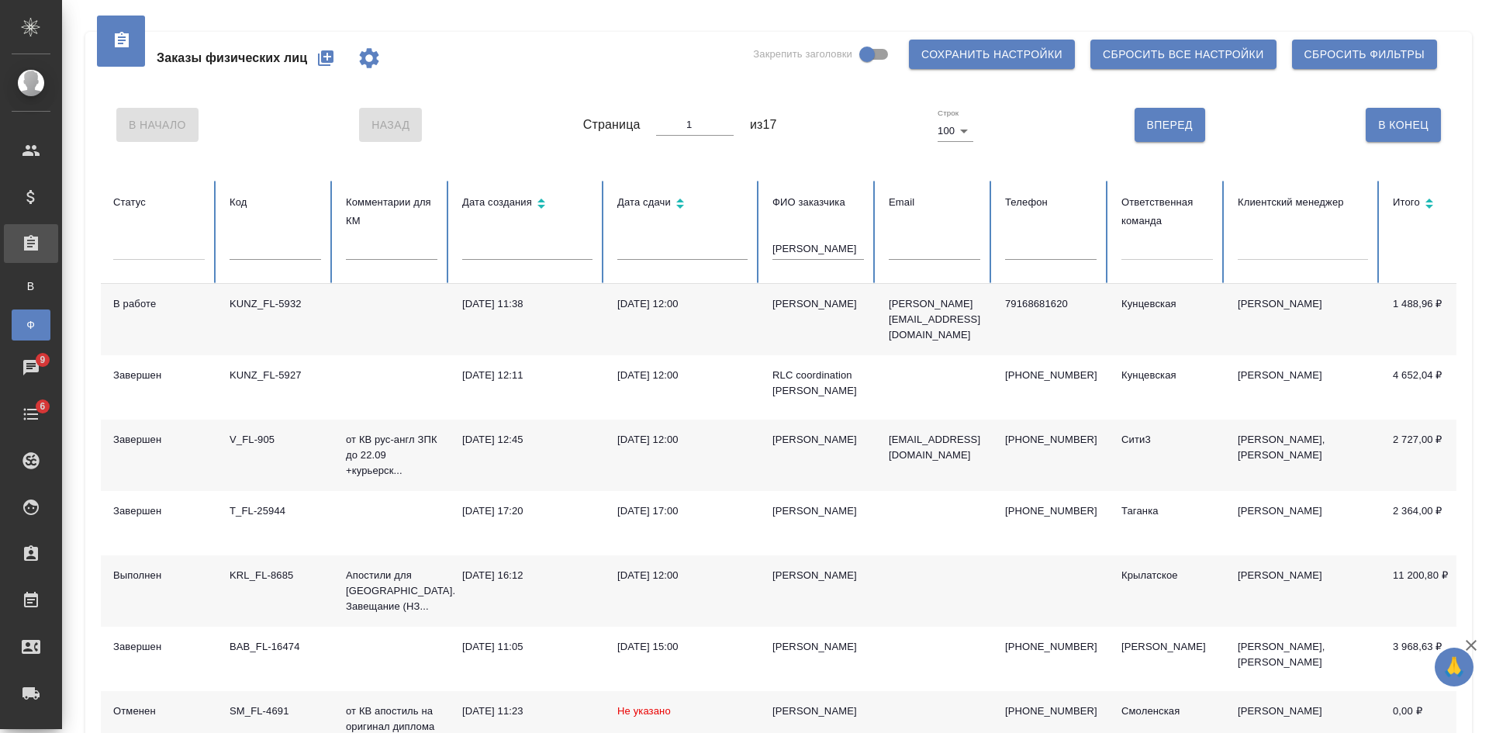
drag, startPoint x: 810, startPoint y: 253, endPoint x: 652, endPoint y: 236, distance: 158.4
click at [661, 236] on tr "Статус Код Комментарии для КМ Дата создания Дата сдачи ФИО заказчика [PERSON_NA…" at bounding box center [973, 232] width 1745 height 103
click at [837, 251] on input "[PERSON_NAME]" at bounding box center [819, 249] width 92 height 22
type input "[PERSON_NAME]"
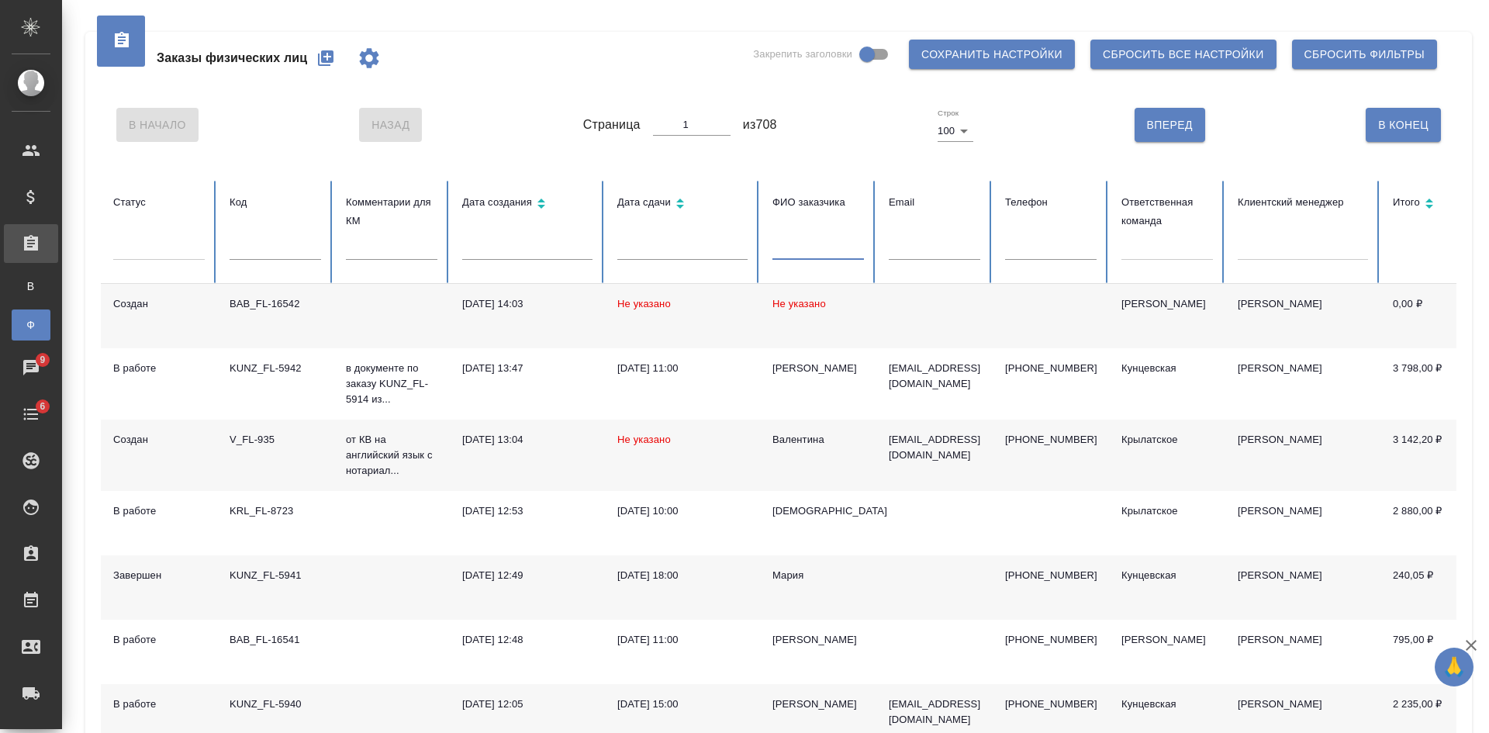
click at [1063, 247] on input "text" at bounding box center [1051, 249] width 92 height 22
paste input "79160593636"
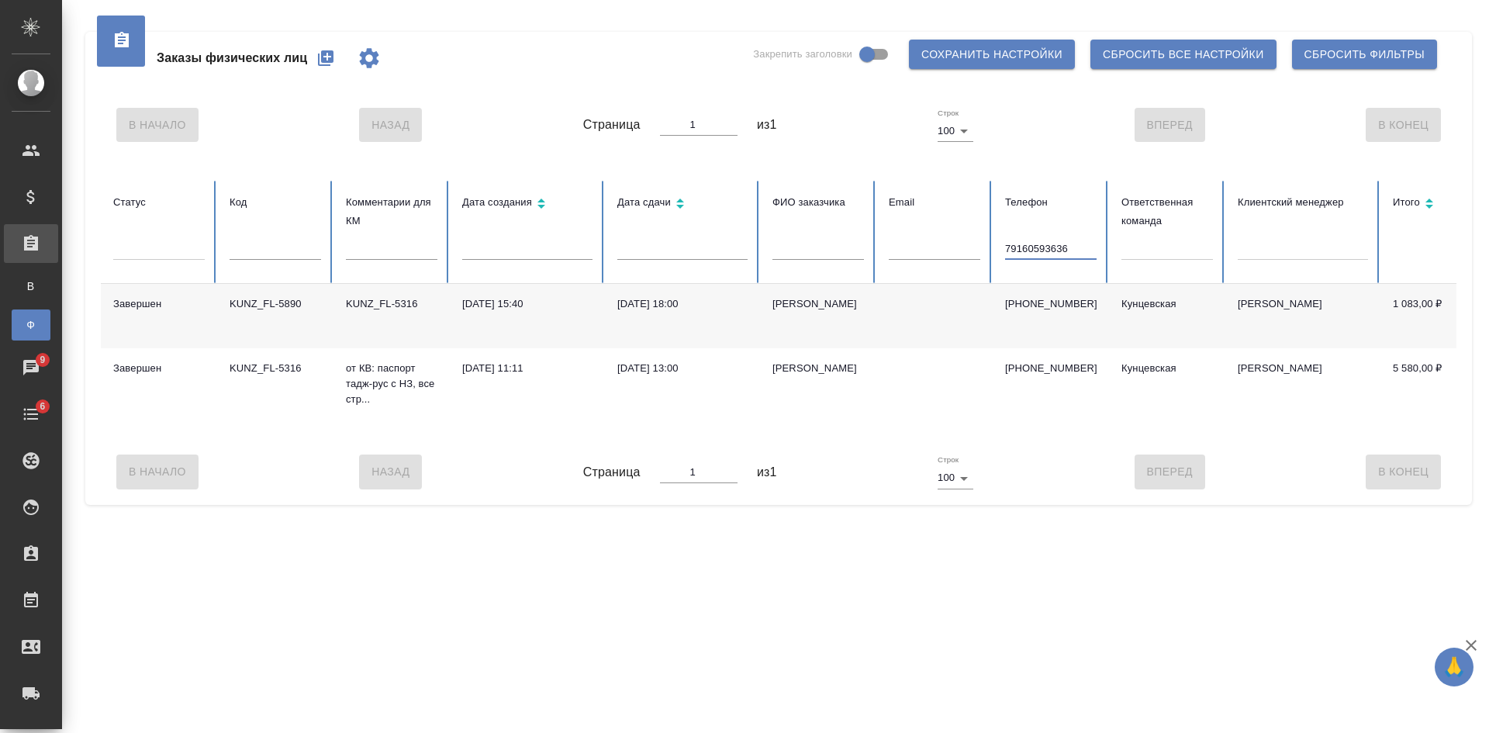
type input "79160593636"
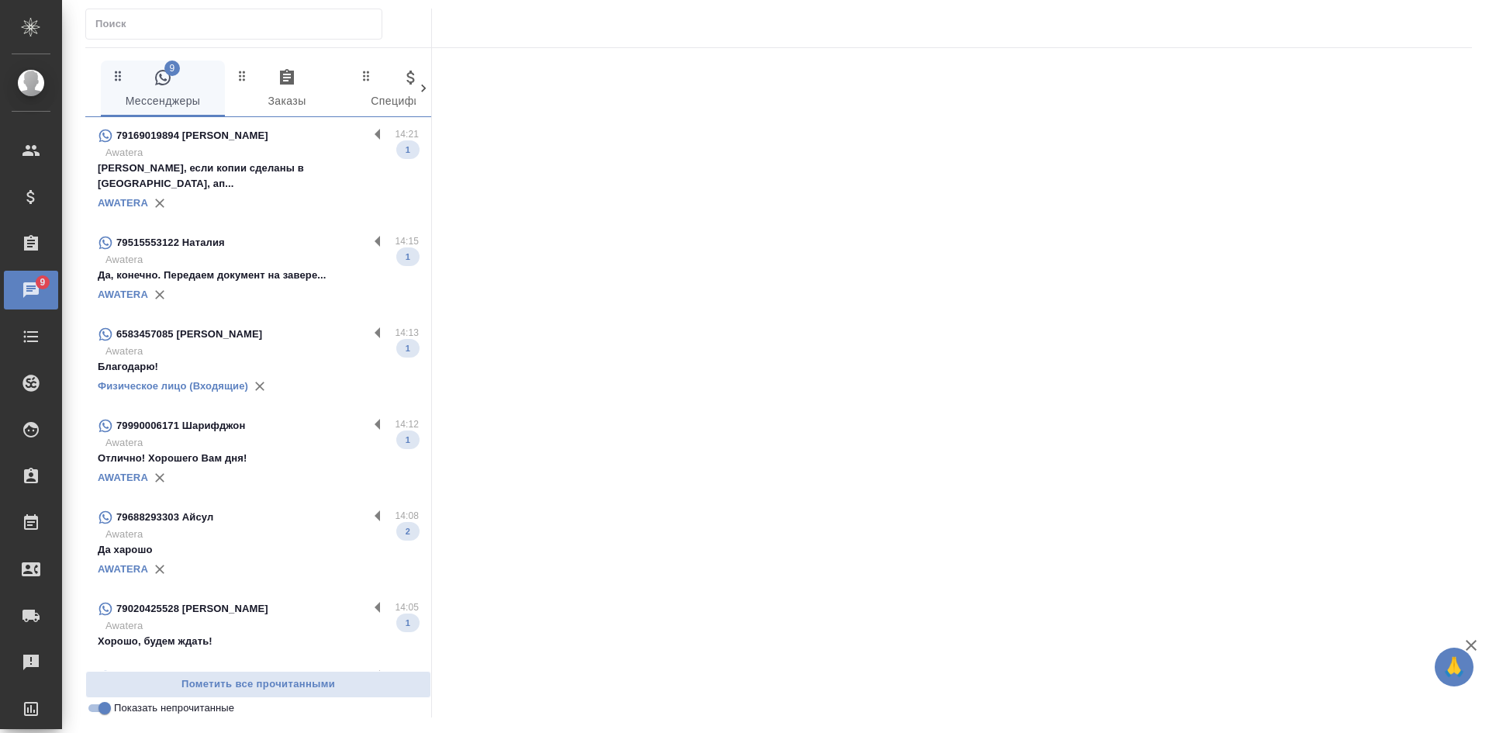
scroll to position [38, 0]
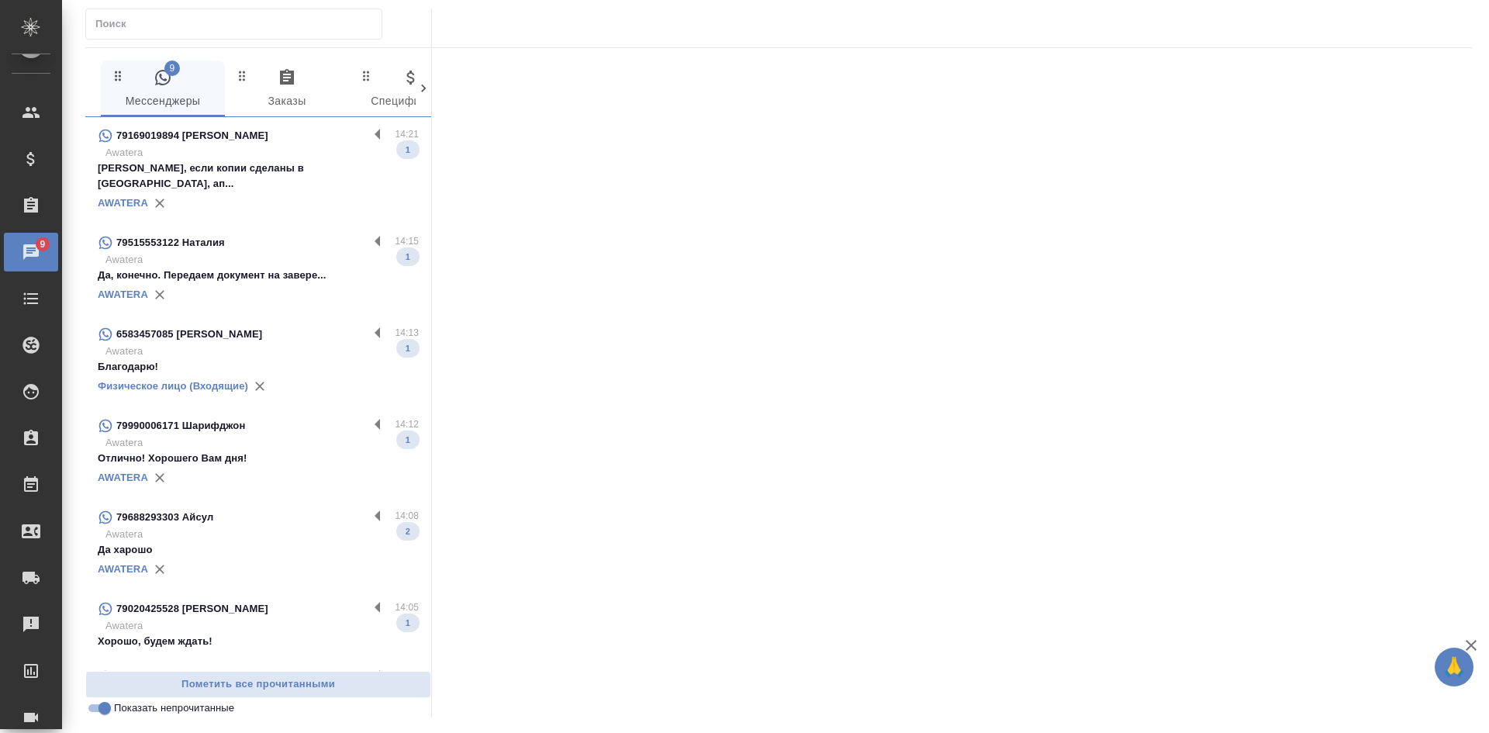
click at [244, 192] on div "AWATERA" at bounding box center [258, 203] width 321 height 23
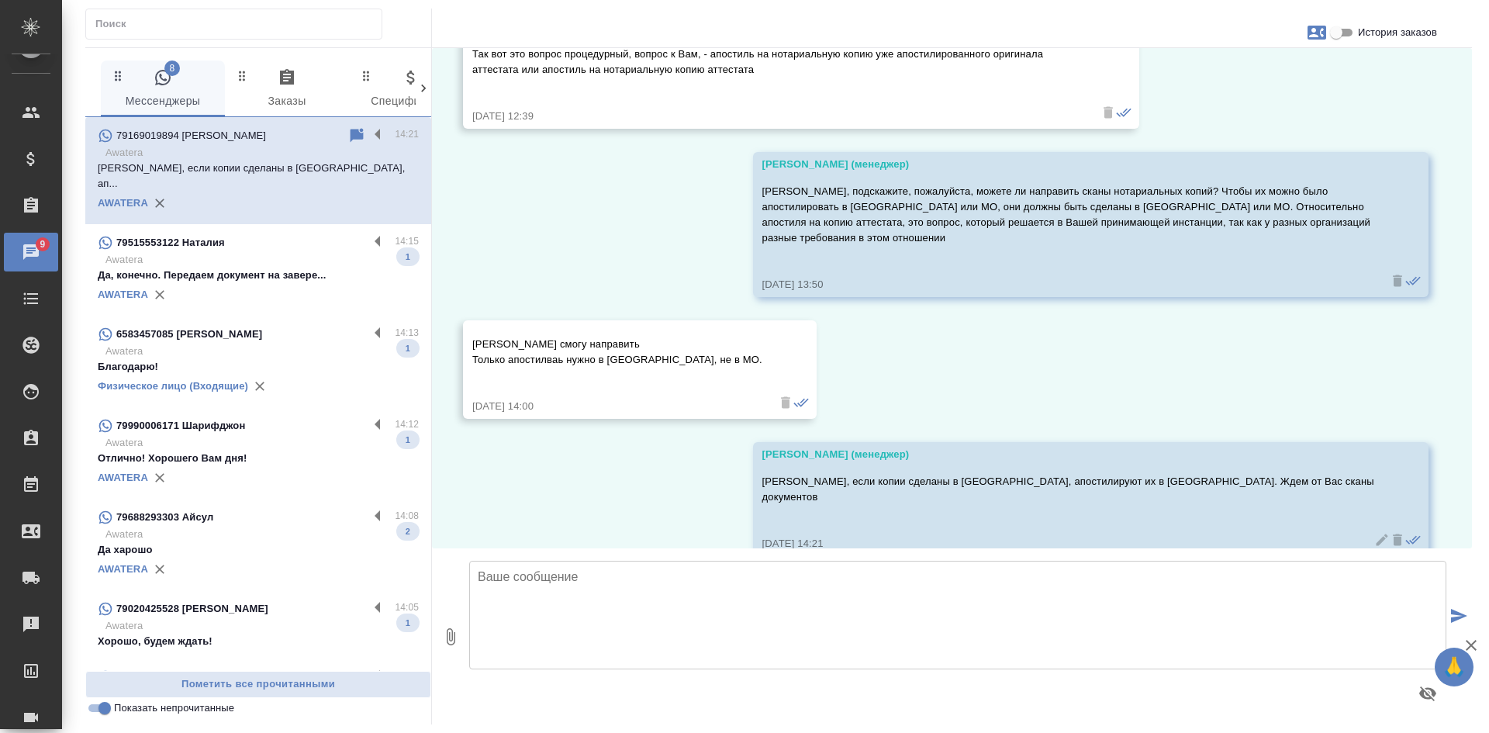
click at [262, 268] on p "Да, конечно. Передаем документ на завере..." at bounding box center [258, 276] width 321 height 16
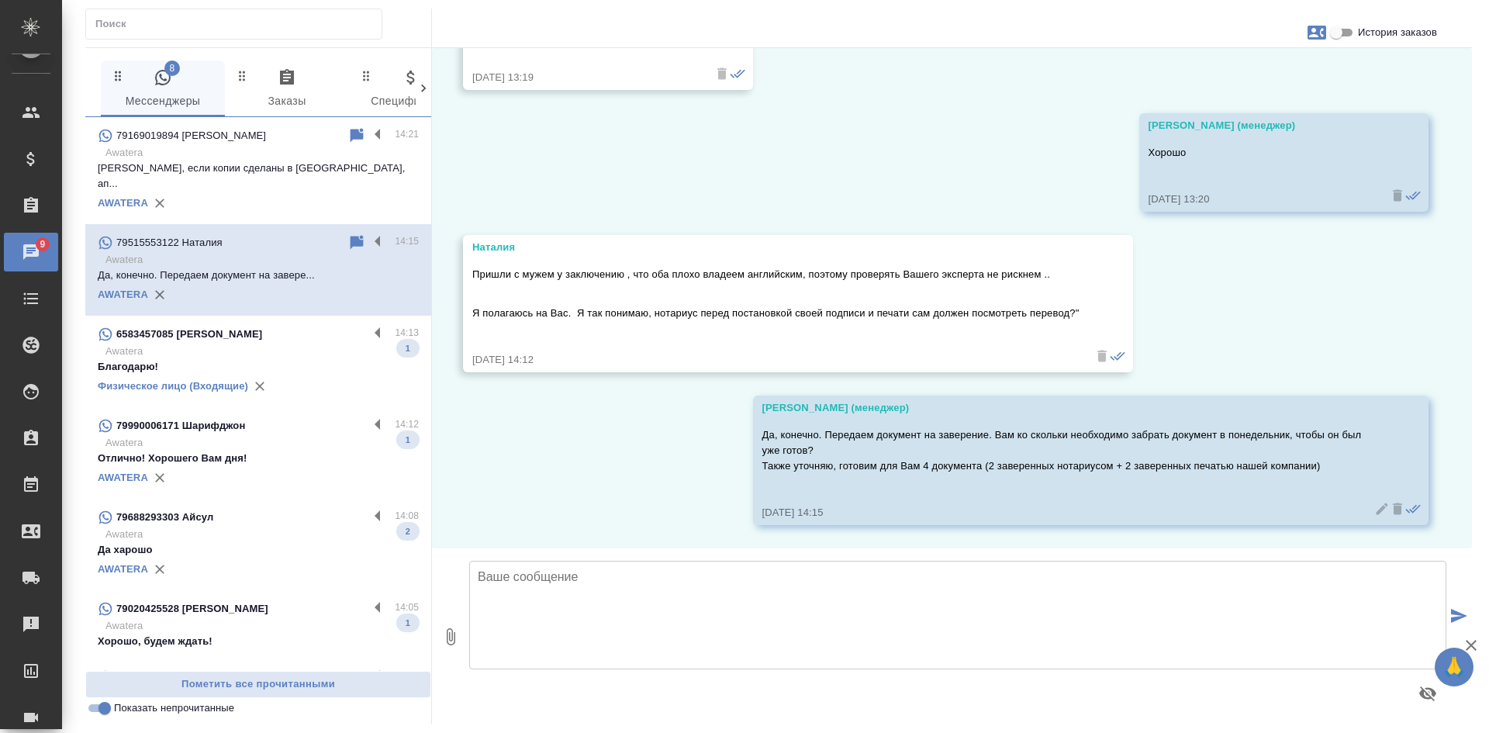
scroll to position [7417, 0]
click at [238, 327] on div "6583457085 Lina Shaar" at bounding box center [233, 334] width 271 height 19
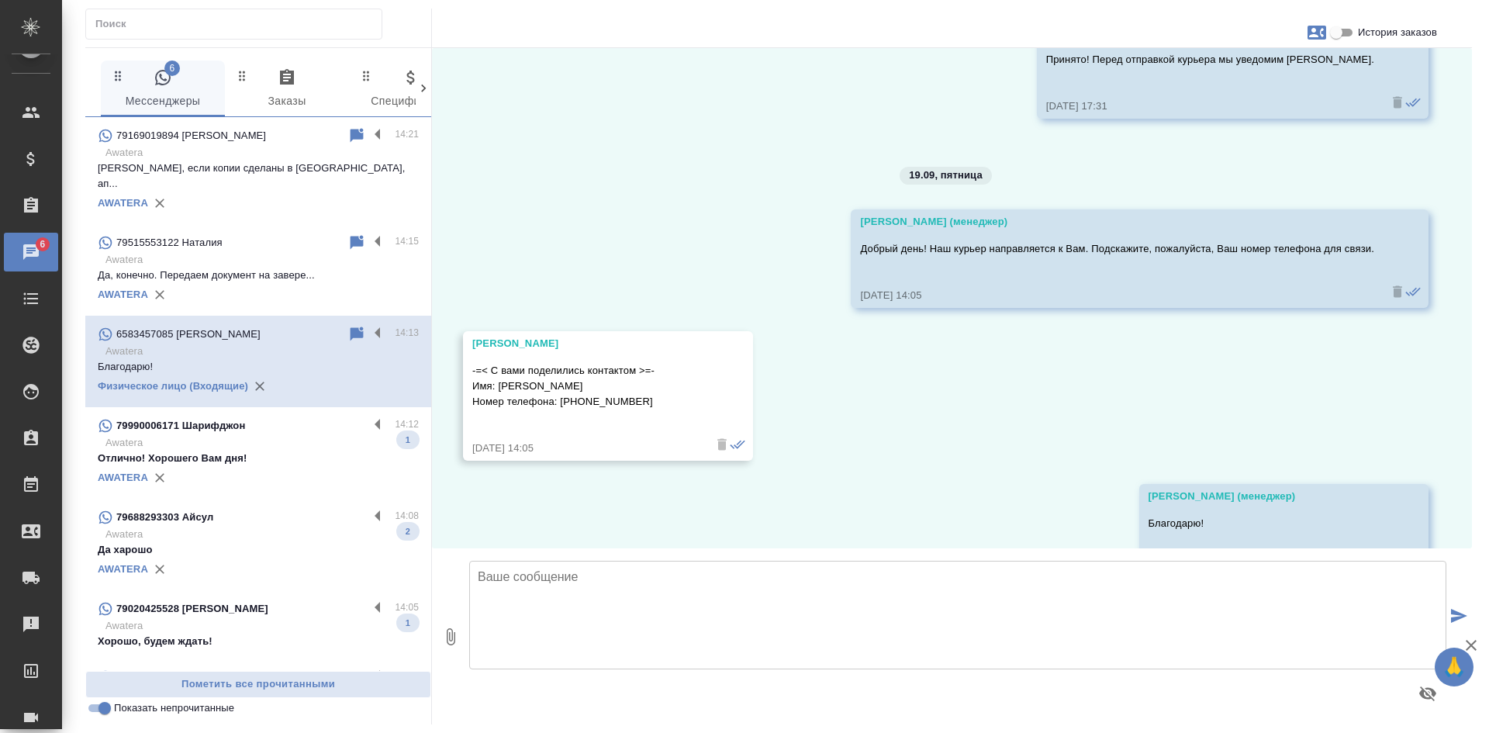
scroll to position [17547, 0]
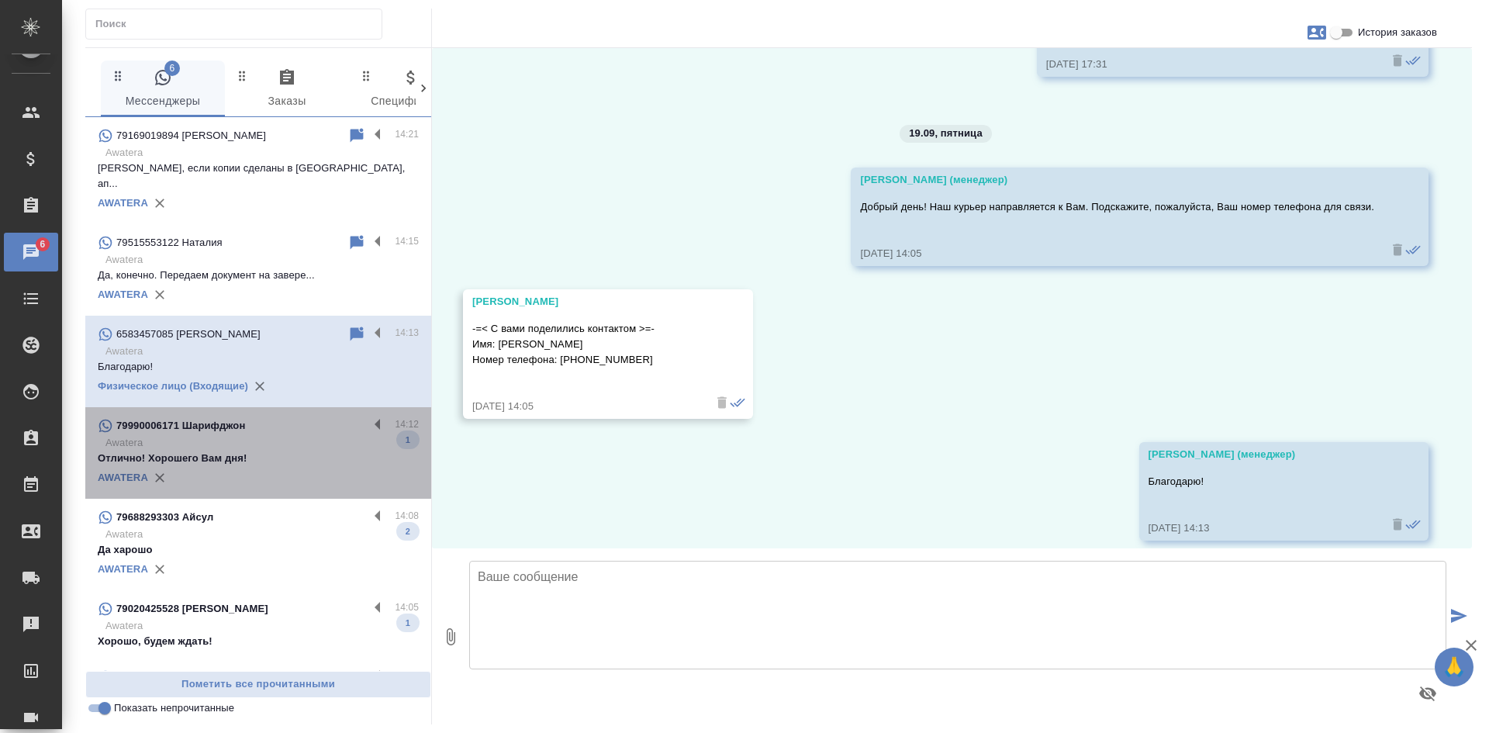
click at [292, 451] on p "Отлично! Хорошего Вам дня!" at bounding box center [258, 459] width 321 height 16
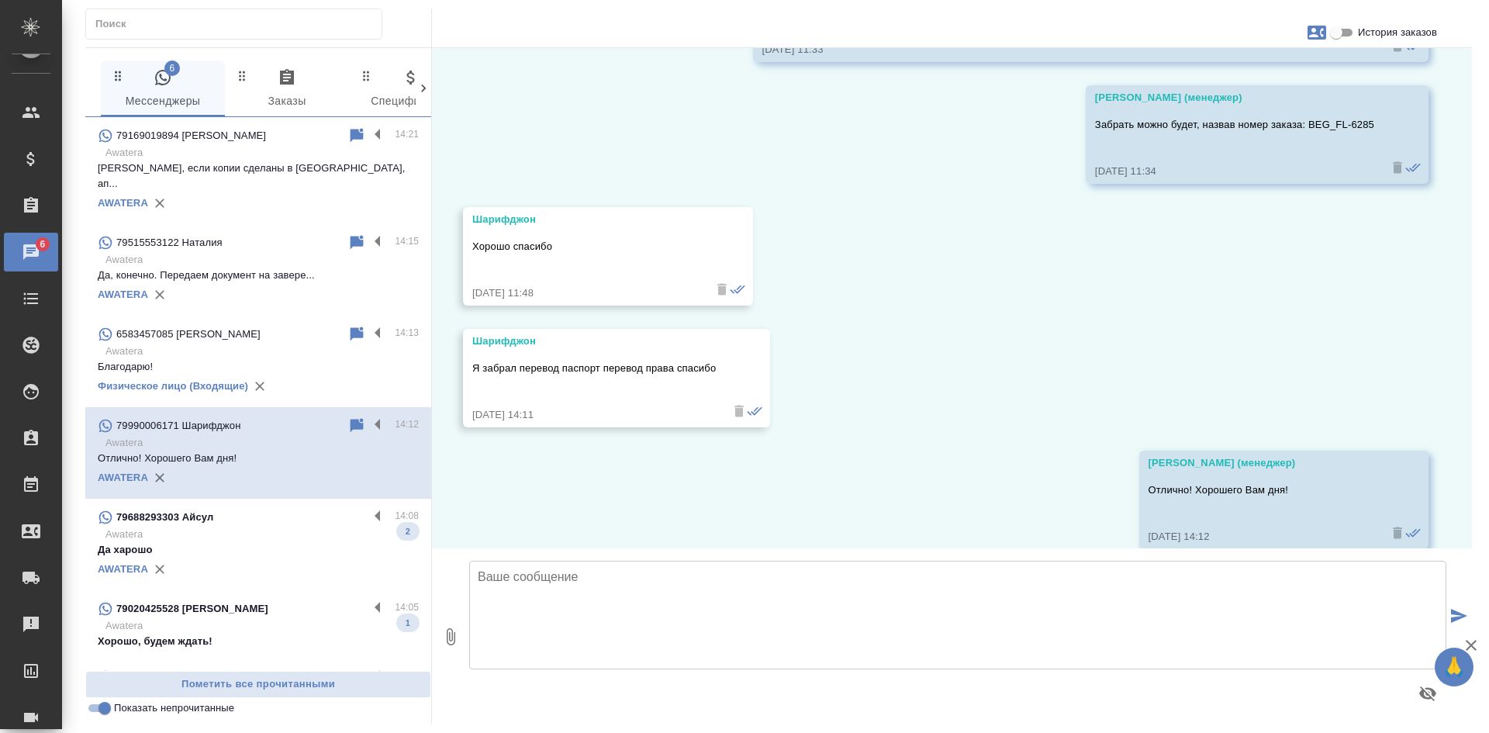
scroll to position [230, 0]
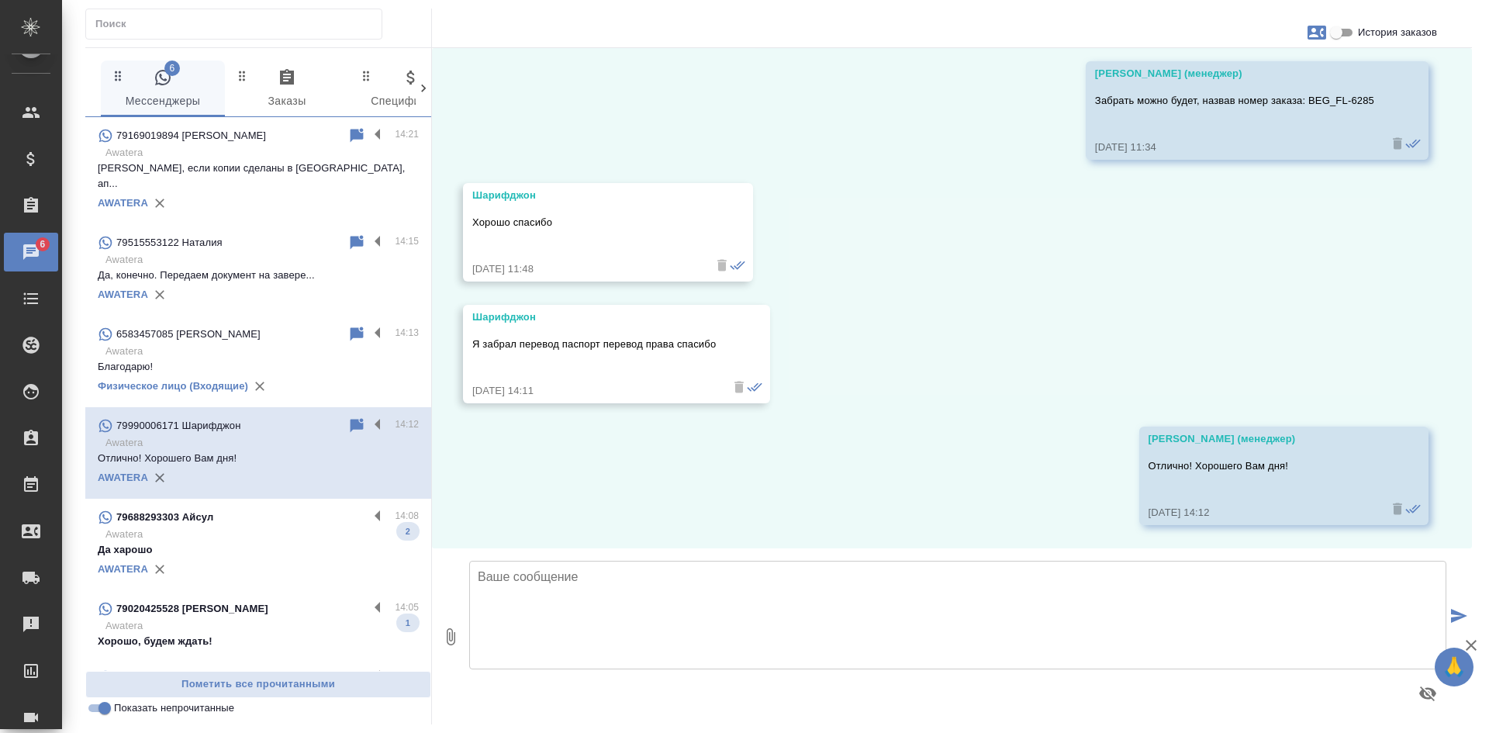
click at [279, 618] on p "Awatera" at bounding box center [261, 626] width 313 height 16
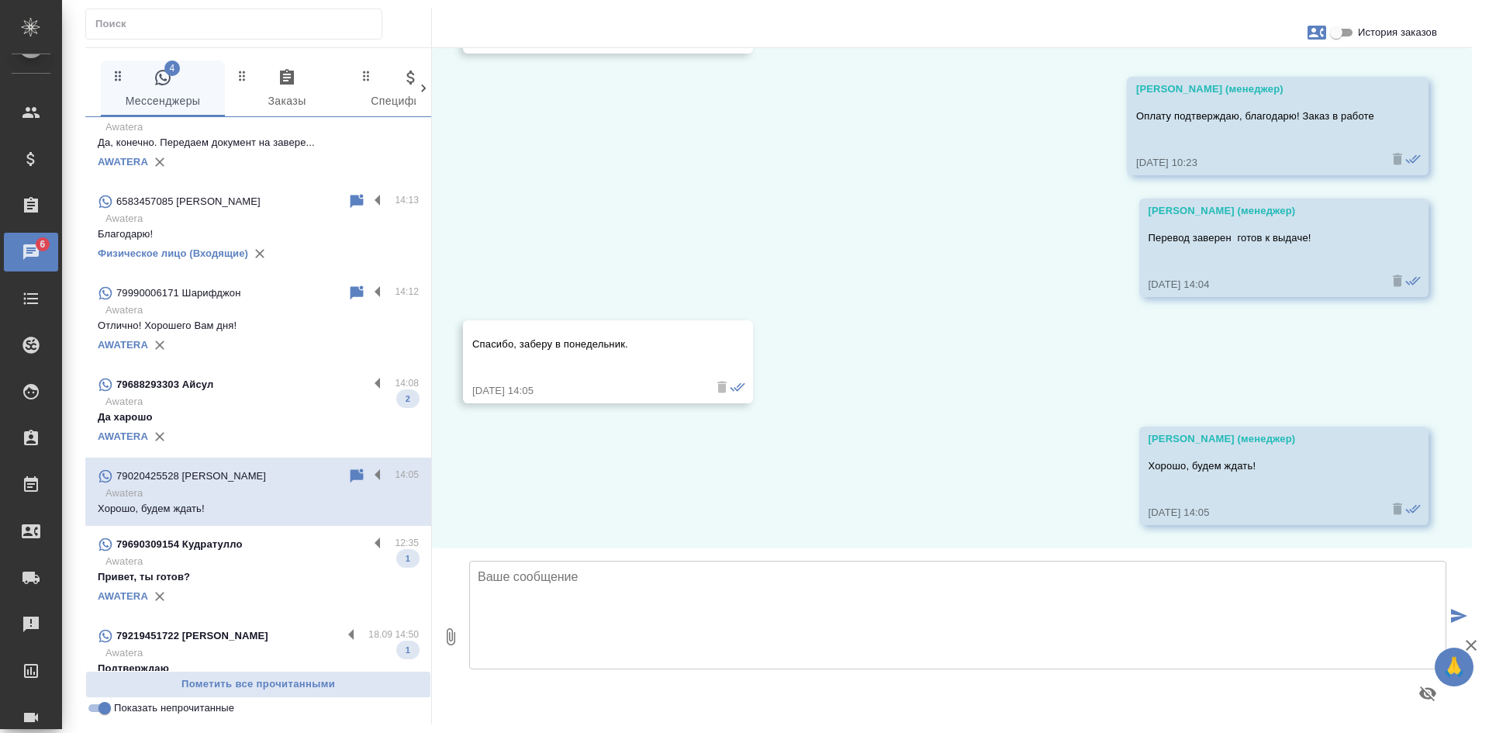
scroll to position [155, 0]
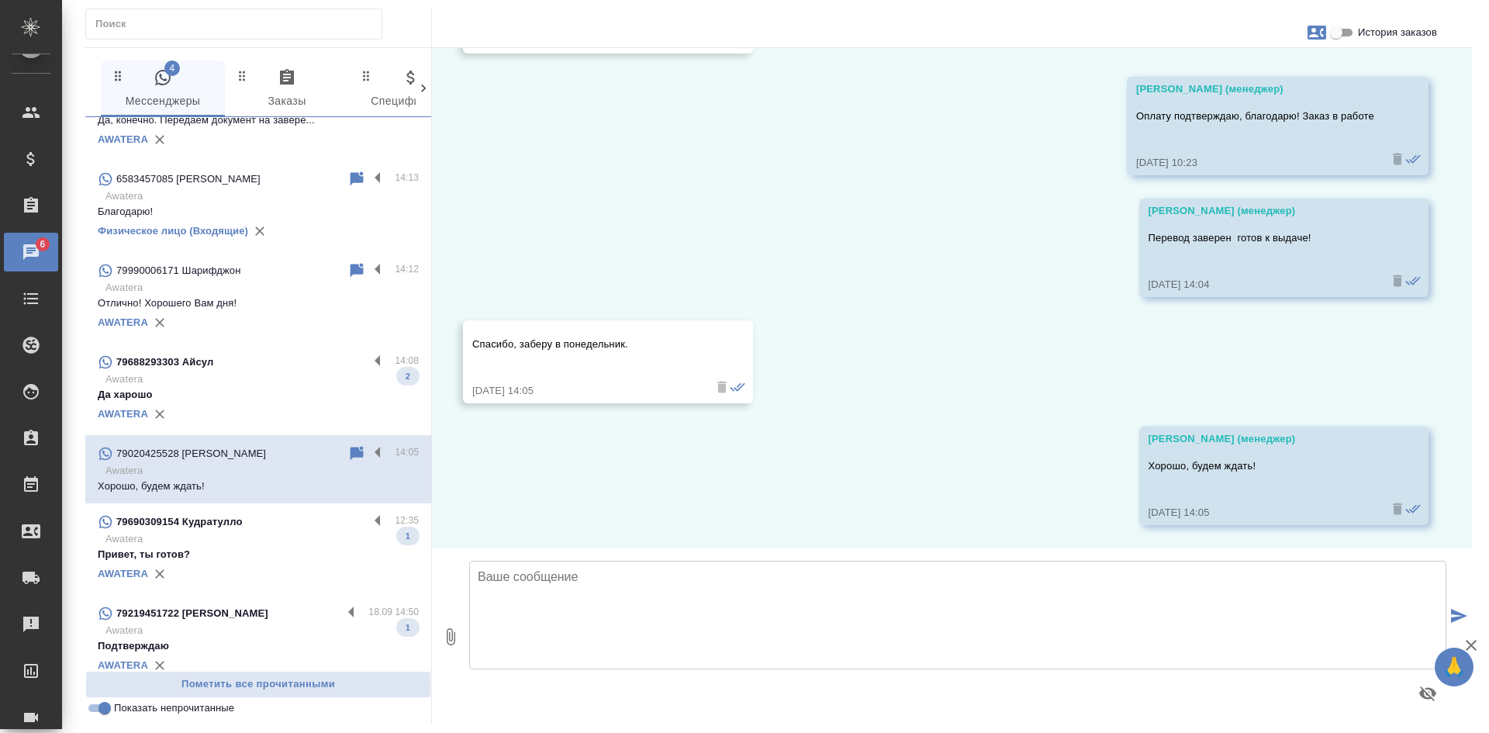
click at [264, 531] on p "Awatera" at bounding box center [261, 539] width 313 height 16
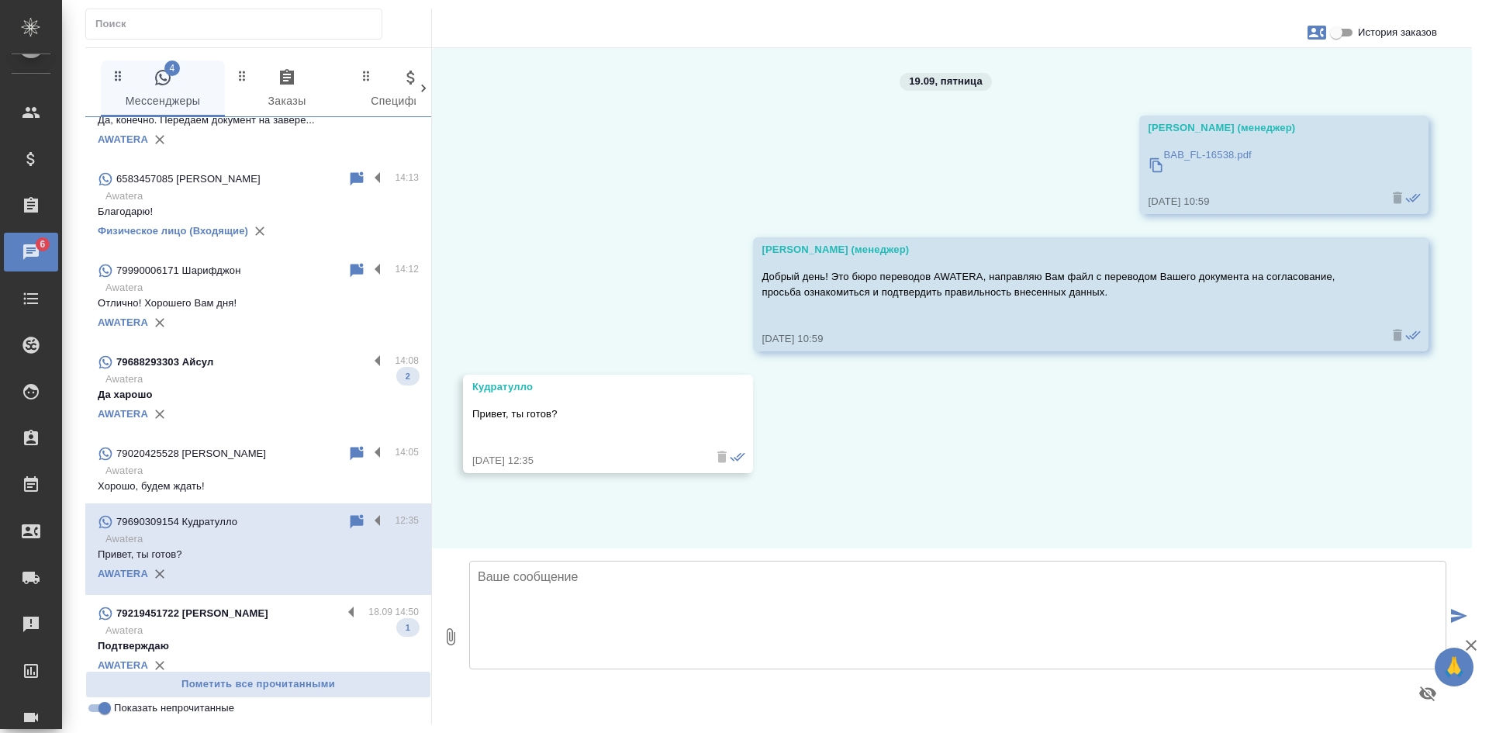
scroll to position [0, 0]
click at [1337, 29] on input "История заказов" at bounding box center [1337, 32] width 56 height 19
checkbox input "true"
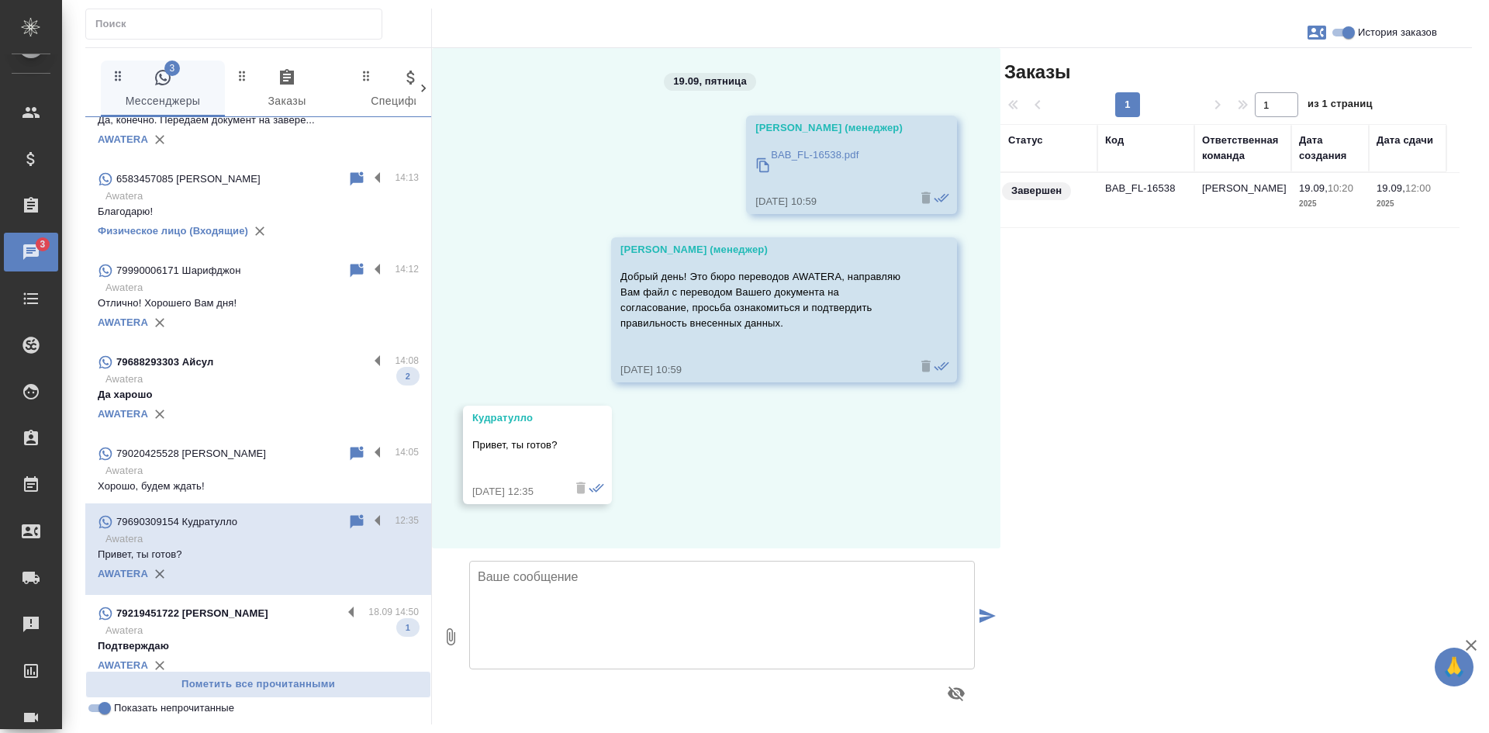
click at [1245, 199] on td "Бабушкинская" at bounding box center [1242, 200] width 97 height 54
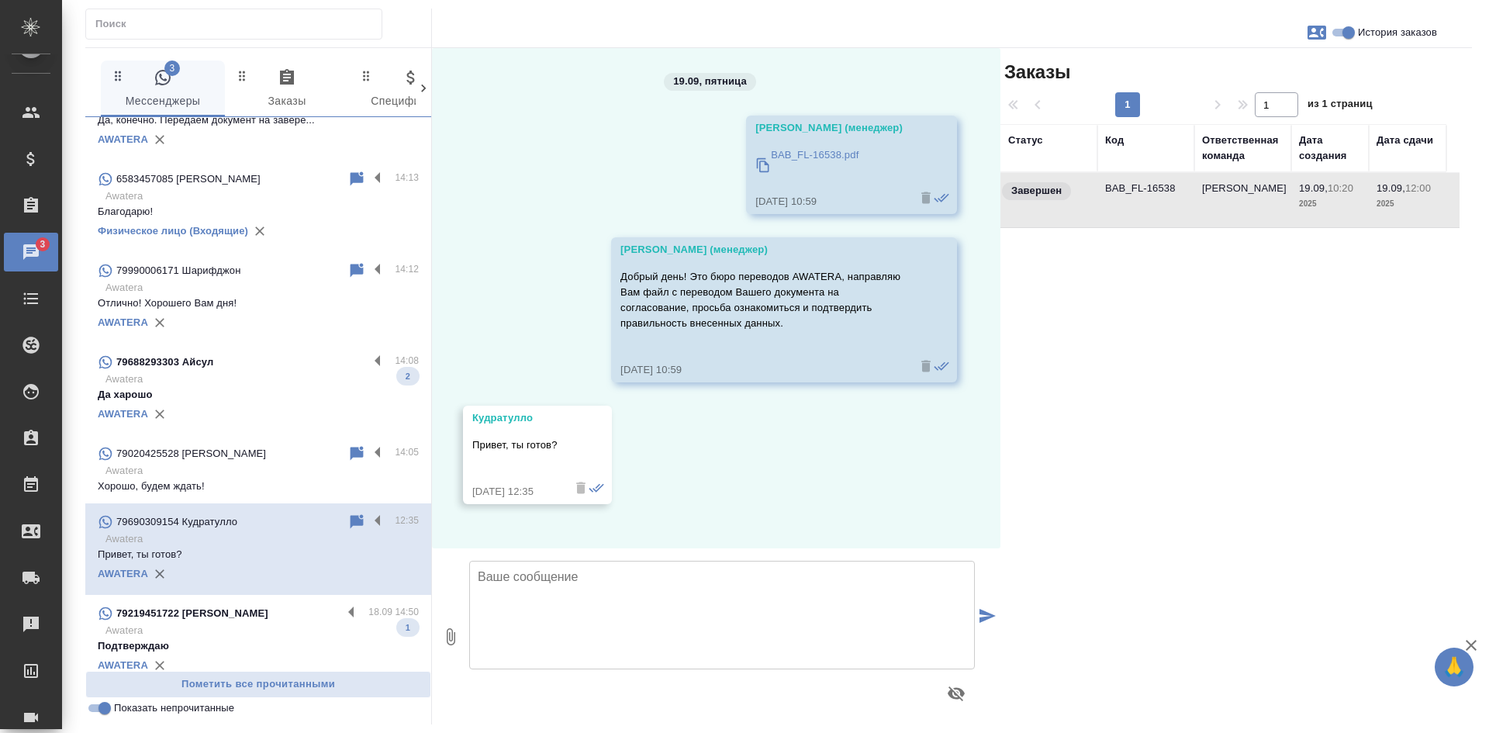
click at [1245, 199] on td "[PERSON_NAME]" at bounding box center [1242, 200] width 97 height 54
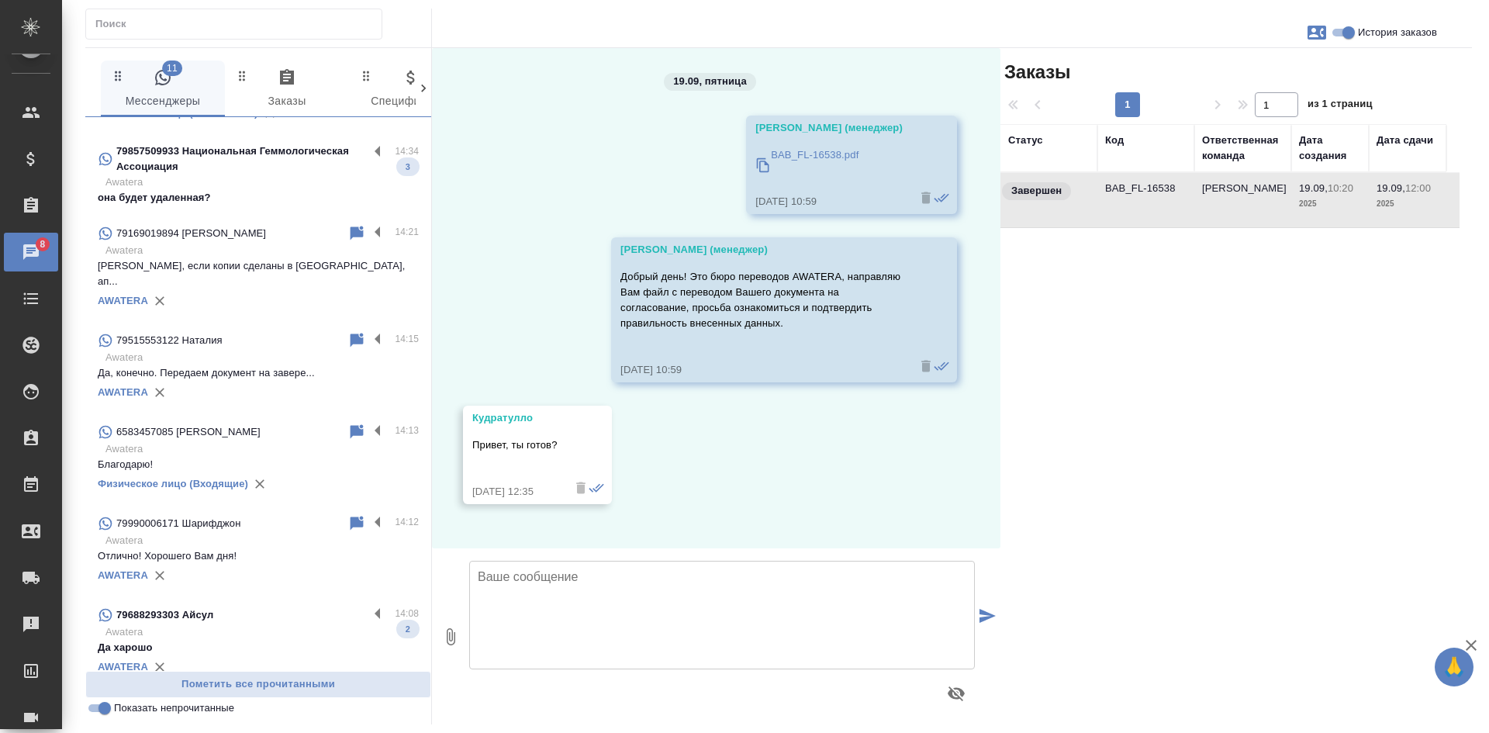
scroll to position [396, 0]
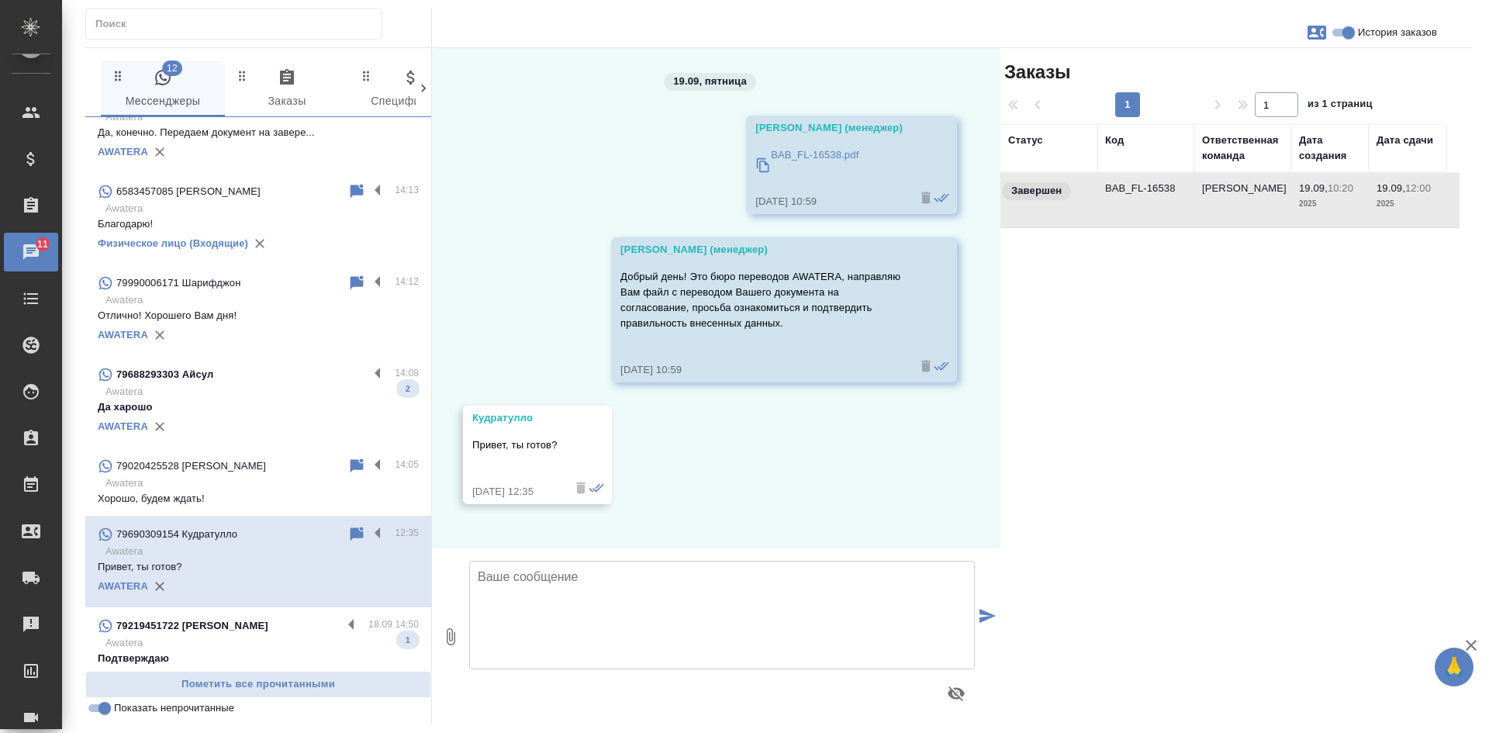
click at [94, 707] on input "Показать непрочитанные" at bounding box center [105, 708] width 56 height 19
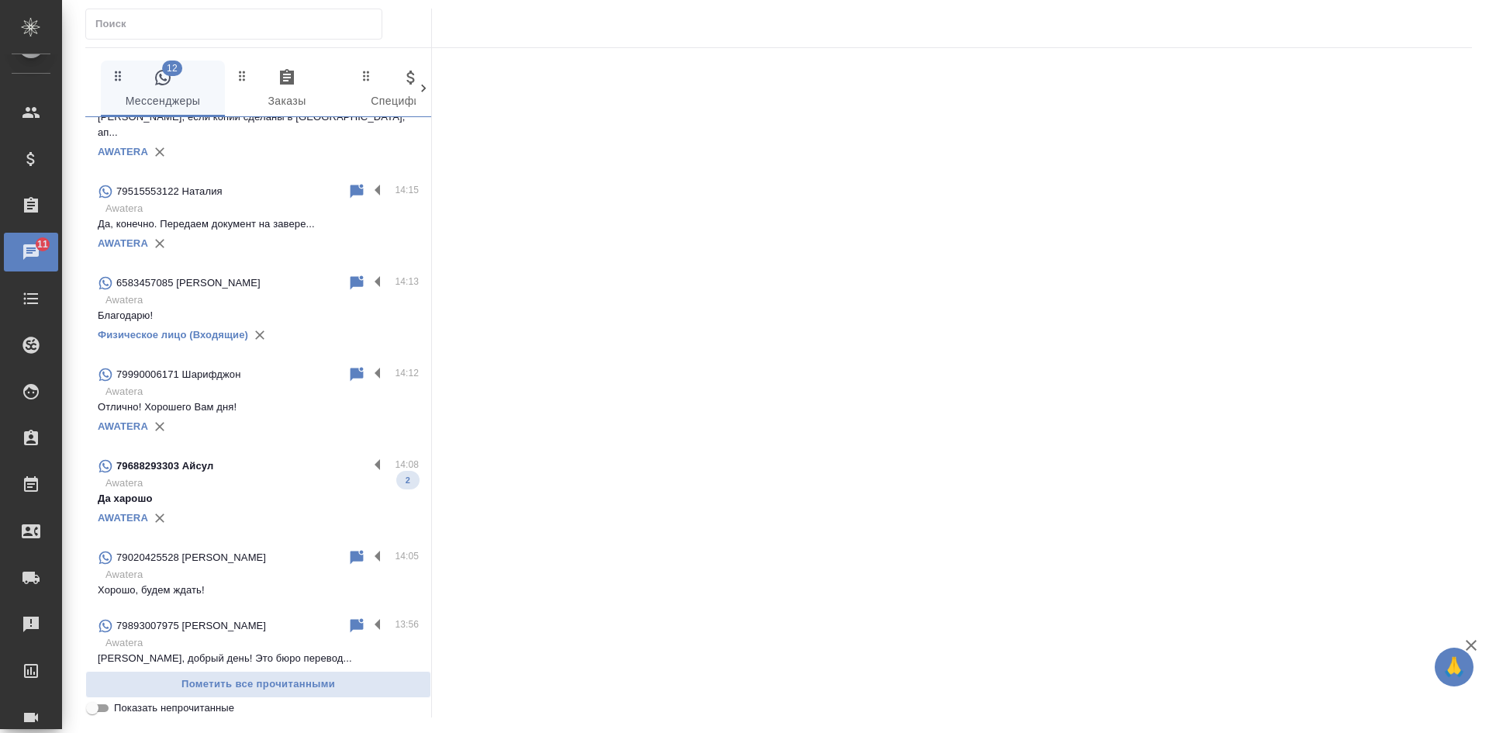
scroll to position [487, 0]
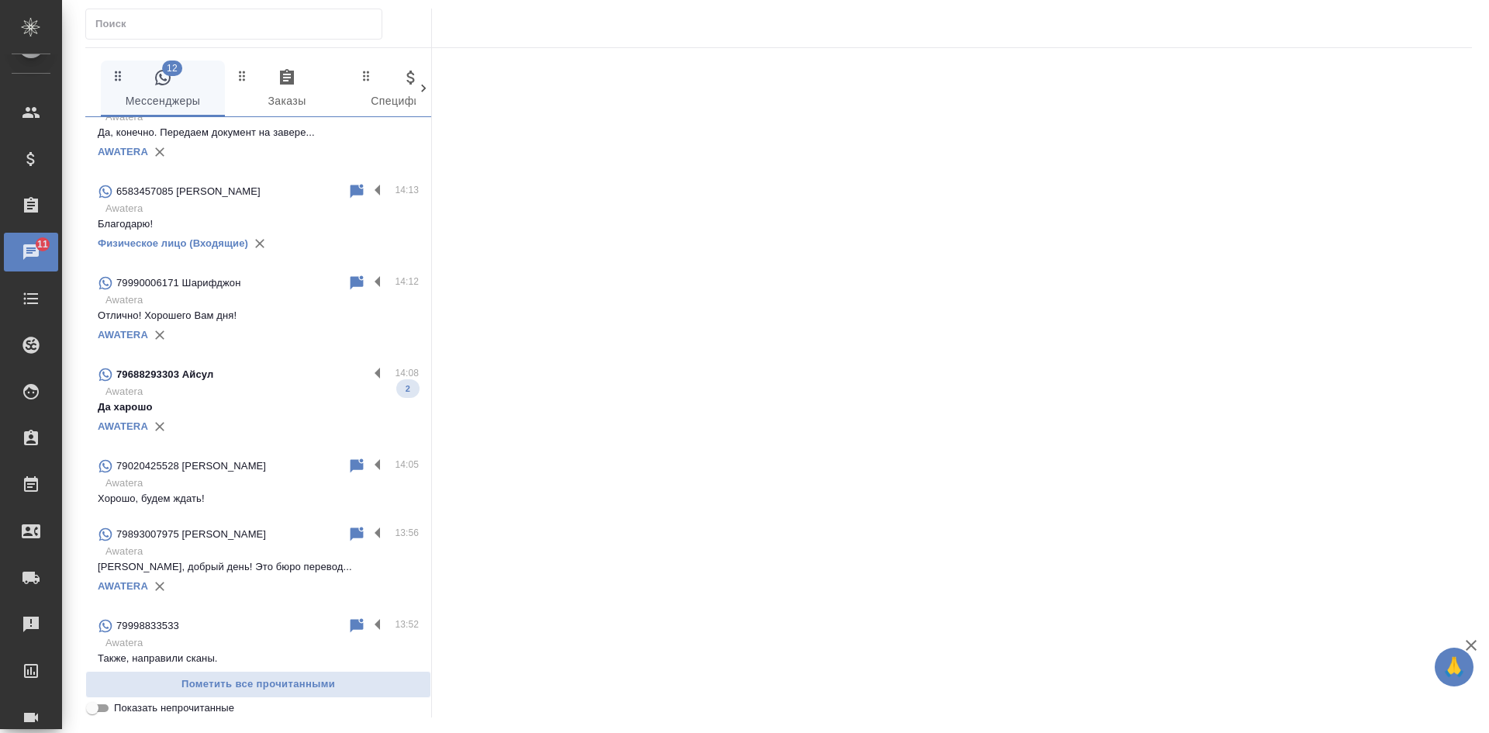
click at [94, 707] on input "Показать непрочитанные" at bounding box center [92, 708] width 56 height 19
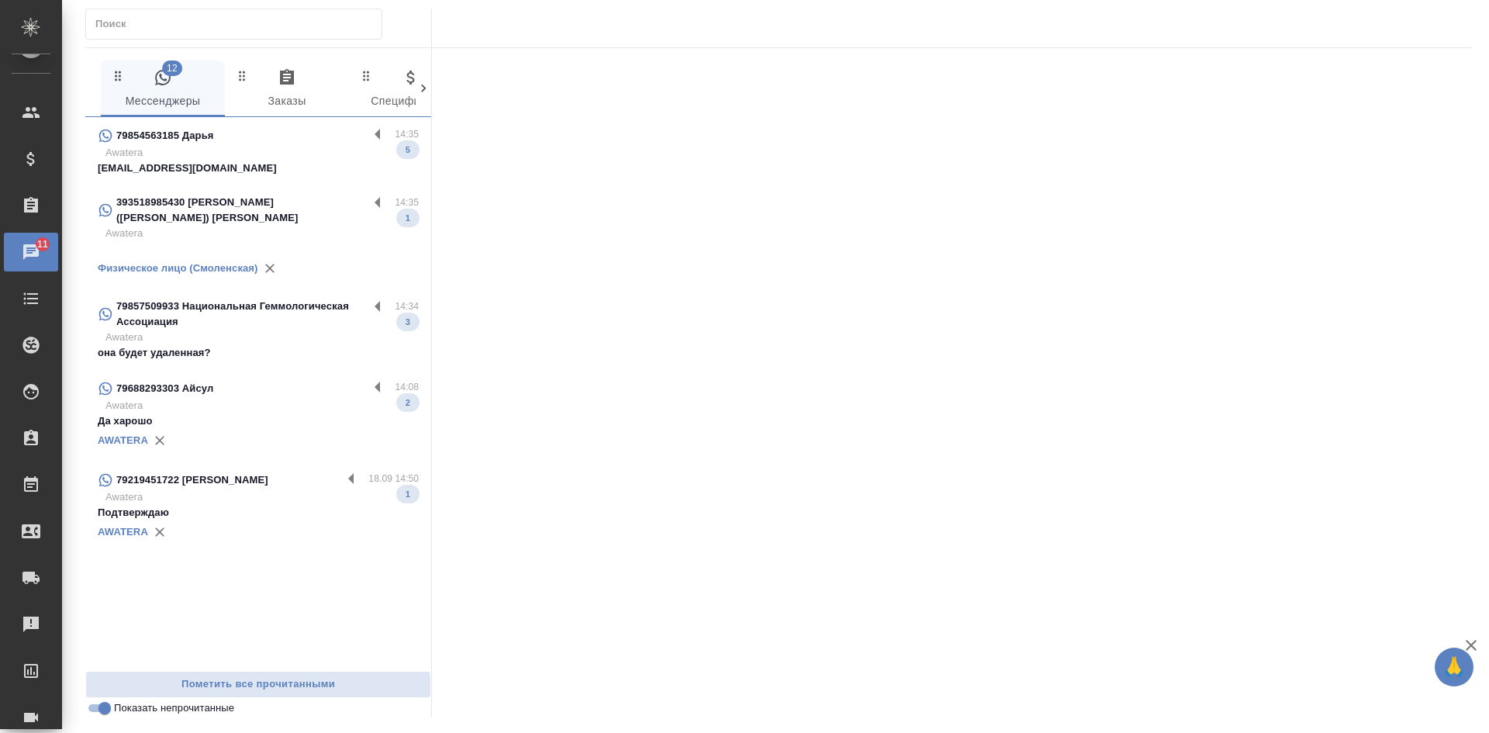
scroll to position [0, 0]
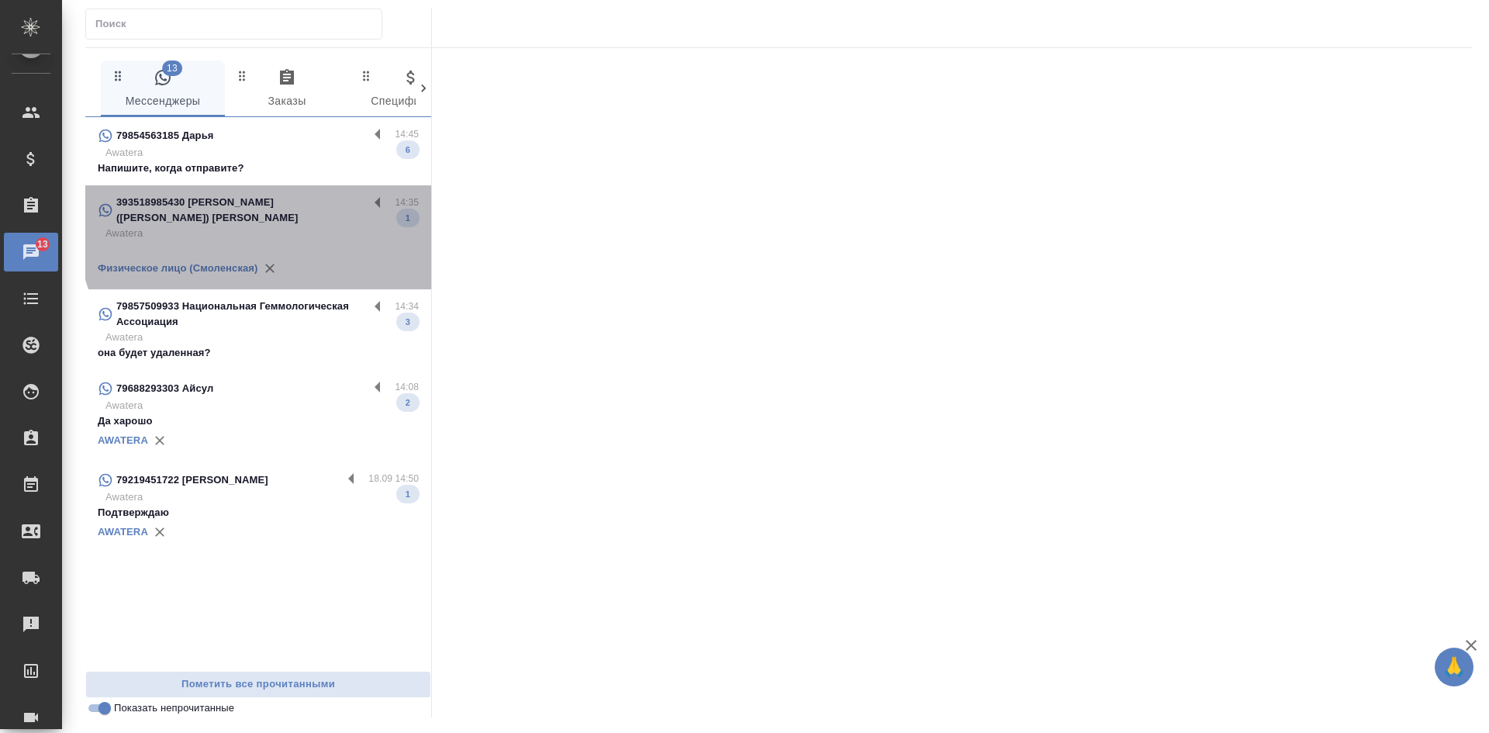
click at [282, 226] on p "Awatera" at bounding box center [261, 234] width 313 height 16
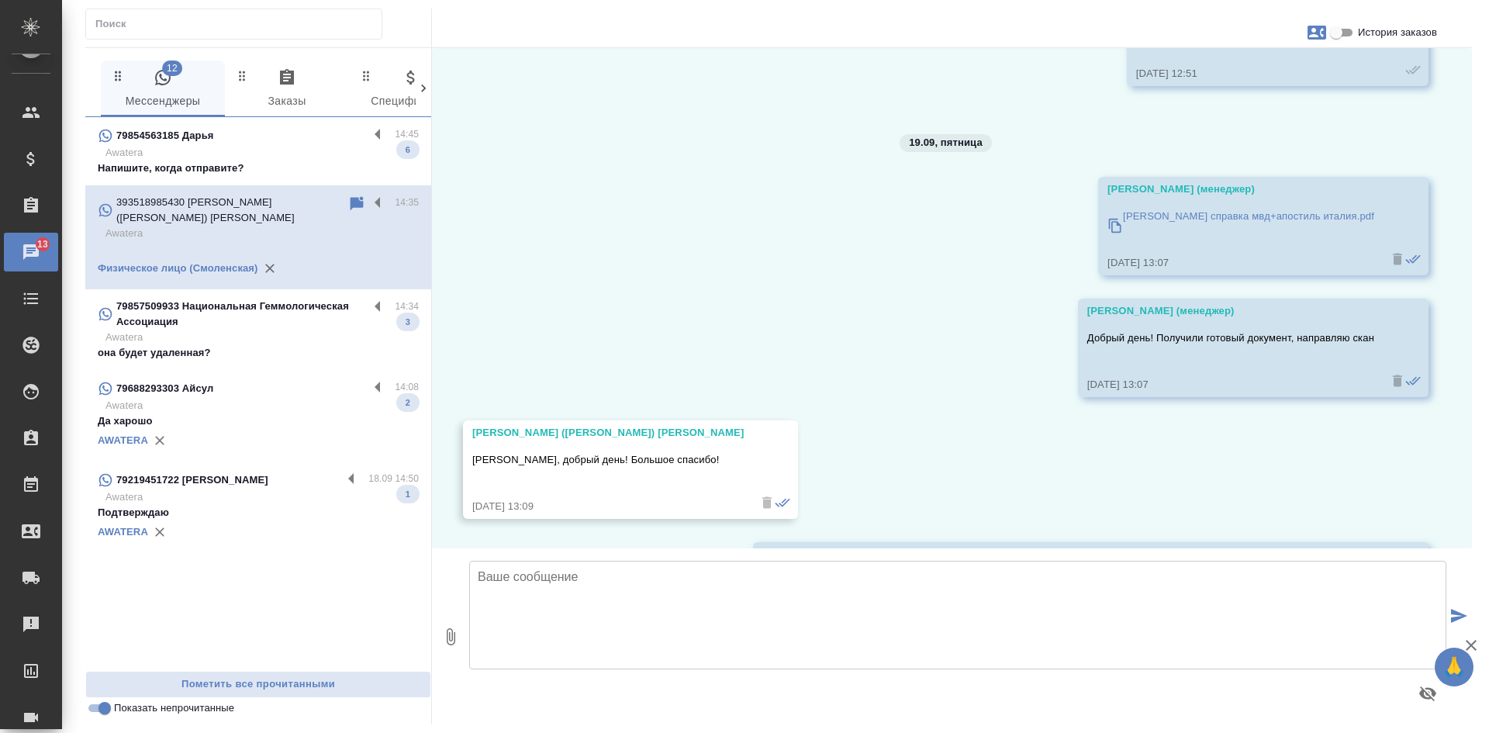
scroll to position [42740, 0]
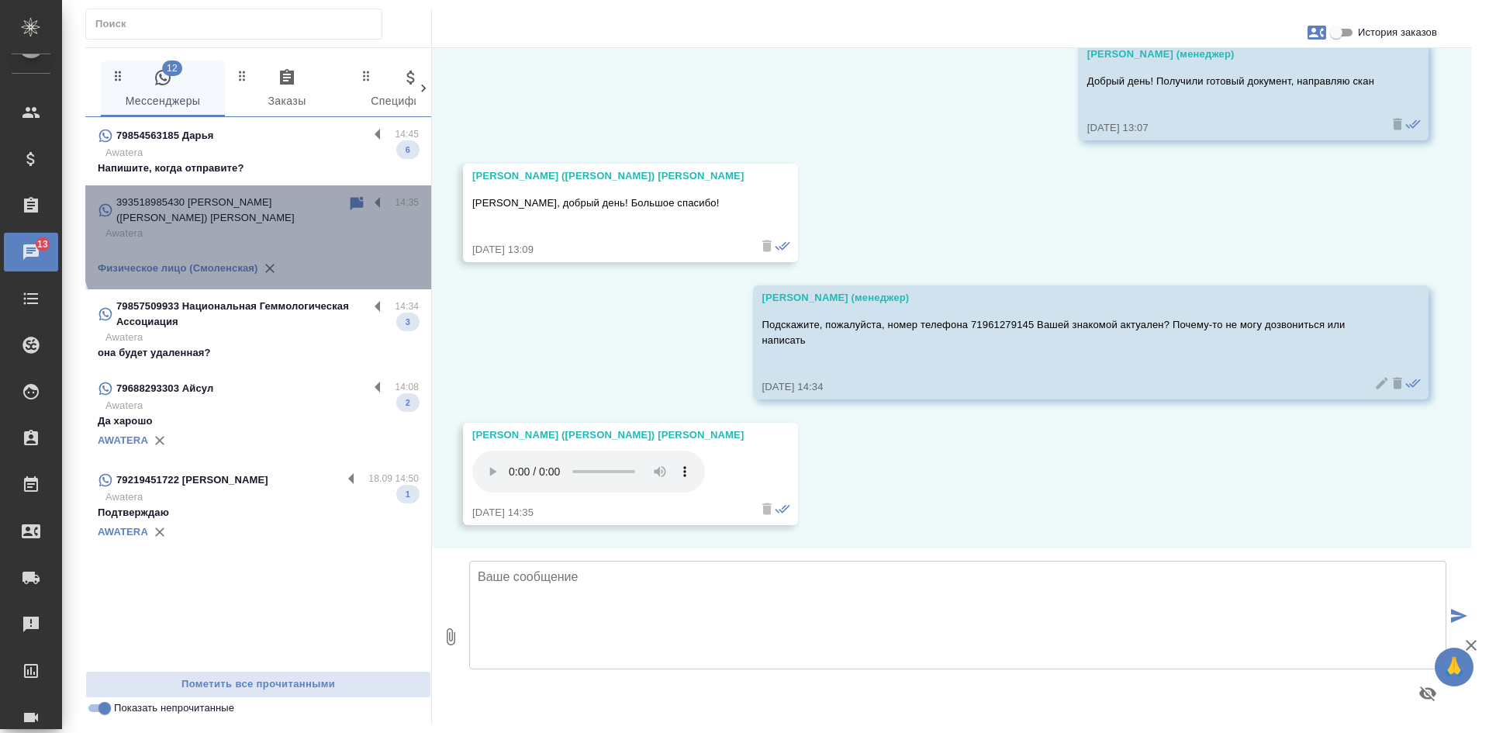
click at [357, 198] on icon at bounding box center [357, 203] width 13 height 14
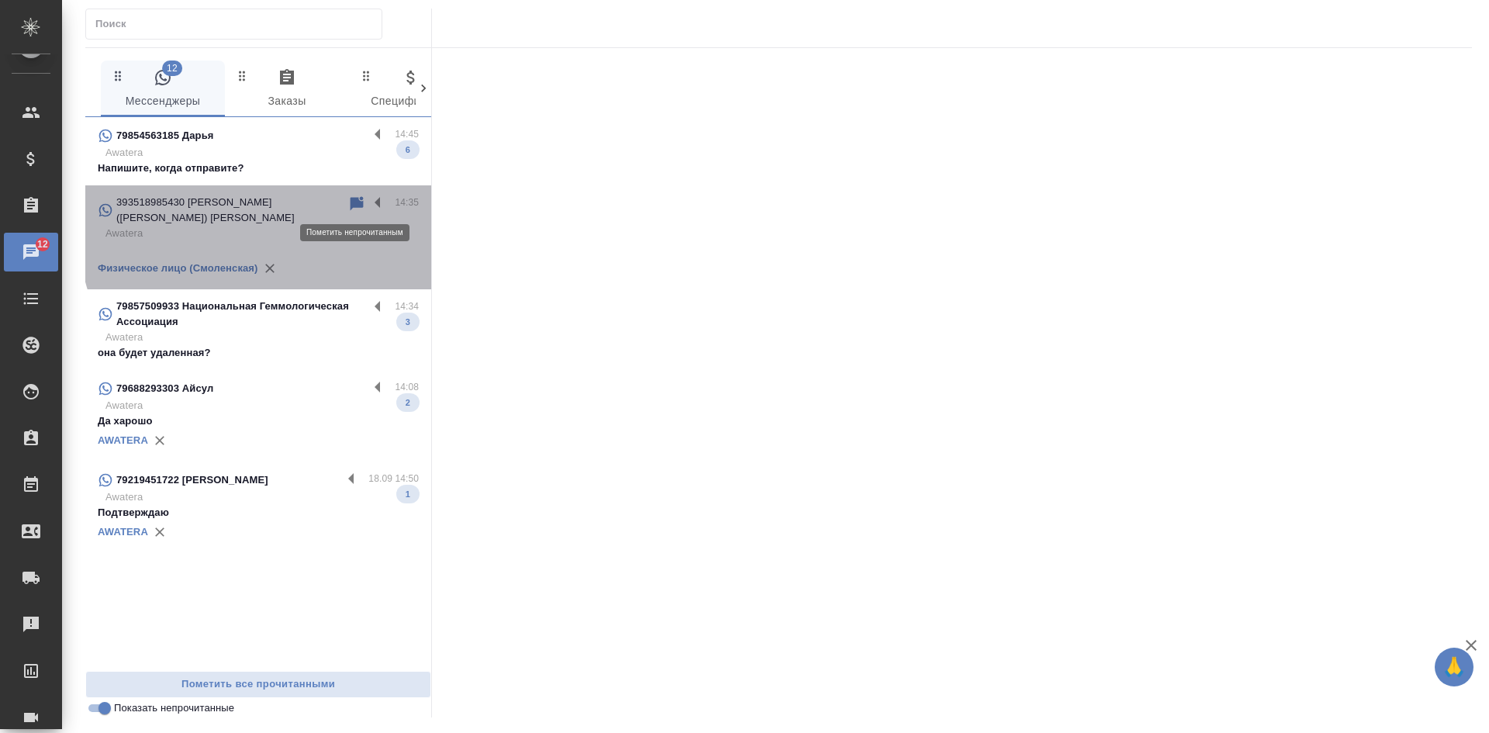
click at [362, 206] on icon at bounding box center [357, 203] width 13 height 14
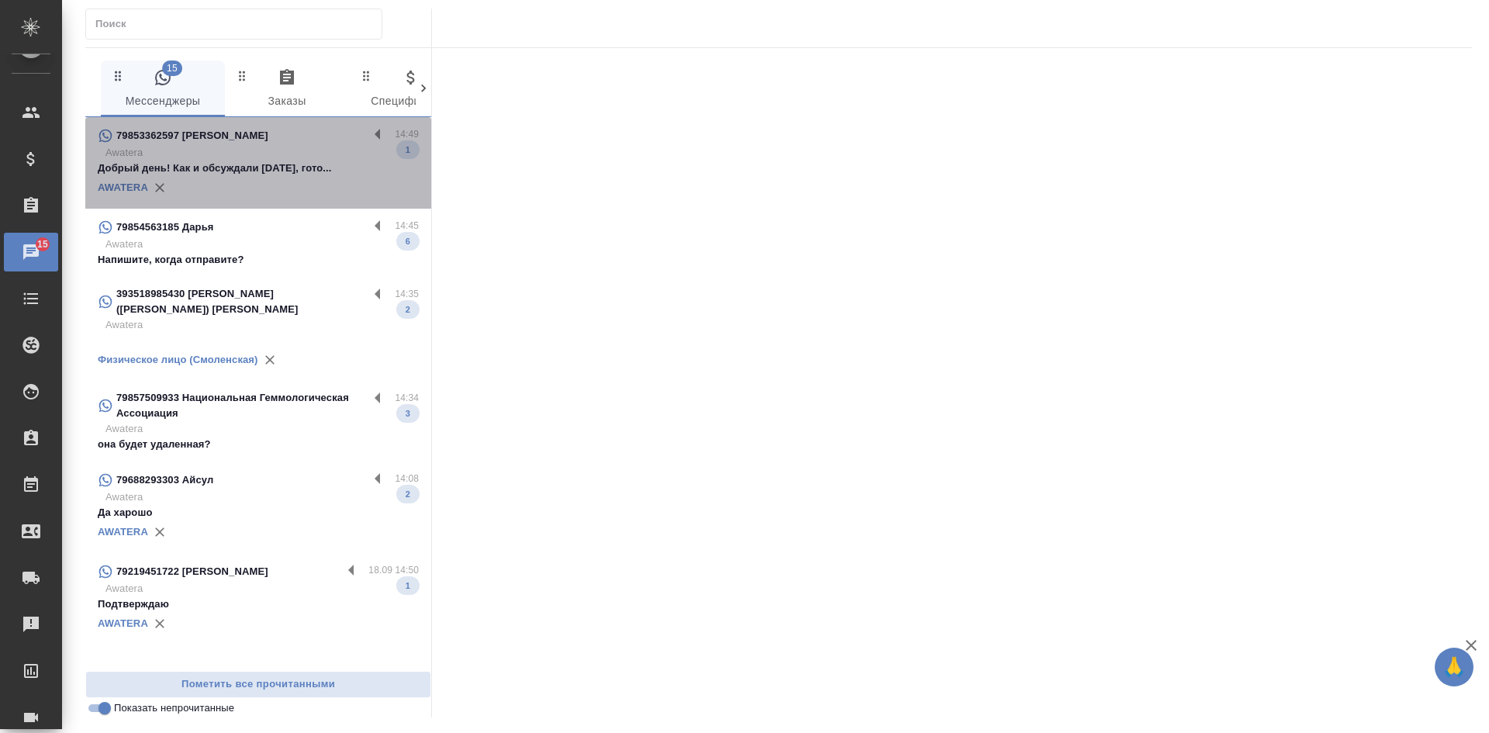
click at [236, 178] on div "AWATERA" at bounding box center [258, 187] width 321 height 23
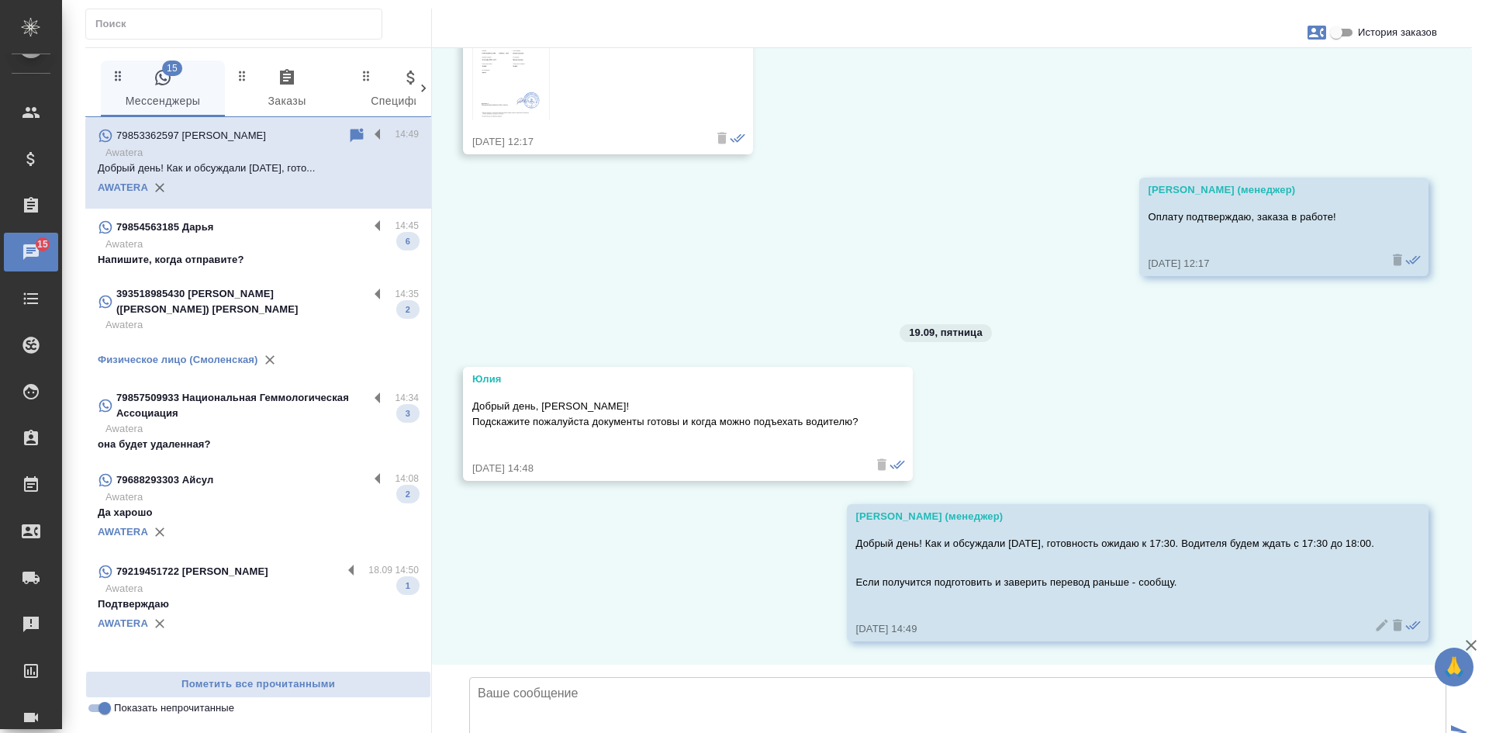
scroll to position [3005, 0]
click at [100, 710] on input "Показать непрочитанные" at bounding box center [105, 708] width 56 height 19
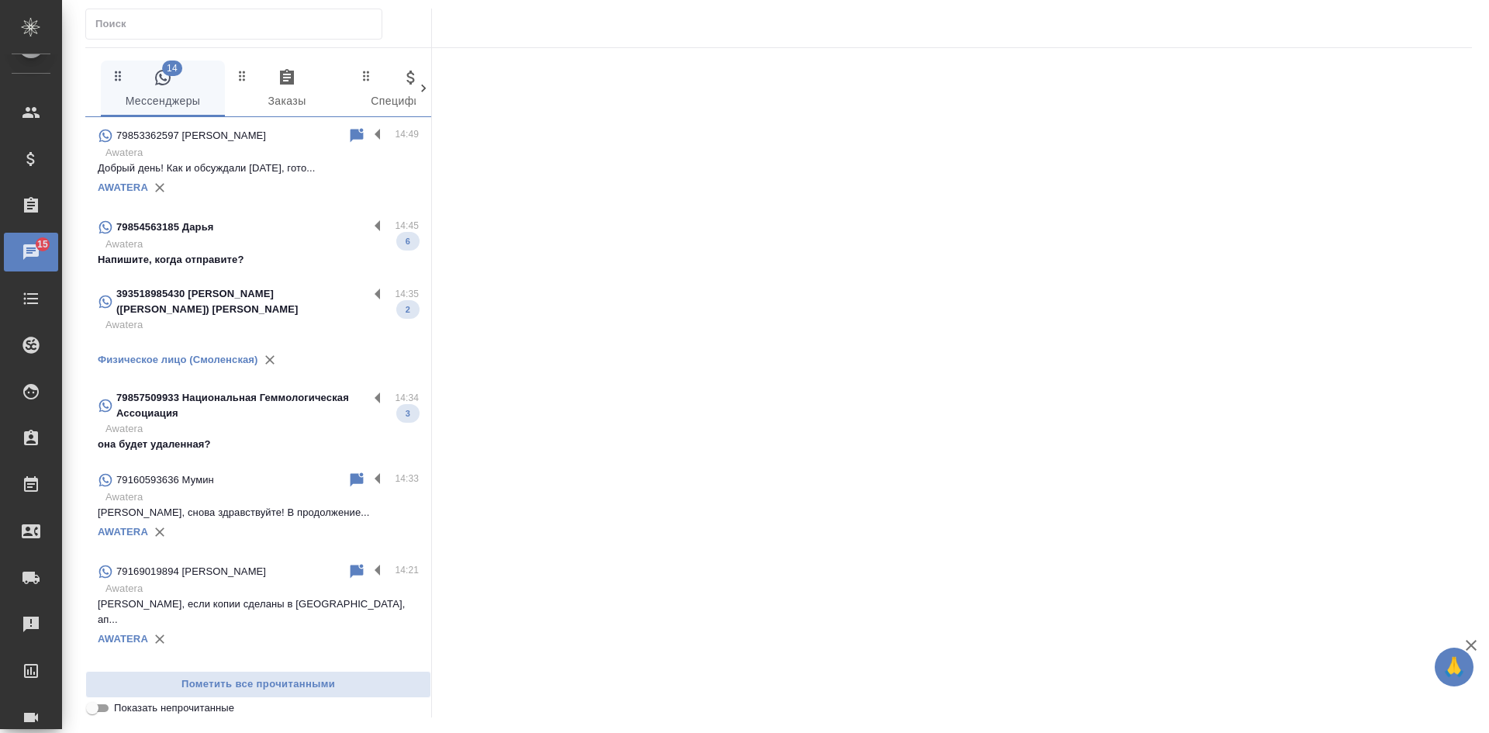
click at [100, 710] on input "Показать непрочитанные" at bounding box center [92, 708] width 56 height 19
checkbox input "true"
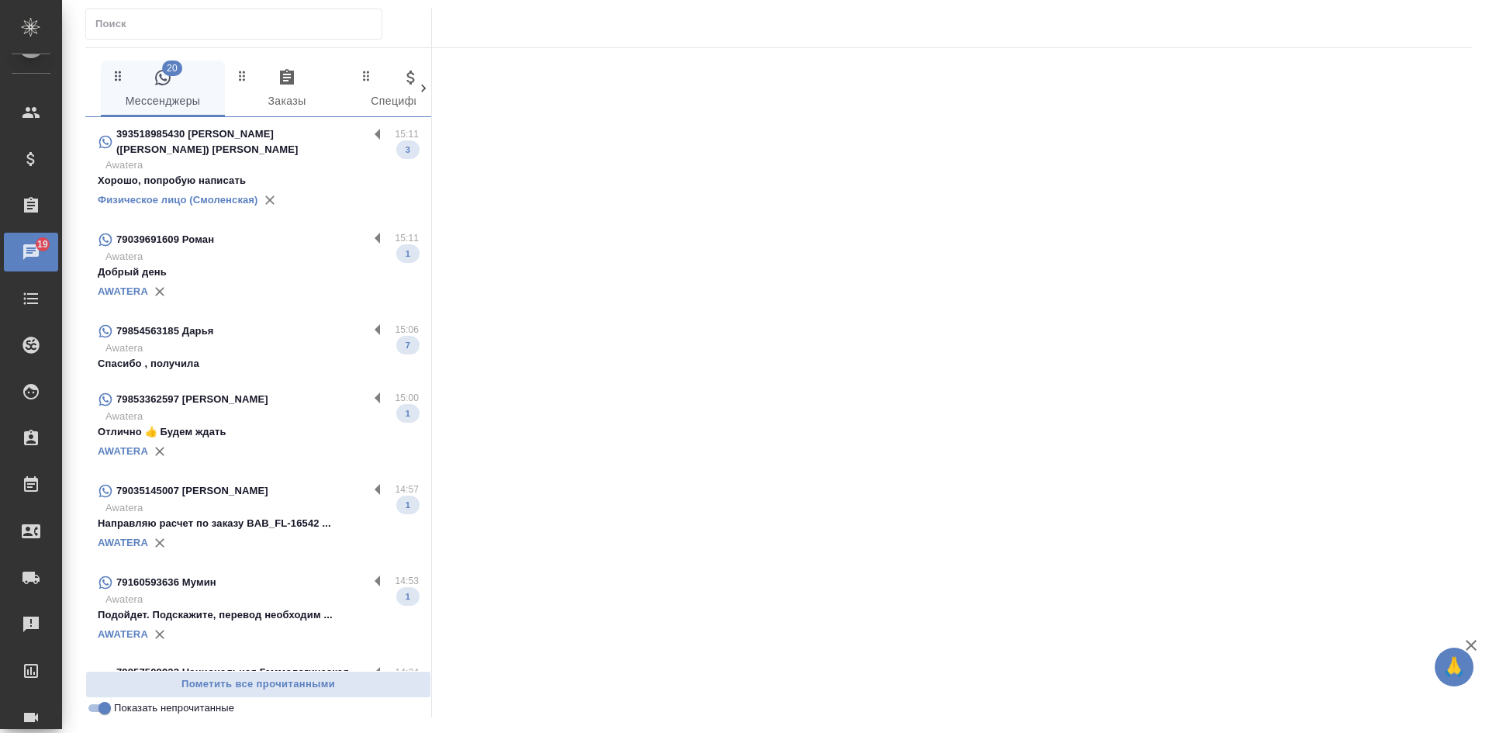
click at [226, 143] on div "393518985430 Чубарова (Фецкович) Ольга" at bounding box center [233, 141] width 271 height 31
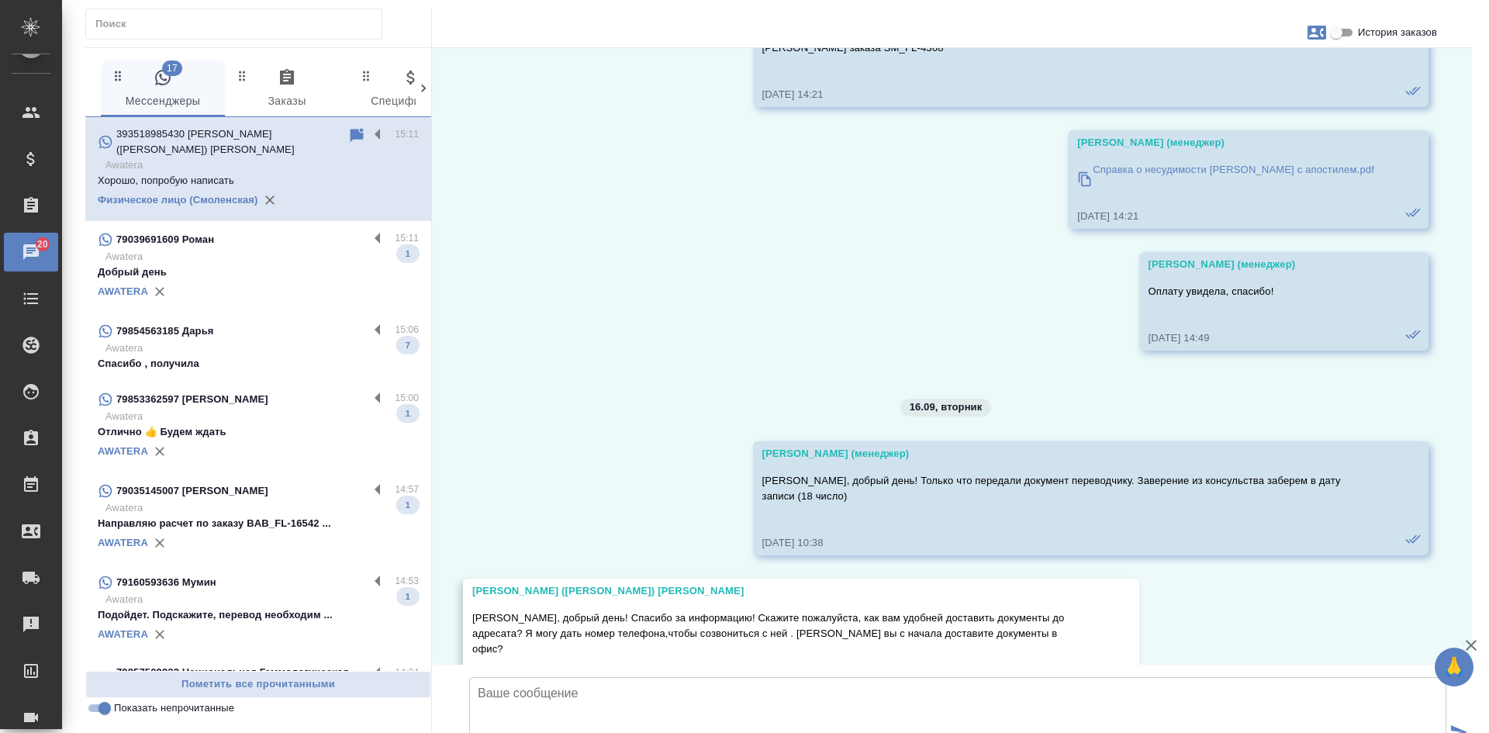
scroll to position [42984, 0]
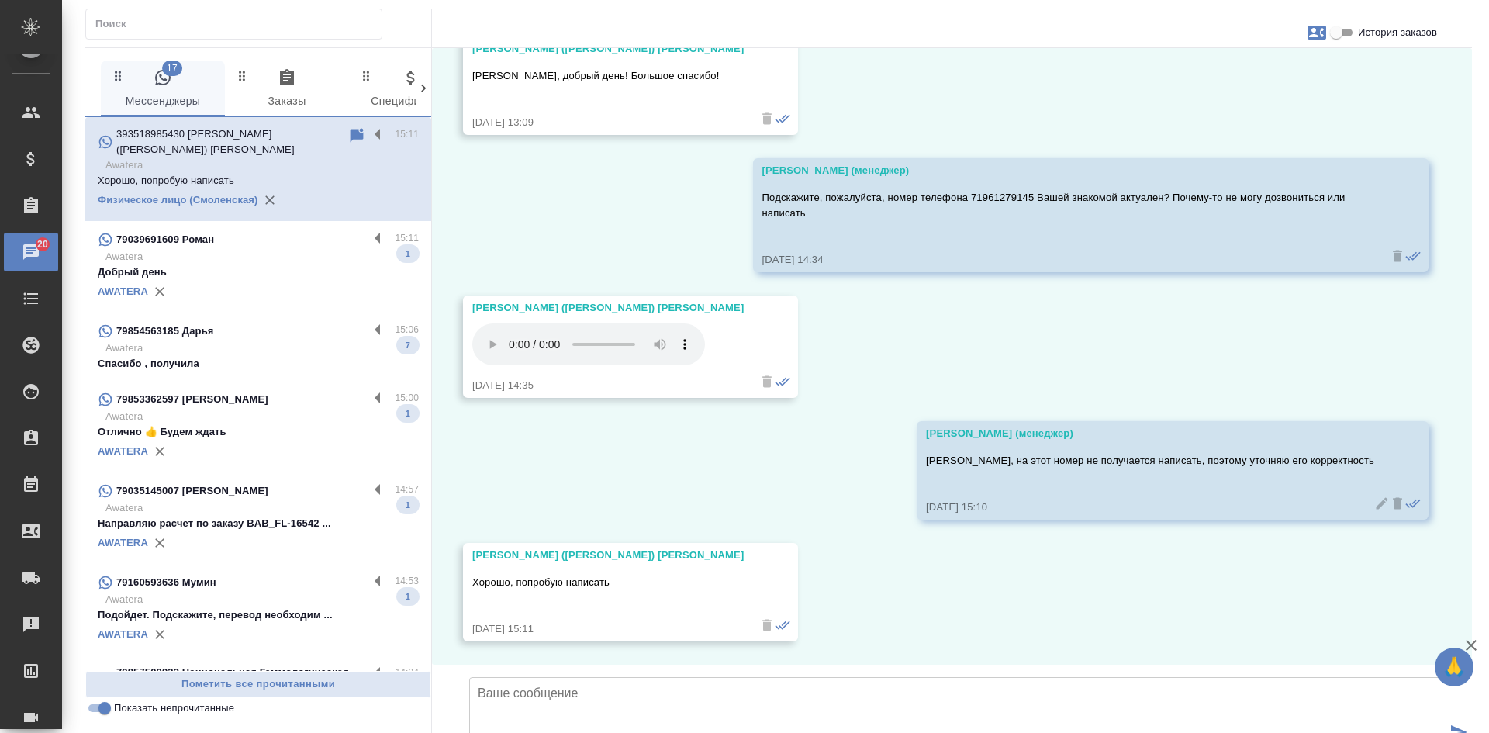
click at [240, 341] on p "Awatera" at bounding box center [261, 349] width 313 height 16
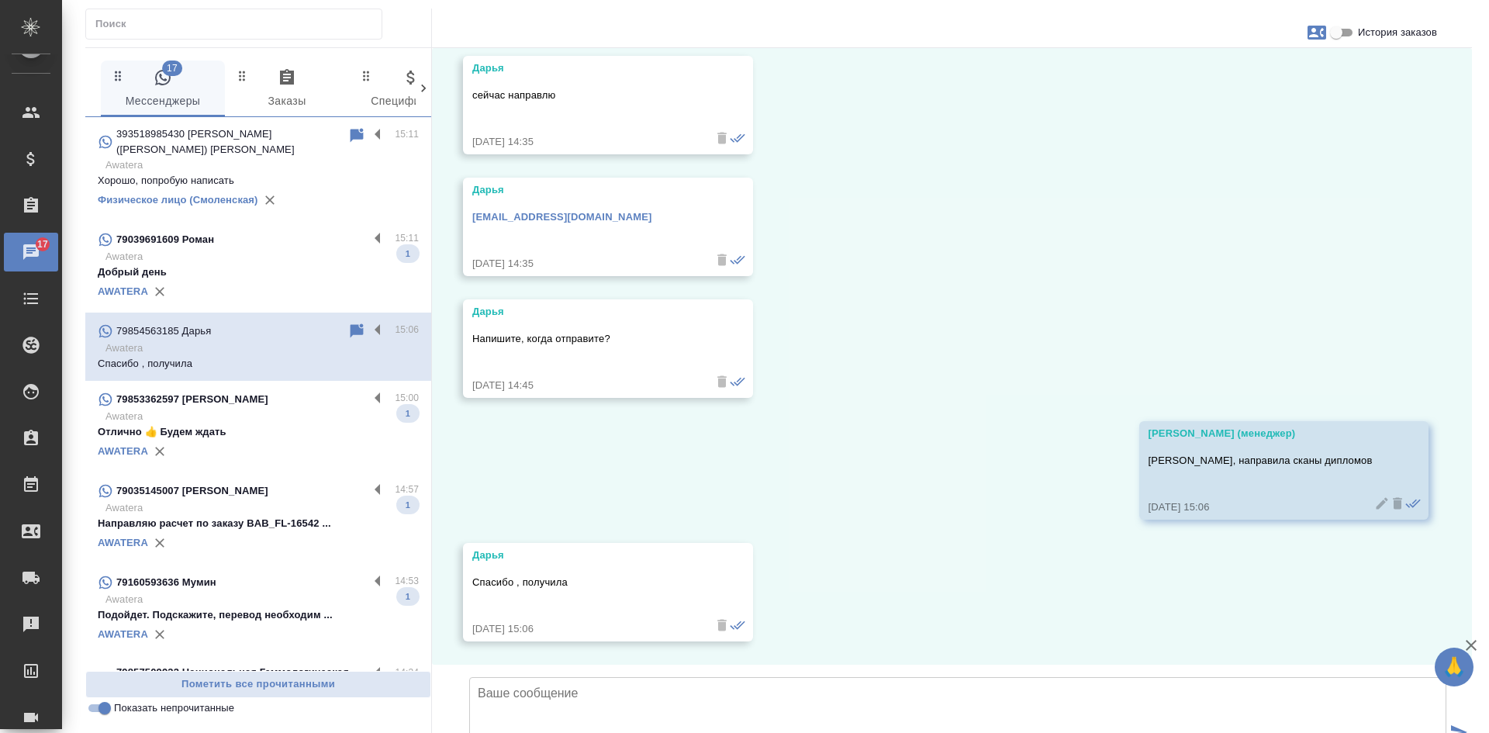
scroll to position [29847, 0]
click at [261, 409] on p "Awatera" at bounding box center [261, 417] width 313 height 16
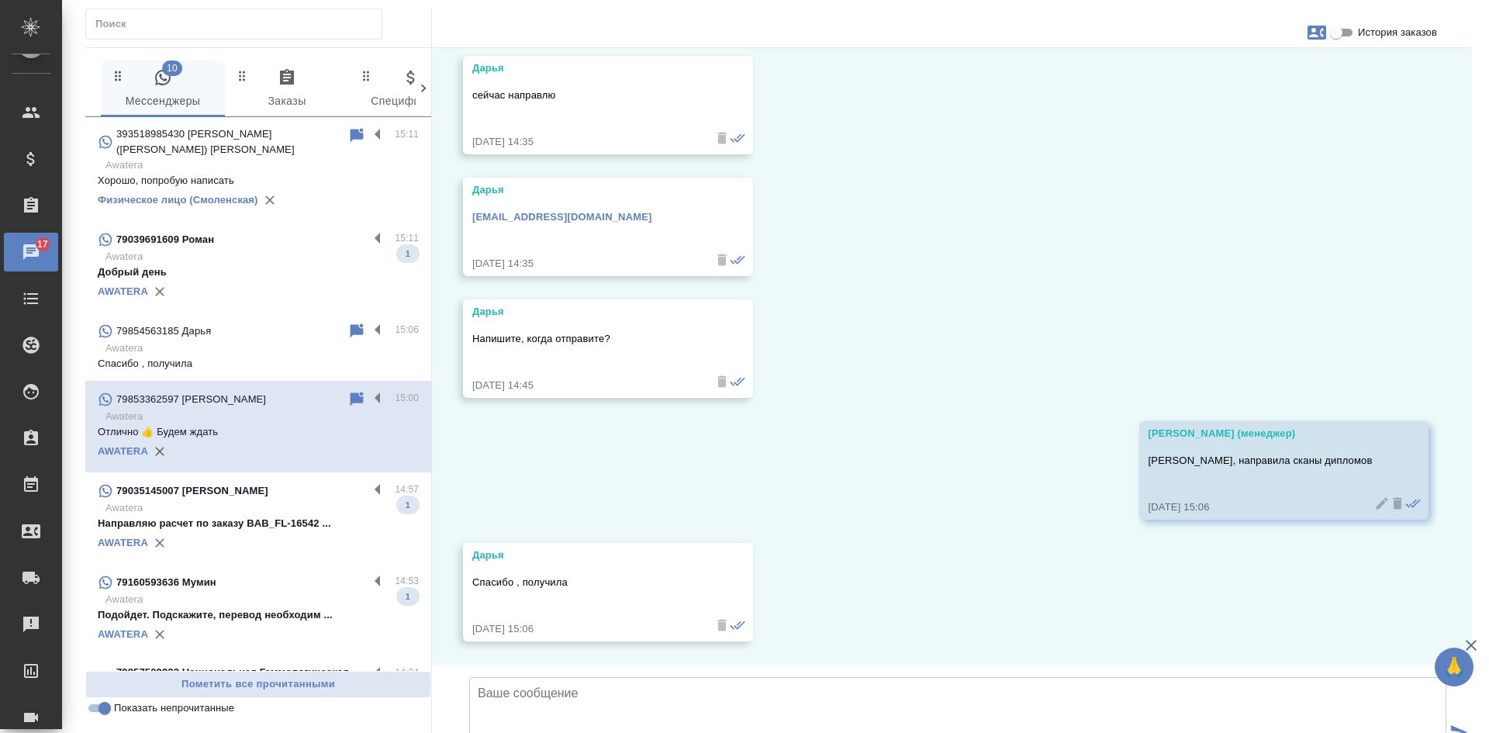
scroll to position [3142, 0]
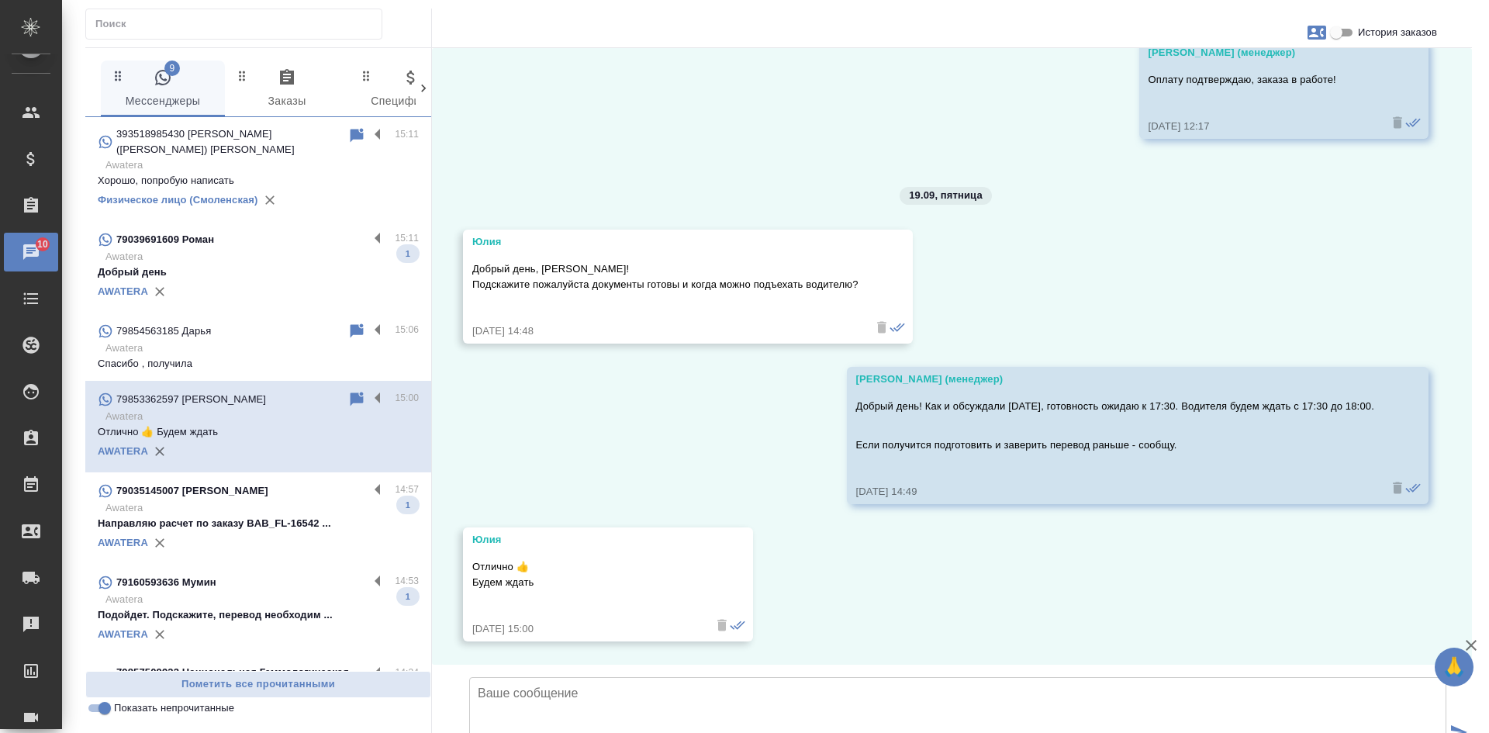
click at [269, 500] on p "Awatera" at bounding box center [261, 508] width 313 height 16
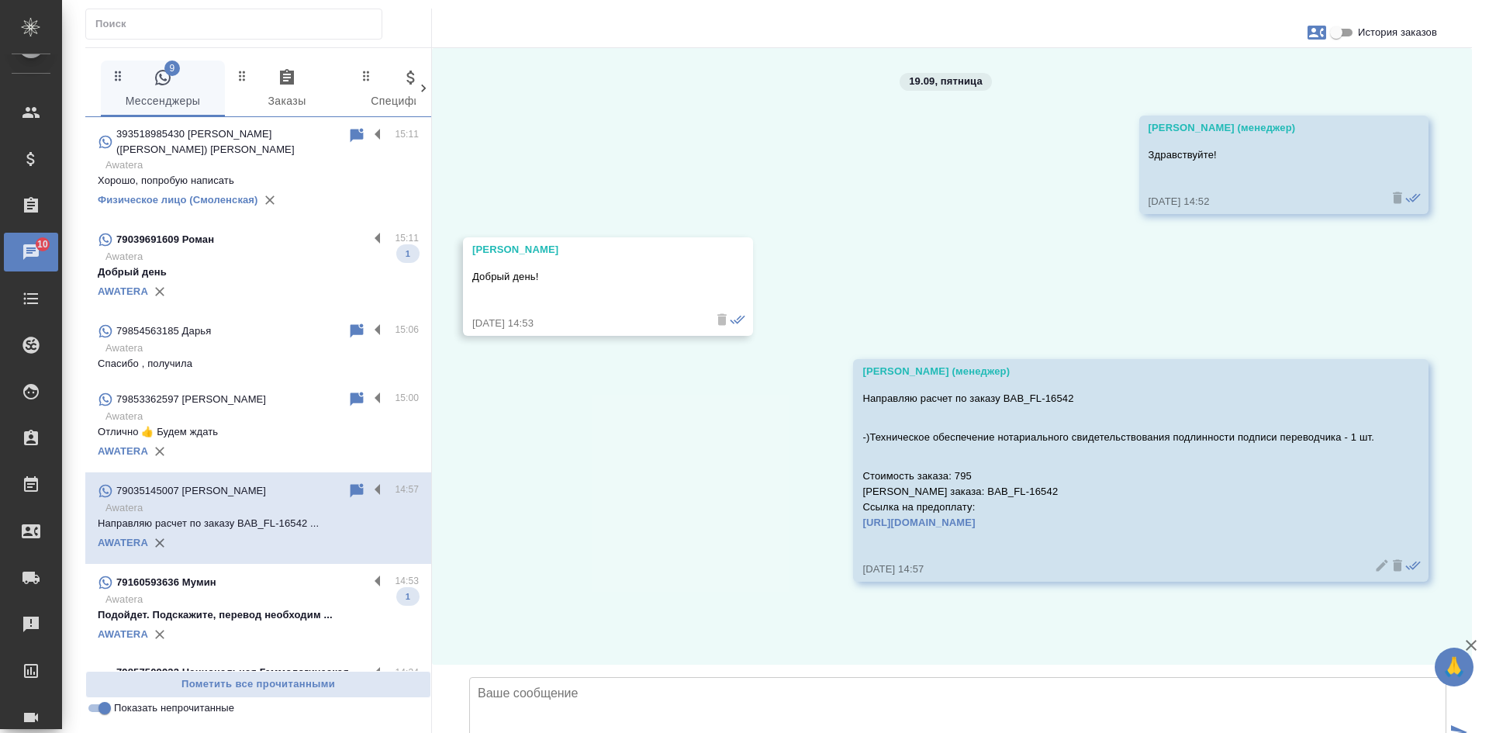
scroll to position [57, 0]
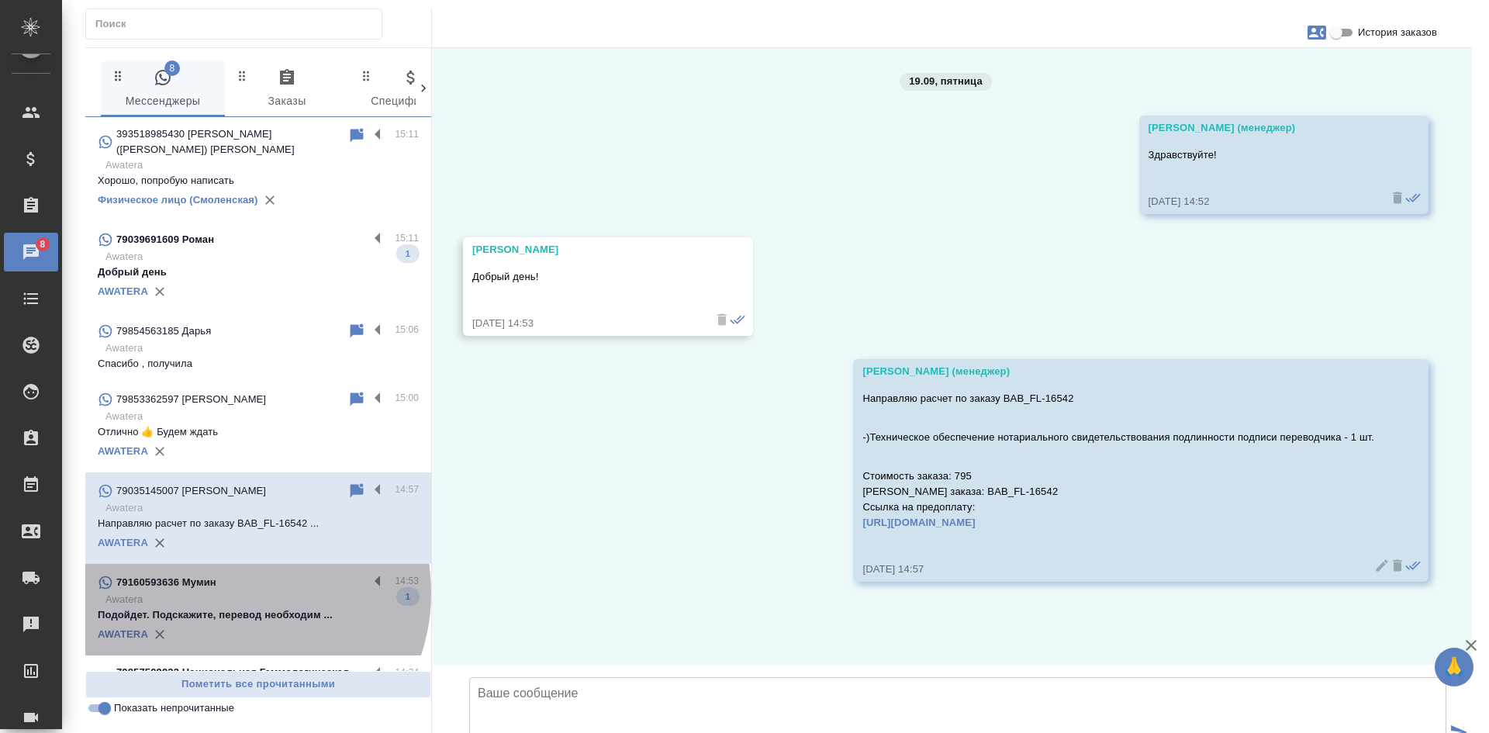
click at [233, 592] on p "Awatera" at bounding box center [261, 600] width 313 height 16
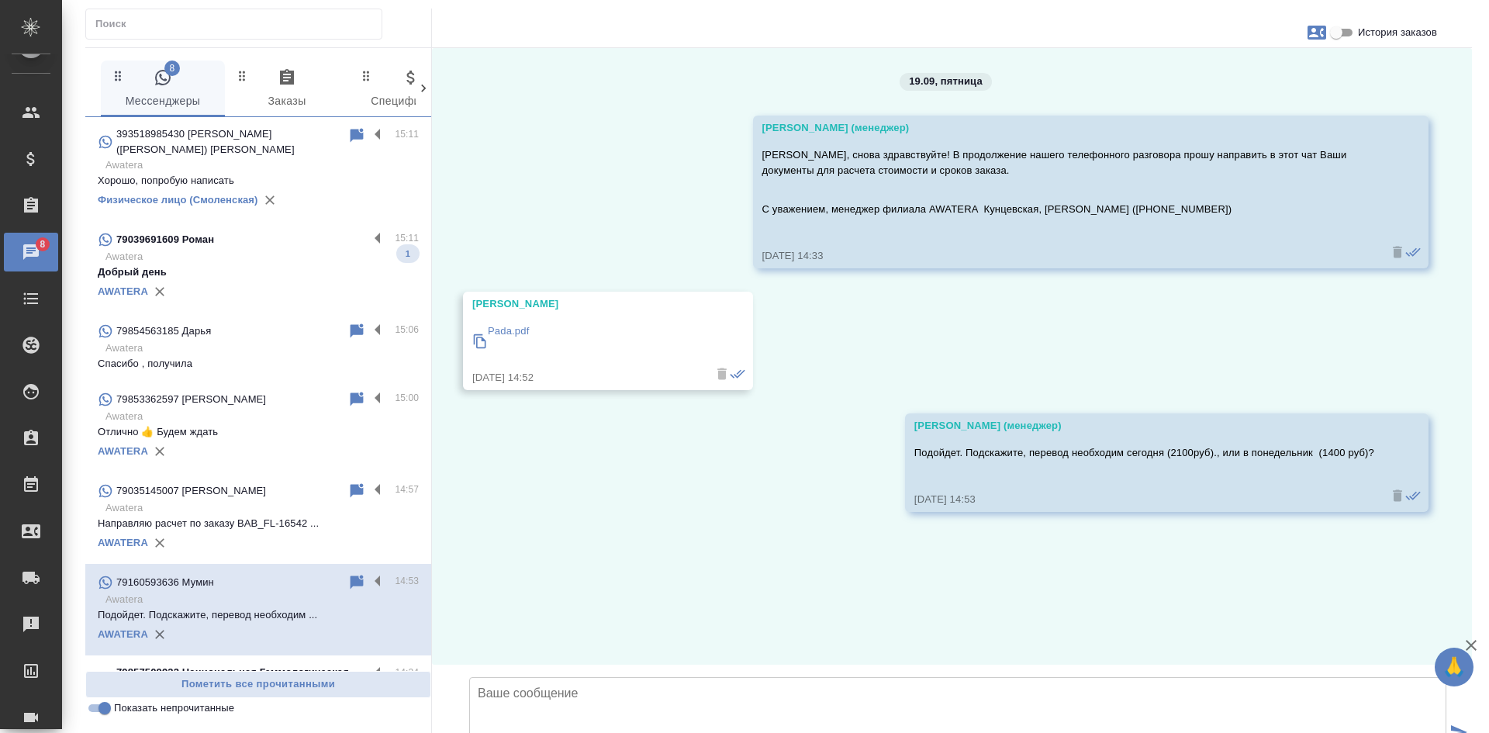
scroll to position [0, 0]
click at [1344, 27] on input "История заказов" at bounding box center [1337, 32] width 56 height 19
checkbox input "true"
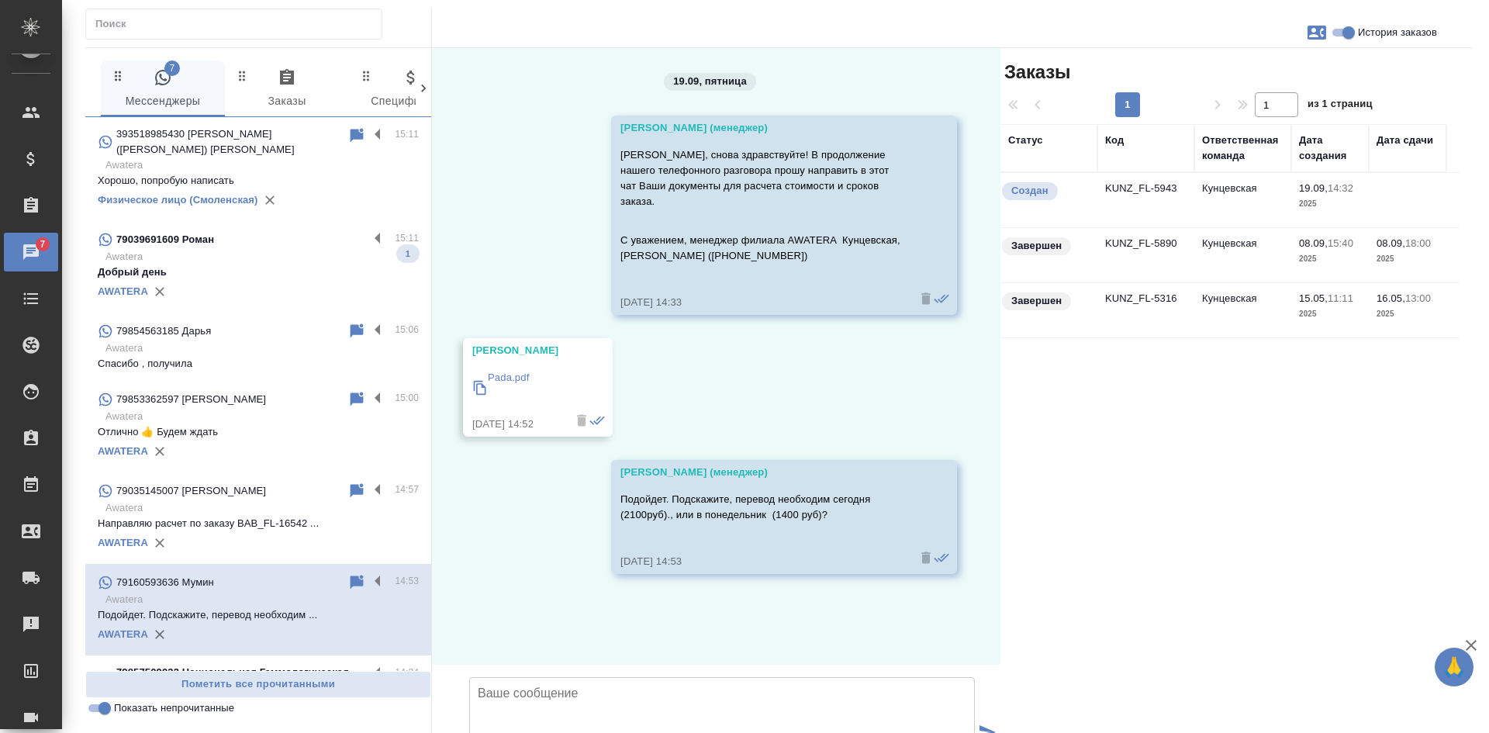
click at [1309, 36] on icon "button" at bounding box center [1317, 33] width 19 height 14
click at [1277, 79] on span "Создать заявку" at bounding box center [1249, 75] width 73 height 16
select select "RU"
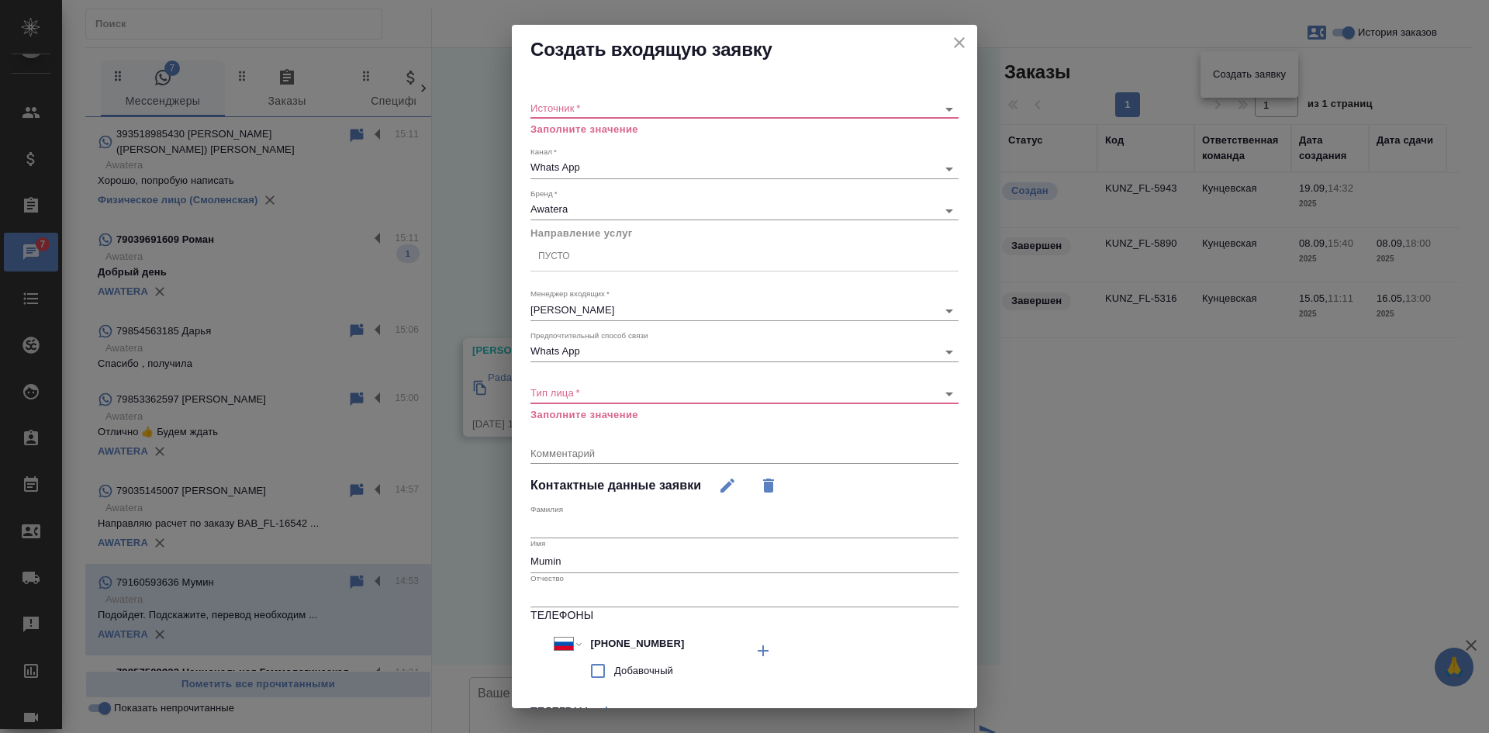
click at [950, 36] on icon "close" at bounding box center [959, 42] width 19 height 19
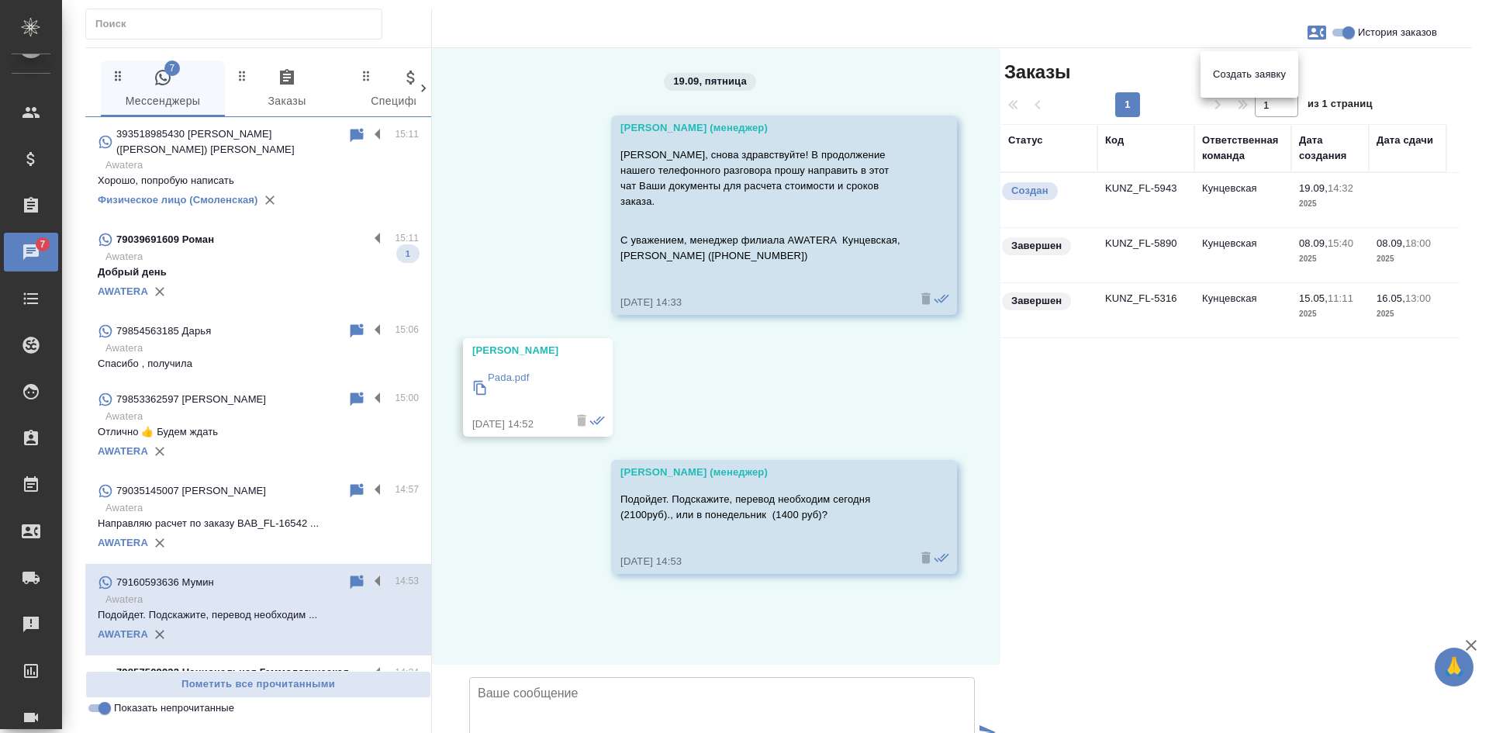
click at [1286, 535] on div at bounding box center [744, 366] width 1489 height 733
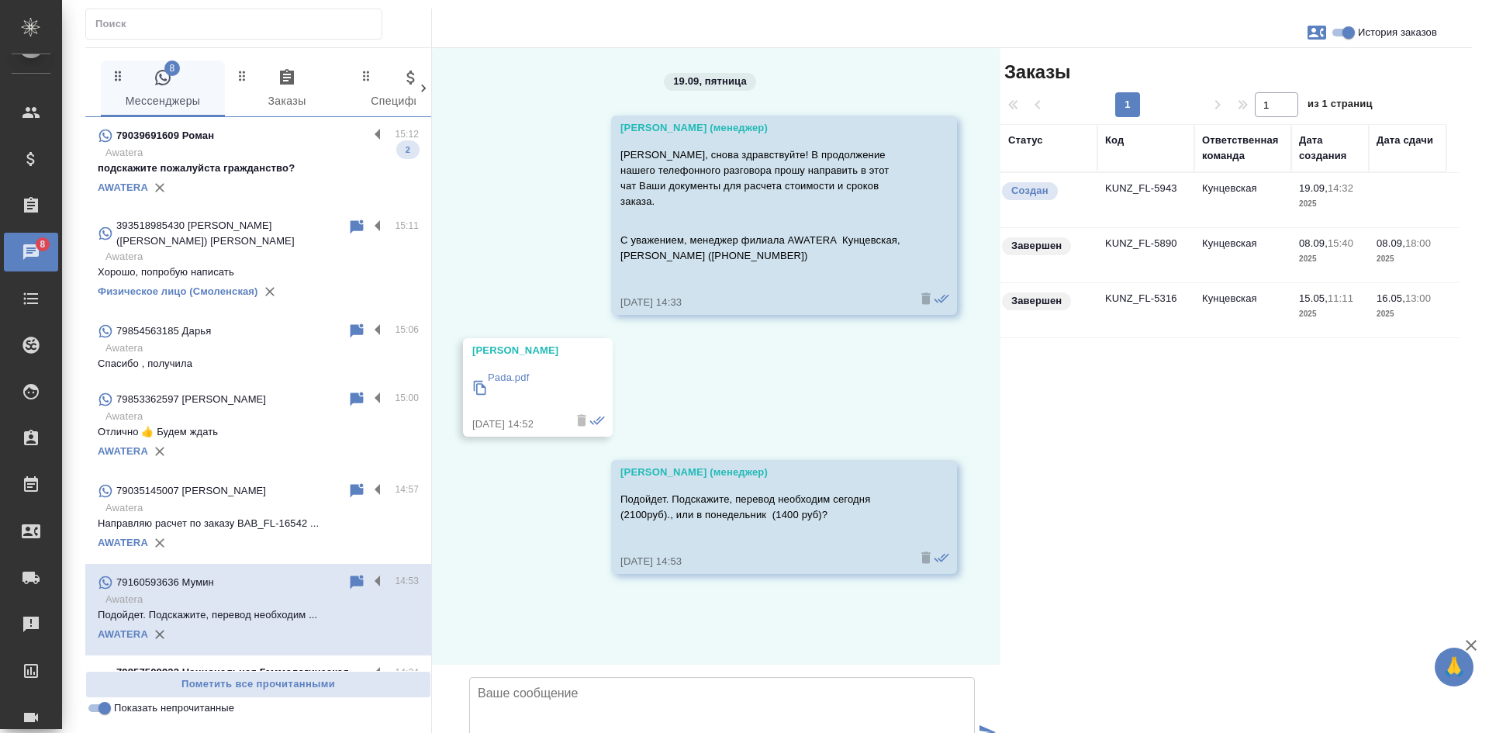
click at [328, 168] on p "подскажите пожалуйста гражданство?" at bounding box center [258, 169] width 321 height 16
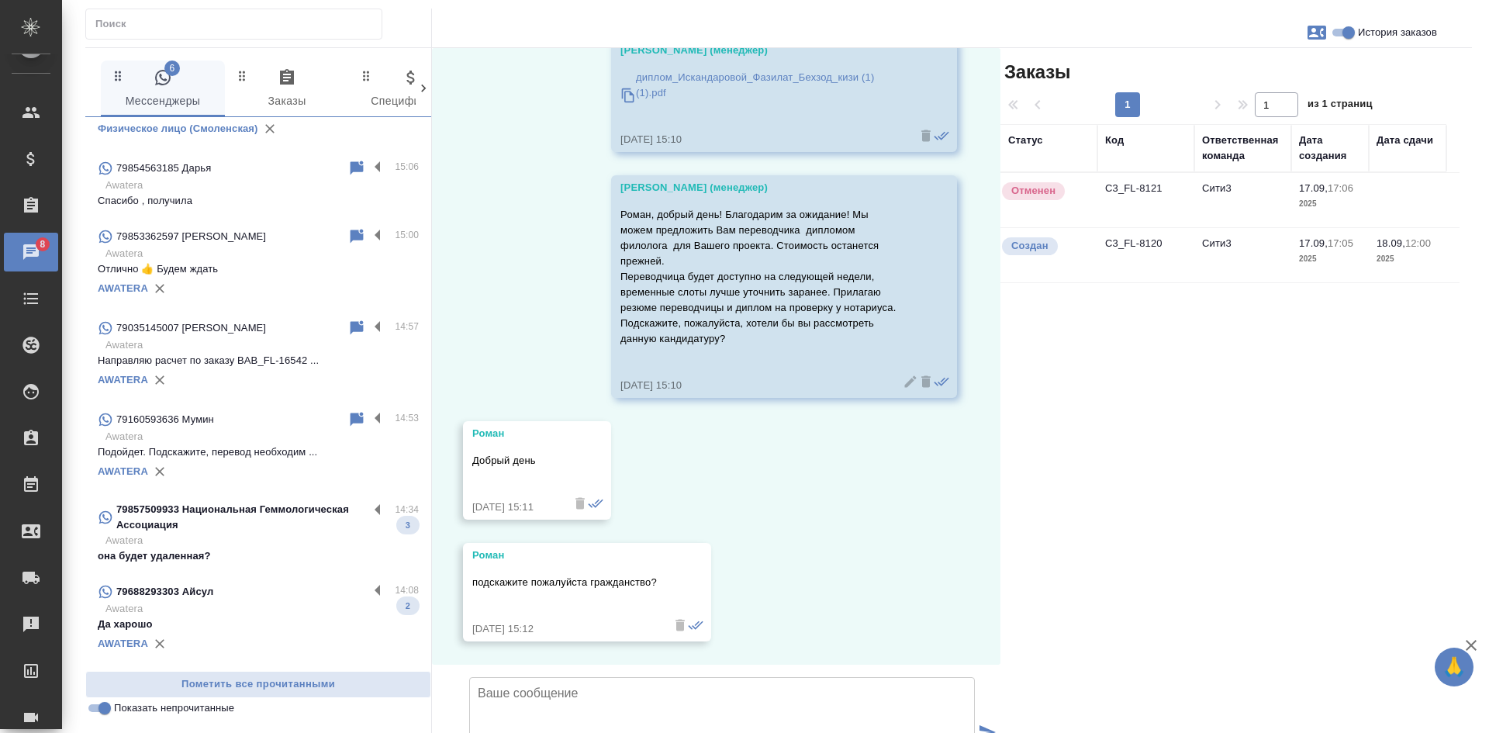
scroll to position [233, 0]
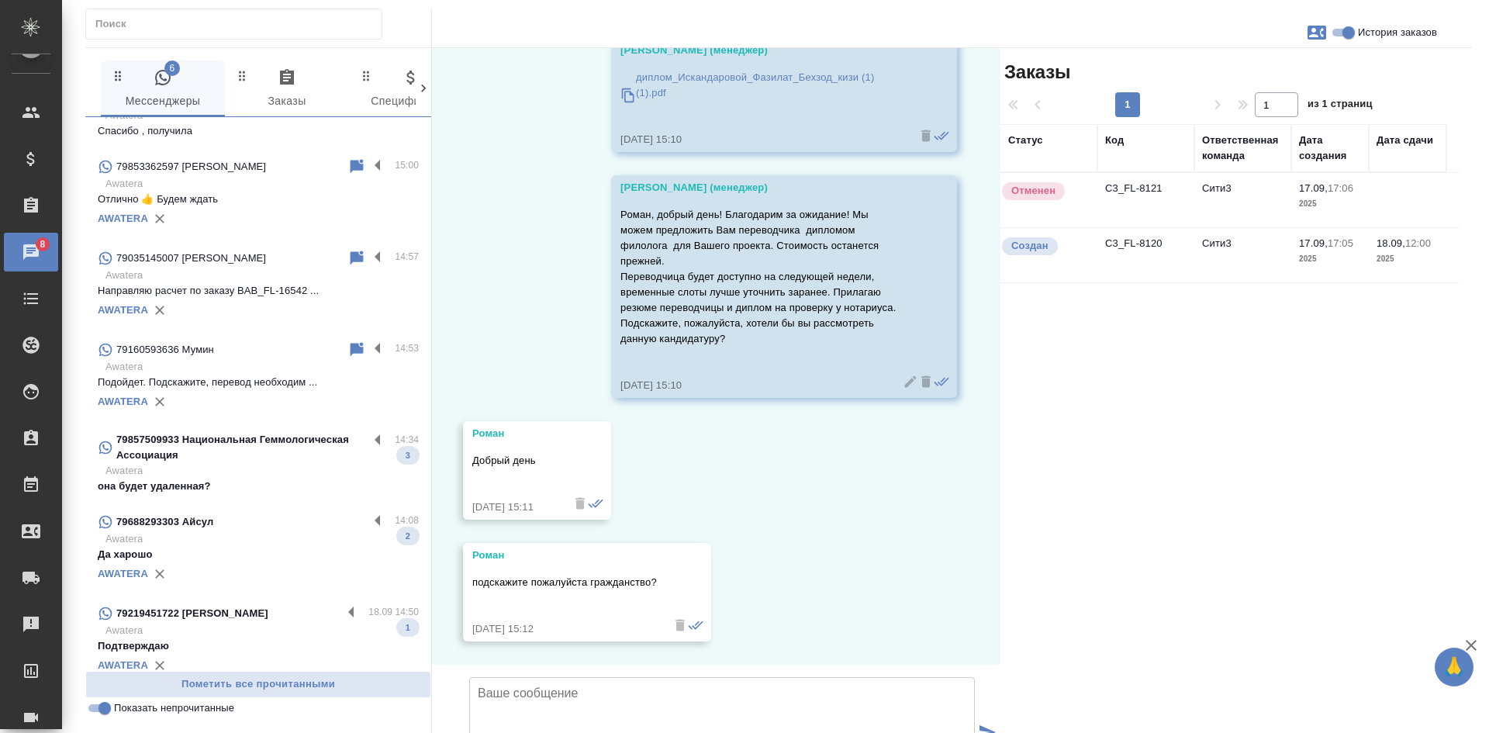
click at [95, 711] on input "Показать непрочитанные" at bounding box center [105, 708] width 56 height 19
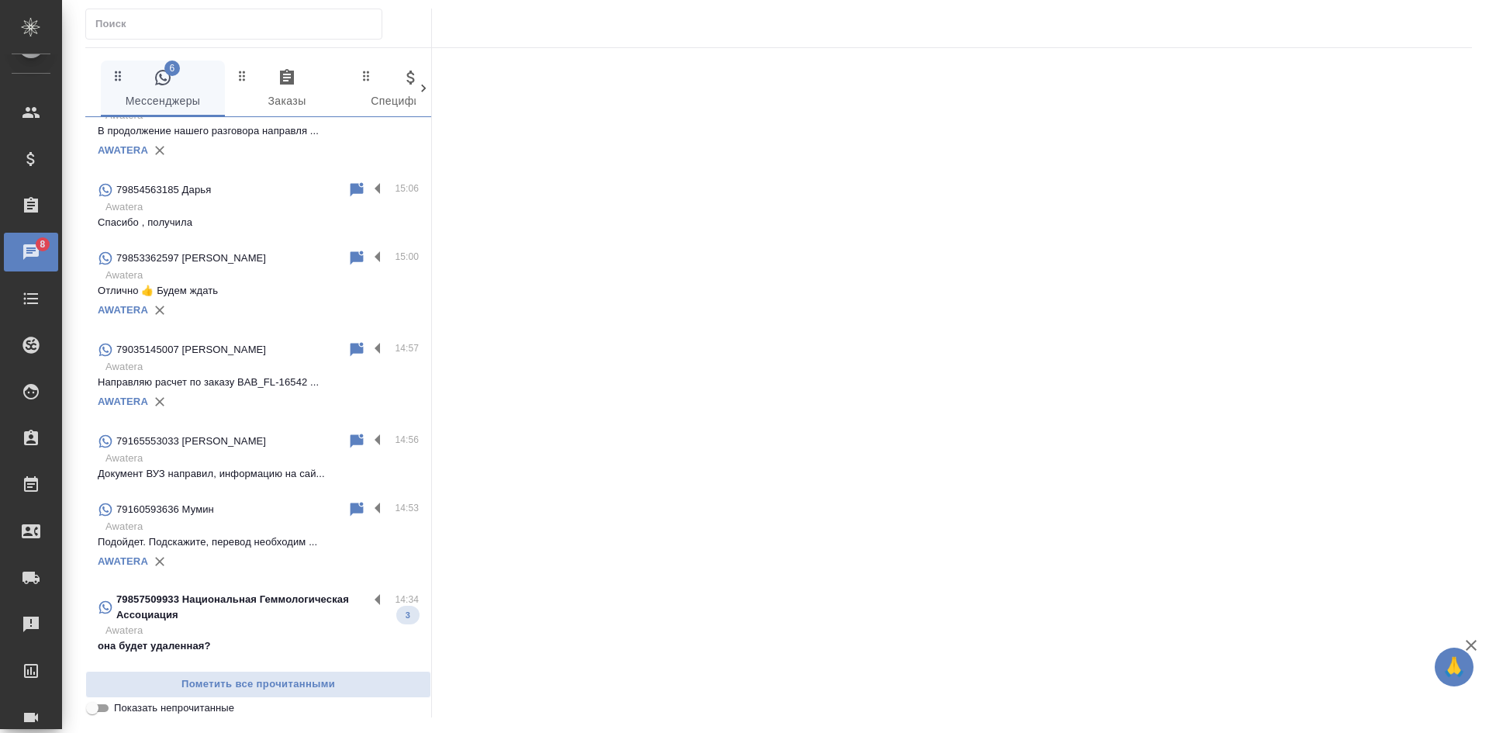
scroll to position [324, 0]
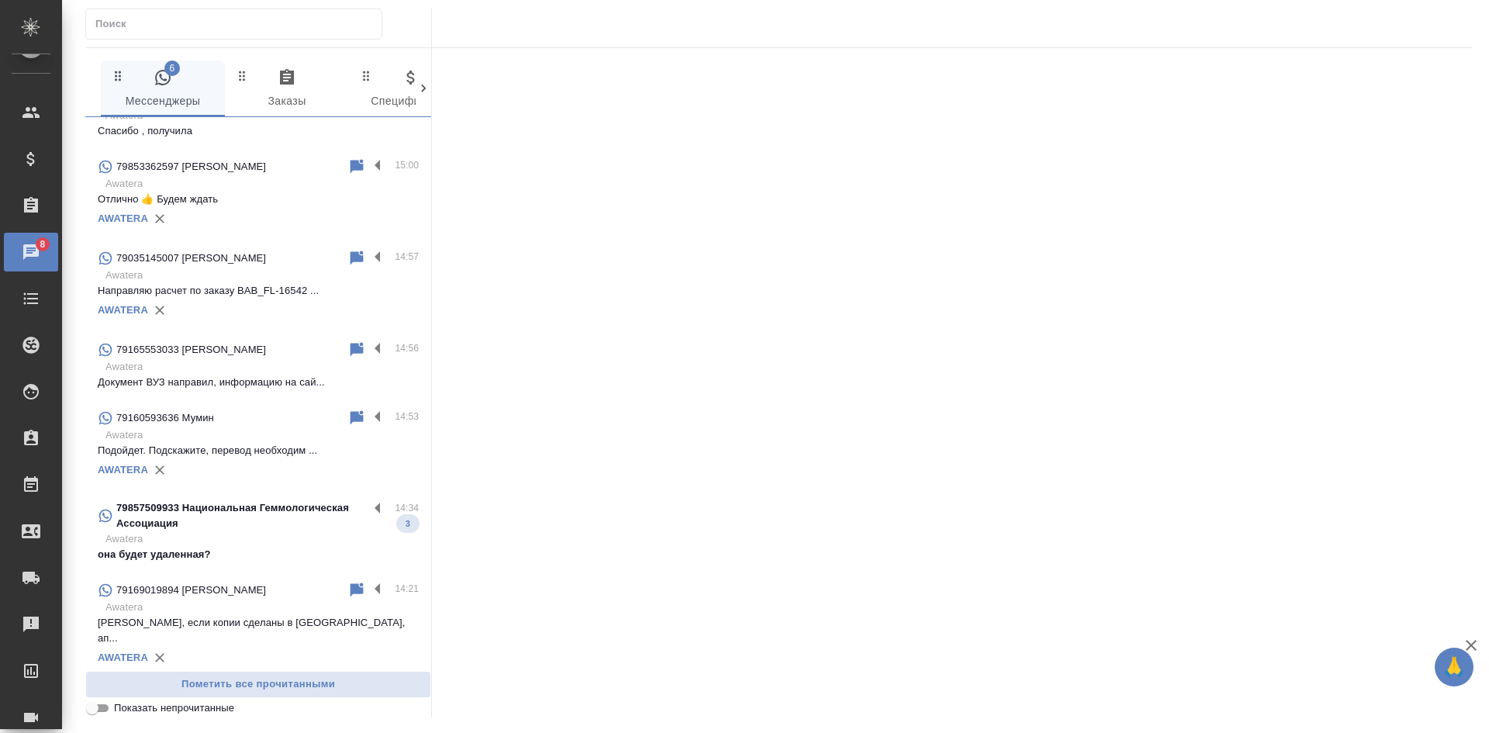
click at [95, 711] on input "Показать непрочитанные" at bounding box center [92, 708] width 56 height 19
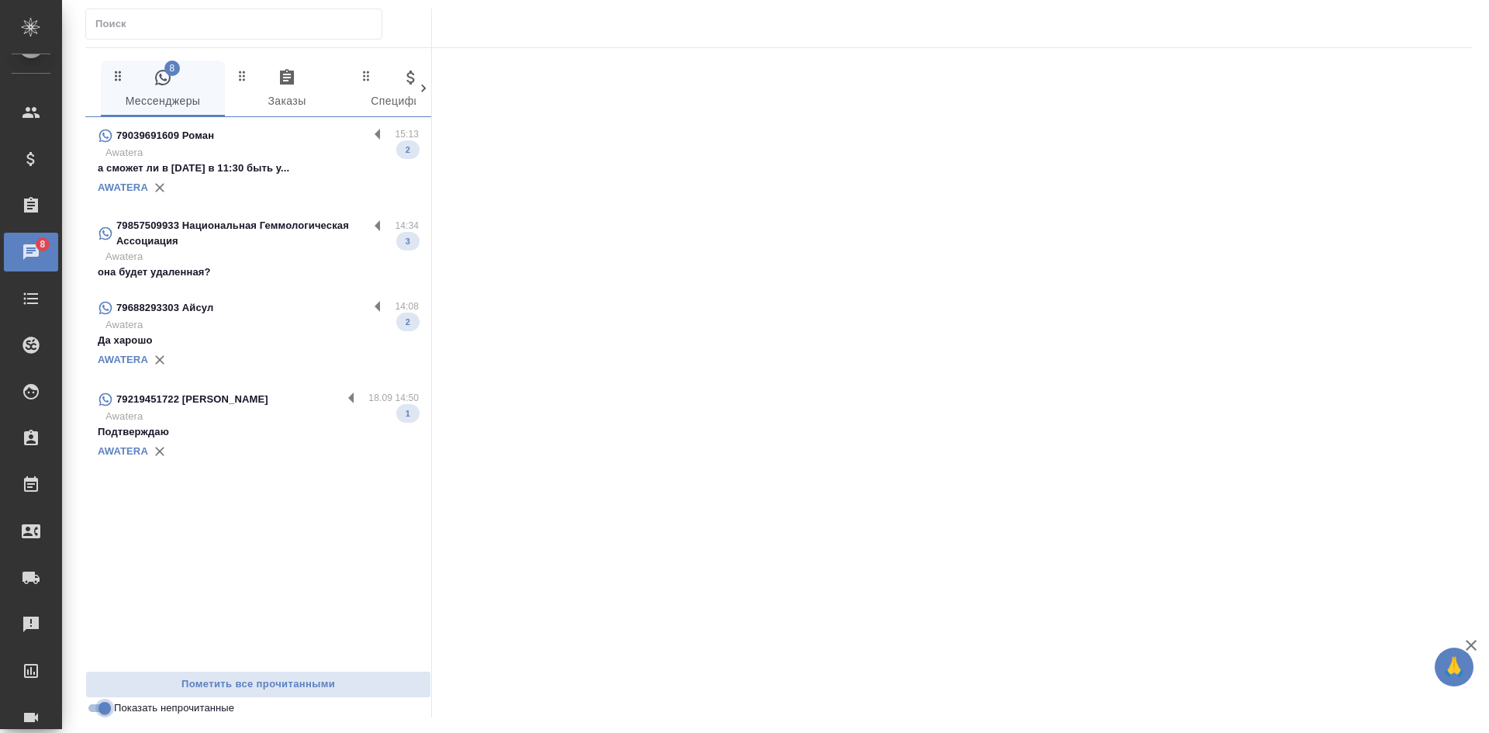
click at [108, 713] on input "Показать непрочитанные" at bounding box center [105, 708] width 56 height 19
checkbox input "false"
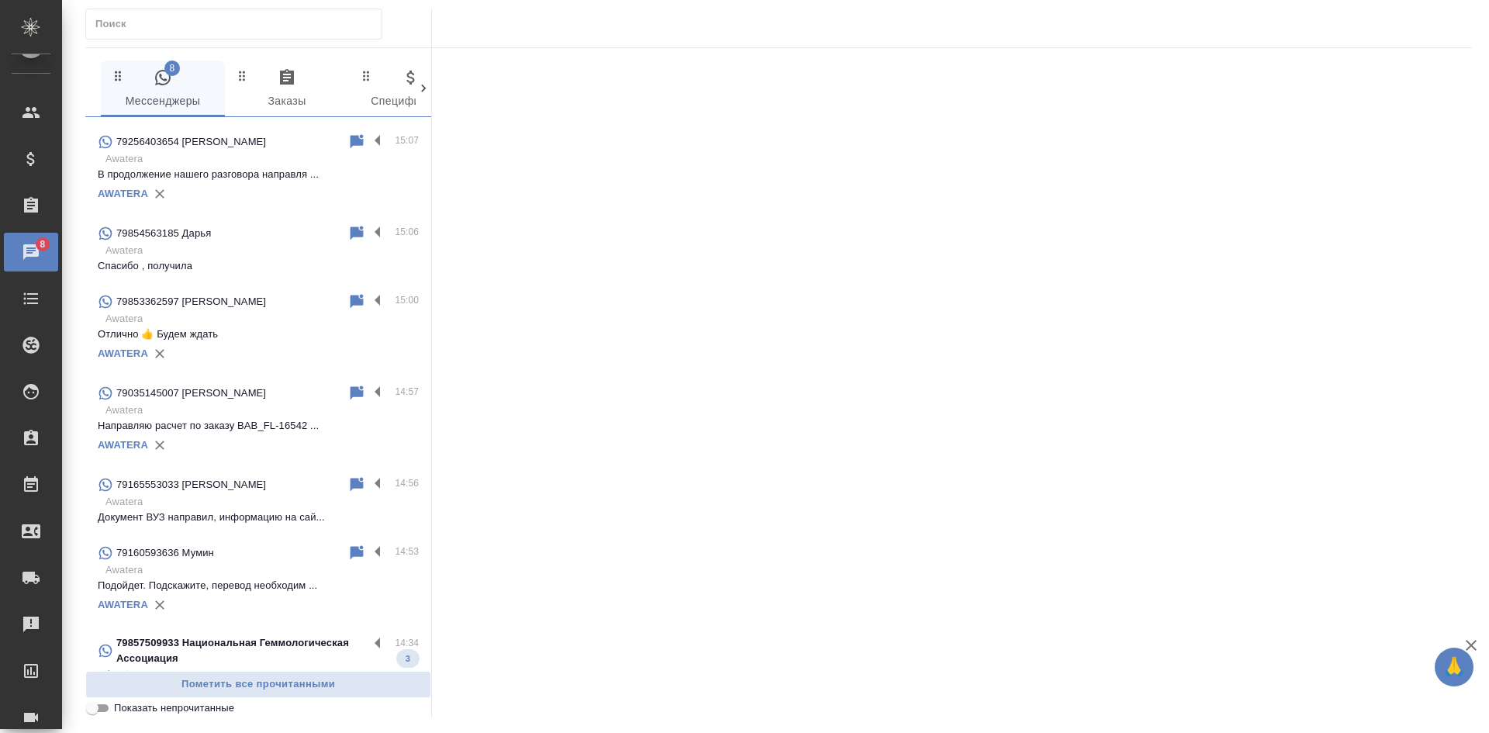
scroll to position [233, 0]
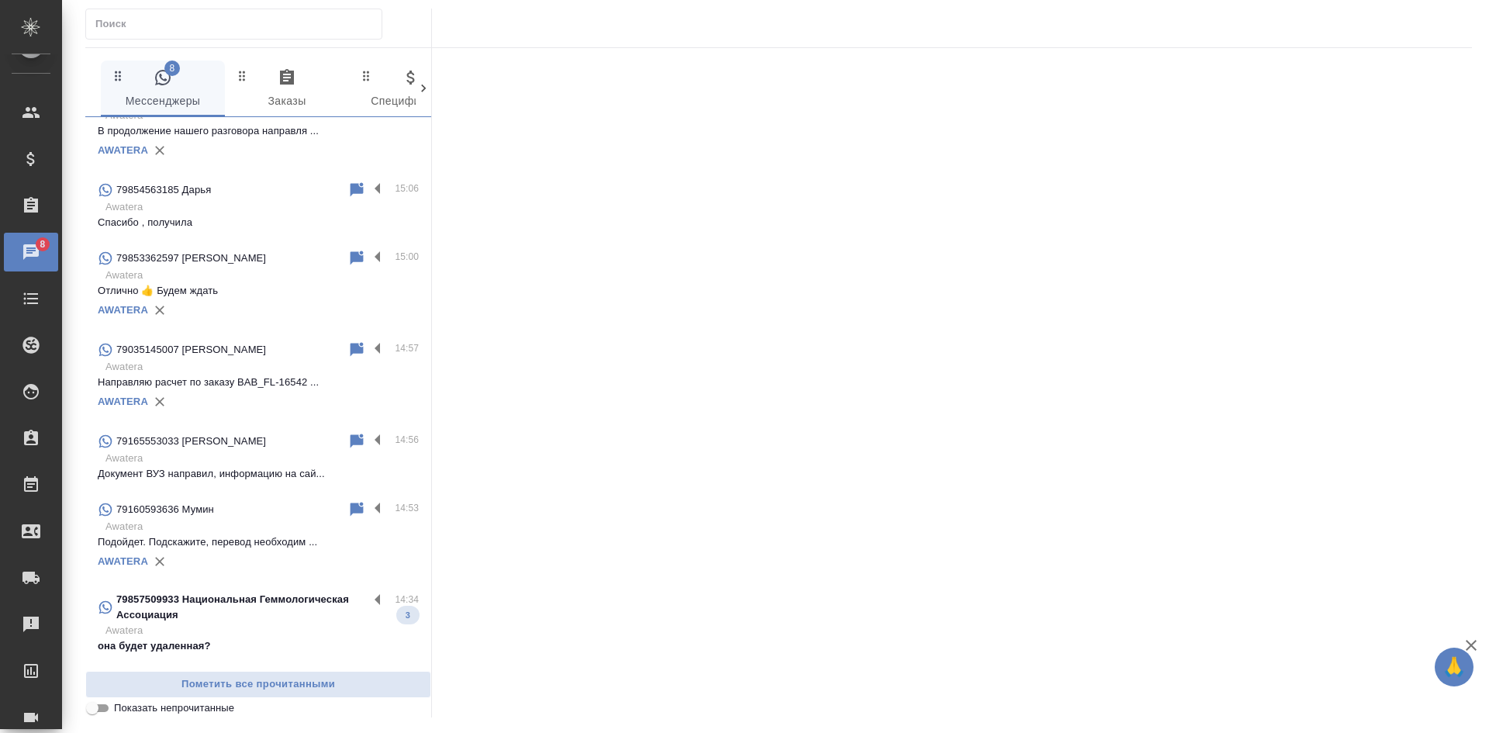
click at [217, 519] on p "Awatera" at bounding box center [261, 527] width 313 height 16
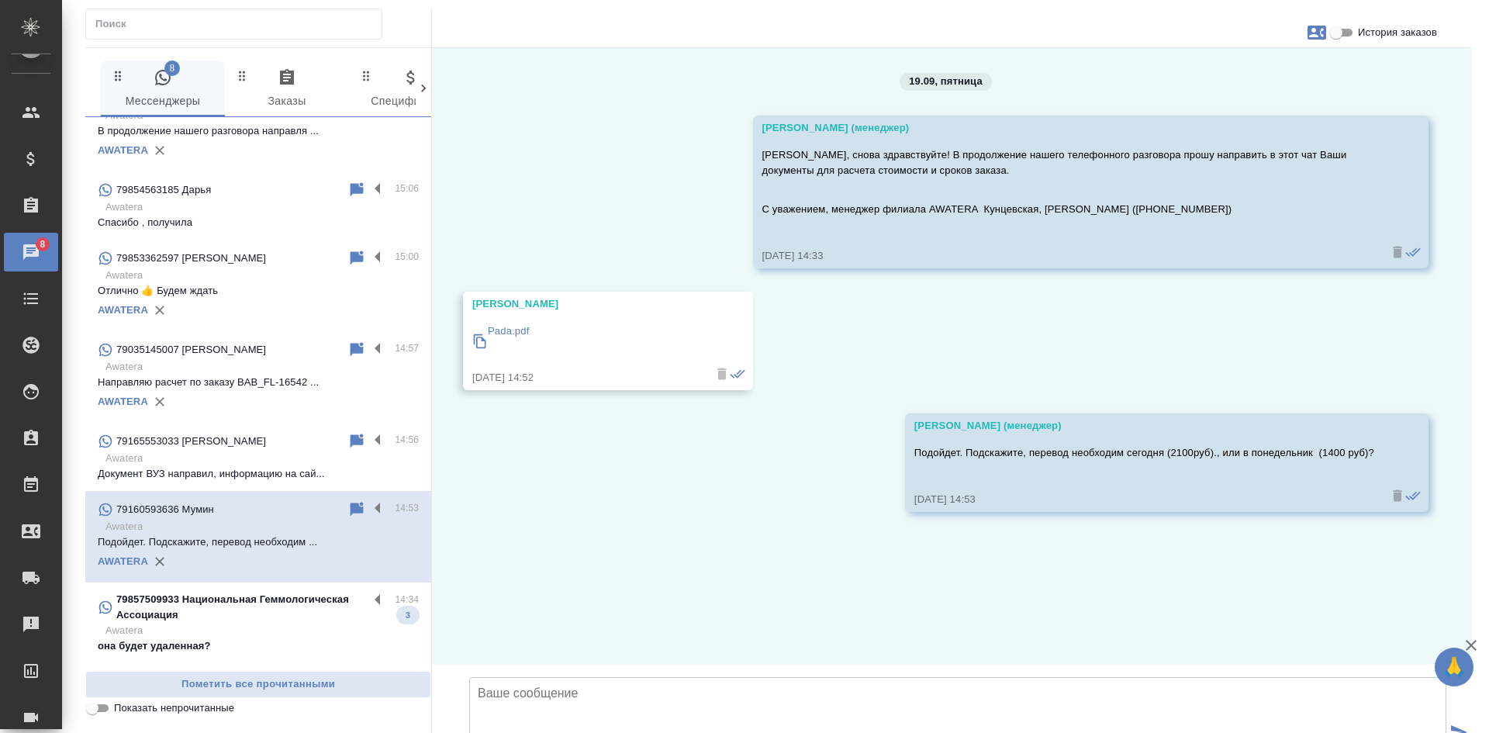
click at [1344, 33] on input "История заказов" at bounding box center [1337, 32] width 56 height 19
checkbox input "true"
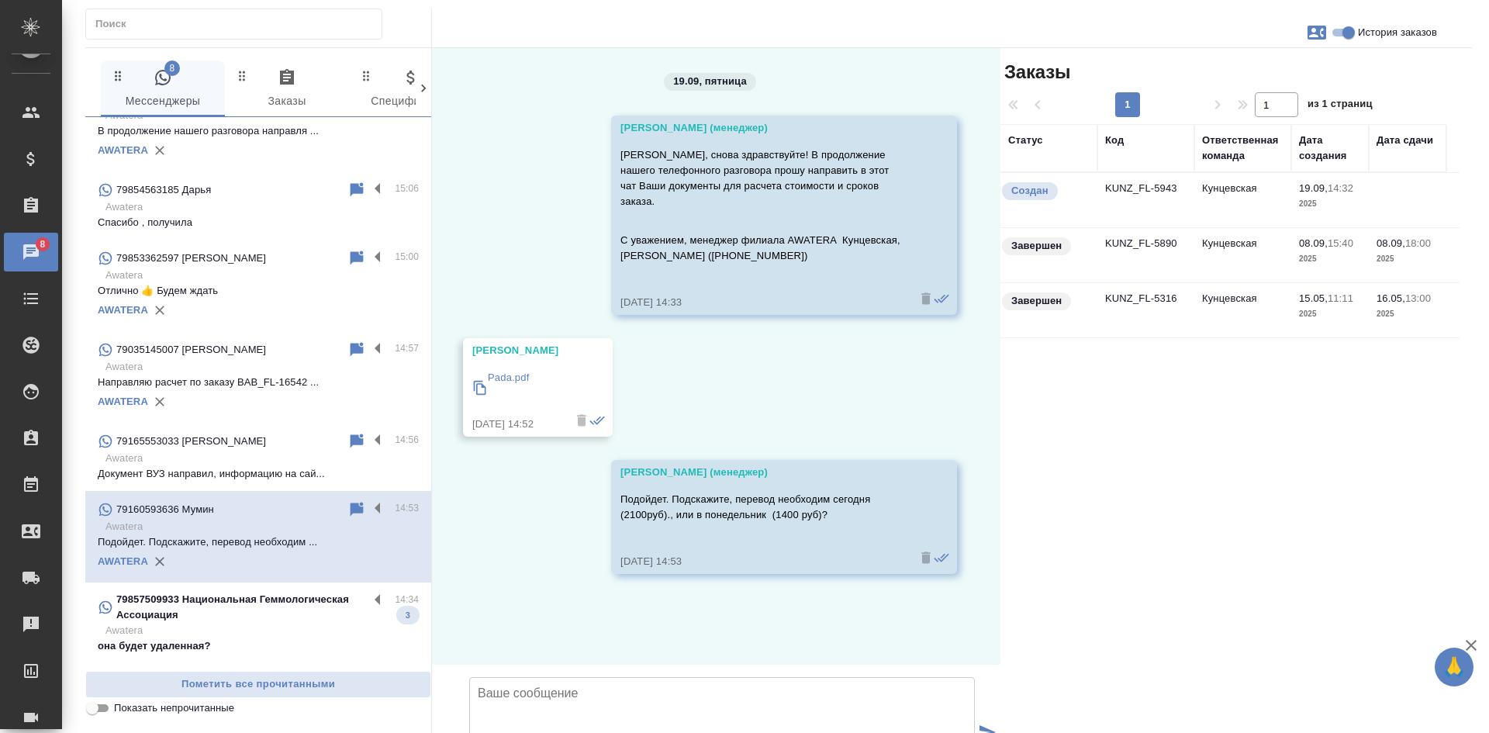
click at [1226, 202] on td "Кунцевская" at bounding box center [1242, 200] width 97 height 54
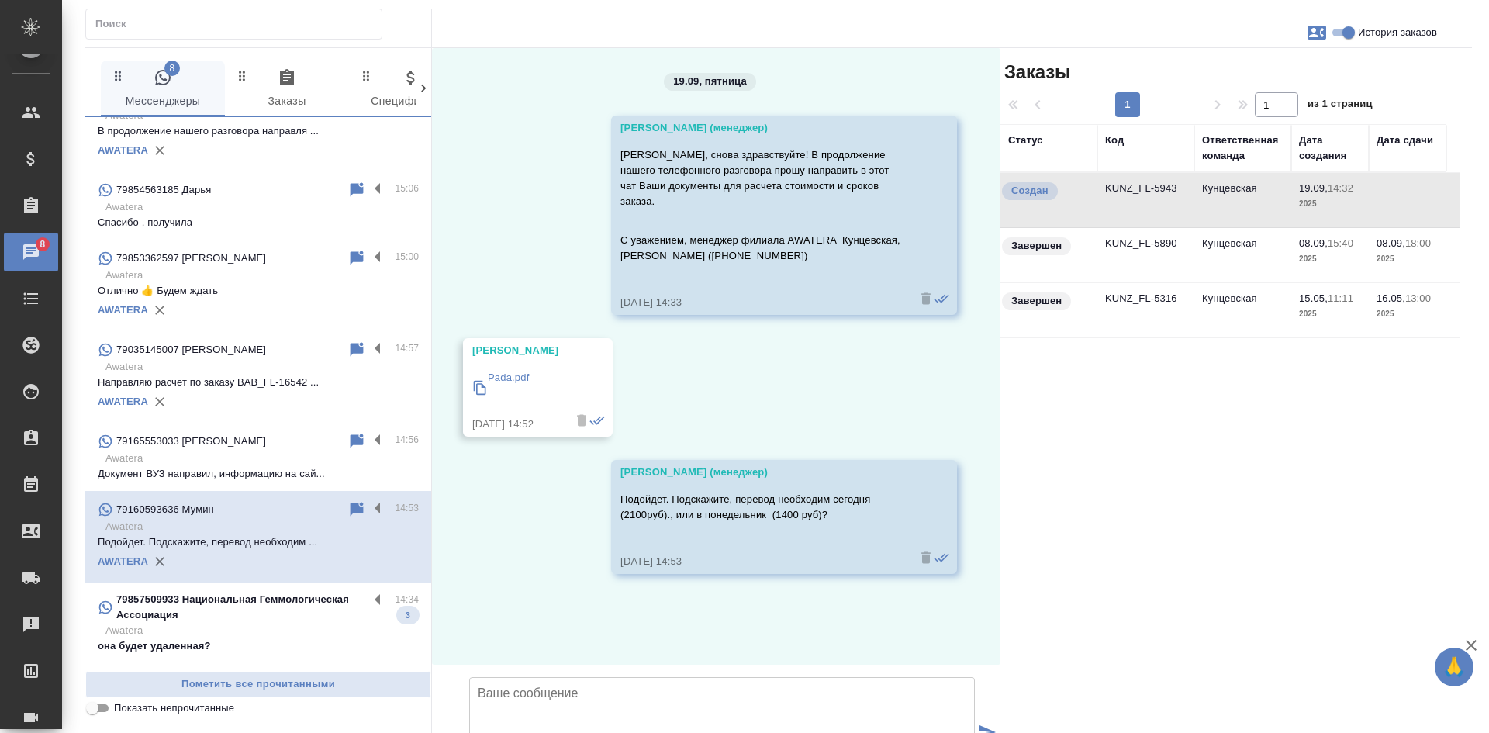
click at [1226, 202] on td "Кунцевская" at bounding box center [1242, 200] width 97 height 54
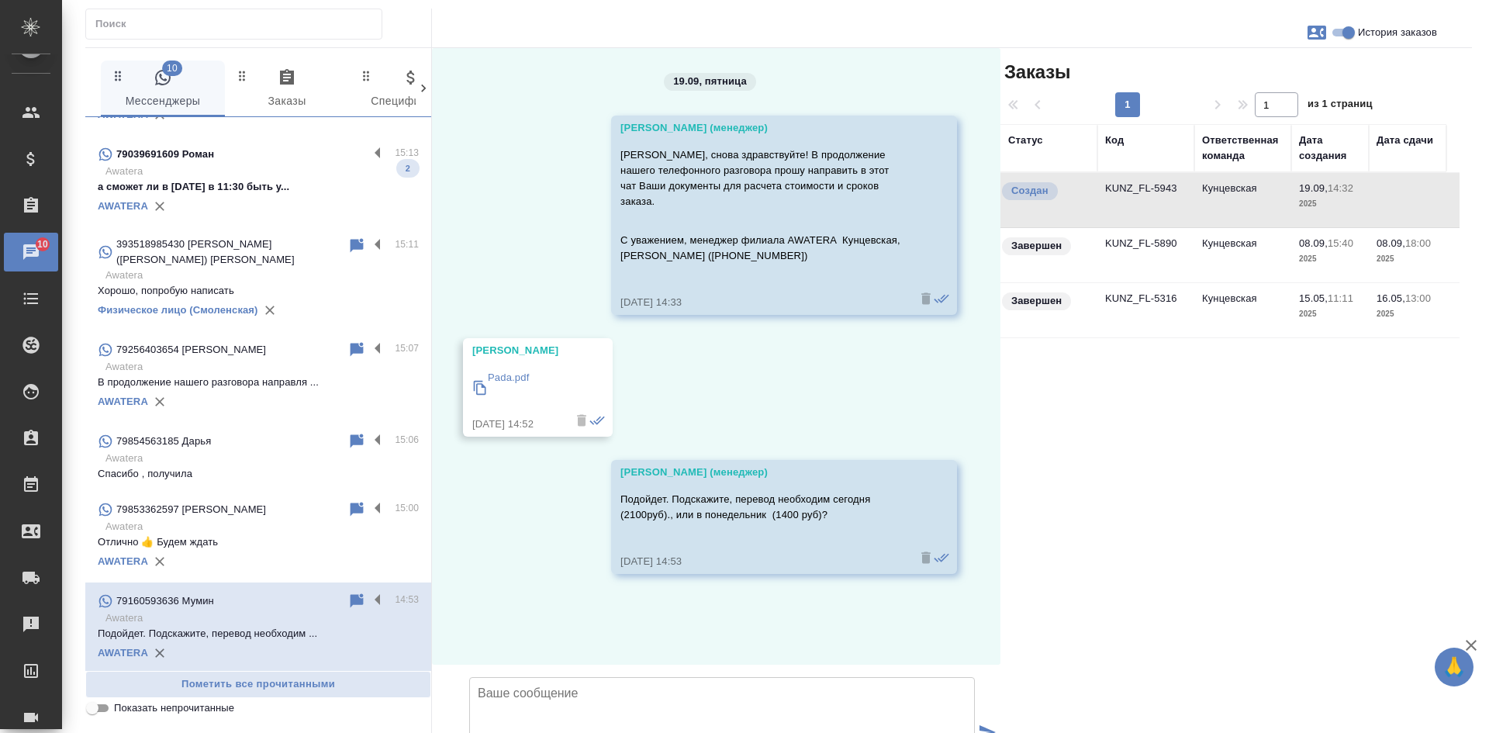
scroll to position [0, 0]
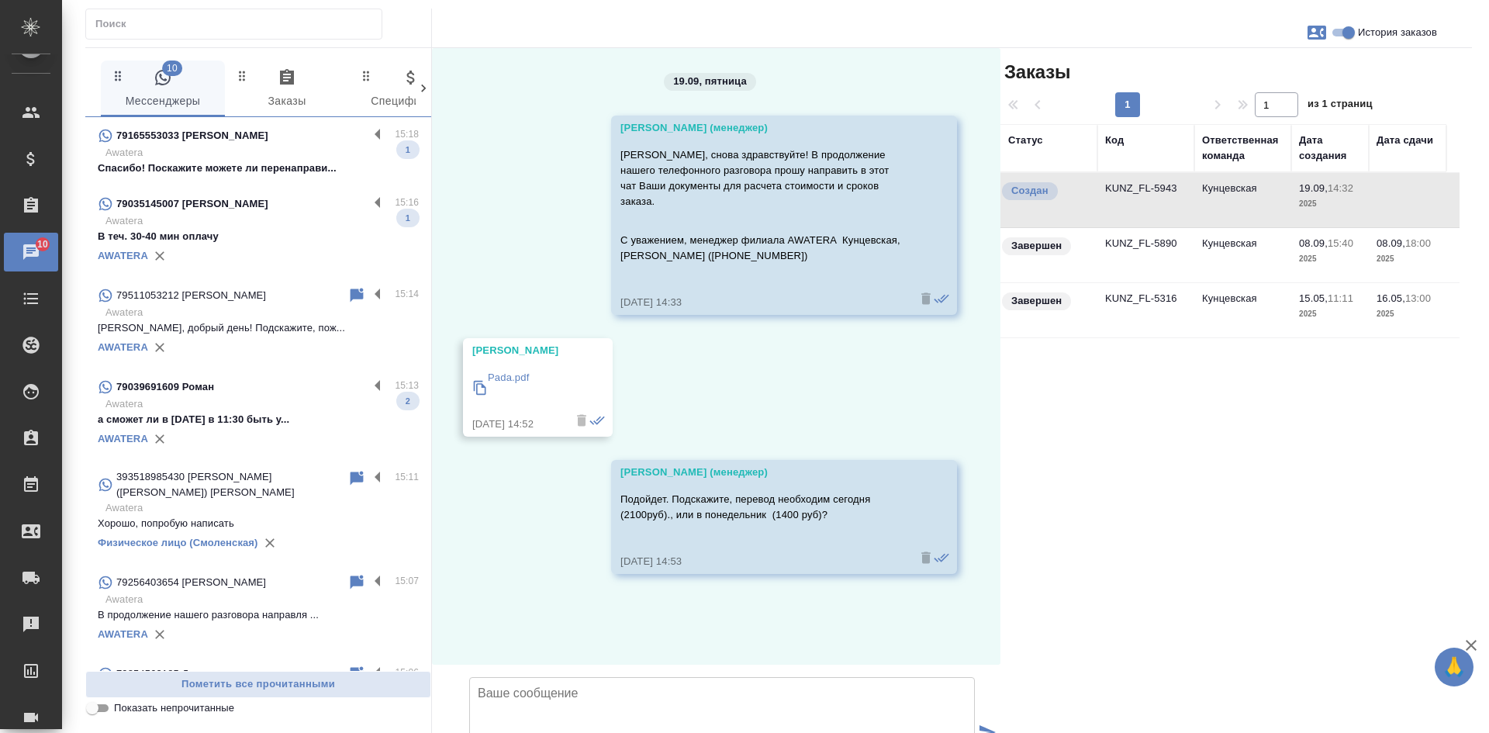
click at [264, 413] on p "а сможет ли в понедельник в 11:30 быть у..." at bounding box center [258, 420] width 321 height 16
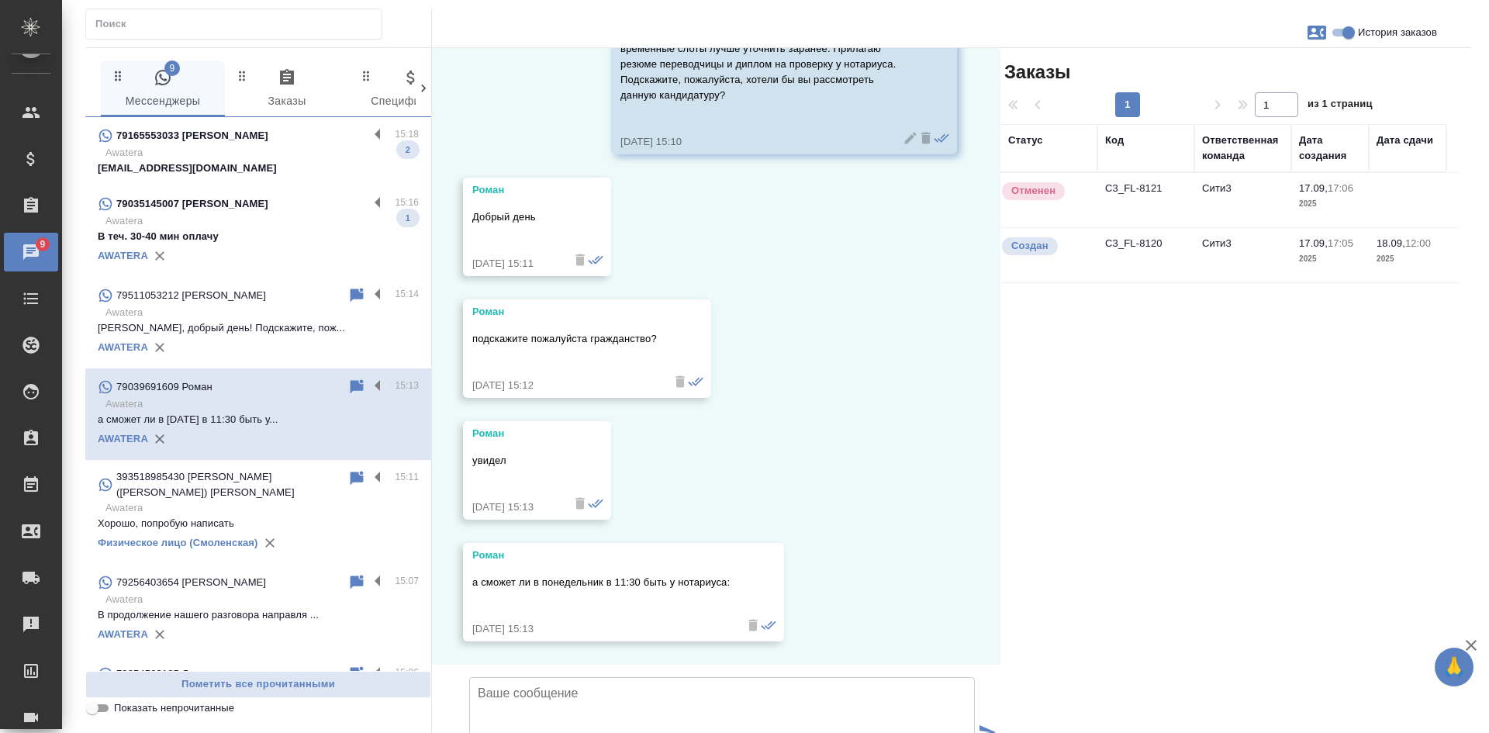
scroll to position [3185, 0]
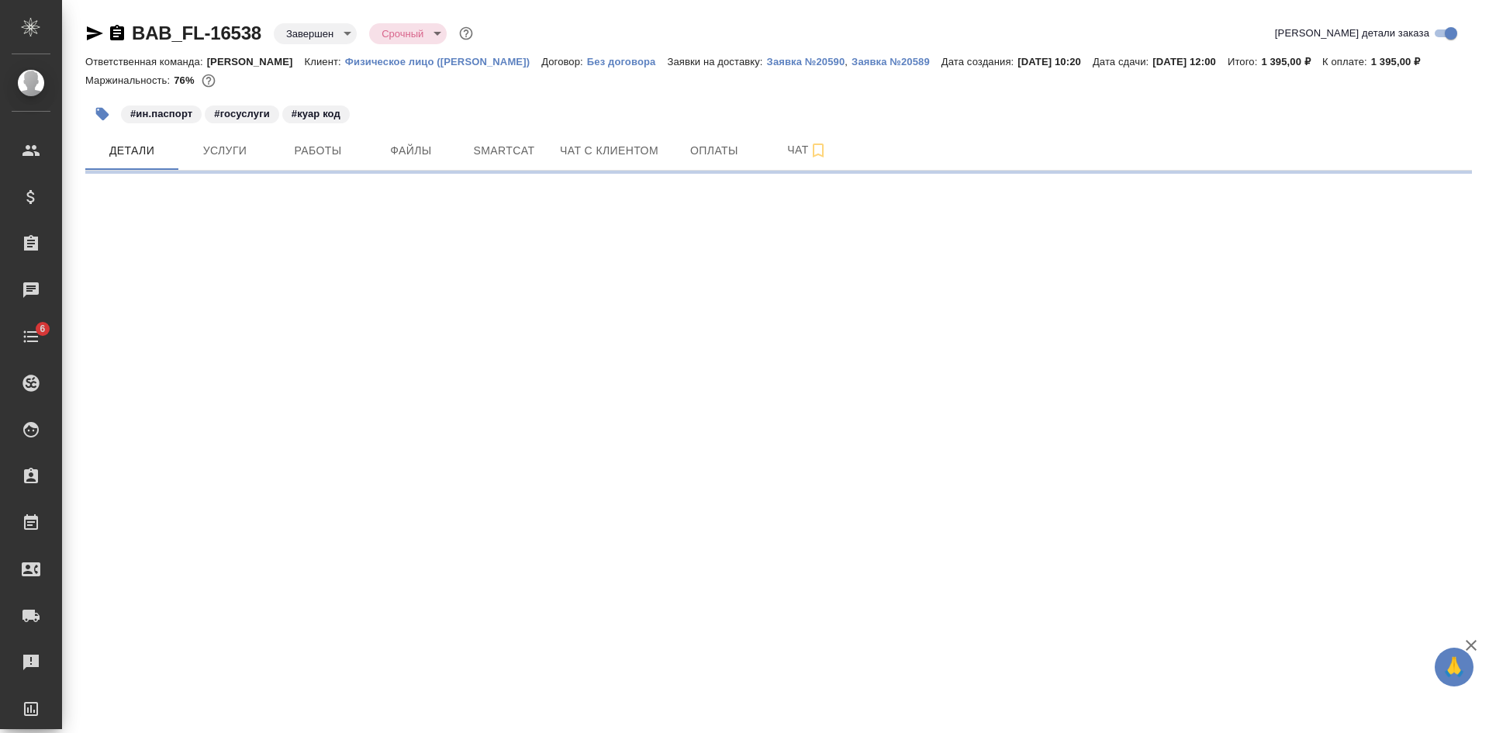
click at [88, 34] on icon "button" at bounding box center [94, 33] width 19 height 19
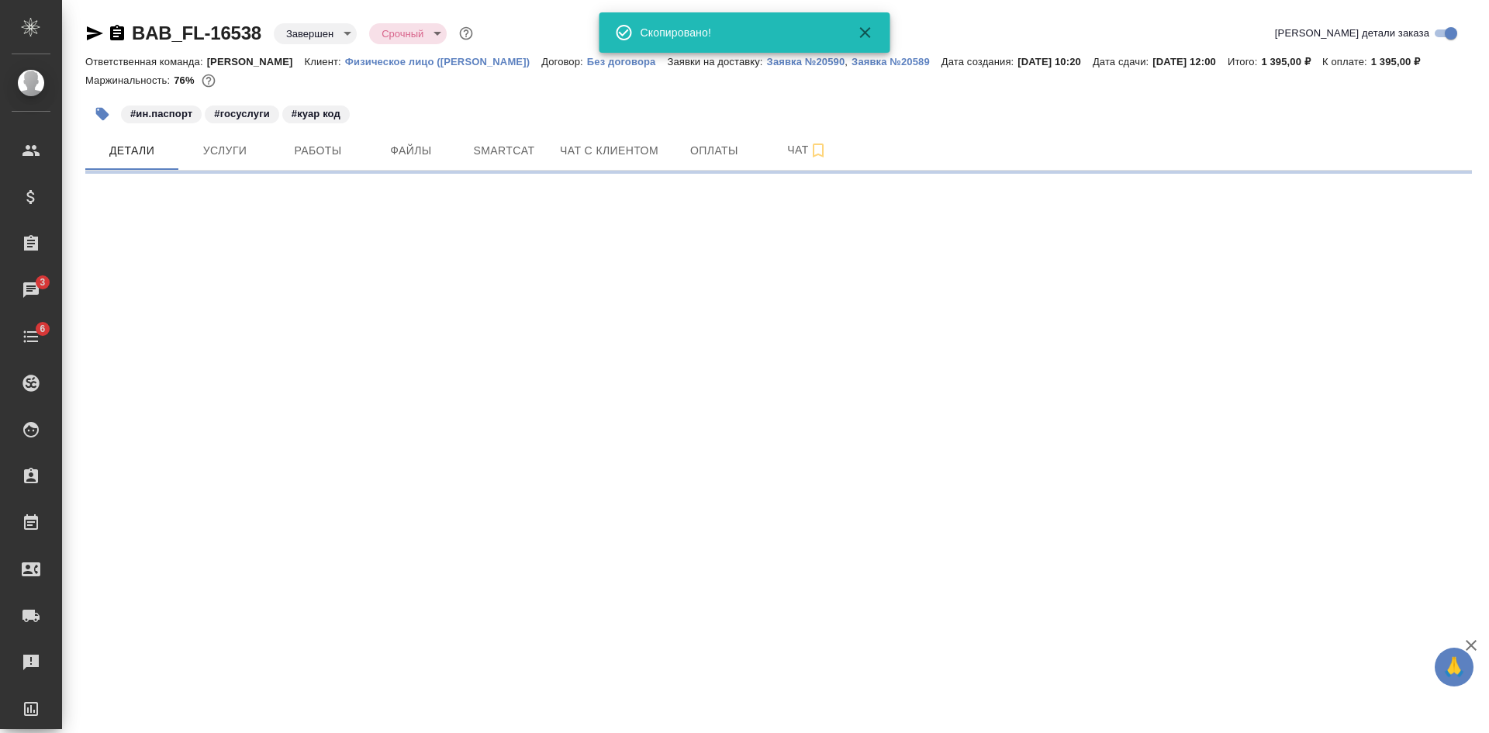
select select "RU"
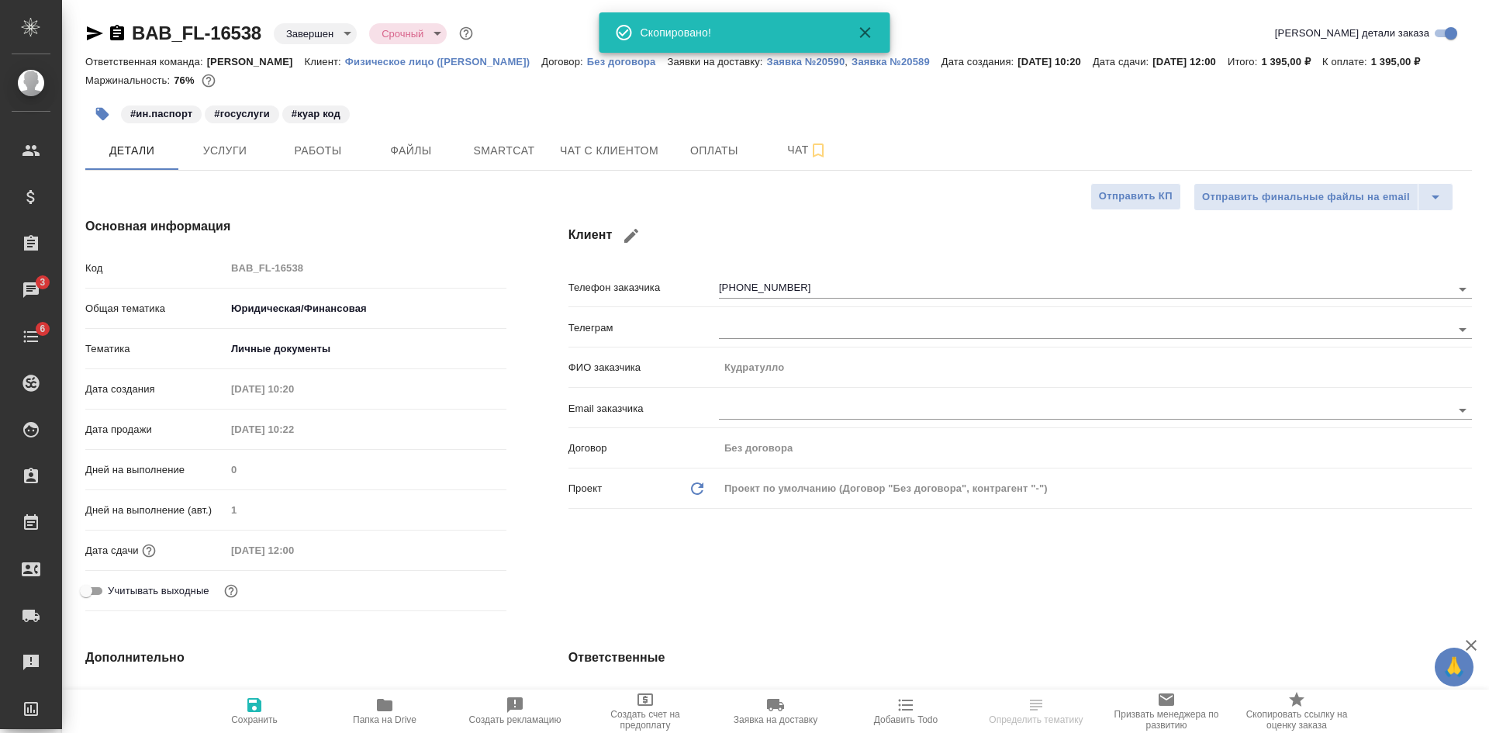
type textarea "x"
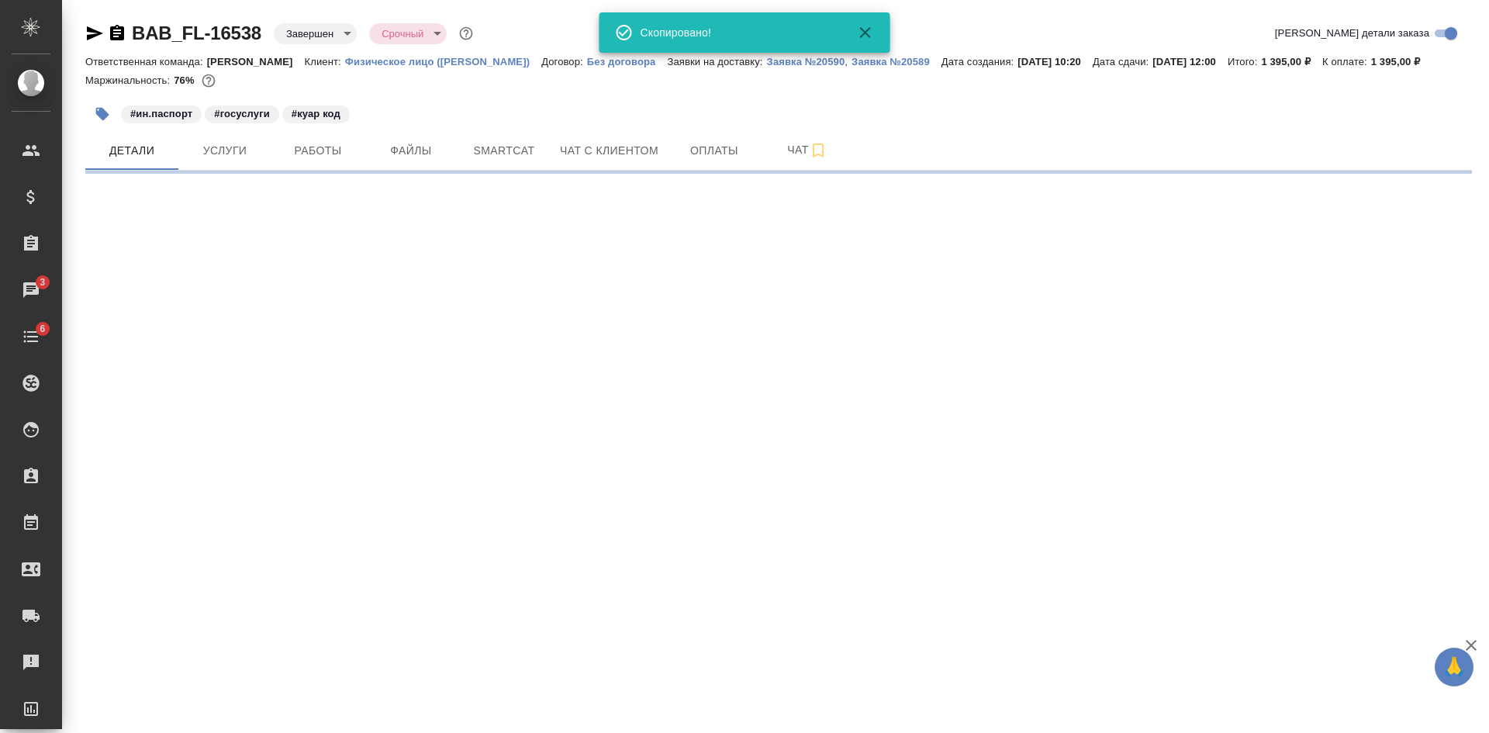
select select "RU"
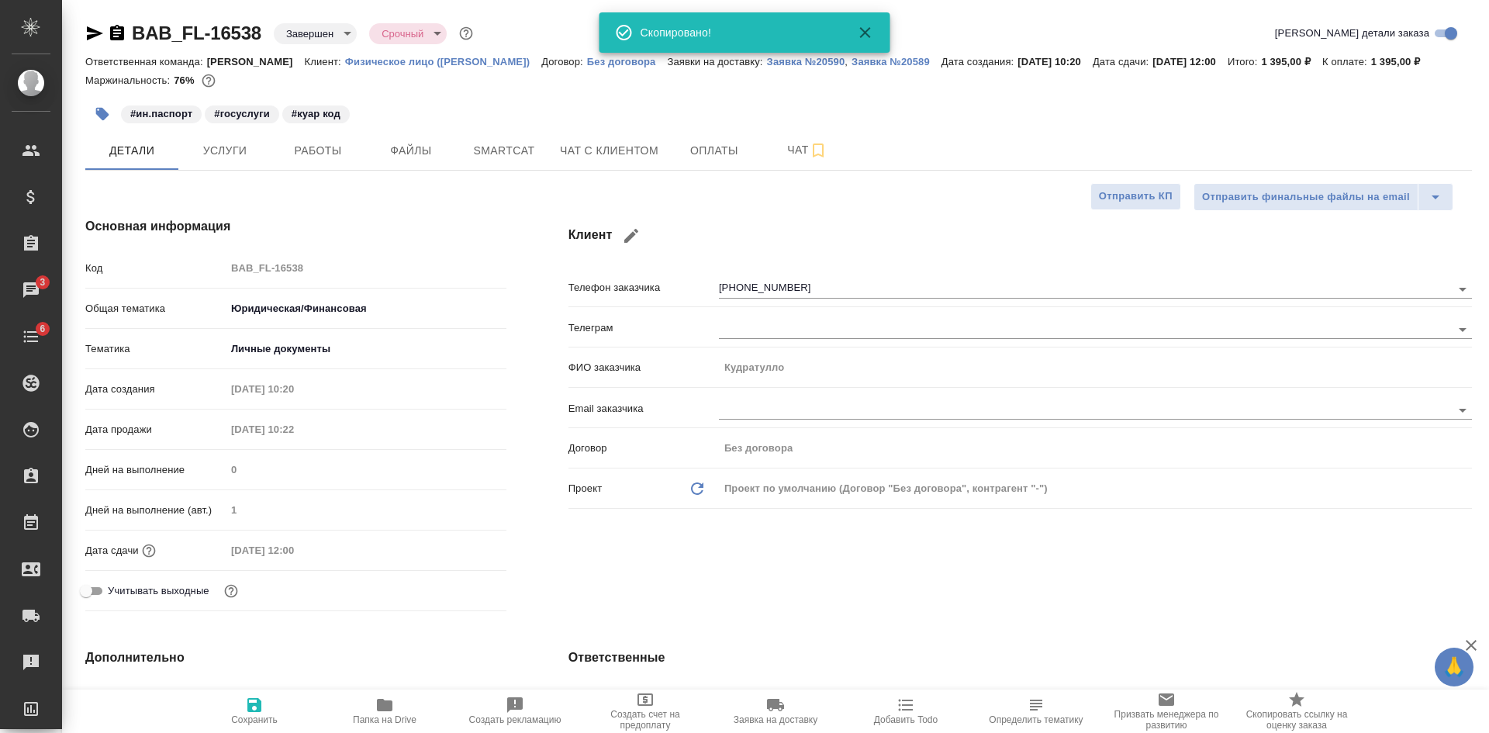
type textarea "x"
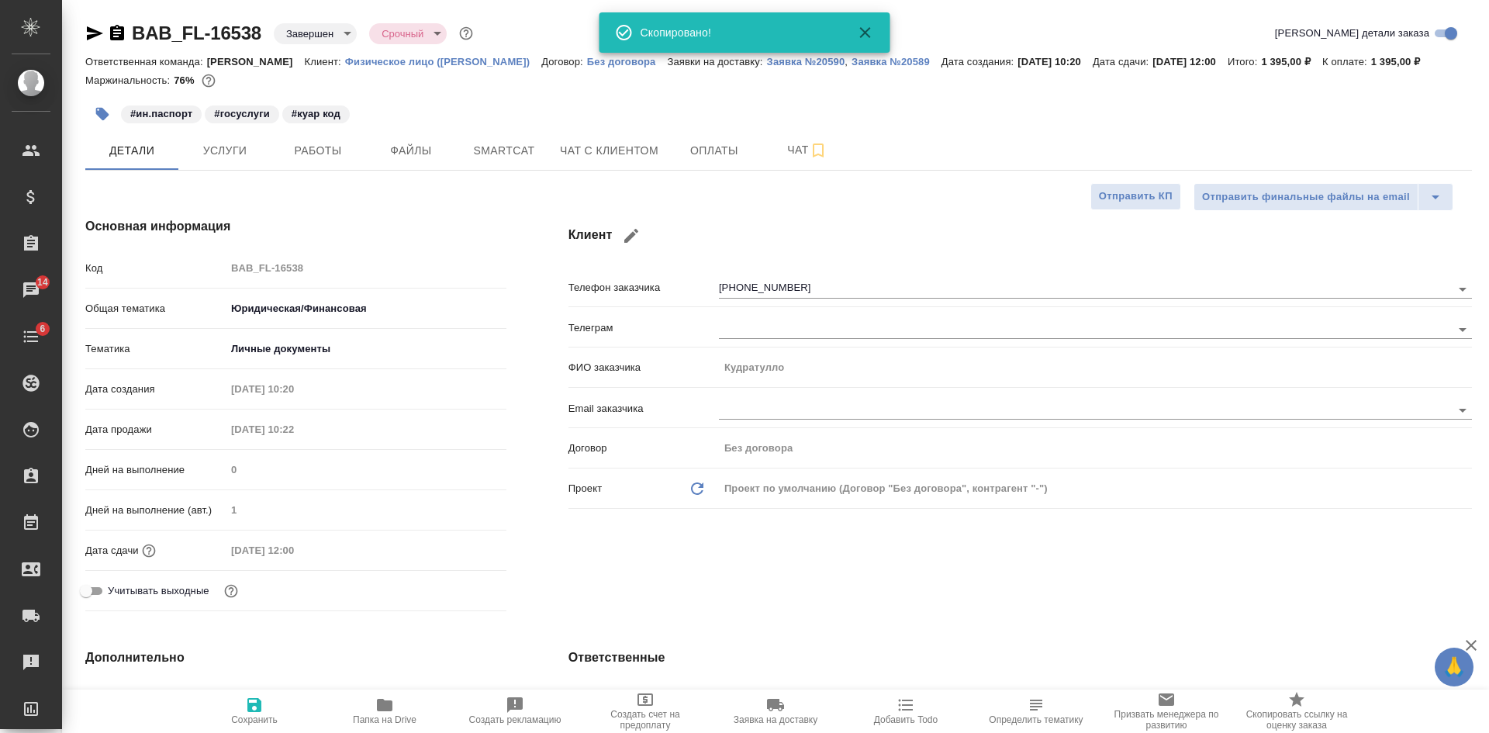
type textarea "x"
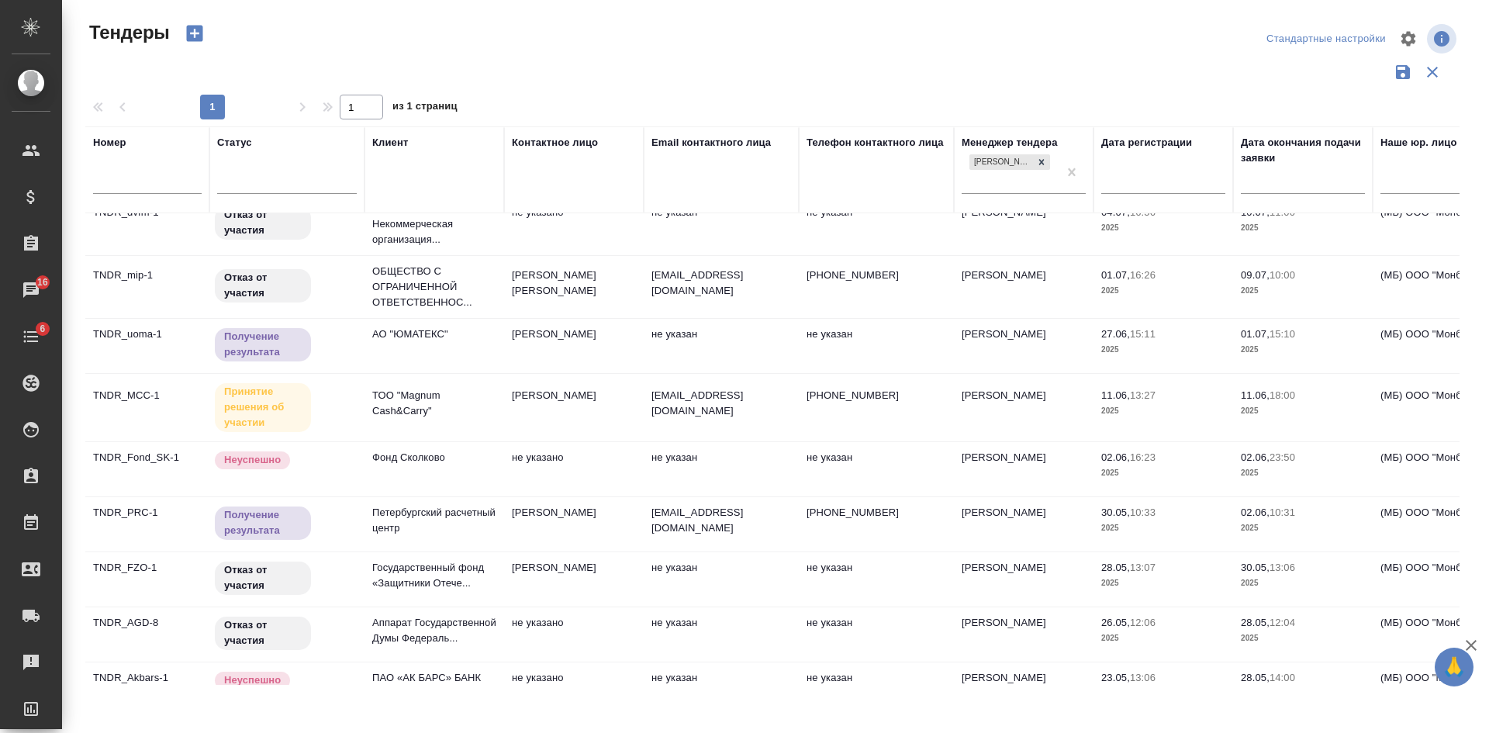
scroll to position [484, 0]
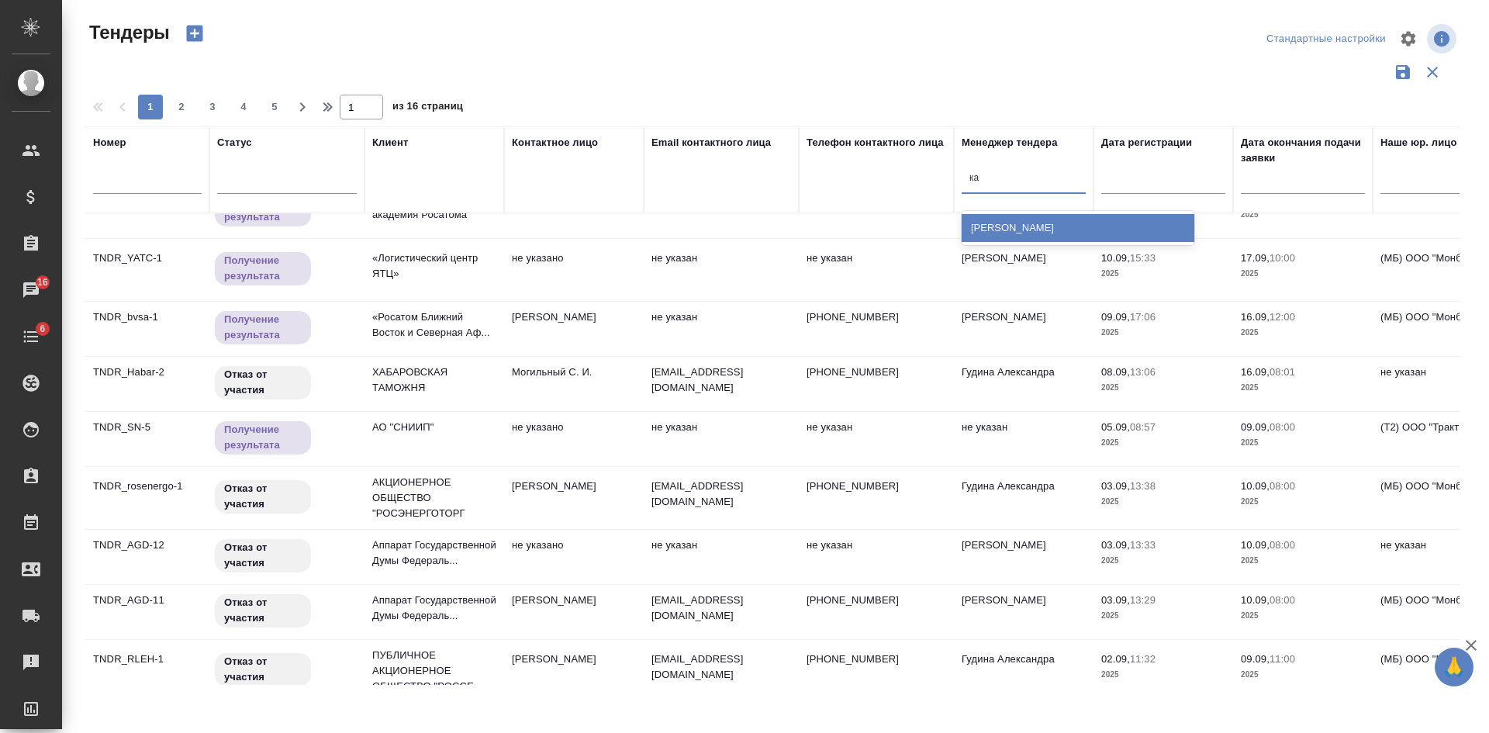
type input "кас"
click at [981, 224] on div "Касаткина Александра" at bounding box center [1078, 228] width 233 height 28
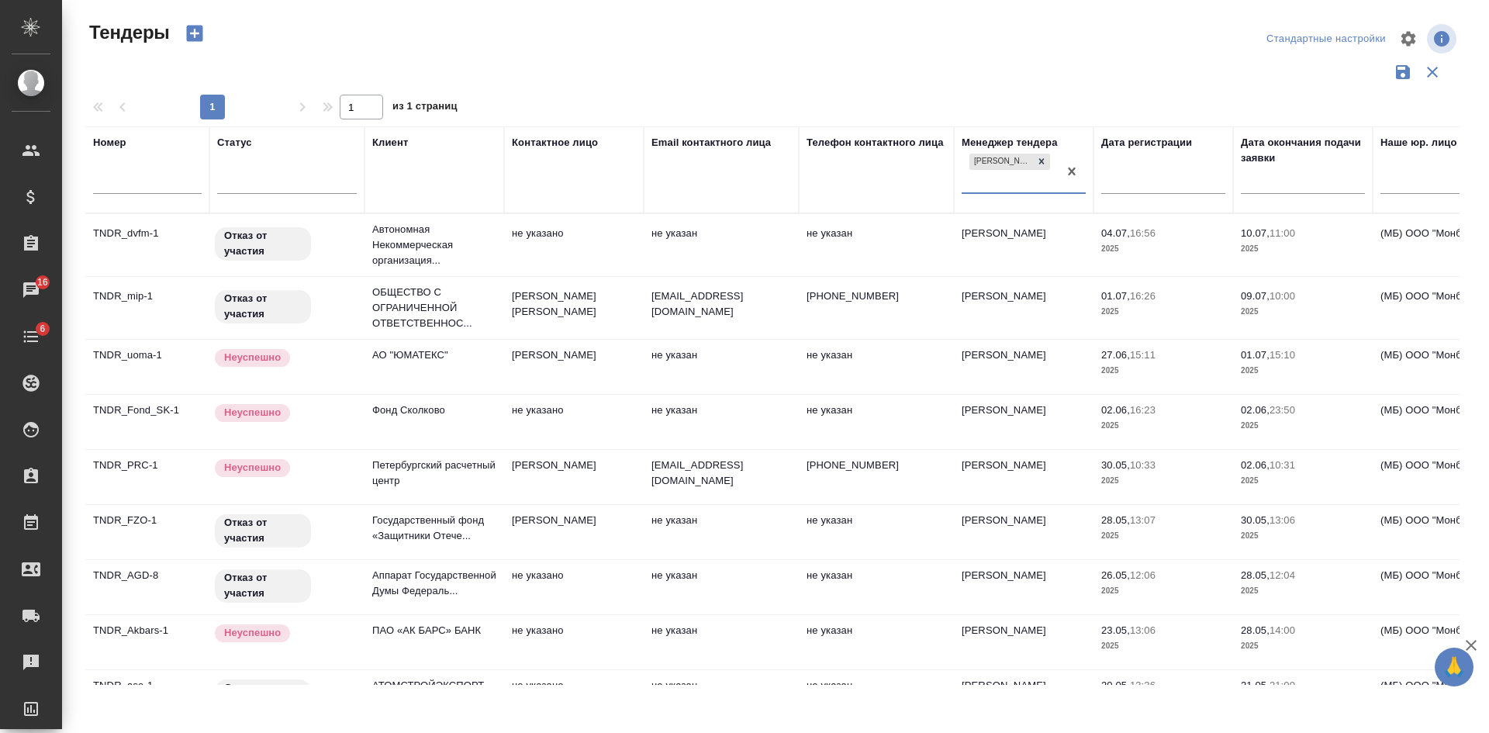
scroll to position [571, 0]
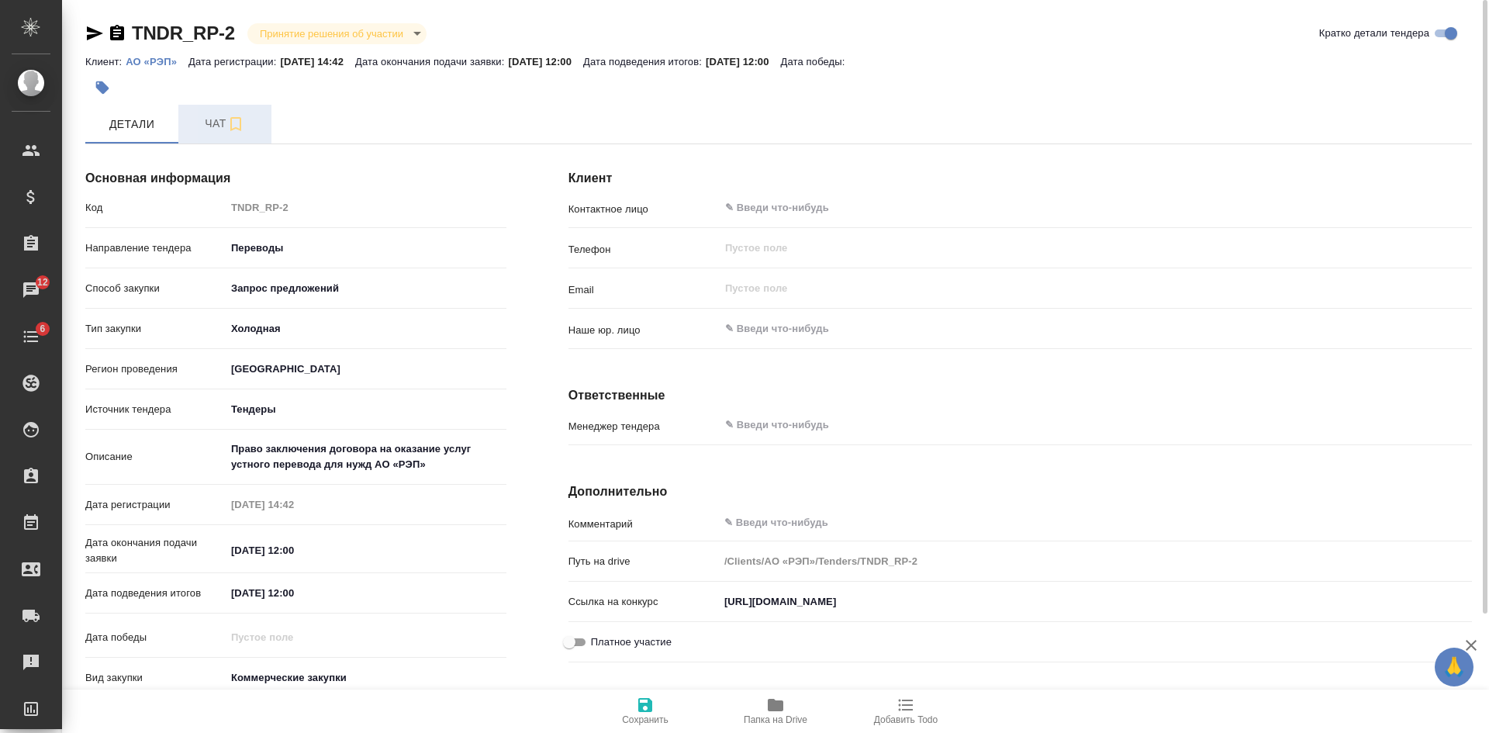
click at [203, 119] on span "Чат" at bounding box center [225, 123] width 74 height 19
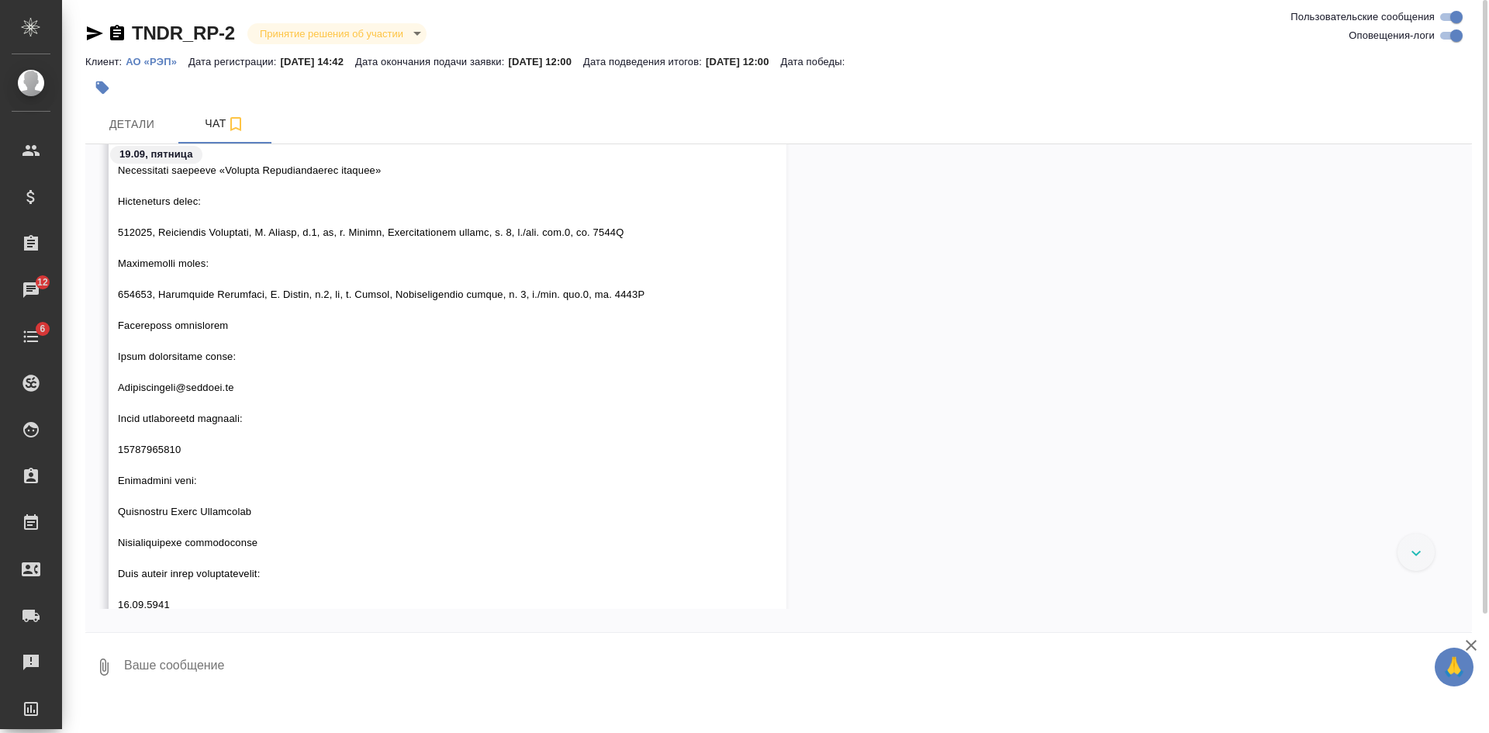
scroll to position [2322, 0]
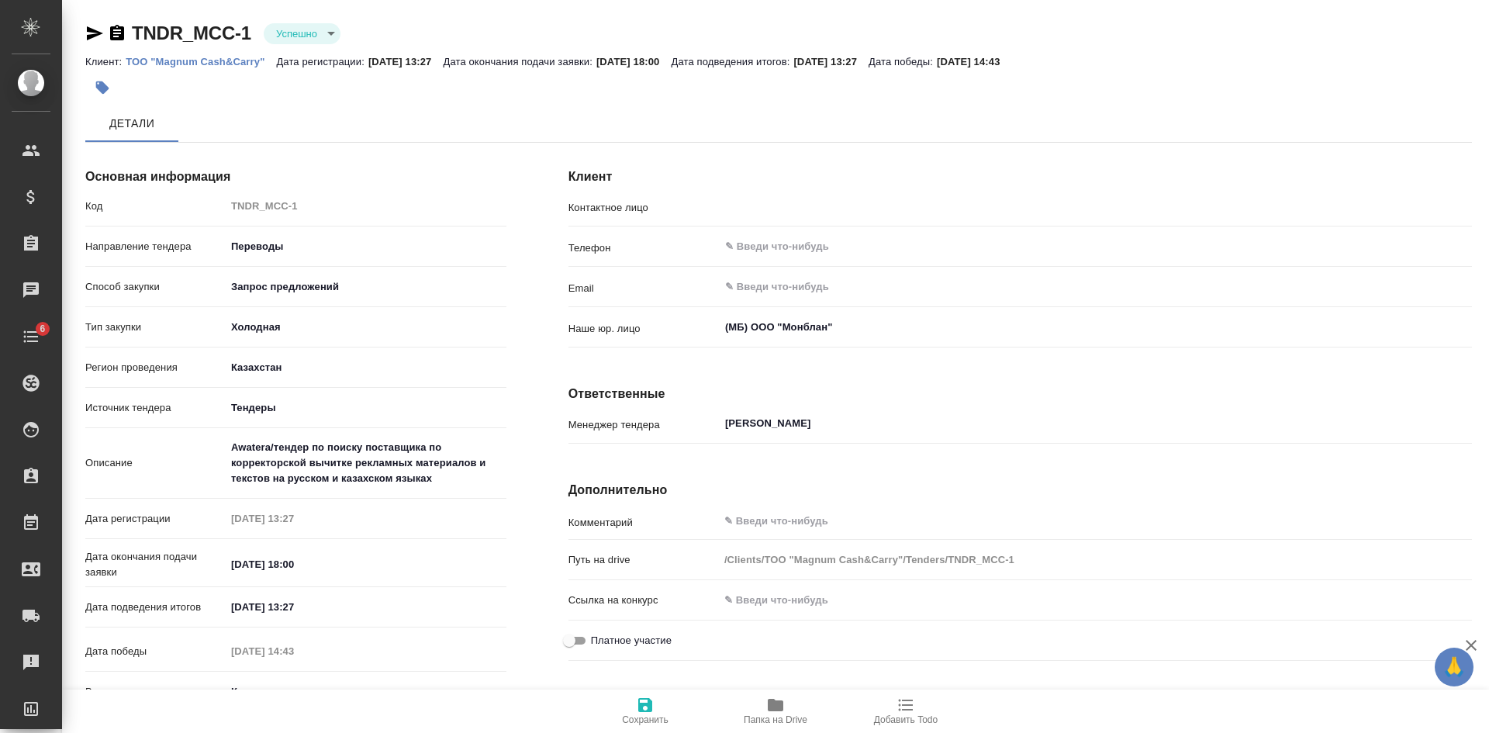
type input "[PERSON_NAME]"
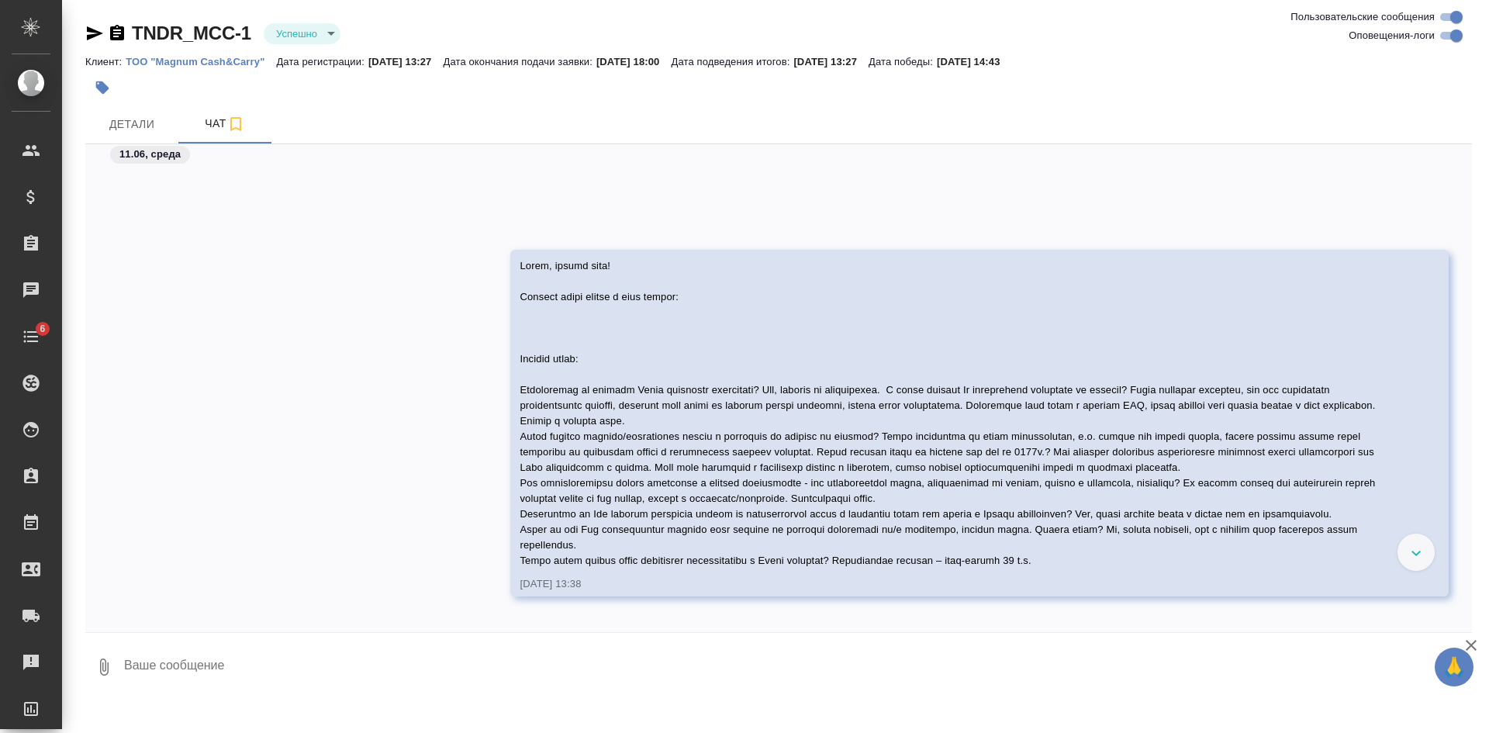
scroll to position [283, 0]
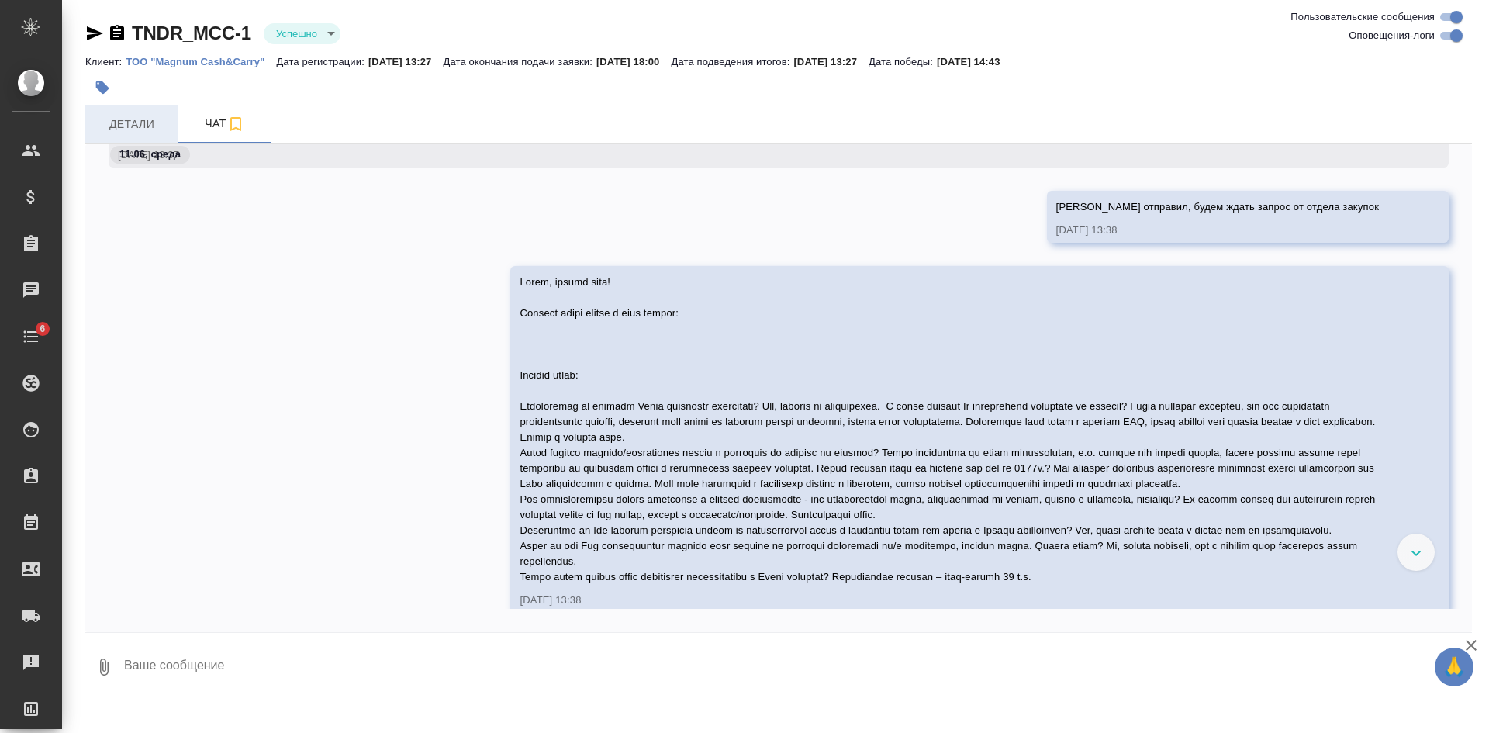
click at [124, 117] on span "Детали" at bounding box center [132, 124] width 74 height 19
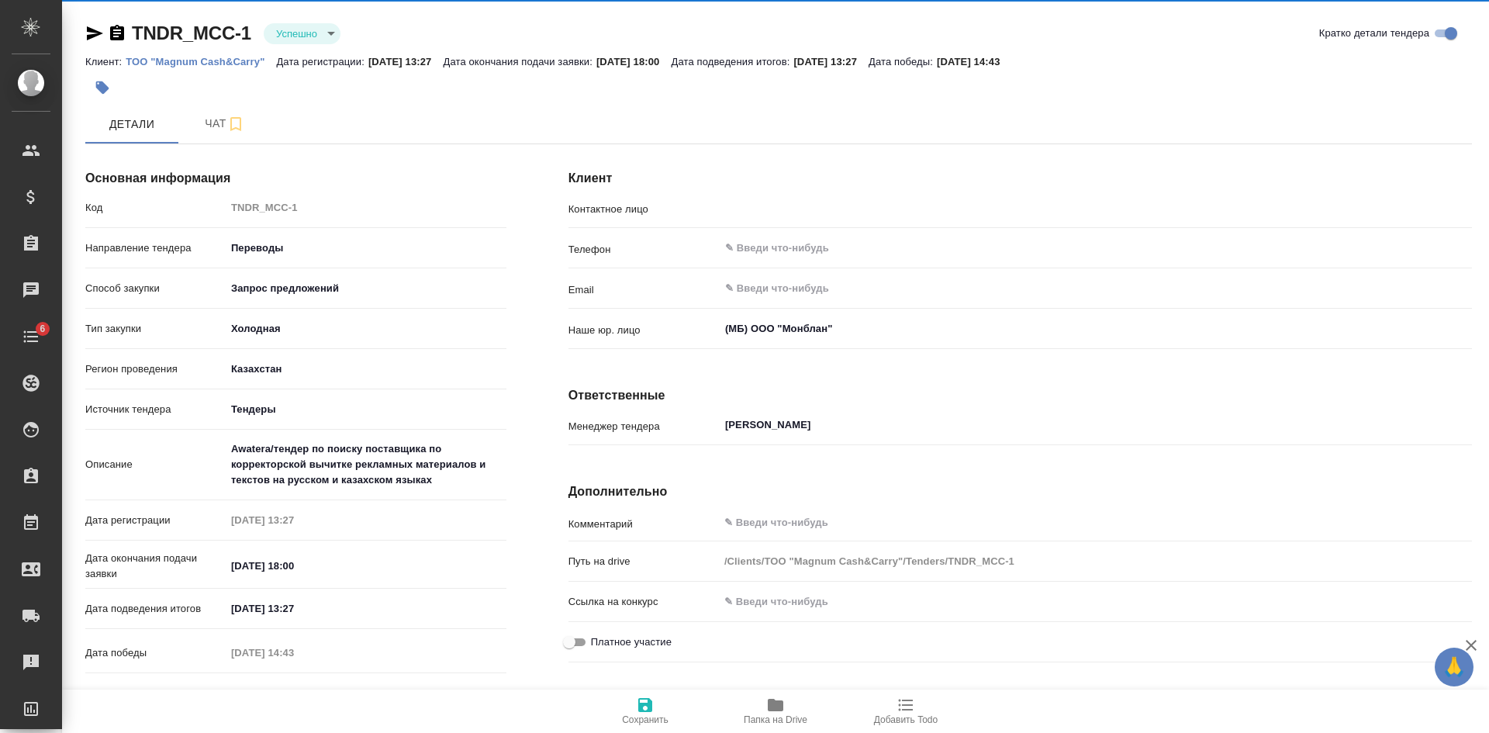
type input "[PERSON_NAME]"
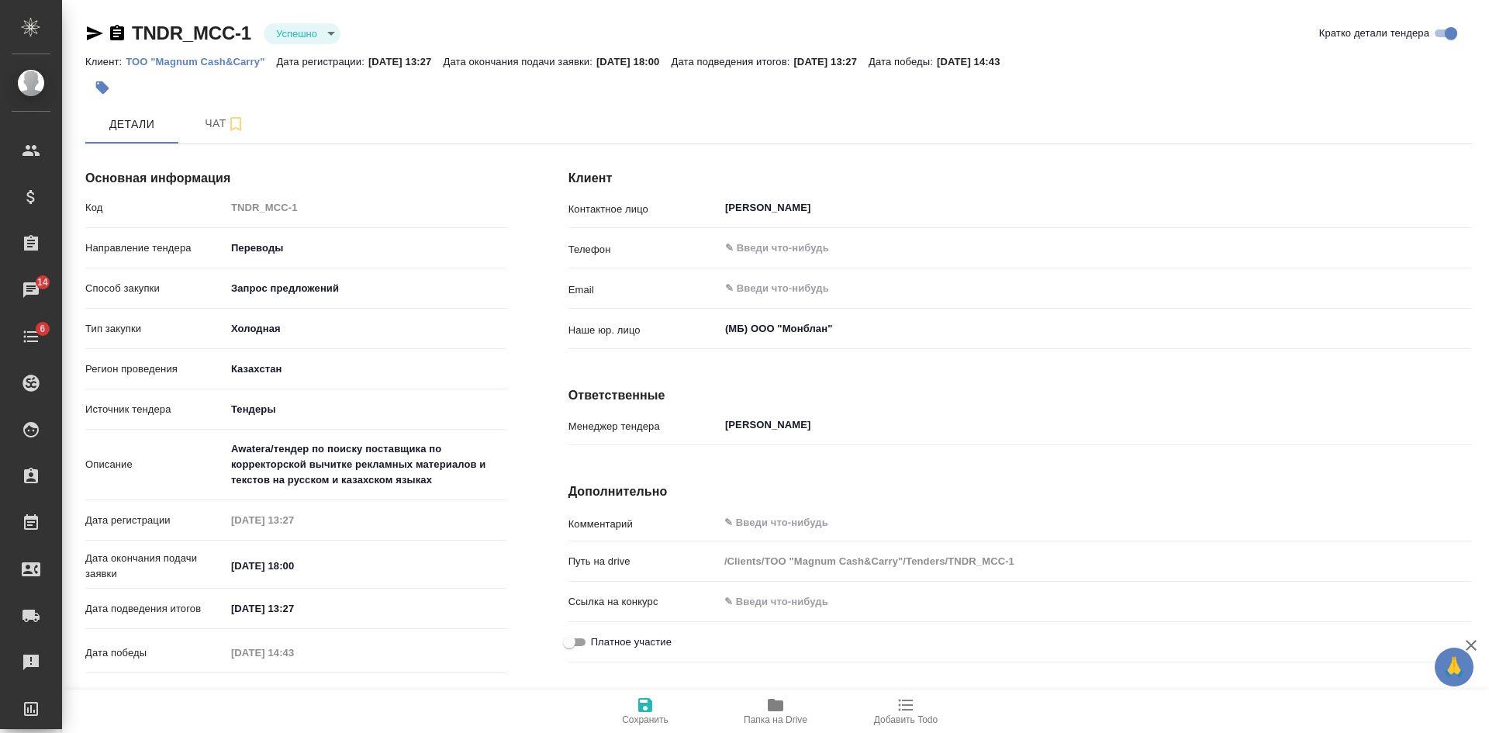
click at [206, 57] on p "ТОО "Magnum Cash&Carry"" at bounding box center [201, 62] width 150 height 12
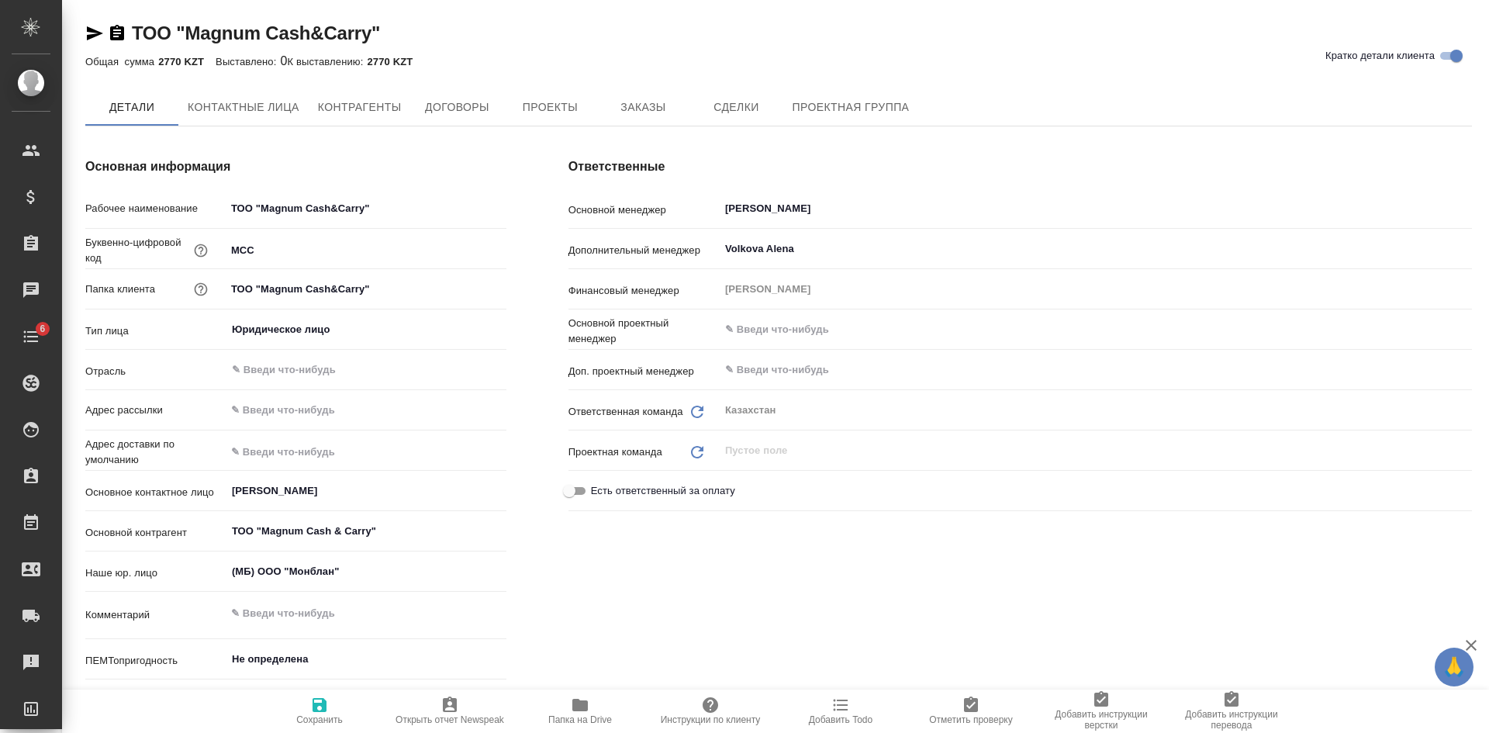
type textarea "x"
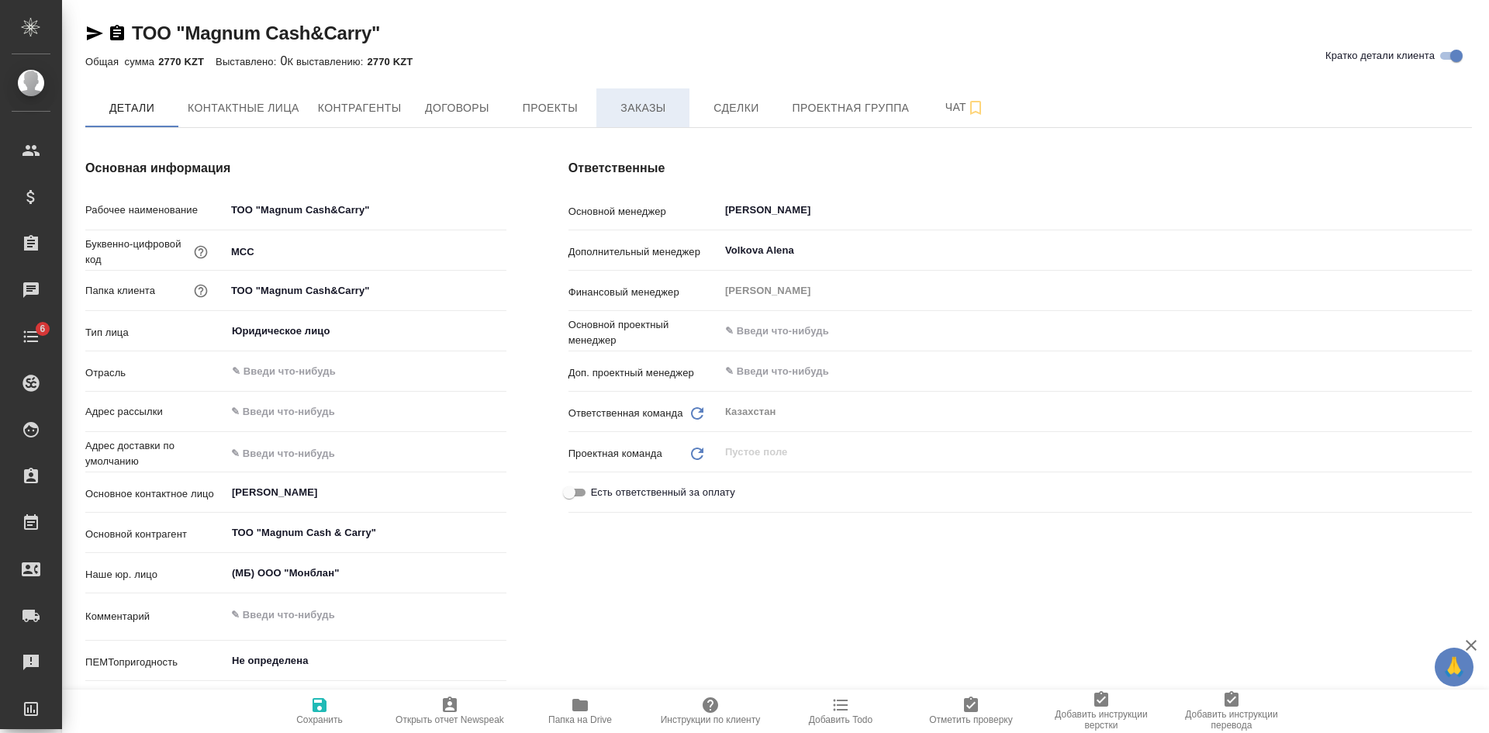
type textarea "x"
click at [648, 106] on span "Заказы" at bounding box center [643, 108] width 74 height 19
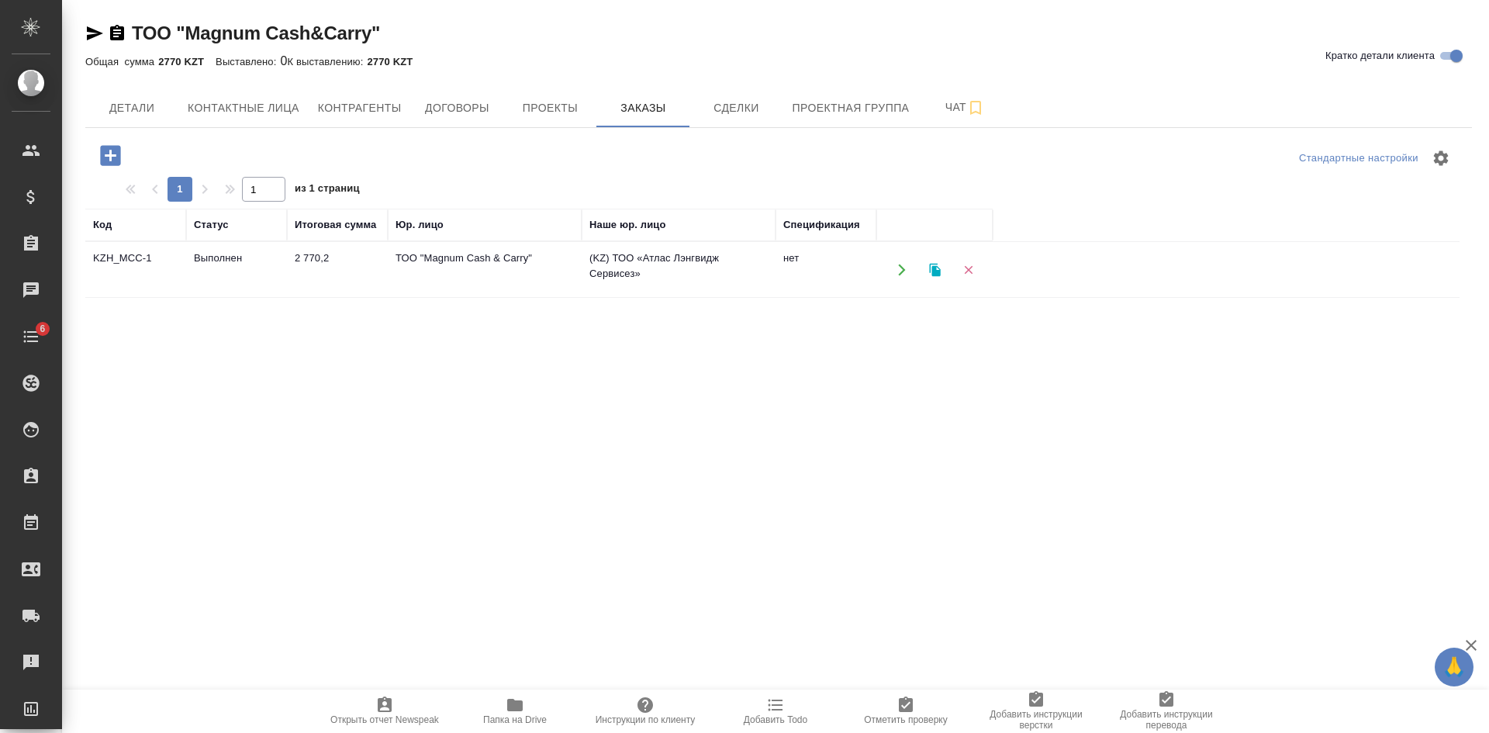
click at [731, 272] on td "(KZ) ТОО «Атлас Лэнгвидж Сервисез»" at bounding box center [679, 270] width 194 height 54
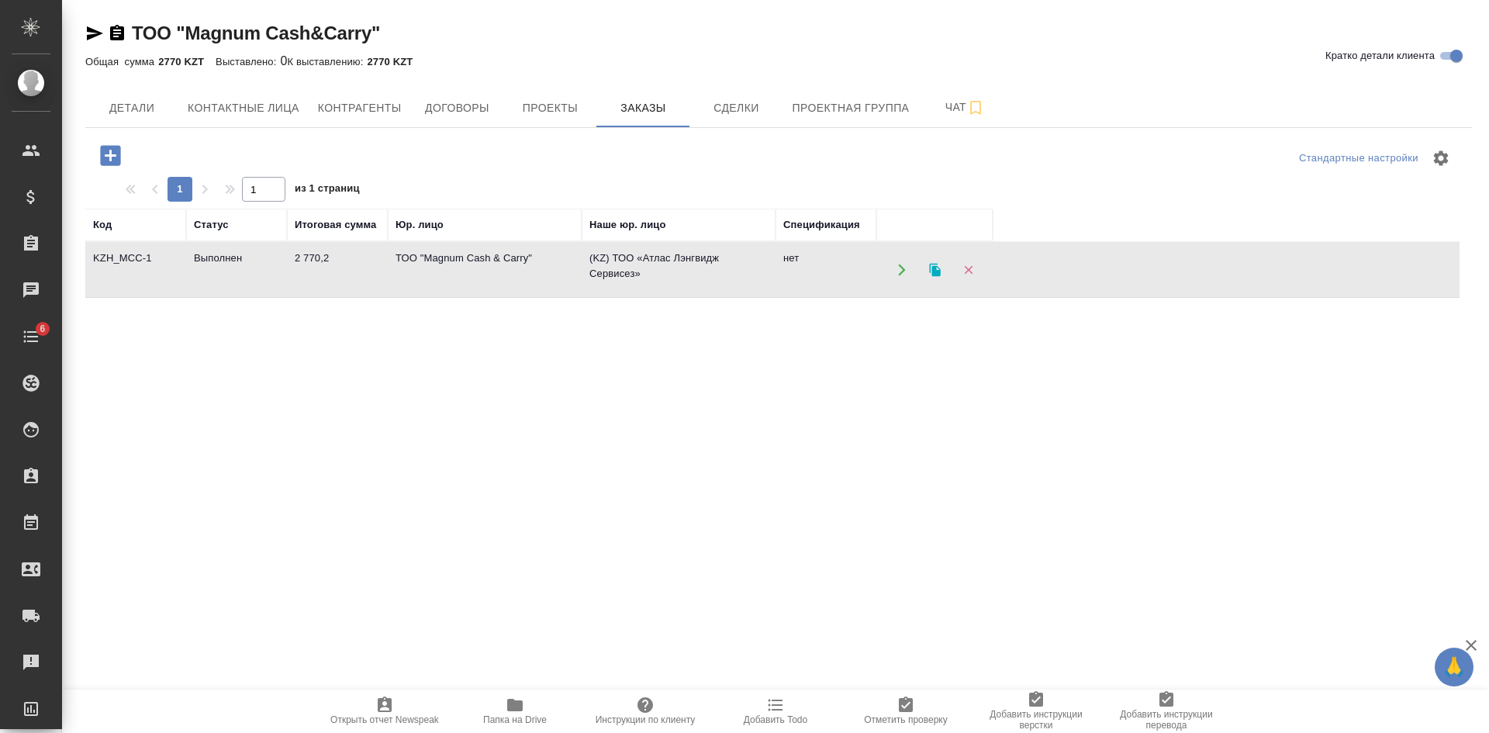
click at [731, 272] on td "(KZ) ТОО «Атлас Лэнгвидж Сервисез»" at bounding box center [679, 270] width 194 height 54
click at [130, 109] on span "Детали" at bounding box center [132, 108] width 74 height 19
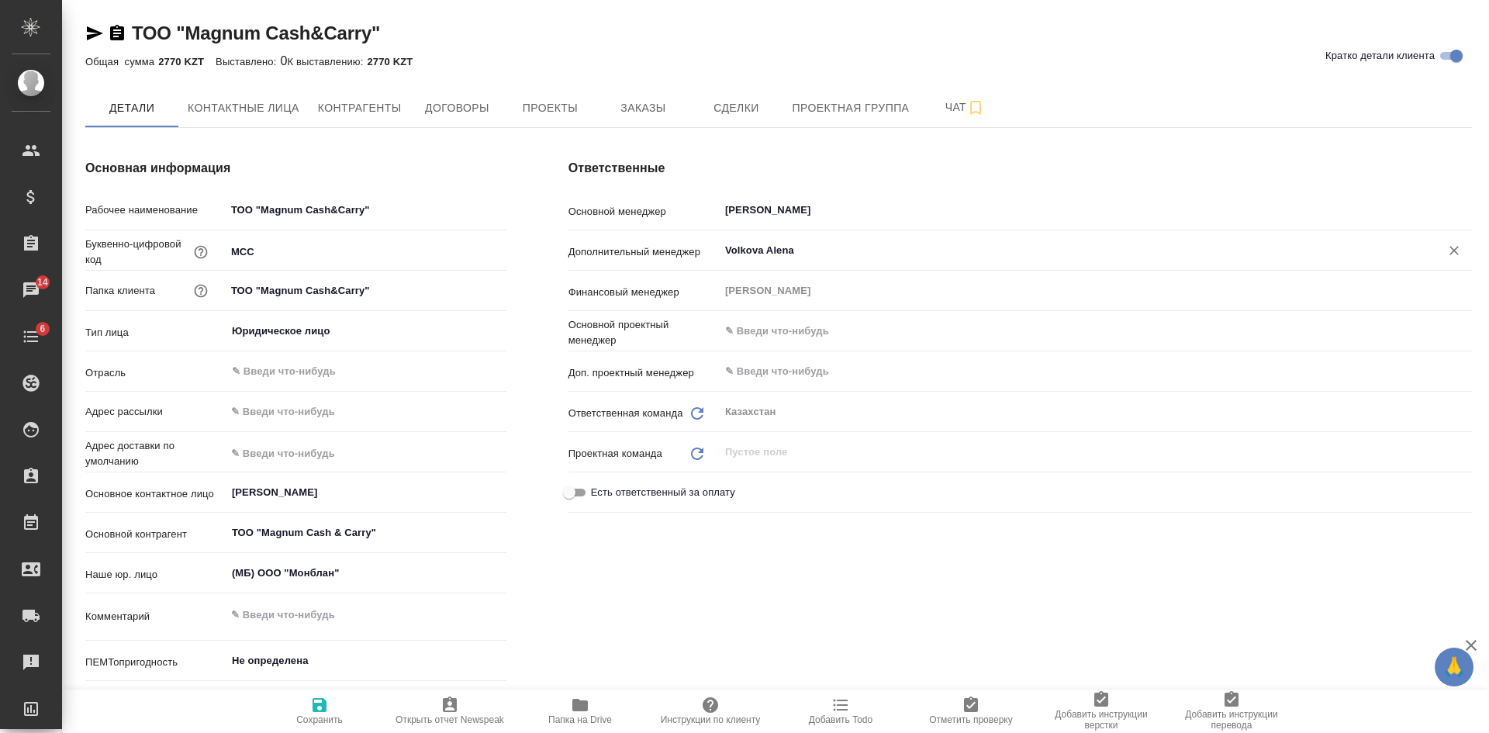
type textarea "x"
click at [436, 123] on button "Договоры" at bounding box center [456, 107] width 93 height 39
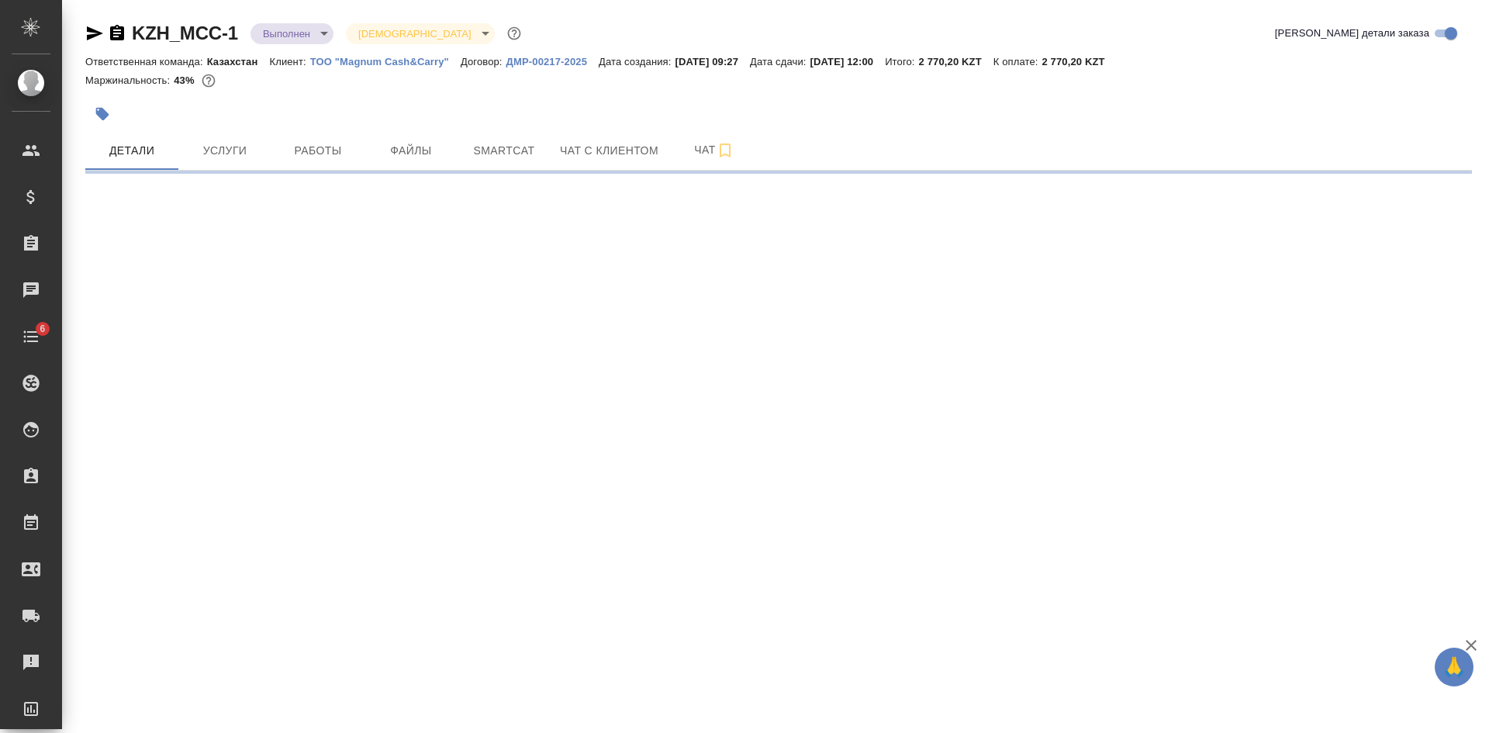
select select "RU"
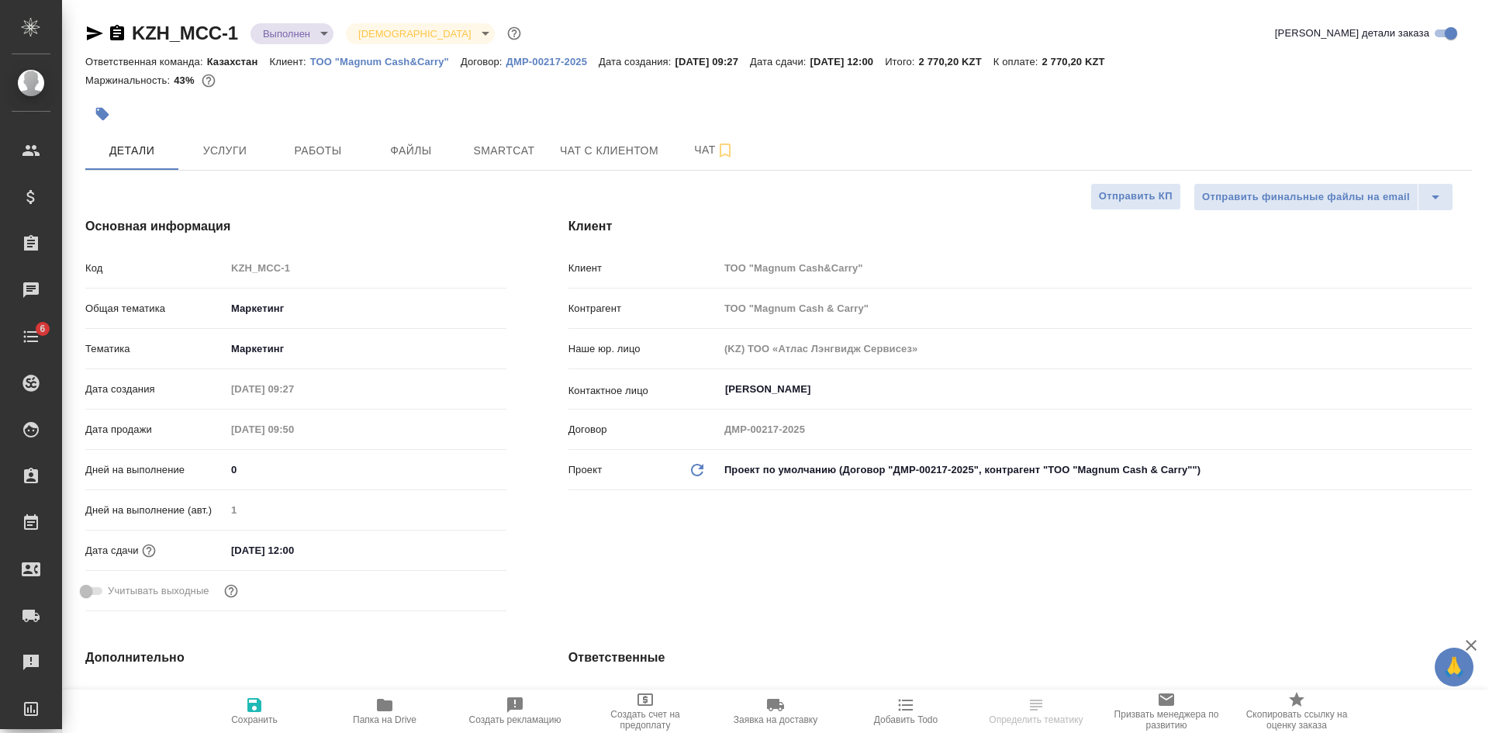
type textarea "x"
drag, startPoint x: 957, startPoint y: 61, endPoint x: 1019, endPoint y: 61, distance: 62.1
click at [1019, 61] on div "Ответственная команда: Казахстан Клиент: ТОО "Magnum Cash&Carry" Договор: ДМР-0…" at bounding box center [778, 61] width 1387 height 19
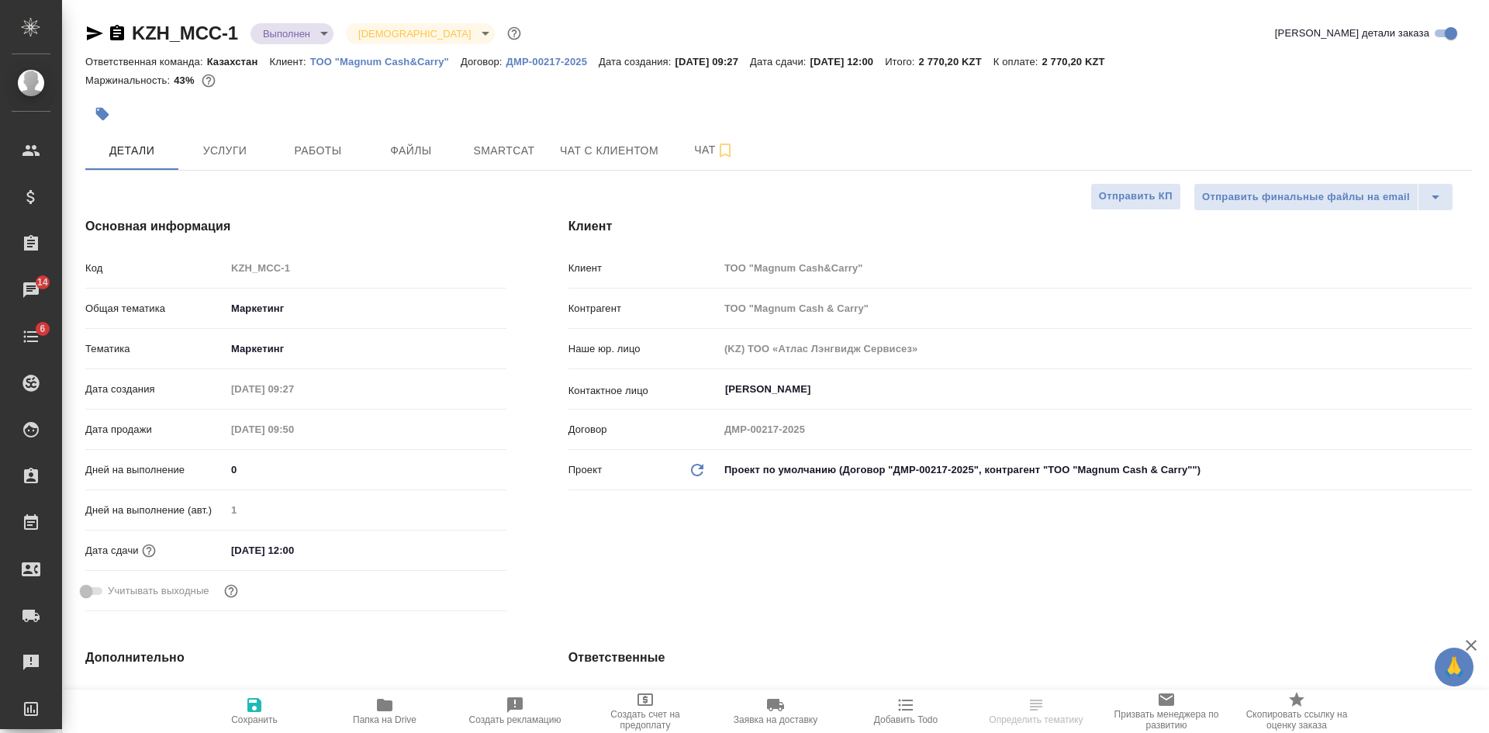
click at [994, 56] on p "2 770,20 KZT" at bounding box center [956, 62] width 74 height 12
drag, startPoint x: 958, startPoint y: 61, endPoint x: 1028, endPoint y: 61, distance: 69.8
click at [1028, 61] on div "Ответственная команда: Казахстан Клиент: ТОО "Magnum Cash&Carry" Договор: ДМР-0…" at bounding box center [778, 61] width 1387 height 19
copy p "2 770,20 KZT"
select select "RU"
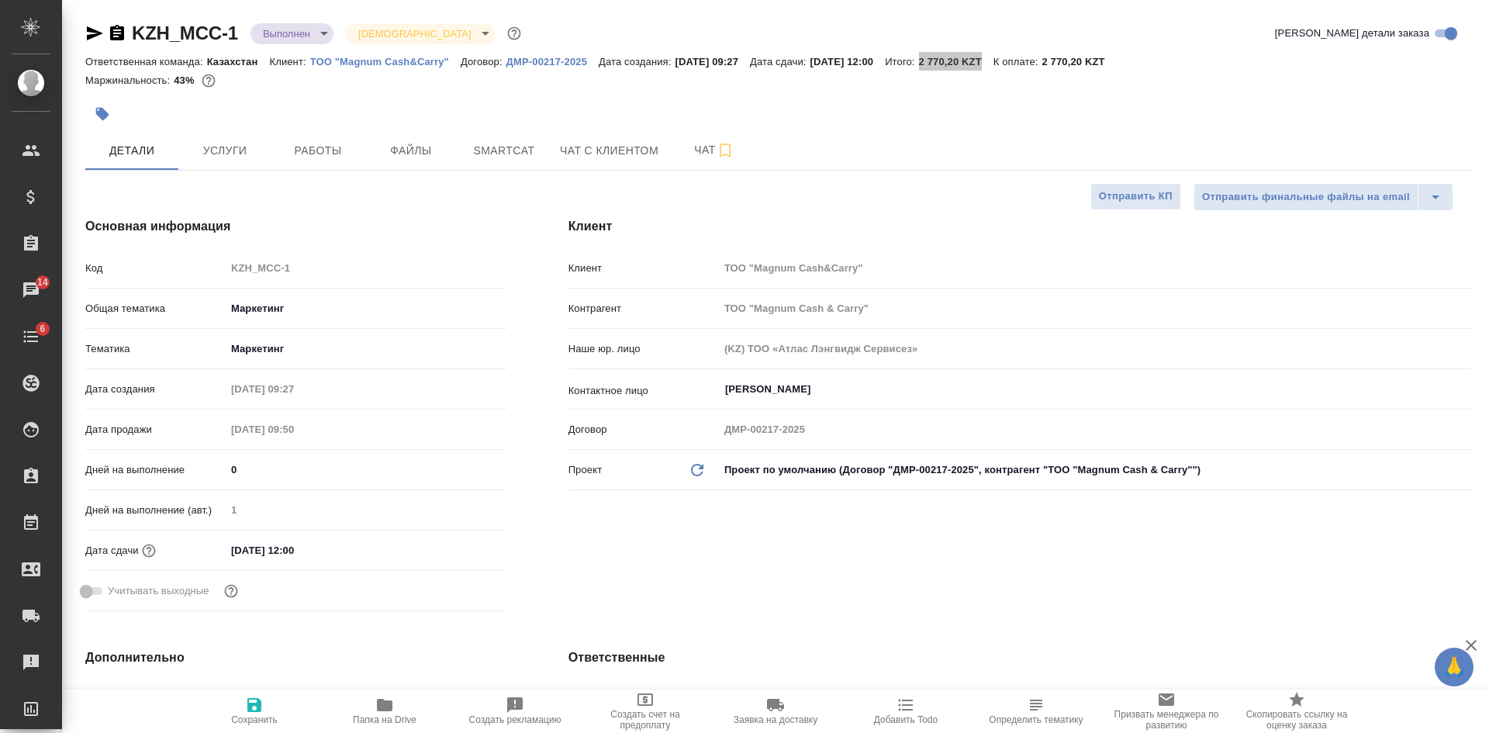
type textarea "x"
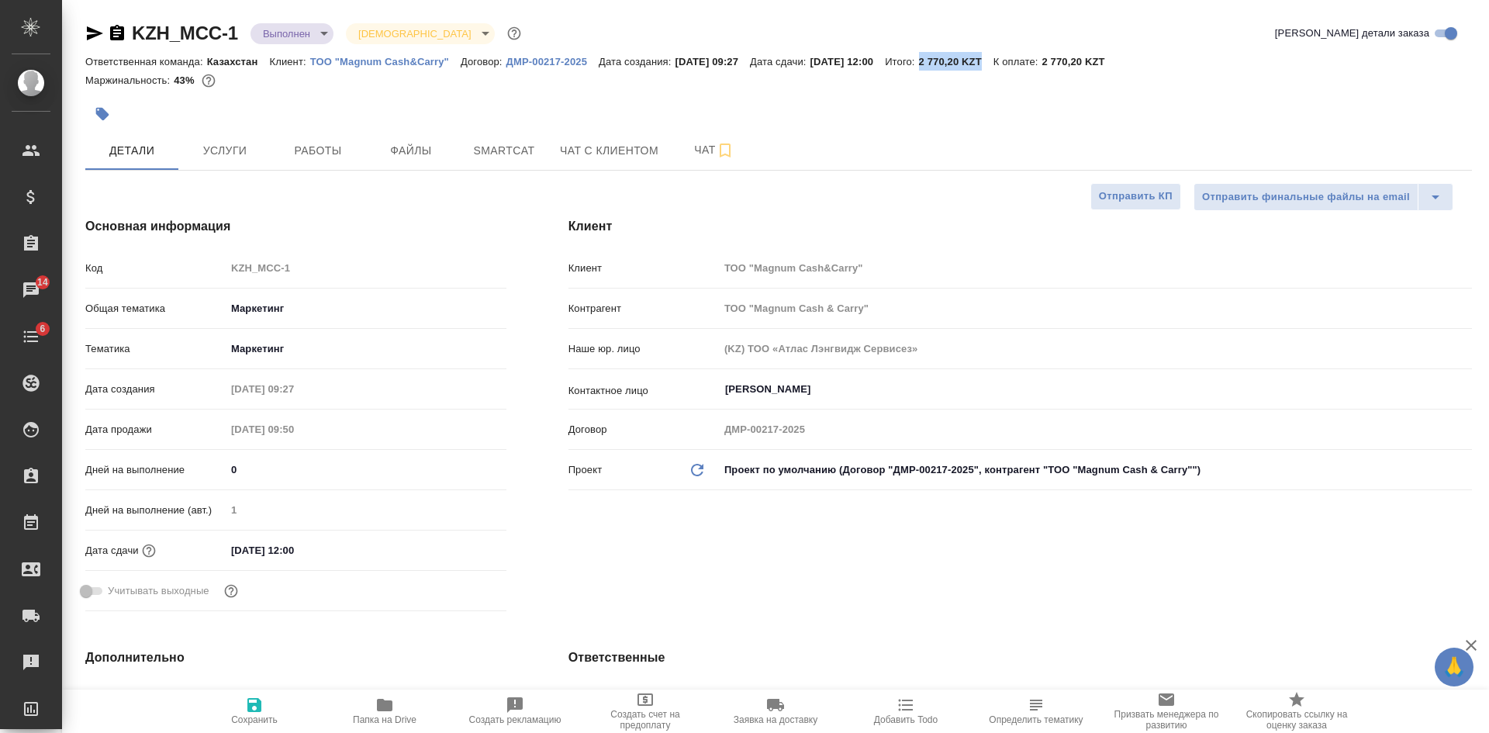
type textarea "x"
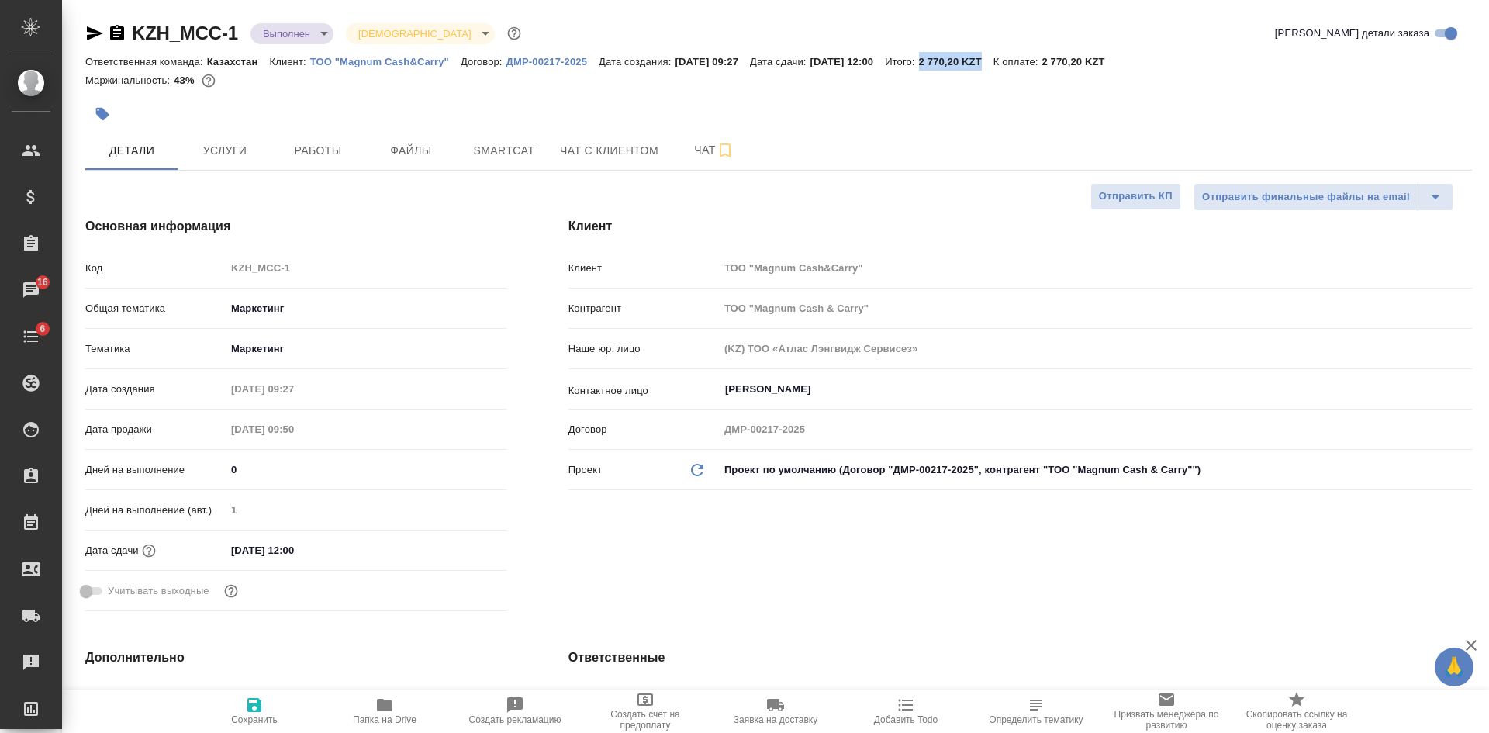
type textarea "x"
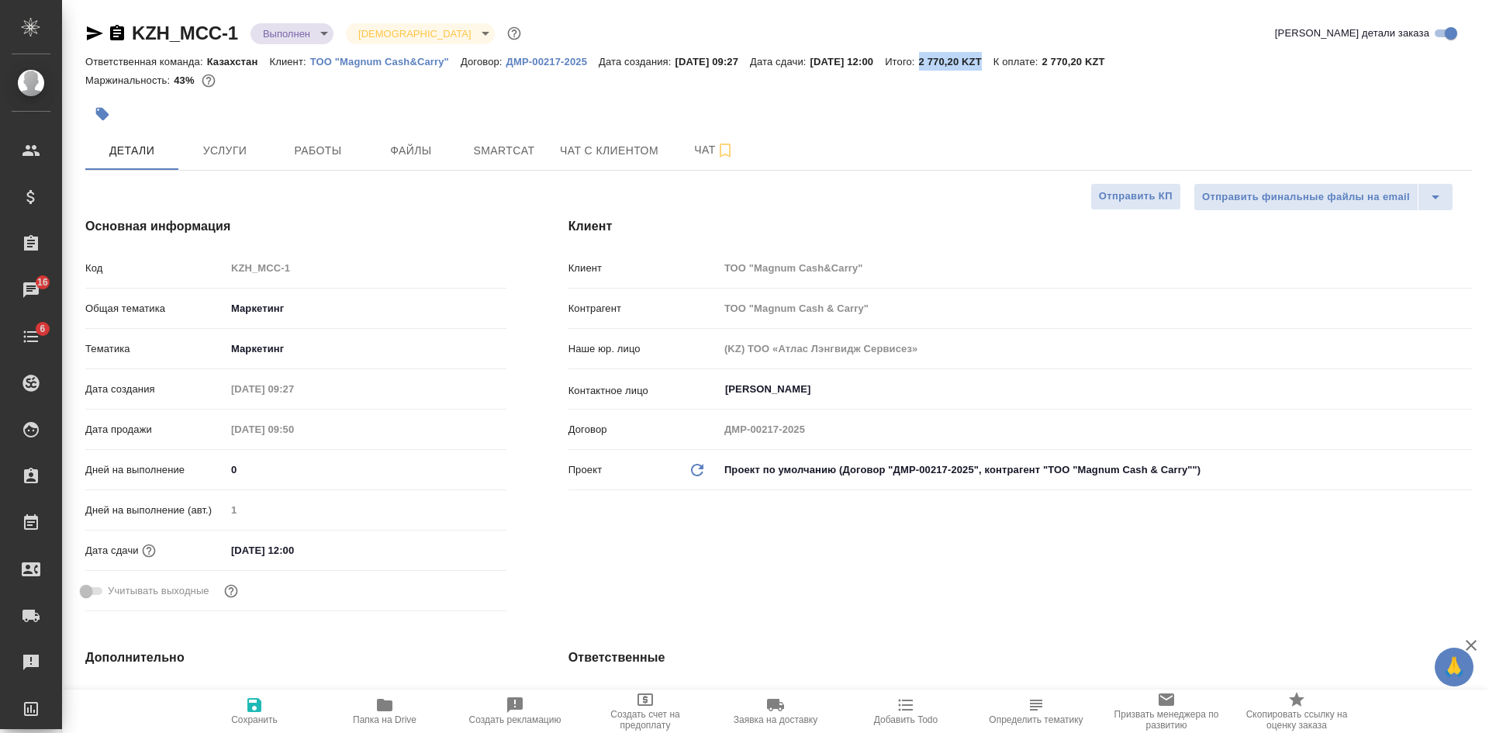
type textarea "x"
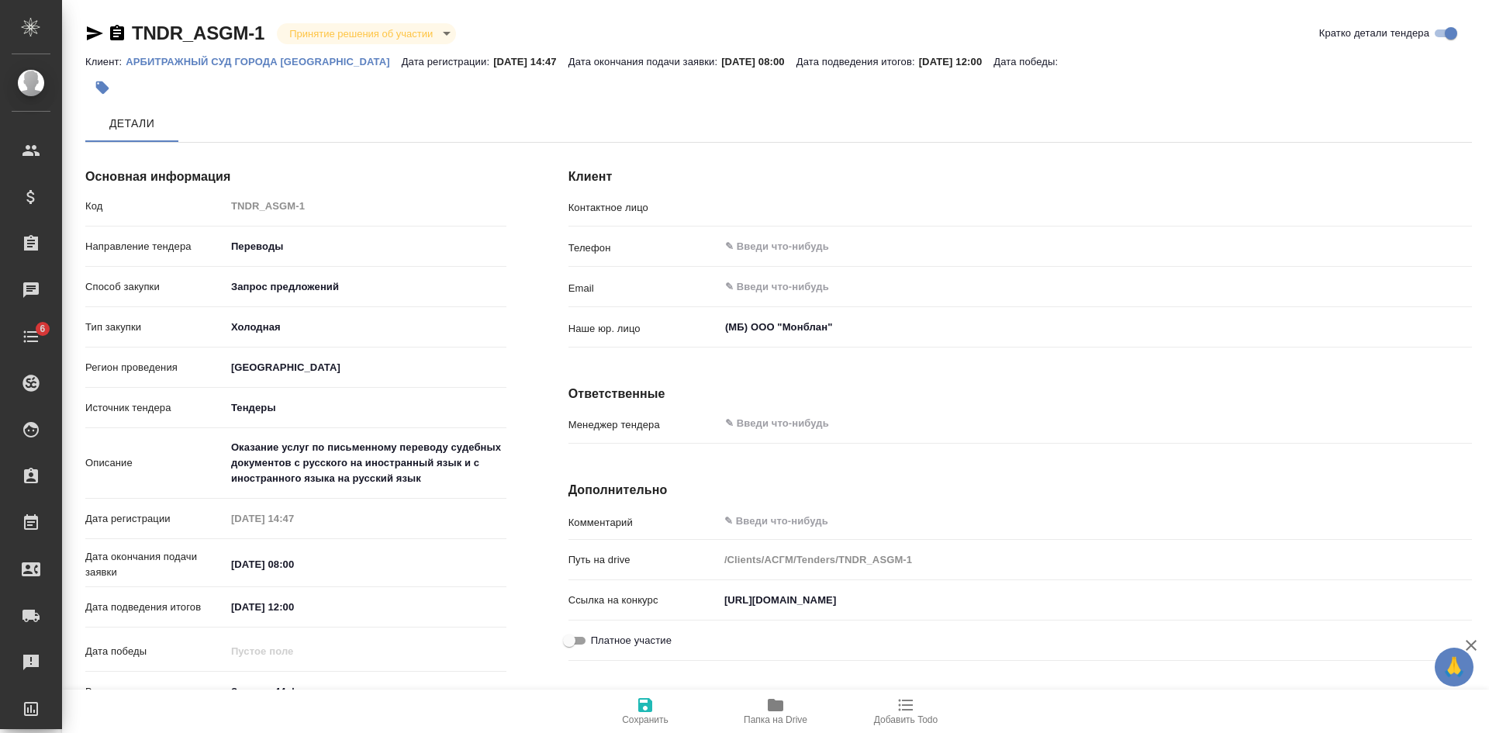
type input "[PERSON_NAME] [PERSON_NAME] Т."
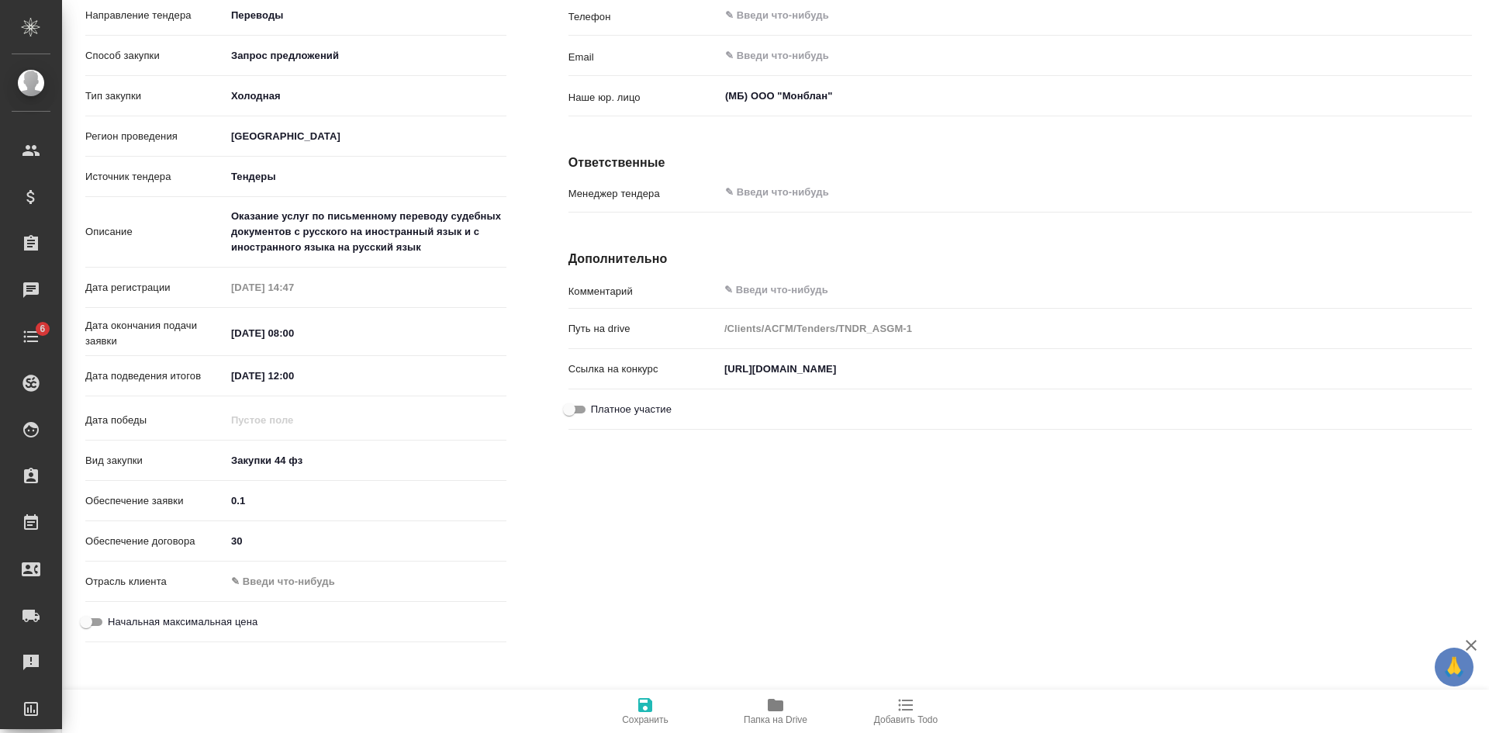
scroll to position [238, 0]
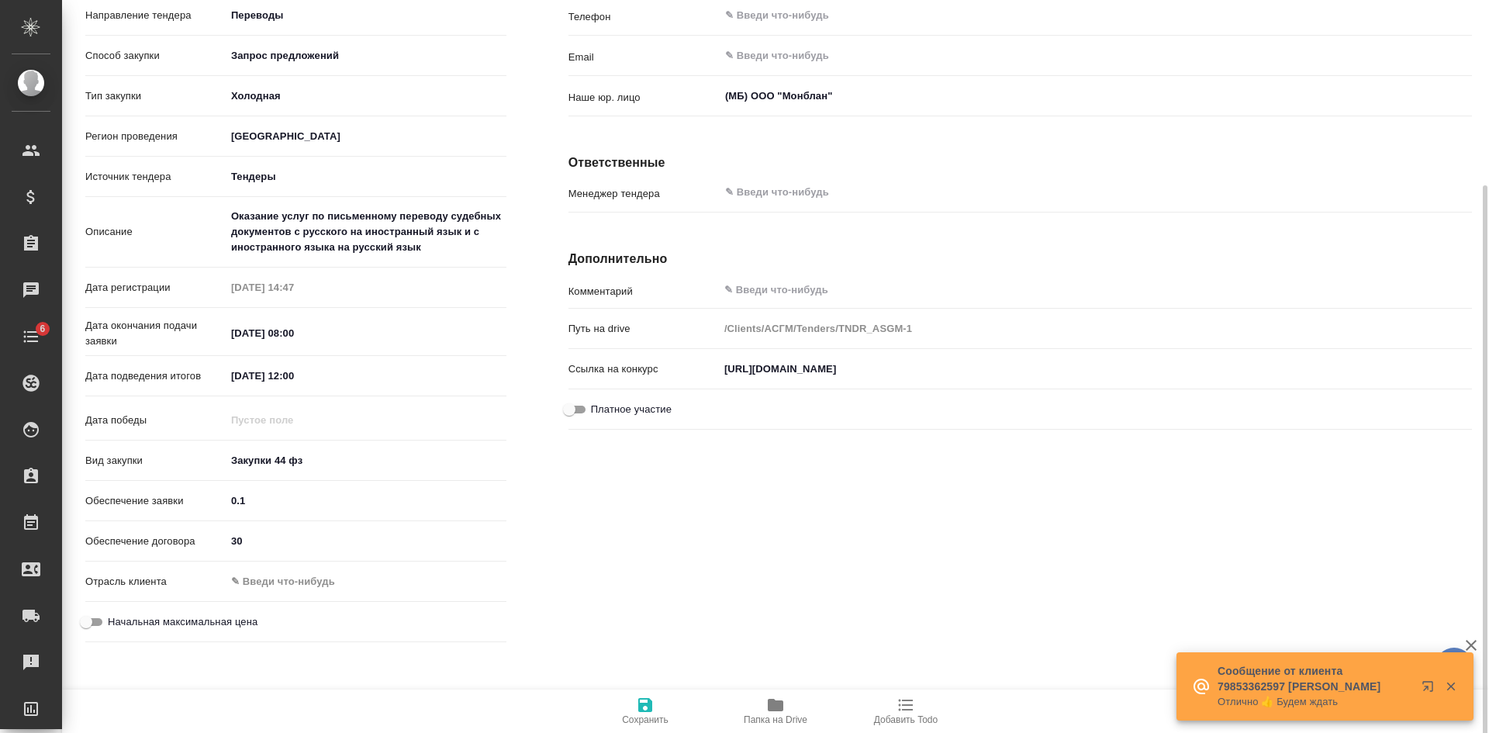
scroll to position [238, 0]
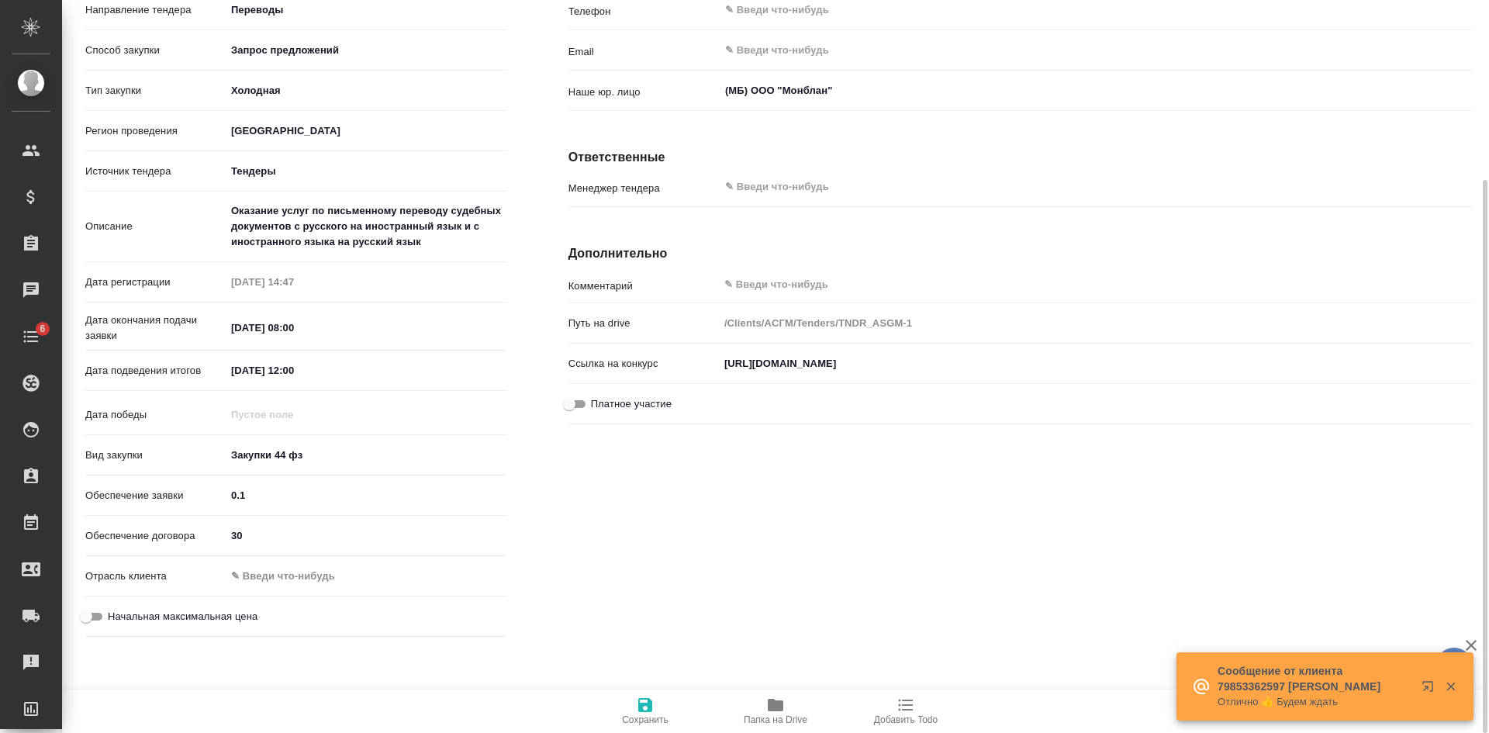
click at [766, 717] on span "Папка на Drive" at bounding box center [776, 719] width 64 height 11
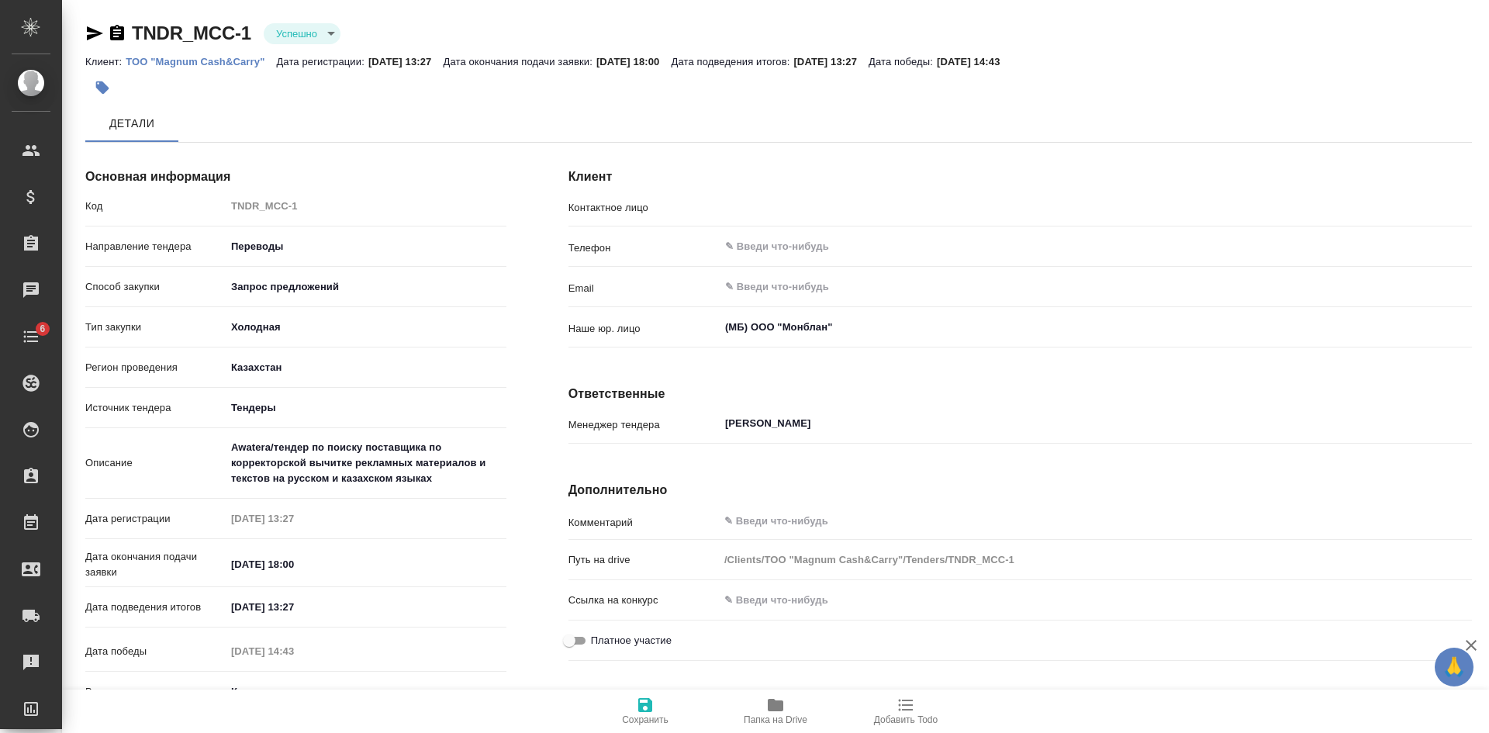
type input "[PERSON_NAME]"
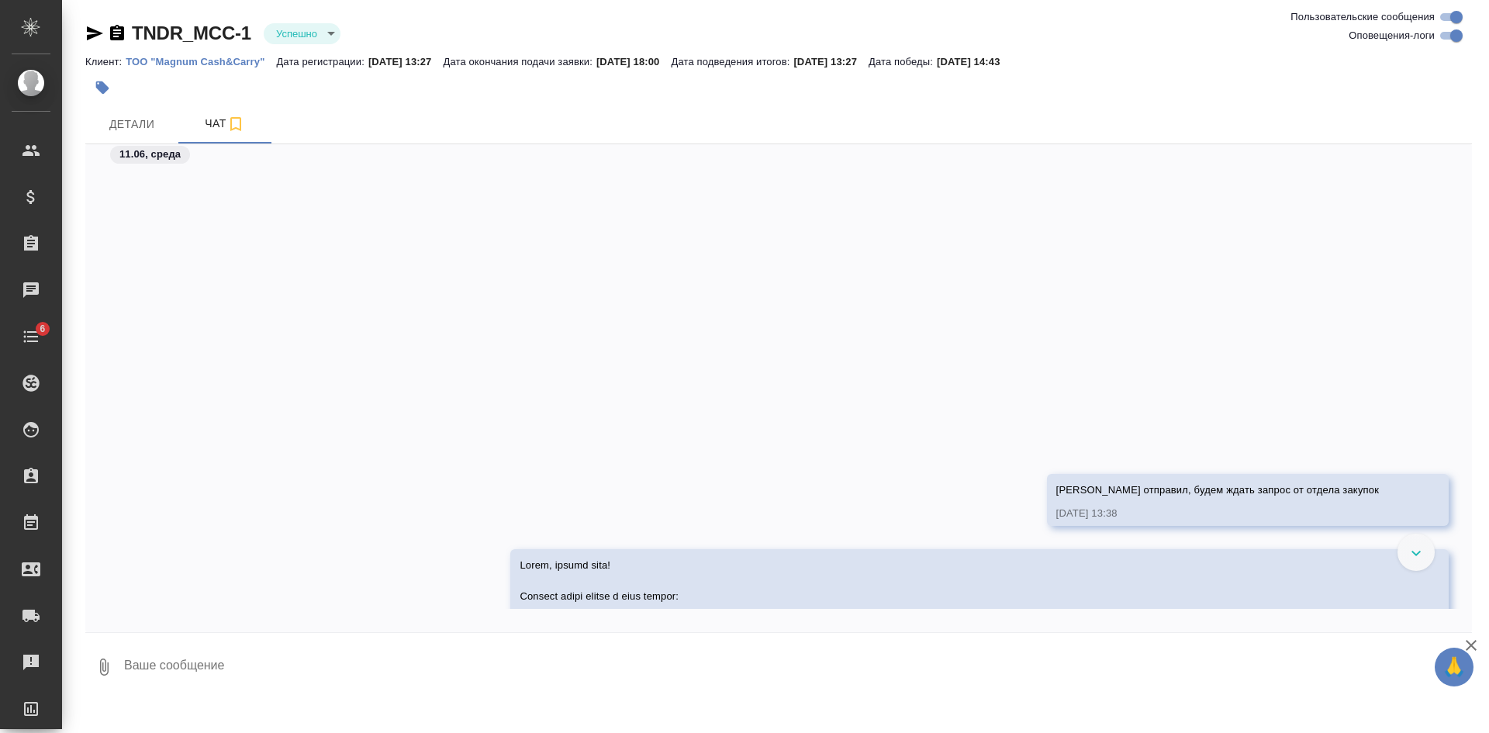
scroll to position [671, 0]
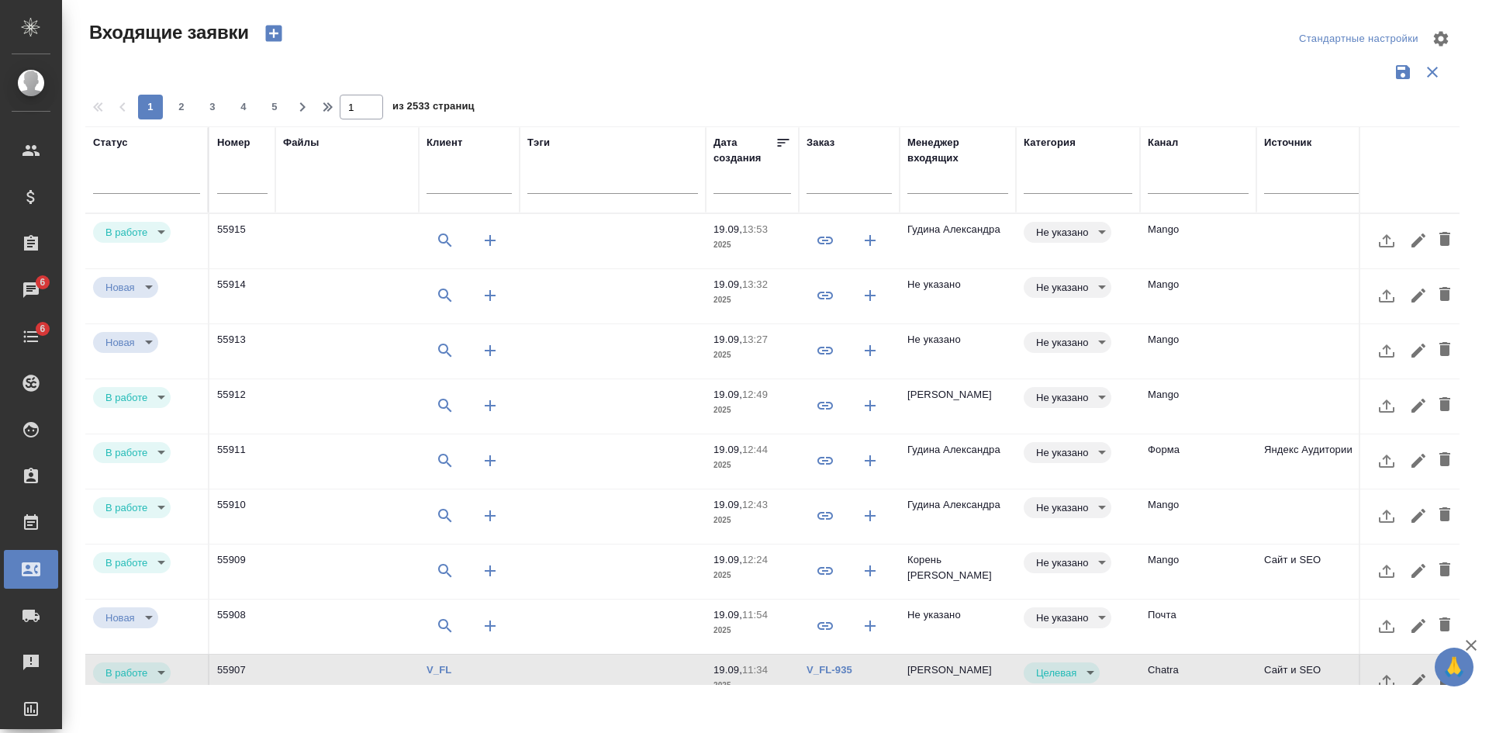
select select "RU"
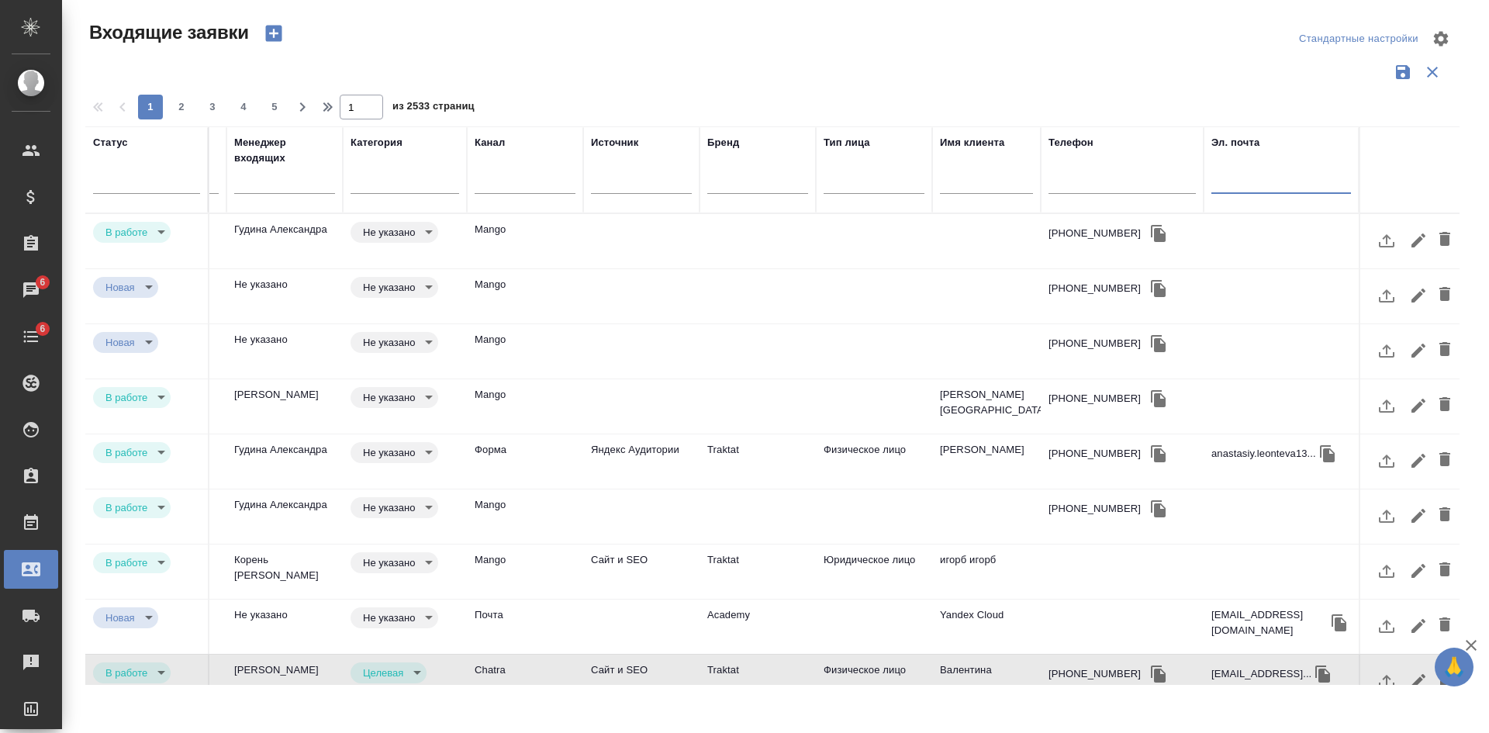
click at [1118, 191] on input "text" at bounding box center [1122, 183] width 147 height 19
paste input "79160593636"
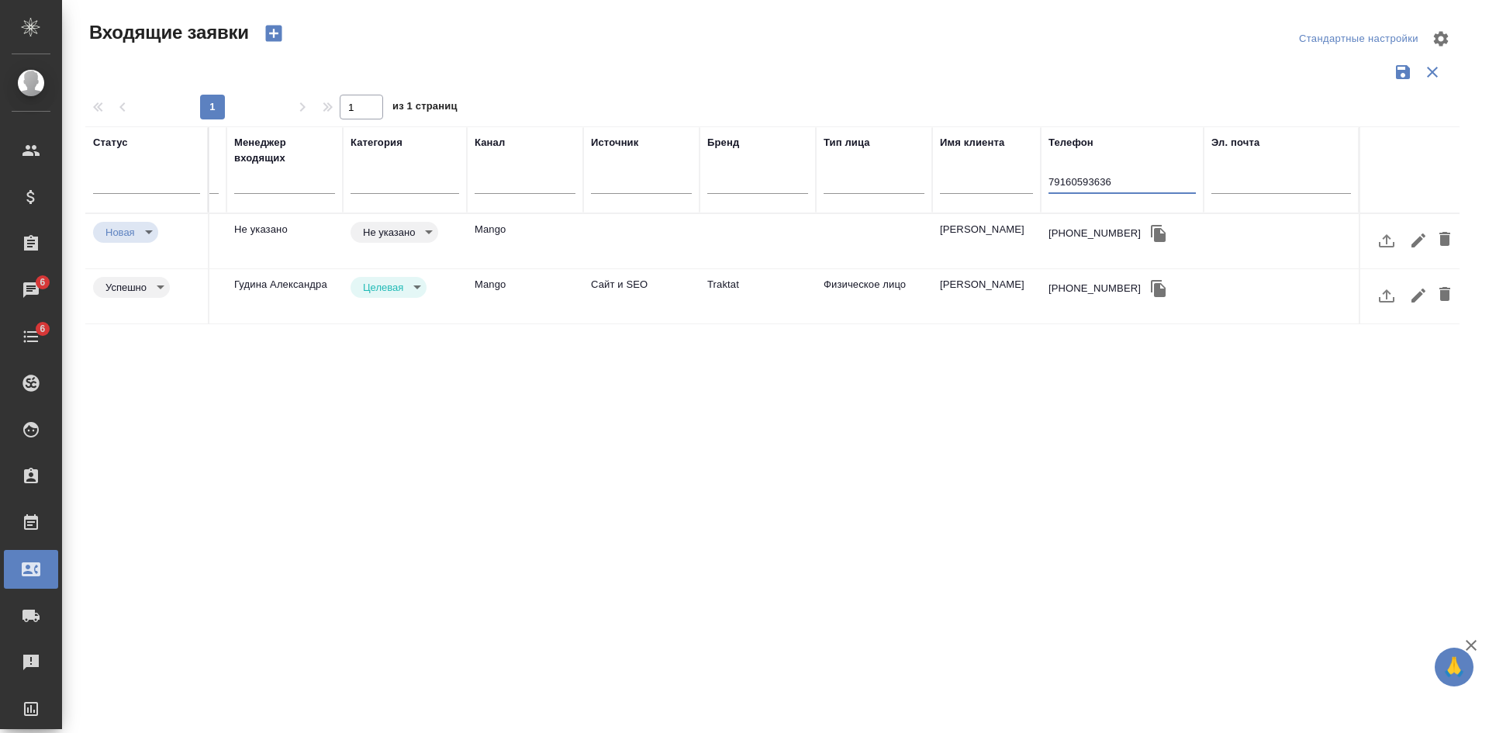
type input "79160593636"
click at [785, 238] on td at bounding box center [758, 241] width 116 height 54
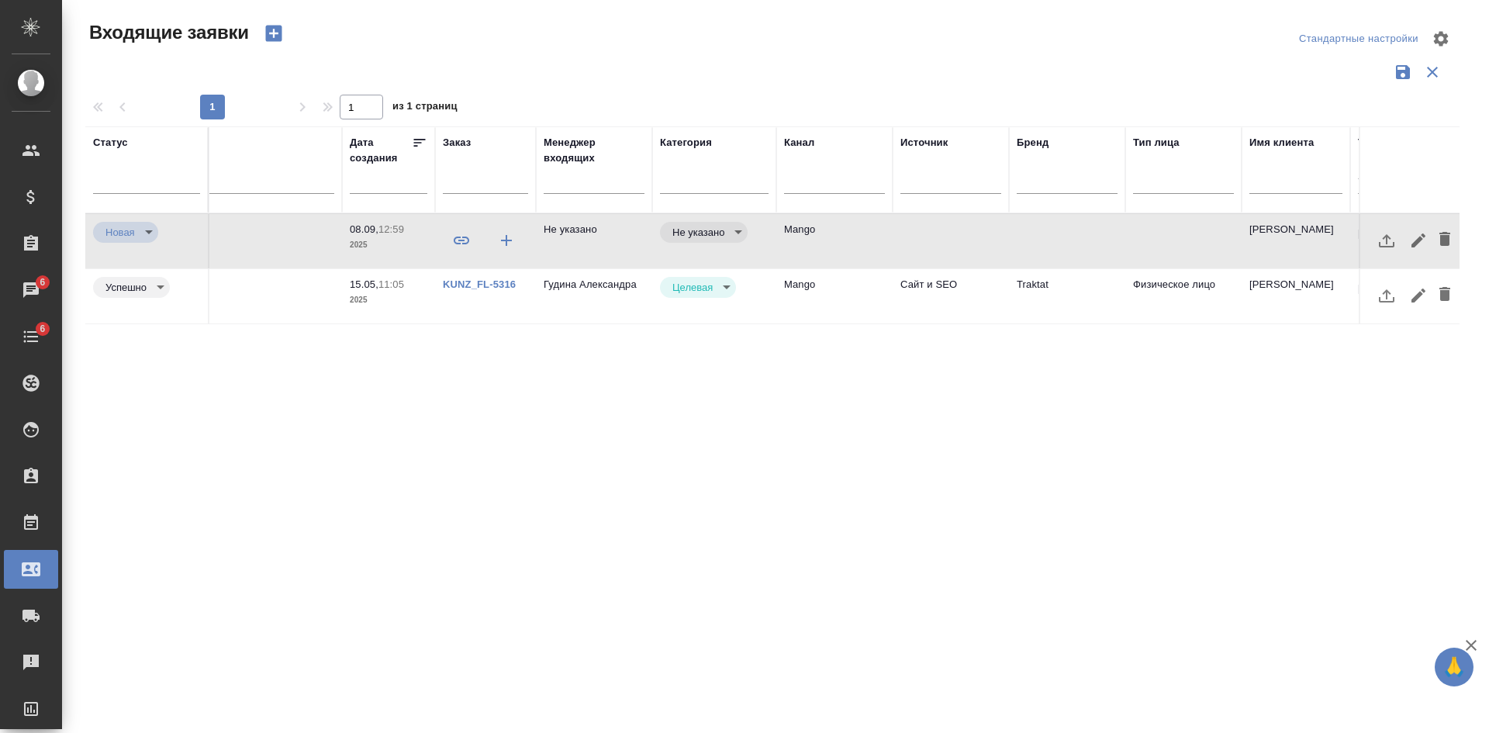
scroll to position [0, 332]
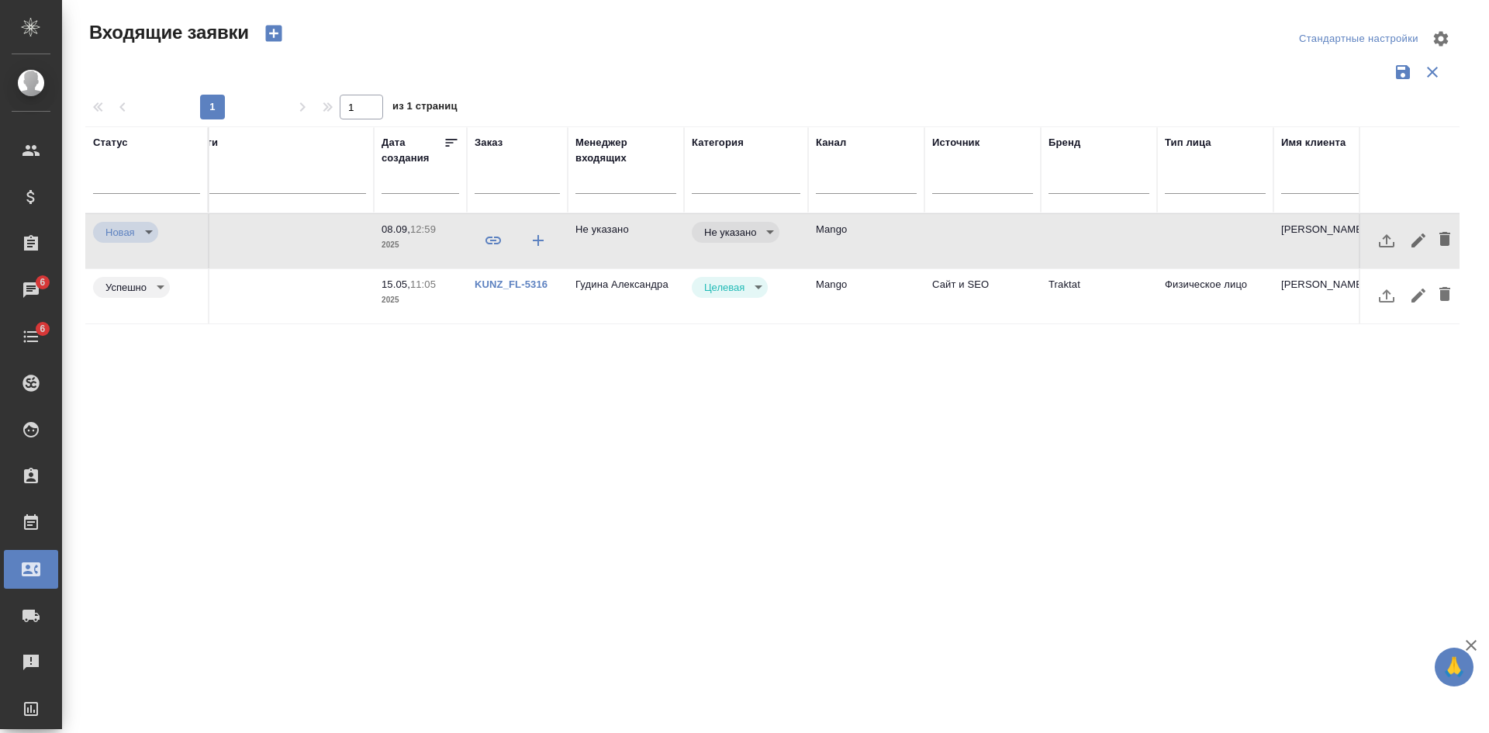
drag, startPoint x: 1208, startPoint y: 496, endPoint x: 1177, endPoint y: 476, distance: 36.6
click at [1208, 496] on div "Статус Номер Файлы Клиент Тэги Дата создания Заказ Менеджер входящих Категория …" at bounding box center [772, 405] width 1374 height 558
click at [275, 33] on icon "button" at bounding box center [274, 33] width 22 height 22
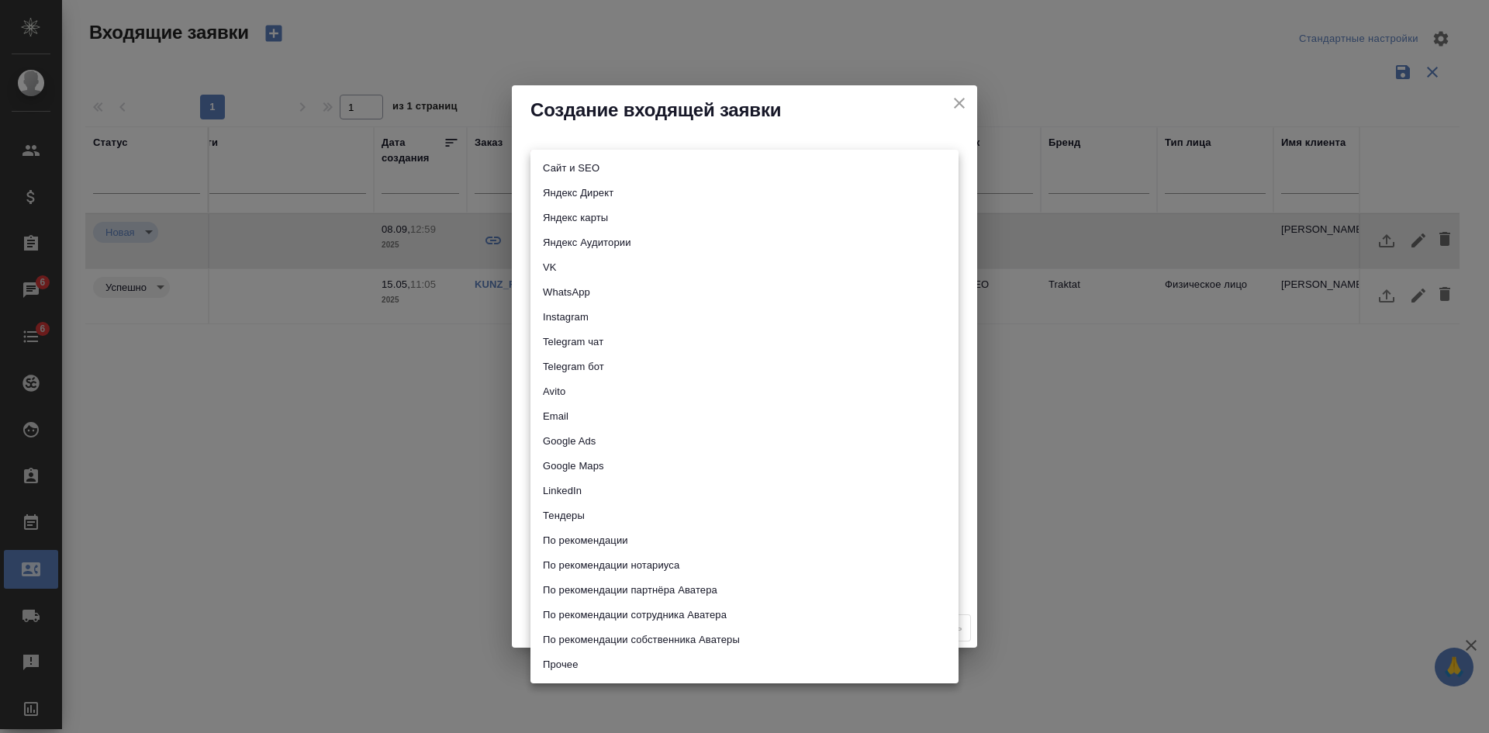
click at [553, 164] on body "🙏 .cls-1 fill:#fff; AWATERA Kasatkina Aleksandra Клиенты Спецификации Заказы 6 …" at bounding box center [744, 366] width 1489 height 733
click at [554, 163] on li "Сайт и SEO" at bounding box center [745, 168] width 428 height 25
type input "seo"
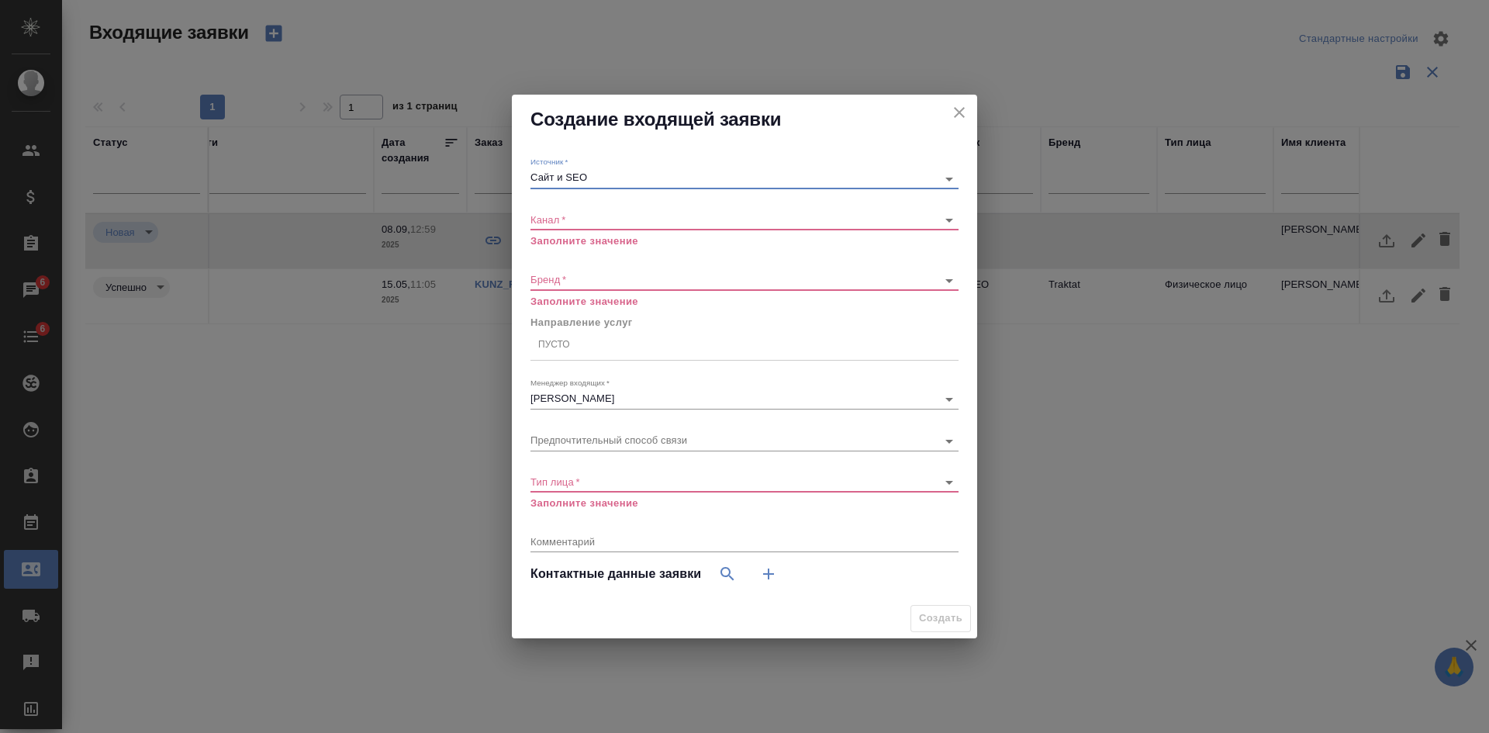
click at [551, 215] on body "🙏 .cls-1 fill:#fff; AWATERA Kasatkina Aleksandra Клиенты Спецификации Заказы 6 …" at bounding box center [744, 366] width 1489 height 733
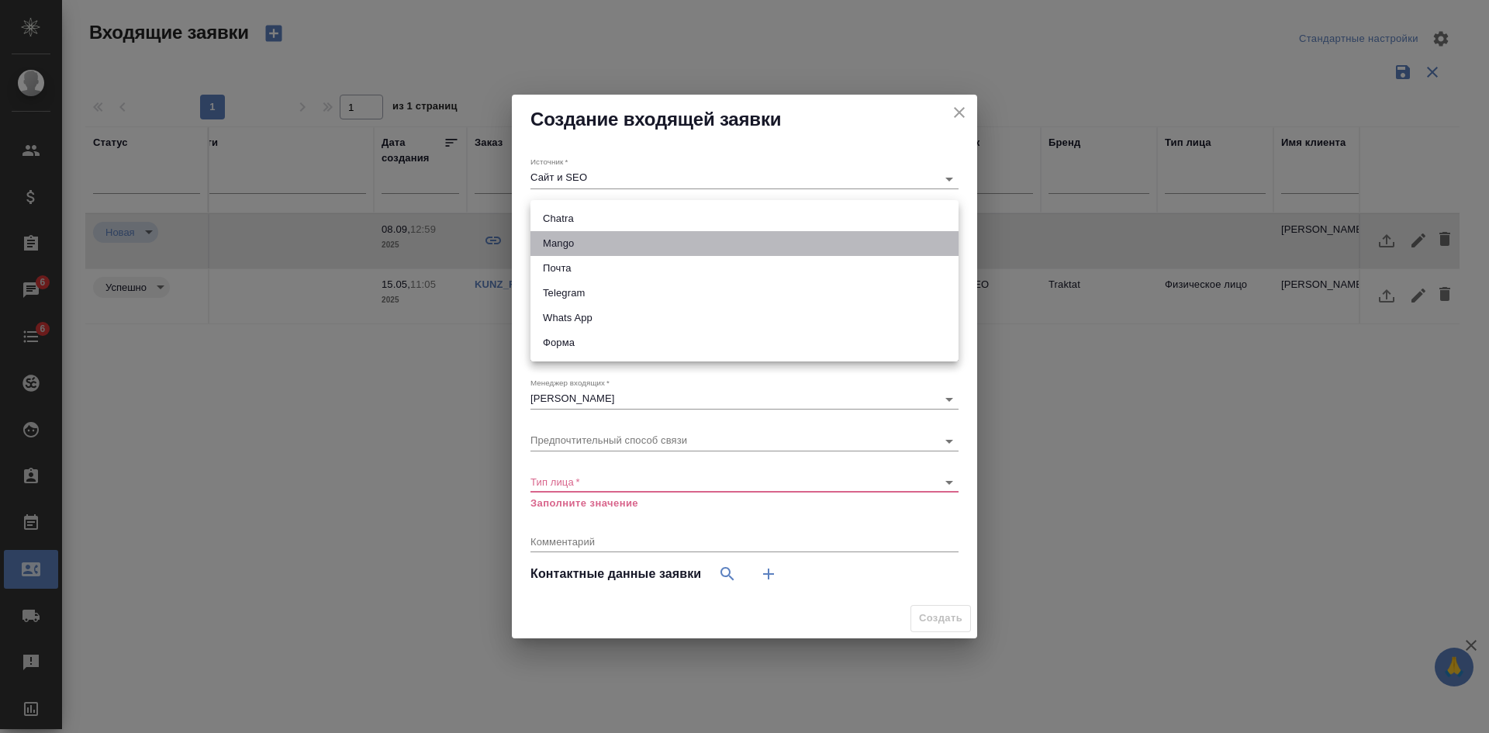
click at [565, 245] on li "Mango" at bounding box center [745, 243] width 428 height 25
type input "6374e594cd4a952bacdba9aa"
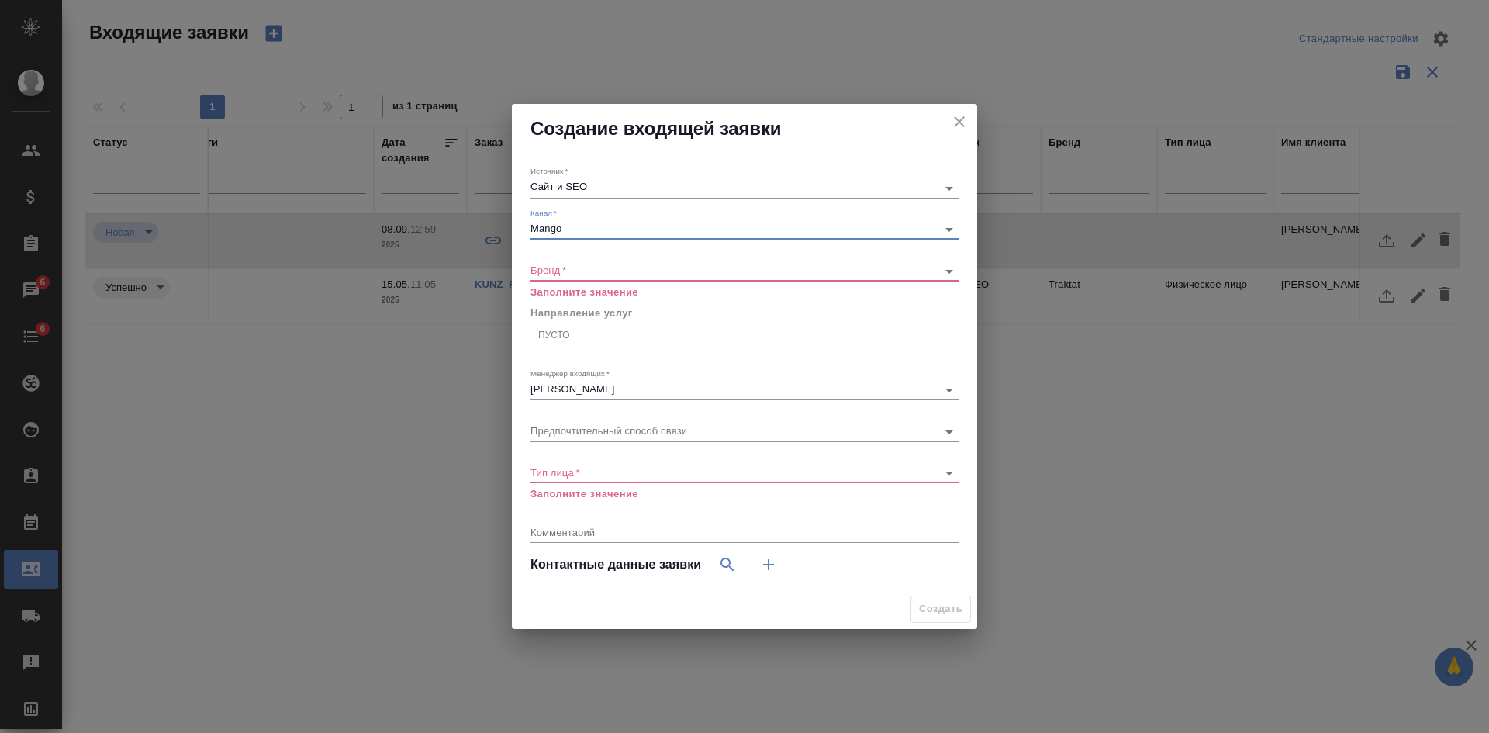
click at [563, 267] on body "🙏 .cls-1 fill:#fff; AWATERA Kasatkina Aleksandra Клиенты Спецификации Заказы 6 …" at bounding box center [744, 366] width 1489 height 733
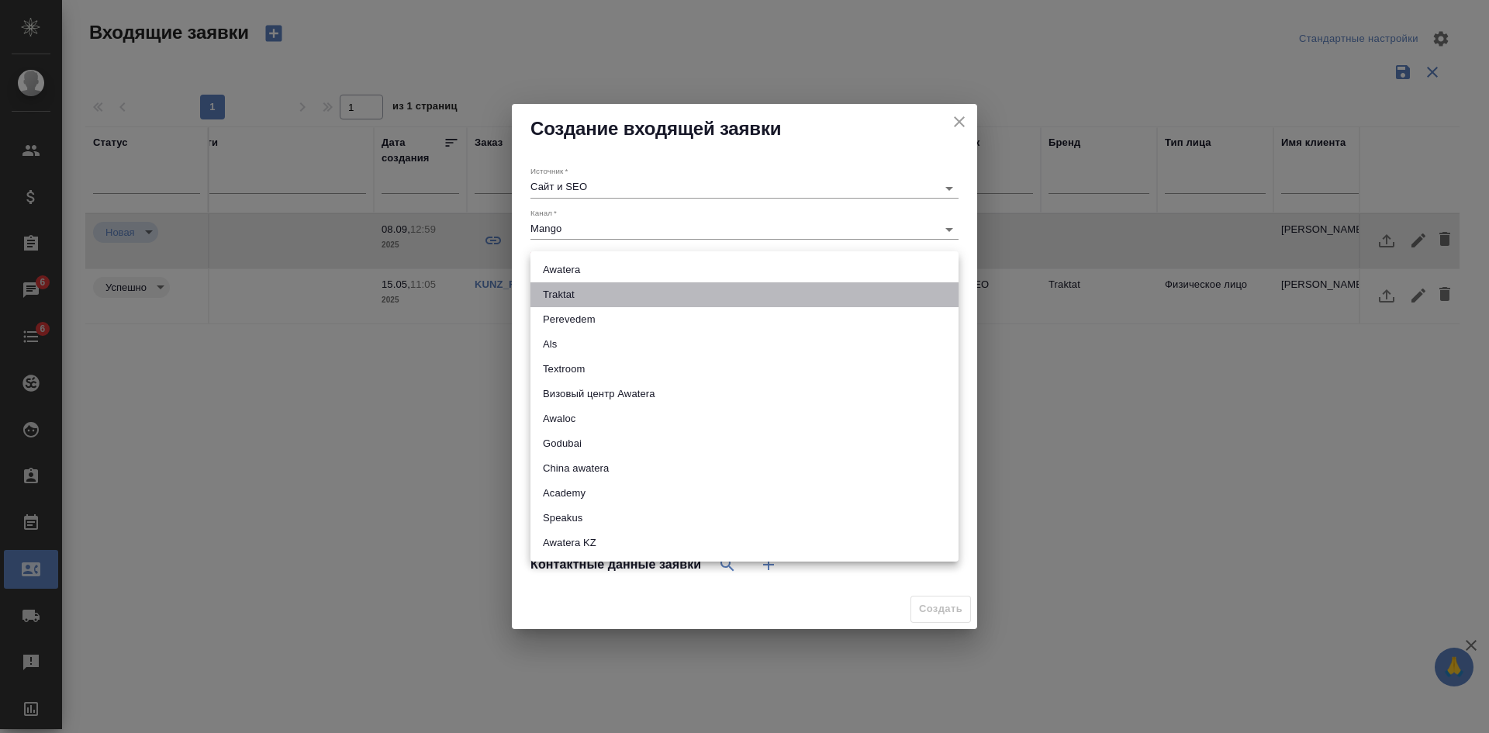
click at [563, 289] on li "Traktat" at bounding box center [745, 294] width 428 height 25
type input "traktat"
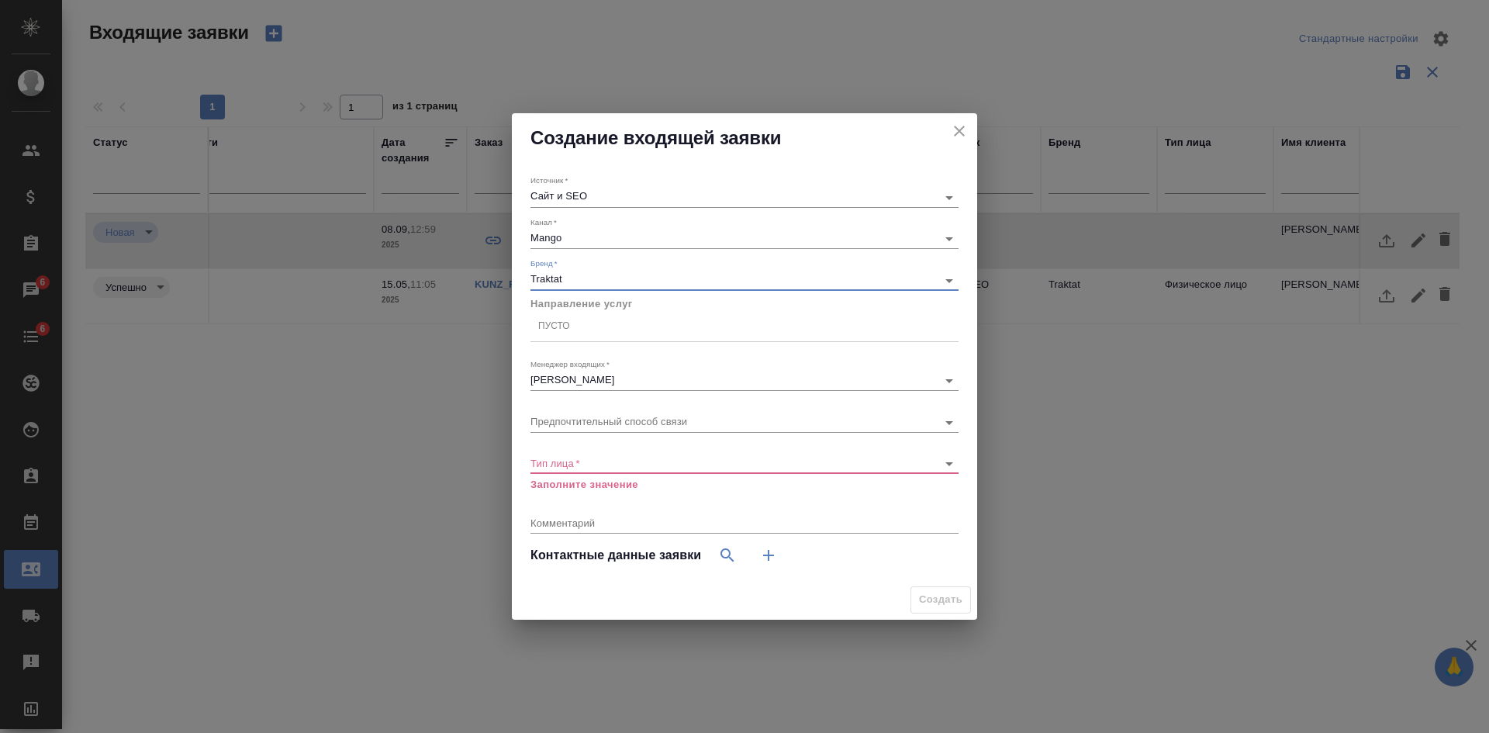
click at [560, 332] on div "Пусто" at bounding box center [554, 326] width 32 height 13
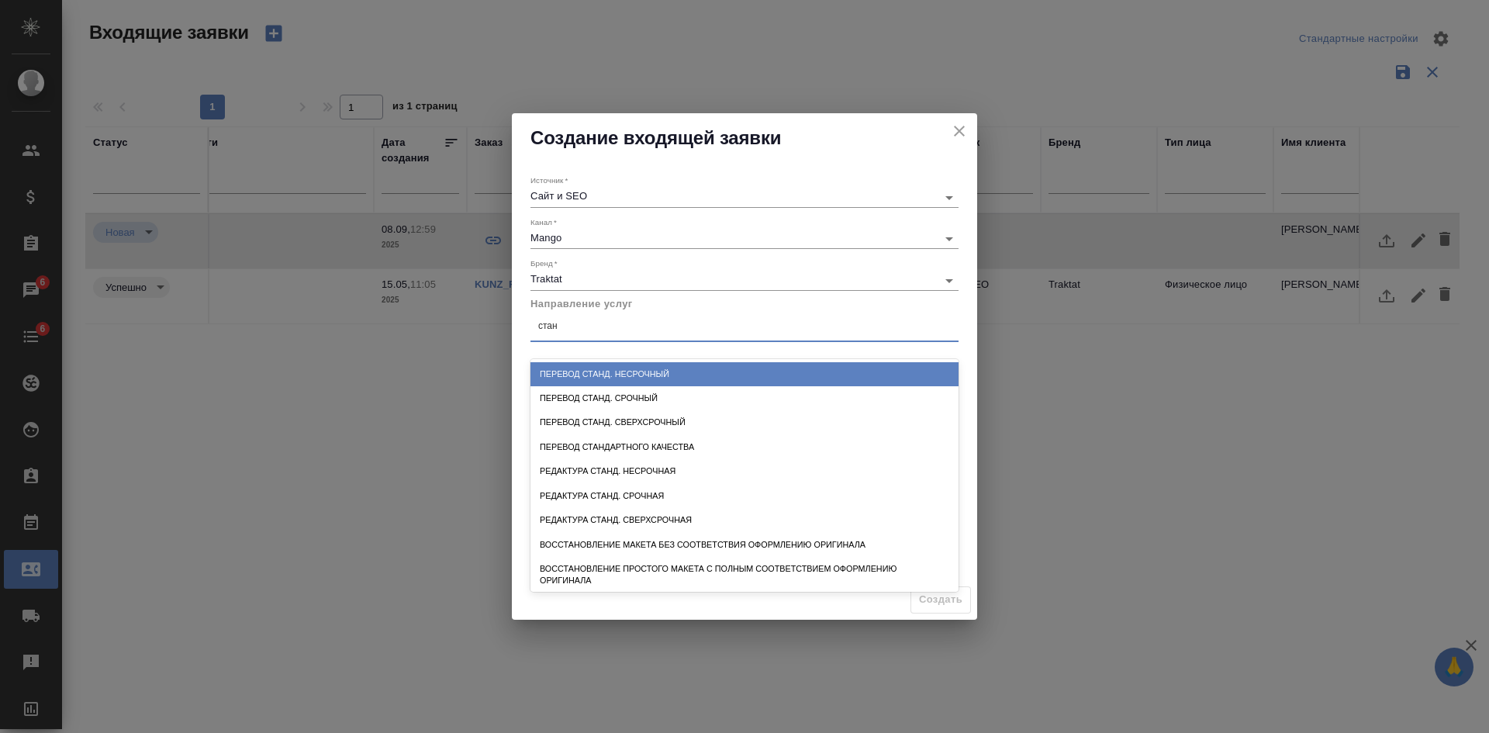
type input "станд"
click at [710, 369] on div "Перевод станд. несрочный" at bounding box center [745, 374] width 428 height 24
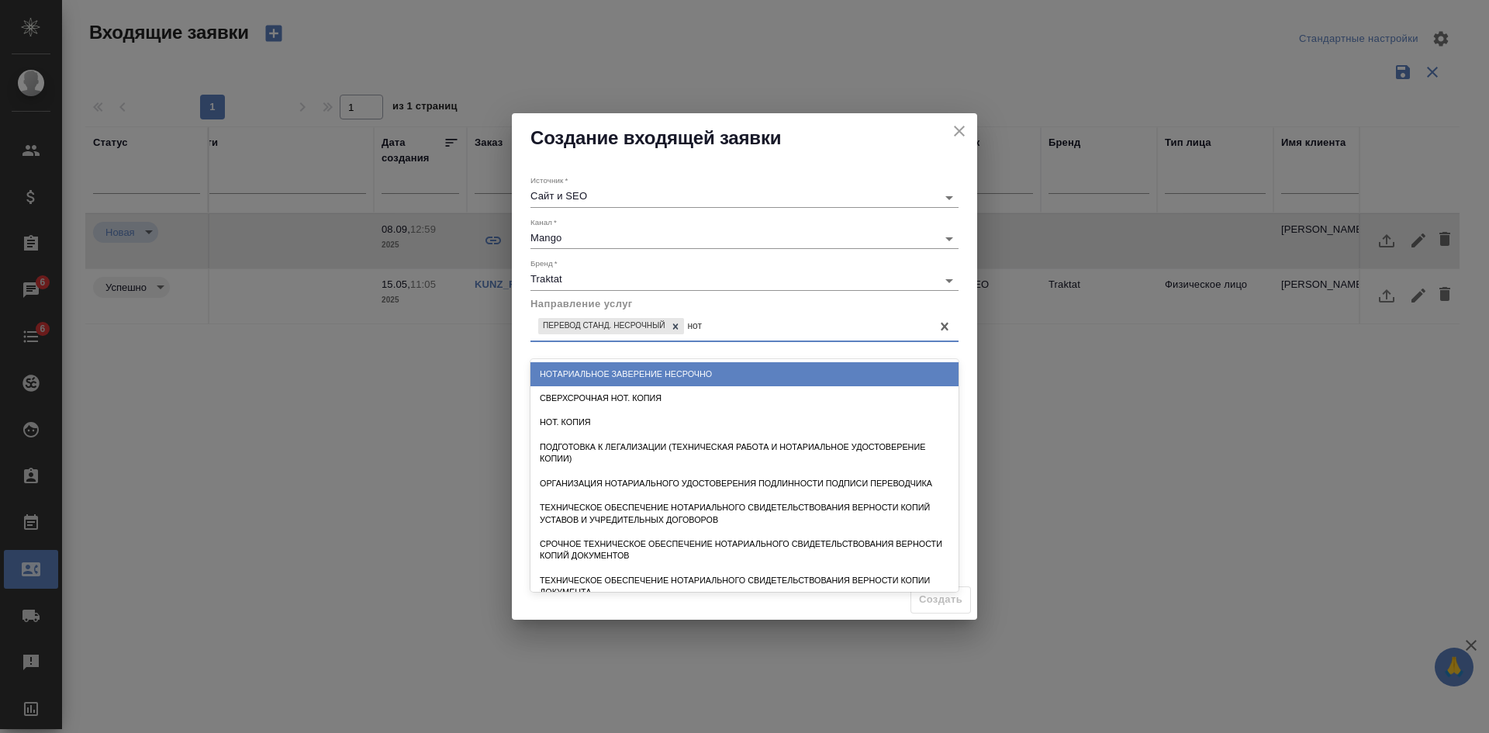
type input "нота"
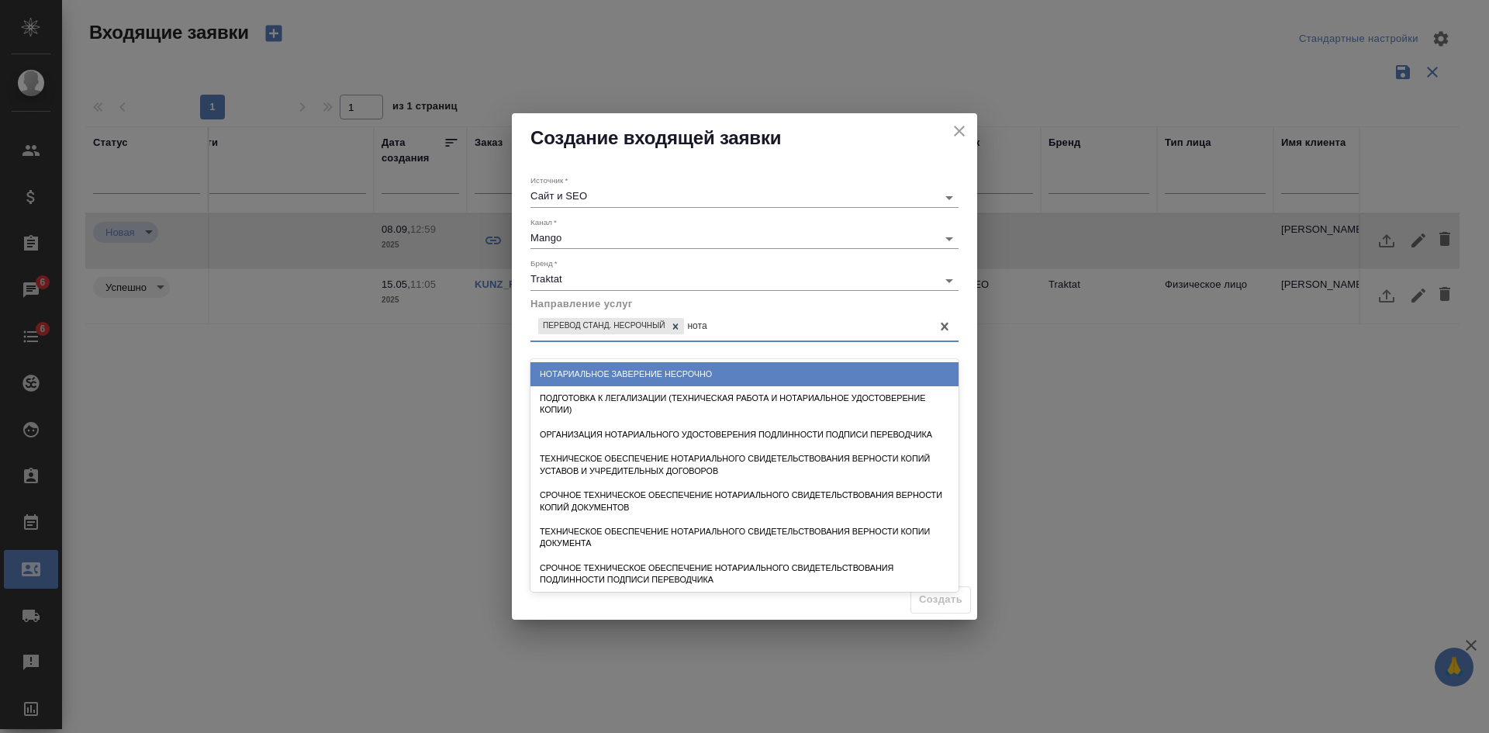
click at [693, 372] on div "Нотариальное заверение несрочно" at bounding box center [745, 374] width 428 height 24
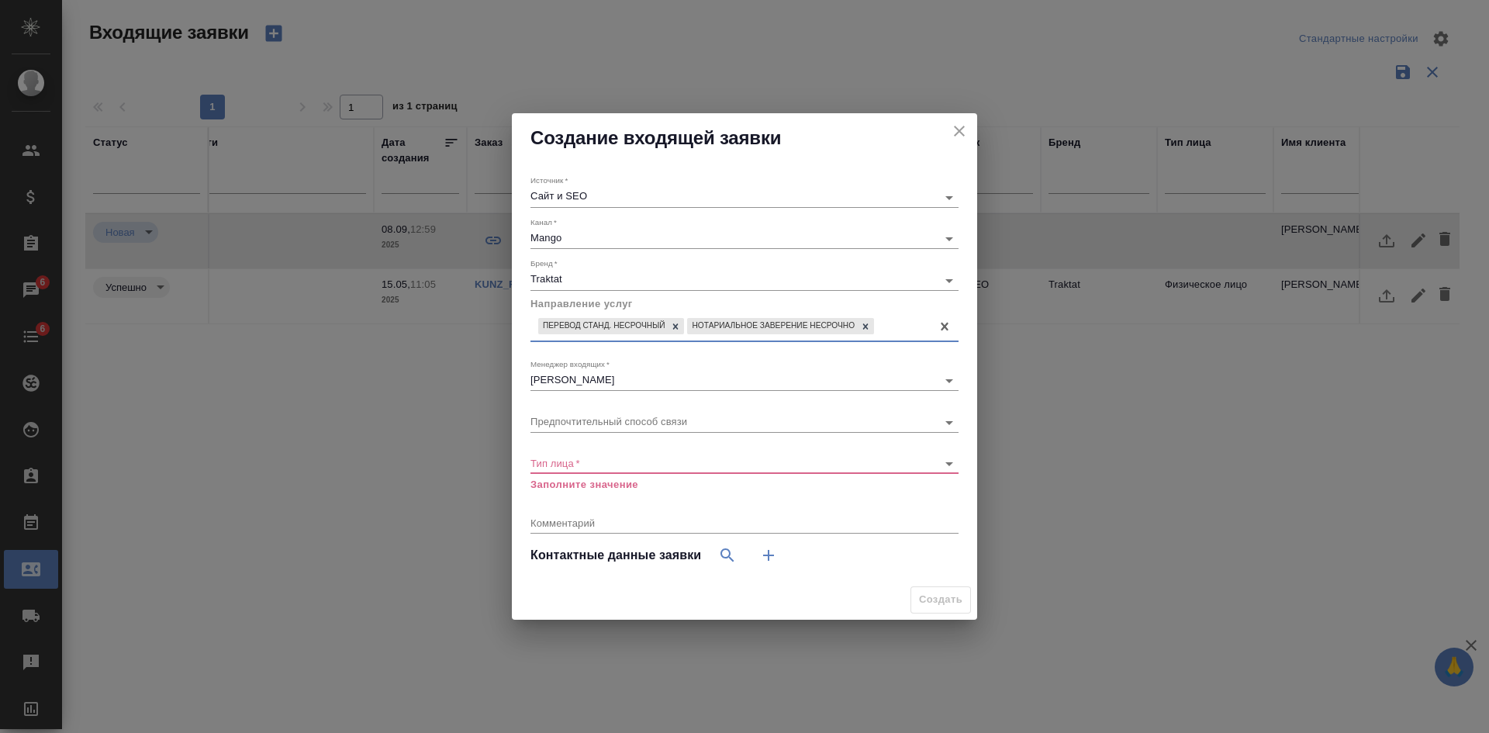
click at [603, 473] on div "​" at bounding box center [745, 464] width 428 height 19
click at [596, 469] on div "​" at bounding box center [745, 464] width 428 height 19
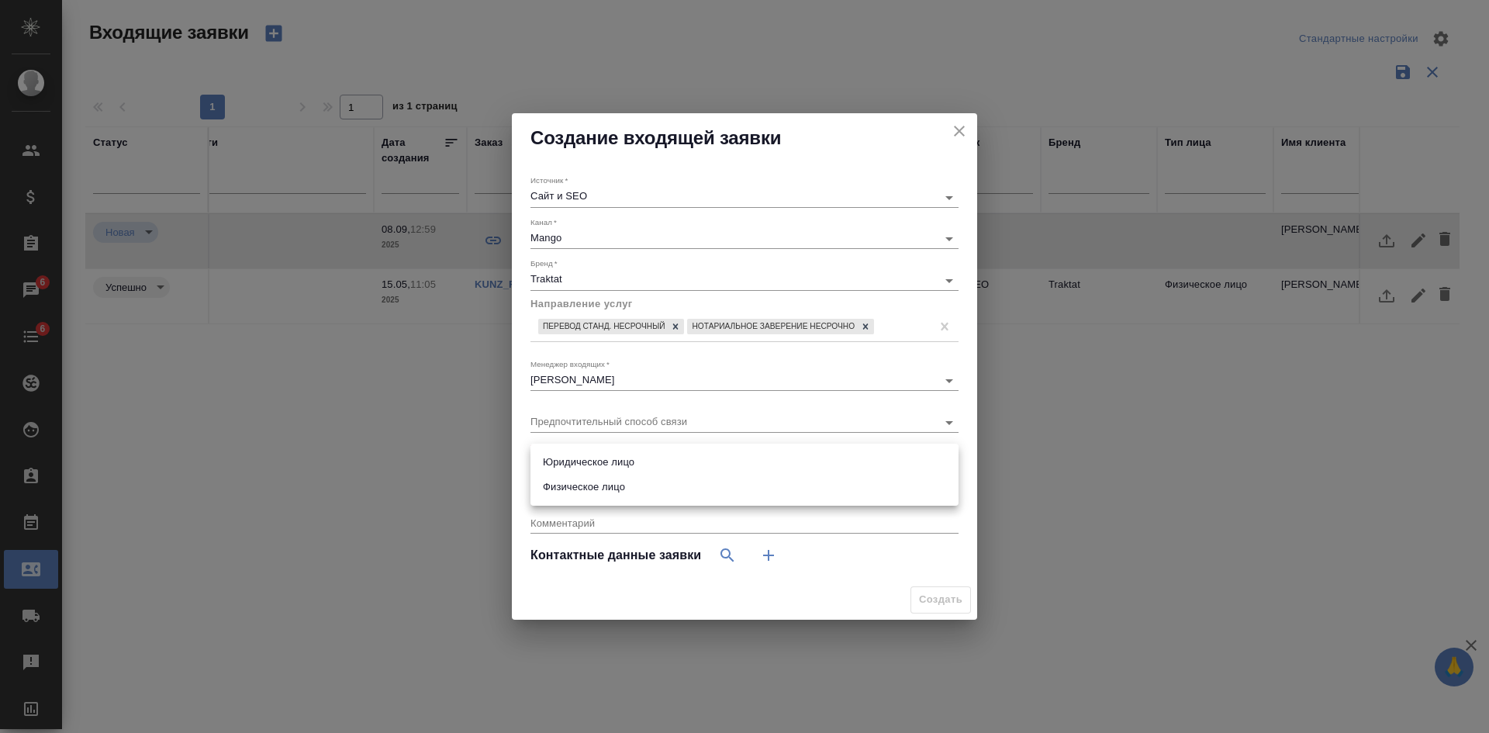
click at [579, 458] on body "🙏 .cls-1 fill:#fff; AWATERA Kasatkina Aleksandra Клиенты Спецификации Заказы 6 …" at bounding box center [744, 366] width 1489 height 733
click at [580, 496] on li "Физическое лицо" at bounding box center [745, 487] width 428 height 25
type input "private"
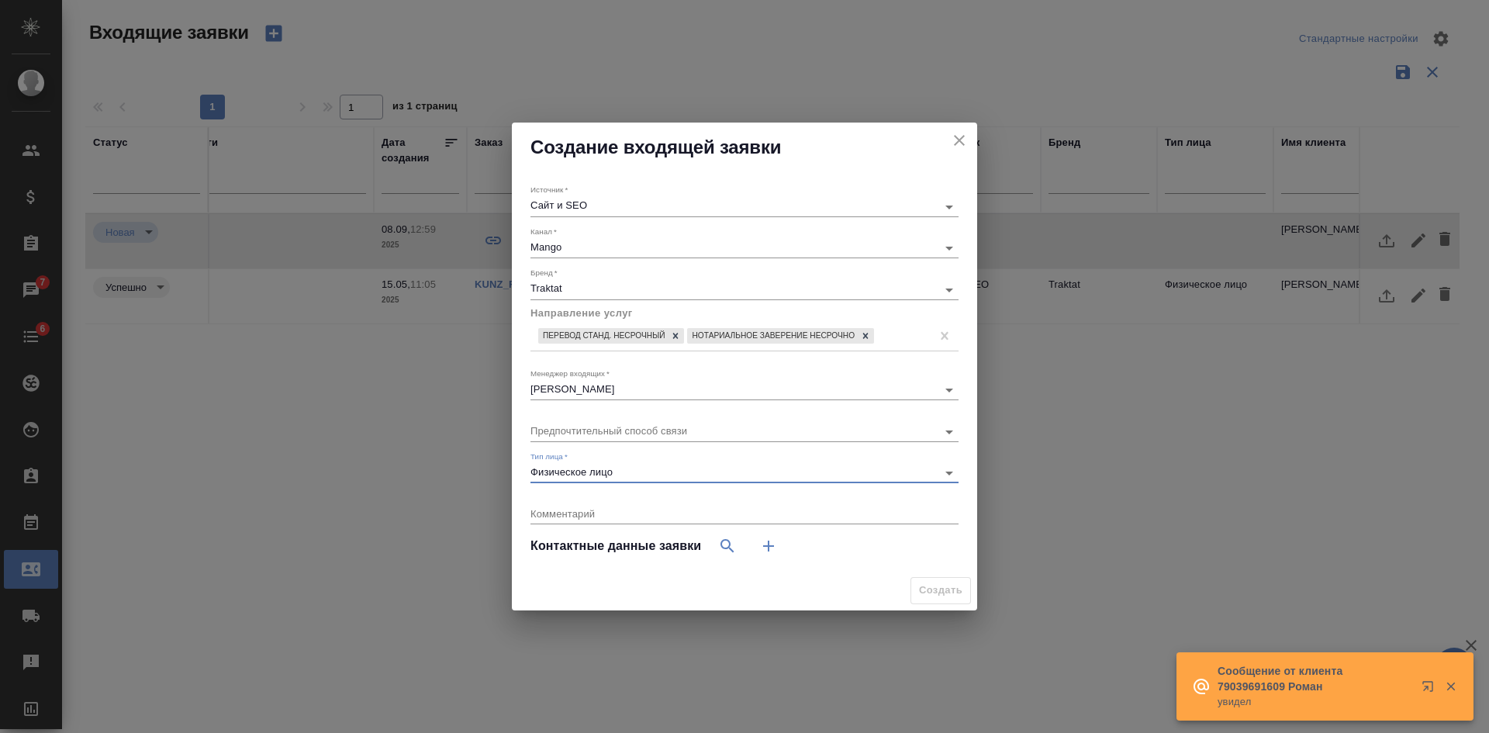
click at [769, 551] on icon "button" at bounding box center [768, 546] width 19 height 19
select select "RU"
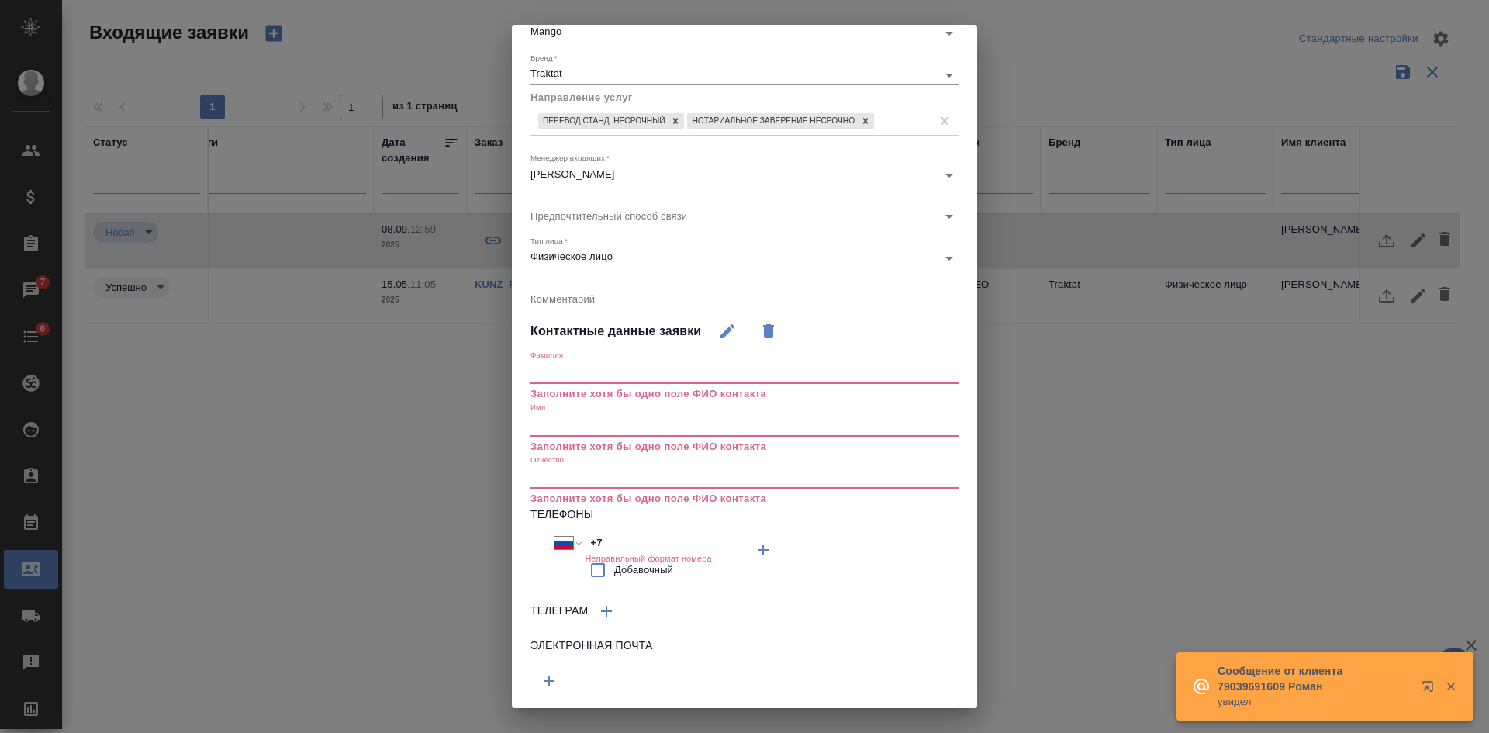
scroll to position [161, 0]
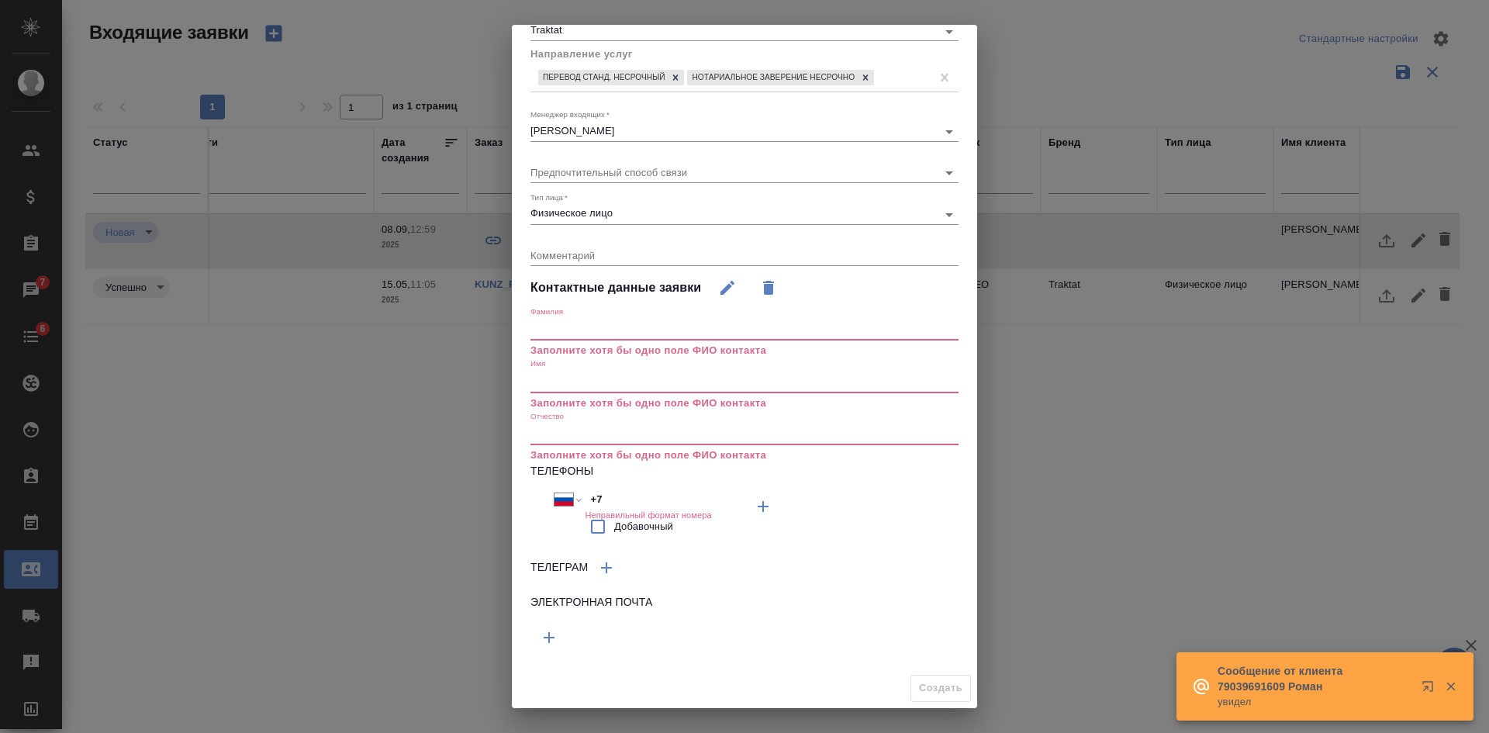
click at [572, 376] on input "text" at bounding box center [745, 382] width 428 height 22
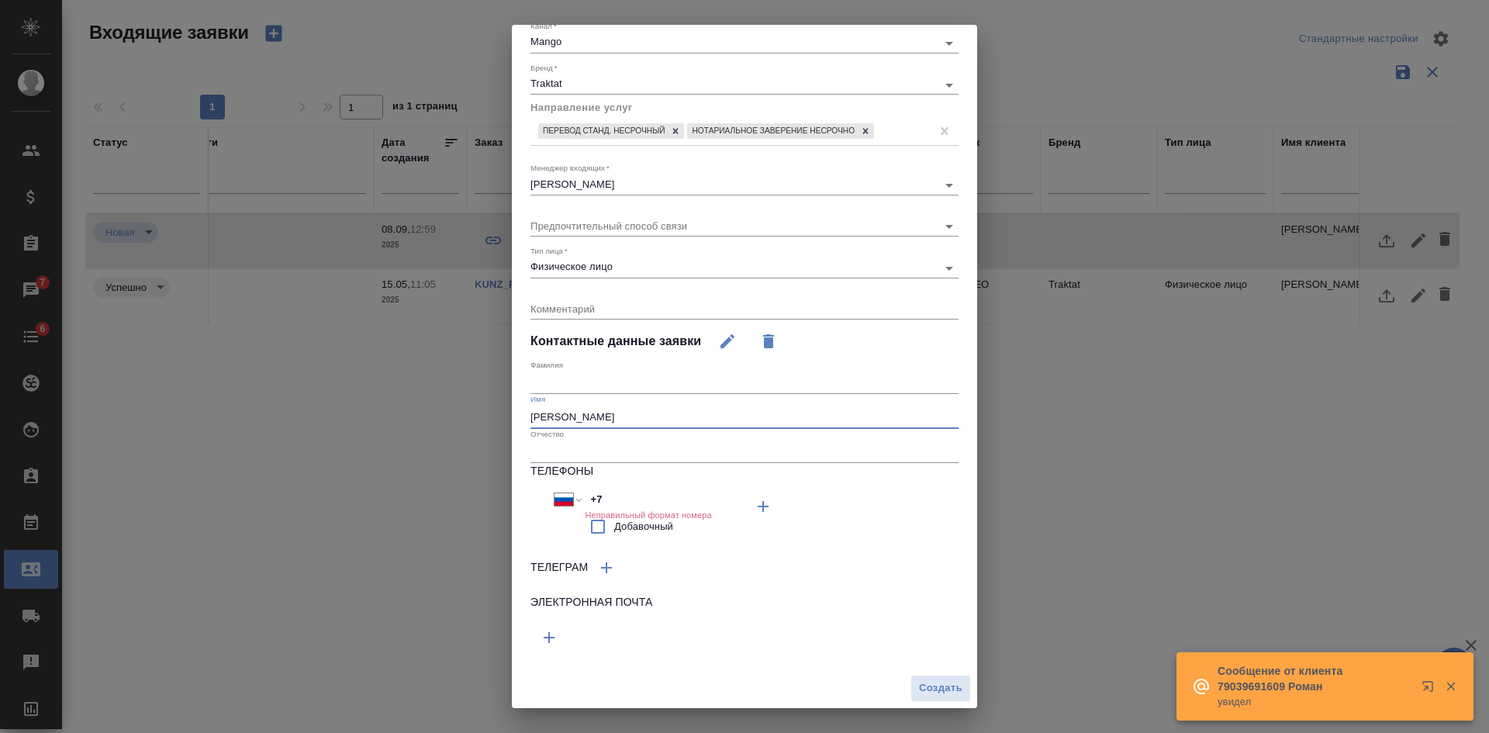
type input "Мумин"
click at [624, 498] on input "+7" at bounding box center [653, 499] width 136 height 22
select select "ZZ"
type input "+"
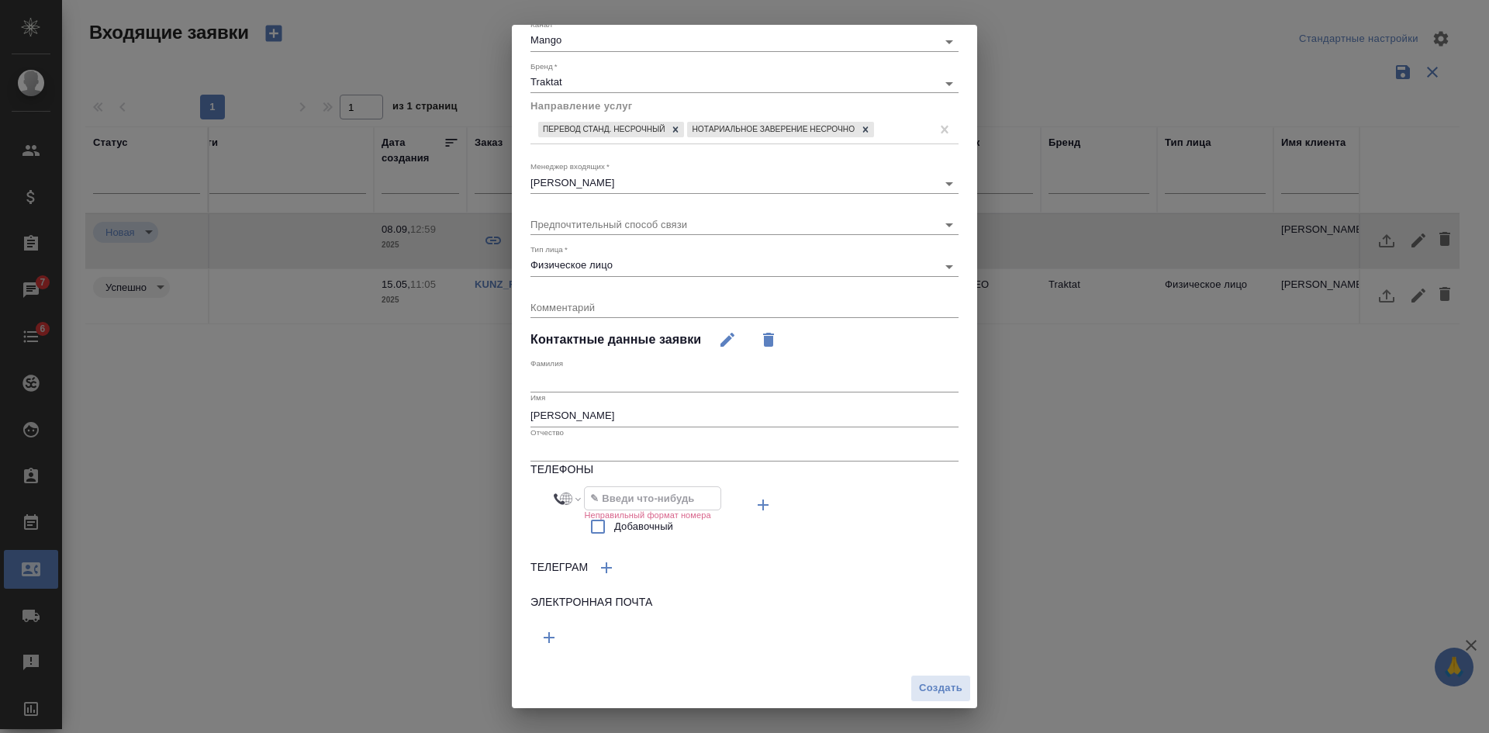
paste input "+7 916 059 36 36"
select select "RU"
type input "+7 916 059 36 36"
click at [940, 681] on span "Создать" at bounding box center [940, 688] width 43 height 18
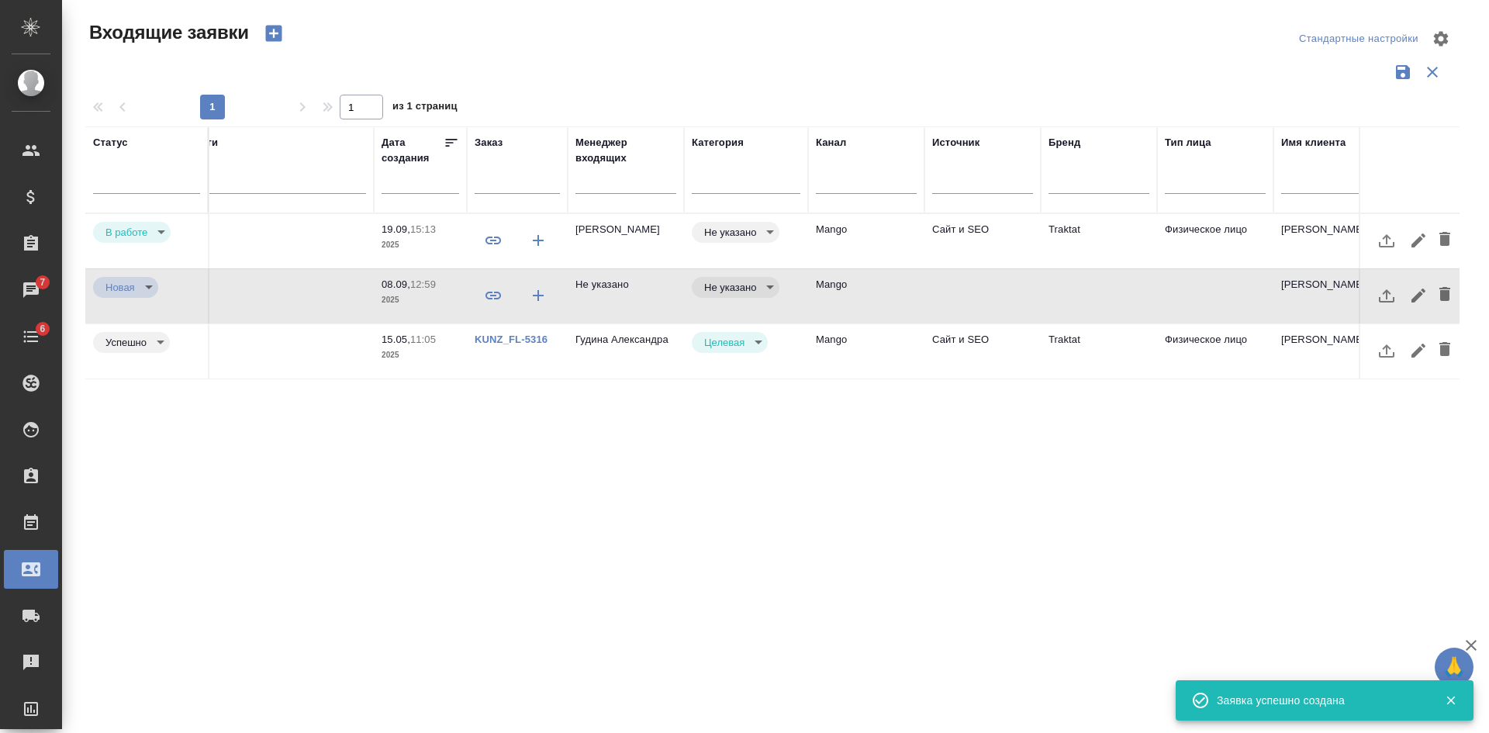
click at [876, 233] on td "Mango" at bounding box center [866, 241] width 116 height 54
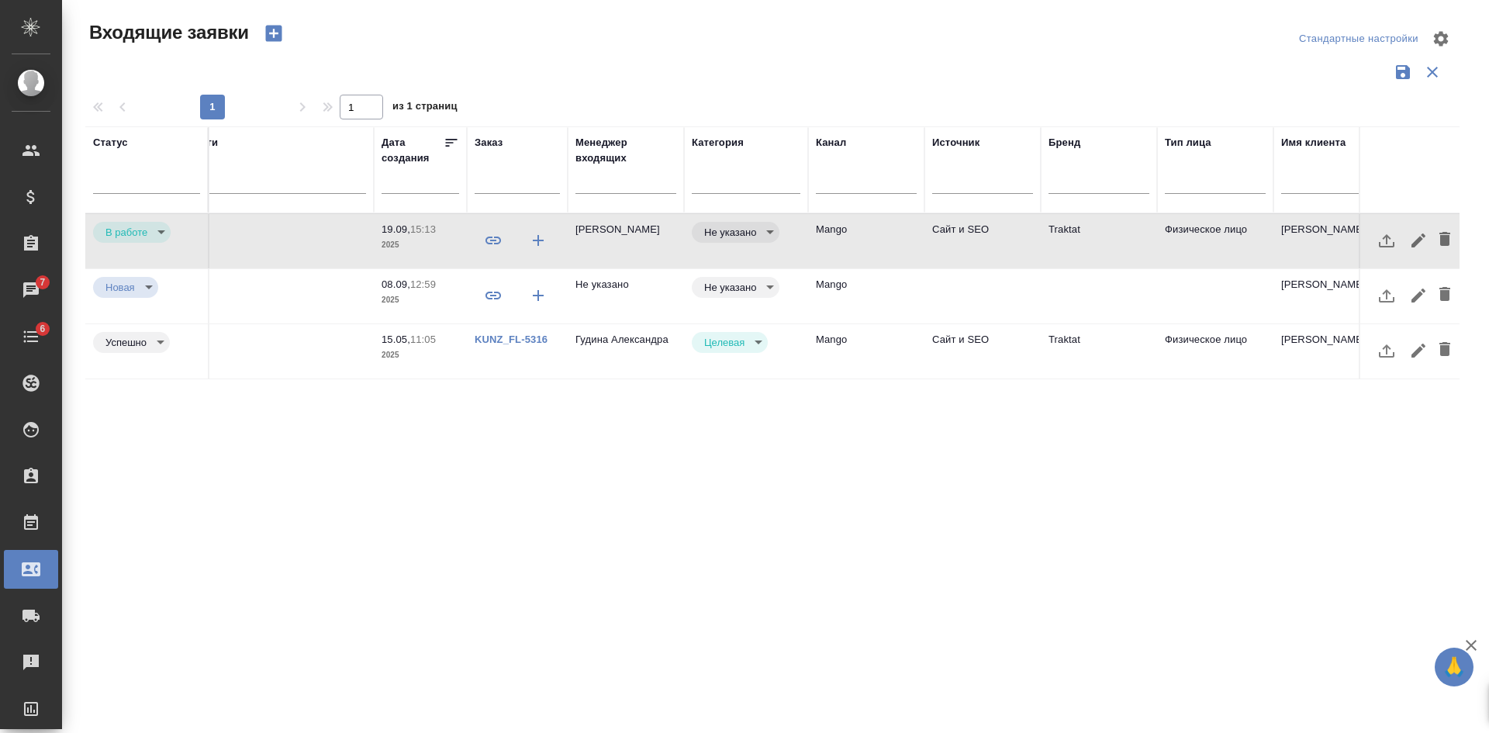
click at [876, 233] on td "Mango" at bounding box center [866, 241] width 116 height 54
click at [631, 176] on input "text" at bounding box center [626, 183] width 101 height 19
click at [1294, 226] on td "Мумин" at bounding box center [1328, 241] width 109 height 54
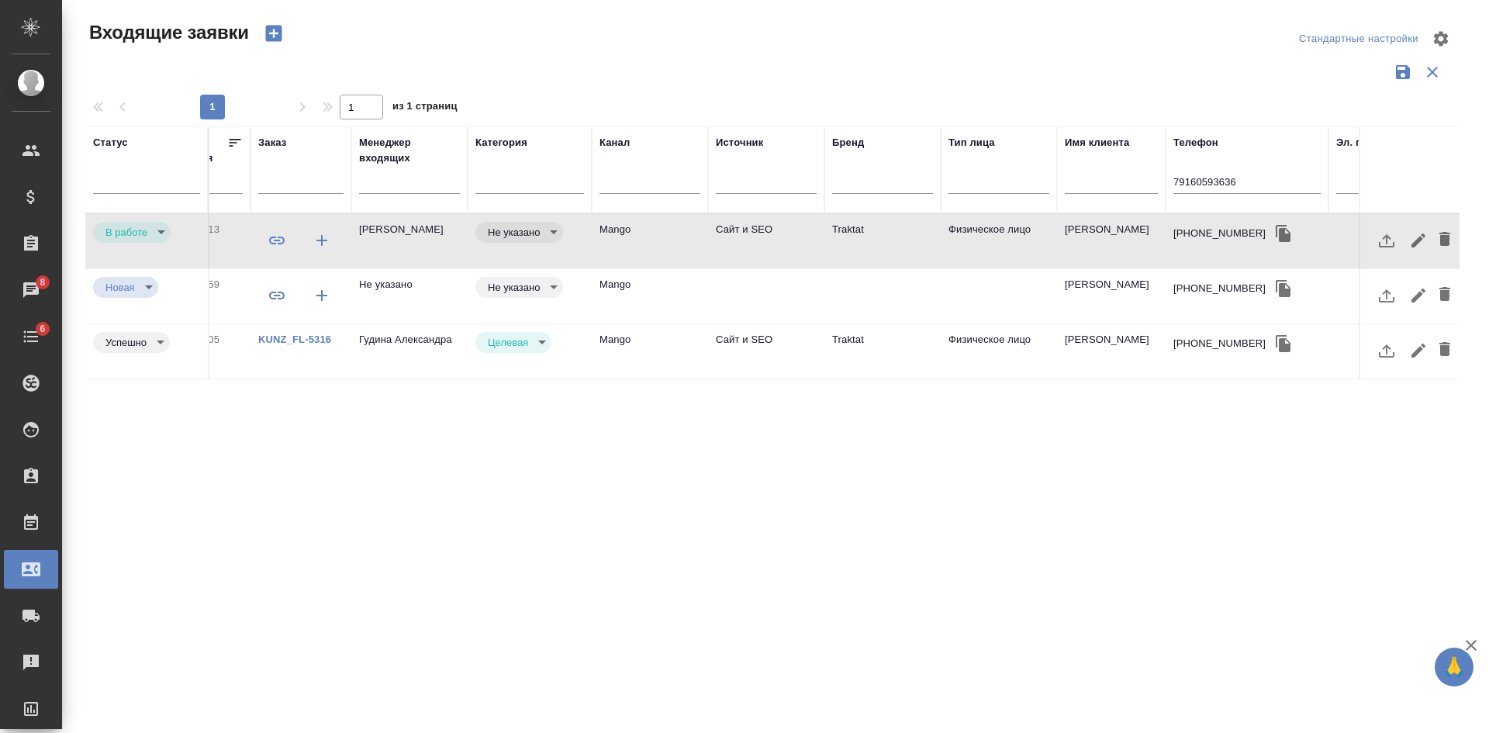
scroll to position [0, 673]
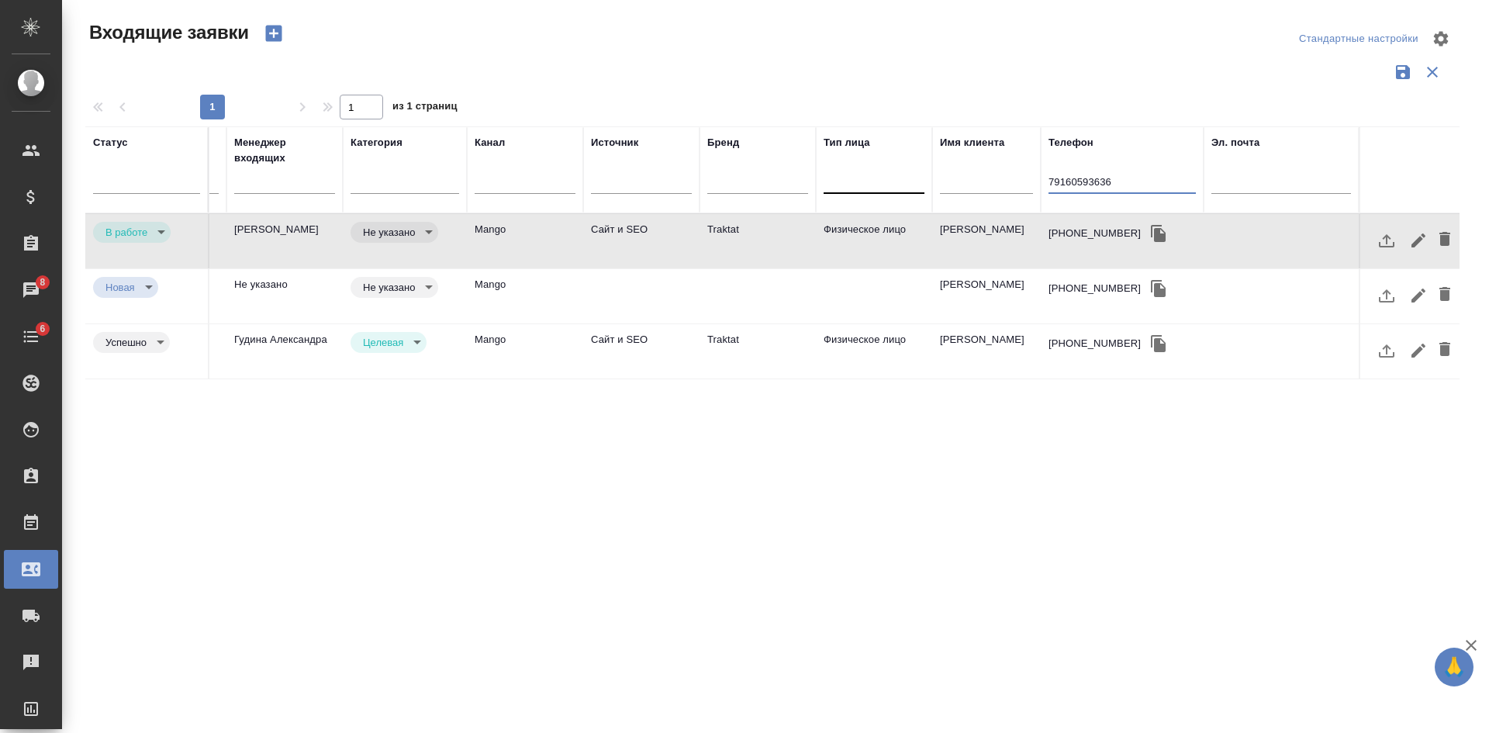
drag, startPoint x: 1105, startPoint y: 175, endPoint x: 826, endPoint y: 170, distance: 278.5
click at [891, 175] on tr "Статус Номер Файлы Клиент Тэги Дата создания Заказ Менеджер входящих Категория …" at bounding box center [436, 169] width 2048 height 87
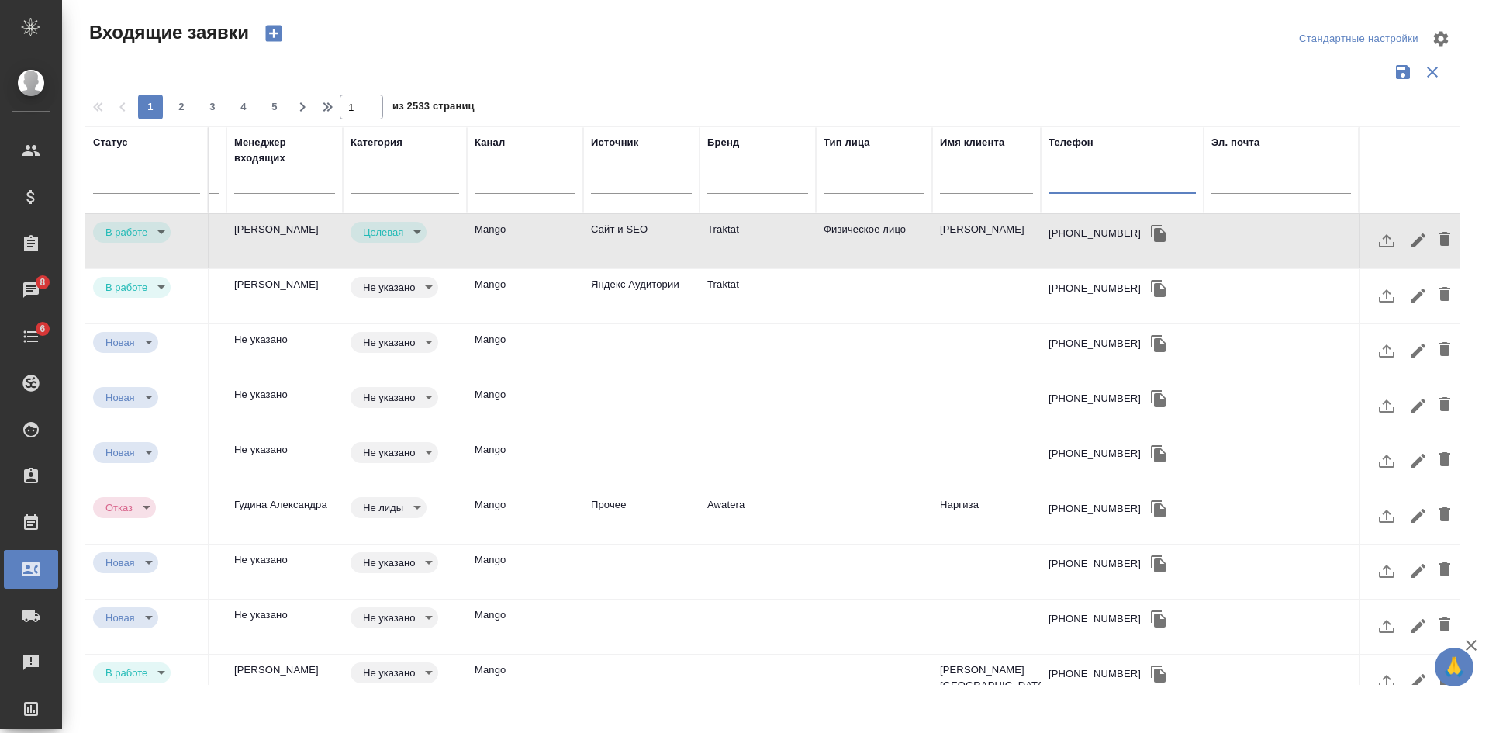
type input "target"
click at [132, 182] on div at bounding box center [146, 178] width 107 height 22
click at [257, 185] on input "text" at bounding box center [284, 183] width 101 height 19
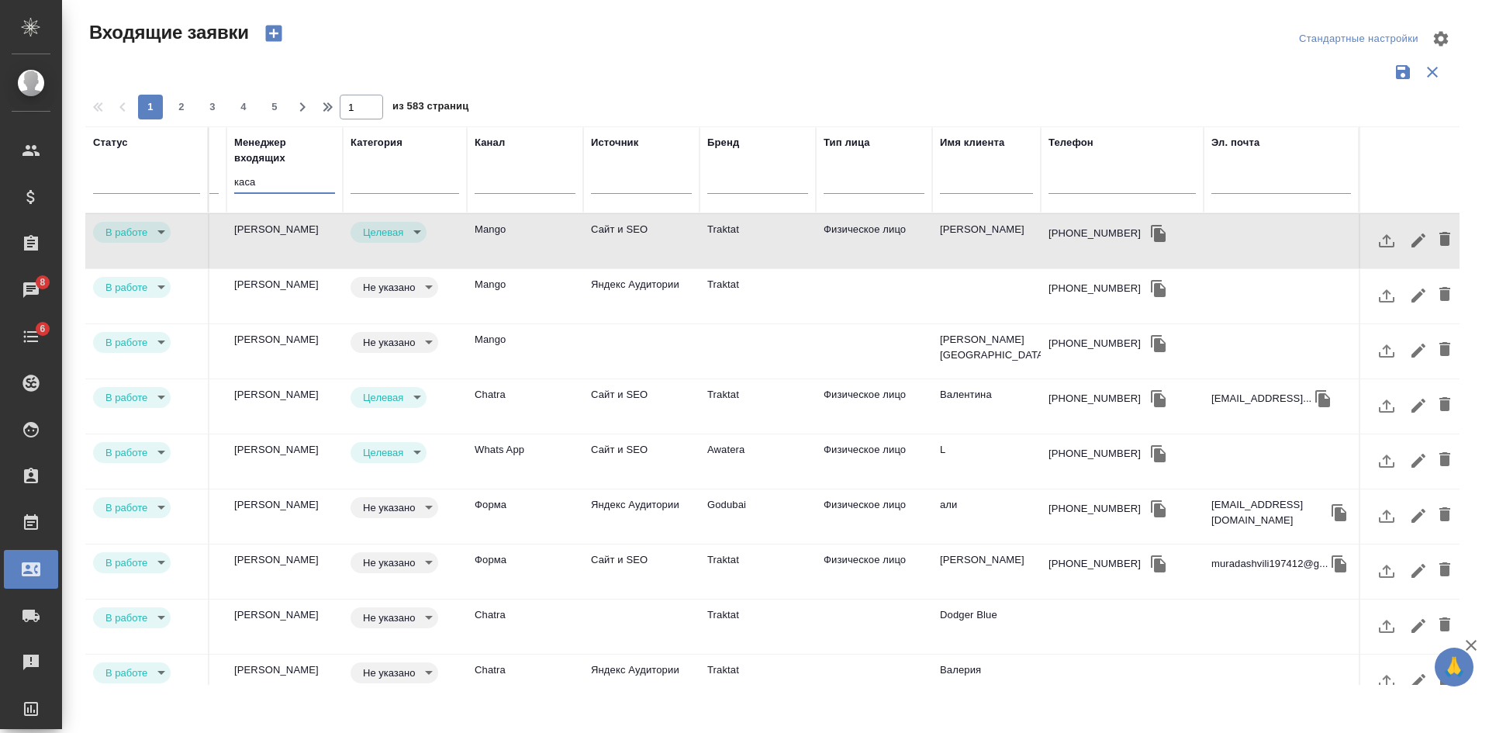
type input "каса"
click at [781, 301] on td "Traktat" at bounding box center [758, 296] width 116 height 54
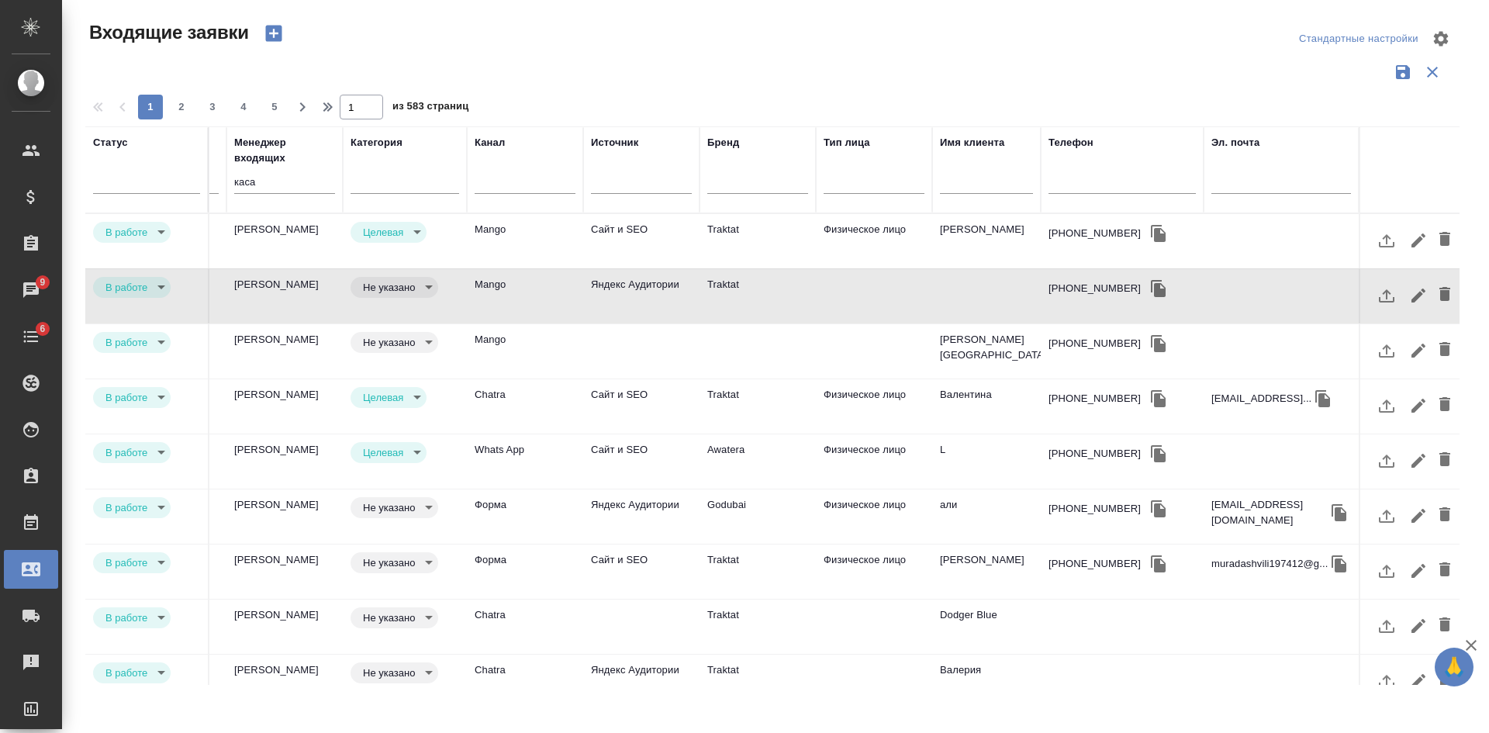
click at [1068, 182] on input "text" at bounding box center [1122, 183] width 147 height 19
paste input "79057984049"
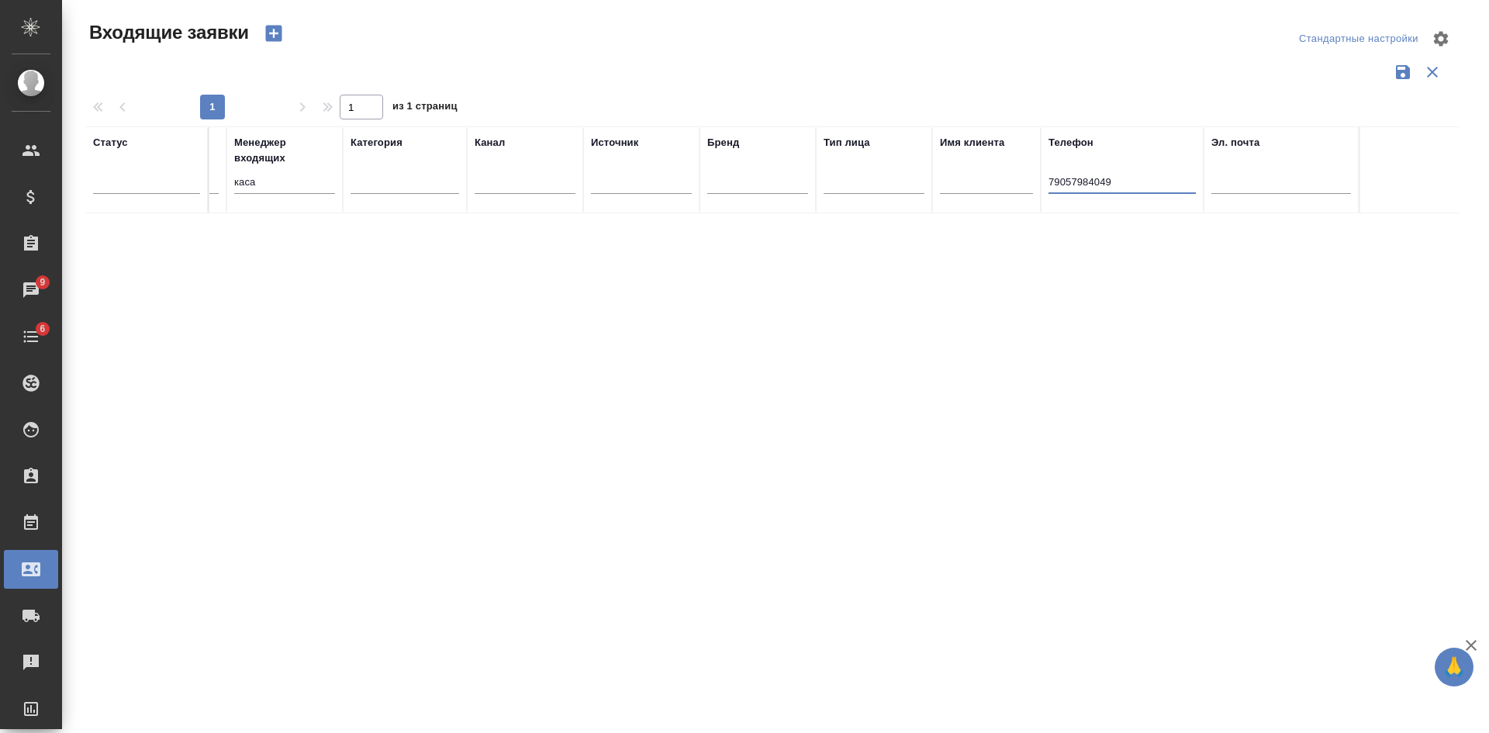
type input "79057984049"
drag, startPoint x: 252, startPoint y: 184, endPoint x: 145, endPoint y: 178, distance: 107.2
click at [162, 179] on tr "Статус Номер Файлы Клиент Тэги Дата создания Заказ Менеджер входящих каса Катег…" at bounding box center [436, 169] width 2048 height 87
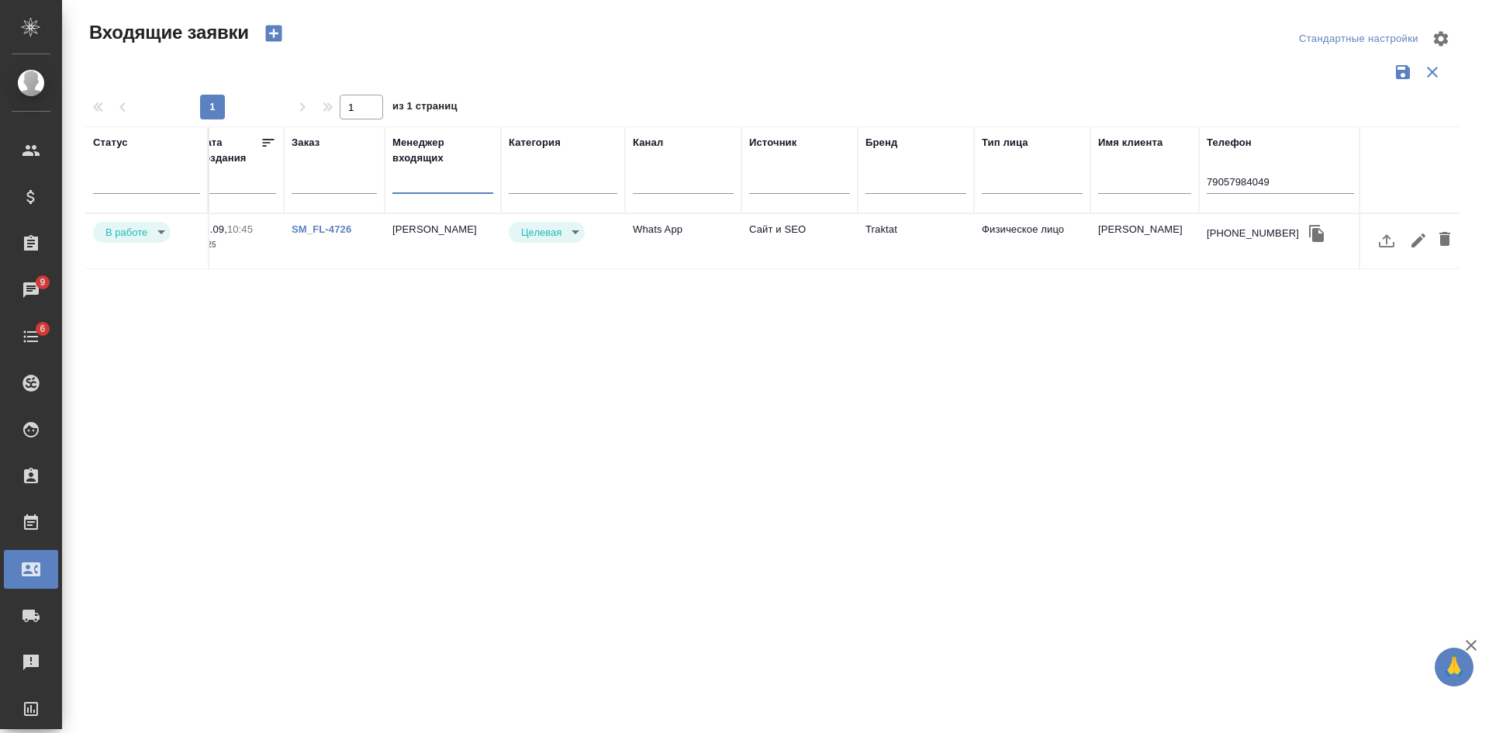
scroll to position [0, 397]
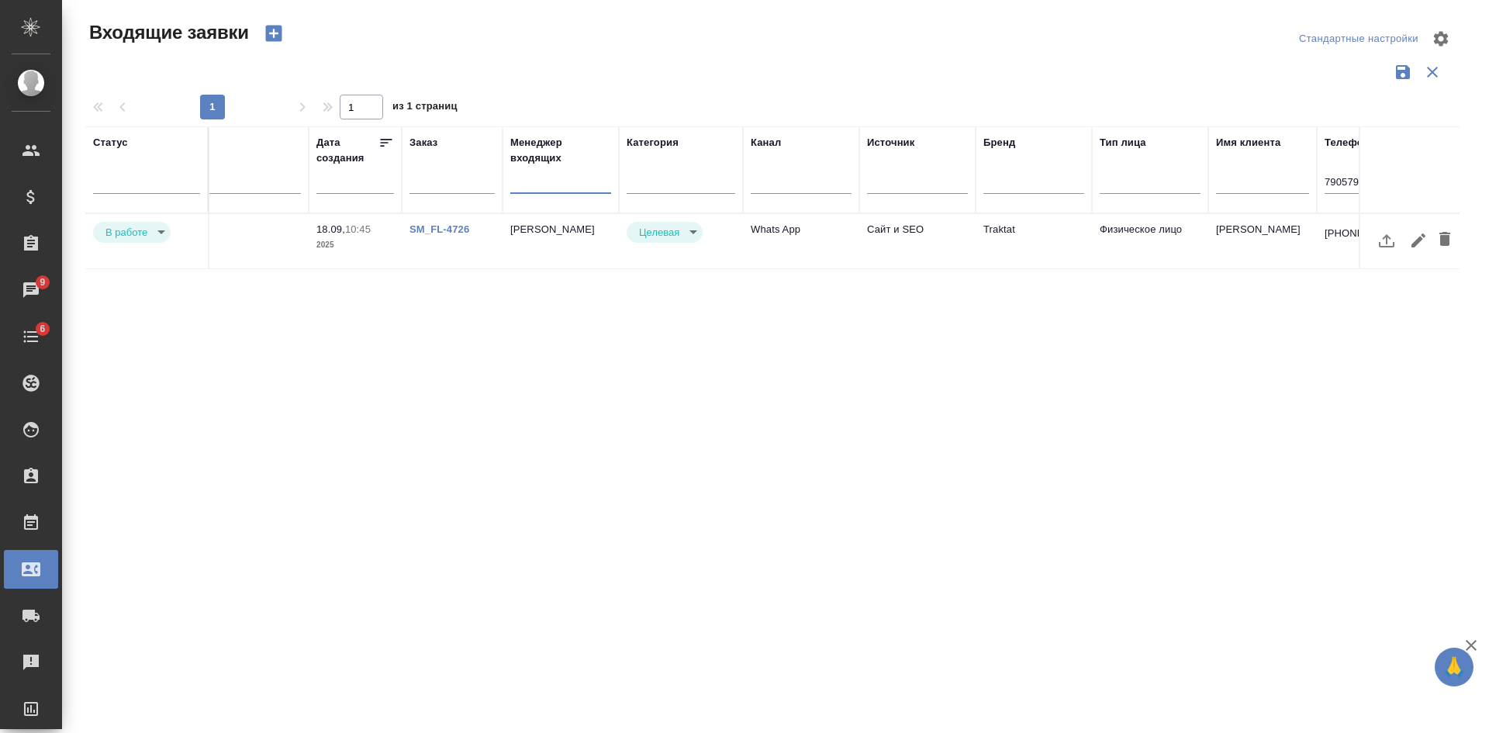
click at [455, 241] on td "SM_FL-4726" at bounding box center [452, 241] width 101 height 54
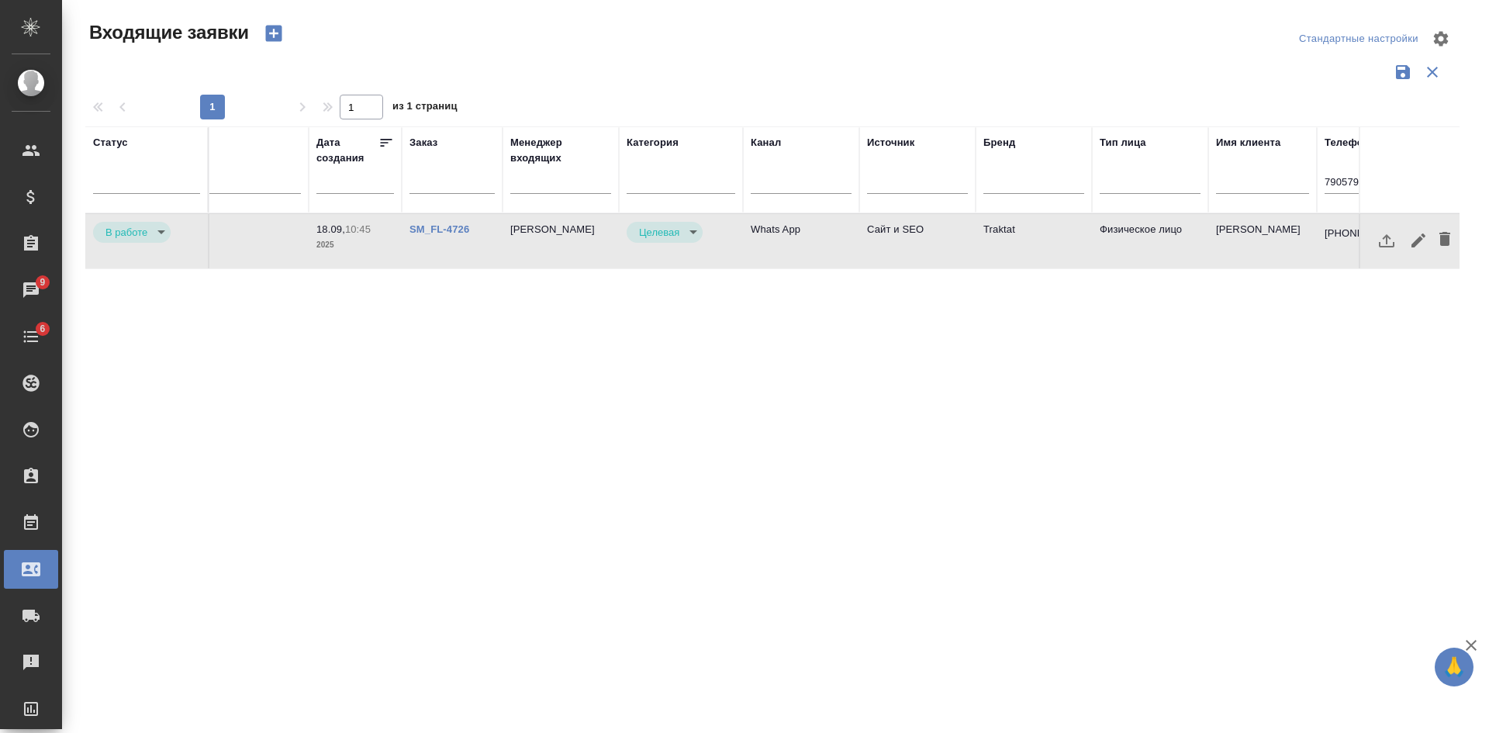
click at [455, 241] on td "SM_FL-4726" at bounding box center [452, 241] width 101 height 54
click at [444, 223] on link "SM_FL-4726" at bounding box center [440, 229] width 60 height 12
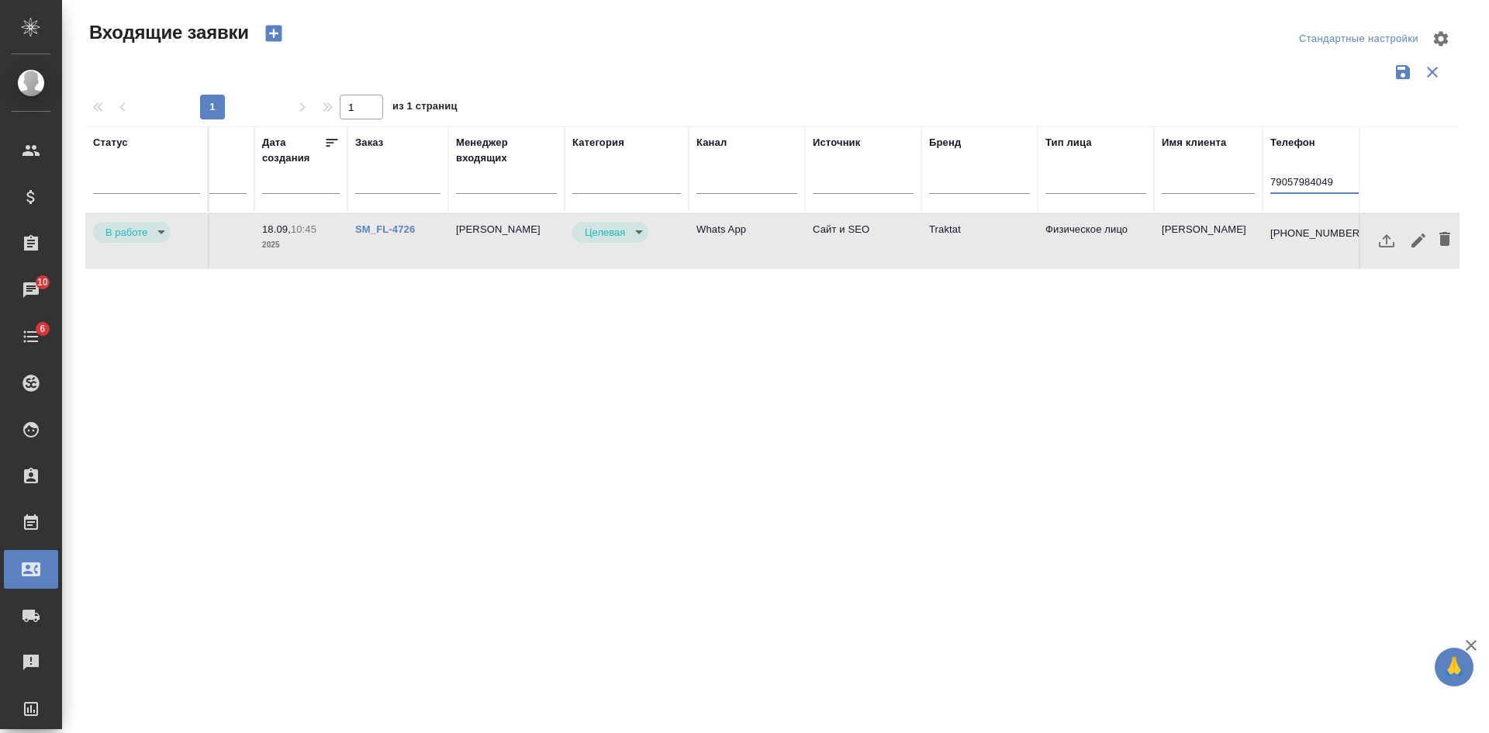
drag, startPoint x: 1328, startPoint y: 182, endPoint x: 1450, endPoint y: 179, distance: 121.8
click at [1450, 179] on tr "Статус Номер Файлы Клиент Тэги Дата создания Заказ Менеджер входящих Категория …" at bounding box center [658, 169] width 2048 height 87
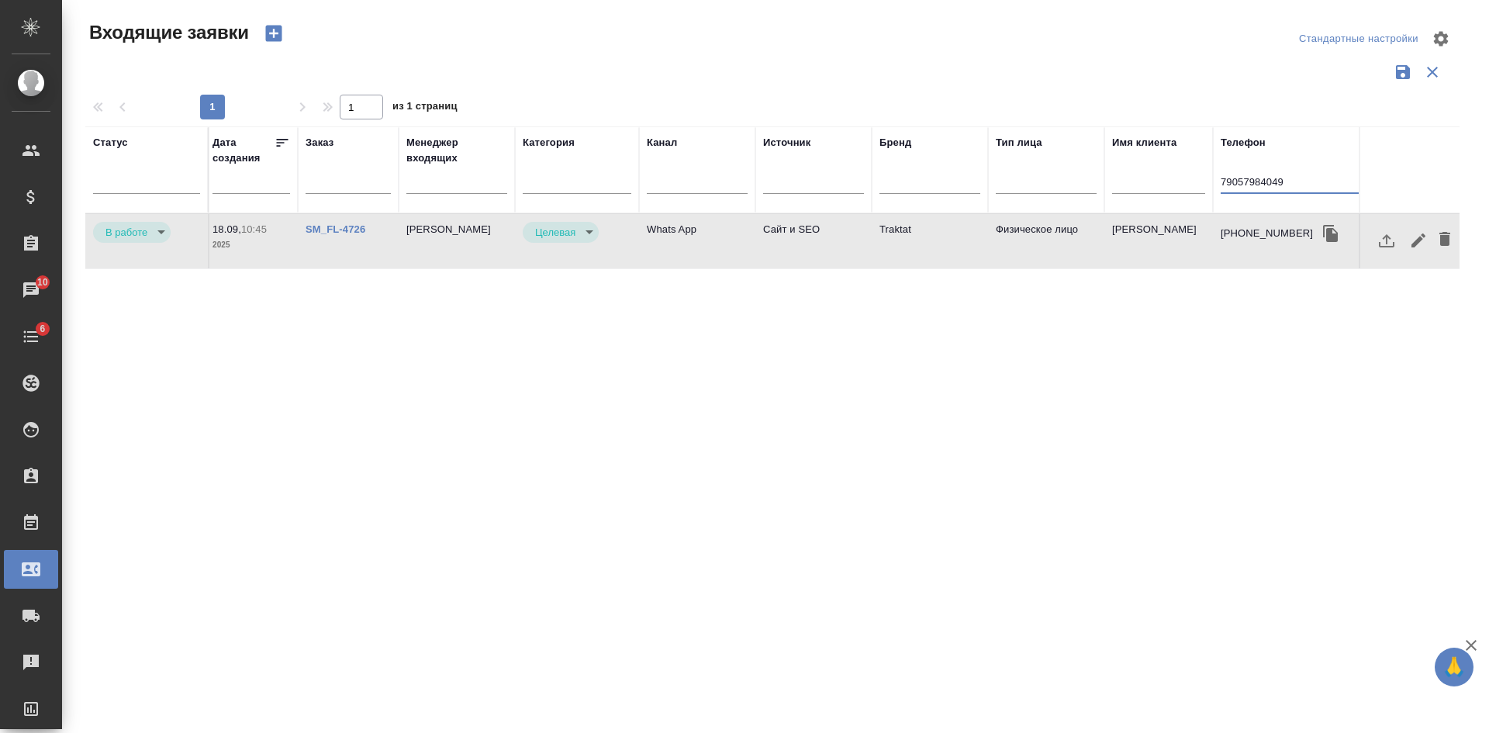
type input "7"
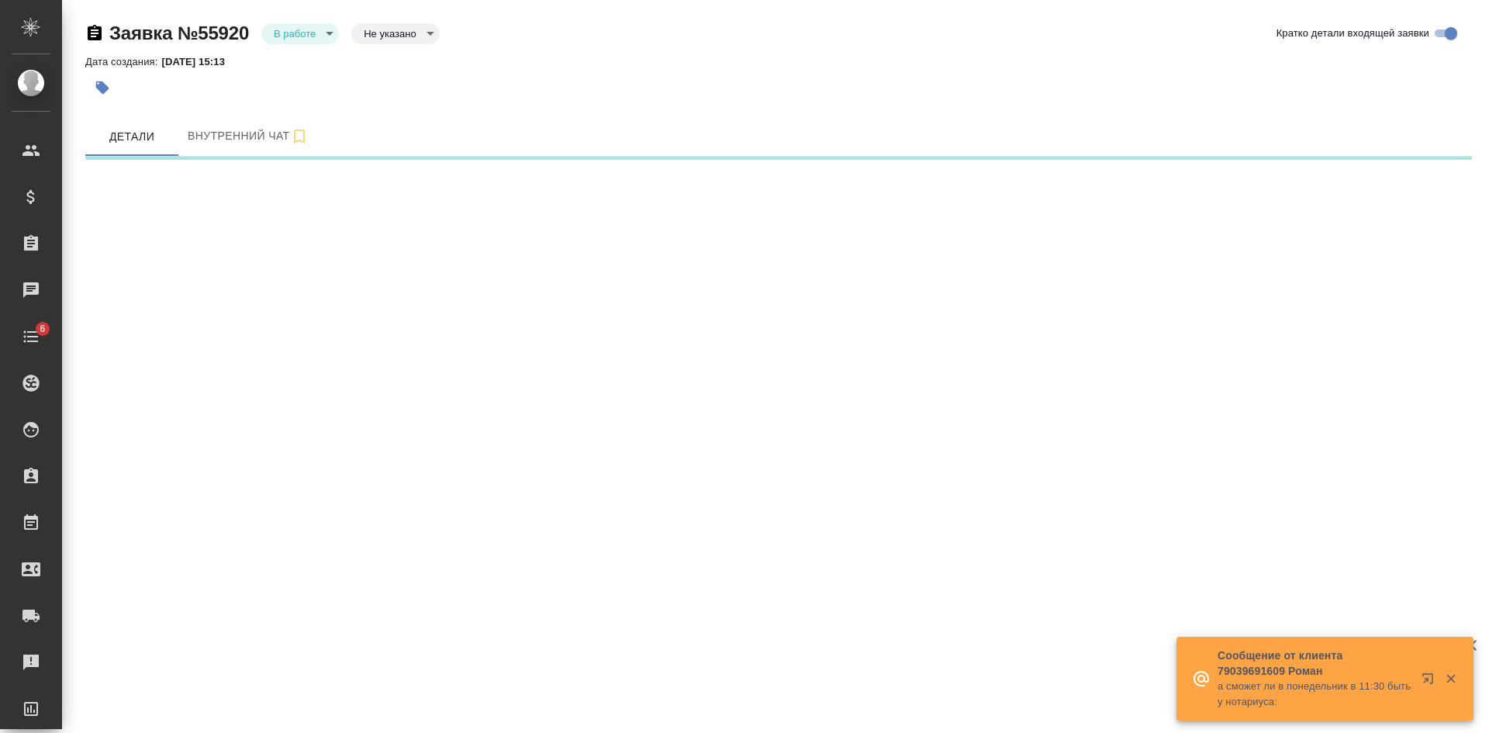
select select "RU"
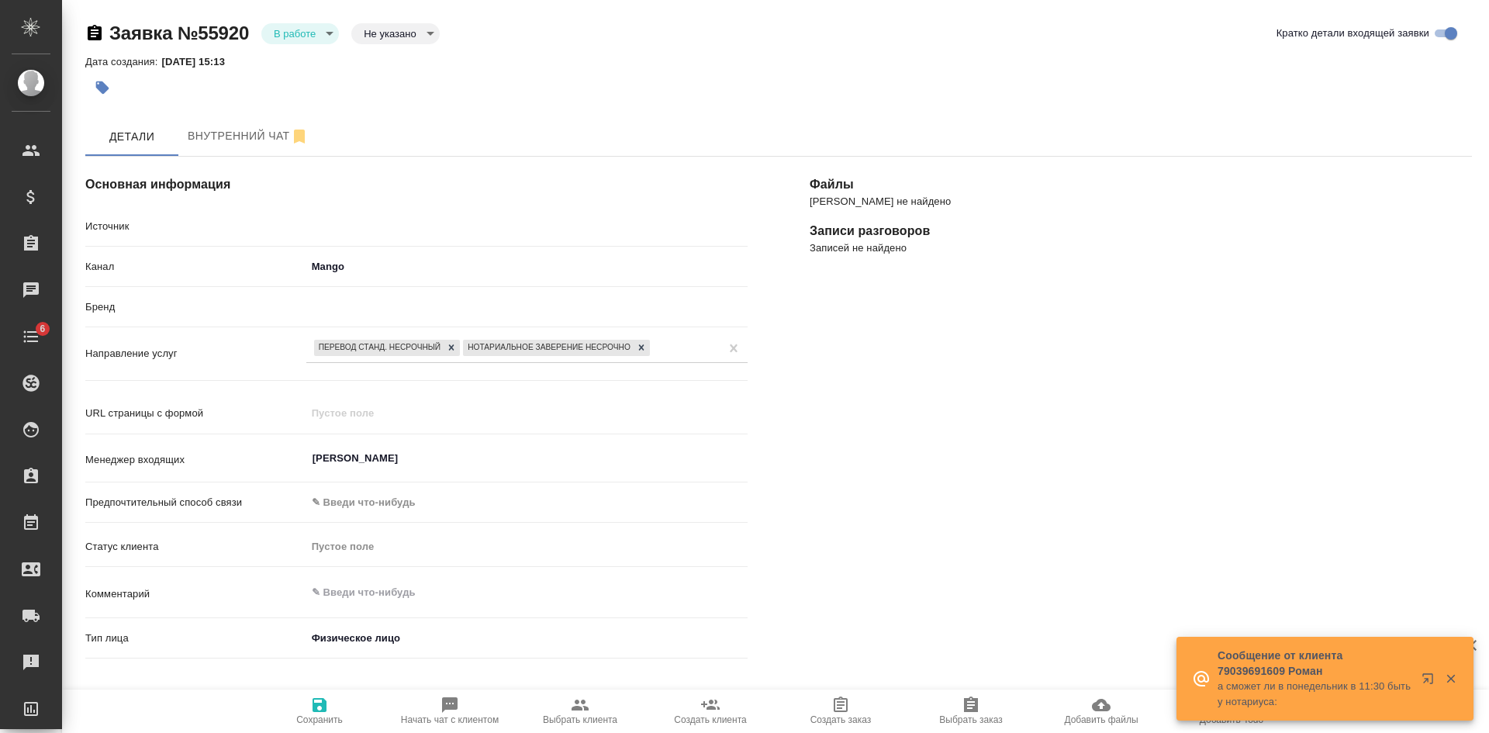
type textarea "x"
click at [384, 24] on body "🙏 .cls-1 fill:#fff; AWATERA [PERSON_NAME] Спецификации Заказы Чаты 6 Todo Проек…" at bounding box center [744, 366] width 1489 height 733
click at [389, 51] on button "Целевая" at bounding box center [389, 58] width 50 height 17
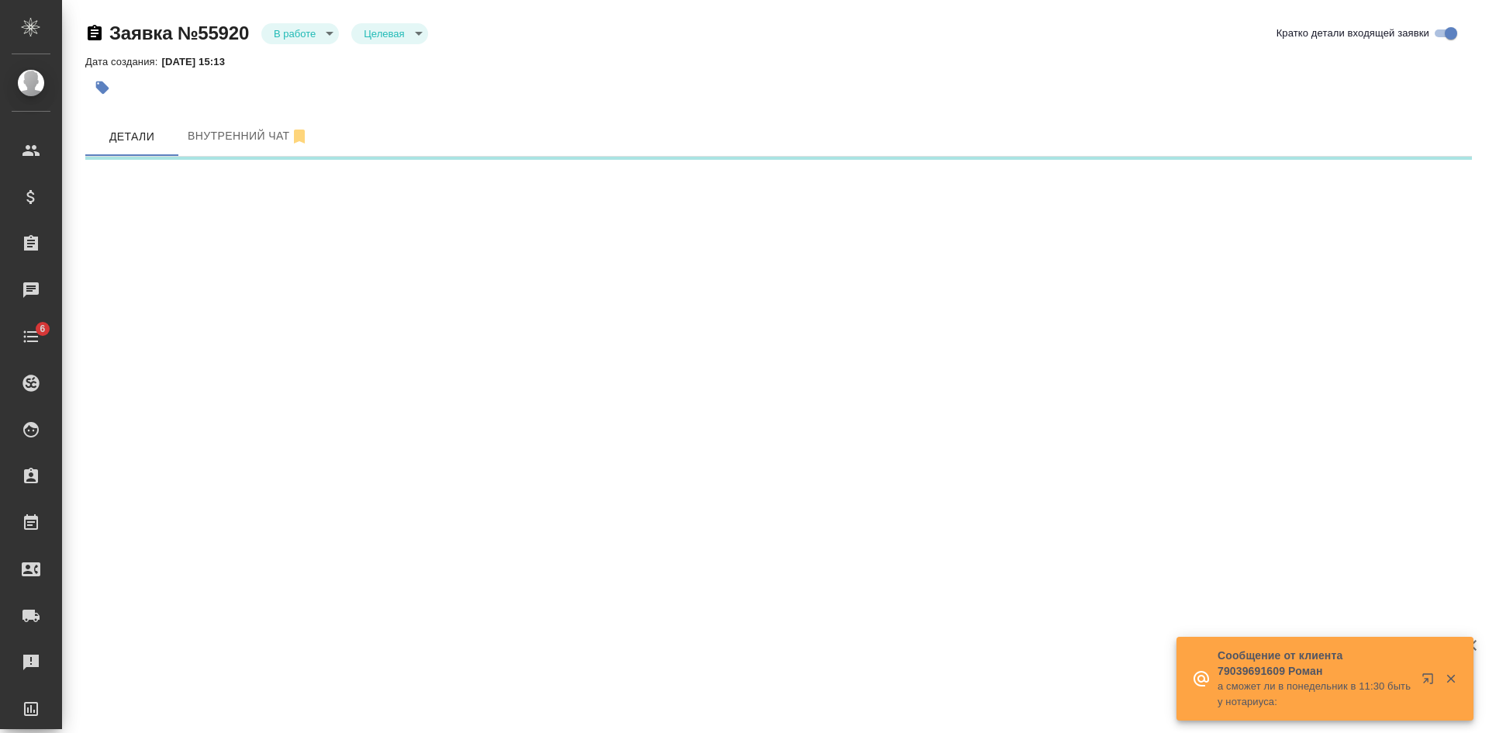
select select "RU"
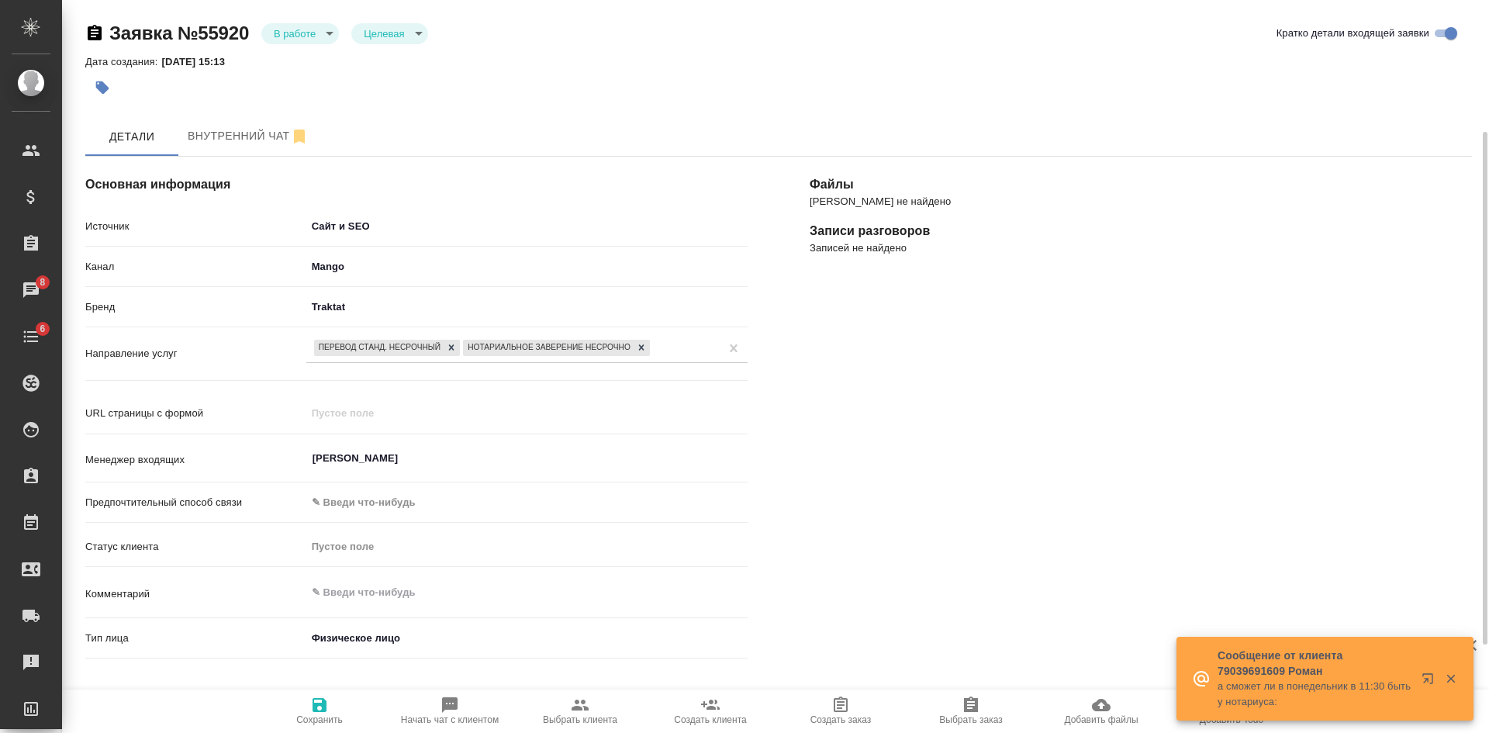
scroll to position [310, 0]
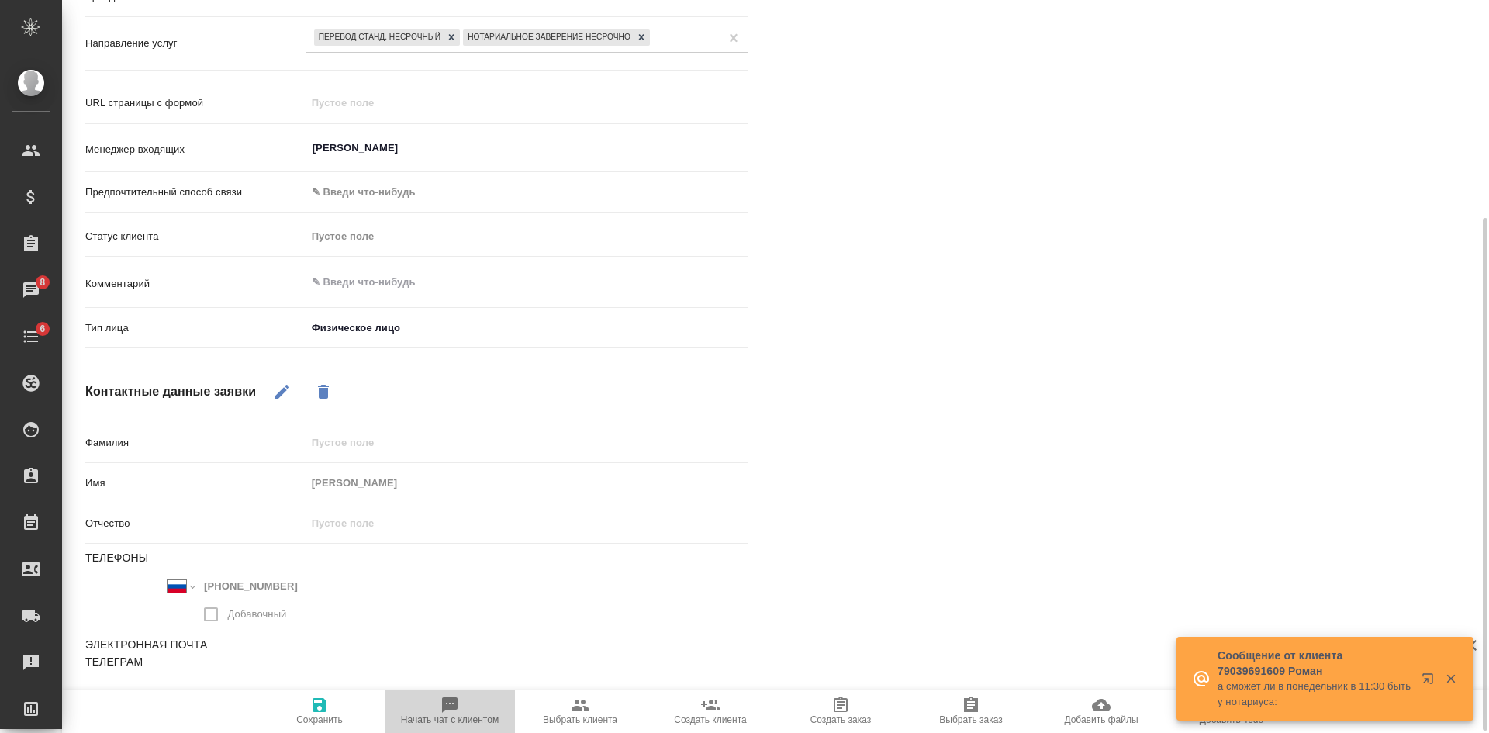
click at [468, 711] on span "Начать чат с клиентом" at bounding box center [450, 710] width 112 height 29
type textarea "x"
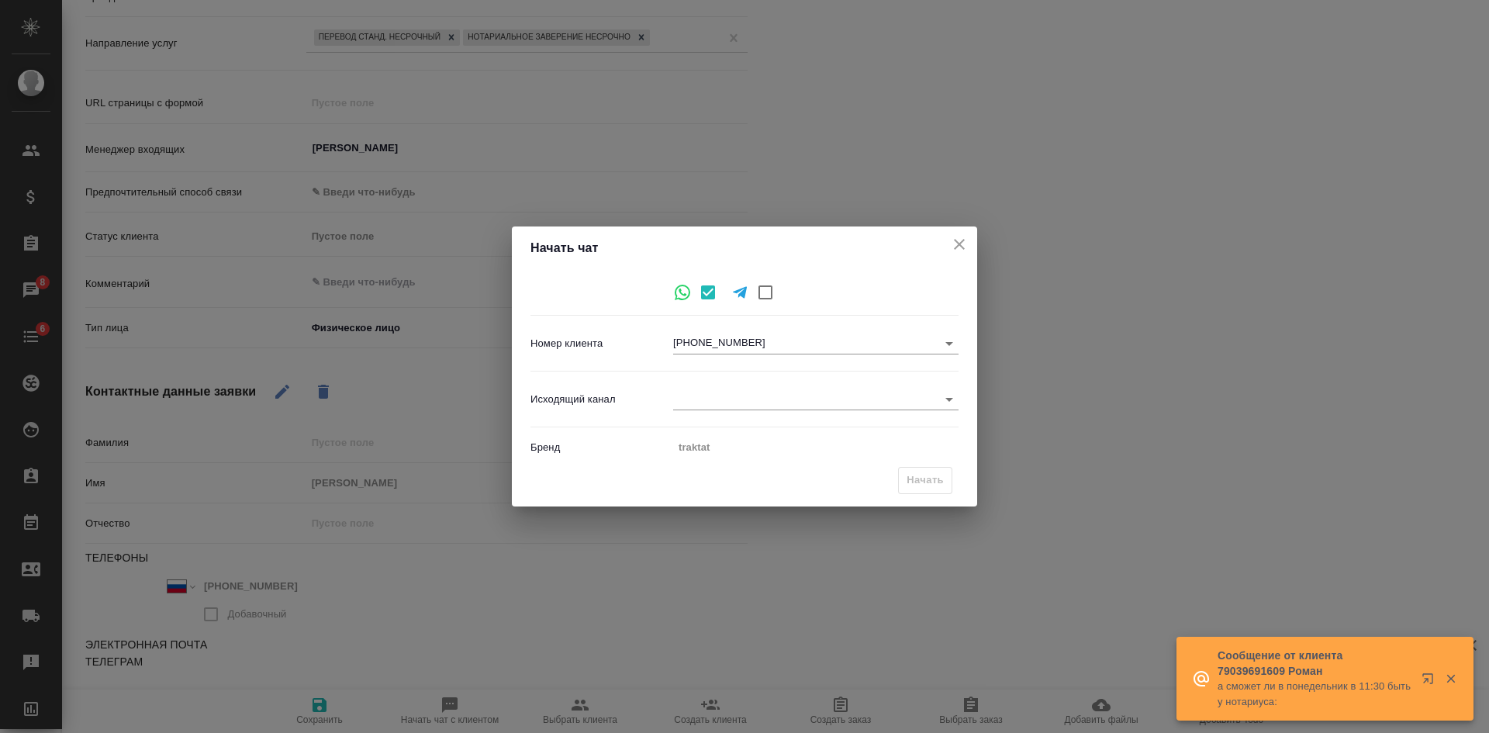
click at [677, 396] on body "🙏 .cls-1 fill:#fff; AWATERA Kasatkina Aleksandra Клиенты Спецификации Заказы 8 …" at bounding box center [744, 366] width 1489 height 733
click at [727, 399] on li "Awatera" at bounding box center [815, 399] width 285 height 25
type input "2"
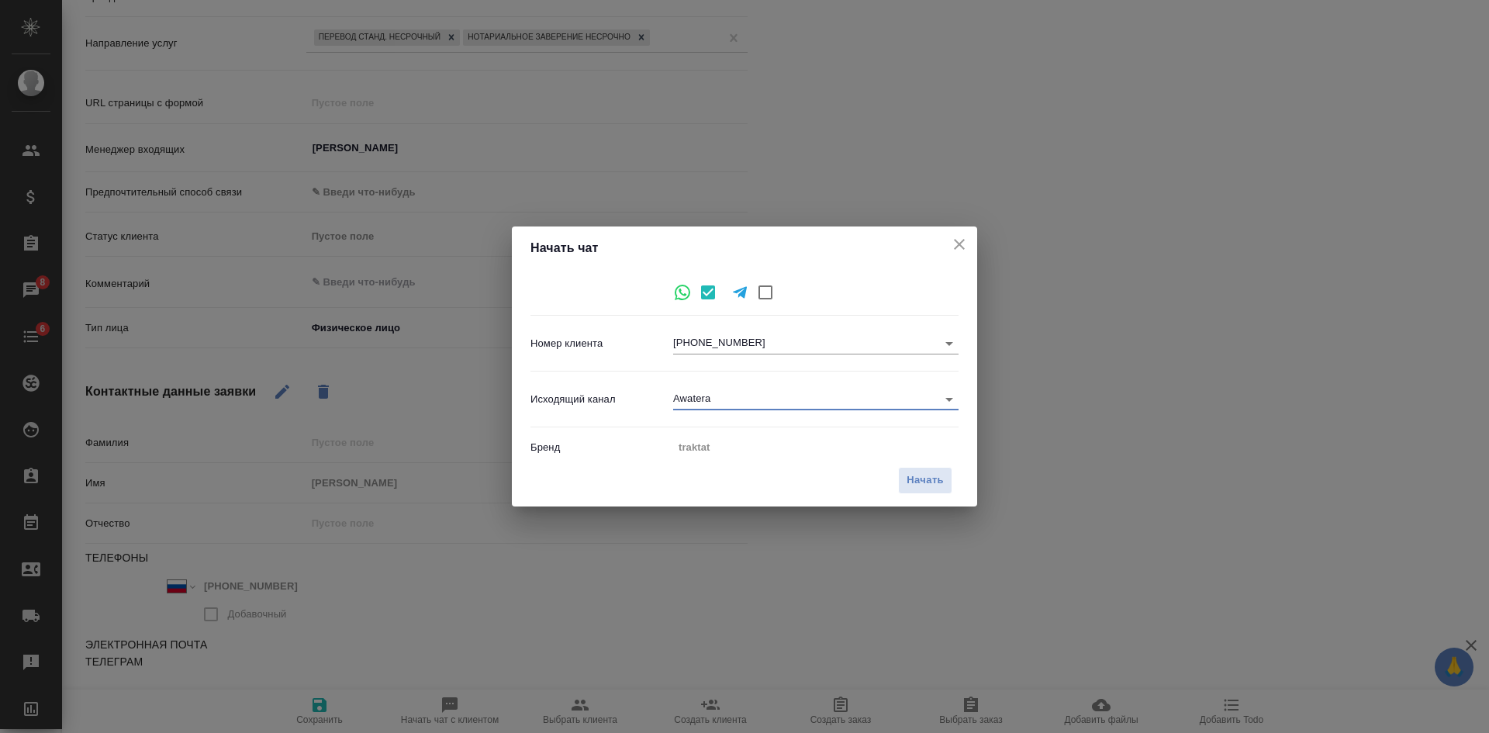
drag, startPoint x: 941, startPoint y: 483, endPoint x: 687, endPoint y: 345, distance: 288.8
click at [941, 482] on span "Начать" at bounding box center [925, 481] width 37 height 18
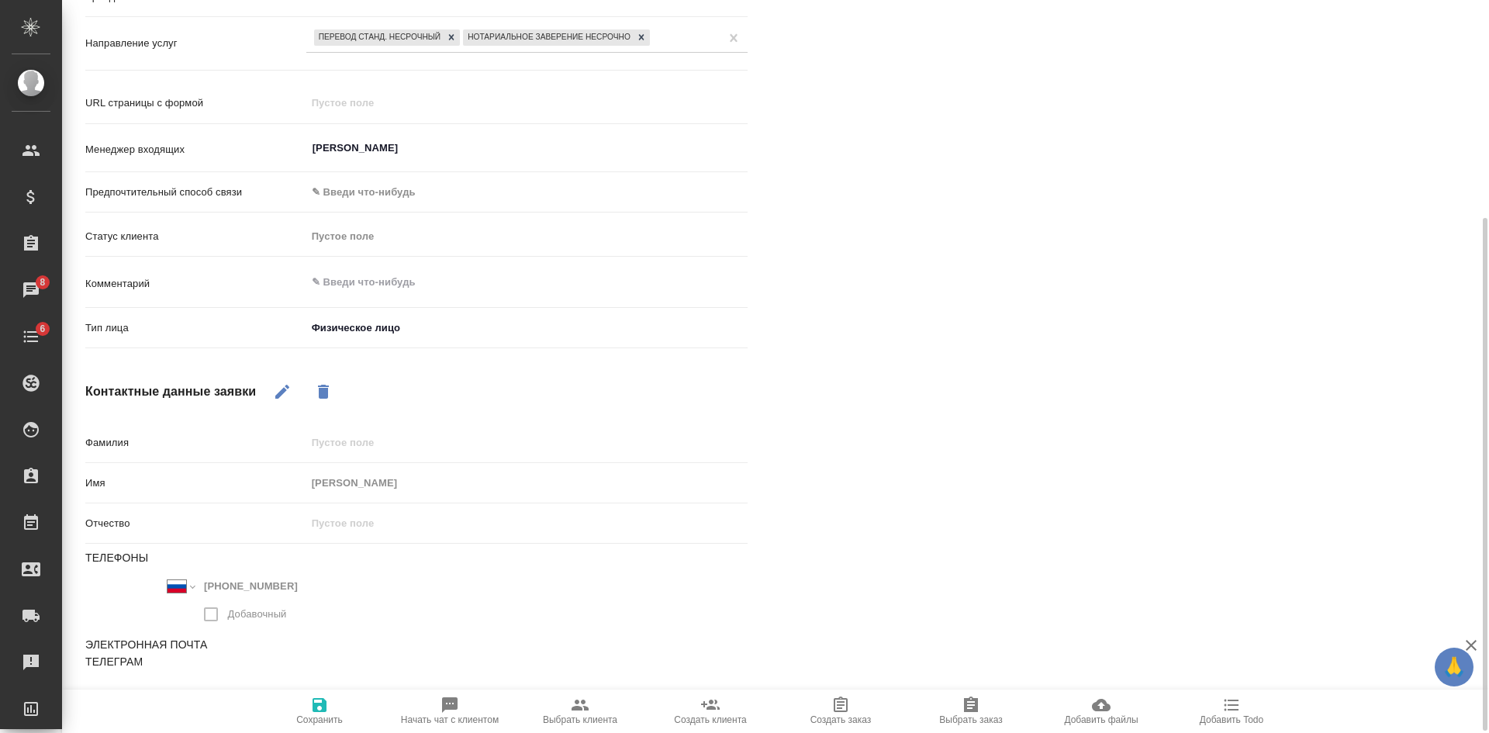
click at [959, 713] on span "Выбрать заказ" at bounding box center [971, 710] width 112 height 29
type textarea "x"
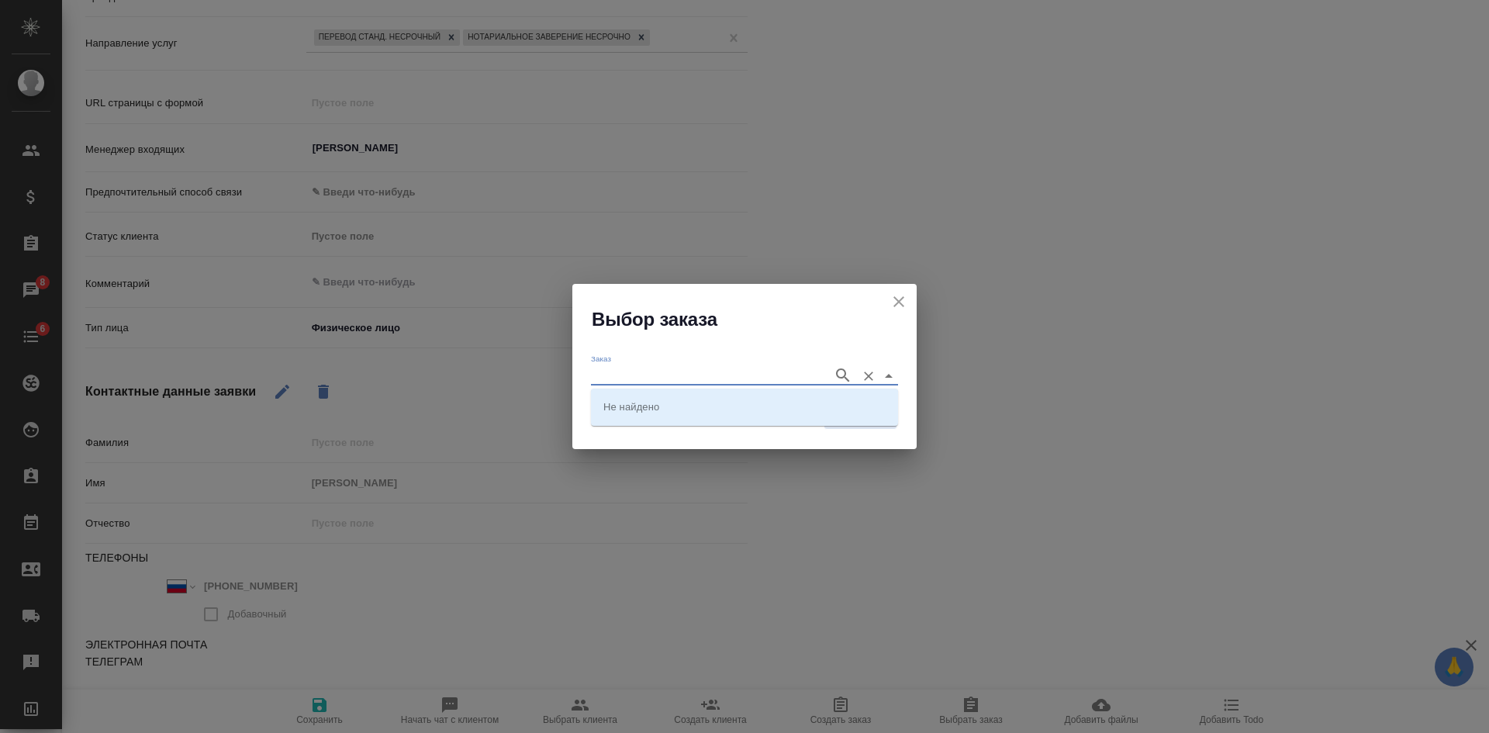
click at [765, 367] on input "Заказ" at bounding box center [708, 375] width 234 height 19
paste input "KUNZ_FL-5943"
type input "KUNZ_FL-5943"
click at [726, 410] on li "KUNZ_FL-5943" at bounding box center [744, 406] width 307 height 28
type input "KUNZ_FL-5943"
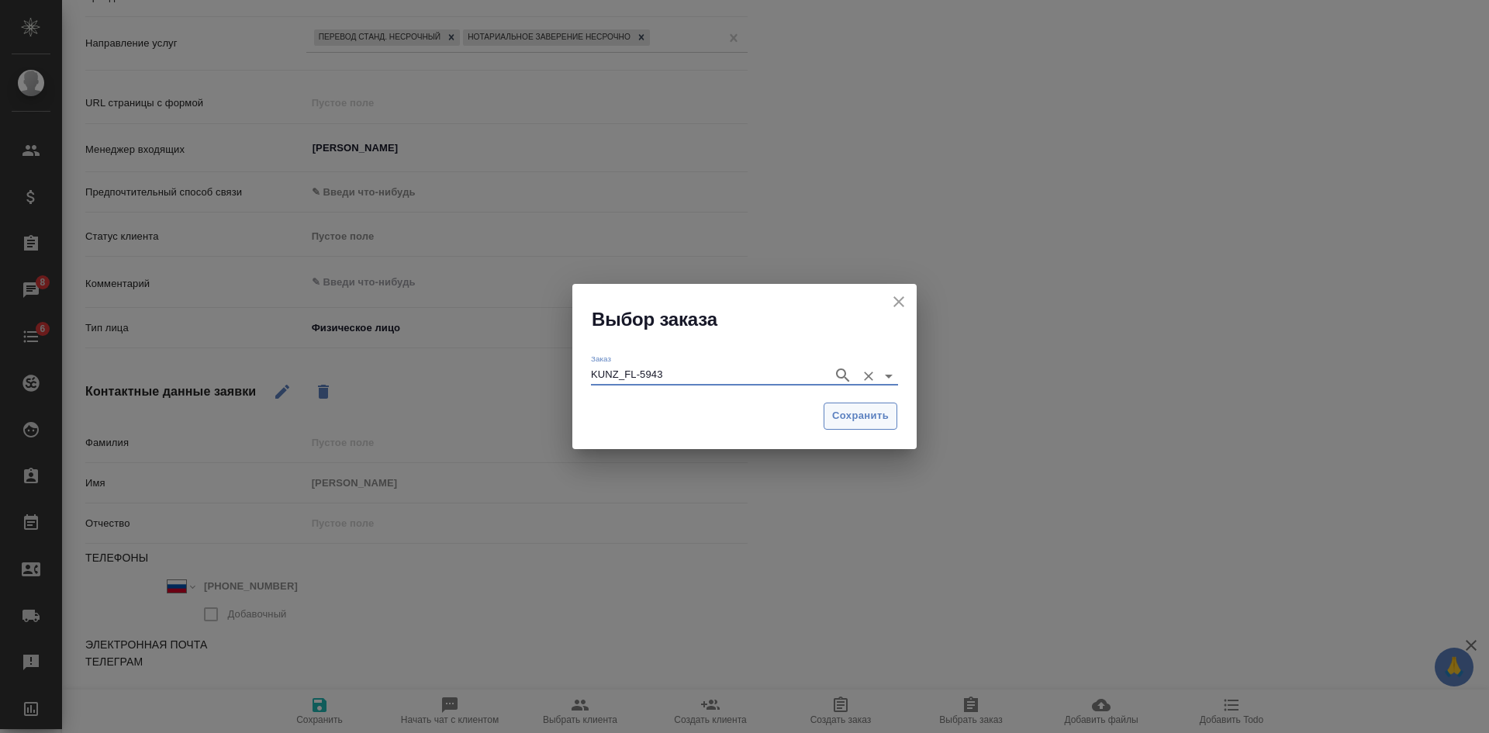
click at [855, 411] on span "Сохранить" at bounding box center [860, 416] width 57 height 18
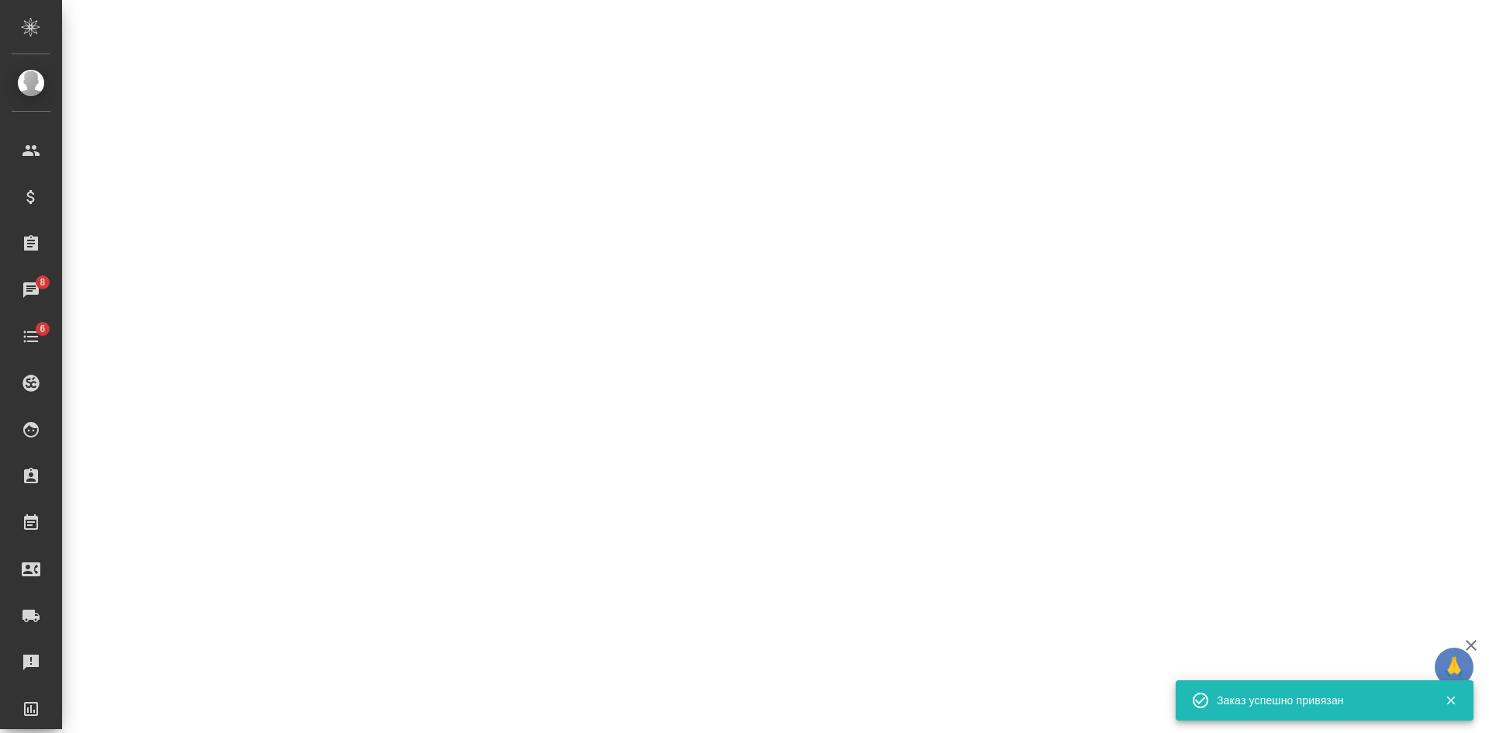
select select "RU"
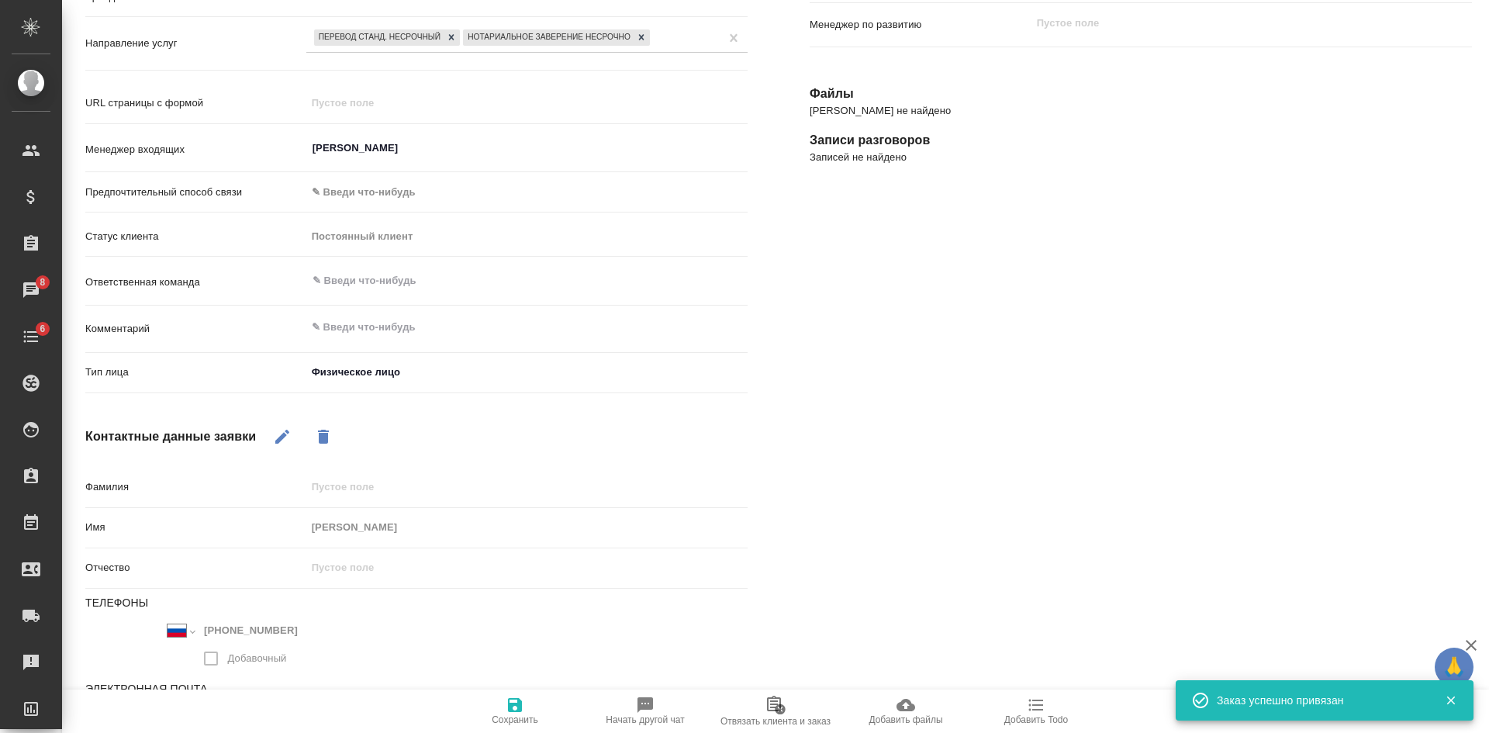
type textarea "x"
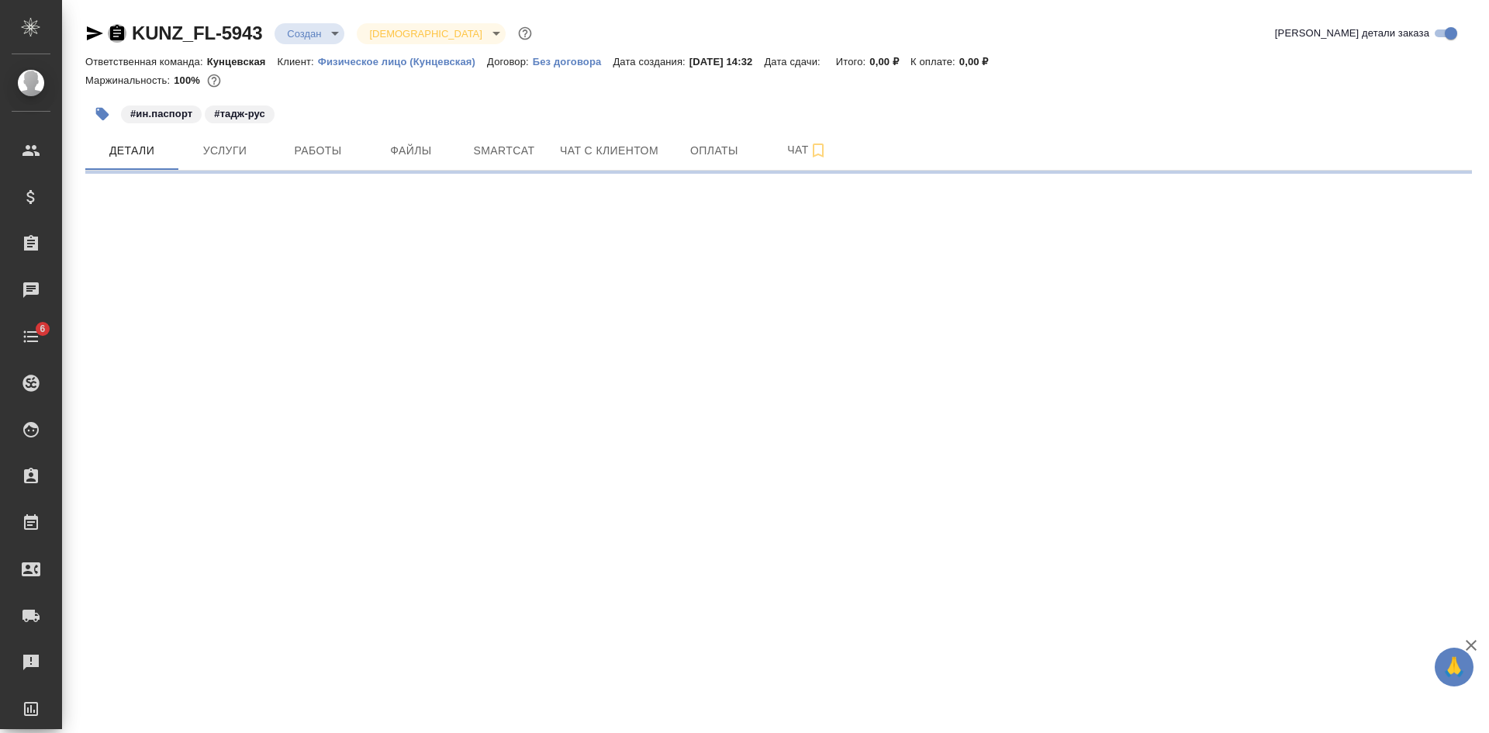
click at [114, 32] on icon "button" at bounding box center [117, 33] width 14 height 16
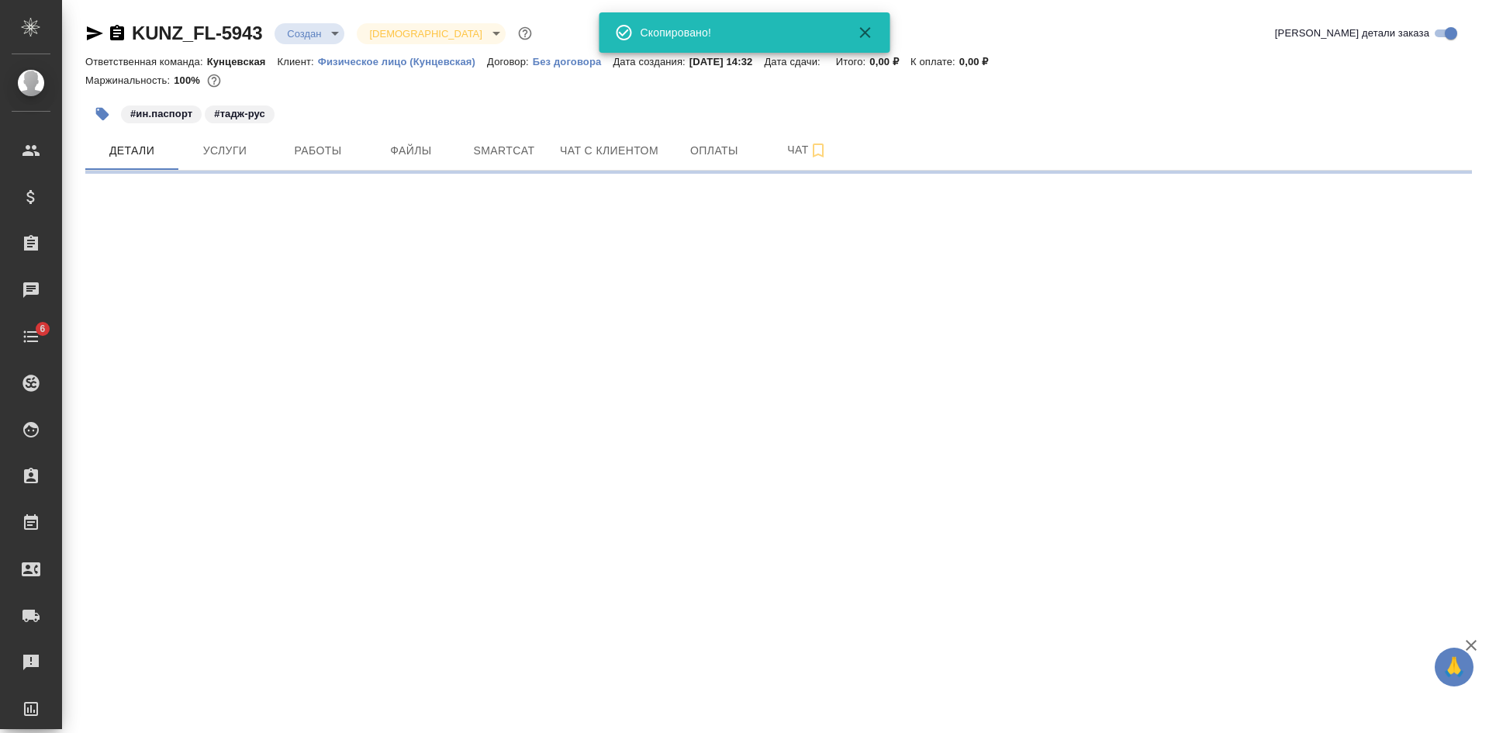
select select "RU"
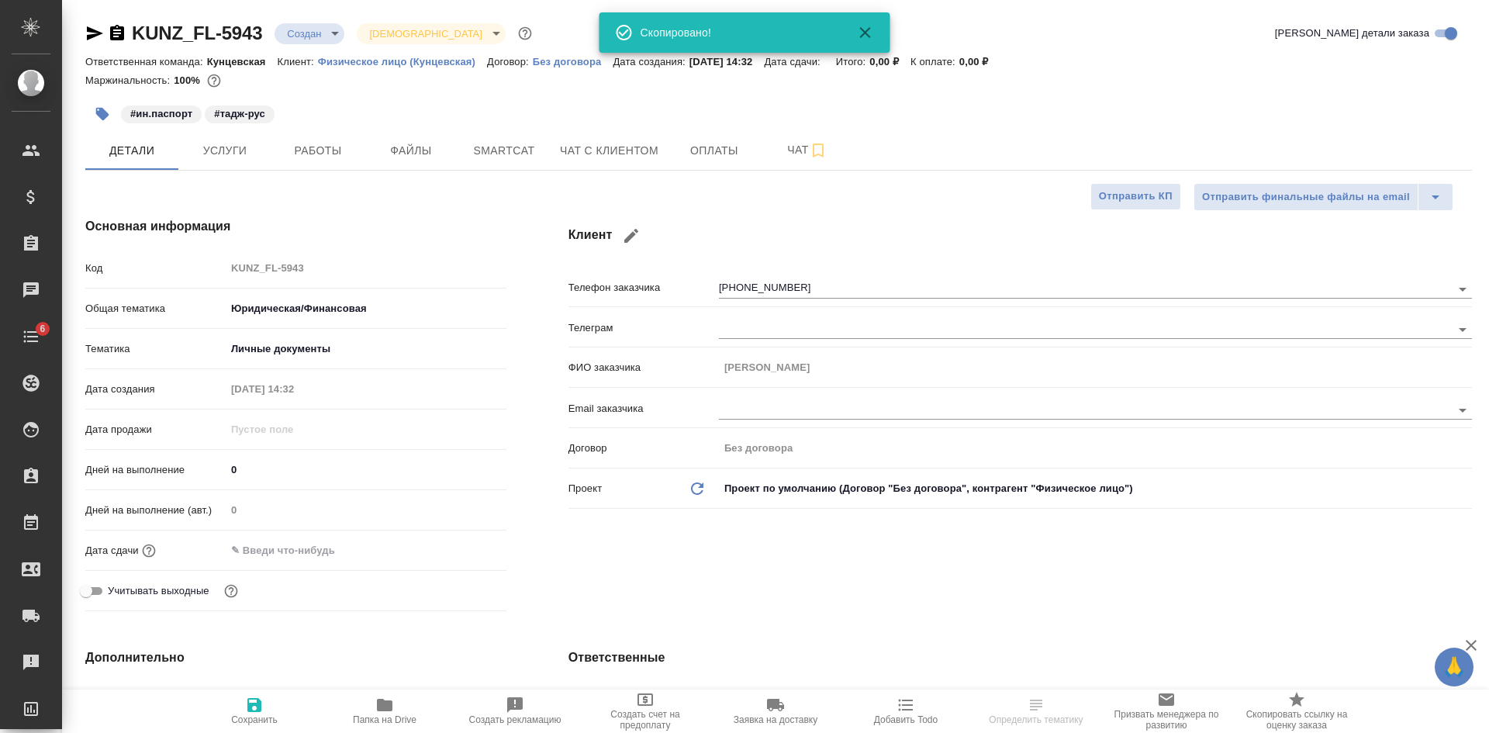
type textarea "x"
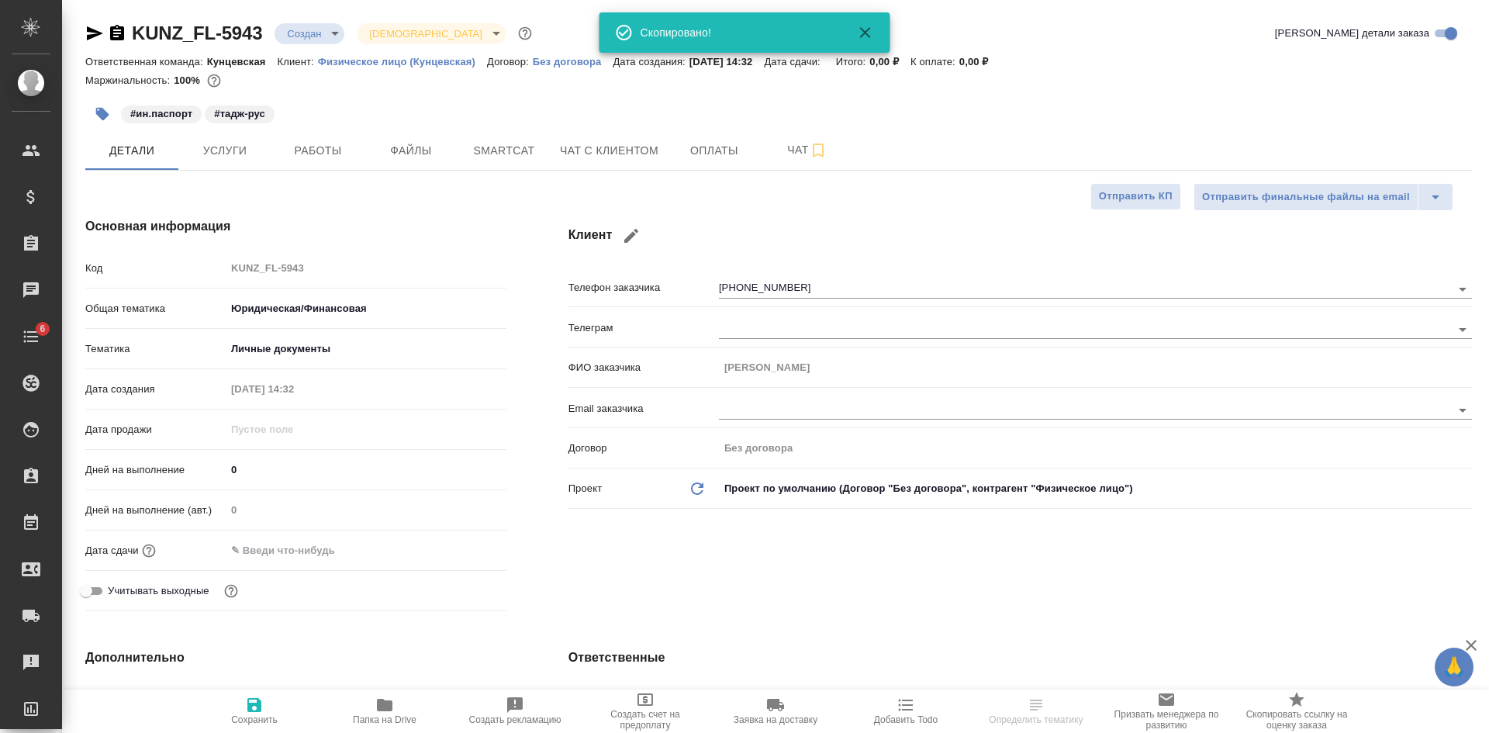
type textarea "x"
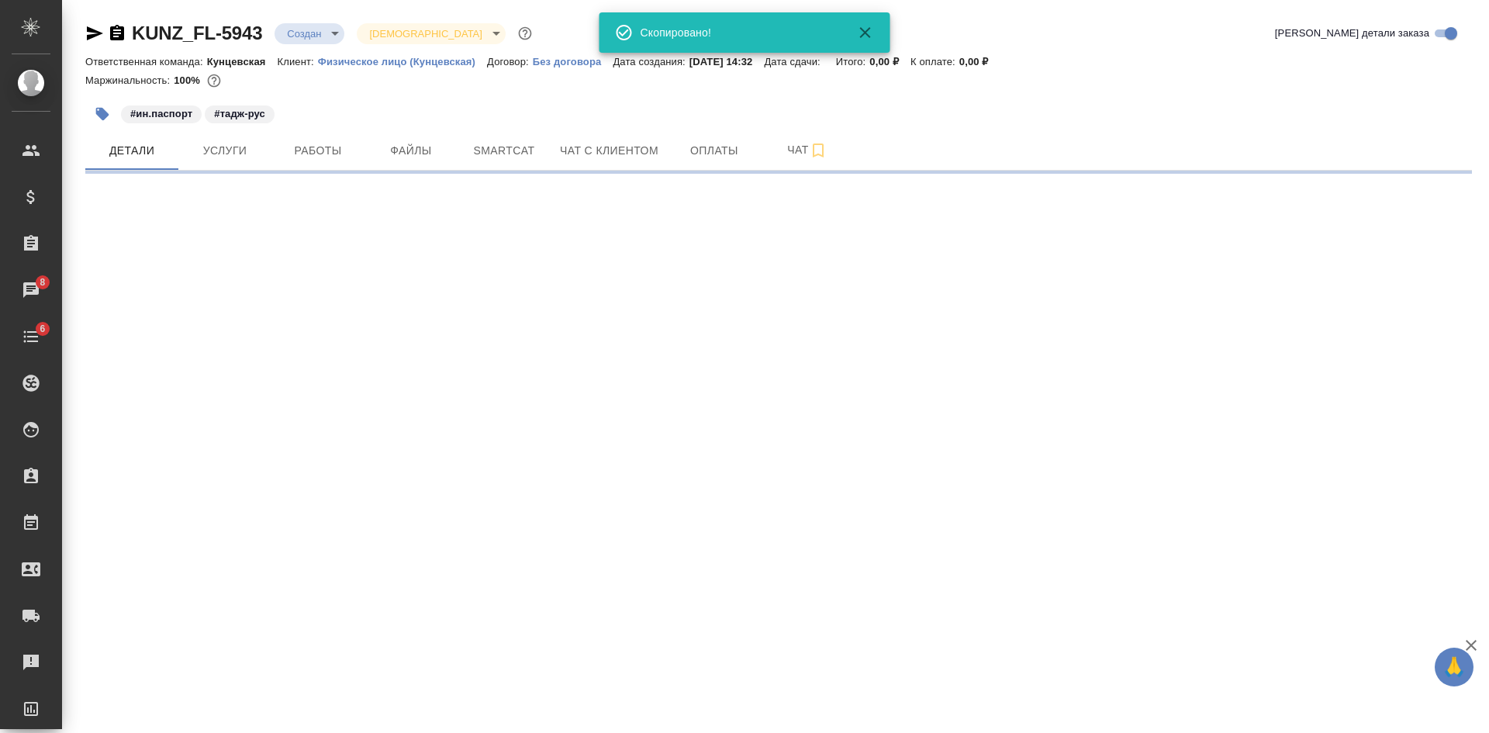
select select "RU"
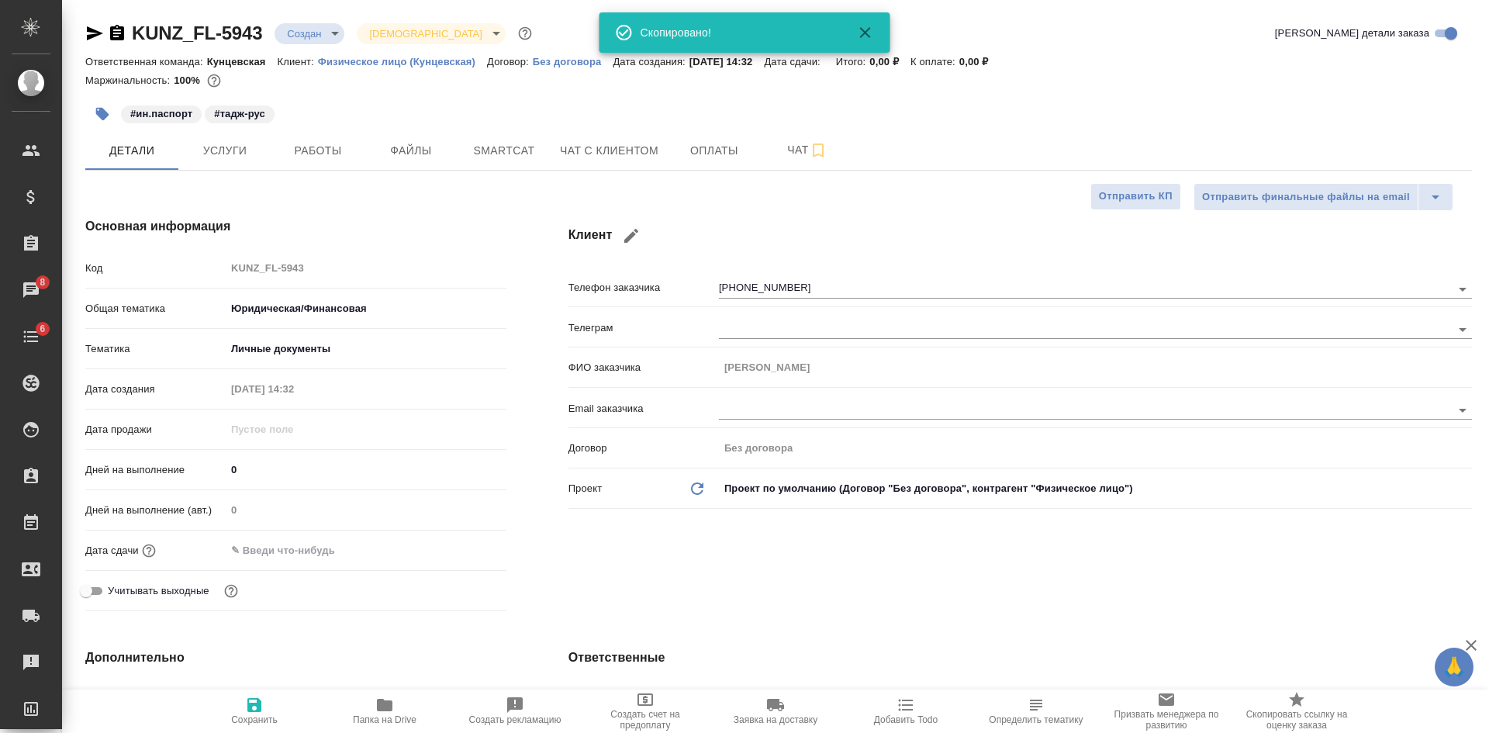
type textarea "x"
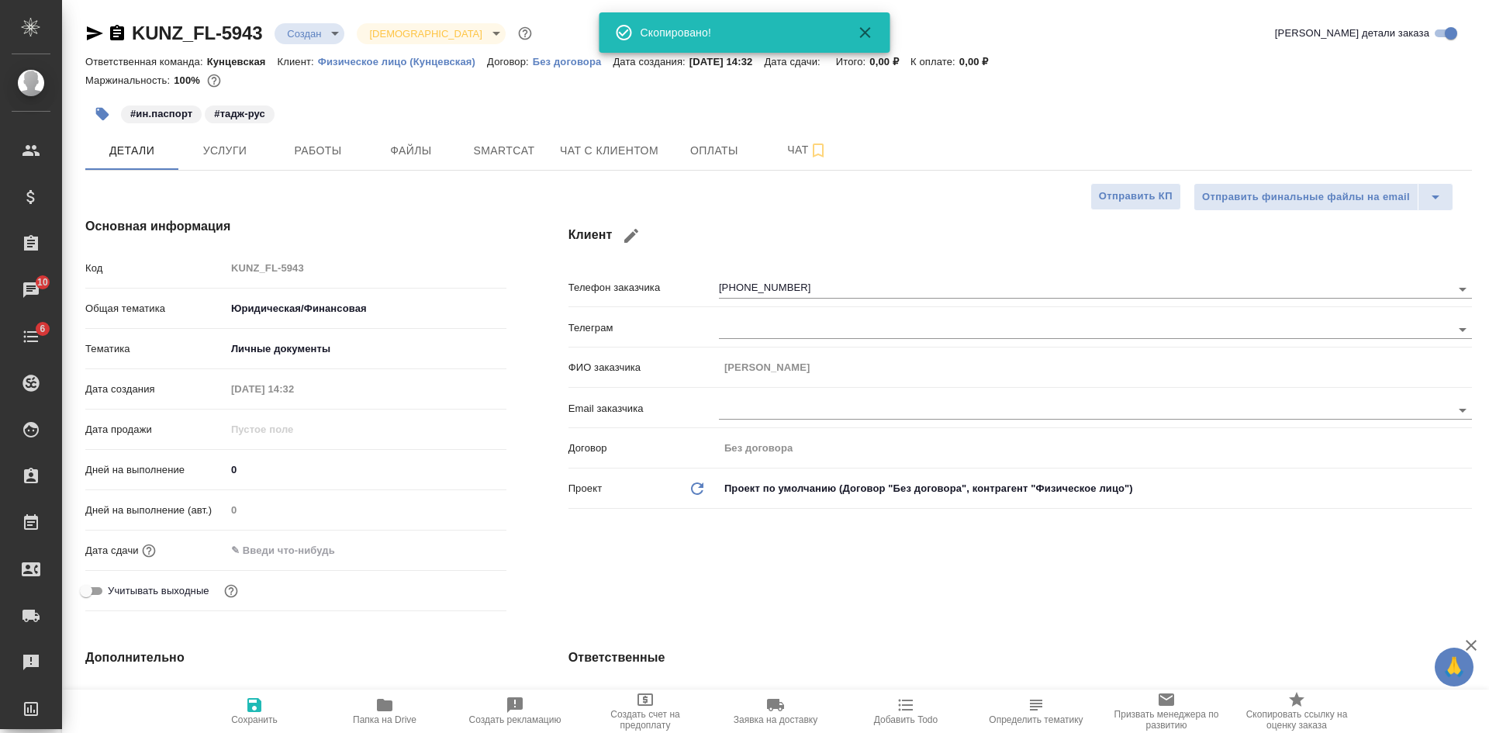
type textarea "x"
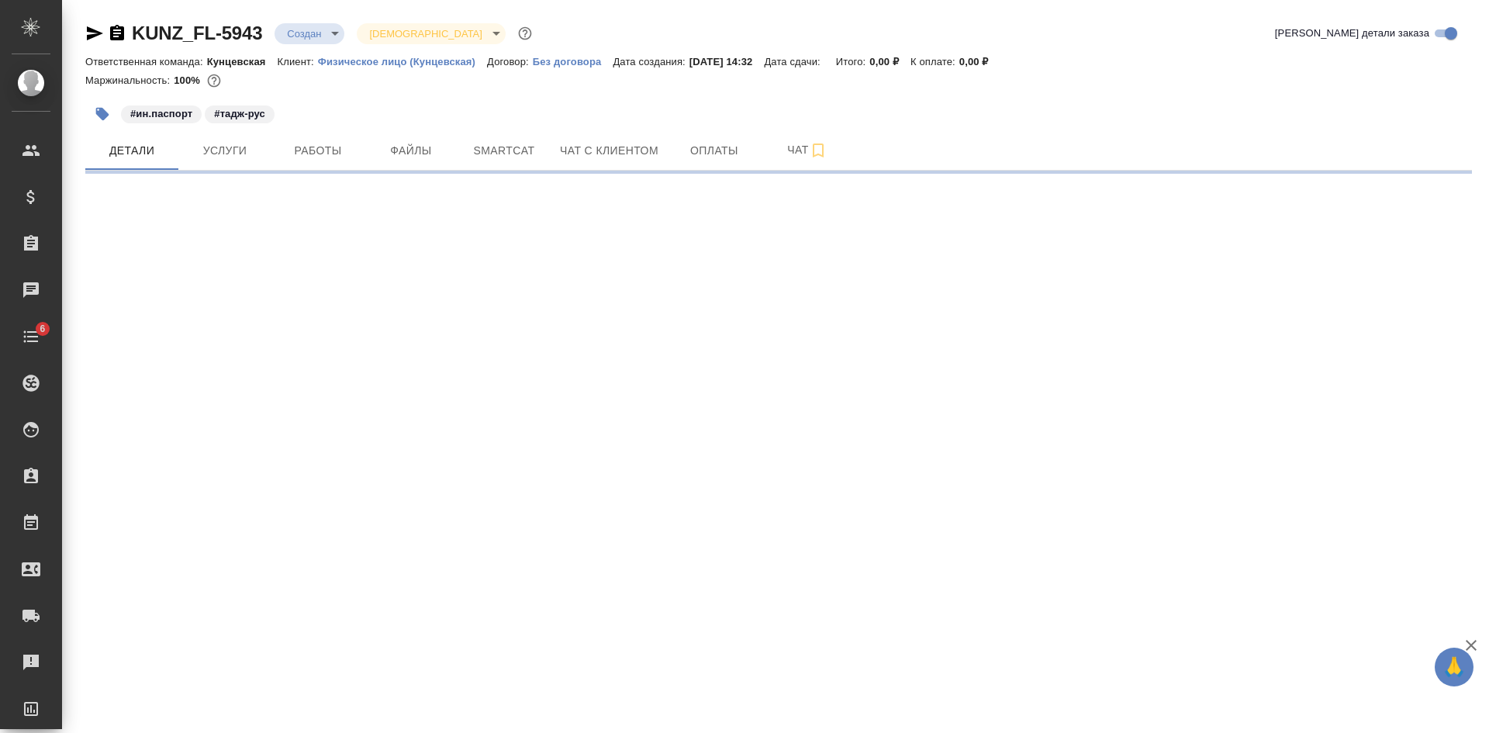
select select "RU"
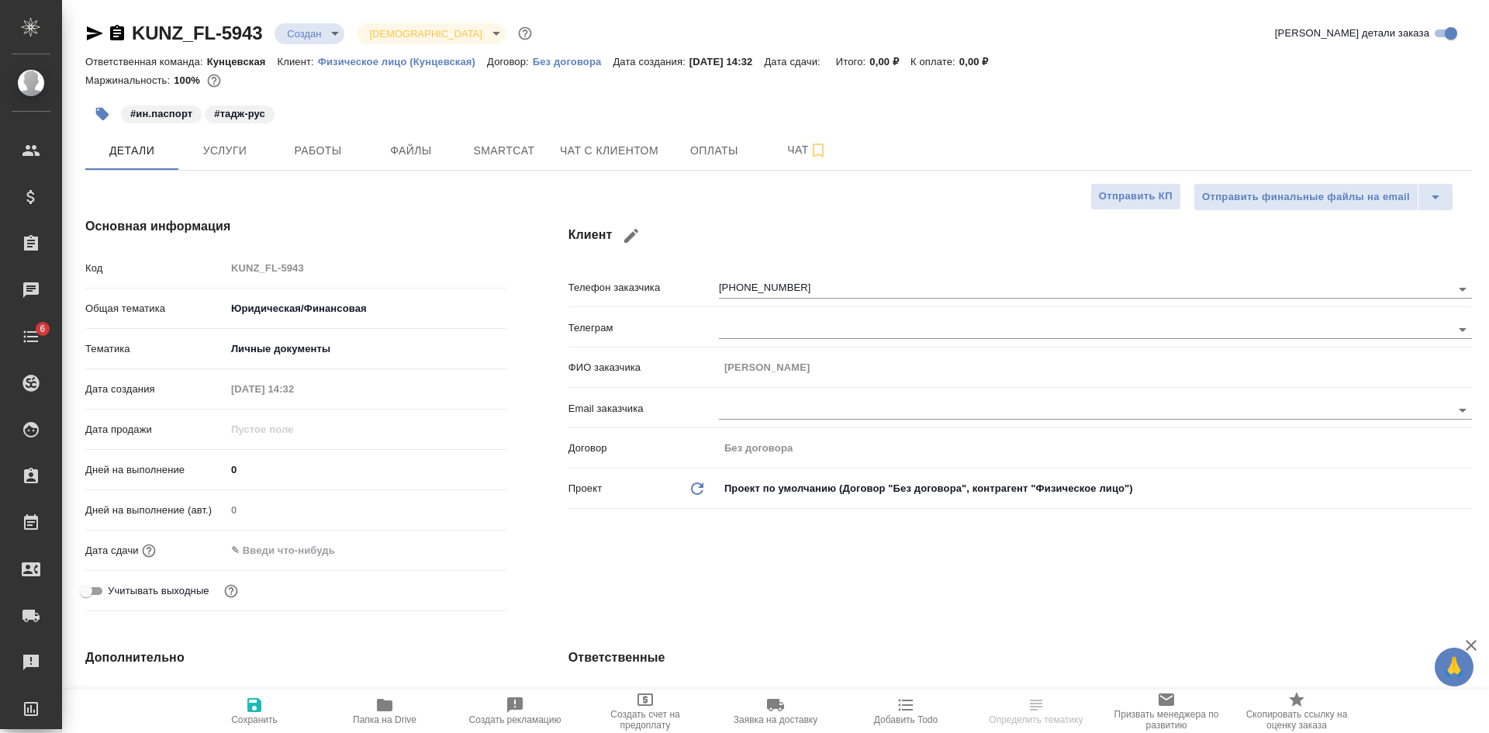
type textarea "x"
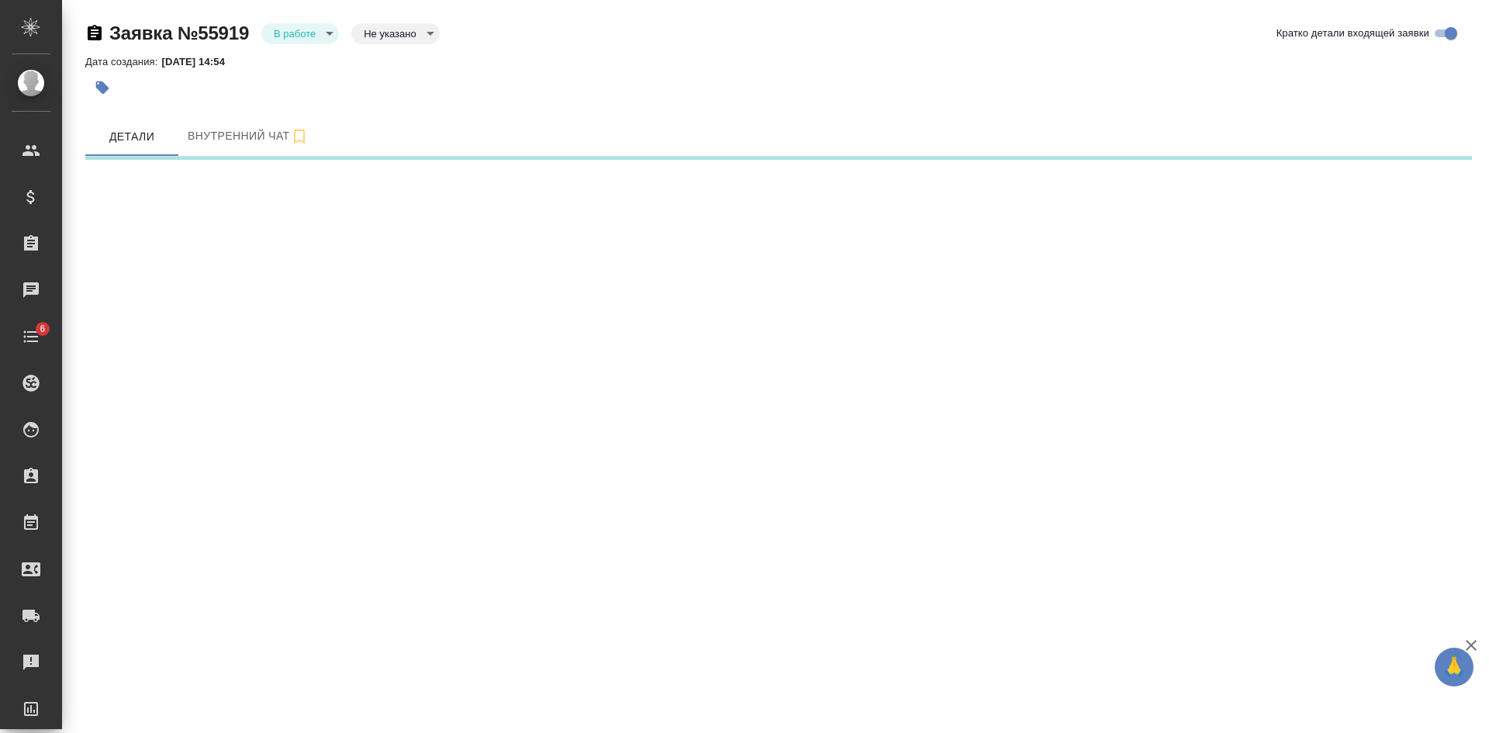
select select "RU"
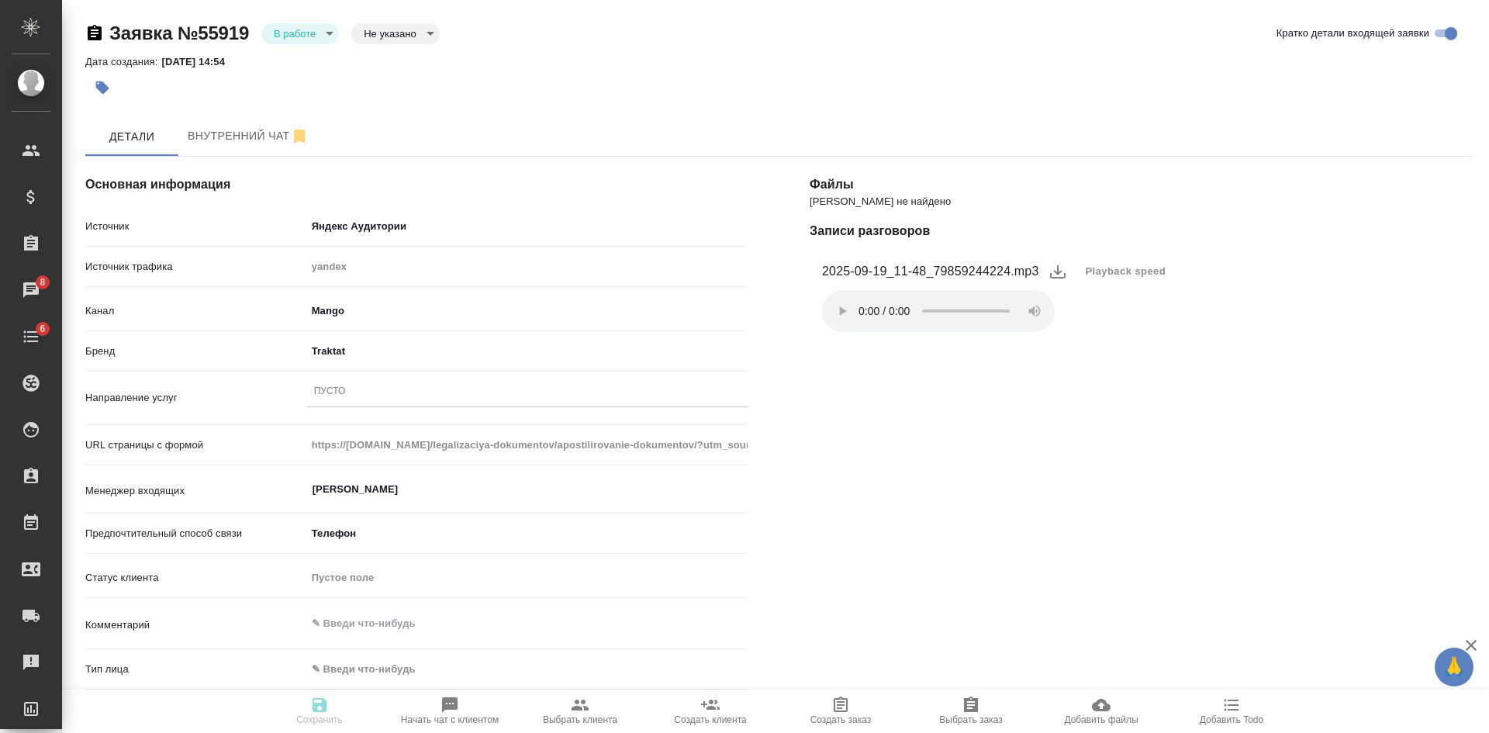
type textarea "x"
click at [340, 397] on div "Пусто" at bounding box center [330, 391] width 32 height 13
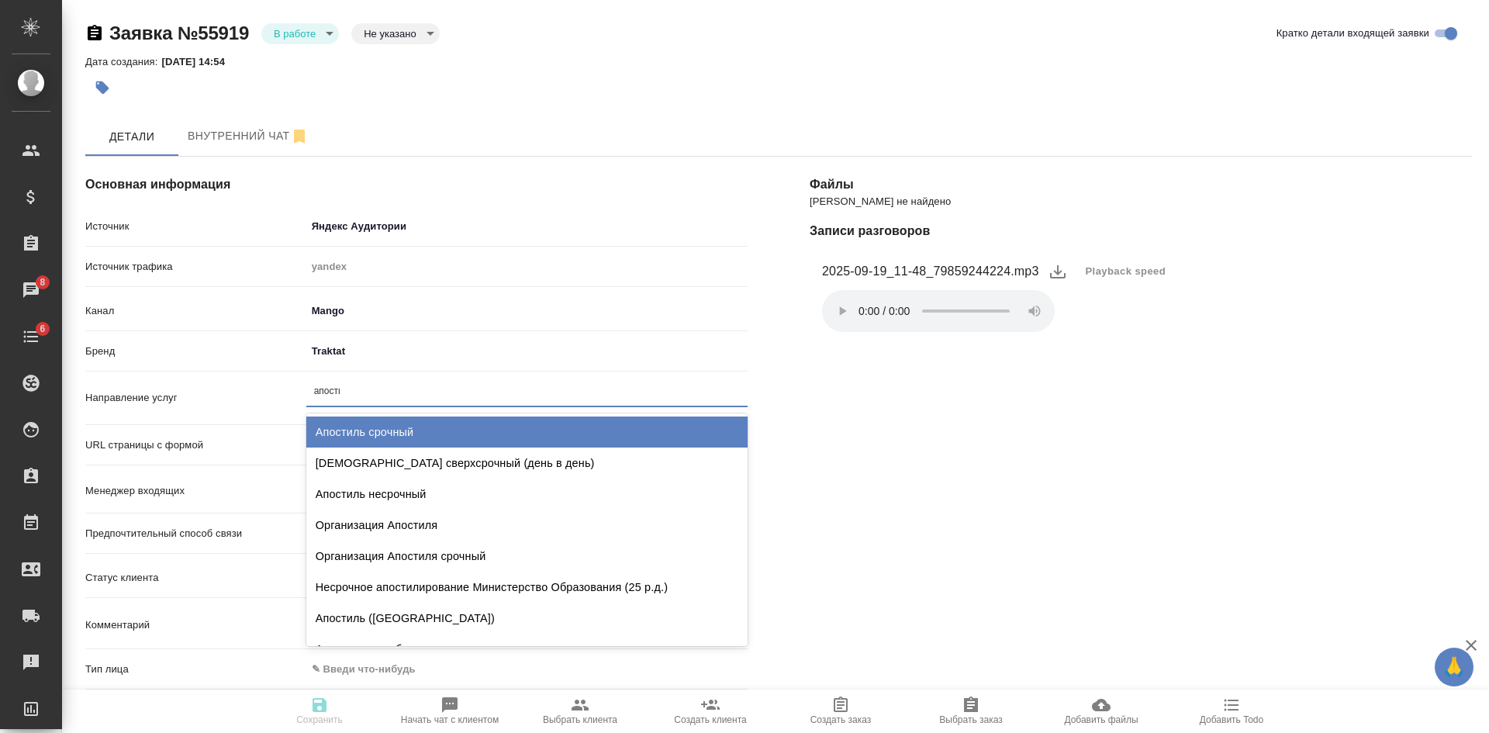
type input "апостиль"
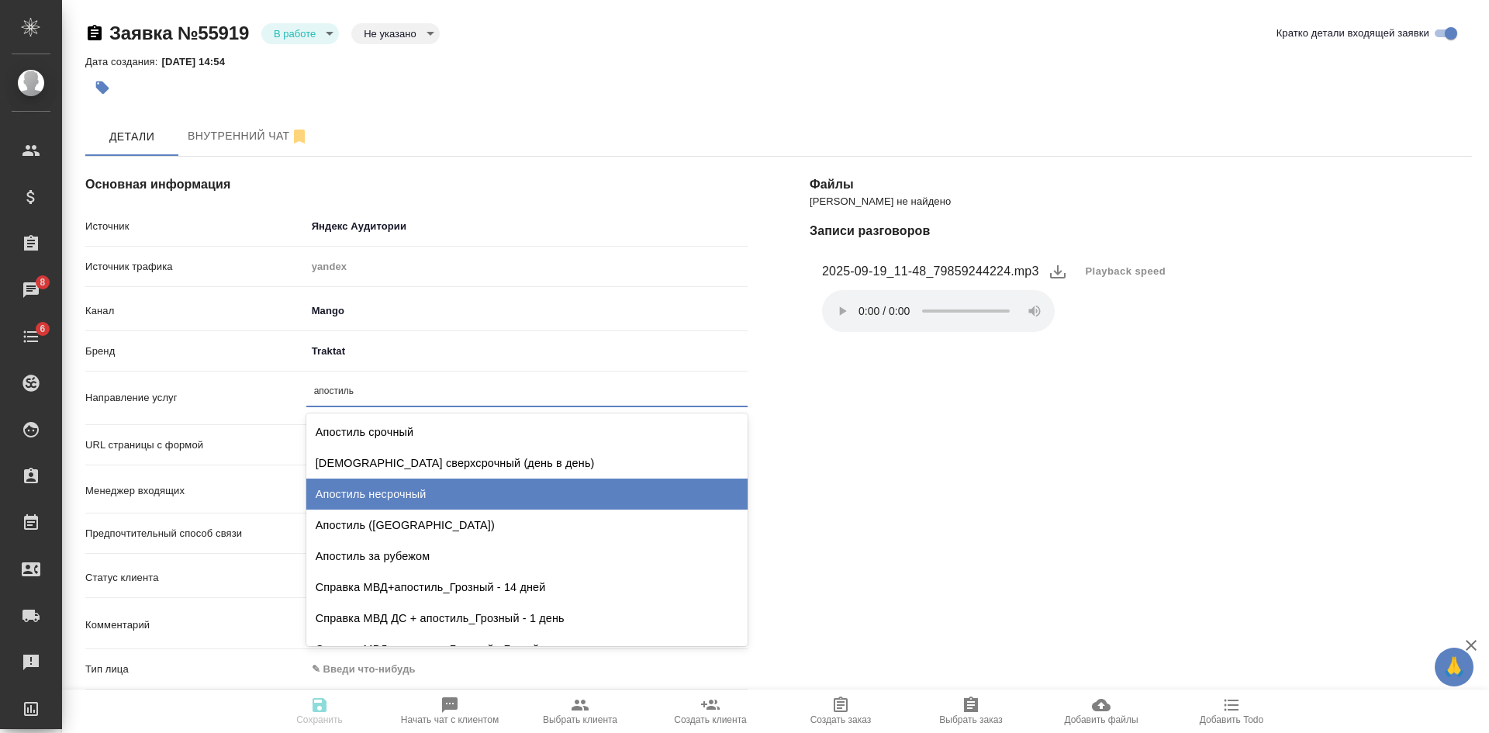
click at [410, 497] on div "Апостиль несрочный" at bounding box center [526, 494] width 441 height 31
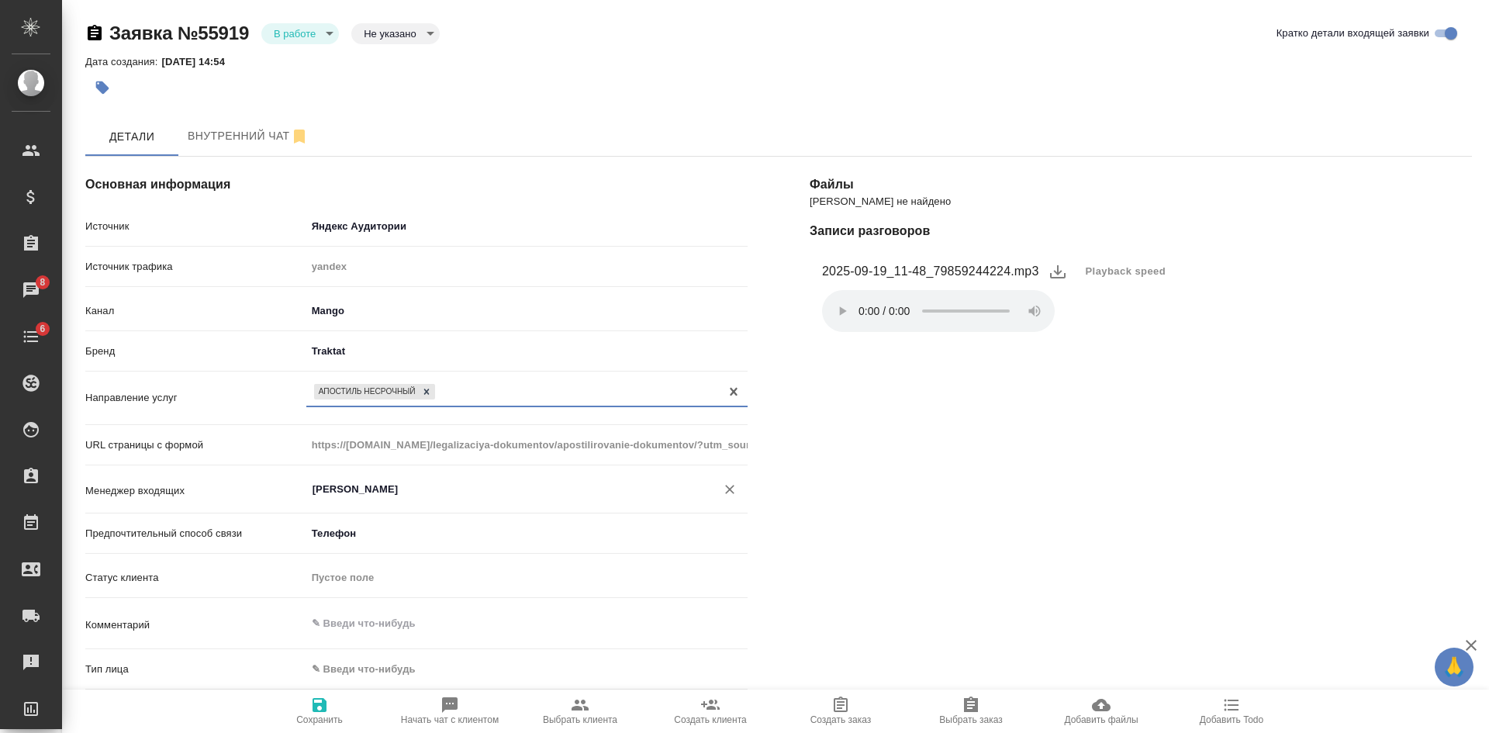
scroll to position [155, 0]
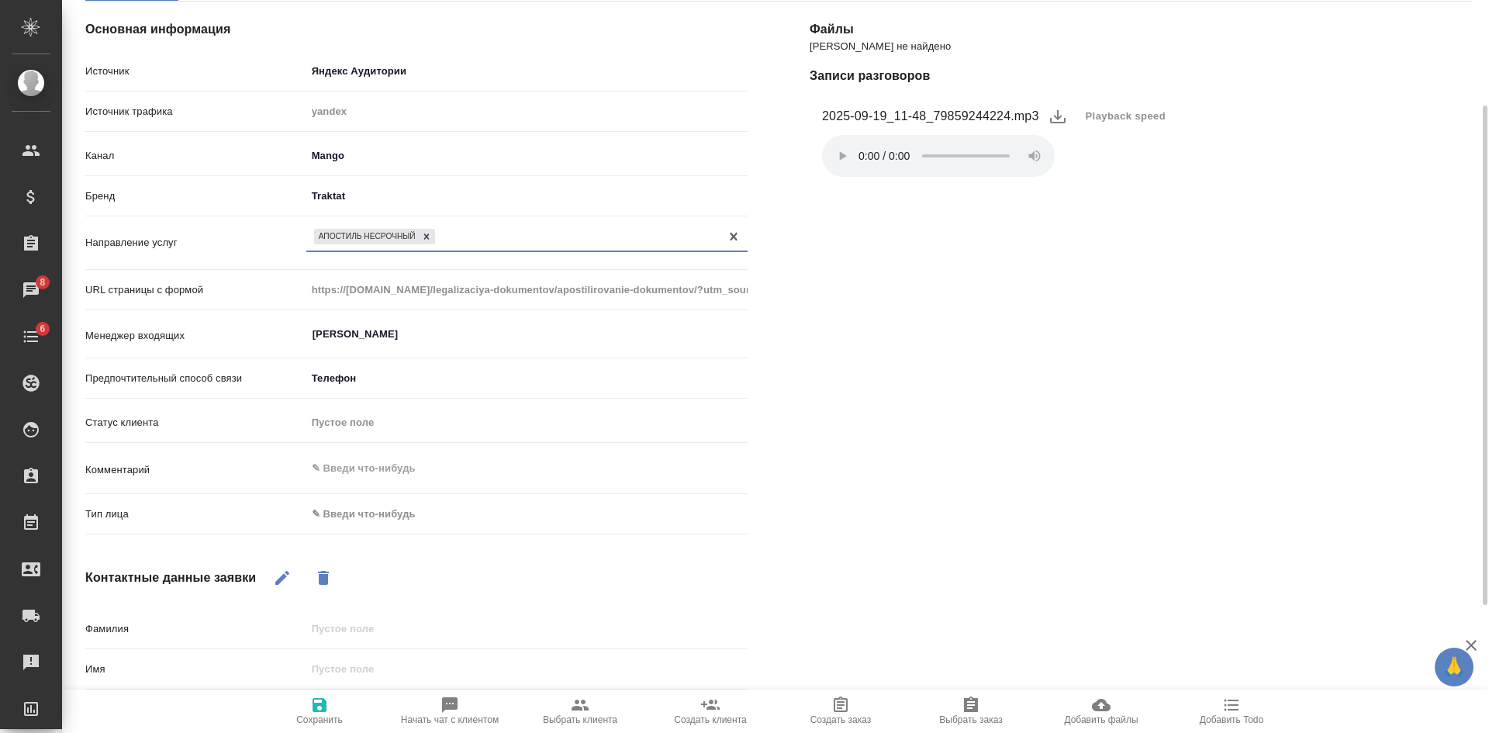
click at [385, 517] on body "🙏 .cls-1 fill:#fff; AWATERA [PERSON_NAME] Спецификации Заказы 8 Чаты 6 Todo Про…" at bounding box center [744, 366] width 1489 height 733
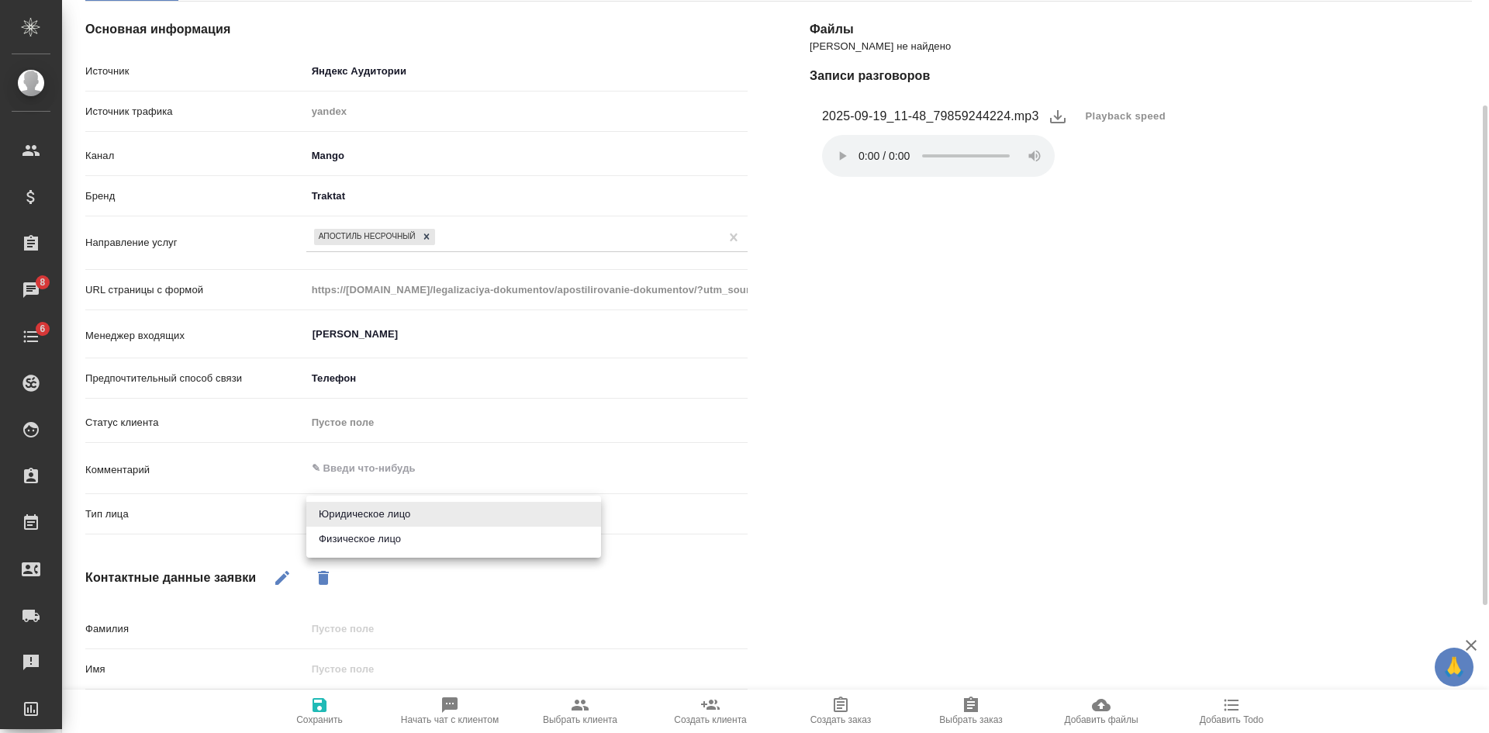
click at [343, 535] on li "Физическое лицо" at bounding box center [453, 539] width 295 height 25
type textarea "x"
type input "private"
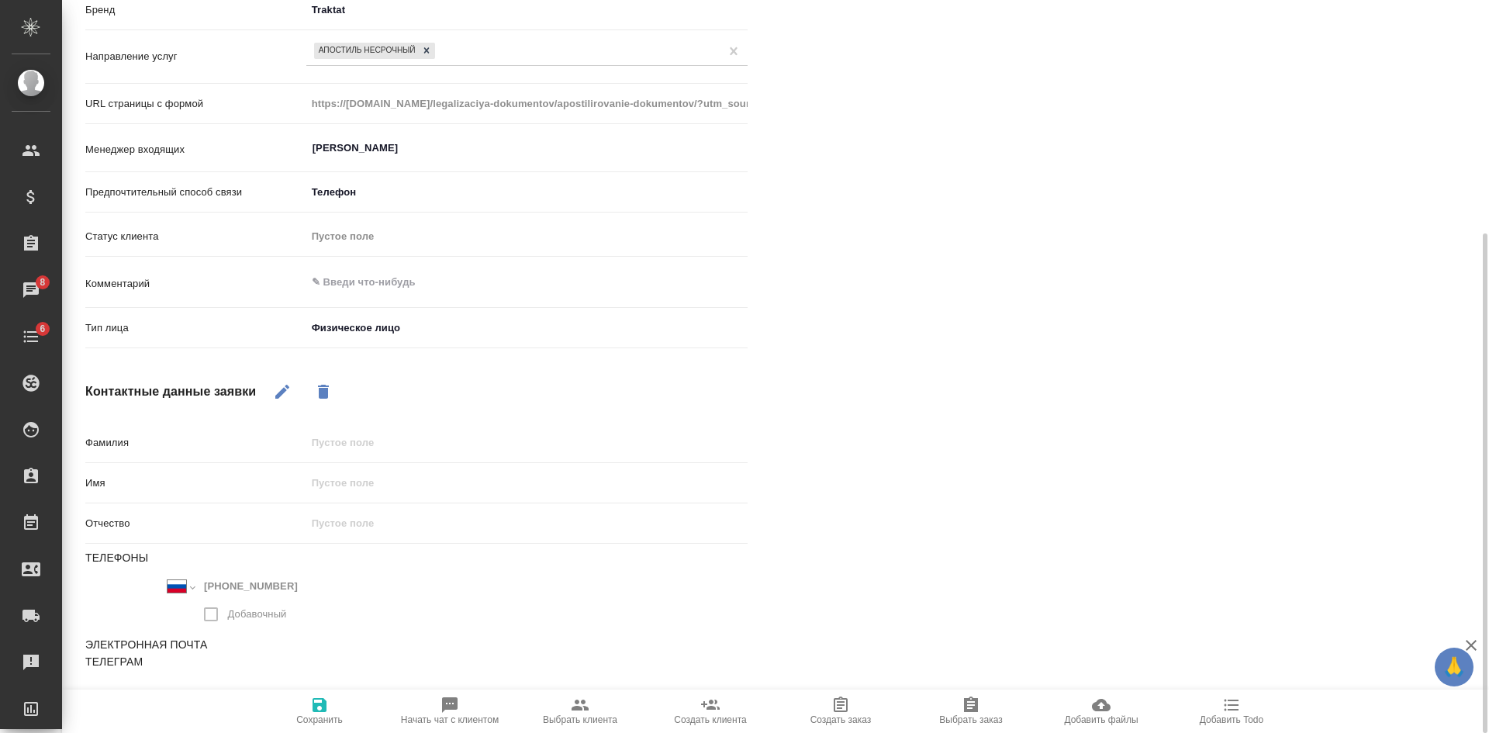
click at [286, 384] on icon "button" at bounding box center [282, 391] width 19 height 19
click at [358, 487] on input "text" at bounding box center [527, 483] width 440 height 22
type textarea "x"
type input "З"
type textarea "x"
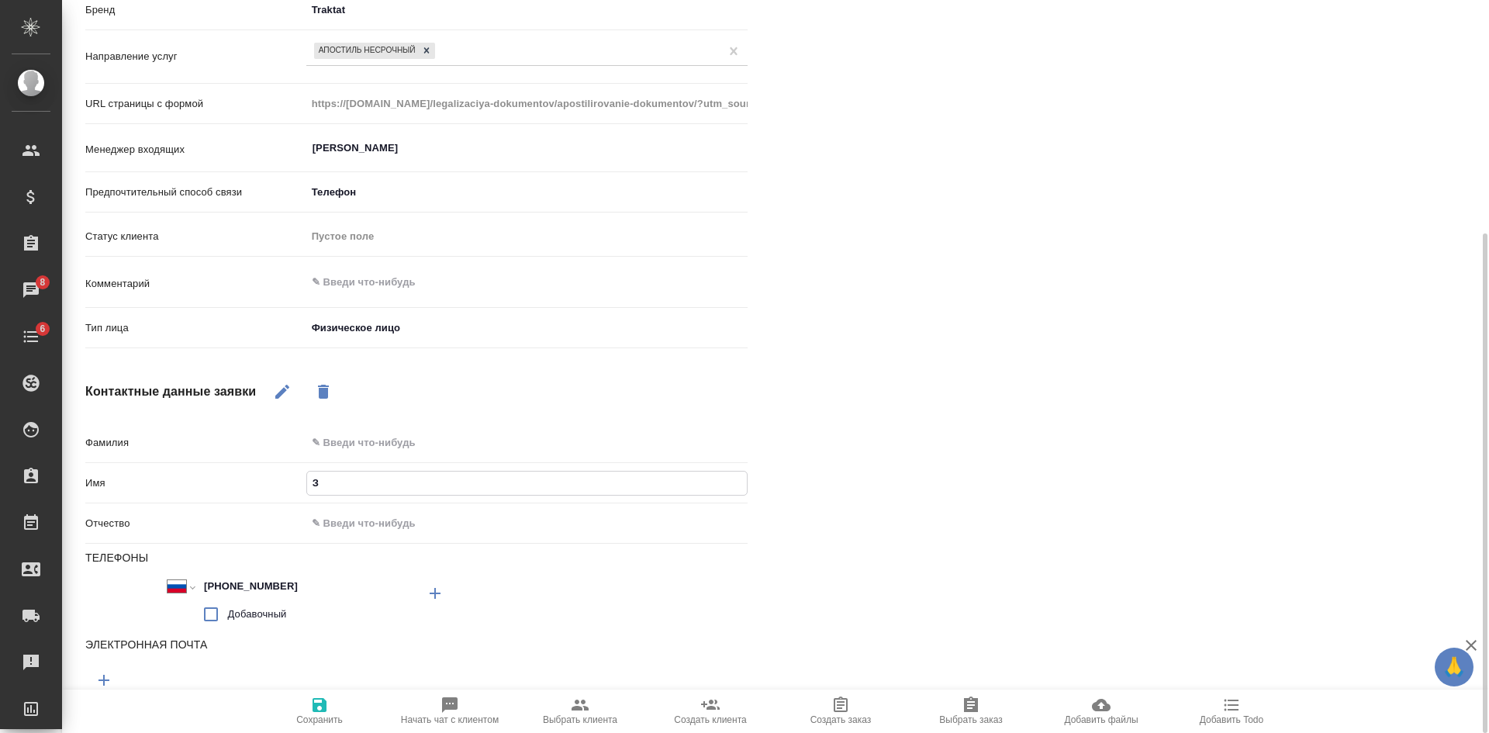
type input "Зу"
type textarea "x"
type input "Зур"
type textarea "x"
type input "Зура"
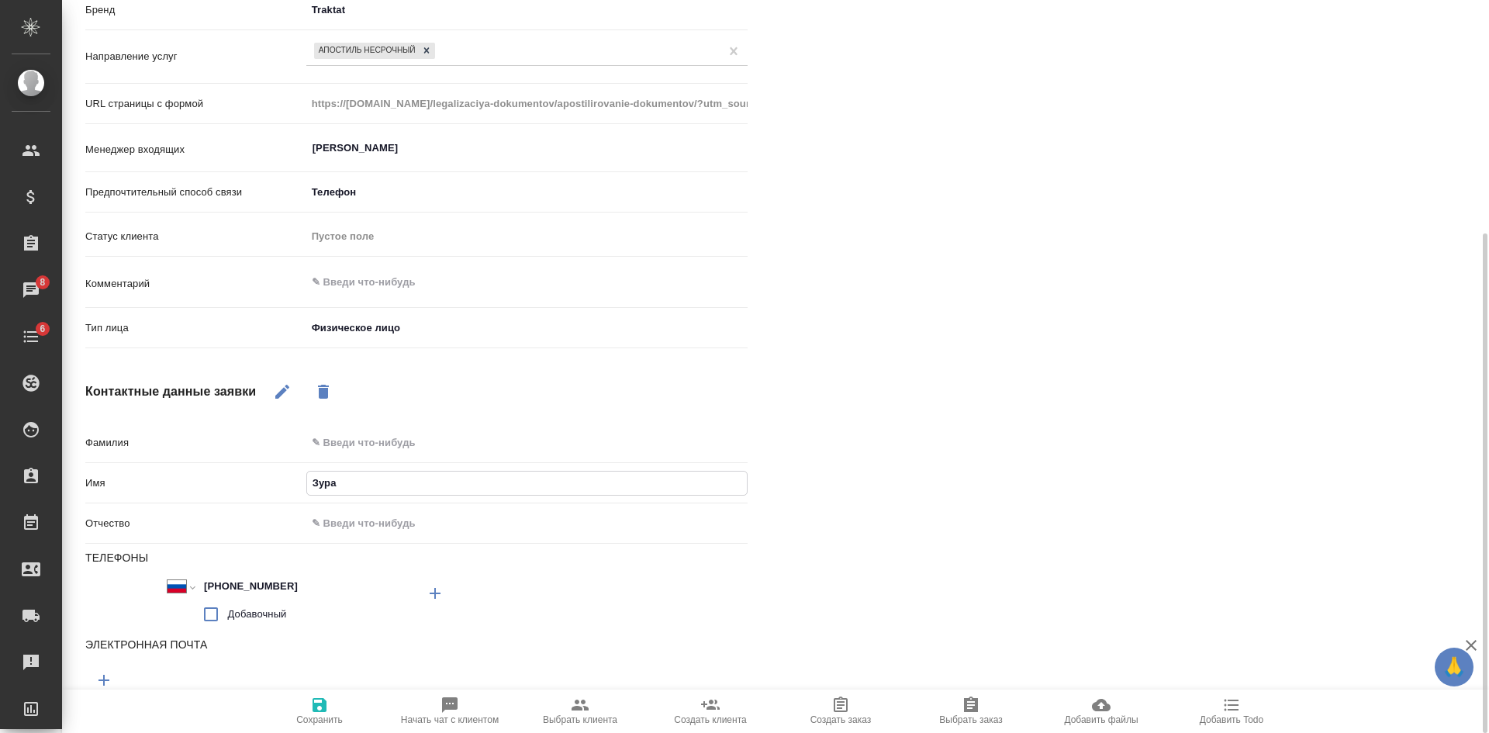
type textarea "x"
type input "Зураб"
click at [314, 720] on span "Сохранить" at bounding box center [319, 719] width 47 height 11
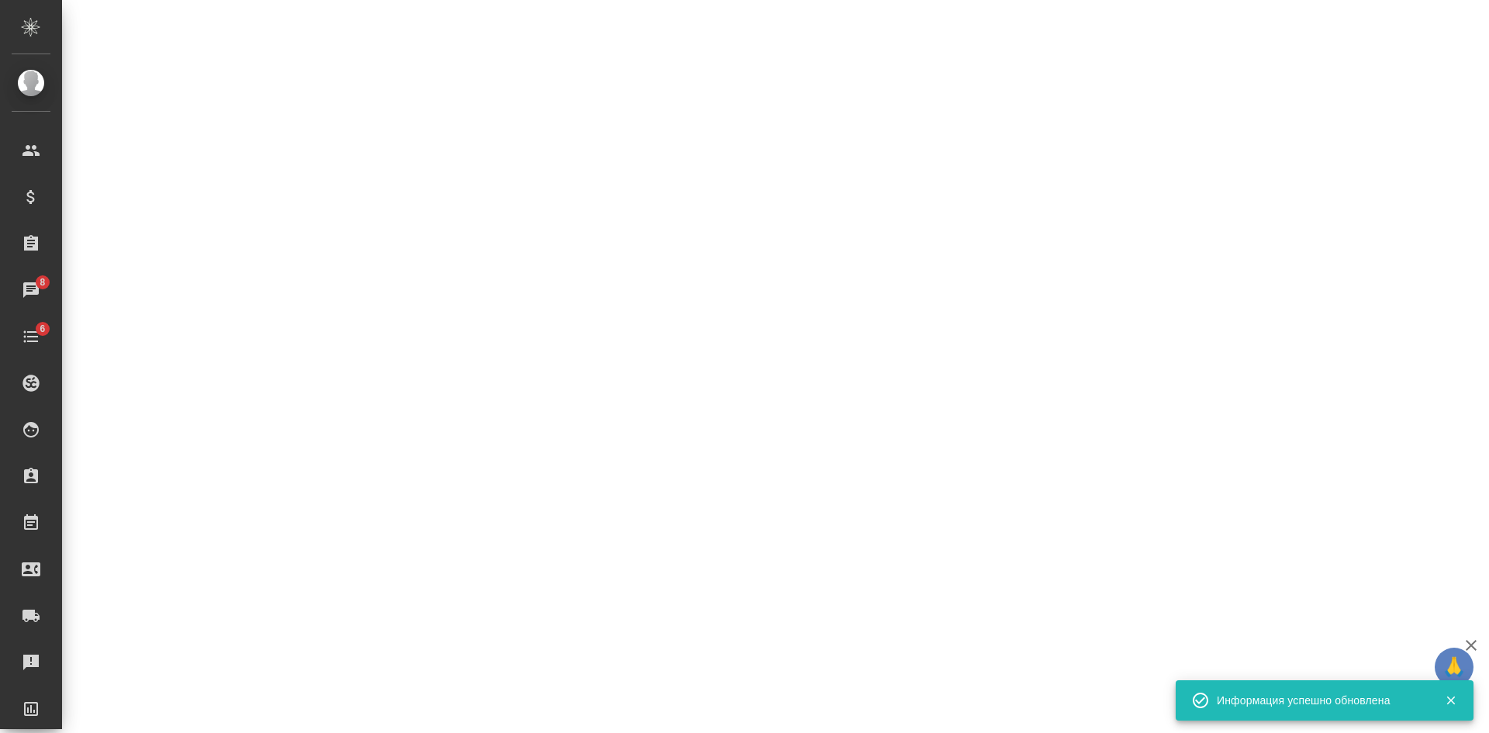
select select "RU"
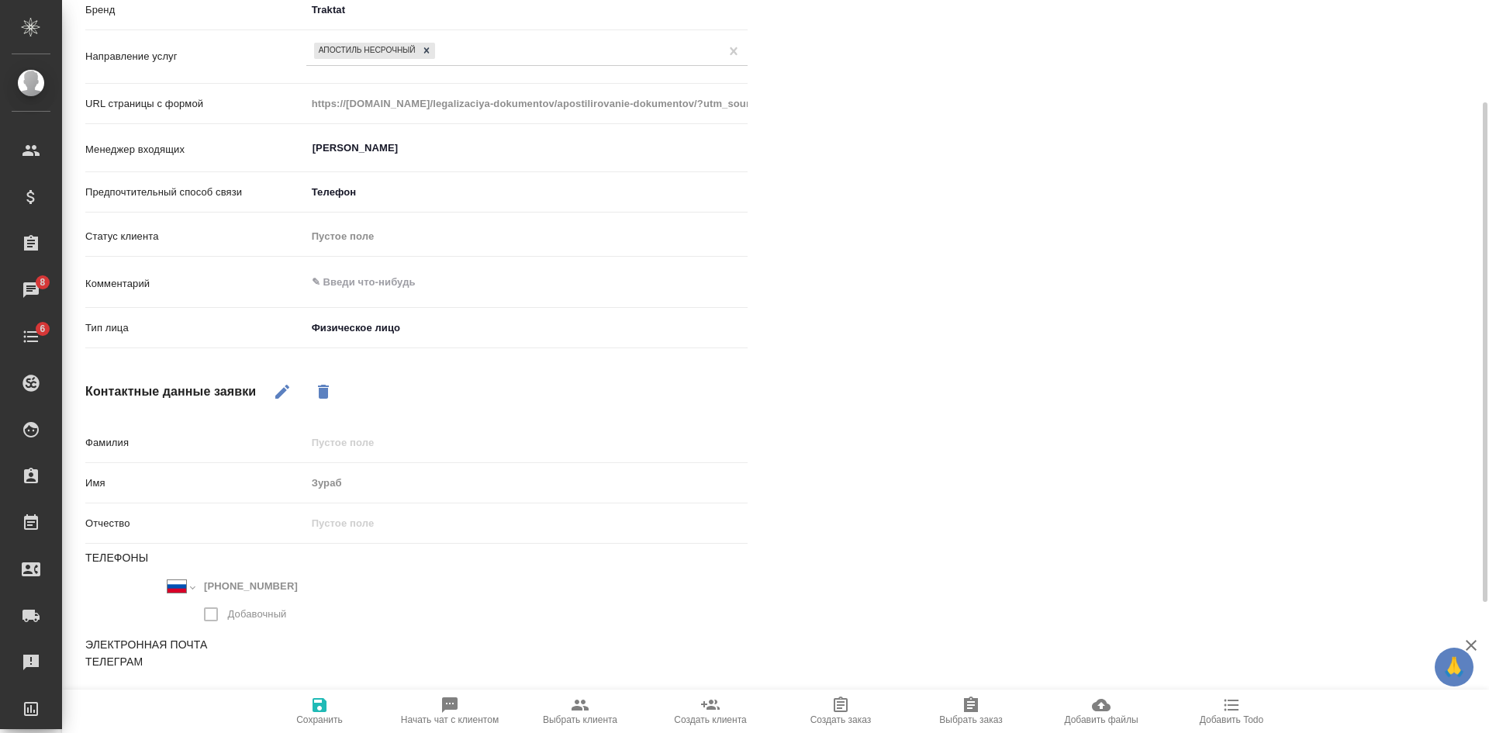
scroll to position [0, 0]
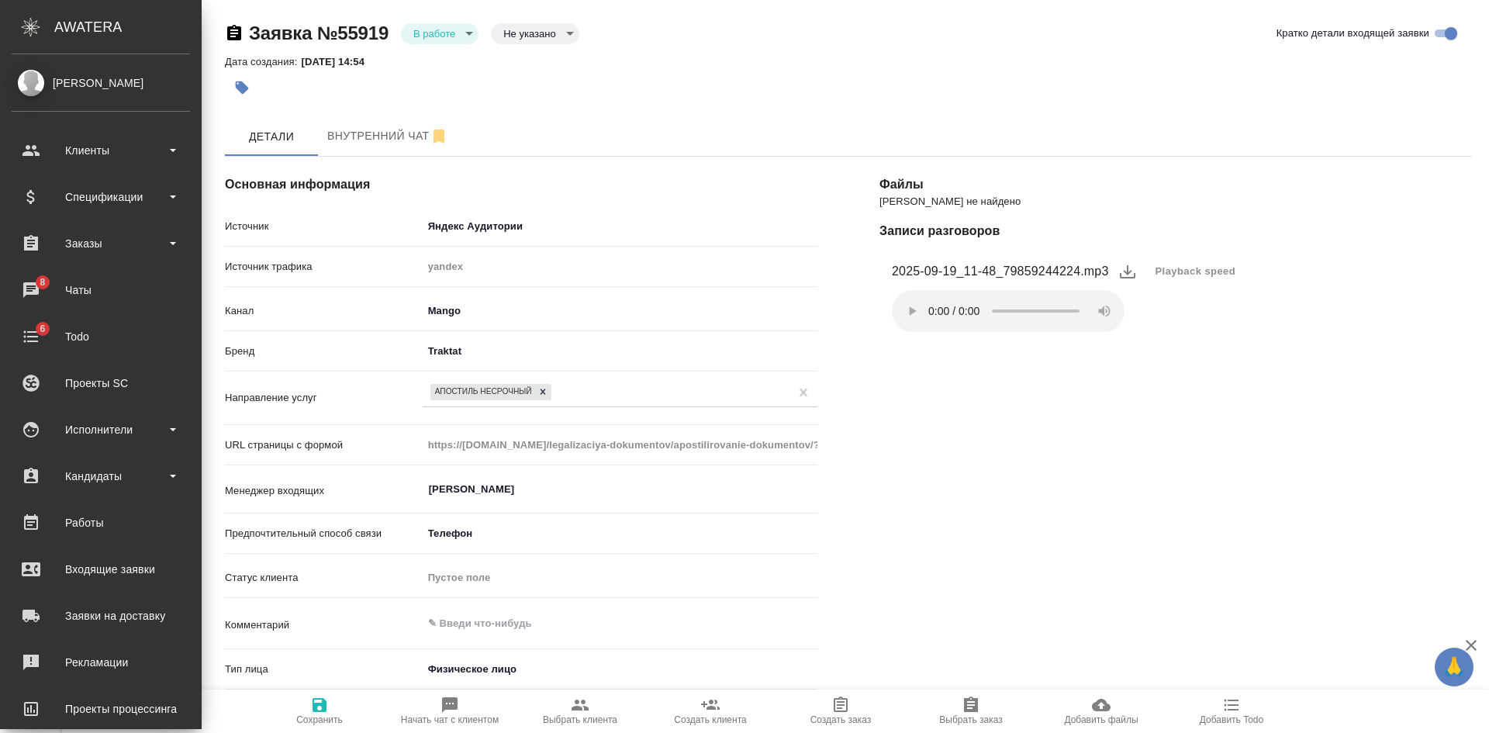
type textarea "x"
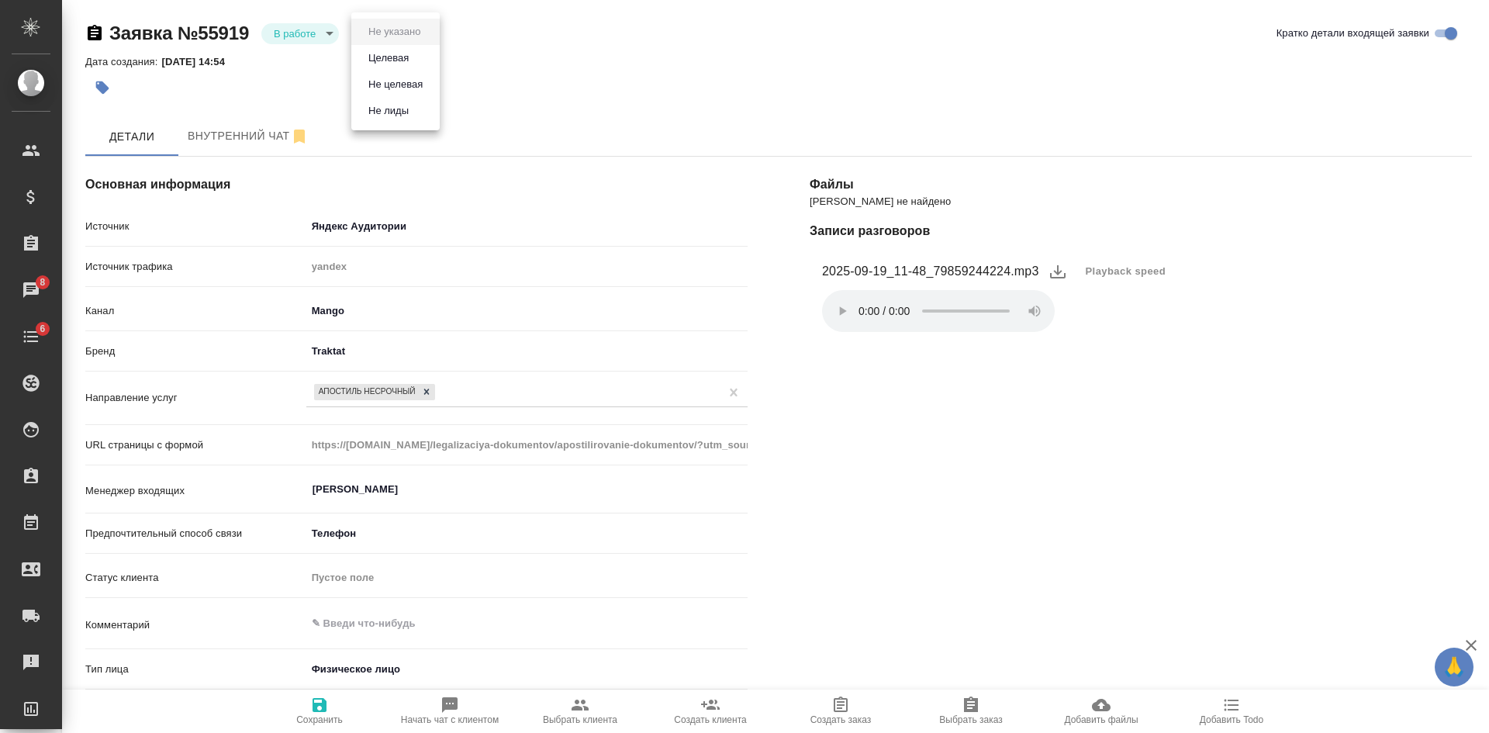
click at [387, 33] on body "🙏 .cls-1 fill:#fff; AWATERA [PERSON_NAME] Спецификации Заказы 8 Чаты 6 Todo Про…" at bounding box center [744, 366] width 1489 height 733
click at [387, 52] on button "Целевая" at bounding box center [389, 58] width 50 height 17
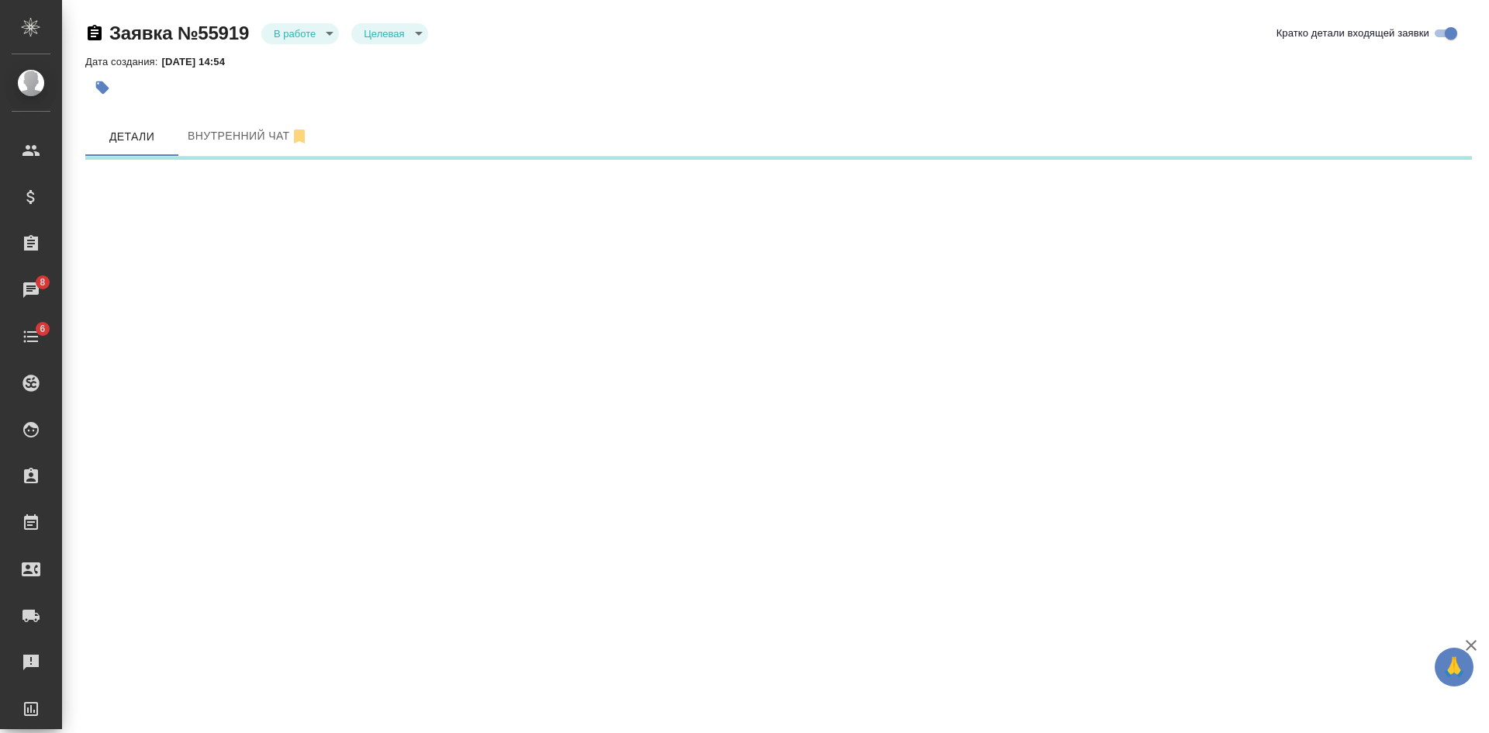
select select "RU"
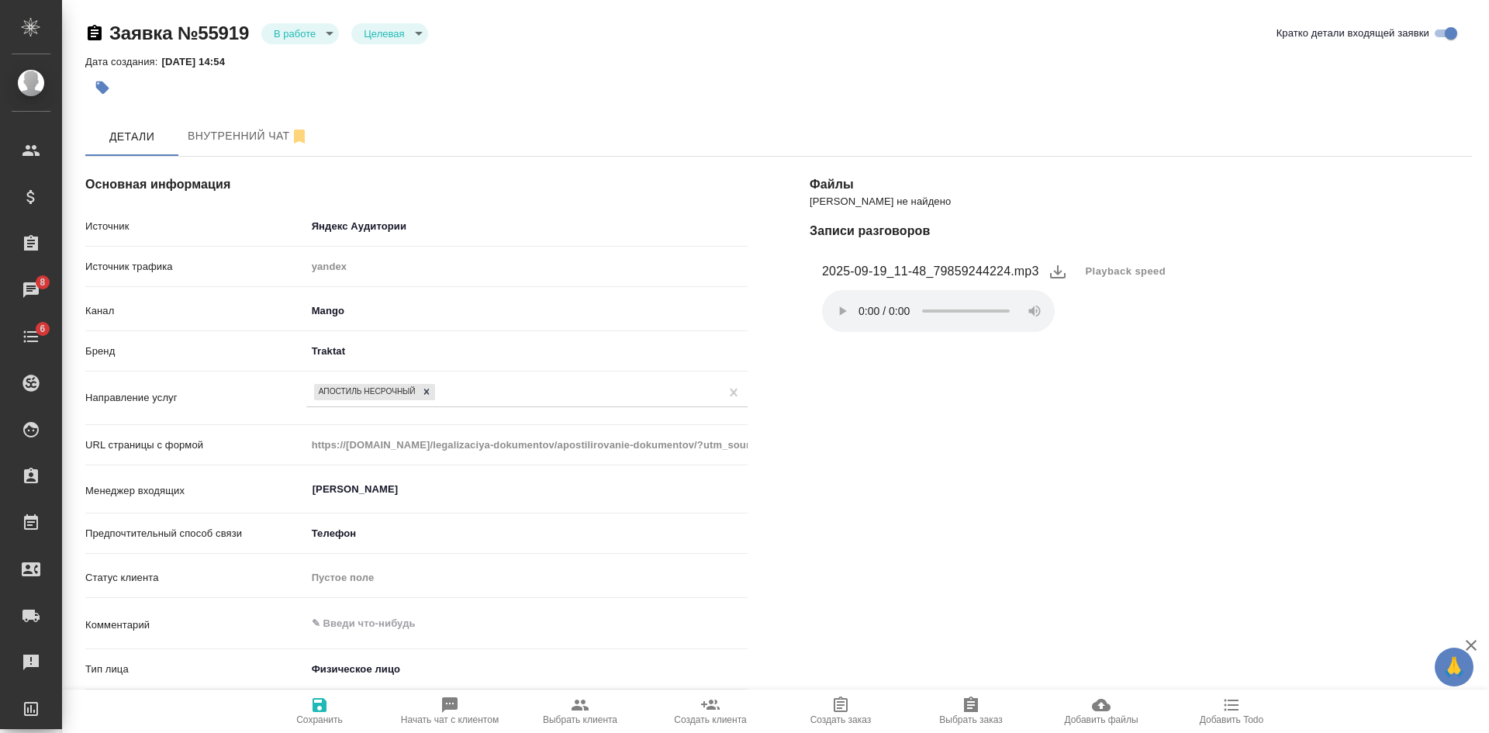
click at [576, 707] on icon "button" at bounding box center [580, 705] width 17 height 11
type textarea "x"
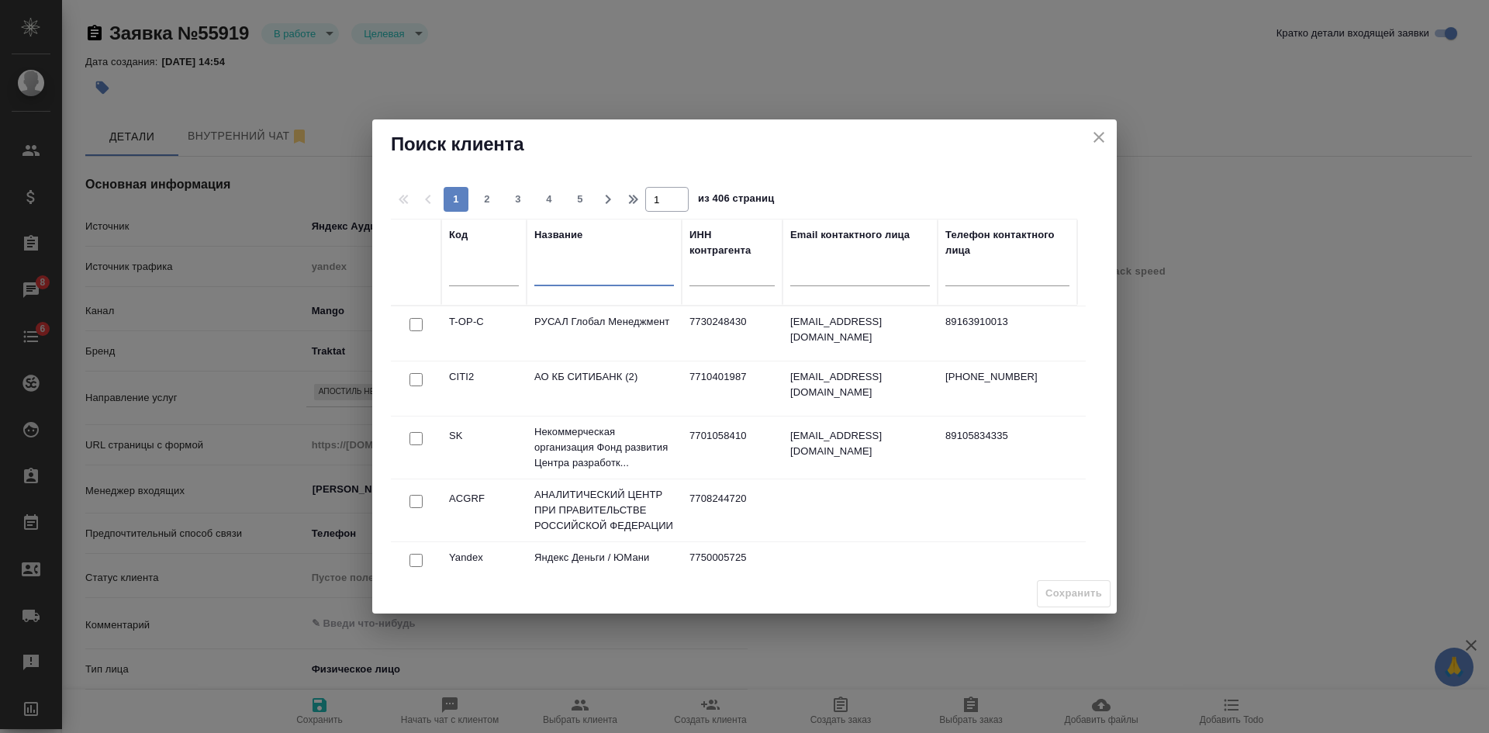
click at [578, 272] on input "text" at bounding box center [604, 275] width 140 height 19
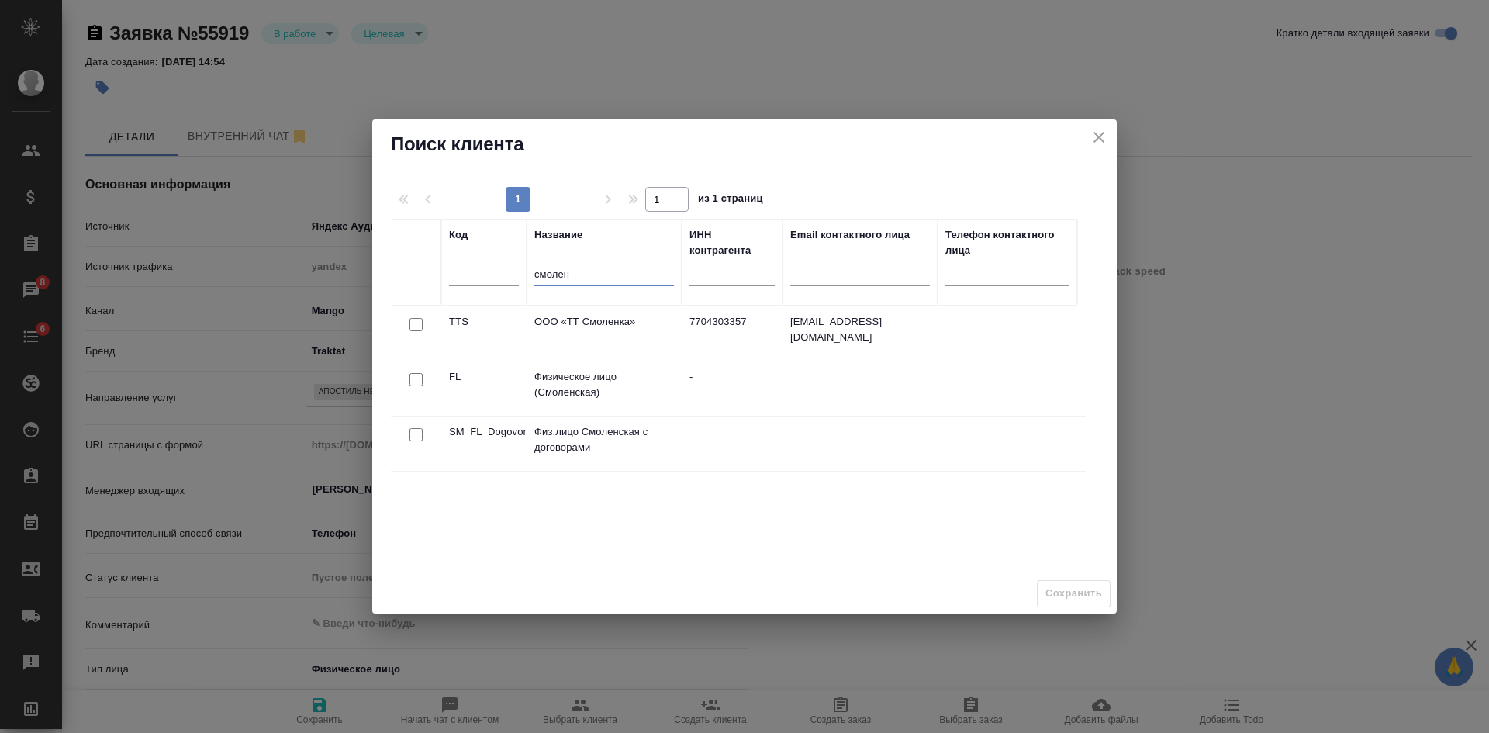
type input "смолен"
click at [430, 430] on div at bounding box center [416, 435] width 35 height 22
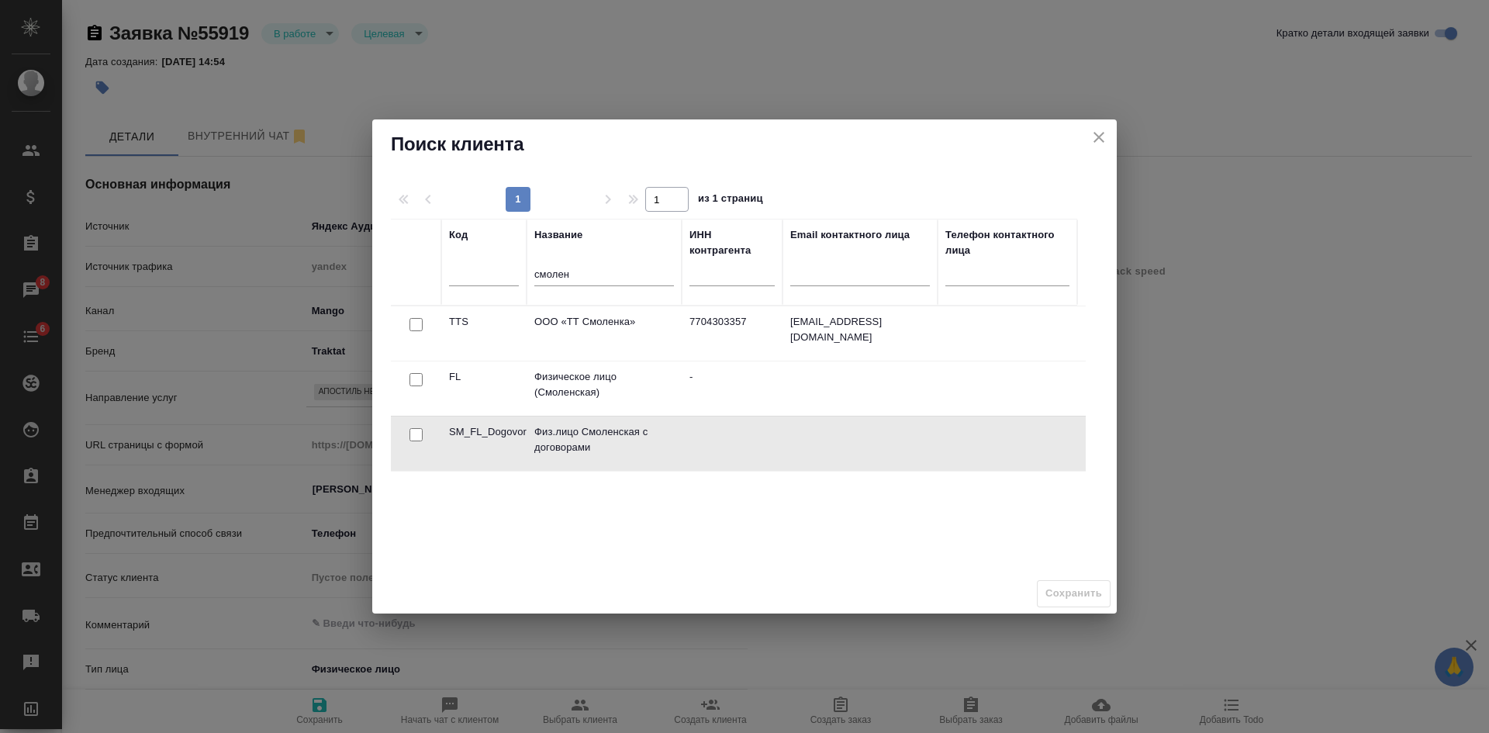
click at [418, 375] on input "checkbox" at bounding box center [416, 379] width 13 height 13
checkbox input "true"
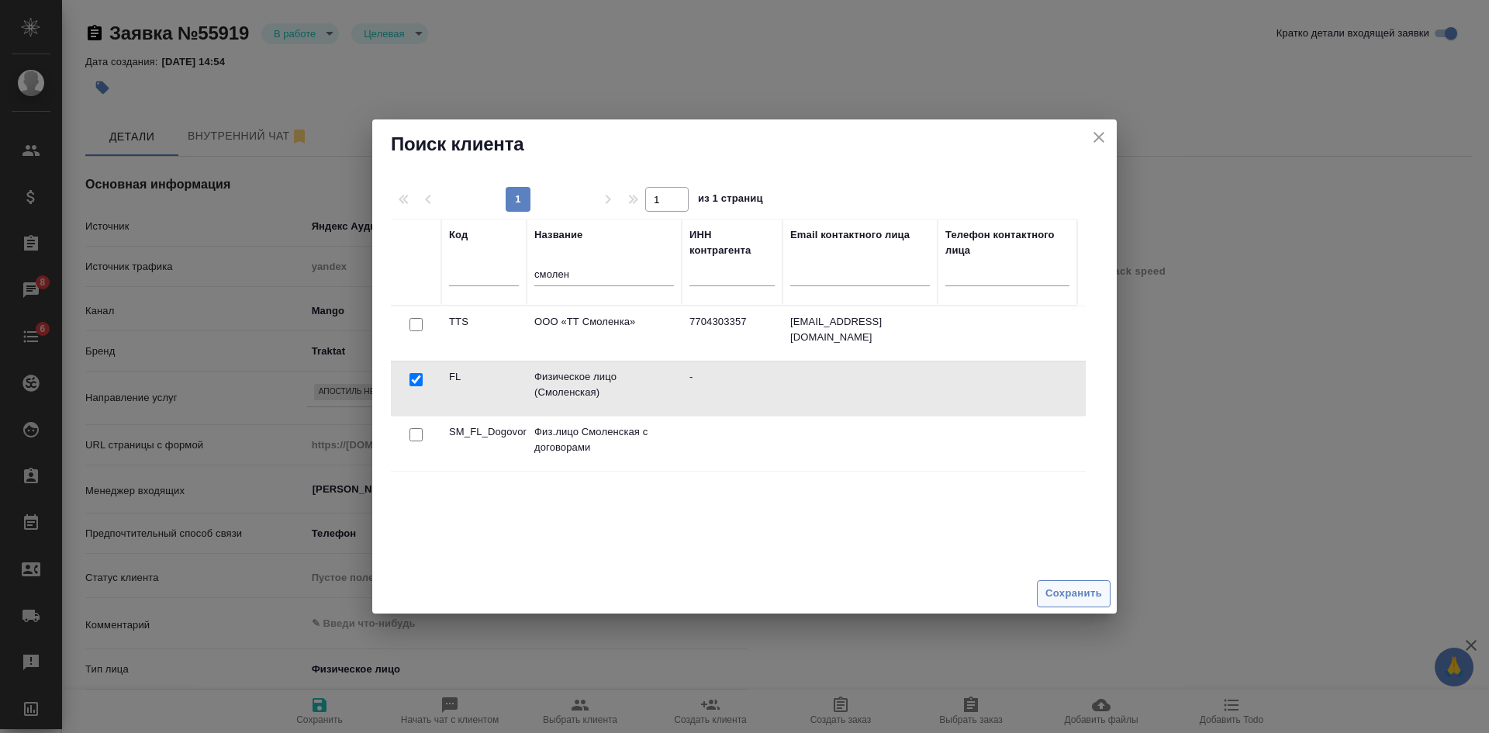
click at [1080, 598] on span "Сохранить" at bounding box center [1074, 594] width 57 height 18
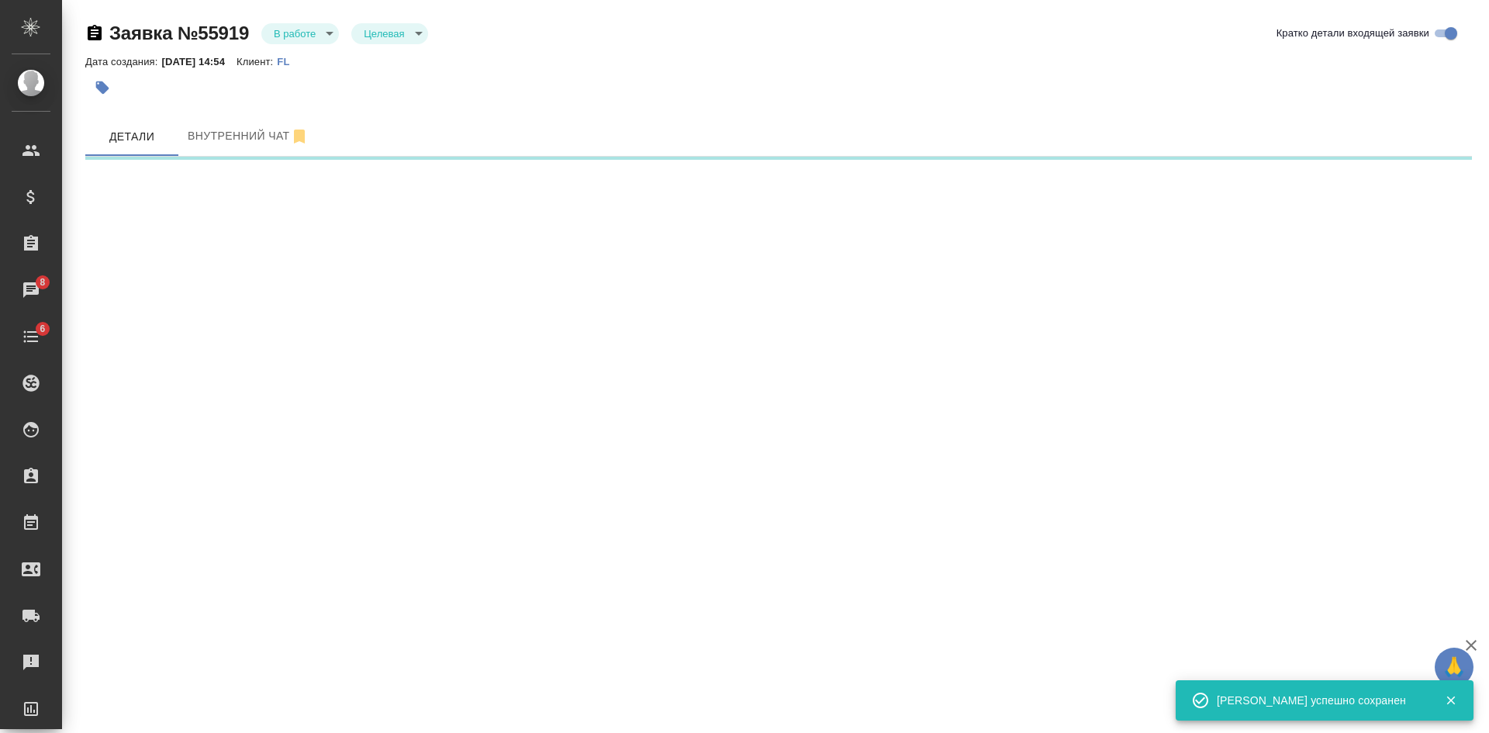
select select "RU"
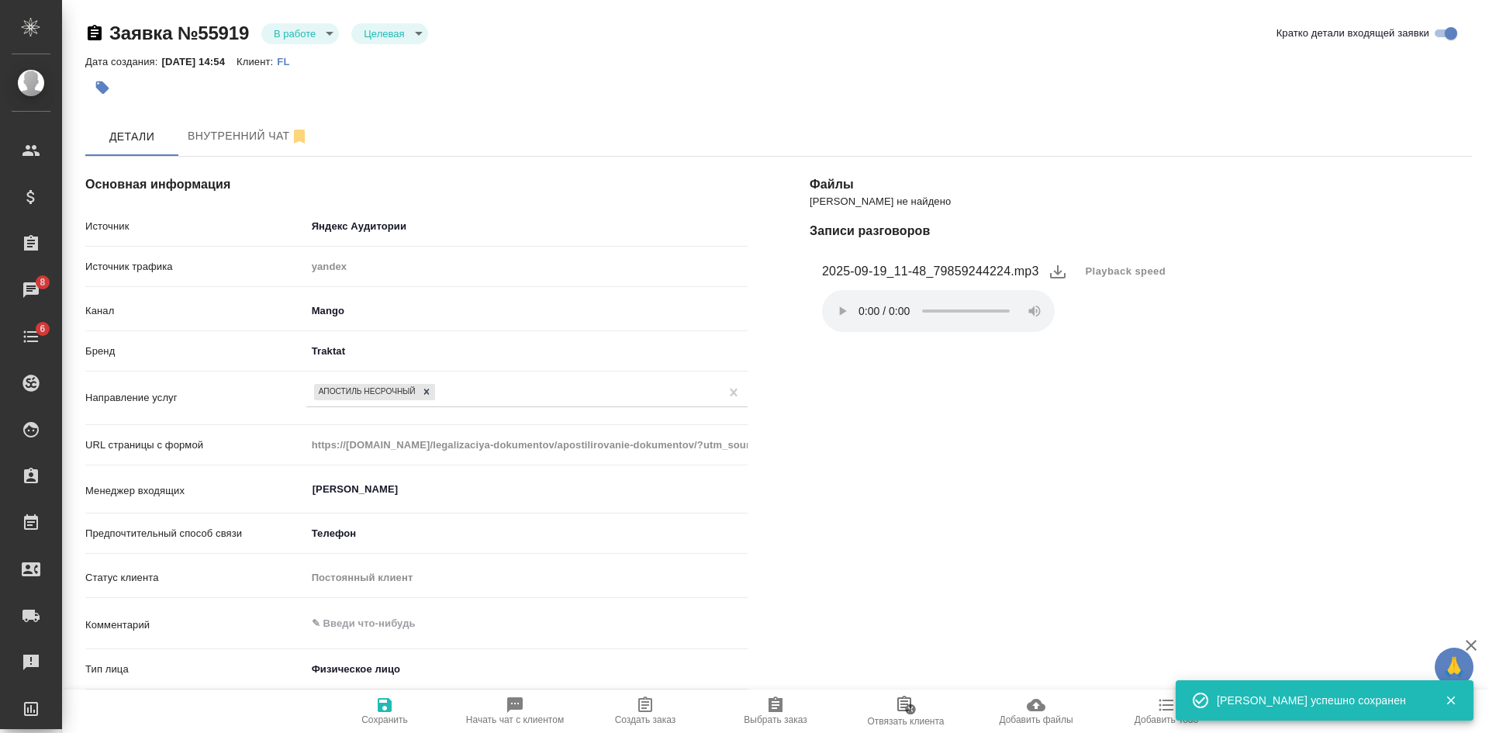
click at [644, 712] on icon "button" at bounding box center [645, 705] width 14 height 16
type textarea "x"
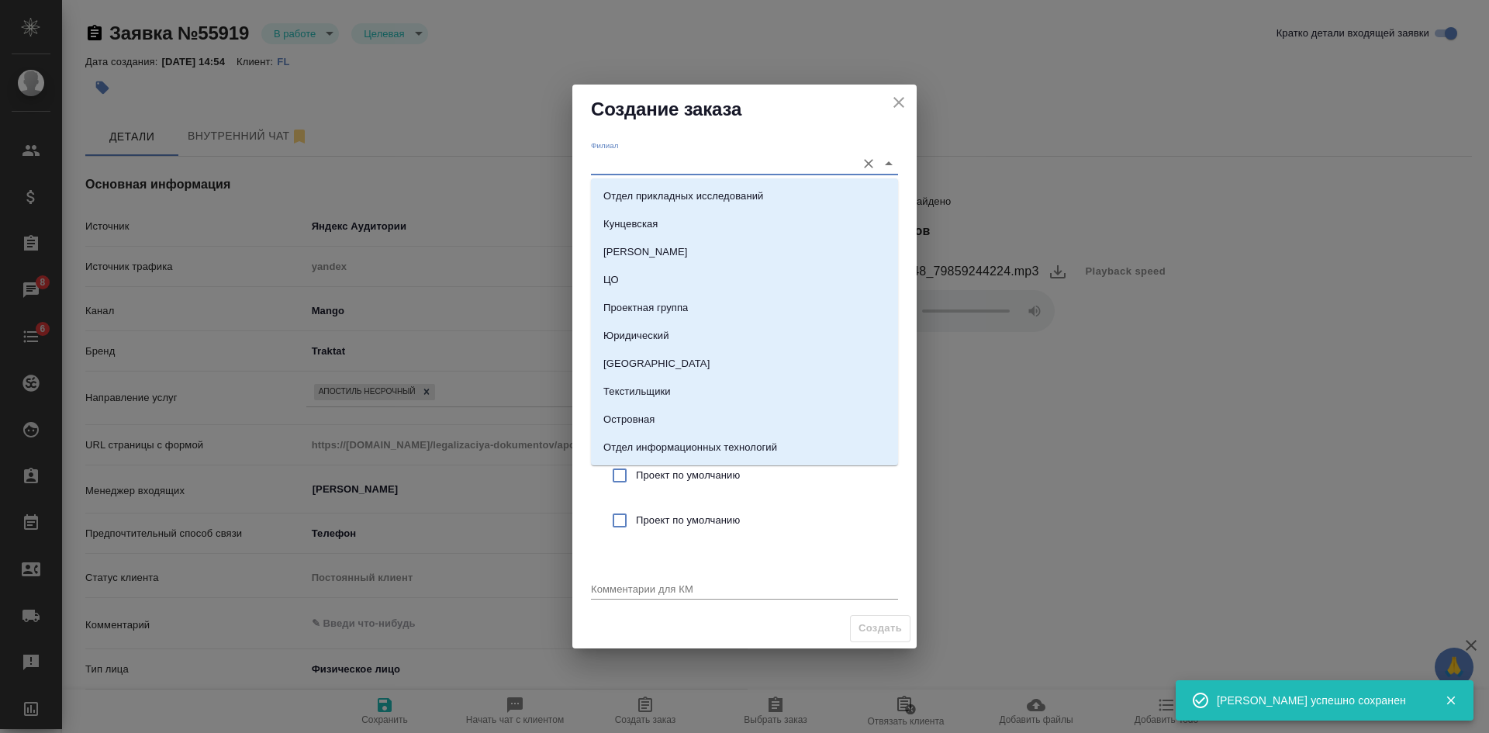
click at [636, 164] on input "Филиал" at bounding box center [720, 163] width 258 height 21
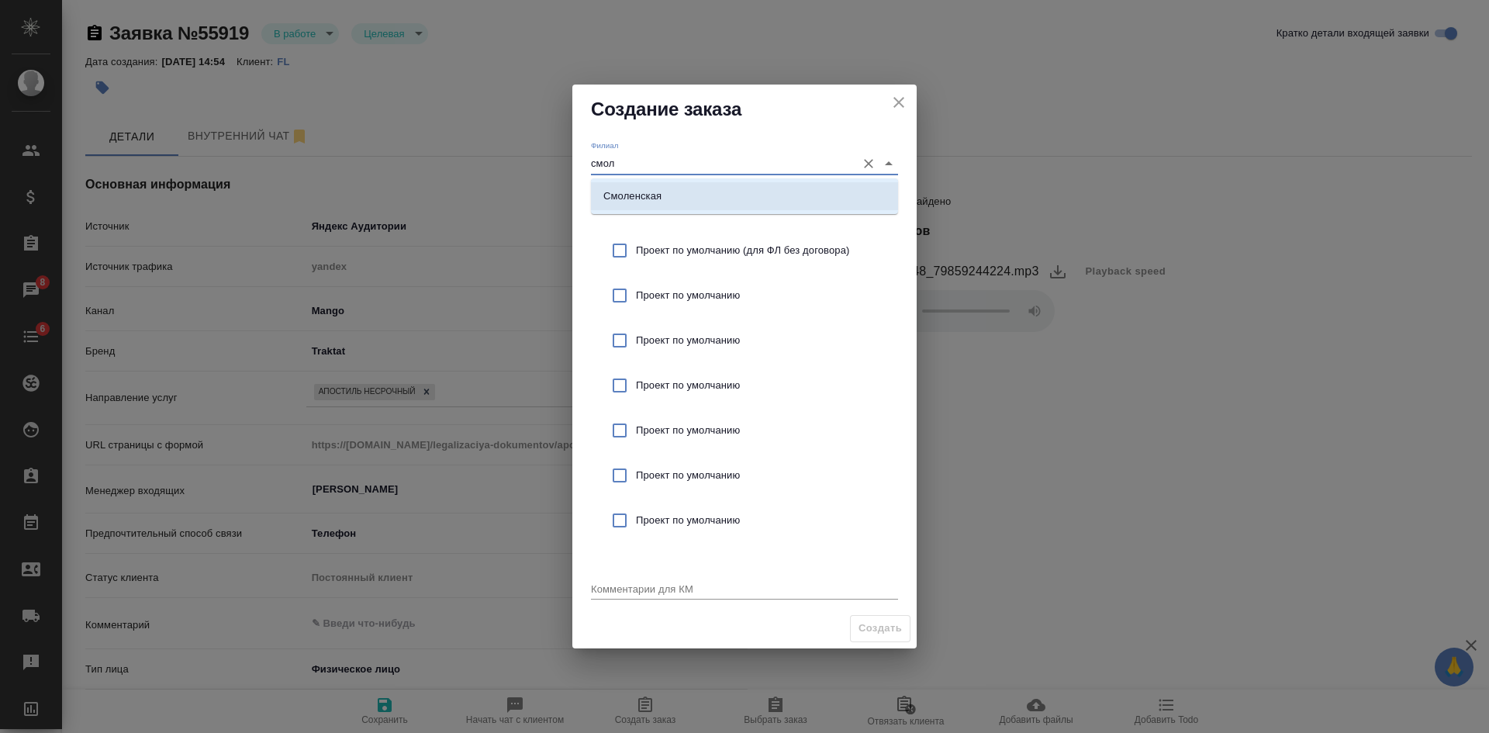
click at [648, 192] on p "Смоленская" at bounding box center [632, 196] width 58 height 16
type input "Смоленская"
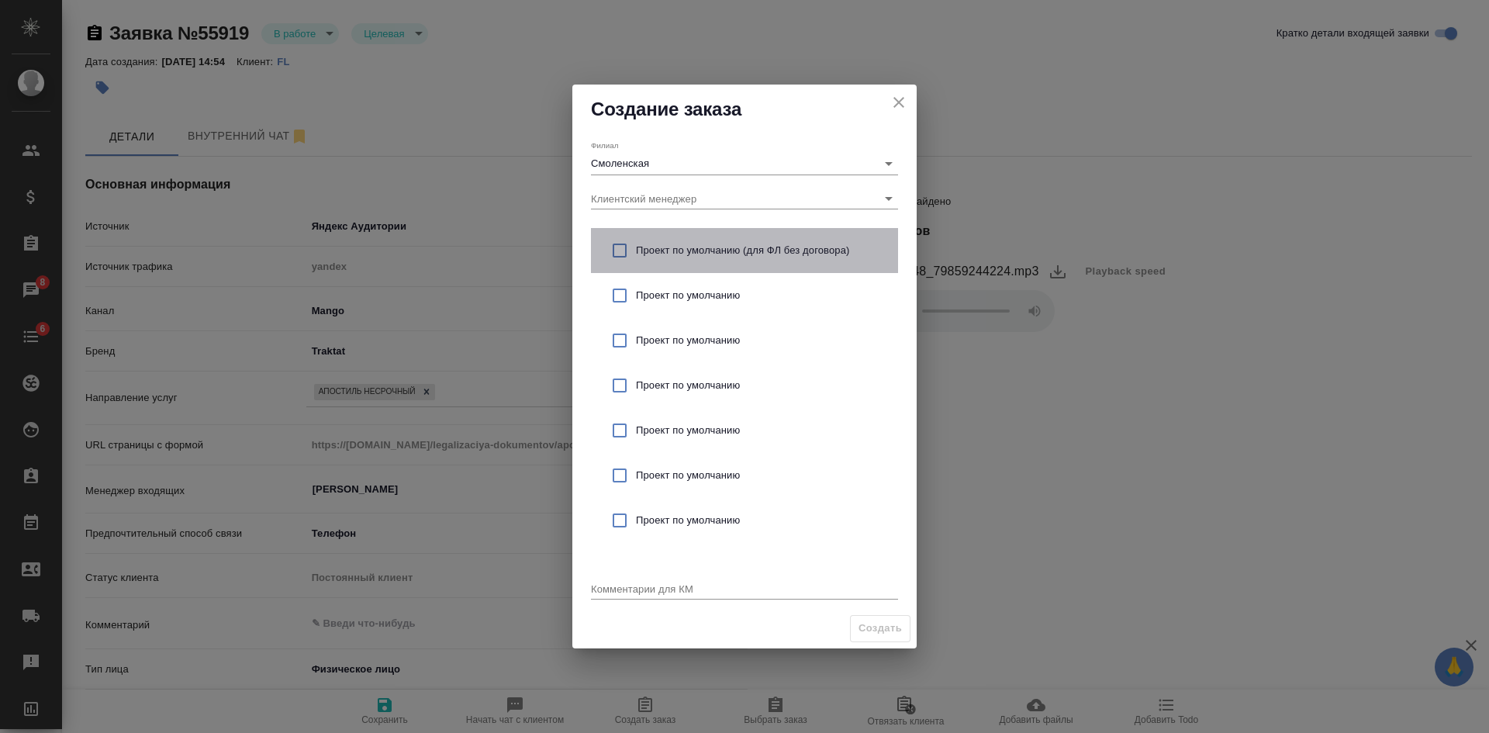
click at [645, 247] on span "Проект по умолчанию (для ФЛ без договора)" at bounding box center [761, 251] width 250 height 16
checkbox input "true"
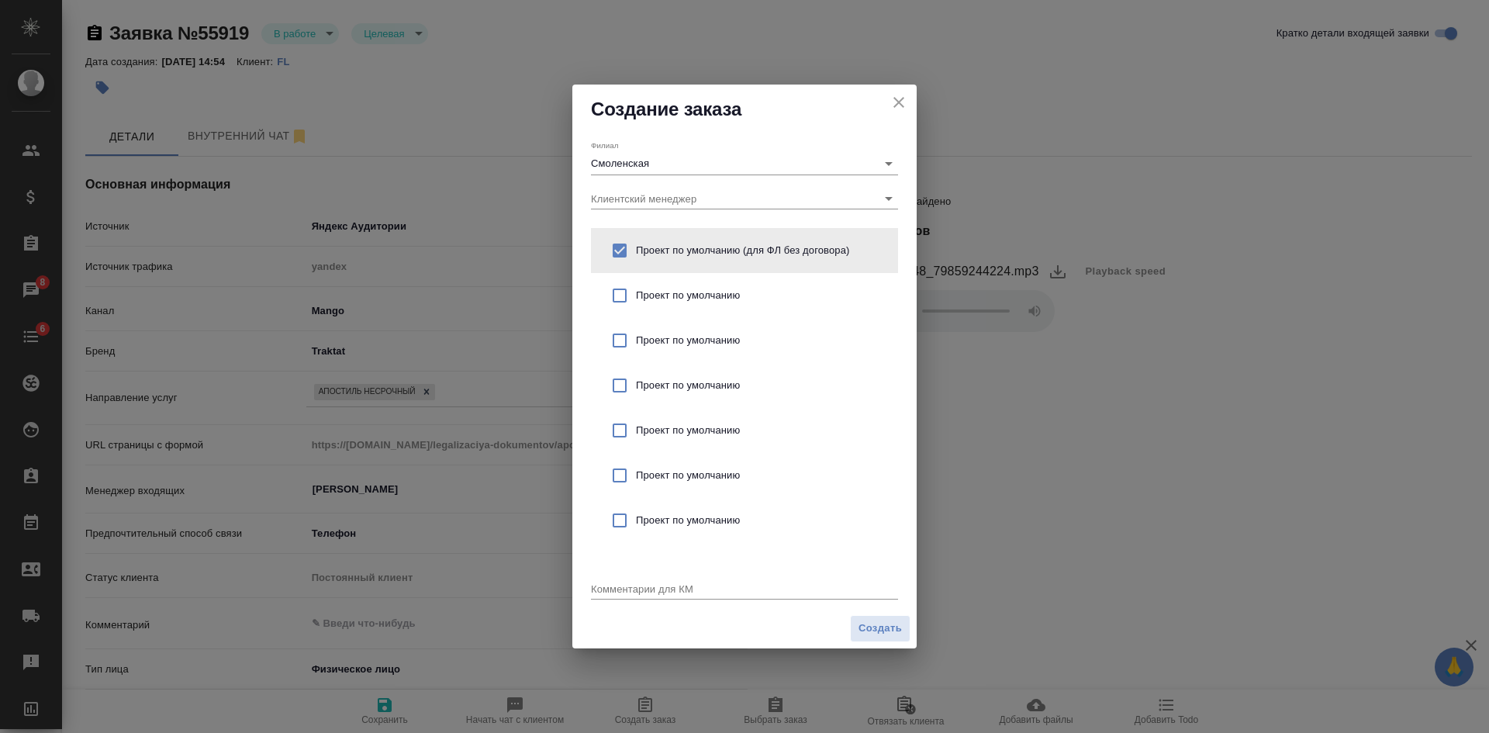
click at [610, 584] on textarea at bounding box center [744, 589] width 307 height 12
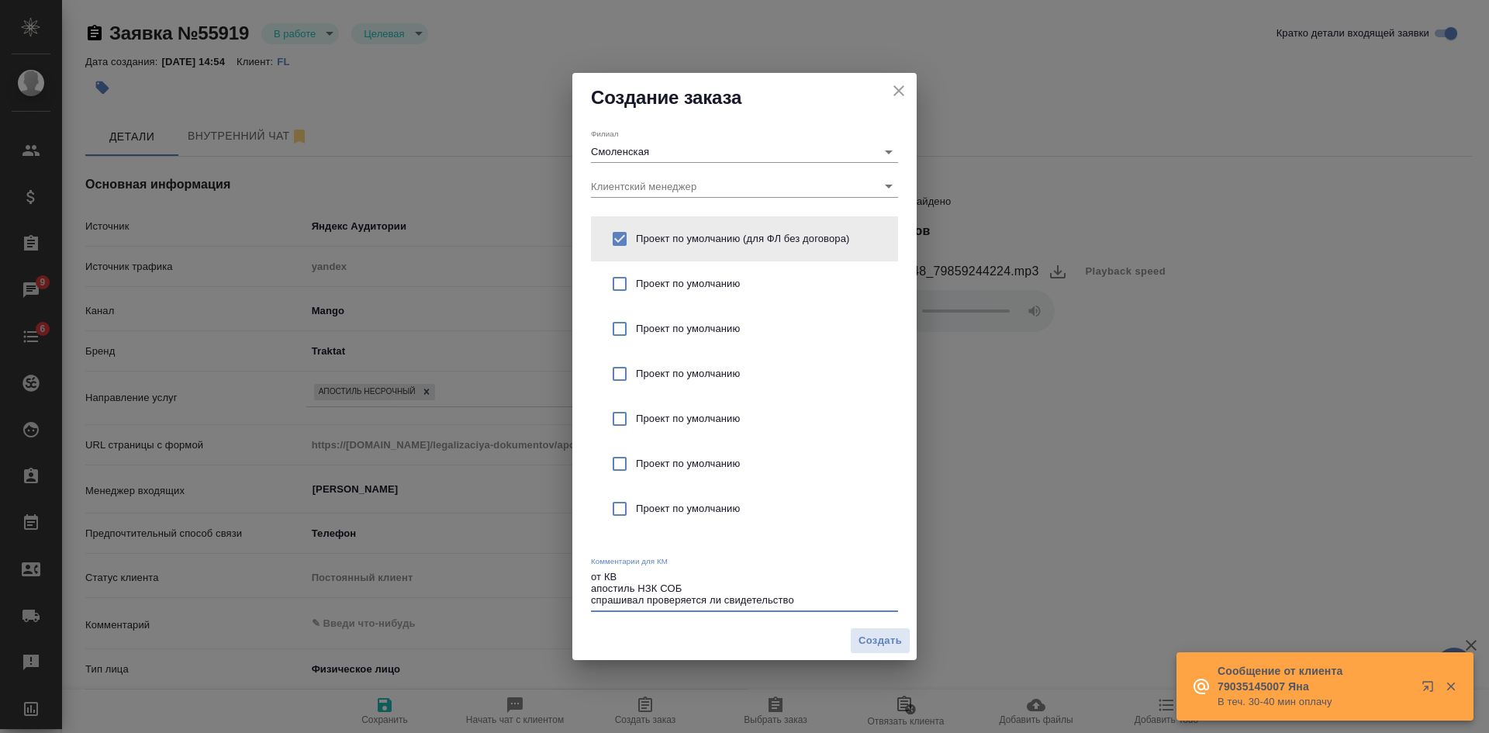
type textarea "от КВ апостиль НЗК СОБ спрашивал проверяется ли свидетельство"
click at [867, 659] on div "Создать" at bounding box center [744, 641] width 344 height 40
click at [862, 644] on span "Создать" at bounding box center [880, 641] width 43 height 18
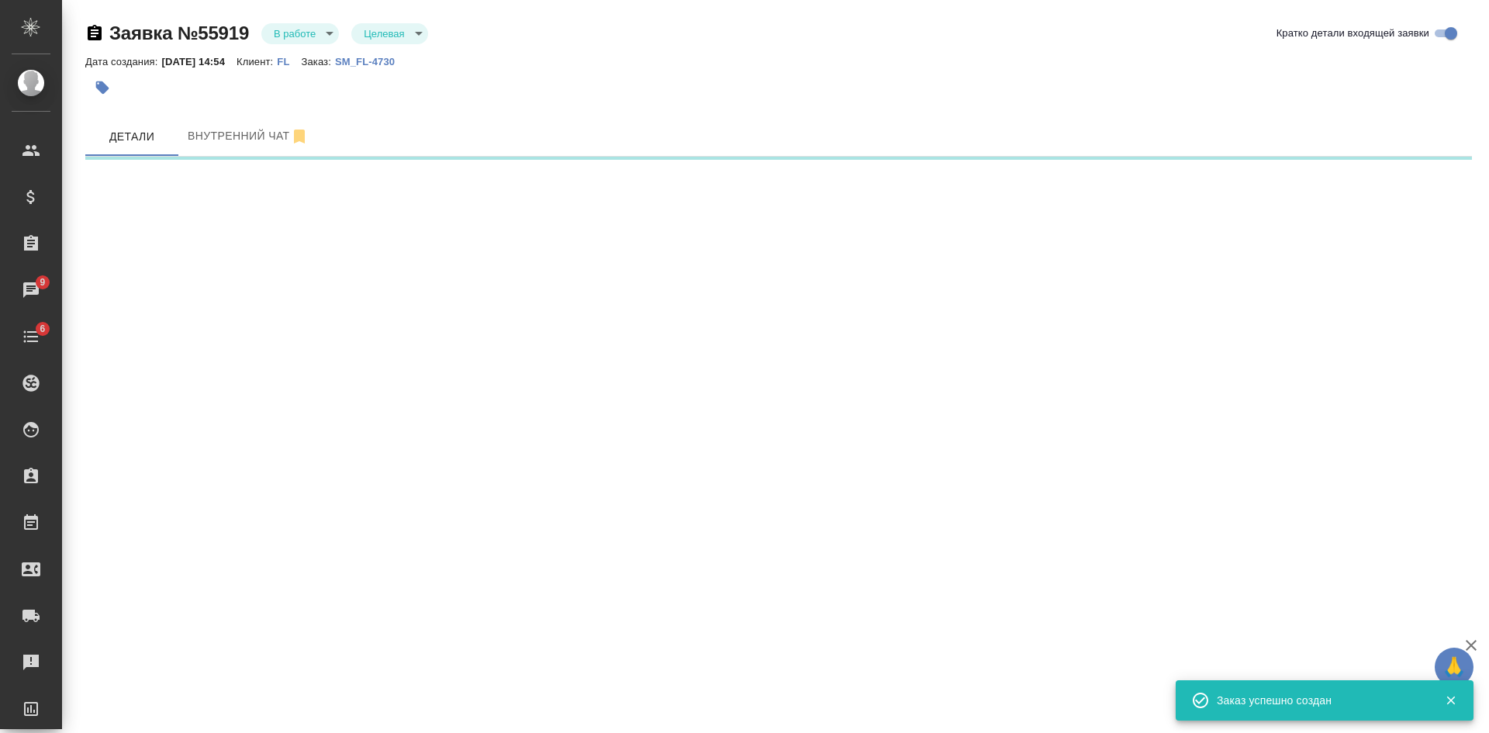
select select "RU"
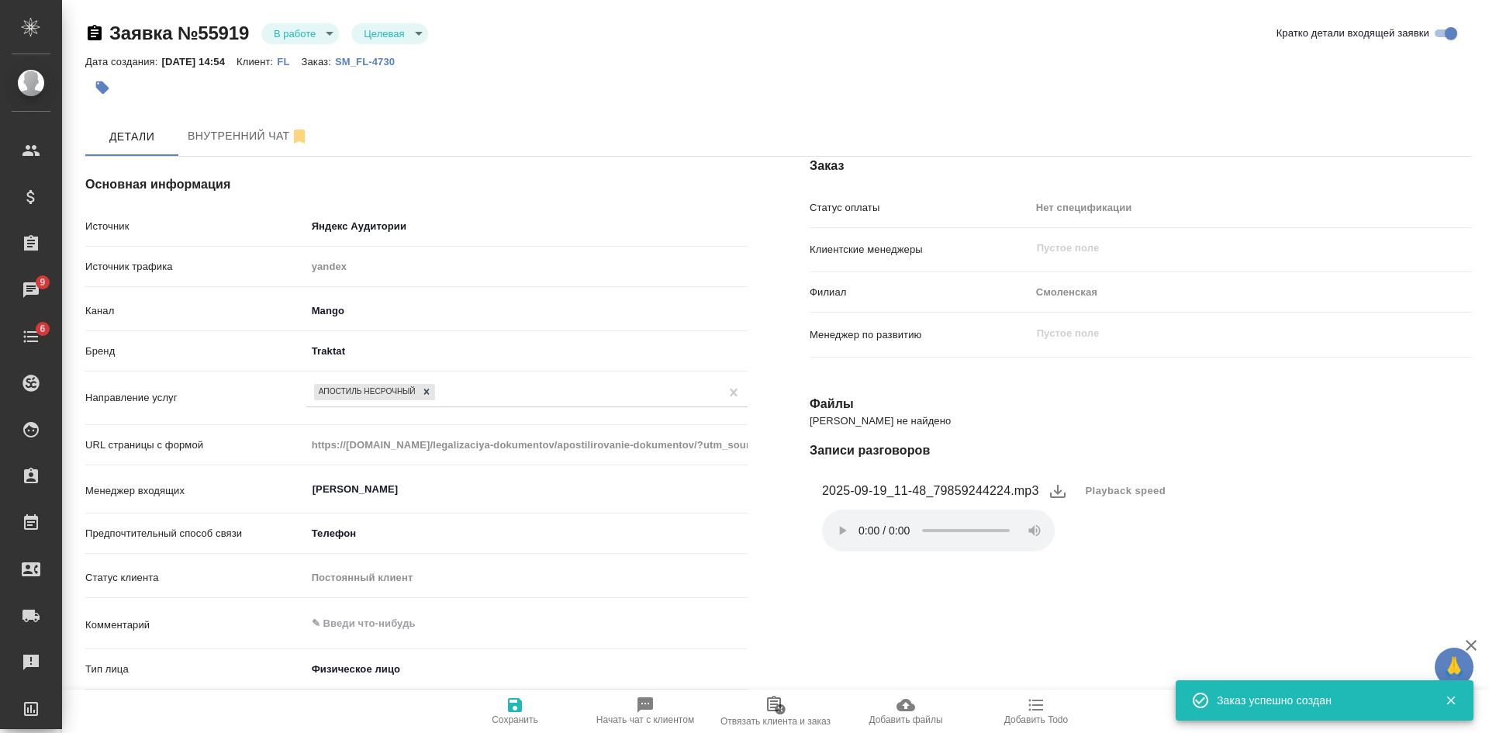
type textarea "x"
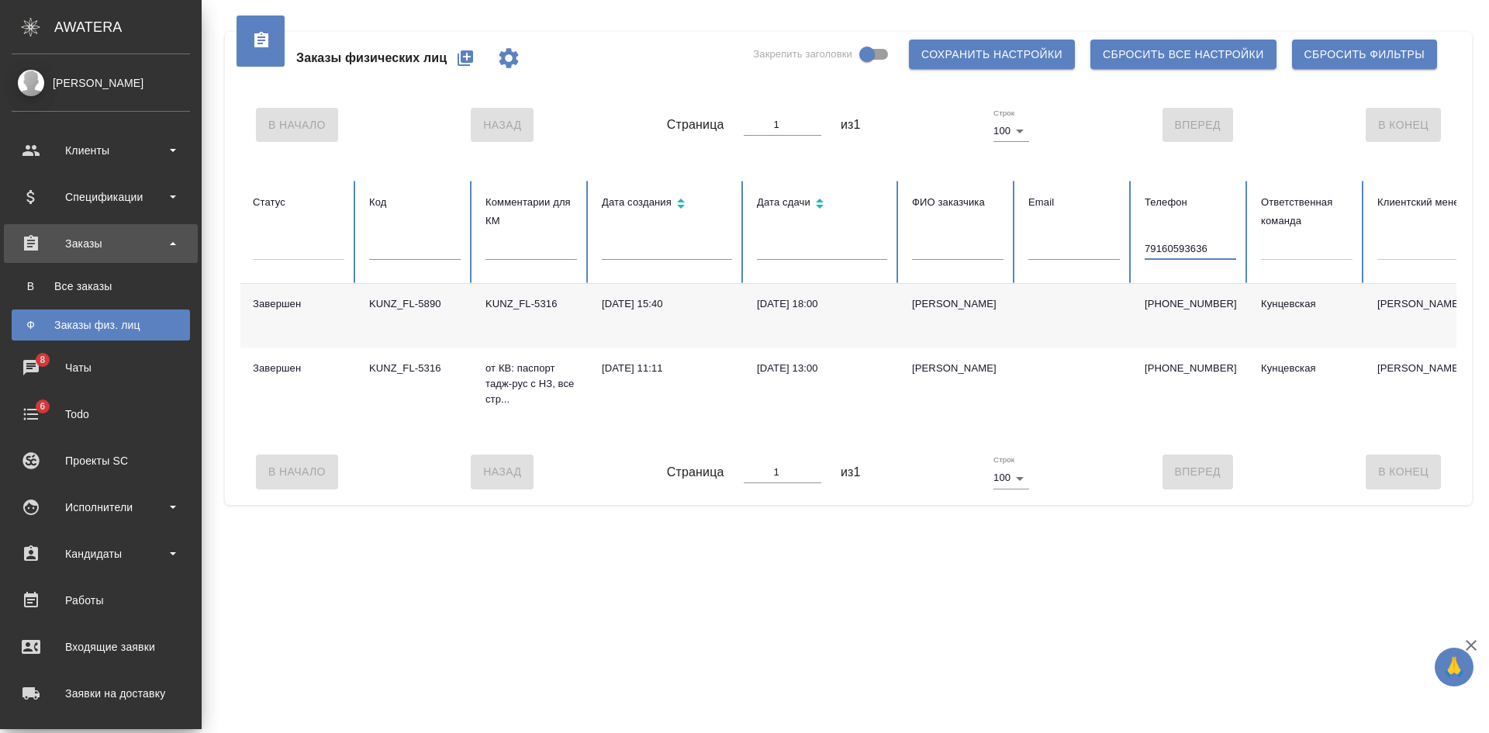
drag, startPoint x: 1213, startPoint y: 247, endPoint x: 919, endPoint y: 242, distance: 294.0
click at [1033, 244] on tr "Статус Код Комментарии для КМ Дата создания Дата сдачи ФИО заказчика Email Теле…" at bounding box center [1112, 232] width 1745 height 103
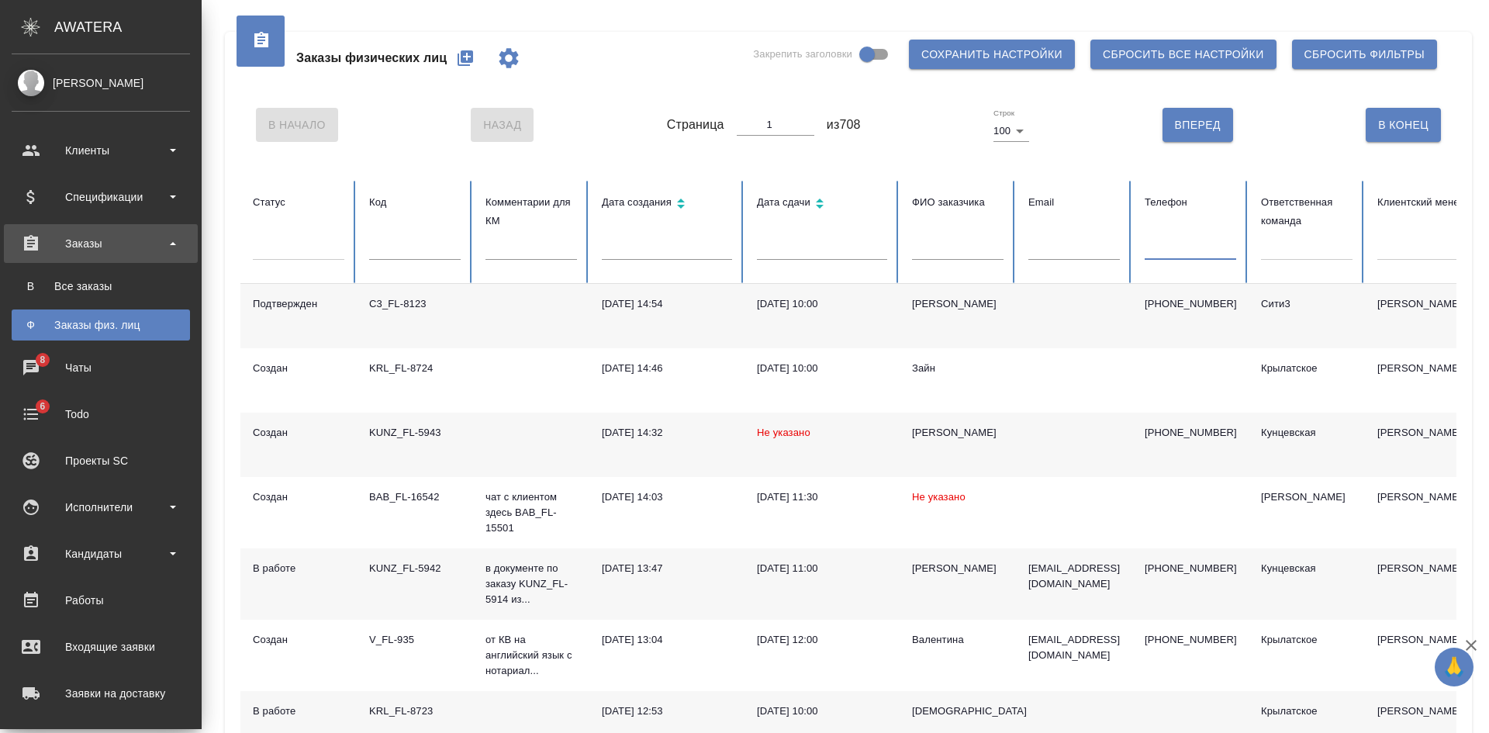
scroll to position [155, 0]
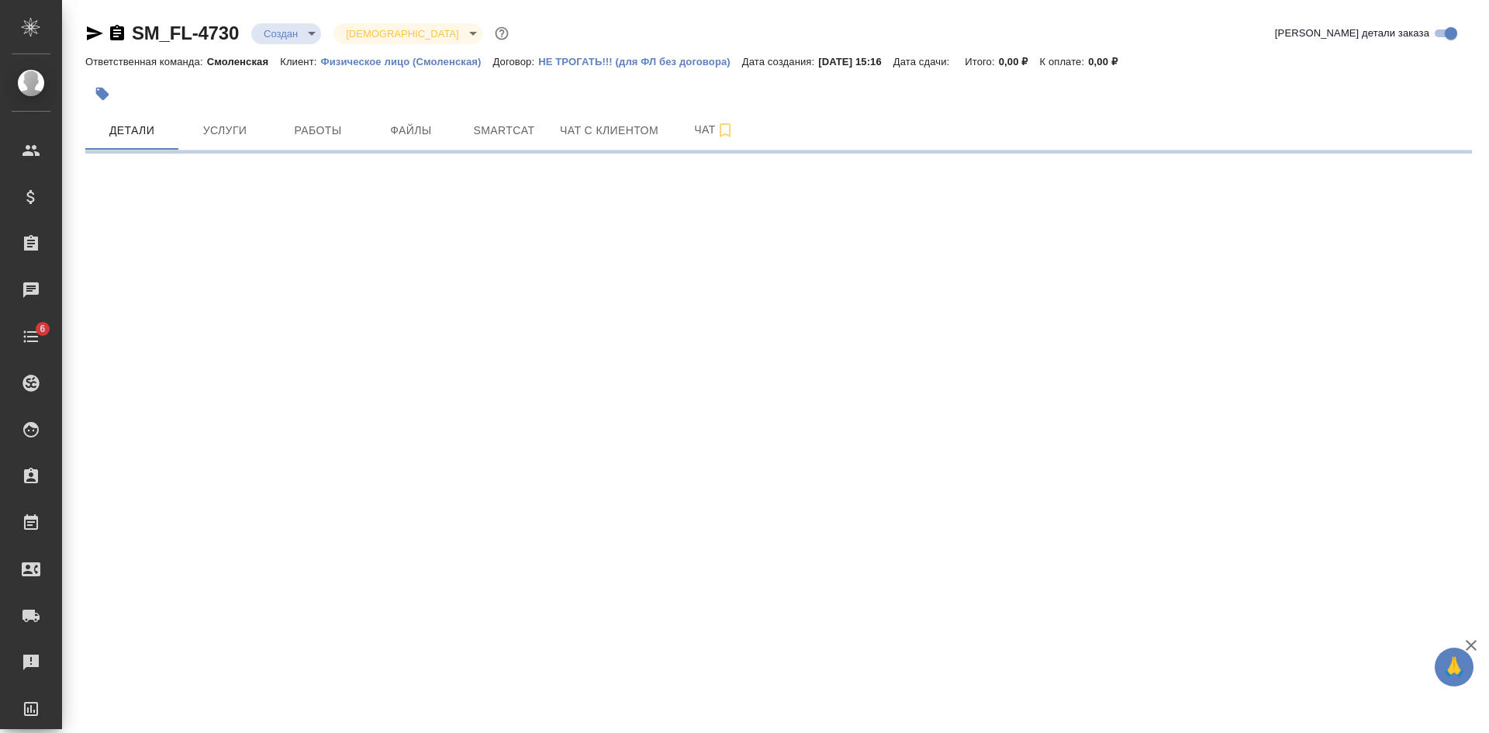
select select "RU"
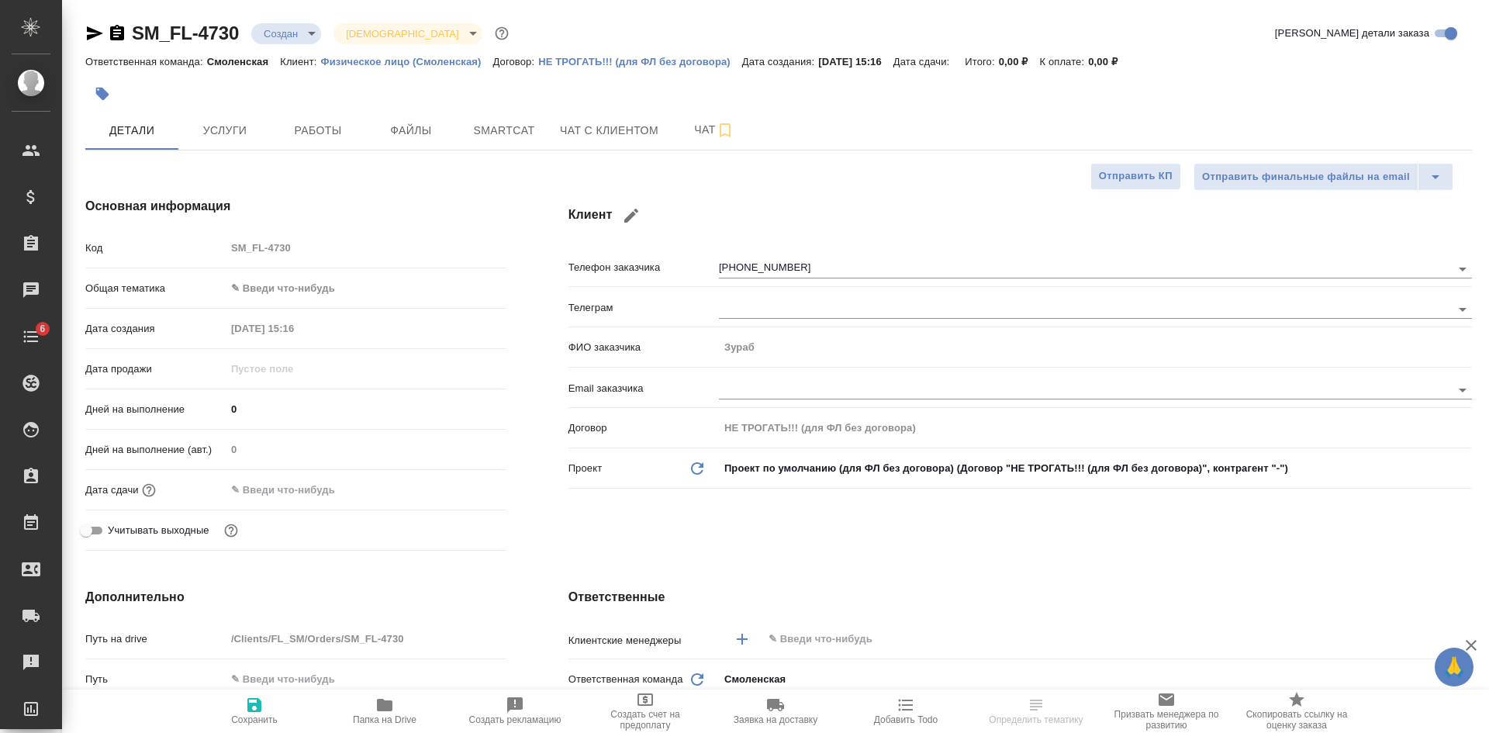
type textarea "x"
click at [116, 29] on icon "button" at bounding box center [117, 33] width 14 height 16
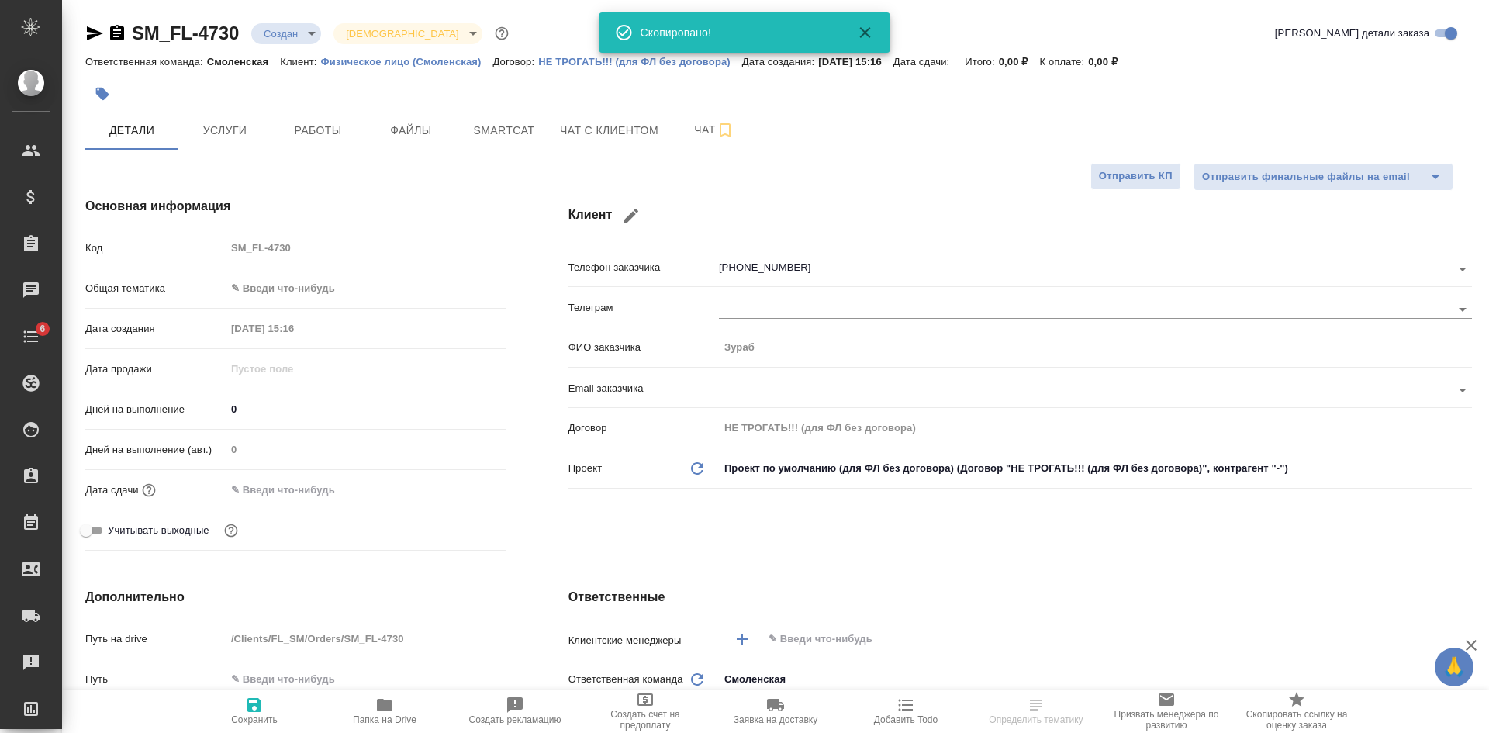
type textarea "x"
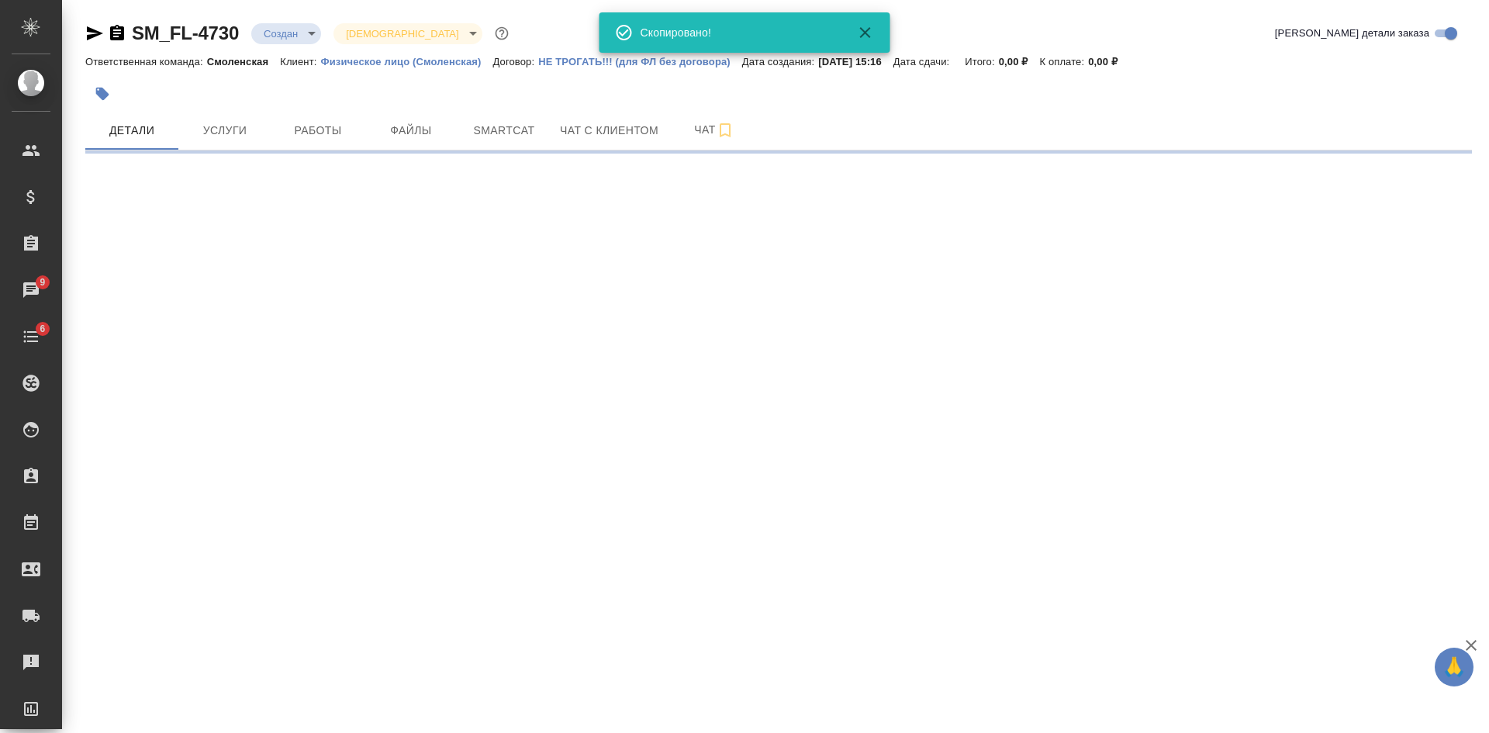
select select "RU"
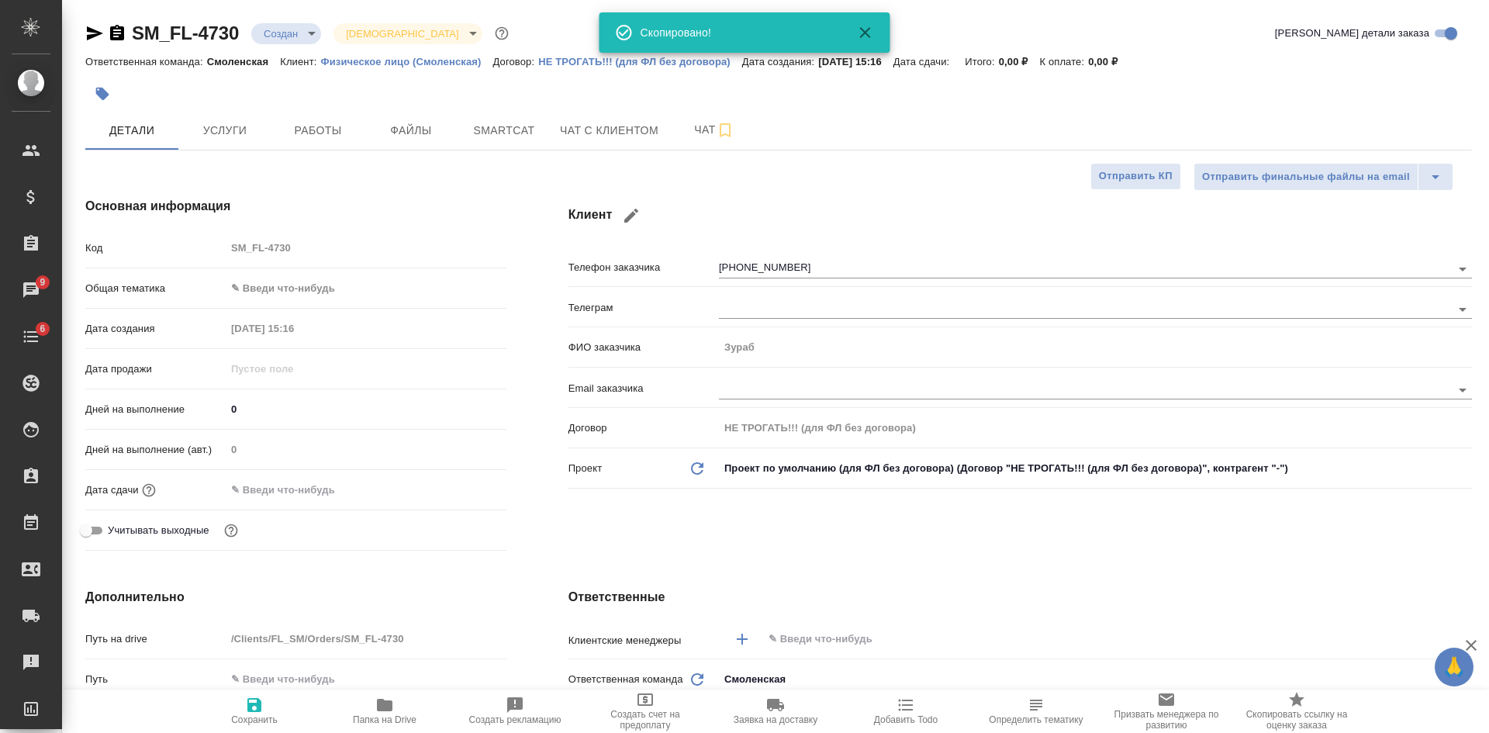
type textarea "x"
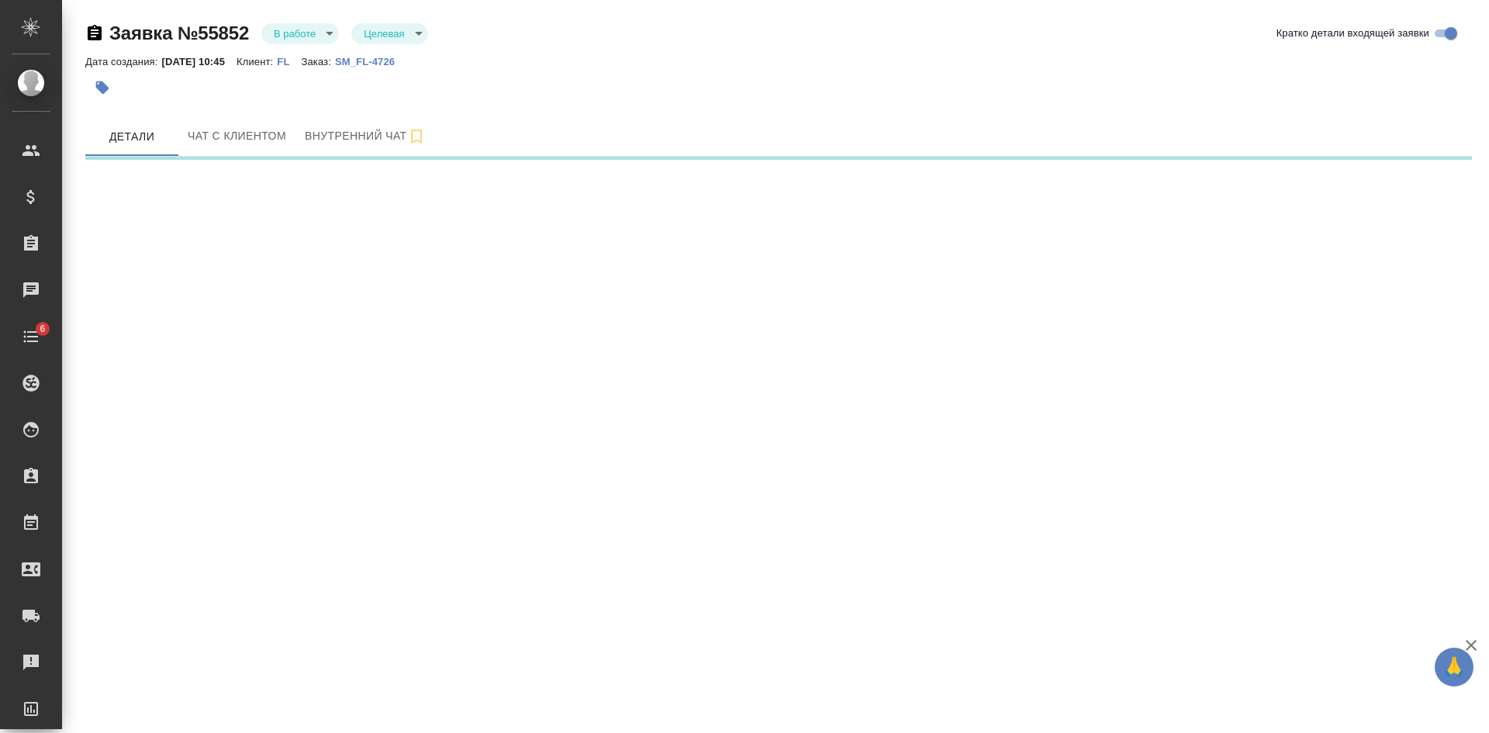
select select "RU"
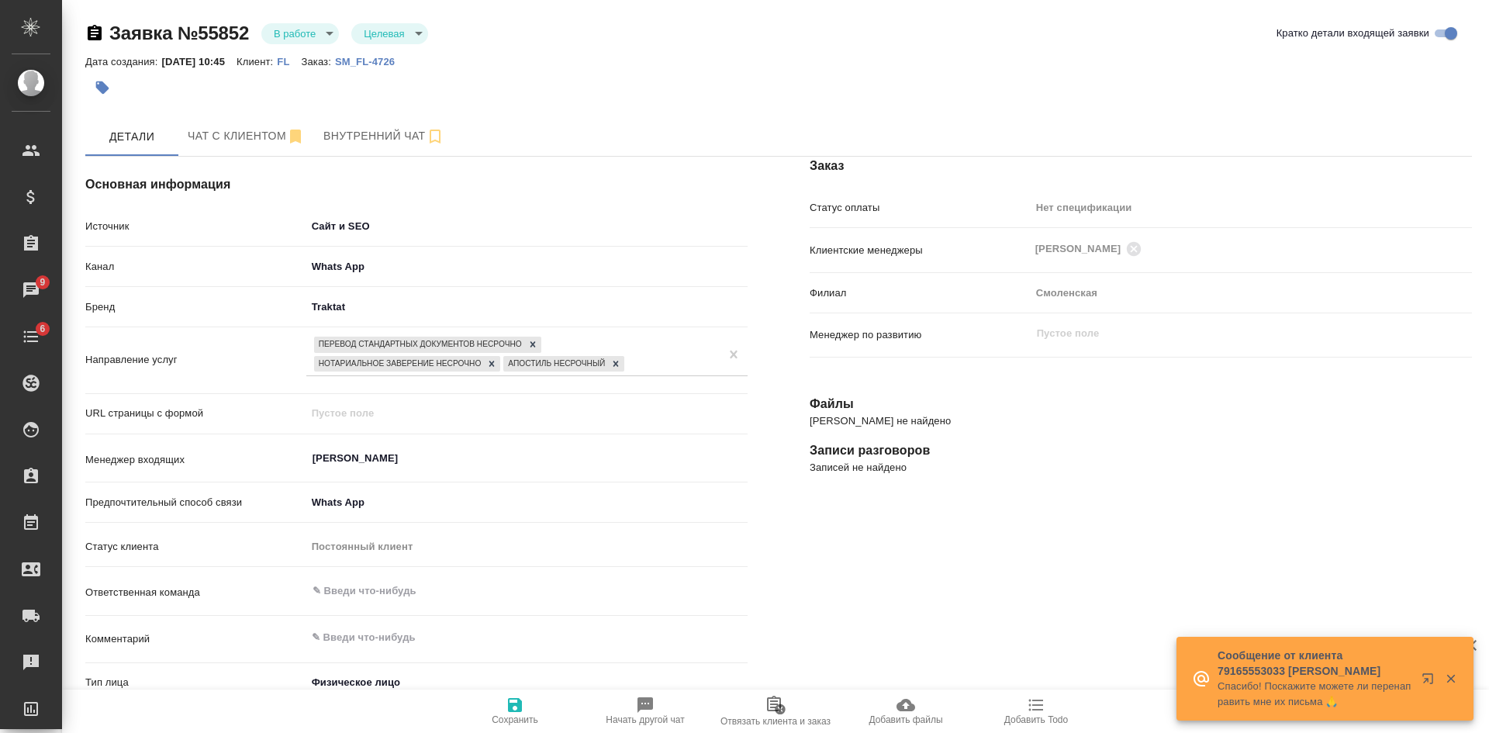
type textarea "x"
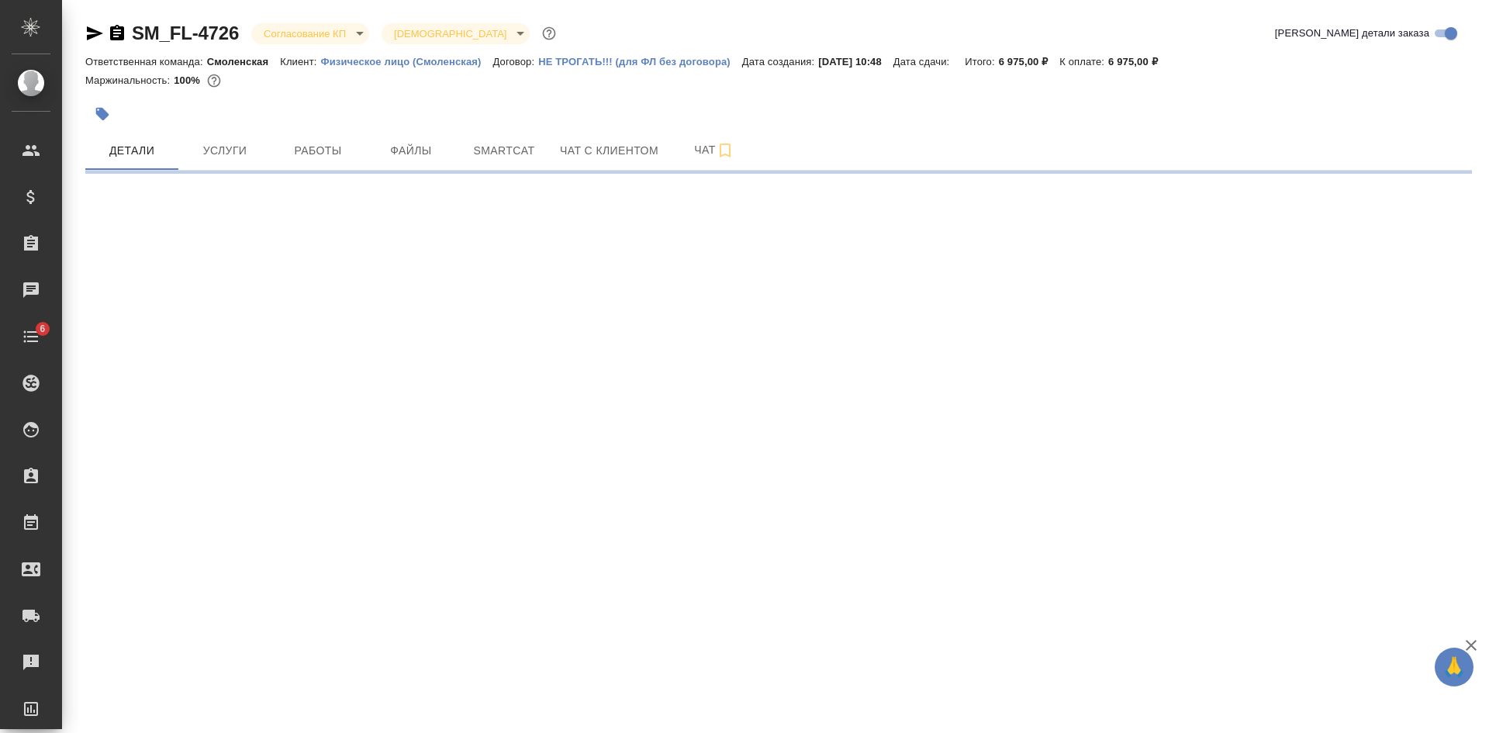
select select "RU"
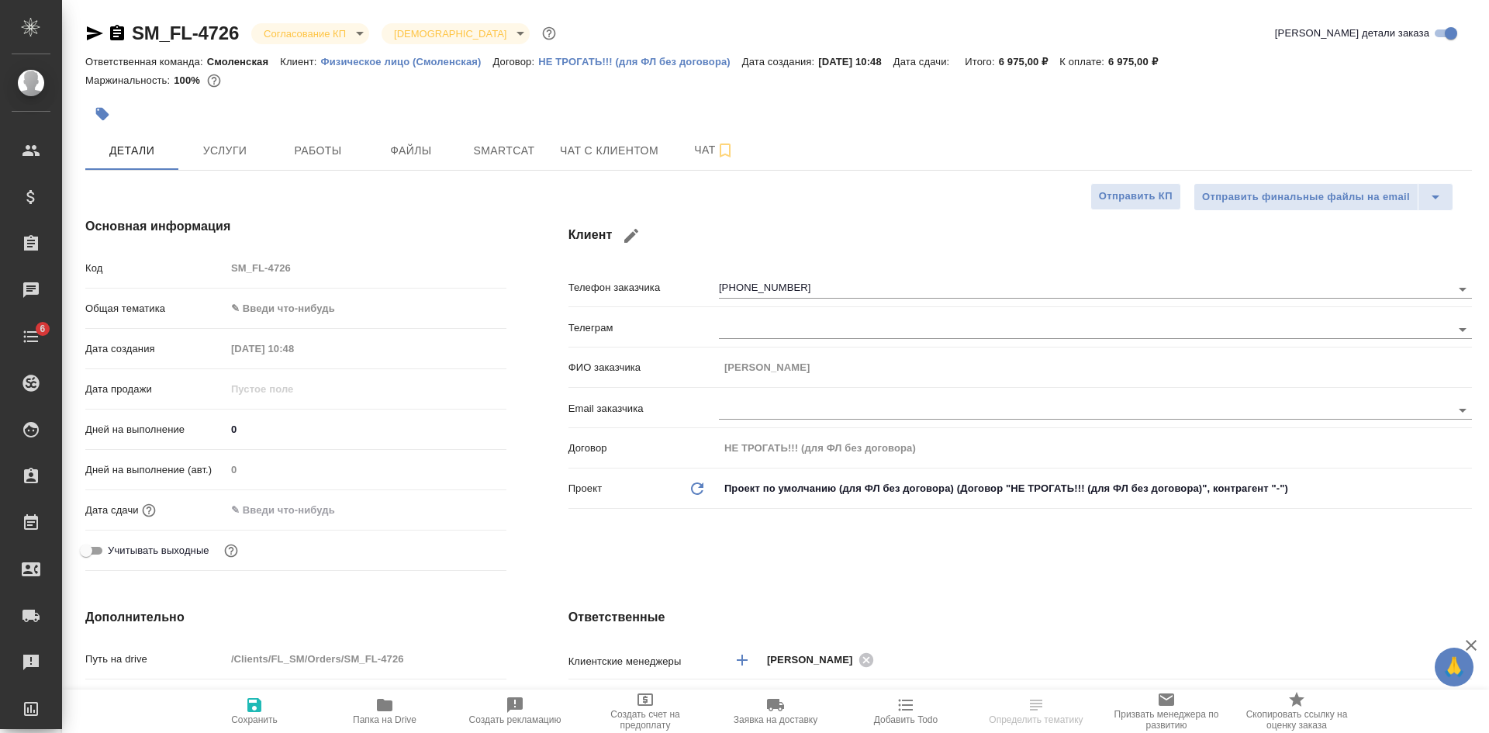
type textarea "x"
click at [95, 31] on icon "button" at bounding box center [95, 33] width 16 height 14
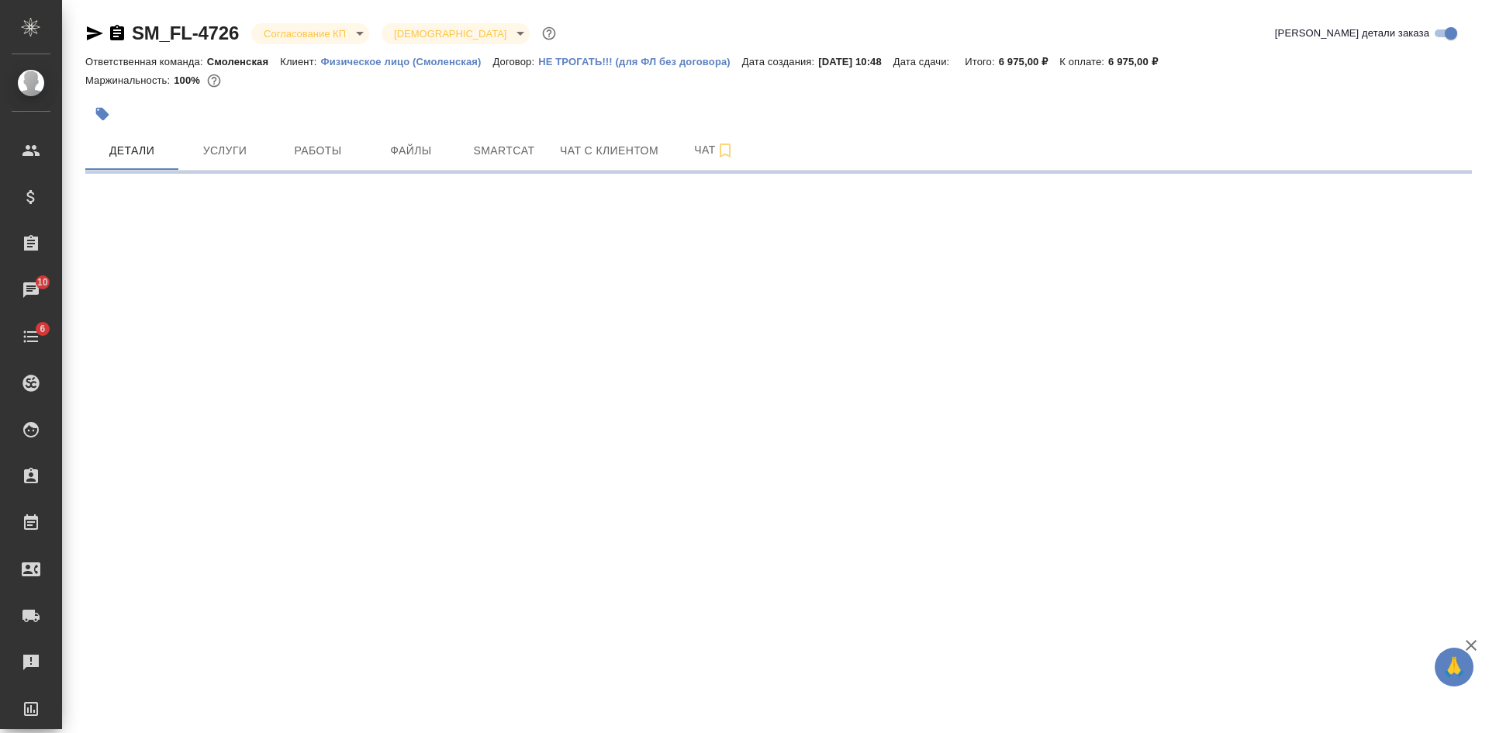
select select "RU"
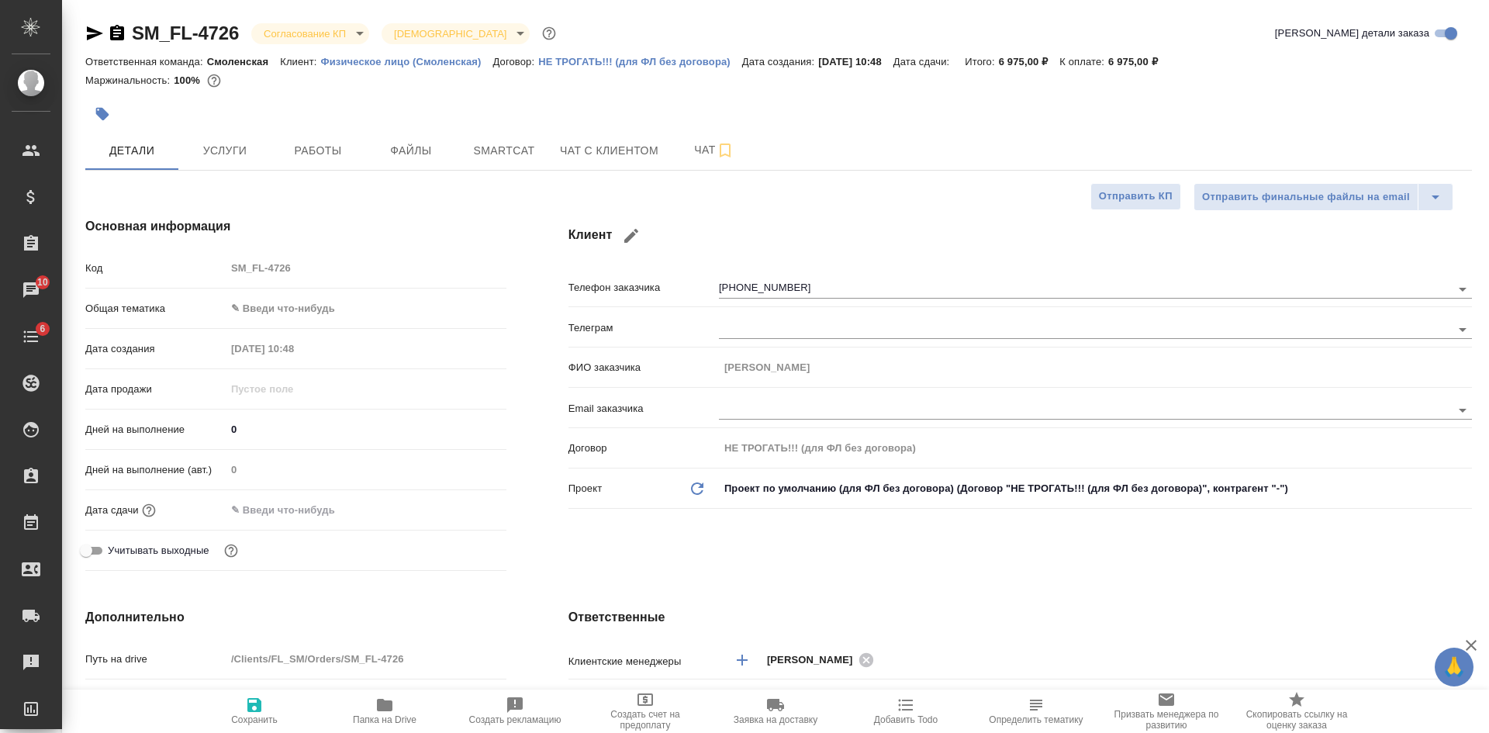
type textarea "x"
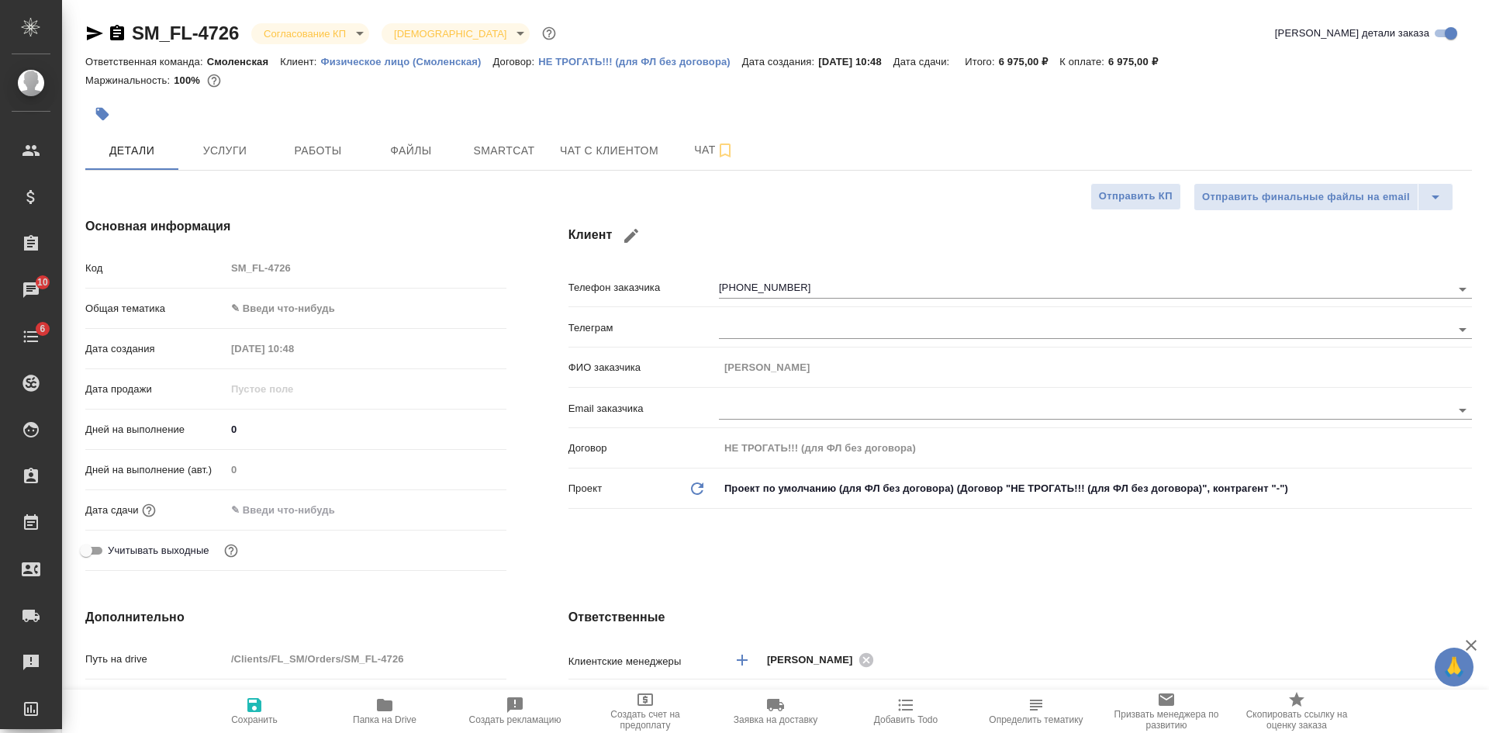
type textarea "x"
